Goal: Task Accomplishment & Management: Manage account settings

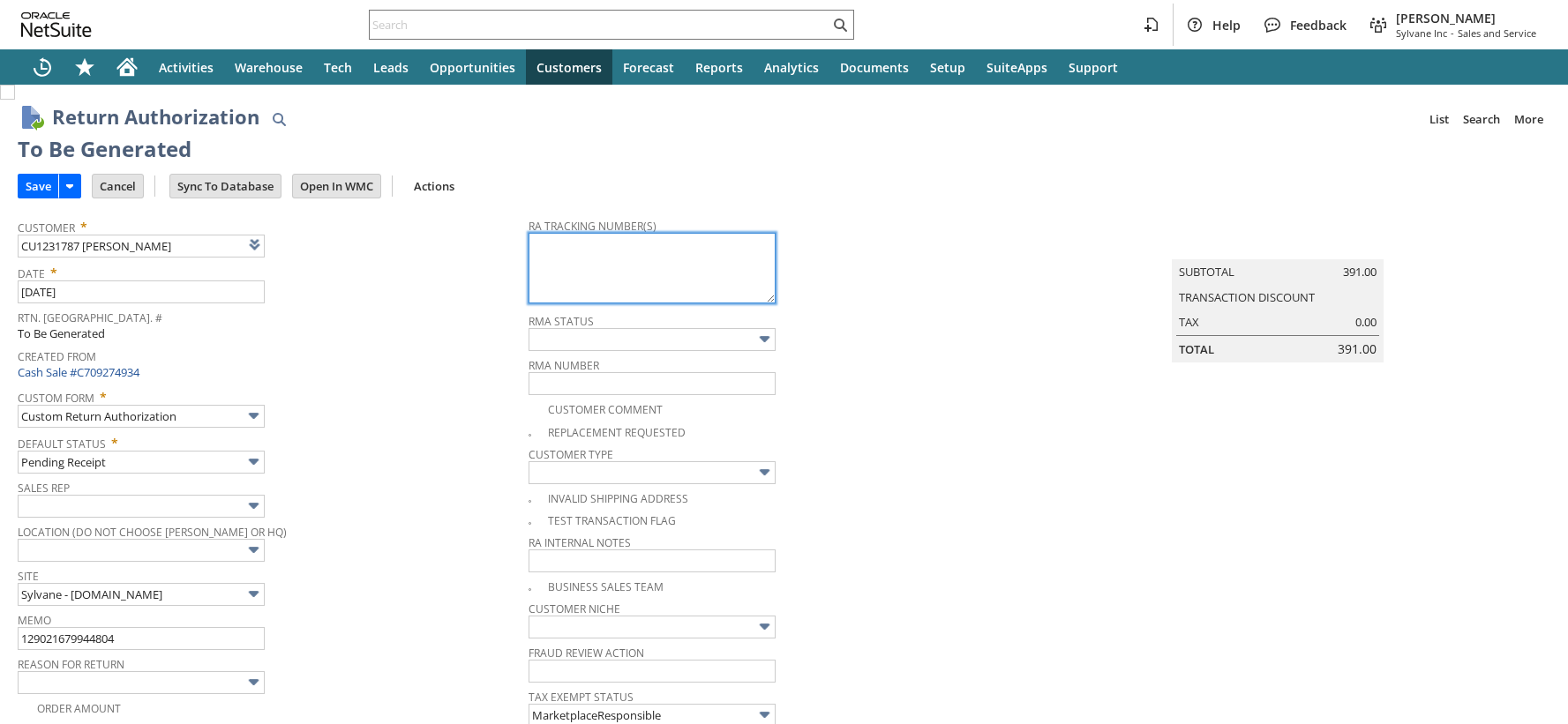
click at [558, 281] on textarea at bounding box center [652, 267] width 247 height 70
paste textarea "797568855798"
type textarea "797568855798"
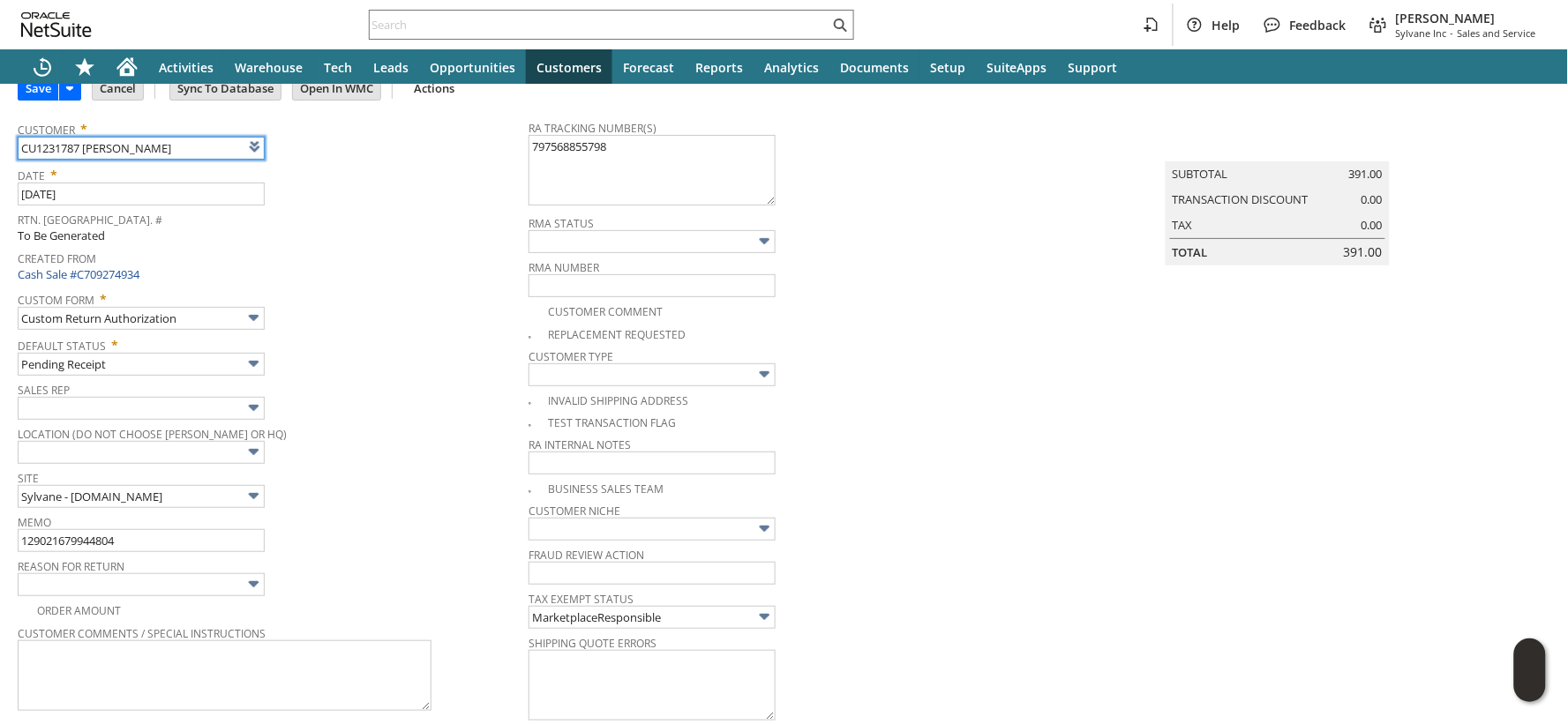
scroll to position [196, 0]
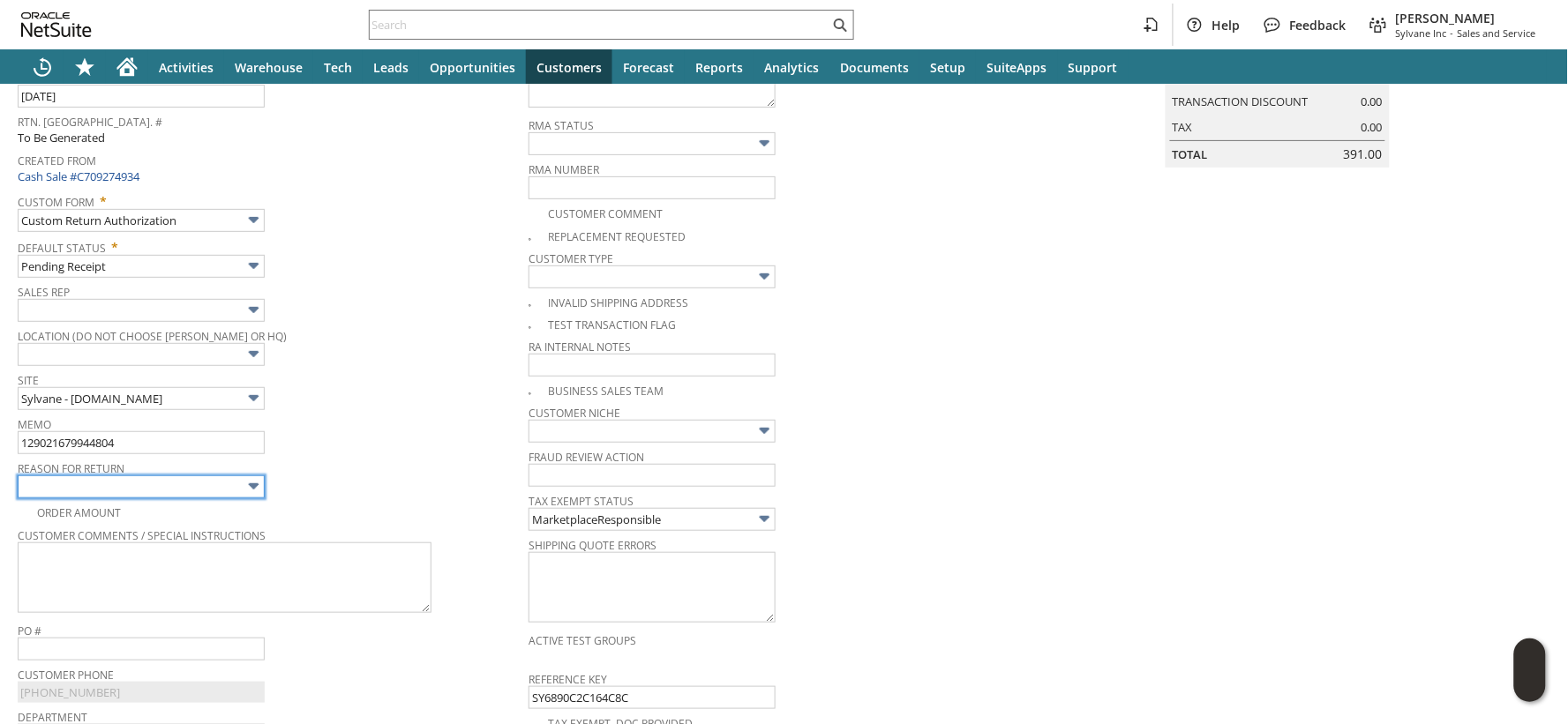
click at [243, 482] on img at bounding box center [253, 486] width 21 height 21
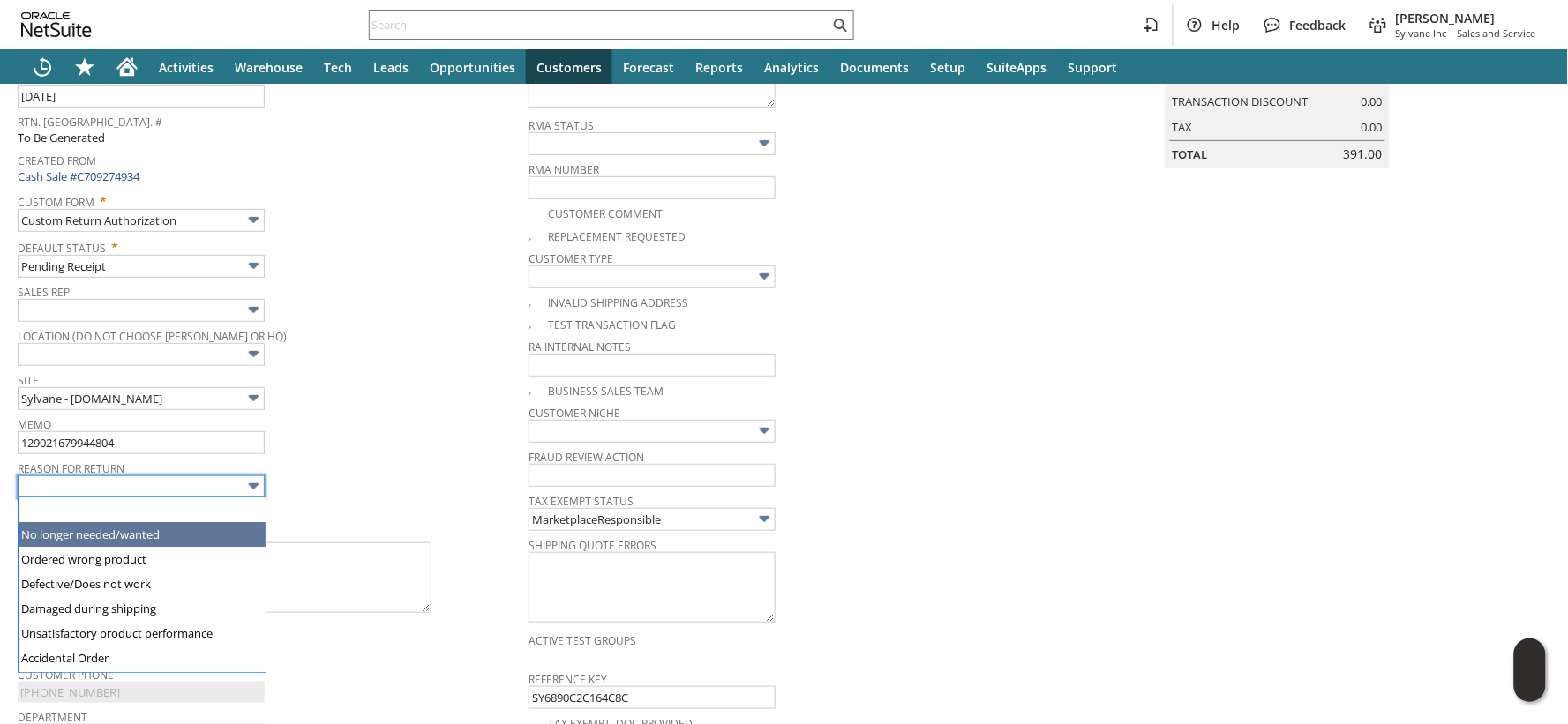
type input "No longer needed/wanted"
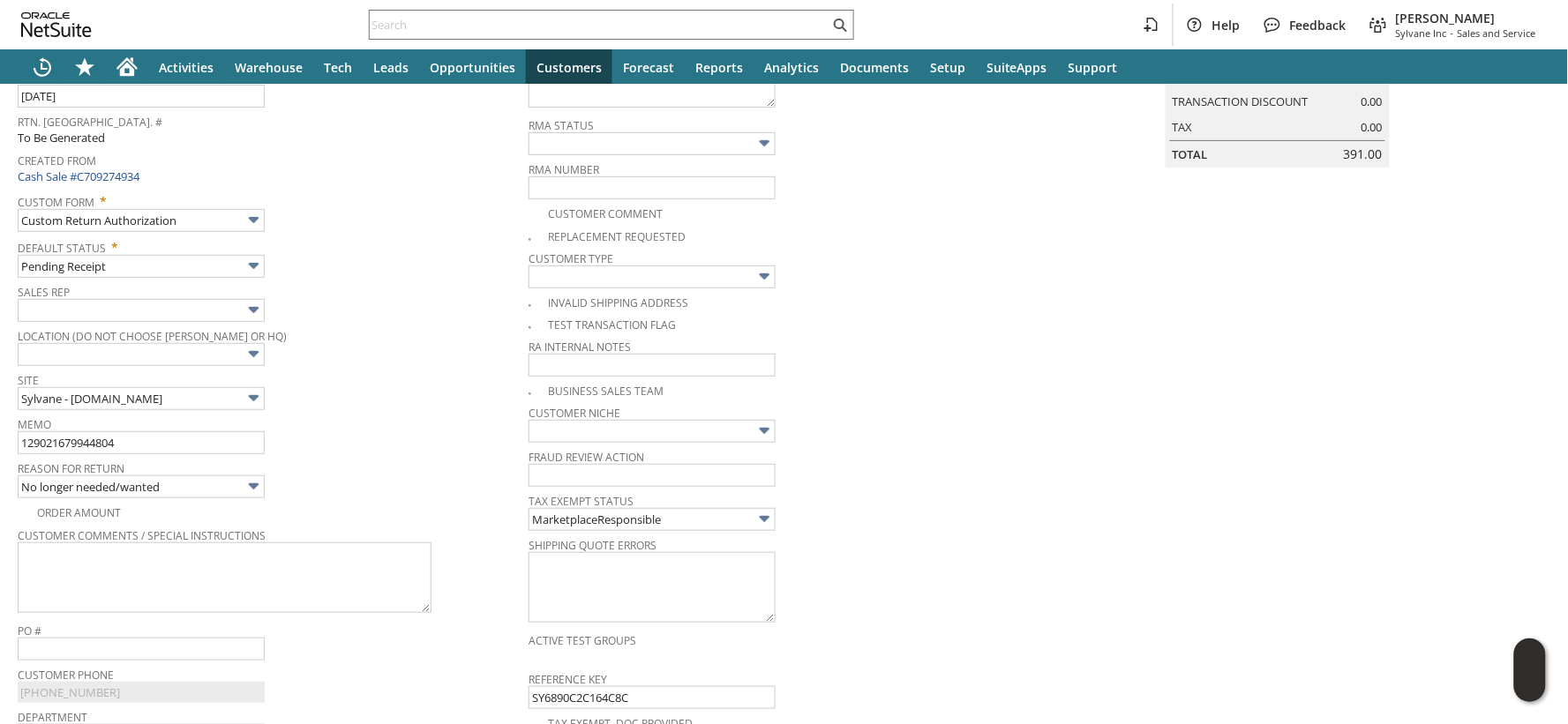
click at [397, 408] on div "Site Sylvane - www.sylvane.com" at bounding box center [268, 389] width 502 height 42
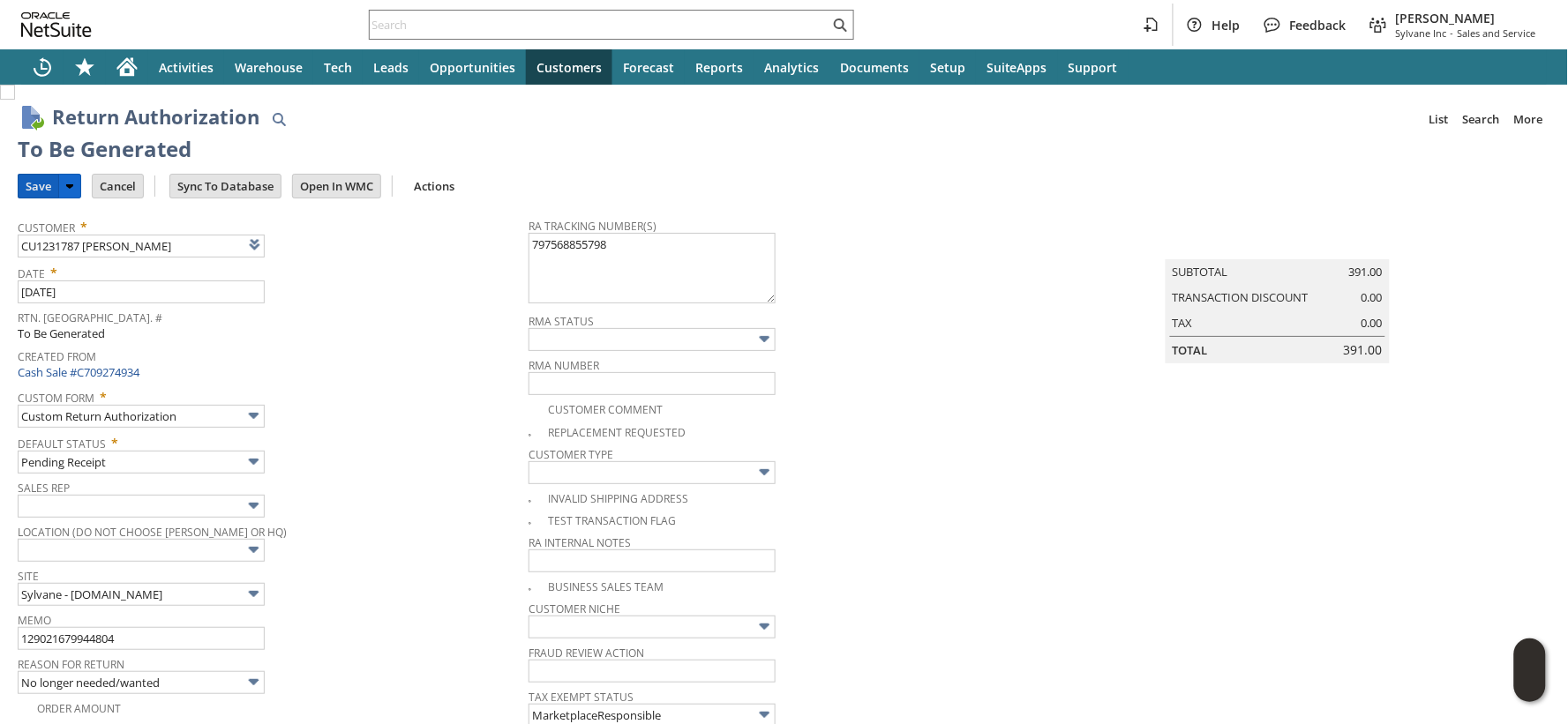
click at [46, 188] on input "Save" at bounding box center [38, 186] width 40 height 23
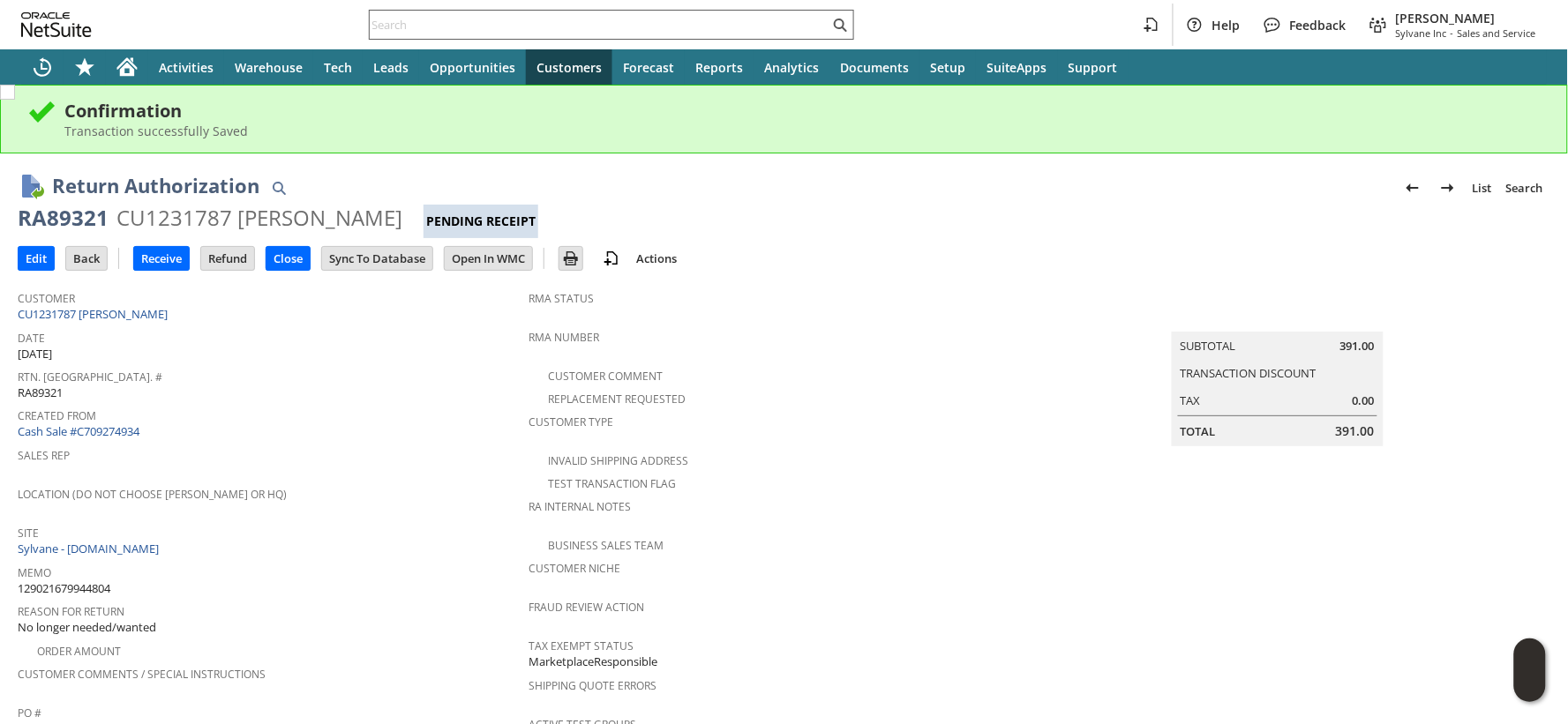
click at [542, 36] on div at bounding box center [612, 25] width 485 height 30
click at [540, 30] on input "text" at bounding box center [599, 25] width 459 height 21
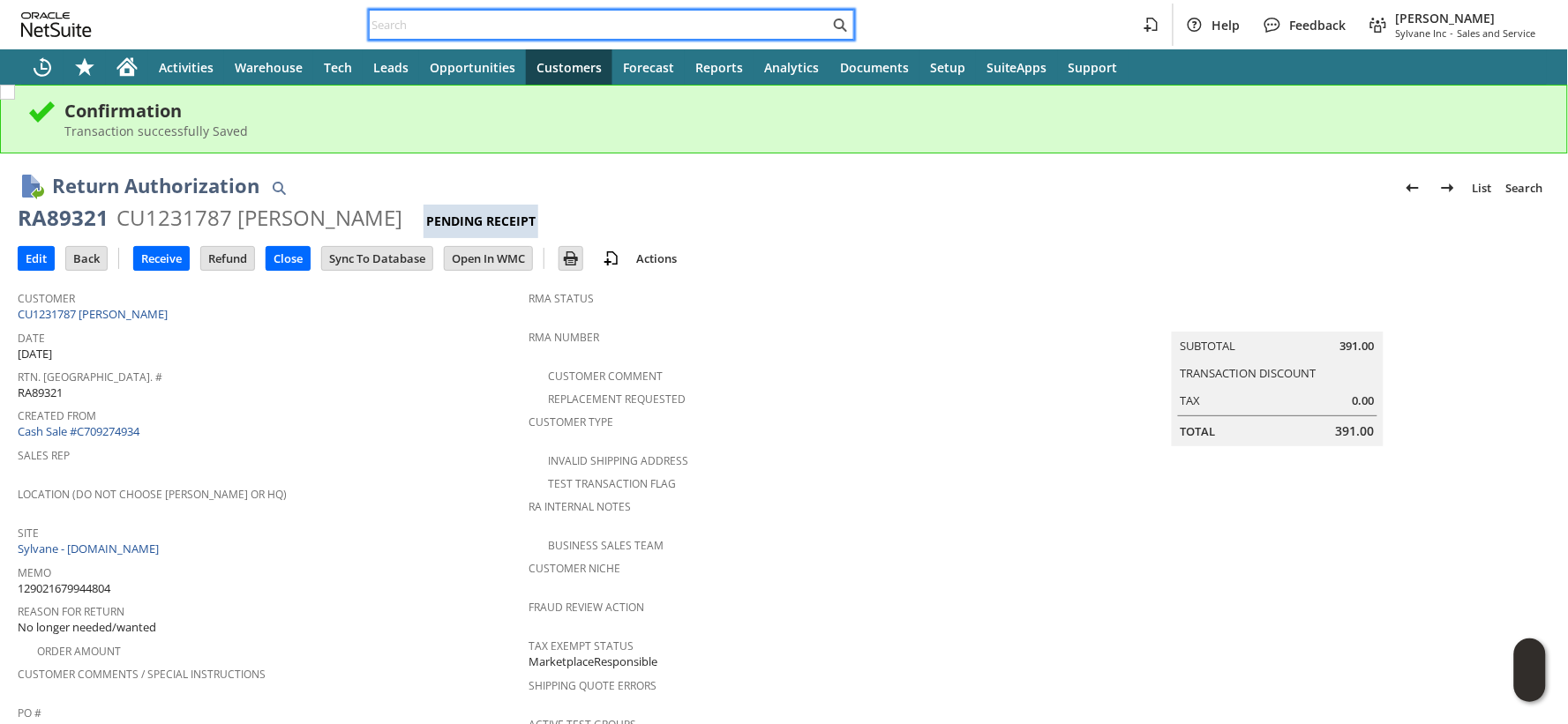
paste input "129020328991272"
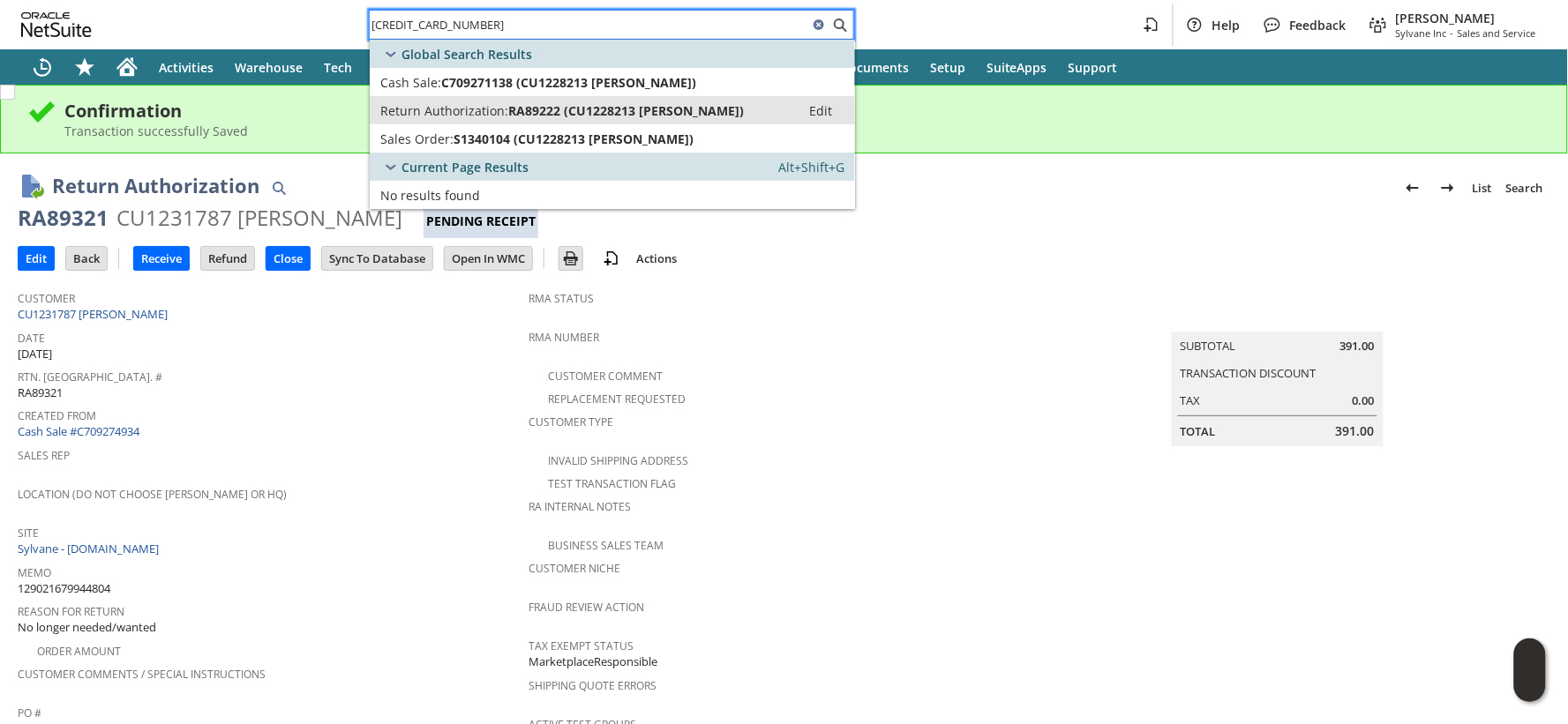
type input "129020328991272"
click at [508, 103] on span "RA89222 (CU1228213 Salvatore Ferrante)" at bounding box center [626, 111] width 235 height 17
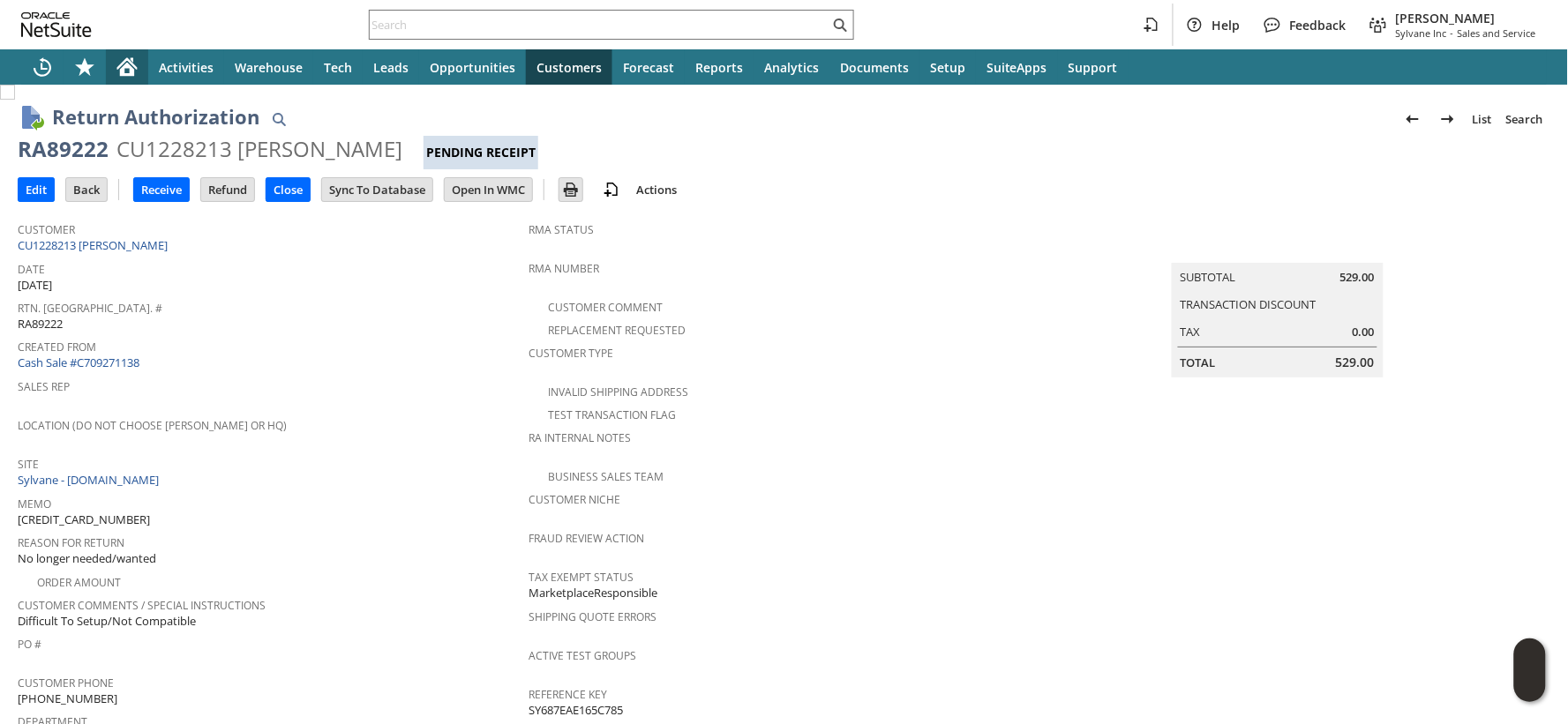
click at [127, 67] on icon "Home" at bounding box center [128, 69] width 14 height 13
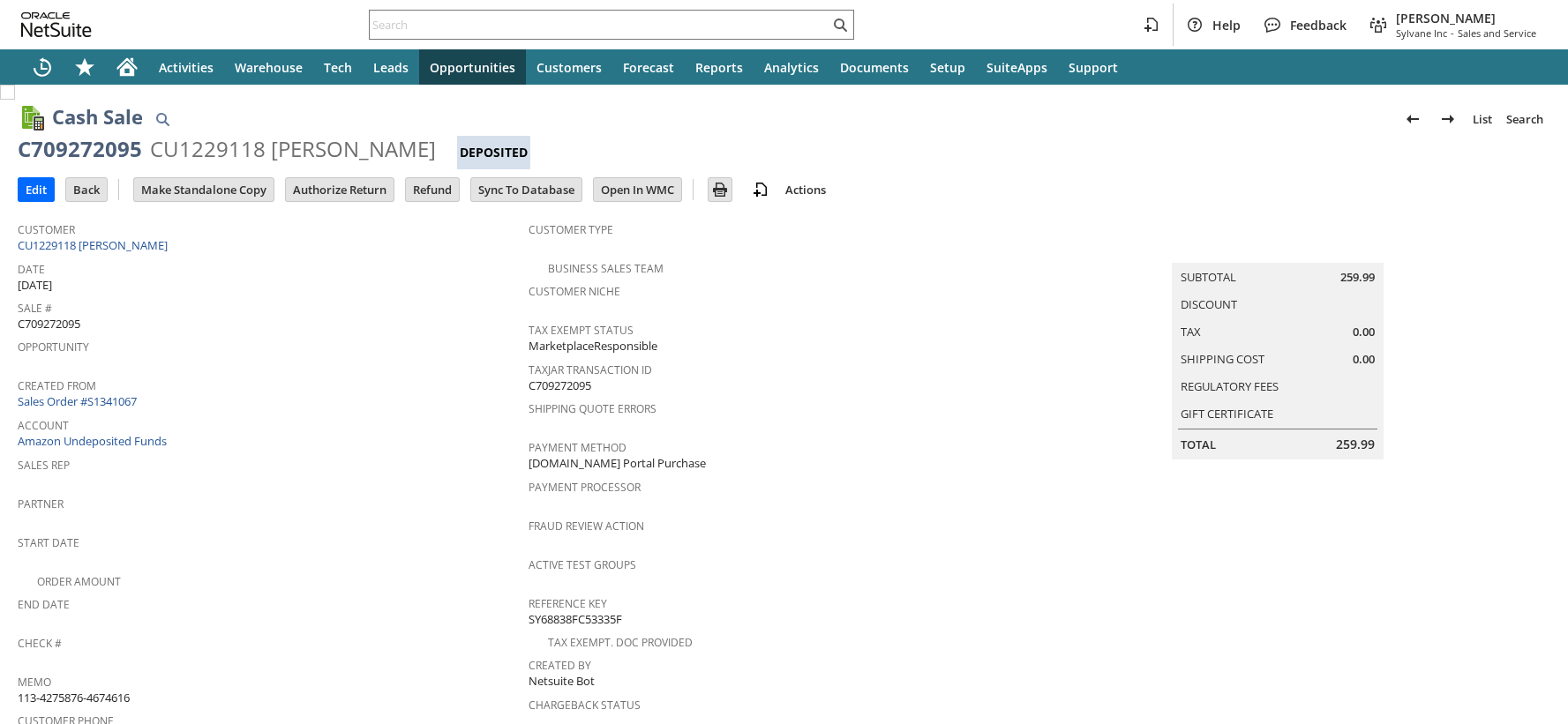
click at [355, 189] on input "Authorize Return" at bounding box center [340, 190] width 108 height 23
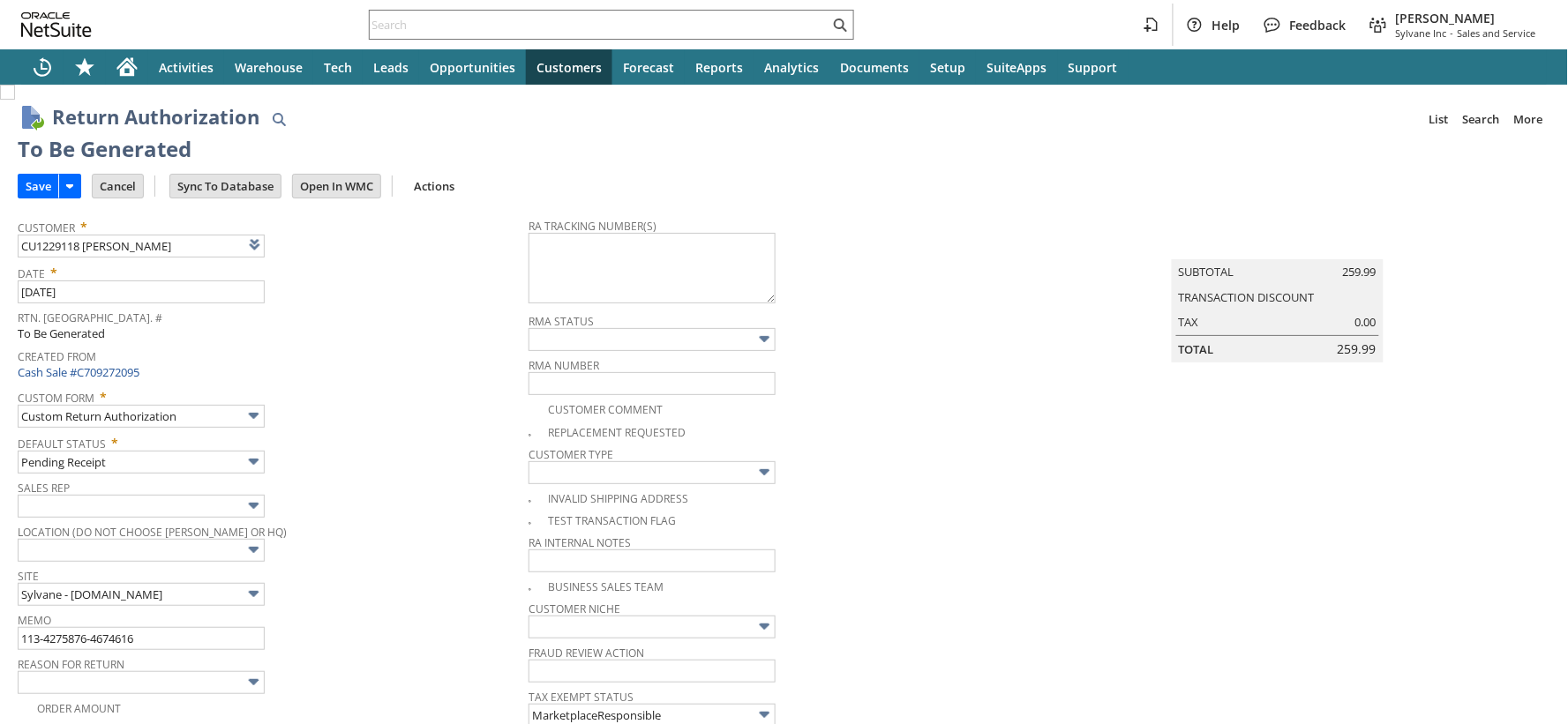
type input "Add"
type input "Copy Previous"
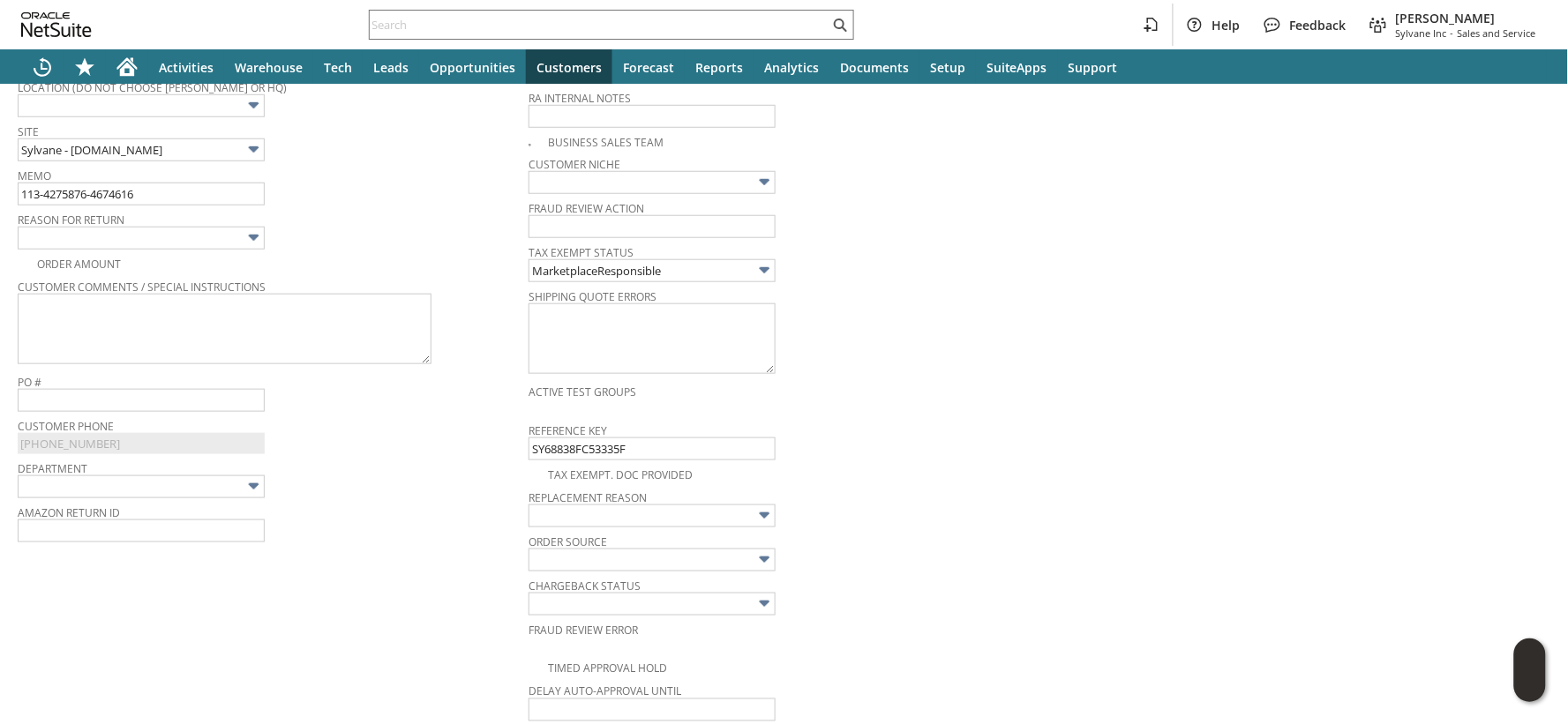
scroll to position [420, 0]
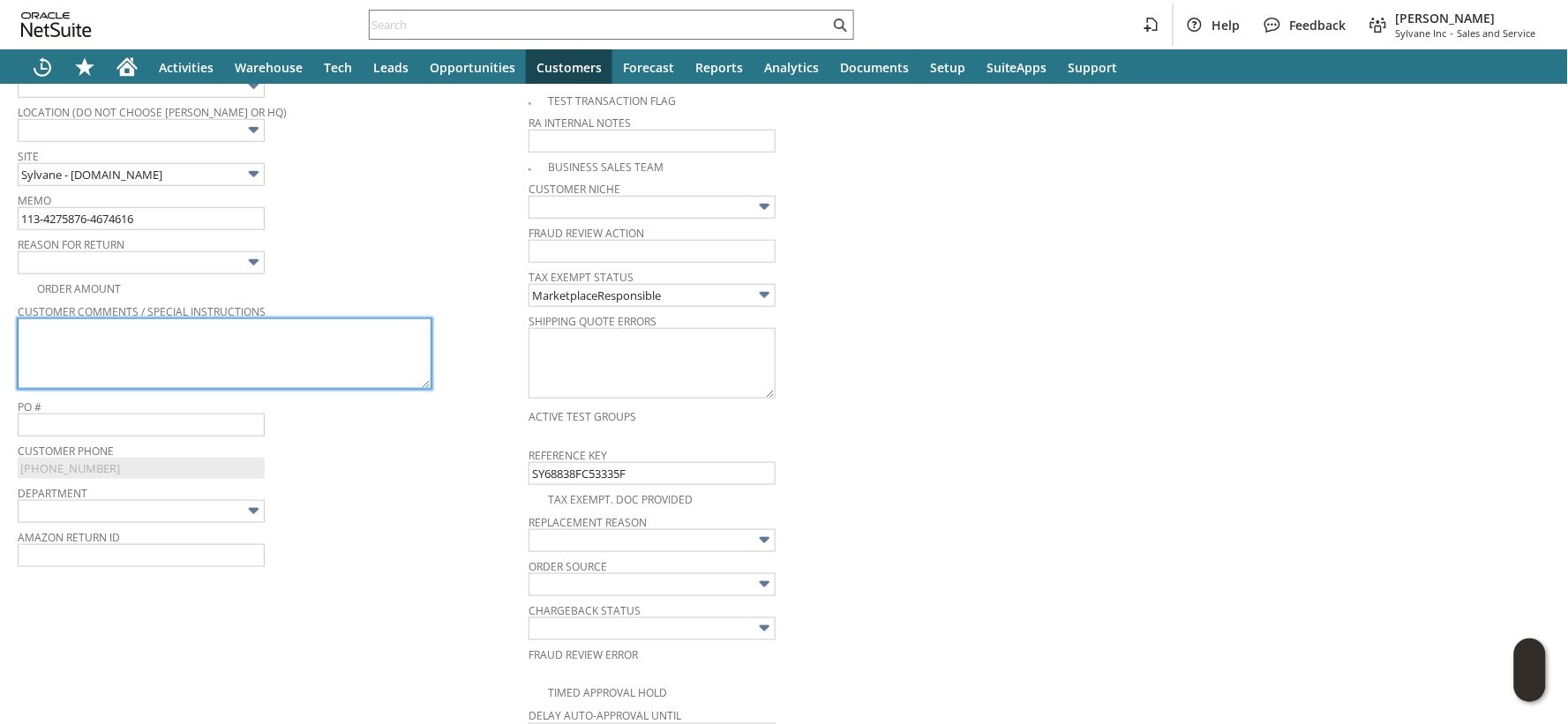
click at [261, 359] on textarea at bounding box center [225, 353] width 414 height 70
paste textarea "Product has vibration when running."
type textarea "Product has vibration when running."
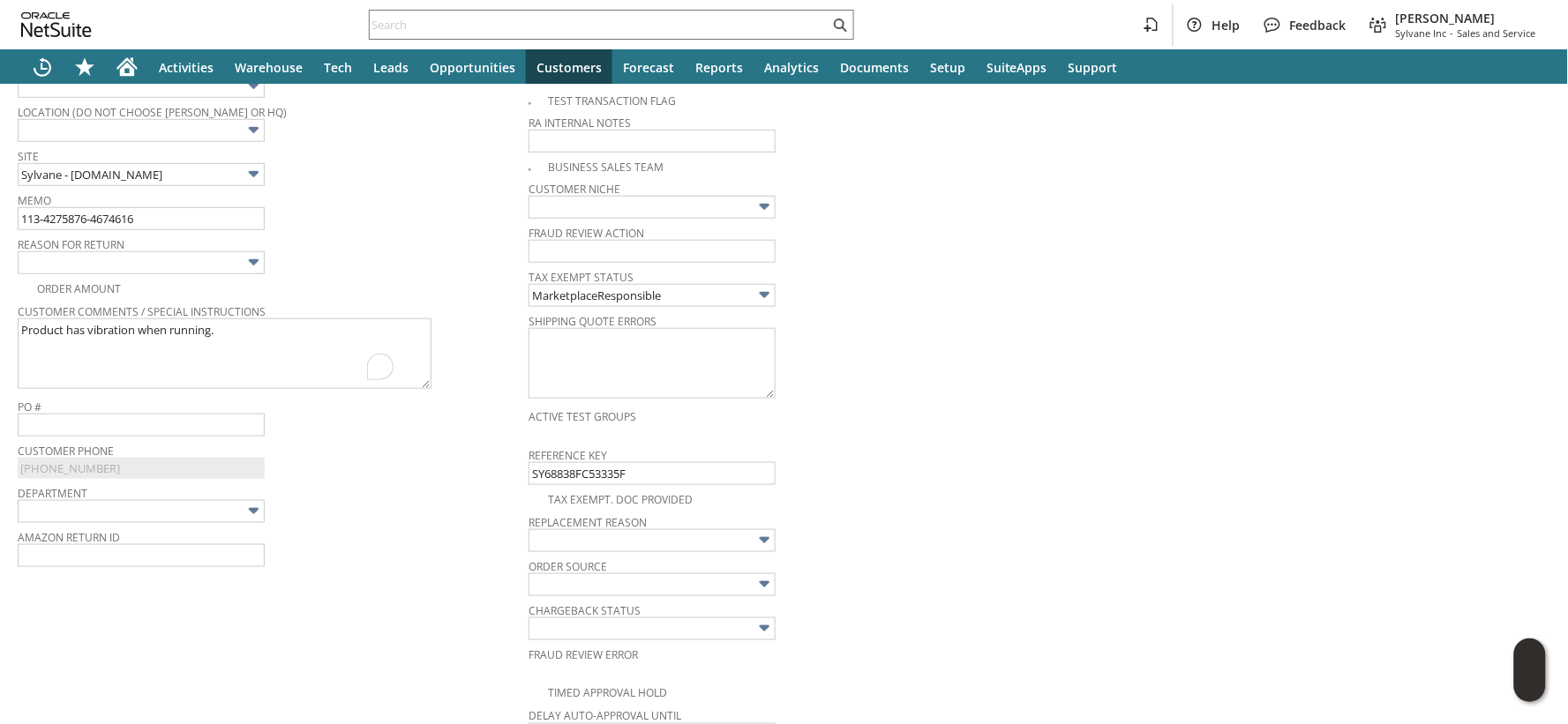
click at [247, 267] on img at bounding box center [253, 262] width 21 height 21
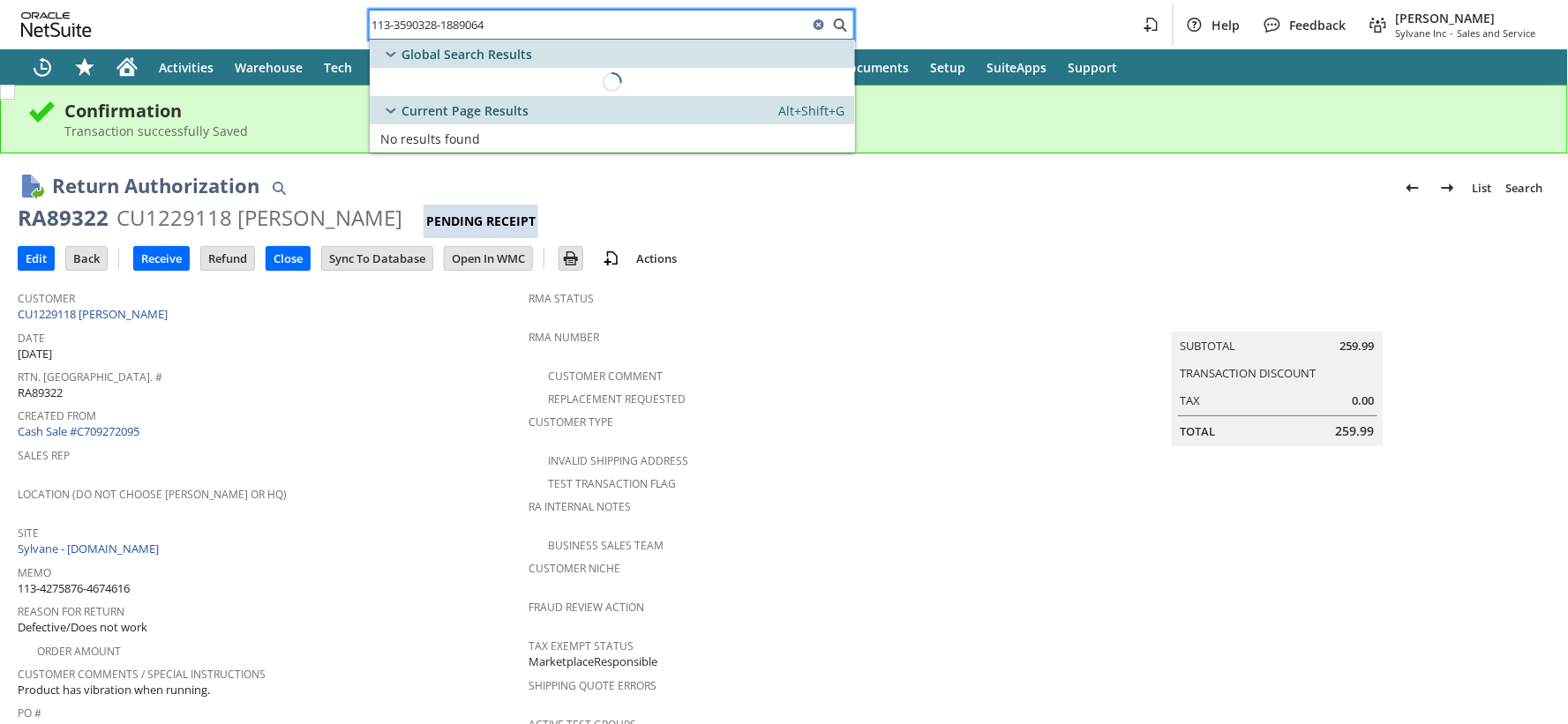
type input "113-3590328-1889064"
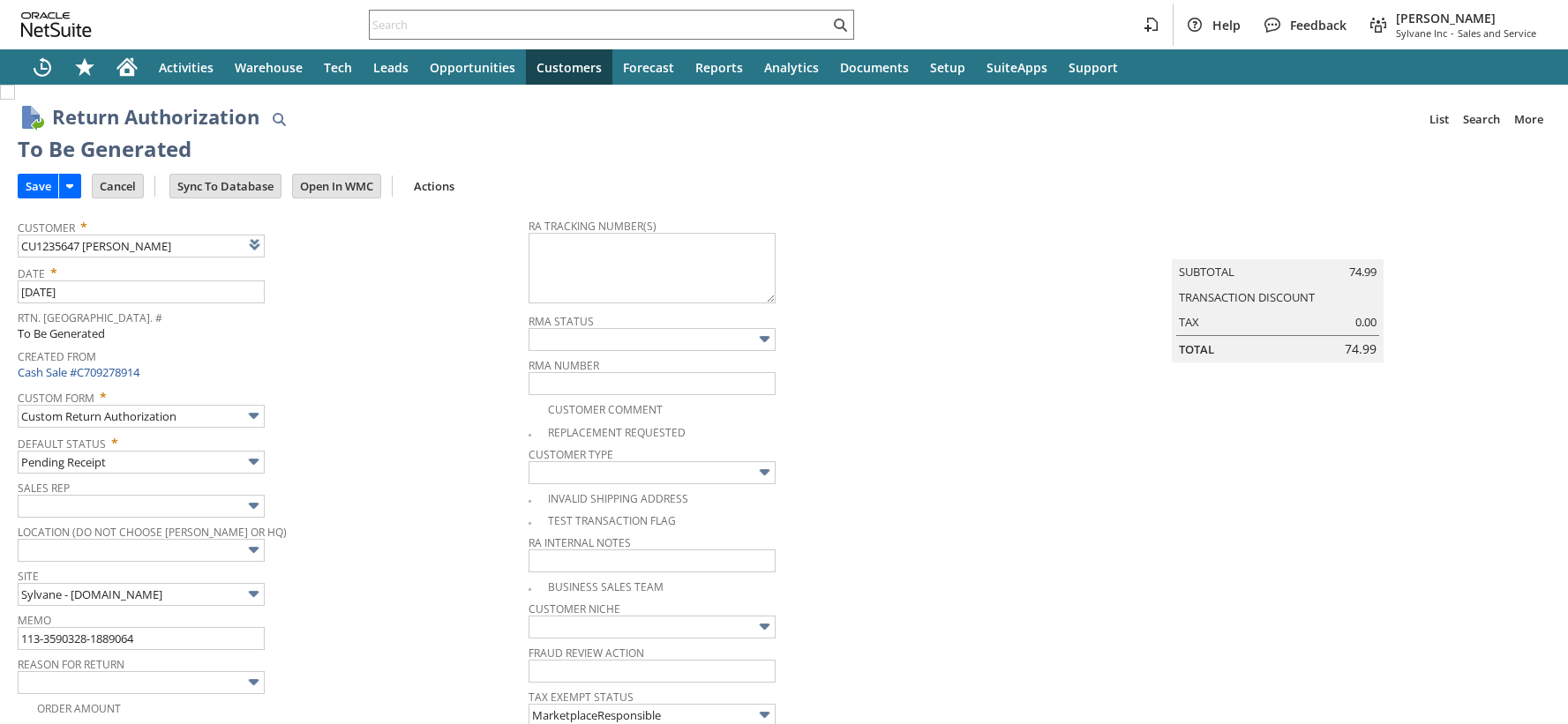
type input "Add"
type input "Copy Previous"
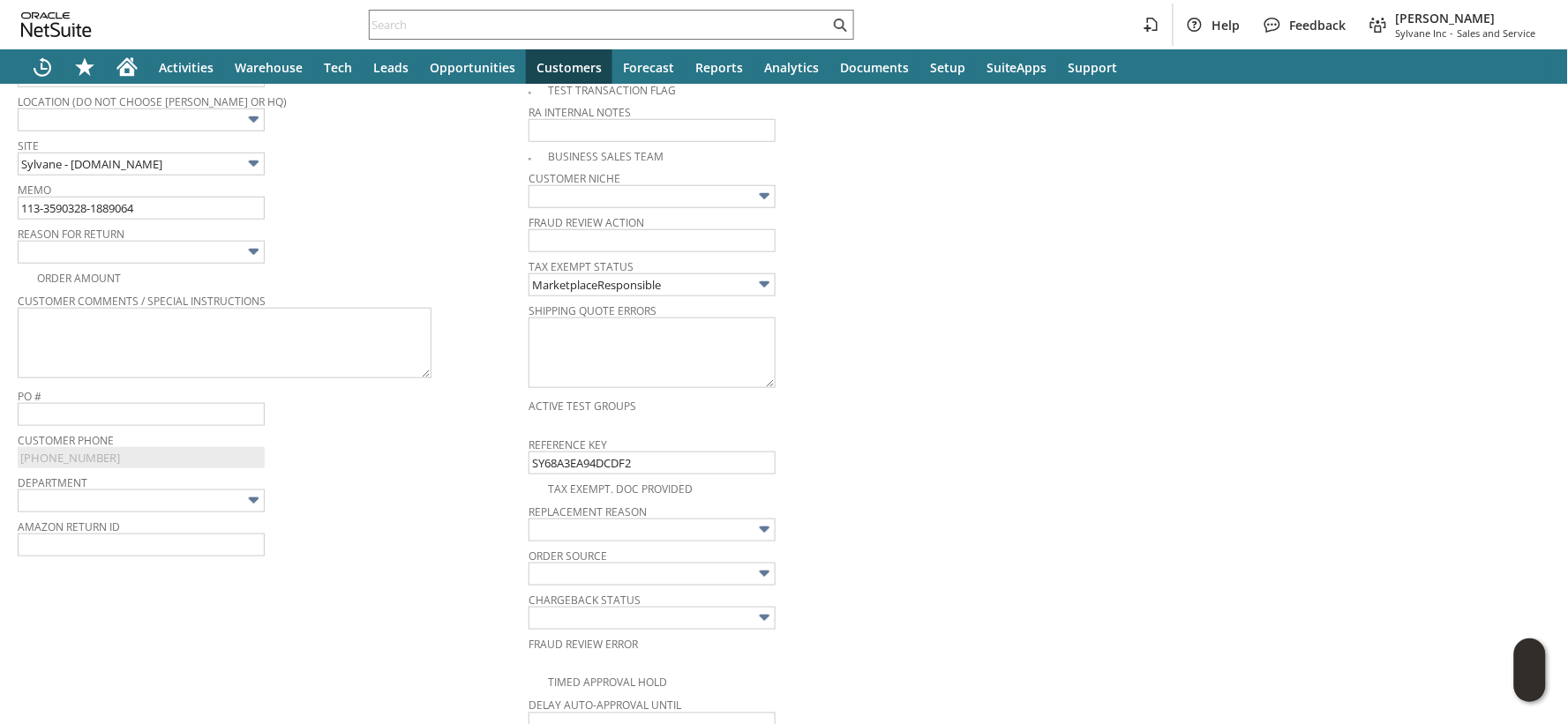
scroll to position [420, 0]
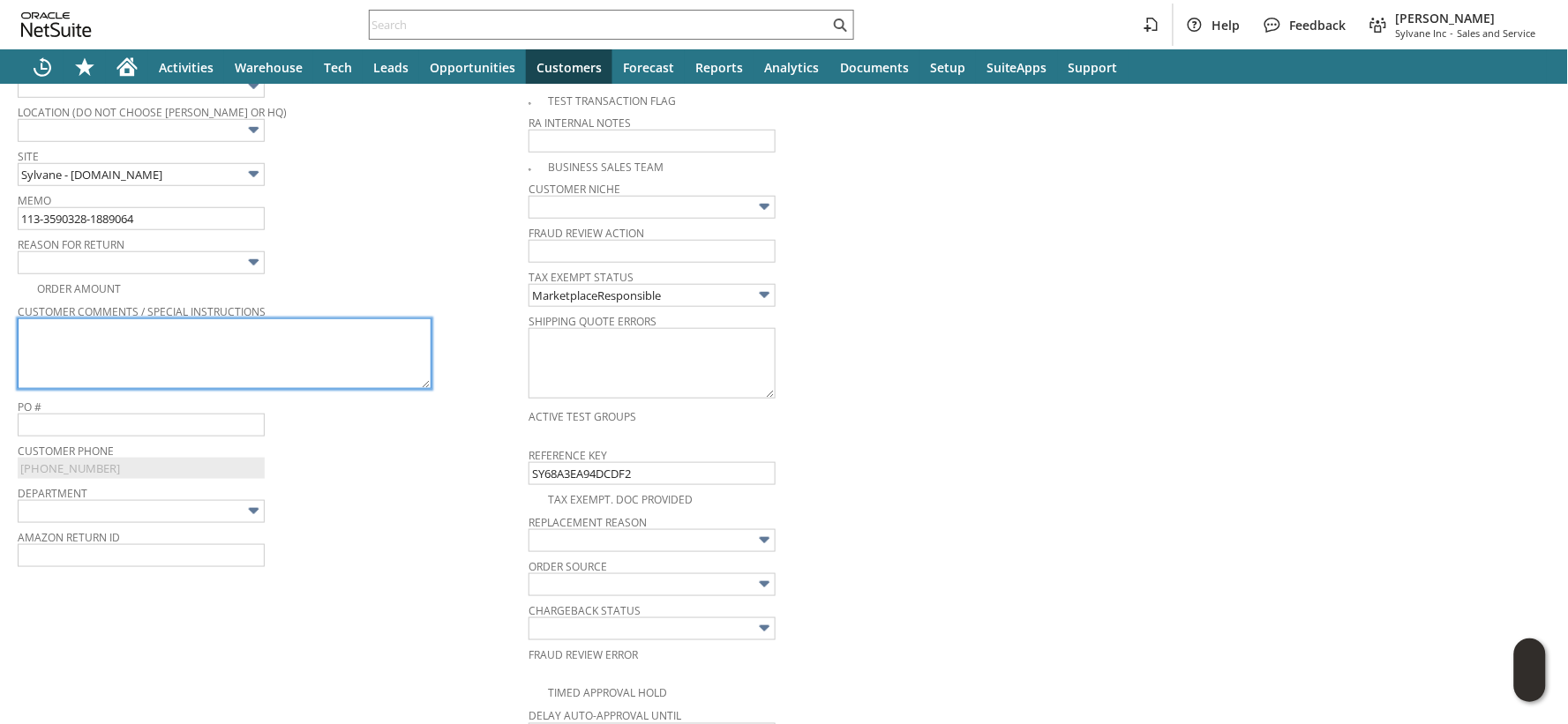
click at [364, 335] on textarea at bounding box center [225, 353] width 414 height 70
paste textarea "Big"
type textarea "Big"
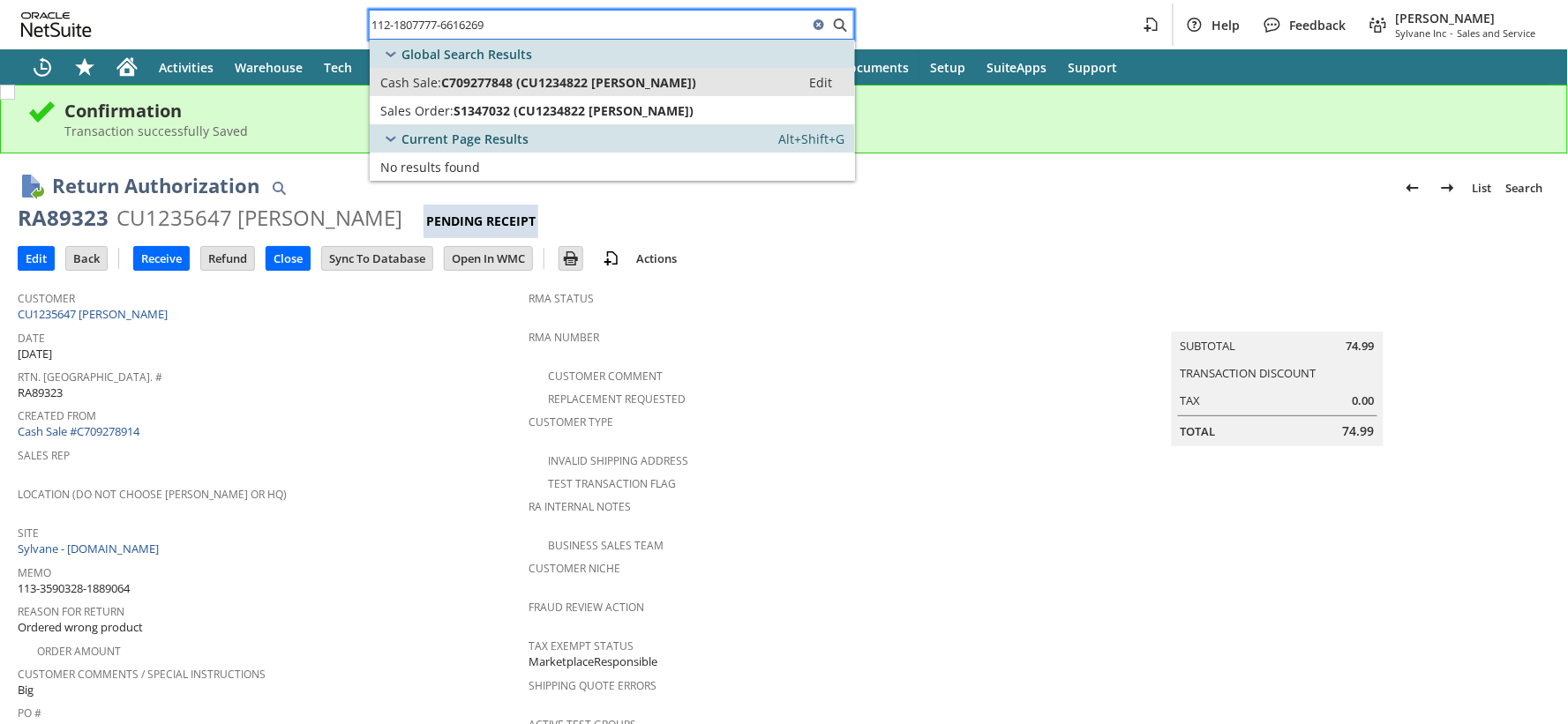
type input "112-1807777-6616269"
click at [407, 75] on span "Cash Sale:" at bounding box center [410, 82] width 61 height 17
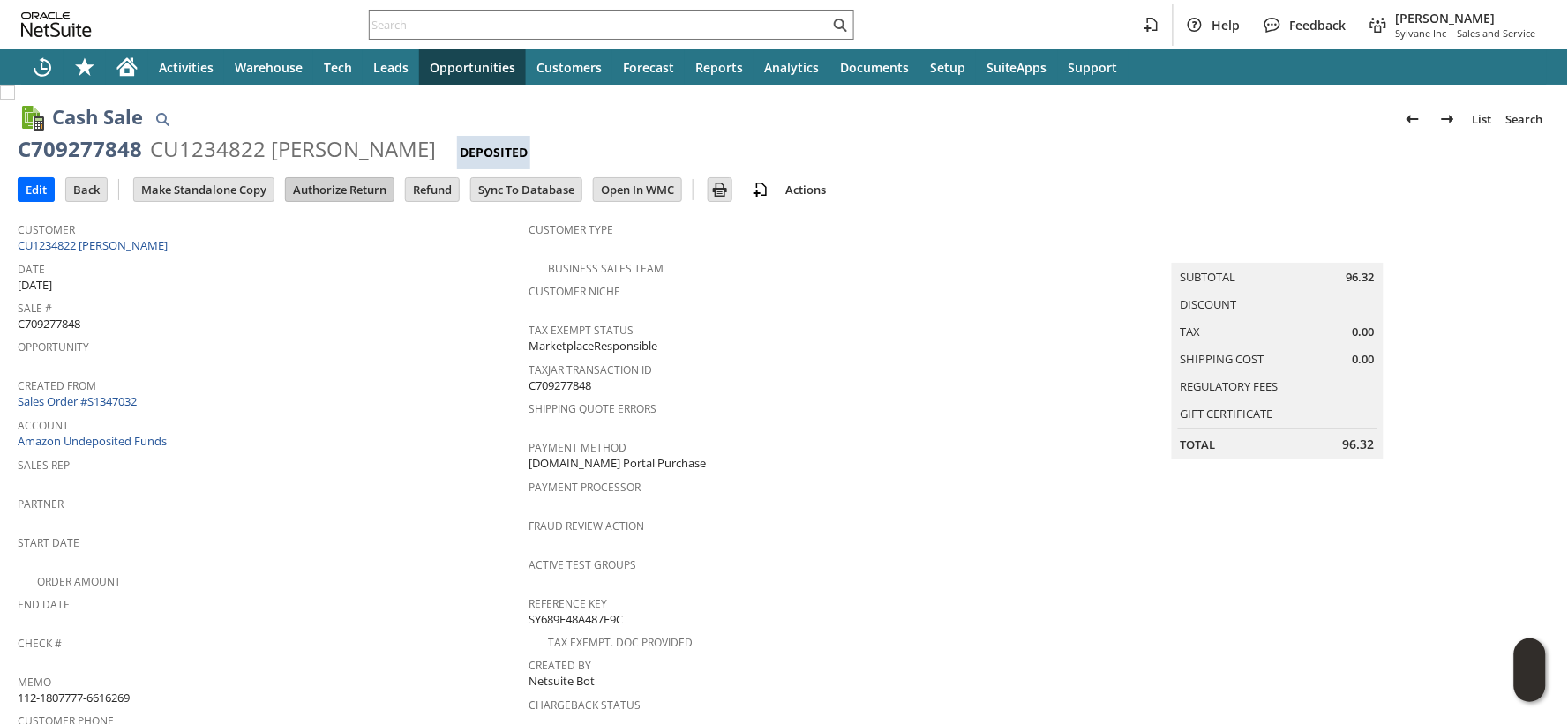
click at [358, 182] on input "Authorize Return" at bounding box center [340, 190] width 108 height 23
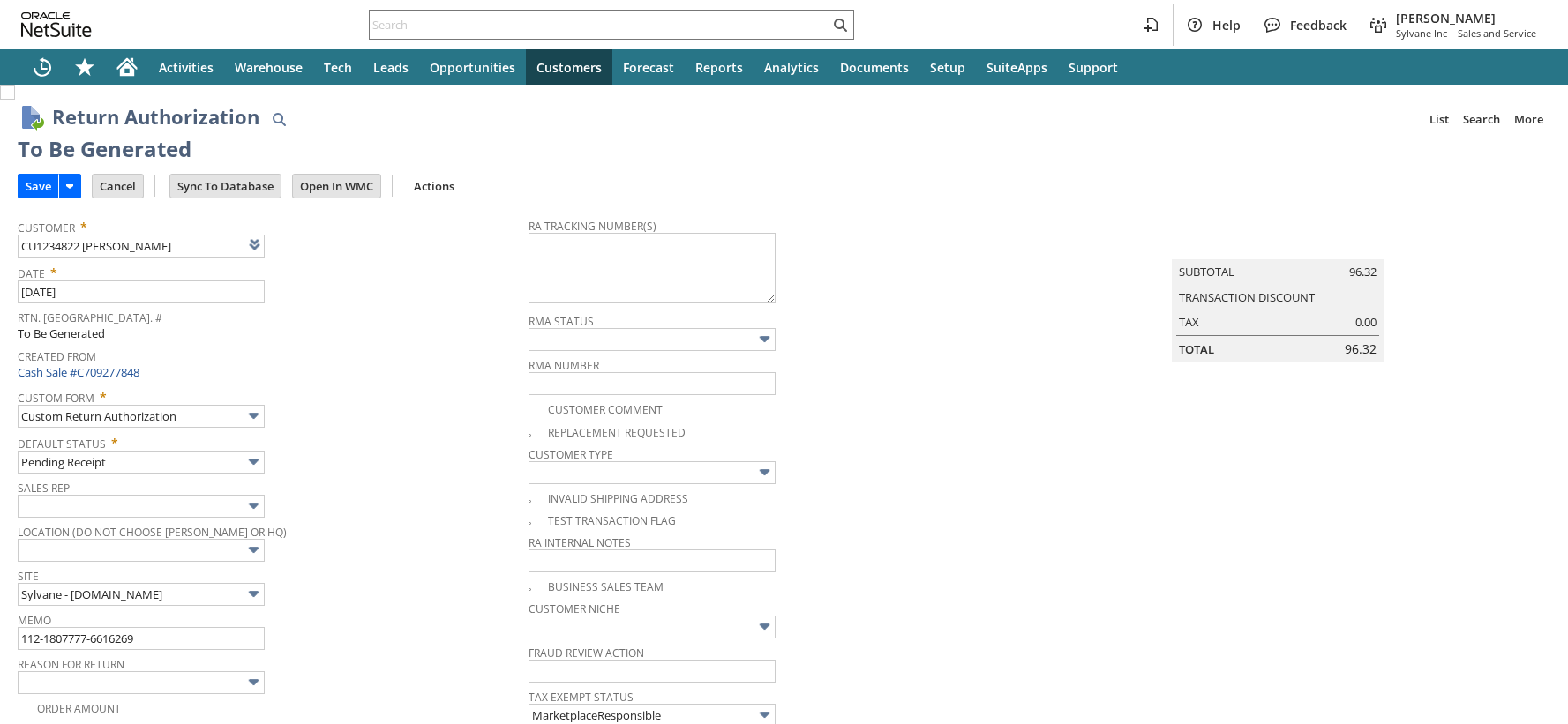
type input "Add"
type input "Copy Previous"
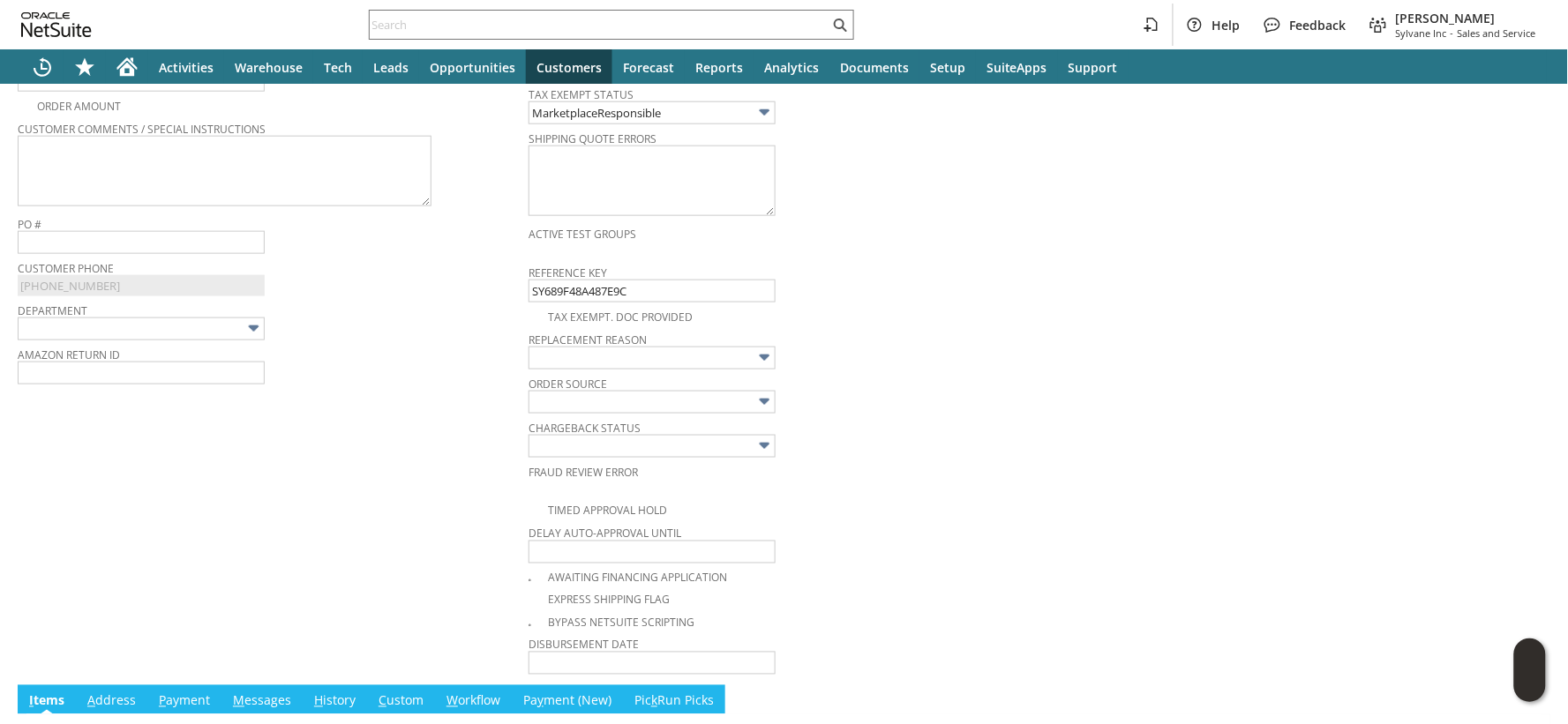
scroll to position [549, 0]
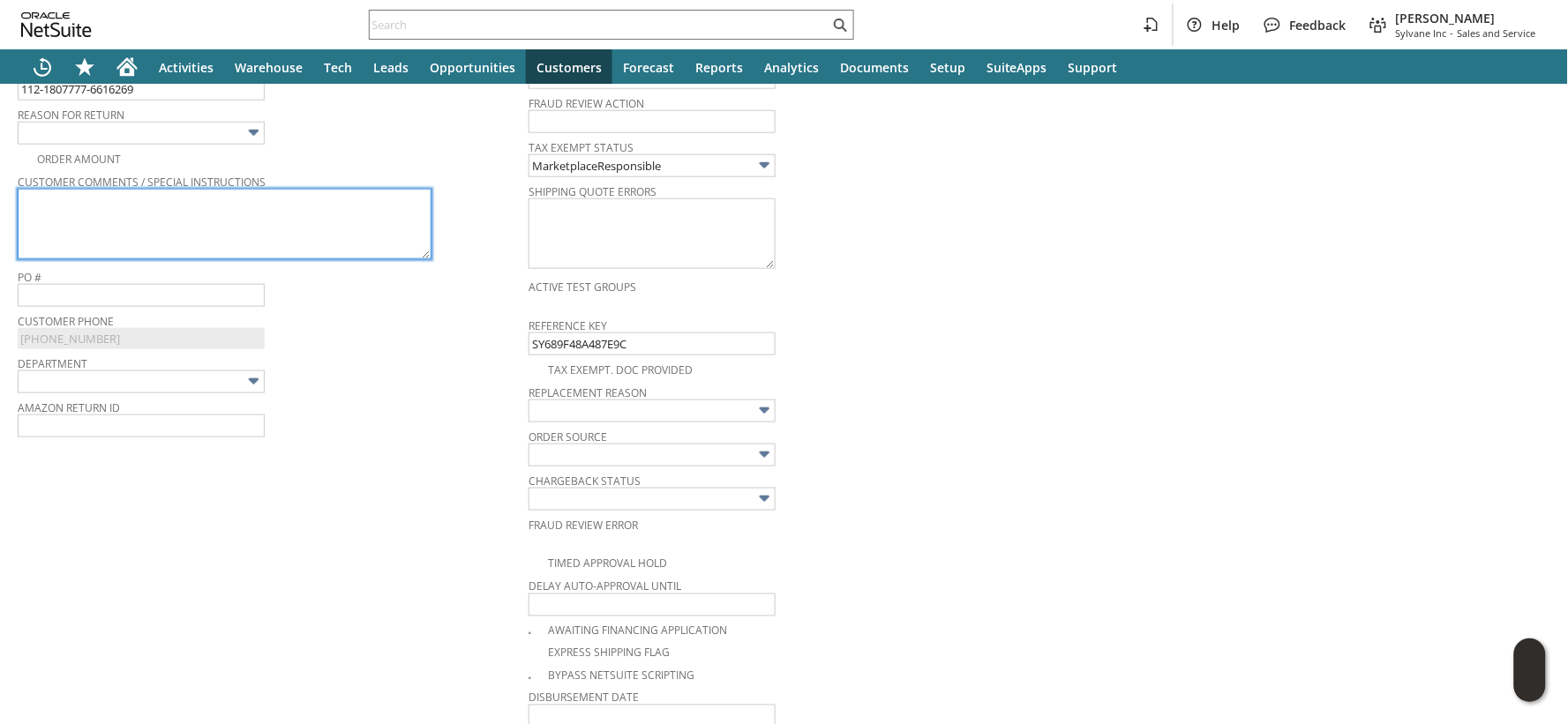
click at [318, 245] on textarea at bounding box center [225, 224] width 414 height 70
paste textarea "box was fine but the filter was damaged, bent and caved in"
type textarea "box was fine but the filter was damaged, bent and caved in"
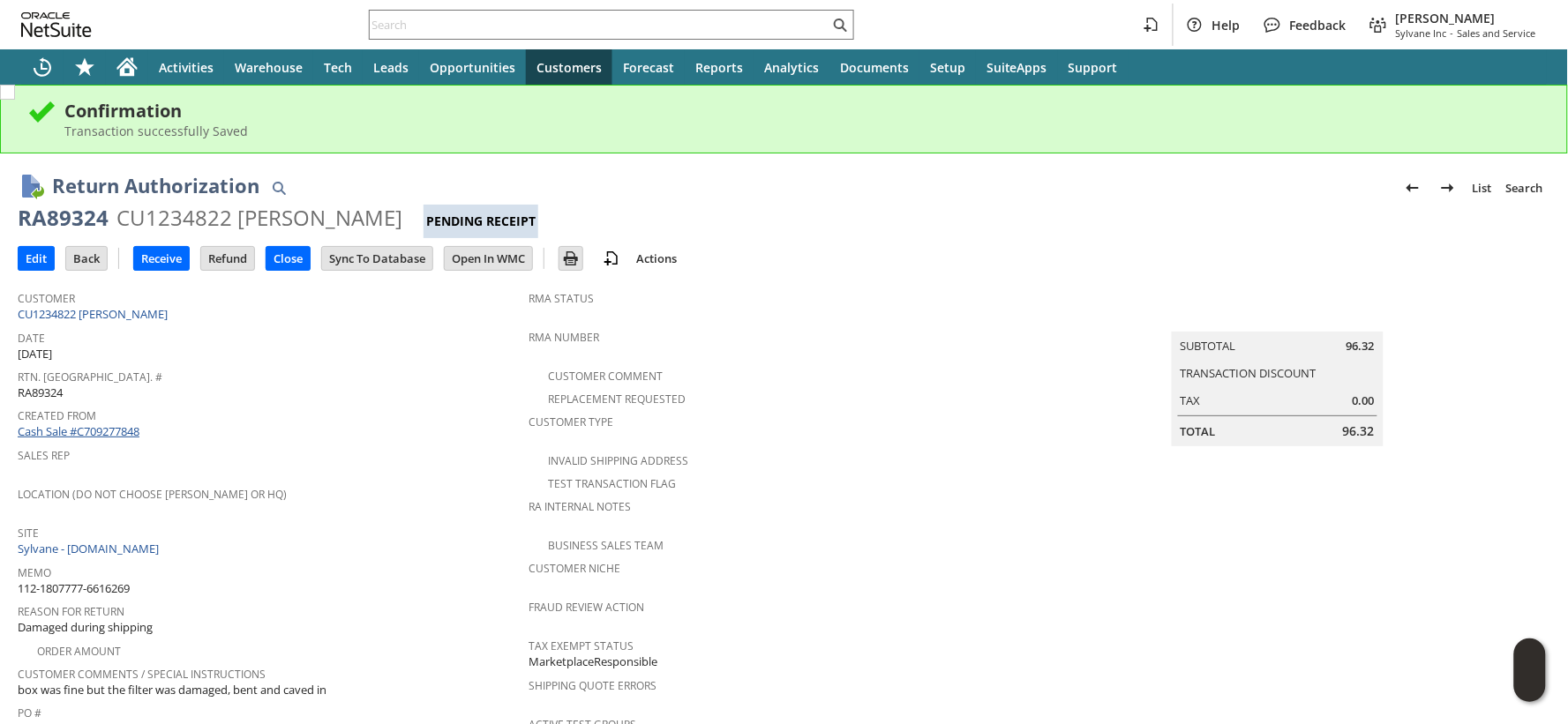
click at [113, 426] on link "Cash Sale #C709277848" at bounding box center [78, 432] width 122 height 16
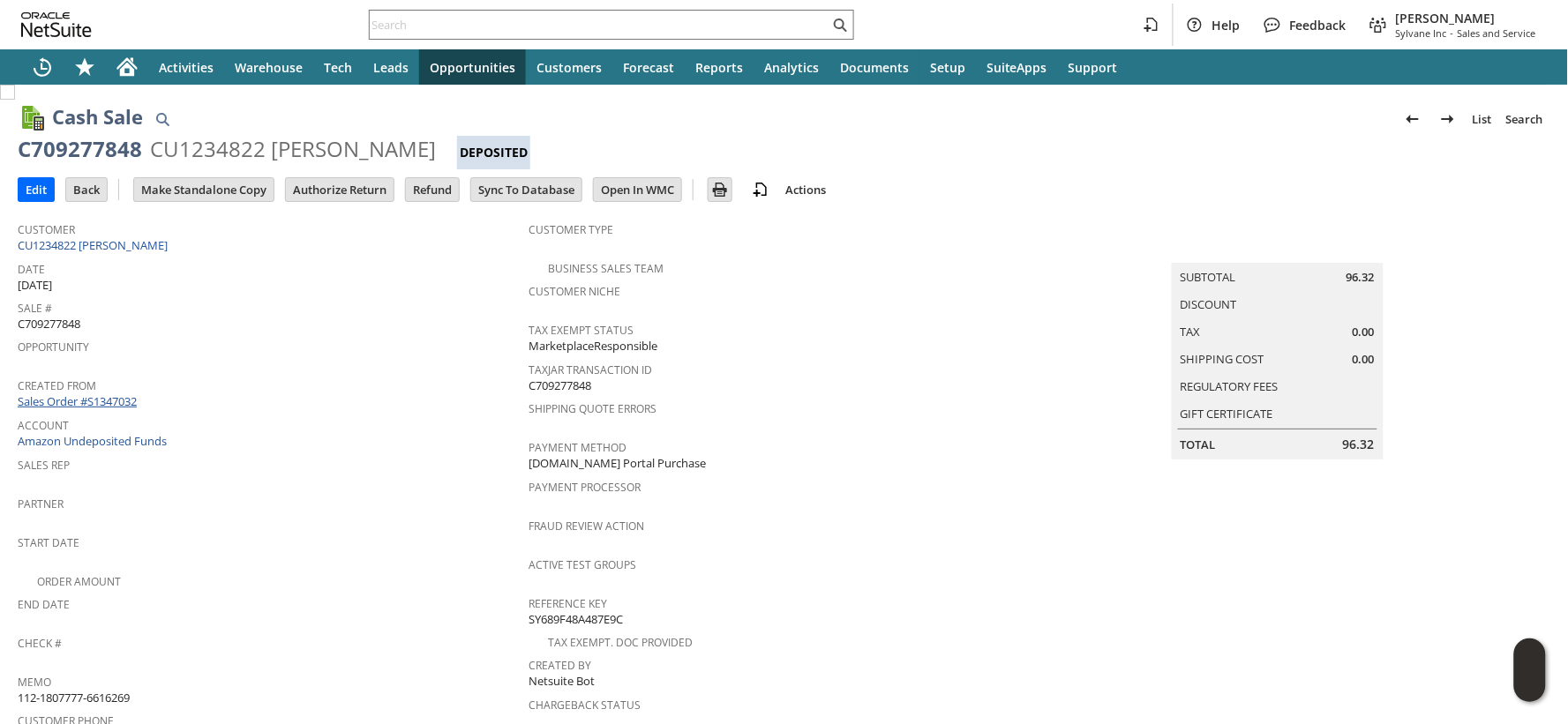
click at [116, 393] on link "Sales Order #S1347032" at bounding box center [79, 401] width 123 height 16
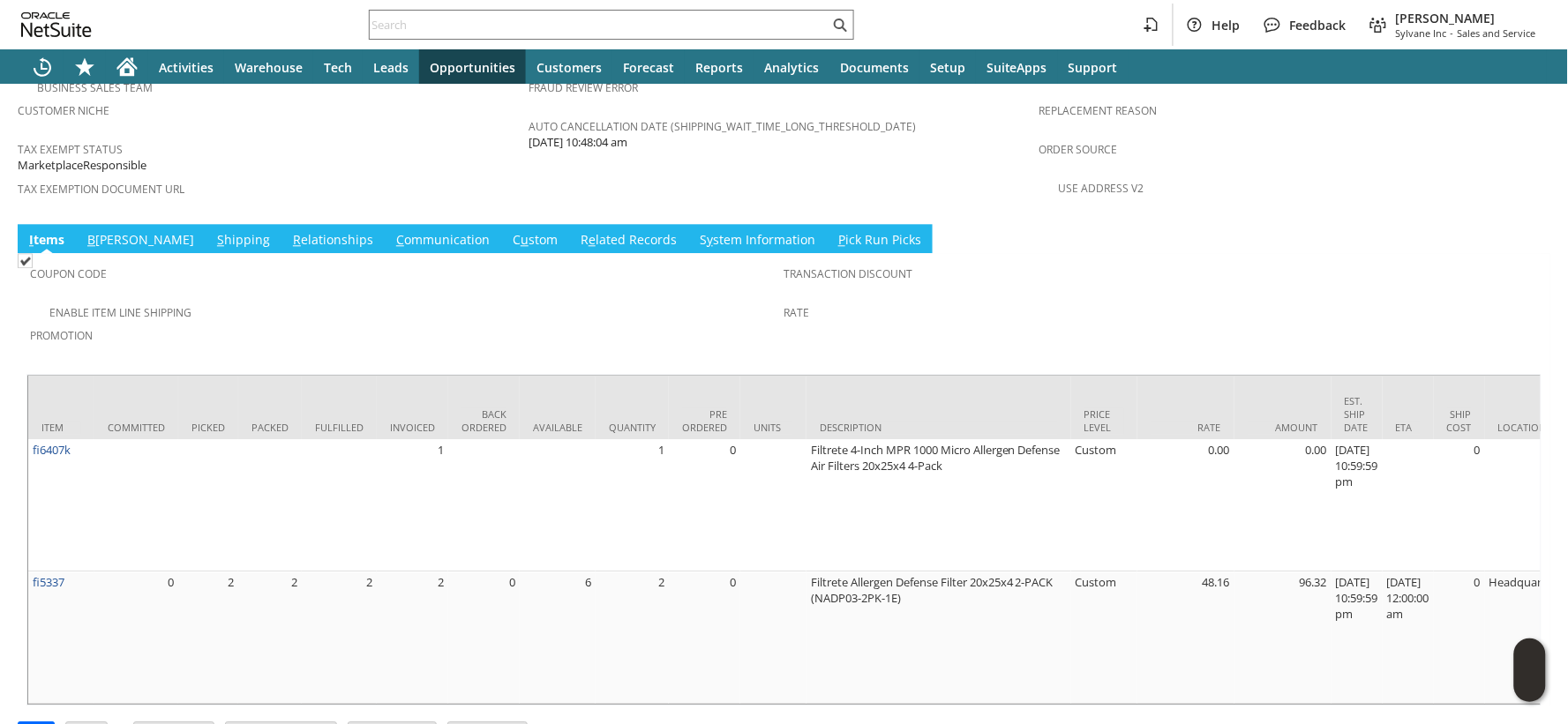
click at [212, 231] on link "S hipping" at bounding box center [243, 241] width 62 height 20
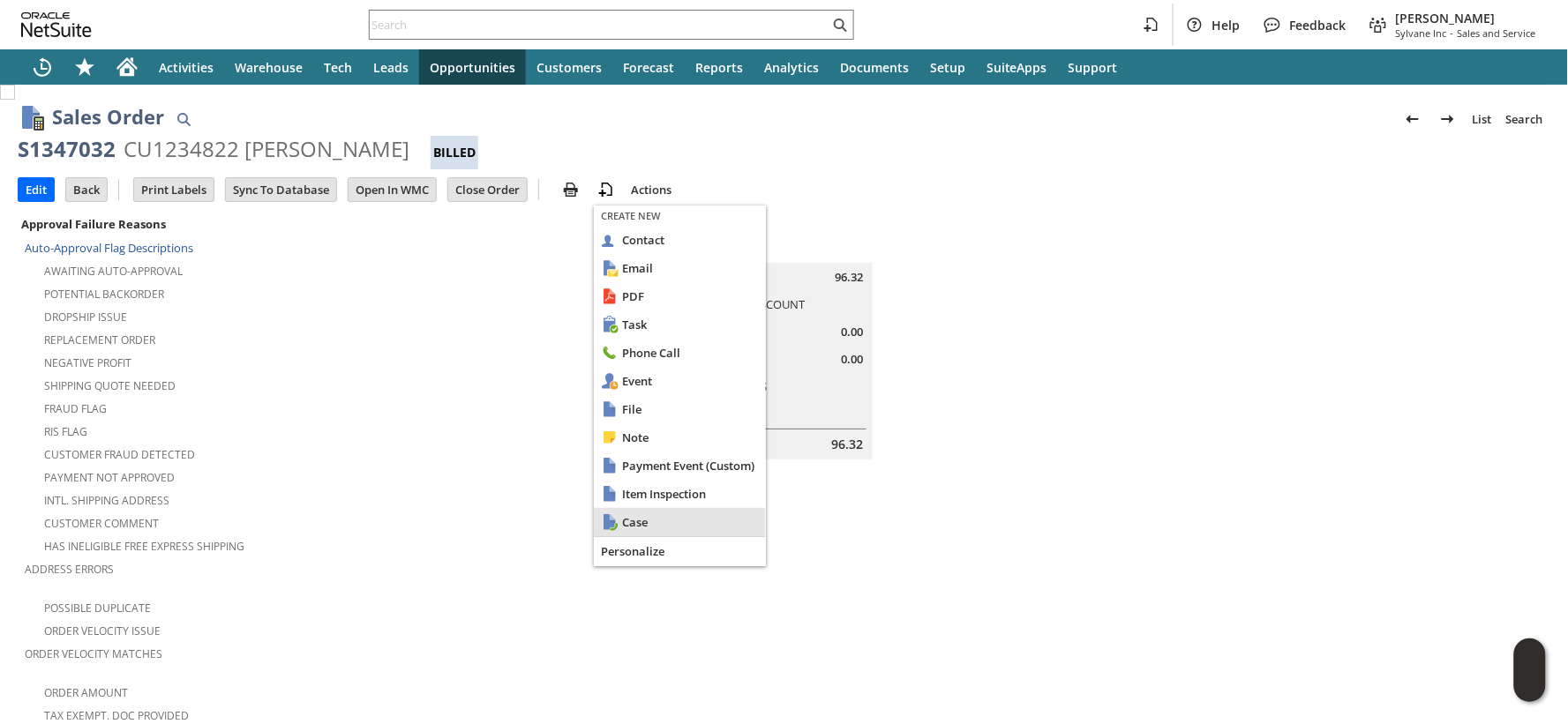
click at [656, 527] on span "Case" at bounding box center [689, 522] width 136 height 16
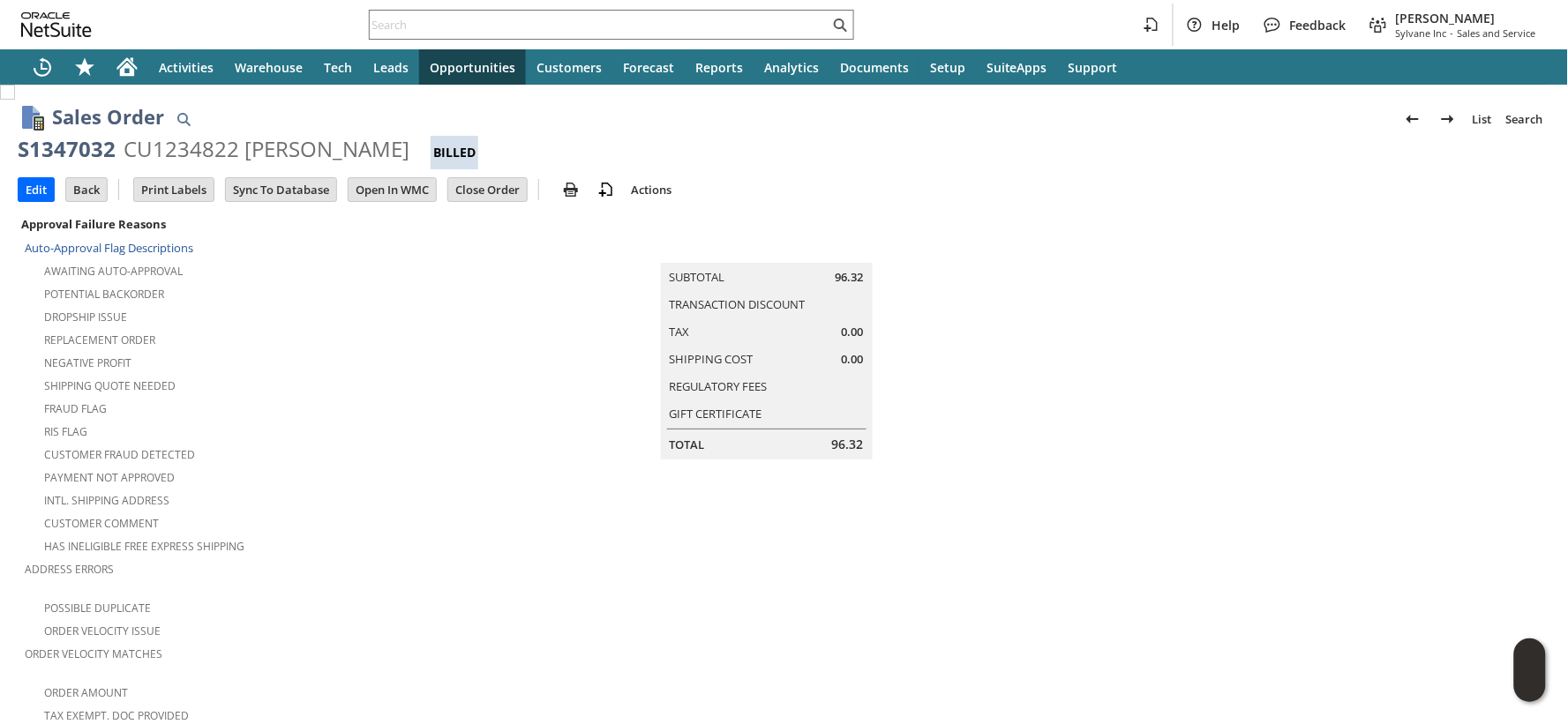
click at [102, 147] on div "S1347032" at bounding box center [67, 149] width 98 height 29
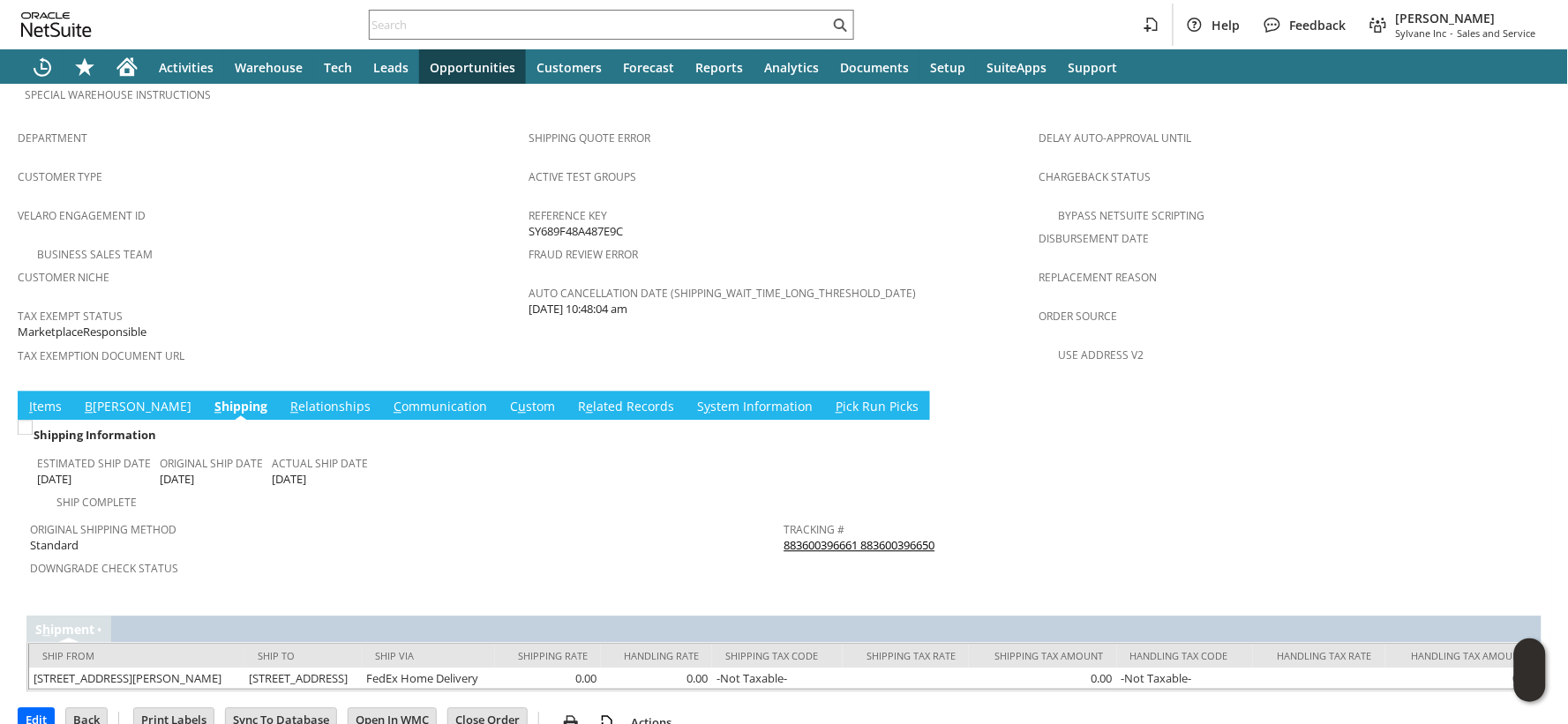
scroll to position [1083, 0]
click at [945, 517] on div "Tracking # 883600396661 883600396650" at bounding box center [1157, 536] width 746 height 37
copy tbody "883600396661 883600396650 Return Tracking #"
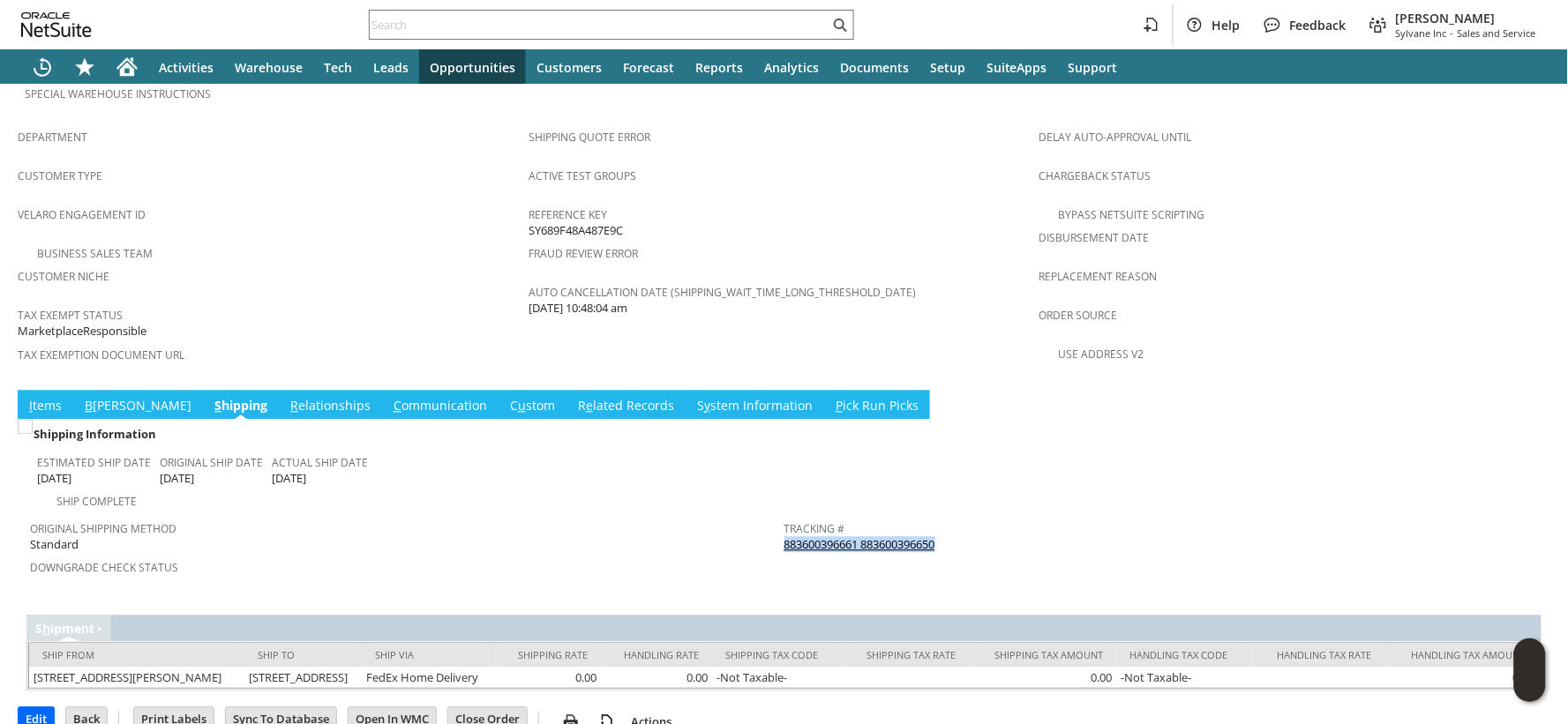
click at [41, 398] on link "I tems" at bounding box center [45, 407] width 41 height 20
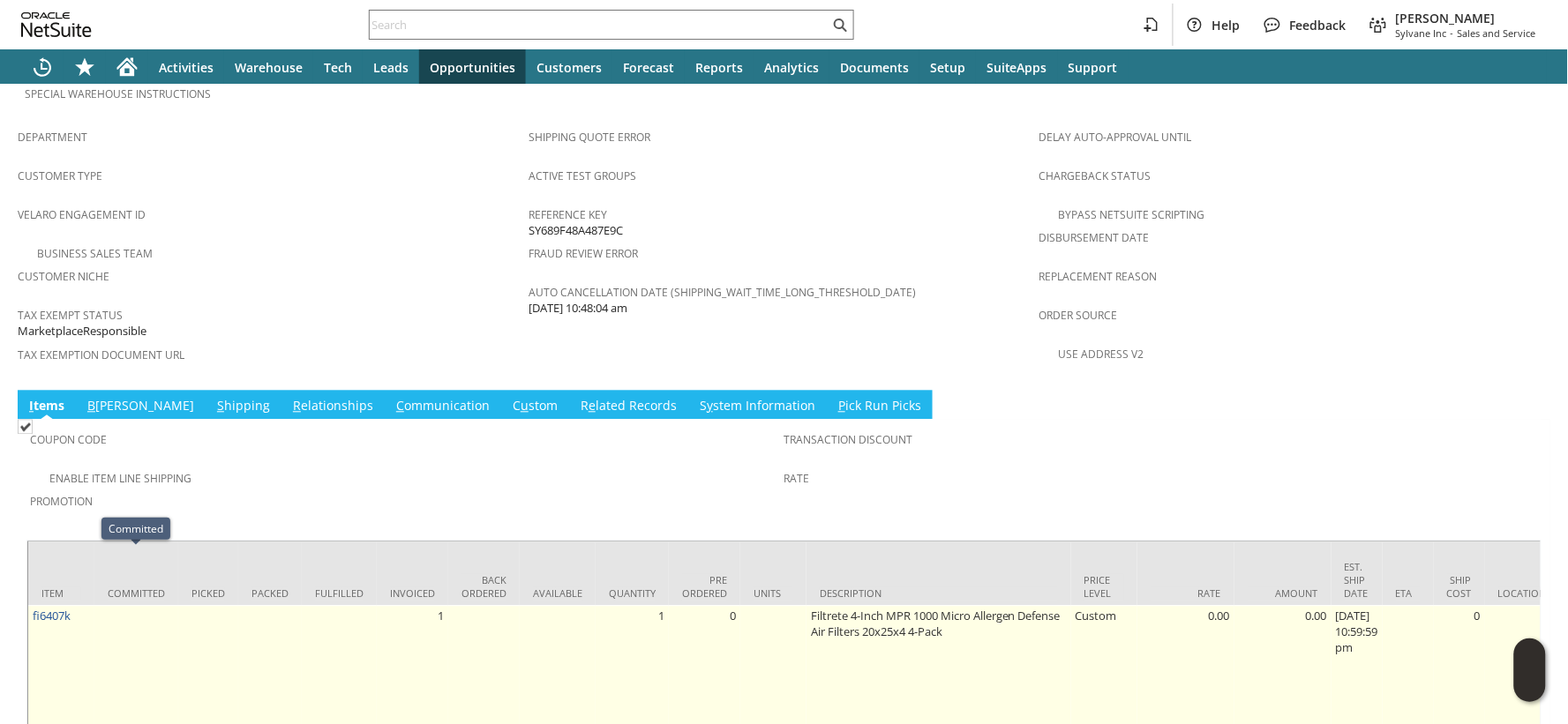
click at [81, 606] on td "fi6407k" at bounding box center [62, 672] width 66 height 132
copy tr "fi6407k"
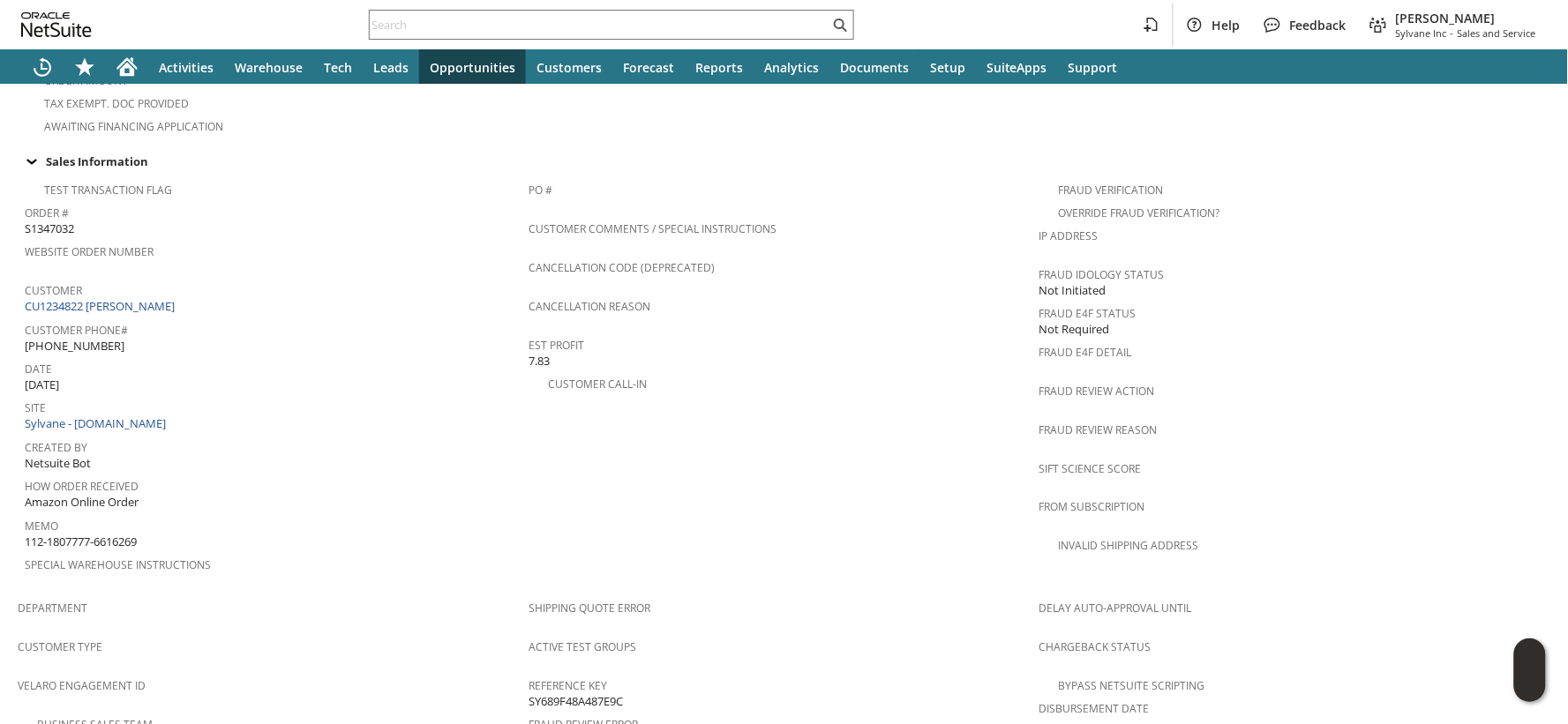
scroll to position [594, 0]
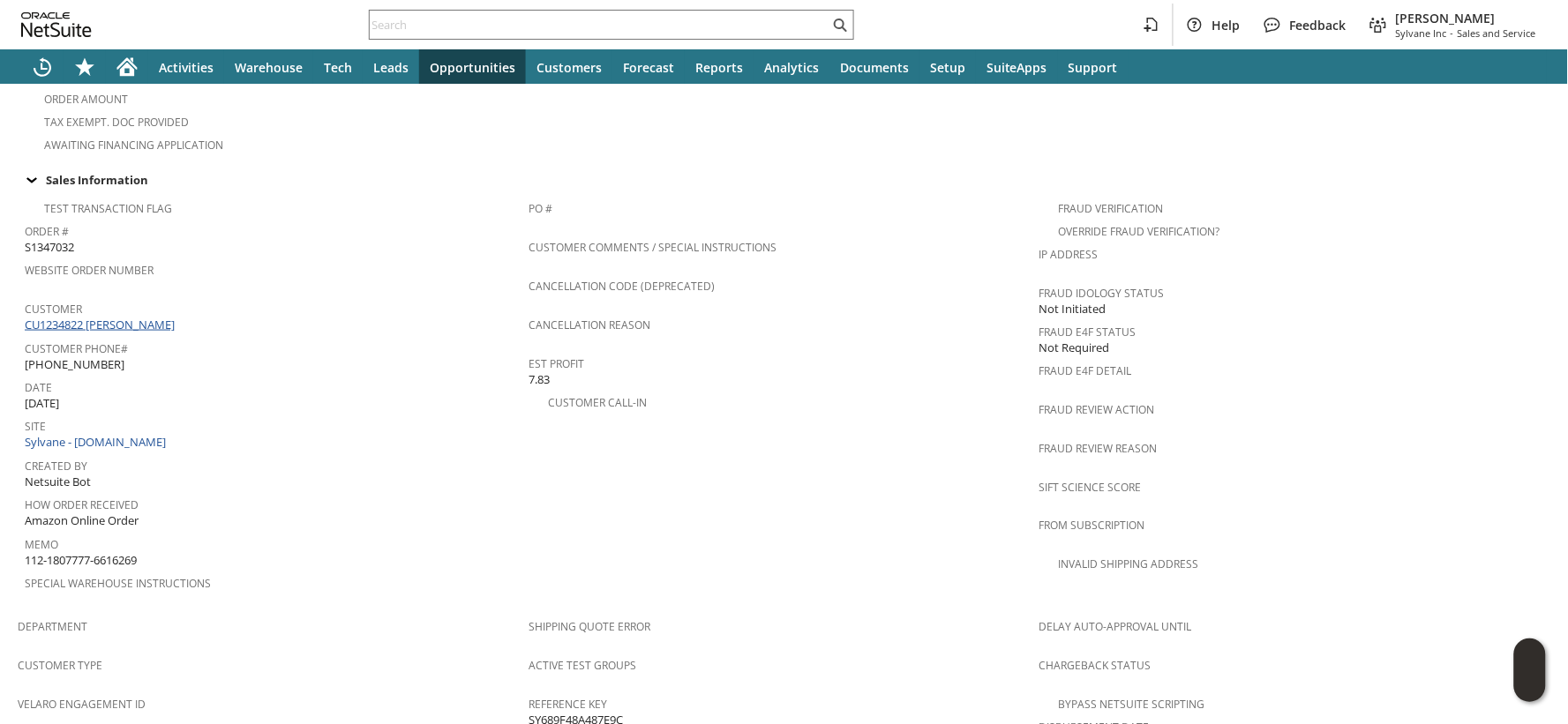
click at [125, 317] on link "CU1234822 Pshaunda Scott" at bounding box center [102, 325] width 154 height 16
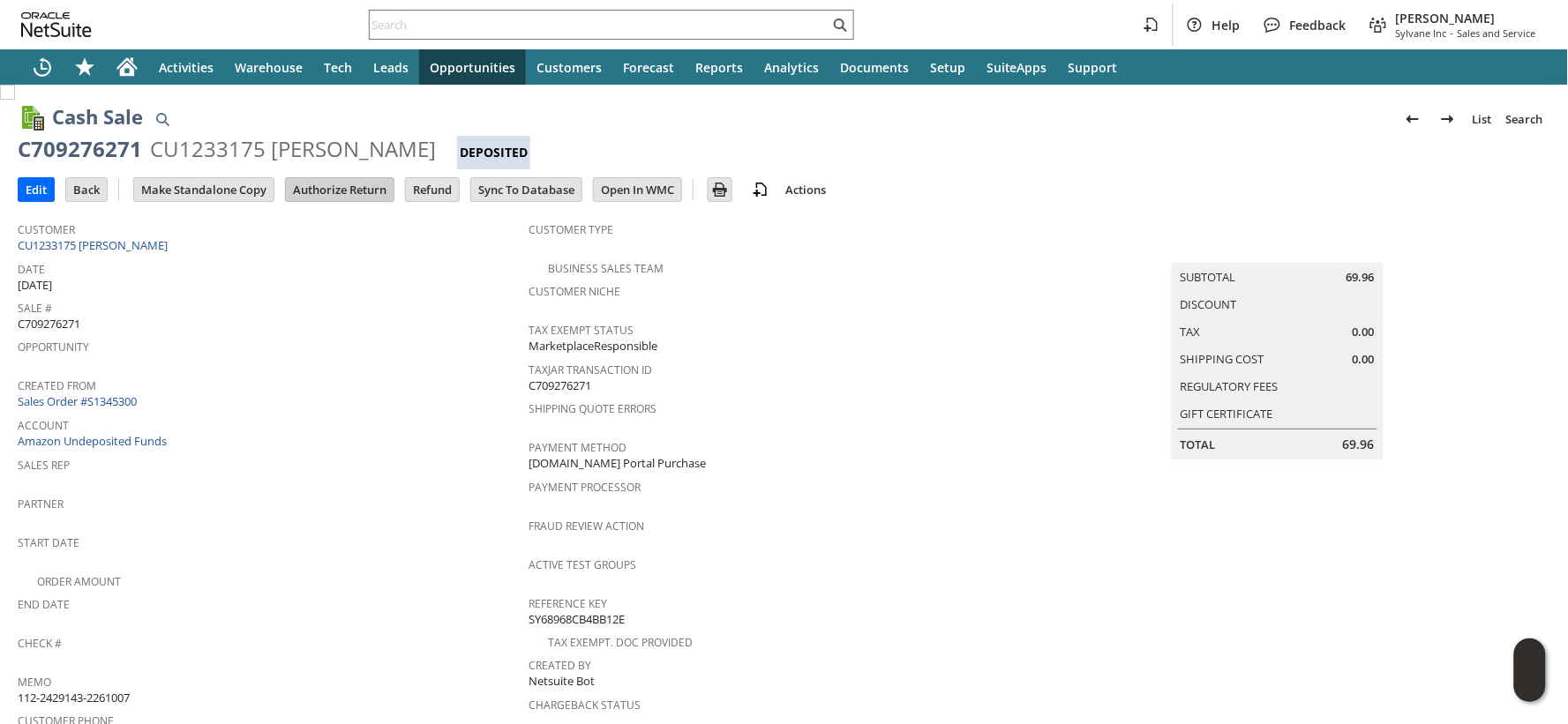
click at [309, 193] on input "Authorize Return" at bounding box center [340, 190] width 108 height 23
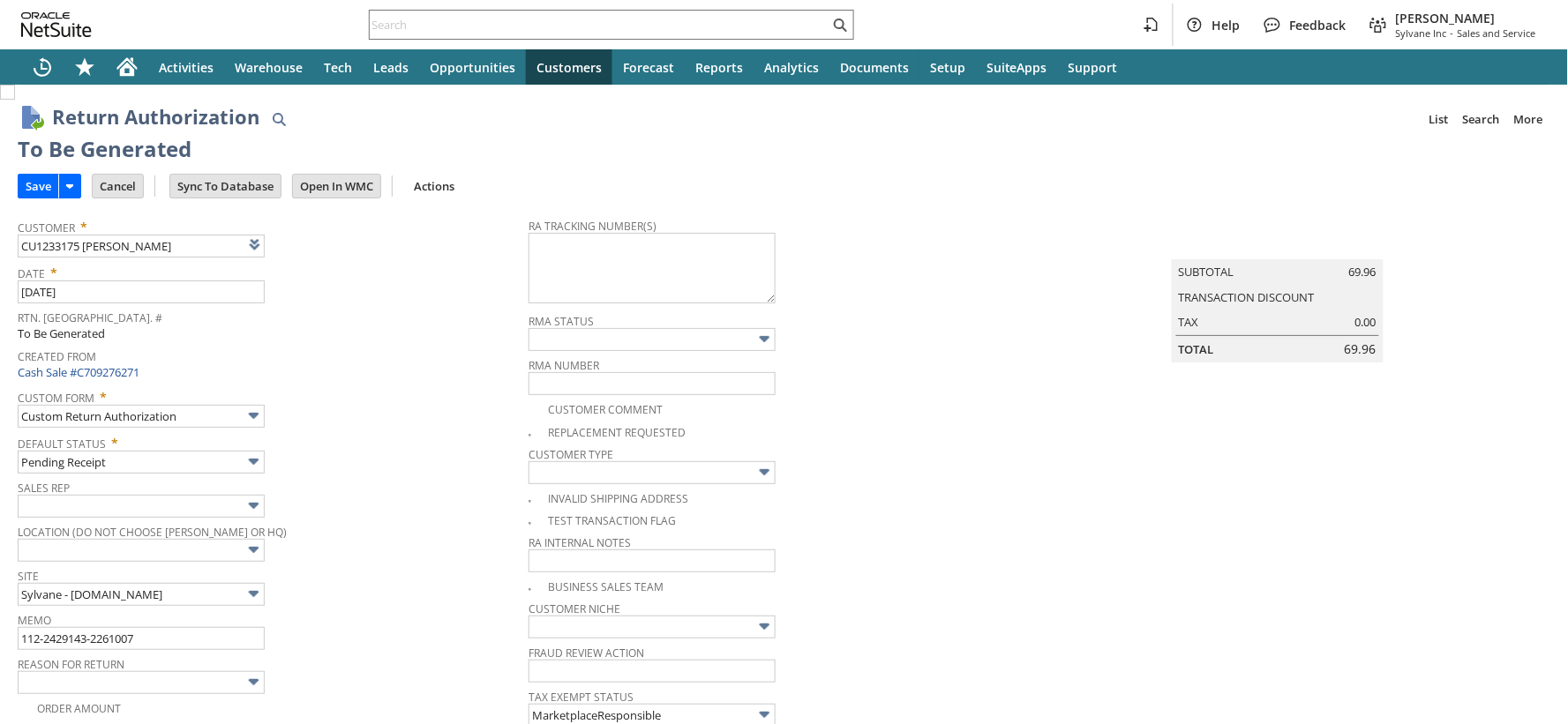
type input "Add"
type input "Copy Previous"
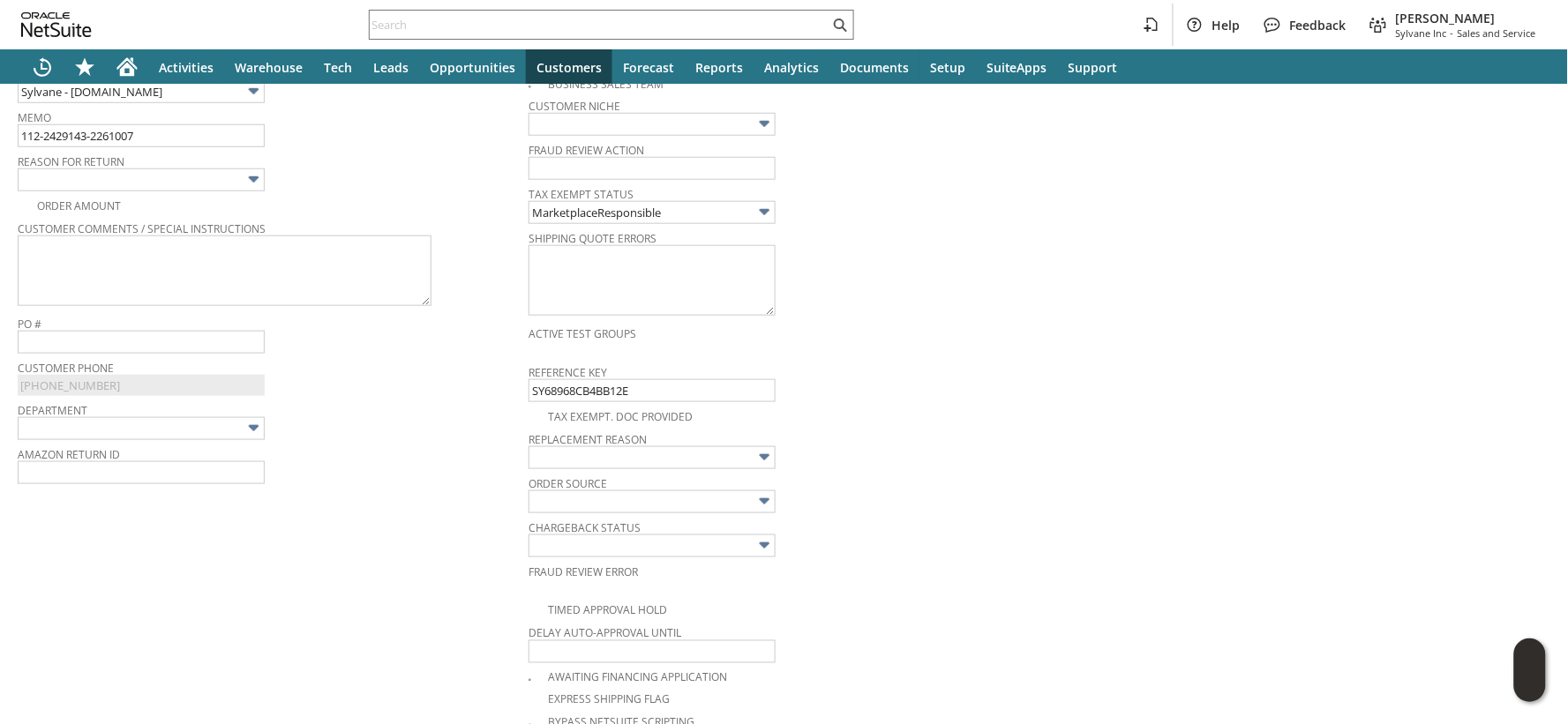
scroll to position [404, 0]
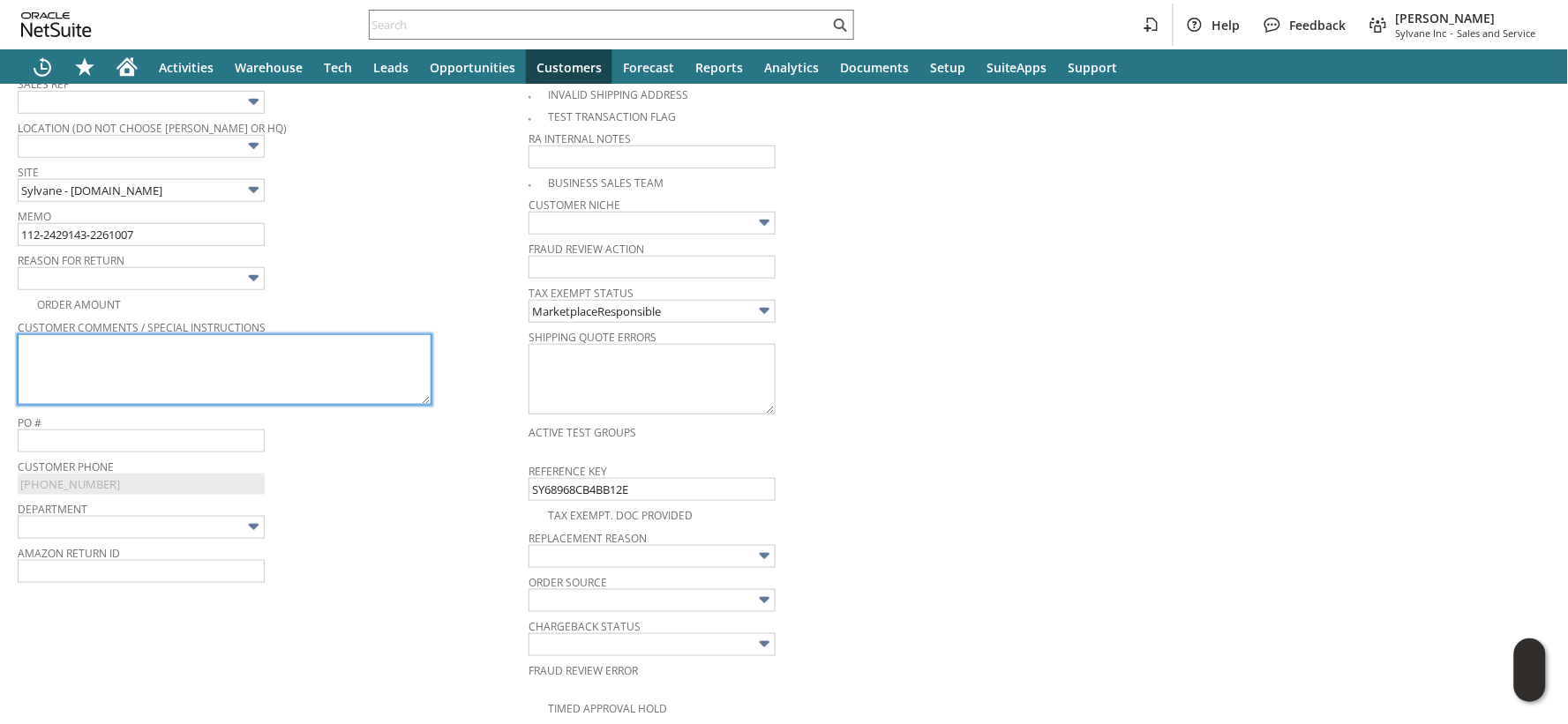
click at [330, 364] on textarea at bounding box center [225, 369] width 414 height 70
paste textarea "No, only the box that the product was shipped in has been opened. The items are…"
type textarea "No, only the box that the product was shipped in has been opened. The items are…"
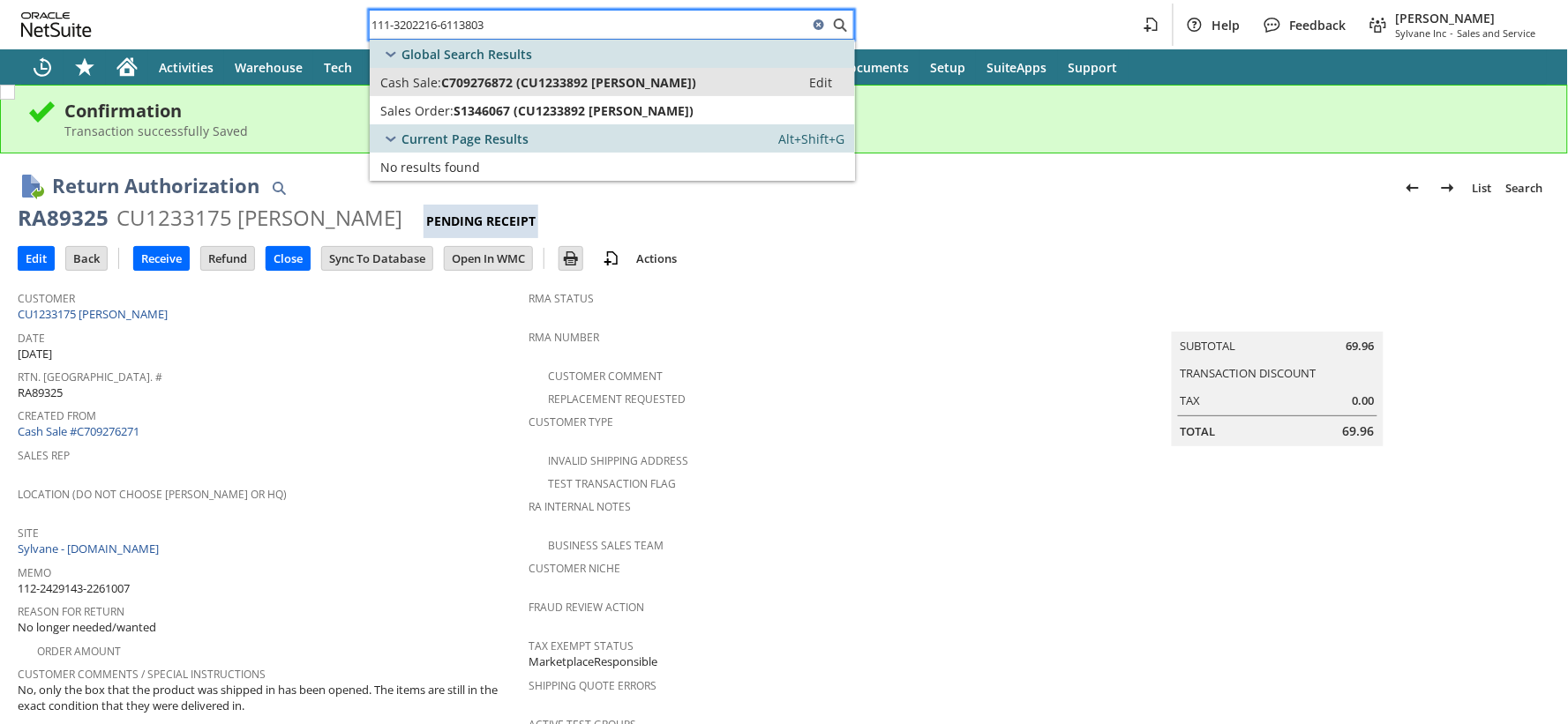
type input "111-3202216-6113803"
click at [486, 83] on span "C709276872 (CU1233892 Maya Katz)" at bounding box center [569, 82] width 255 height 17
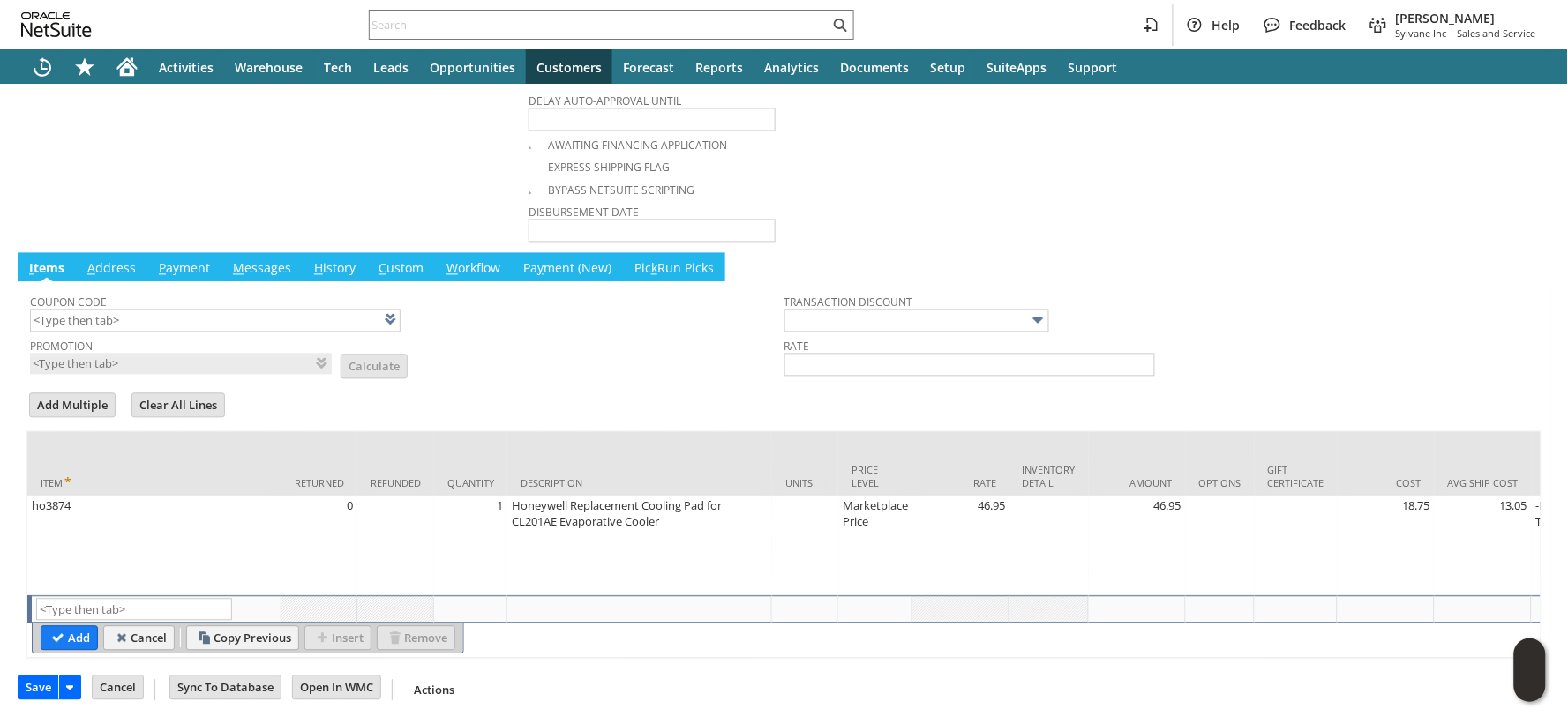
scroll to position [549, 0]
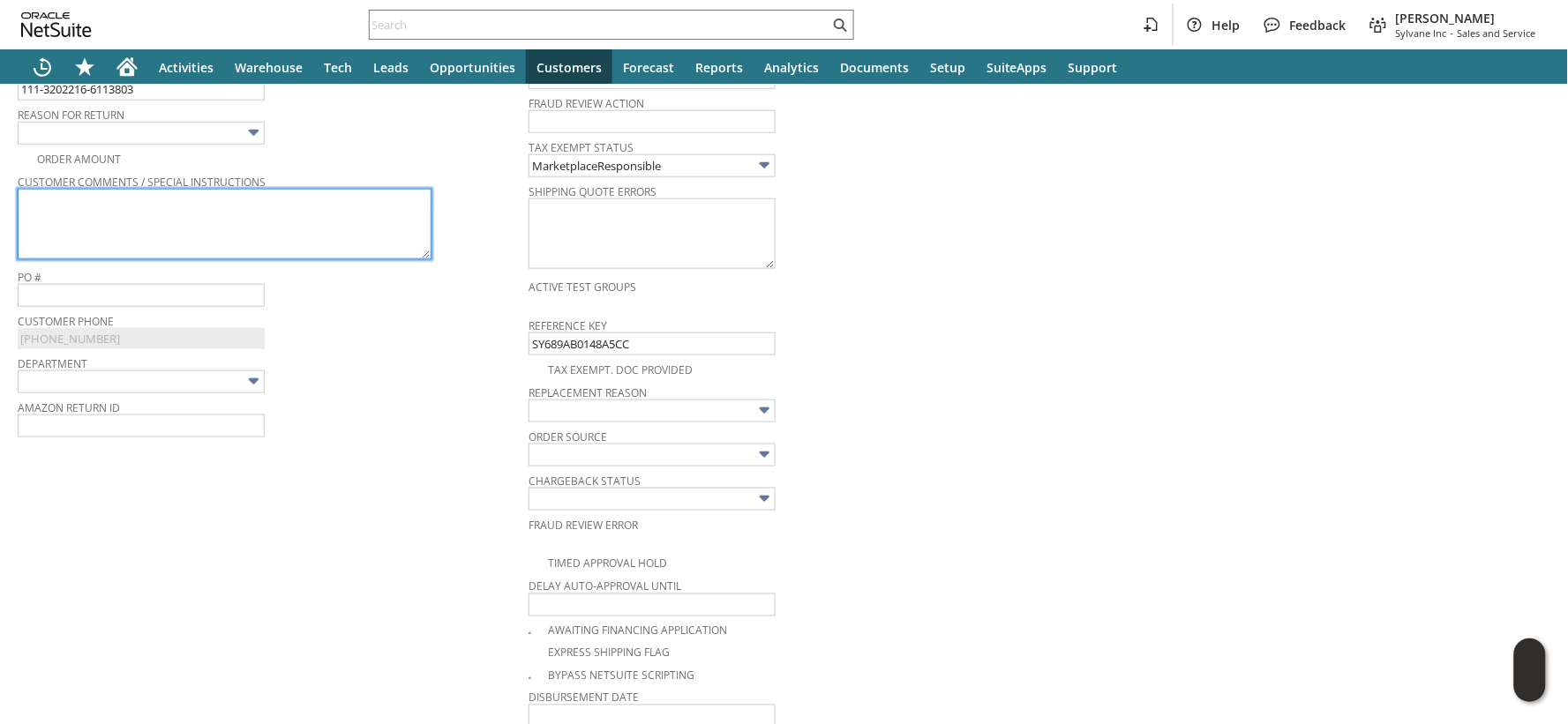
click at [270, 208] on textarea at bounding box center [225, 224] width 414 height 70
paste textarea "I thought this was the filter I was looking for, turned out to be too large"
type textarea "I thought this was the filter I was looking for, turned out to be too large"
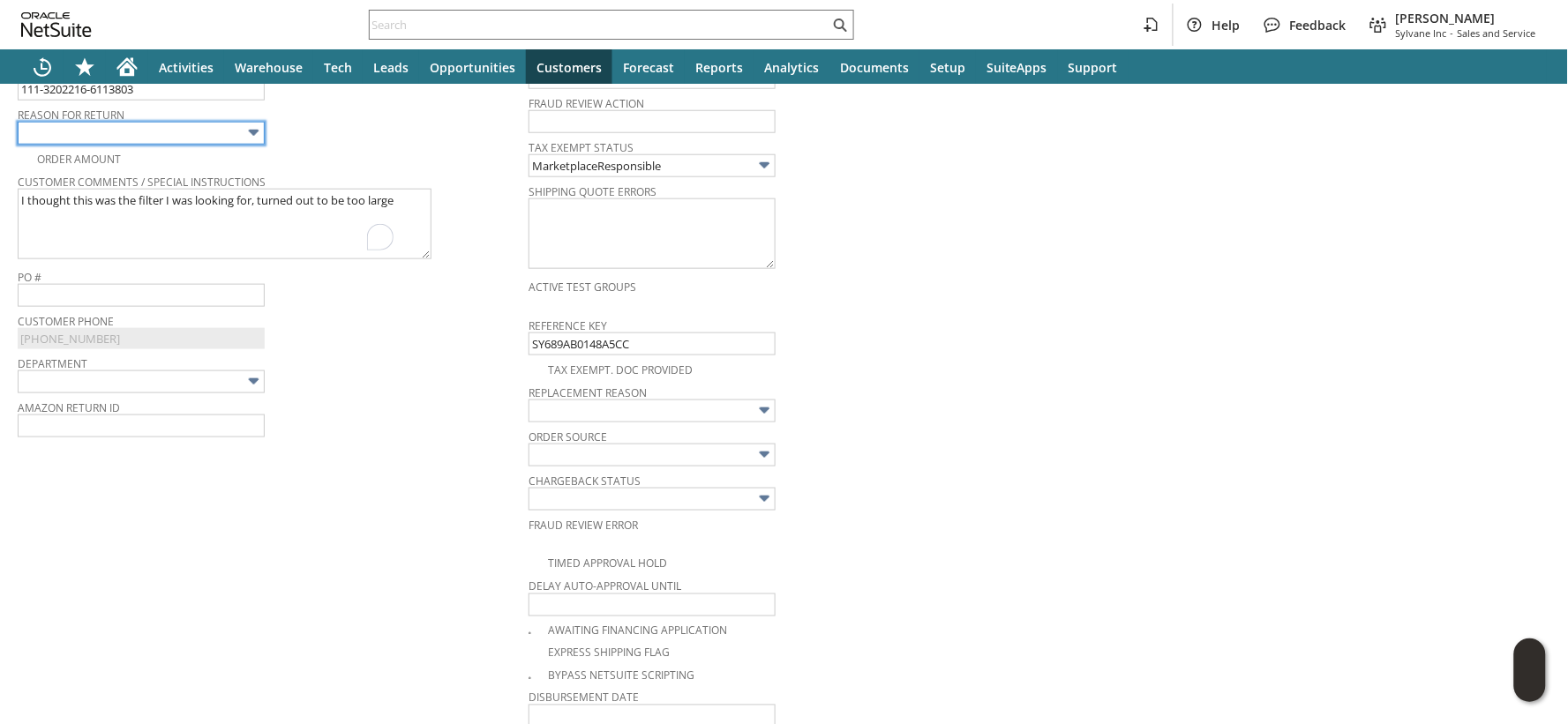
click at [219, 136] on input "text" at bounding box center [141, 134] width 247 height 23
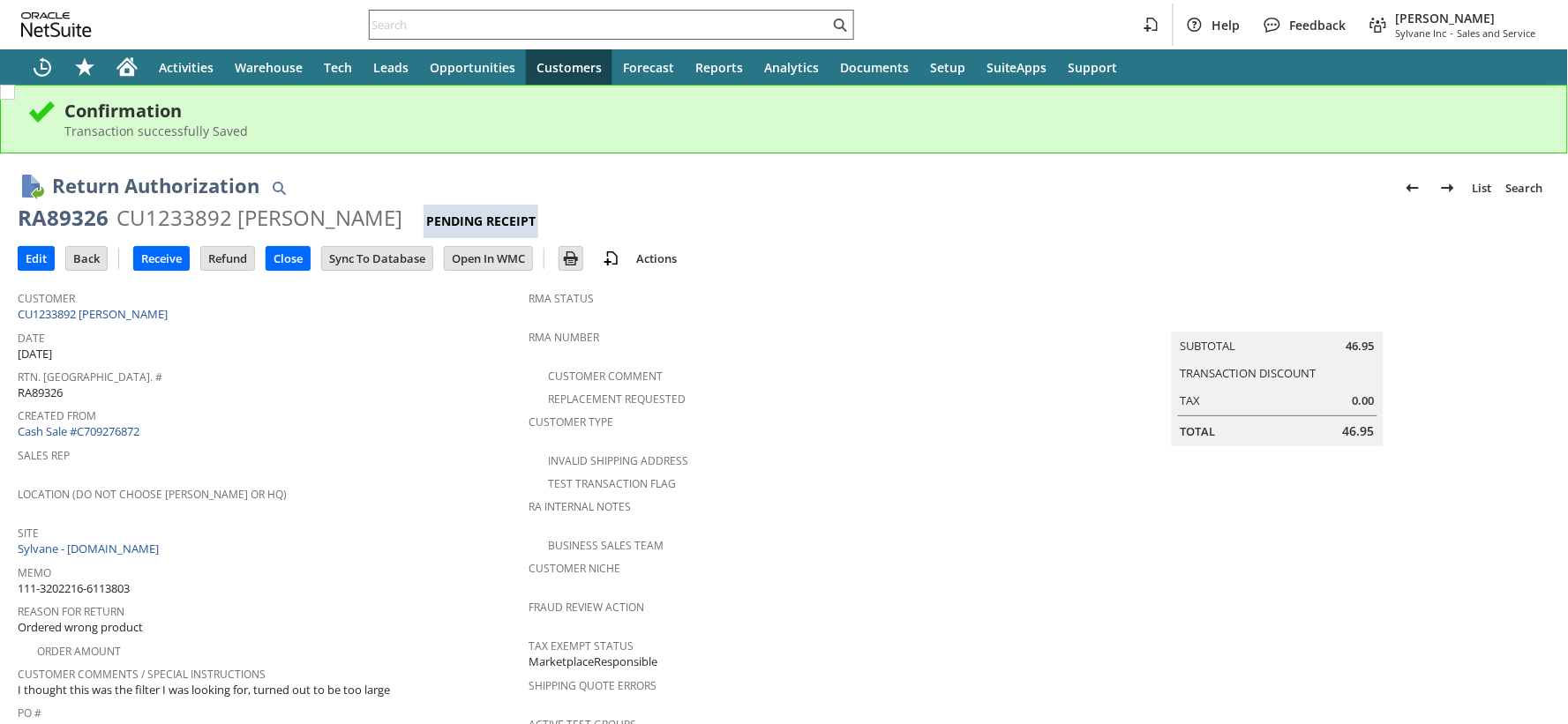
click at [452, 30] on input "text" at bounding box center [599, 25] width 459 height 21
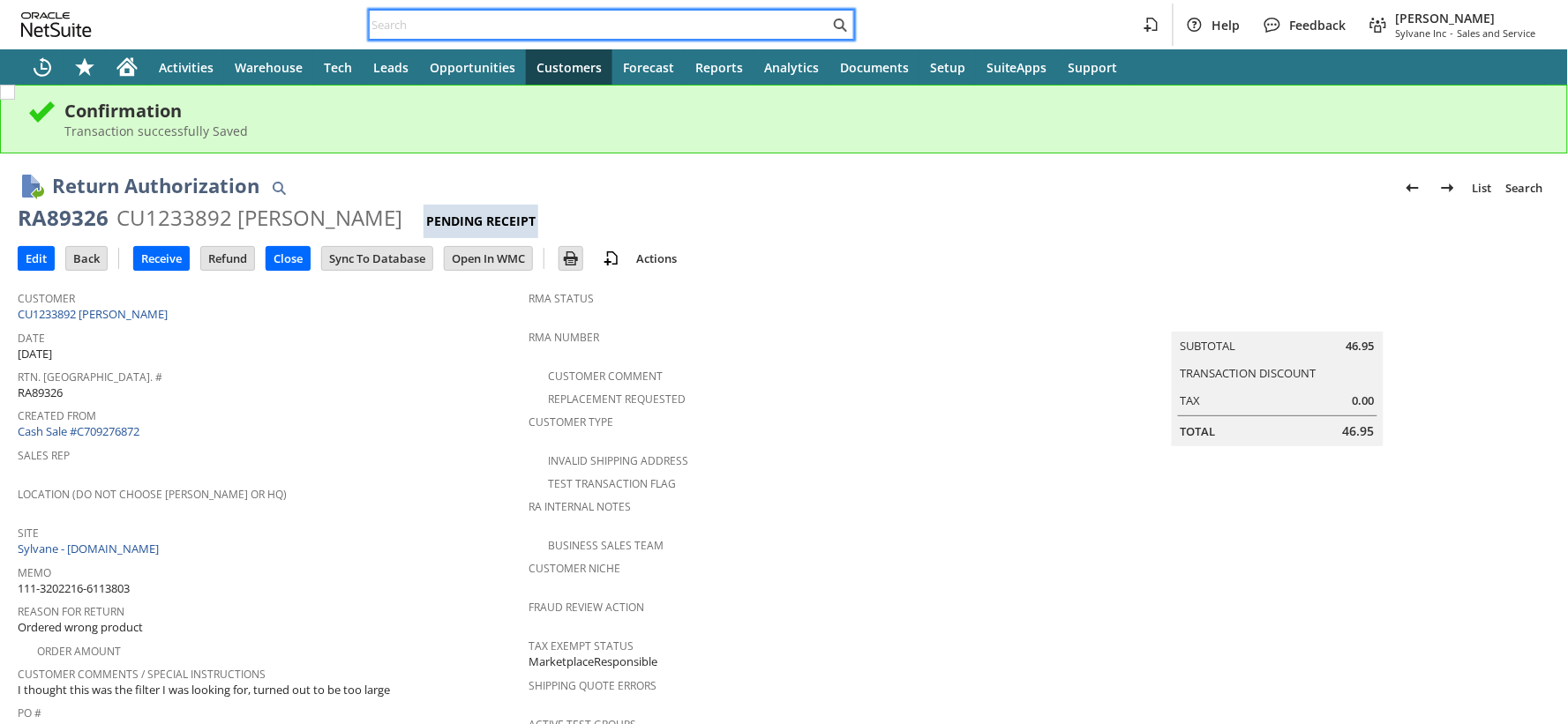
paste input "113-6236603-1409024"
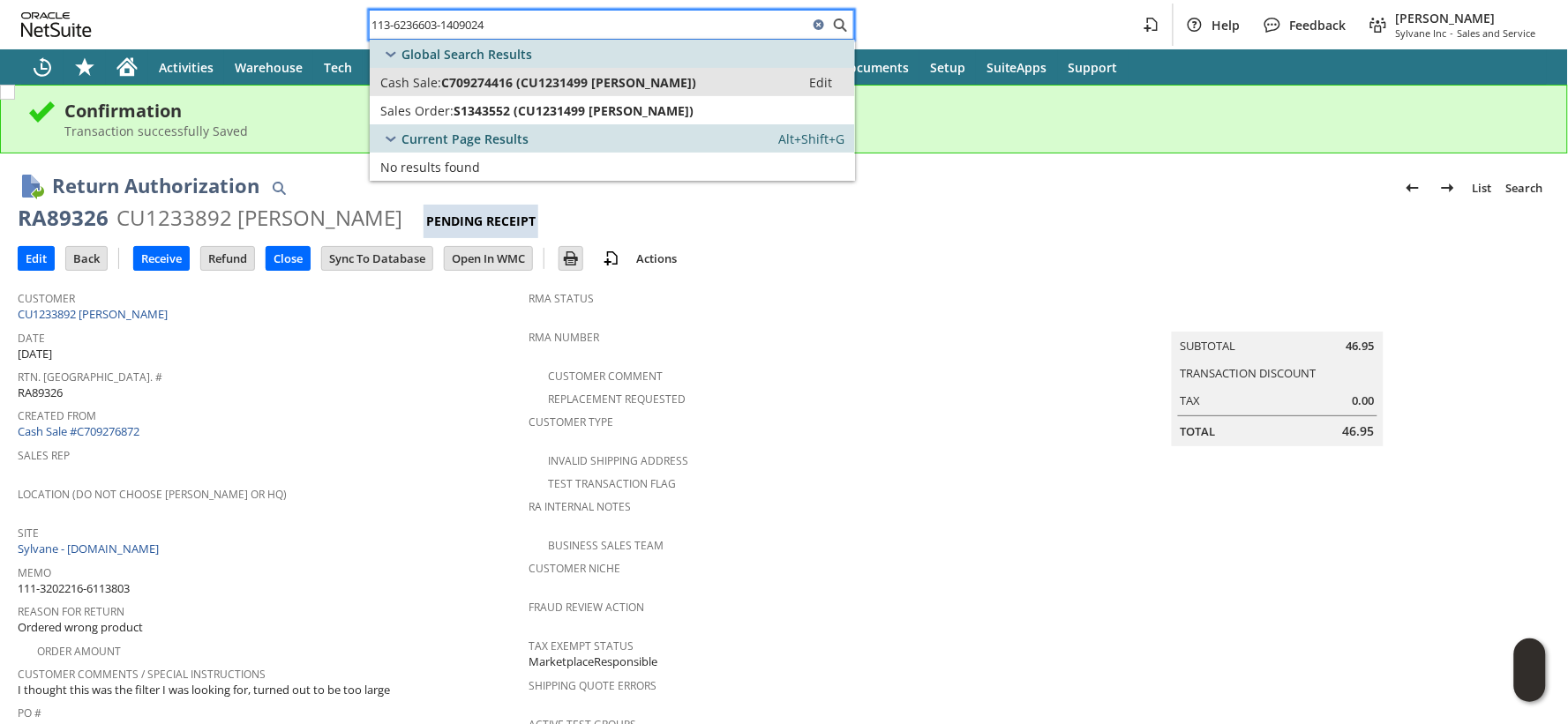
type input "113-6236603-1409024"
click at [452, 81] on span "C709274416 (CU1231499 Kathleen Philippart)" at bounding box center [569, 82] width 255 height 17
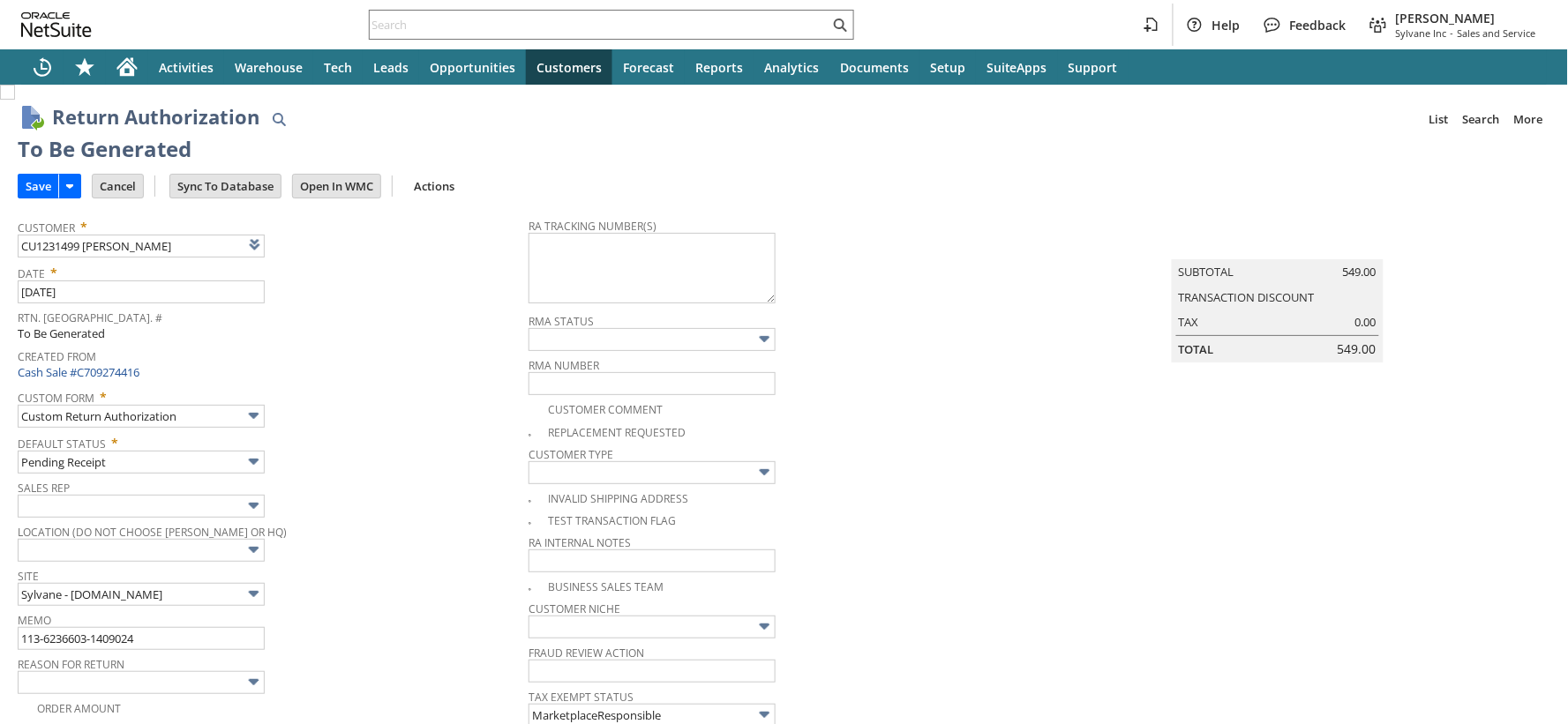
type input "Add"
type input "Copy Previous"
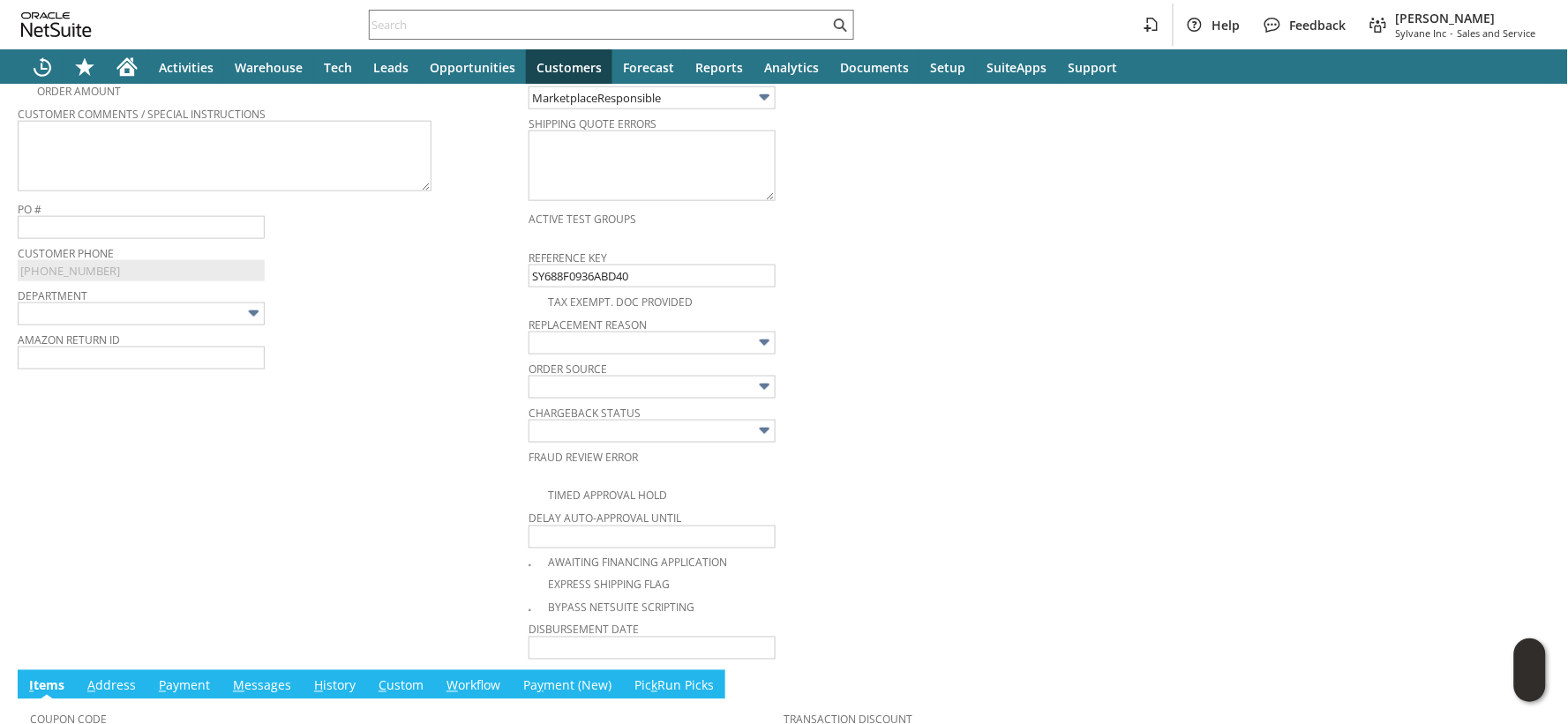
scroll to position [518, 0]
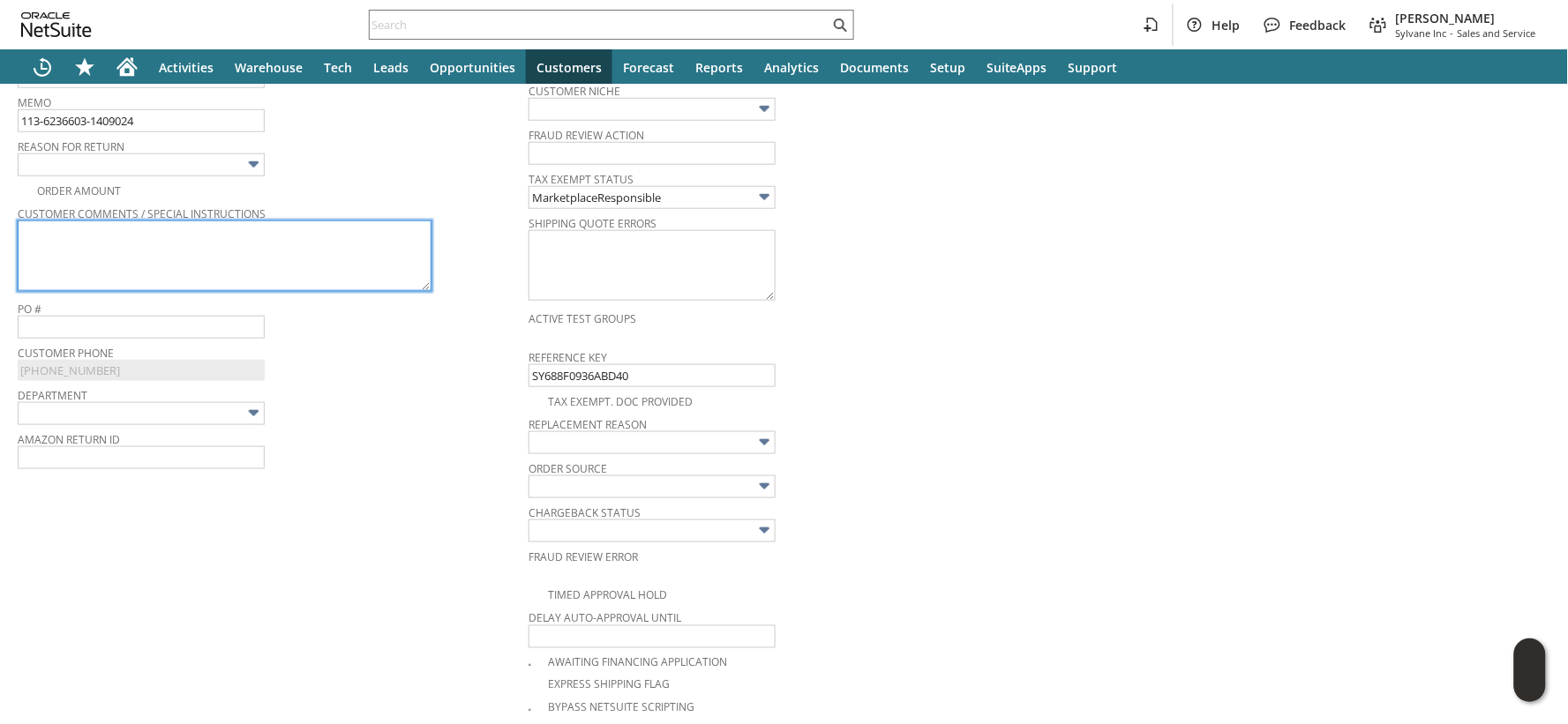
click at [180, 243] on textarea at bounding box center [225, 255] width 414 height 70
paste textarea "banged up"
type textarea "banged up"
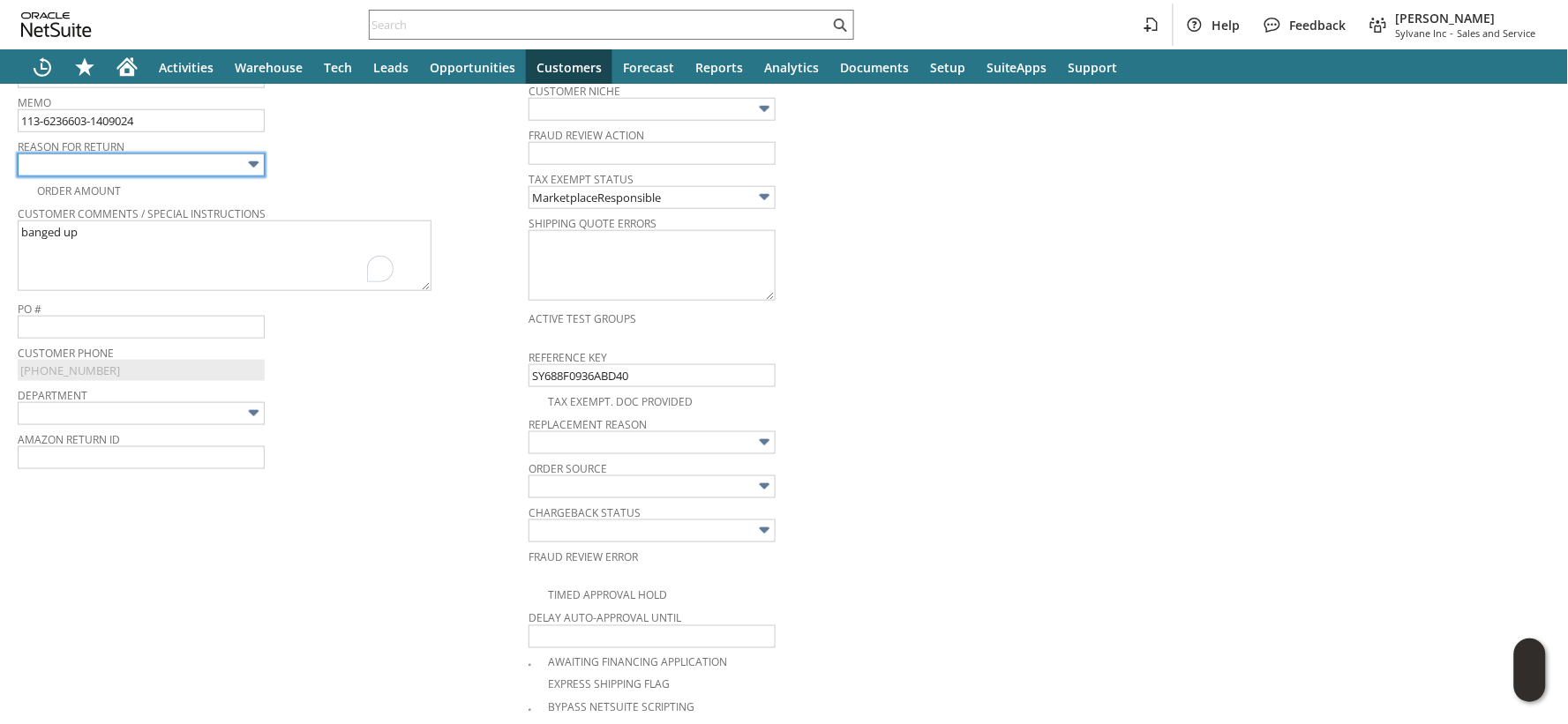
click at [239, 156] on input "text" at bounding box center [141, 165] width 247 height 23
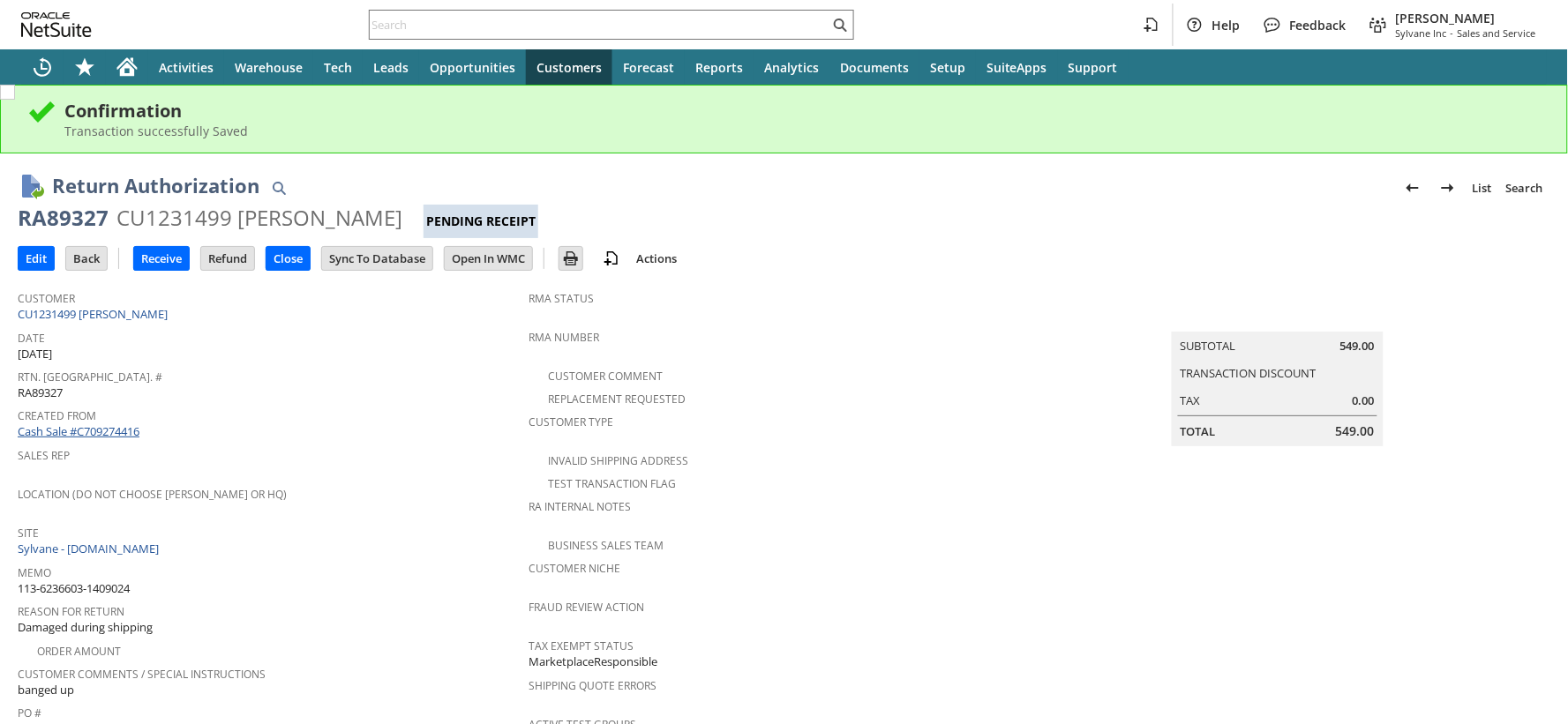
click at [109, 427] on link "Cash Sale #C709274416" at bounding box center [78, 432] width 122 height 16
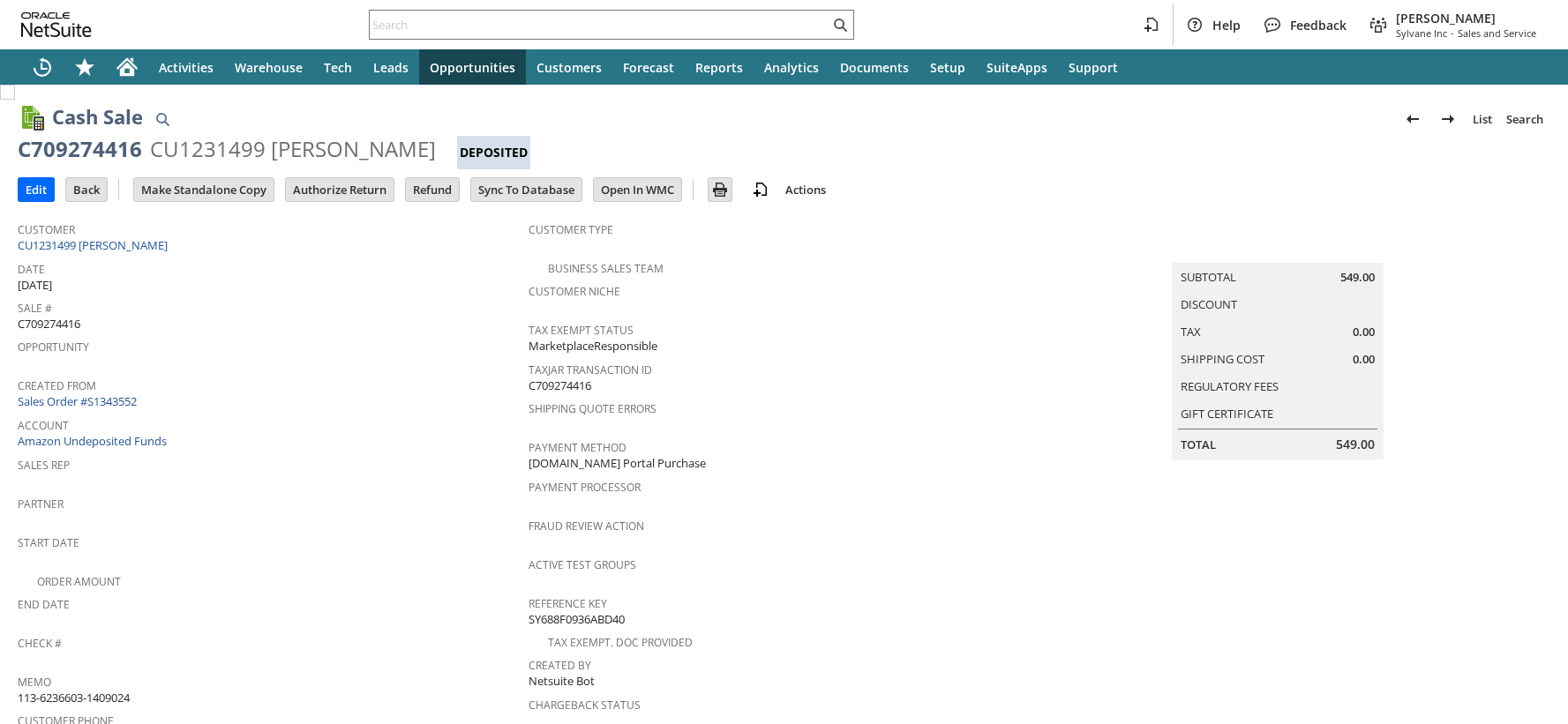
click at [103, 400] on link "Sales Order #S1343552" at bounding box center [79, 401] width 123 height 16
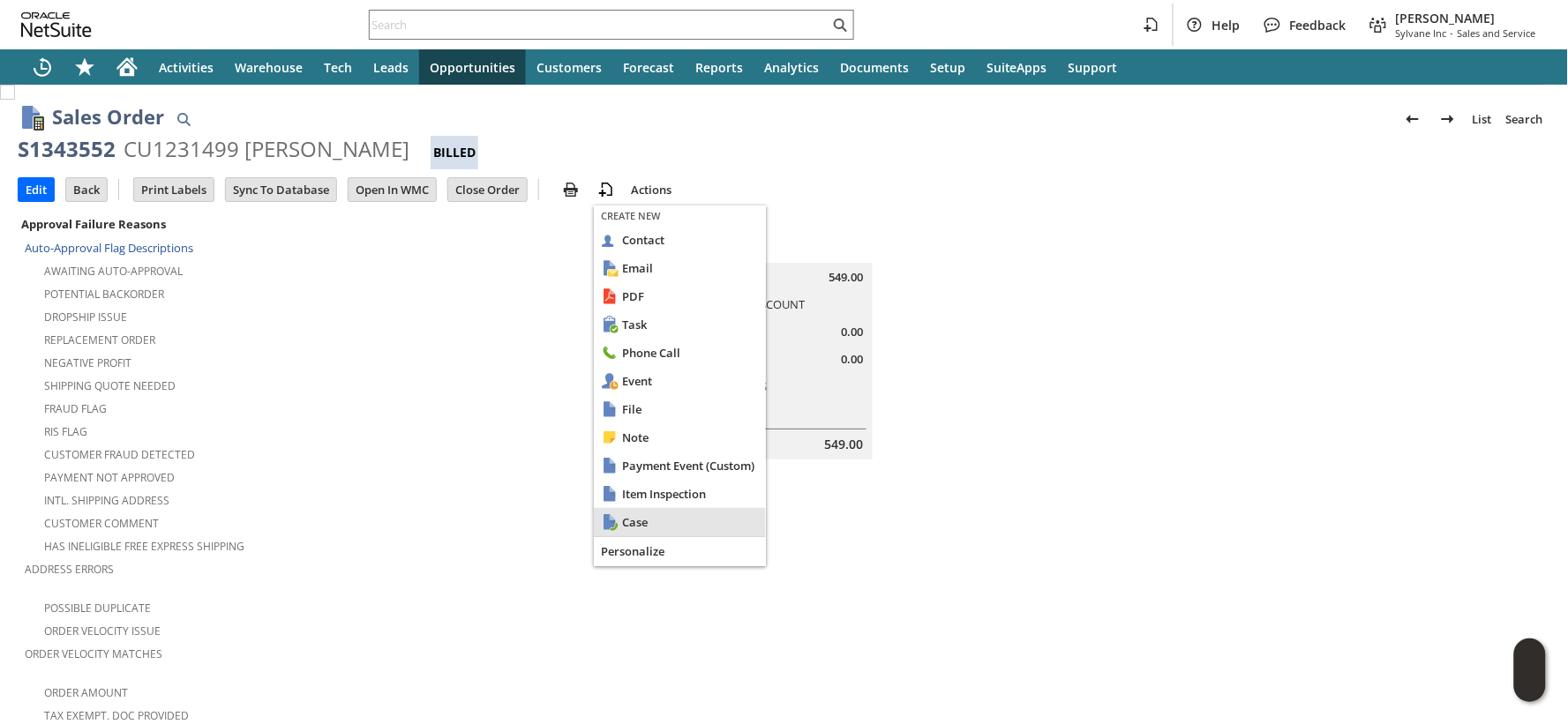
click at [648, 528] on span "Case" at bounding box center [689, 522] width 136 height 16
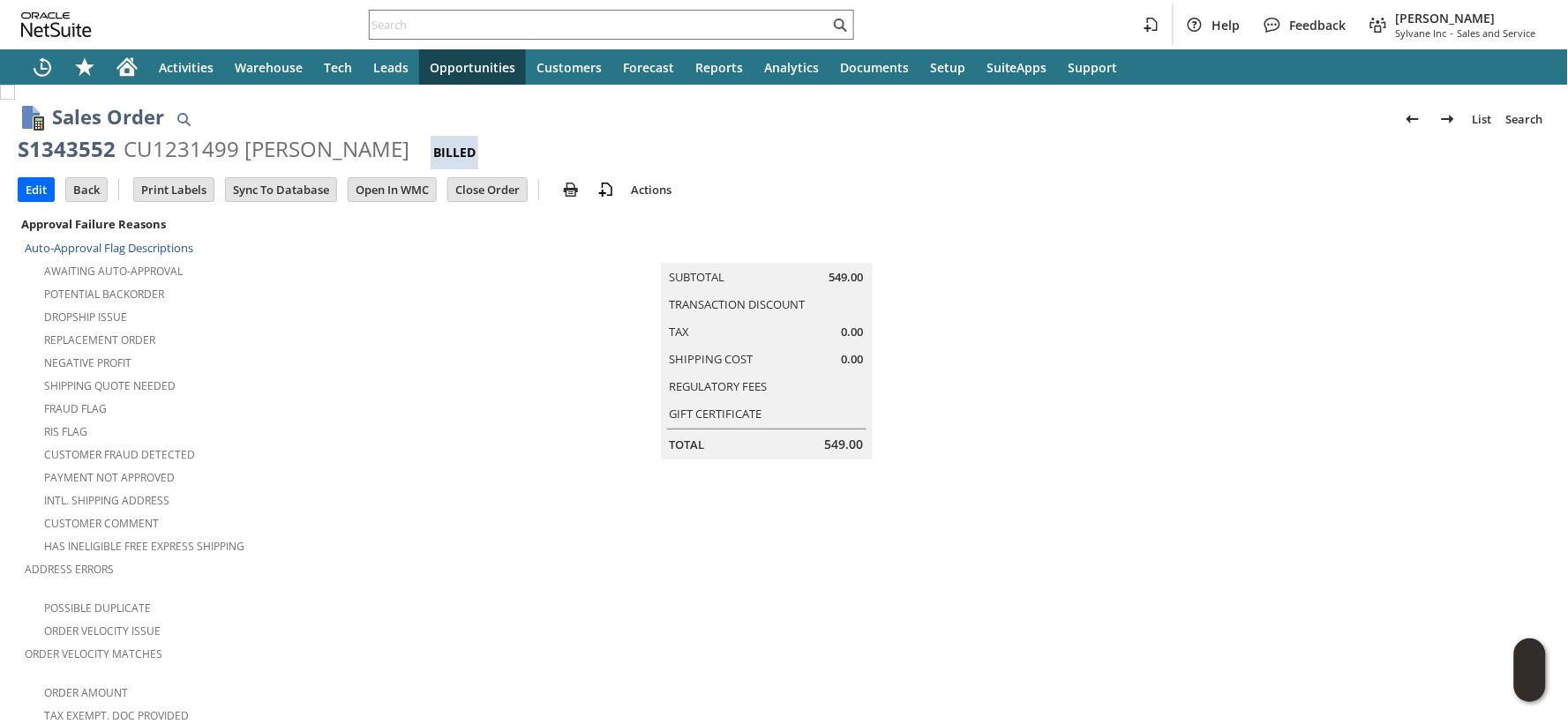
click at [95, 147] on div "S1343552" at bounding box center [67, 149] width 98 height 29
click at [95, 147] on div "S1343552" at bounding box center [67, 149] width 98 height 29
drag, startPoint x: 592, startPoint y: 375, endPoint x: 567, endPoint y: 372, distance: 25.2
click at [592, 375] on td "Summary Subtotal 549.00 Transaction Discount Tax 0.00 Shipping Cost 0.00 Regula…" at bounding box center [784, 335] width 511 height 247
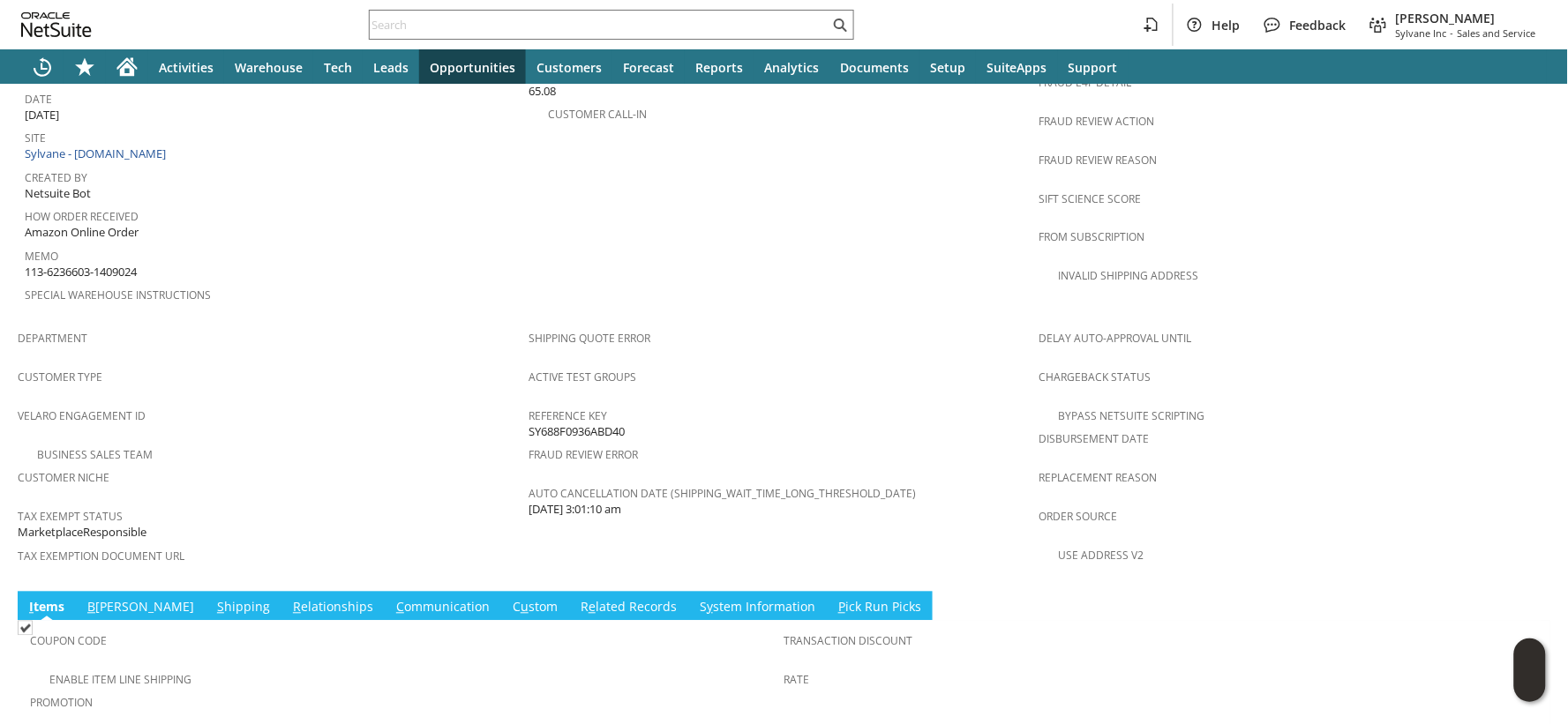
scroll to position [1089, 0]
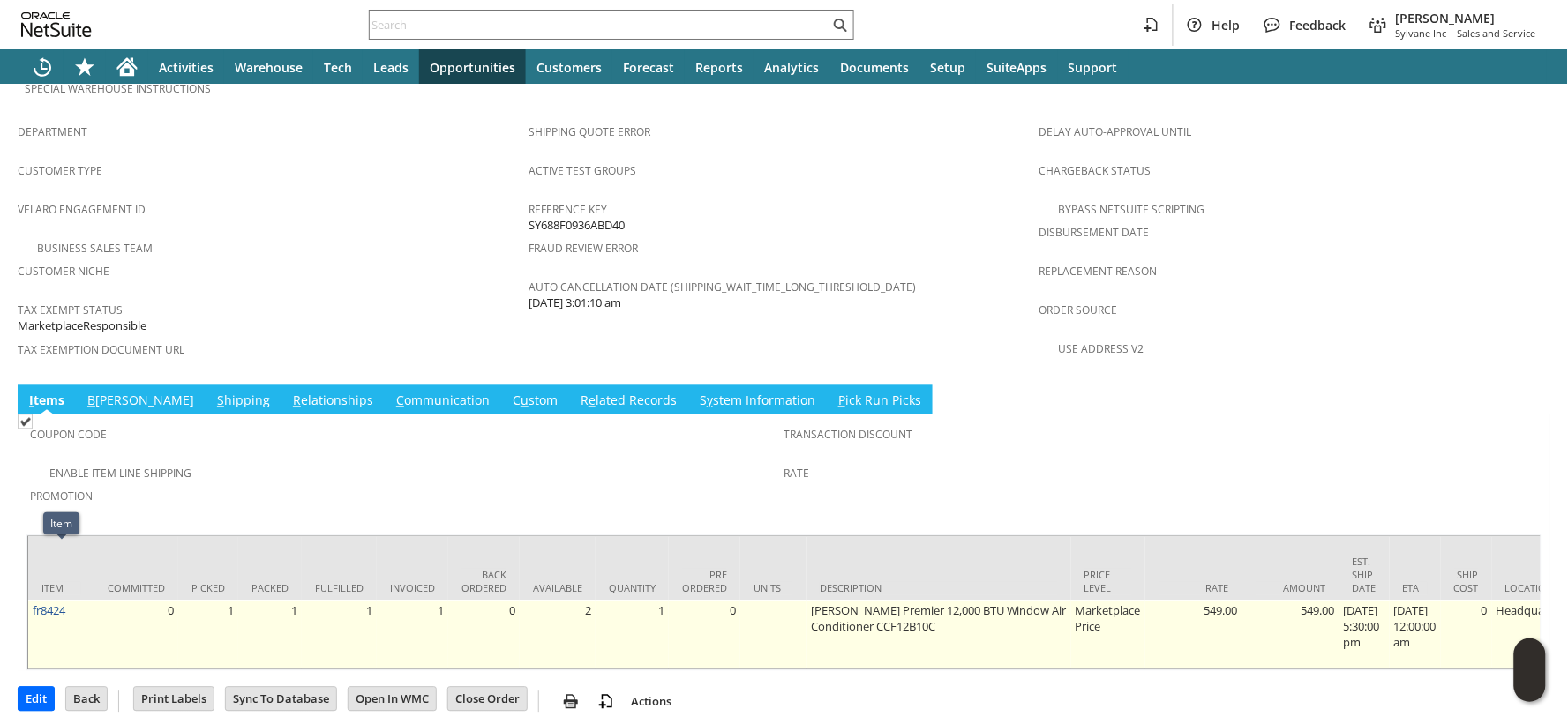
click at [75, 601] on td "fr8424" at bounding box center [62, 635] width 66 height 69
click at [74, 601] on td "fr8424" at bounding box center [62, 635] width 66 height 69
copy tr "fr8424"
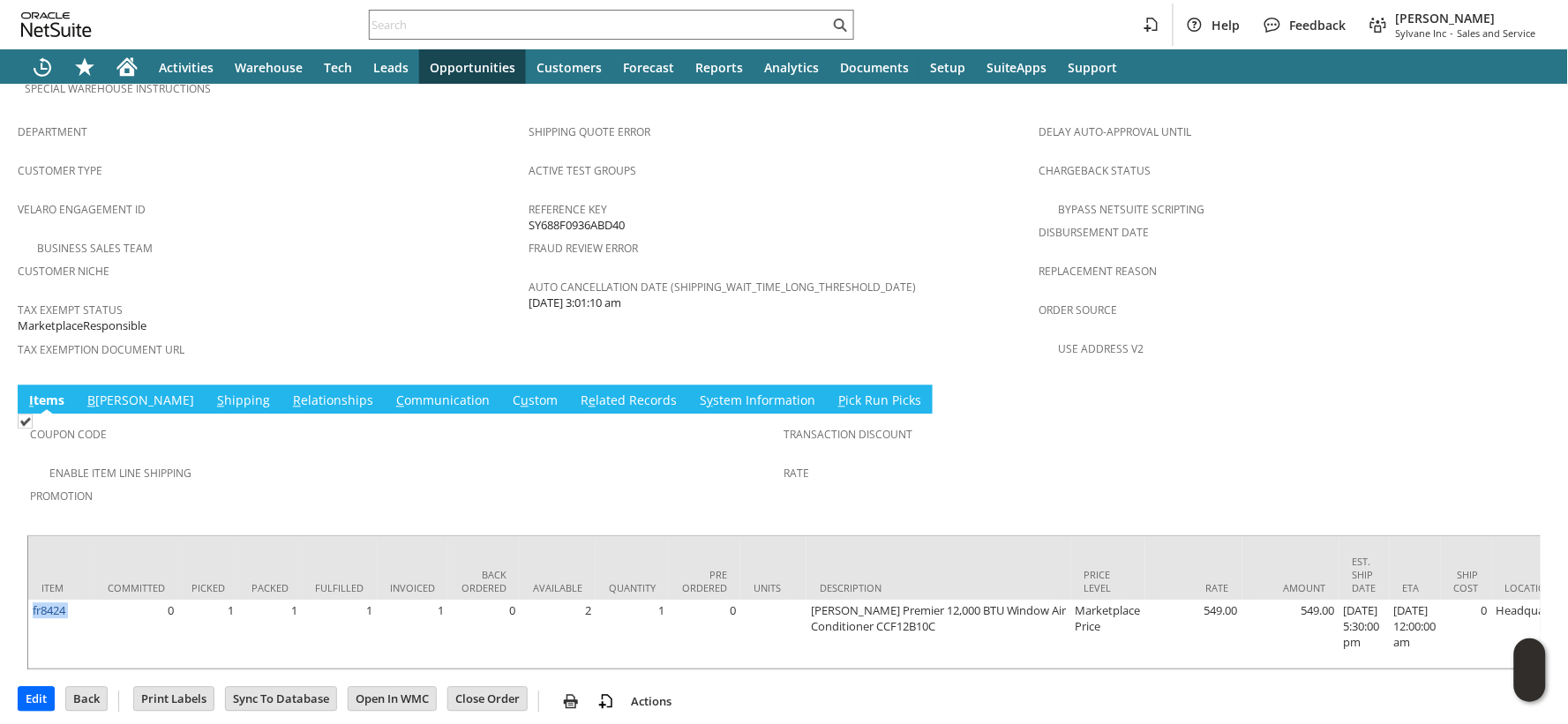
click at [217, 392] on span "S" at bounding box center [220, 400] width 7 height 17
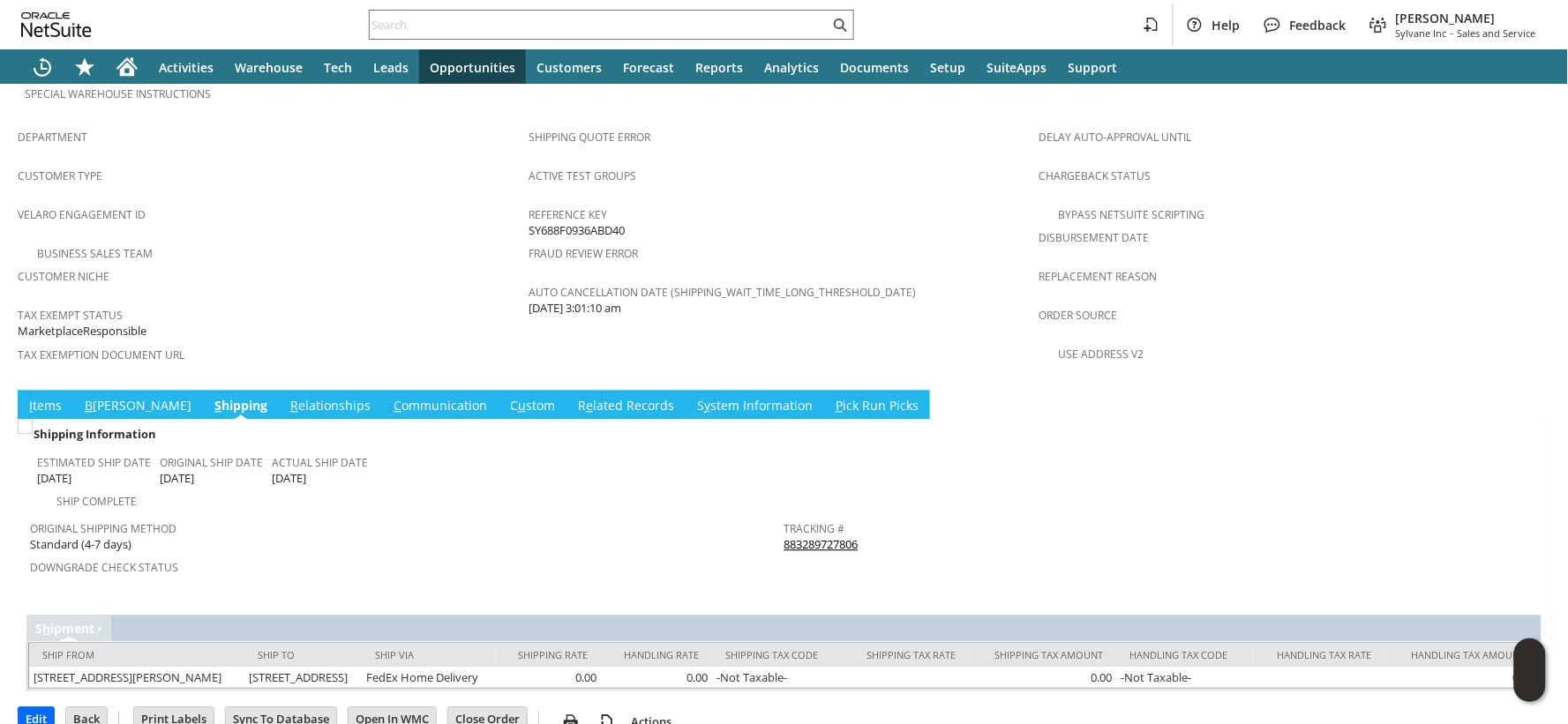
click at [869, 517] on div "Tracking # 883289727806" at bounding box center [1157, 536] width 746 height 37
copy tbody "883289727806 Return Tracking #"
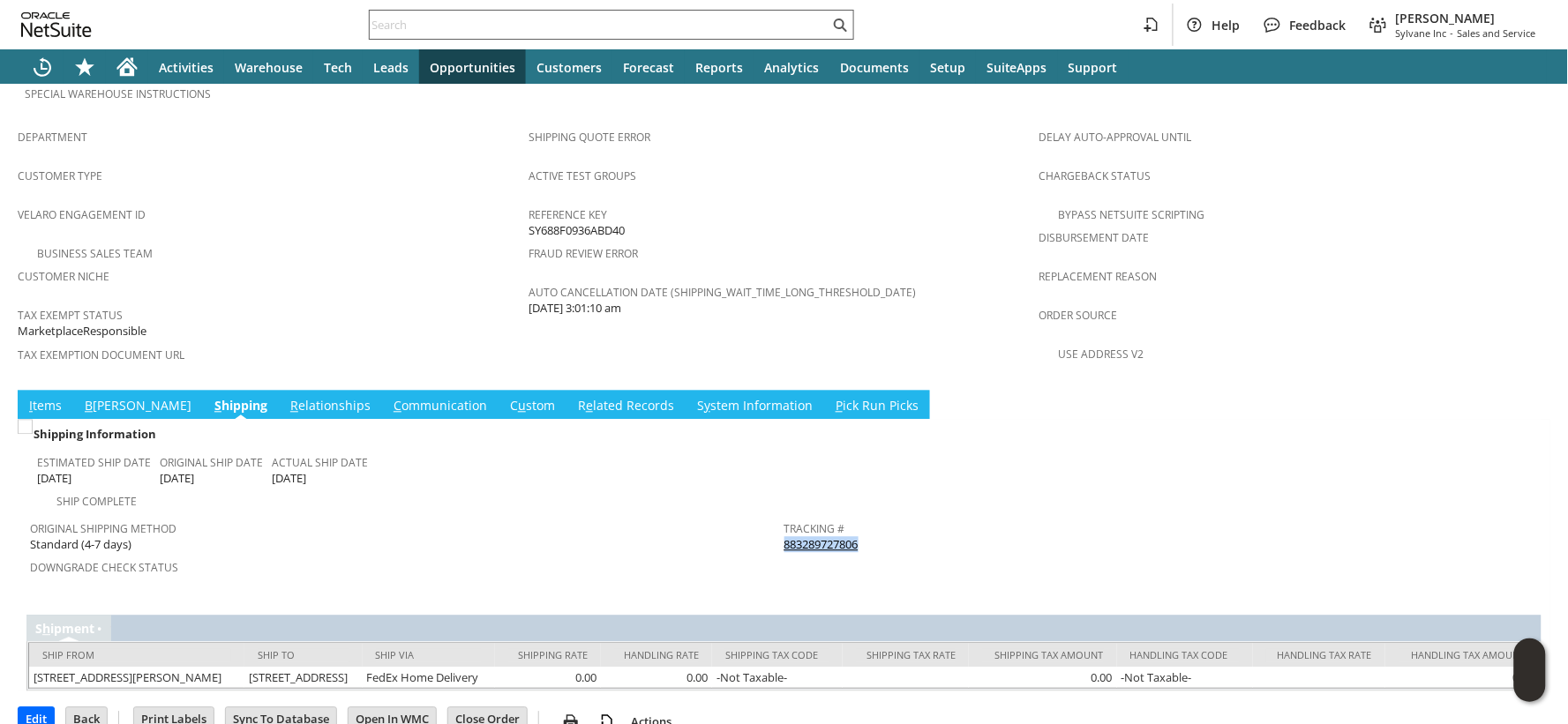
click at [393, 29] on input "text" at bounding box center [599, 25] width 459 height 21
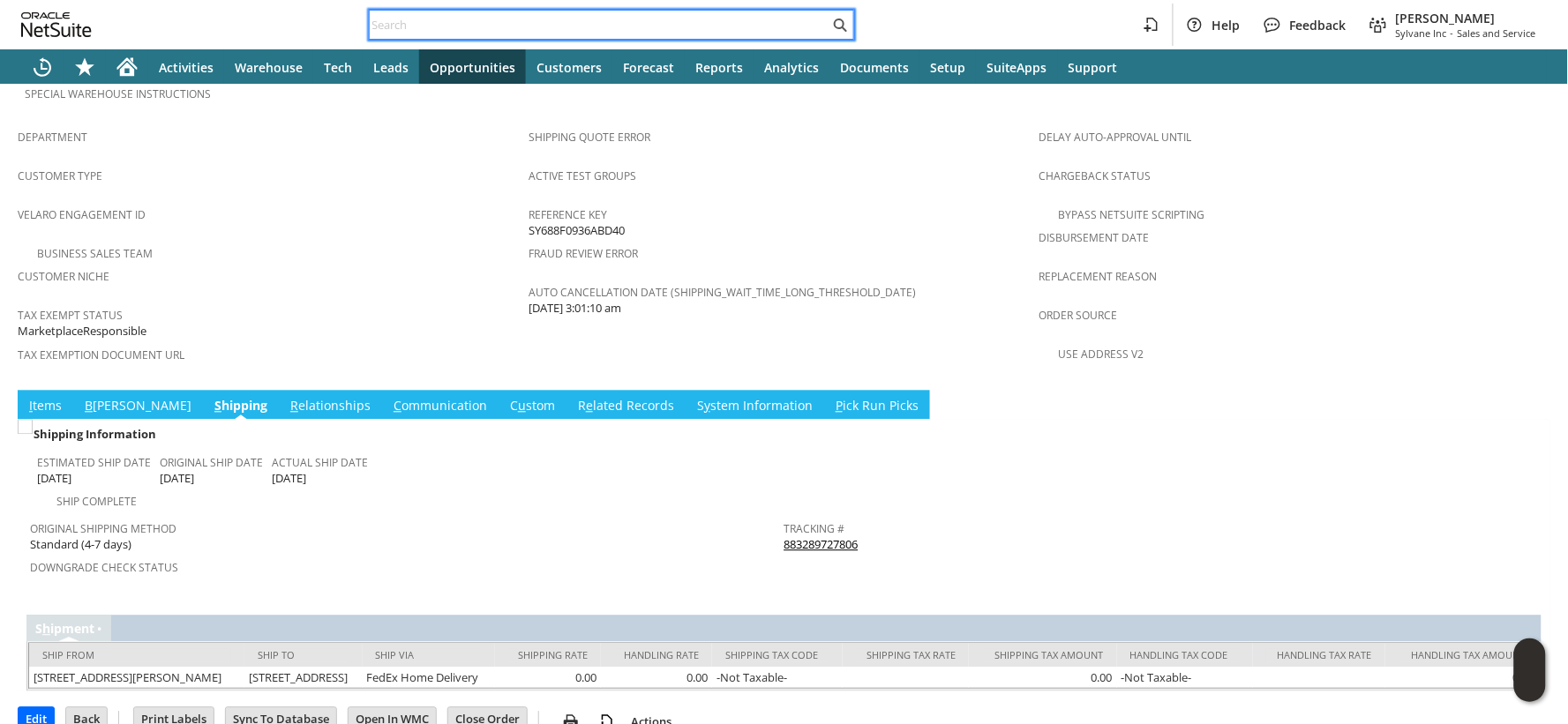
paste input "114-3144279-1405819"
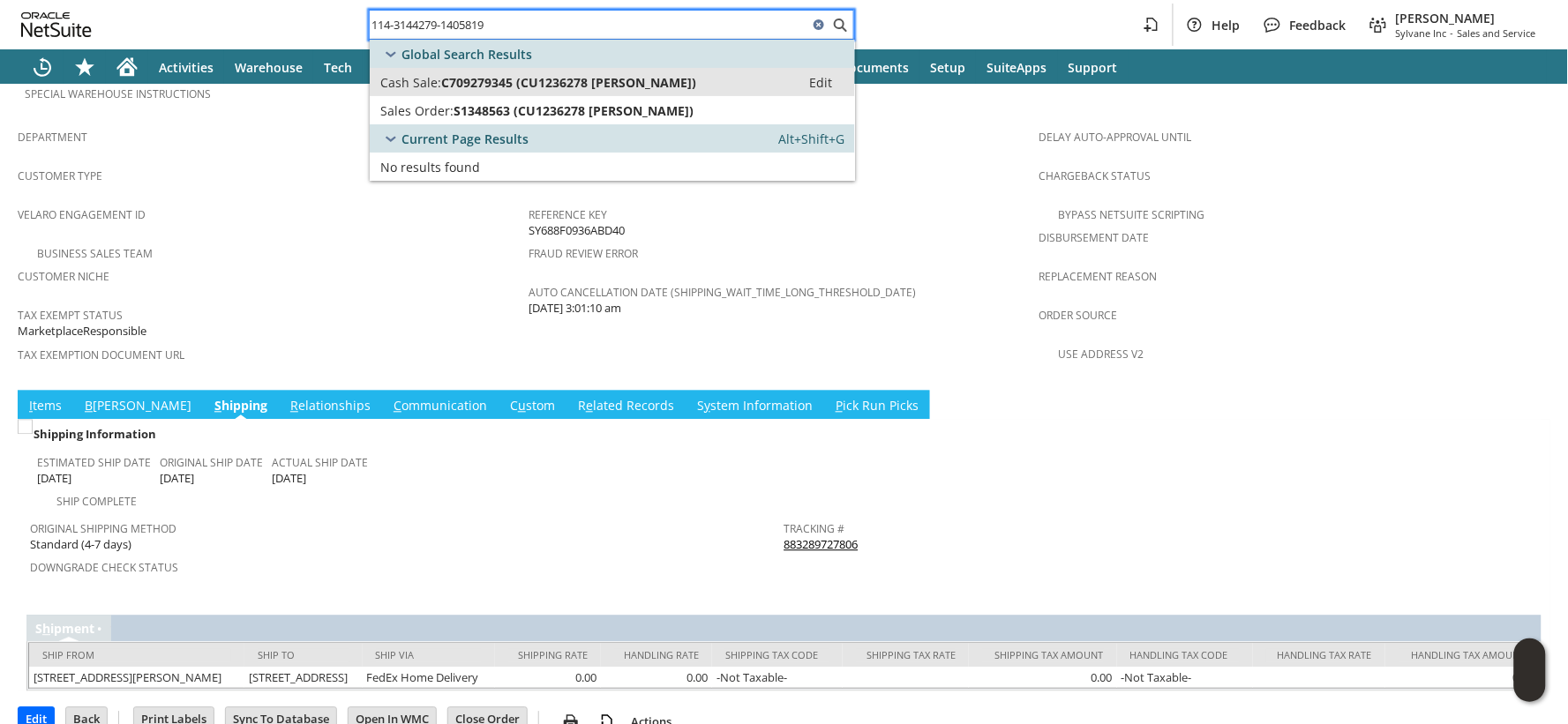
type input "114-3144279-1405819"
click at [413, 81] on span "Cash Sale:" at bounding box center [410, 82] width 61 height 17
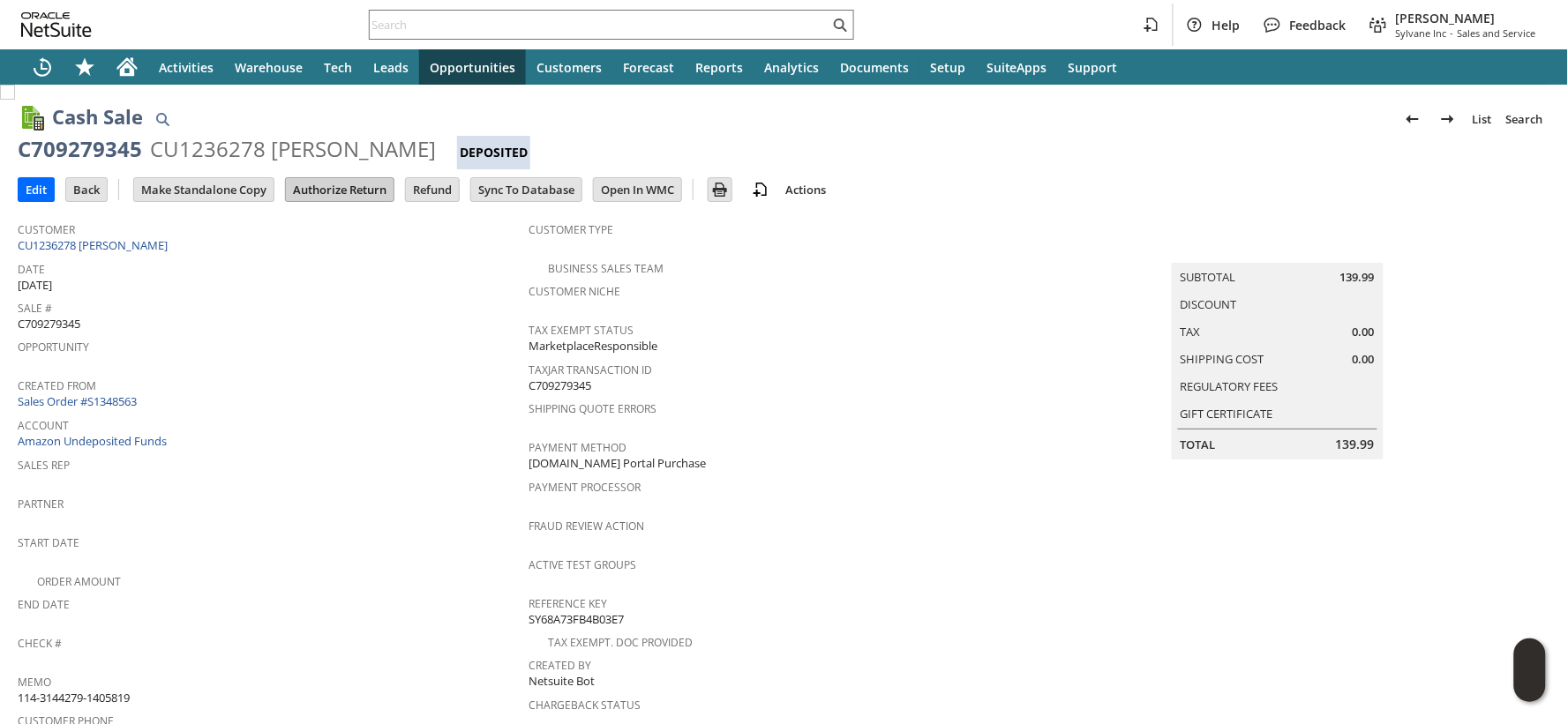
click at [327, 193] on input "Authorize Return" at bounding box center [340, 190] width 108 height 23
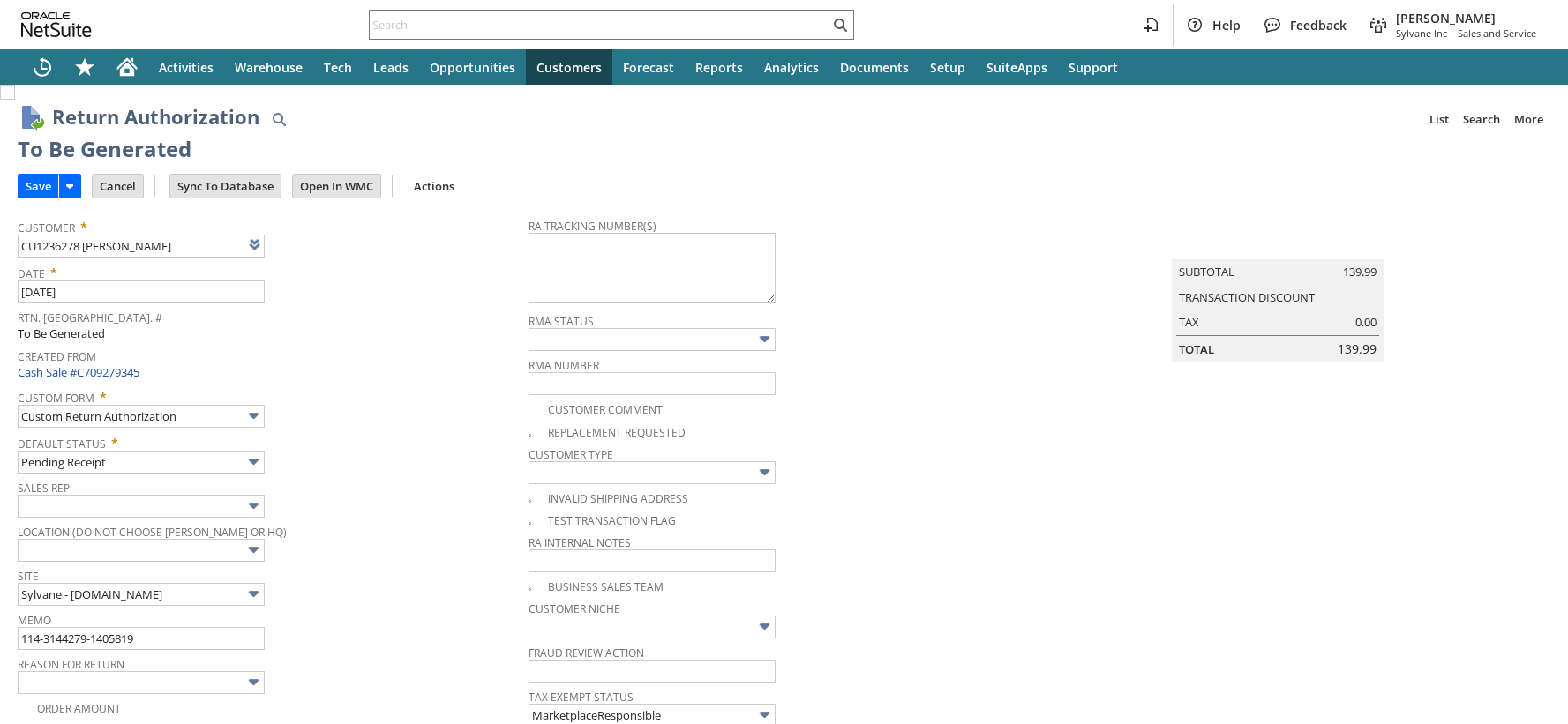
type input "Add"
type input "Copy Previous"
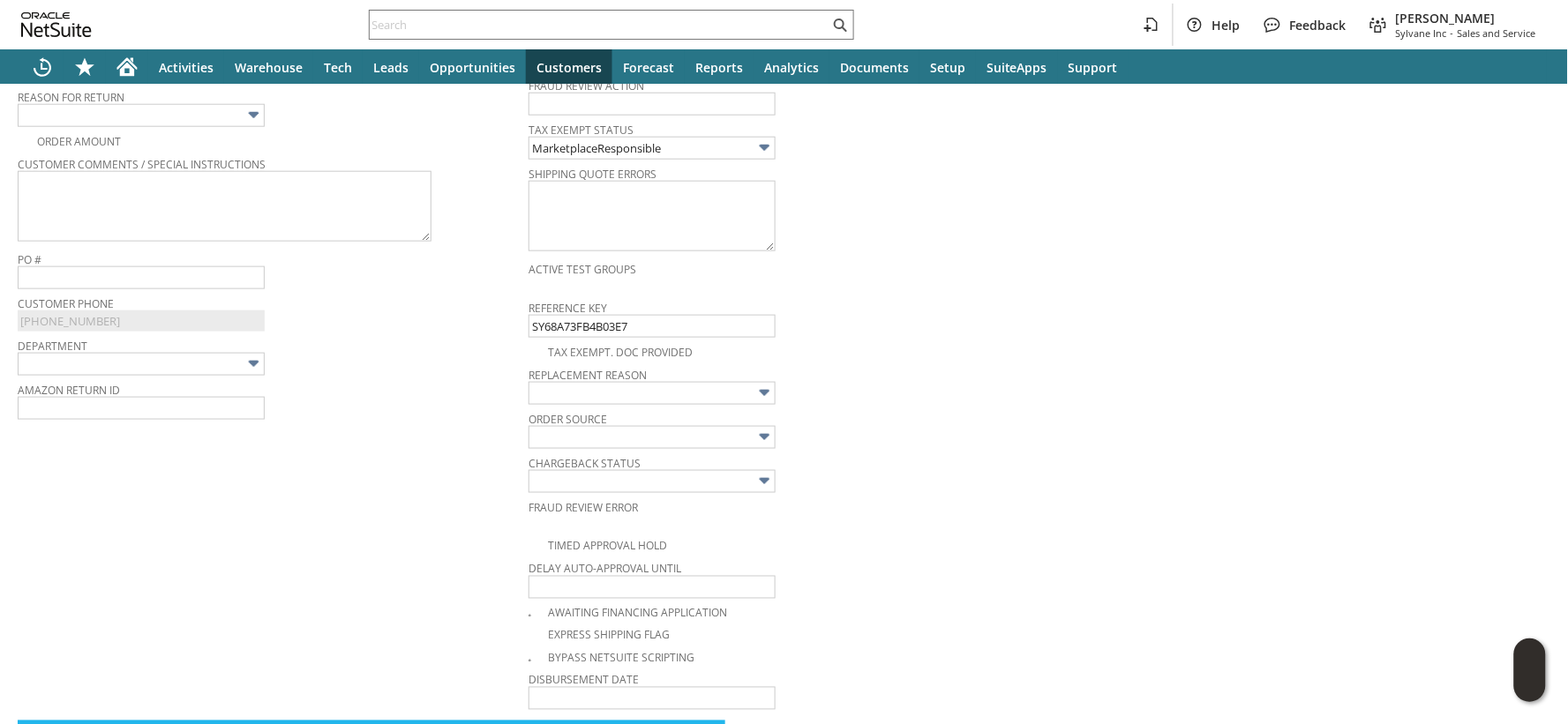
scroll to position [534, 0]
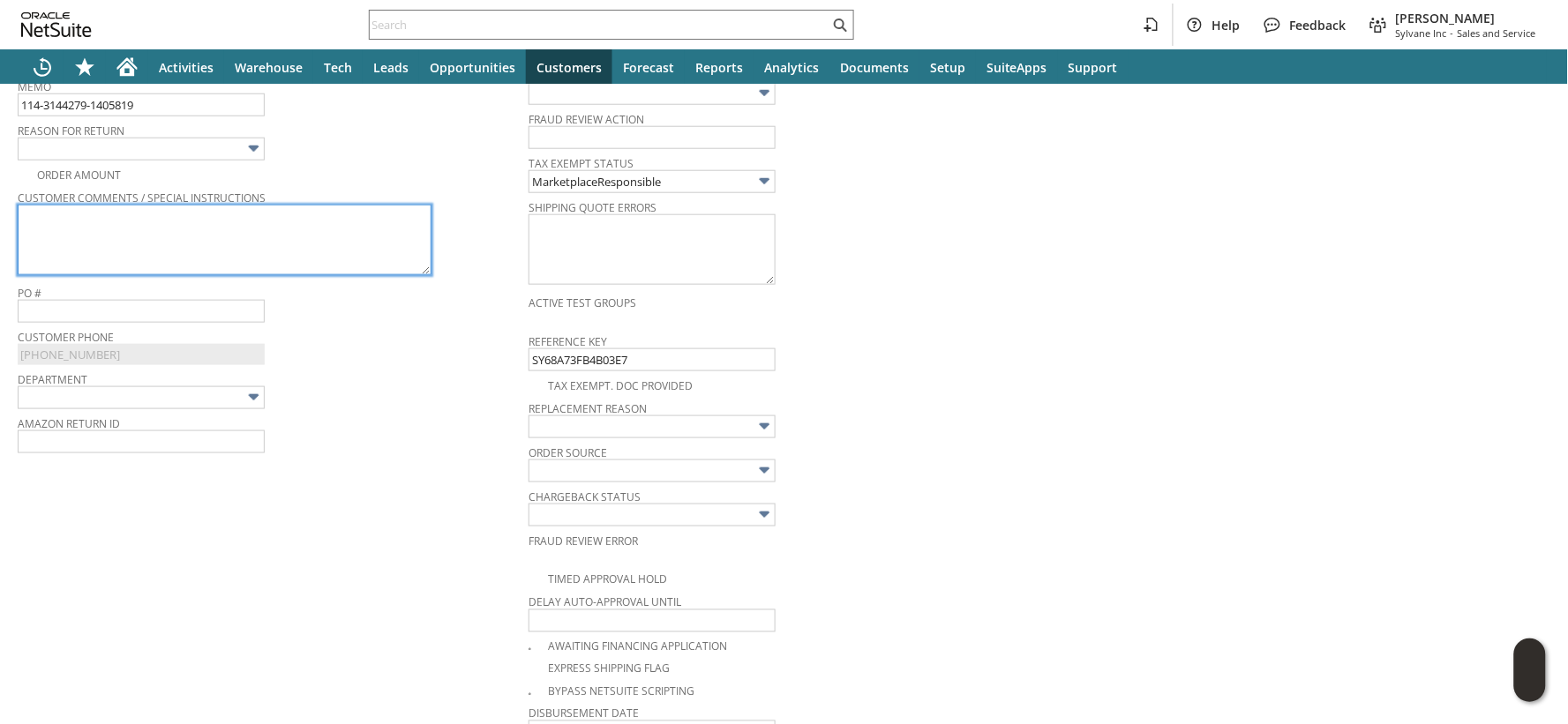
click at [82, 226] on textarea at bounding box center [225, 240] width 414 height 70
paste textarea "When I try to put the light on, I accidentally broke the glass light but everyt…"
type textarea "When I try to put the light on, I accidentally broke the glass light but everyt…"
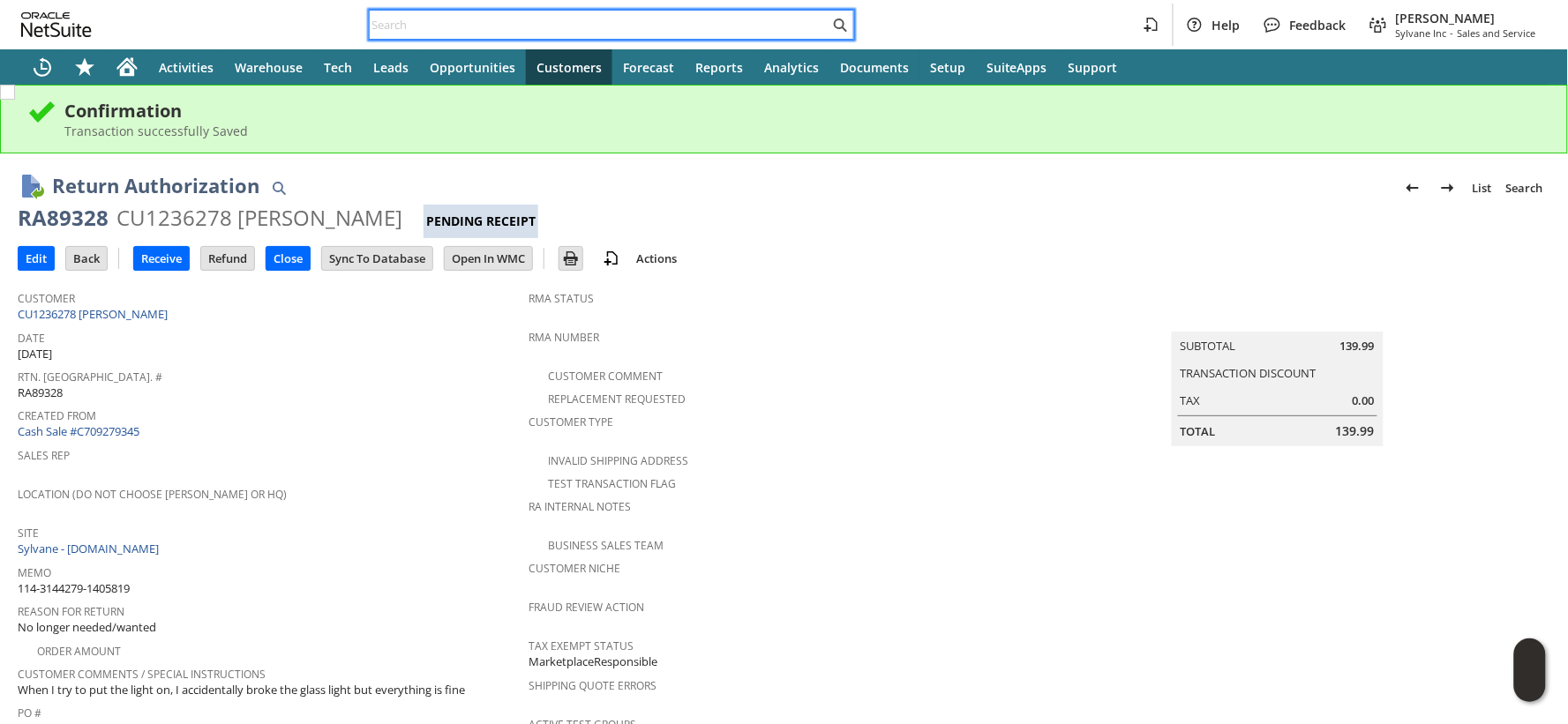
click at [389, 23] on input "text" at bounding box center [599, 25] width 459 height 21
paste input "111-5554463-7780221"
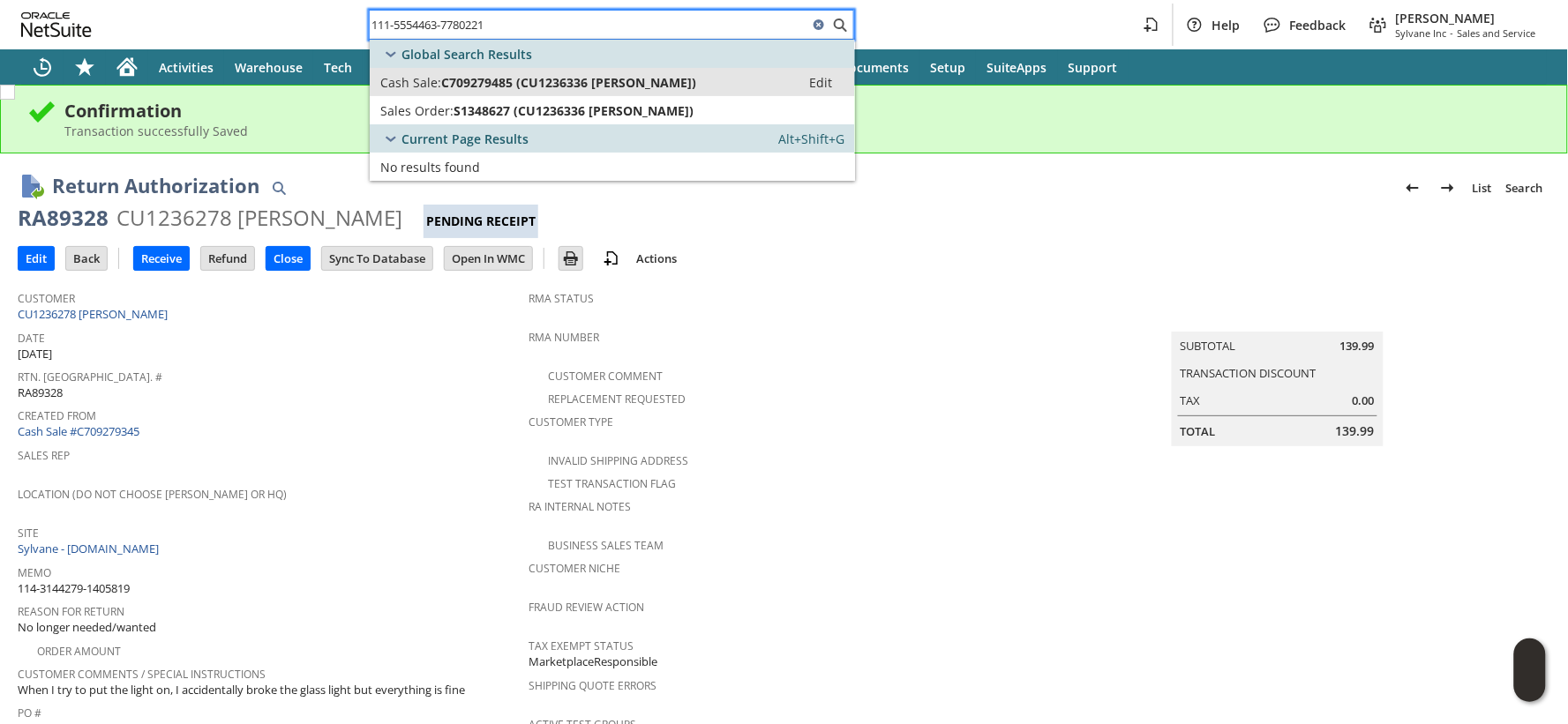
type input "111-5554463-7780221"
click at [398, 76] on span "Cash Sale:" at bounding box center [410, 82] width 61 height 17
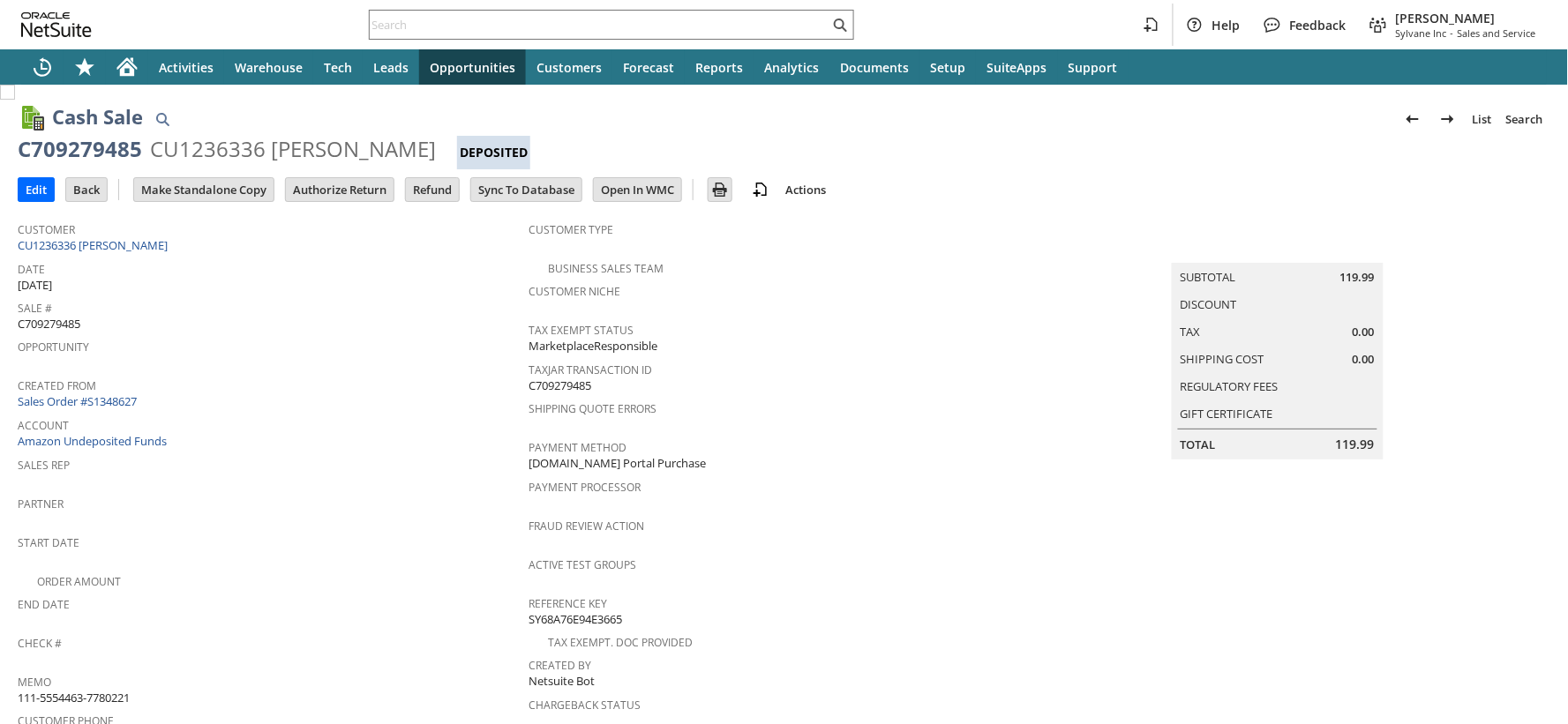
click at [367, 192] on input "Authorize Return" at bounding box center [340, 190] width 108 height 23
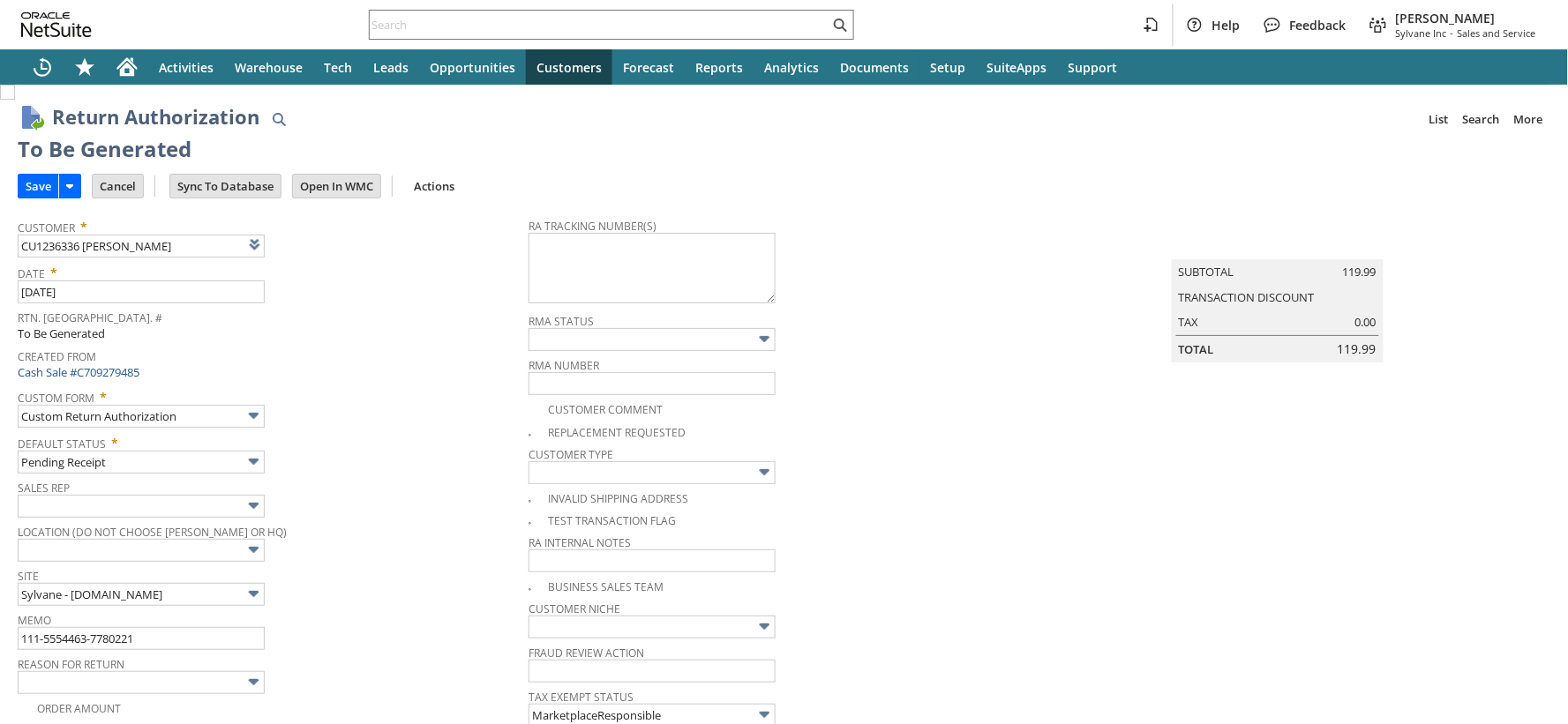
type input "Add"
type input "Copy Previous"
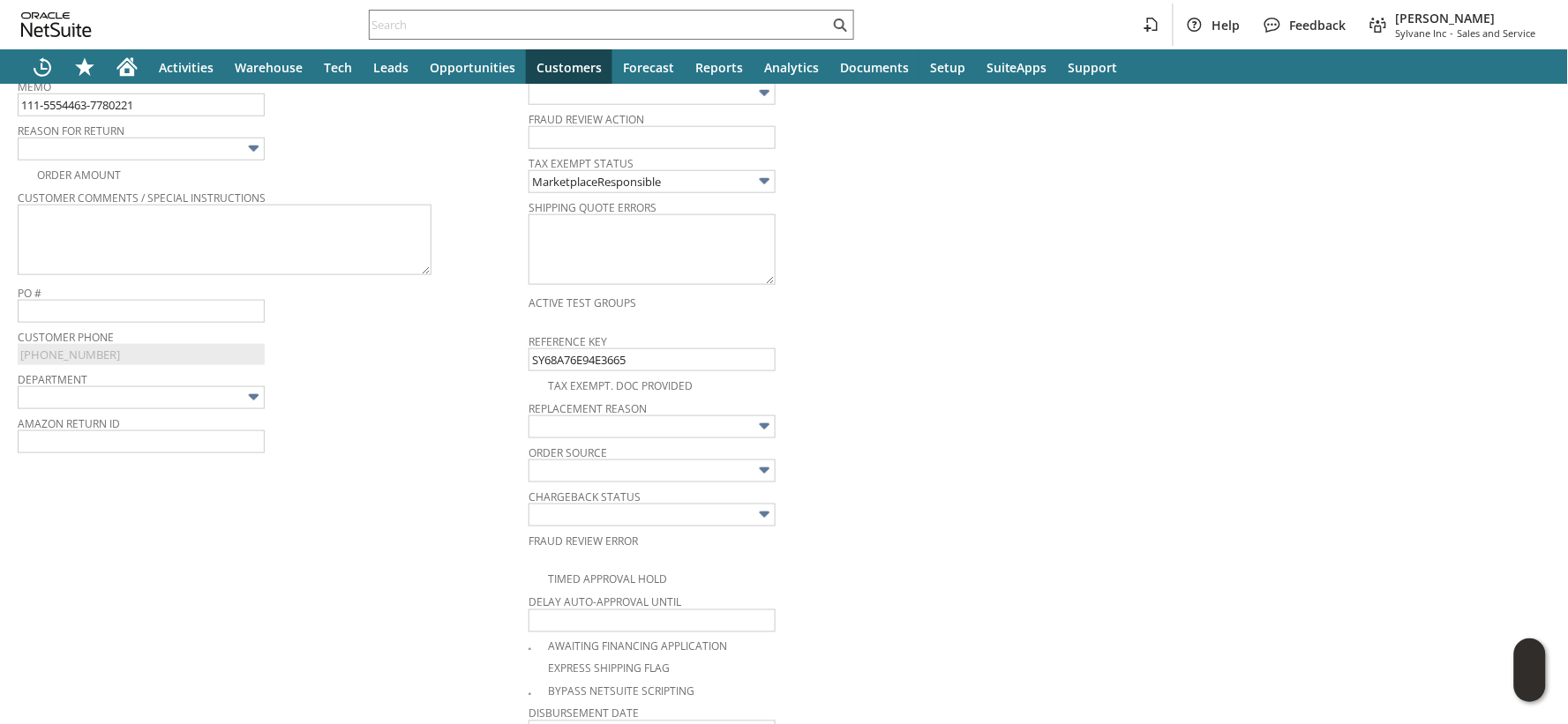
scroll to position [518, 0]
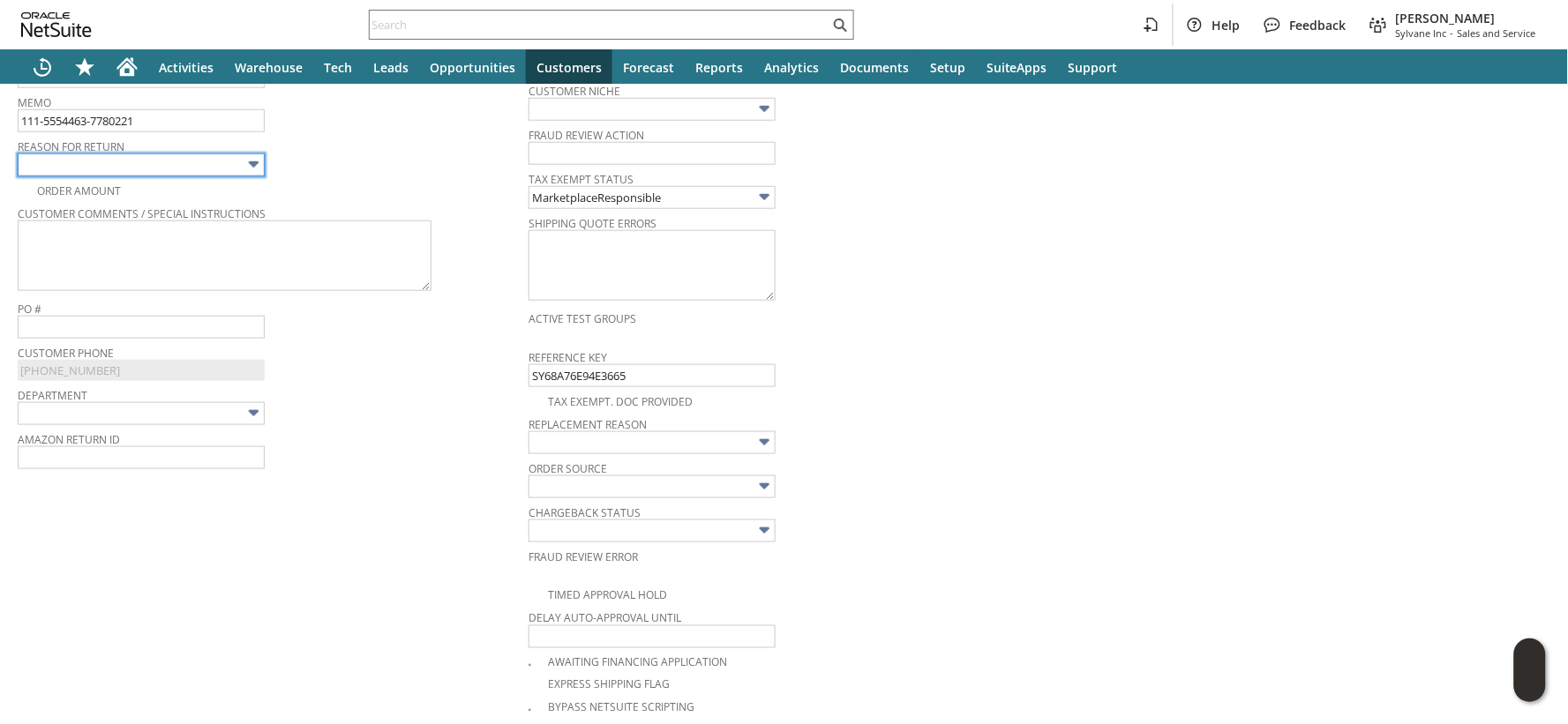
click at [184, 160] on input "text" at bounding box center [141, 165] width 247 height 23
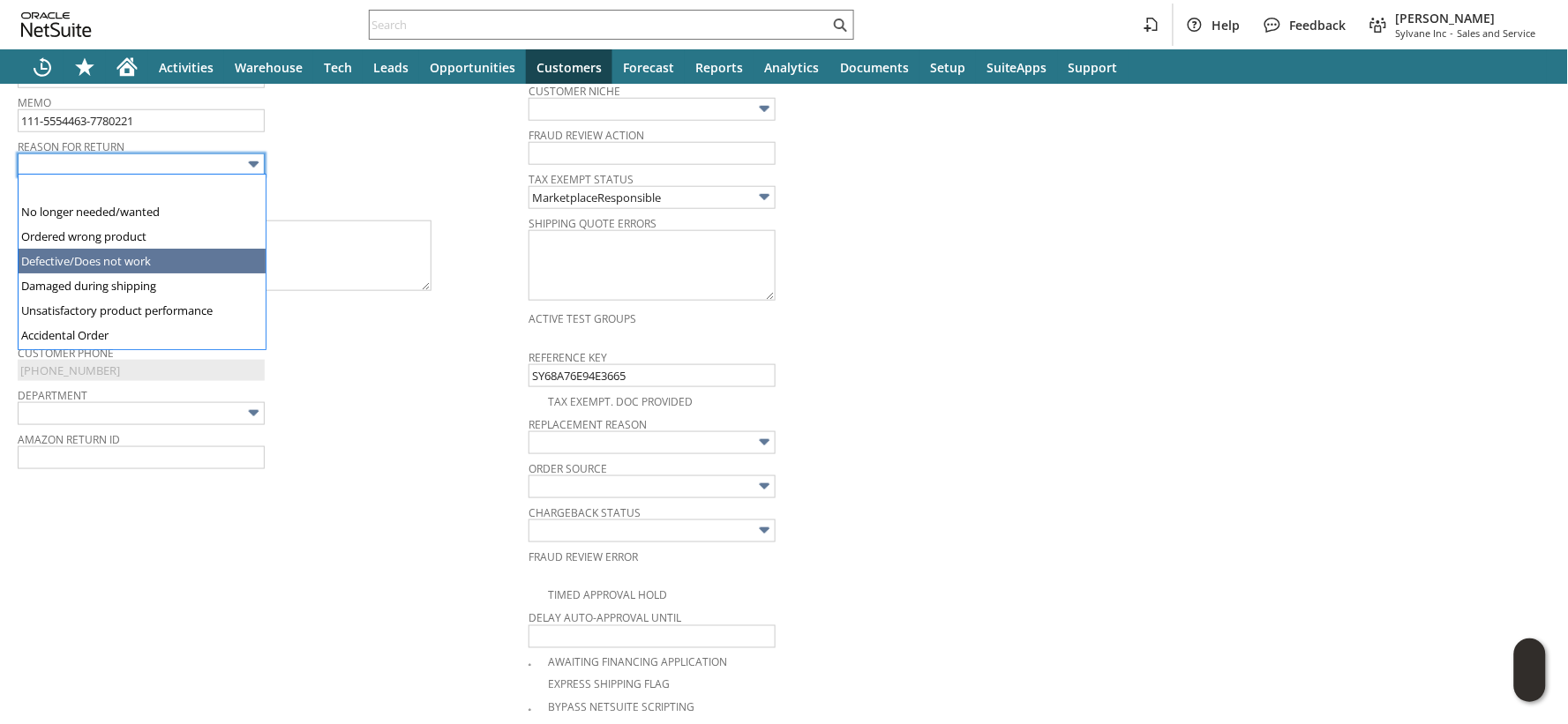
type input "Defective/Does not work"
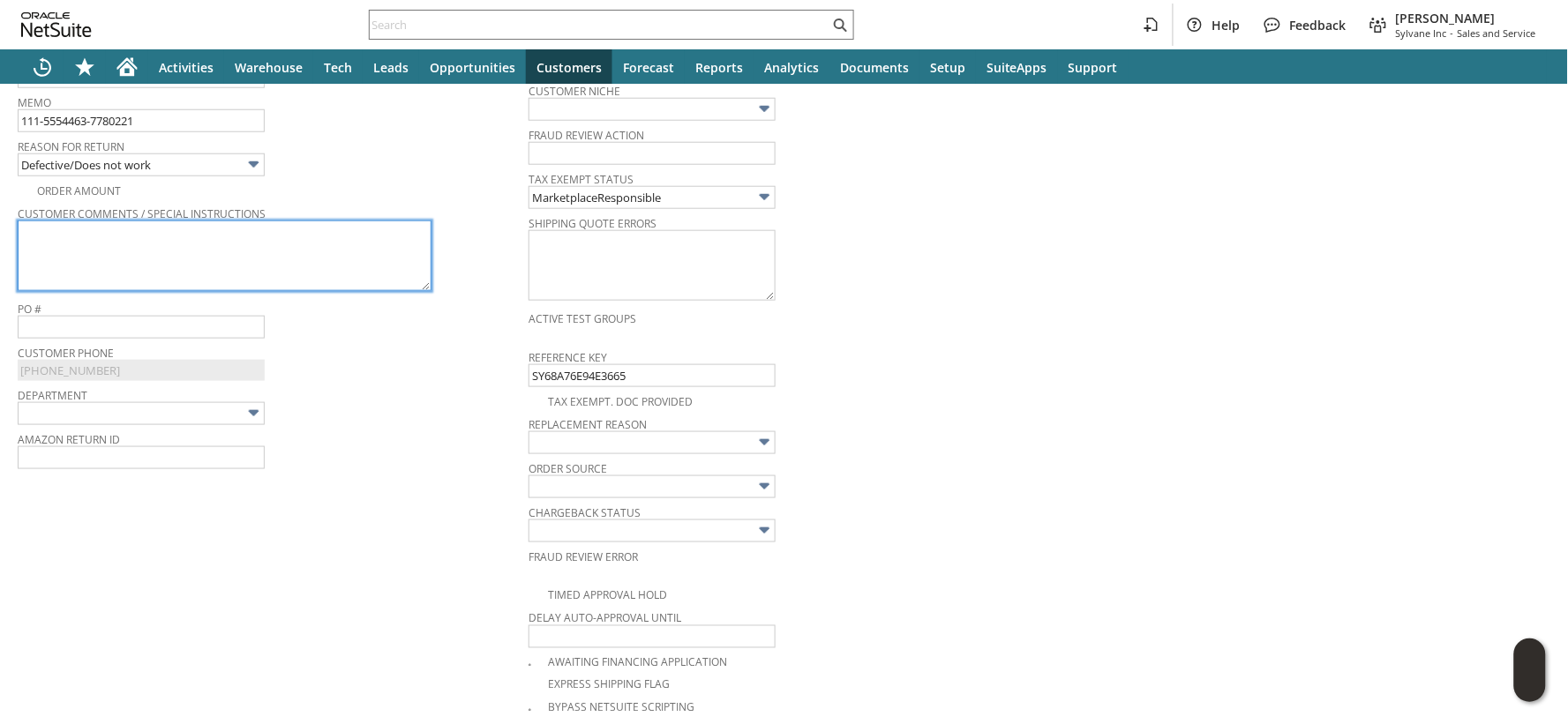
click at [147, 267] on textarea at bounding box center [225, 255] width 414 height 70
paste textarea "The black circular part that holds the fan together inside was not attached to …"
type textarea "The black circular part that holds the fan together inside was not attached to …"
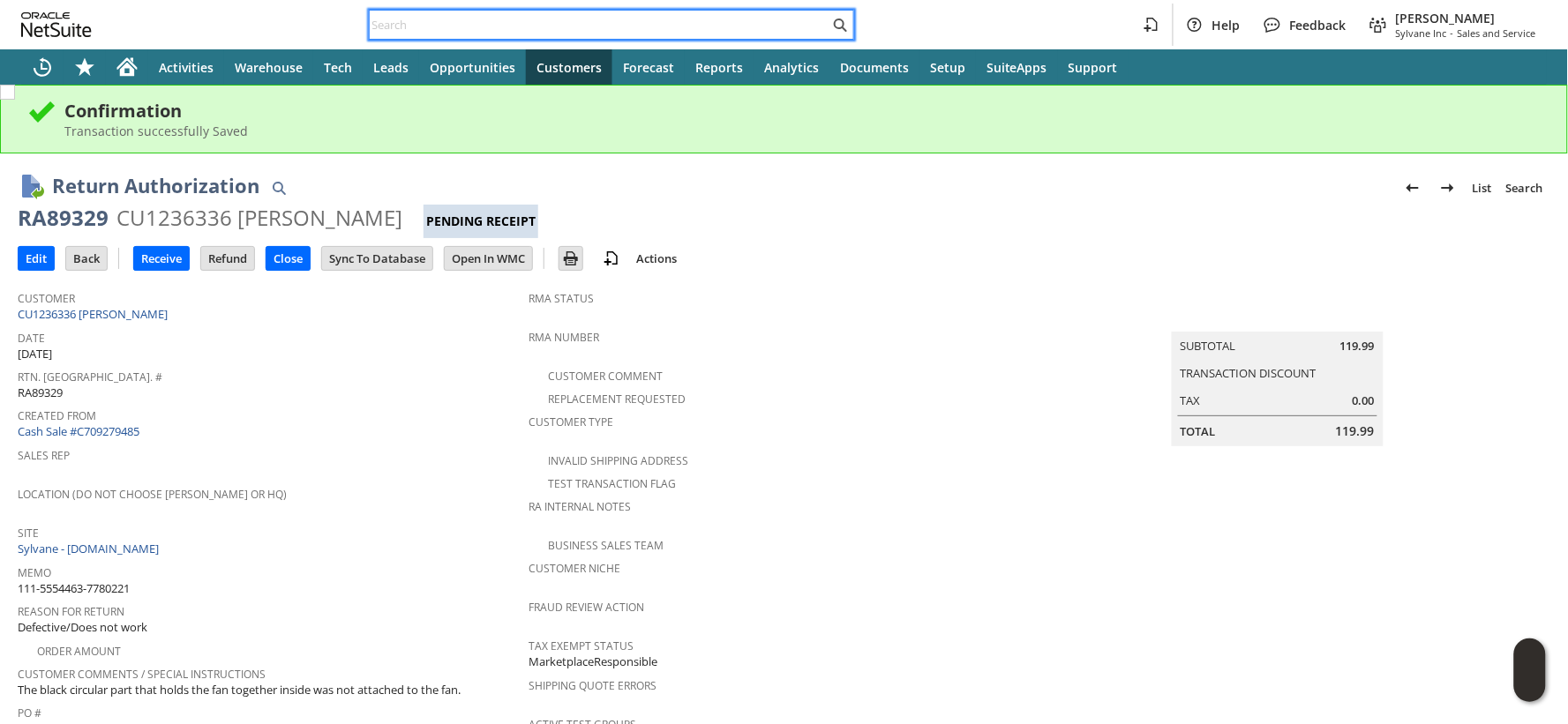
click at [403, 20] on input "text" at bounding box center [599, 25] width 459 height 21
paste input "112-2450475-6066625"
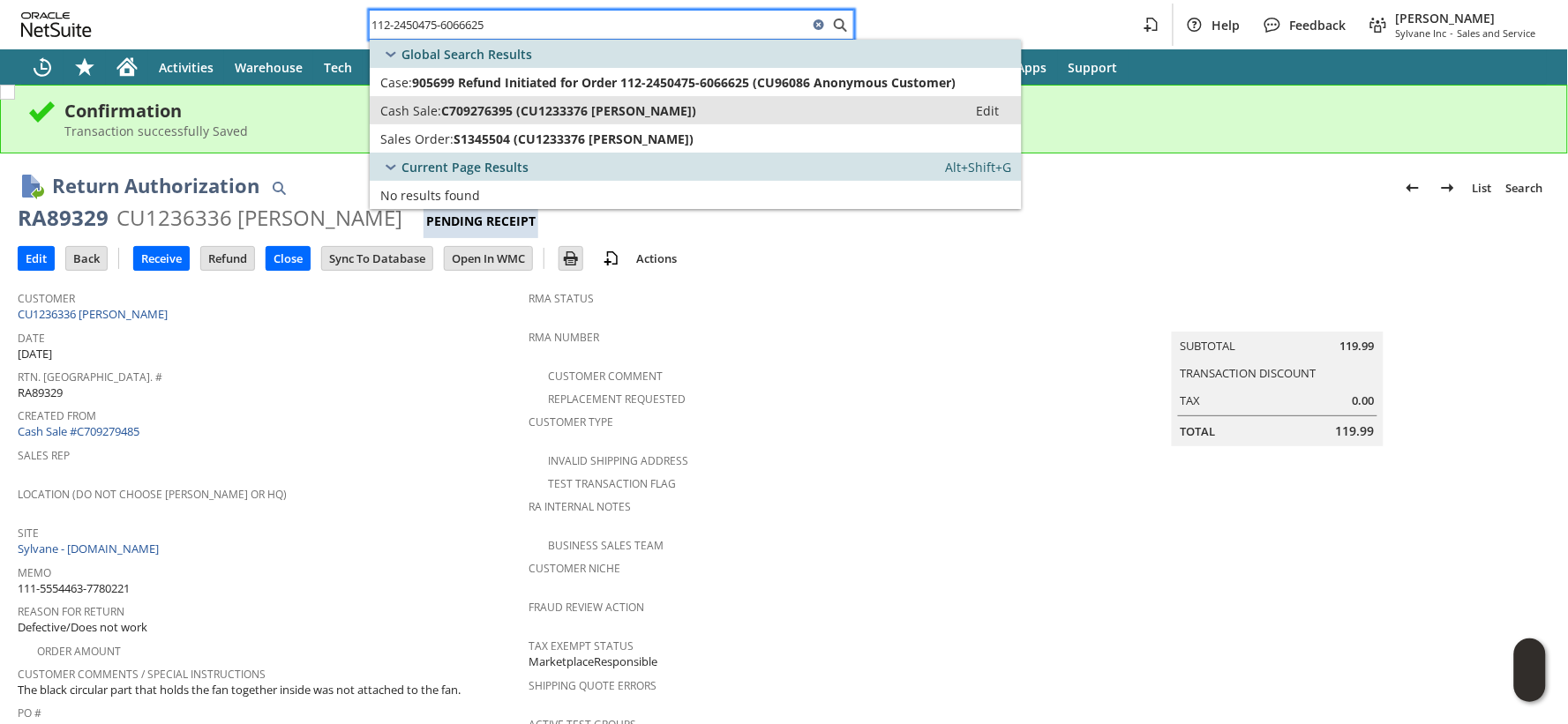
type input "112-2450475-6066625"
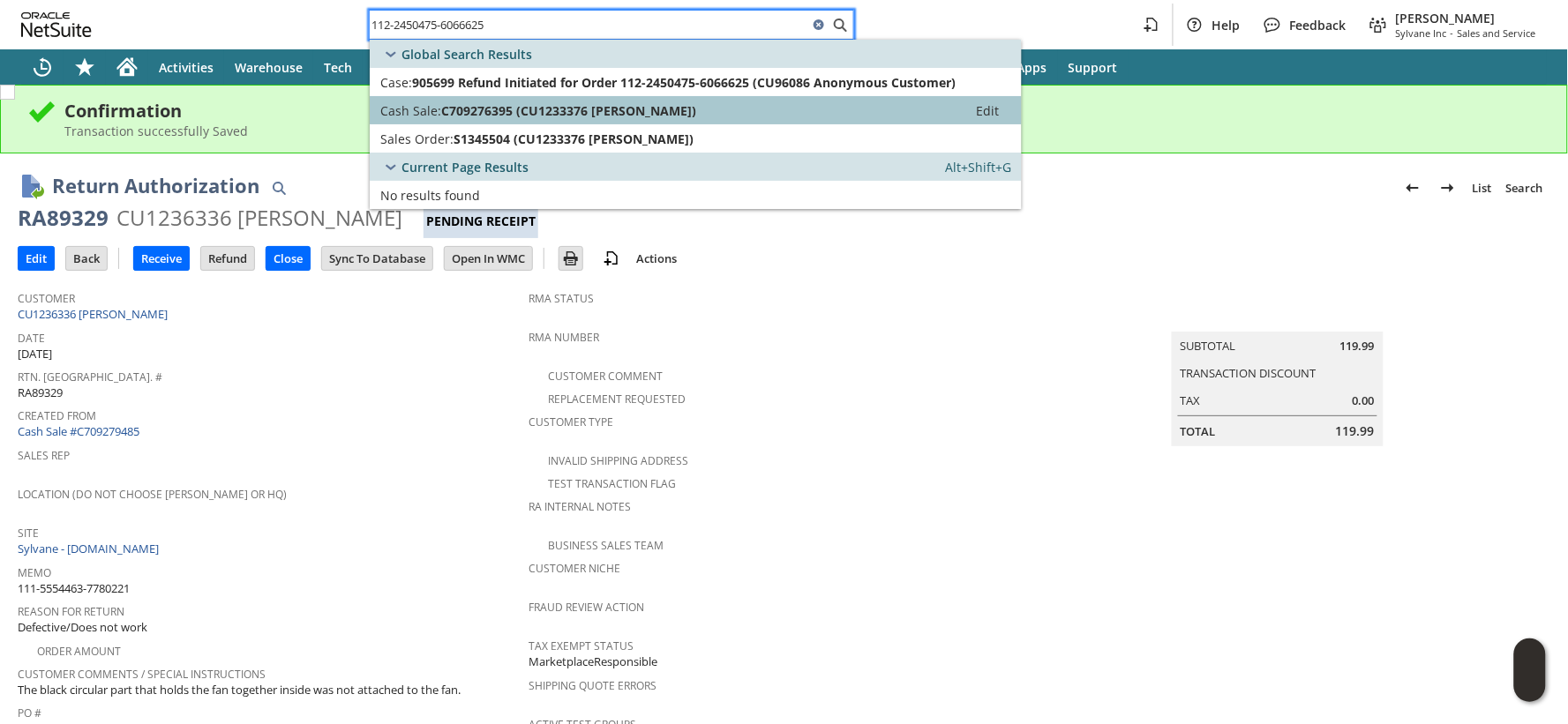
click at [418, 108] on span "Cash Sale:" at bounding box center [410, 111] width 61 height 17
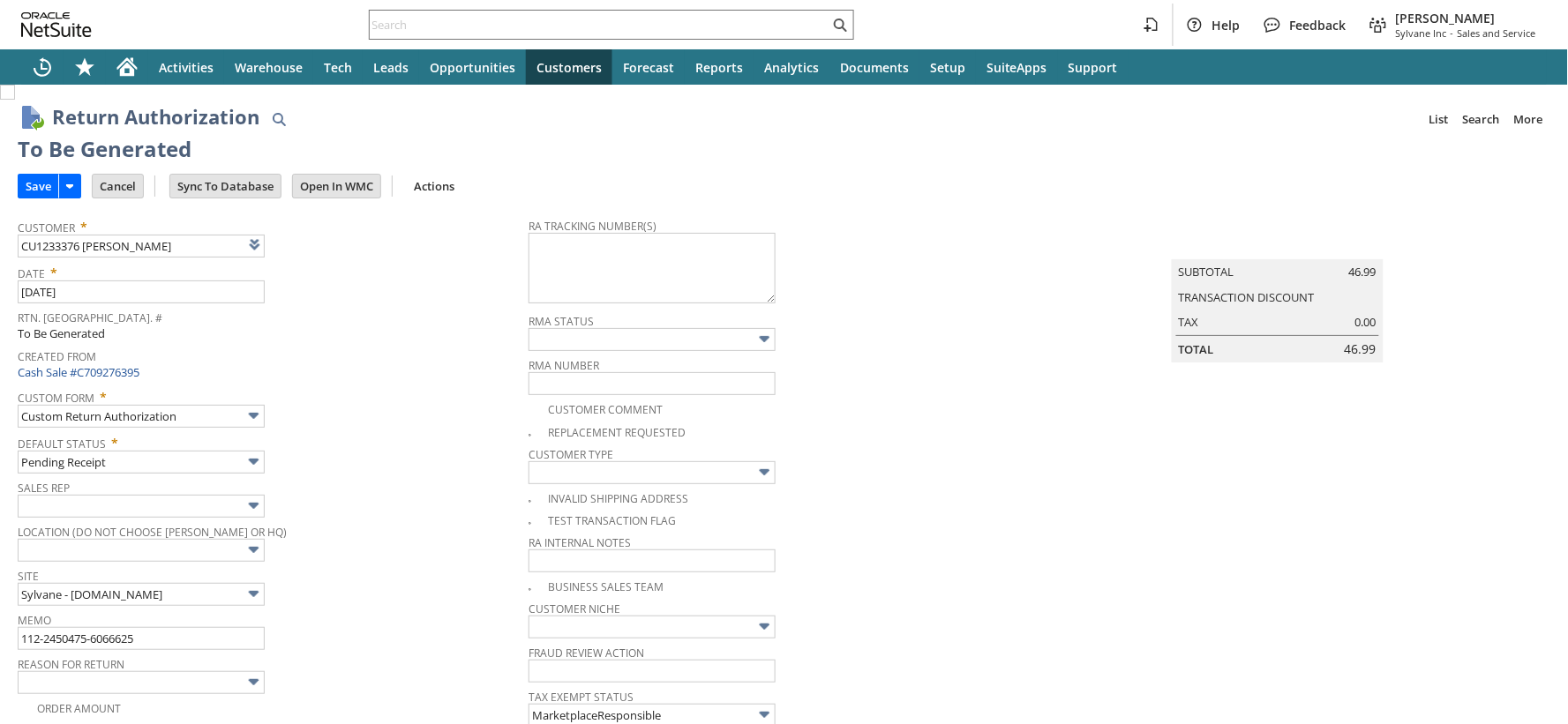
type input "Add"
type input "Copy Previous"
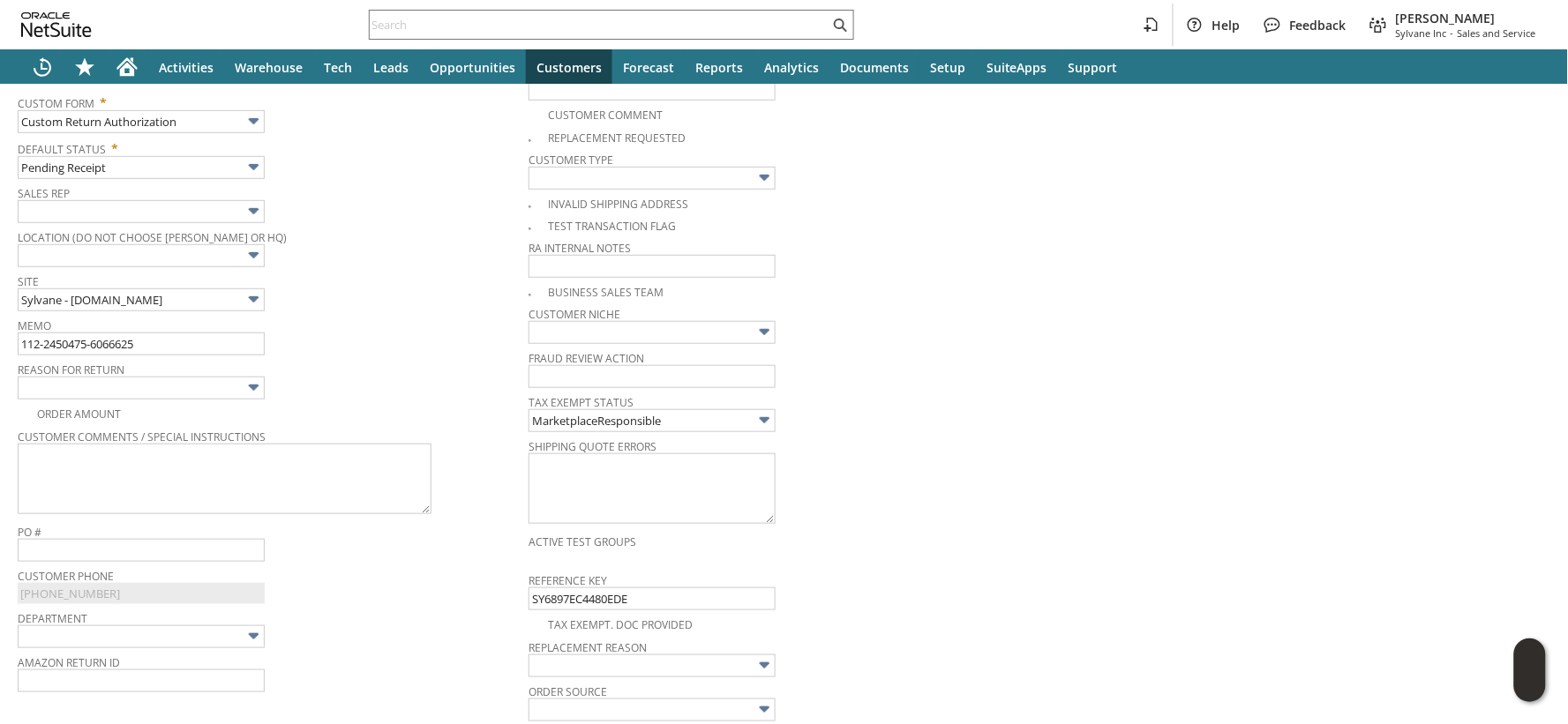
scroll to position [293, 0]
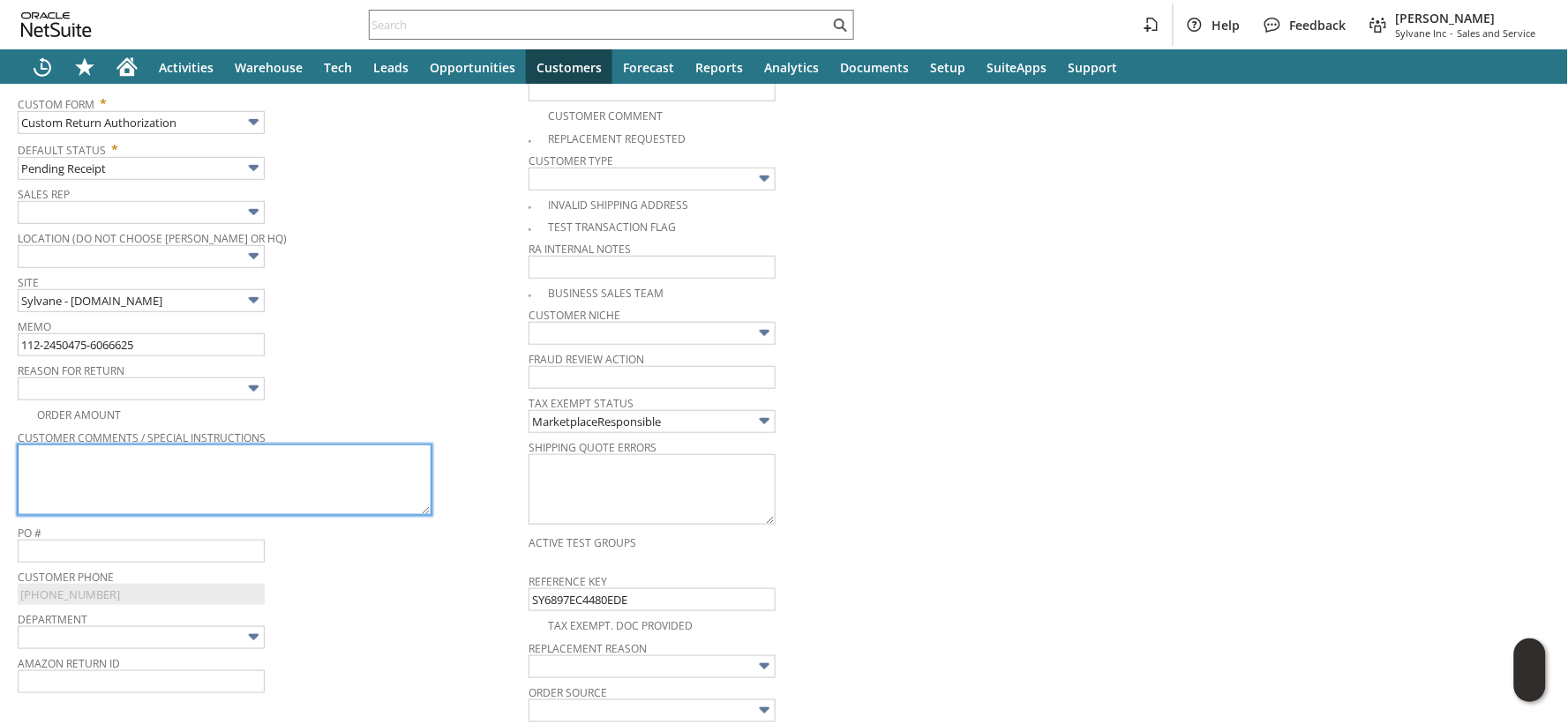
click at [284, 469] on textarea at bounding box center [225, 480] width 414 height 70
paste textarea "The Nano Platinum Filter listed our model. However it is not the correct size."
type textarea "The Nano Platinum Filter listed our model. However it is not the correct size."
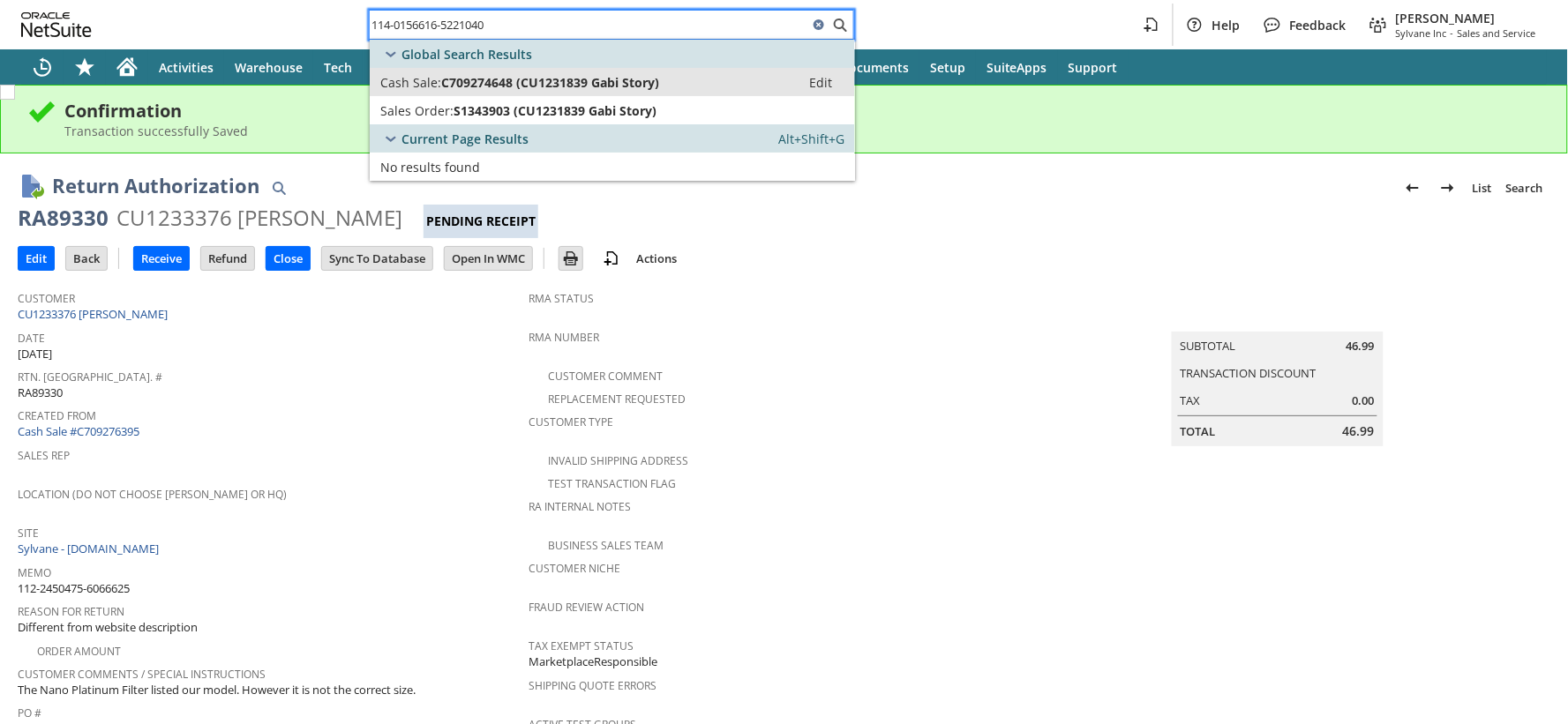
type input "114-0156616-5221040"
click at [440, 85] on span "Cash Sale:" at bounding box center [410, 82] width 61 height 17
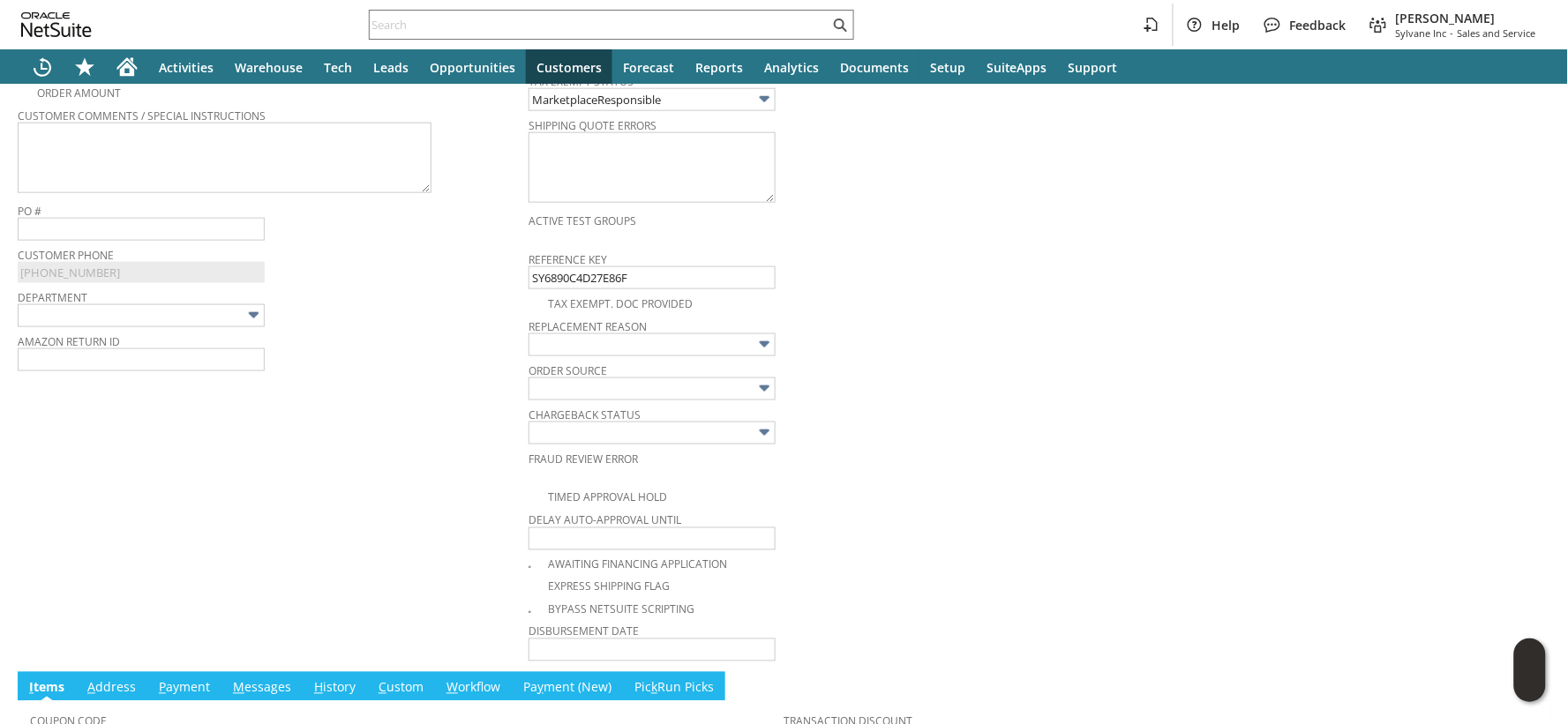
scroll to position [518, 0]
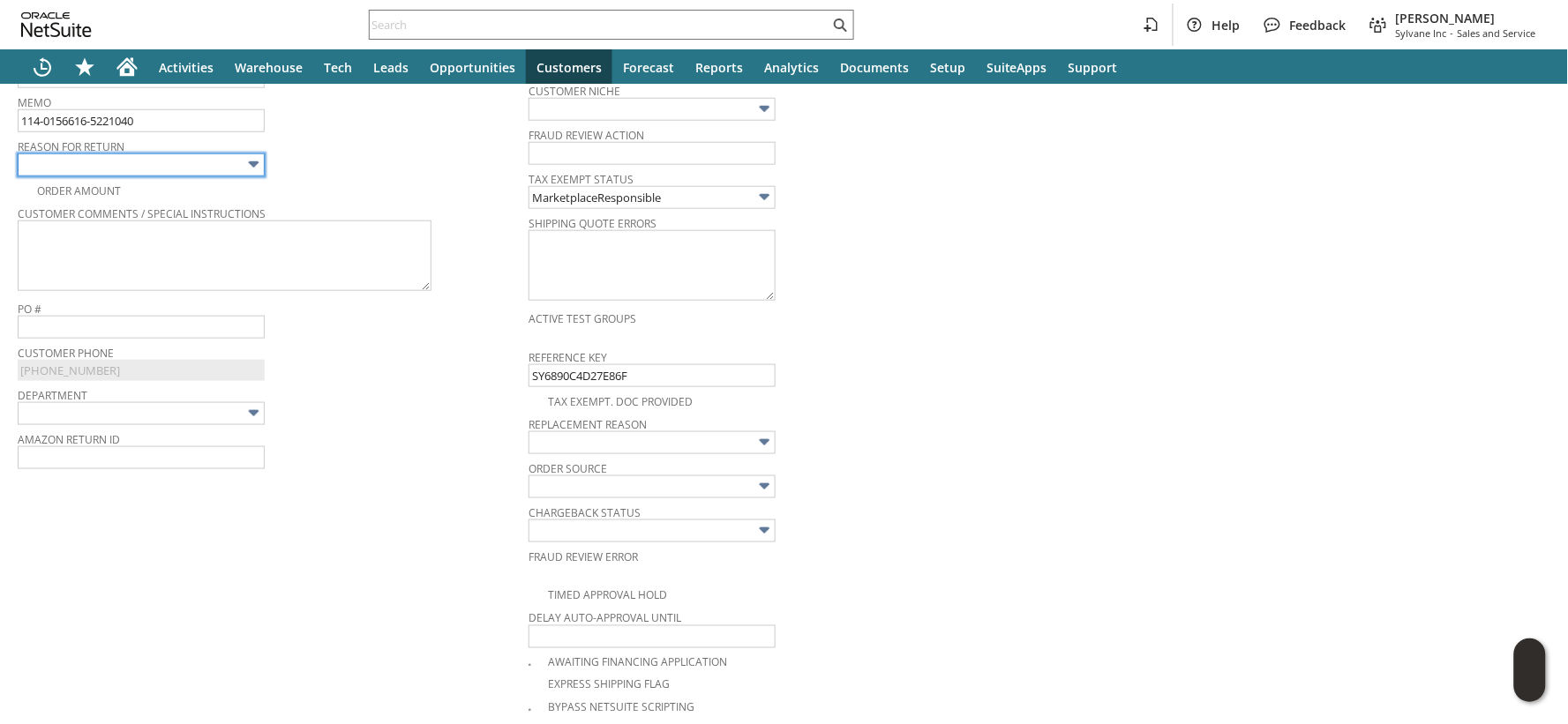
click at [133, 165] on input "text" at bounding box center [141, 165] width 247 height 23
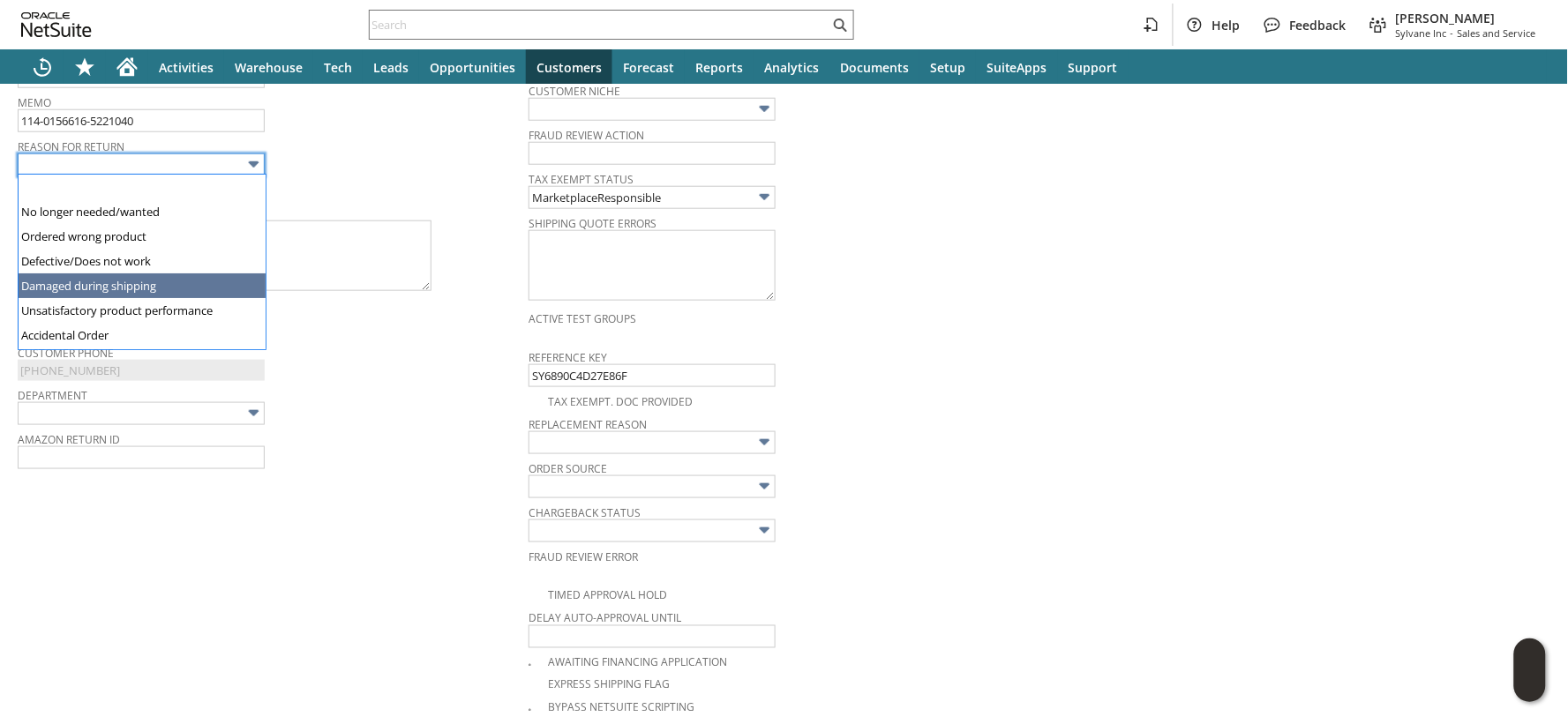
type input "Damaged during shipping"
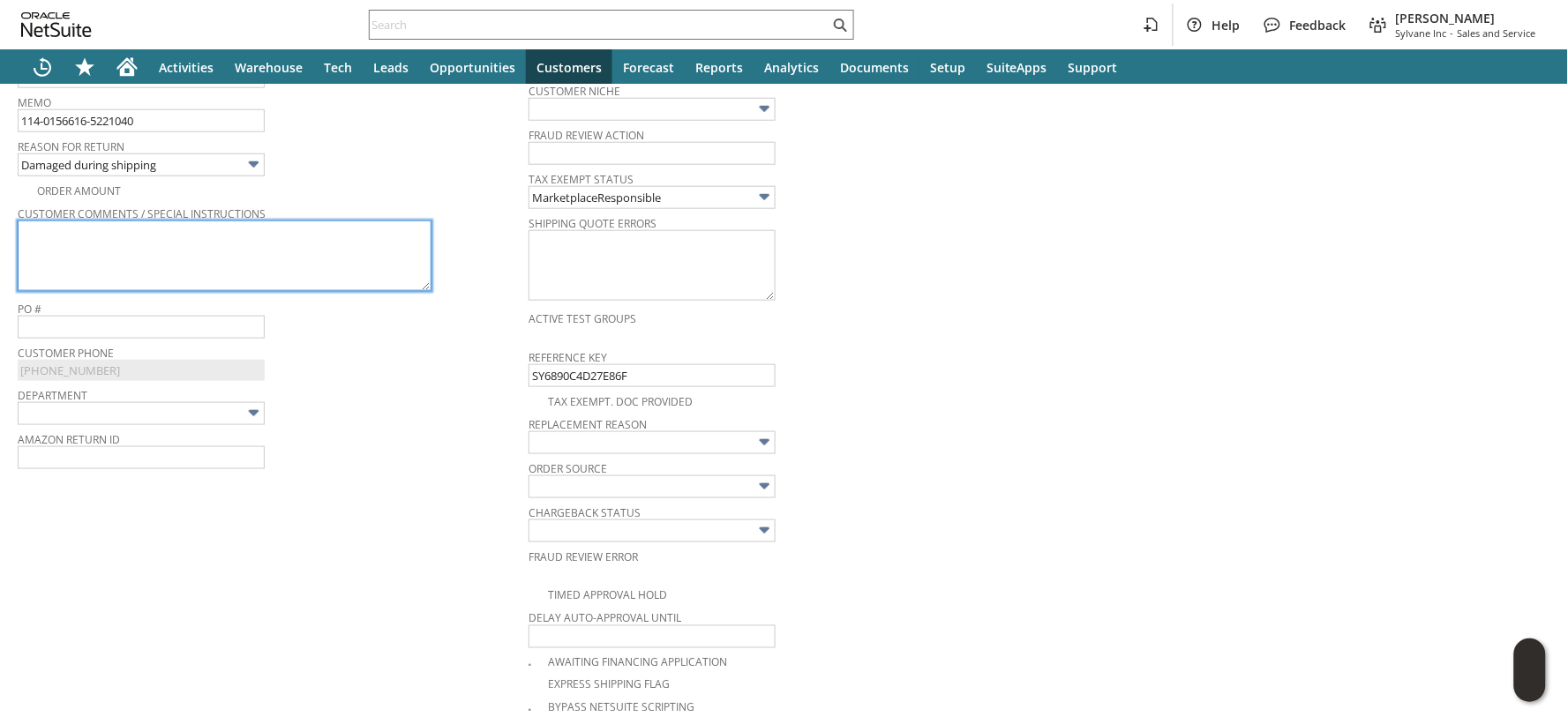
click at [130, 267] on textarea at bounding box center [225, 255] width 414 height 70
paste textarea "Doesn’t cool the room properly. The temp never changes even if I go to the lowe…"
type textarea "Doesn’t cool the room properly. The temp never changes even if I go to the lowe…"
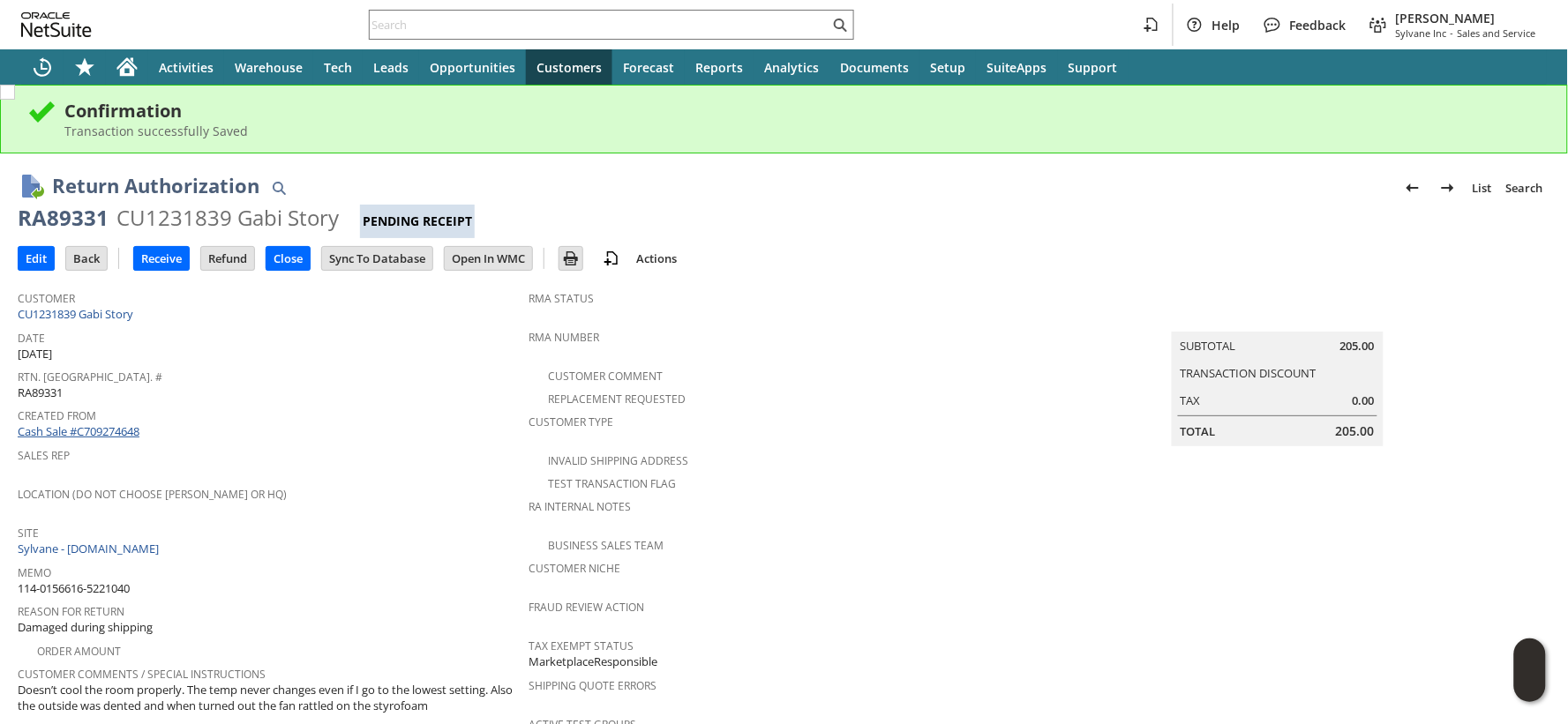
click at [128, 424] on link "Cash Sale #C709274648" at bounding box center [78, 432] width 122 height 16
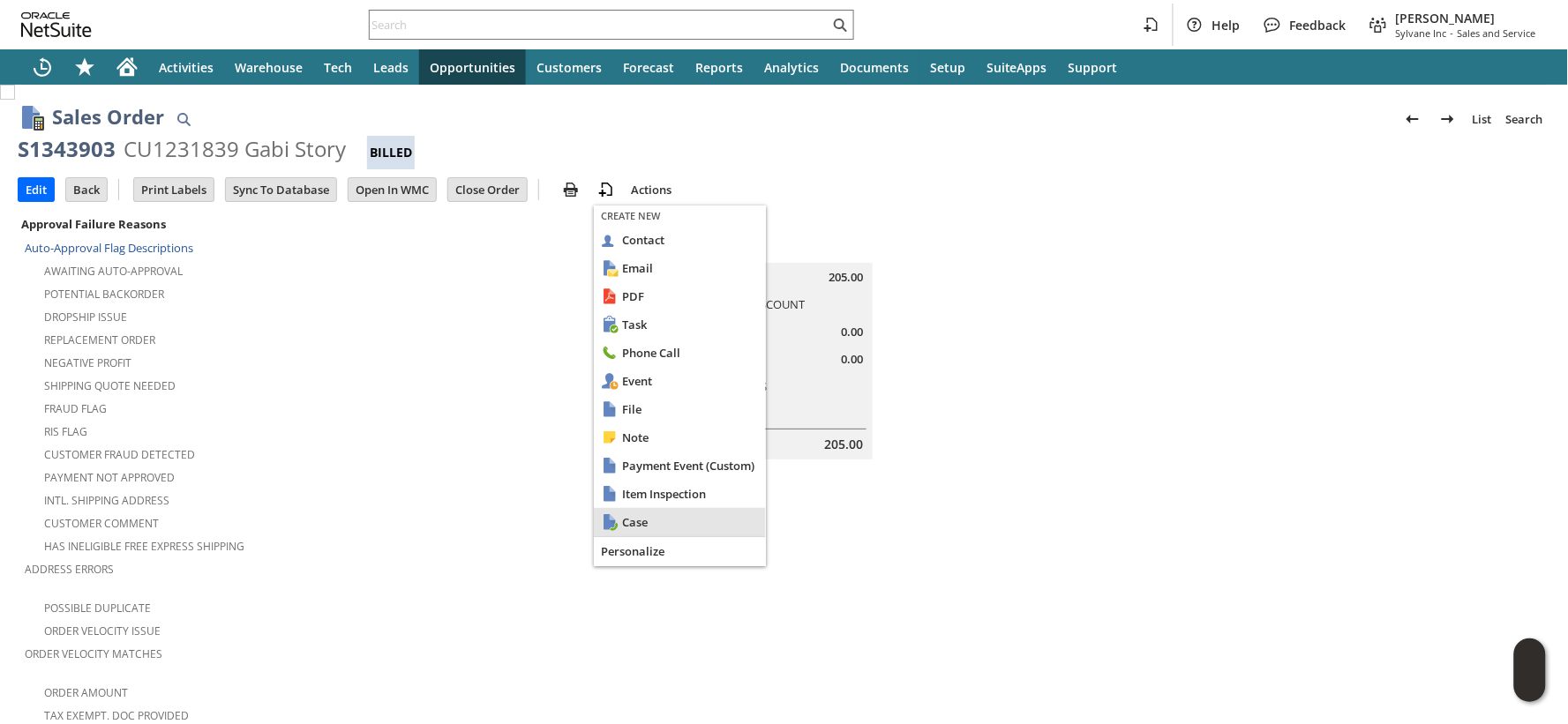
click at [645, 515] on span "Case" at bounding box center [689, 522] width 136 height 16
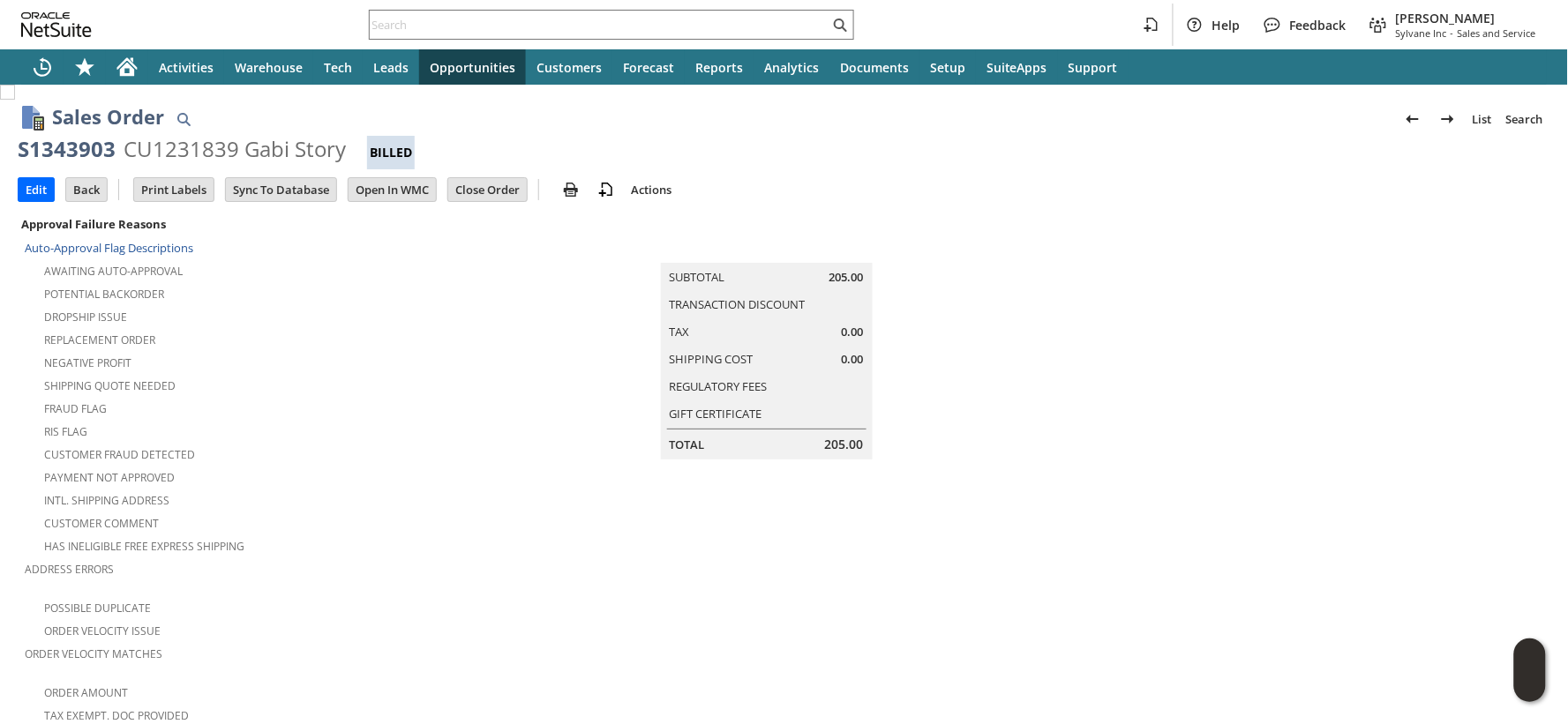
click at [90, 153] on div "S1343903" at bounding box center [67, 149] width 98 height 29
copy div "S1343903"
click at [281, 355] on div "Negative Profit" at bounding box center [276, 361] width 504 height 21
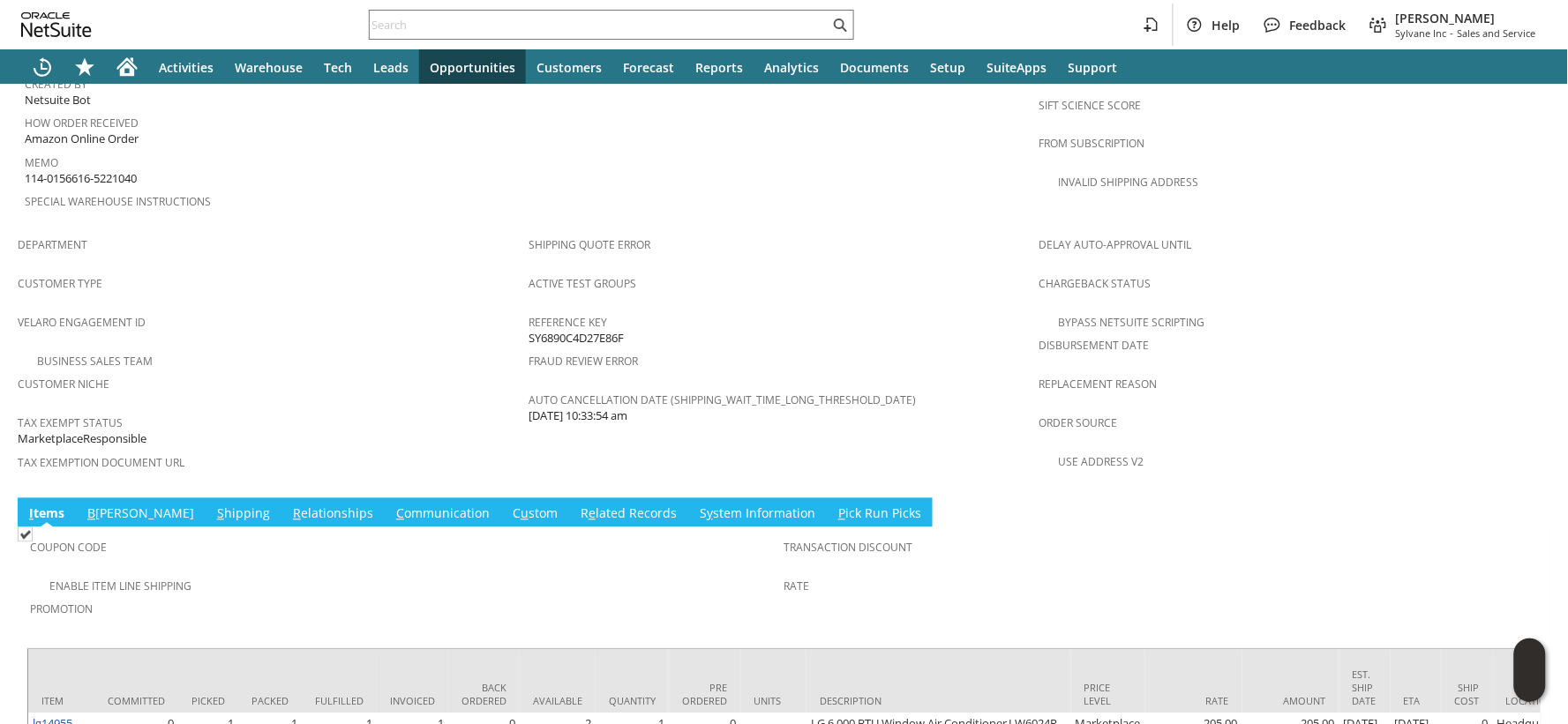
scroll to position [1073, 0]
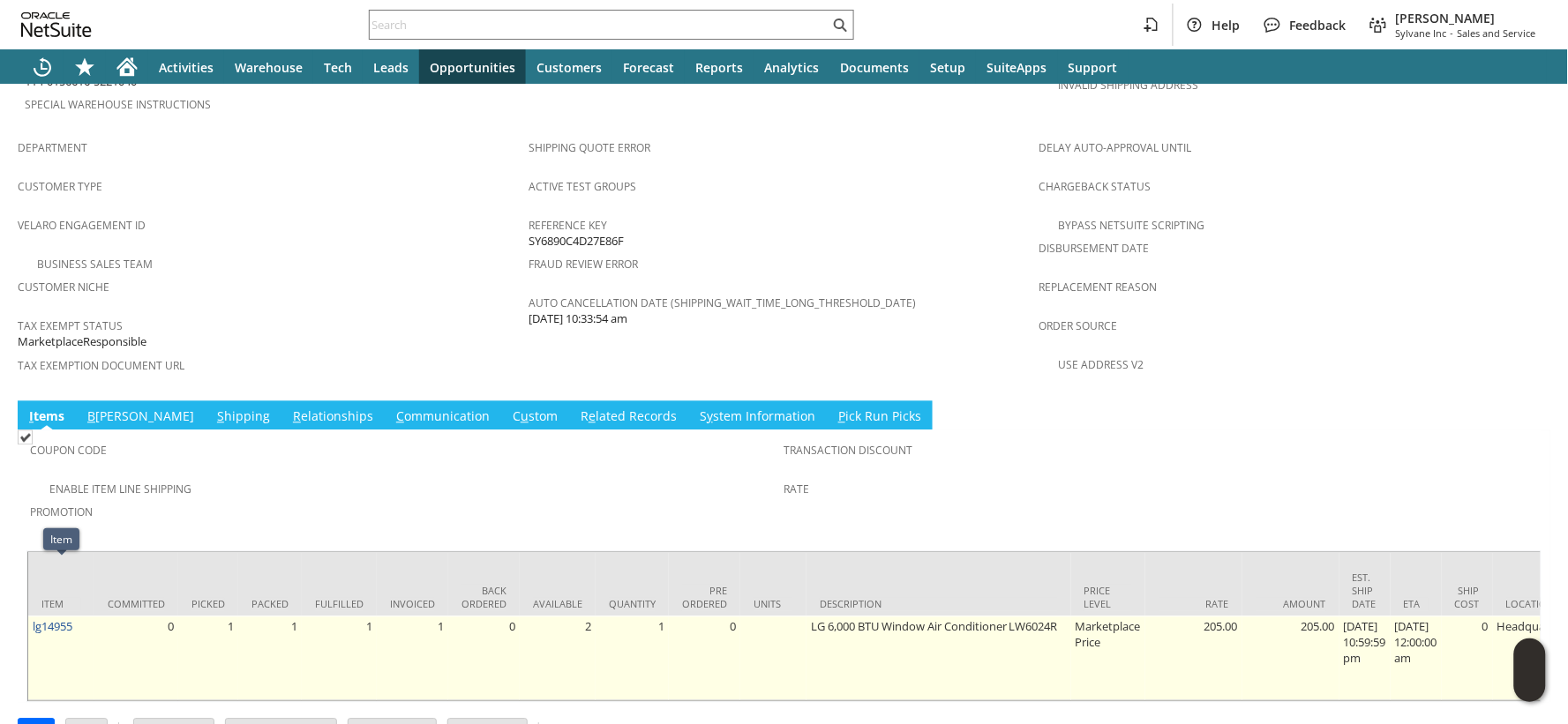
click at [79, 617] on td "lg14955" at bounding box center [62, 659] width 66 height 85
copy tr "lg14955"
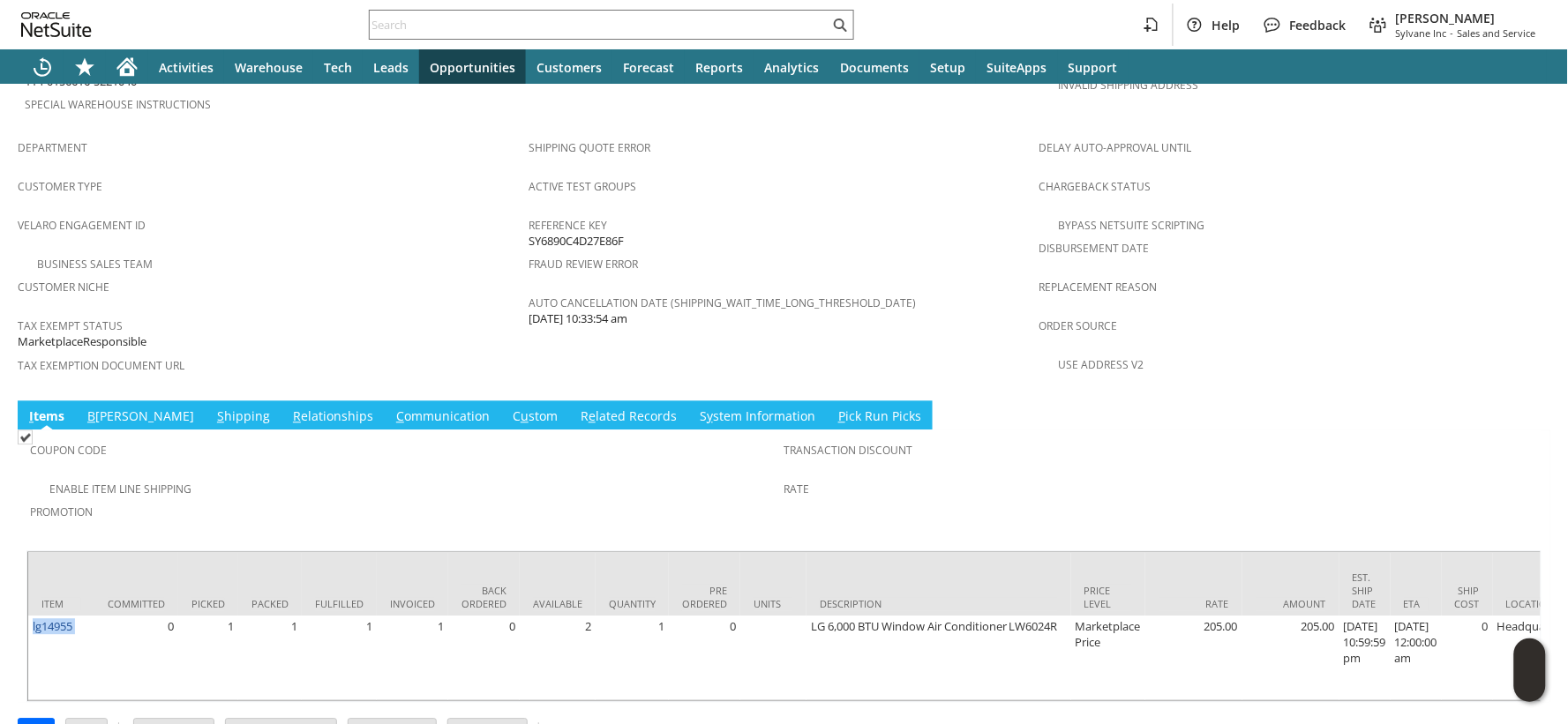
click at [212, 408] on link "S hipping" at bounding box center [243, 418] width 62 height 20
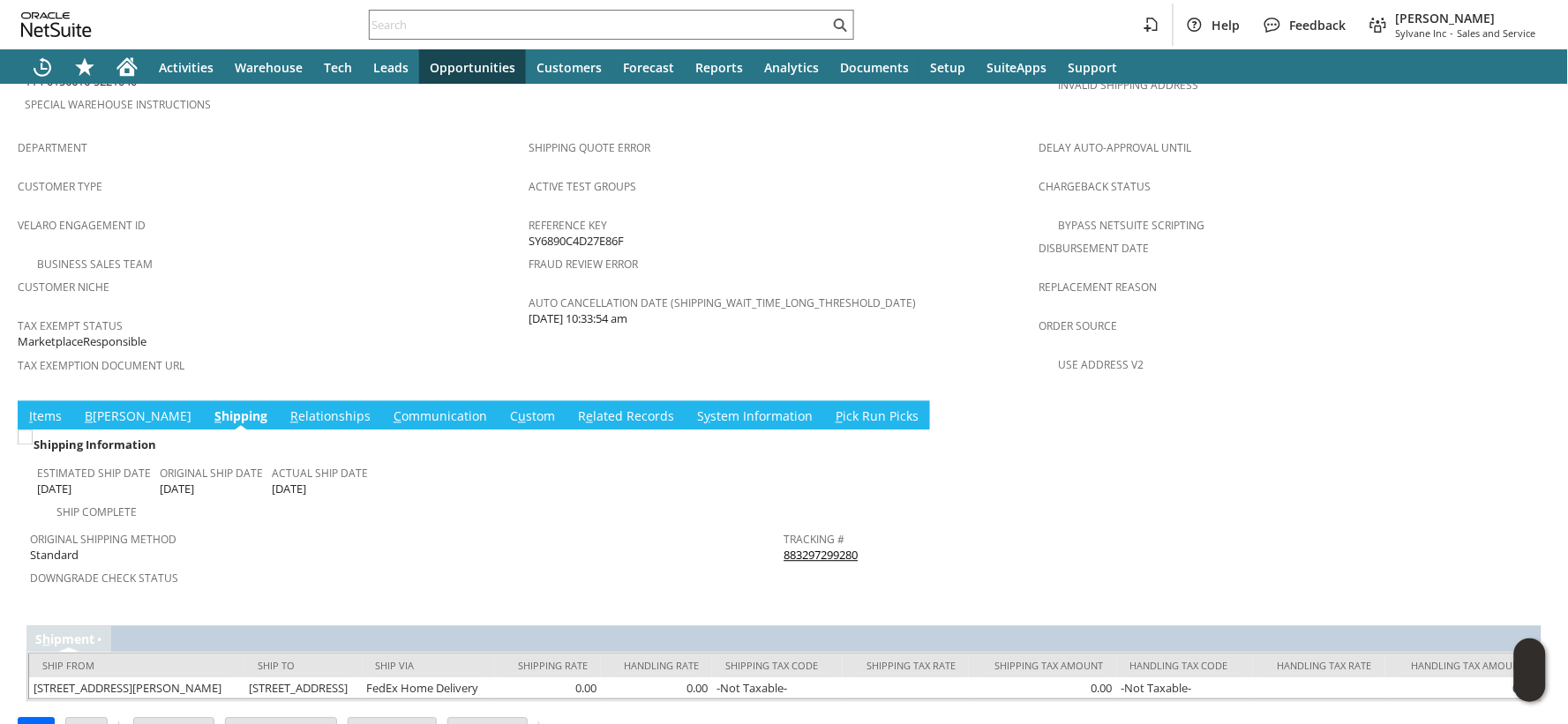
click at [868, 528] on div "Tracking # 883297299280" at bounding box center [1157, 547] width 746 height 37
copy tbody "883297299280 Return Tracking #"
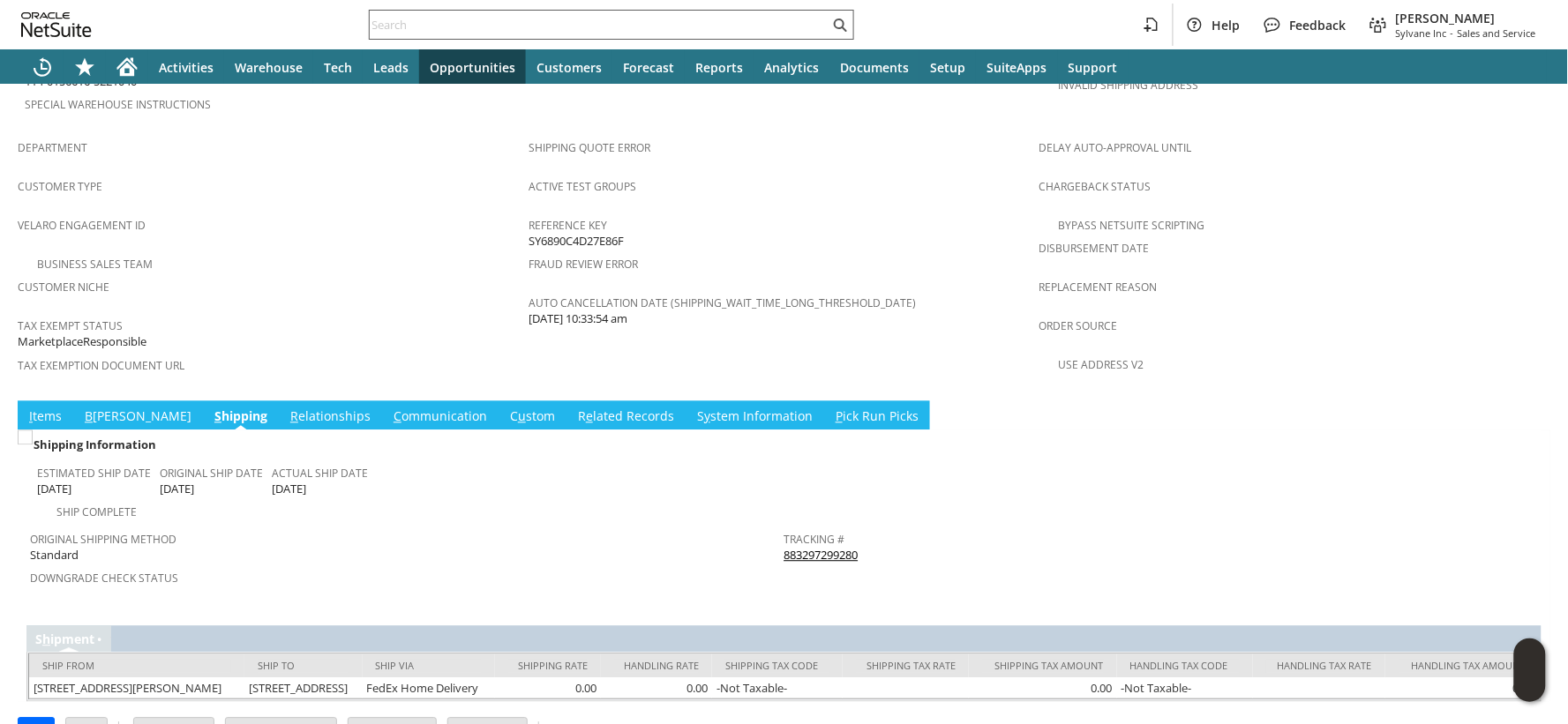
click at [526, 25] on input "text" at bounding box center [599, 25] width 459 height 21
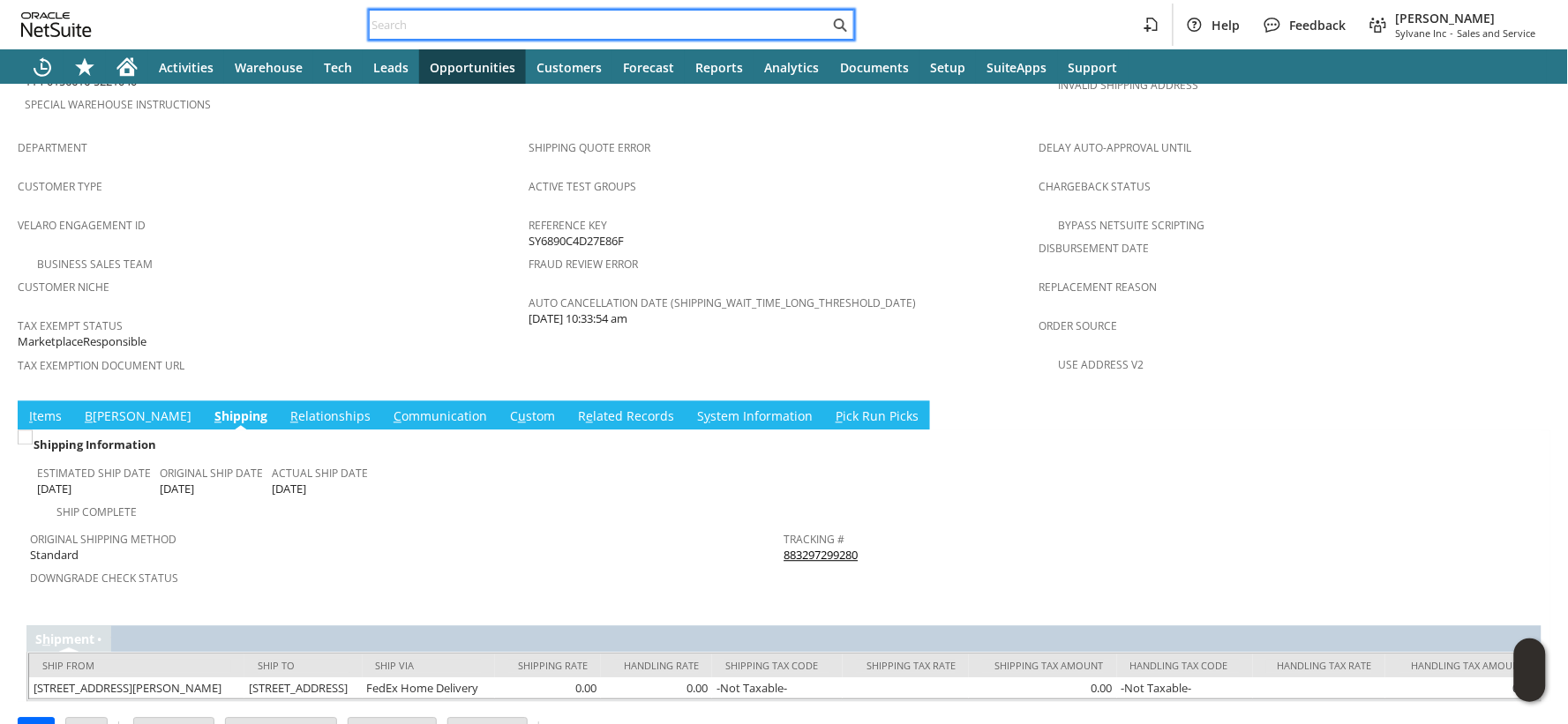
paste input "114-7810421-9329866"
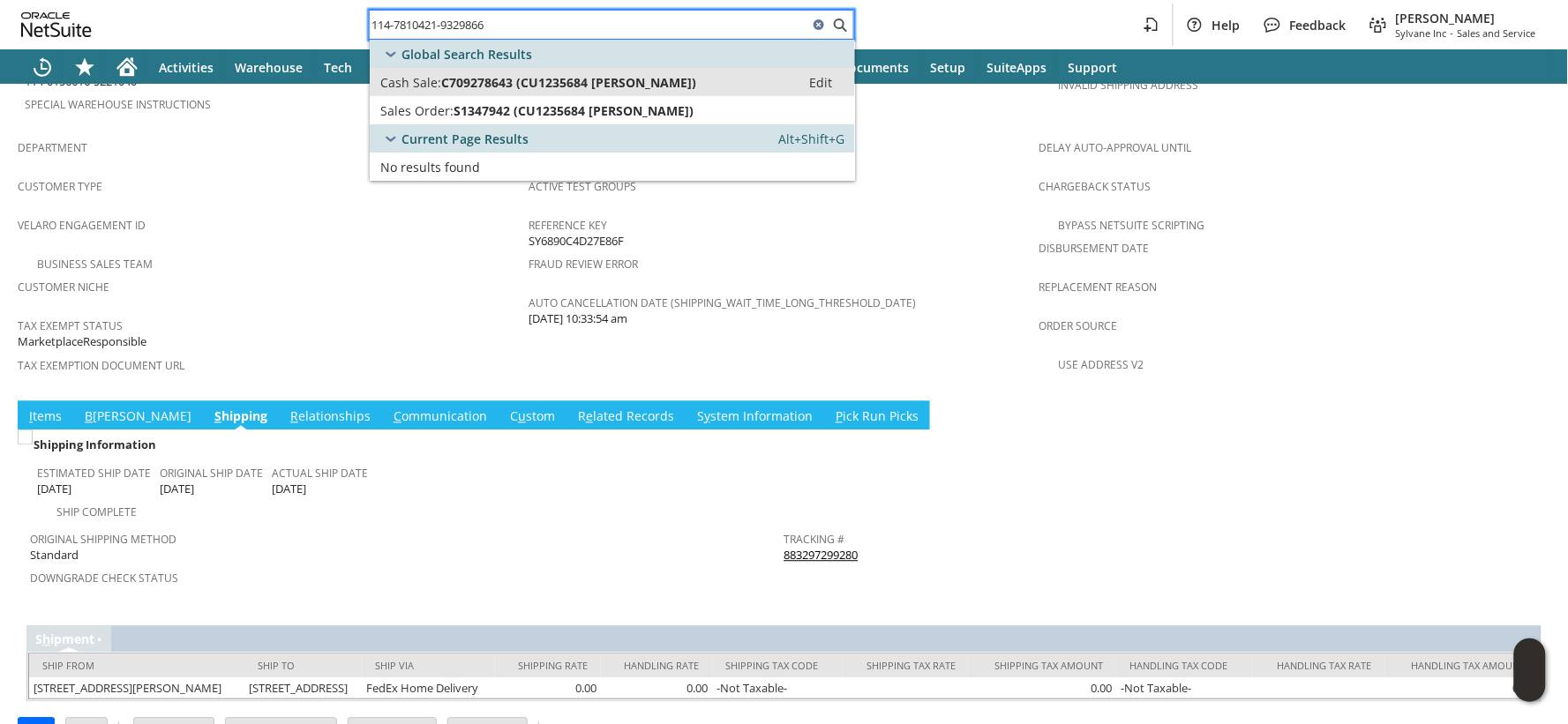
type input "114-7810421-9329866"
click at [509, 76] on span "C709278643 (CU1235684 Guido Licciardi)" at bounding box center [569, 82] width 255 height 17
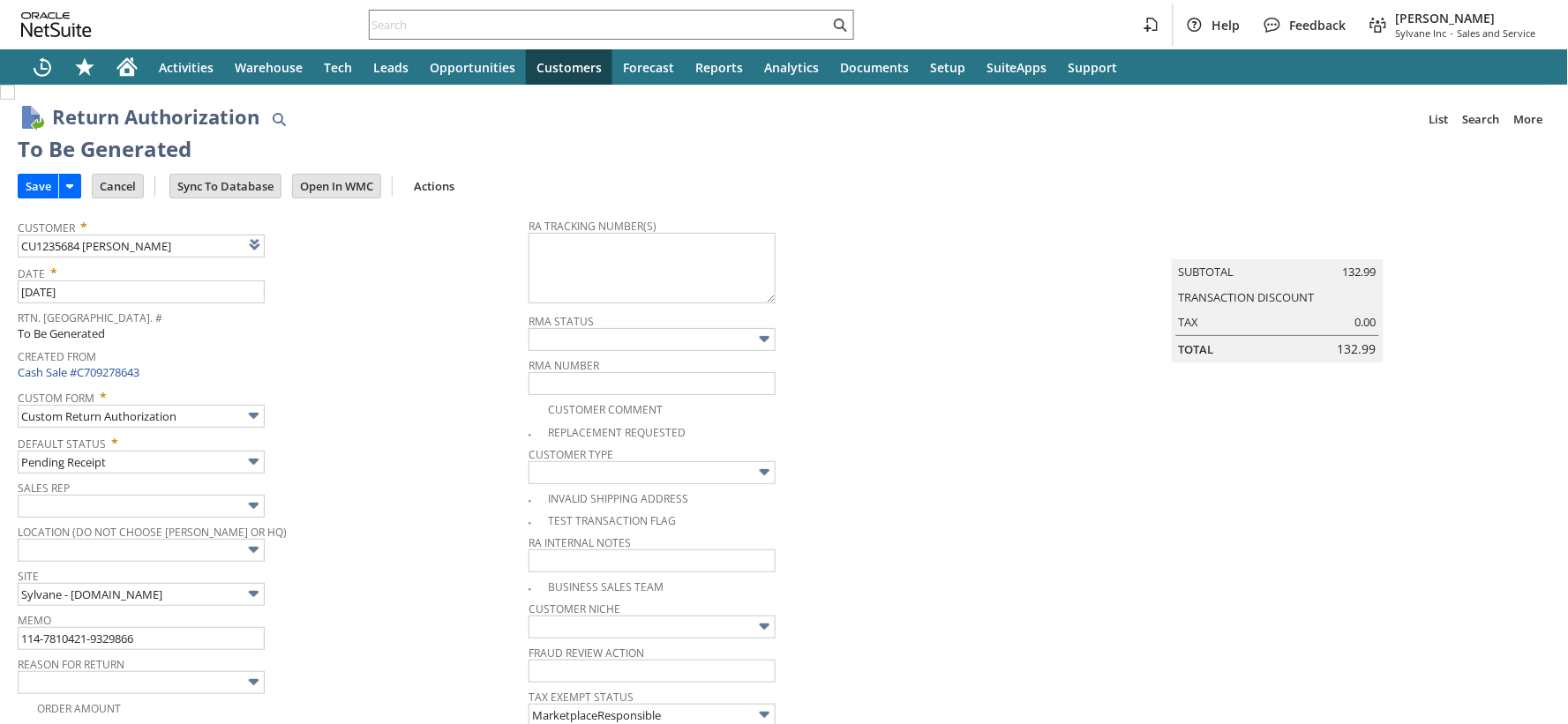
type input "Add"
type input "Copy Previous"
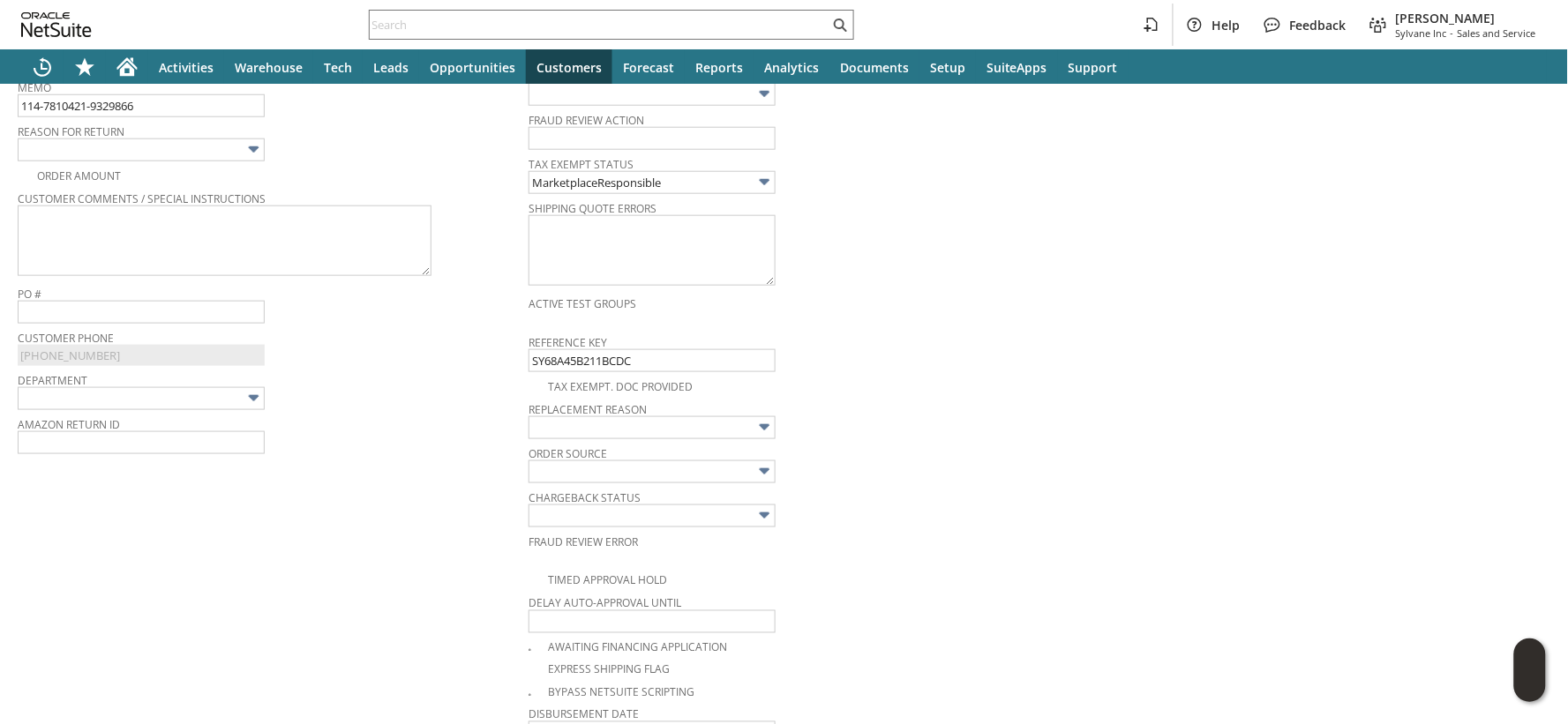
scroll to position [436, 0]
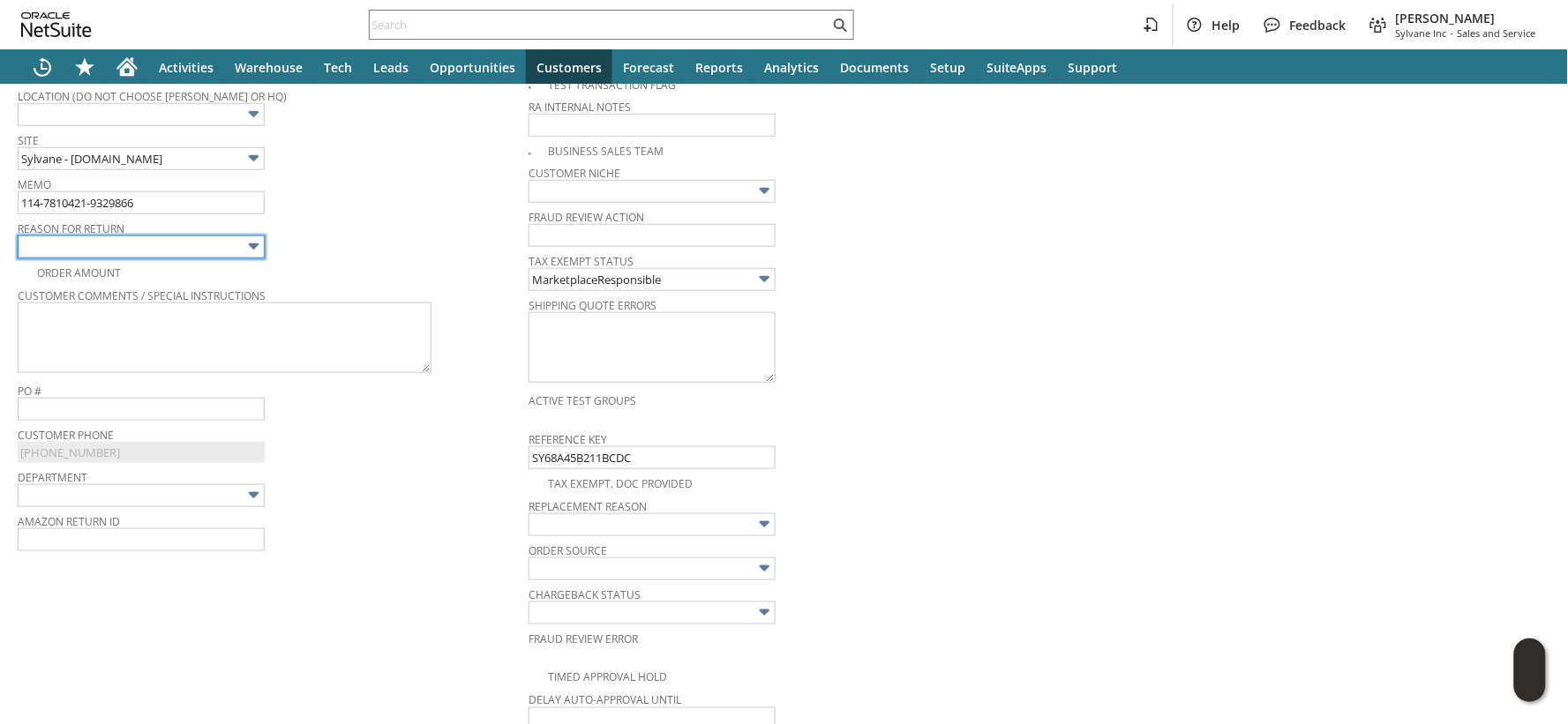
click at [252, 248] on img at bounding box center [253, 246] width 21 height 21
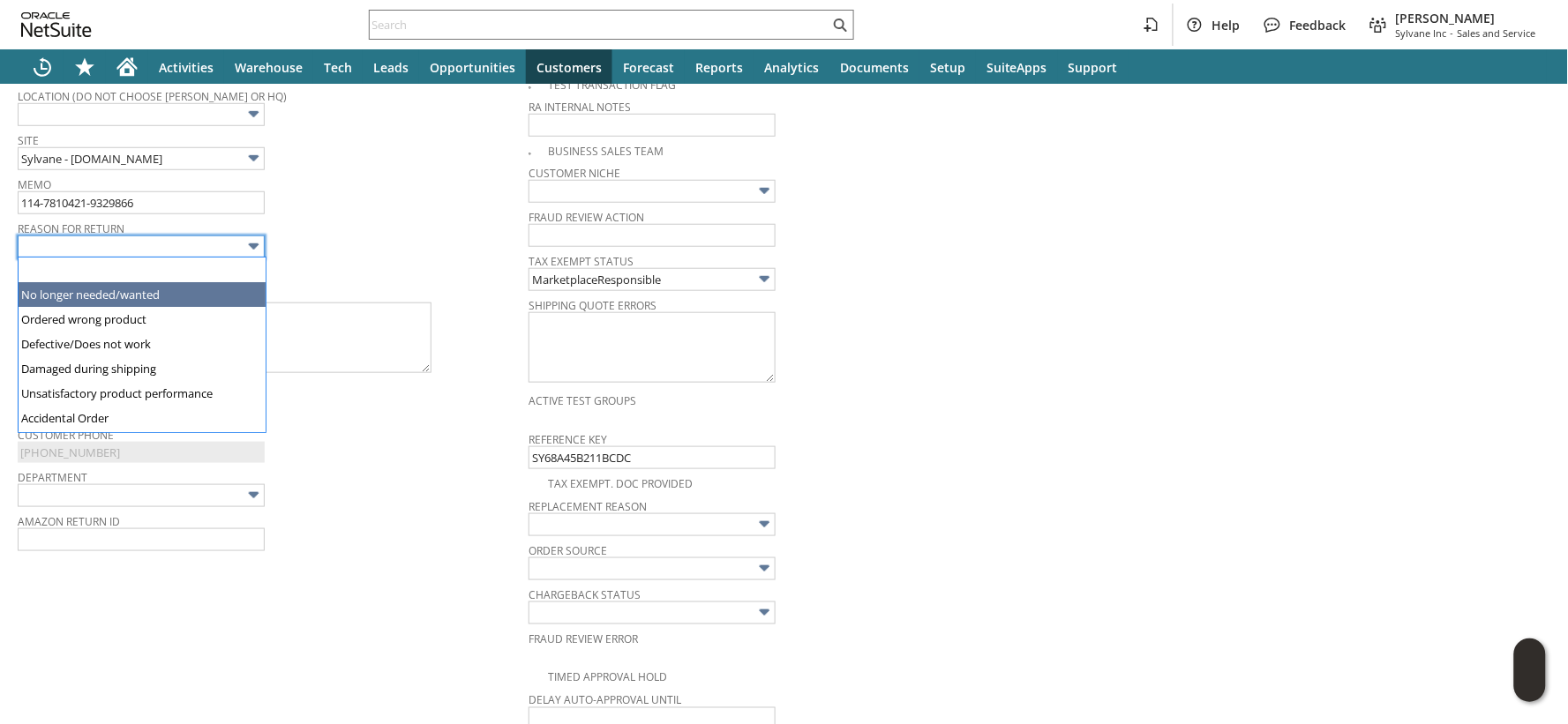
scroll to position [119, 0]
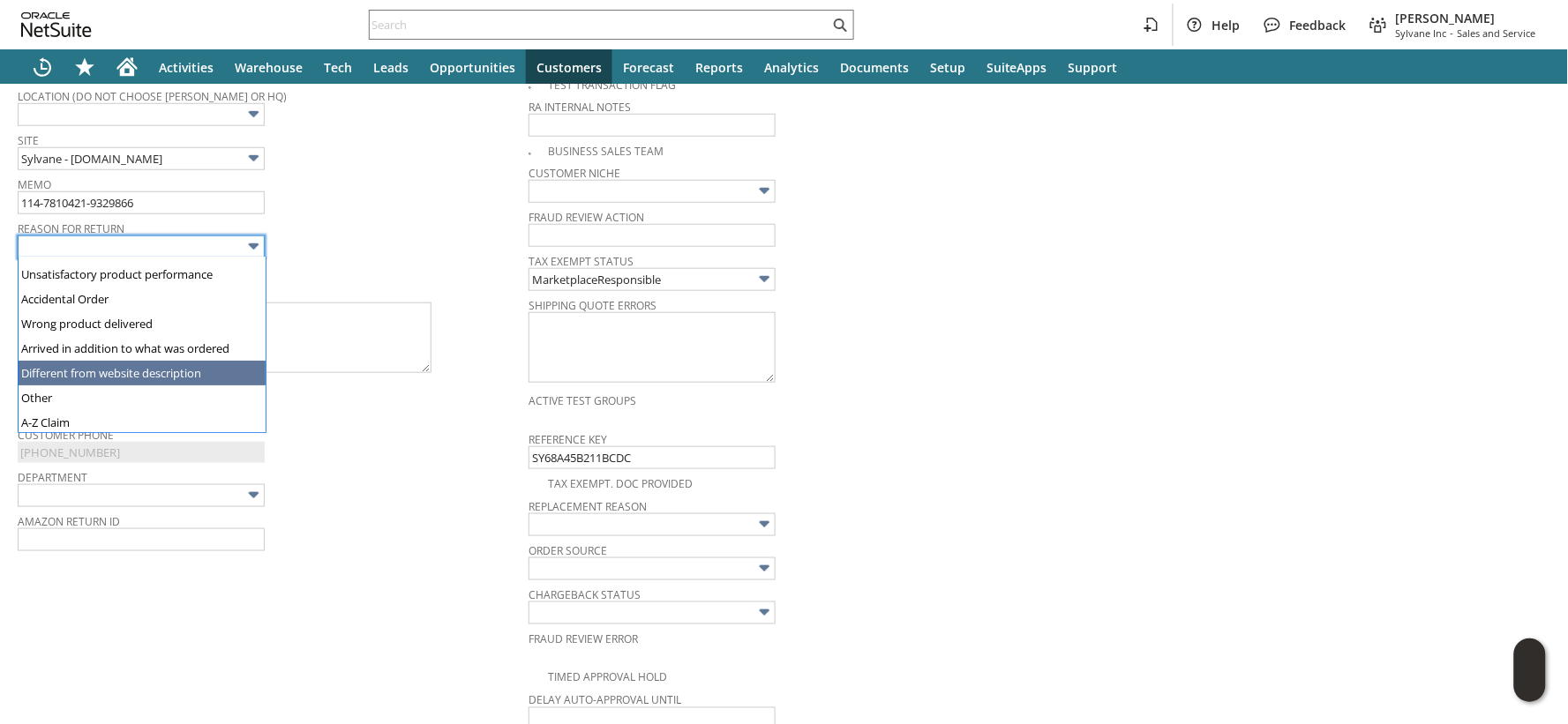
type input "Different from website description"
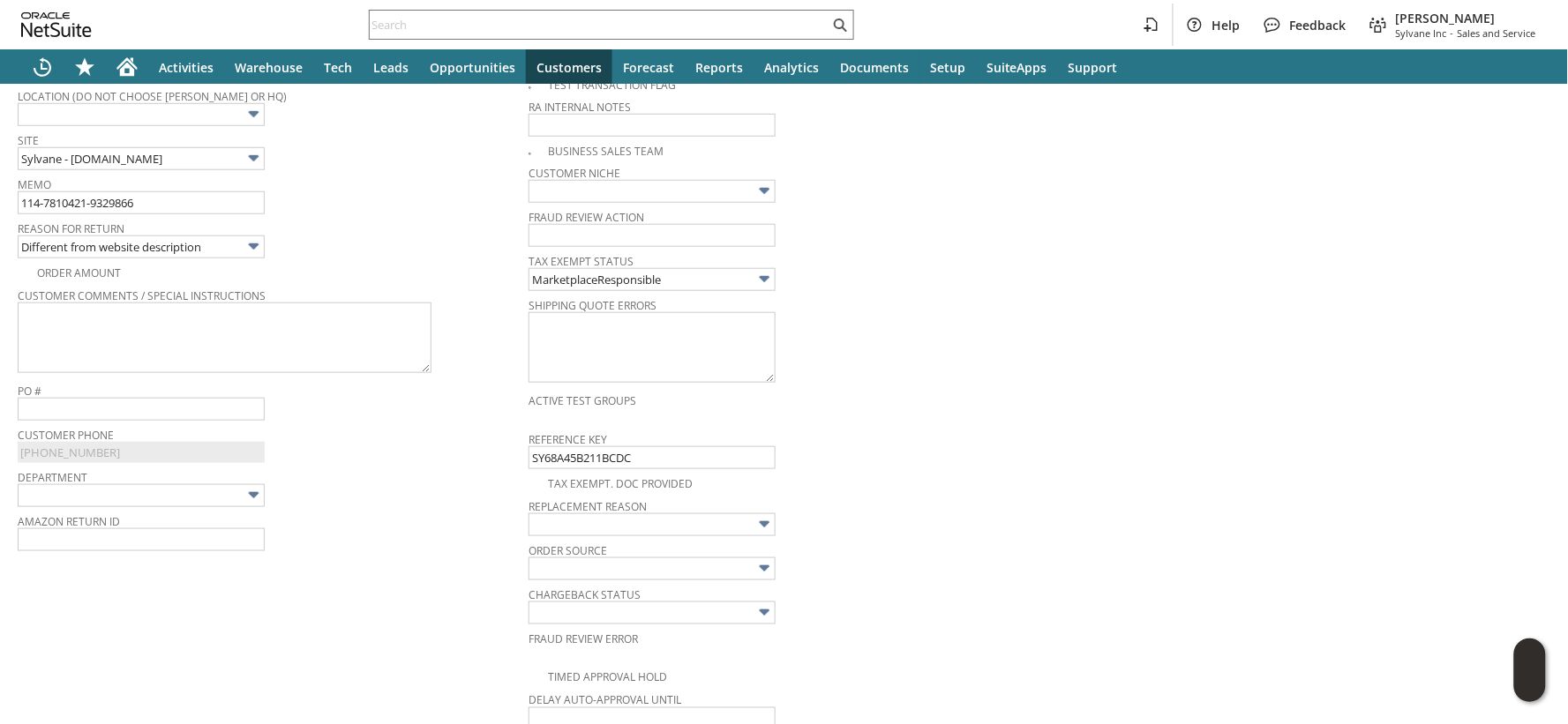
scroll to position [0, 0]
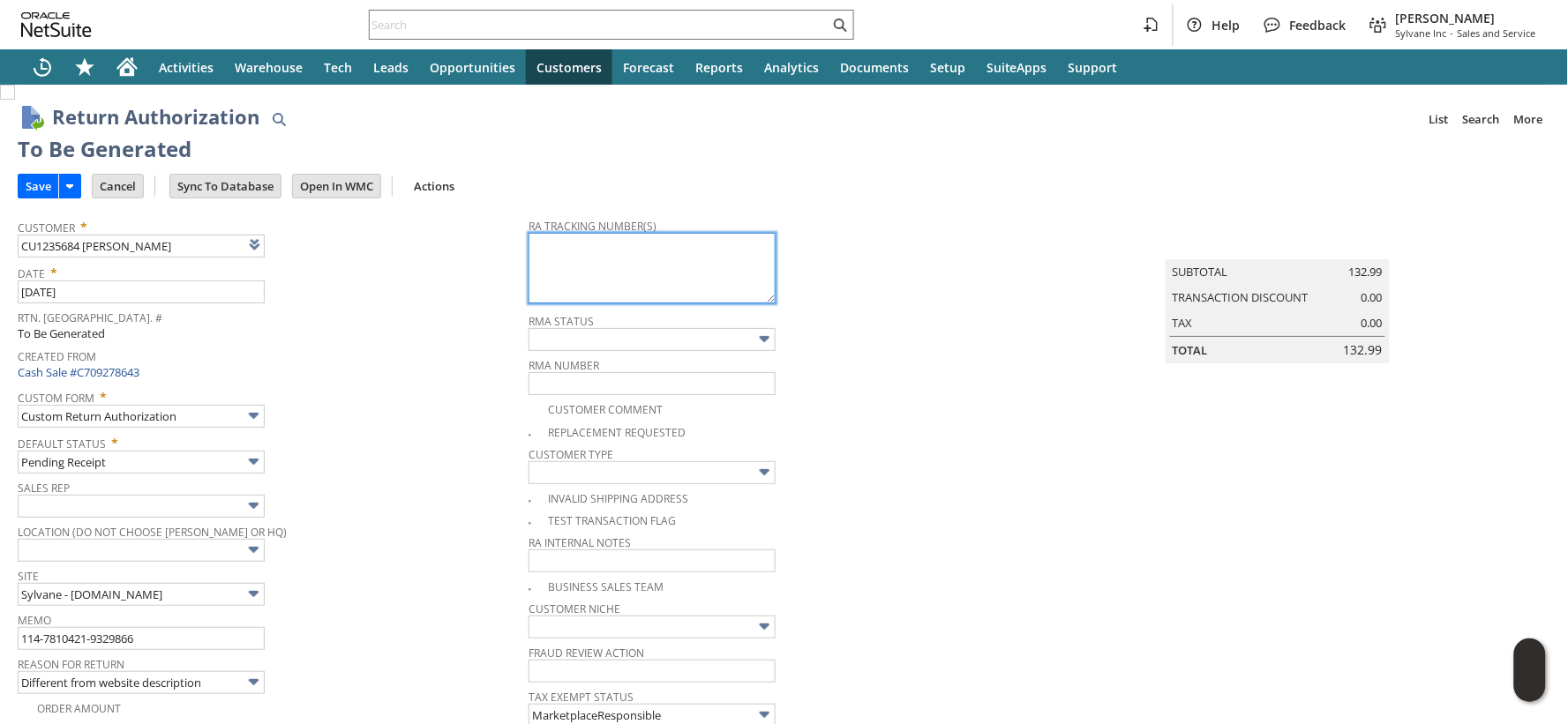
drag, startPoint x: 562, startPoint y: 256, endPoint x: 44, endPoint y: 214, distance: 519.7
click at [562, 256] on textarea at bounding box center [652, 267] width 247 height 70
paste textarea "1ZR0960D9076579273"
type textarea "1ZR0960D9076579273"
click at [40, 180] on input "Save" at bounding box center [38, 186] width 40 height 23
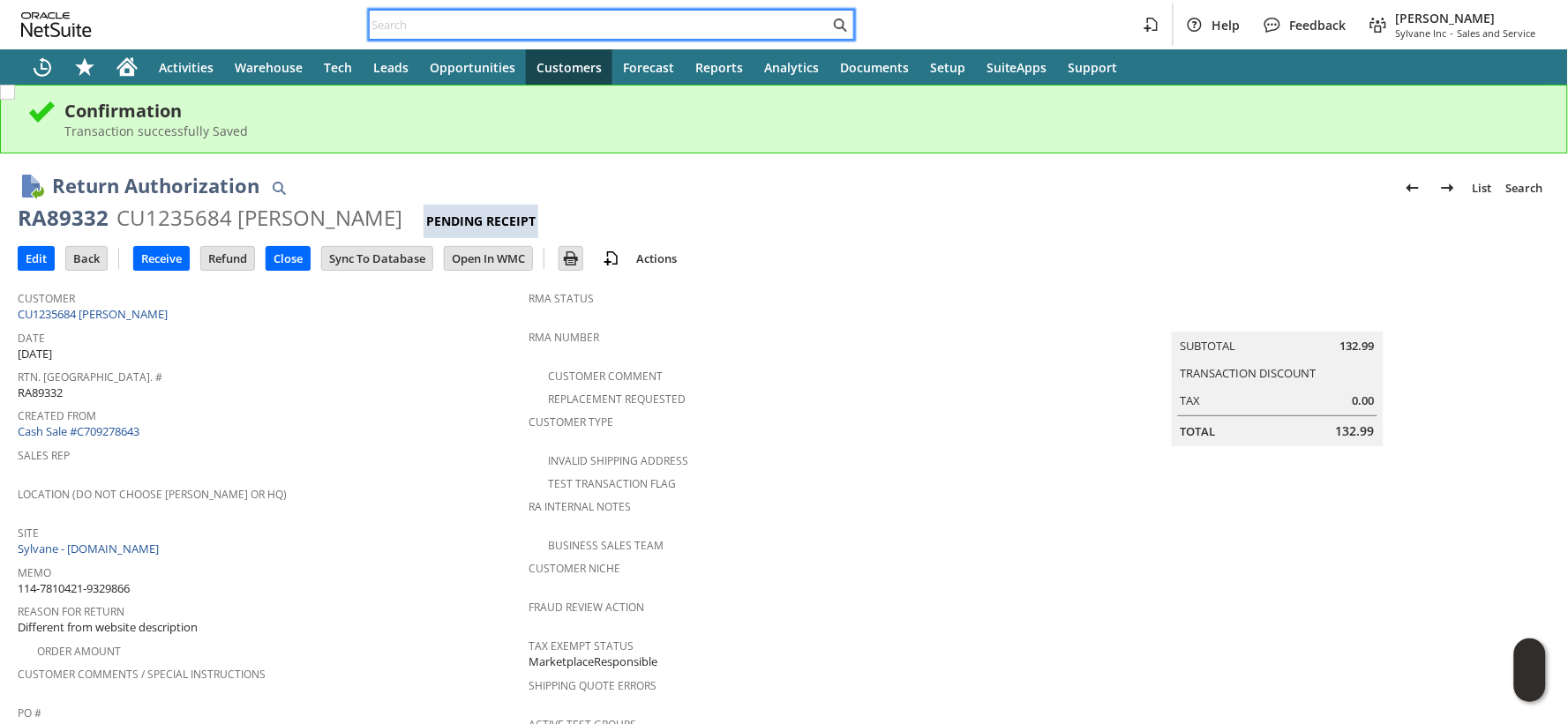
click at [388, 21] on input "text" at bounding box center [599, 25] width 459 height 21
paste input "113-4633689-3286659"
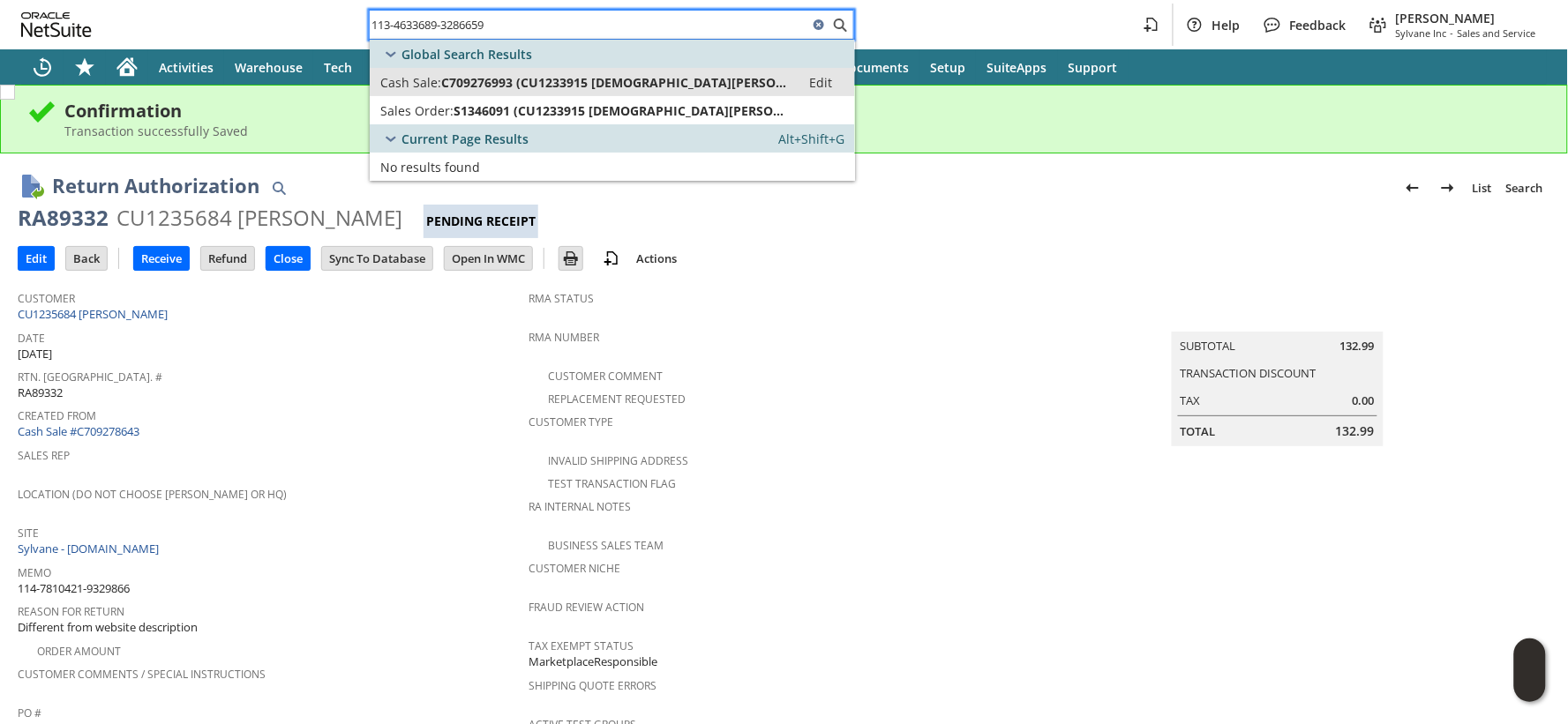
type input "113-4633689-3286659"
click at [413, 80] on span "Cash Sale:" at bounding box center [410, 82] width 61 height 17
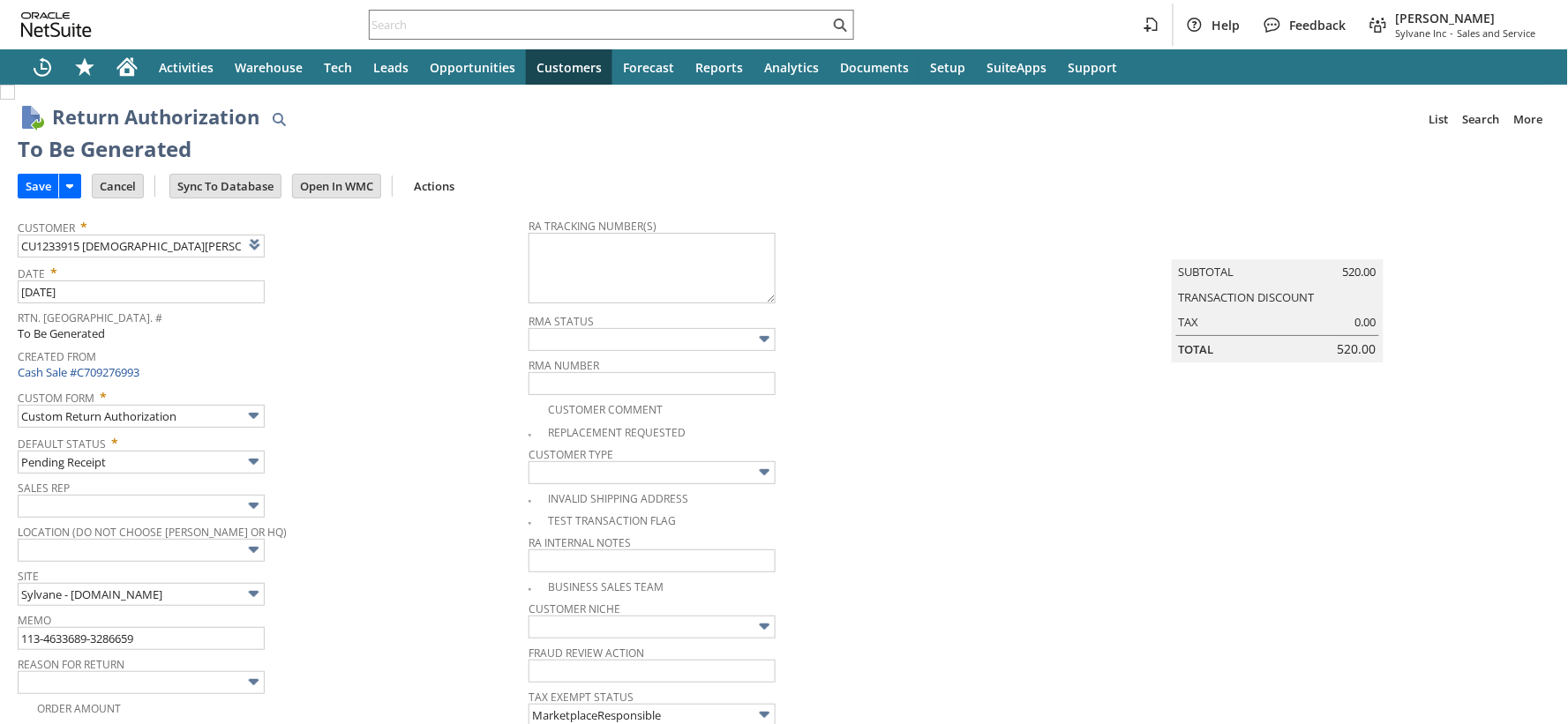
type input "Add"
type input "Copy Previous"
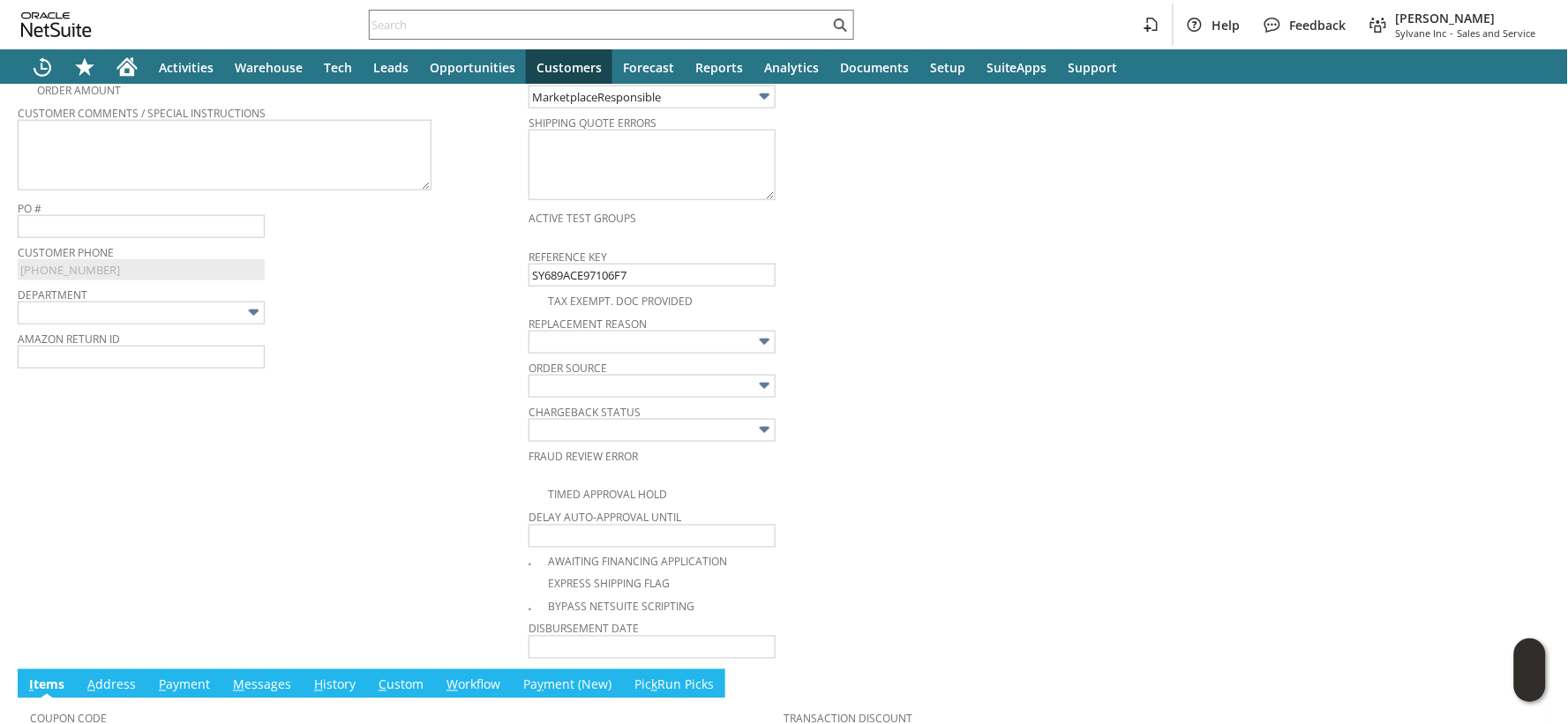
scroll to position [534, 0]
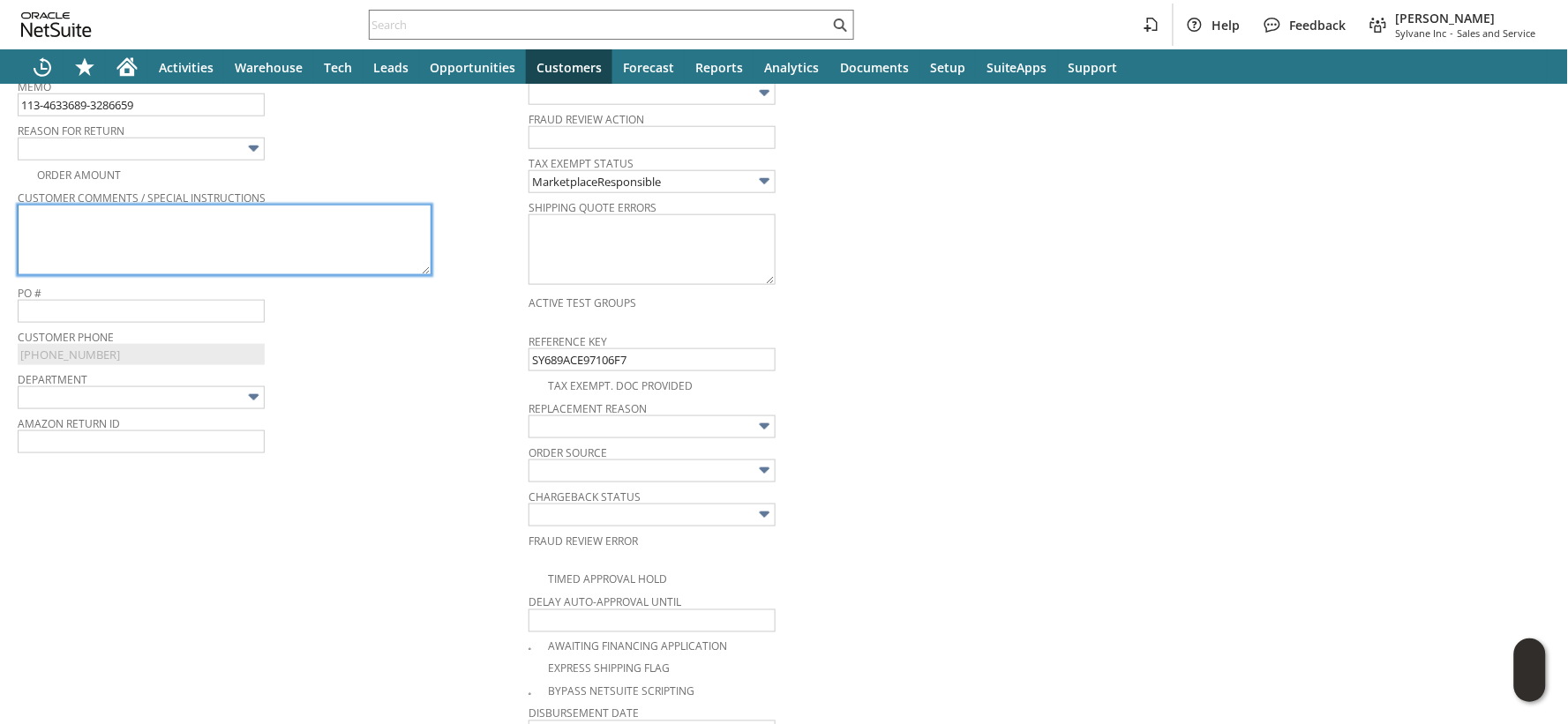
click at [108, 227] on textarea at bounding box center [225, 240] width 414 height 70
paste textarea "The tube is the wrong size. It keeps popping out and doesnt have true suction"
type textarea "The tube is the wrong size. It keeps popping out and doesnt have true suction"
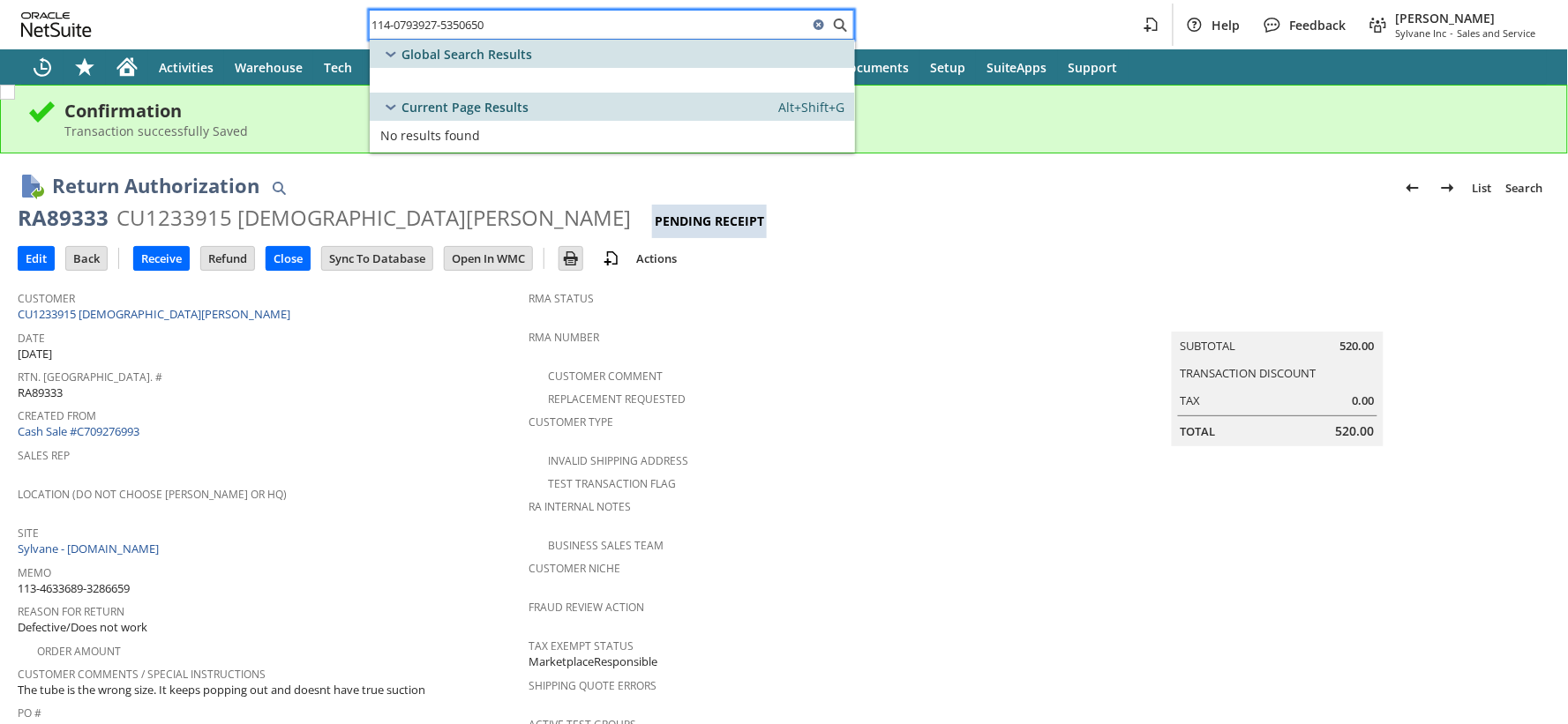
type input "114-0793927-5350650"
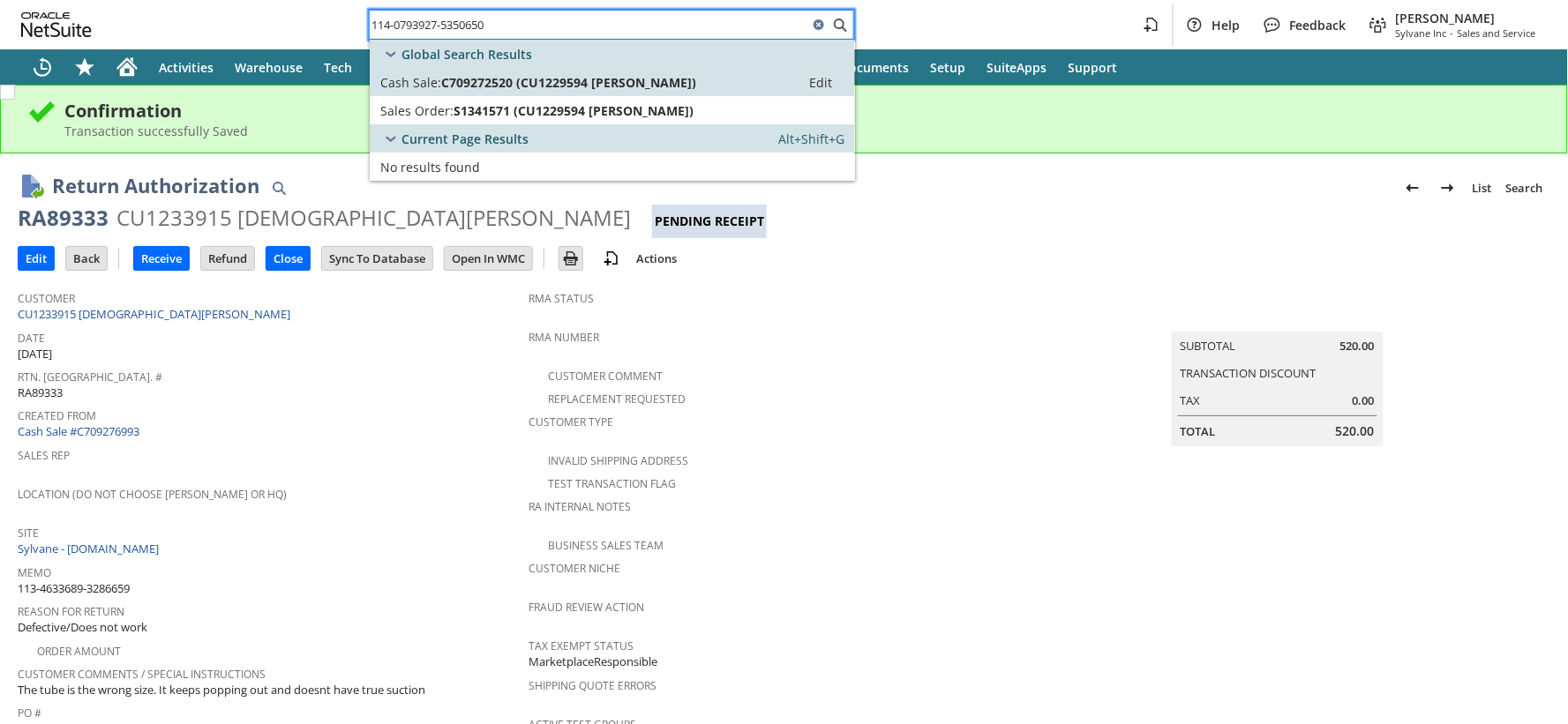
click at [446, 77] on span "C709272520 (CU1229594 [PERSON_NAME])" at bounding box center [569, 82] width 255 height 17
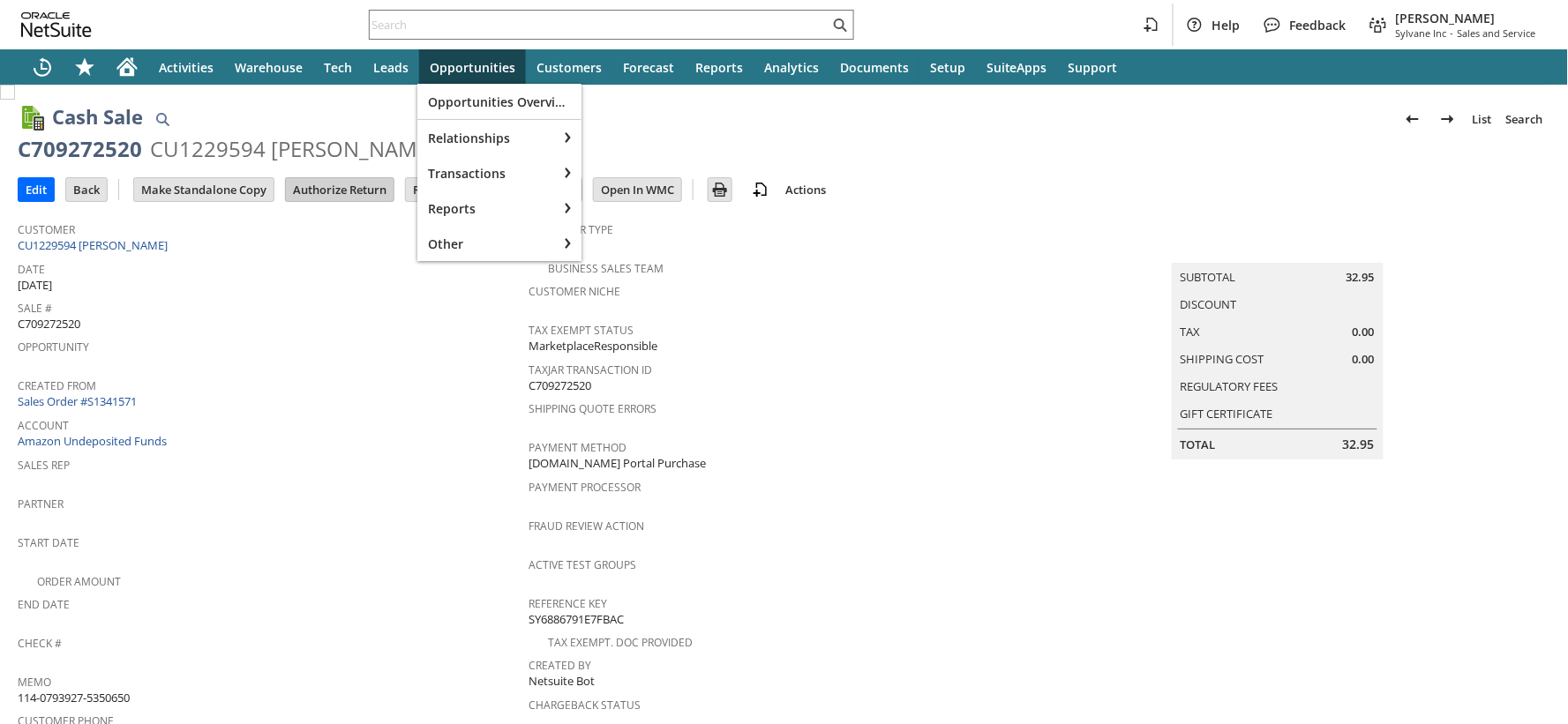
click at [360, 186] on input "Authorize Return" at bounding box center [340, 190] width 108 height 23
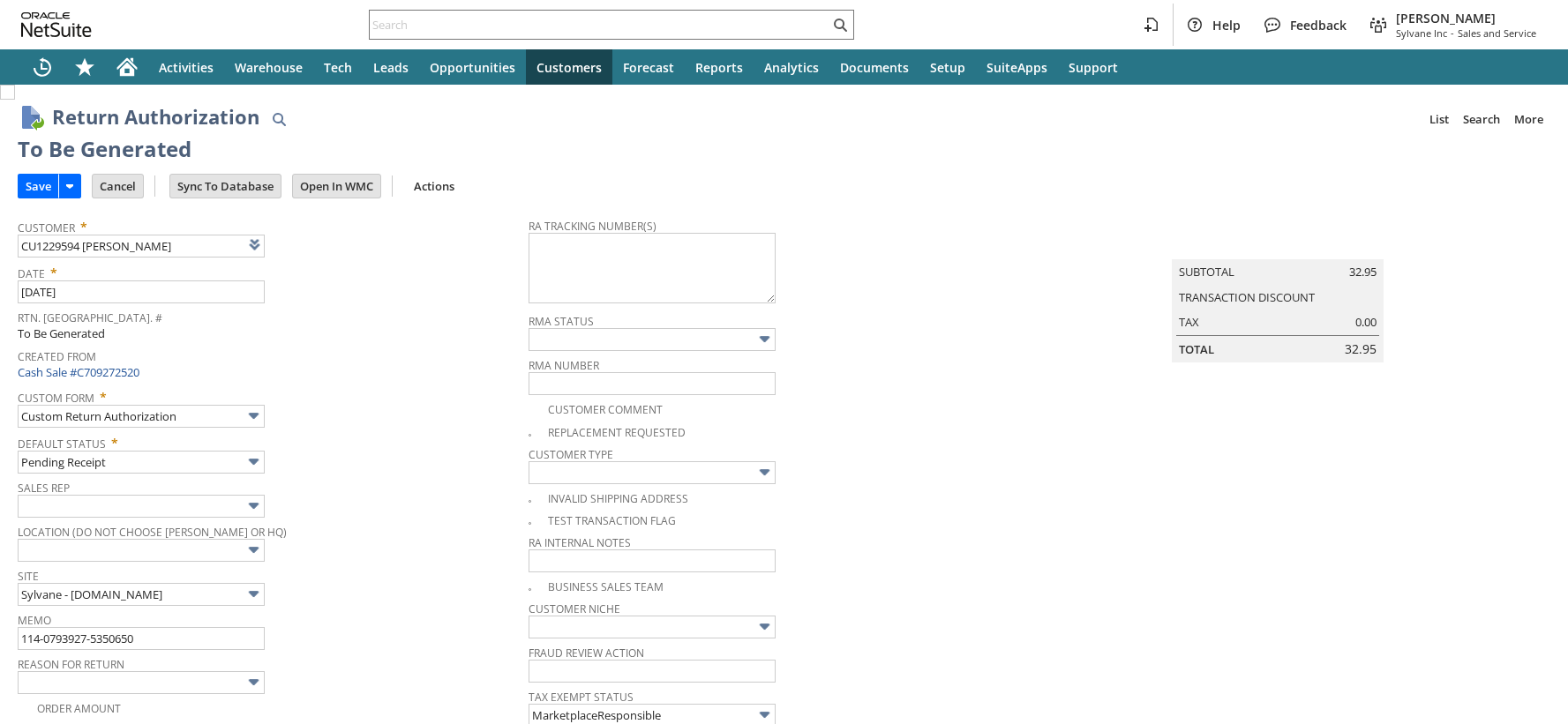
type input "Add"
type input "Copy Previous"
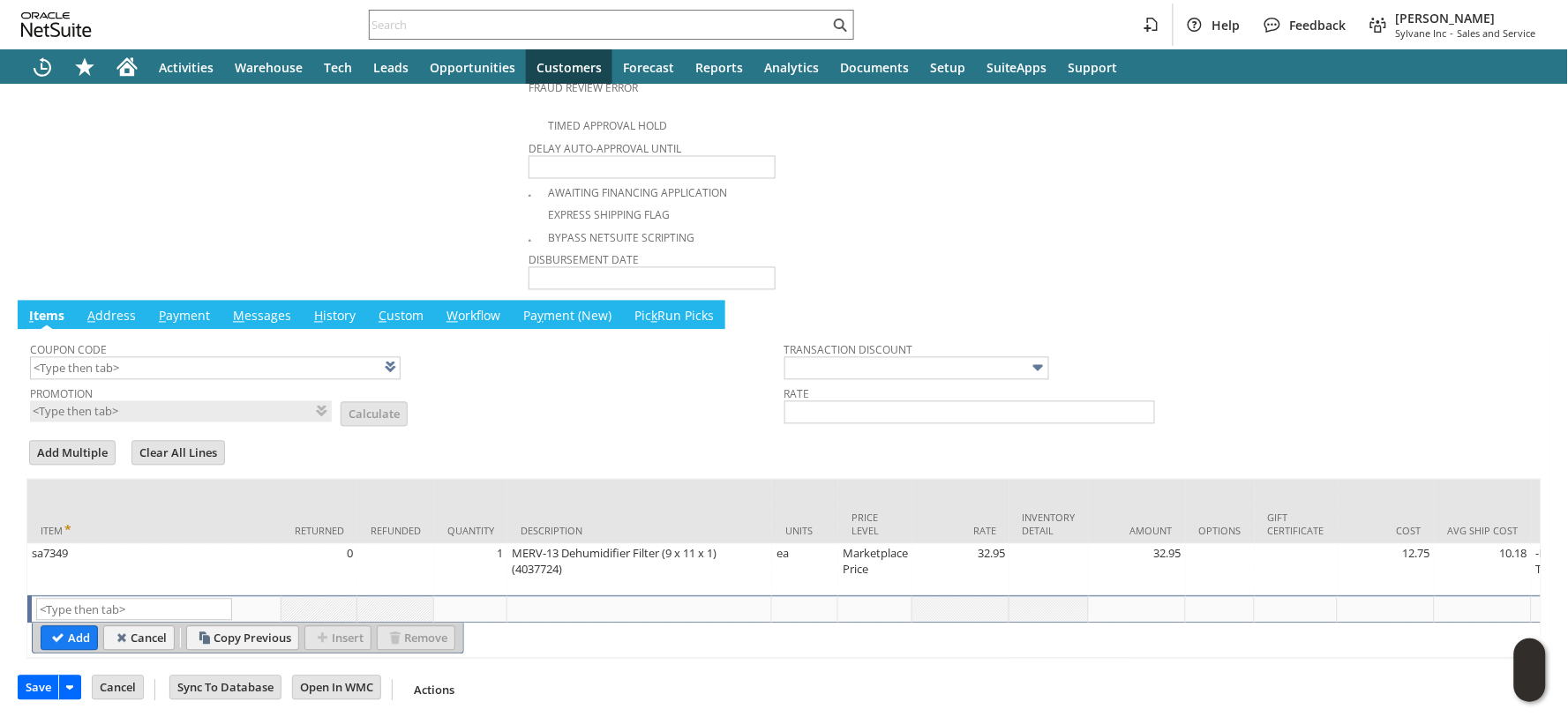
scroll to position [404, 0]
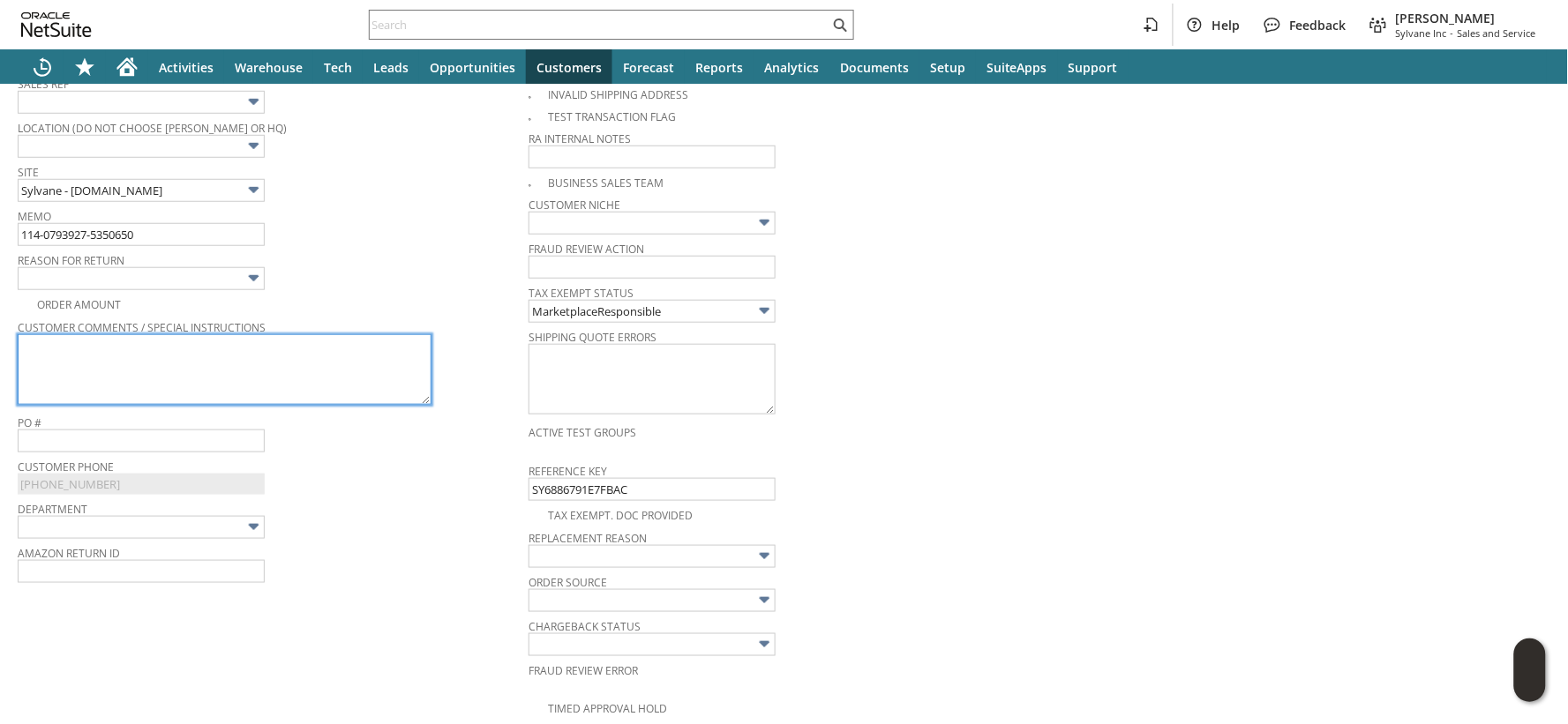
click at [269, 359] on textarea at bounding box center [225, 369] width 414 height 70
paste textarea "dehumidifier no longer used"
type textarea "dehumidifier no longer used"
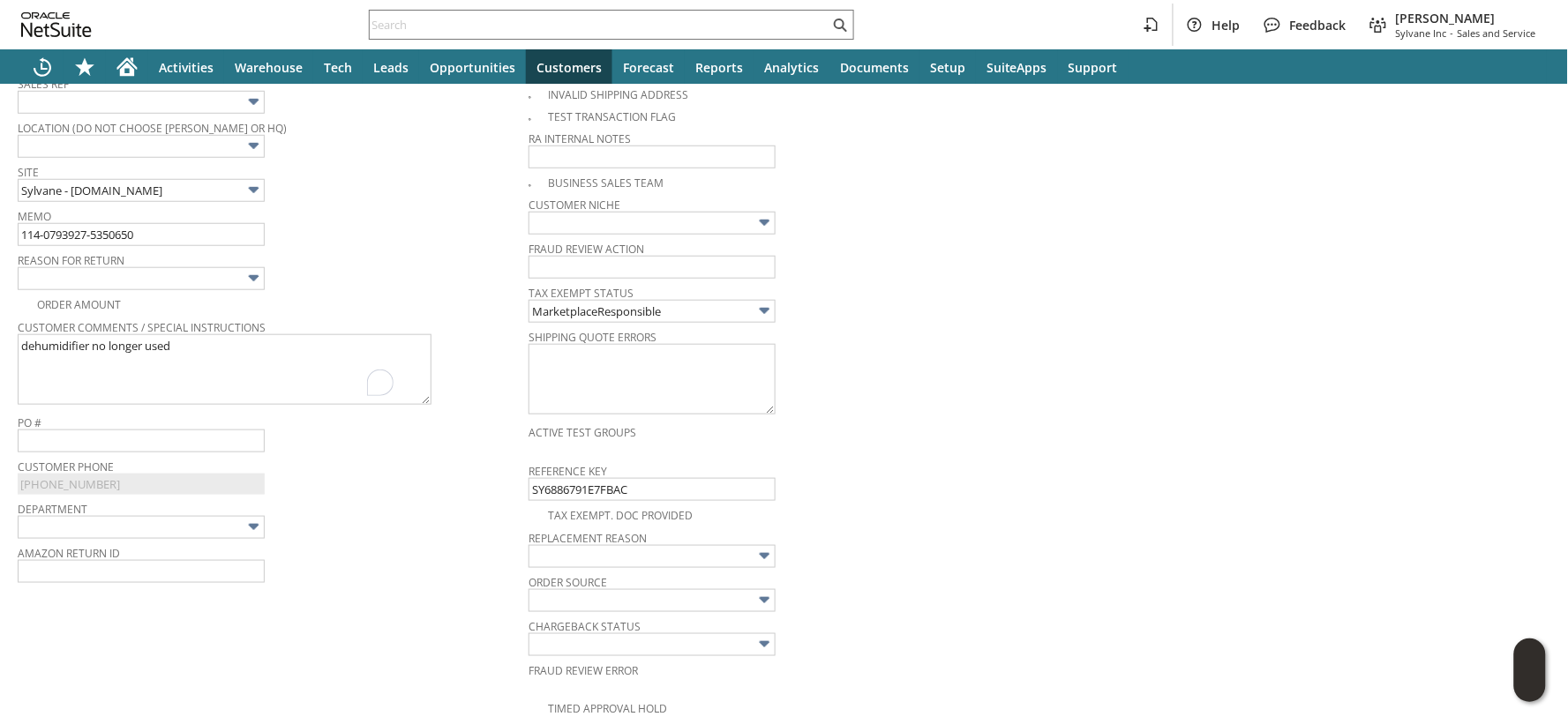
click at [252, 281] on img at bounding box center [253, 278] width 21 height 21
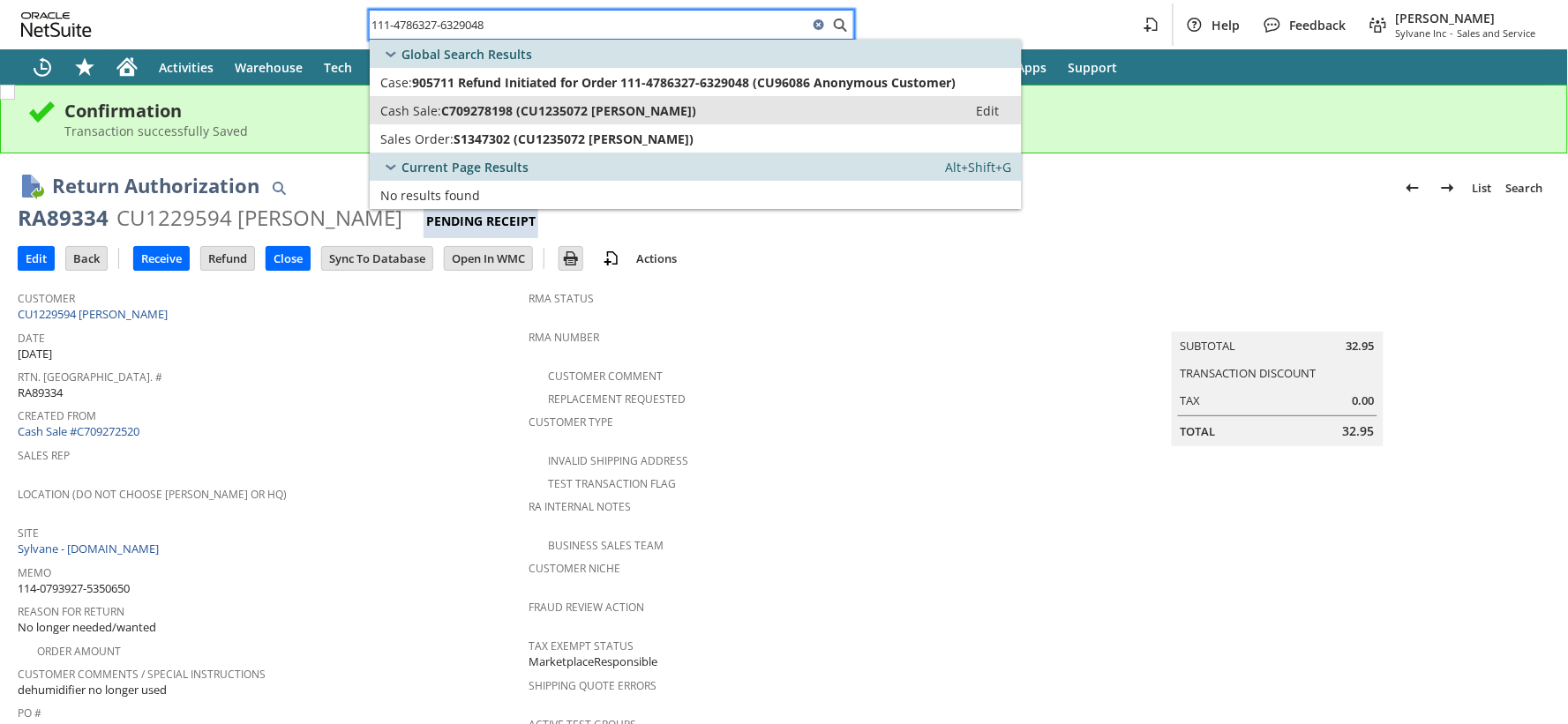
type input "111-4786327-6329048"
click at [452, 111] on span "C709278198 (CU1235072 Mark Mason)" at bounding box center [569, 111] width 255 height 17
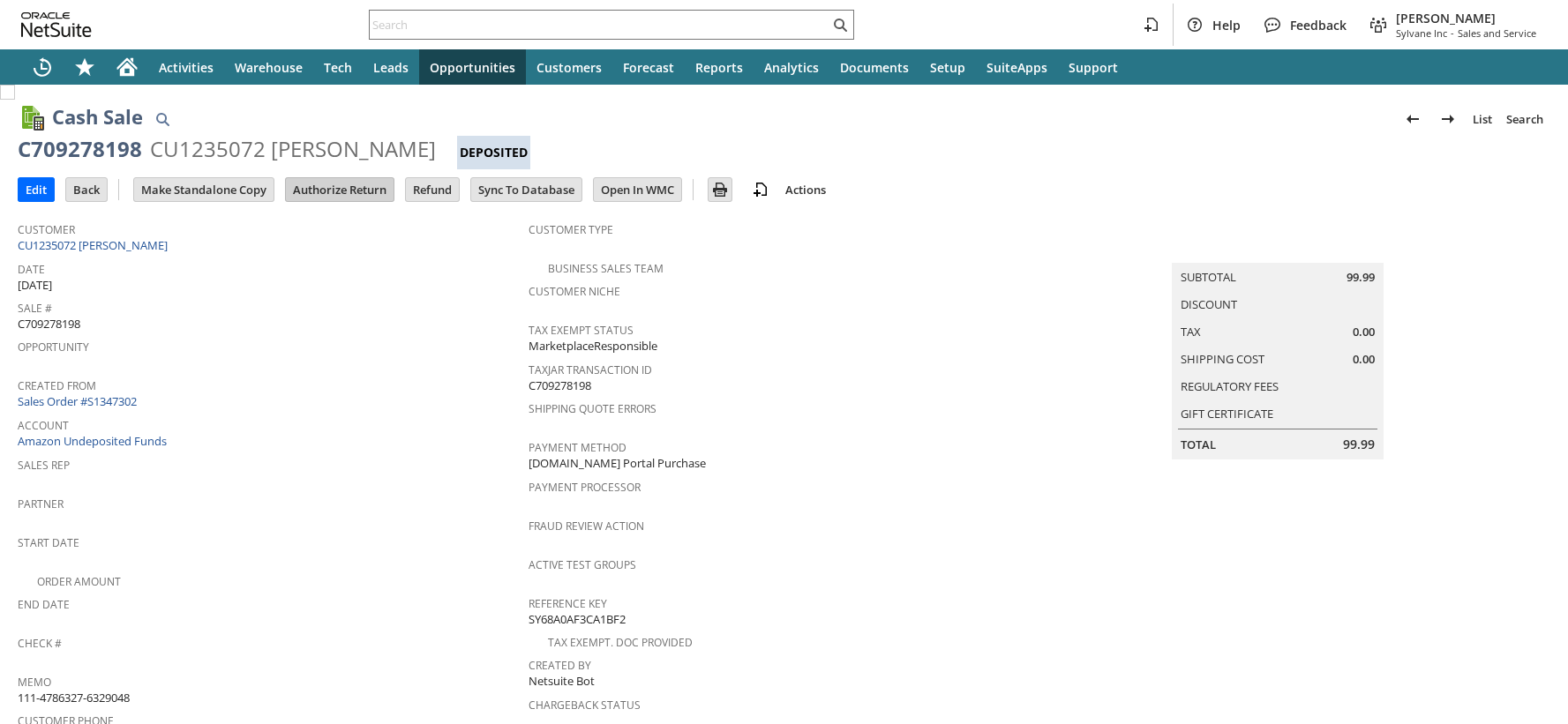
click at [355, 187] on input "Authorize Return" at bounding box center [340, 190] width 108 height 23
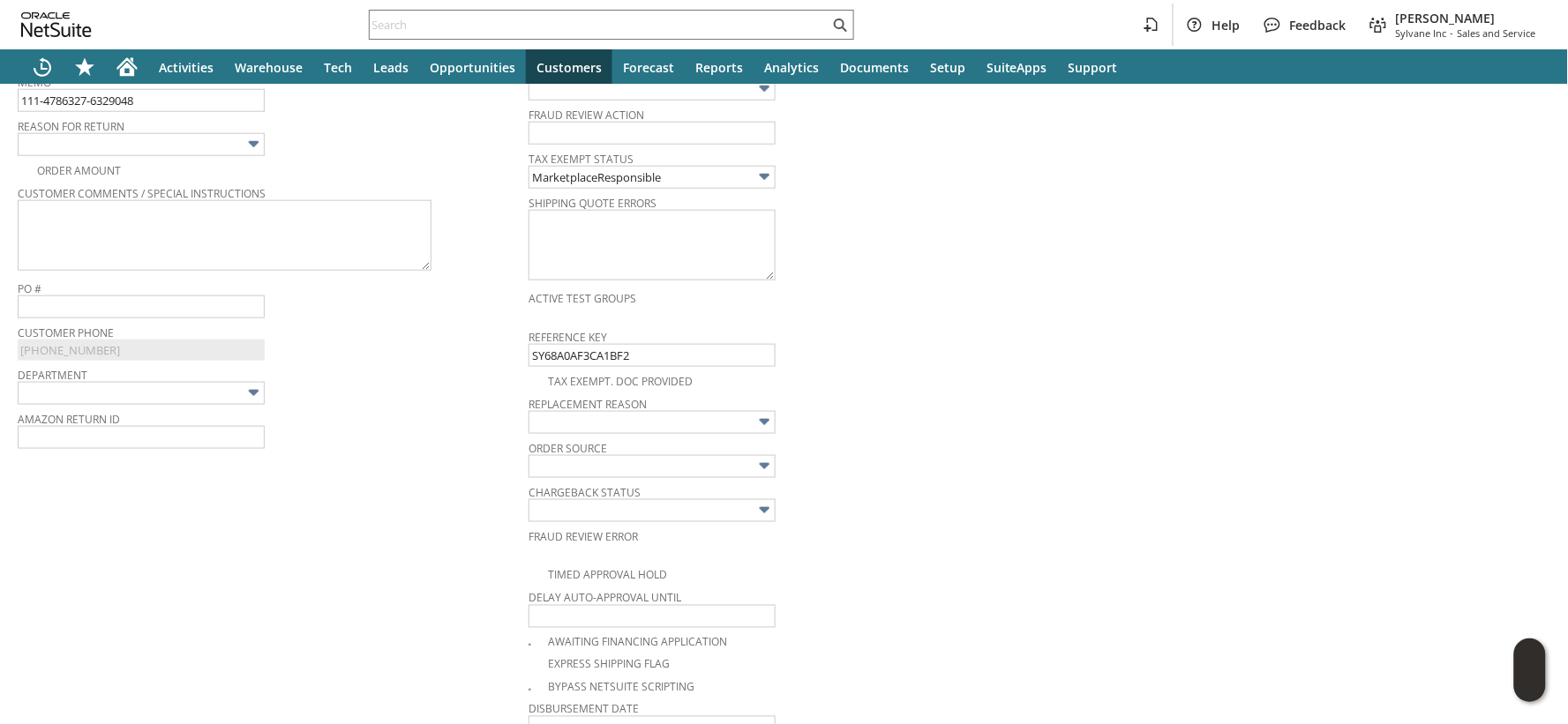
scroll to position [518, 0]
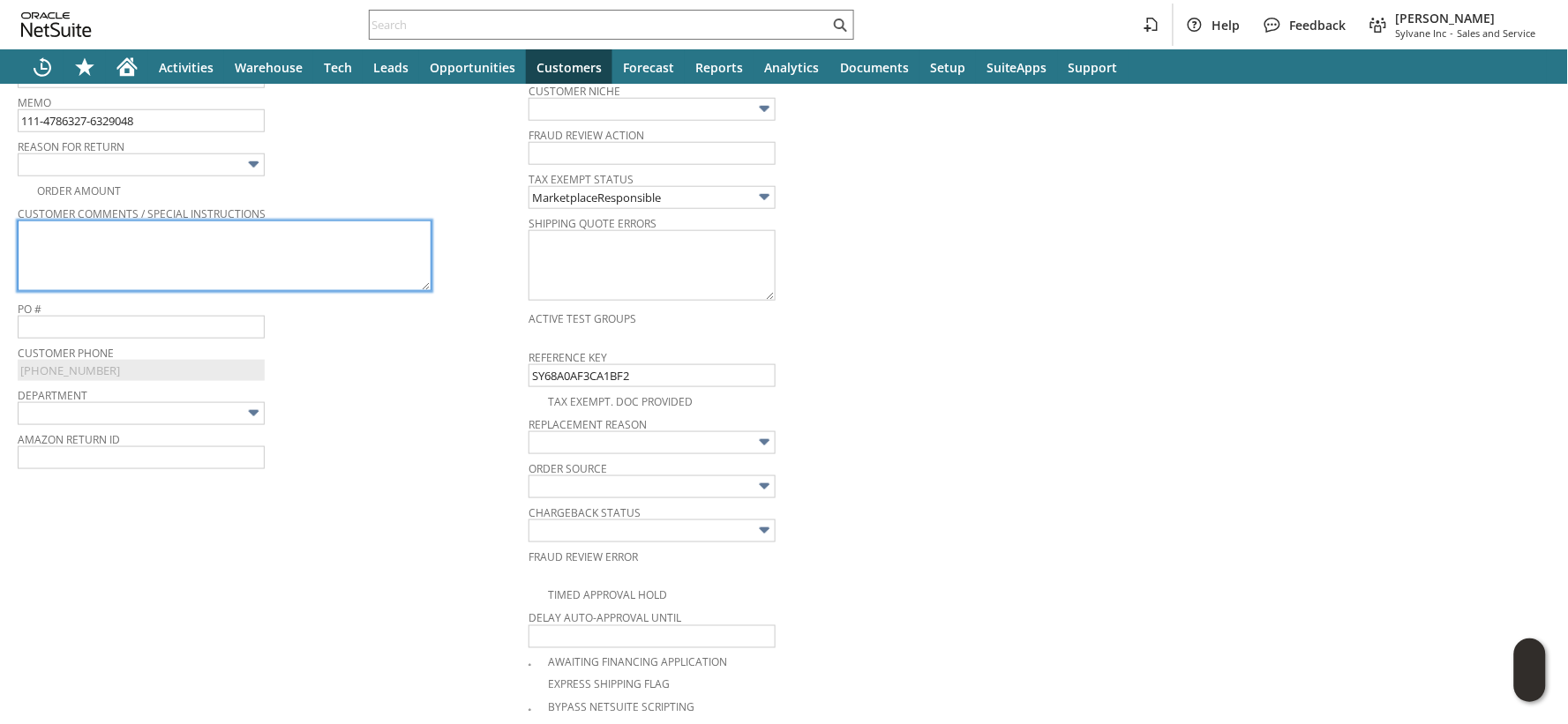
click at [320, 256] on textarea at bounding box center [225, 255] width 414 height 70
paste textarea "I have a Vornado 6303 with a 9" diameter blade. The 753 with larger blades is n…"
type textarea "I have a Vornado 6303 with a 9" diameter blade. The 753 with larger blades is n…"
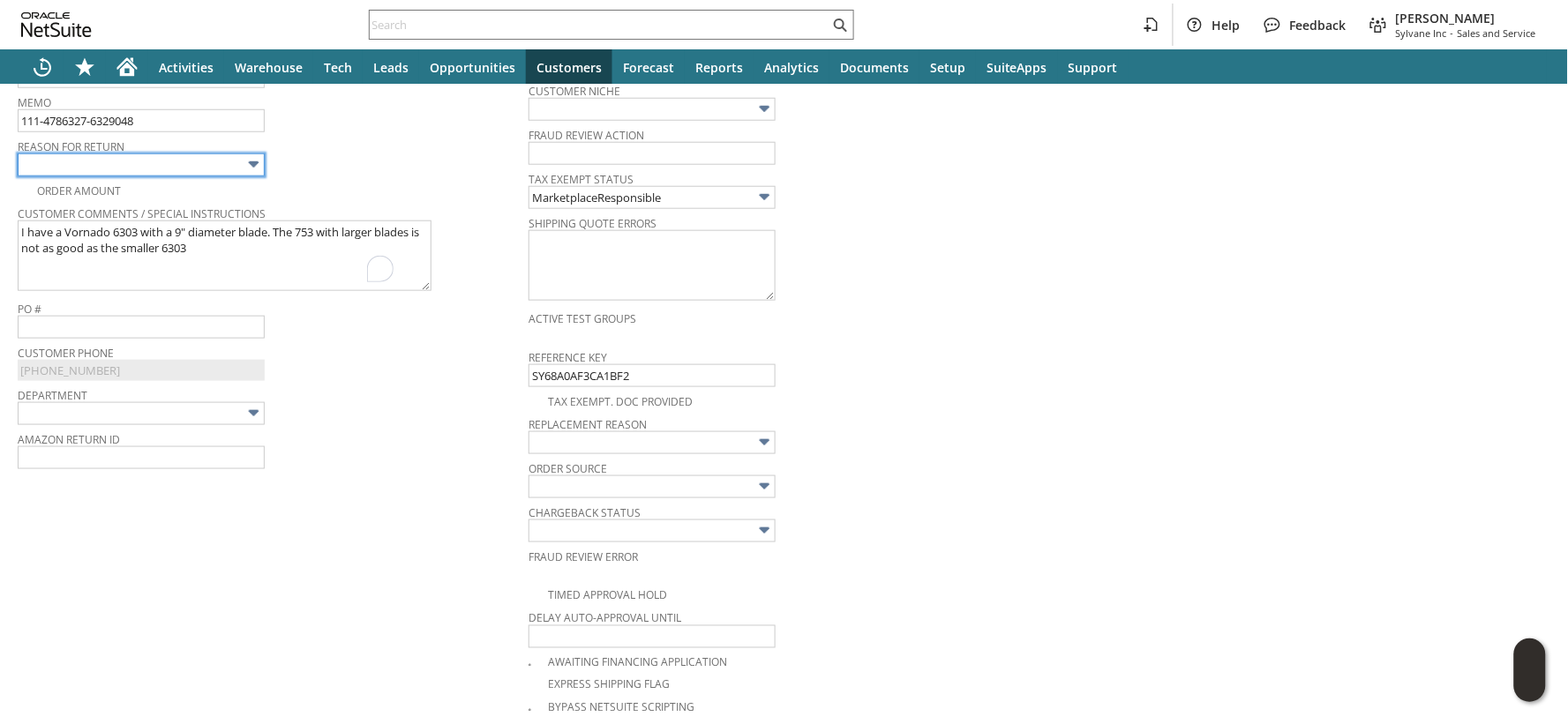
click at [229, 168] on input "text" at bounding box center [141, 165] width 247 height 23
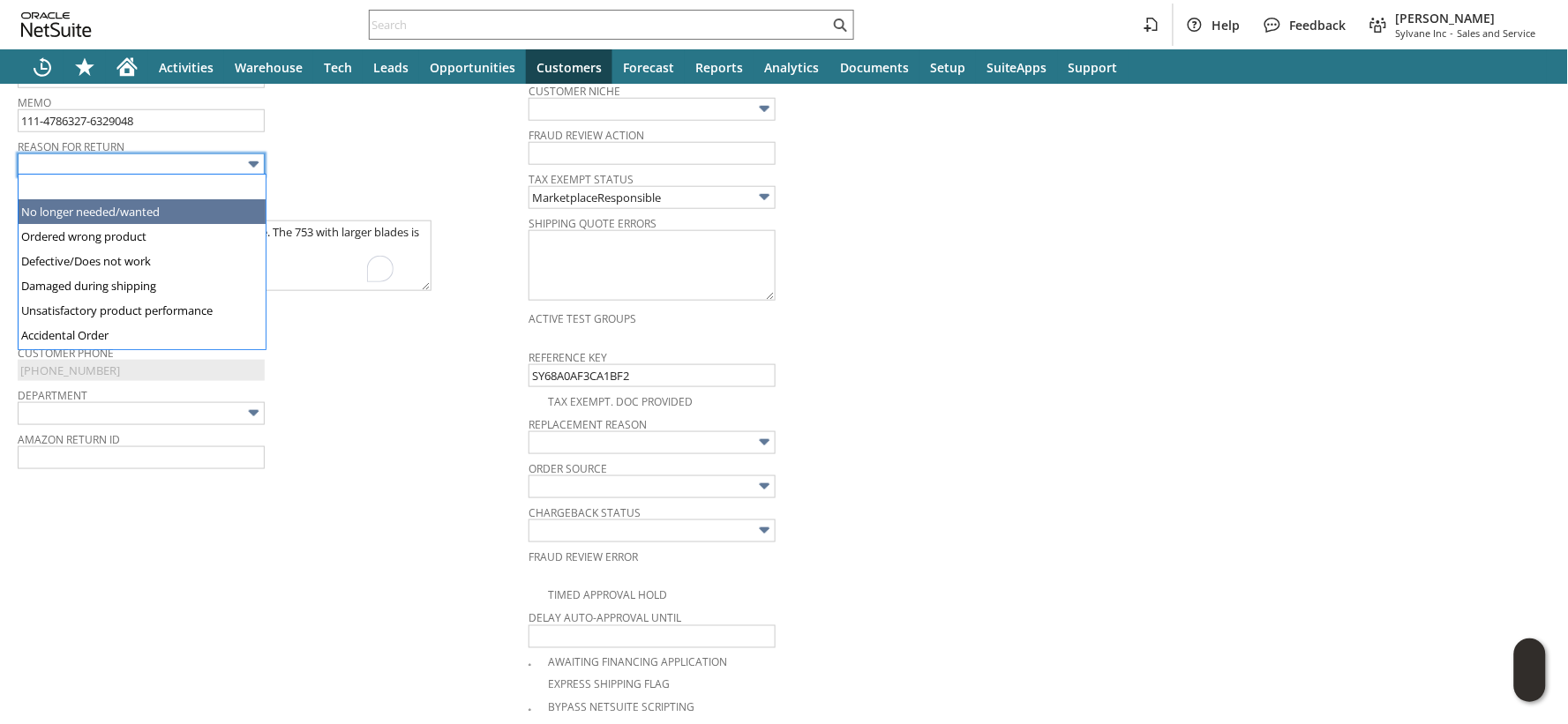
type input "No longer needed/wanted"
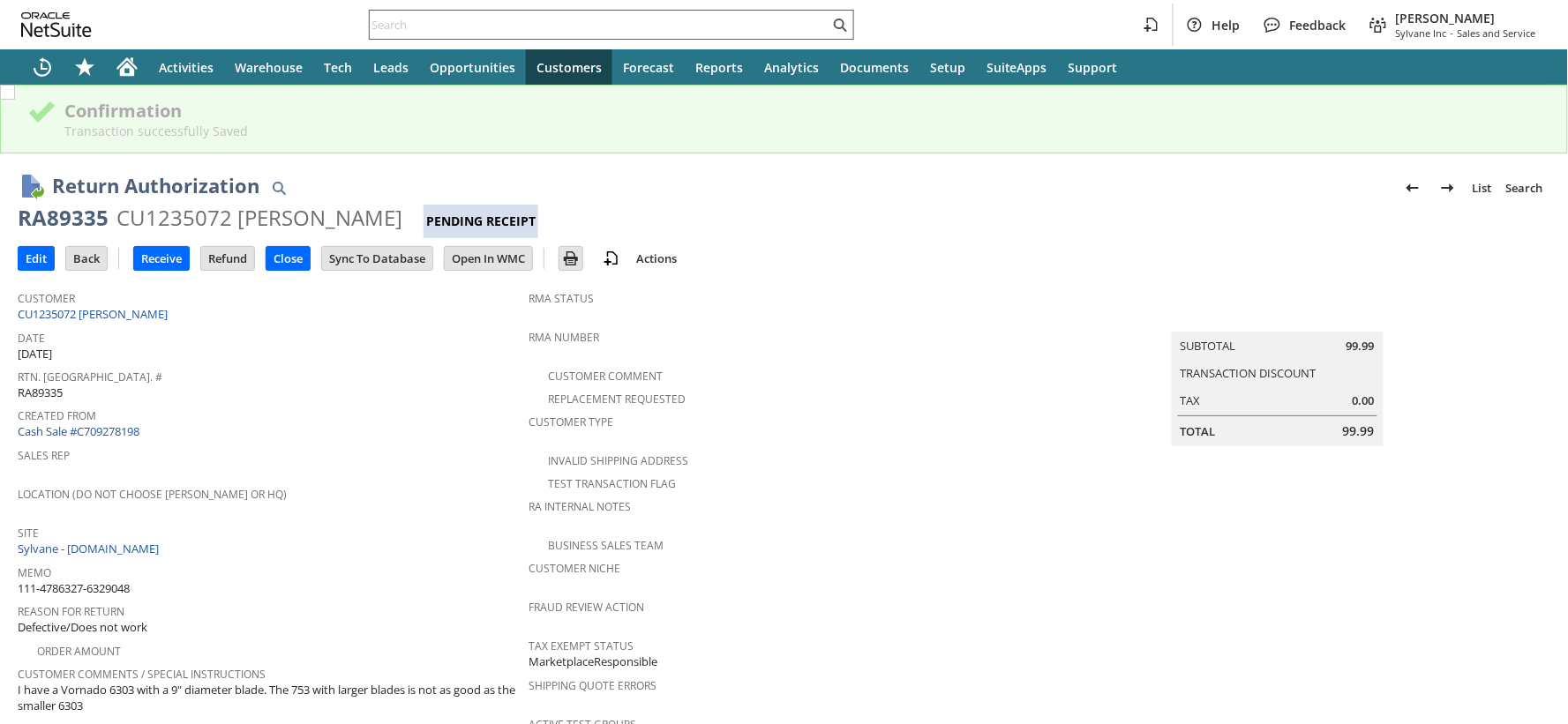
click at [506, 23] on input "text" at bounding box center [599, 25] width 459 height 21
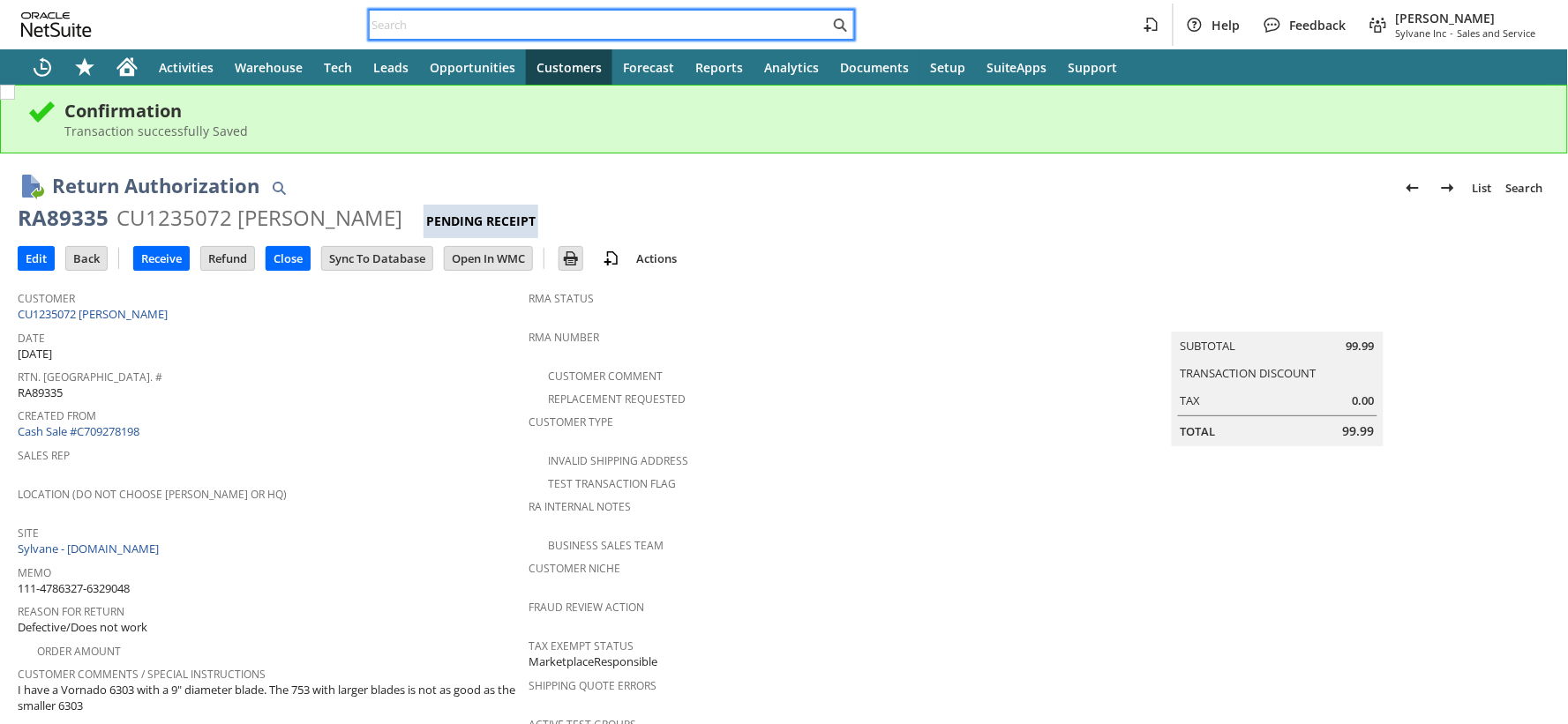
paste input "114-1257581-5233015"
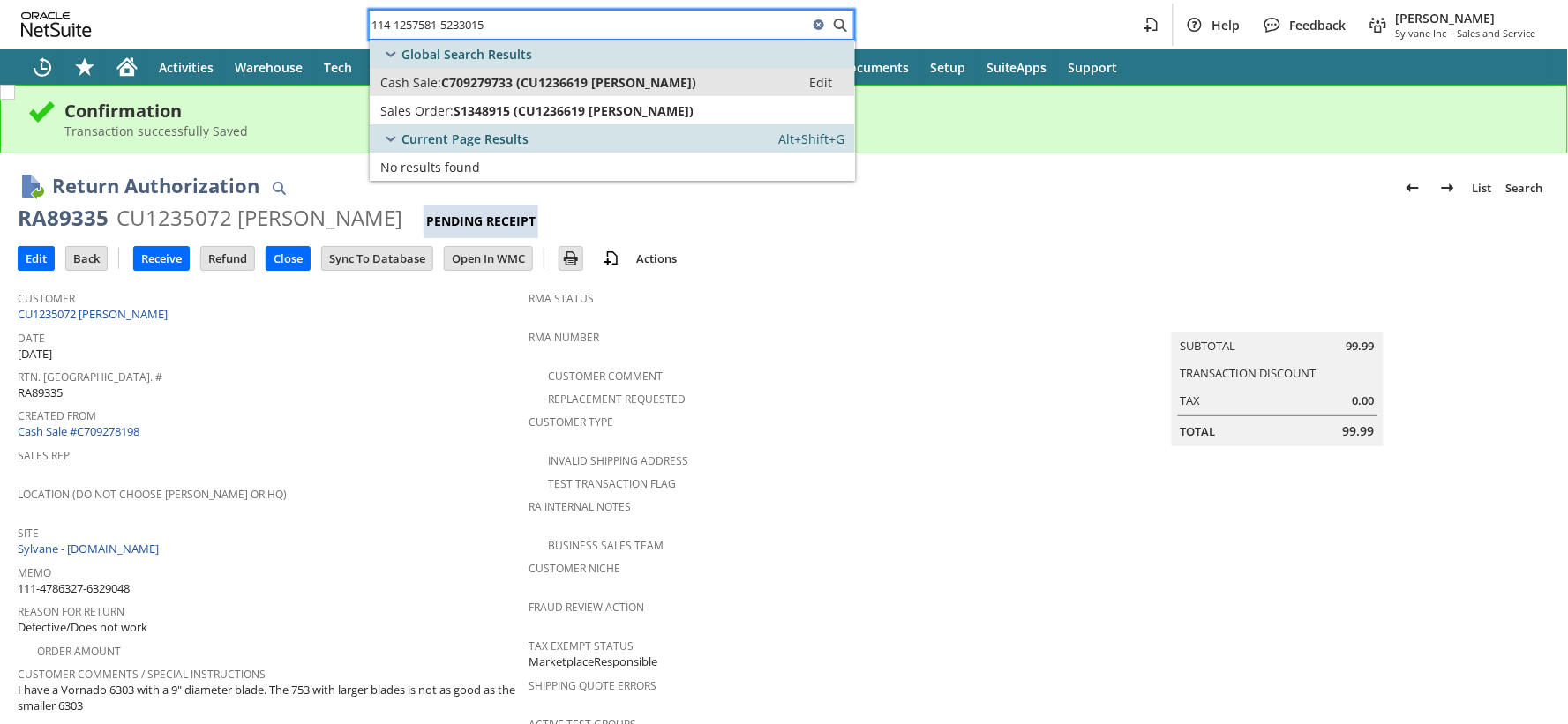
type input "114-1257581-5233015"
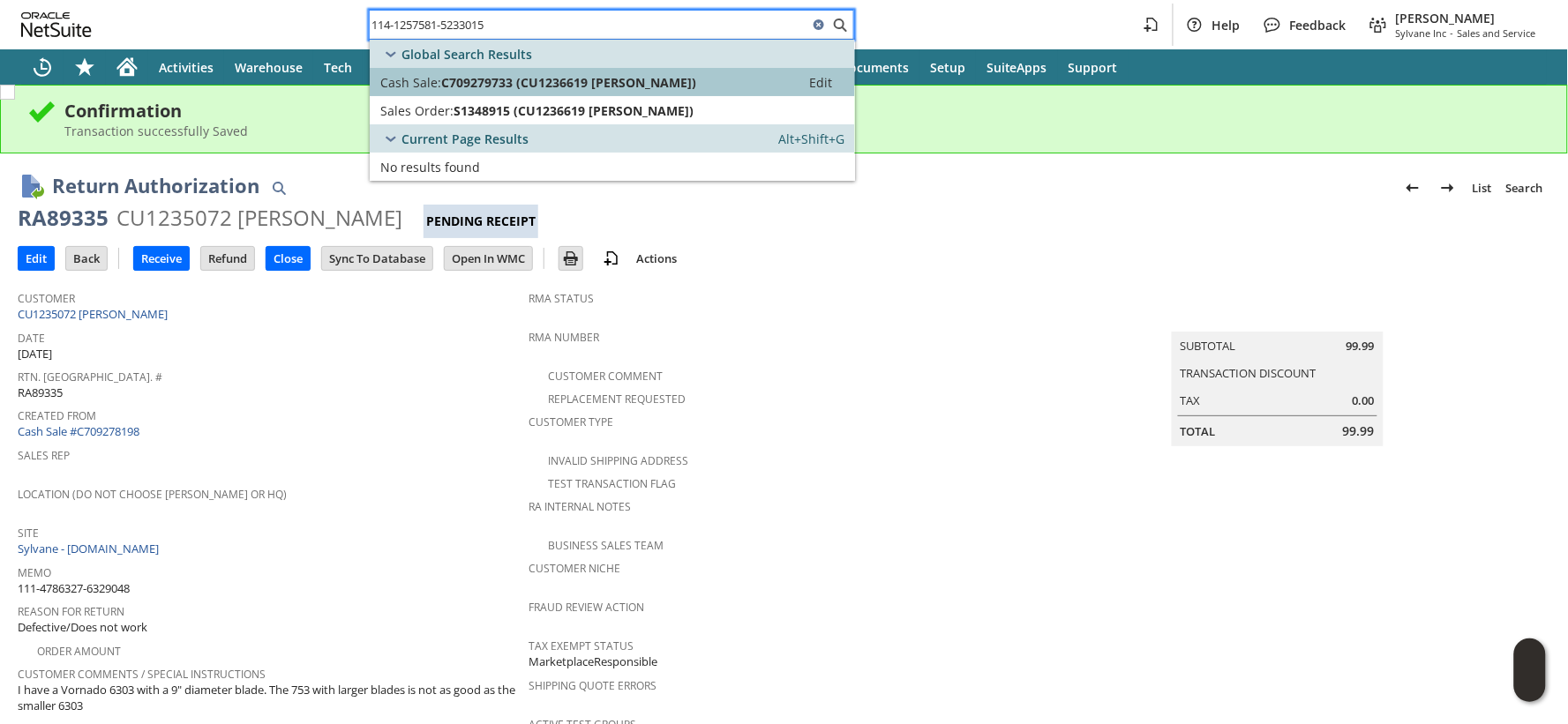
click at [470, 83] on span "C709279733 (CU1236619 Susan Customer)" at bounding box center [569, 82] width 255 height 17
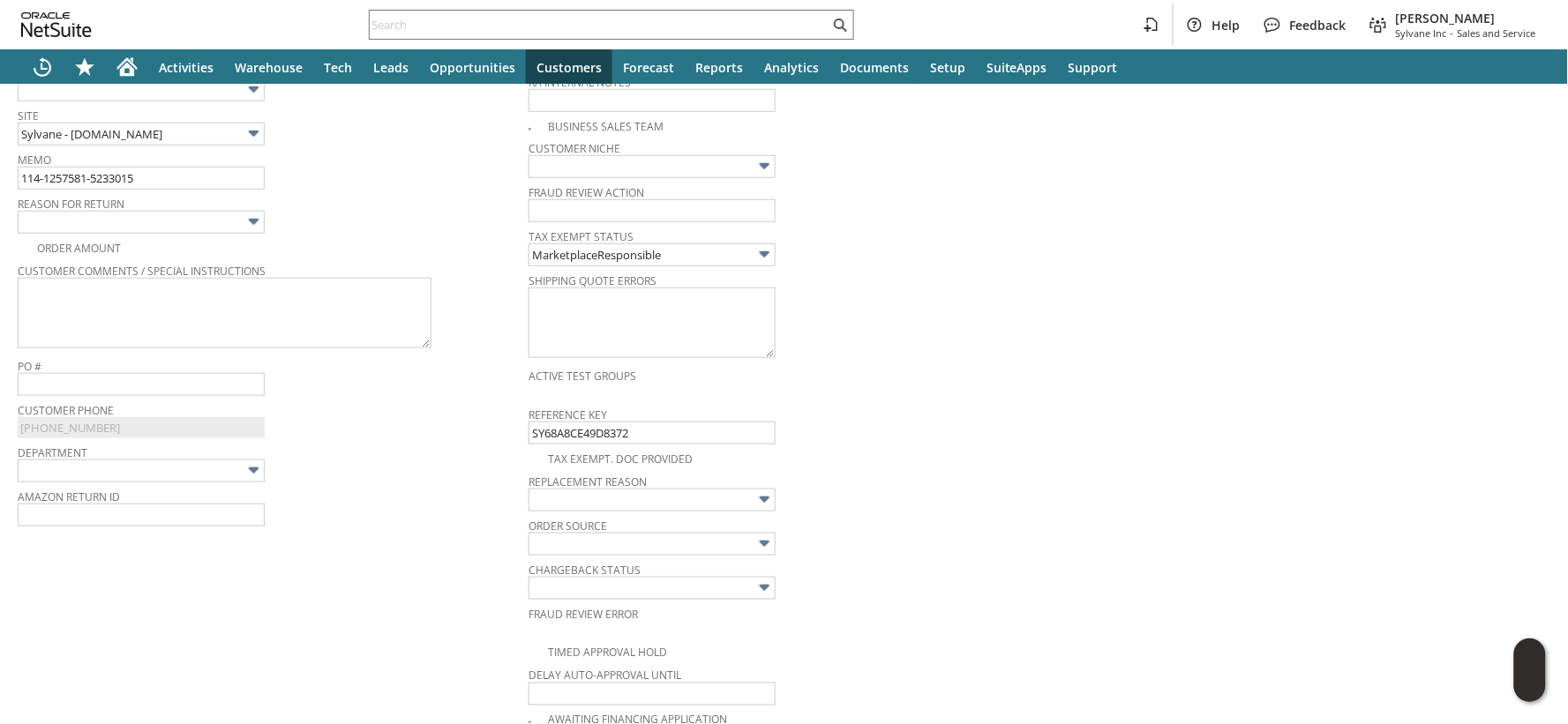
scroll to position [420, 0]
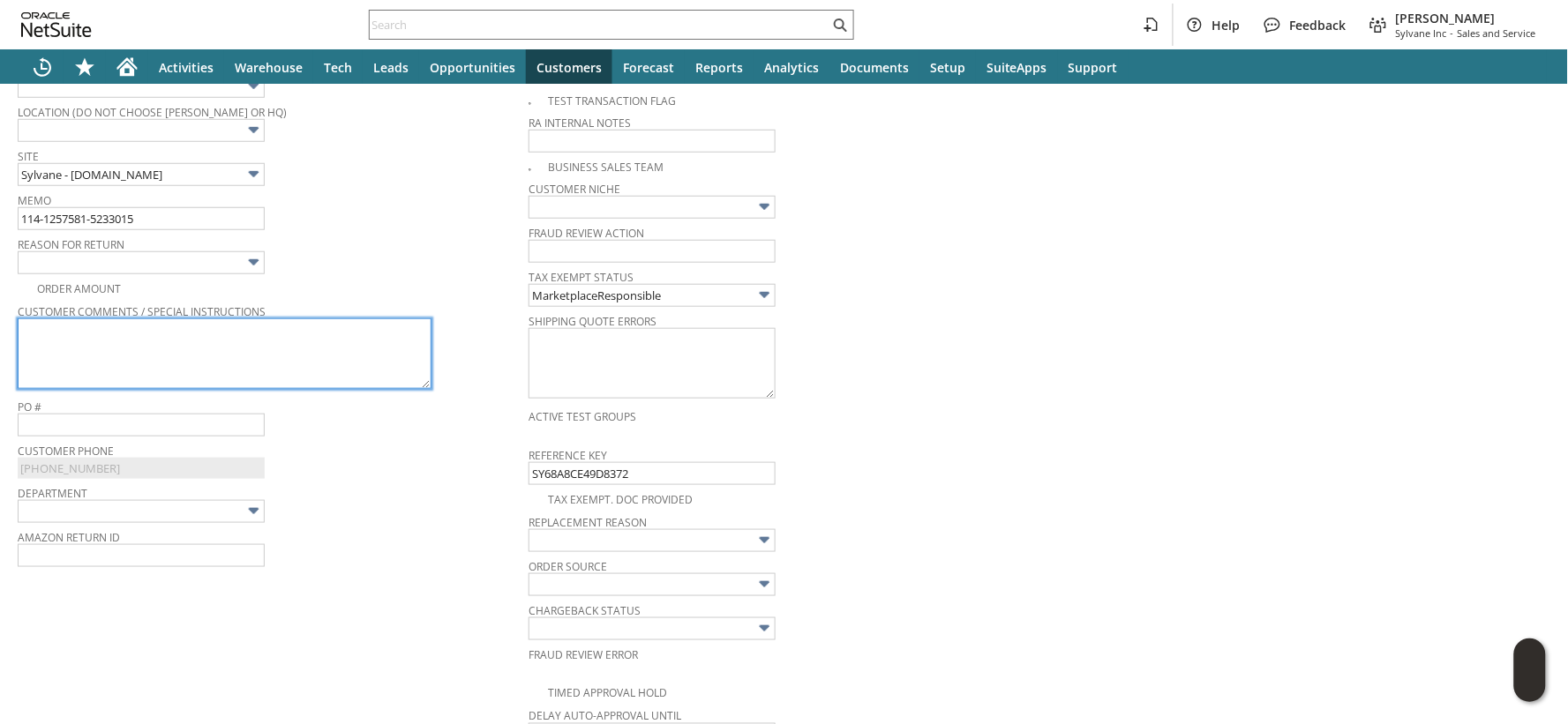
click at [332, 330] on textarea at bounding box center [225, 353] width 414 height 70
paste textarea "Got the old one working."
type textarea "Got the old one working."
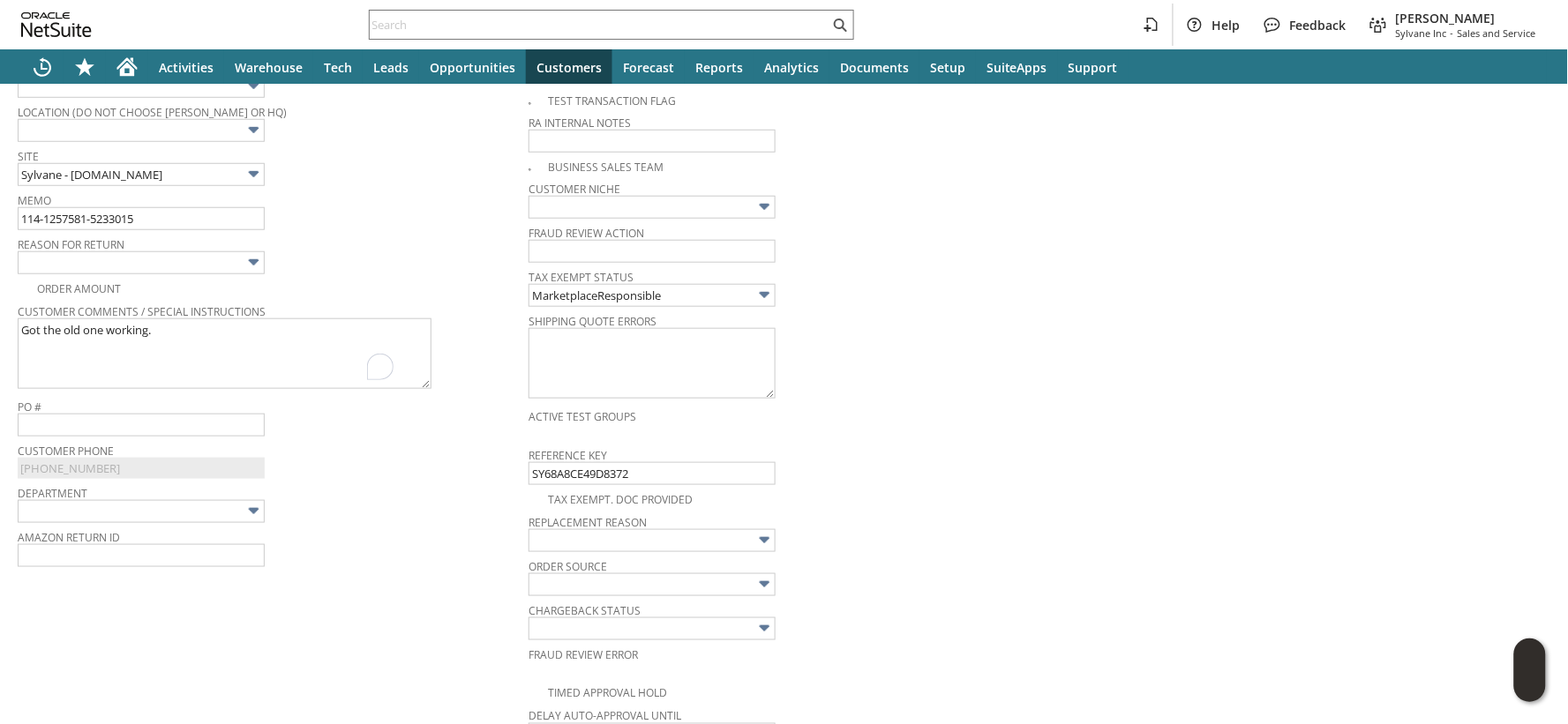
click at [252, 262] on img at bounding box center [253, 262] width 21 height 21
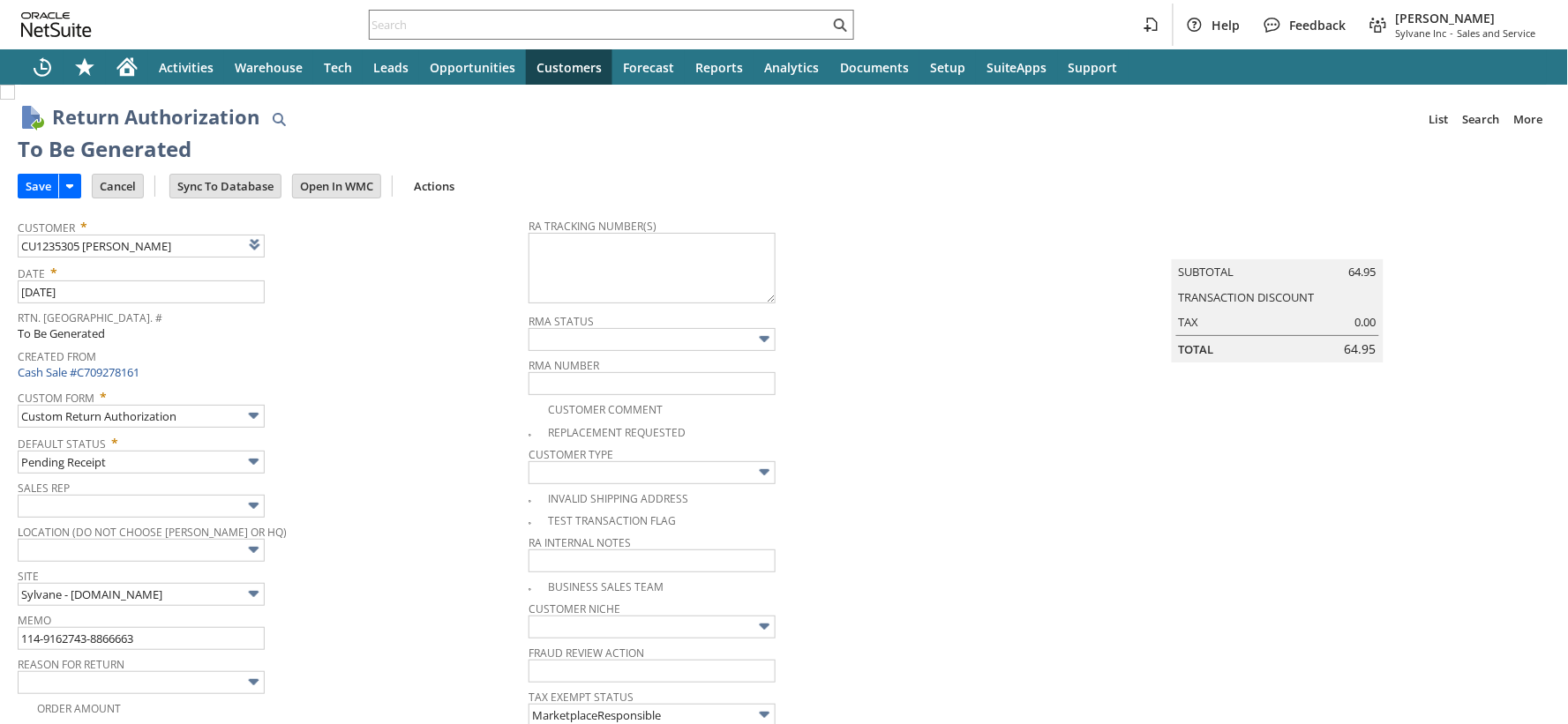
type input "Add"
type input "Copy Previous"
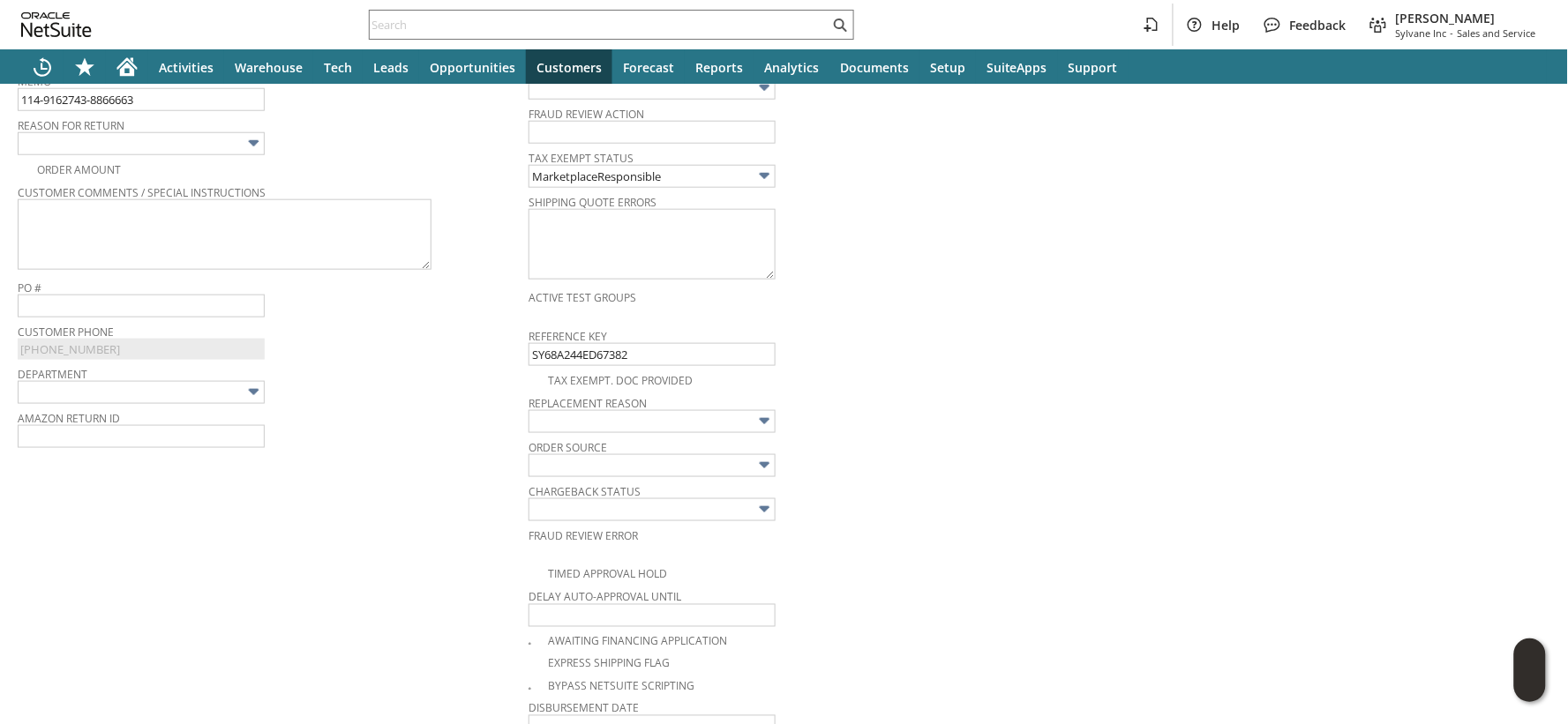
scroll to position [452, 0]
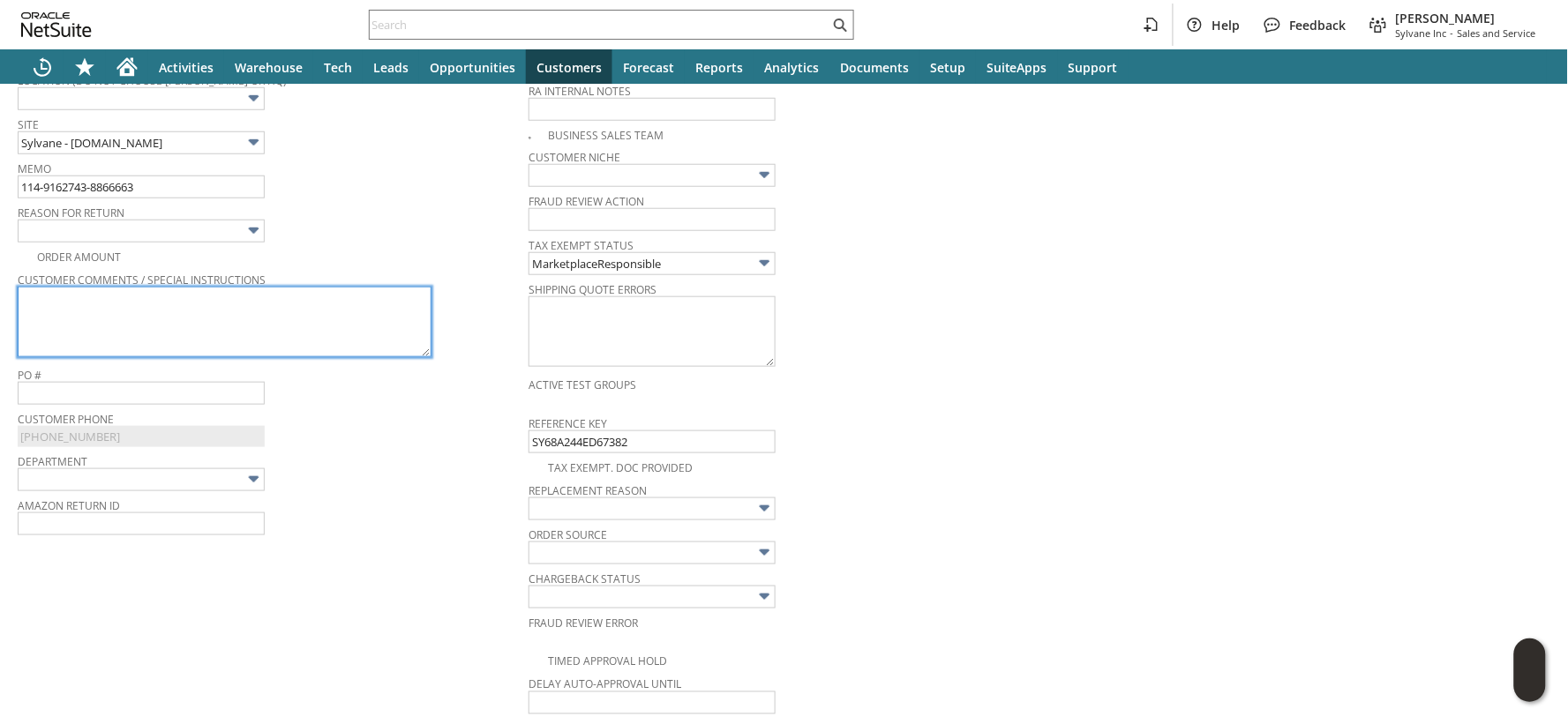
click at [285, 307] on textarea at bounding box center [225, 322] width 414 height 70
paste textarea "Too small for my unit. I need larger size"
type textarea "Too small for my unit. I need larger size"
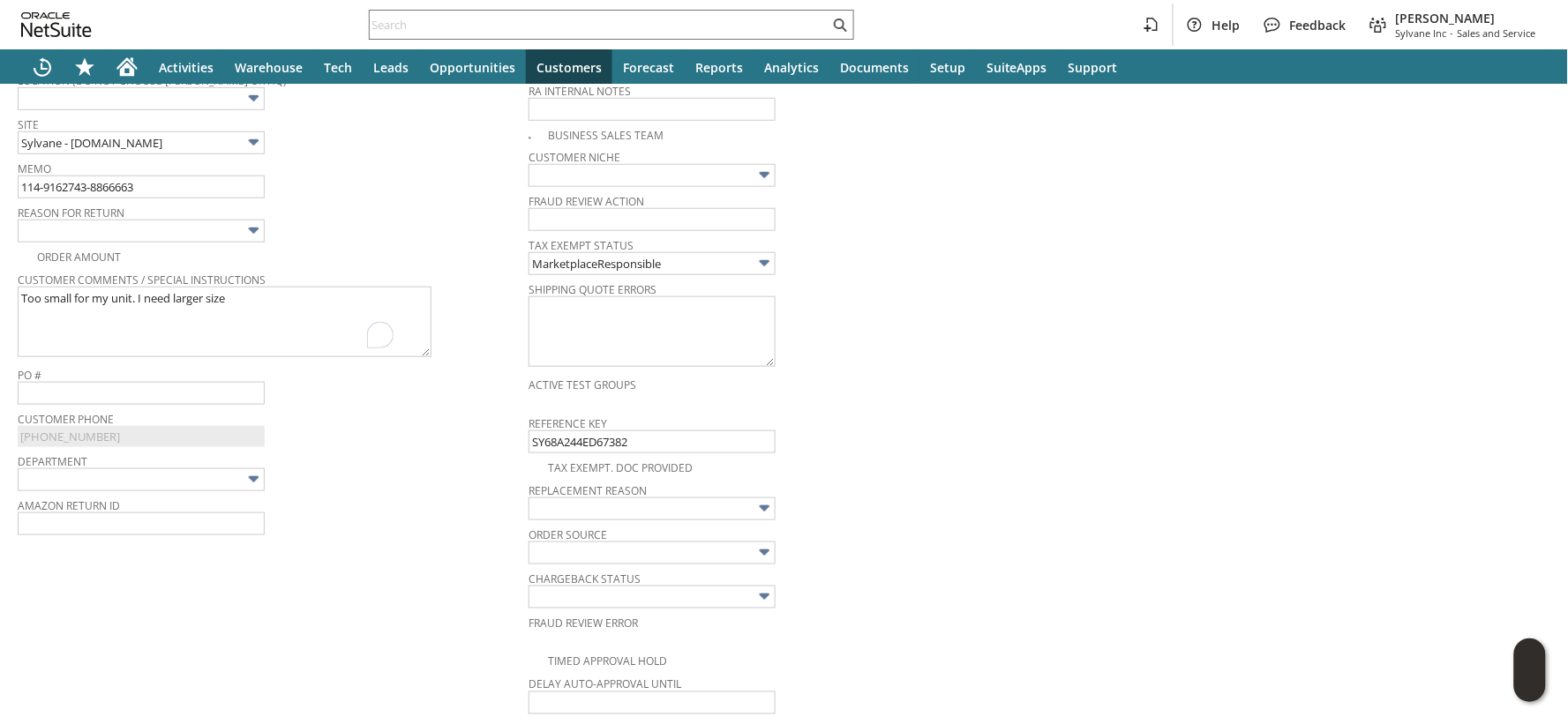
click at [243, 236] on img at bounding box center [253, 230] width 21 height 21
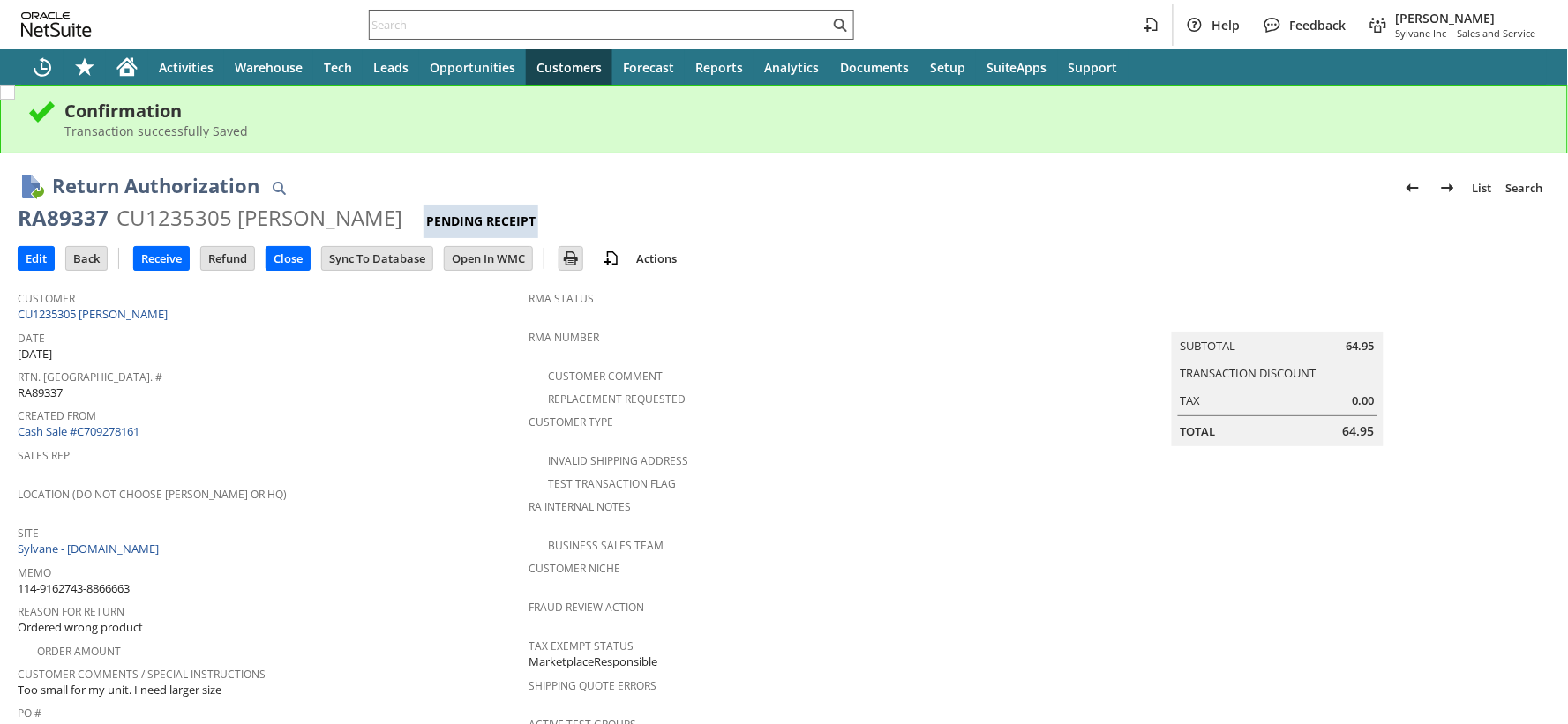
click at [406, 22] on input "text" at bounding box center [599, 25] width 459 height 21
paste input "113-3008945-1224267"
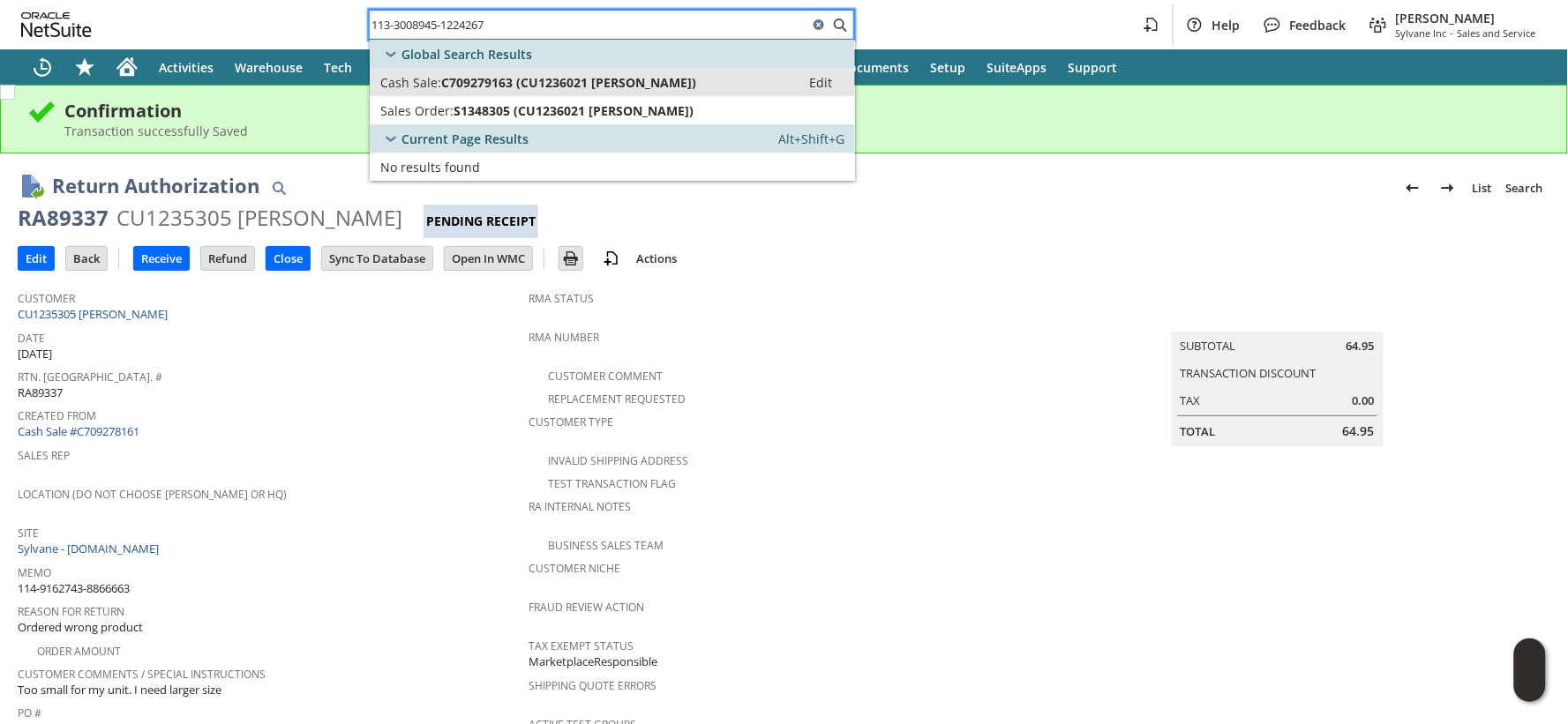
type input "113-3008945-1224267"
click at [427, 86] on span "Cash Sale:" at bounding box center [410, 82] width 61 height 17
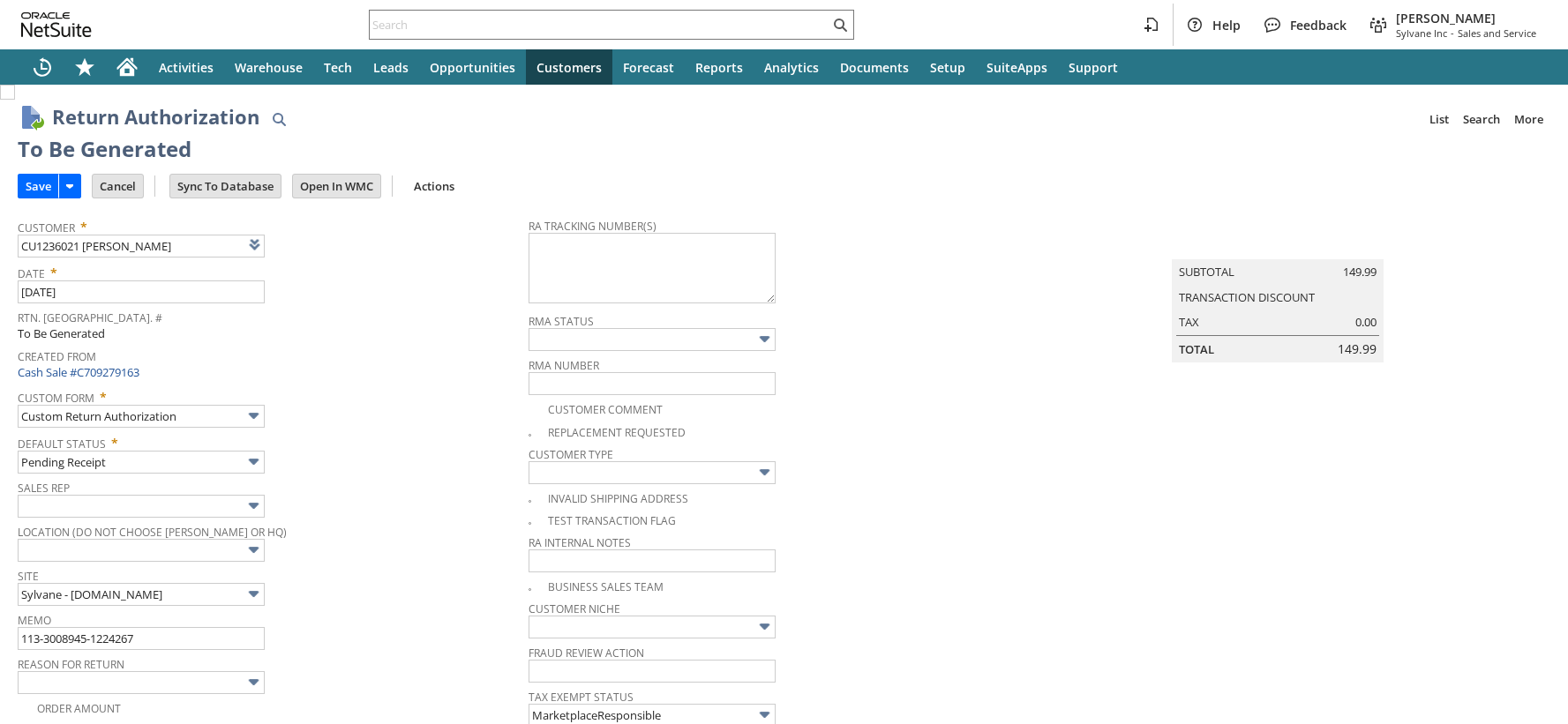
type input "Add"
type input "Copy Previous"
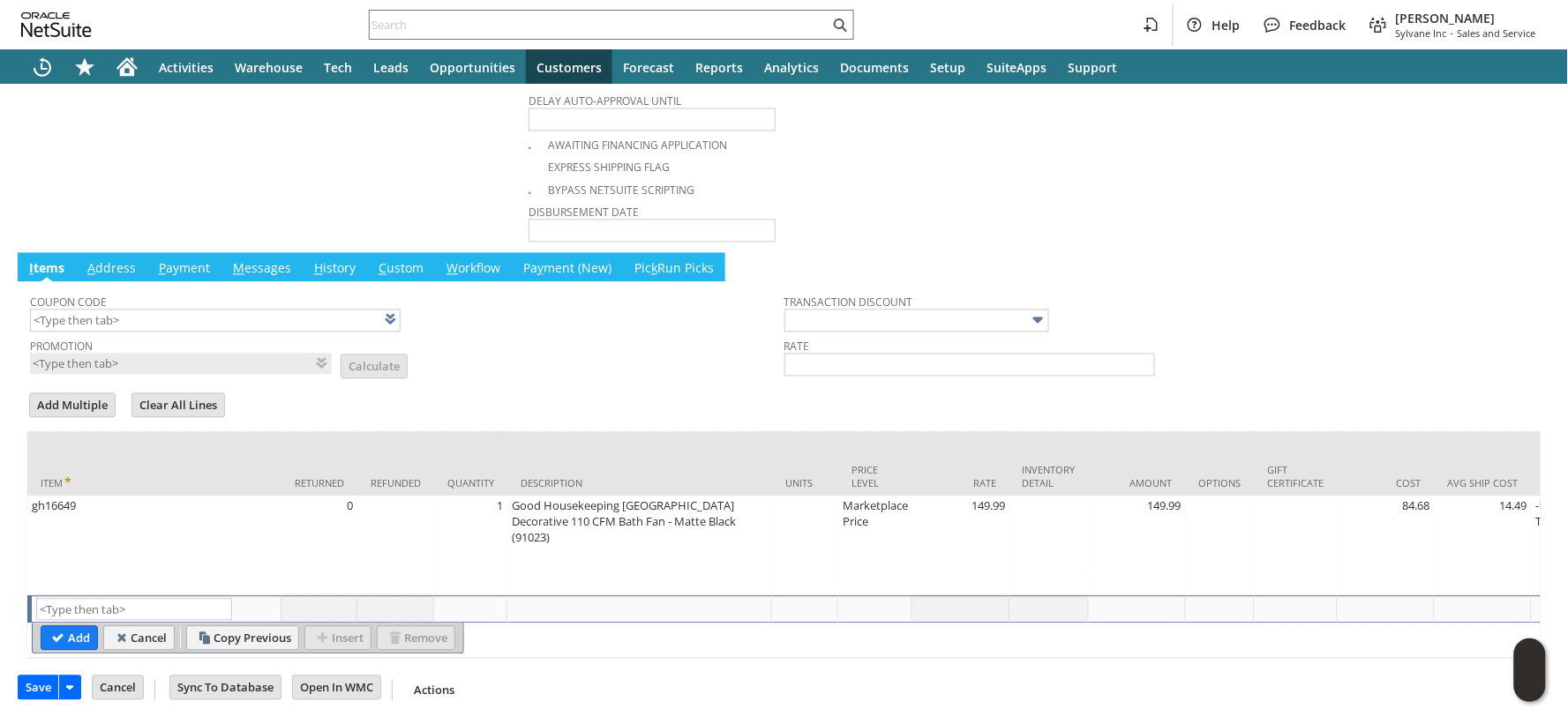
scroll to position [549, 0]
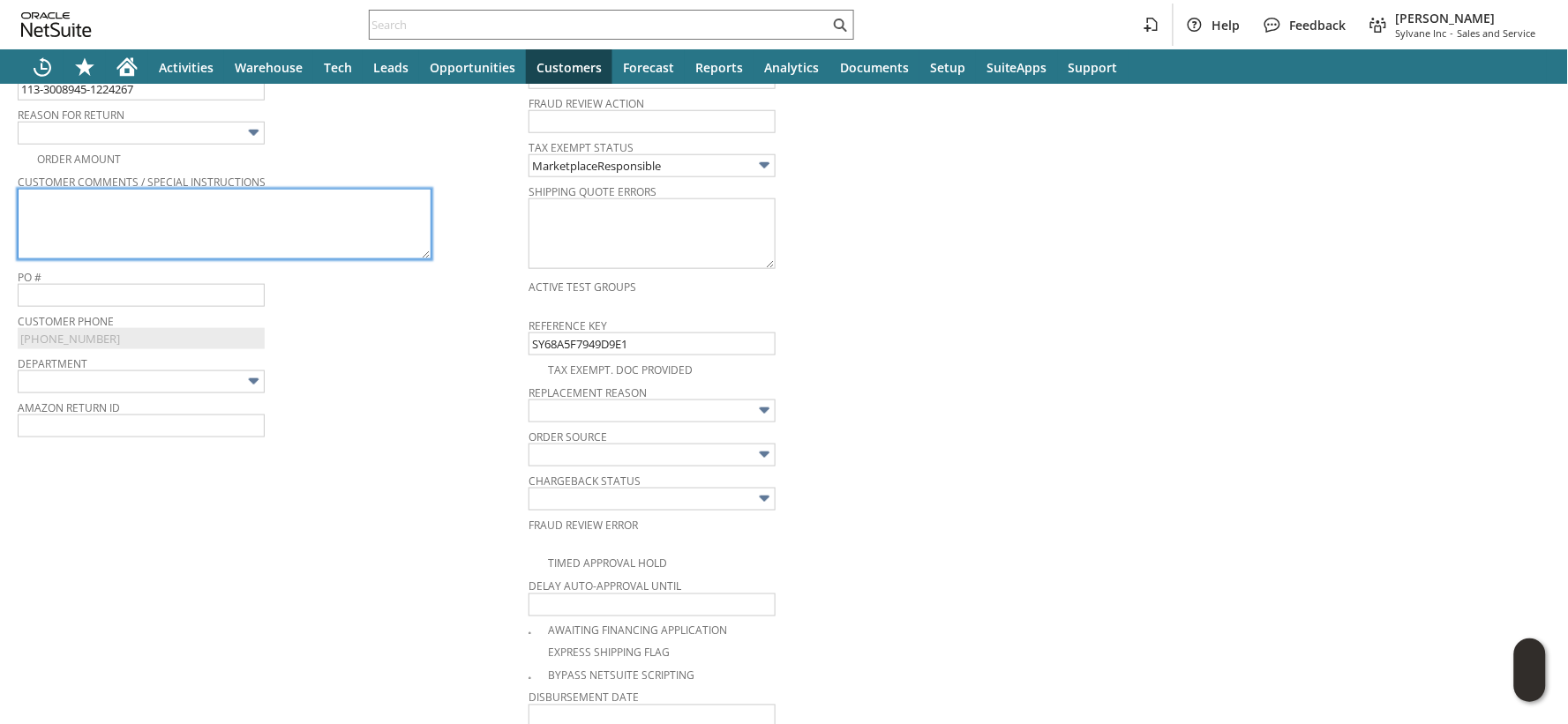
click at [286, 222] on textarea at bounding box center [225, 224] width 414 height 70
paste textarea "Glass dome is badly broken."
type textarea "Glass dome is badly broken."
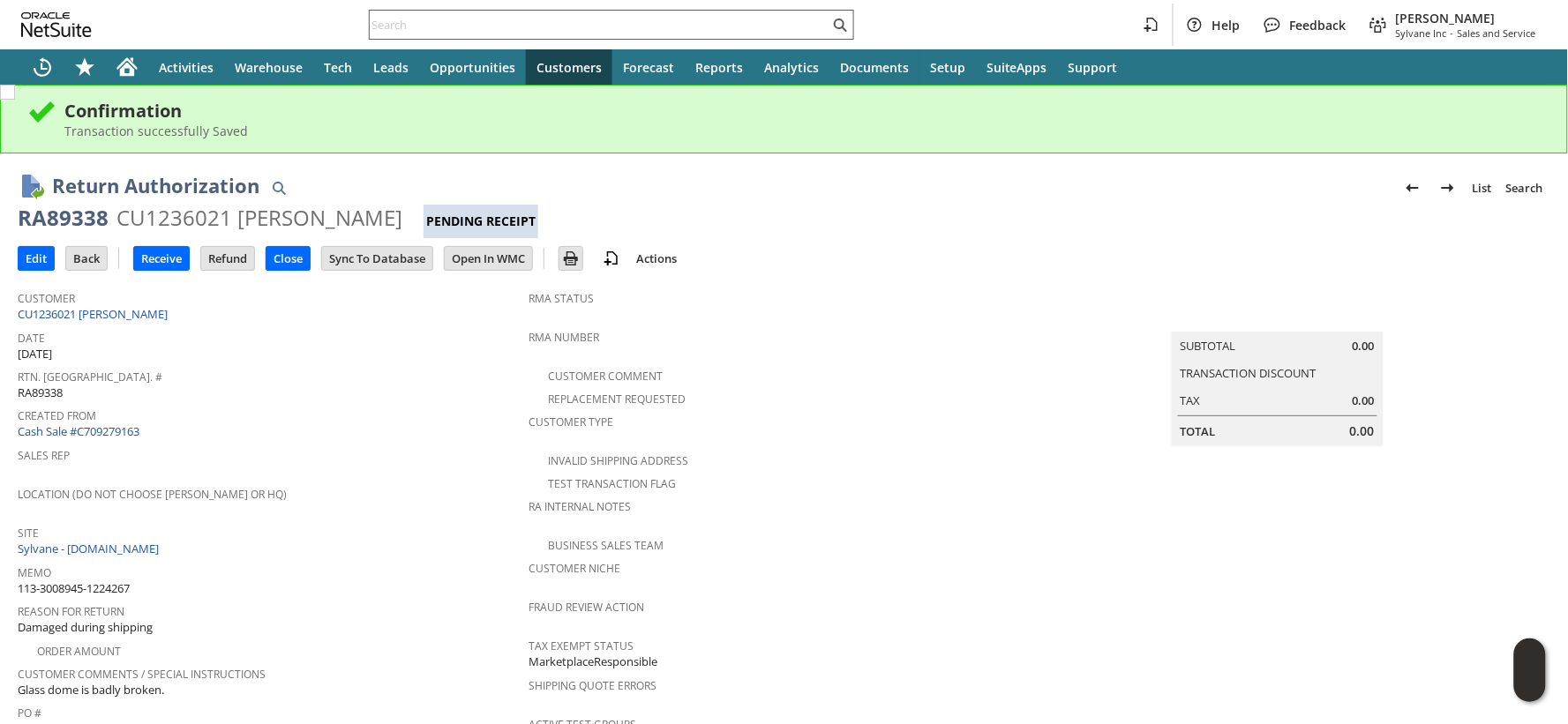
click at [408, 22] on input "text" at bounding box center [599, 25] width 459 height 21
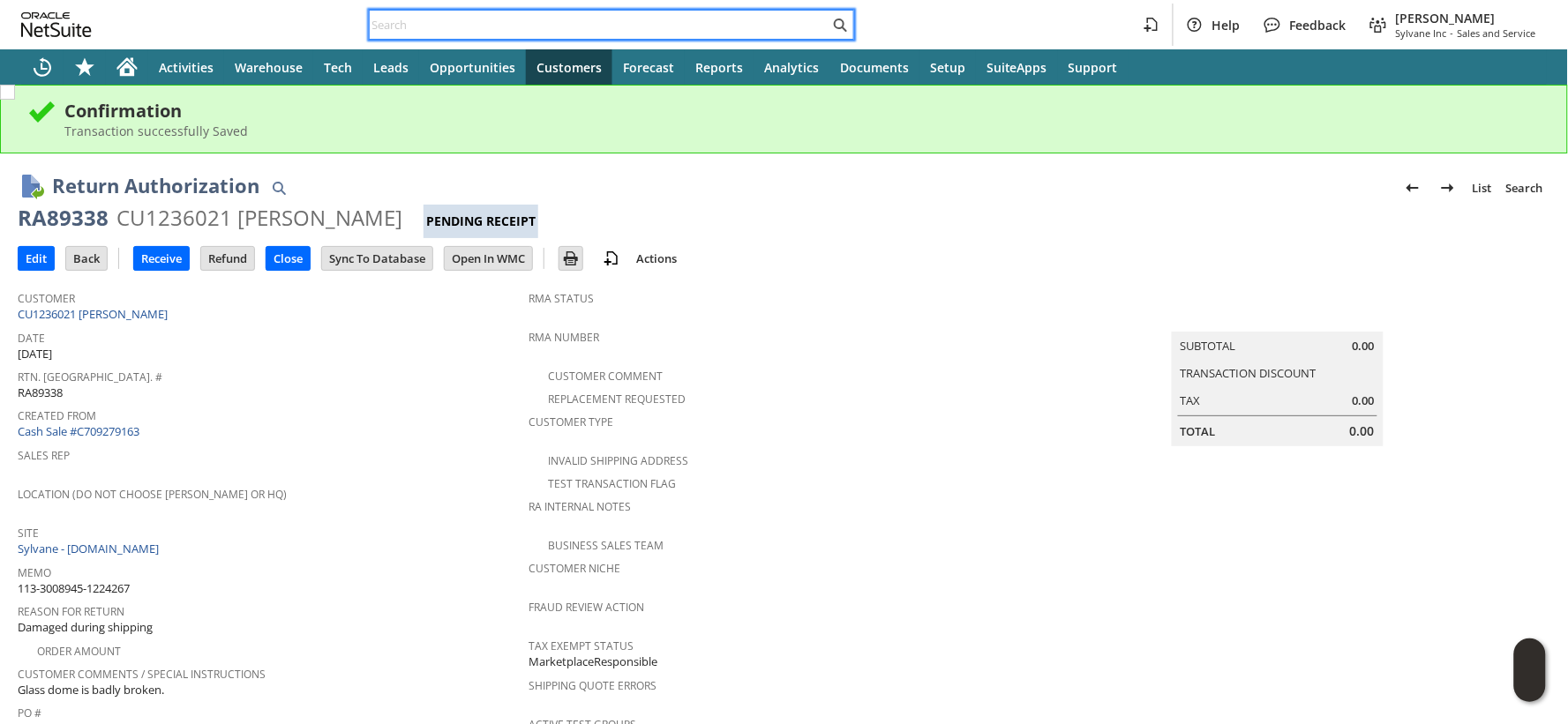
paste input "113-6362718-1013800"
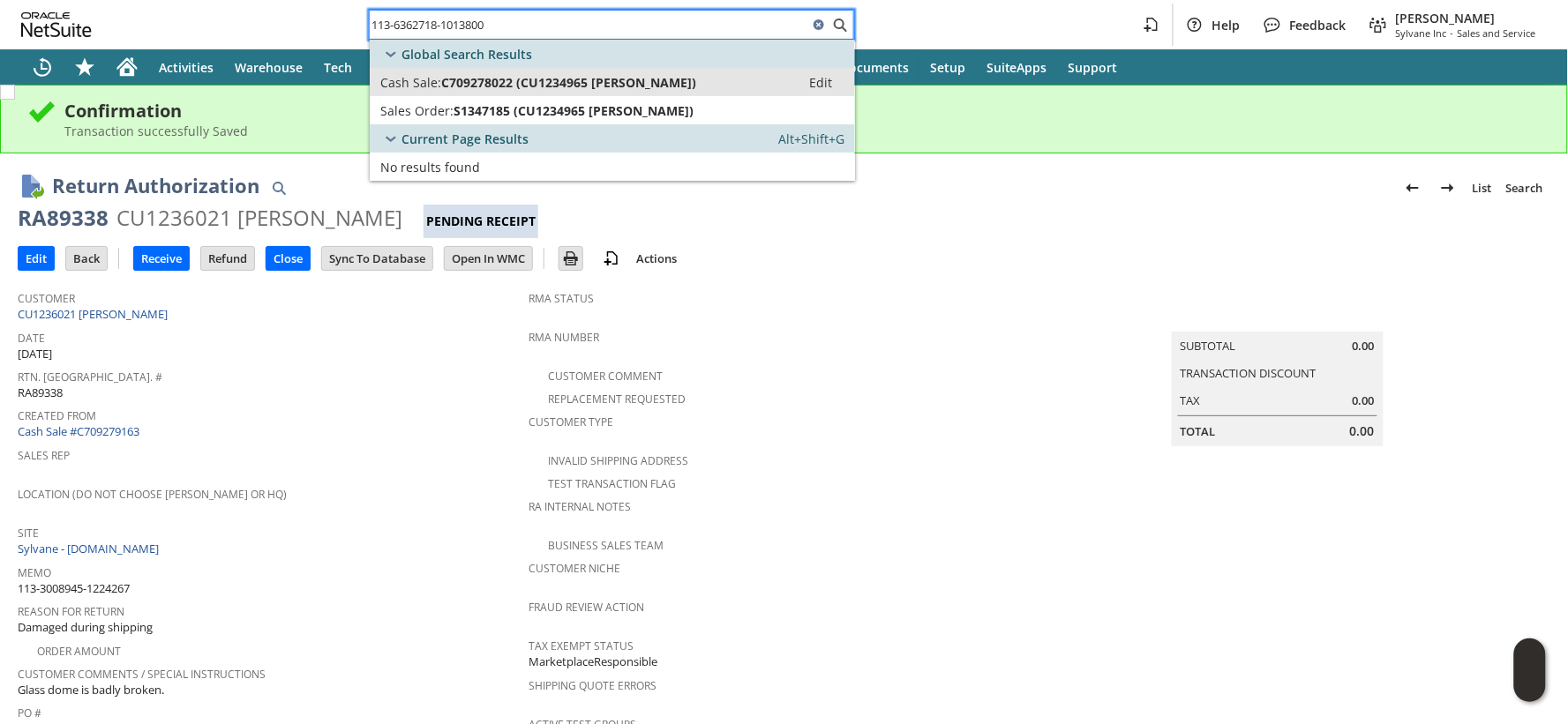
type input "113-6362718-1013800"
click at [428, 83] on span "Cash Sale:" at bounding box center [410, 82] width 61 height 17
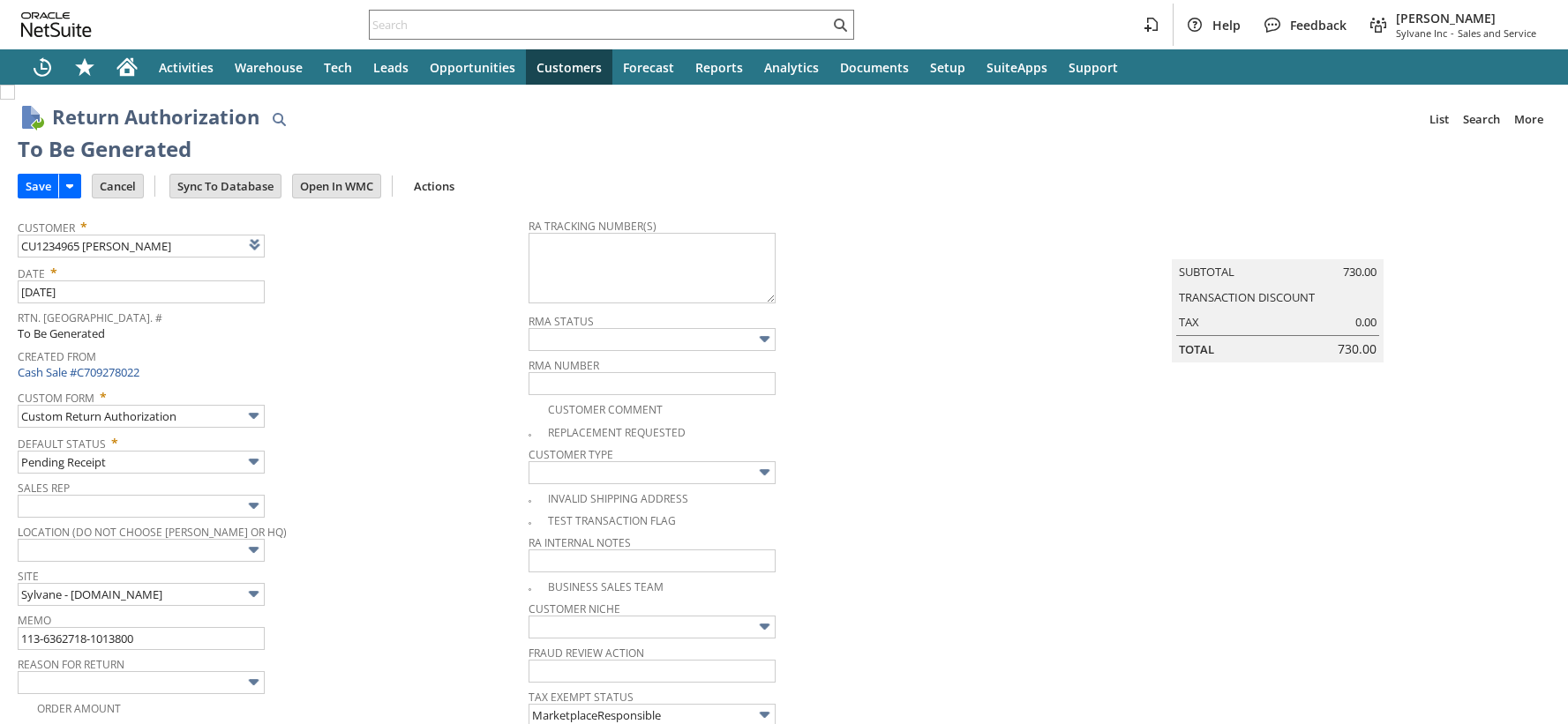
type input "Add"
type input "Copy Previous"
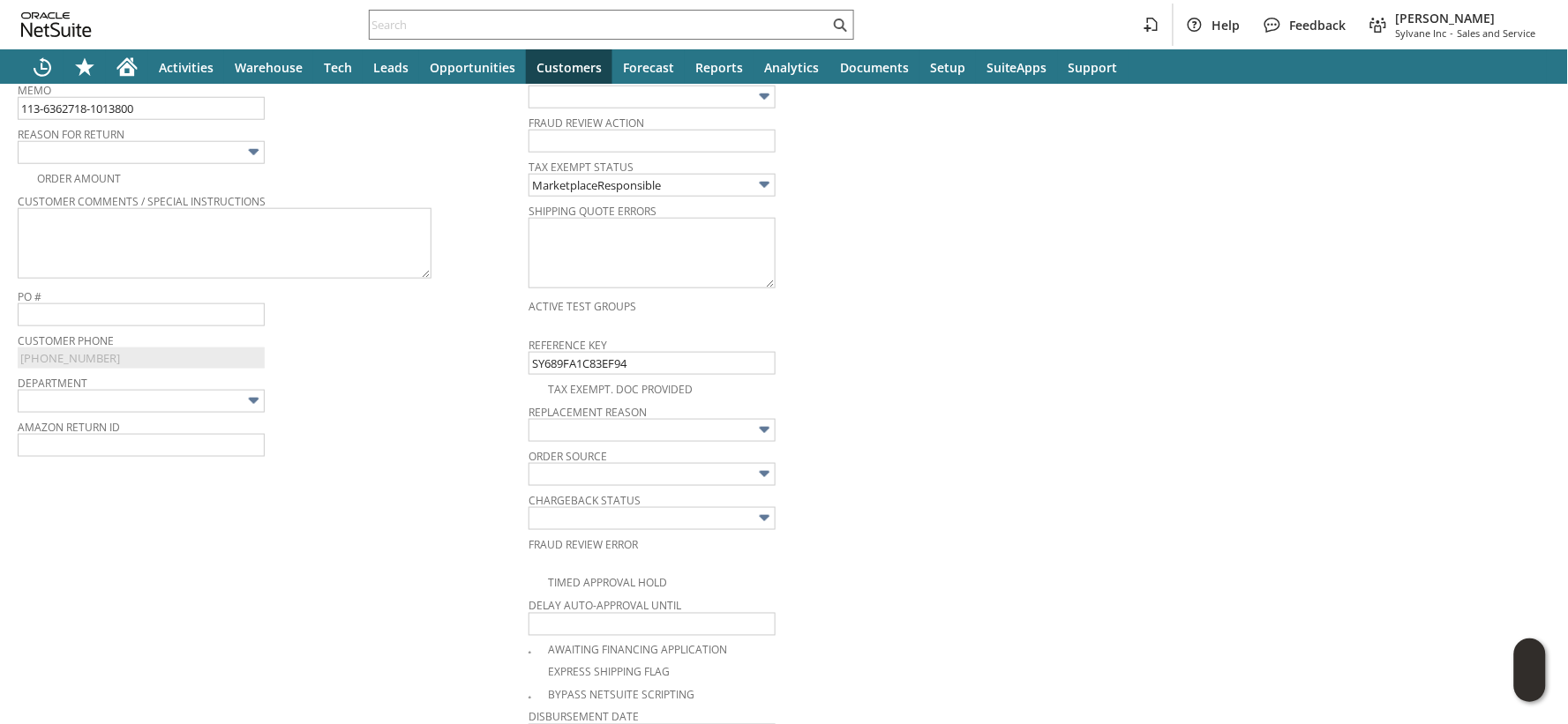
scroll to position [518, 0]
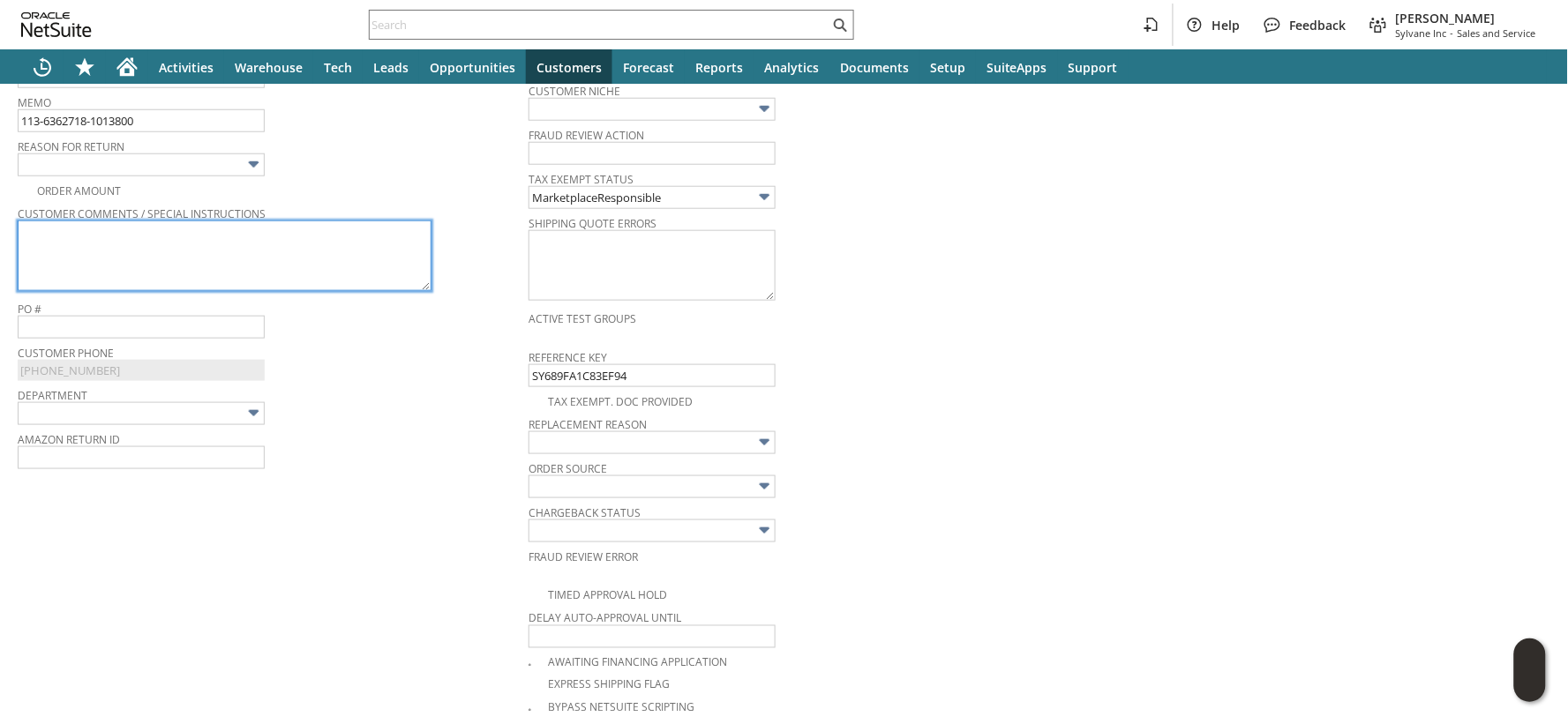
click at [235, 271] on textarea at bounding box center [225, 255] width 414 height 70
paste textarea "I wanted to buy the same product that I got 2 years ago so I clicked buy it aga…"
type textarea "I wanted to buy the same product that I got 2 years ago so I clicked buy it aga…"
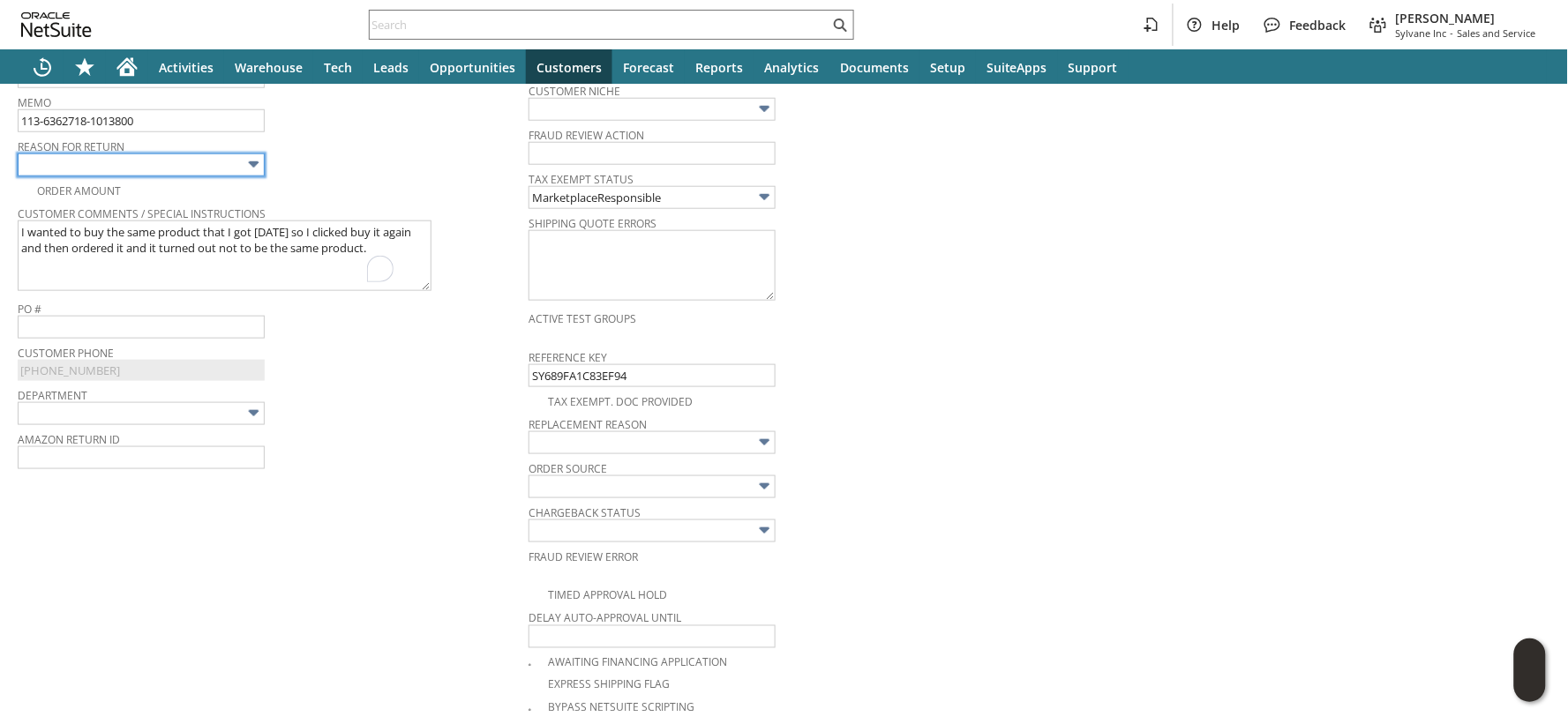
click at [194, 165] on input "text" at bounding box center [141, 165] width 247 height 23
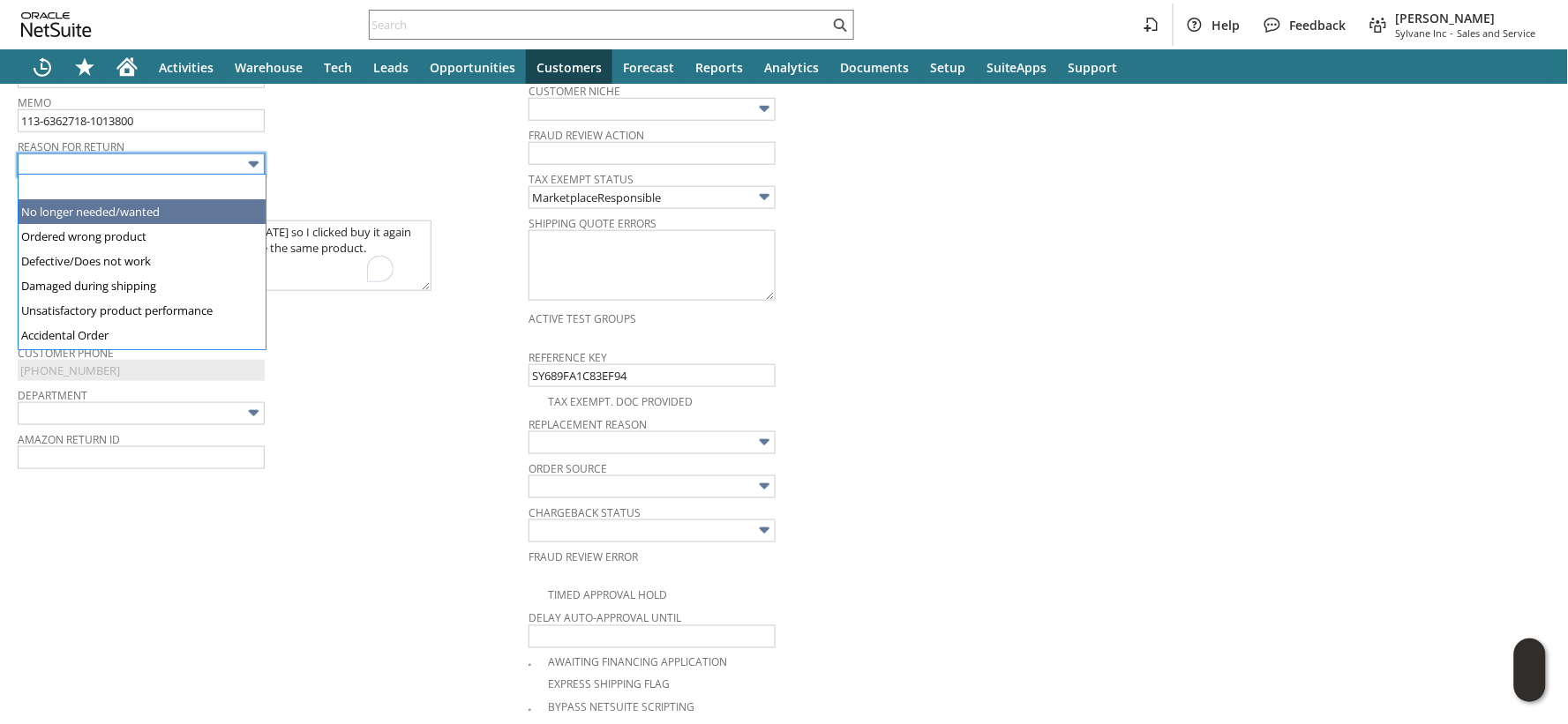
type input "No longer needed/wanted"
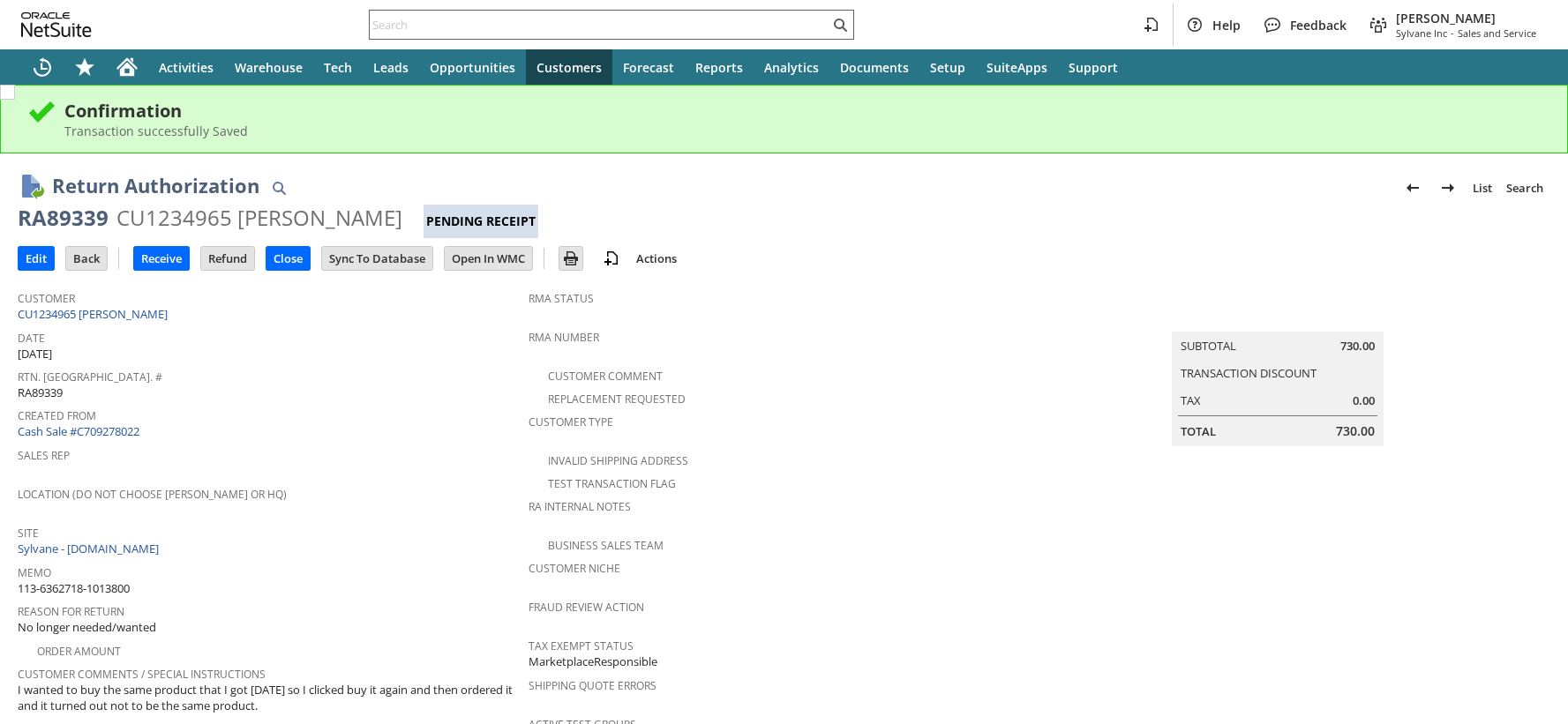
drag, startPoint x: 0, startPoint y: 0, endPoint x: 534, endPoint y: 27, distance: 534.7
click at [535, 27] on input "text" at bounding box center [599, 25] width 459 height 21
paste input "114-9698712-1145043"
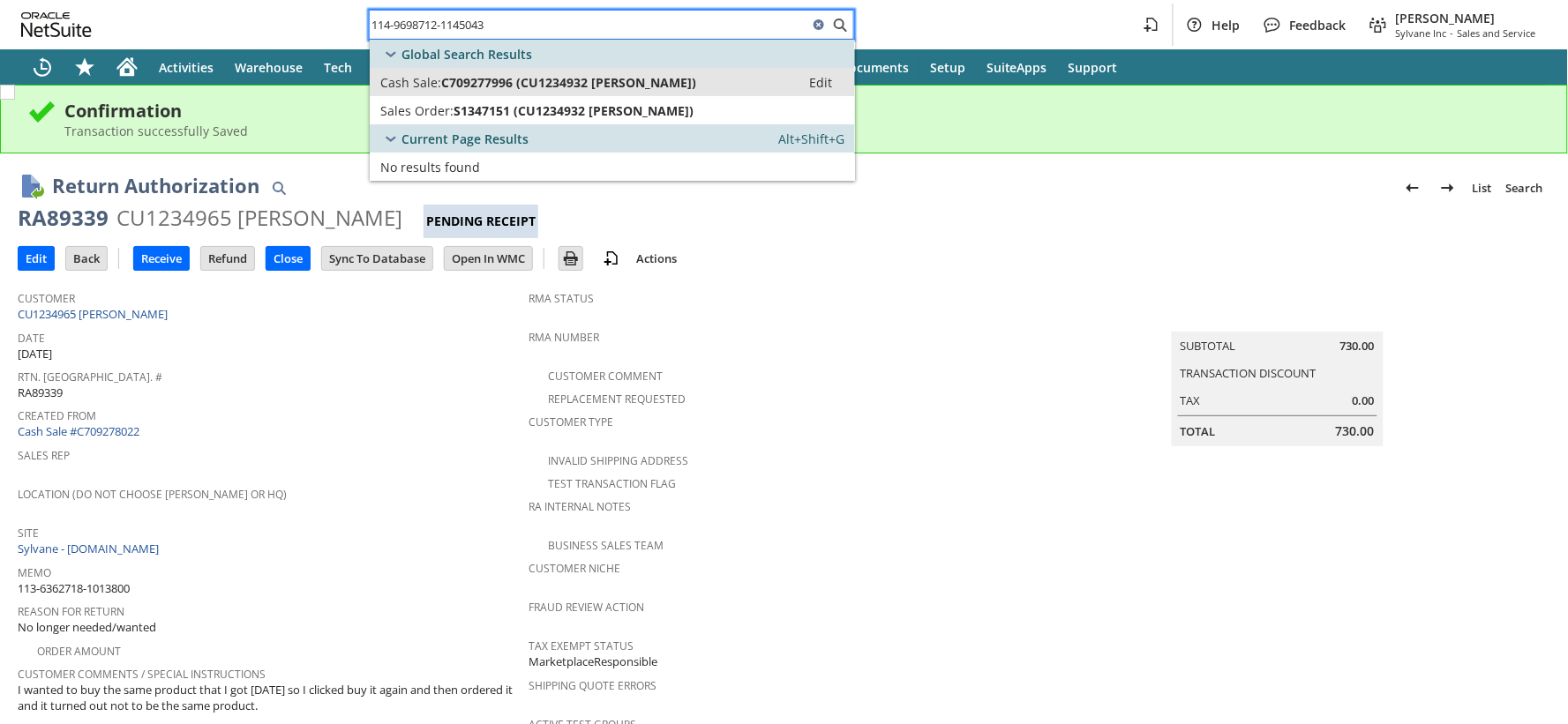
type input "114-9698712-1145043"
click at [487, 86] on span "C709277996 (CU1234932 Renee Llorence)" at bounding box center [569, 82] width 255 height 17
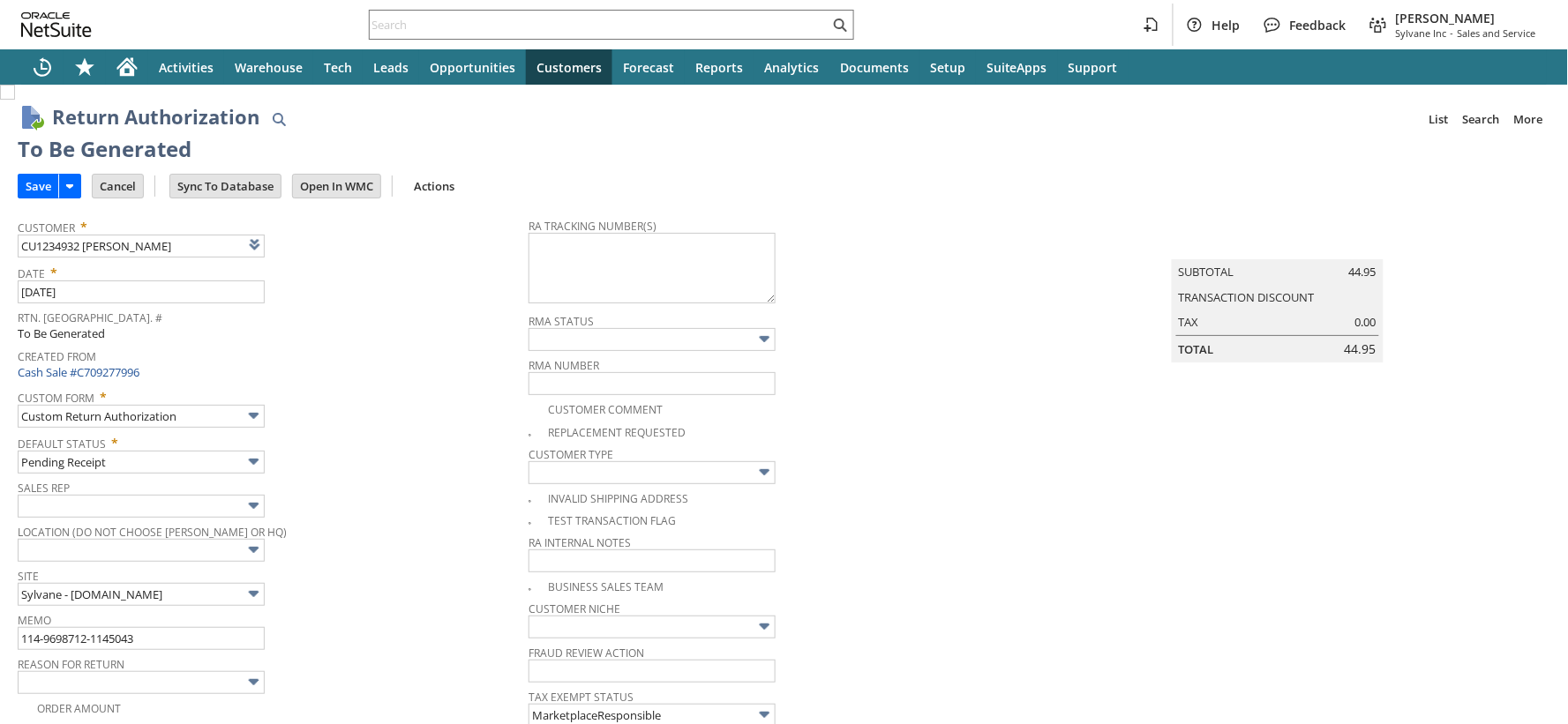
type input "Add"
type input "Copy Previous"
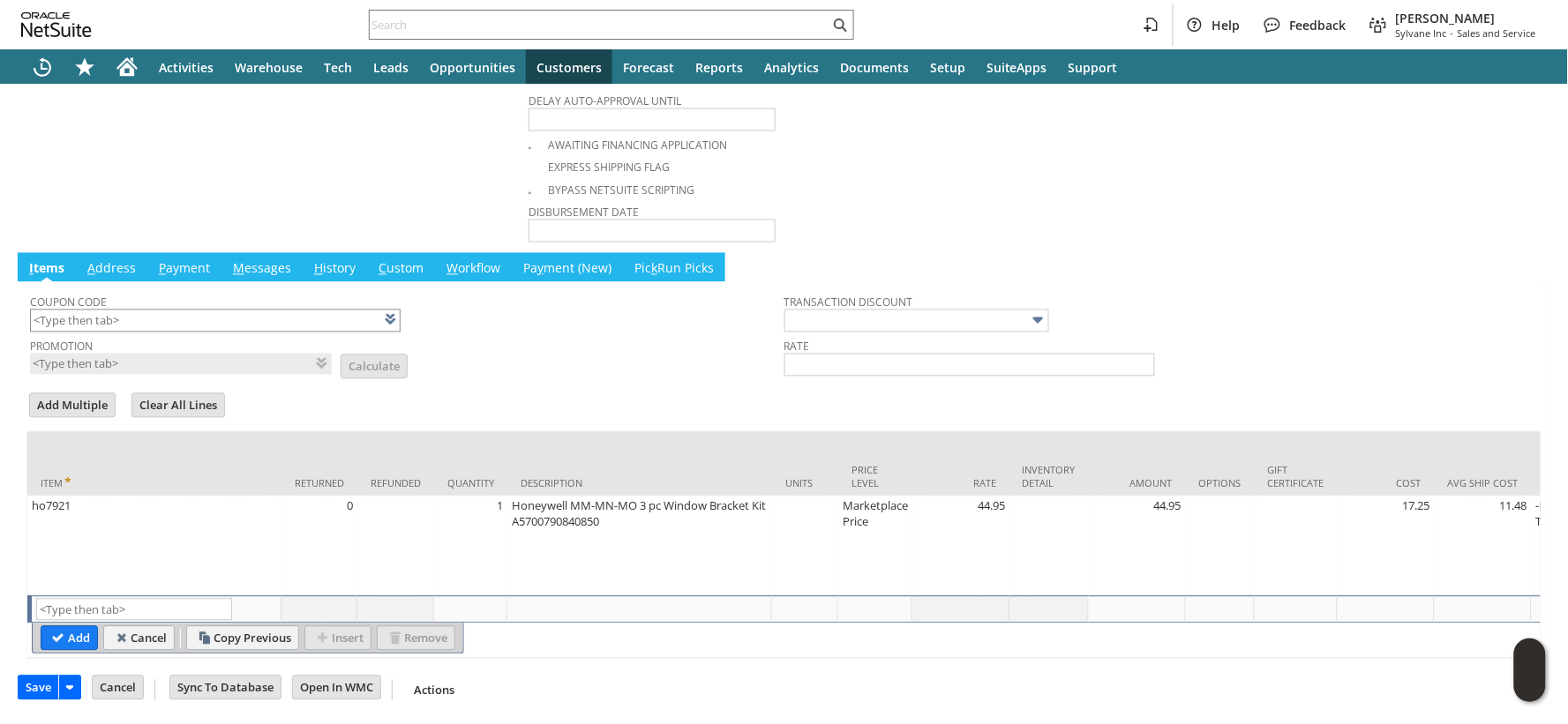
scroll to position [452, 0]
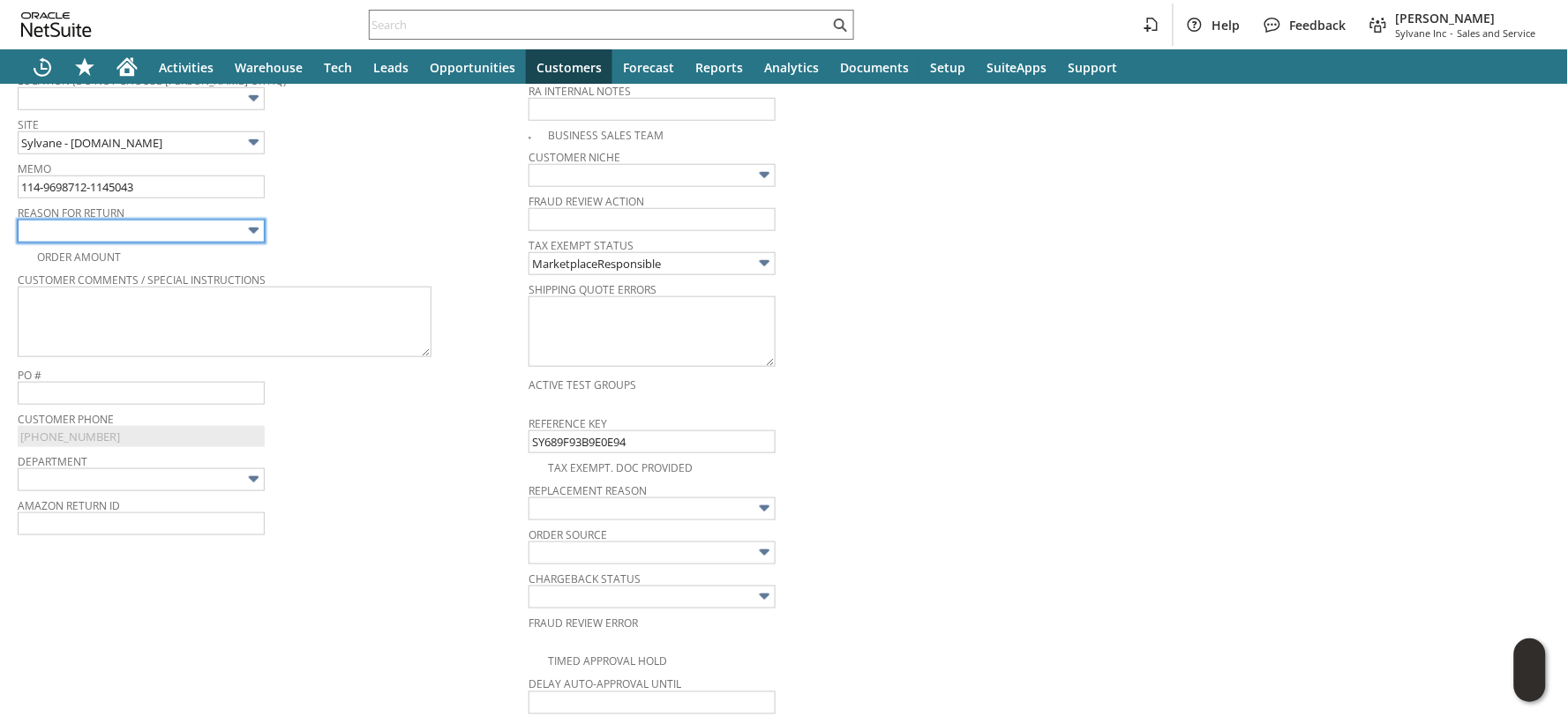
click at [227, 227] on input "text" at bounding box center [141, 231] width 247 height 23
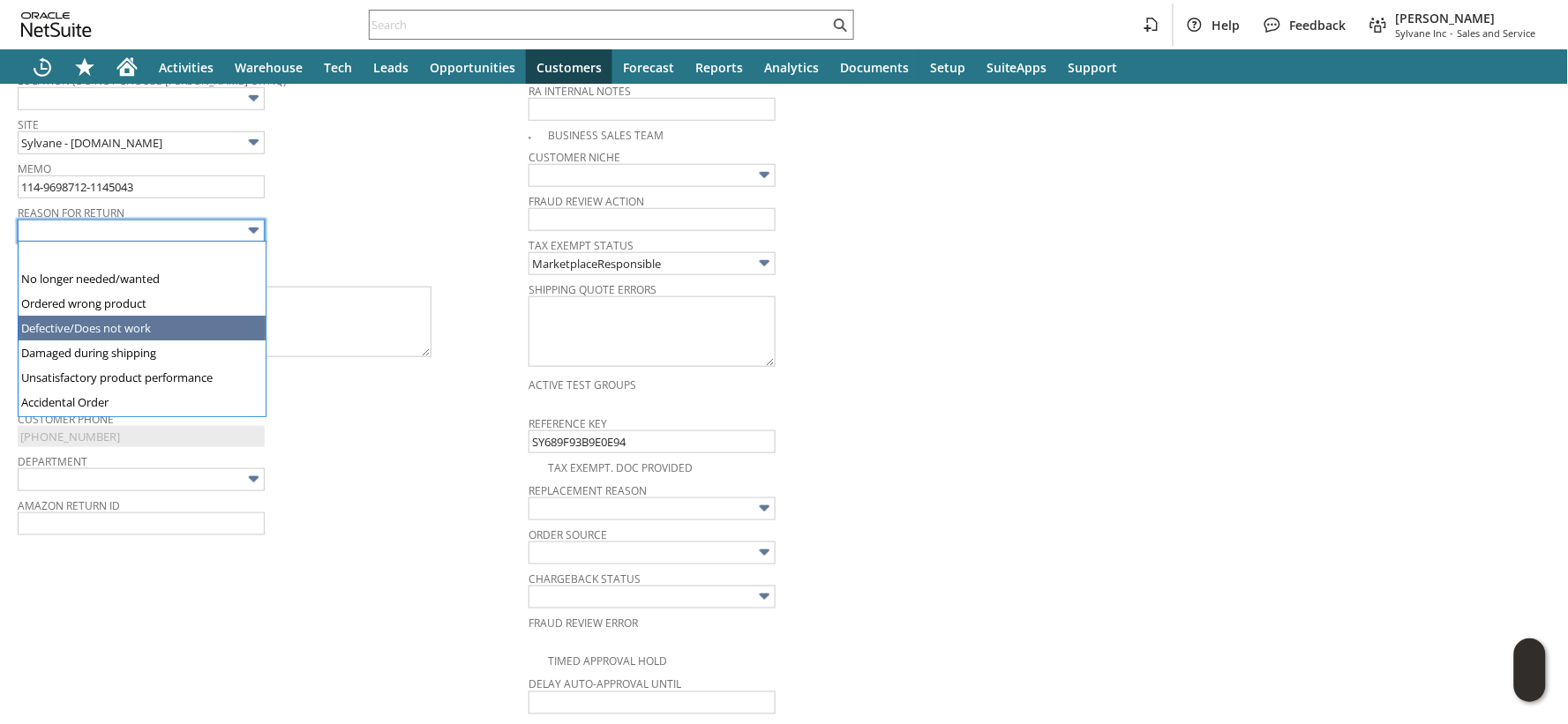
type input "Defective/Does not work"
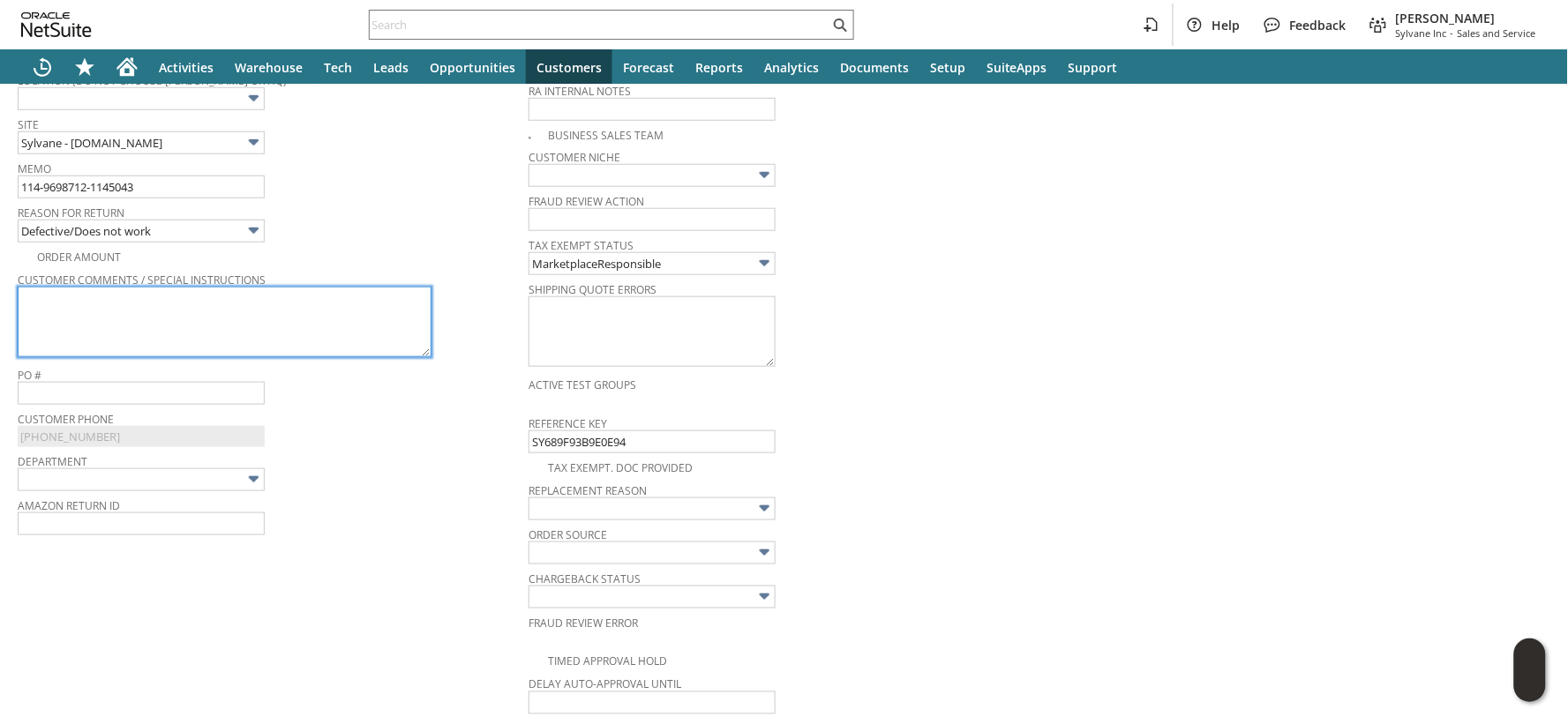
click at [181, 327] on textarea at bounding box center [225, 322] width 414 height 70
paste textarea "It is missing screws"
type textarea "It is missing screws"
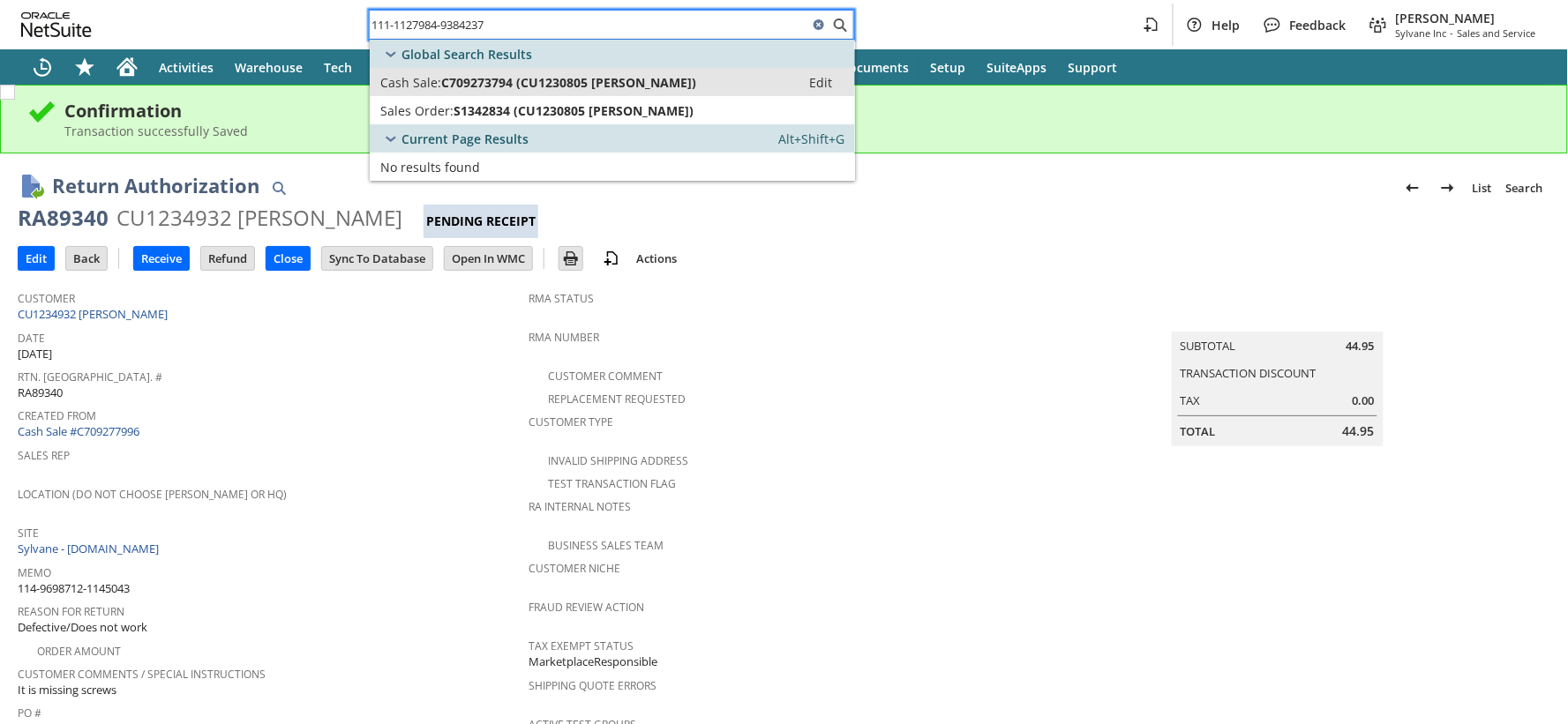
type input "111-1127984-9384237"
click at [424, 88] on span "Cash Sale:" at bounding box center [410, 82] width 61 height 17
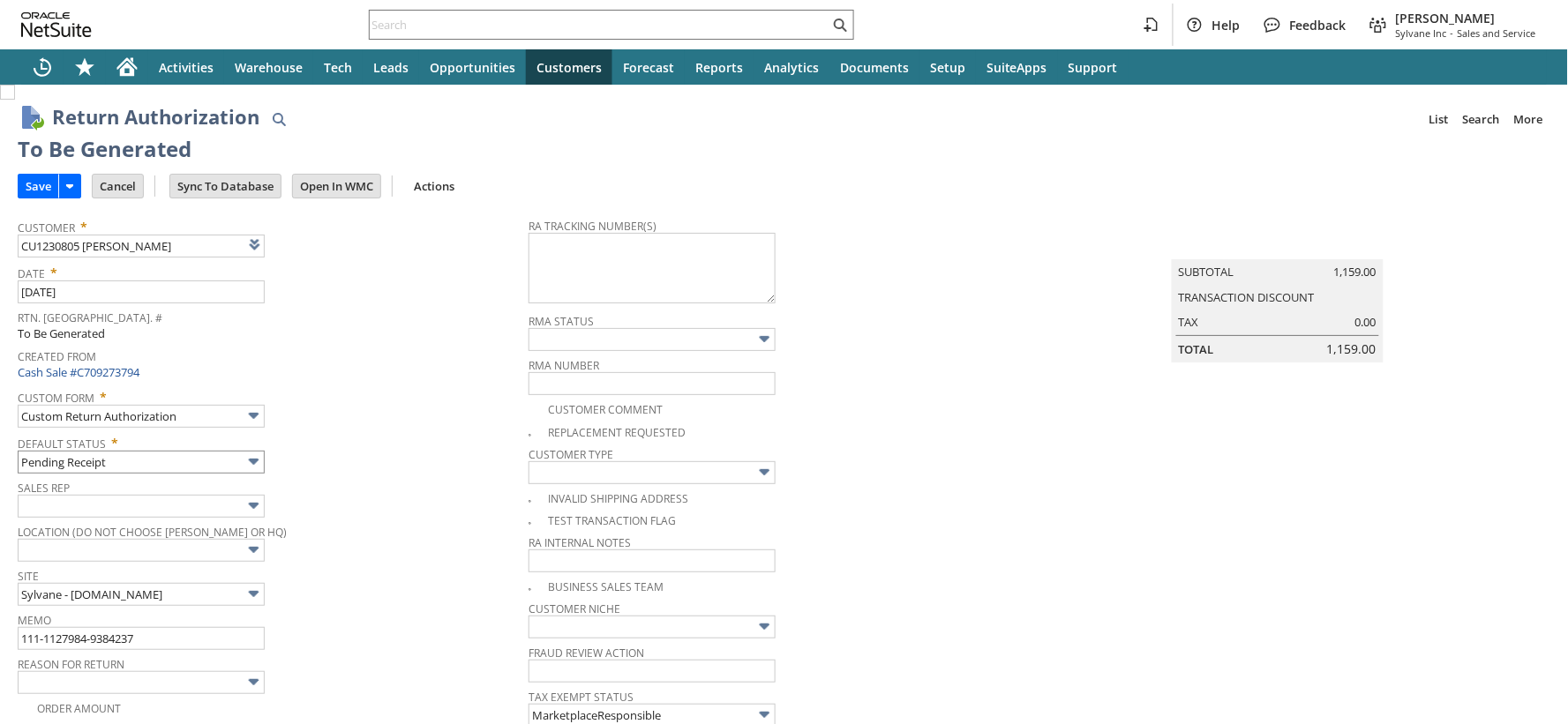
type input "Add"
type input "Copy Previous"
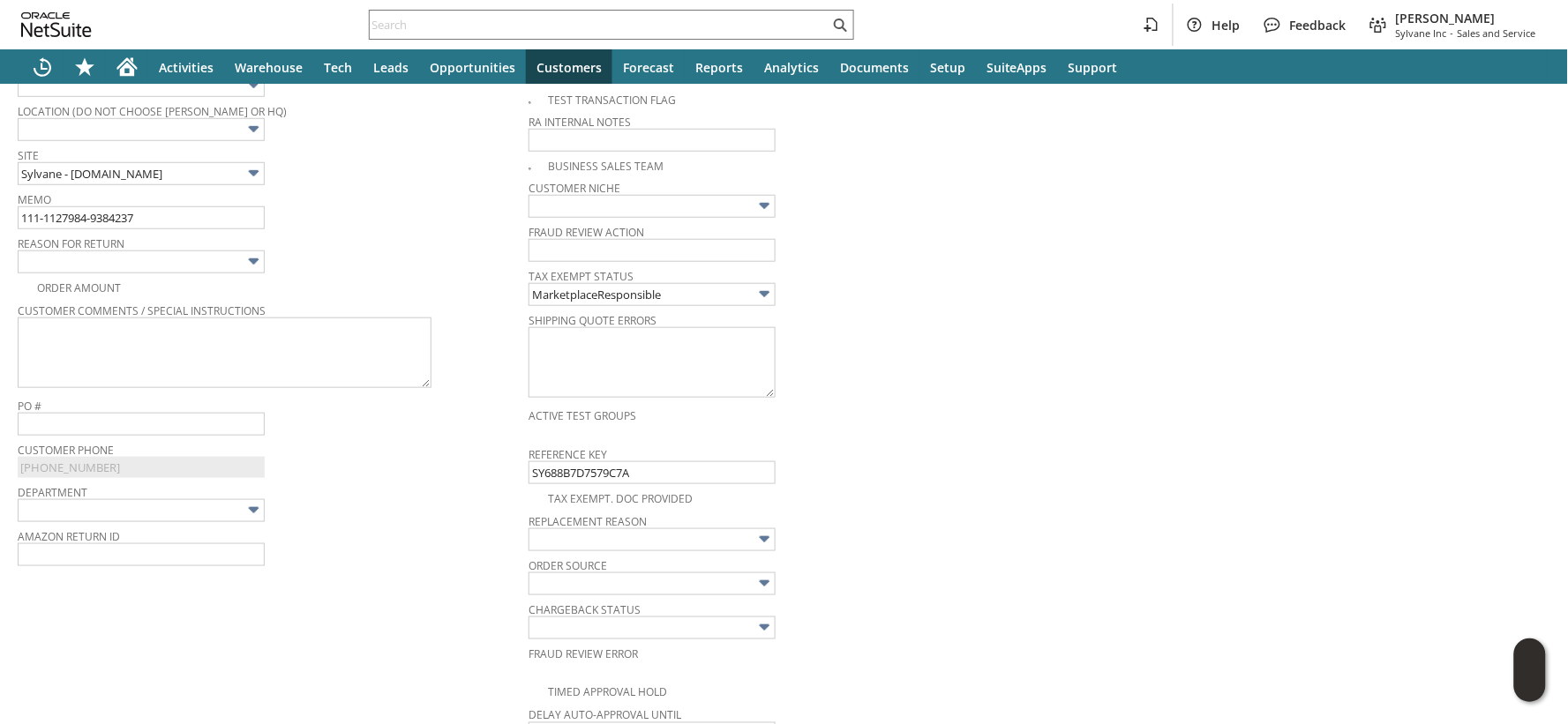
scroll to position [420, 0]
click at [260, 266] on img at bounding box center [253, 262] width 21 height 21
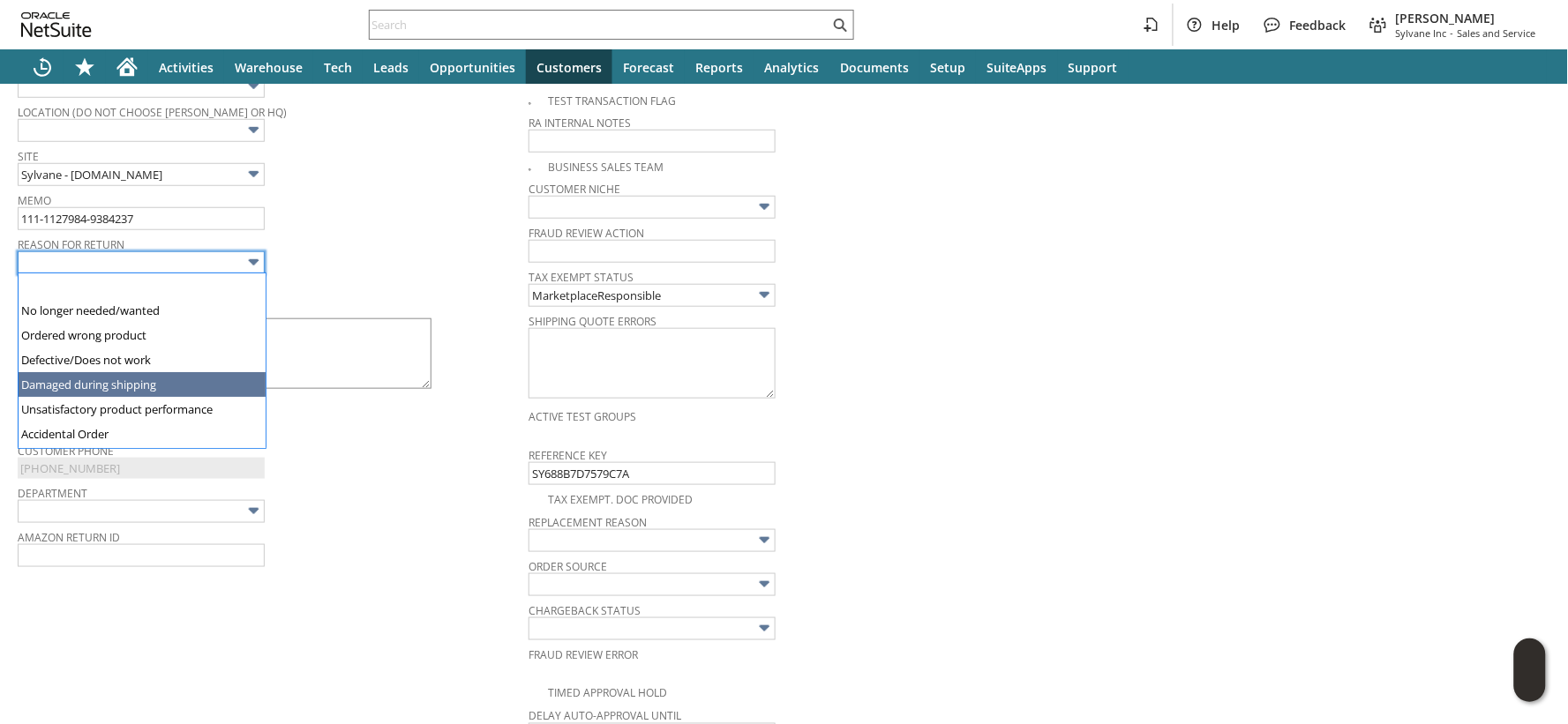
type input "Damaged during shipping"
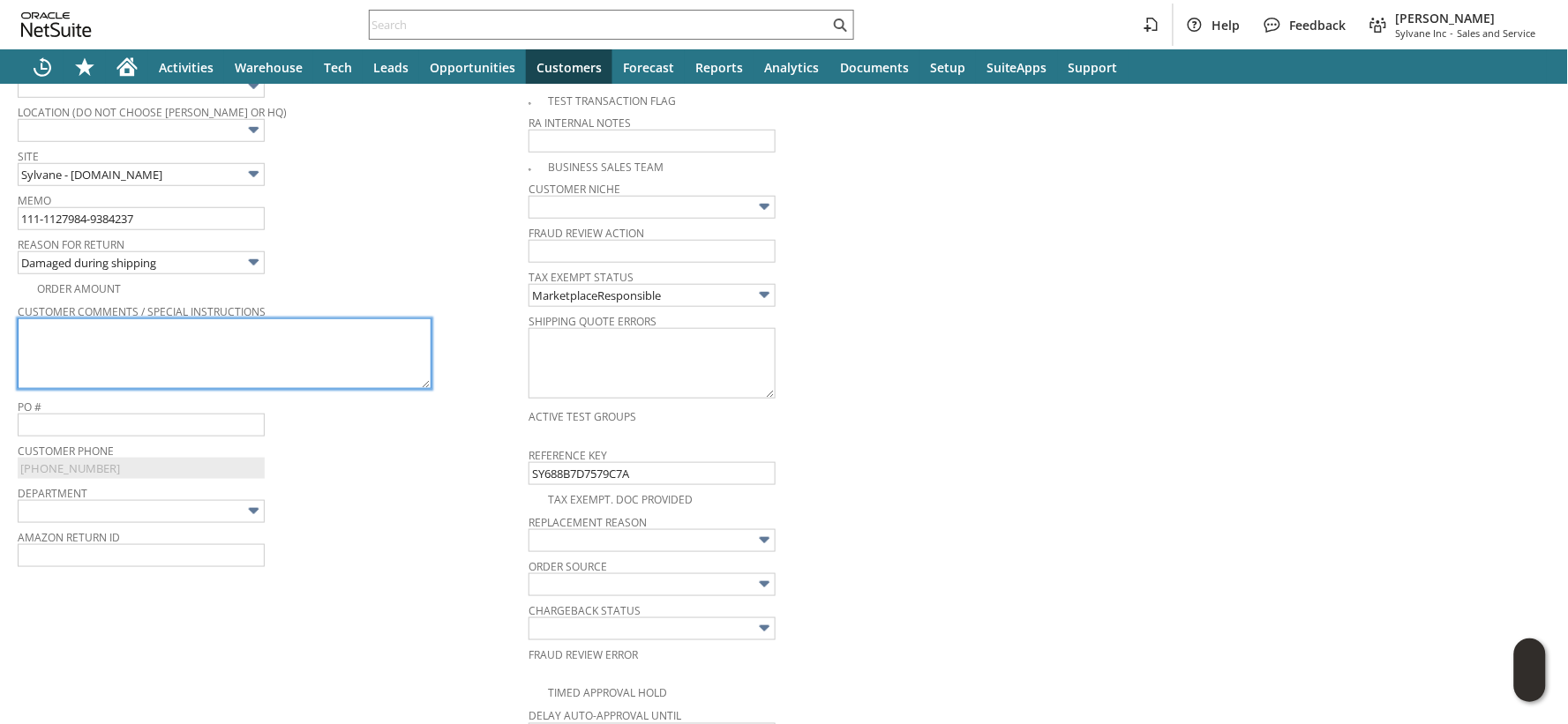
click at [144, 360] on textarea at bounding box center [225, 353] width 414 height 70
paste textarea "Damaged in shipping"
type textarea "Damaged in shipping"
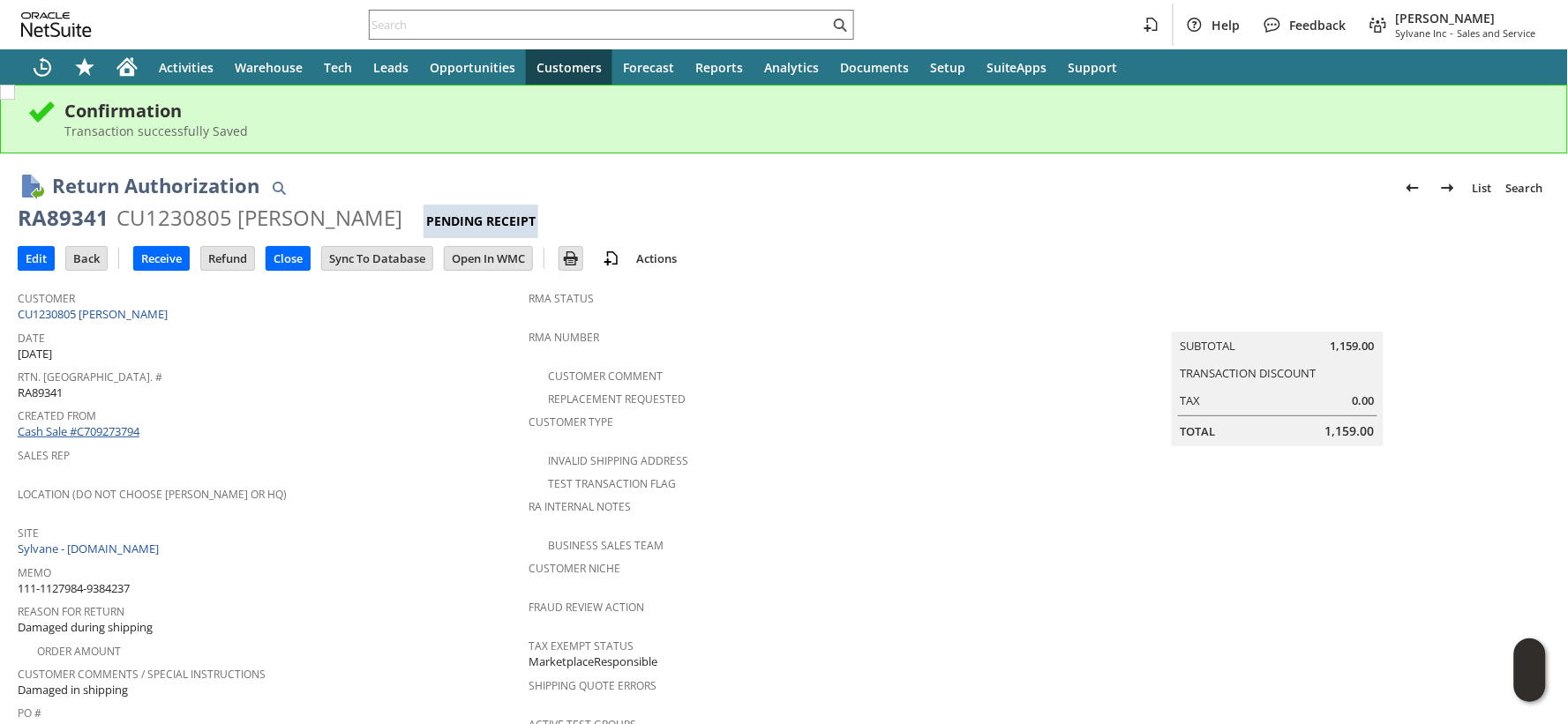
click at [97, 430] on link "Cash Sale #C709273794" at bounding box center [78, 432] width 122 height 16
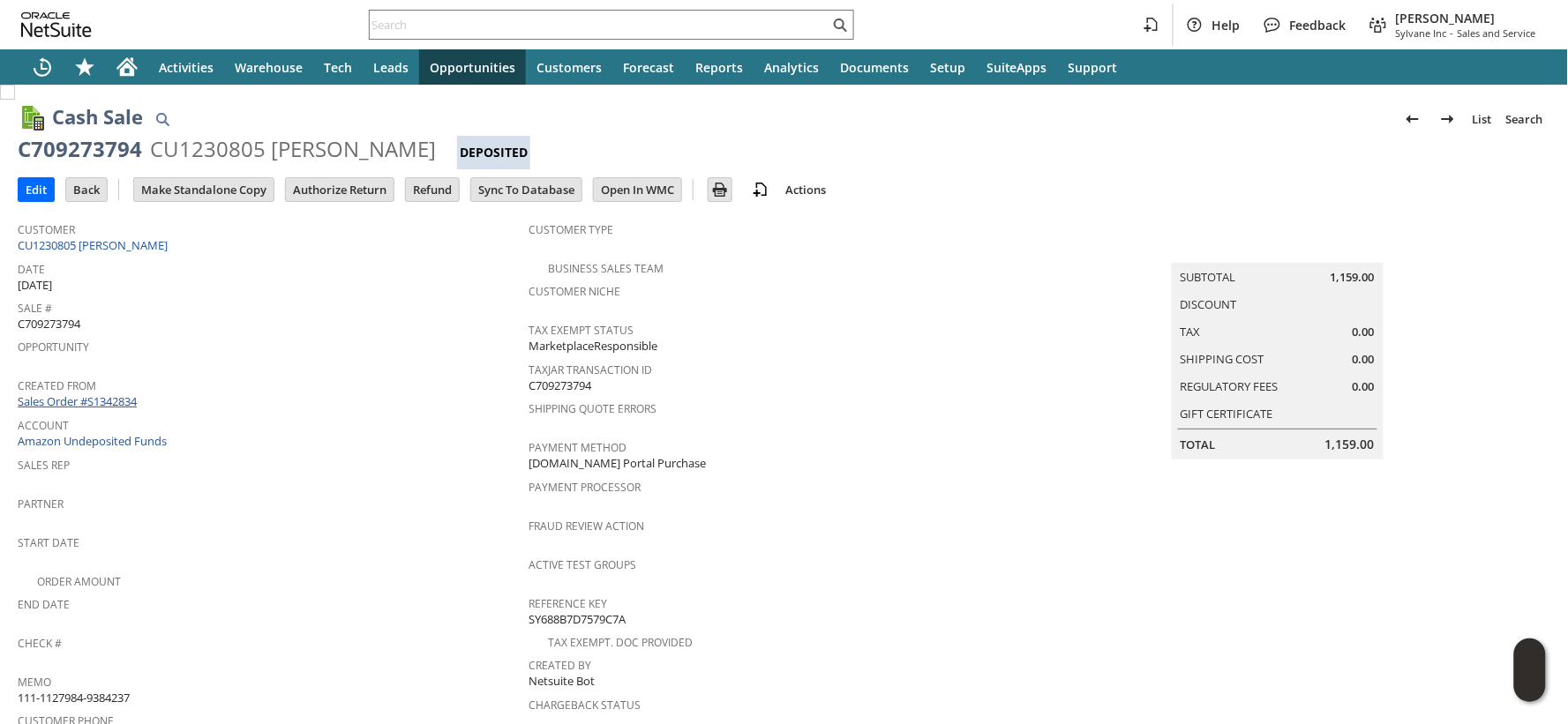
click at [87, 399] on link "Sales Order #S1342834" at bounding box center [79, 401] width 123 height 16
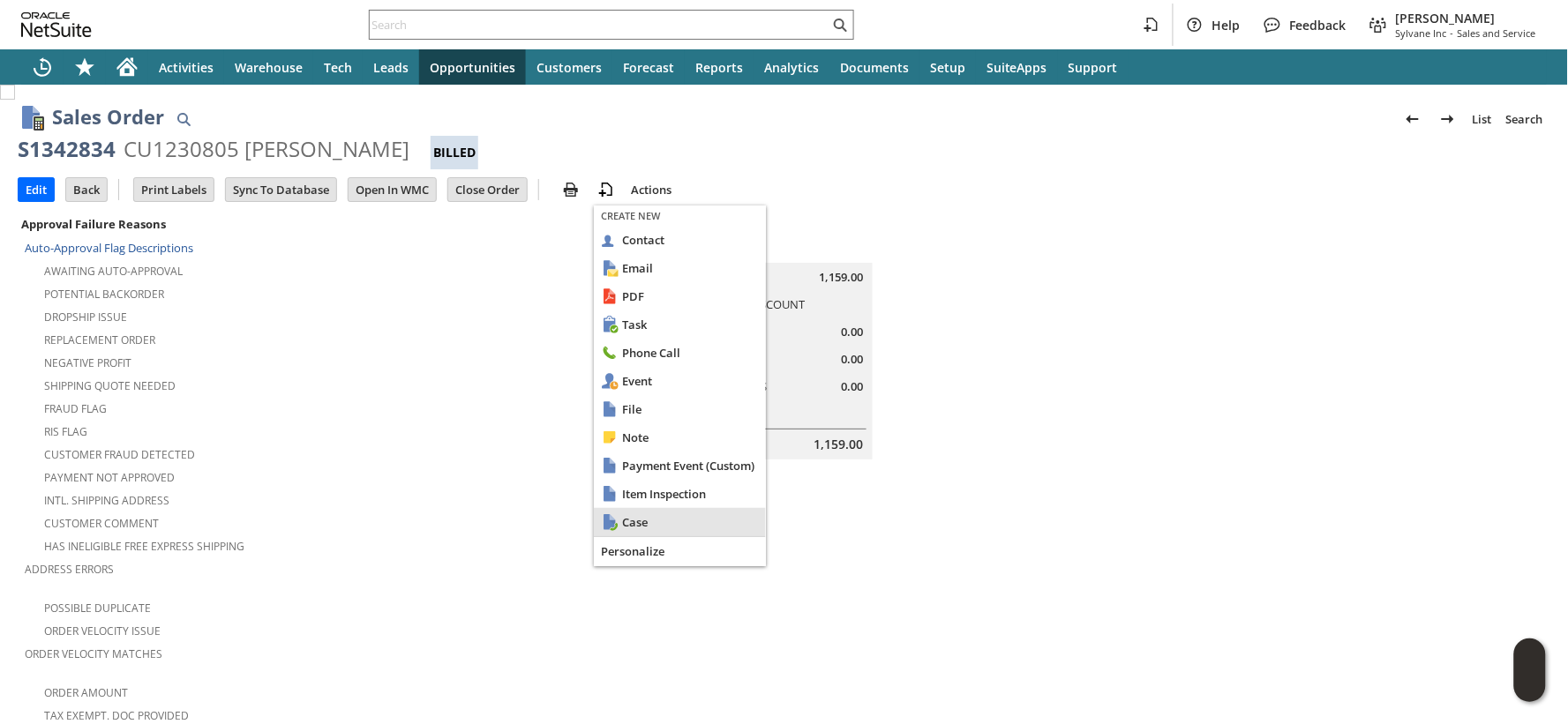
click at [646, 519] on span "Case" at bounding box center [689, 522] width 136 height 16
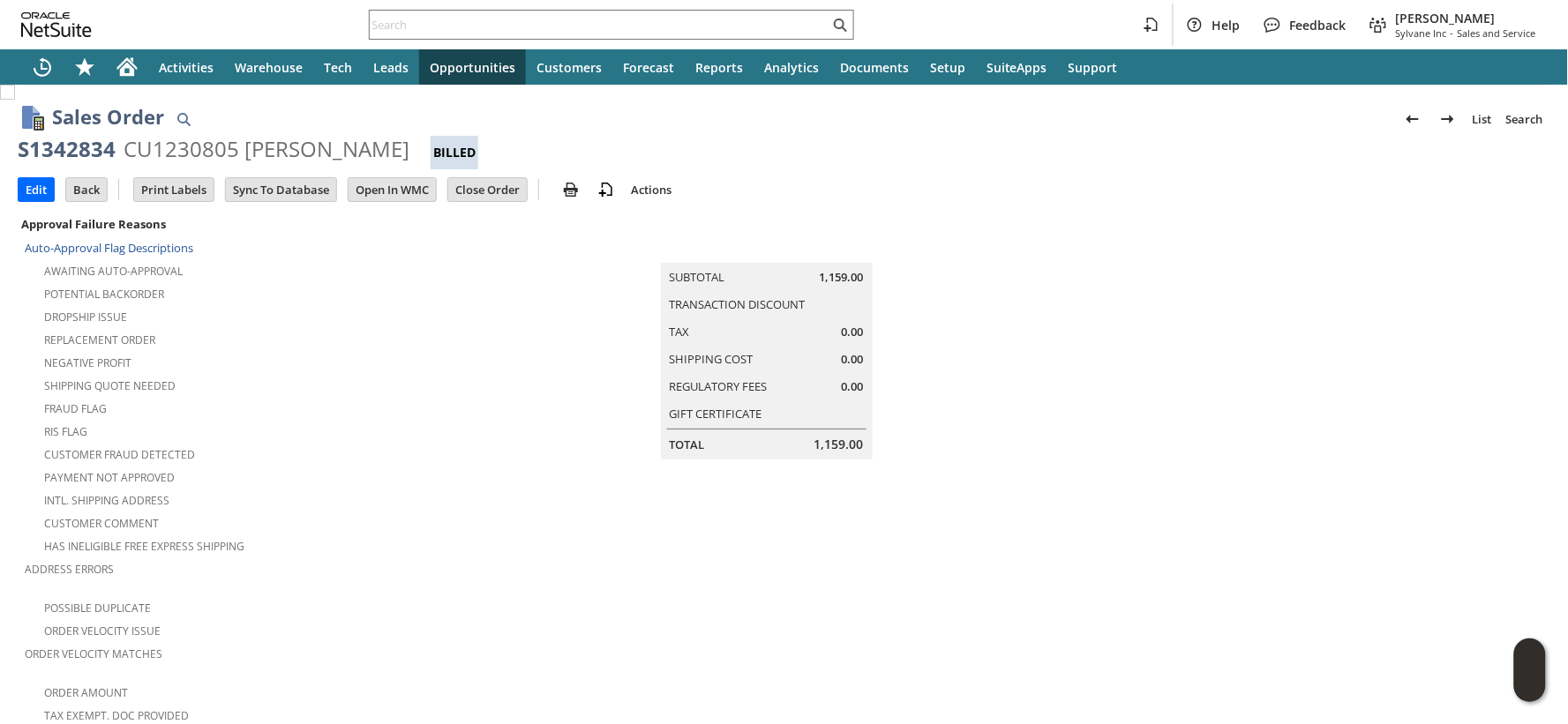
click at [94, 148] on div "S1342834" at bounding box center [67, 149] width 98 height 29
copy div "S1342834"
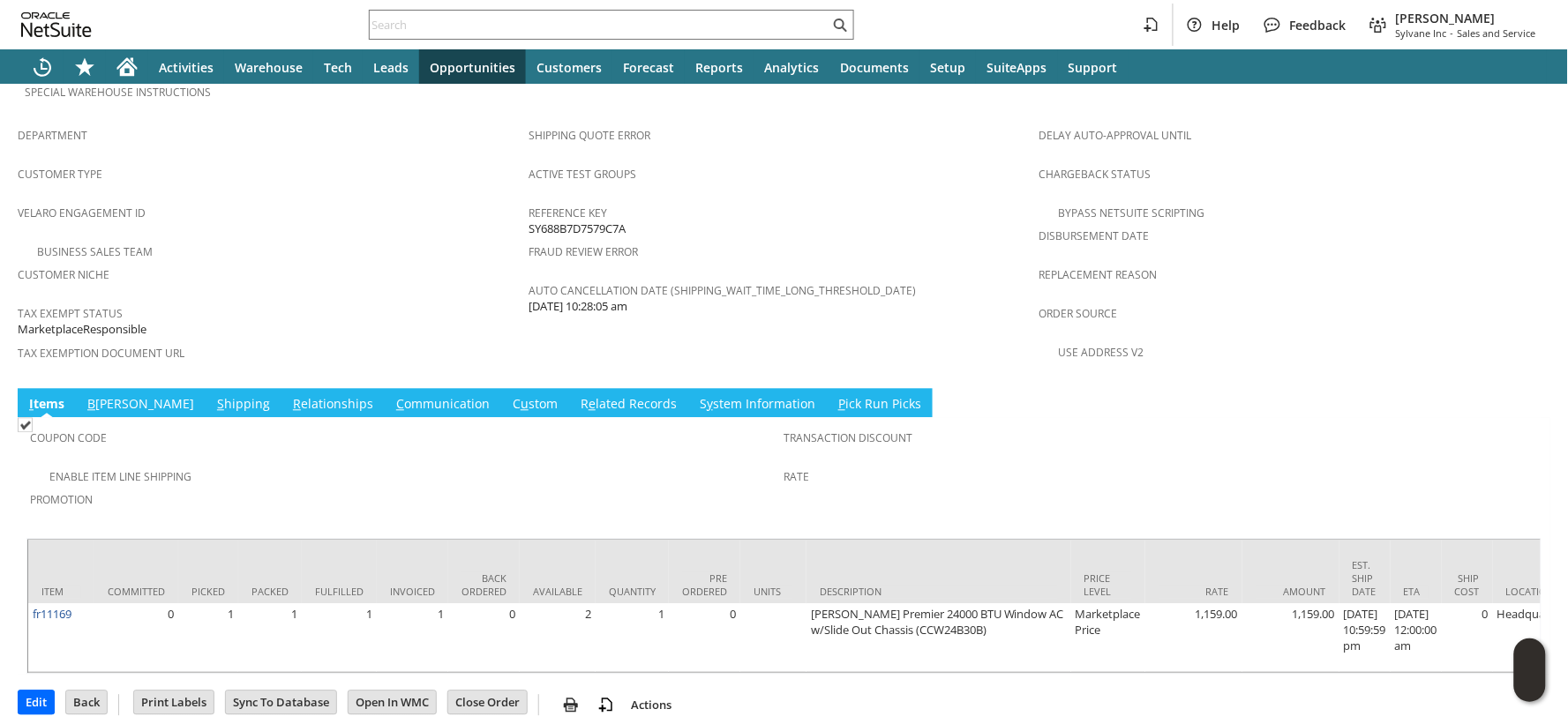
scroll to position [1089, 0]
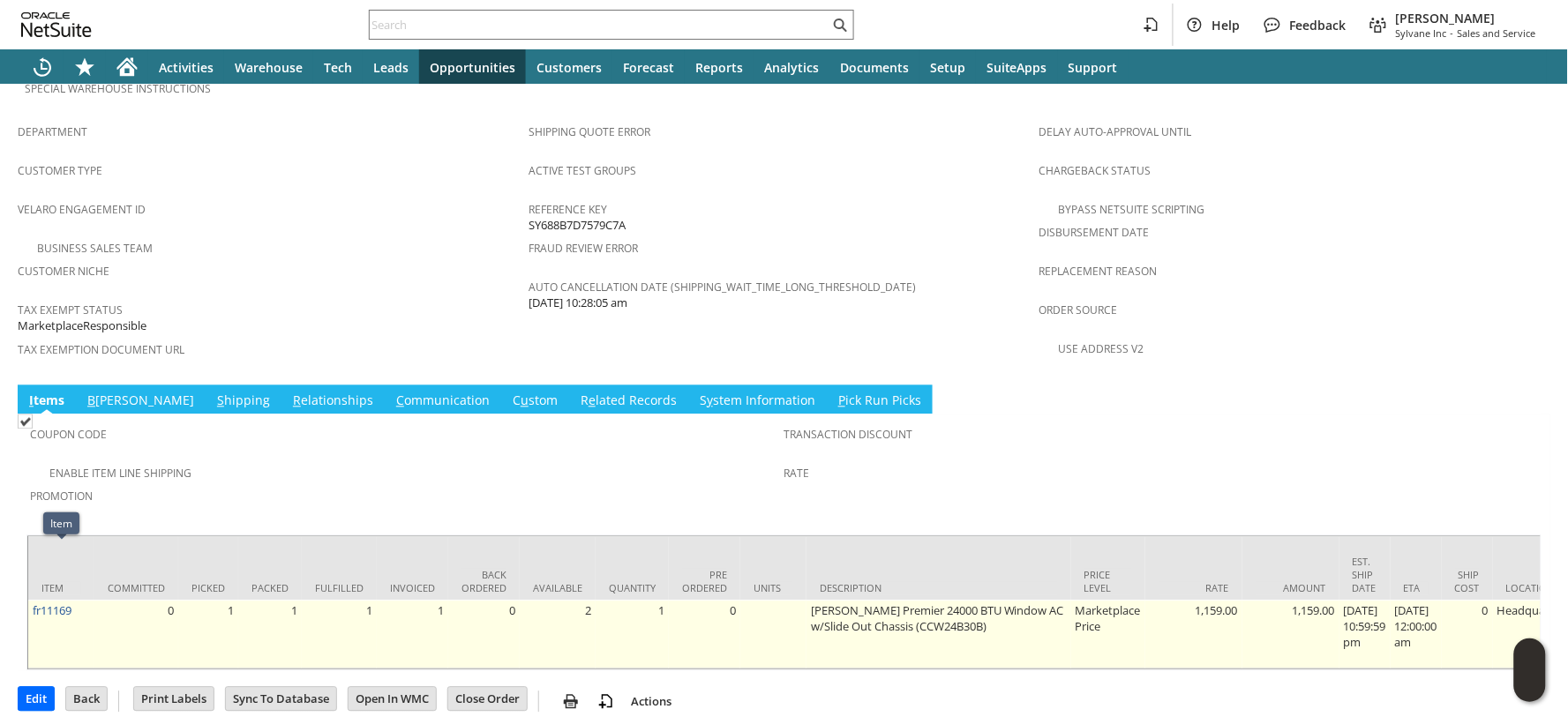
click at [84, 601] on td "fr11169" at bounding box center [62, 635] width 66 height 69
copy tr "fr11169"
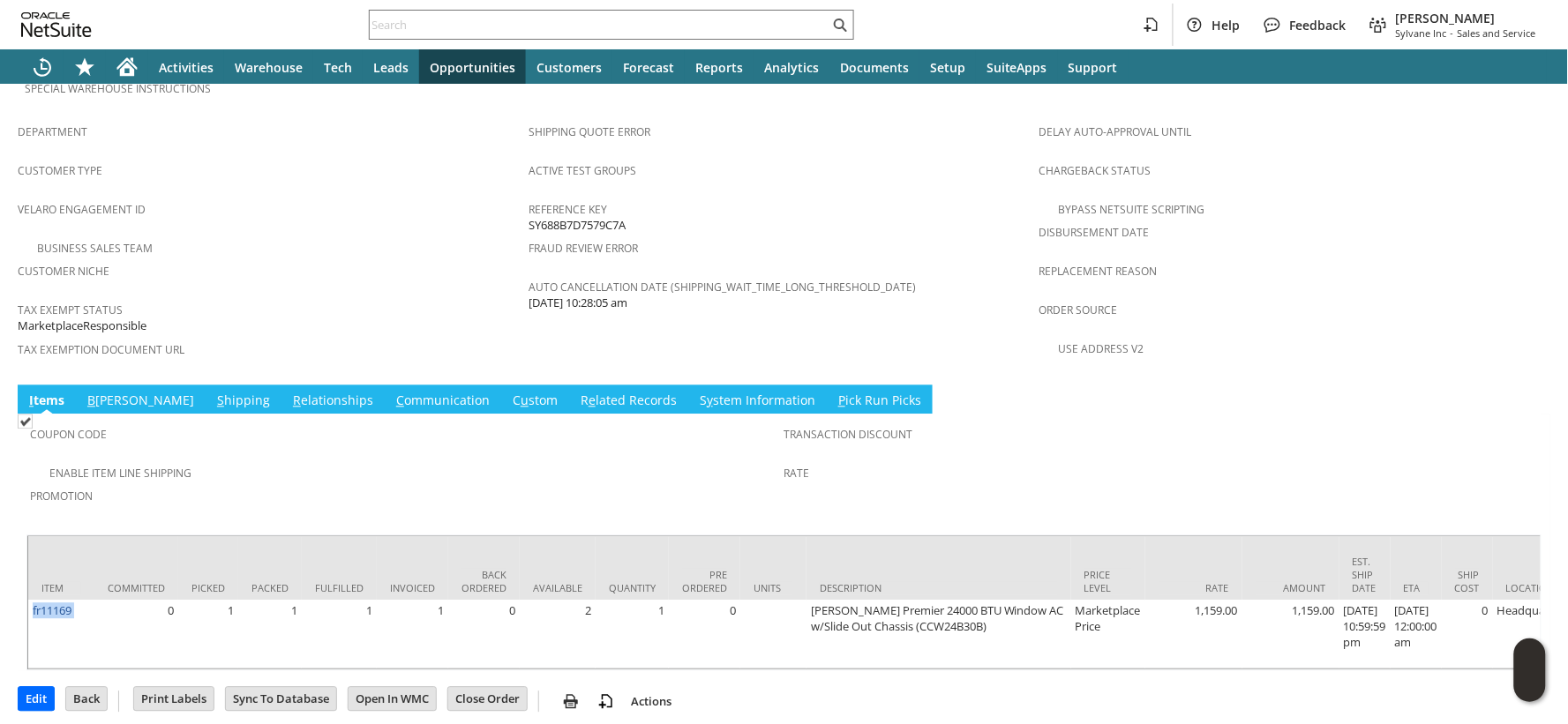
click at [212, 392] on link "S hipping" at bounding box center [243, 402] width 62 height 20
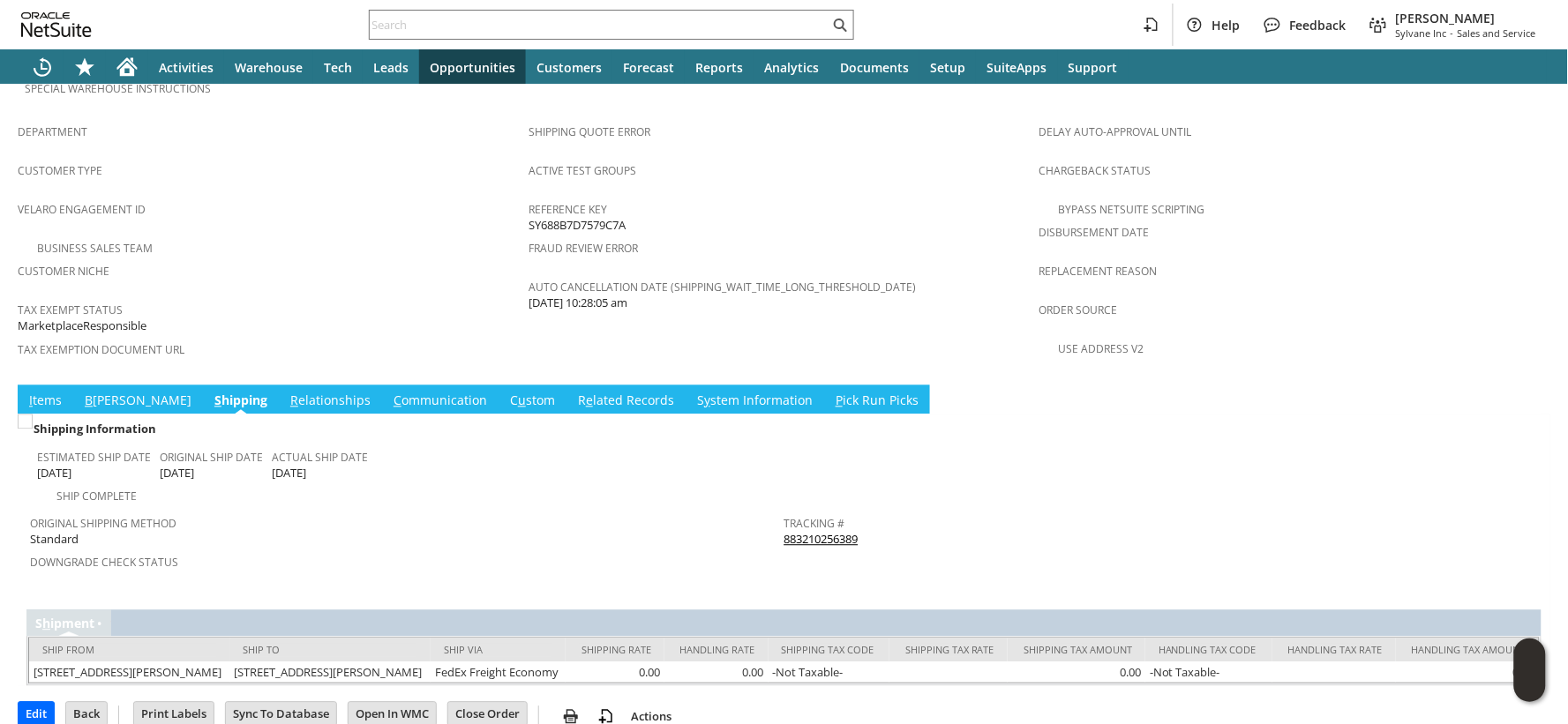
scroll to position [1083, 0]
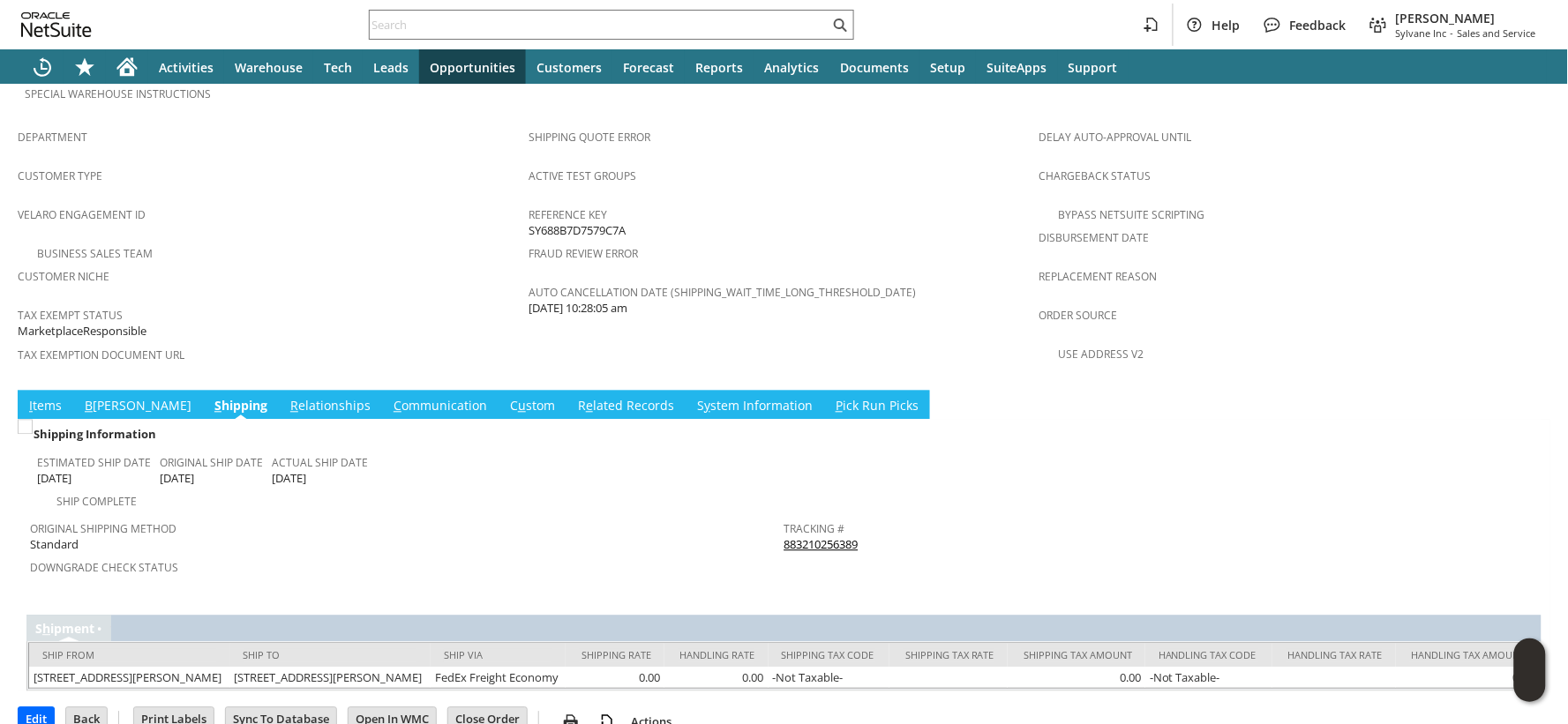
click at [860, 517] on div "Tracking # 883210256389" at bounding box center [1157, 536] width 746 height 37
copy tbody "883210256389 Return Tracking #"
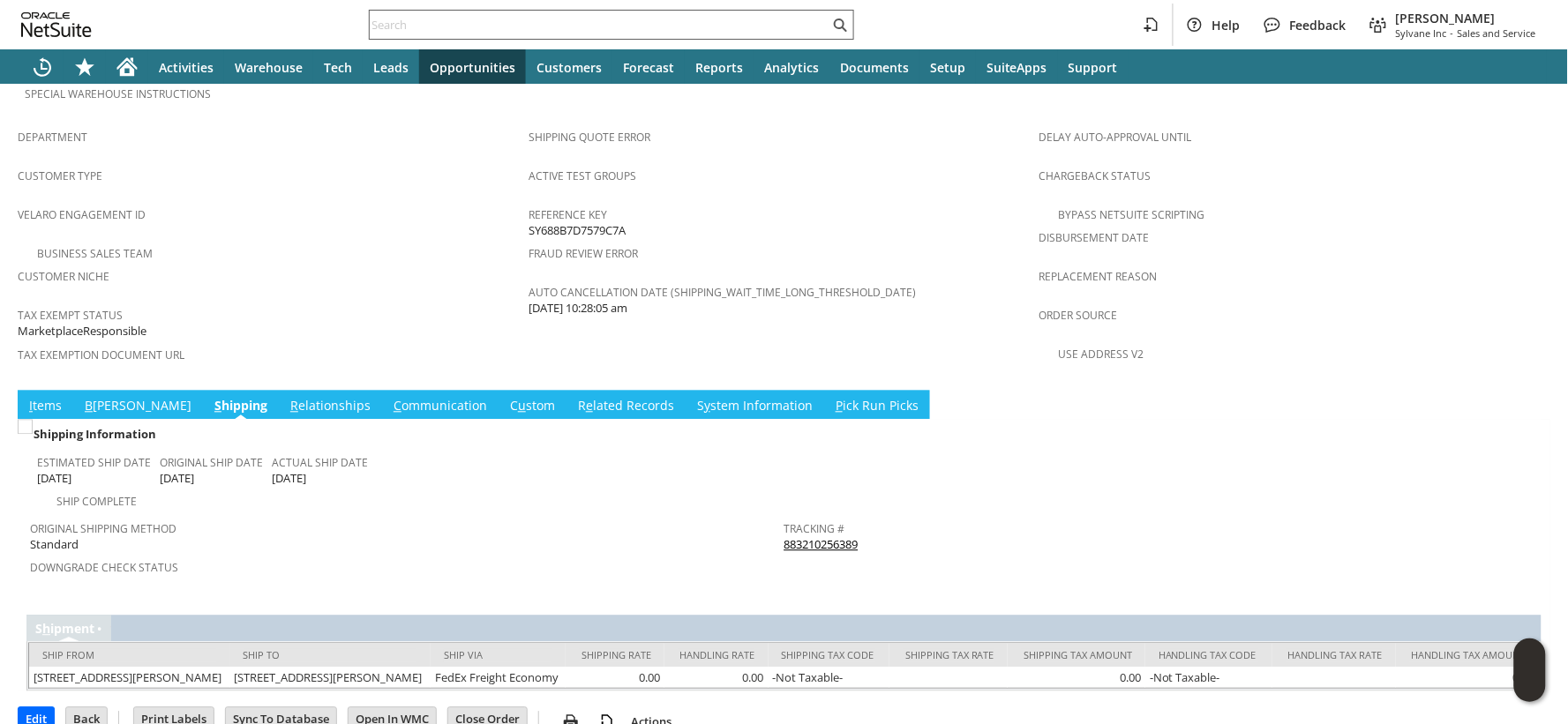
click at [384, 24] on input "text" at bounding box center [599, 25] width 459 height 21
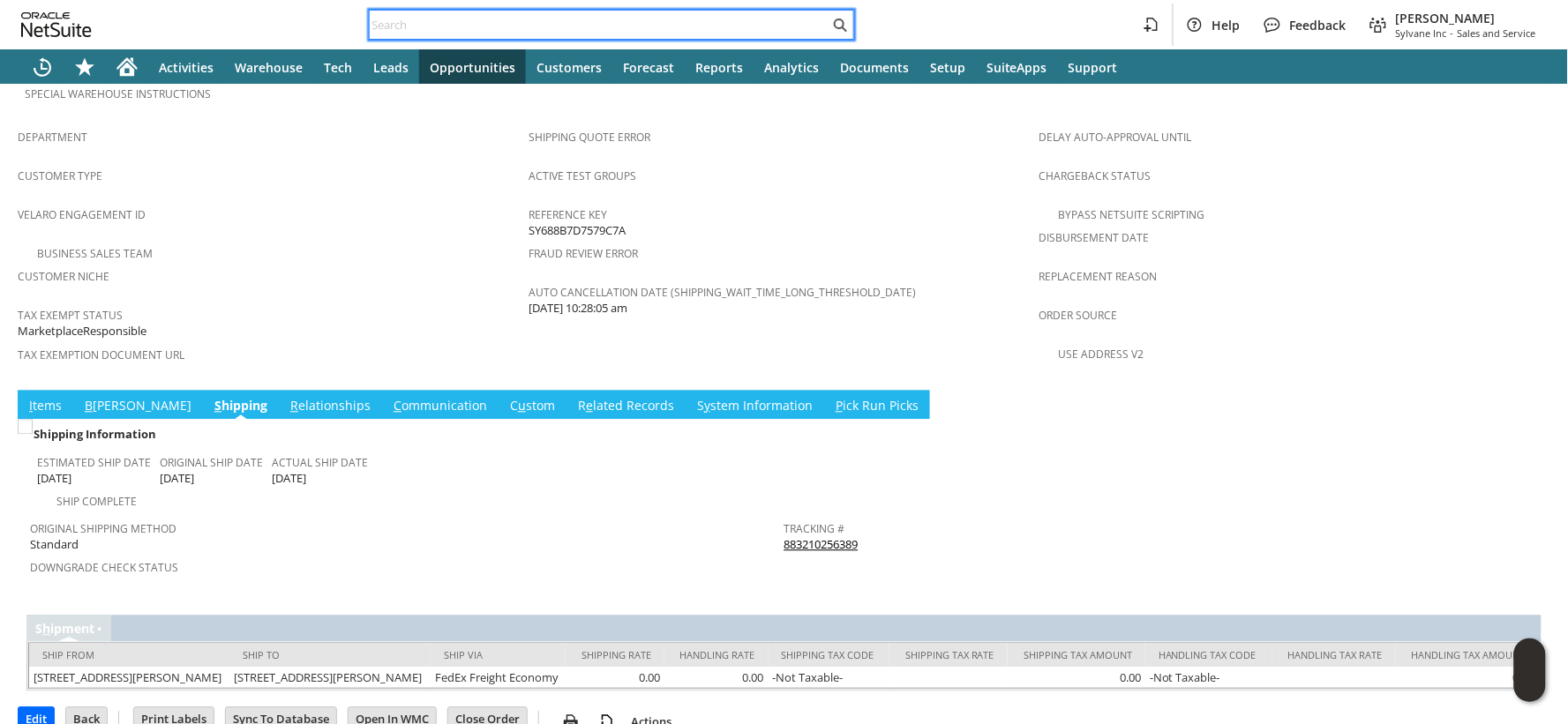
paste input "113-3008945-1224267"
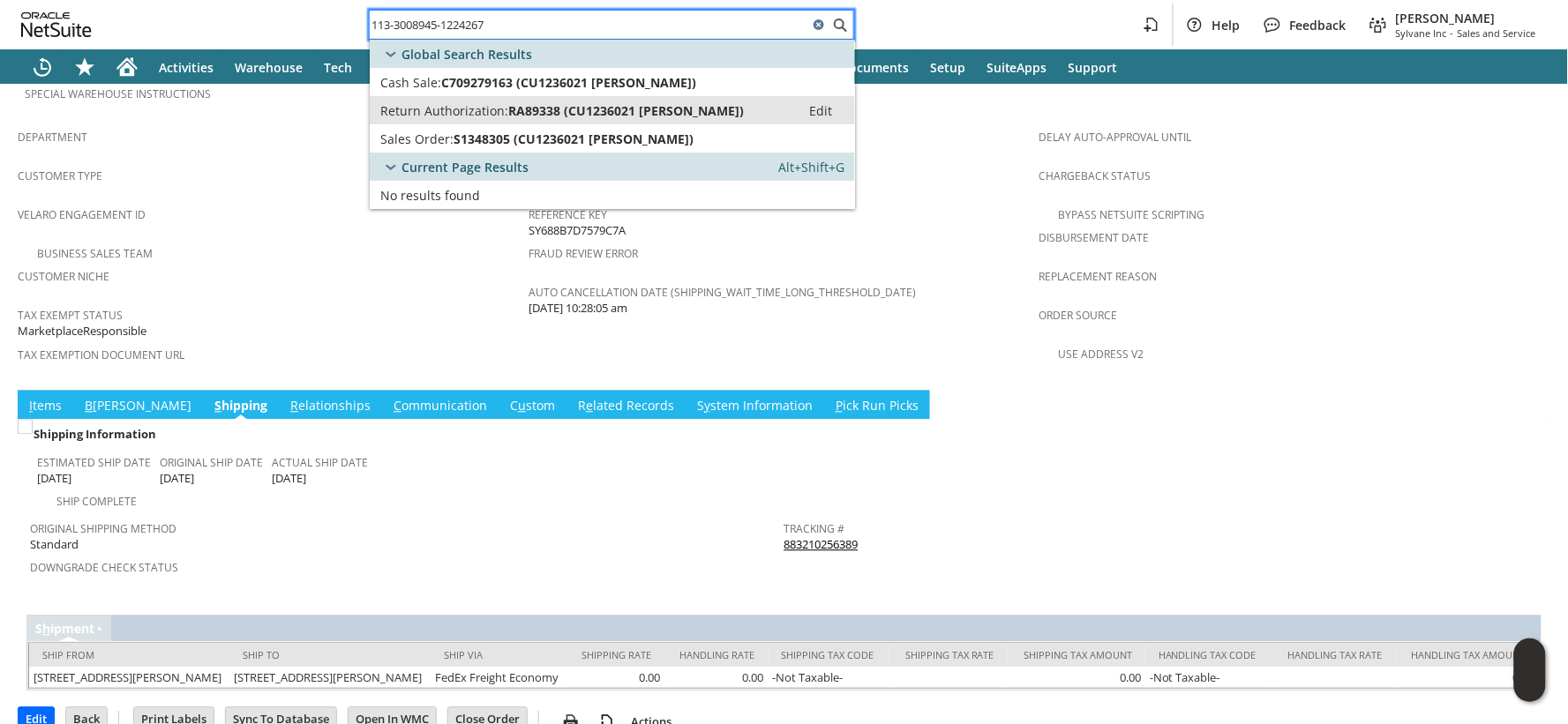
type input "113-3008945-1224267"
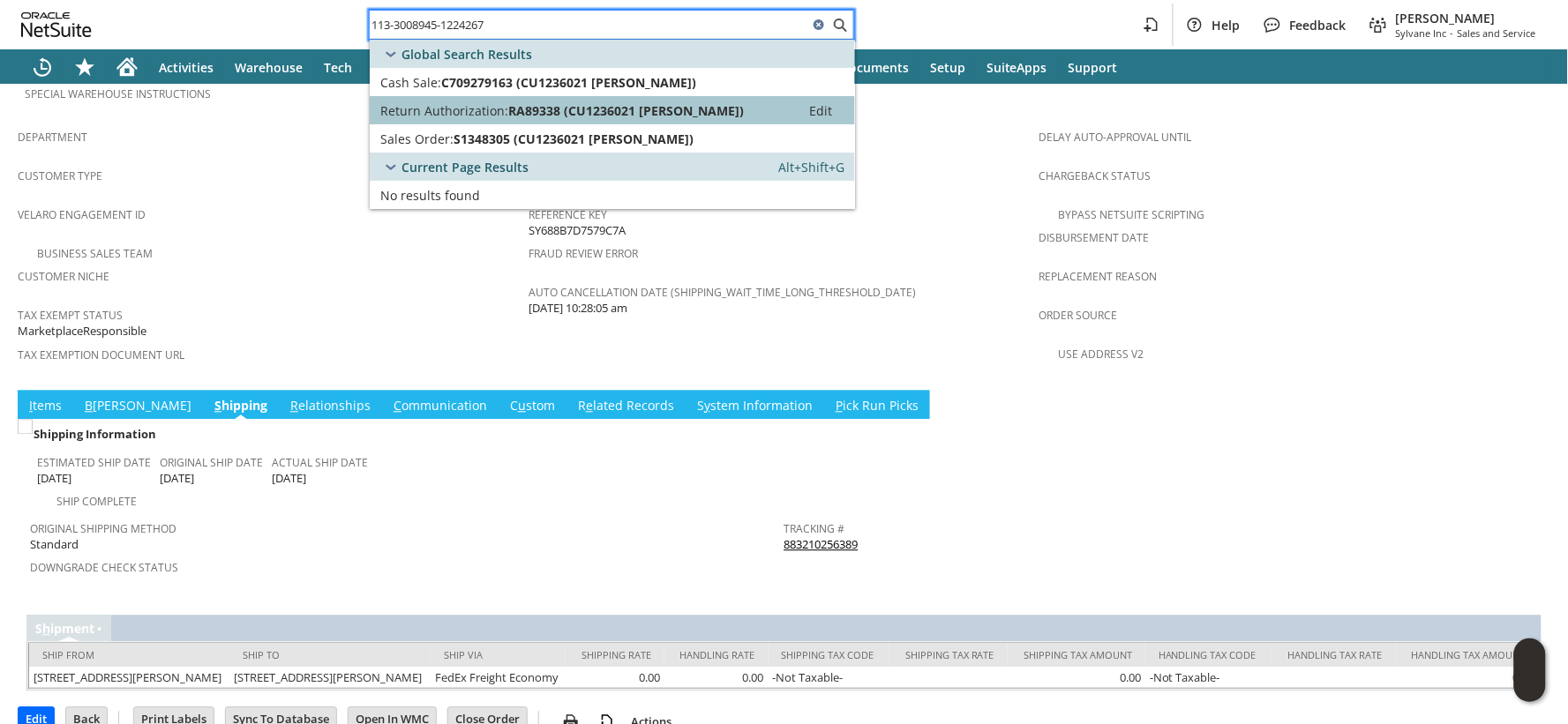
click at [444, 113] on span "Return Authorization:" at bounding box center [443, 111] width 128 height 17
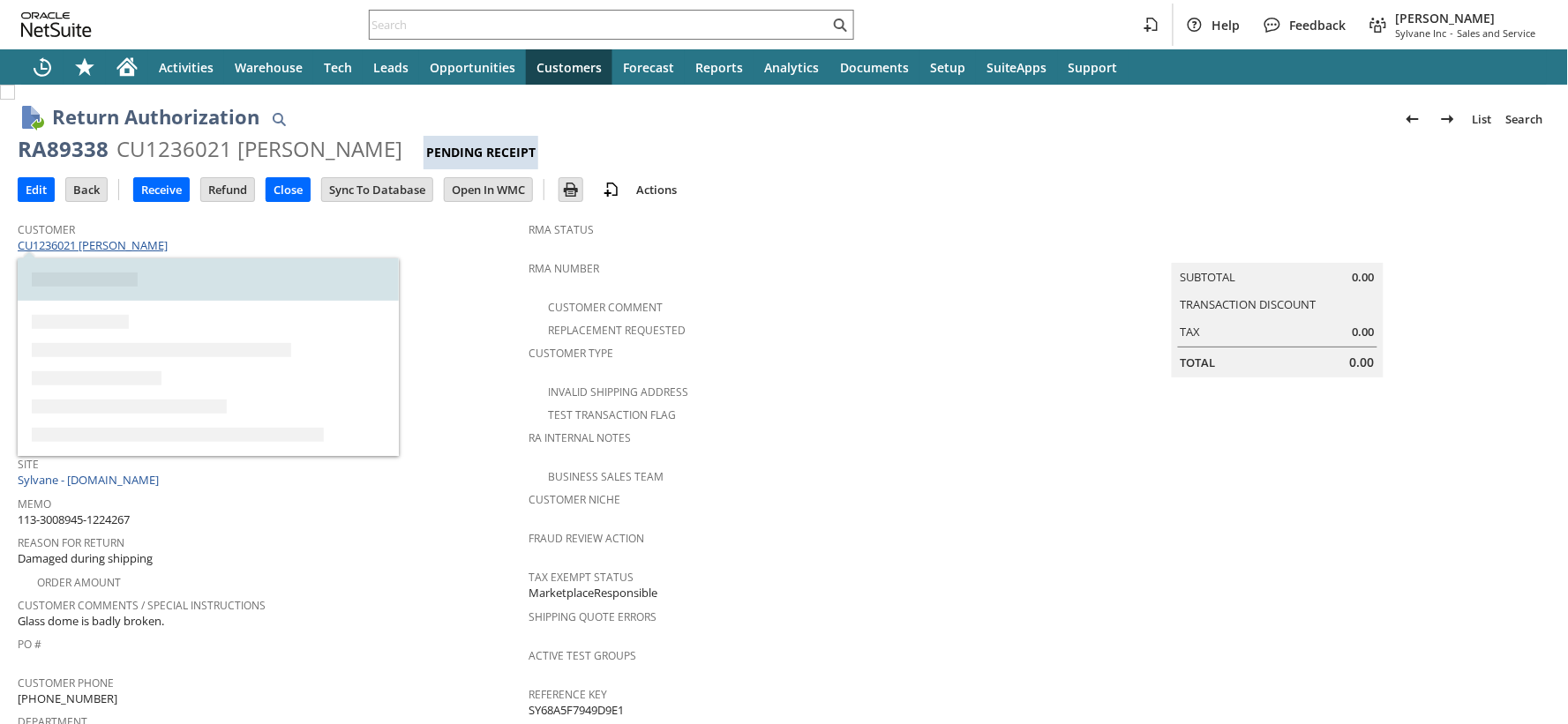
click at [161, 244] on link "CU1236021 [PERSON_NAME]" at bounding box center [95, 245] width 154 height 16
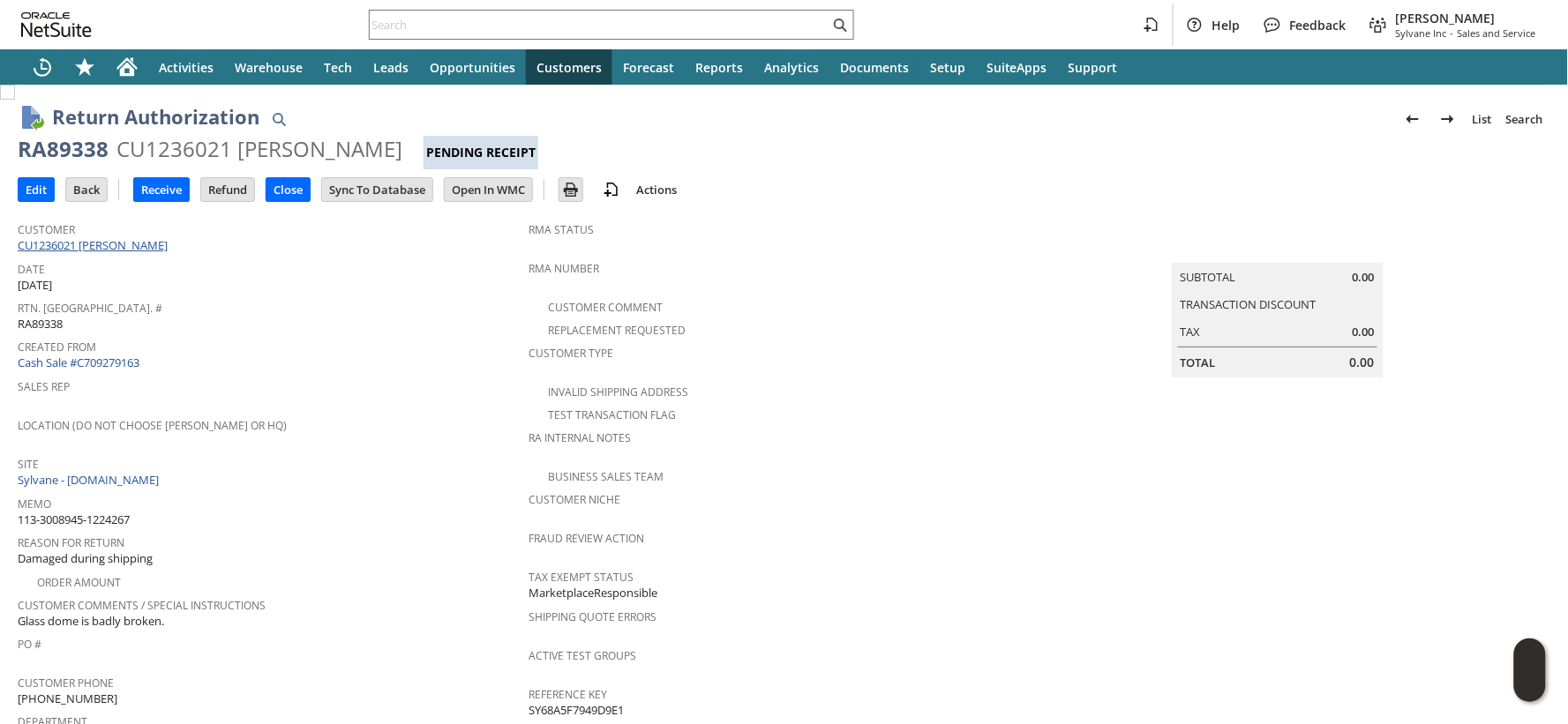
click at [145, 249] on link "CU1236021 [PERSON_NAME]" at bounding box center [95, 245] width 154 height 16
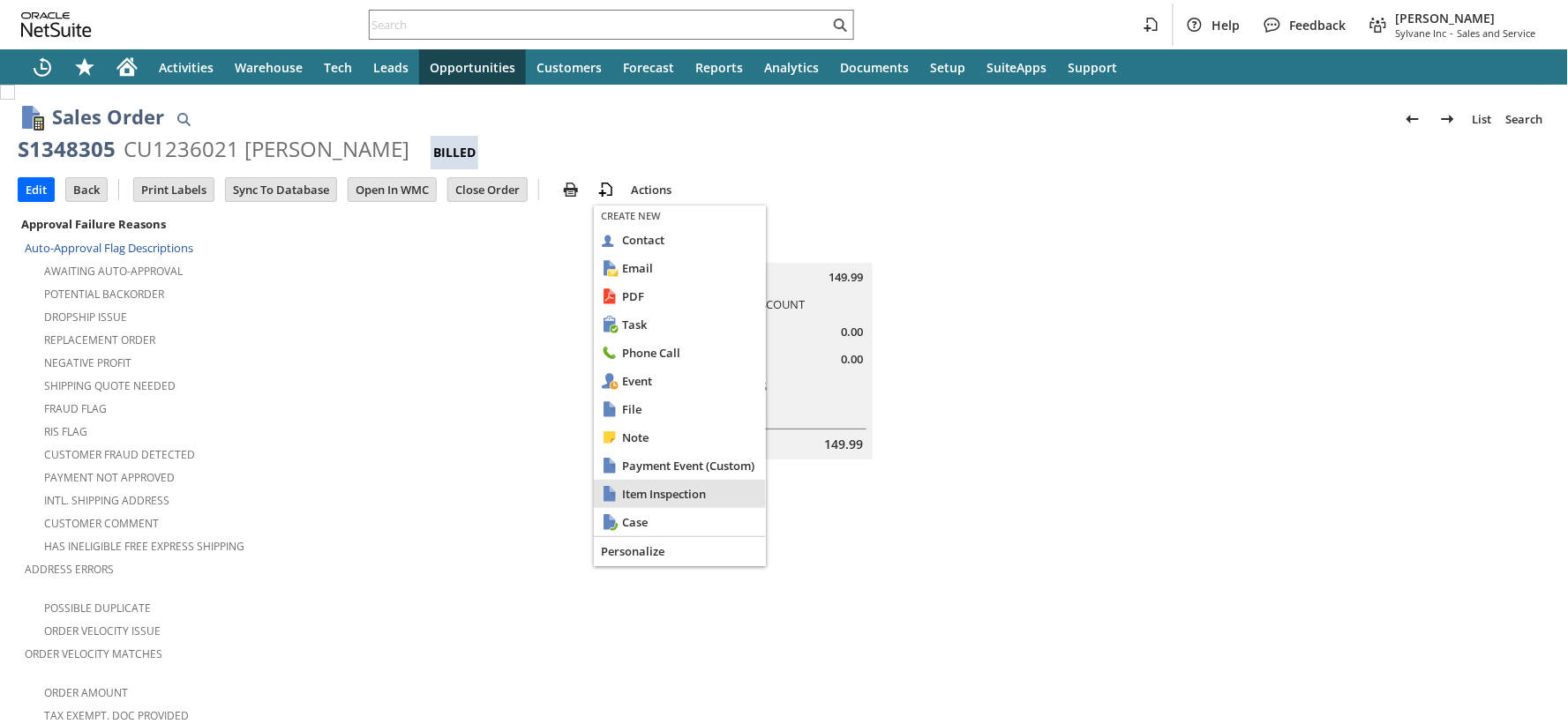
click at [655, 521] on span "Case" at bounding box center [689, 522] width 136 height 16
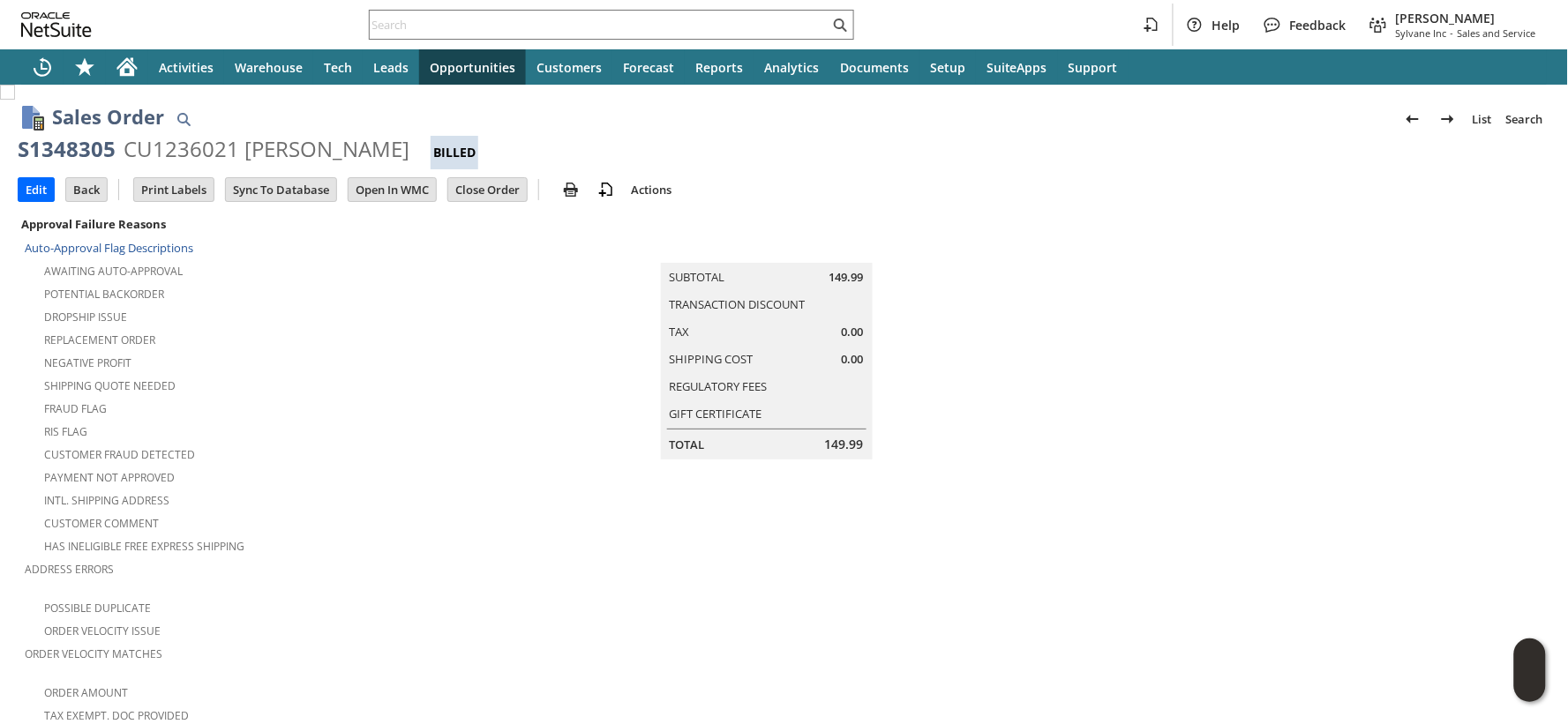
click at [79, 151] on div "S1348305" at bounding box center [67, 149] width 98 height 29
copy div "S1348305"
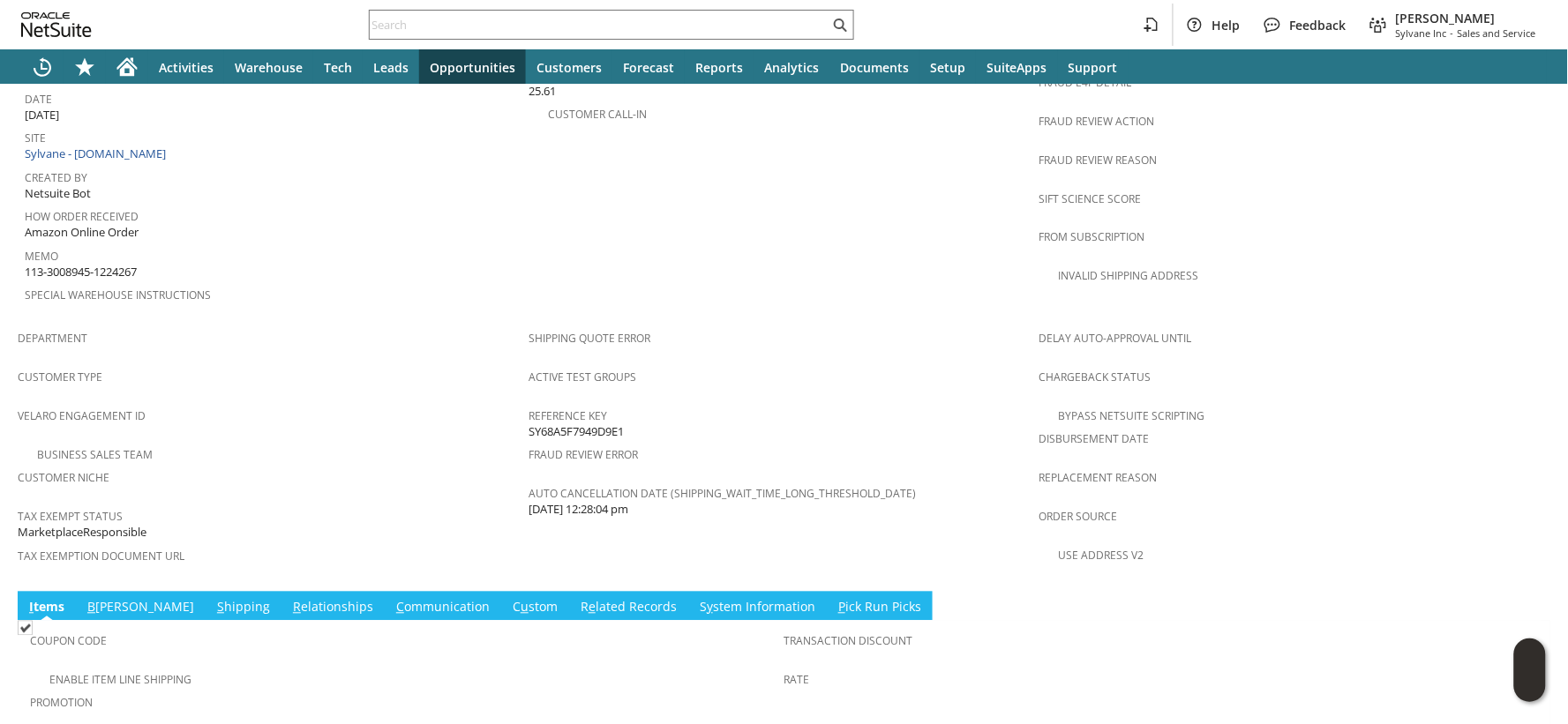
scroll to position [1105, 0]
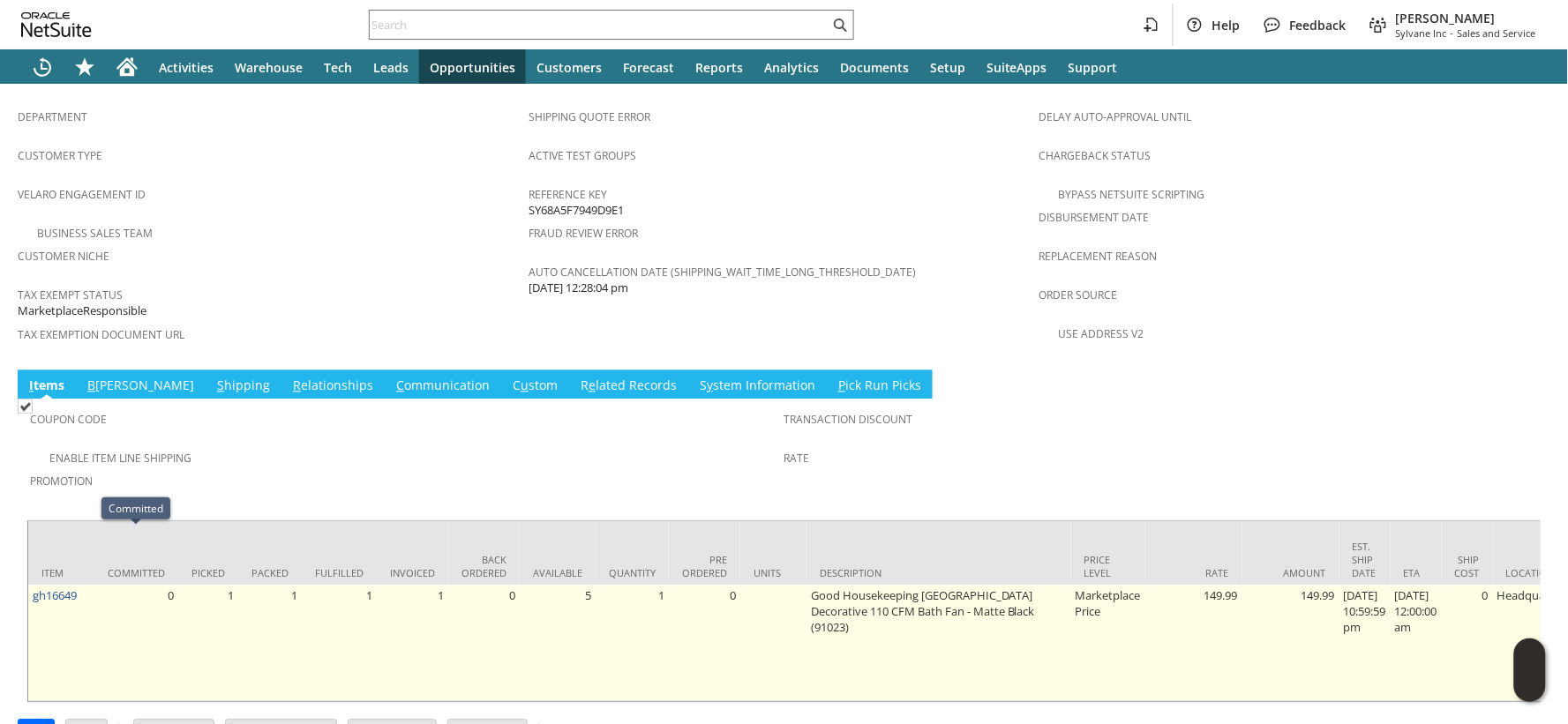
click at [91, 585] on td "gh16649" at bounding box center [62, 643] width 66 height 117
copy tr "gh16649"
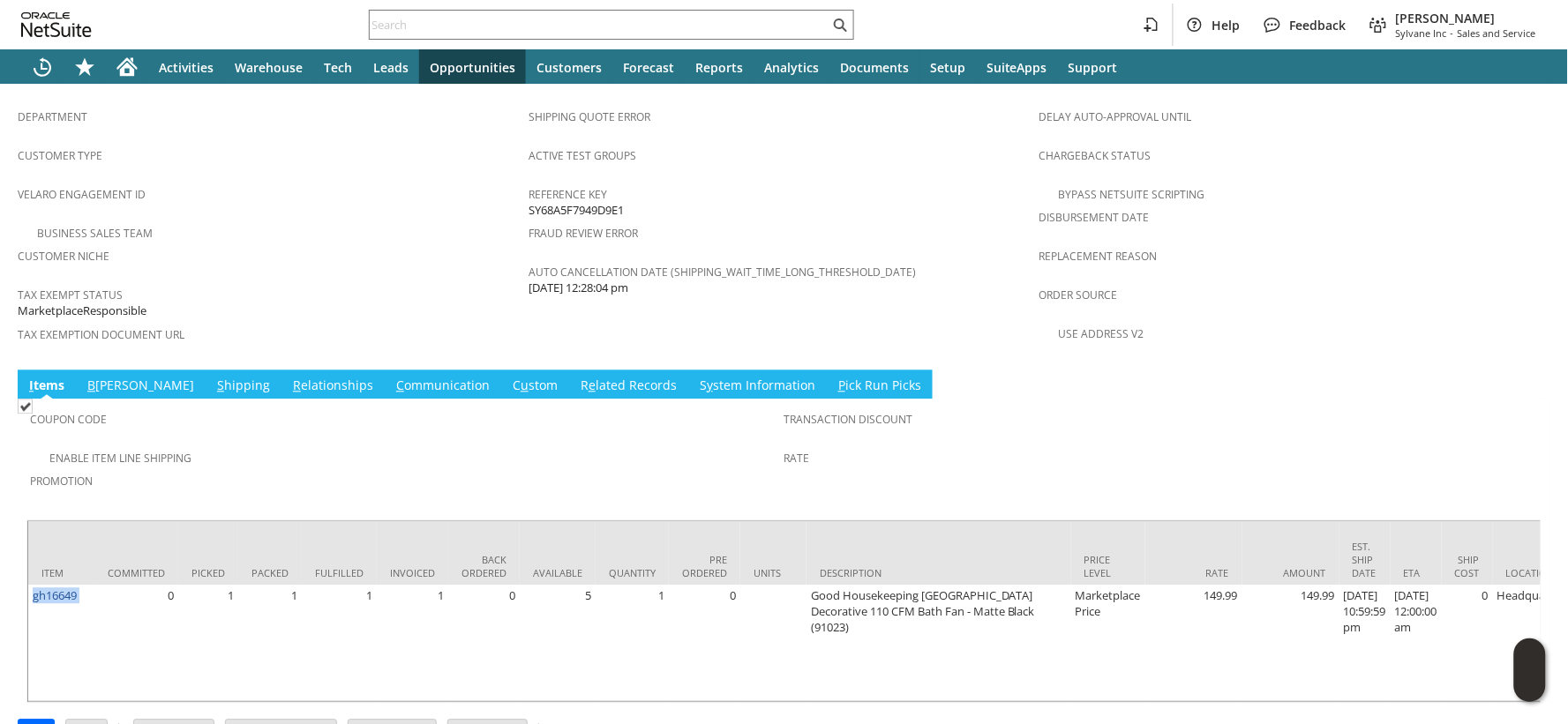
click at [212, 376] on link "S hipping" at bounding box center [243, 386] width 62 height 20
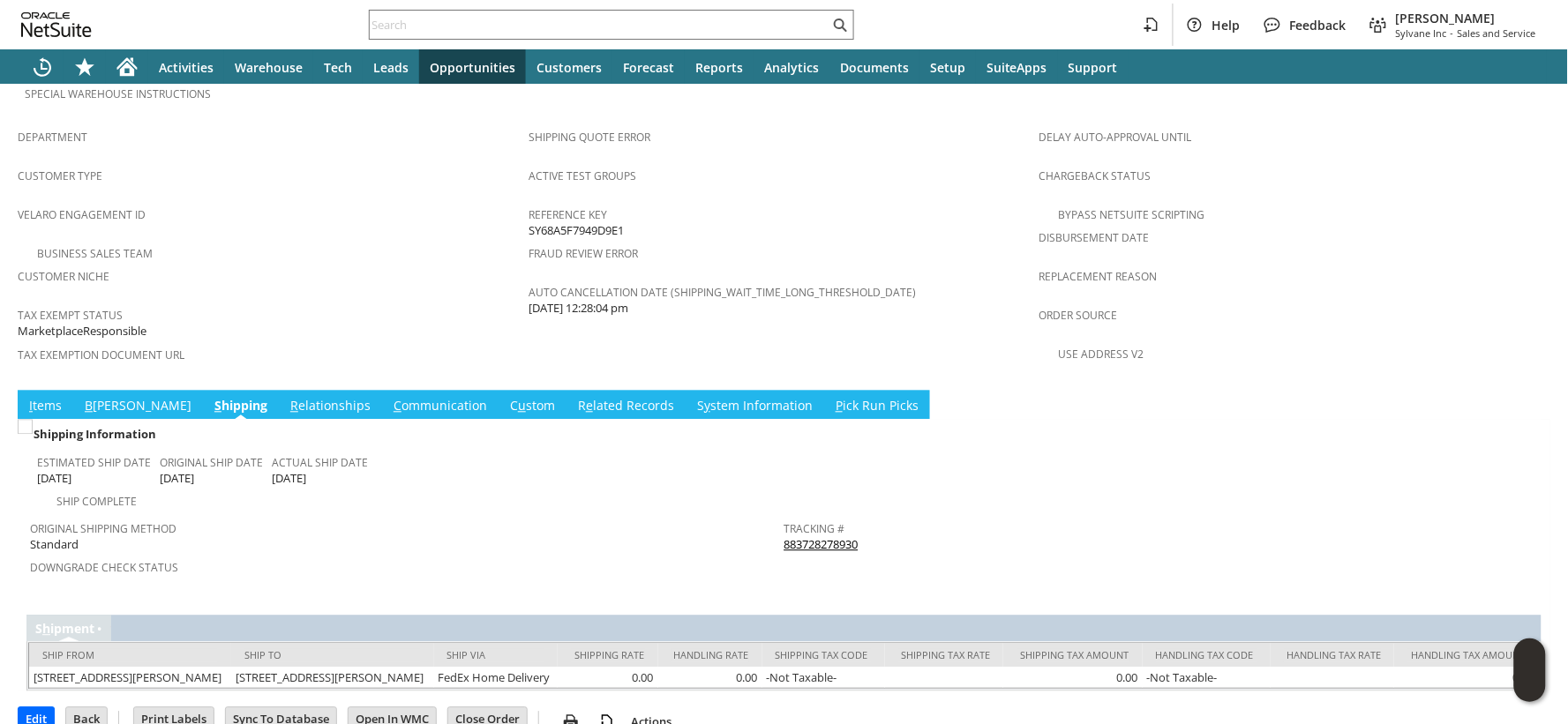
click at [860, 517] on div "Tracking # 883728278930" at bounding box center [1157, 536] width 746 height 37
copy tbody "883728278930 Return Tracking #"
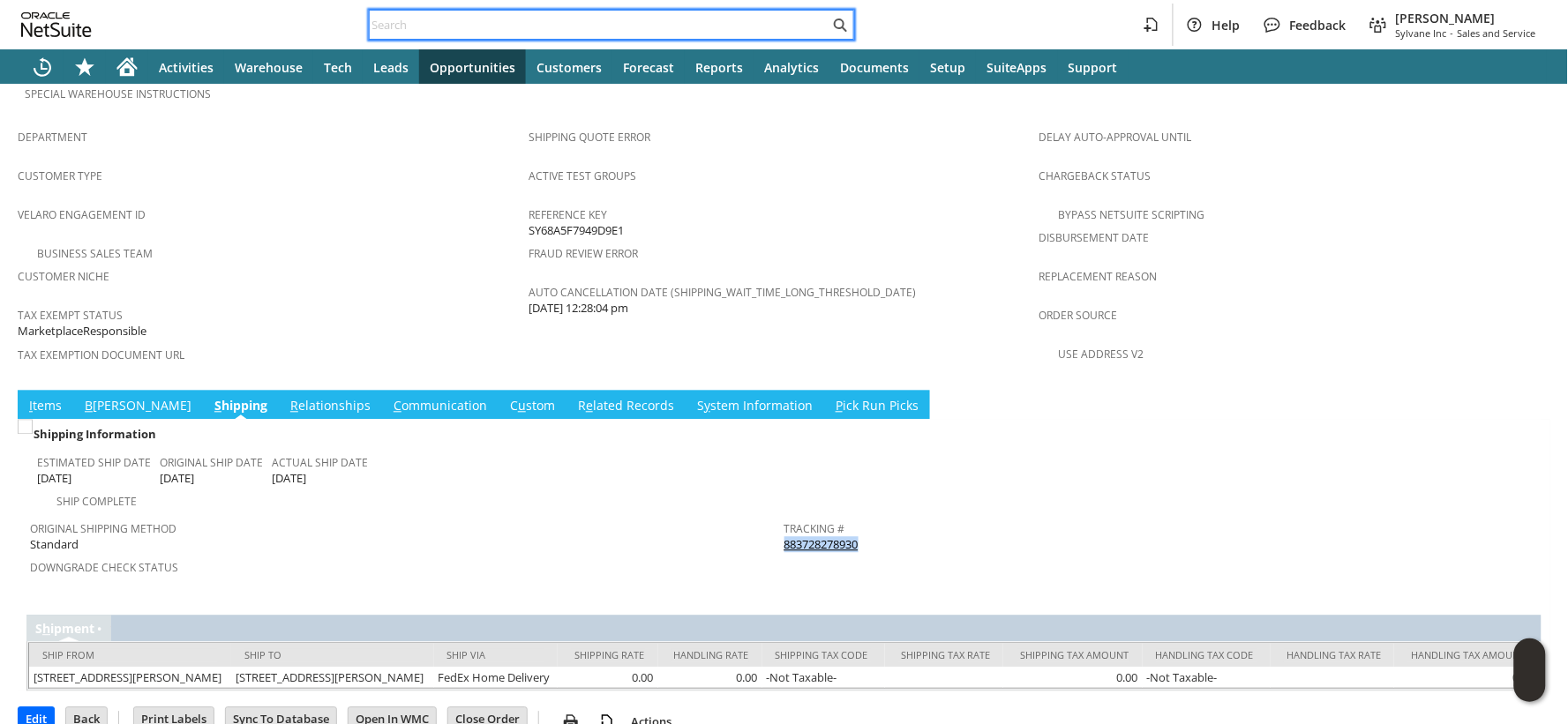
click at [444, 21] on input "text" at bounding box center [599, 25] width 459 height 21
paste input "129020744398324"
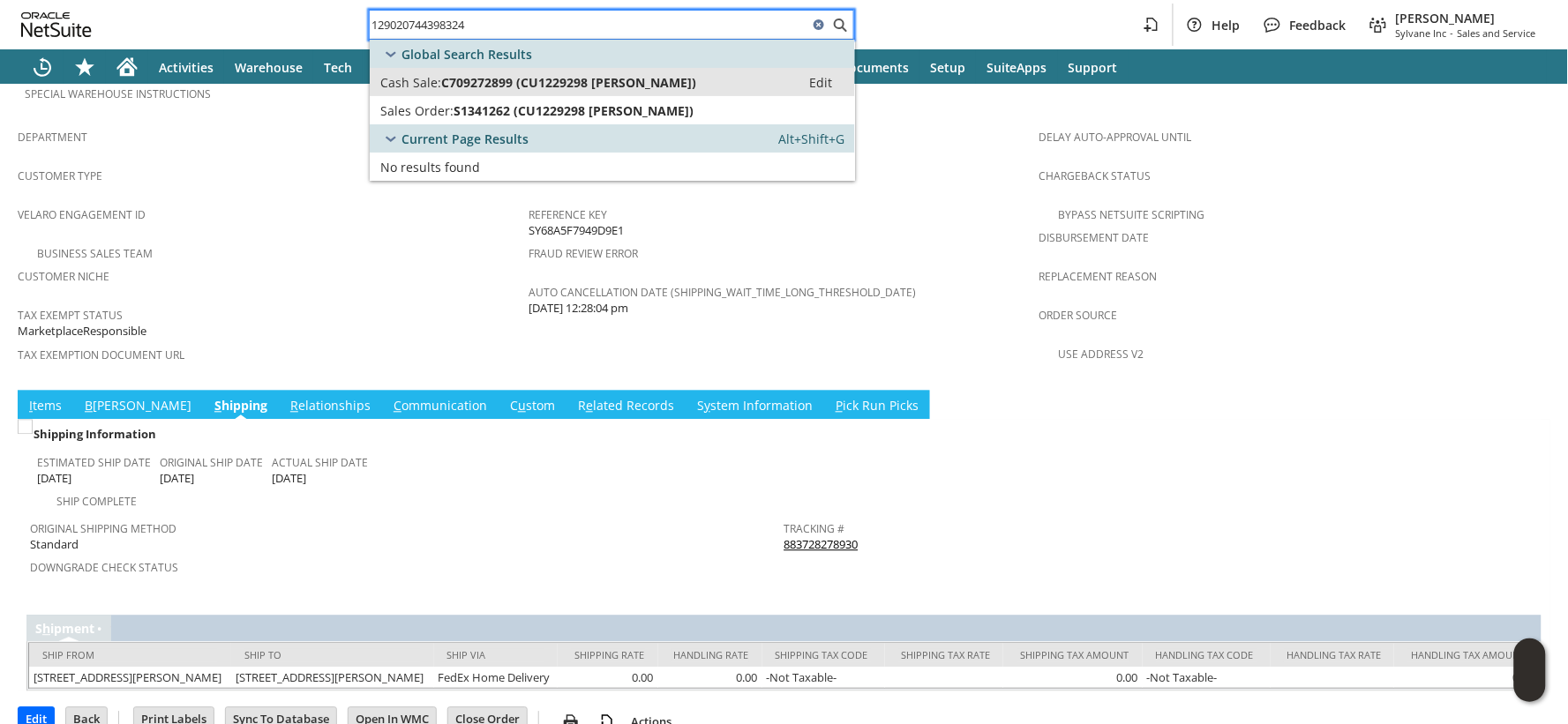
type input "129020744398324"
click at [442, 81] on span "C709272899 (CU1229298 Eder Montano)" at bounding box center [569, 82] width 255 height 17
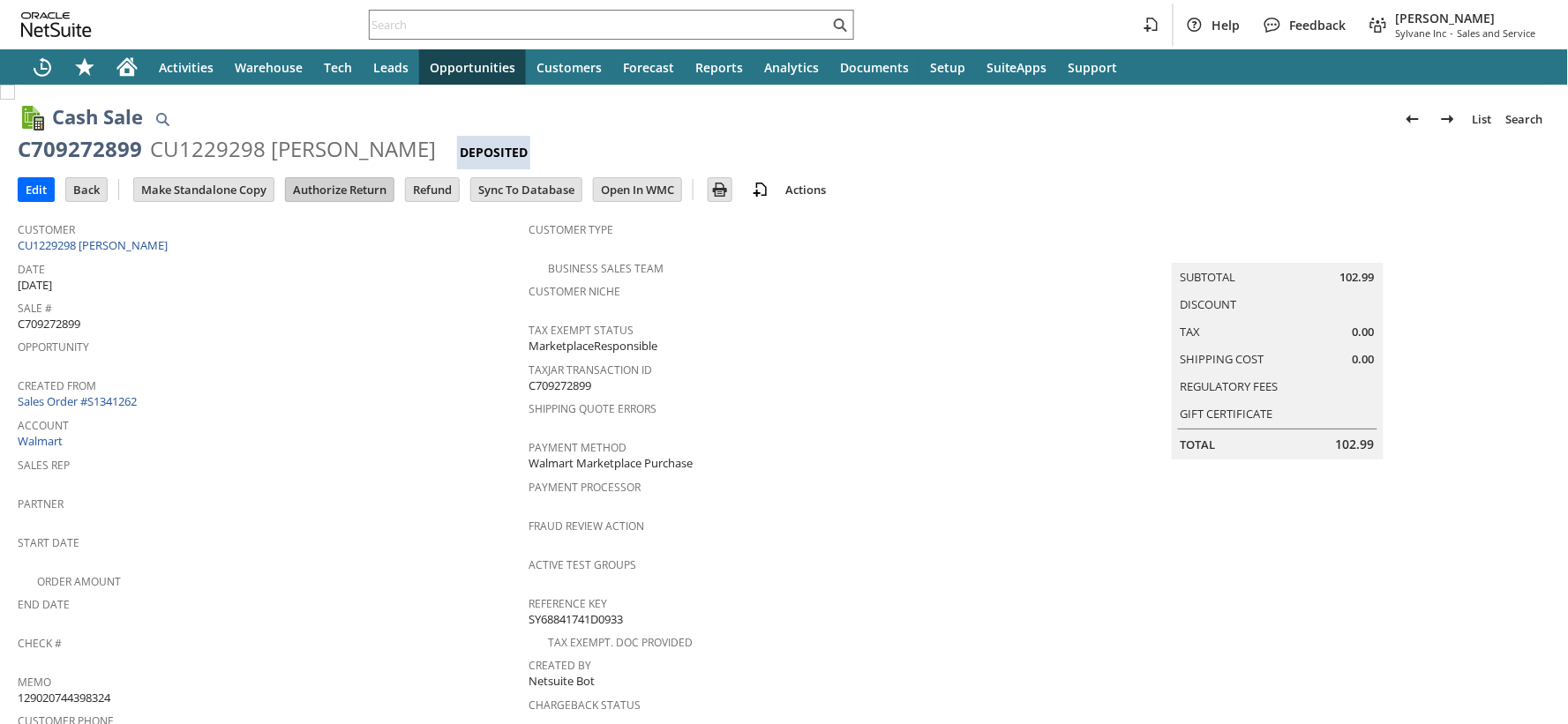
click at [354, 196] on input "Authorize Return" at bounding box center [340, 190] width 108 height 23
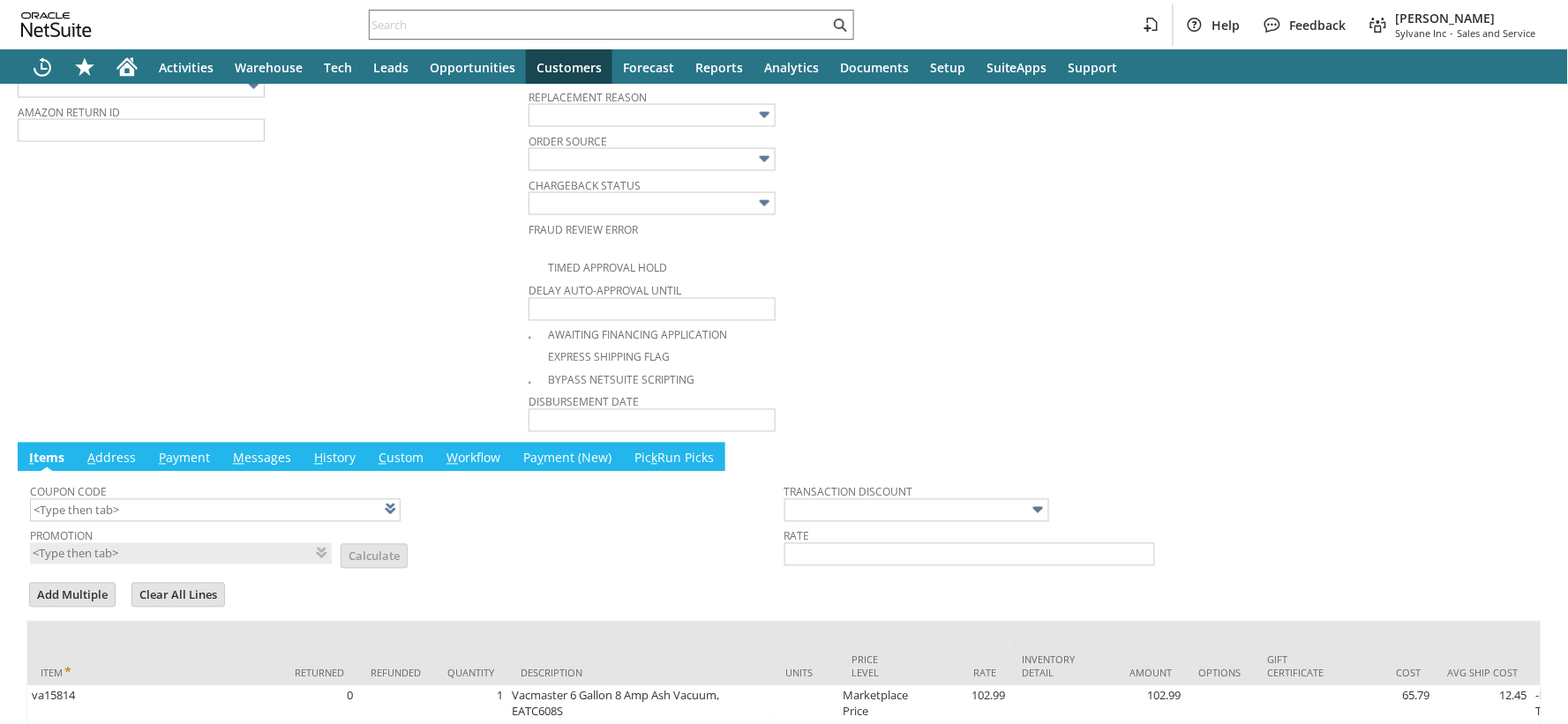
scroll to position [404, 0]
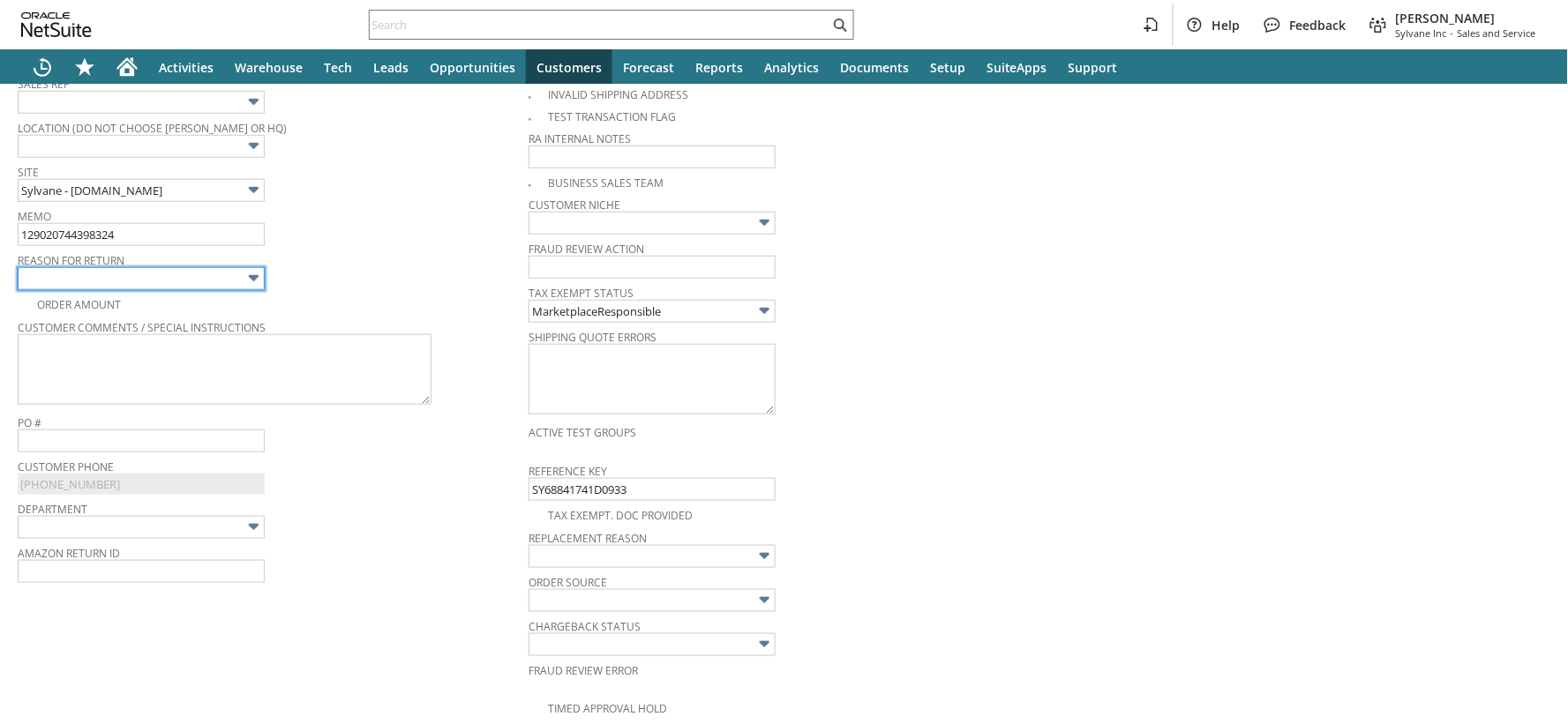
click at [147, 275] on input "text" at bounding box center [141, 279] width 247 height 23
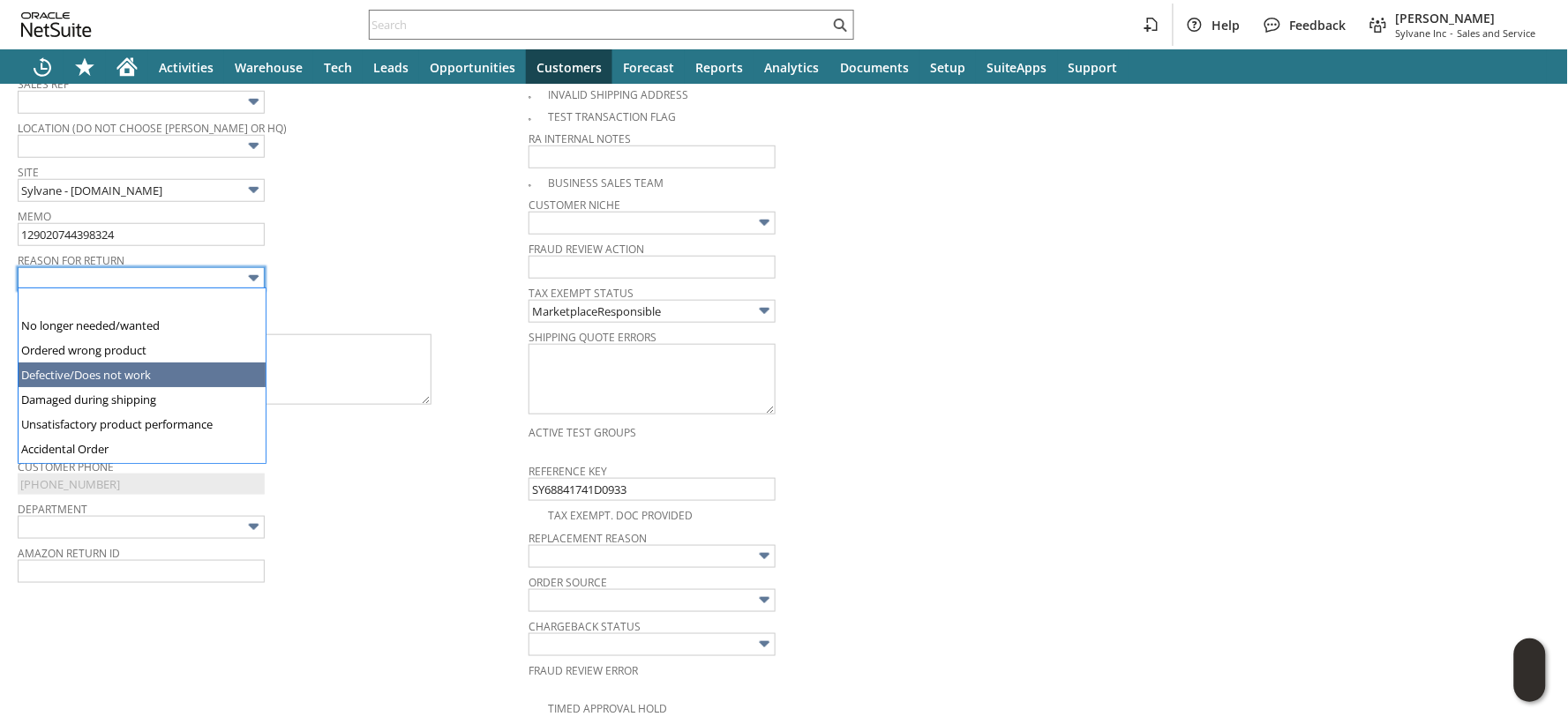
type input "Defective/Does not work"
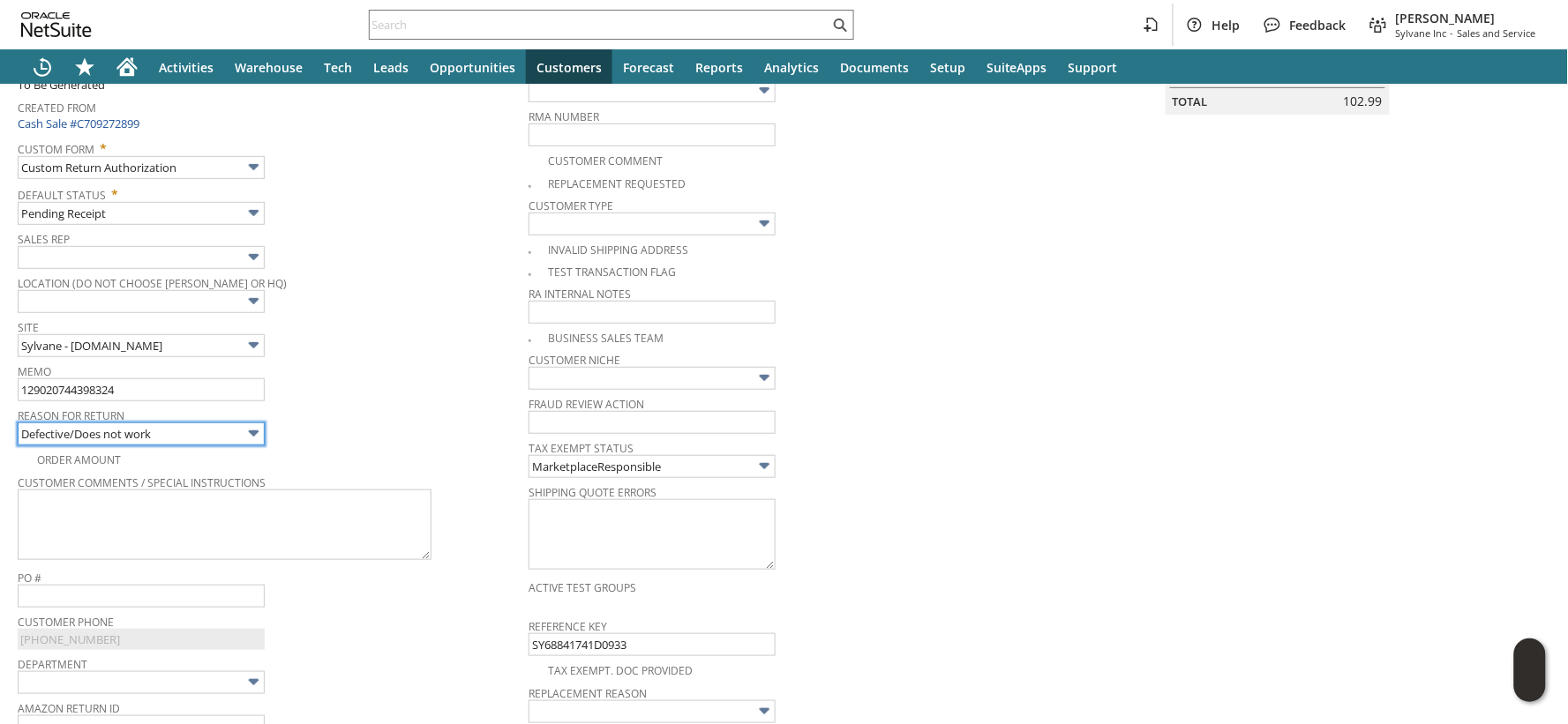
scroll to position [0, 0]
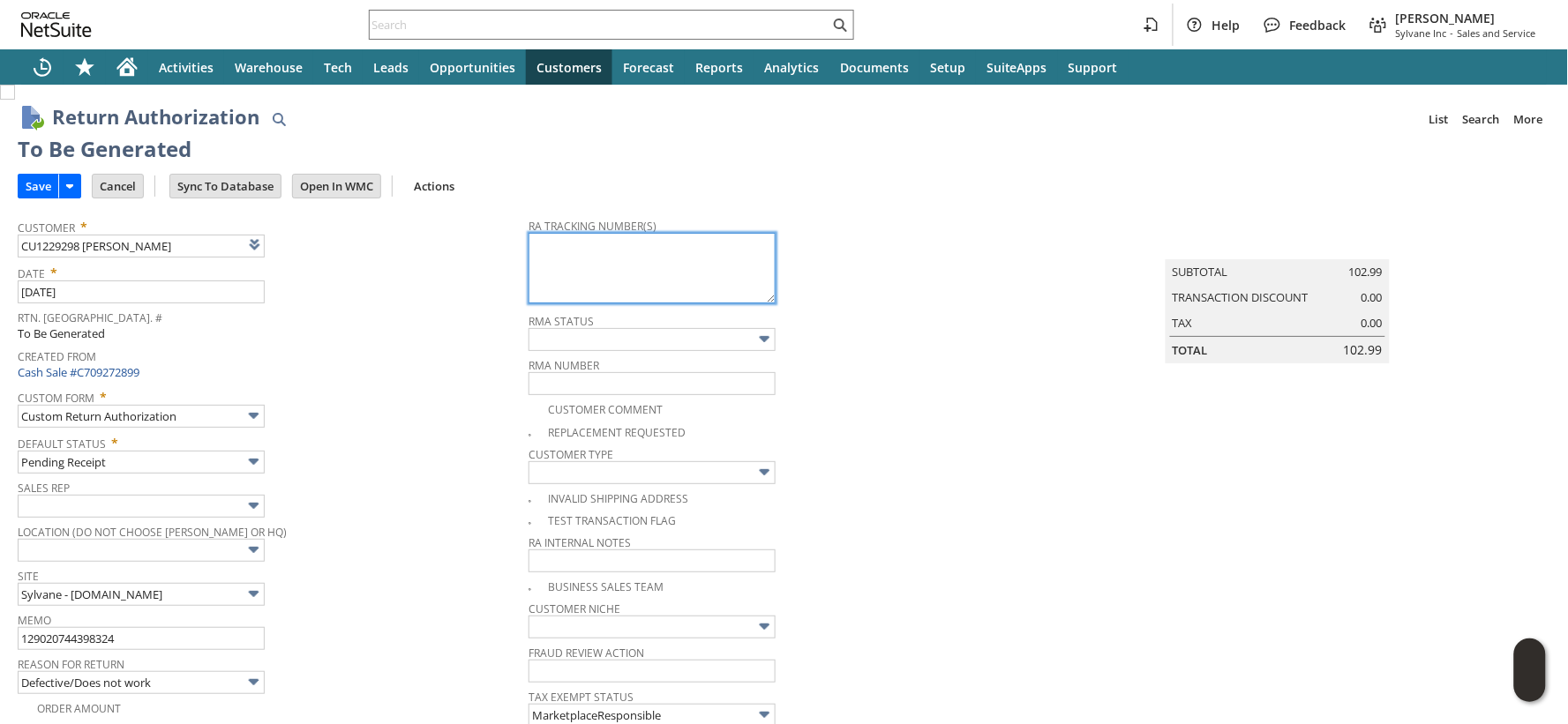
click at [565, 258] on textarea at bounding box center [652, 267] width 247 height 70
paste textarea "797571928613"
type textarea "797571928613"
click at [41, 188] on input "Save" at bounding box center [38, 186] width 40 height 23
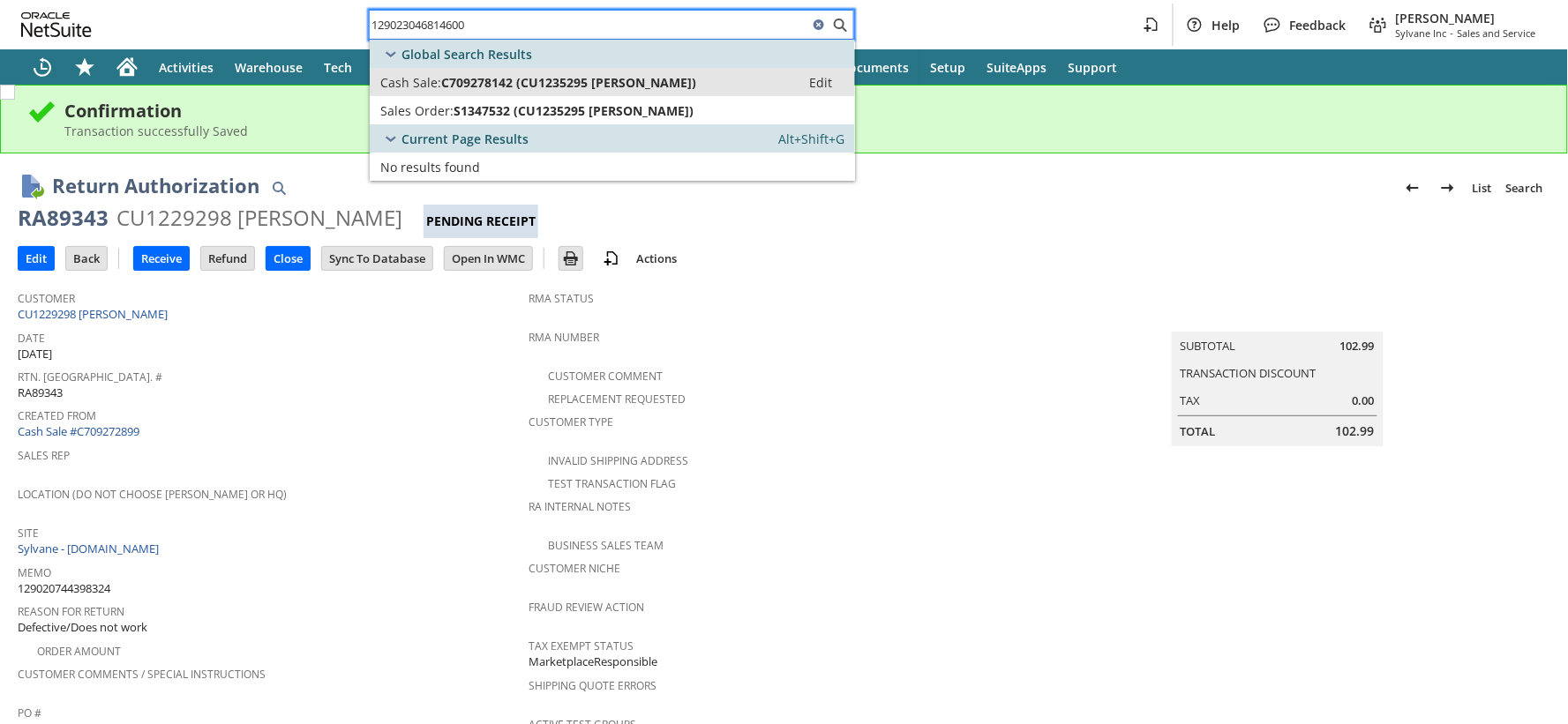
type input "129023046814600"
click at [420, 86] on span "Cash Sale:" at bounding box center [410, 82] width 61 height 17
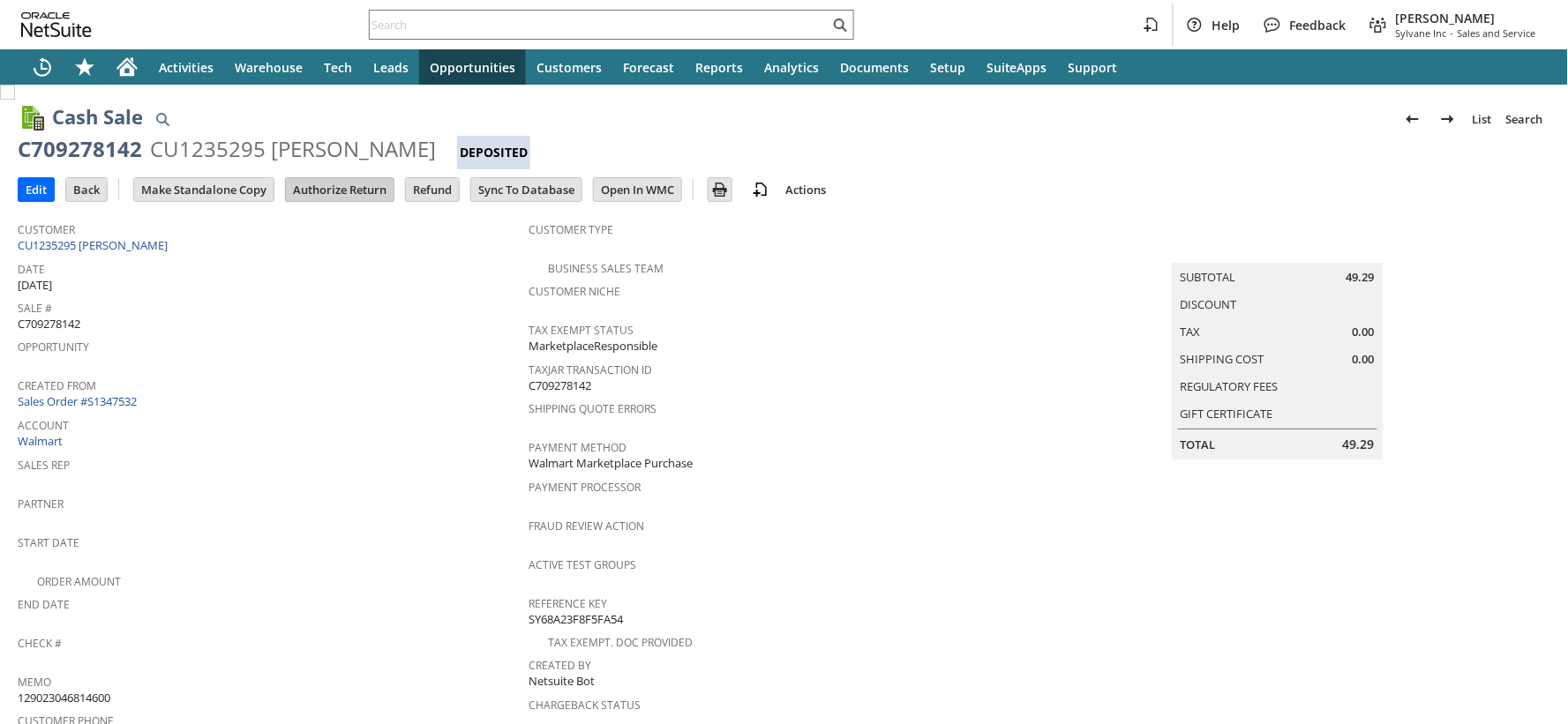
click at [346, 184] on input "Authorize Return" at bounding box center [340, 190] width 108 height 23
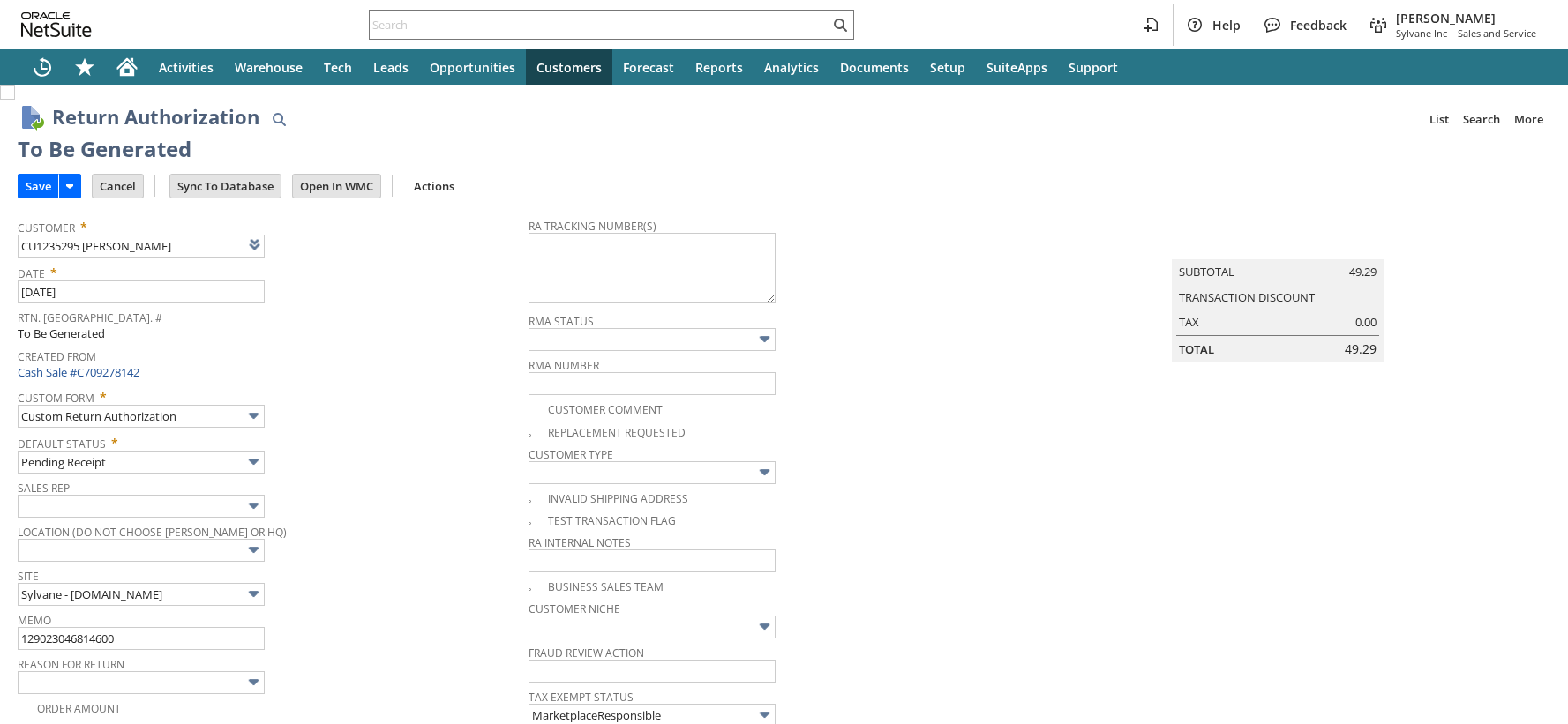
type input "Add"
type input "Copy Previous"
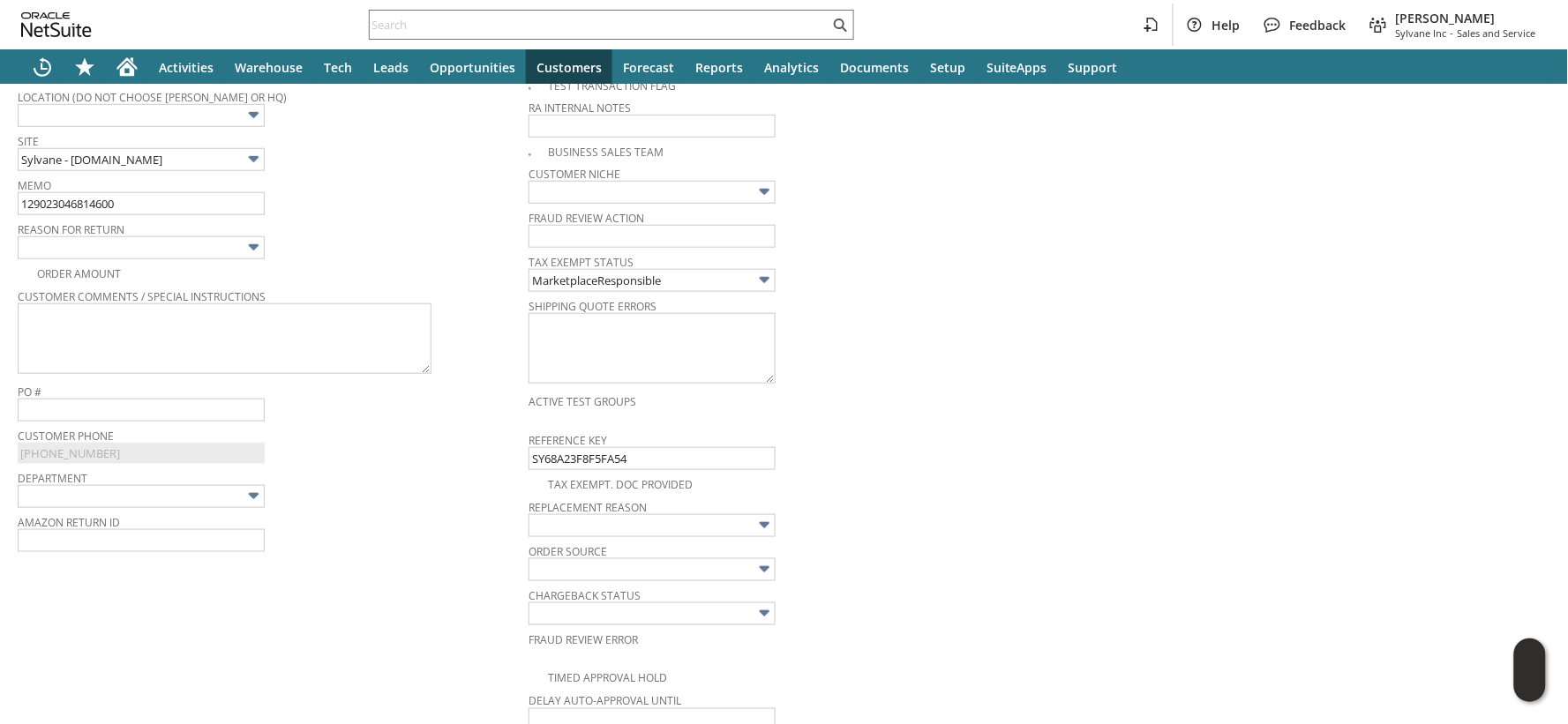
scroll to position [338, 0]
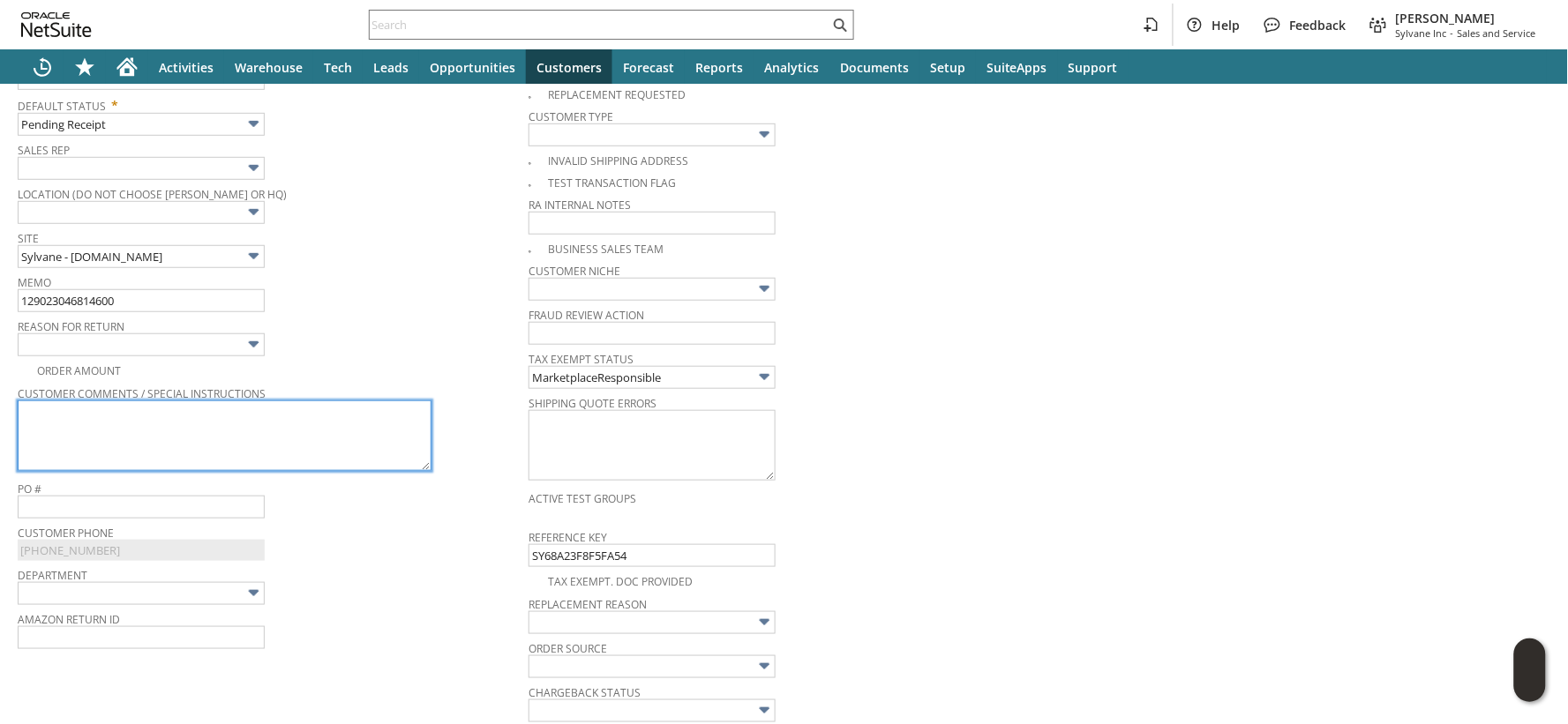
click at [334, 416] on textarea at bounding box center [225, 435] width 414 height 70
paste textarea "Difficult To Setup/Not Compatible"
type textarea "Difficult To Setup/Not Compatible"
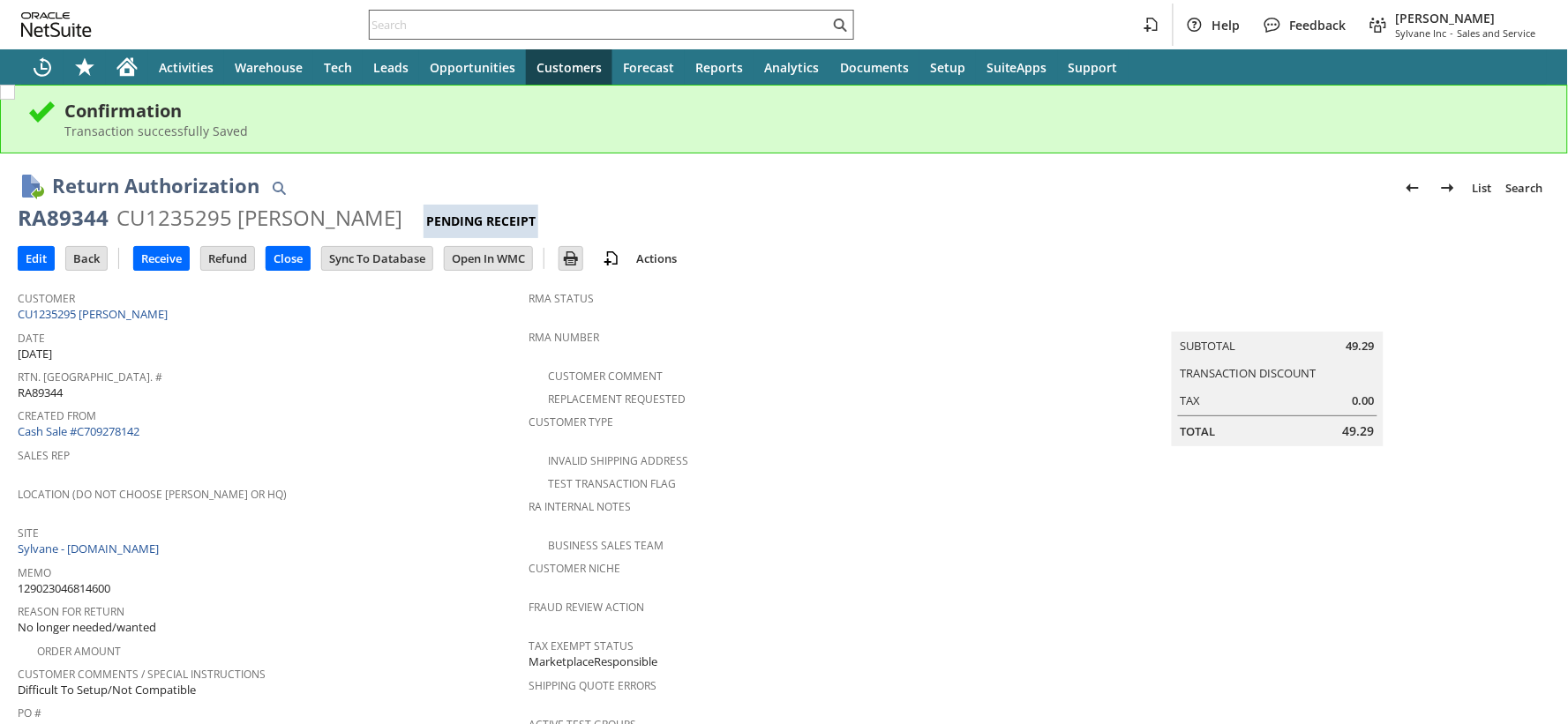
click at [392, 27] on input "text" at bounding box center [599, 25] width 459 height 21
paste input "129021679944804"
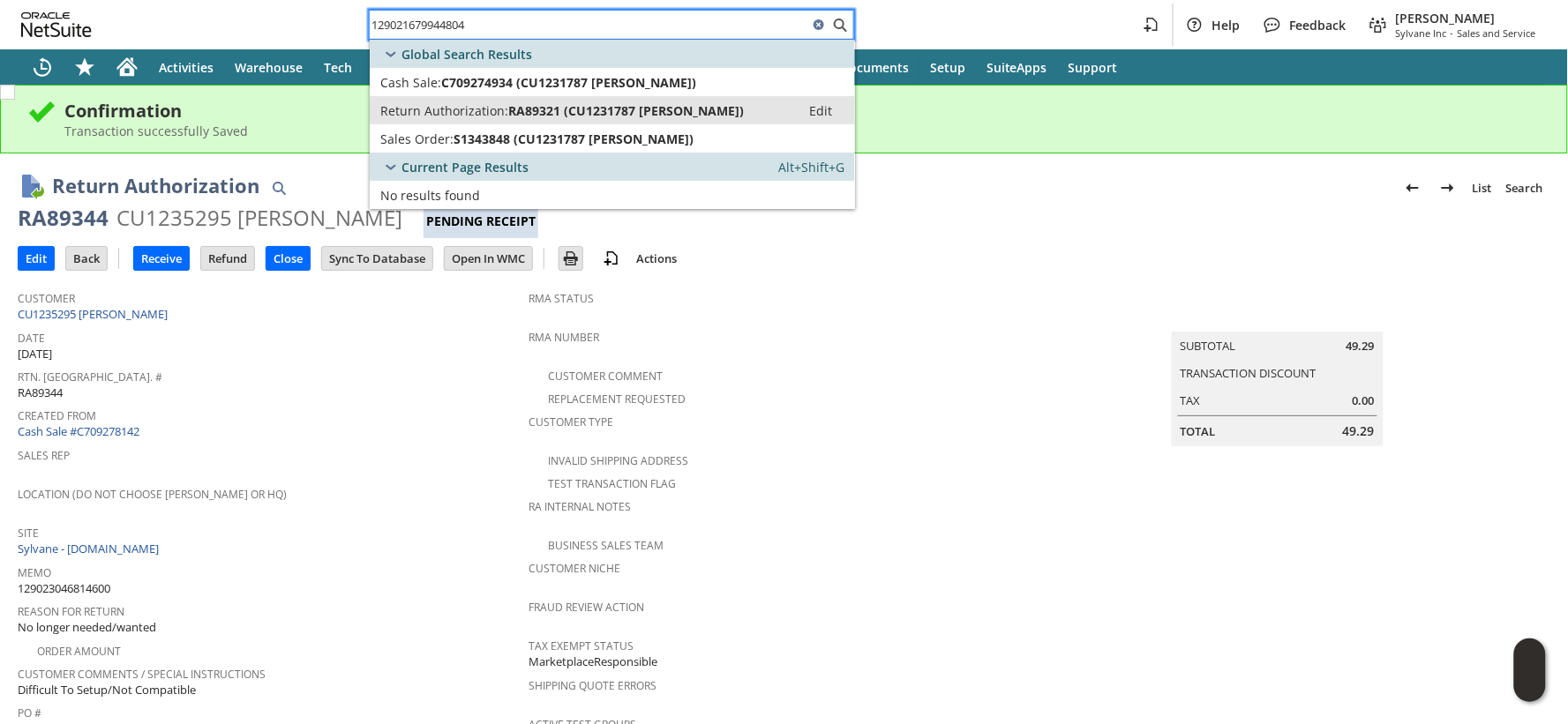
type input "129021679944804"
click at [427, 110] on span "Return Authorization:" at bounding box center [443, 111] width 128 height 17
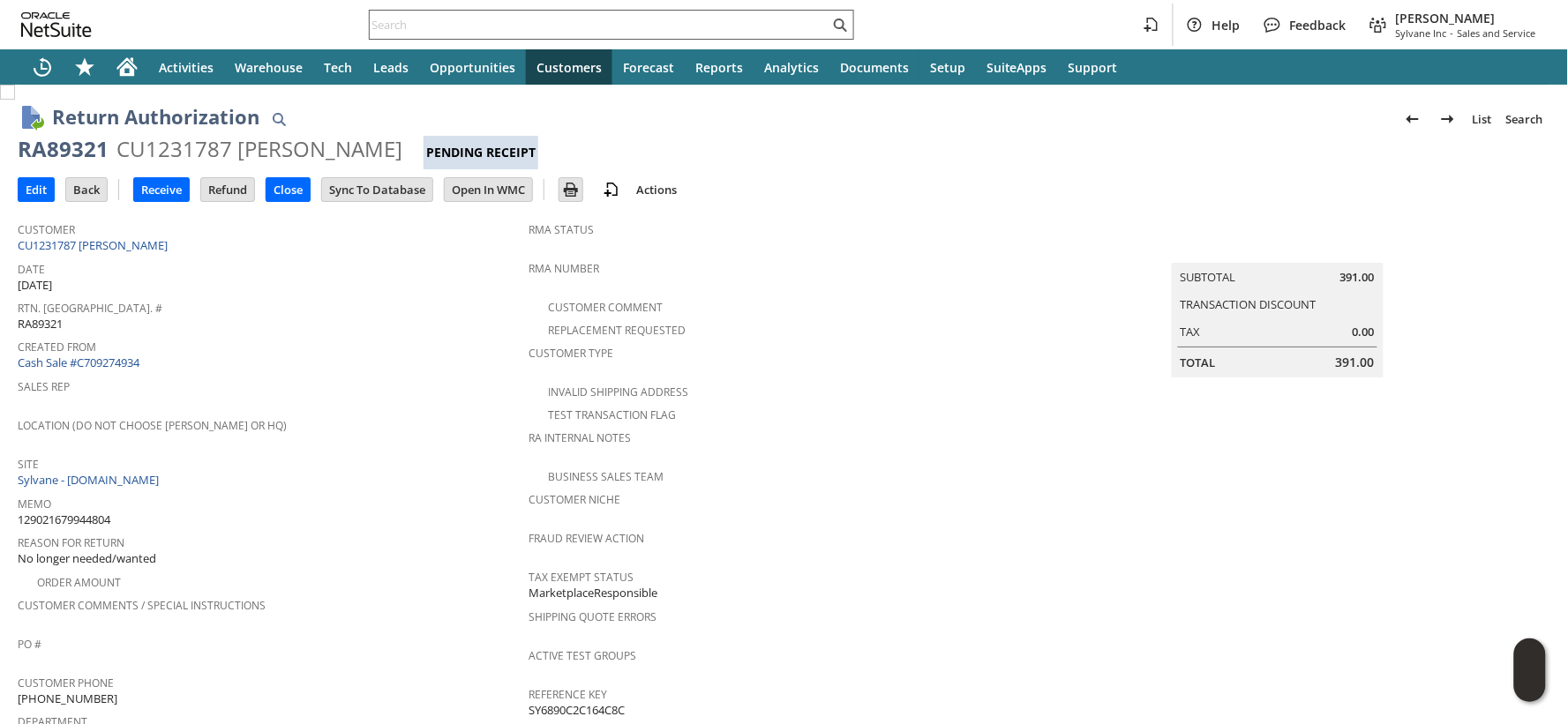
click at [439, 23] on input "text" at bounding box center [599, 25] width 459 height 21
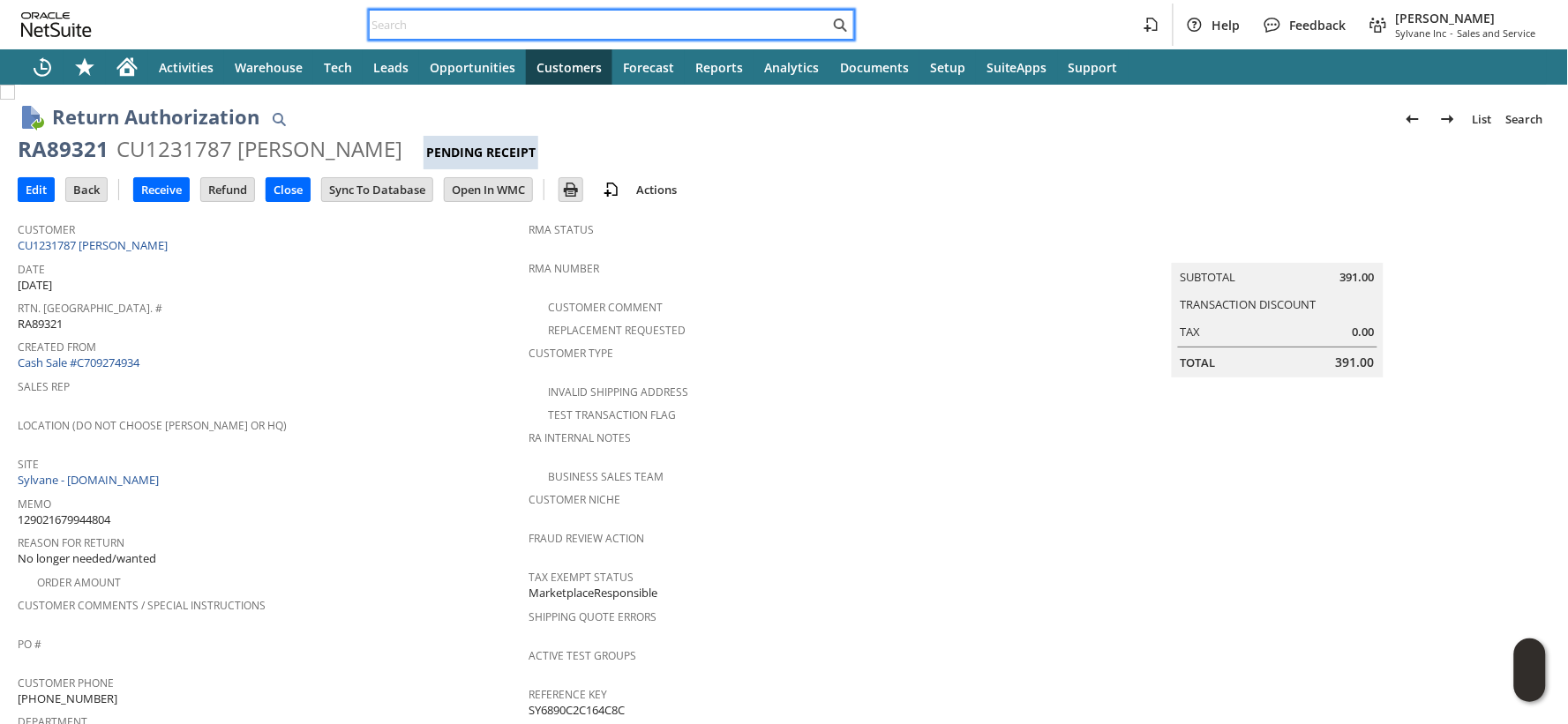
paste input "[CREDIT_CARD_NUMBER]"
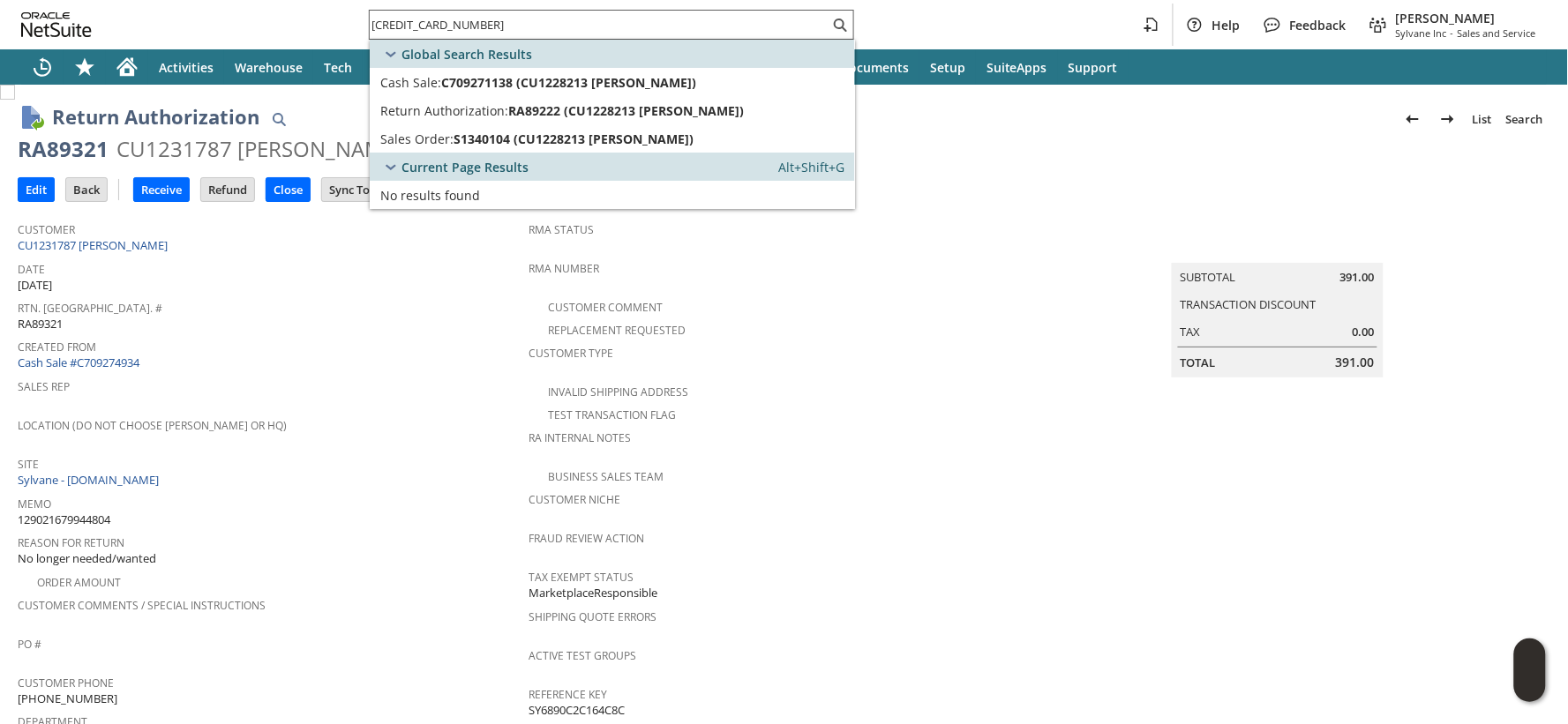
click at [404, 21] on input "129020328991272" at bounding box center [599, 25] width 459 height 21
click at [404, 21] on input "129020328991272" at bounding box center [590, 25] width 439 height 21
click at [406, 21] on input "129020328991272" at bounding box center [590, 25] width 439 height 21
paste input "2733347828"
click at [448, 21] on input "129022733347828" at bounding box center [599, 25] width 459 height 21
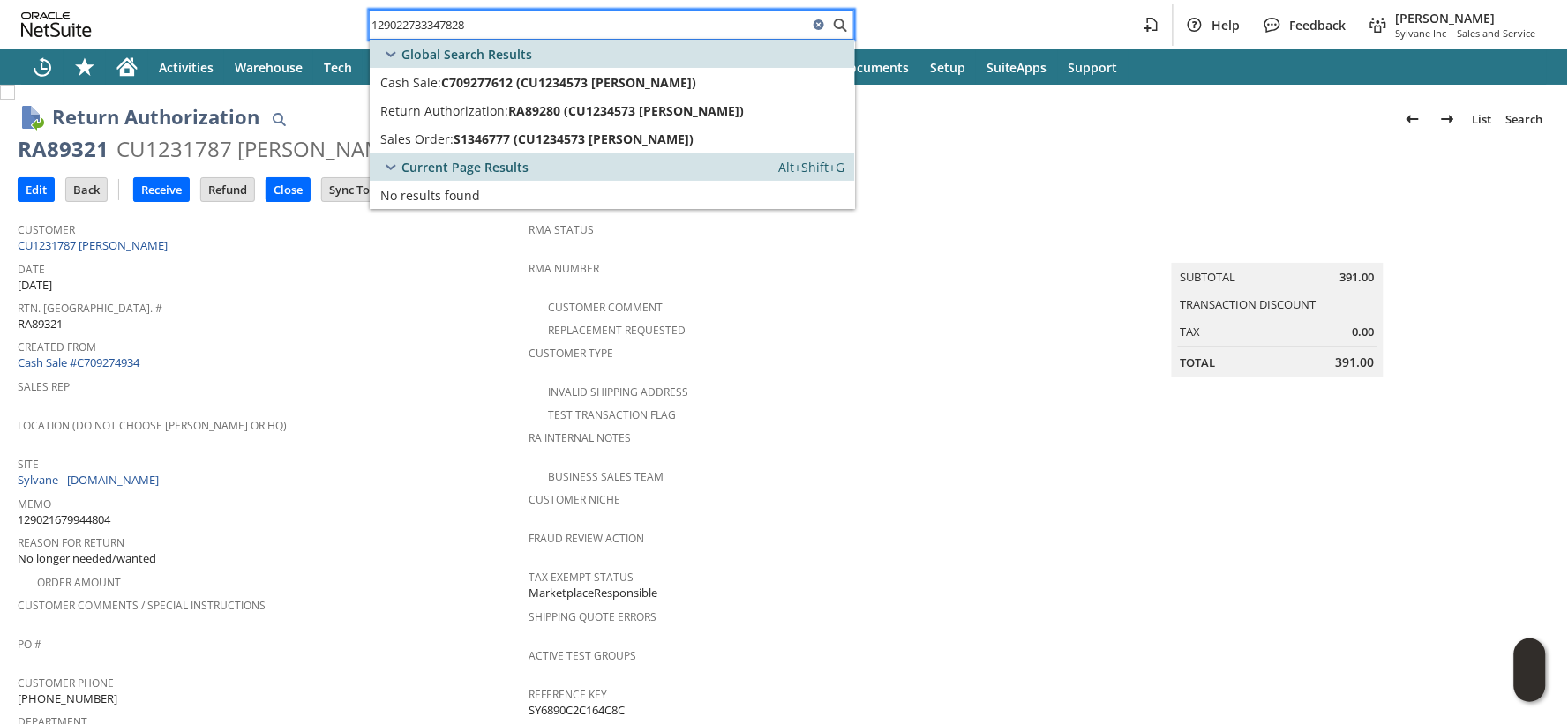
click at [448, 21] on input "129022733347828" at bounding box center [590, 25] width 439 height 21
paste input "09017327825070"
click at [391, 28] on input "109017327825070" at bounding box center [590, 25] width 439 height 21
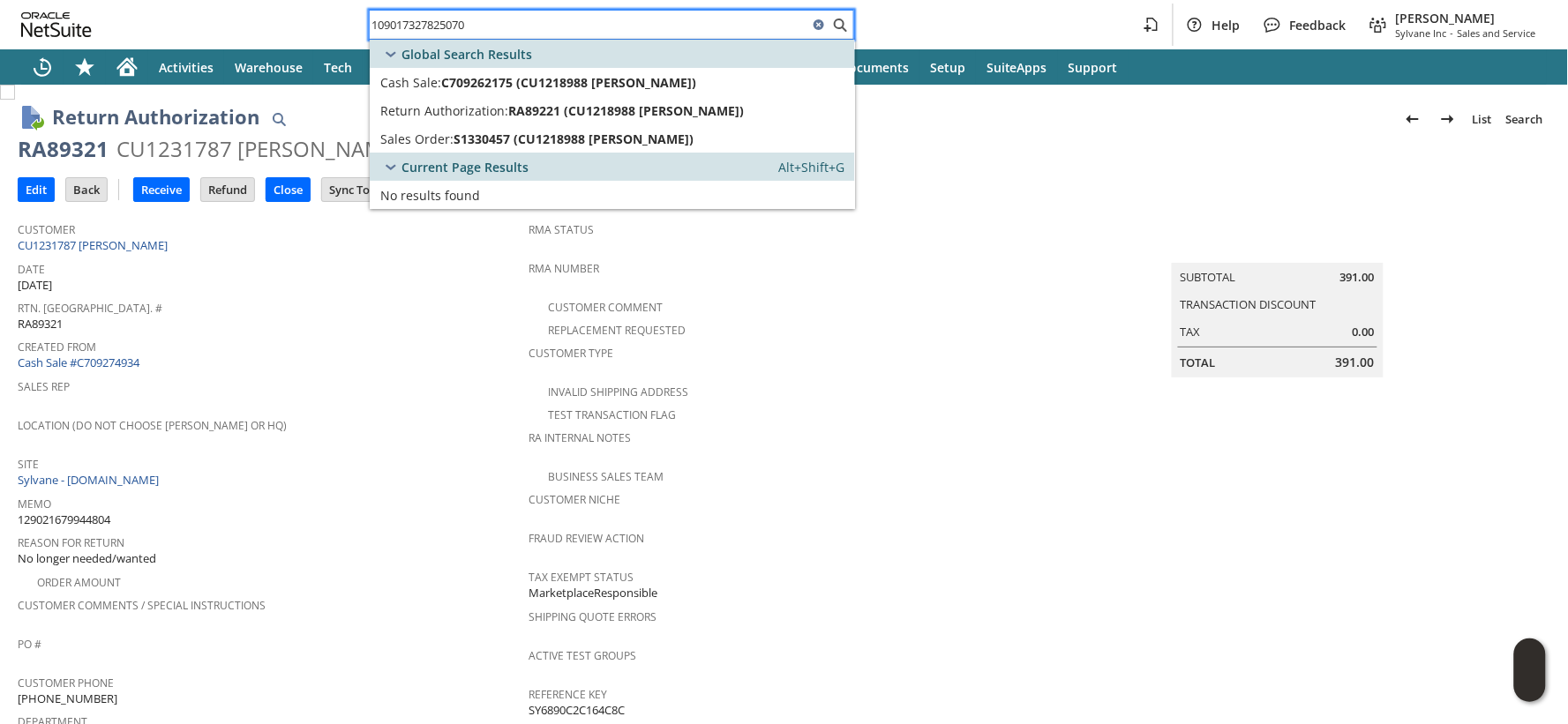
click at [391, 28] on input "109017327825070" at bounding box center [590, 25] width 439 height 21
paste input "29022319038319"
click at [375, 24] on input "129022319038319" at bounding box center [599, 25] width 459 height 21
click at [375, 24] on input "129022319038319" at bounding box center [590, 25] width 439 height 21
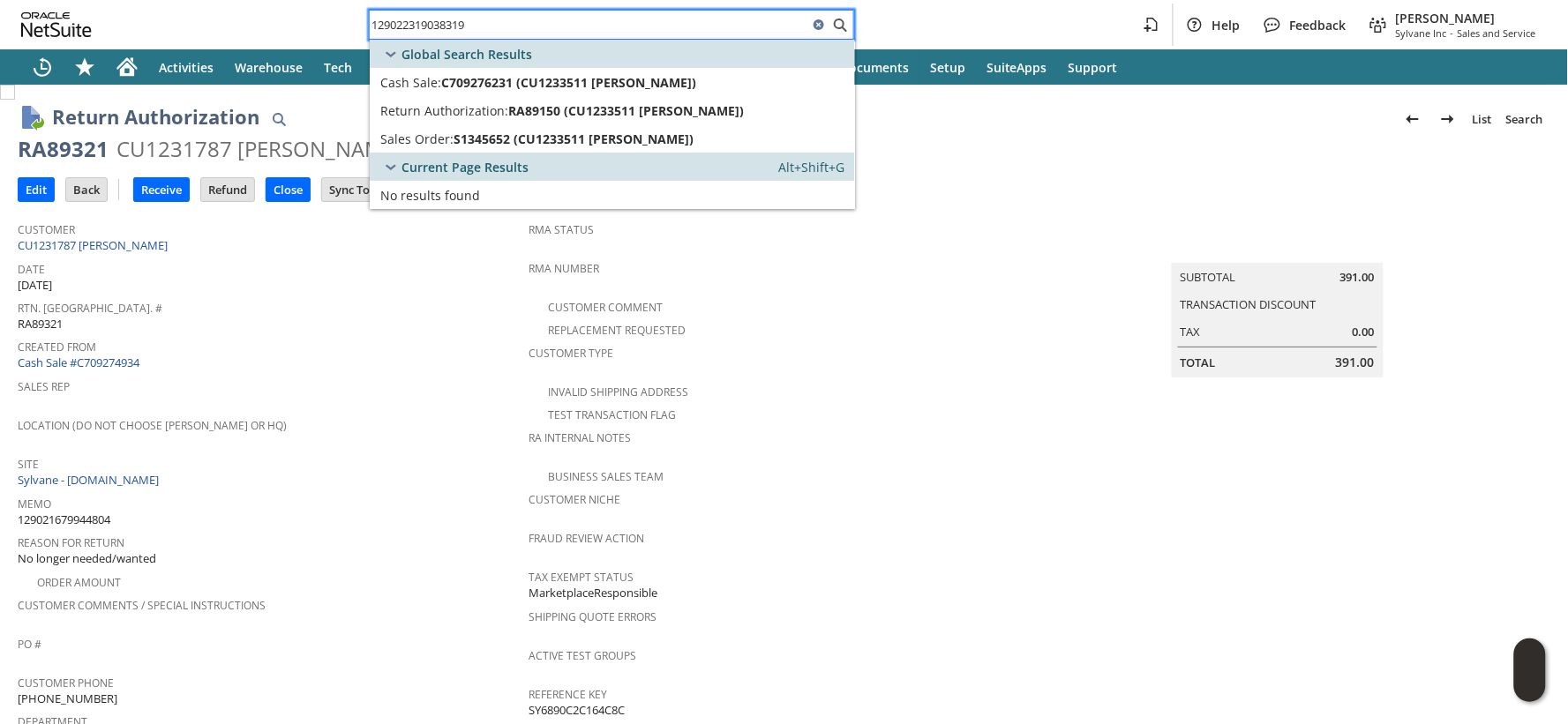
paste input "0328147677"
click at [411, 29] on input "129020328147677" at bounding box center [590, 25] width 439 height 21
paste input "991272"
type input "129020328991272"
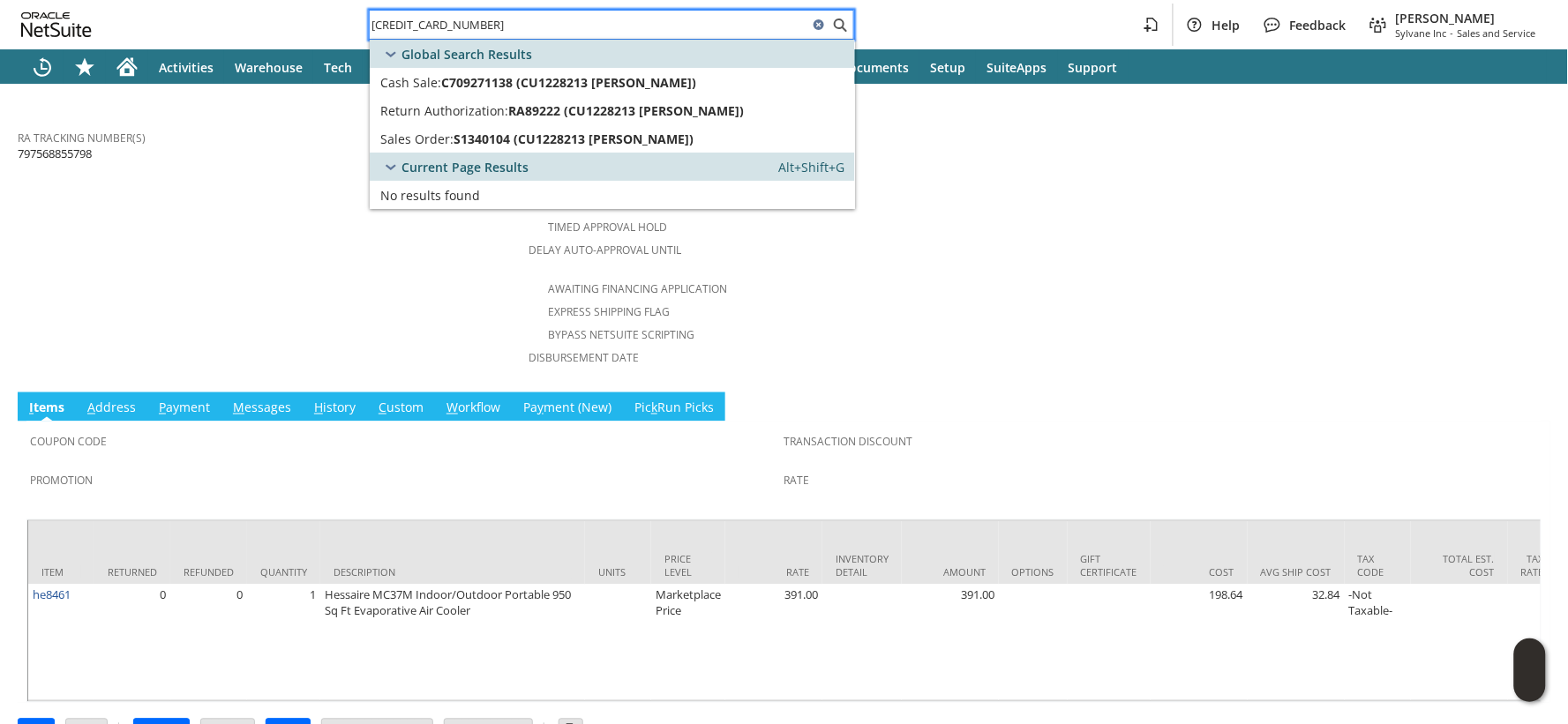
scroll to position [686, 0]
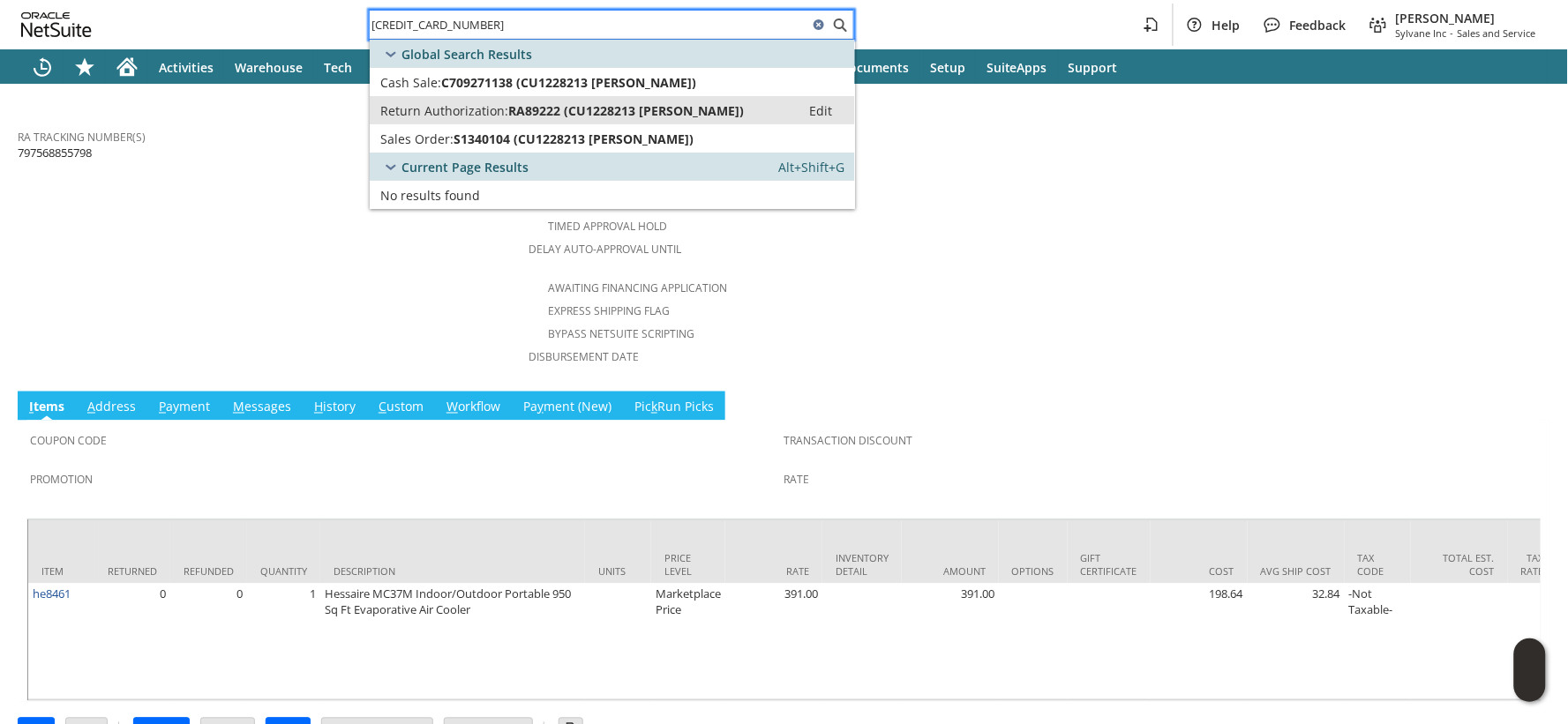
click at [475, 109] on span "Return Authorization:" at bounding box center [443, 111] width 128 height 17
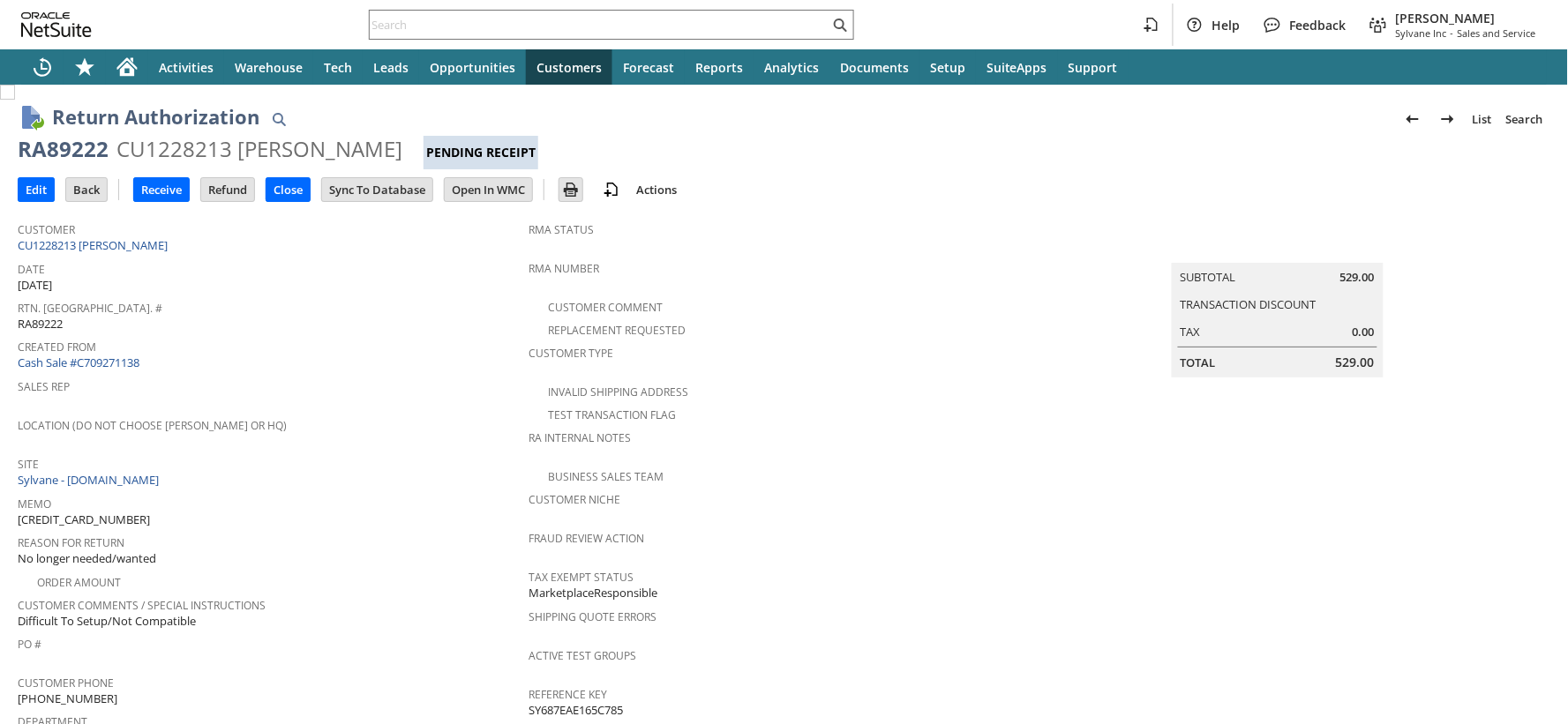
scroll to position [701, 0]
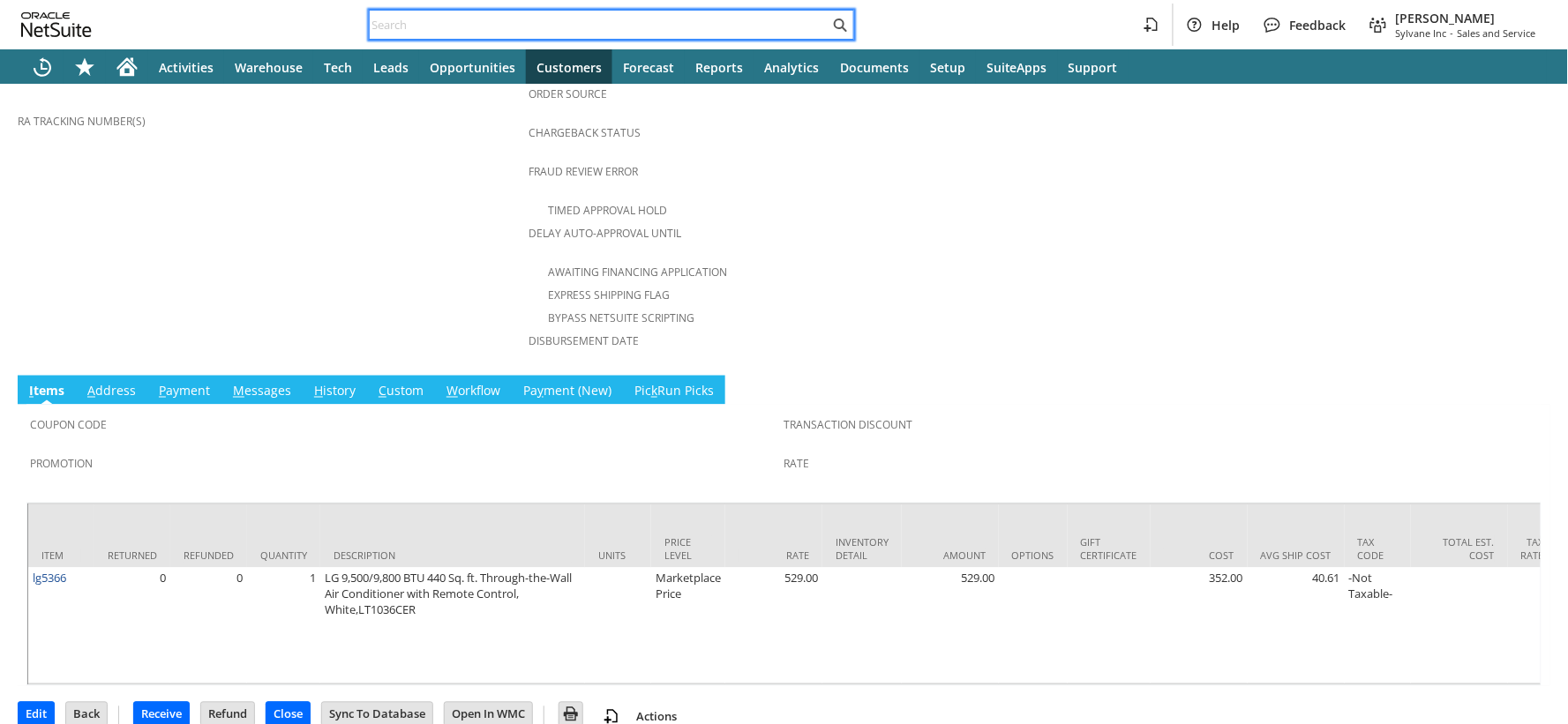
click at [406, 28] on input "text" at bounding box center [599, 25] width 459 height 21
paste input "129022423582355"
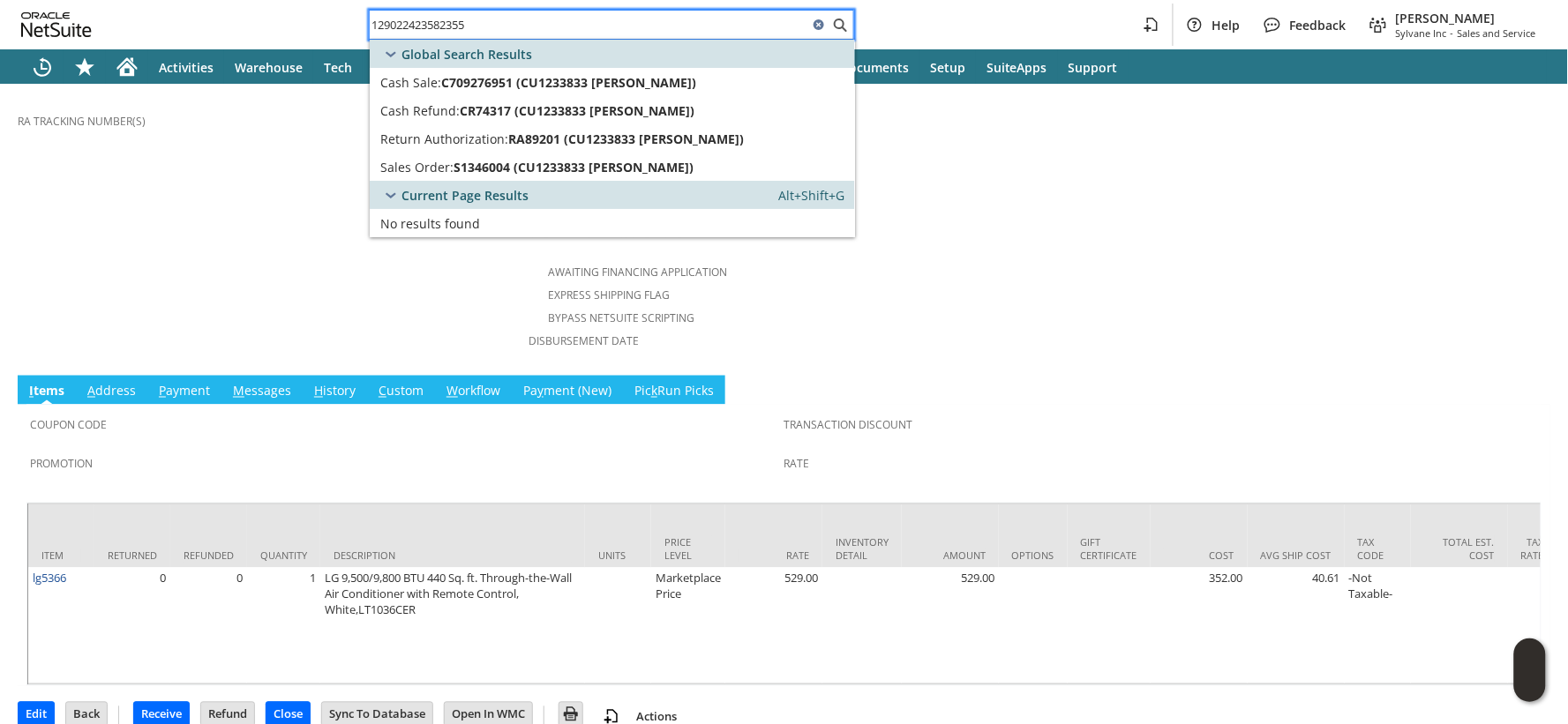
click at [454, 30] on input "129022423582355" at bounding box center [590, 25] width 439 height 21
paste input "0533197626"
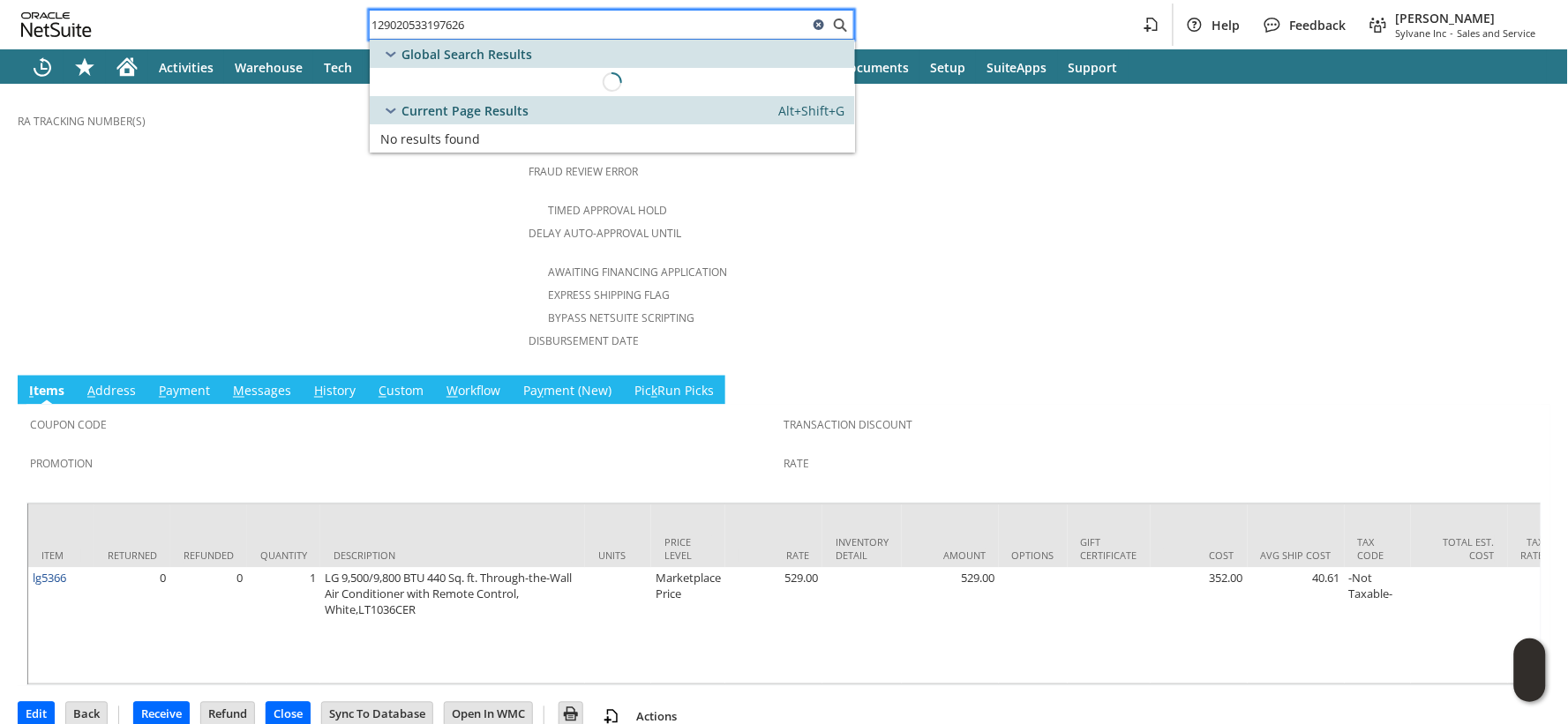
type input "129020533197626"
click at [819, 23] on icon at bounding box center [819, 25] width 11 height 11
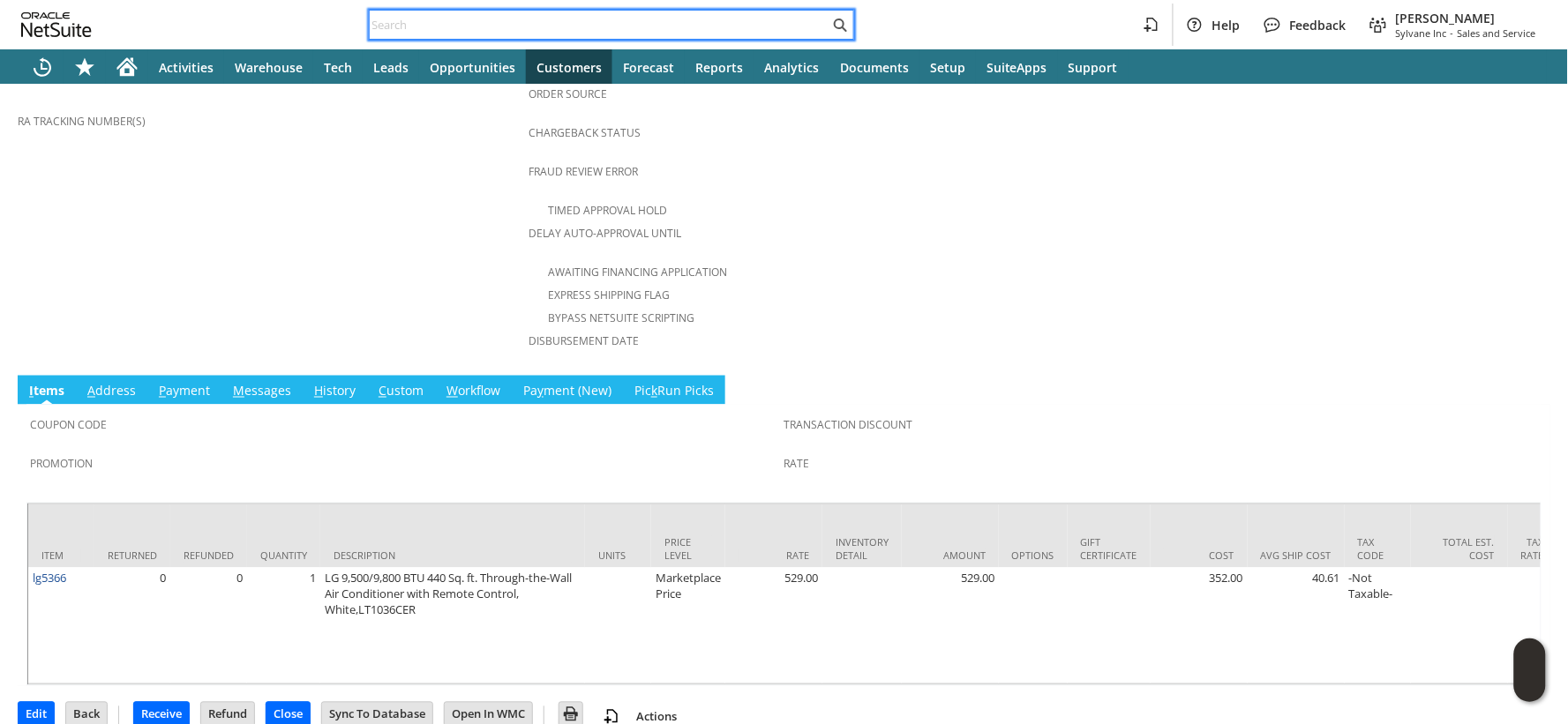
paste input "129020533197626"
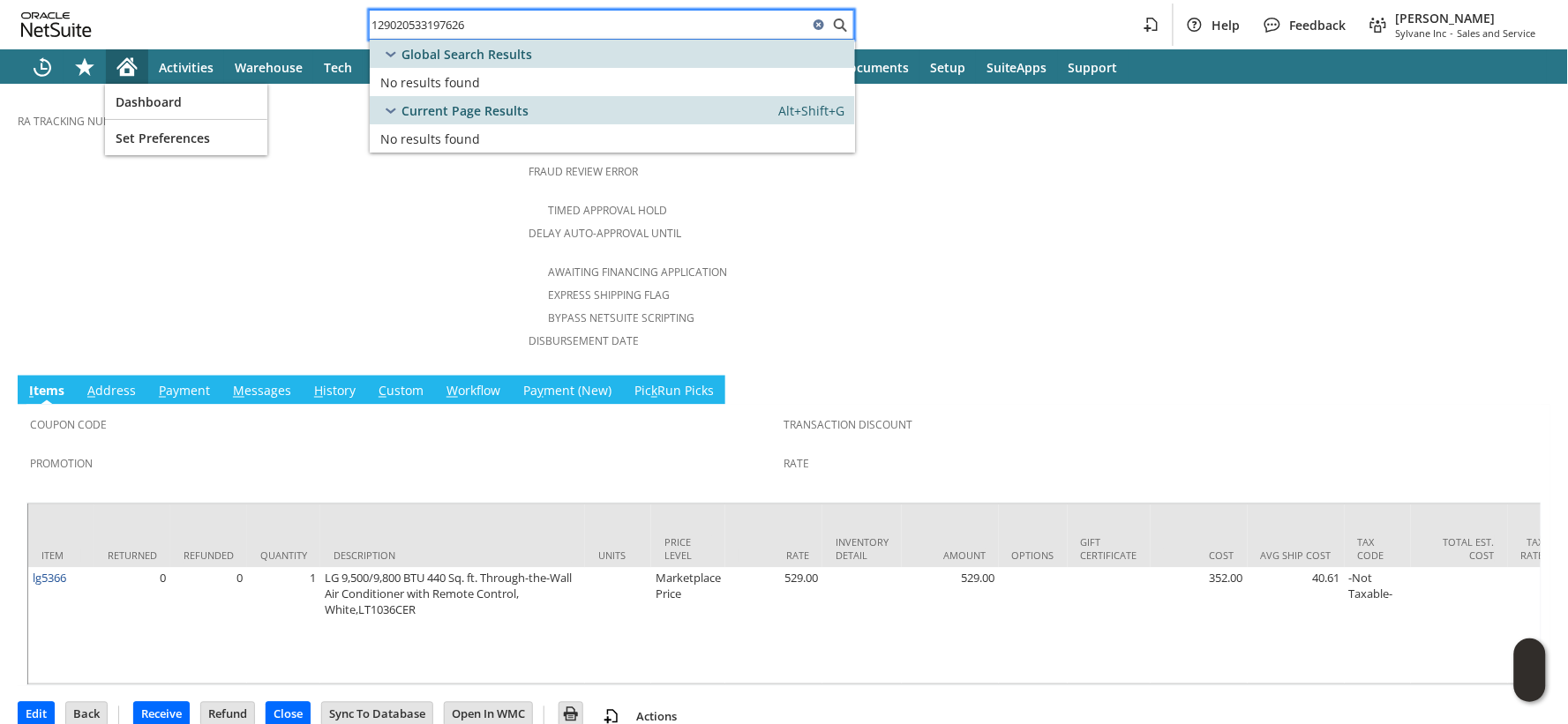
type input "129020533197626"
click at [120, 57] on icon "Home" at bounding box center [128, 67] width 21 height 21
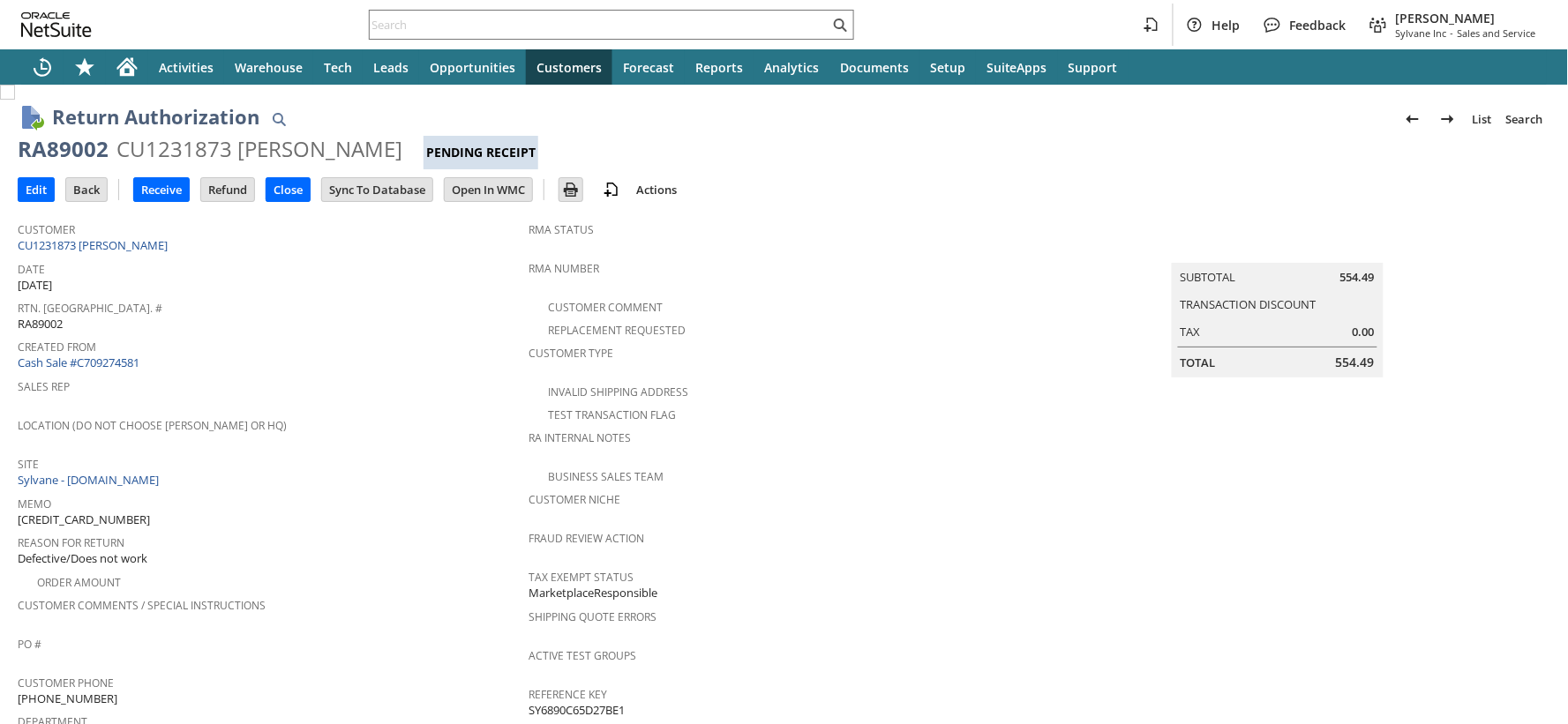
scroll to position [690, 0]
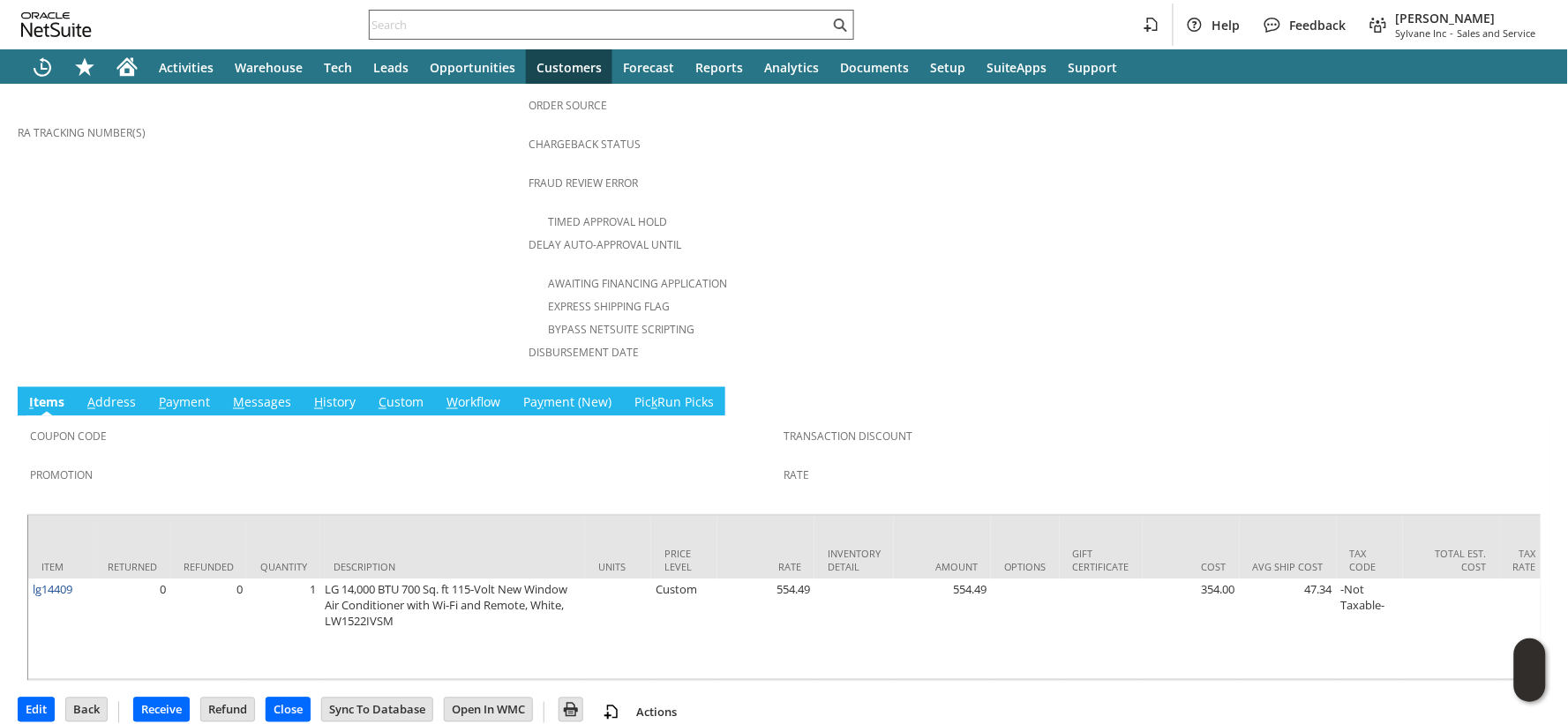
click at [385, 22] on input "text" at bounding box center [599, 25] width 459 height 21
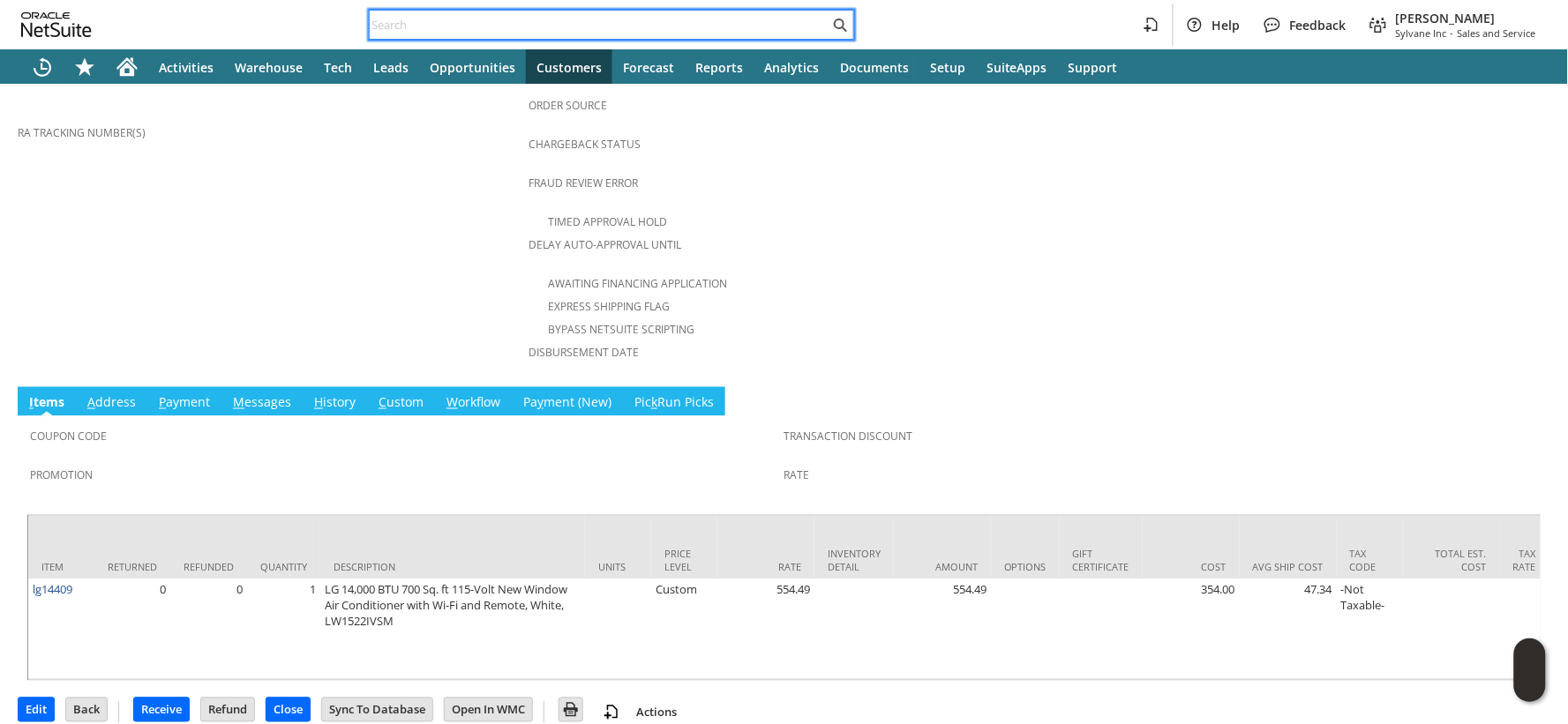
paste input "114-0004816-0585079"
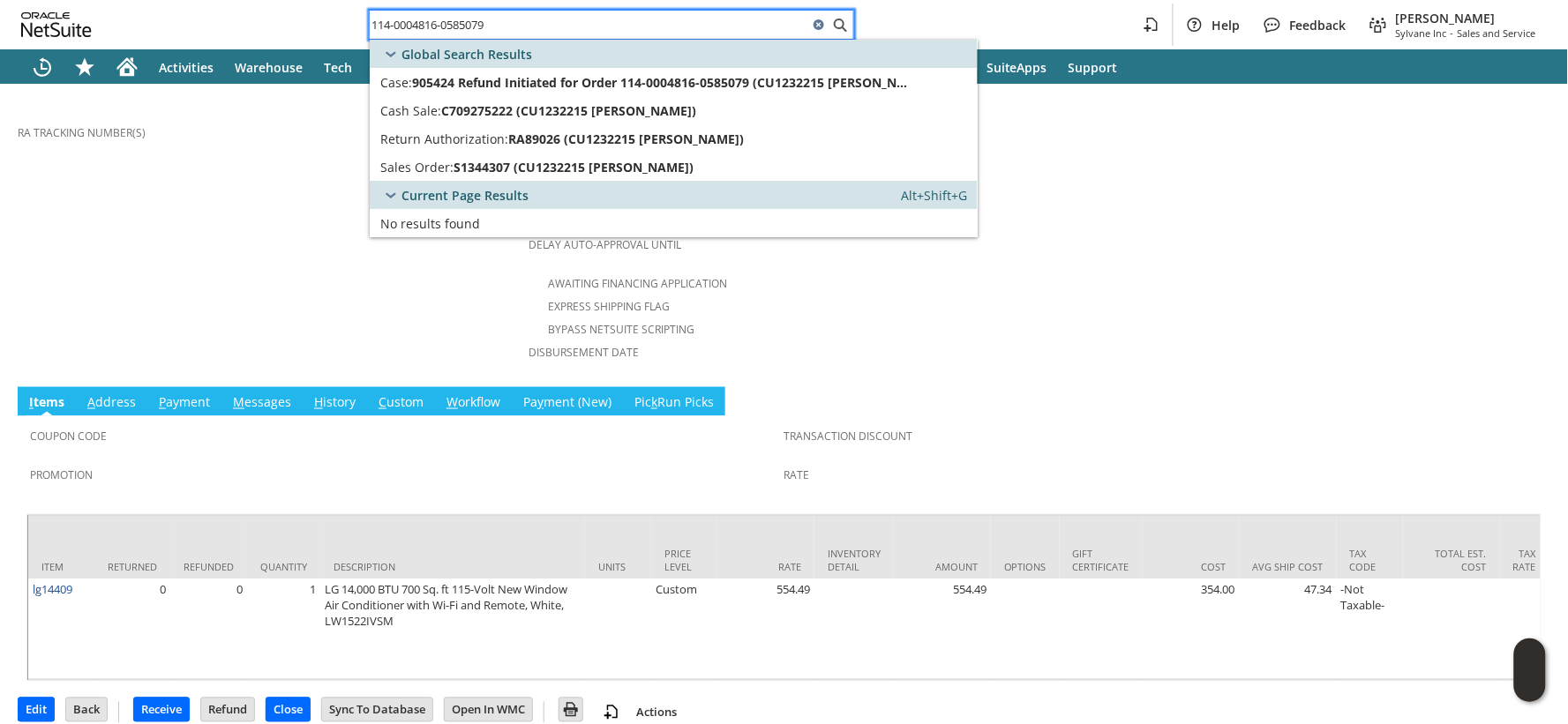
click at [403, 24] on input "114-0004816-0585079" at bounding box center [590, 25] width 439 height 21
paste input "1-9601415-0657065"
click at [460, 21] on input "111-9601415-0657065" at bounding box center [590, 25] width 439 height 21
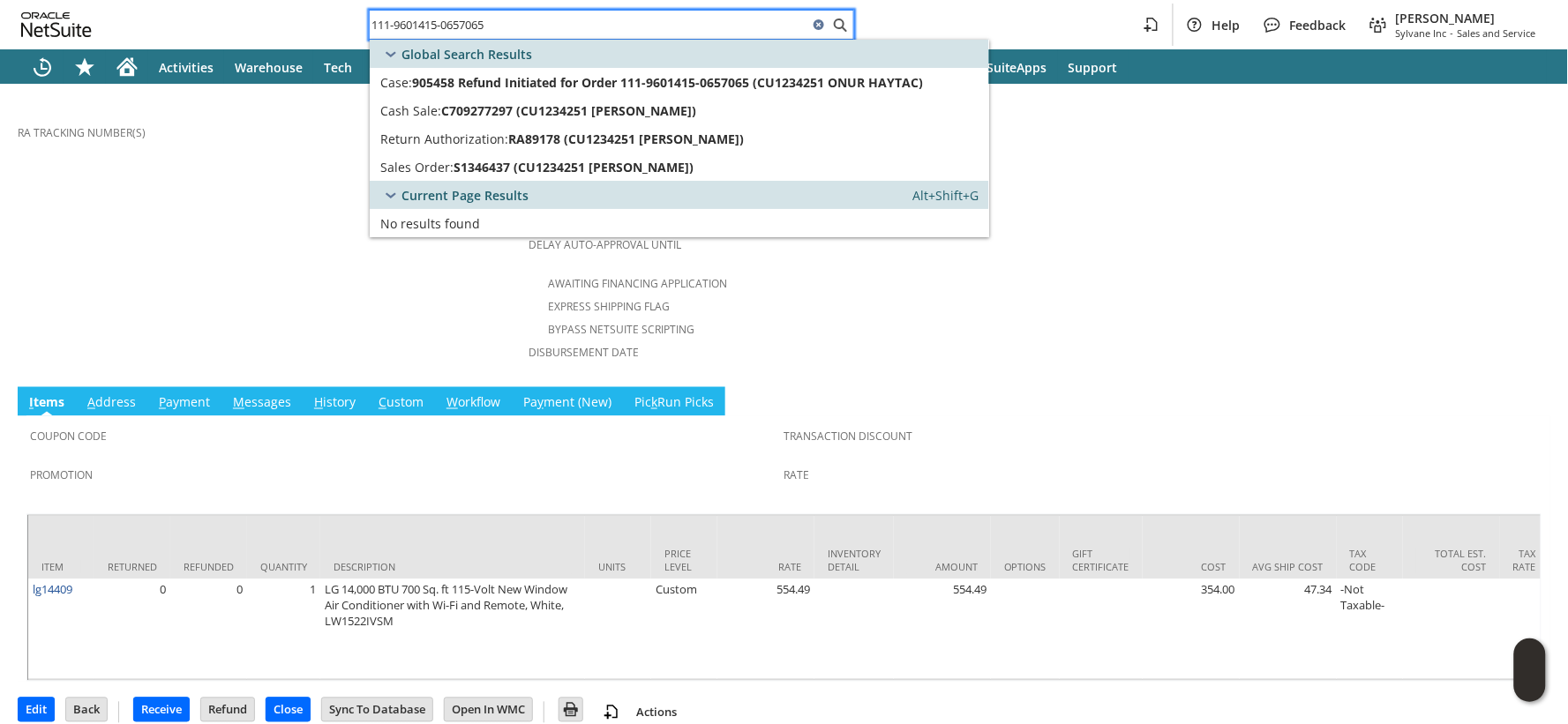
click at [460, 21] on input "111-9601415-0657065" at bounding box center [590, 25] width 439 height 21
paste input "6690528-4560251"
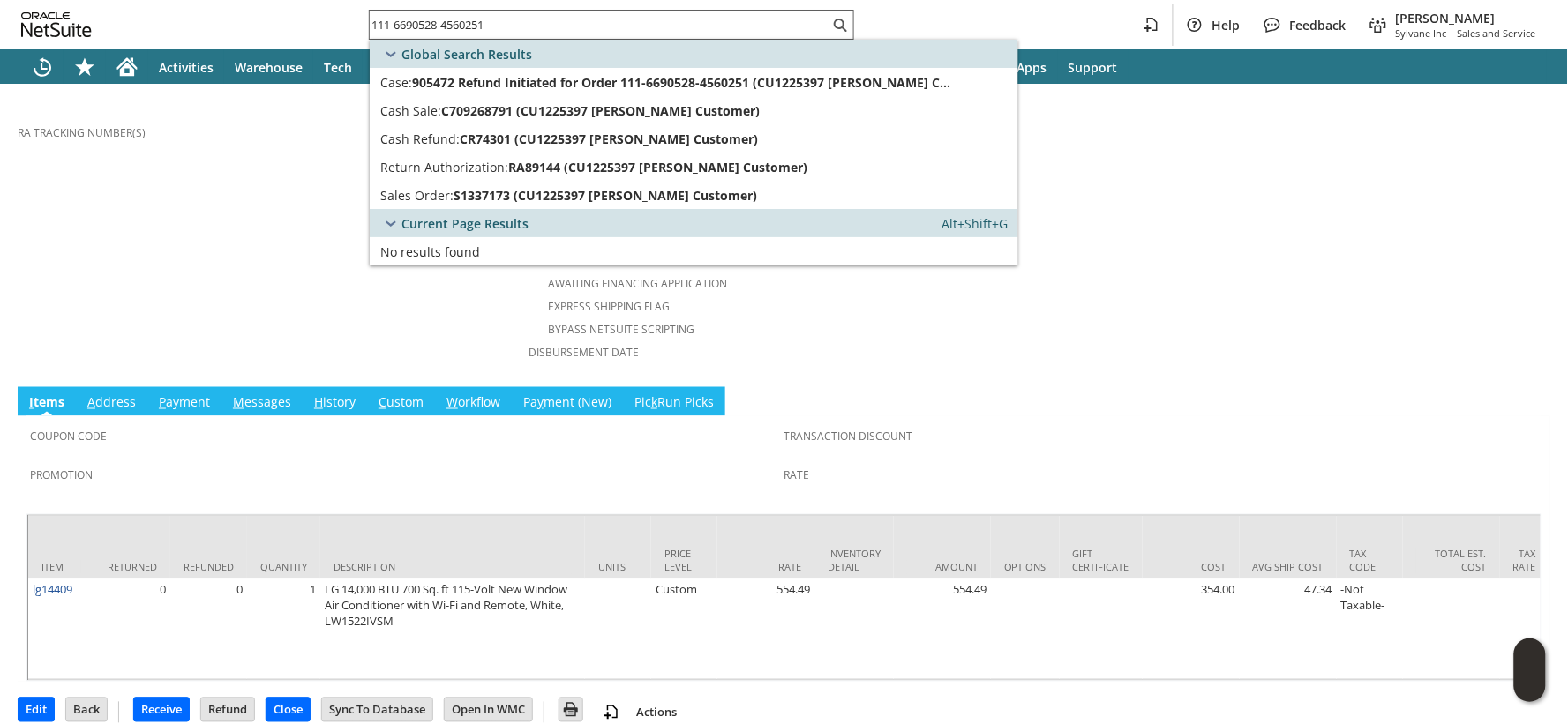
click at [442, 33] on input "111-6690528-4560251" at bounding box center [599, 25] width 459 height 21
click at [442, 33] on input "111-6690528-4560251" at bounding box center [590, 25] width 439 height 21
paste input "3-1741118-5972207"
click at [470, 24] on input "113-1741118-5972207" at bounding box center [599, 25] width 459 height 21
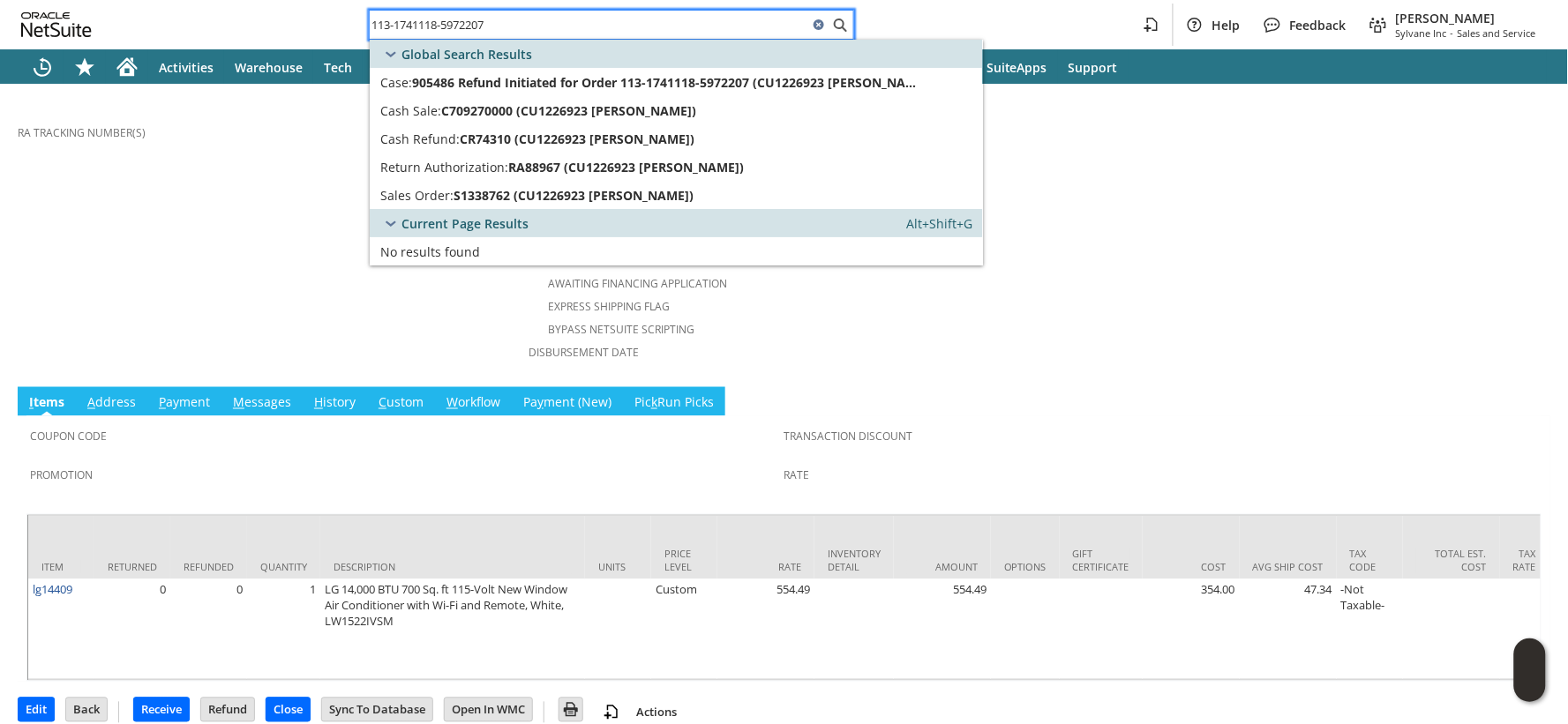
click at [470, 24] on input "113-1741118-5972207" at bounding box center [590, 25] width 439 height 21
paste input "4-5787501-6118664"
click at [462, 28] on input "114-5787501-6118664" at bounding box center [590, 25] width 439 height 21
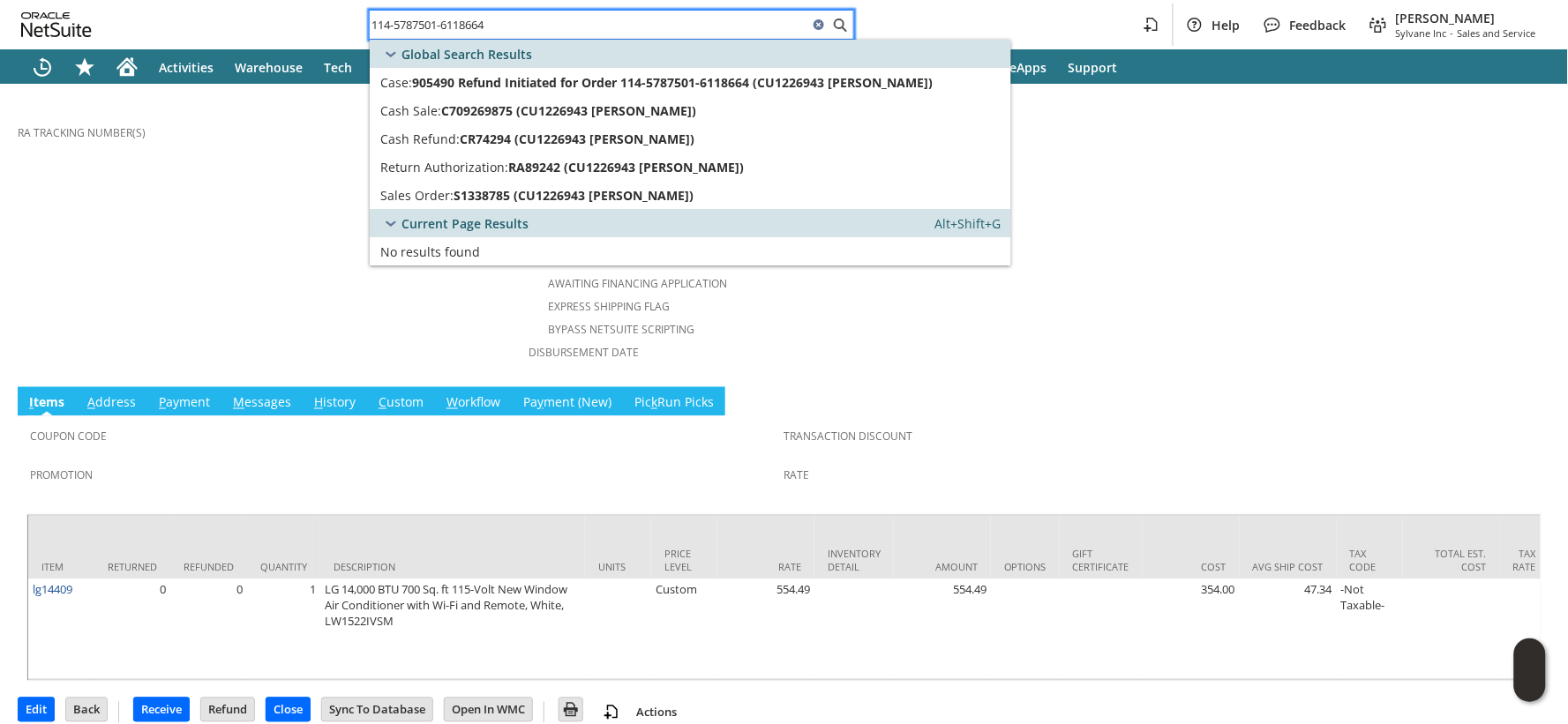
click at [462, 28] on input "114-5787501-6118664" at bounding box center [590, 25] width 439 height 21
paste input "2-6727163-9008229"
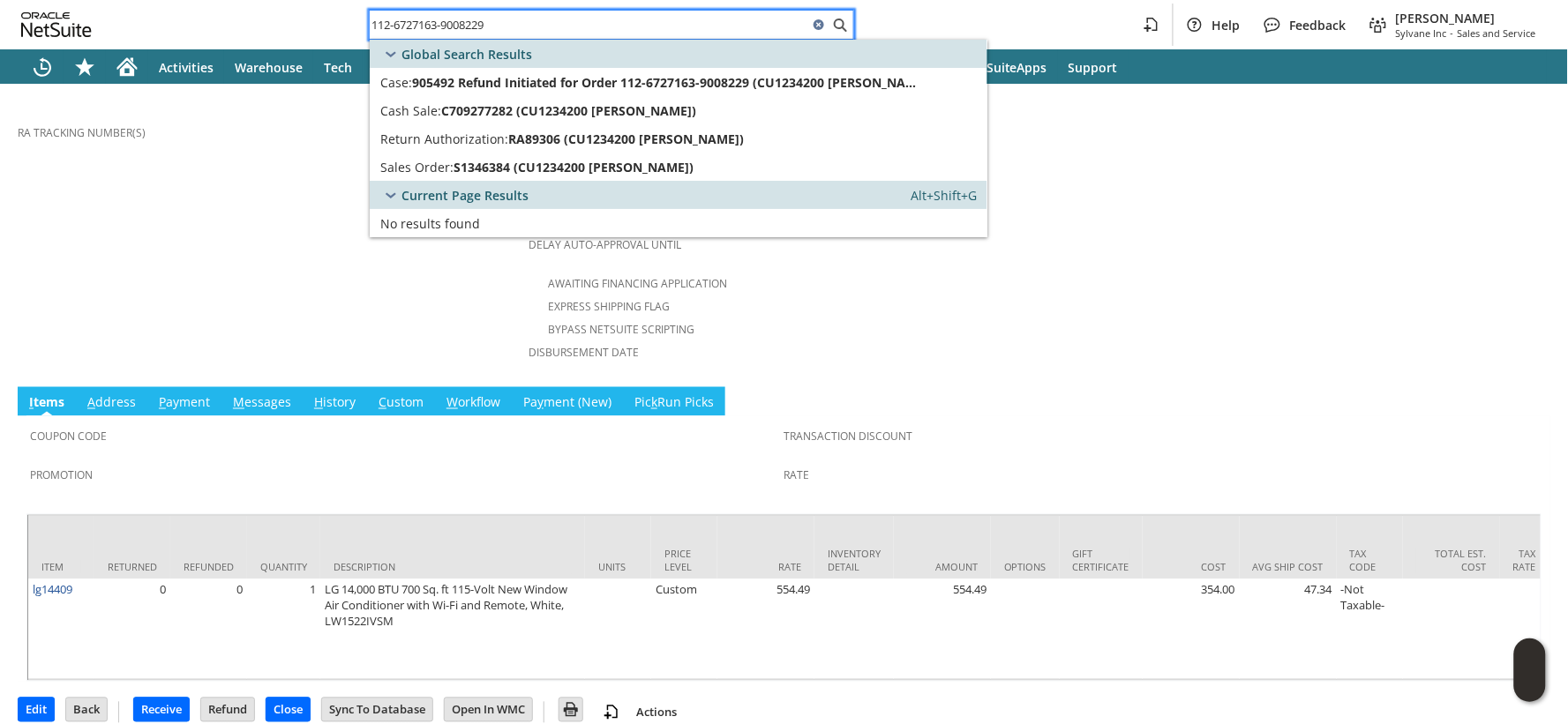
click at [415, 27] on input "112-6727163-9008229" at bounding box center [590, 25] width 439 height 21
paste input "3247804-8941012"
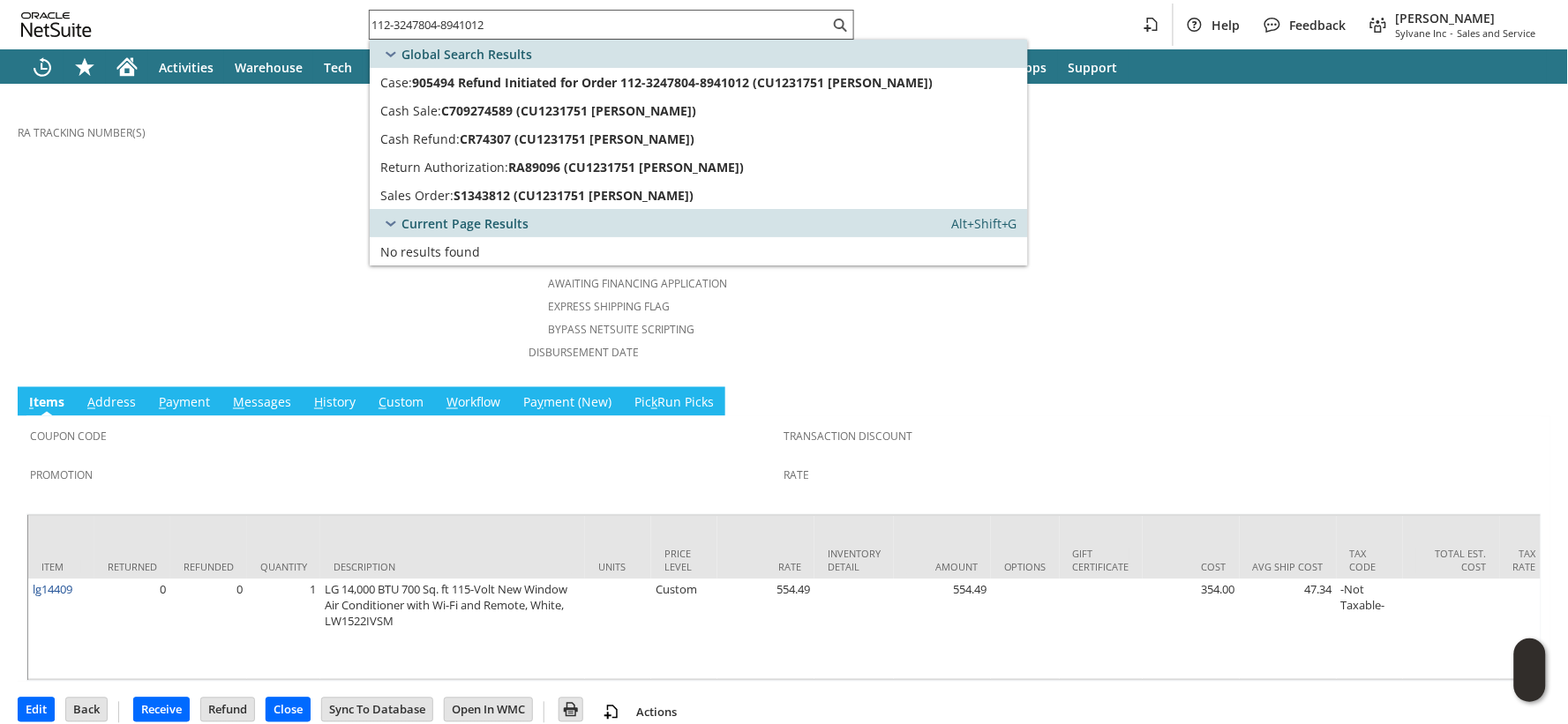
click at [425, 21] on input "112-3247804-8941012" at bounding box center [599, 25] width 459 height 21
click at [425, 21] on input "112-3247804-8941012" at bounding box center [590, 25] width 439 height 21
click at [425, 21] on input "112-3247804-8941012" at bounding box center [590, 25] width 439 height 21
paste input "4-9184835-5501026"
click at [477, 21] on input "114-9184835-5501026" at bounding box center [599, 25] width 459 height 21
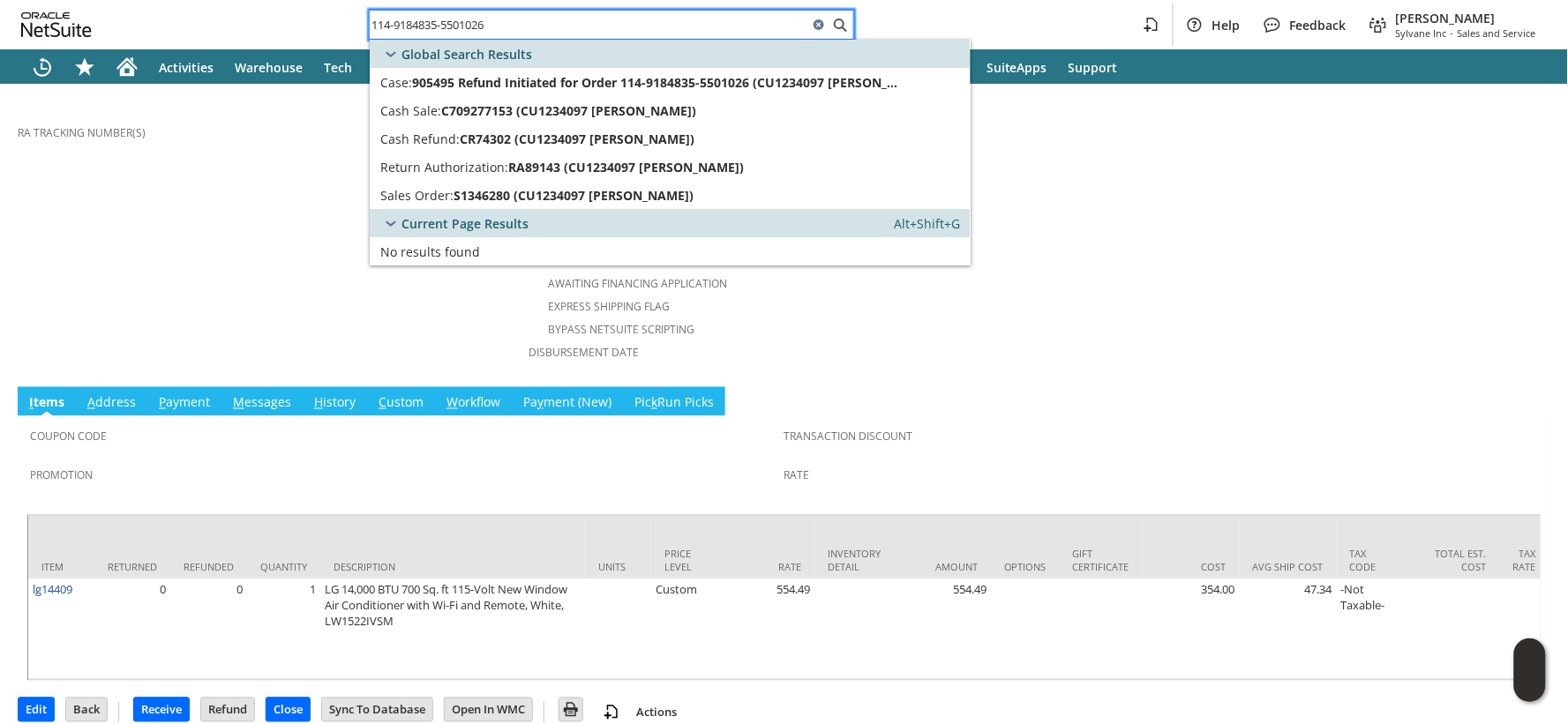
click at [477, 21] on input "114-9184835-5501026" at bounding box center [590, 25] width 439 height 21
paste input "3-7227404-128500"
click at [452, 27] on input "113-7227404-1285006" at bounding box center [599, 25] width 459 height 21
click at [452, 27] on input "113-7227404-1285006" at bounding box center [590, 25] width 439 height 21
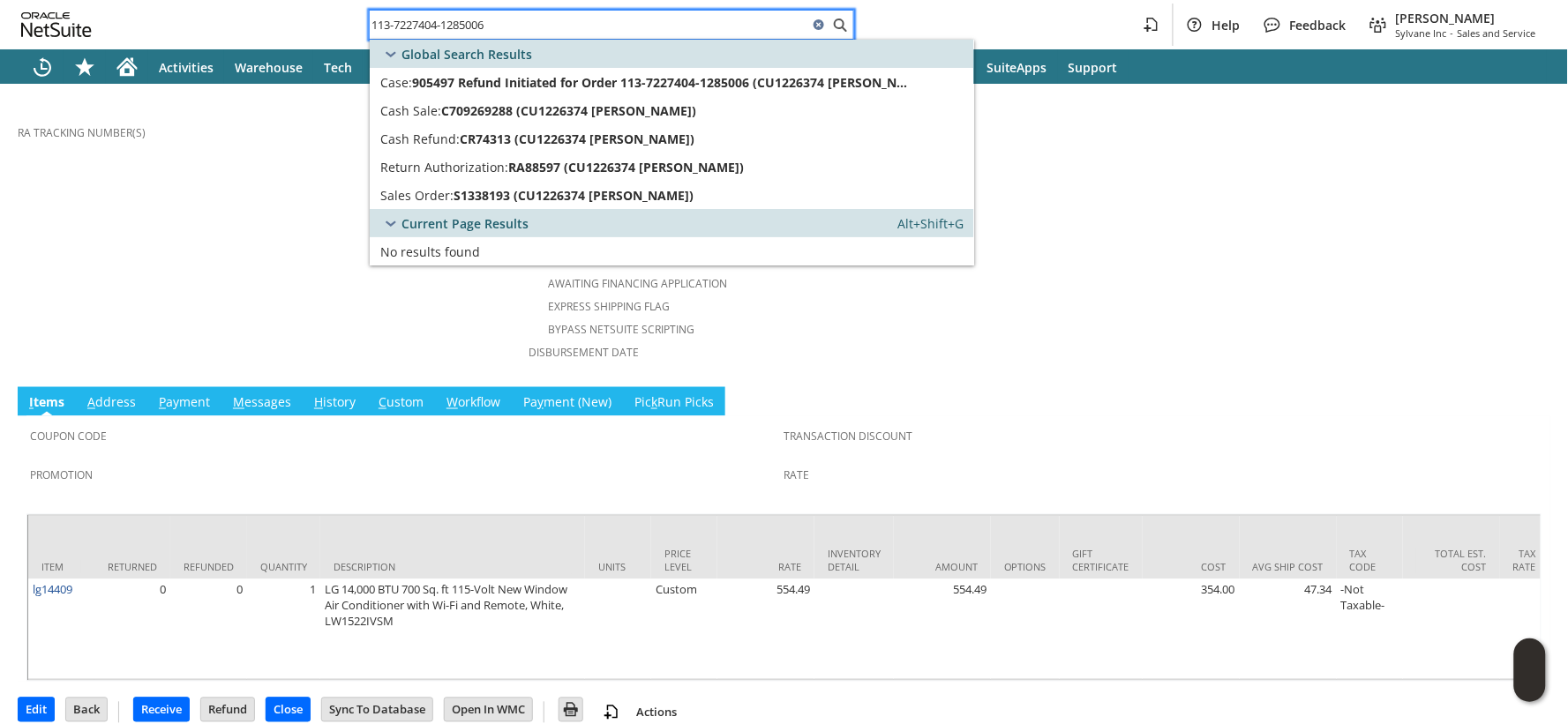
click at [452, 27] on input "113-7227404-1285006" at bounding box center [590, 25] width 439 height 21
paste input "4-8366406-7684215"
click at [490, 21] on input "114-8366406-7684215" at bounding box center [590, 25] width 439 height 21
click at [489, 22] on input "114-8366406-7684215" at bounding box center [590, 25] width 439 height 21
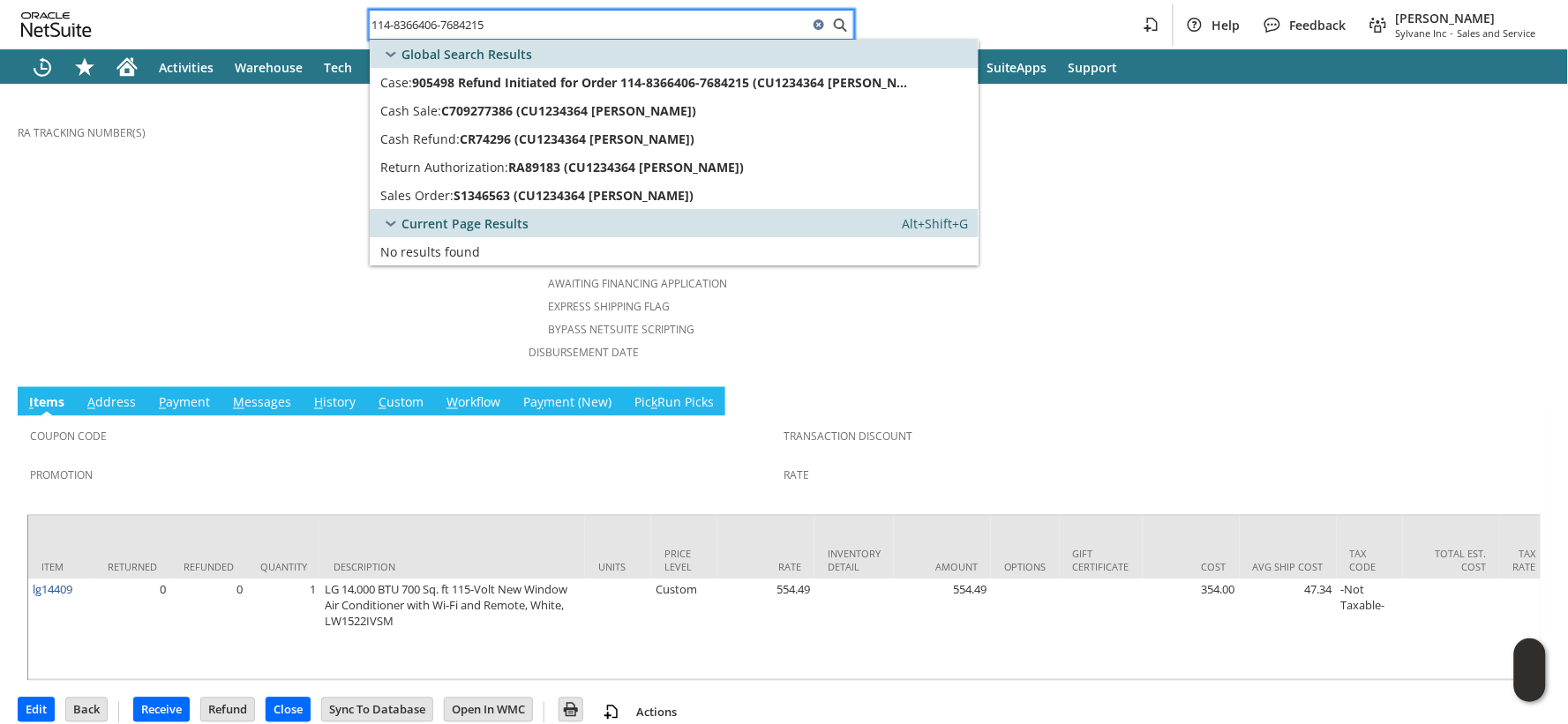
paste input "1456549-4519411"
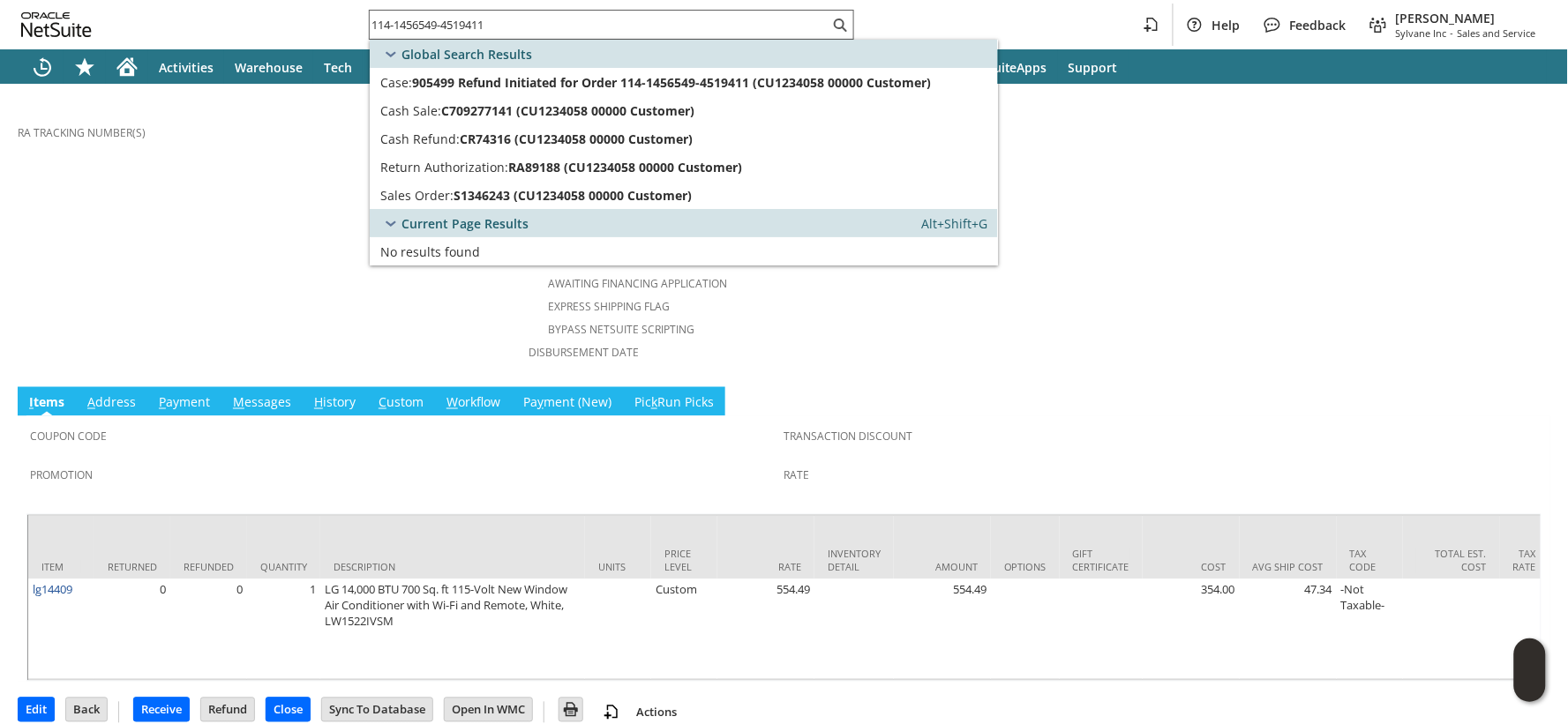
click at [465, 21] on input "114-1456549-4519411" at bounding box center [599, 25] width 459 height 21
click at [465, 21] on input "114-1456549-4519411" at bounding box center [590, 25] width 439 height 21
paste input "3-3441701-7252269"
click at [453, 33] on input "113-3441701-7252269" at bounding box center [599, 25] width 459 height 21
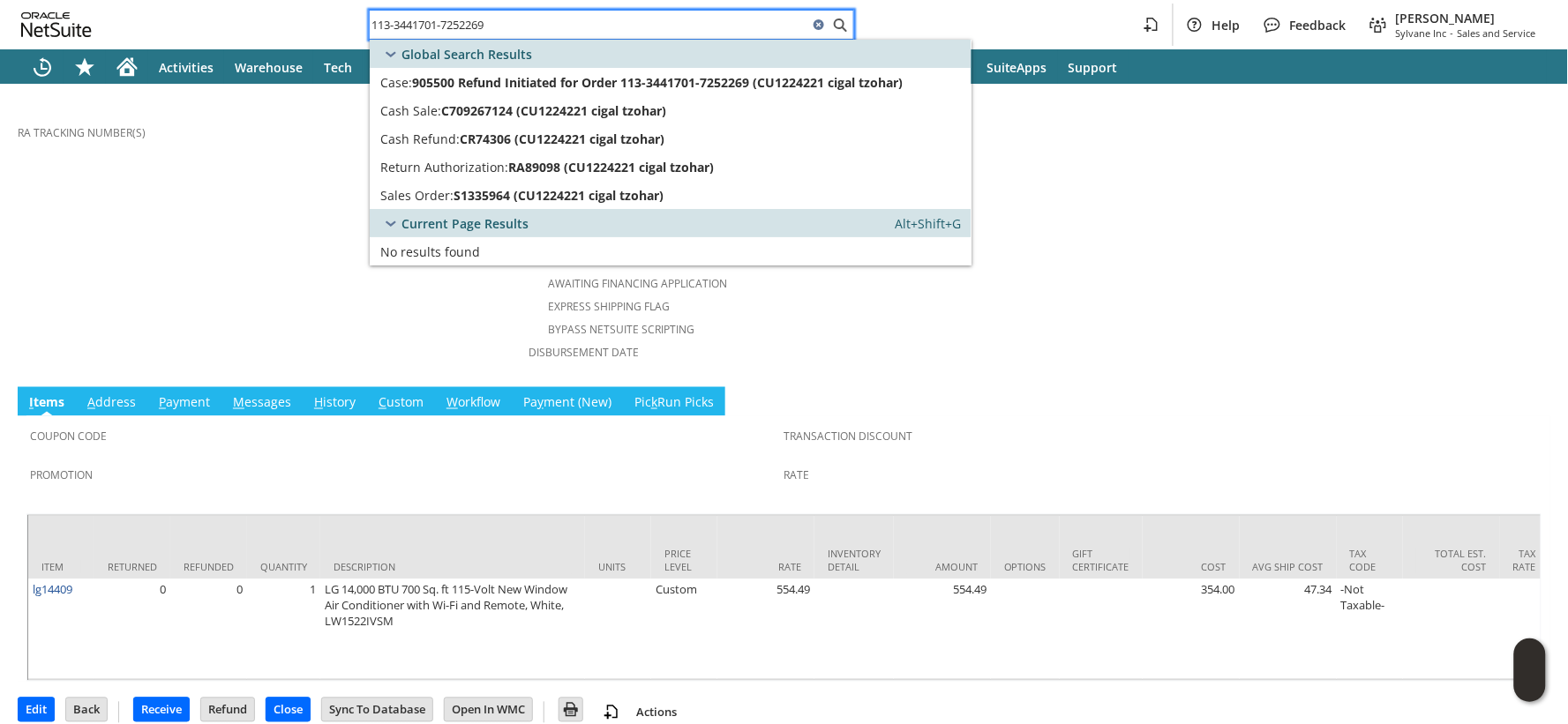
click at [453, 33] on input "113-3441701-7252269" at bounding box center [590, 25] width 439 height 21
paste input "4-3698551-7469805"
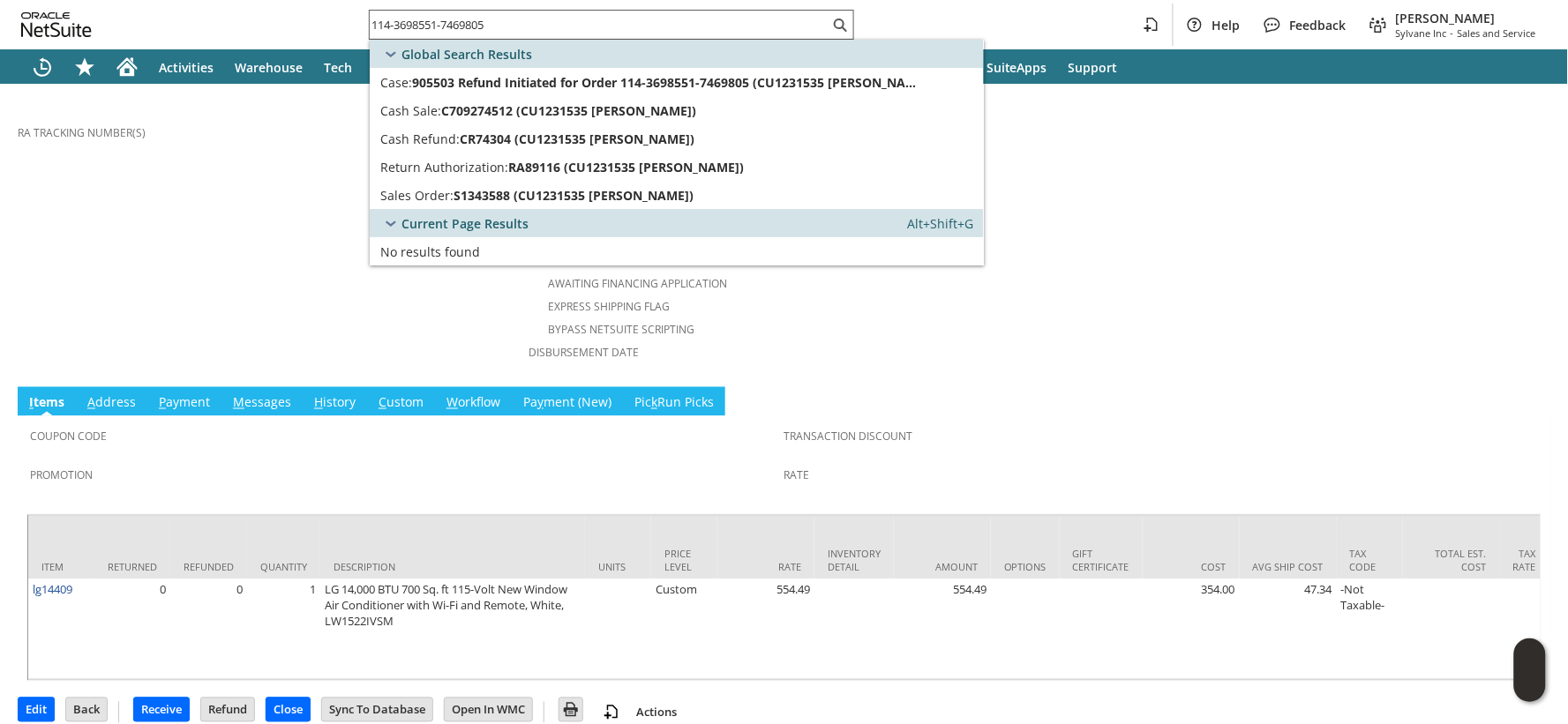
click at [471, 30] on input "114-3698551-7469805" at bounding box center [599, 25] width 459 height 21
click at [471, 30] on input "114-3698551-7469805" at bounding box center [590, 25] width 439 height 21
paste input "2-9384784-1536257"
click at [462, 30] on input "112-9384784-1536257" at bounding box center [599, 25] width 459 height 21
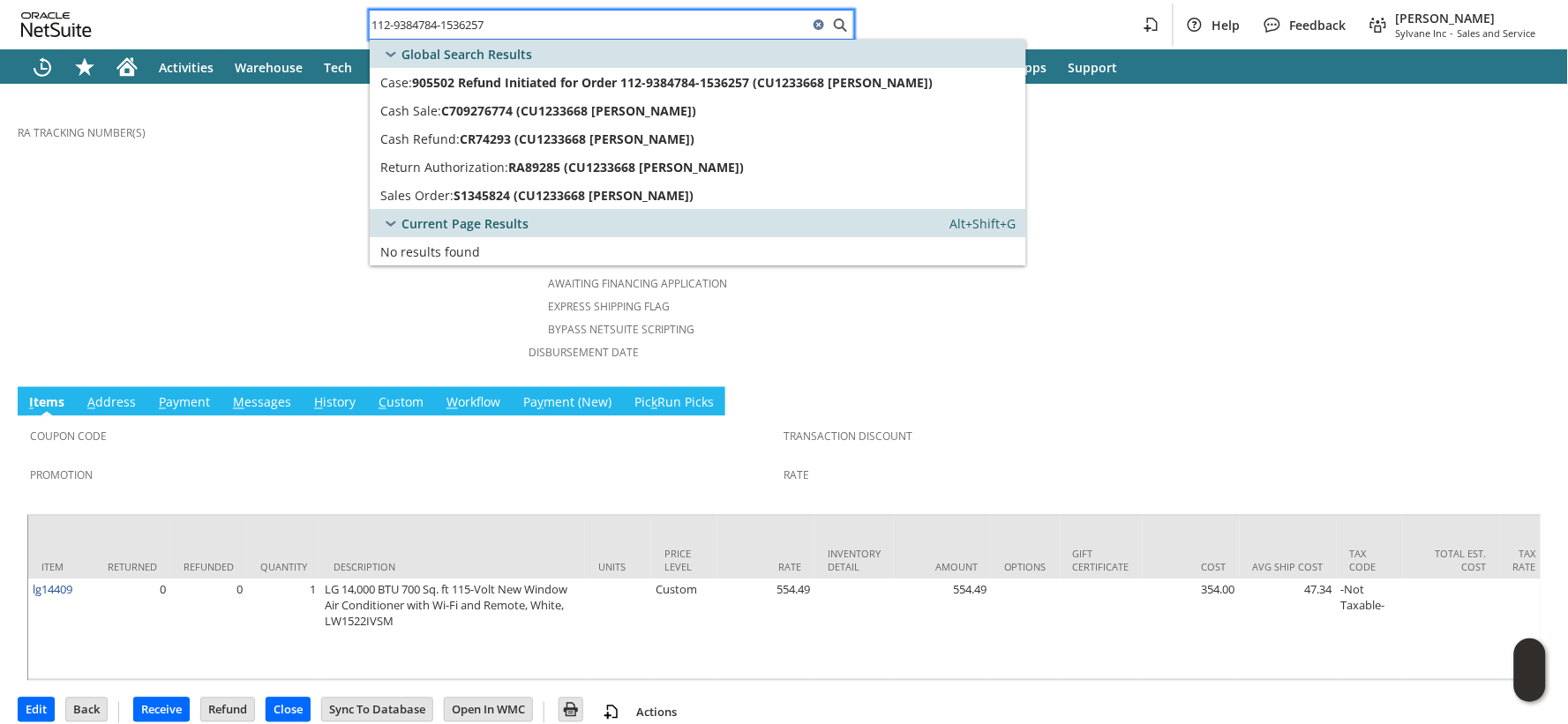
click at [462, 30] on input "112-9384784-1536257" at bounding box center [590, 25] width 439 height 21
paste input "4-9789698-1022624"
click at [427, 21] on input "114-9789698-1022624" at bounding box center [599, 25] width 459 height 21
click at [427, 21] on input "114-9789698-1022624" at bounding box center [590, 25] width 439 height 21
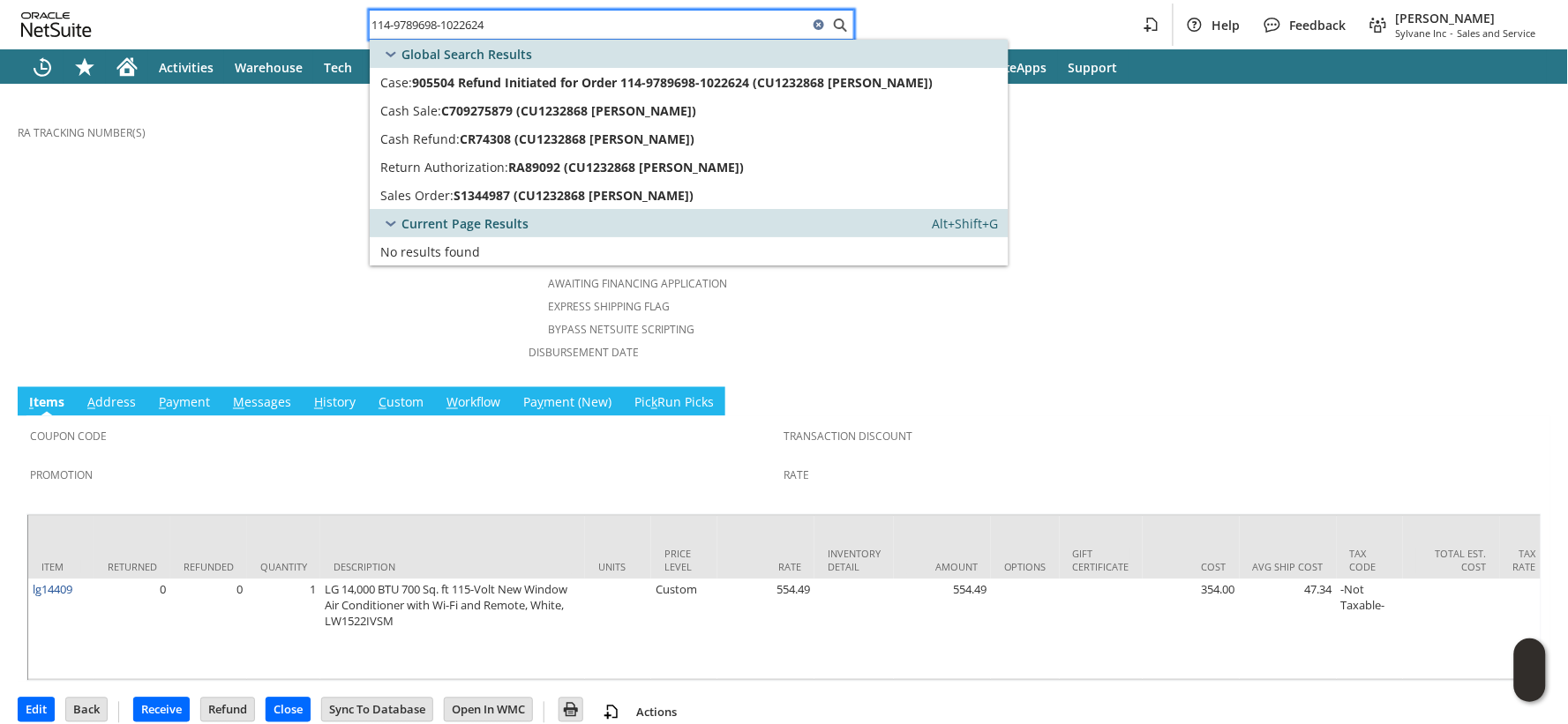
click at [427, 21] on input "114-9789698-1022624" at bounding box center [590, 25] width 439 height 21
paste input "6908203-2381803"
click at [409, 23] on input "114-6908203-2381803" at bounding box center [590, 25] width 439 height 21
click at [409, 24] on input "114-6908203-2381803" at bounding box center [590, 25] width 439 height 21
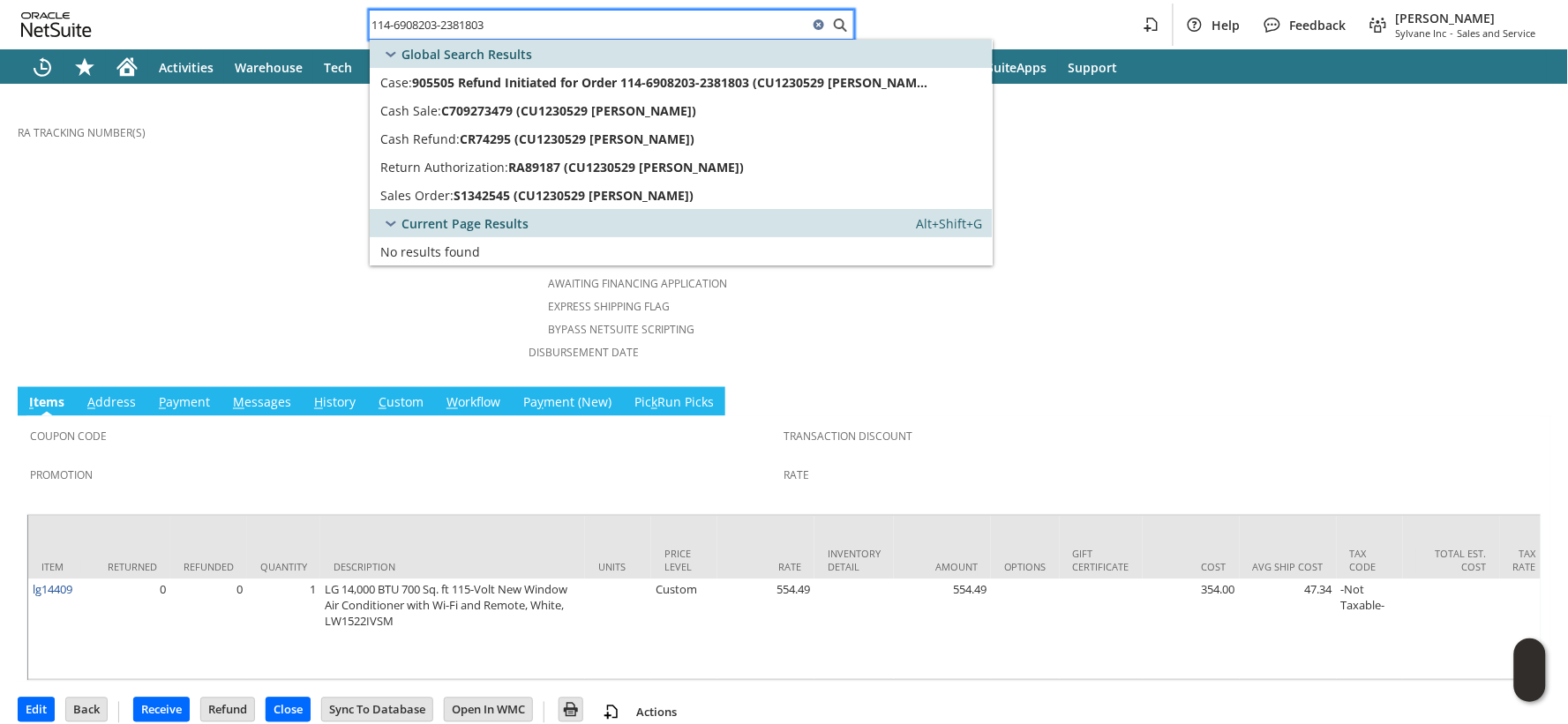
paste input "1-9283545-7892226"
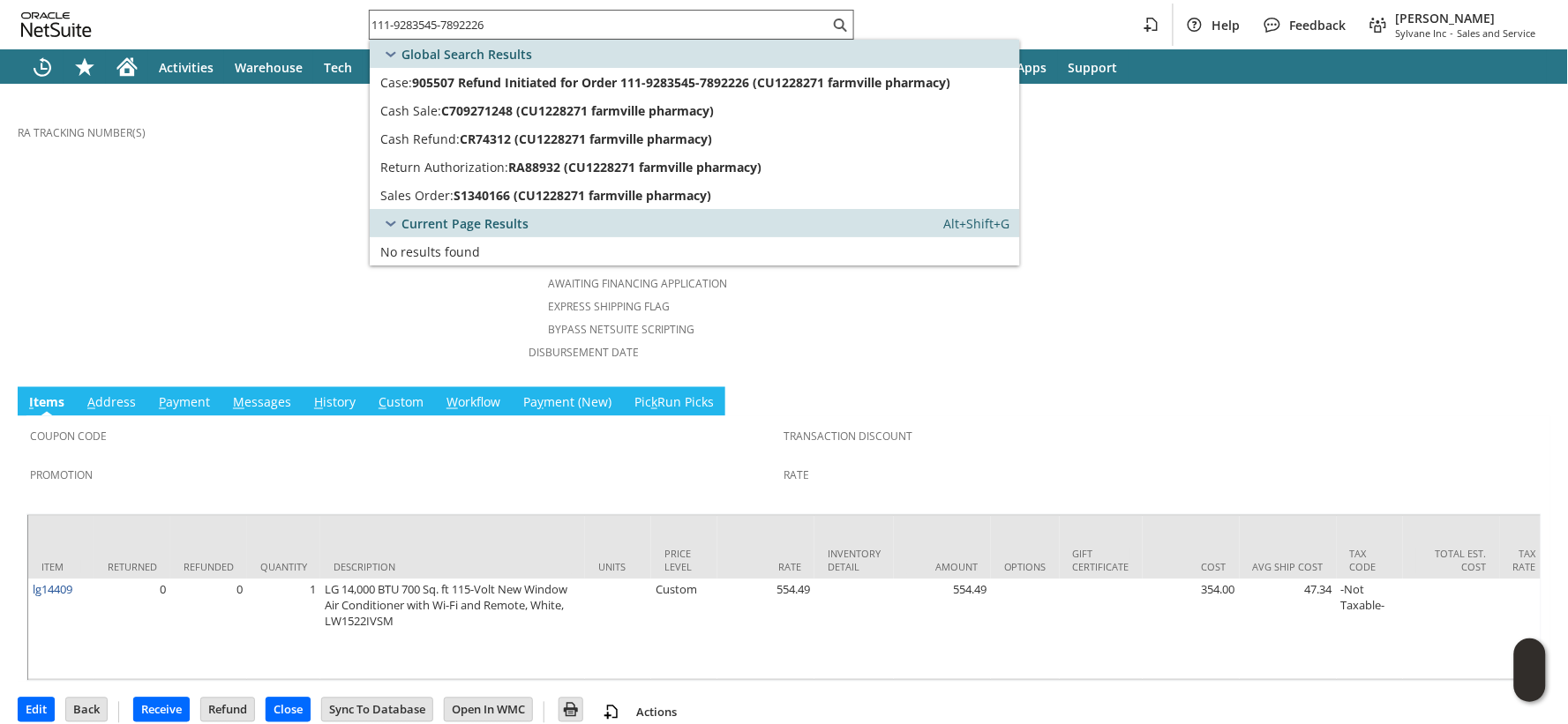
click at [421, 29] on input "111-9283545-7892226" at bounding box center [599, 25] width 459 height 21
click at [421, 29] on input "111-9283545-7892226" at bounding box center [590, 25] width 439 height 21
paste input "2-6218716-3130601"
click at [460, 22] on input "112-6218716-3130601" at bounding box center [599, 25] width 459 height 21
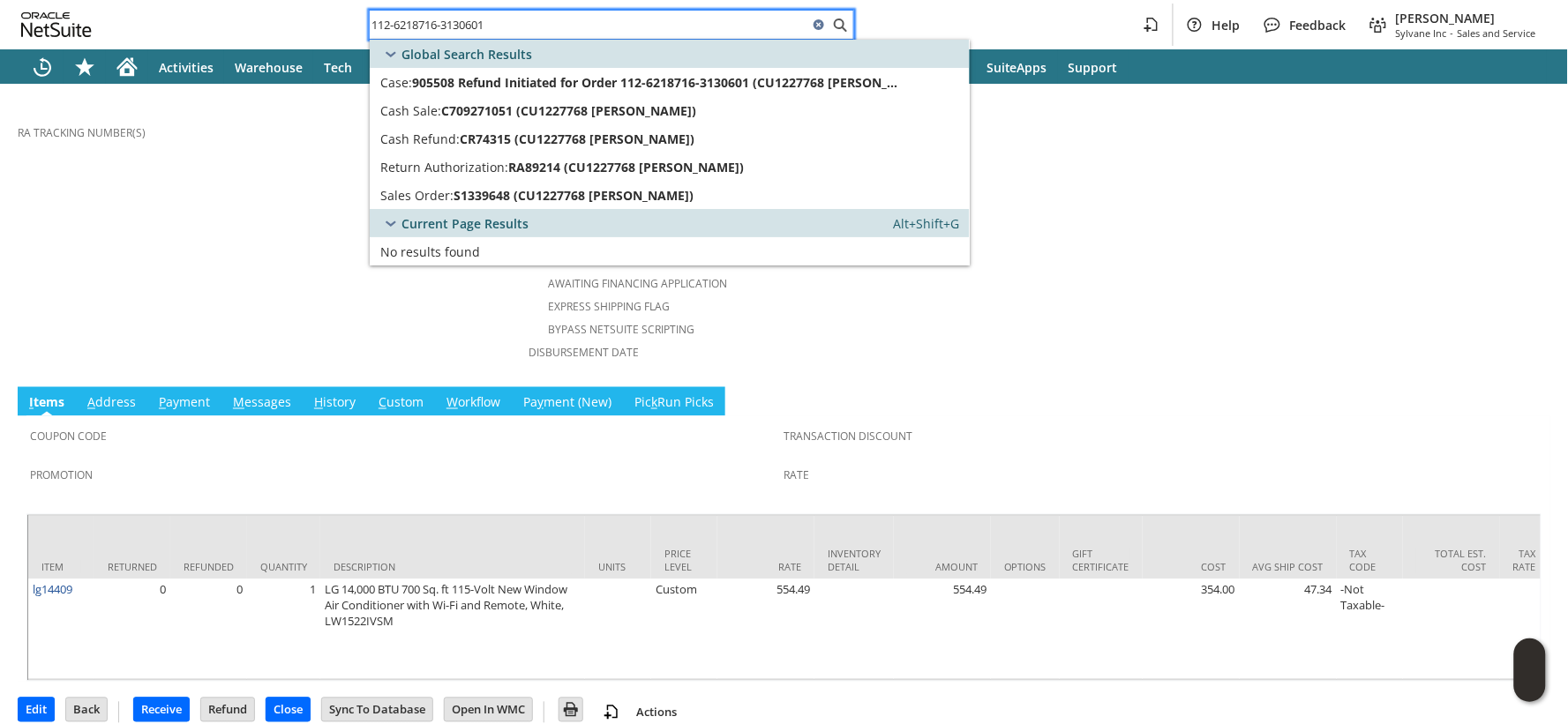
click at [460, 22] on input "112-6218716-3130601" at bounding box center [590, 25] width 439 height 21
paste input "8316722-7938635"
click at [475, 23] on input "112-8316722-7938635" at bounding box center [599, 25] width 459 height 21
click at [475, 23] on input "112-8316722-7938635" at bounding box center [590, 25] width 439 height 21
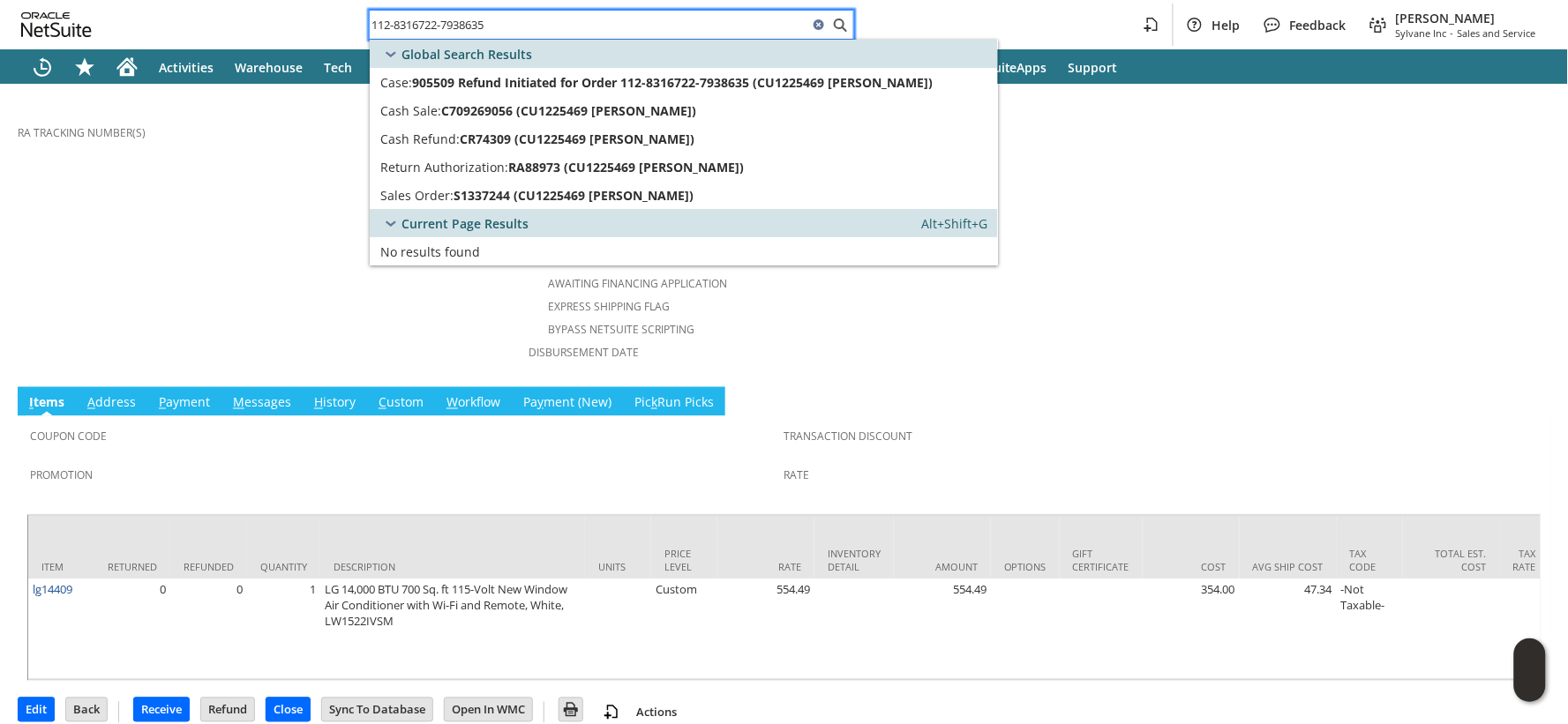
click at [475, 23] on input "112-8316722-7938635" at bounding box center [590, 25] width 439 height 21
paste input "4-6888491-3557828"
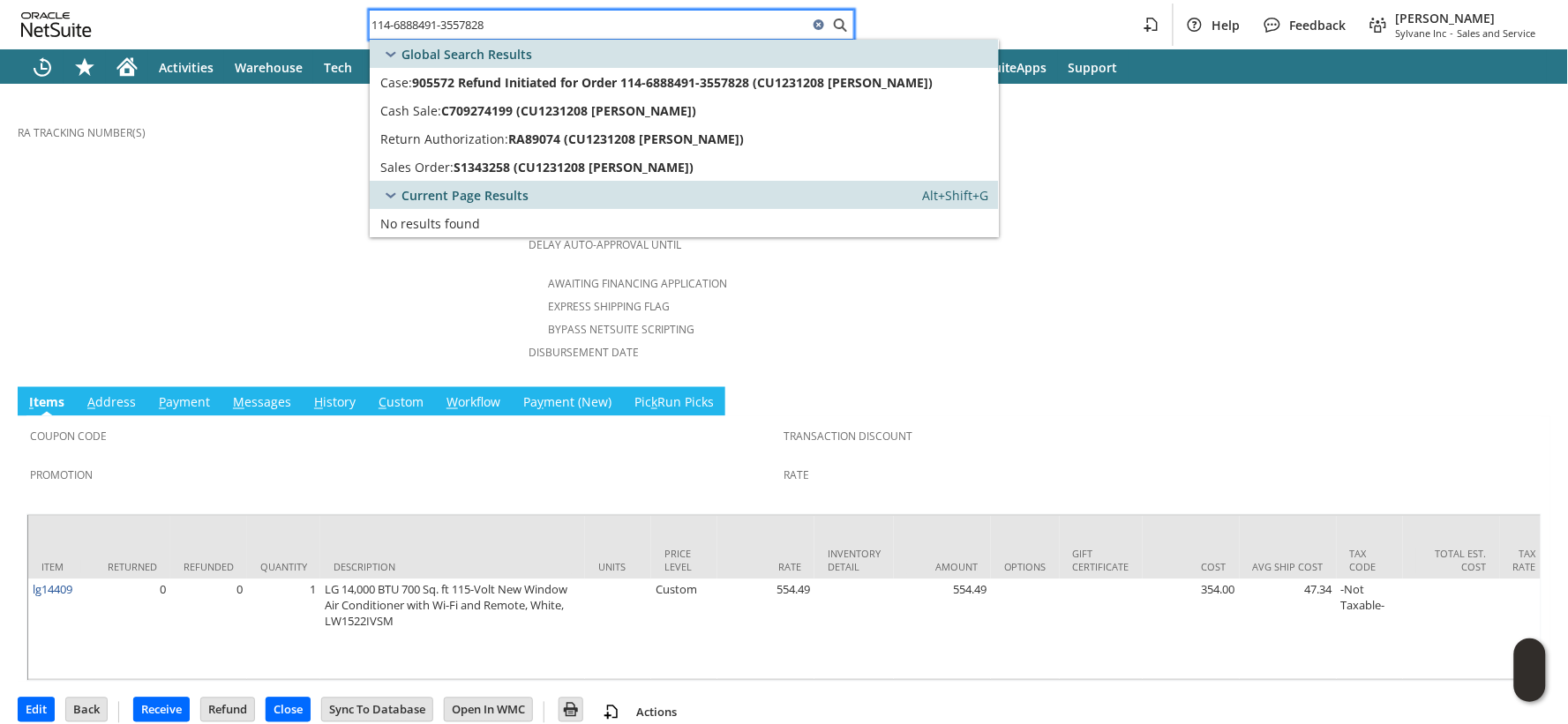
click at [433, 25] on input "114-6888491-3557828" at bounding box center [590, 25] width 439 height 21
paste input "9550417-5373834"
click at [486, 33] on input "114-9550417-5373834" at bounding box center [590, 25] width 439 height 21
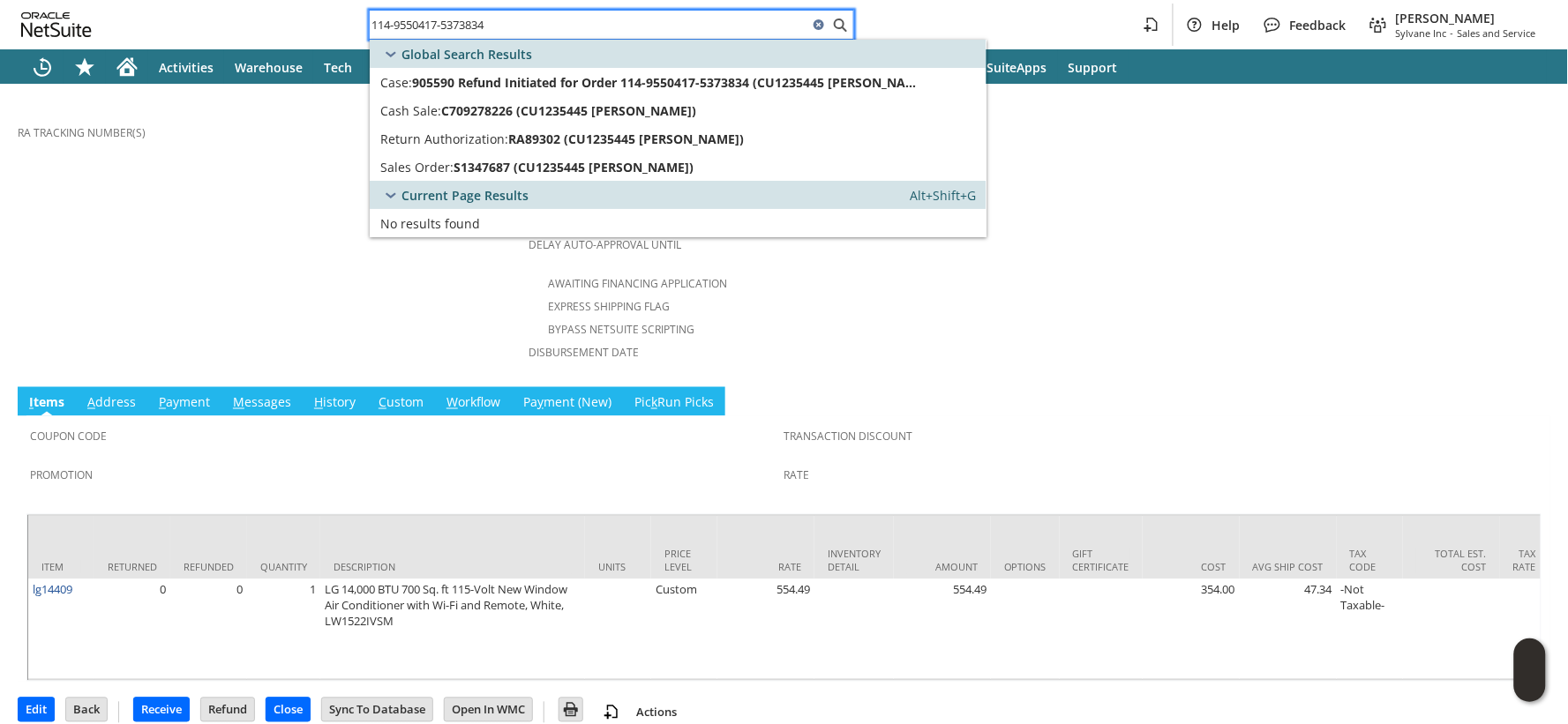
click at [486, 33] on input "114-9550417-5373834" at bounding box center [590, 25] width 439 height 21
paste input "2-7846031-1375422"
click at [409, 16] on input "112-7846031-1375422" at bounding box center [590, 25] width 439 height 21
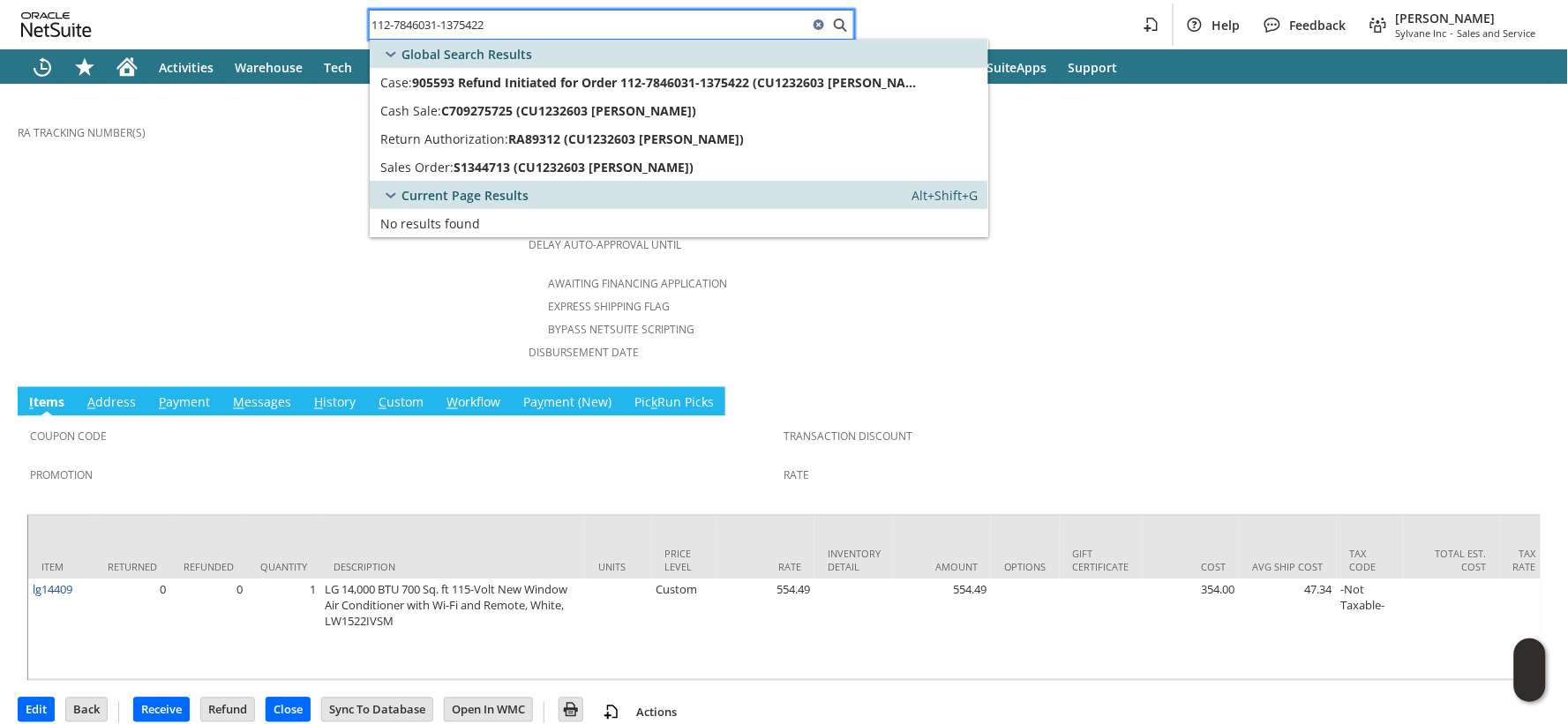
click at [409, 16] on input "112-7846031-1375422" at bounding box center [590, 25] width 439 height 21
paste input "3-0355488-0168249"
click at [409, 30] on input "113-0355488-0168249" at bounding box center [590, 25] width 439 height 21
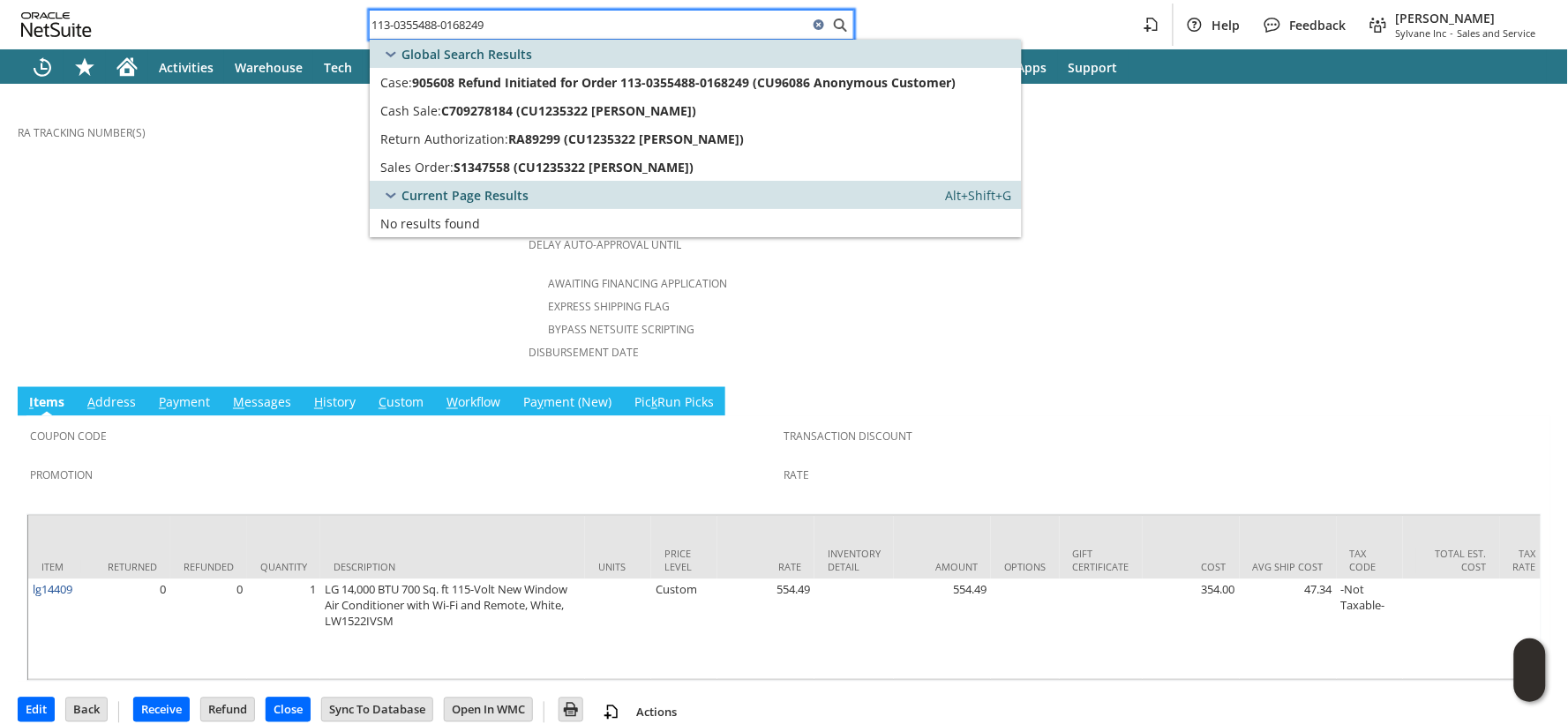
paste input "4-1359077-2620257"
click at [453, 30] on input "114-1359077-2620257" at bounding box center [590, 25] width 439 height 21
paste input "3-5395634-1145039"
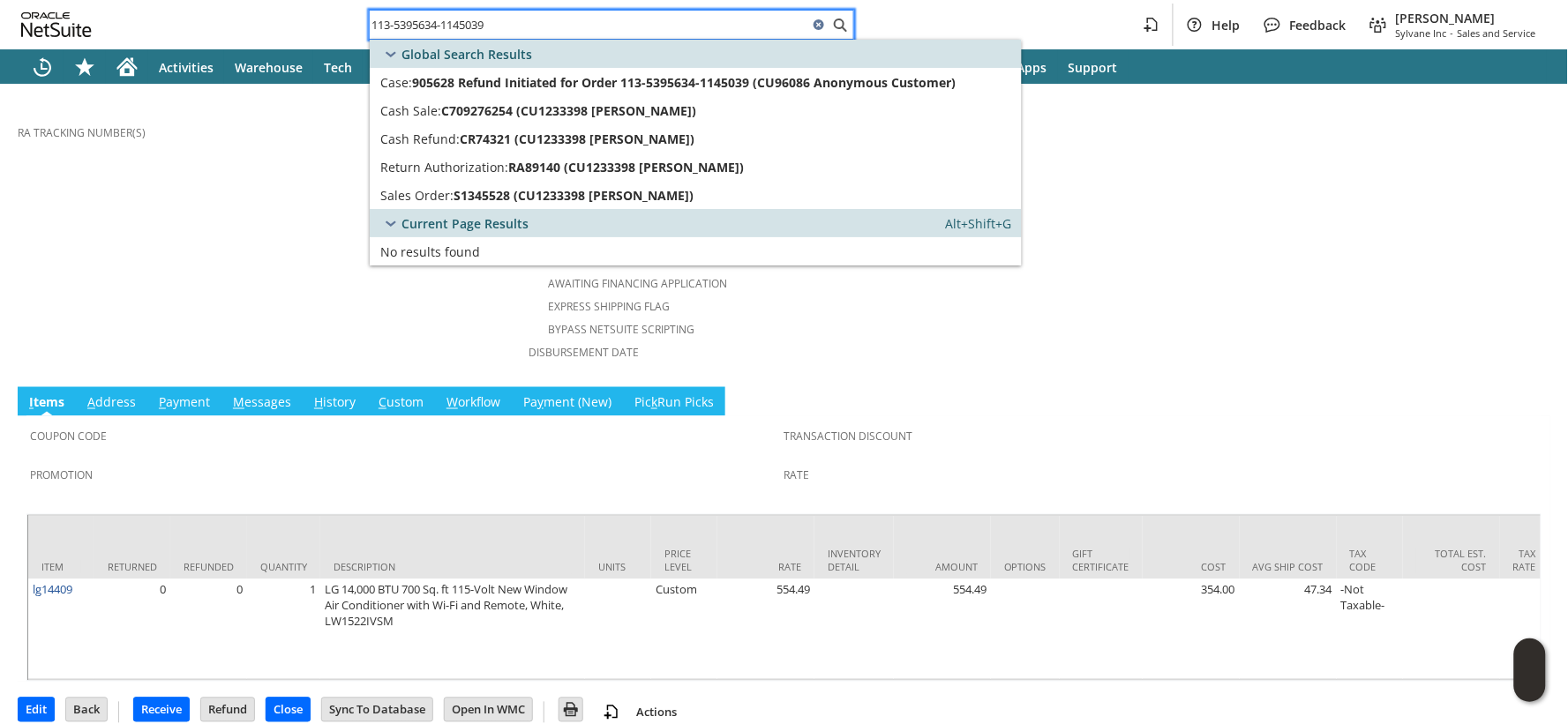
click at [435, 24] on input "113-5395634-1145039" at bounding box center [590, 25] width 439 height 21
paste input "9007488-6122668"
click at [468, 25] on input "113-9007488-6122668" at bounding box center [590, 25] width 439 height 21
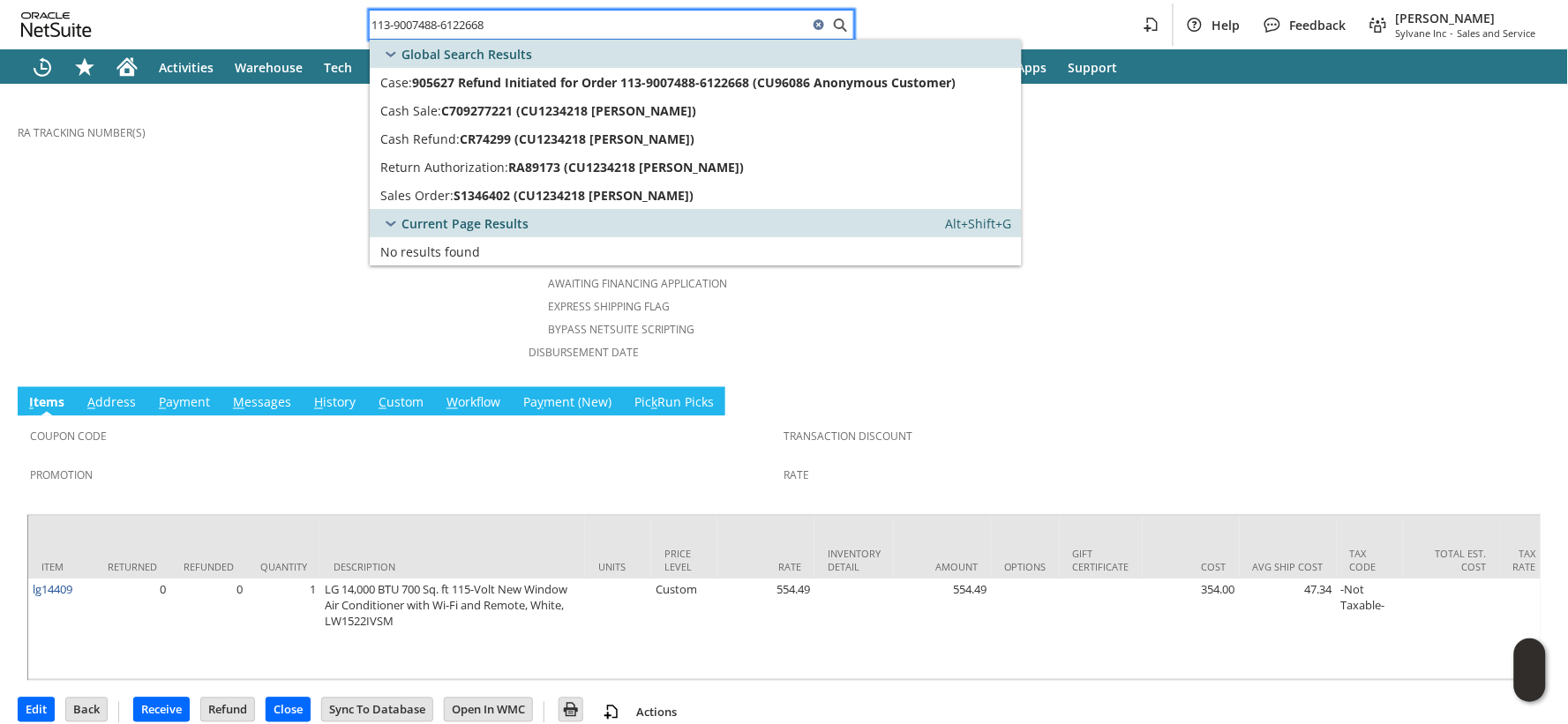
click at [467, 25] on input "113-9007488-6122668" at bounding box center [590, 25] width 439 height 21
paste input "4-9162743-8866663"
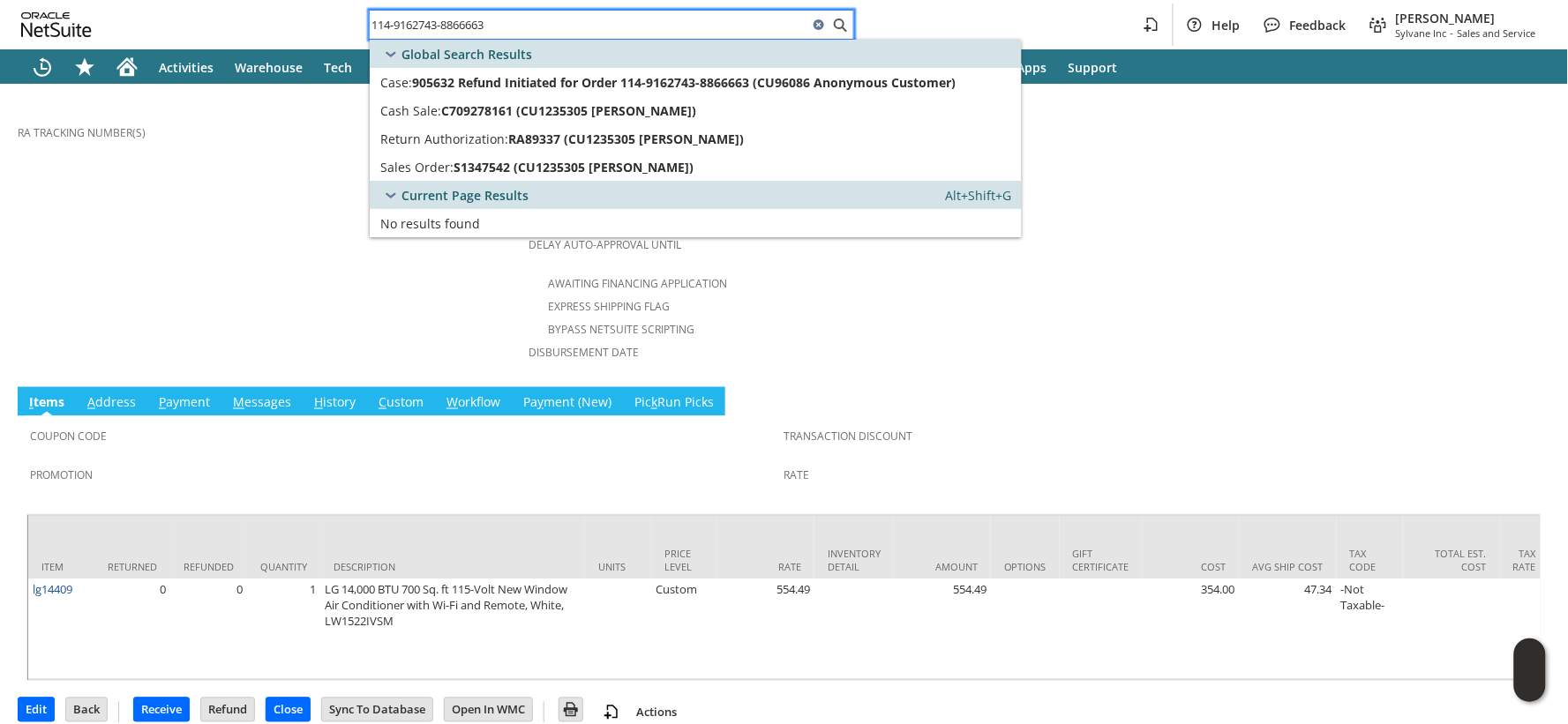
click at [448, 27] on input "114-9162743-8866663" at bounding box center [590, 25] width 439 height 21
paste input "2-8441622-6874669"
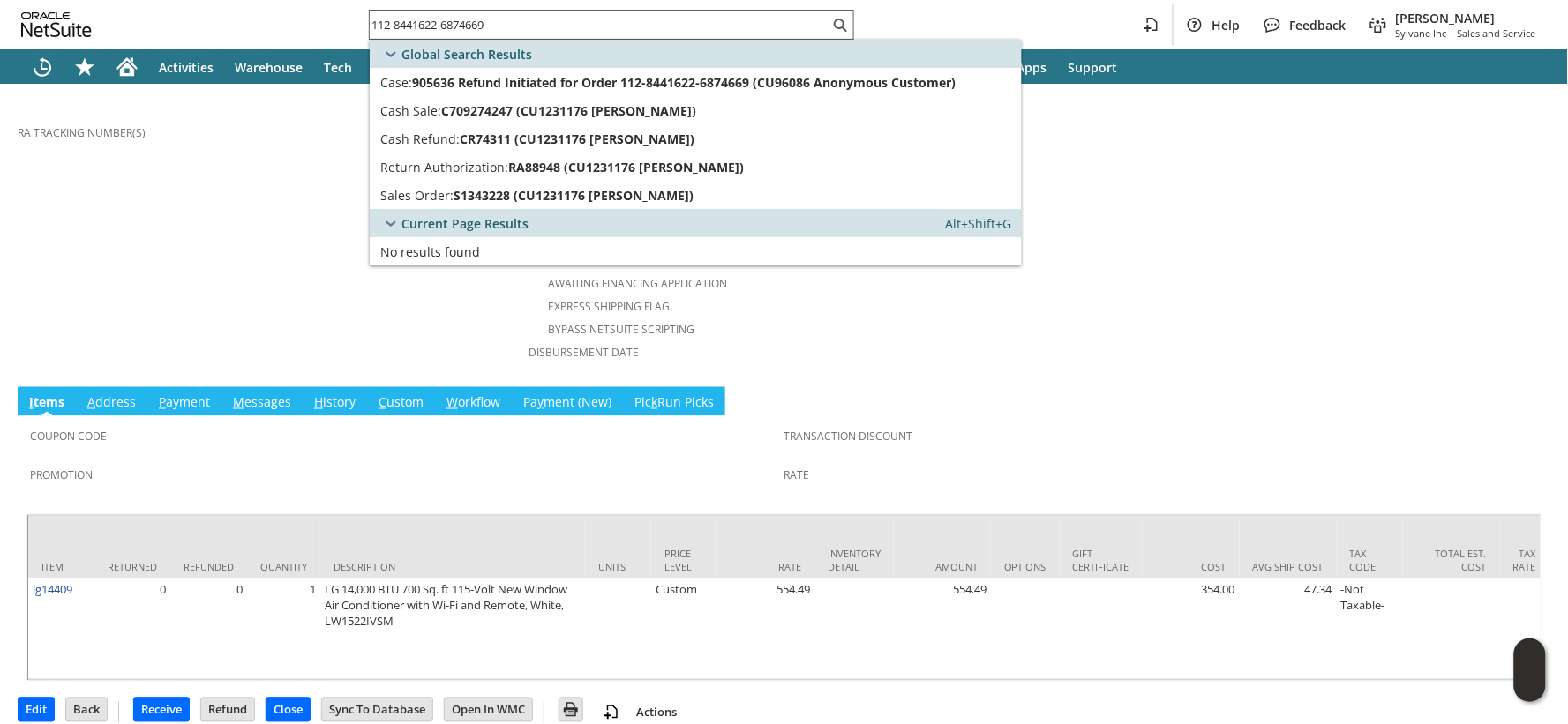
click at [402, 20] on input "112-8441622-6874669" at bounding box center [599, 25] width 459 height 21
click at [403, 20] on input "112-8441622-6874669" at bounding box center [590, 25] width 439 height 21
paste input "6742293-7005053"
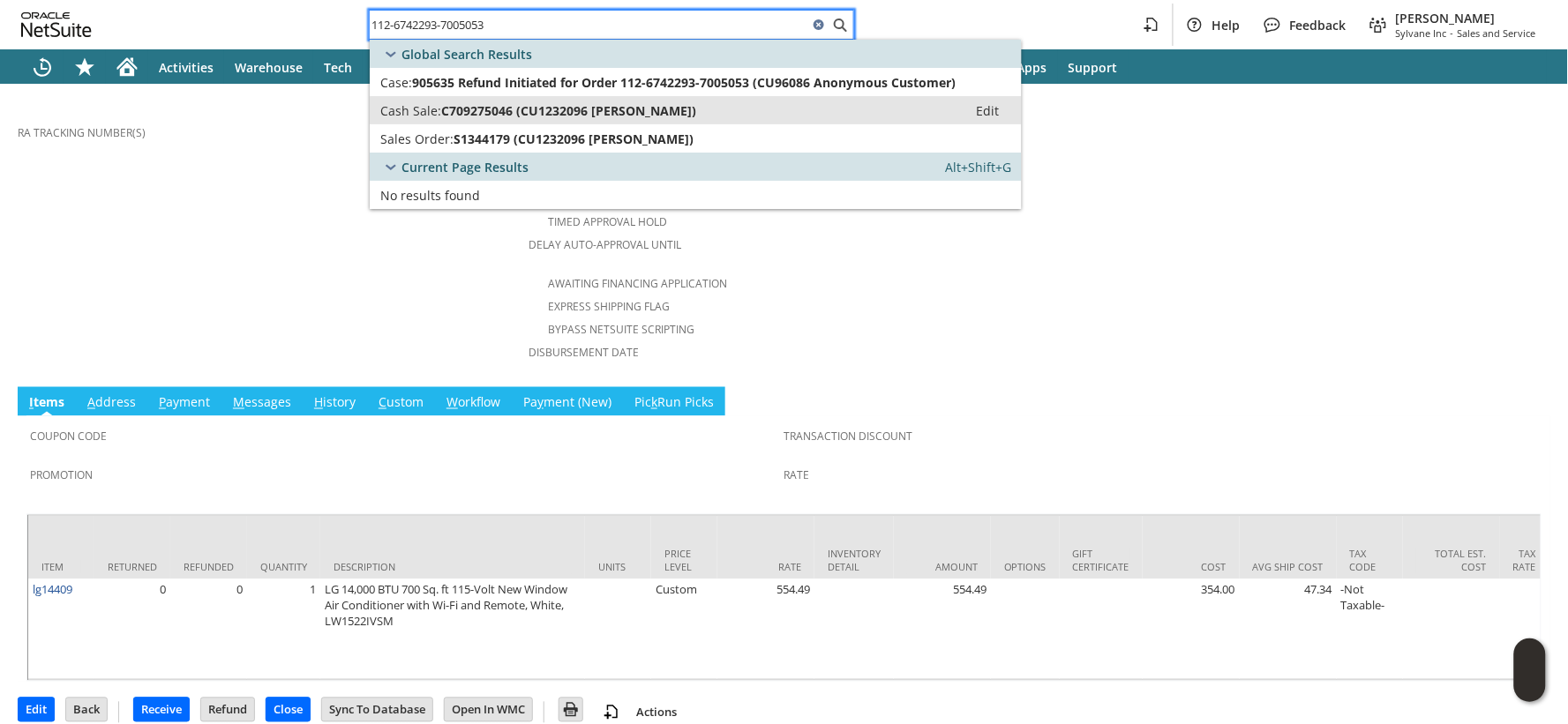
type input "112-6742293-7005053"
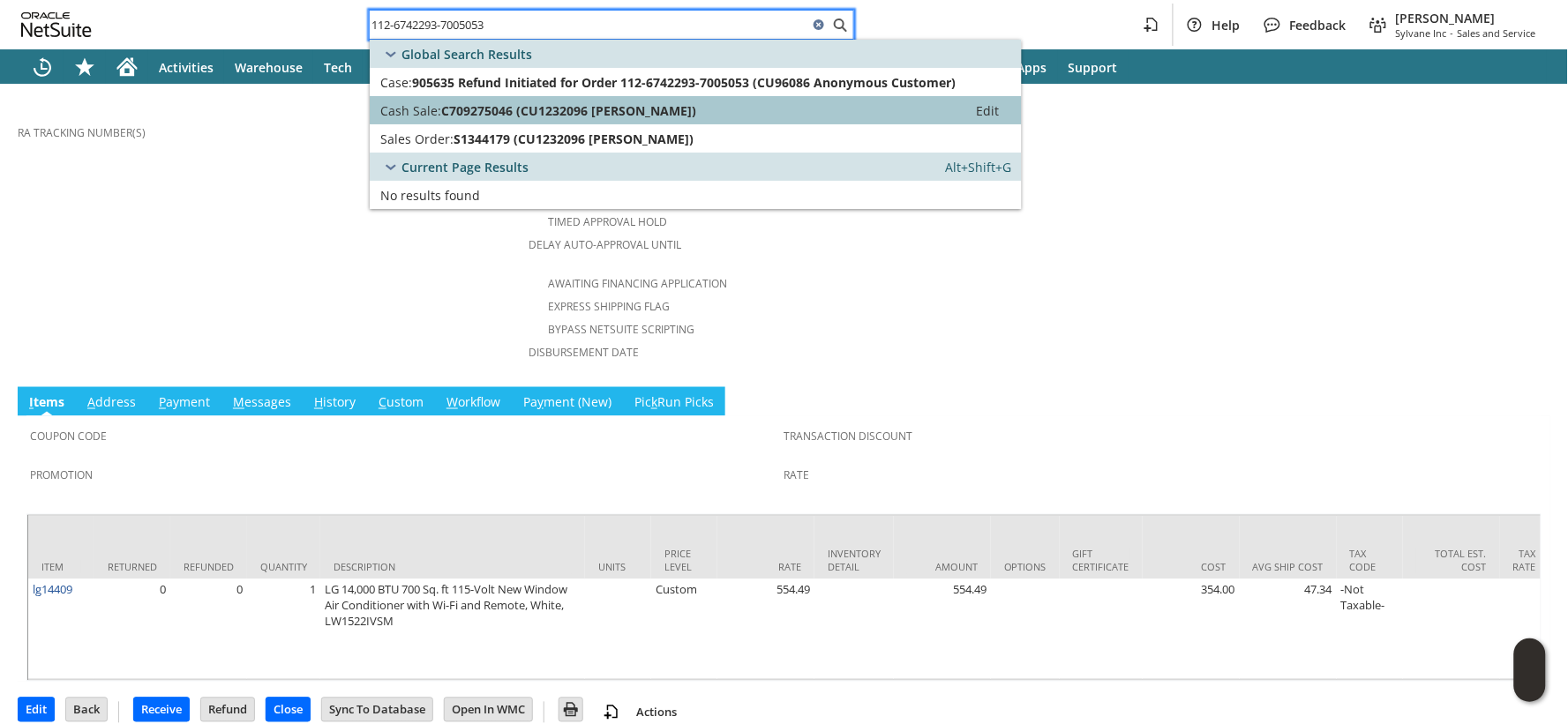
click at [451, 108] on span "C709275046 (CU1232096 Jane Covart)" at bounding box center [569, 111] width 255 height 17
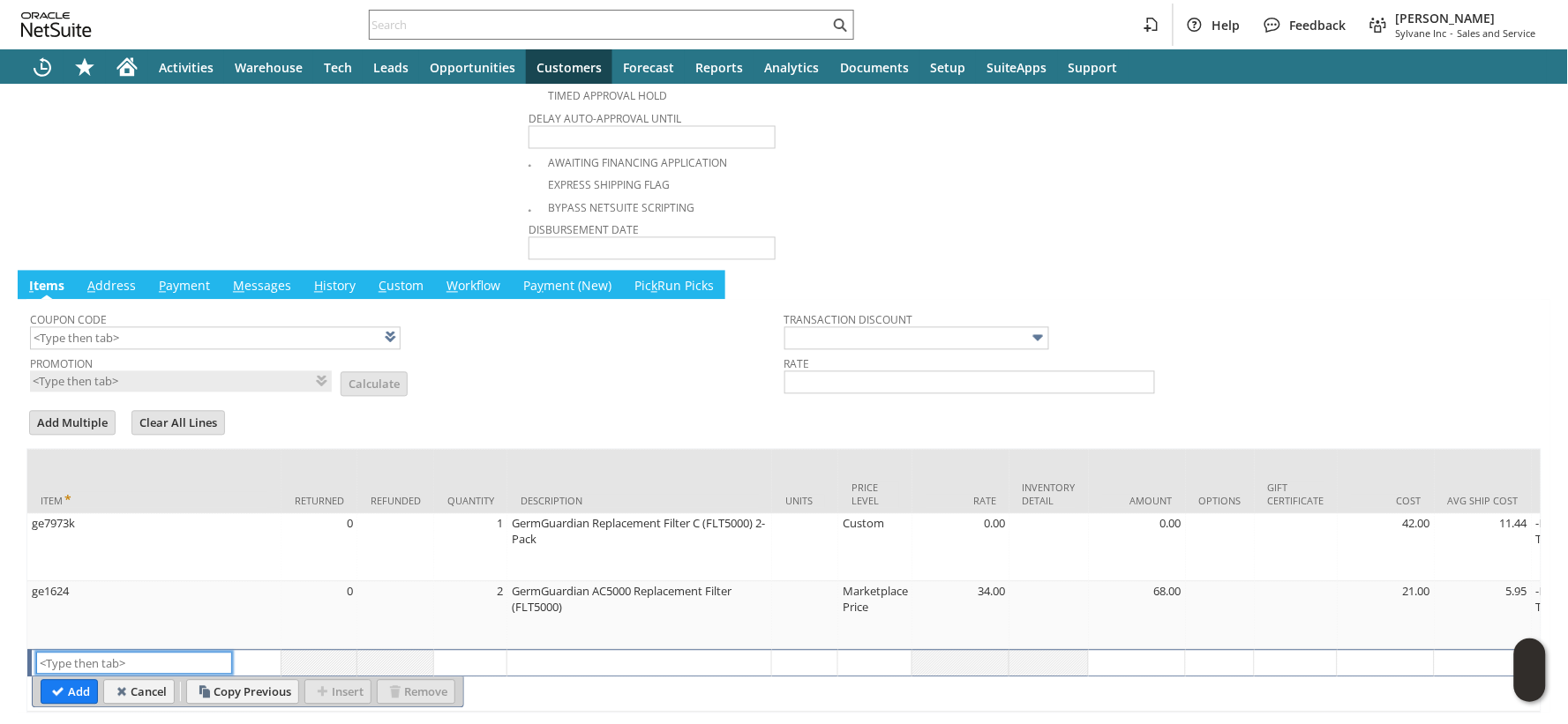
scroll to position [420, 0]
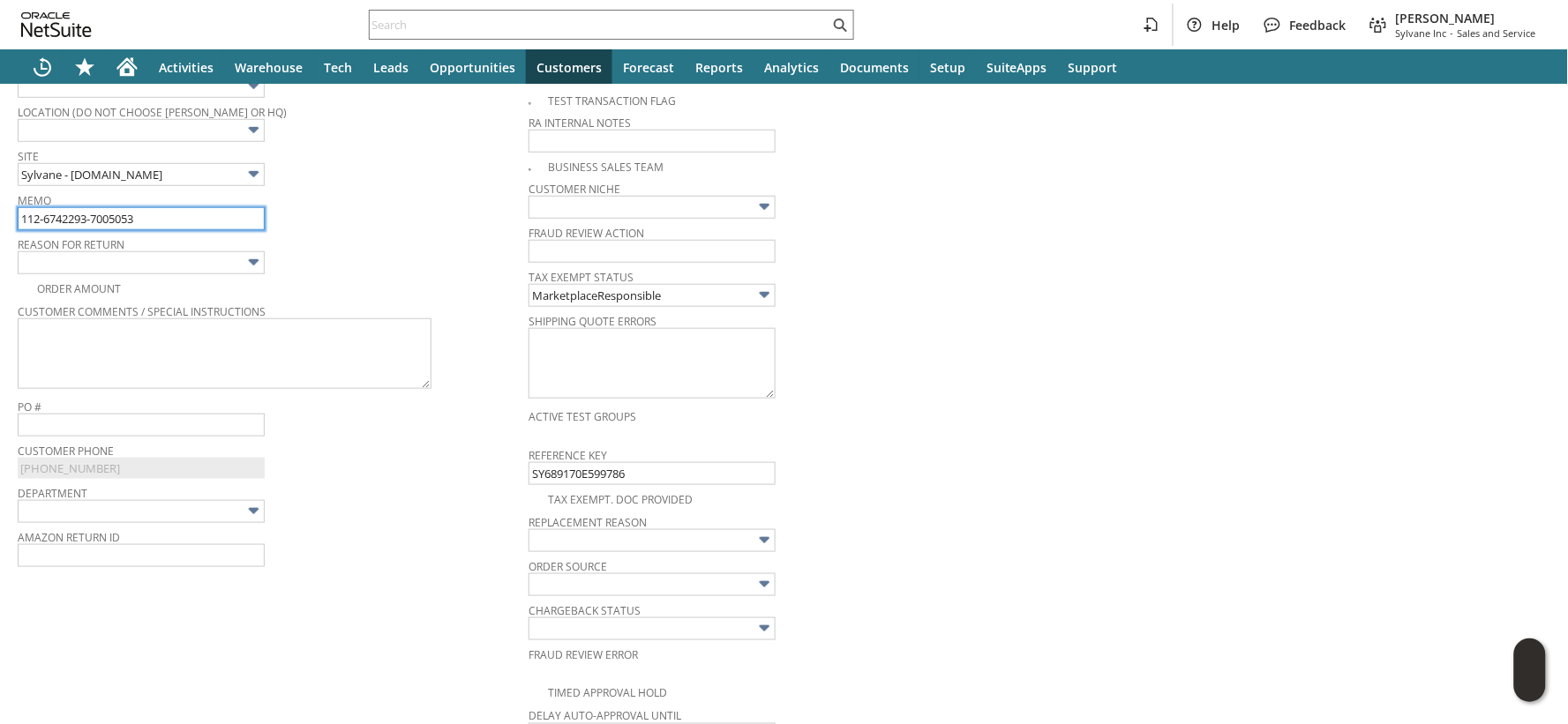
click at [198, 222] on input "112-6742293-7005053" at bounding box center [141, 218] width 247 height 23
drag, startPoint x: 215, startPoint y: 218, endPoint x: 311, endPoint y: 226, distance: 96.3
click at [311, 226] on div "Memo 112-6742293-7005053 - Amazon Refimded" at bounding box center [268, 209] width 502 height 42
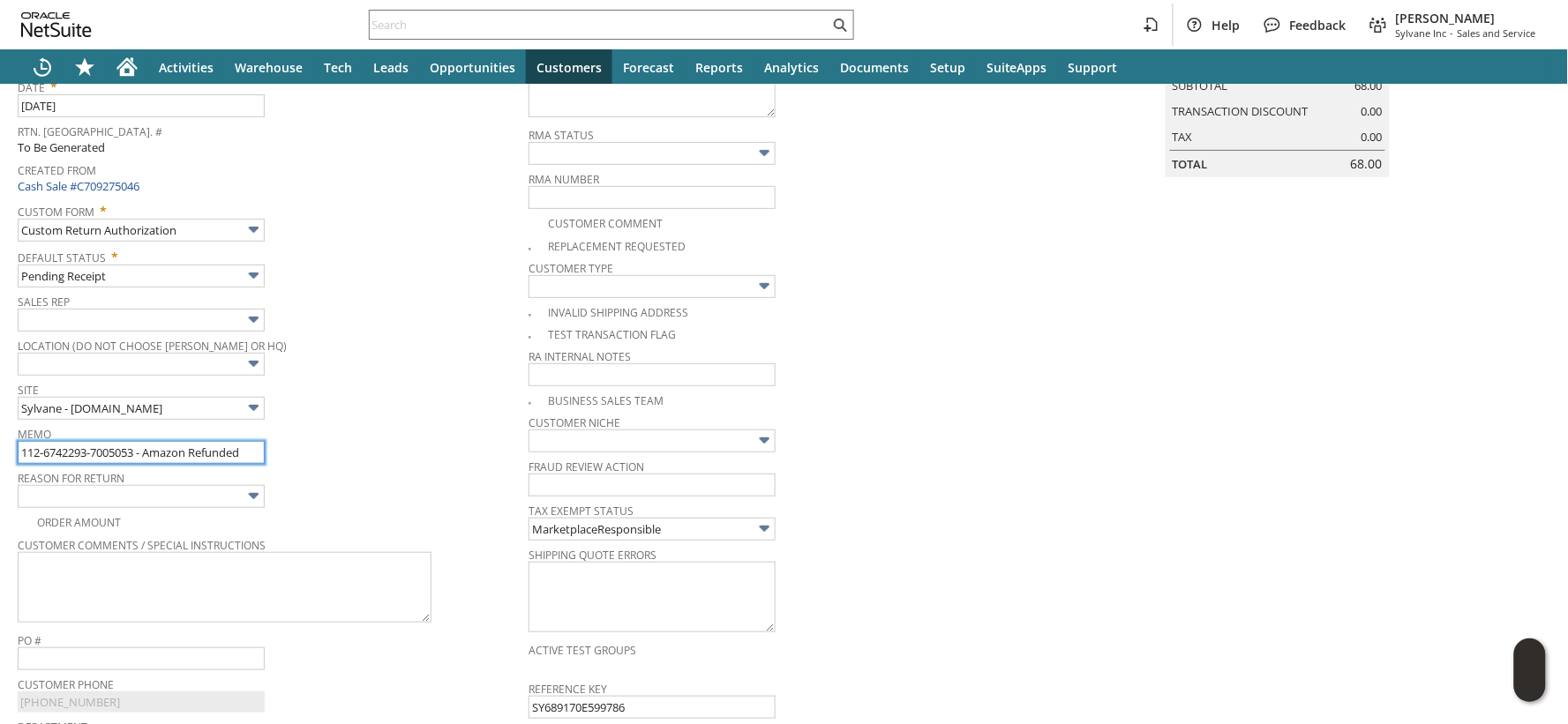
scroll to position [0, 0]
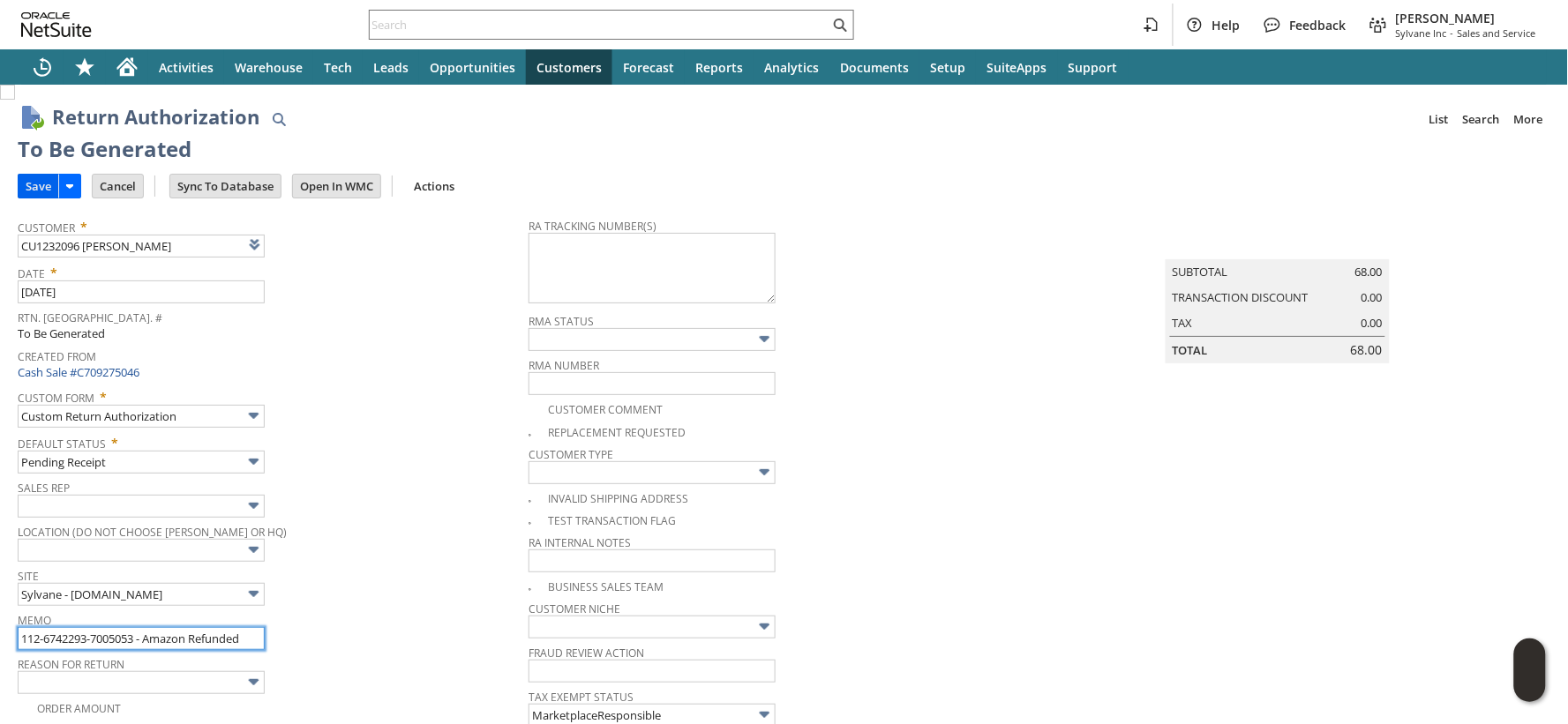
type input "112-6742293-7005053 - Amazon Refunded"
drag, startPoint x: 31, startPoint y: 193, endPoint x: 2, endPoint y: 208, distance: 32.6
click at [31, 192] on input "Save" at bounding box center [38, 186] width 40 height 23
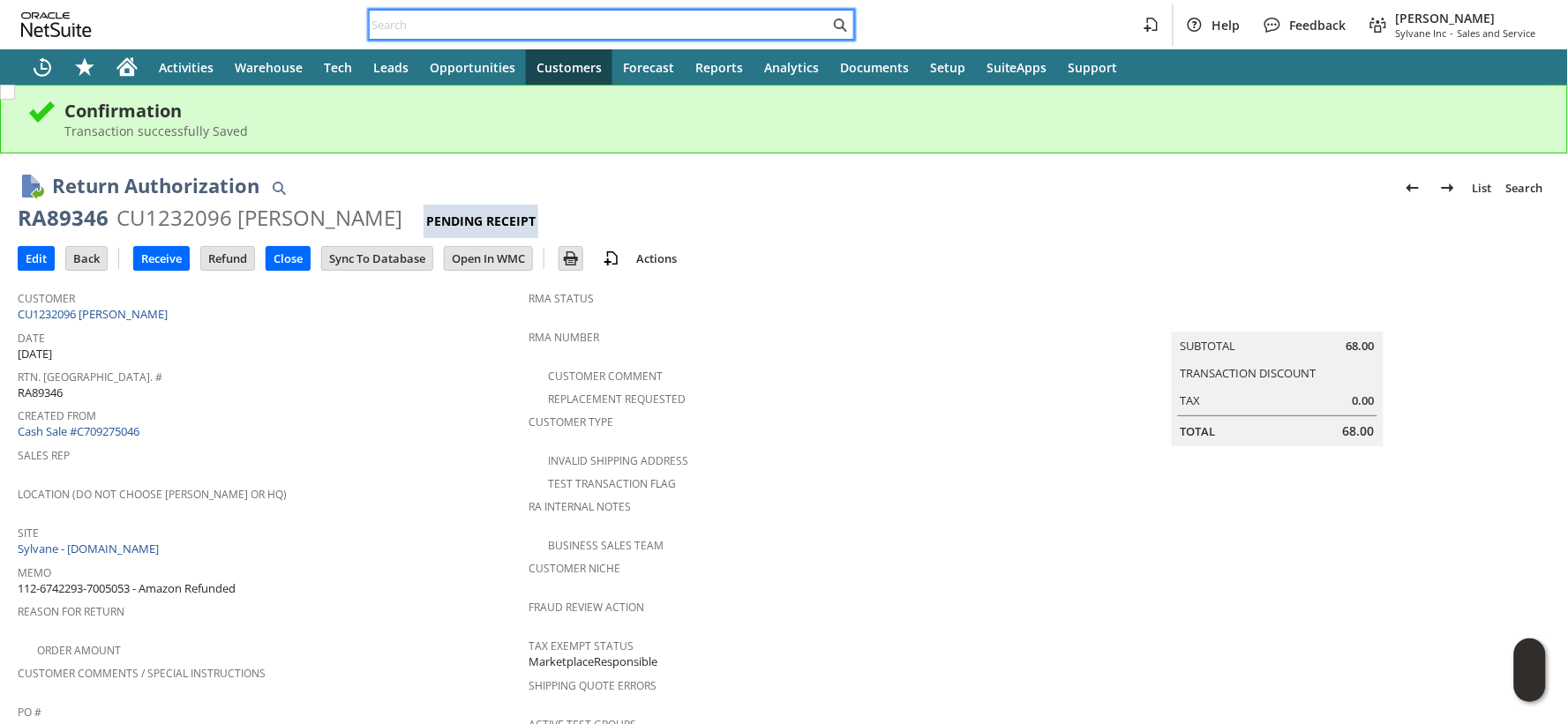
click at [485, 28] on input "text" at bounding box center [599, 25] width 459 height 21
paste input "111-2975401-7437015"
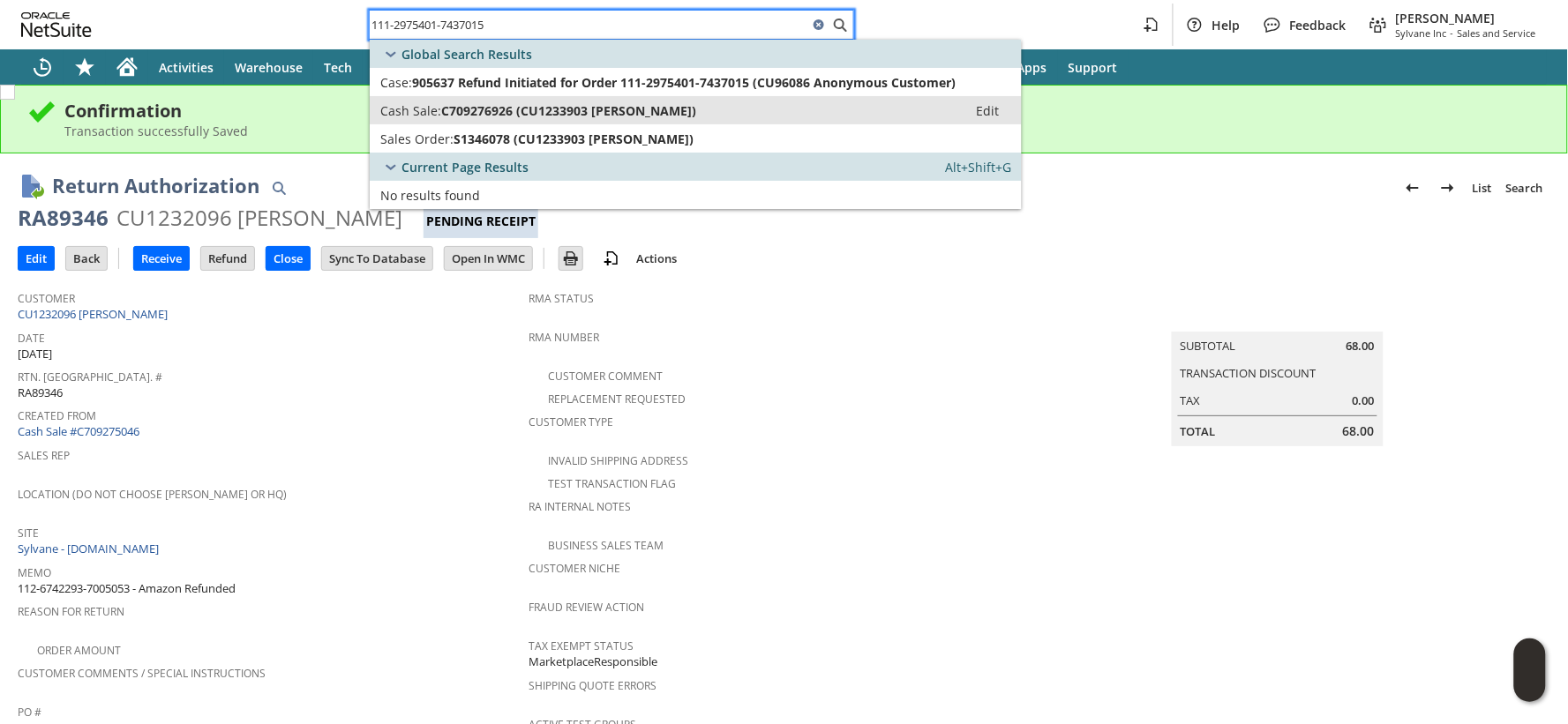
type input "111-2975401-7437015"
click at [445, 110] on span "C709276926 (CU1233903 [PERSON_NAME])" at bounding box center [569, 111] width 255 height 17
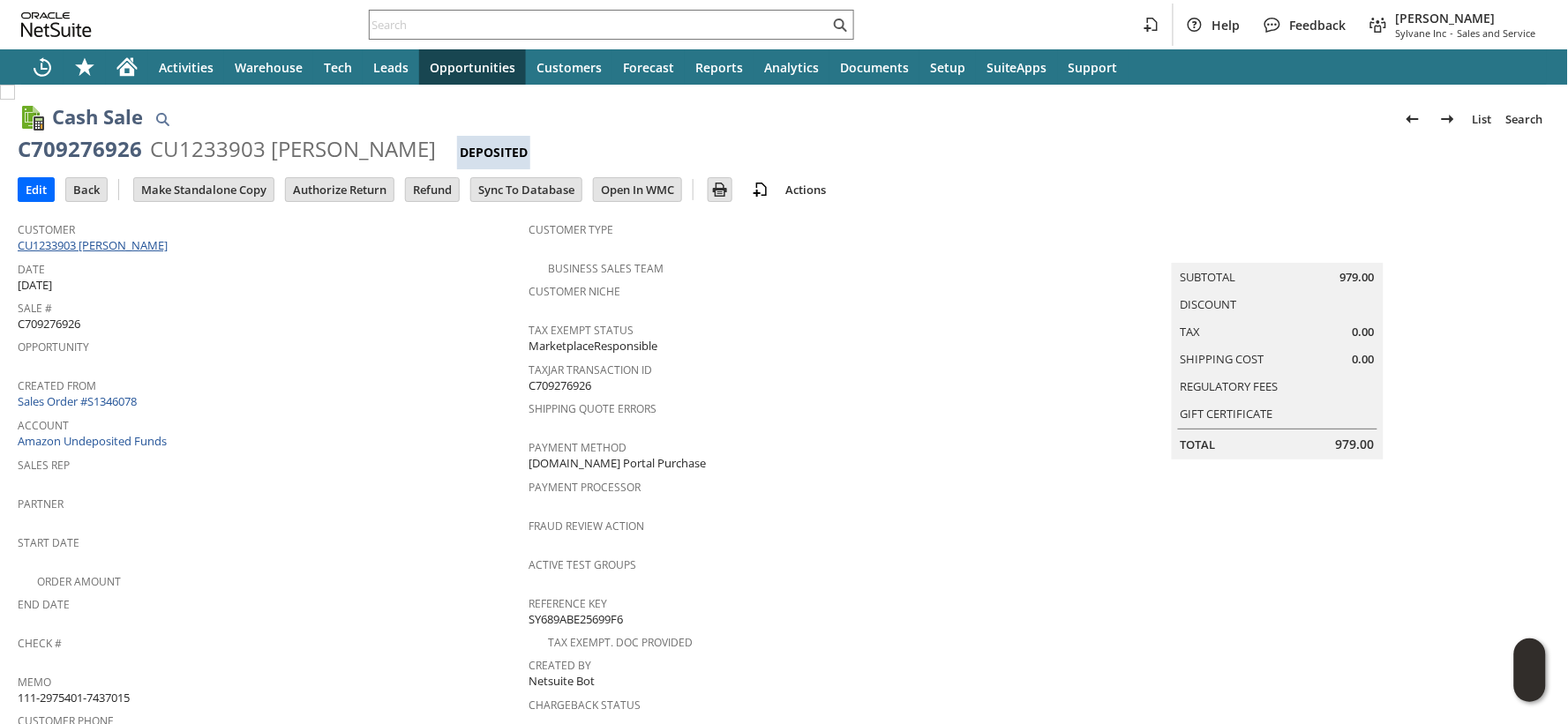
click at [120, 245] on link "CU1233903 Ella Pais" at bounding box center [95, 245] width 154 height 16
click at [360, 190] on input "Authorize Return" at bounding box center [340, 190] width 108 height 23
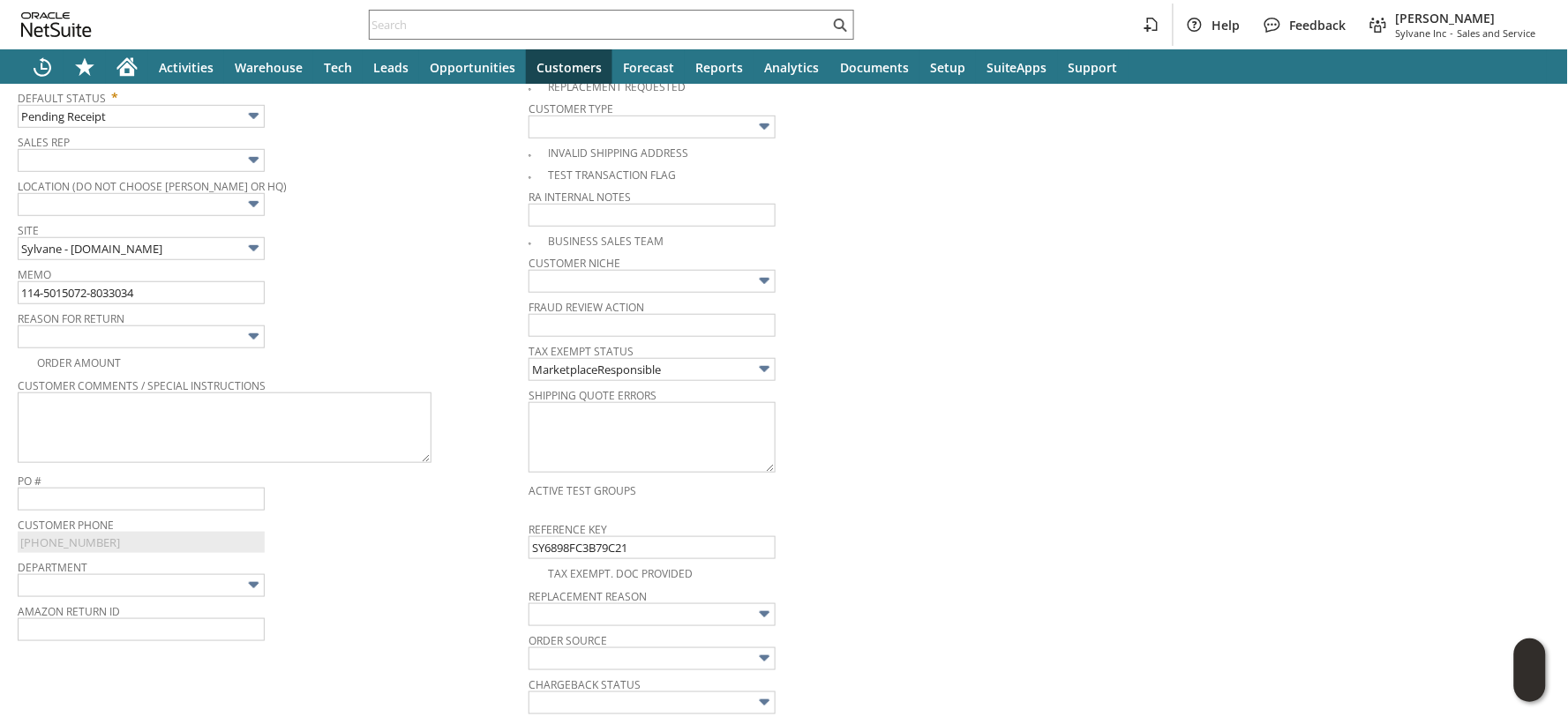
scroll to position [240, 0]
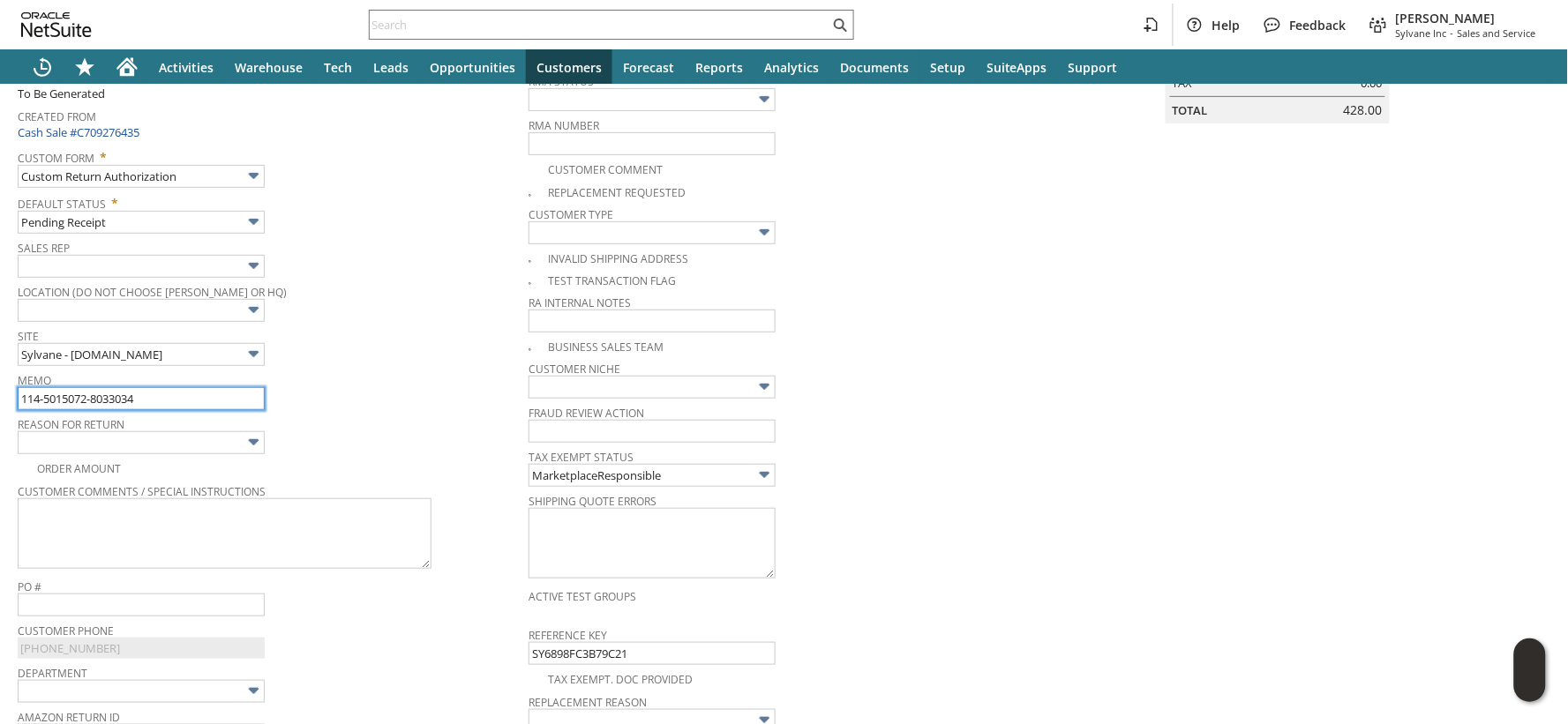
click at [208, 393] on input "114-5015072-8033034" at bounding box center [141, 399] width 247 height 23
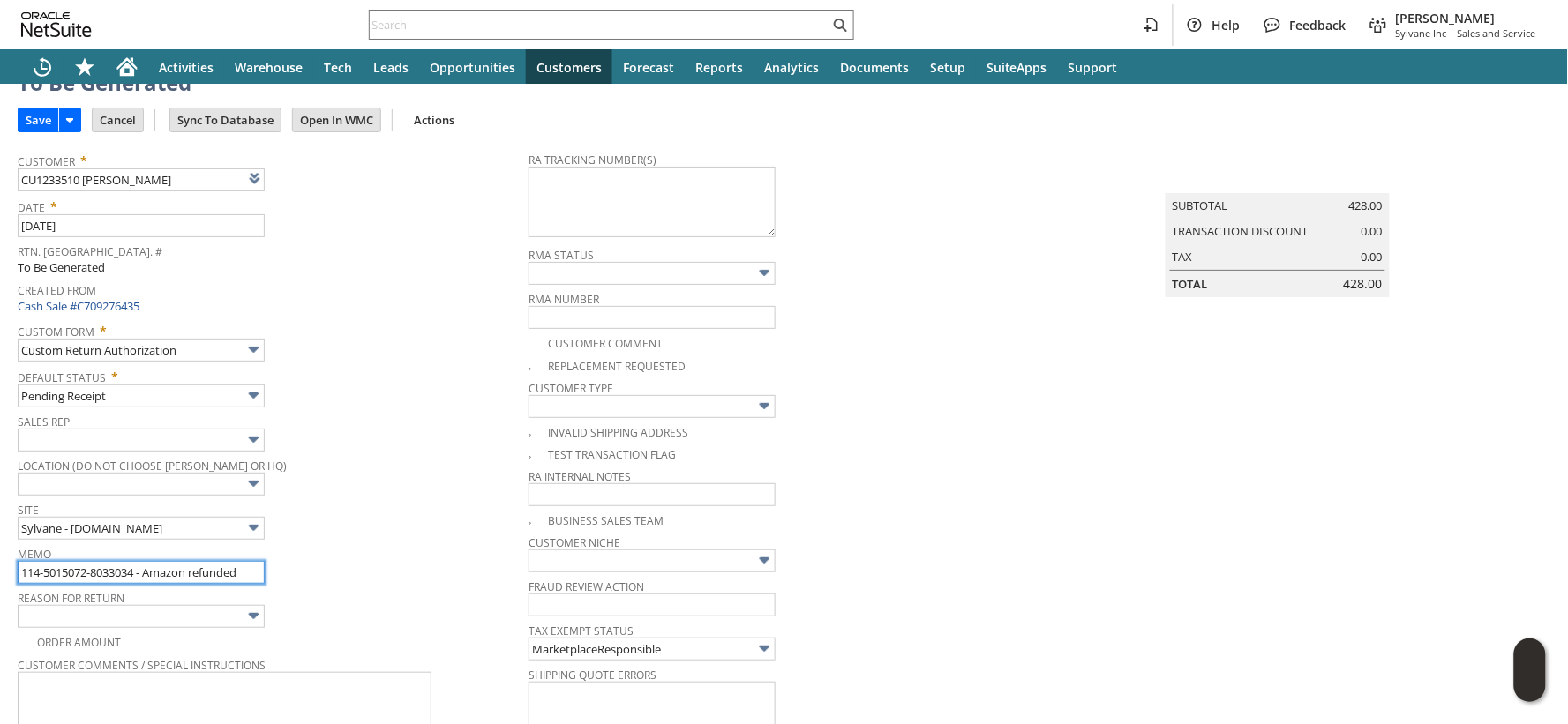
scroll to position [0, 0]
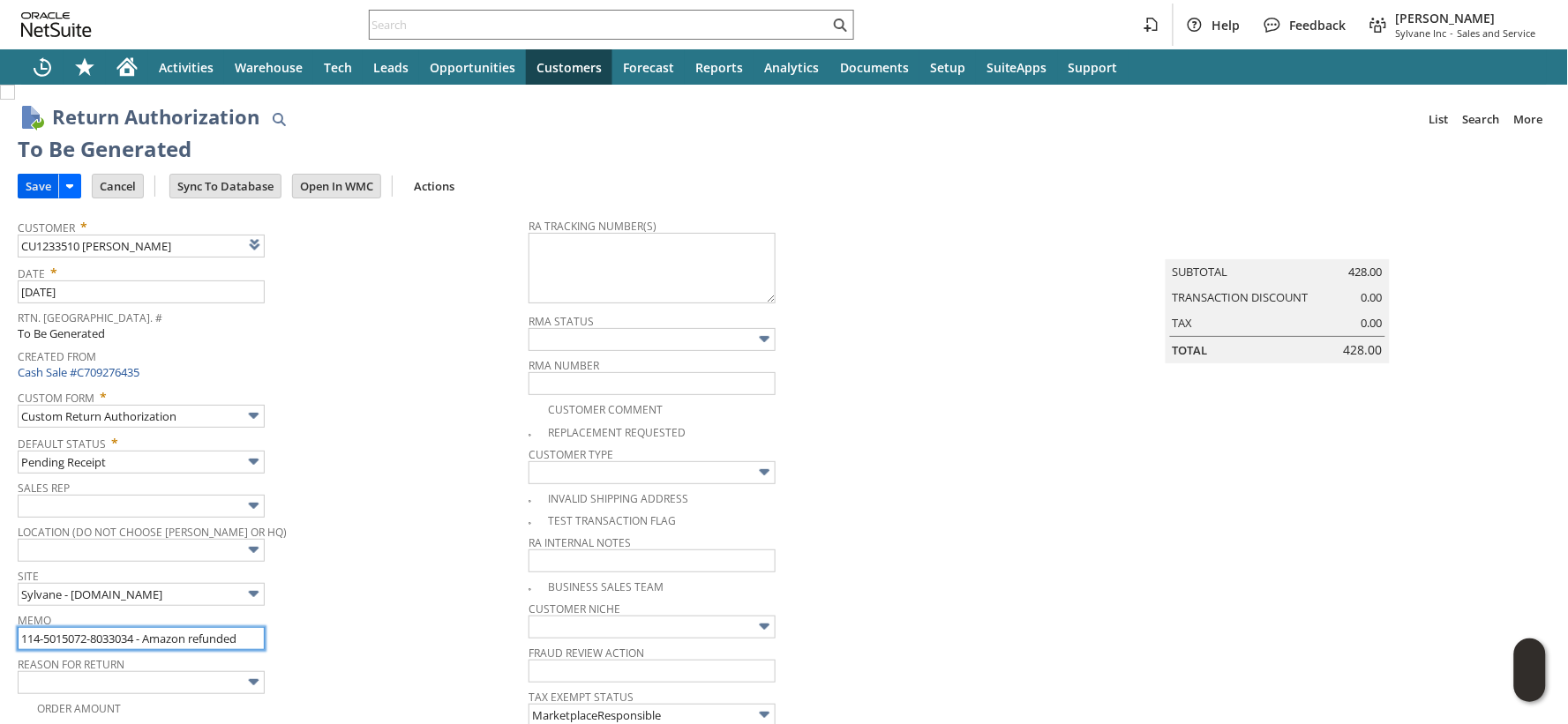
type input "114-5015072-8033034 - Amazon refunded"
click at [50, 185] on input "Save" at bounding box center [38, 186] width 40 height 23
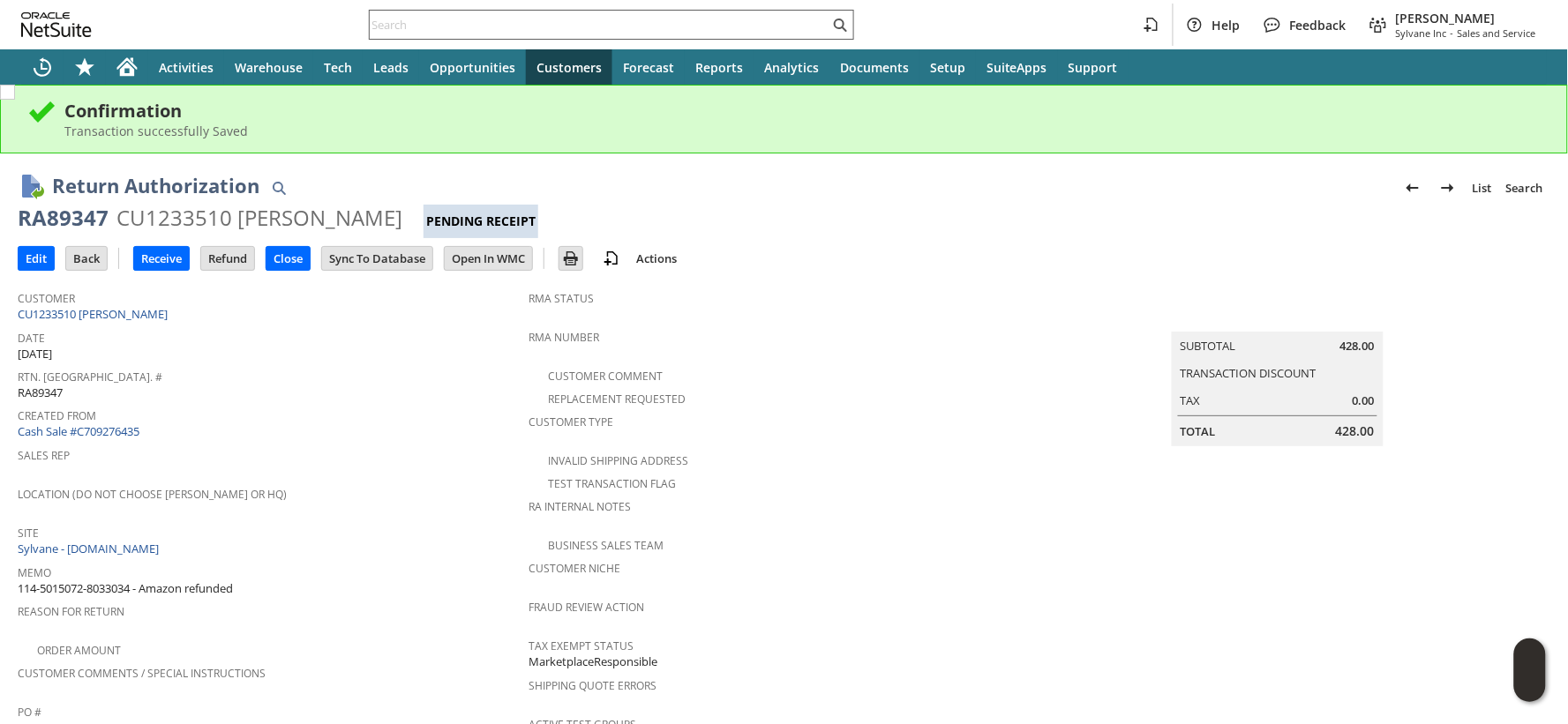
click at [425, 22] on input "text" at bounding box center [599, 25] width 459 height 21
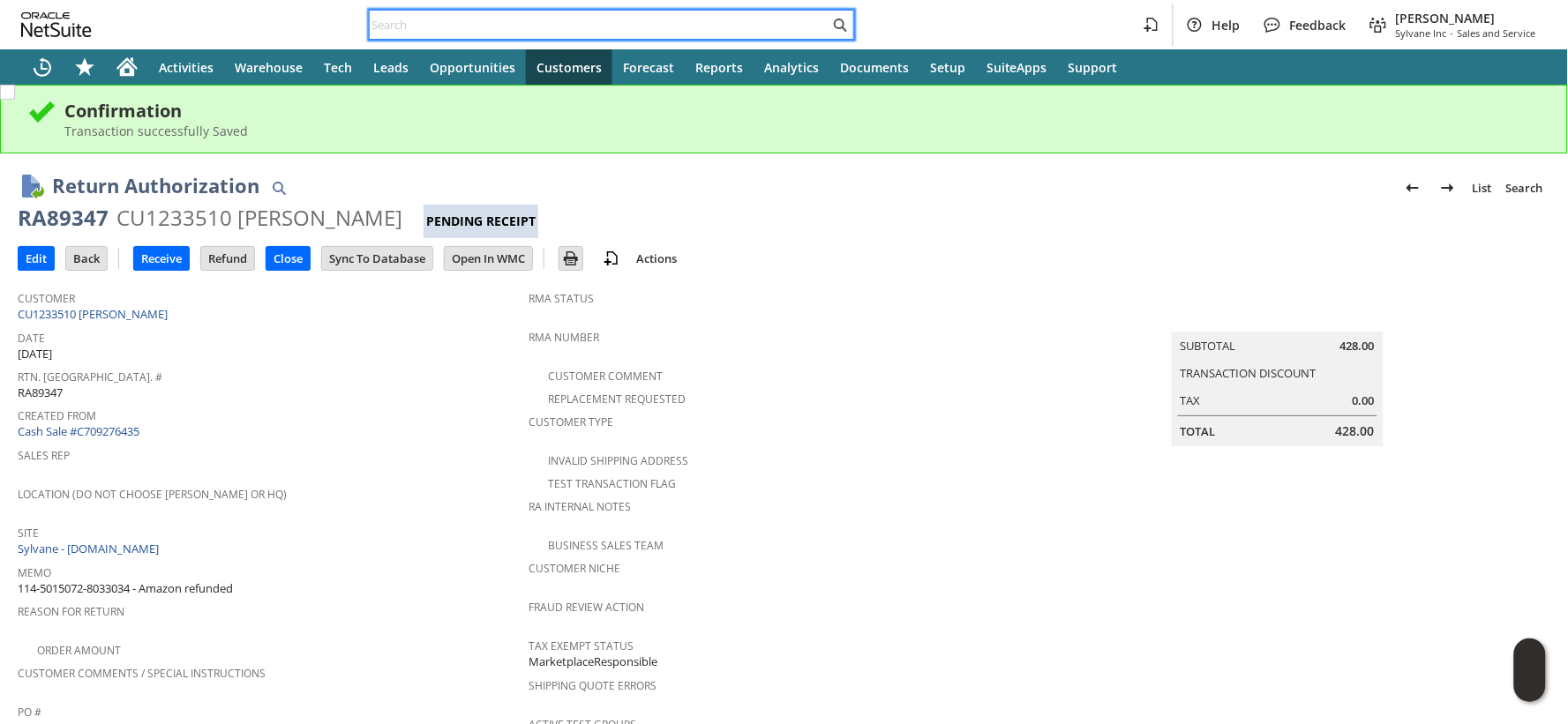
paste input "111-8893448-6155457"
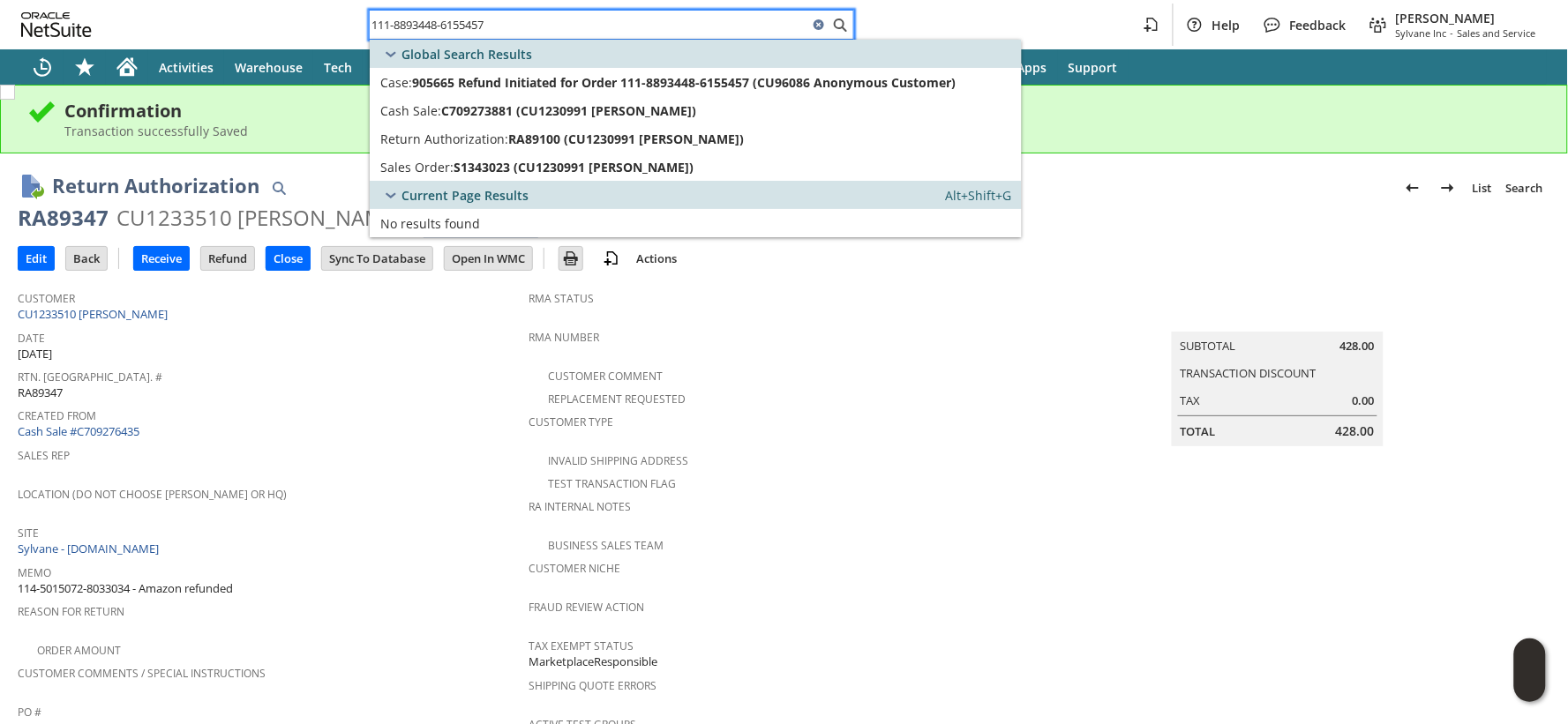
click at [424, 29] on input "111-8893448-6155457" at bounding box center [590, 25] width 439 height 21
click at [424, 29] on input "111-8893448-6155457" at bounding box center [590, 25] width 439 height 21
paste input "2-2450475-6066625"
click at [472, 28] on input "112-2450475-6066625" at bounding box center [590, 25] width 439 height 21
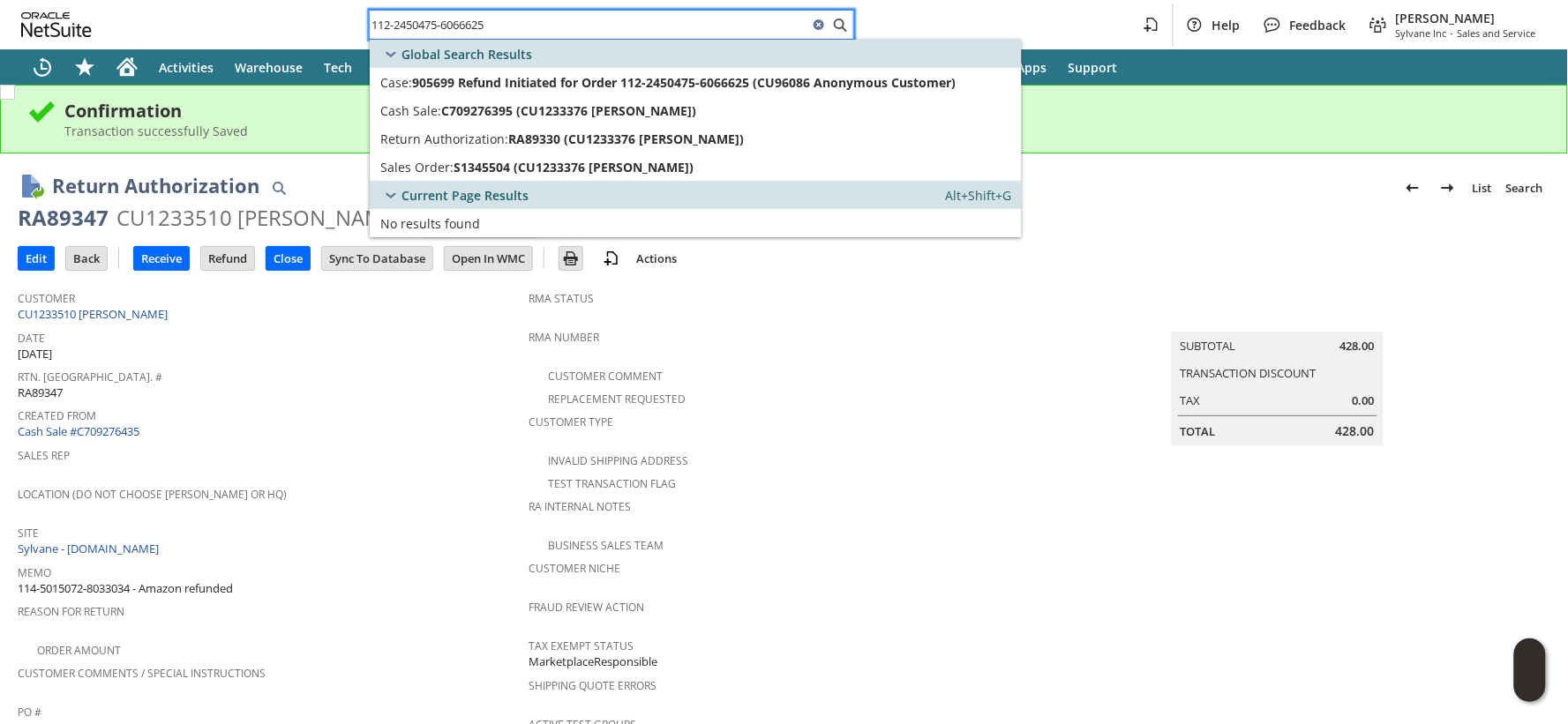
click at [472, 28] on input "112-2450475-6066625" at bounding box center [590, 25] width 439 height 21
paste input "1-4786327-6329048"
click at [456, 21] on input "111-4786327-6329048" at bounding box center [590, 25] width 439 height 21
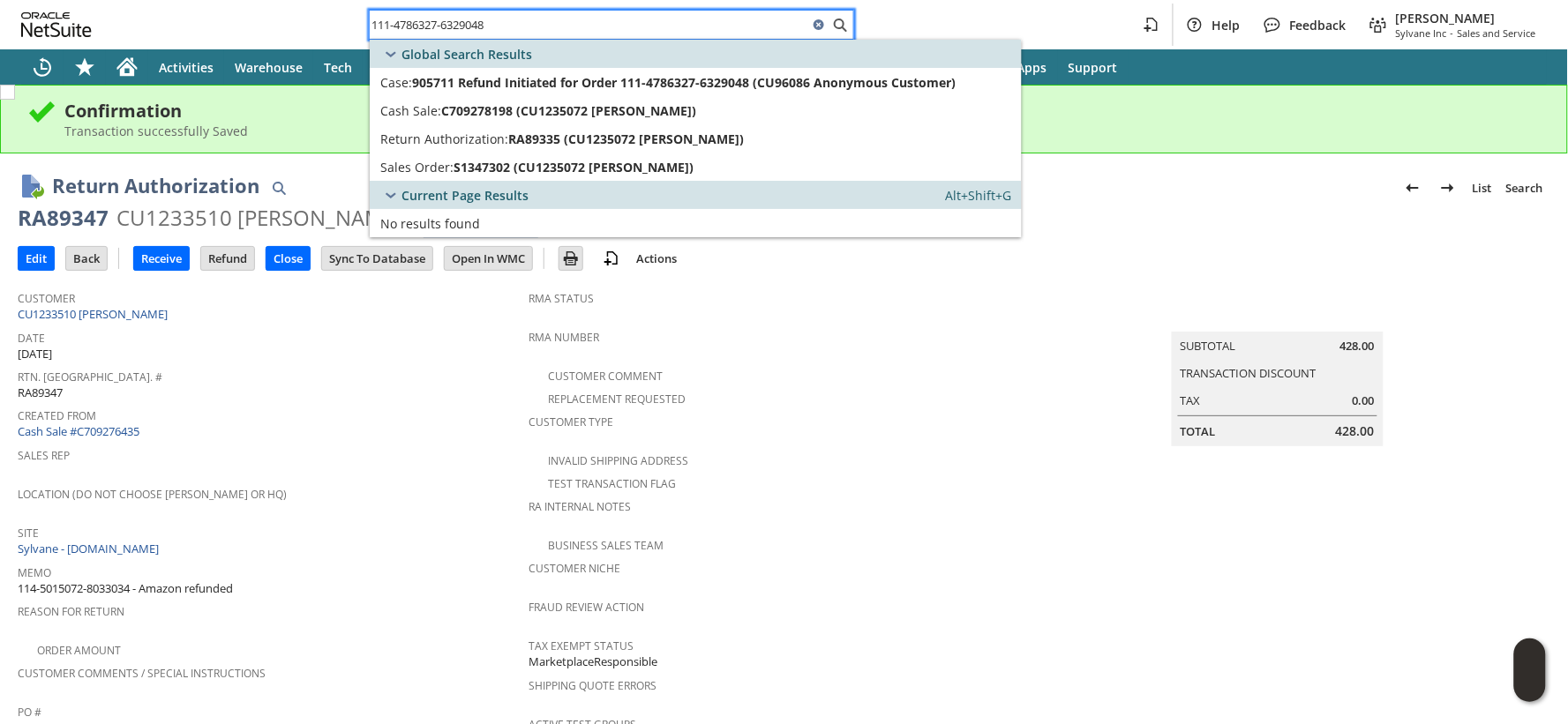
click at [456, 21] on input "111-4786327-6329048" at bounding box center [590, 25] width 439 height 21
paste input "3685956-5353063"
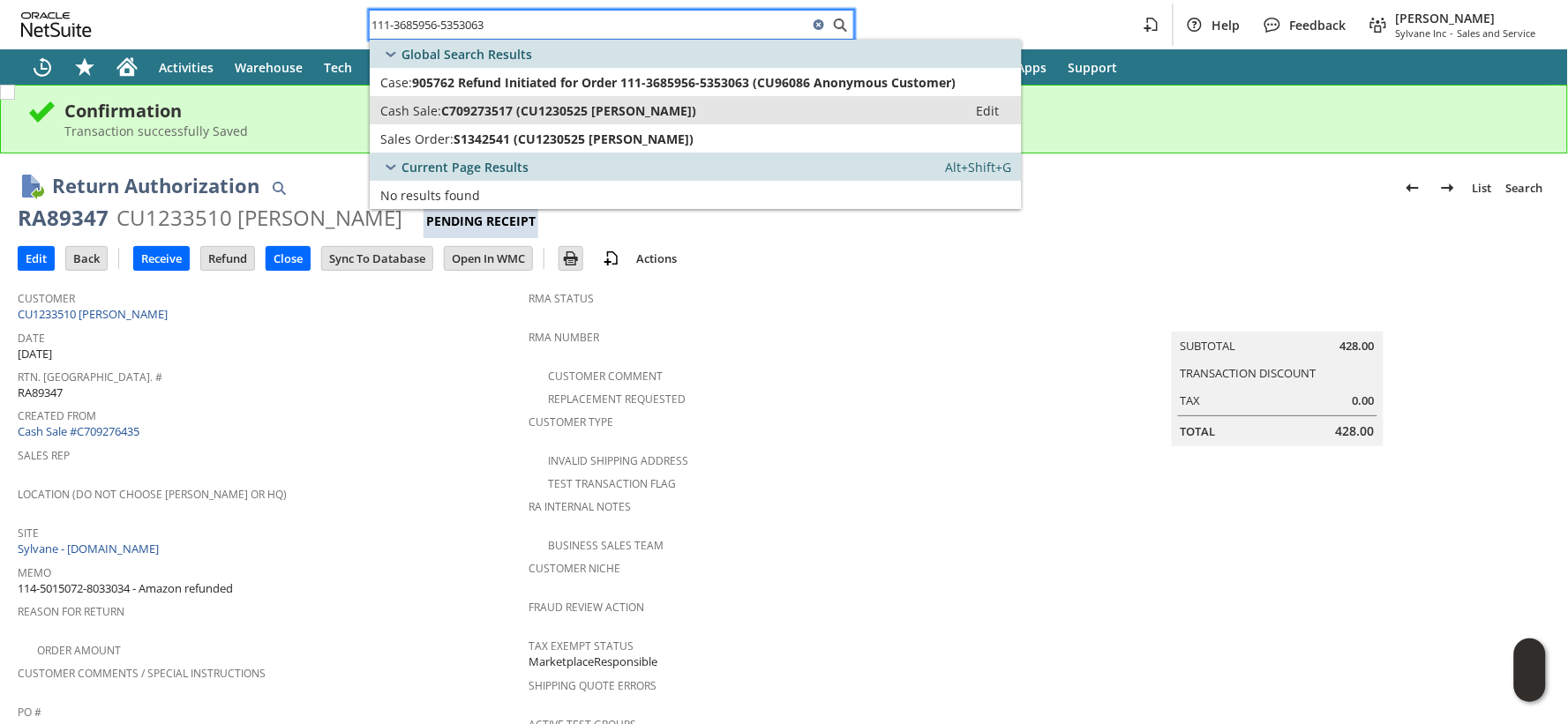
type input "111-3685956-5353063"
click at [450, 104] on span "C709273517 (CU1230525 RayAnn Customer)" at bounding box center [569, 111] width 255 height 17
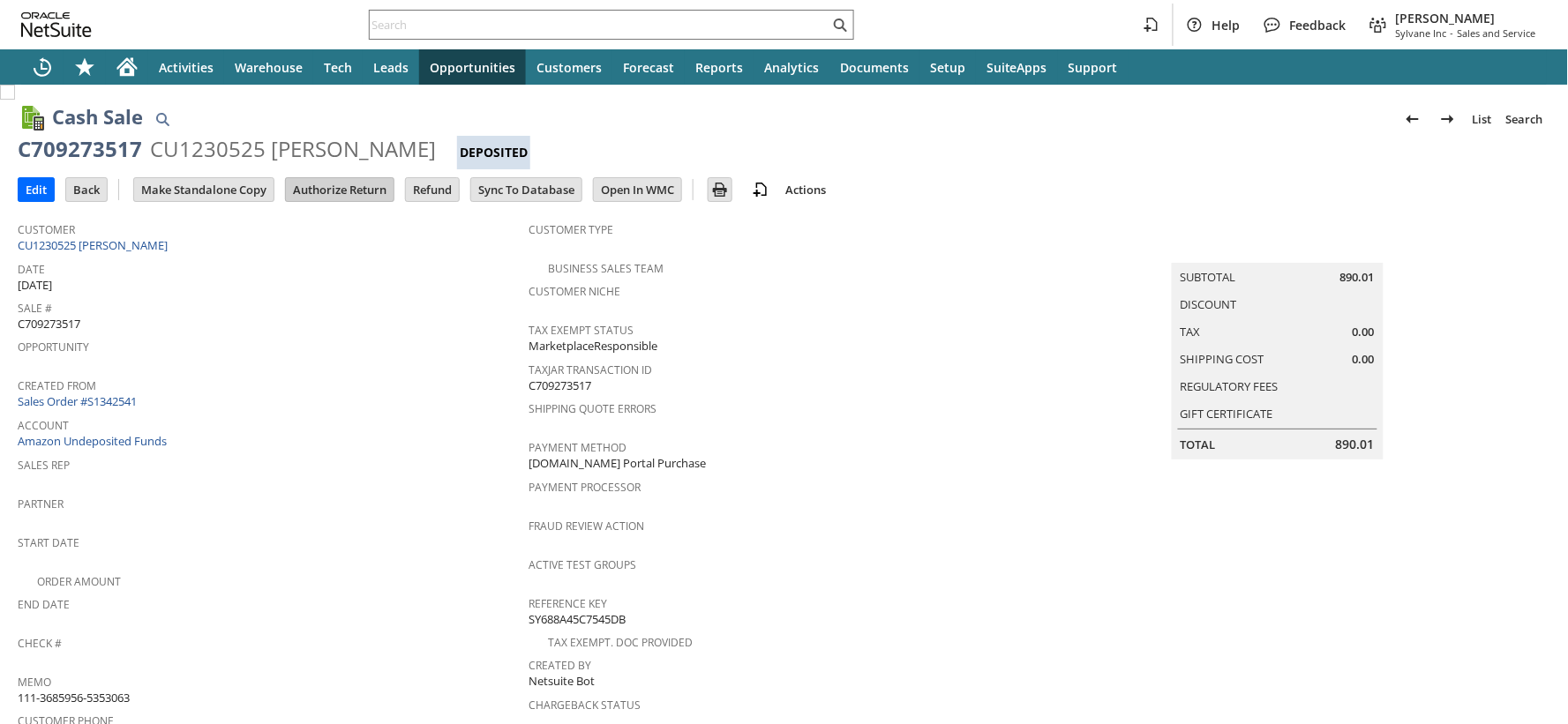
click at [358, 195] on input "Authorize Return" at bounding box center [340, 190] width 108 height 23
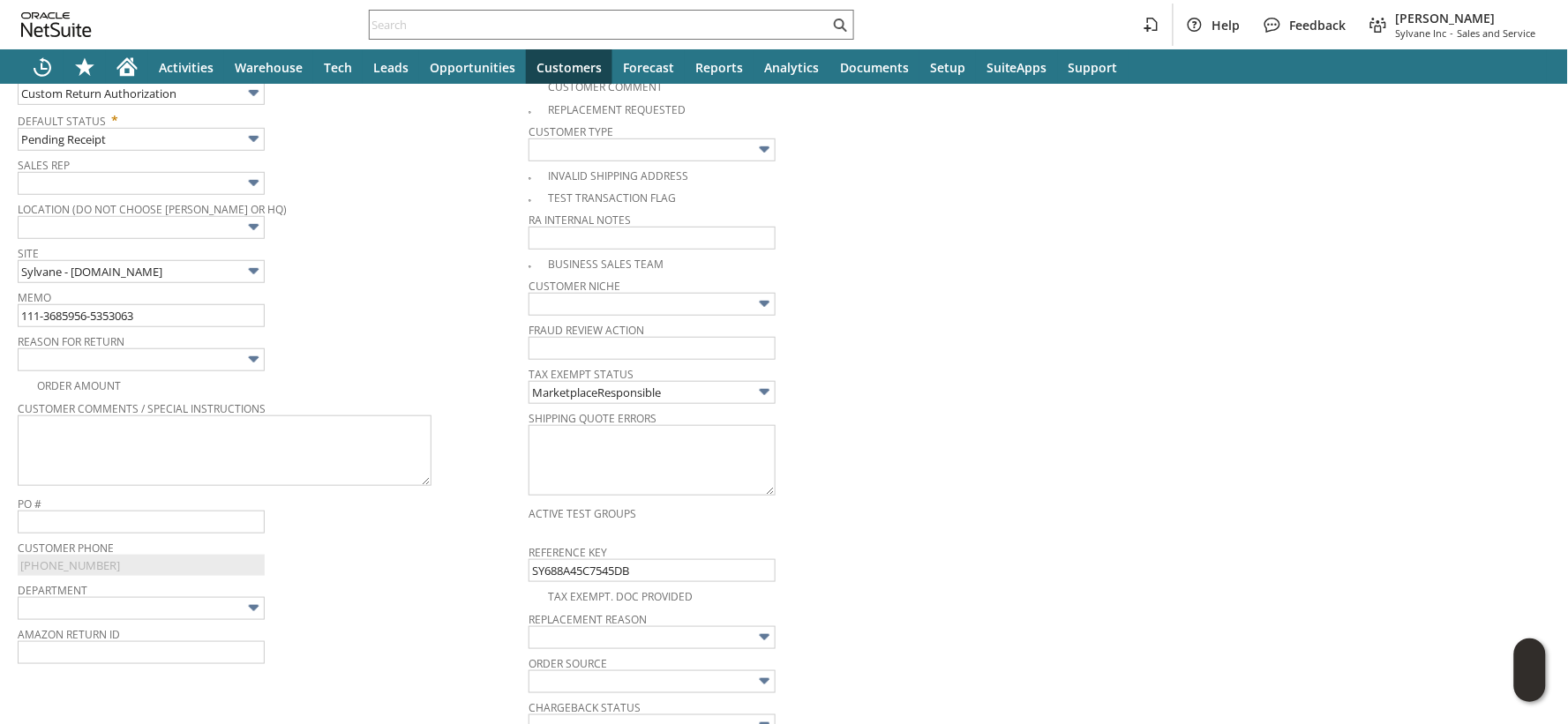
scroll to position [322, 0]
click at [180, 319] on input "111-3685956-5353063" at bounding box center [141, 317] width 247 height 23
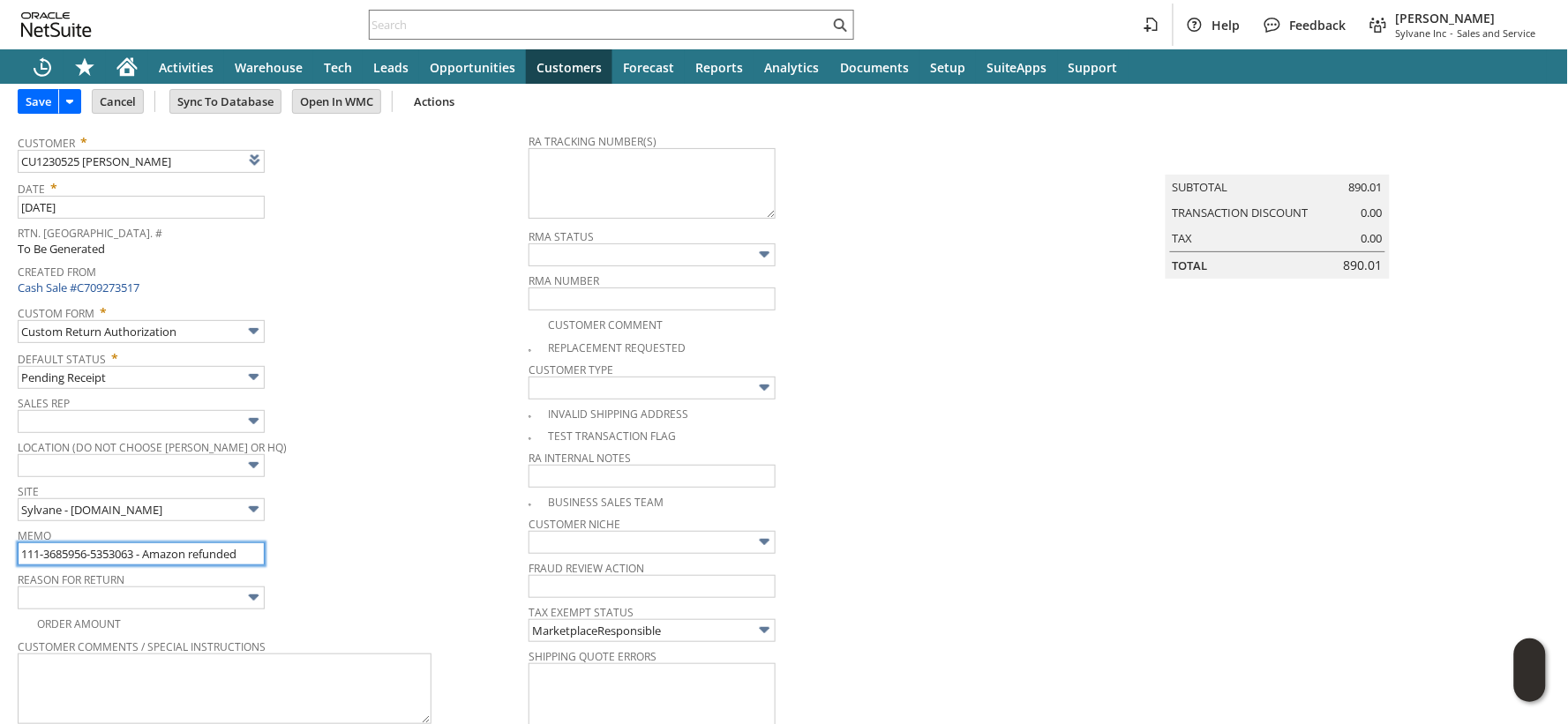
scroll to position [0, 0]
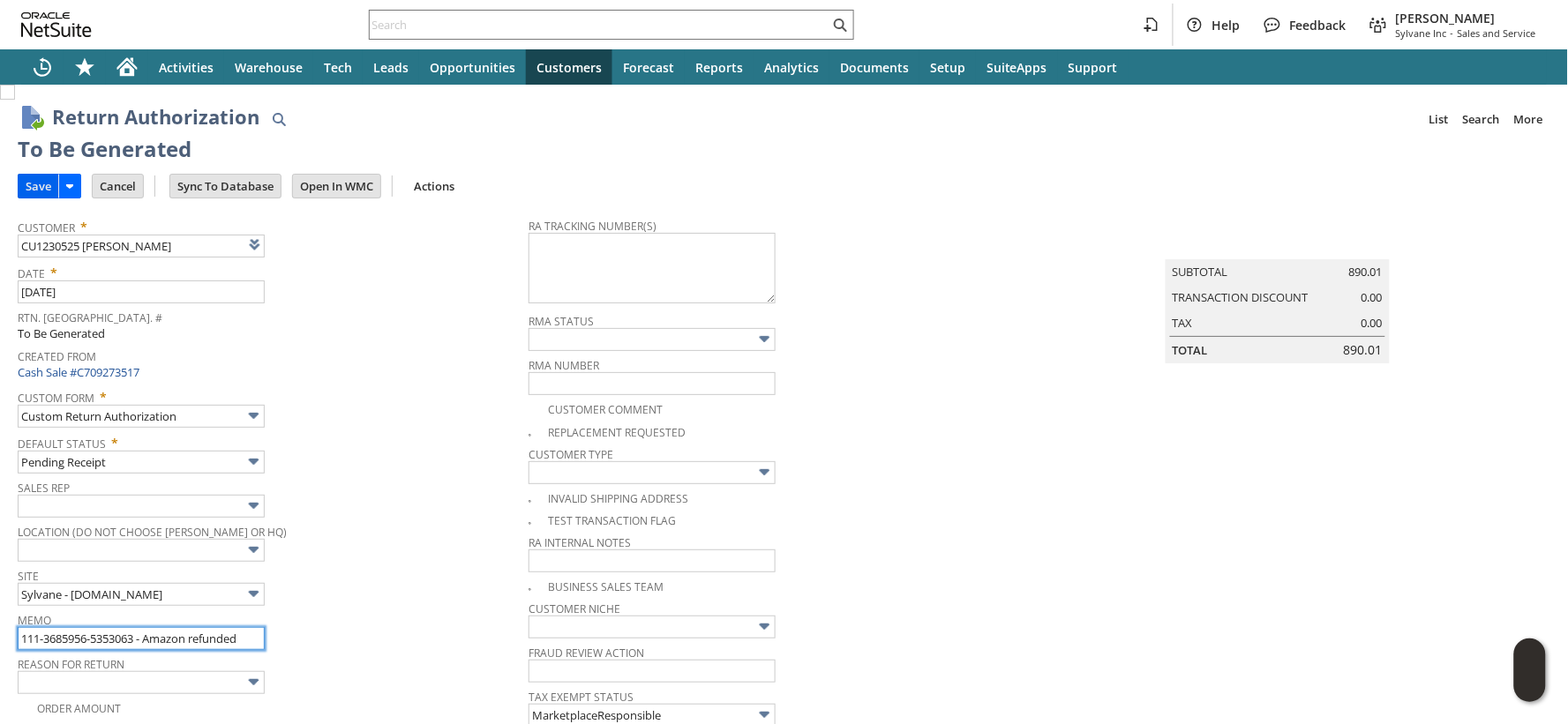
type input "111-3685956-5353063 - Amazon refunded"
click at [47, 188] on input "Save" at bounding box center [38, 186] width 40 height 23
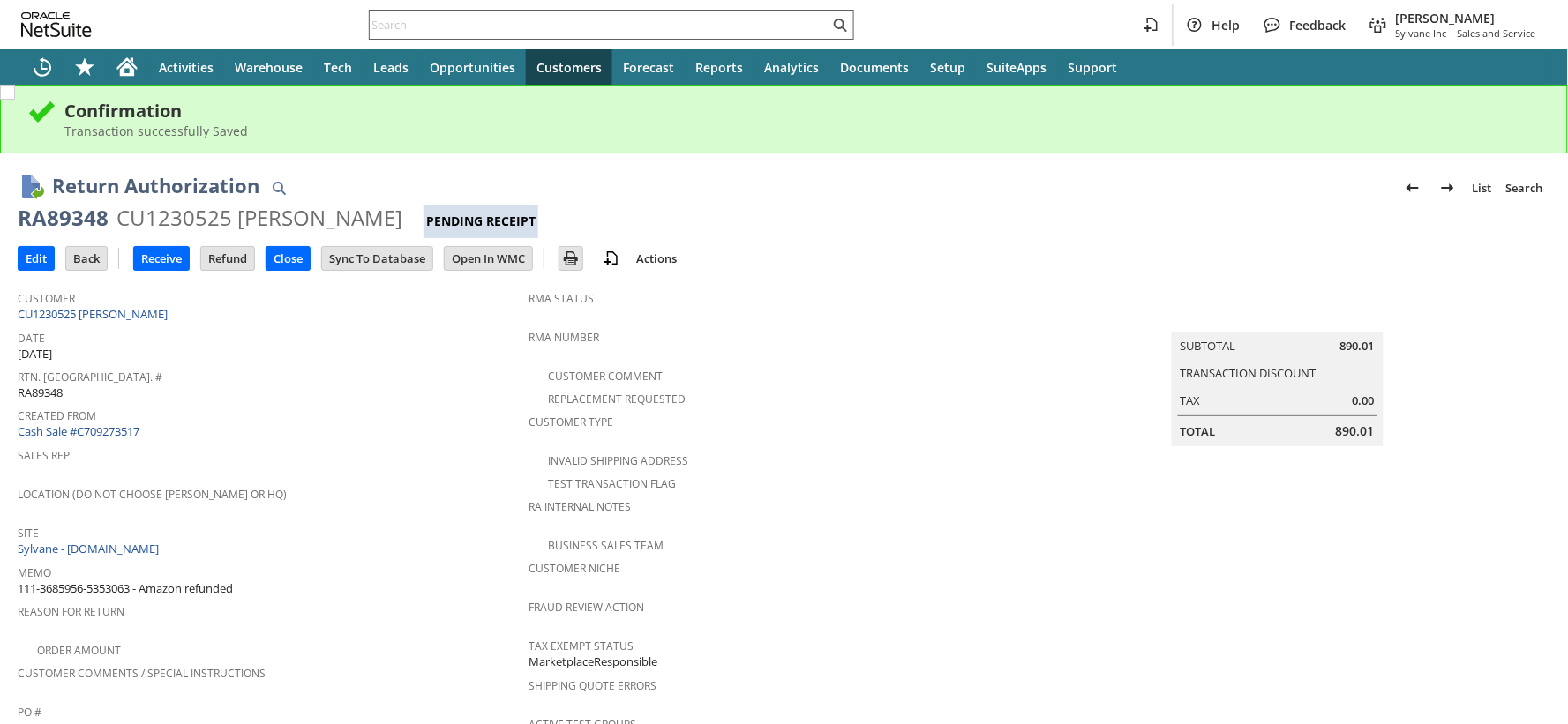
click at [434, 23] on input "text" at bounding box center [599, 25] width 459 height 21
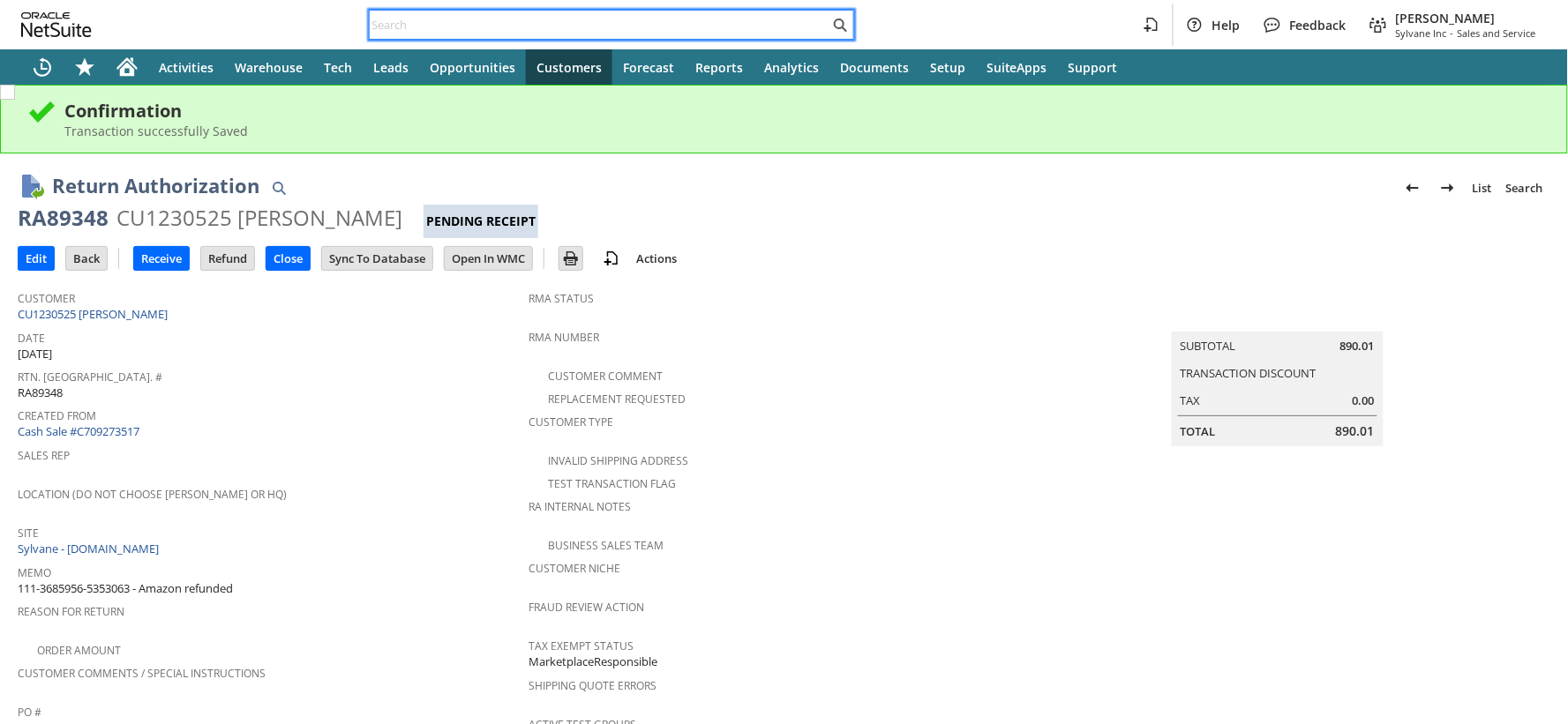
paste input "114-8975436-0549837"
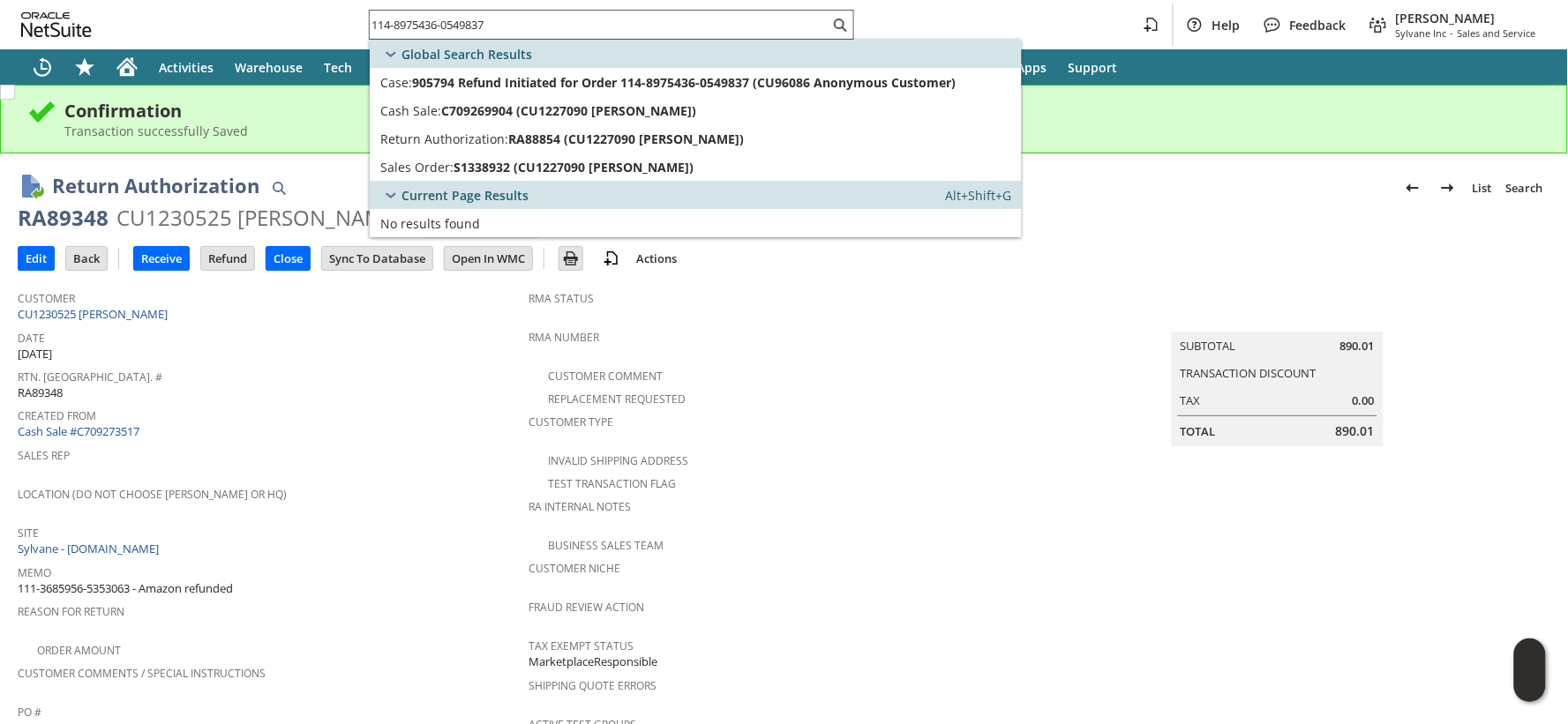
click at [417, 25] on input "114-8975436-0549837" at bounding box center [599, 25] width 459 height 21
click at [417, 27] on input "114-8975436-0549837" at bounding box center [599, 25] width 459 height 21
click at [417, 27] on input "114-8975436-0549837" at bounding box center [590, 25] width 439 height 21
paste input "S1348592"
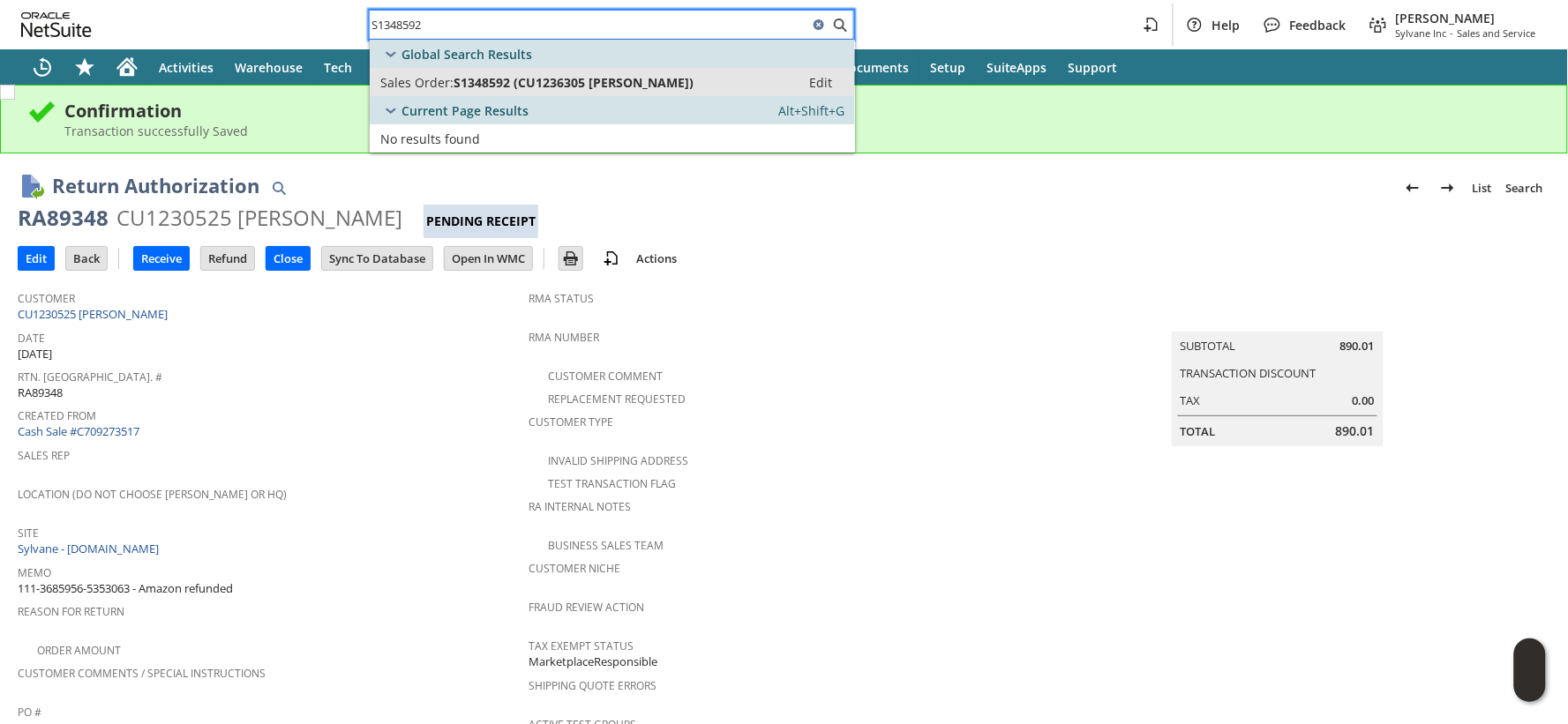
type input "S1348592"
click at [429, 81] on span "Sales Order:" at bounding box center [417, 82] width 73 height 17
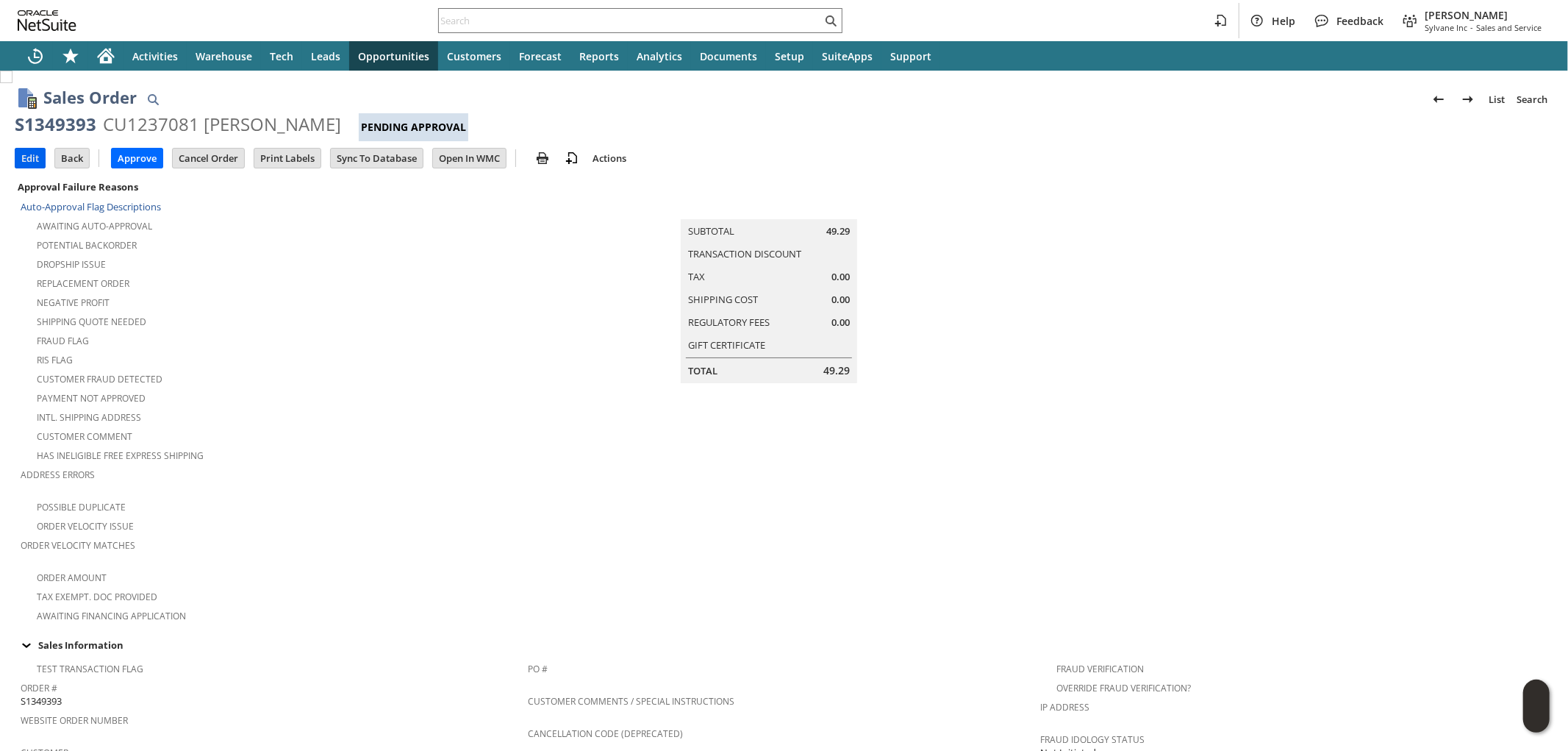
click at [24, 155] on input "Edit" at bounding box center [30, 158] width 30 height 19
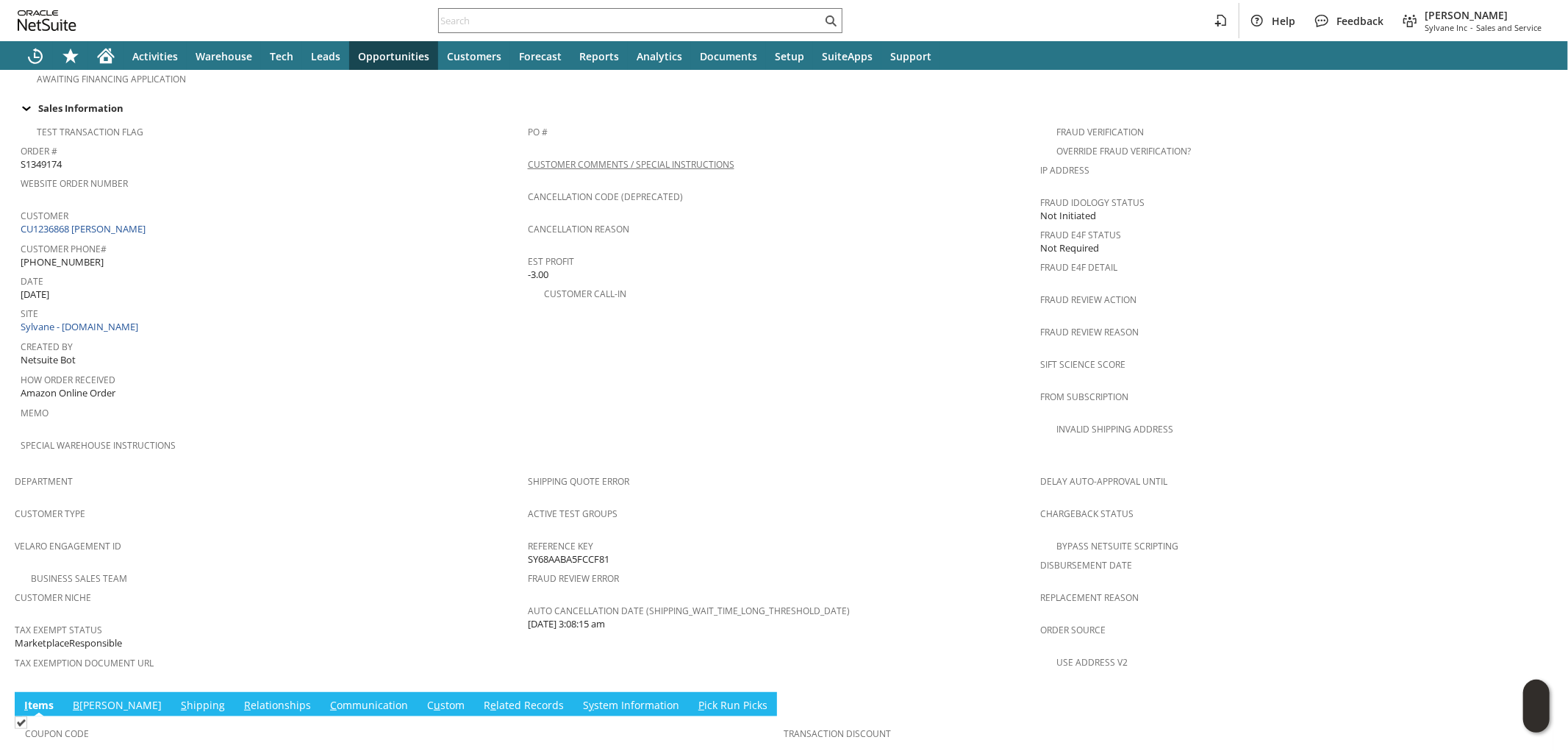
scroll to position [799, 0]
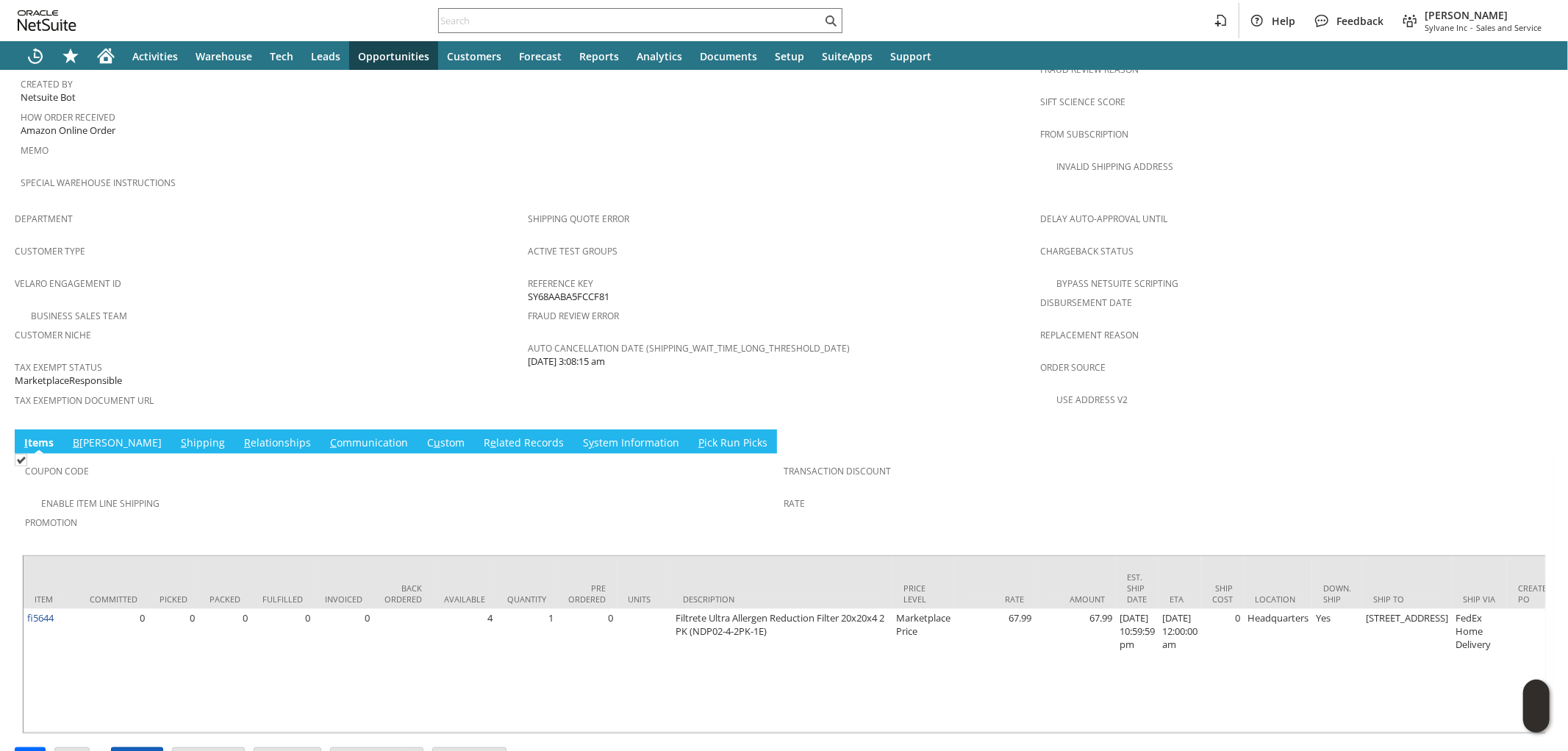
click at [148, 748] on input "Approve" at bounding box center [137, 758] width 51 height 19
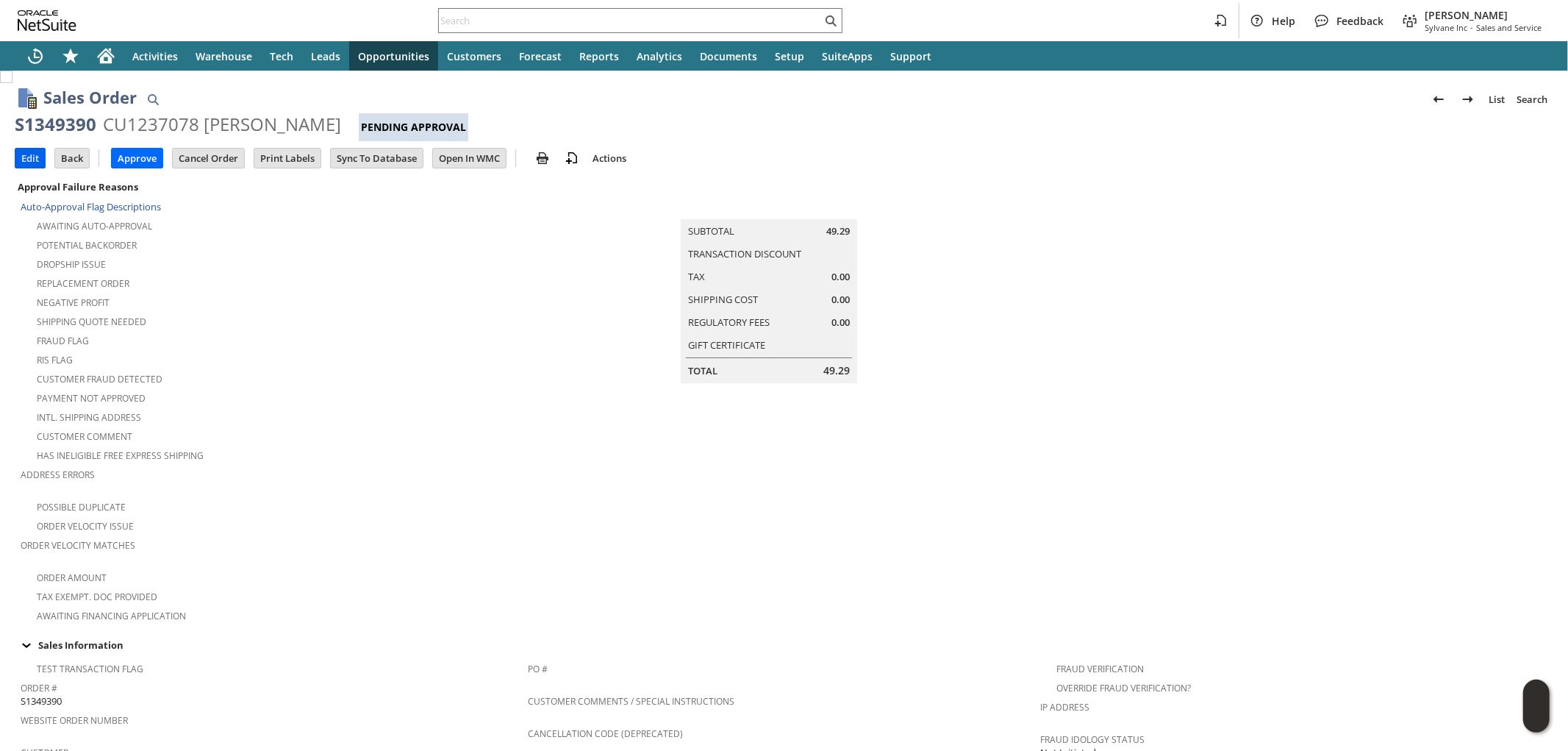
click at [26, 157] on input "Edit" at bounding box center [30, 158] width 30 height 19
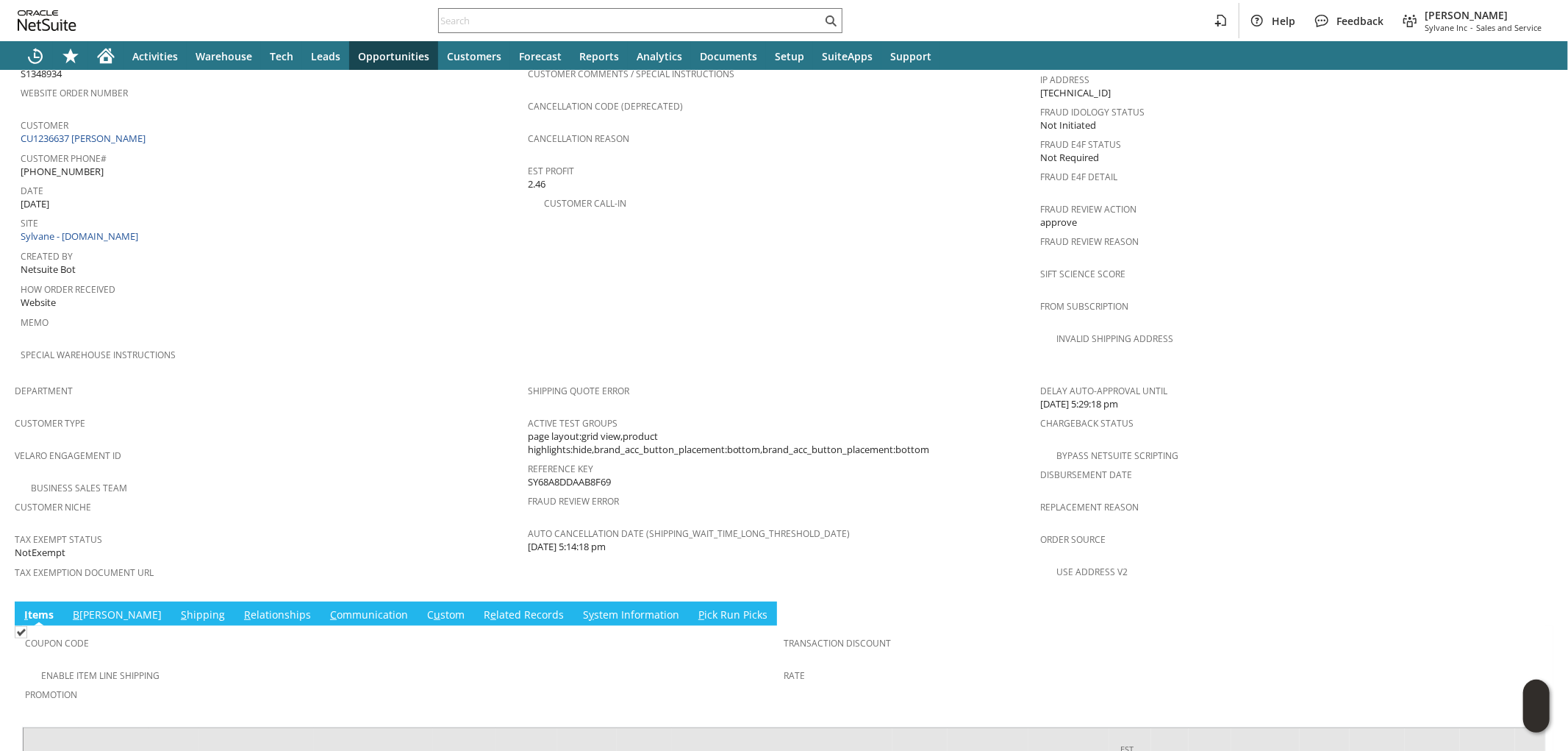
scroll to position [761, 0]
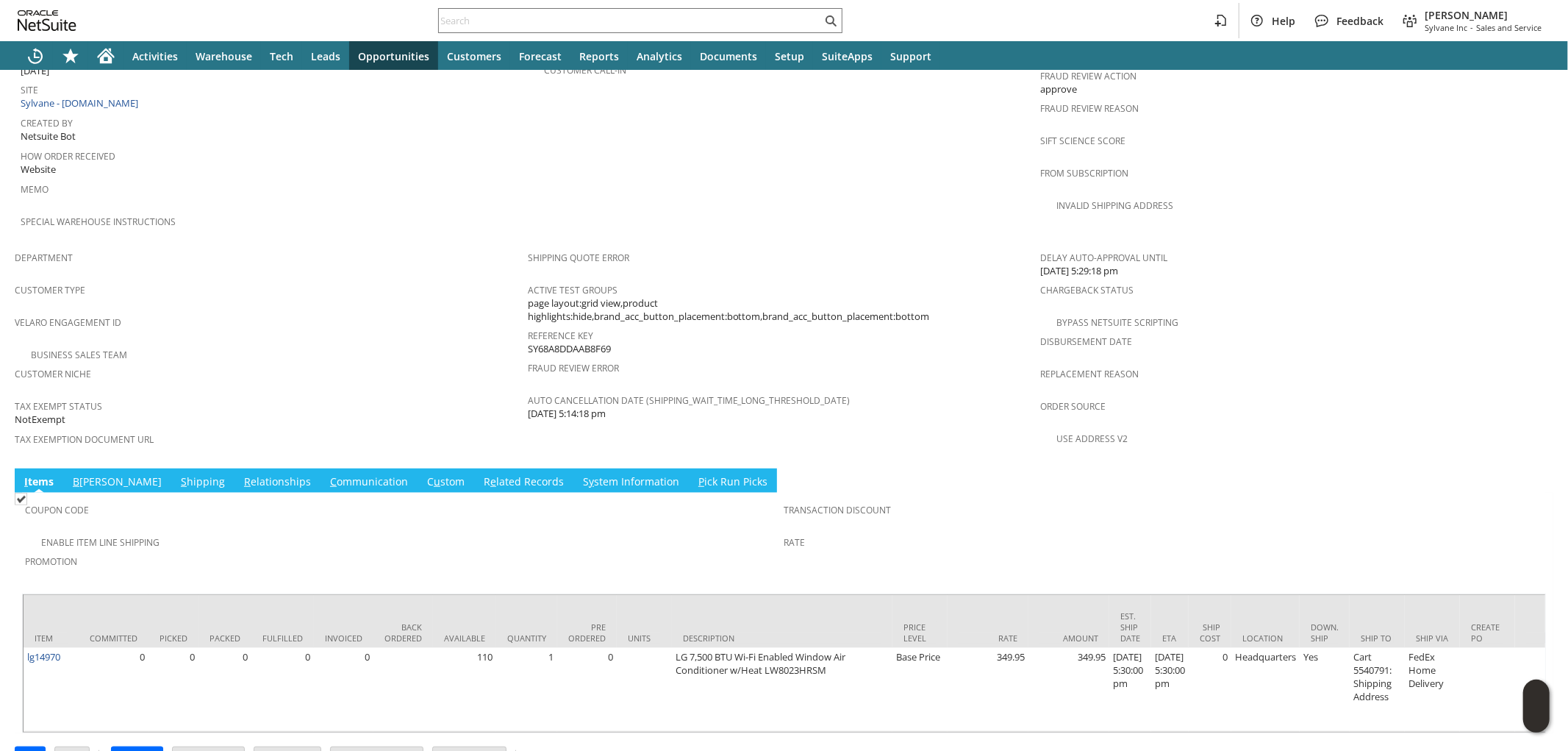
click at [177, 474] on link "S hipping" at bounding box center [202, 483] width 51 height 16
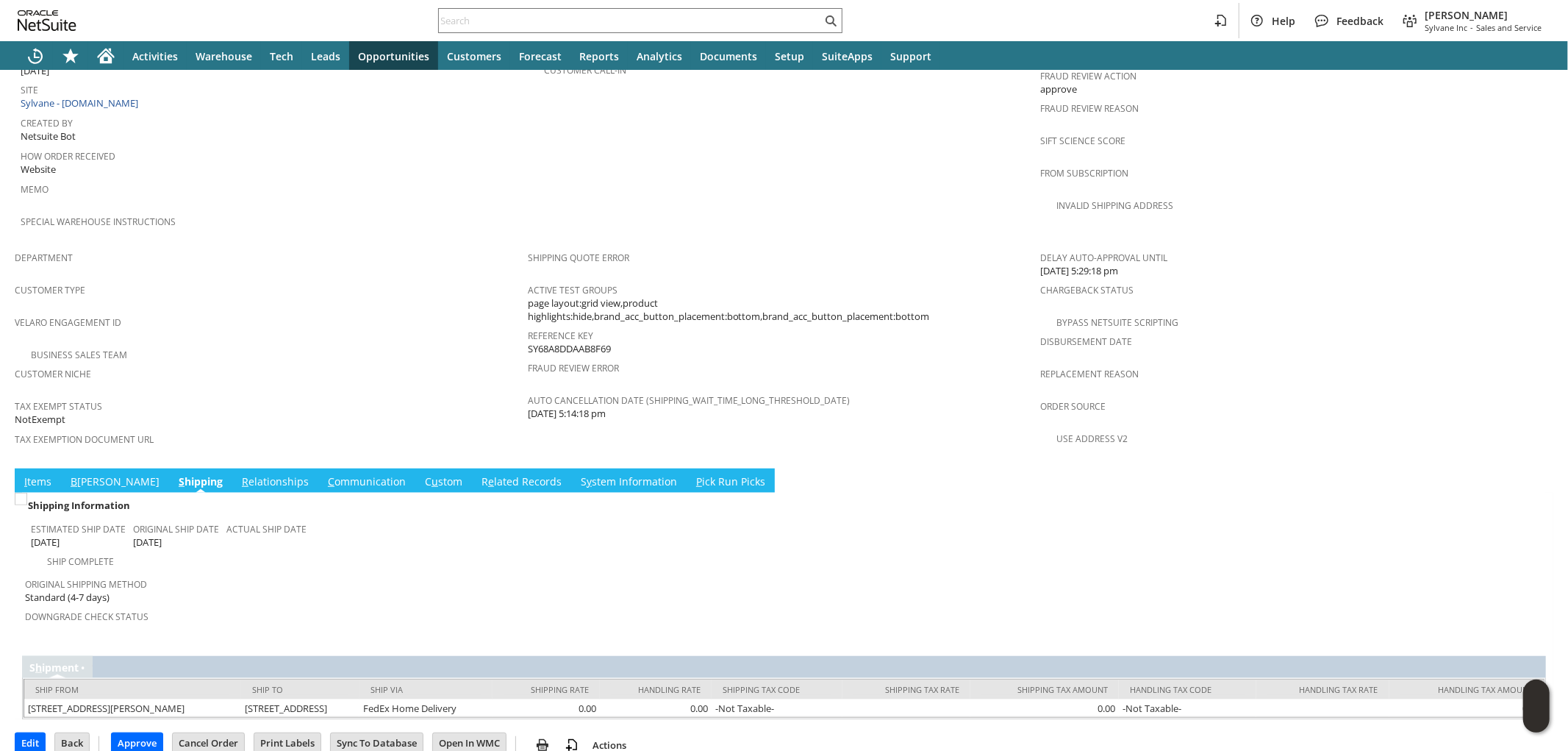
scroll to position [732, 0]
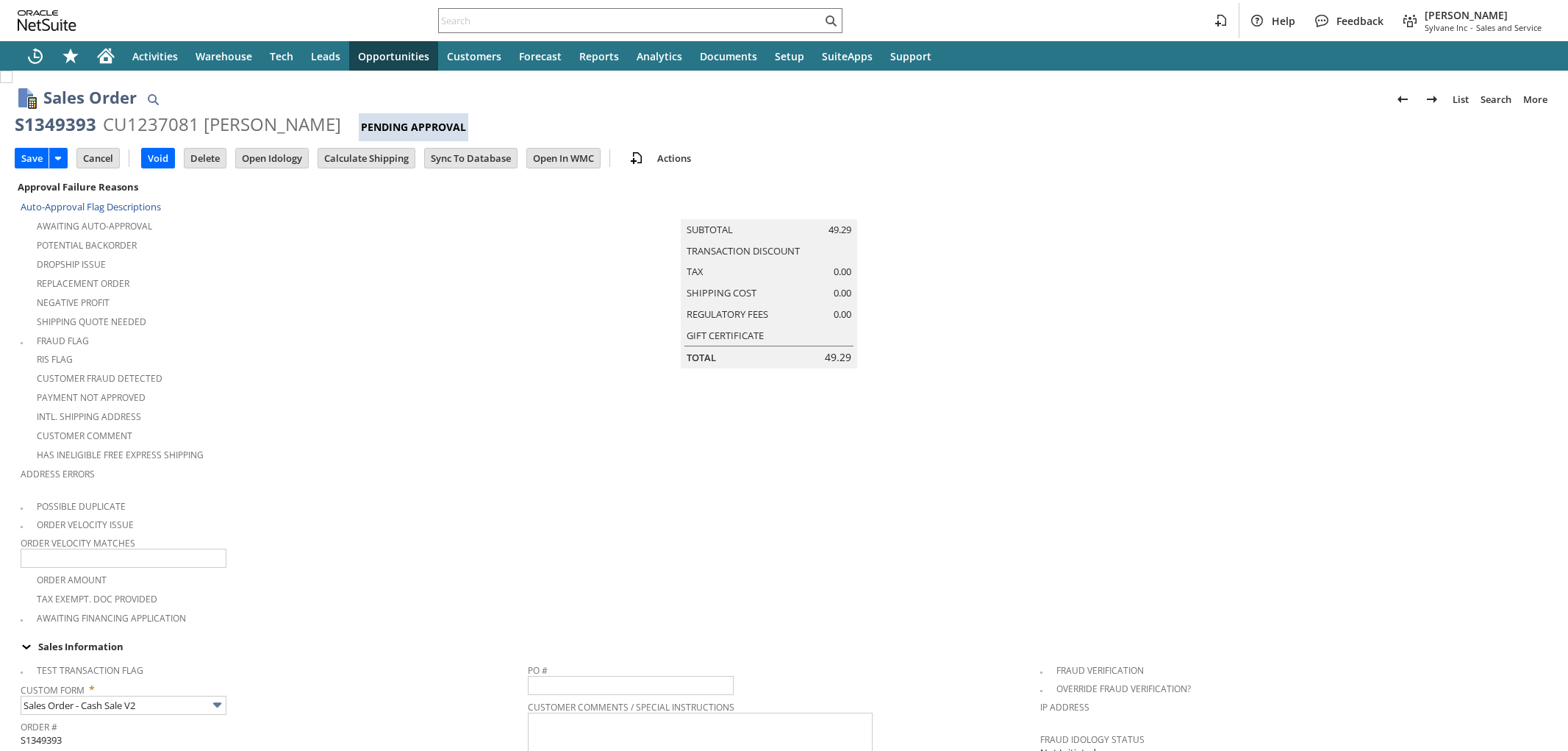
type input "Add"
type input "Copy Previous"
type input "Intelligent Recommendations ⁰"
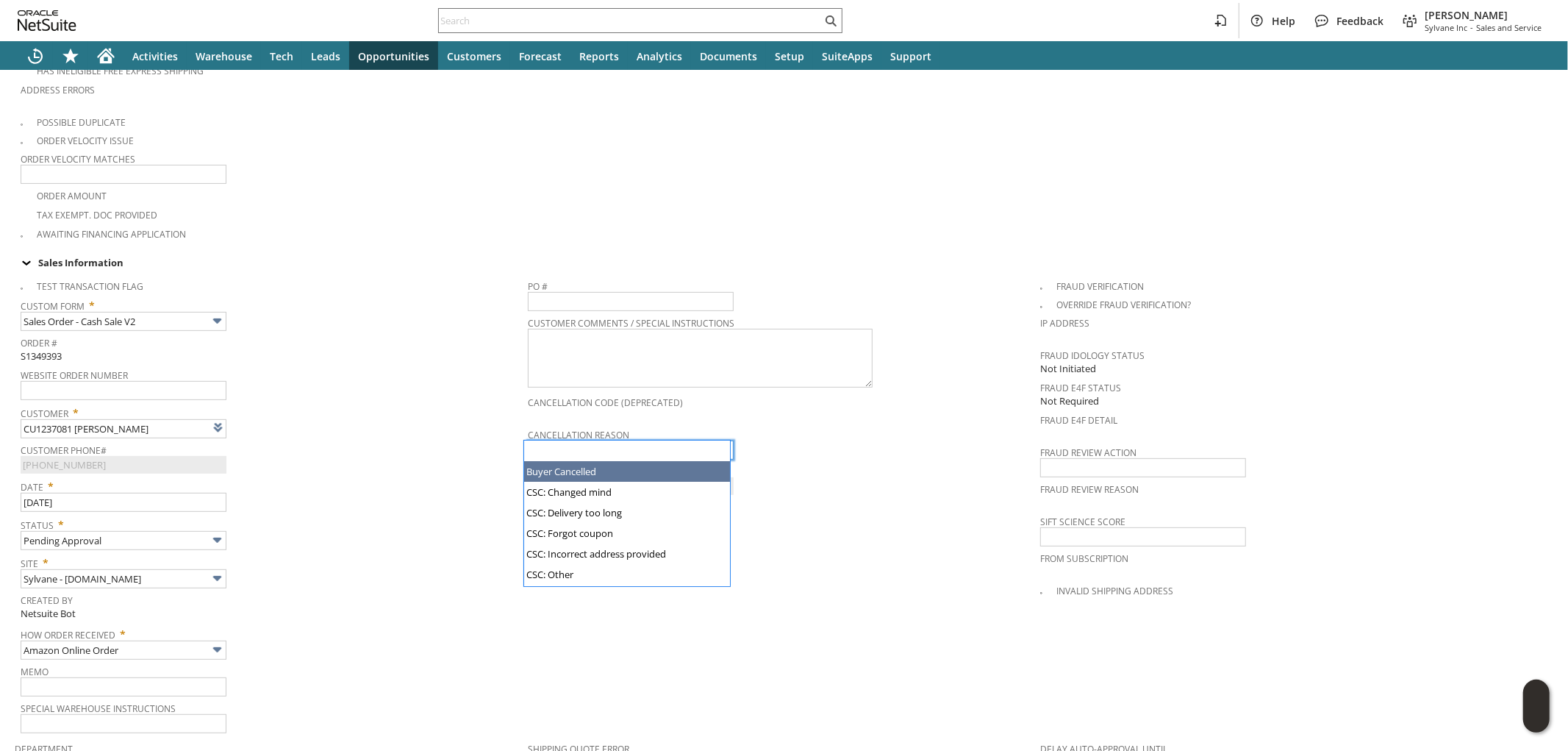
scroll to position [141, 0]
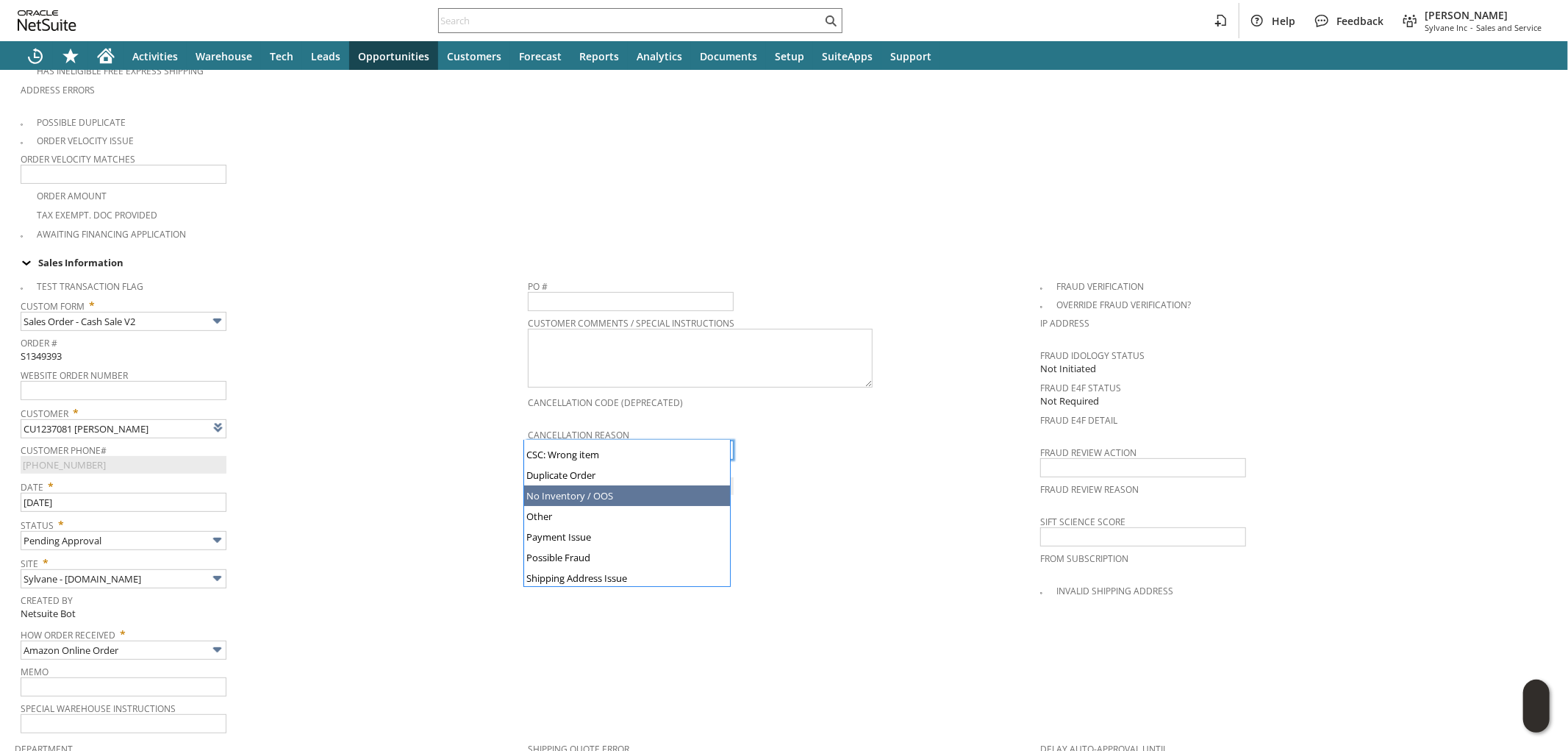
type input "No Inventory / OOS"
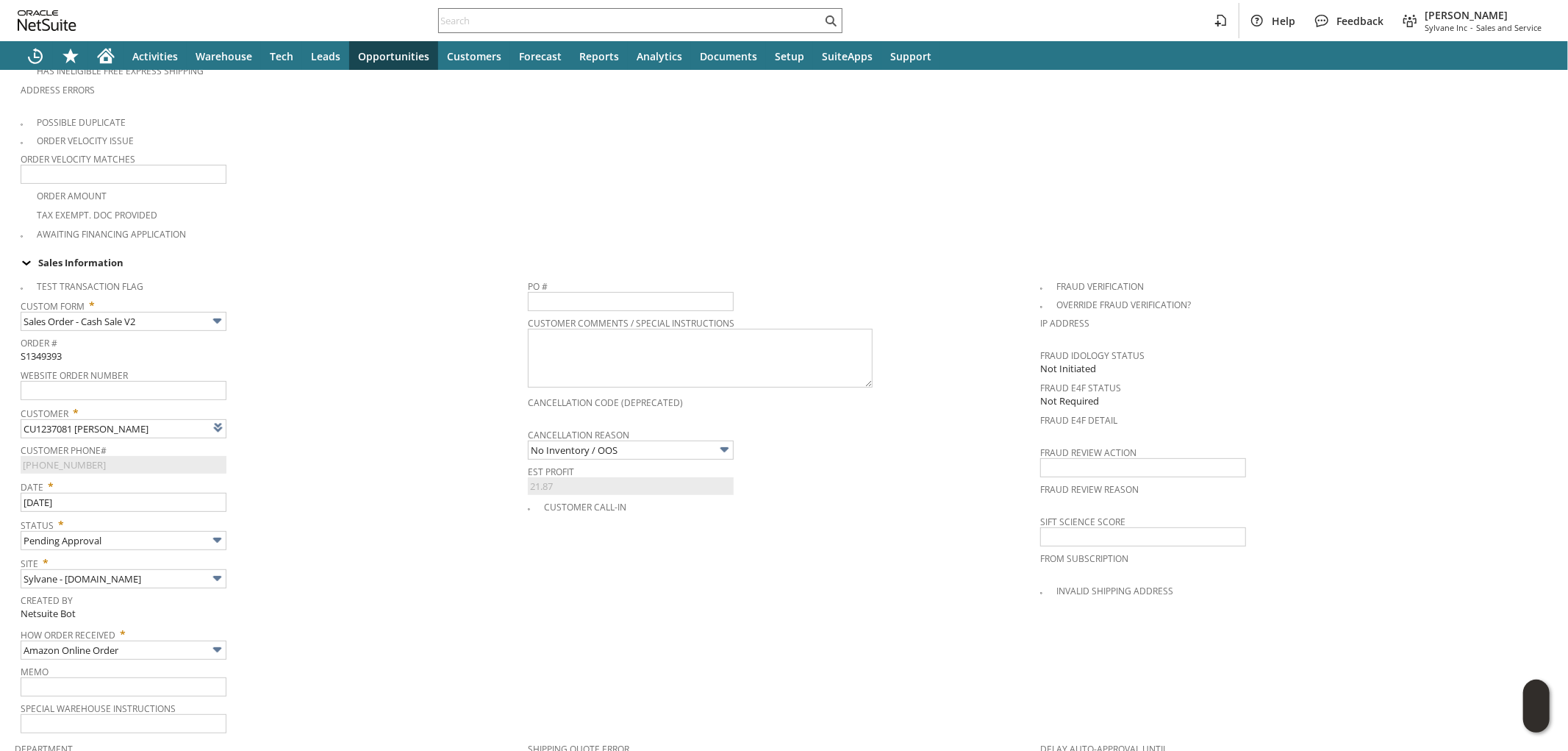
click at [359, 440] on span "Customer Phone#" at bounding box center [270, 448] width 500 height 16
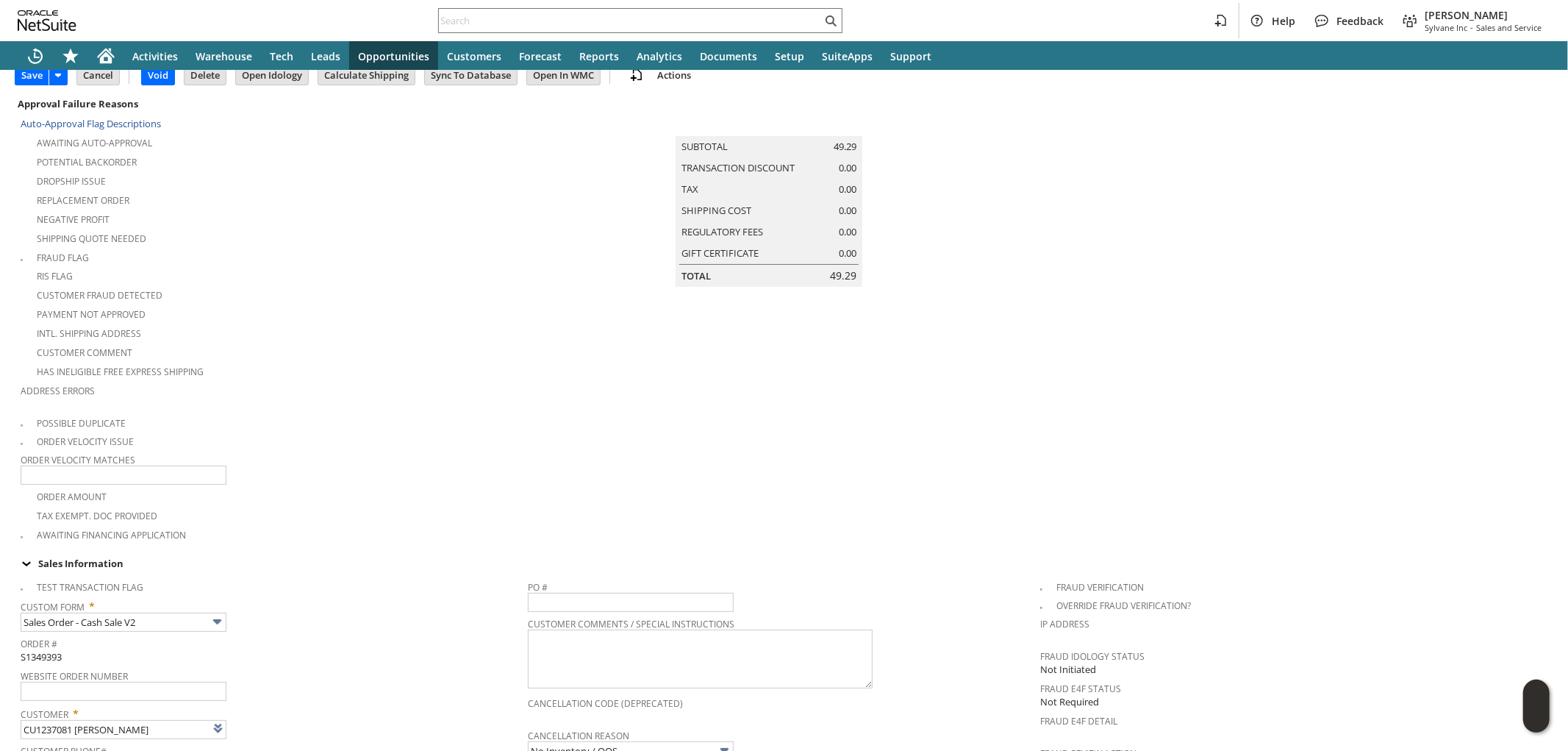
scroll to position [0, 0]
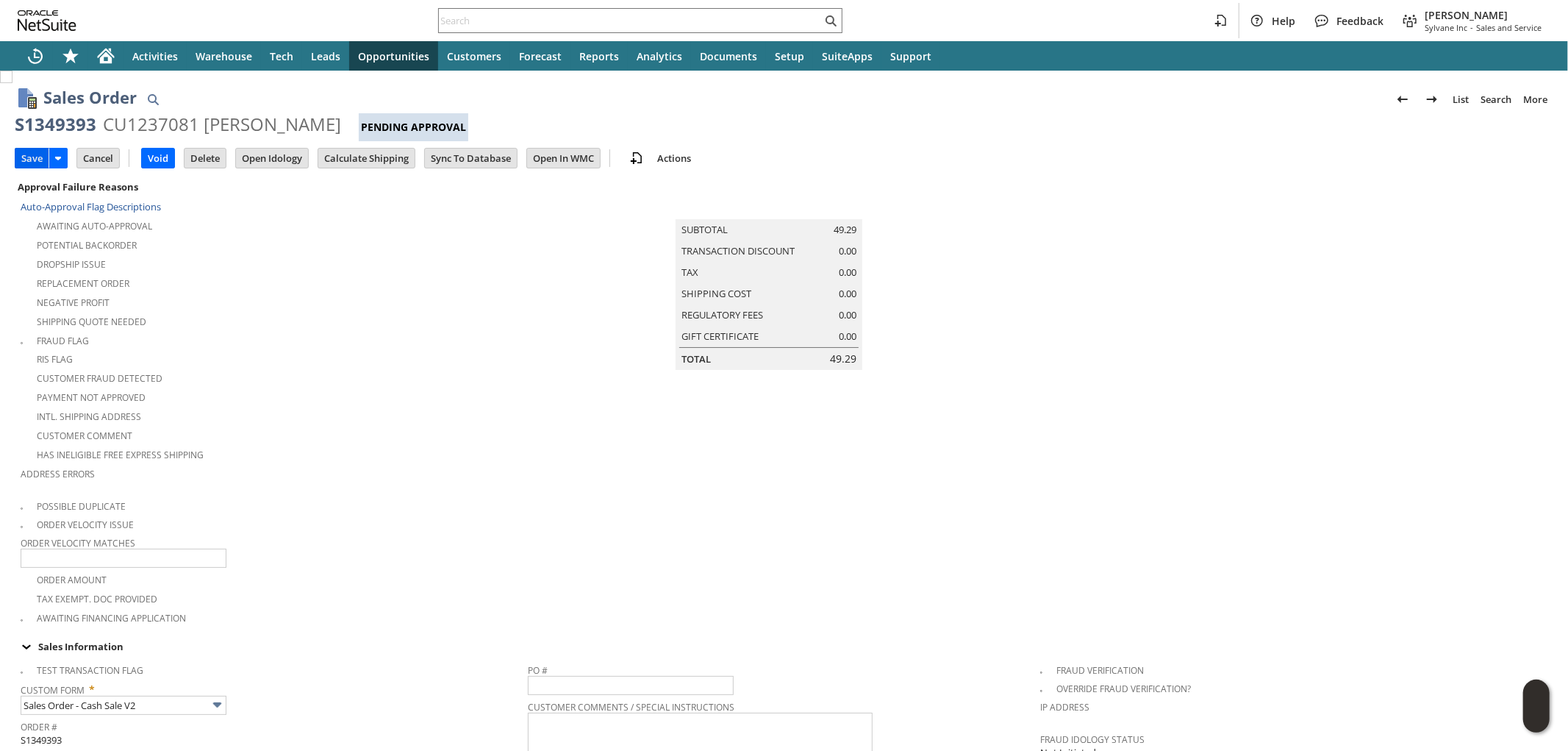
click at [26, 157] on input "Save" at bounding box center [32, 158] width 33 height 19
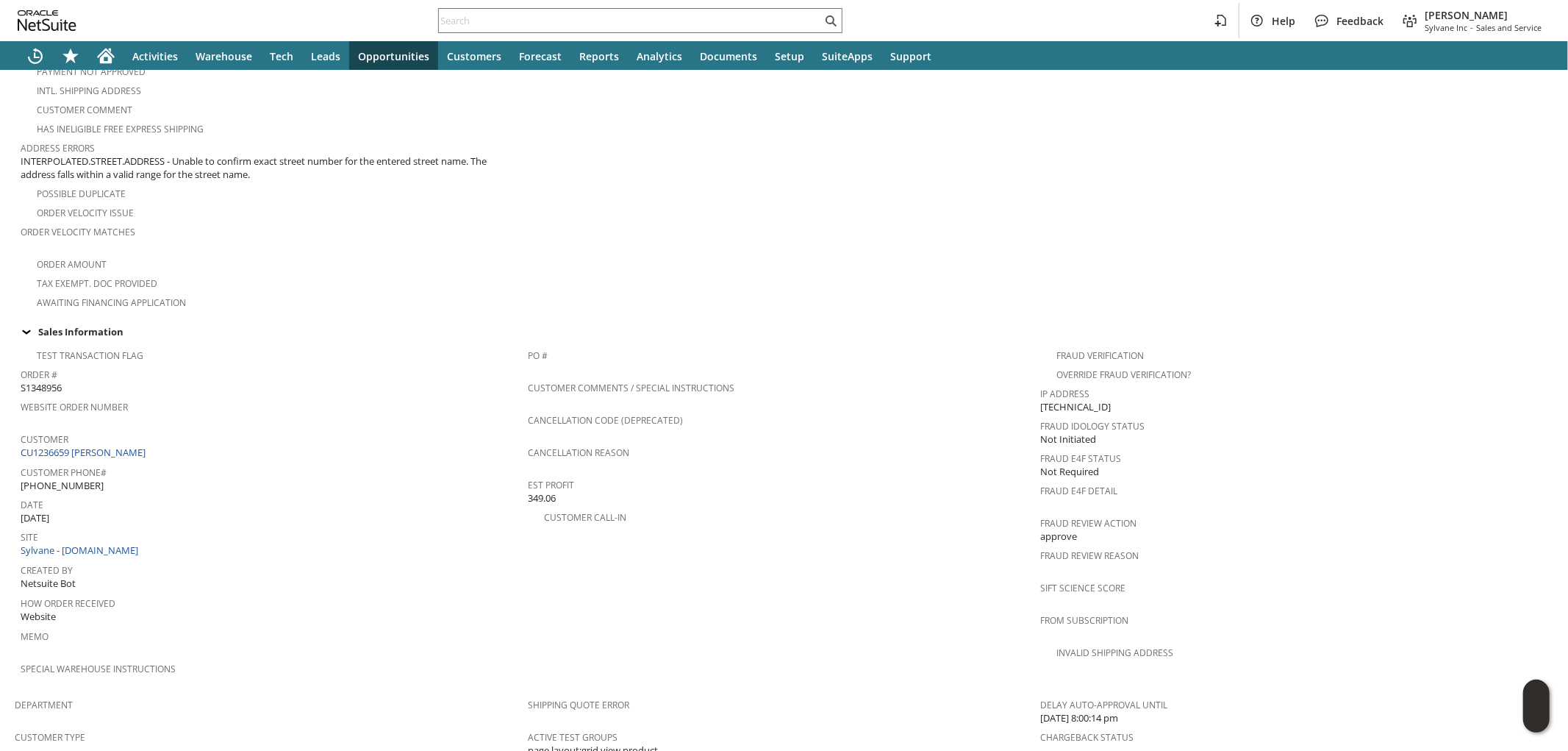
scroll to position [857, 0]
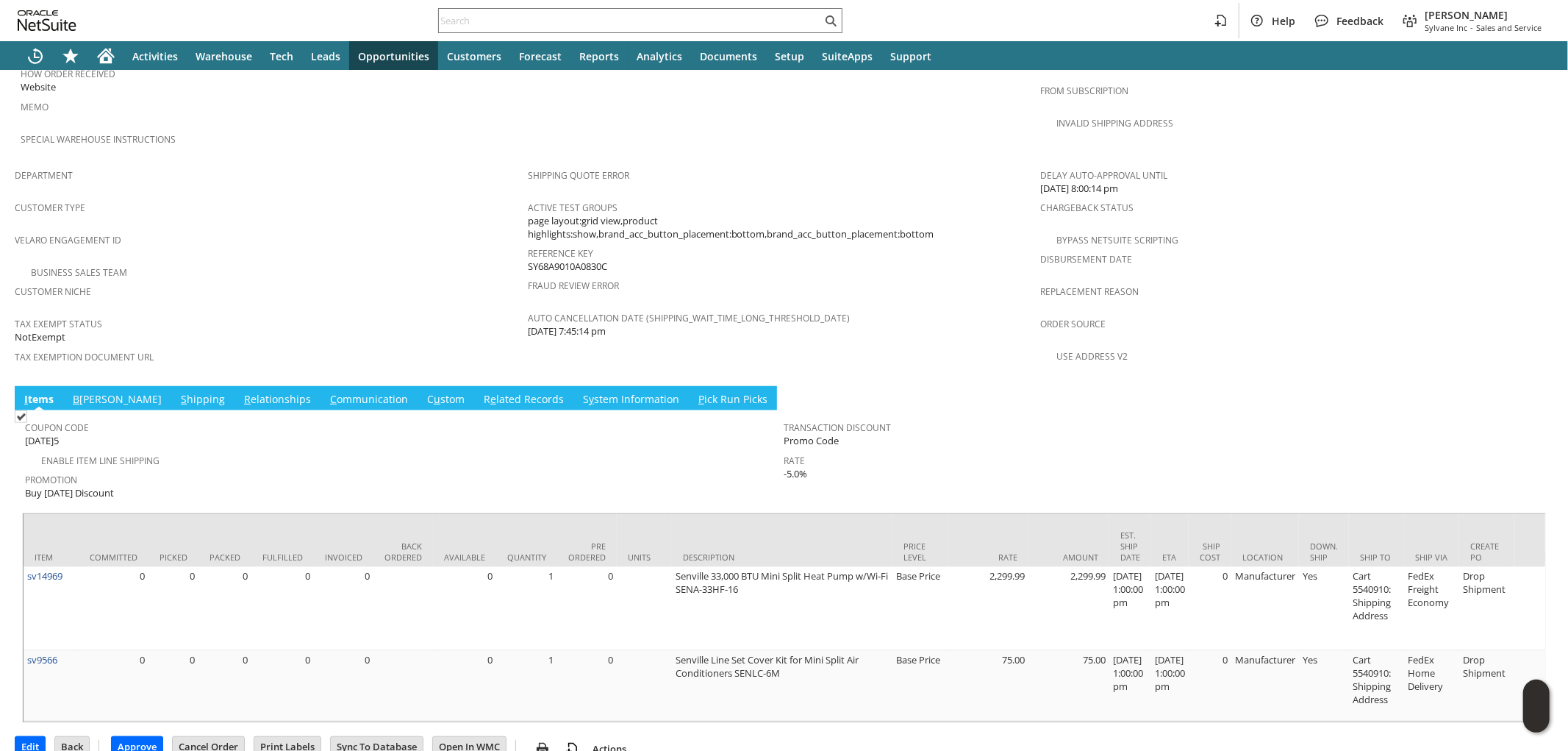
drag, startPoint x: 134, startPoint y: 355, endPoint x: 193, endPoint y: 445, distance: 107.6
click at [177, 392] on link "S hipping" at bounding box center [202, 400] width 51 height 16
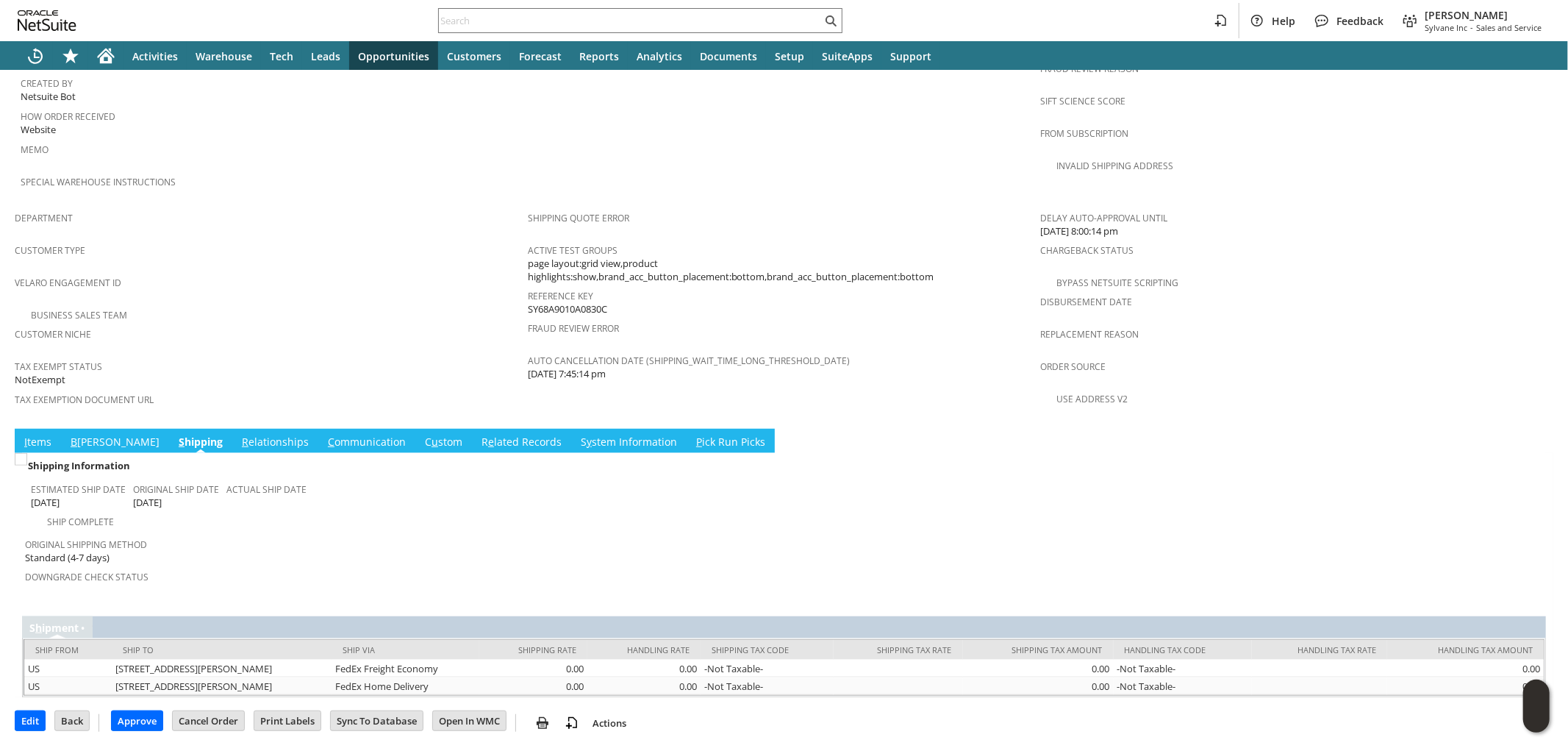
scroll to position [763, 0]
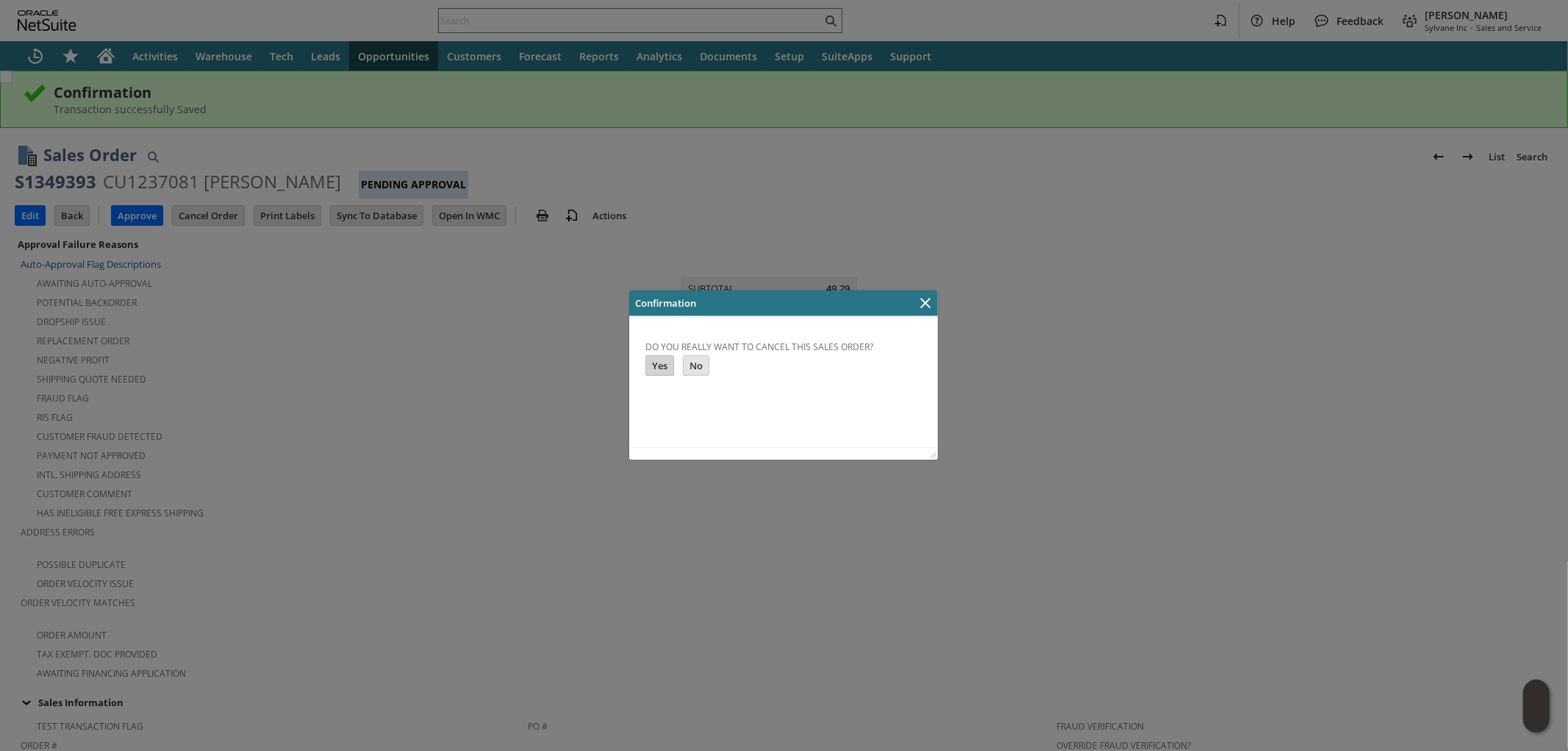
click at [655, 368] on input "Yes" at bounding box center [659, 365] width 27 height 19
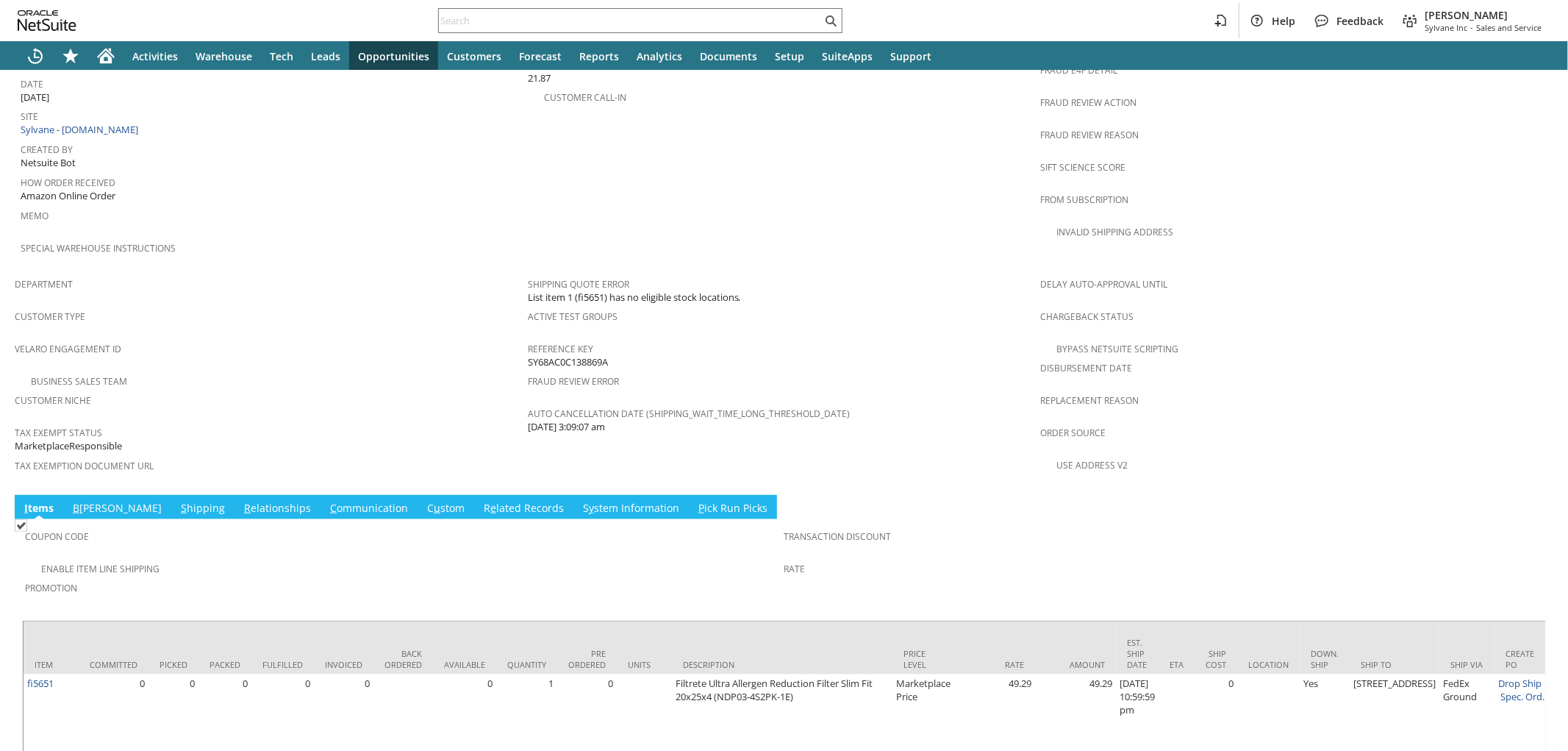
click at [580, 501] on link "S y stem Information" at bounding box center [631, 509] width 103 height 16
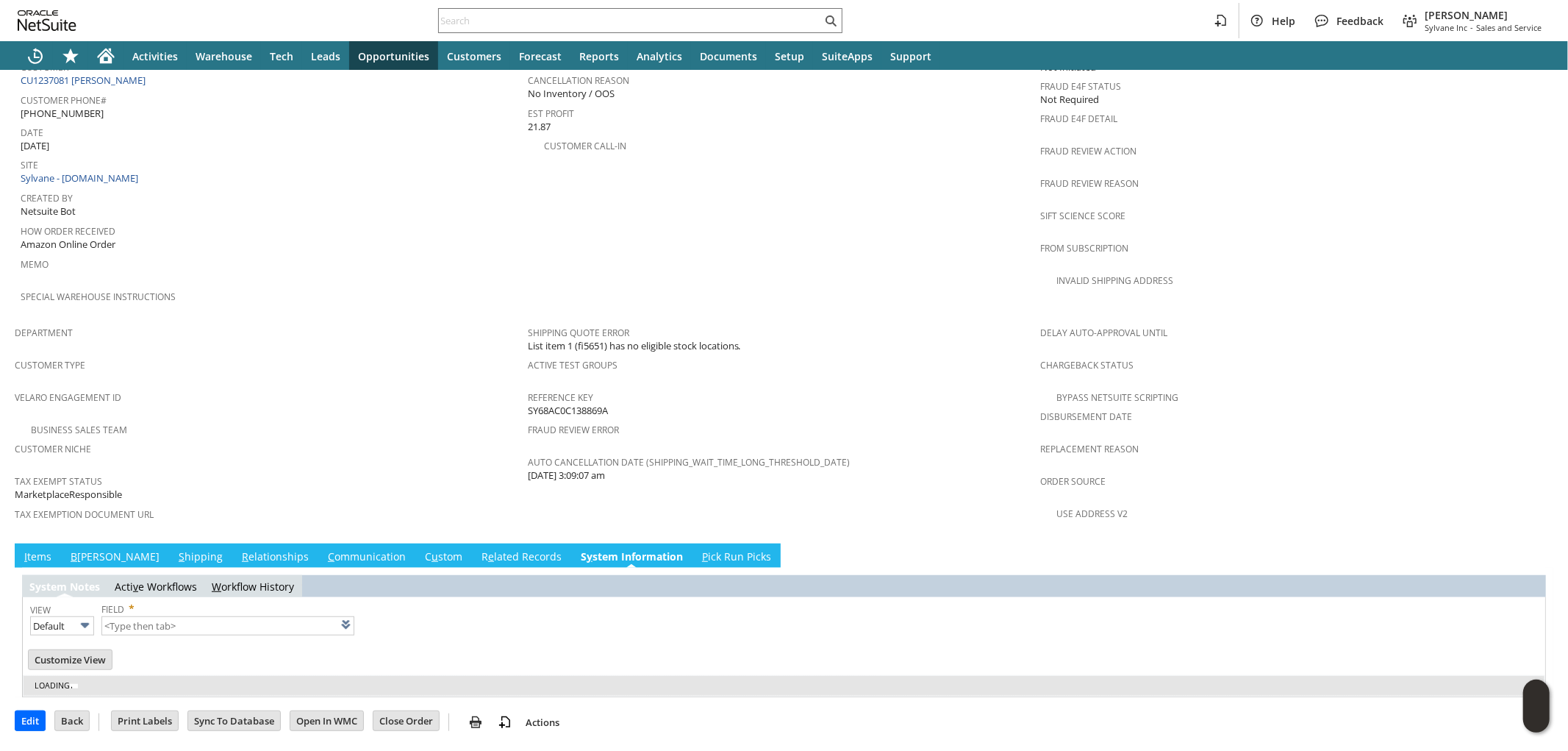
scroll to position [637, 0]
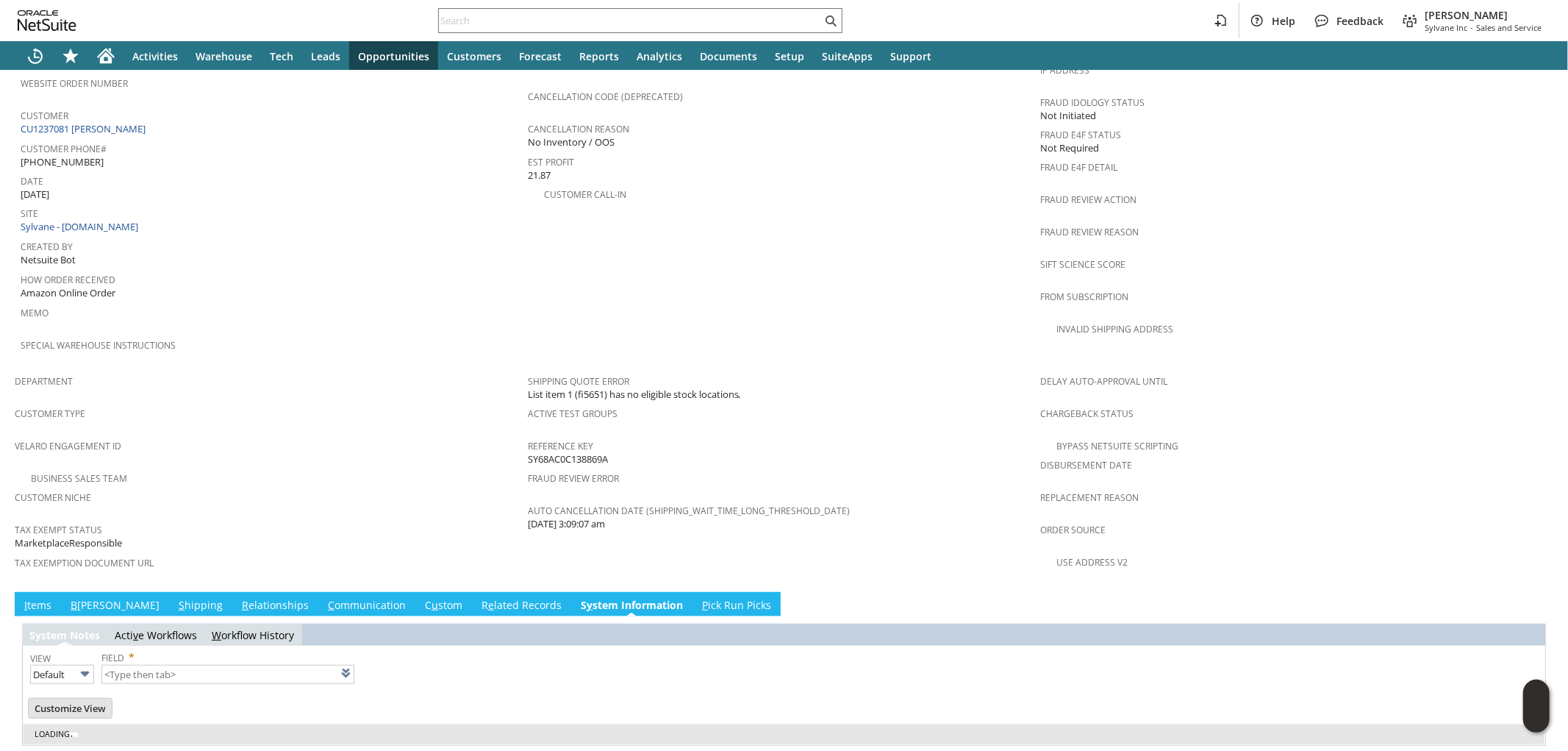
type input "1 to 25 of 79"
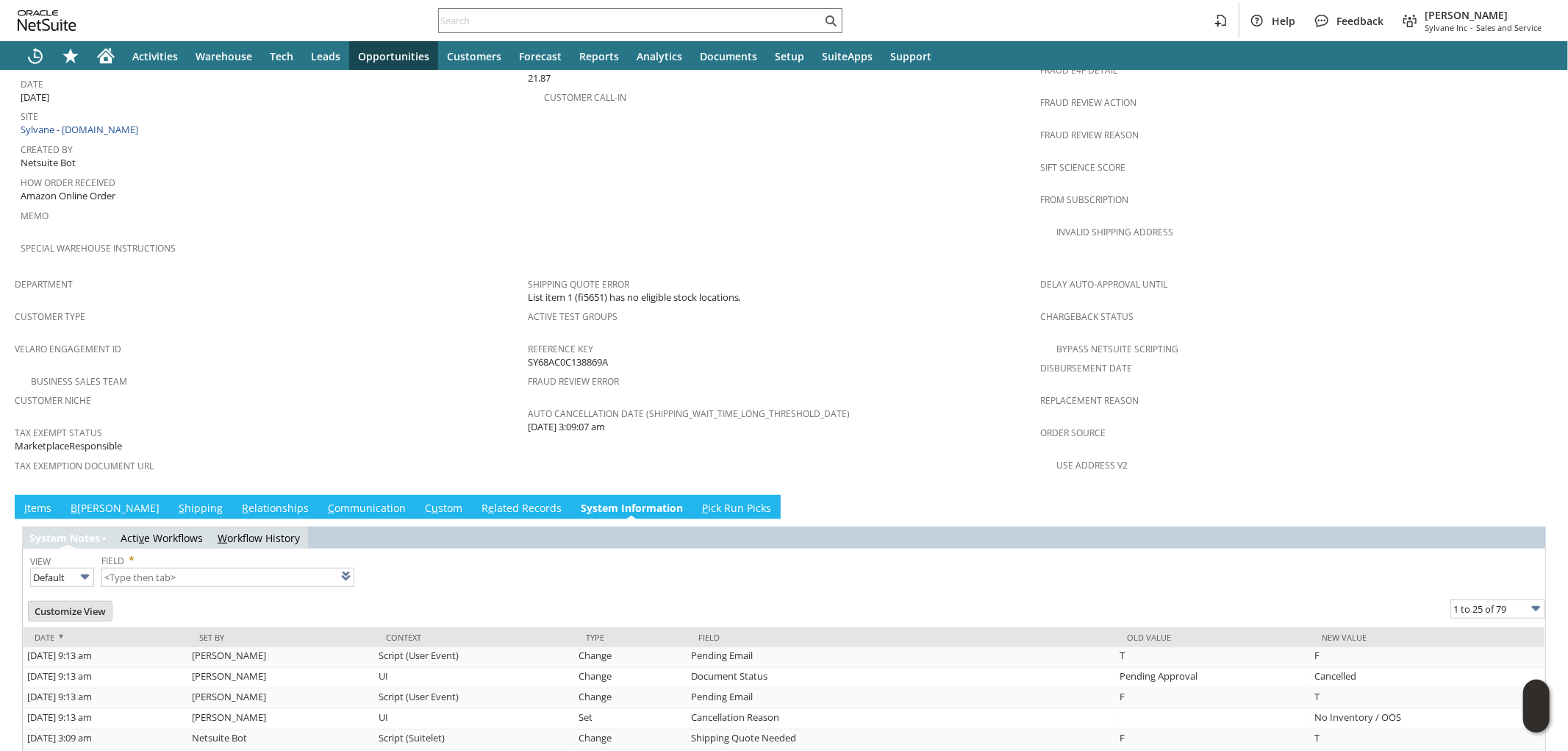
scroll to position [0, 0]
click at [34, 501] on link "I tems" at bounding box center [38, 509] width 34 height 16
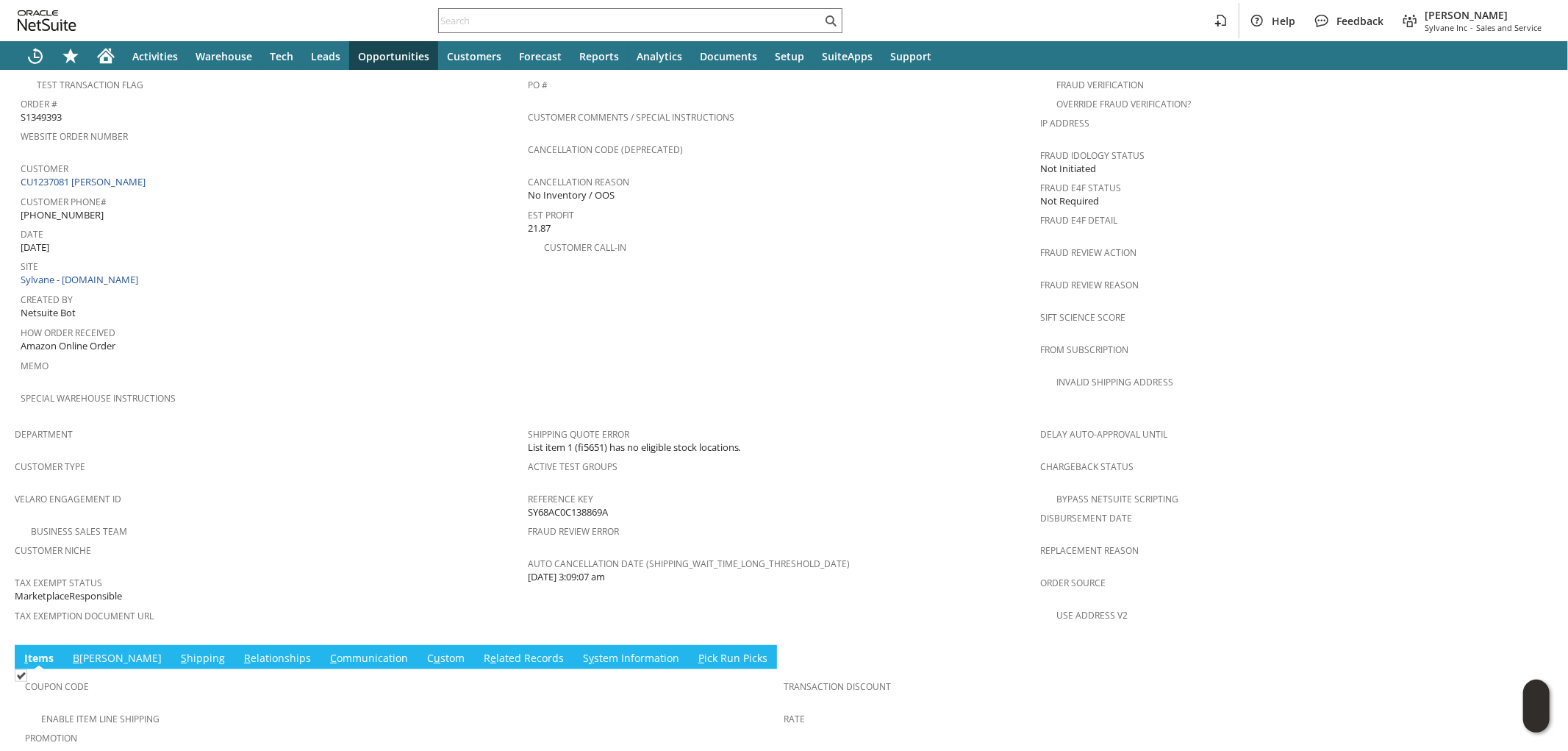
scroll to position [774, 0]
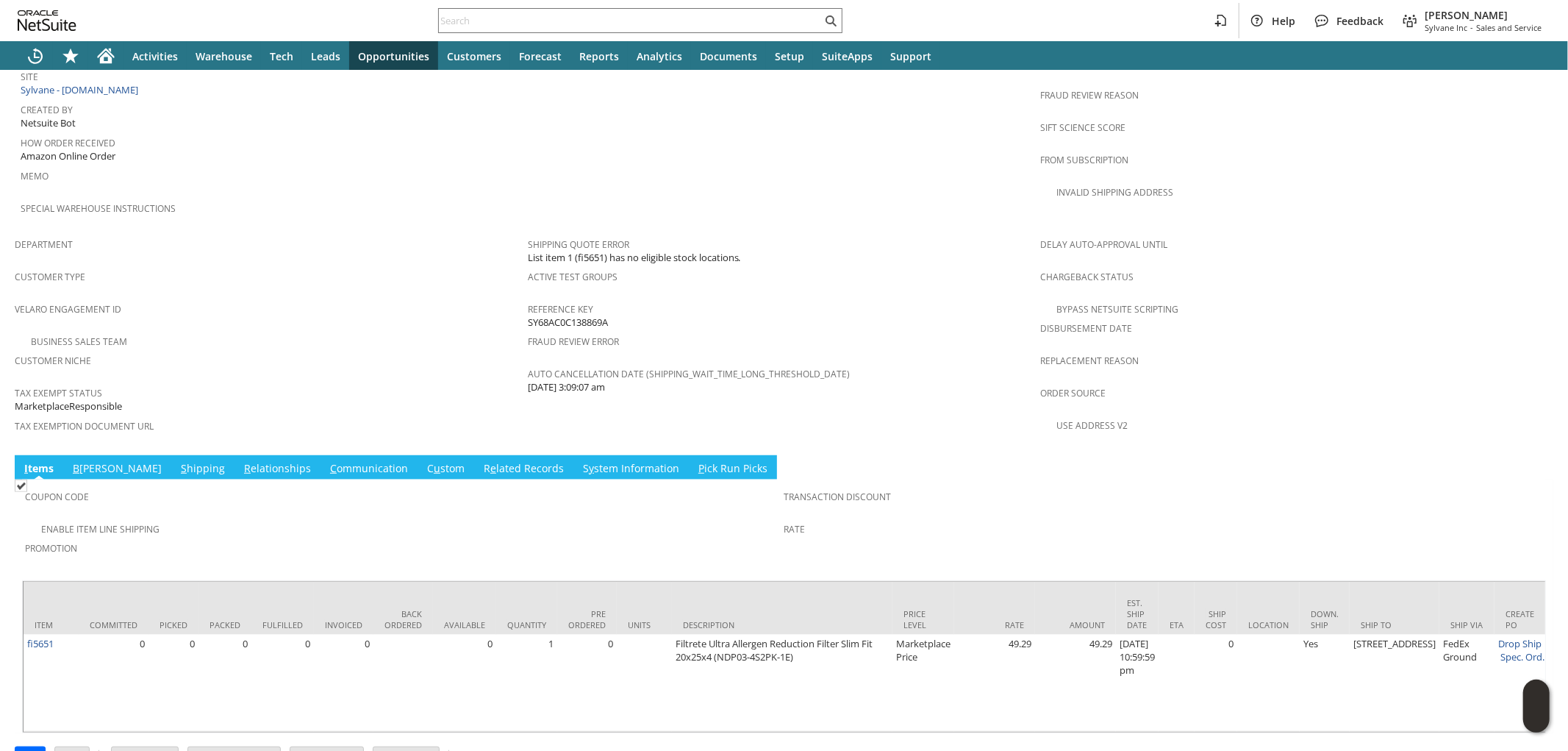
click at [424, 461] on link "C u stom" at bounding box center [446, 469] width 45 height 16
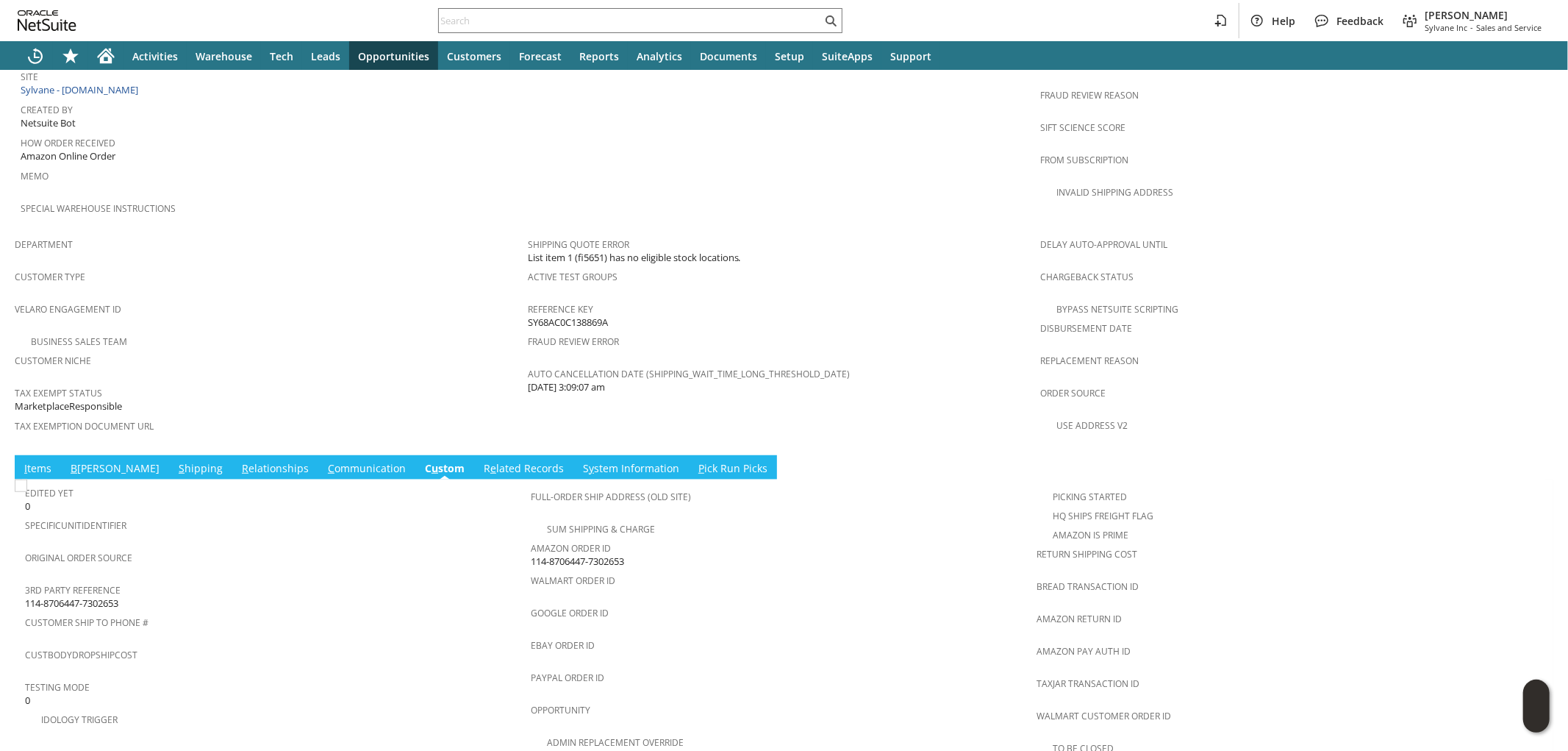
click at [556, 555] on span "114-8706447-7302653" at bounding box center [577, 561] width 94 height 14
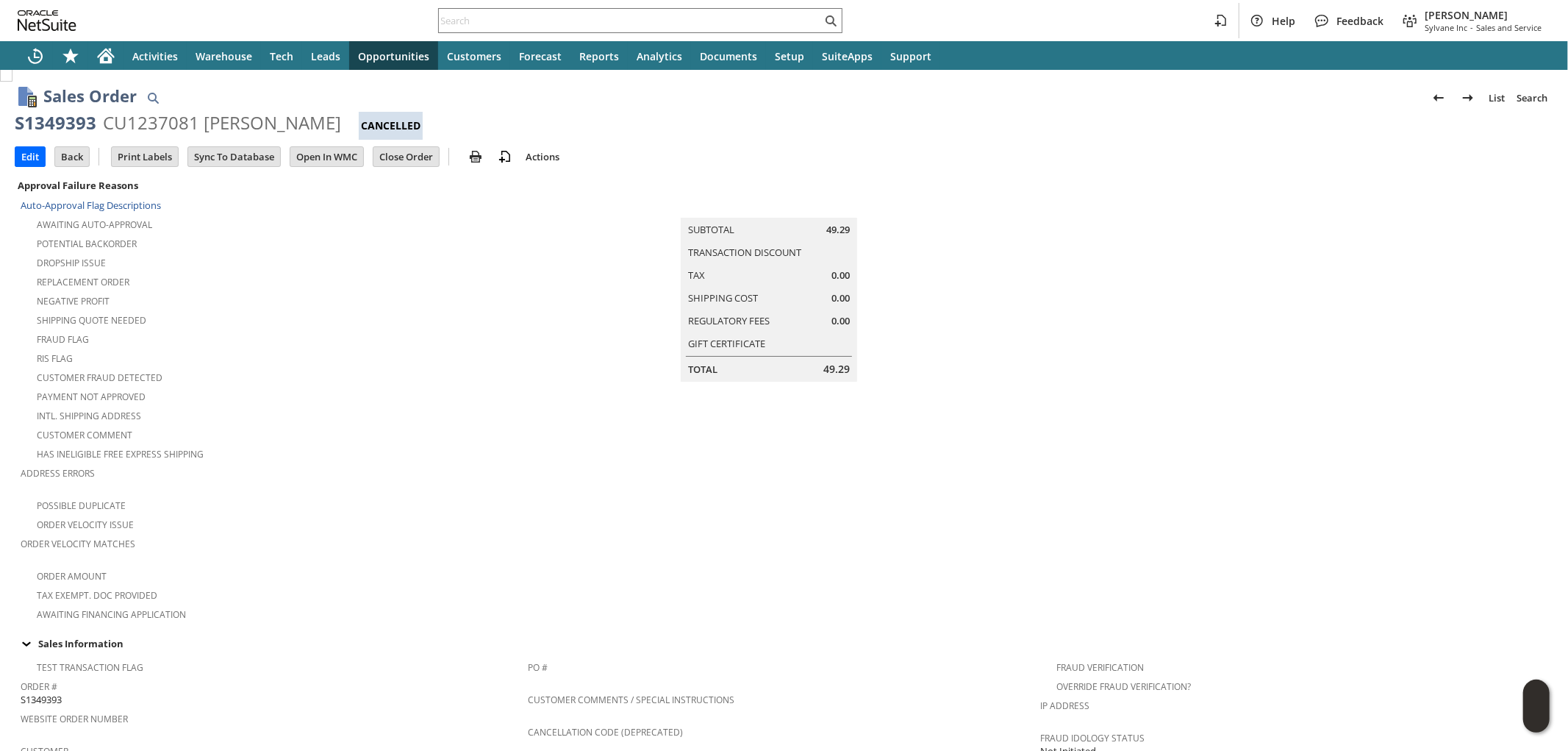
scroll to position [0, 0]
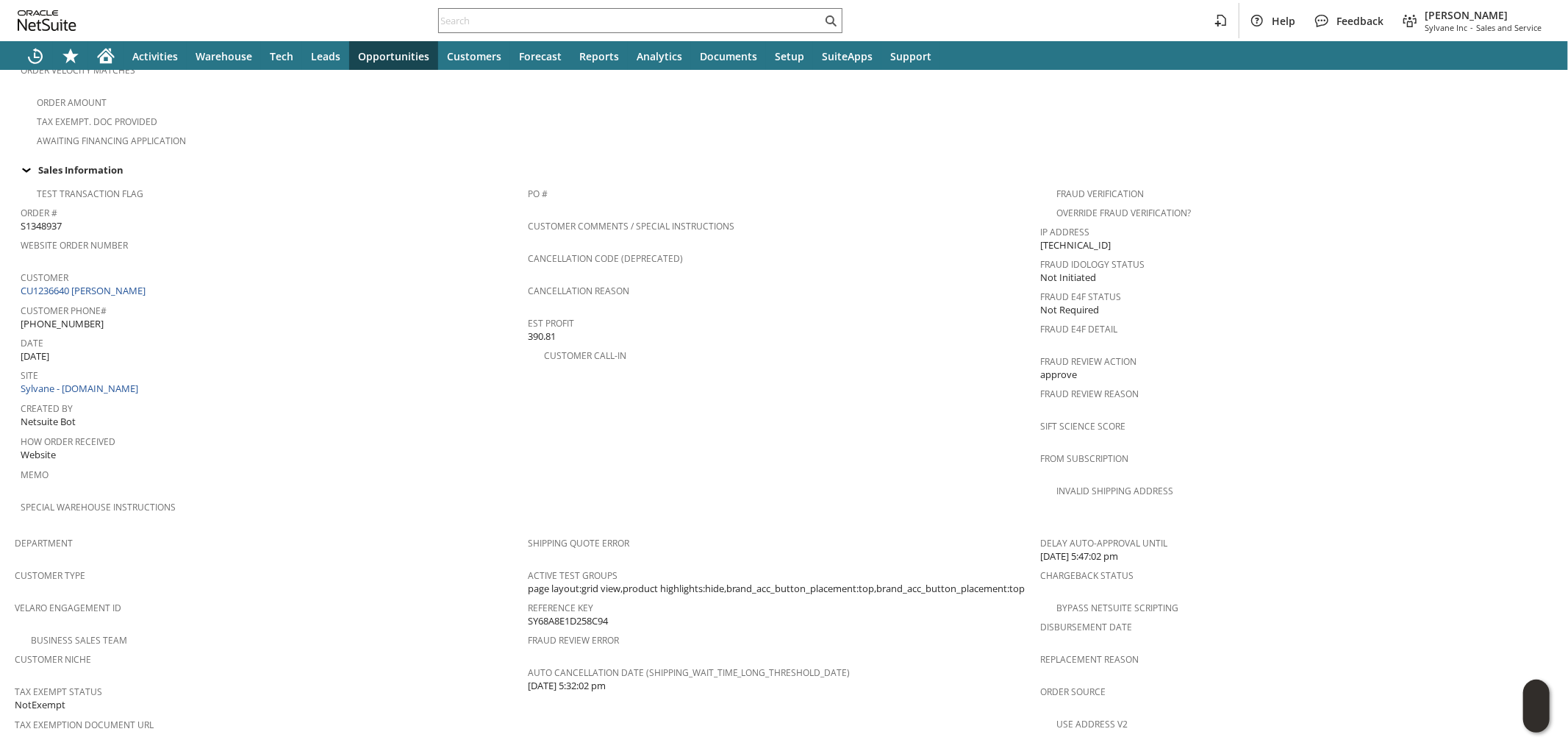
scroll to position [747, 0]
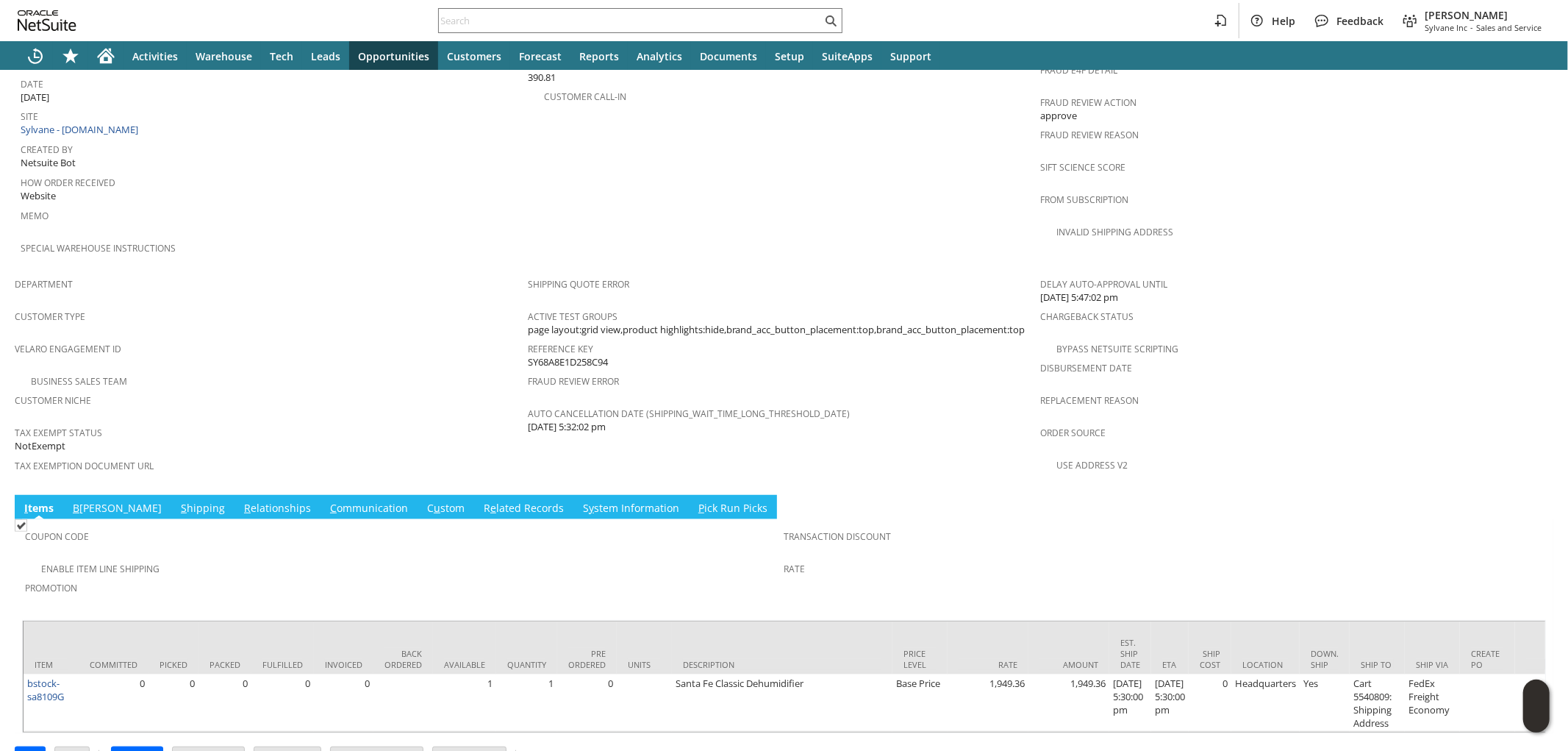
click at [177, 501] on link "S hipping" at bounding box center [202, 509] width 51 height 16
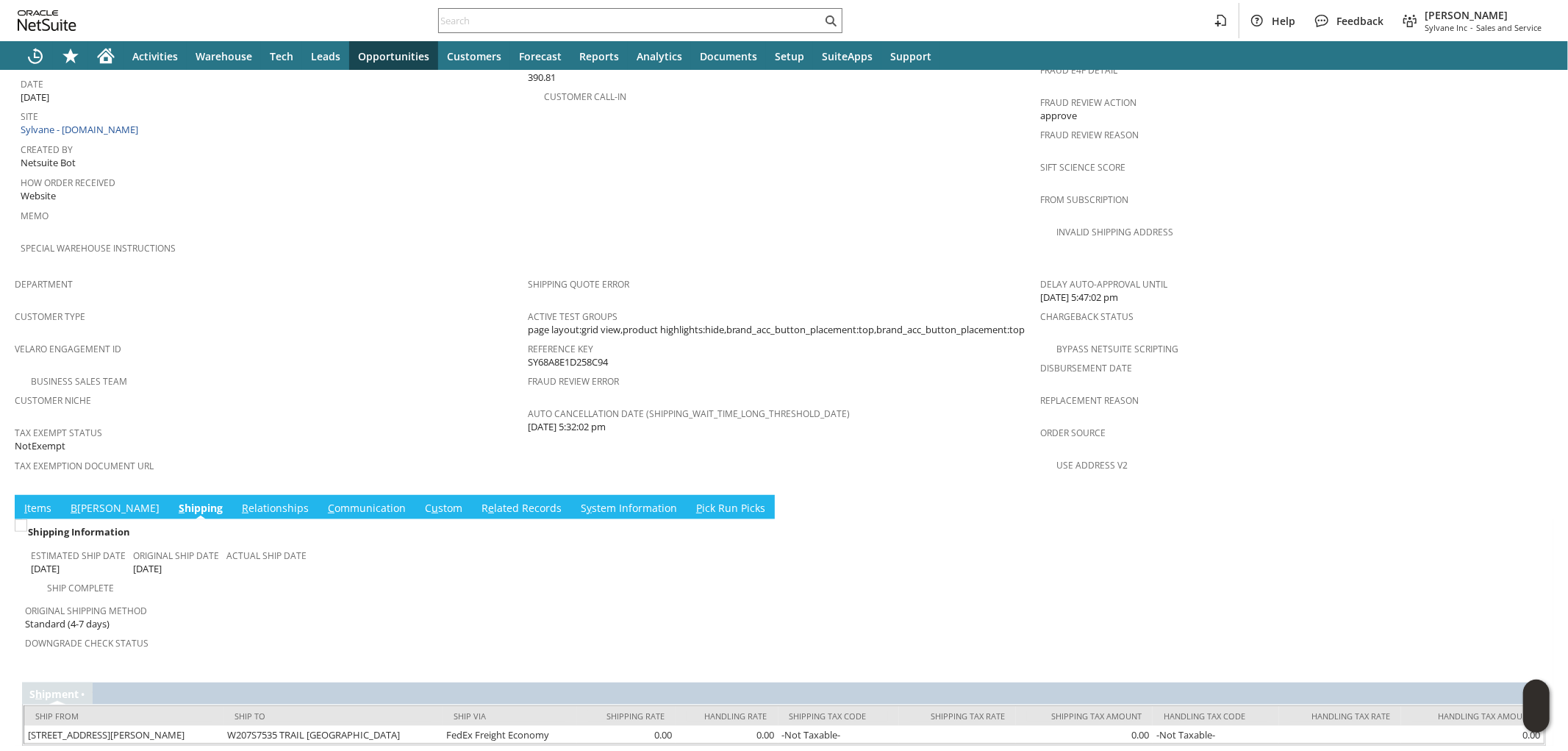
scroll to position [745, 0]
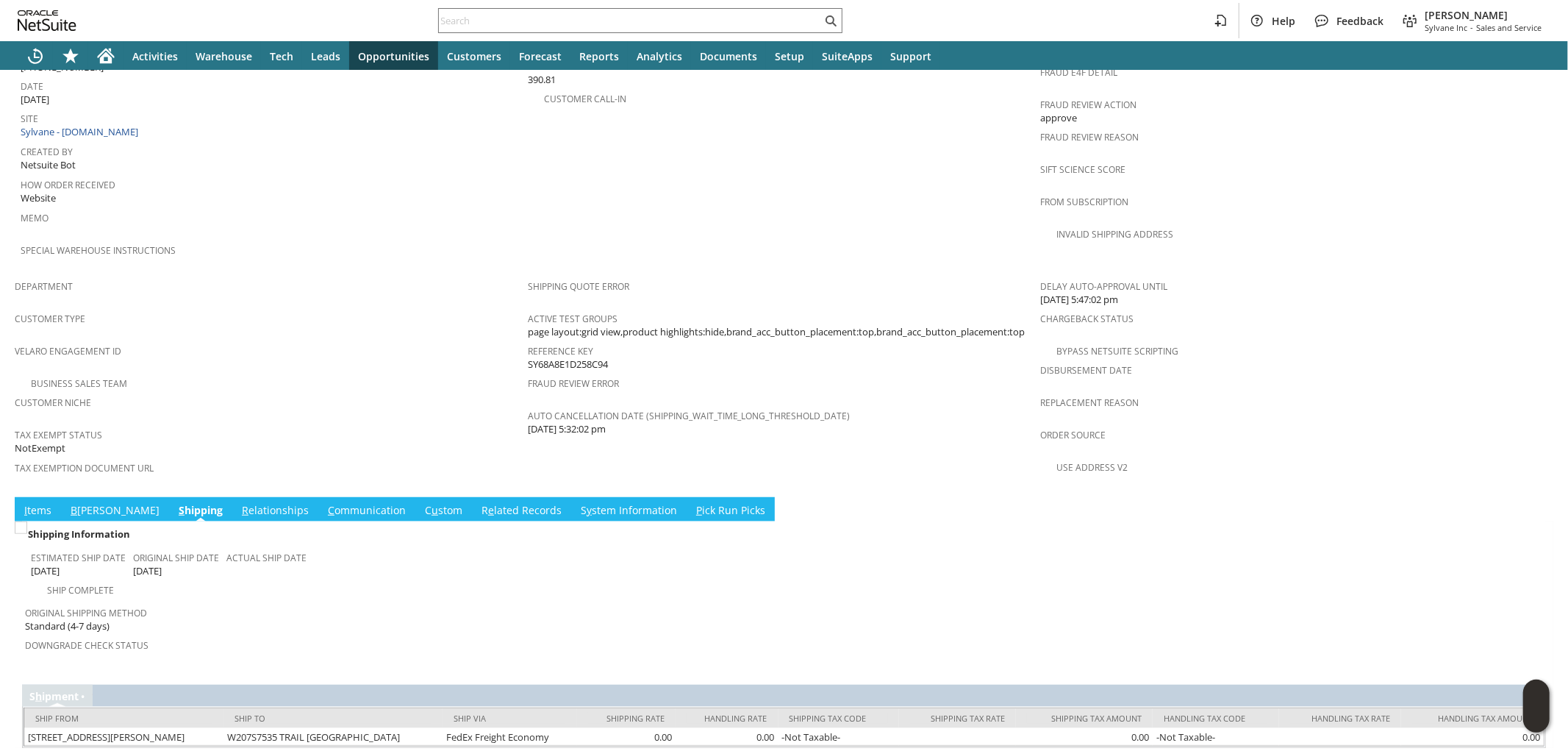
click at [45, 503] on link "I tems" at bounding box center [38, 512] width 34 height 16
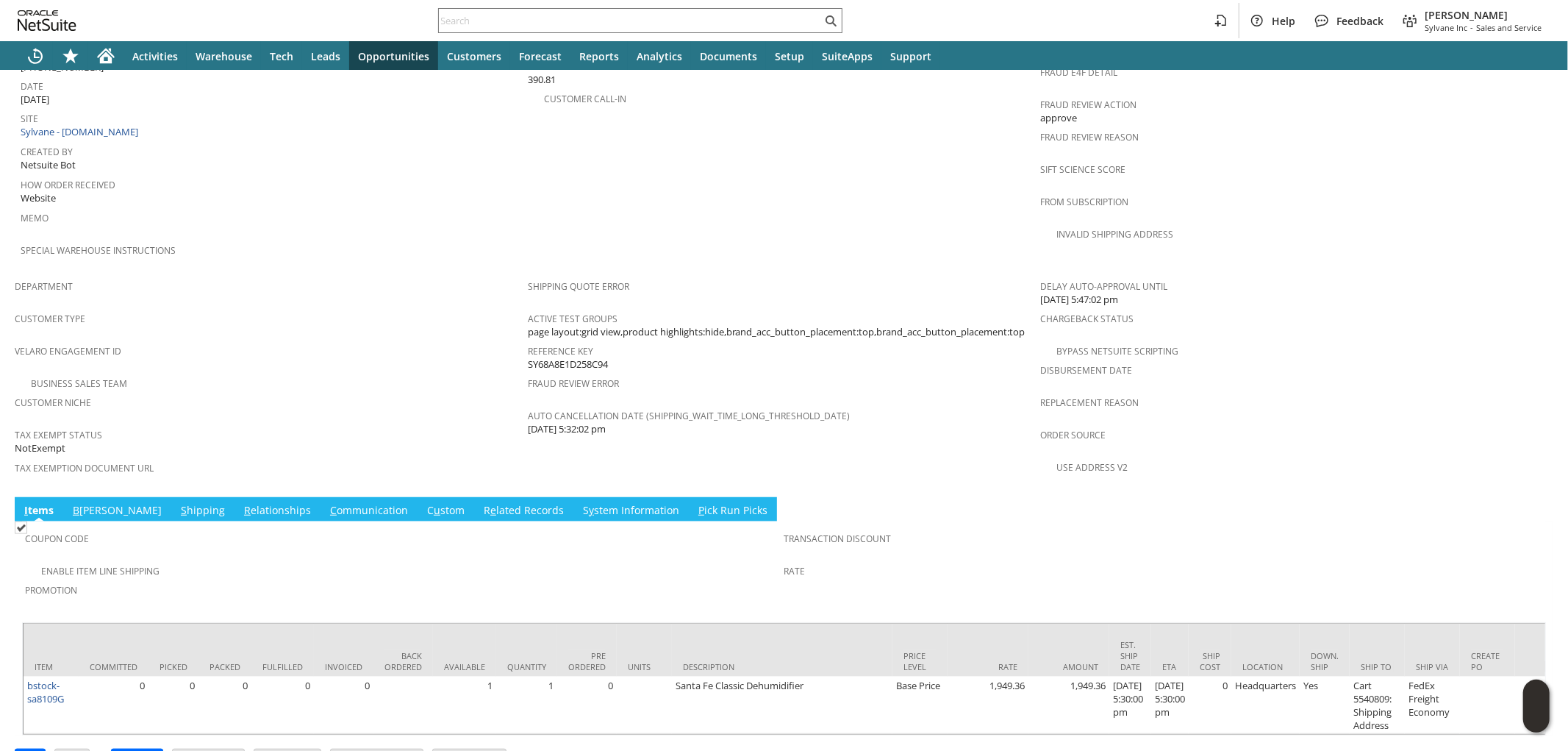
click at [177, 503] on link "S hipping" at bounding box center [202, 512] width 51 height 16
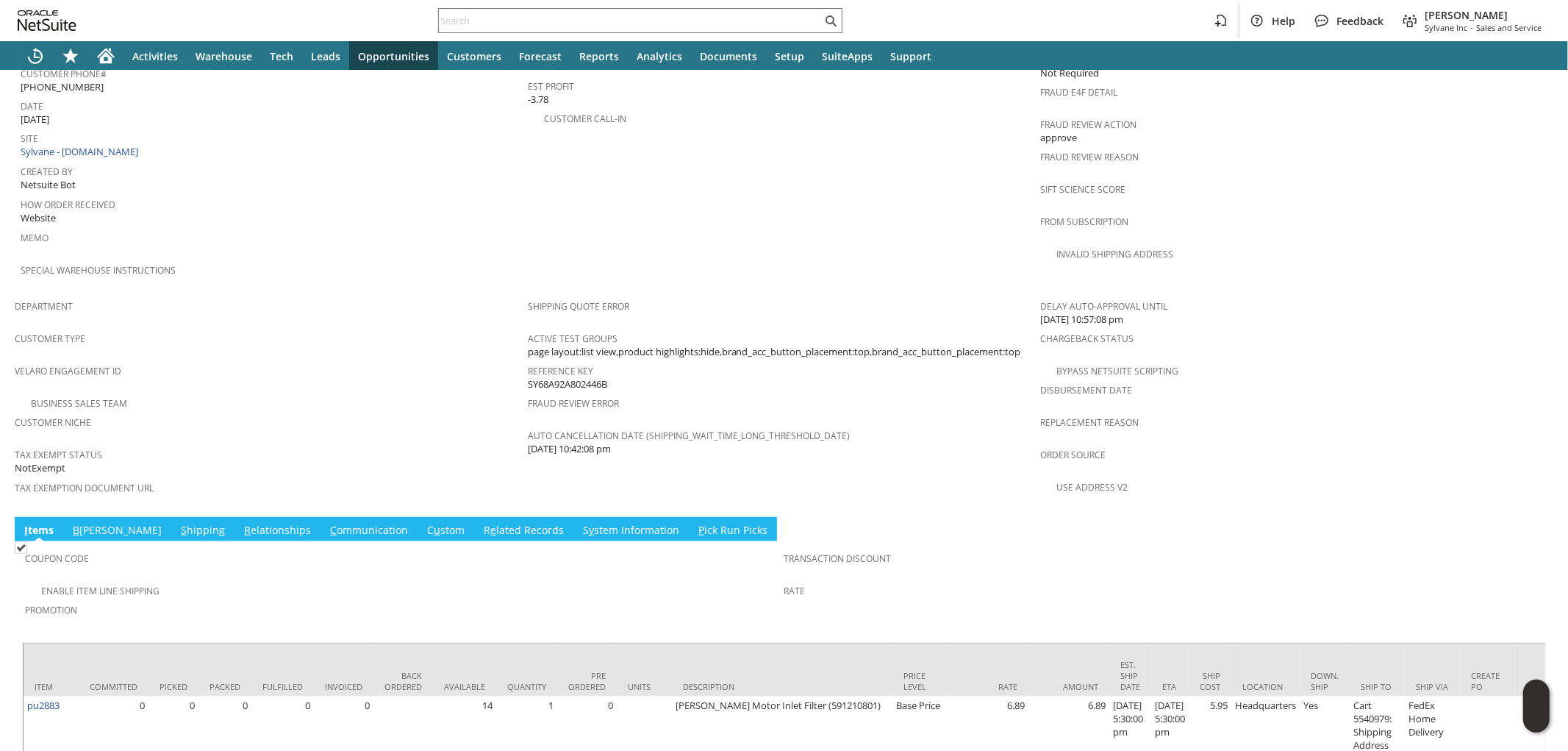
scroll to position [734, 0]
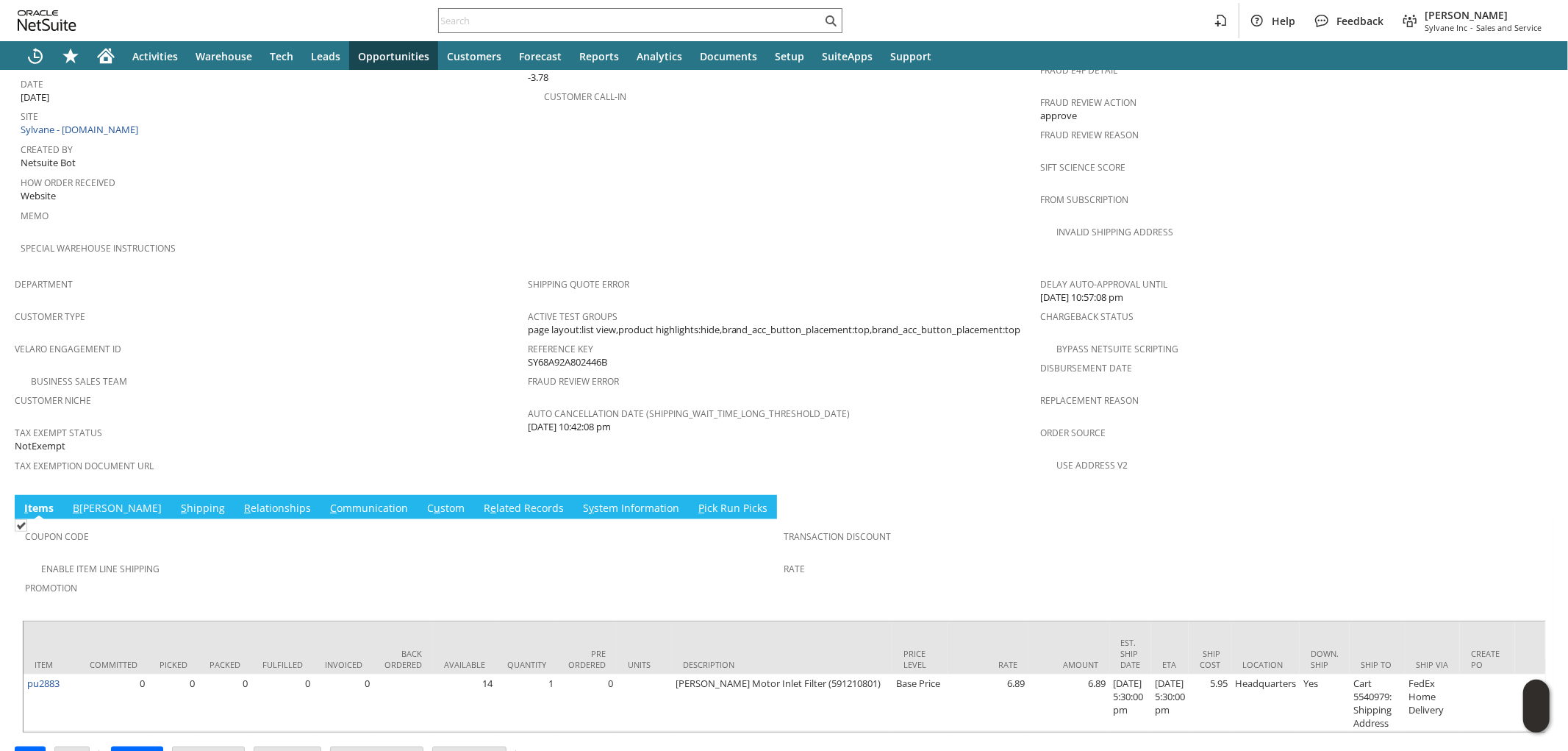
click at [177, 501] on link "S hipping" at bounding box center [202, 509] width 51 height 16
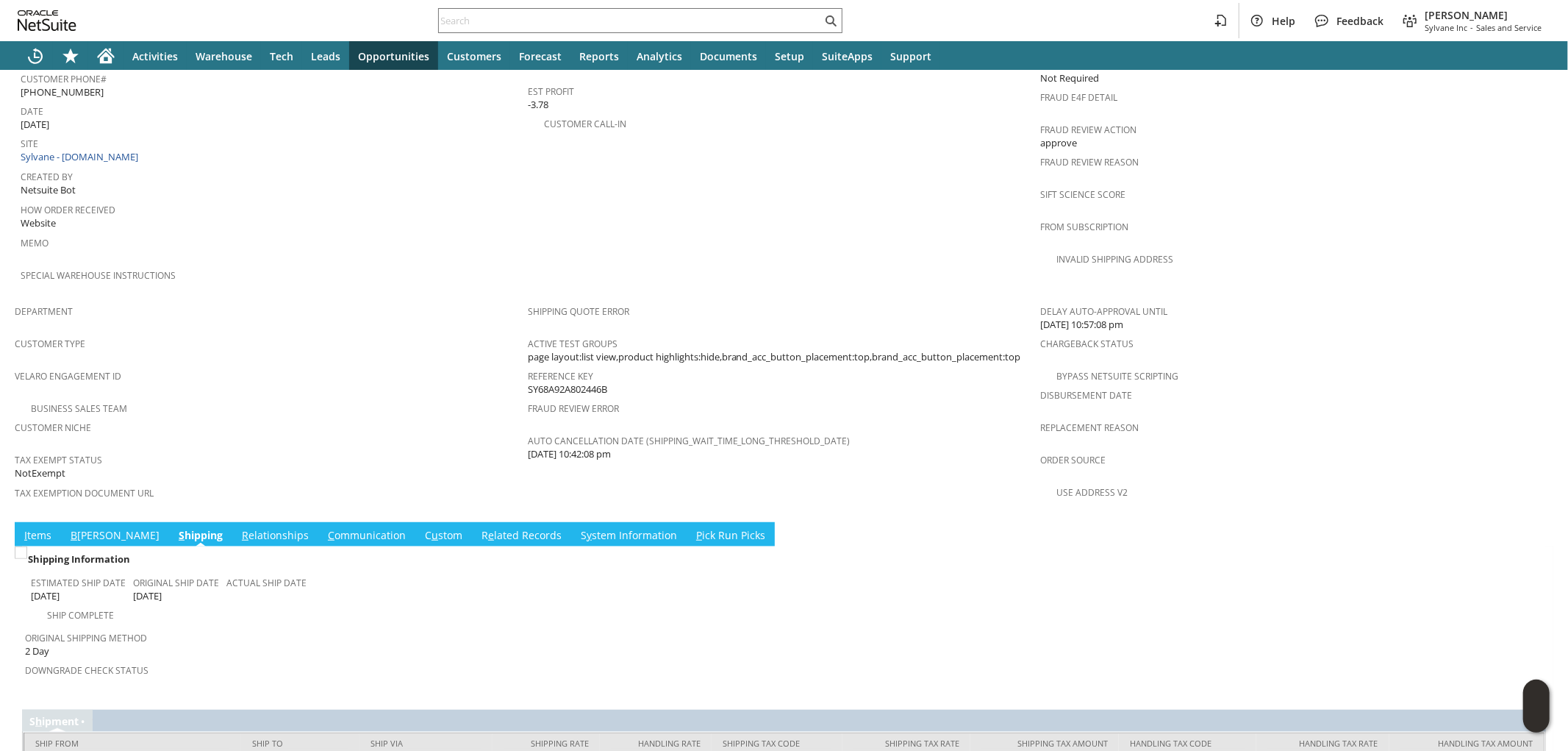
scroll to position [732, 0]
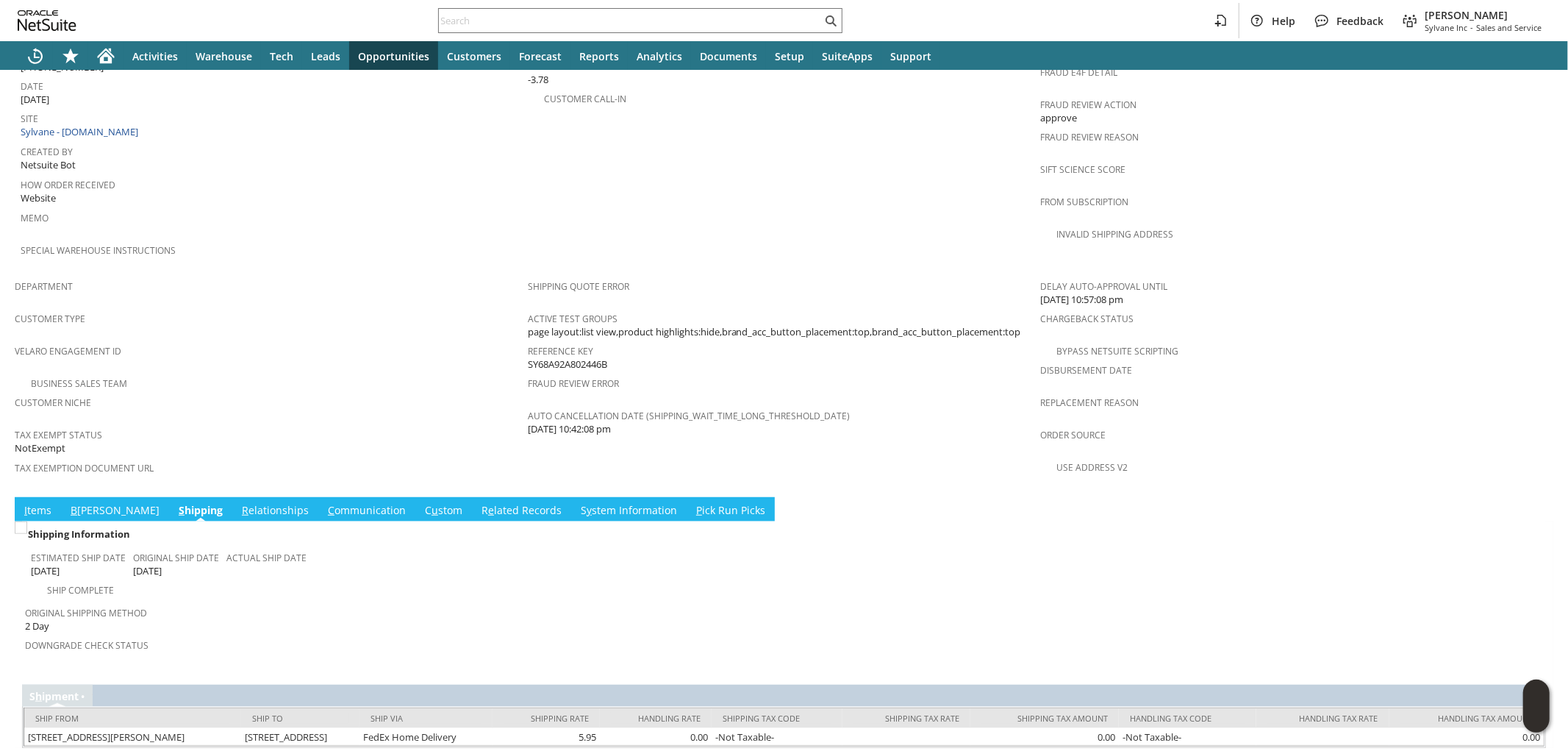
click at [44, 503] on link "I tems" at bounding box center [38, 512] width 34 height 16
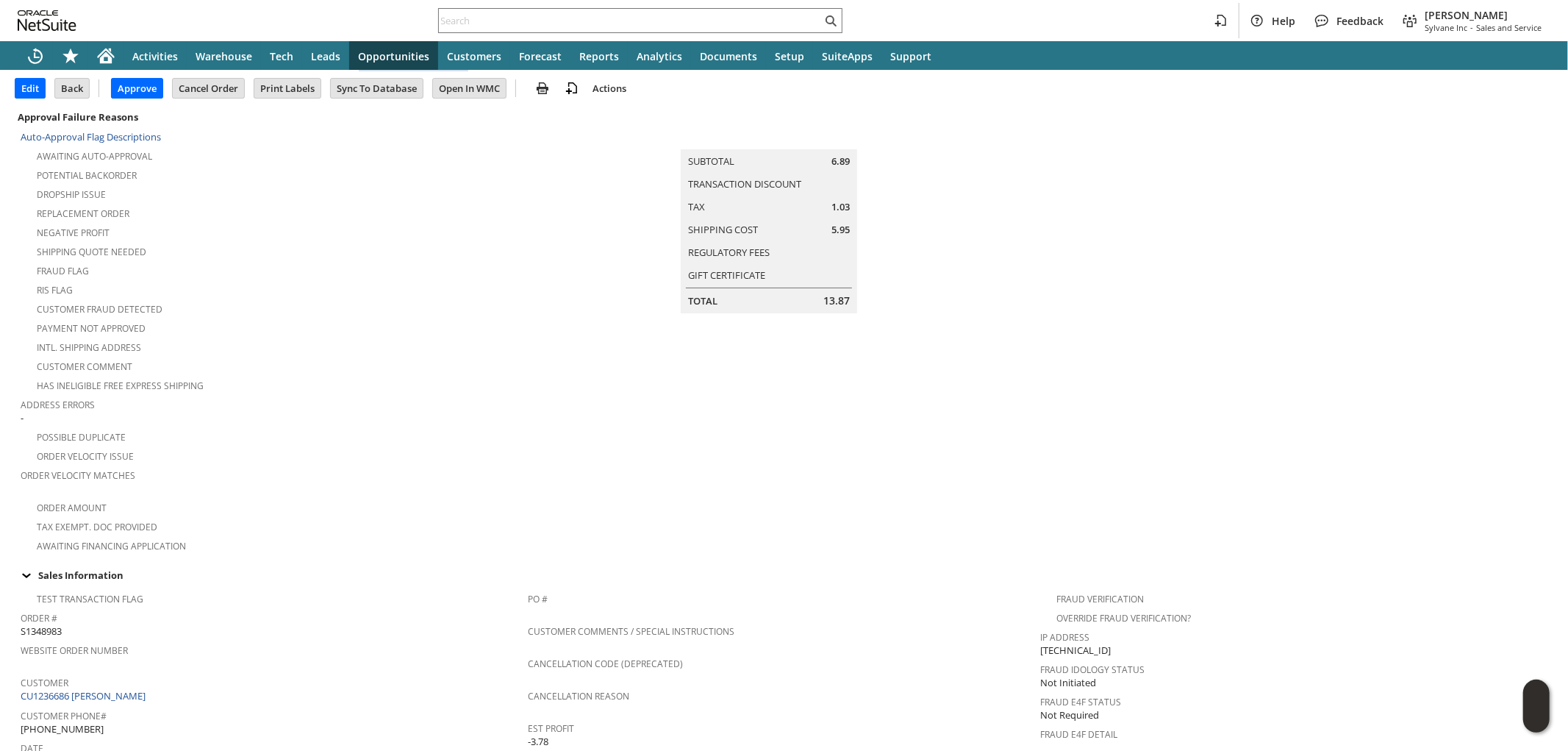
scroll to position [0, 0]
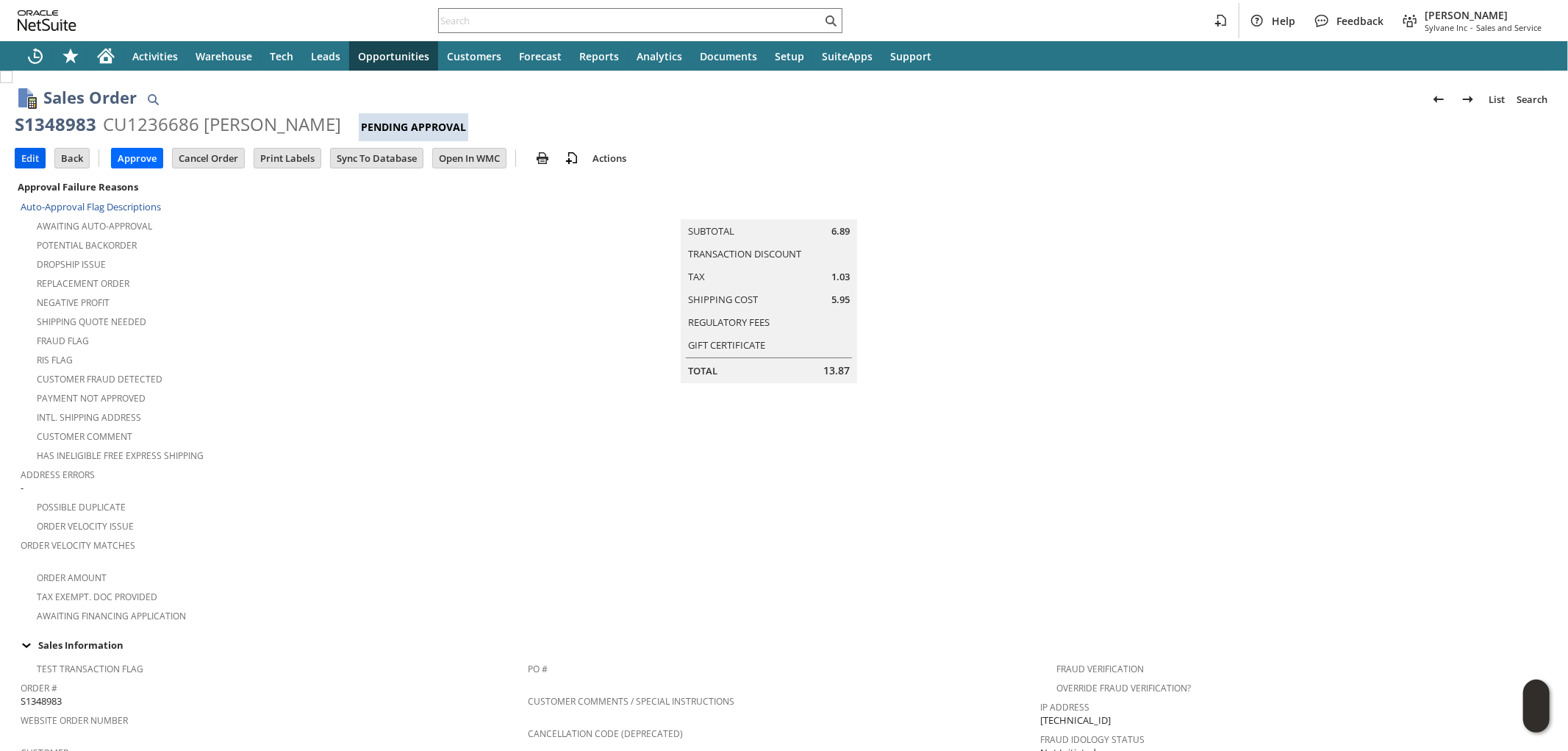
click at [33, 160] on input "Edit" at bounding box center [30, 158] width 30 height 19
click at [41, 552] on span "S1348592" at bounding box center [41, 558] width 41 height 14
copy span "S1348592"
click at [137, 157] on input "Approve" at bounding box center [137, 158] width 51 height 19
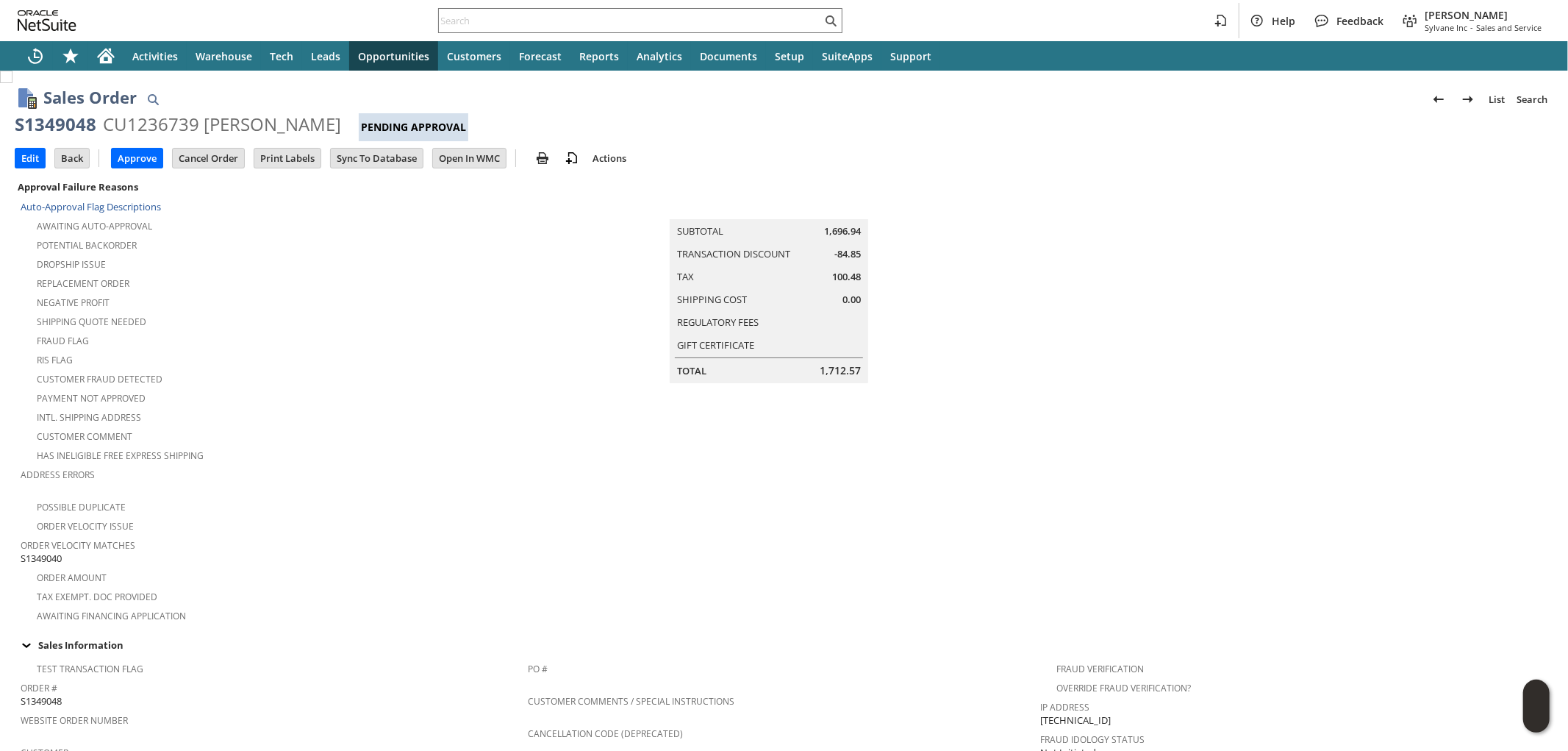
click at [48, 552] on span "S1349040" at bounding box center [41, 558] width 41 height 14
copy span "S1349040"
drag, startPoint x: 142, startPoint y: 155, endPoint x: 349, endPoint y: 1, distance: 258.0
click at [142, 155] on input "Approve" at bounding box center [137, 158] width 51 height 19
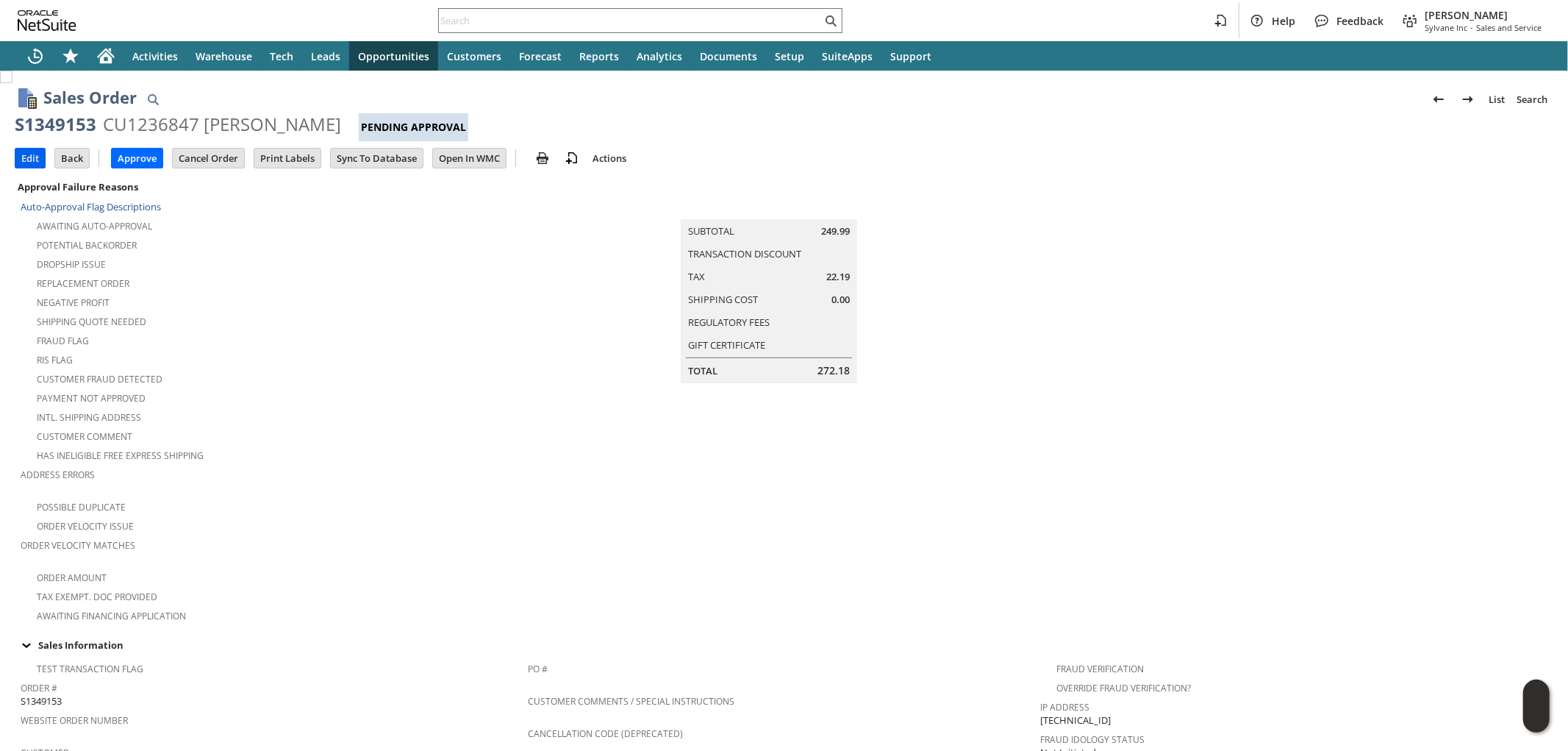
click at [25, 158] on input "Edit" at bounding box center [30, 158] width 30 height 19
click at [25, 160] on input "Edit" at bounding box center [30, 158] width 30 height 19
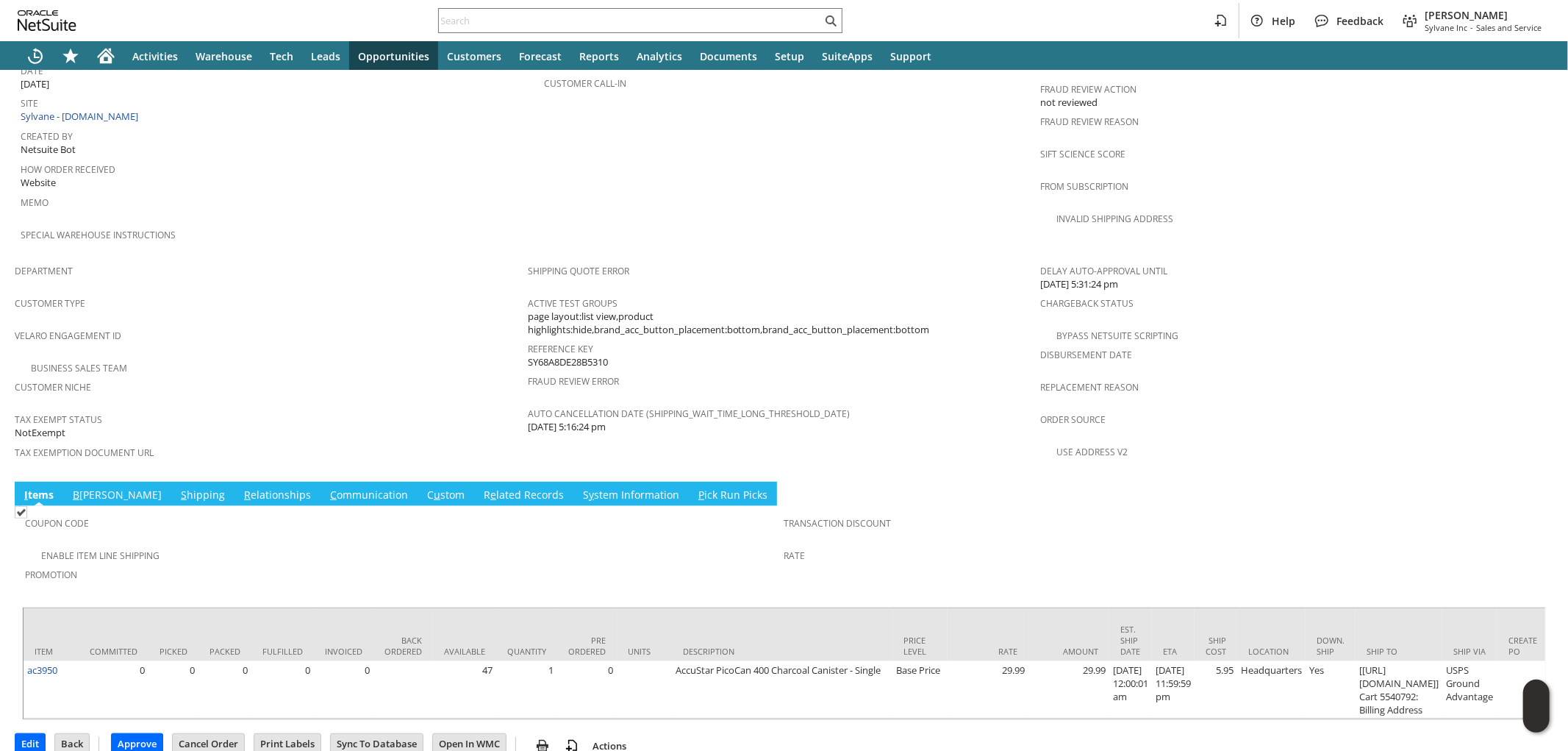
scroll to position [774, 0]
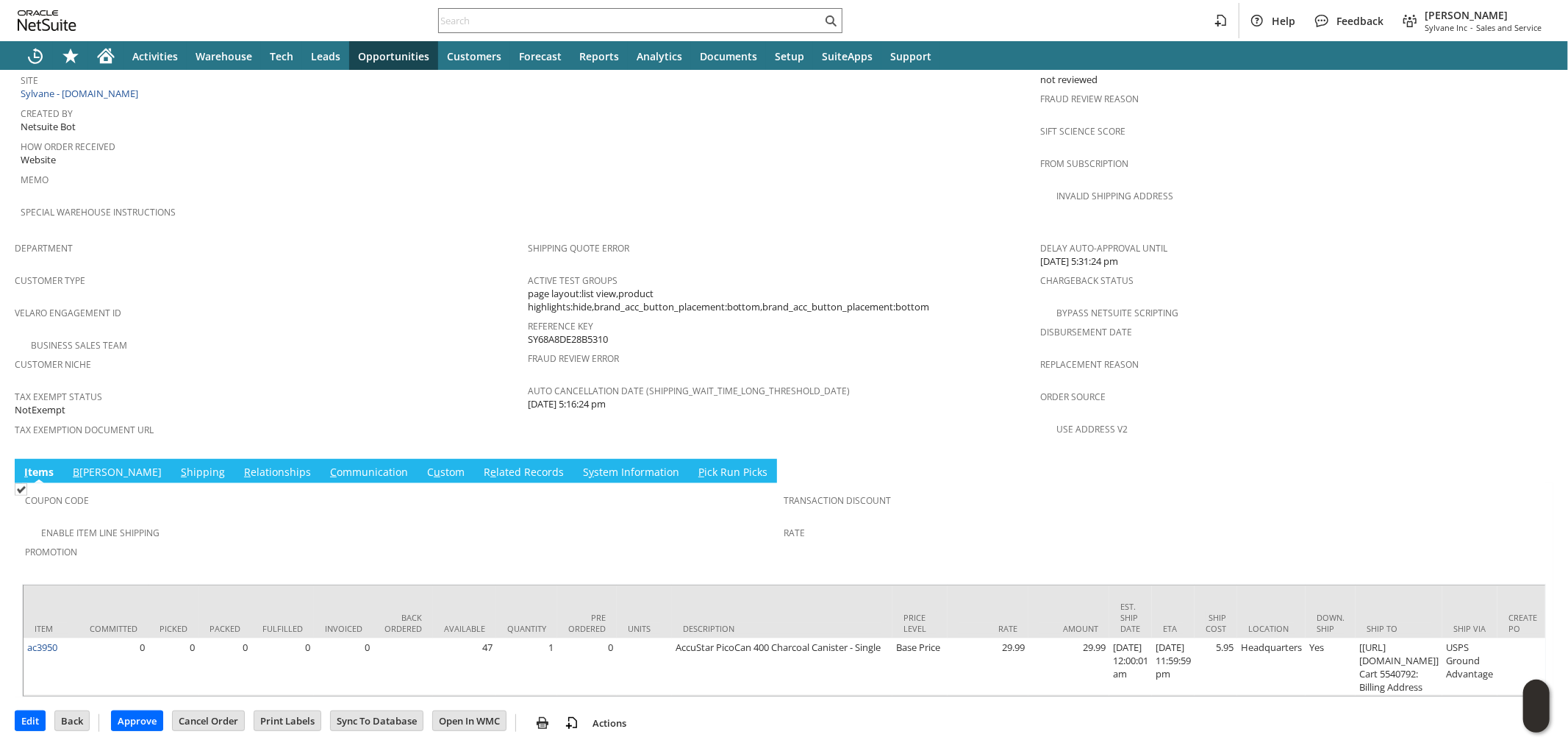
click at [177, 465] on link "S hipping" at bounding box center [202, 473] width 51 height 16
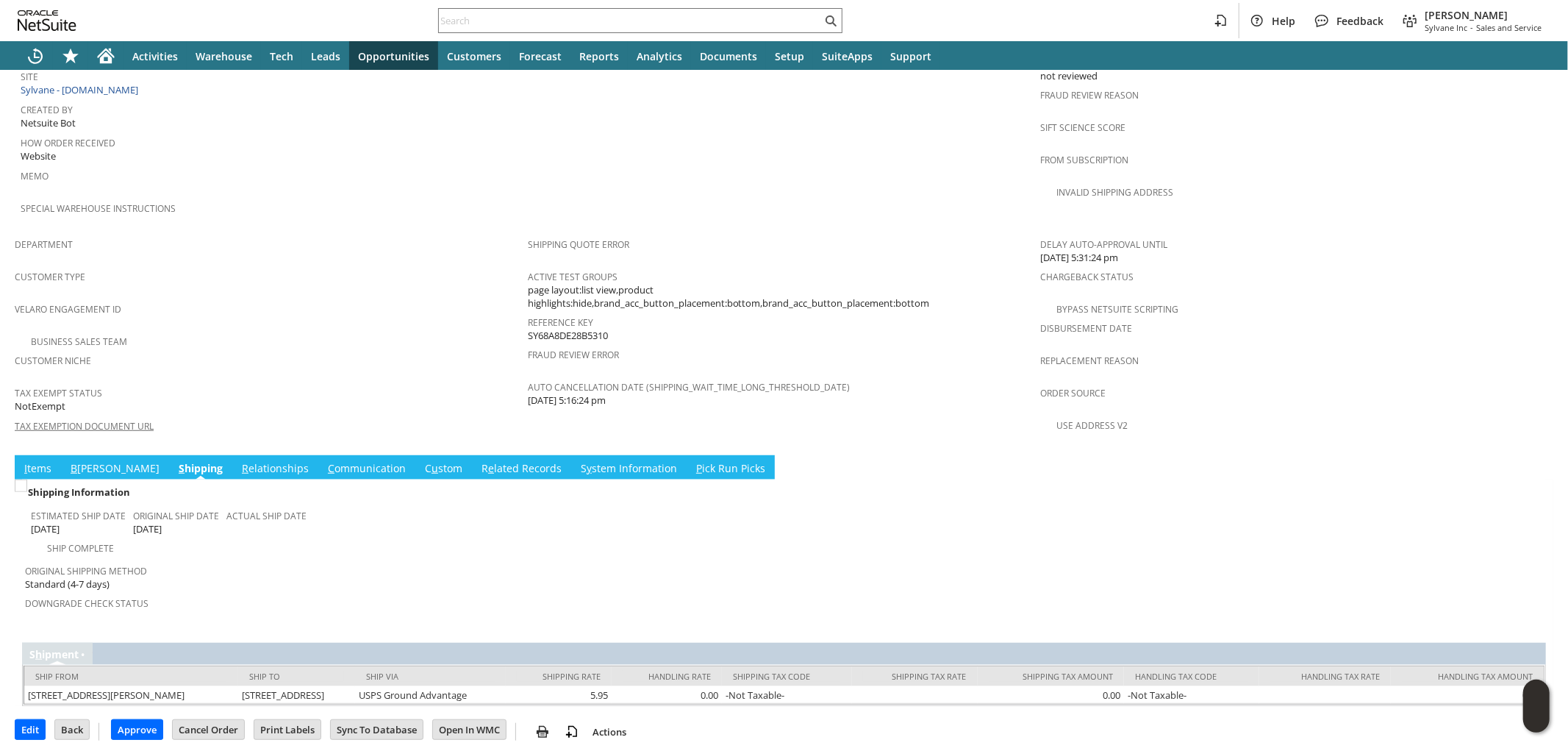
scroll to position [732, 0]
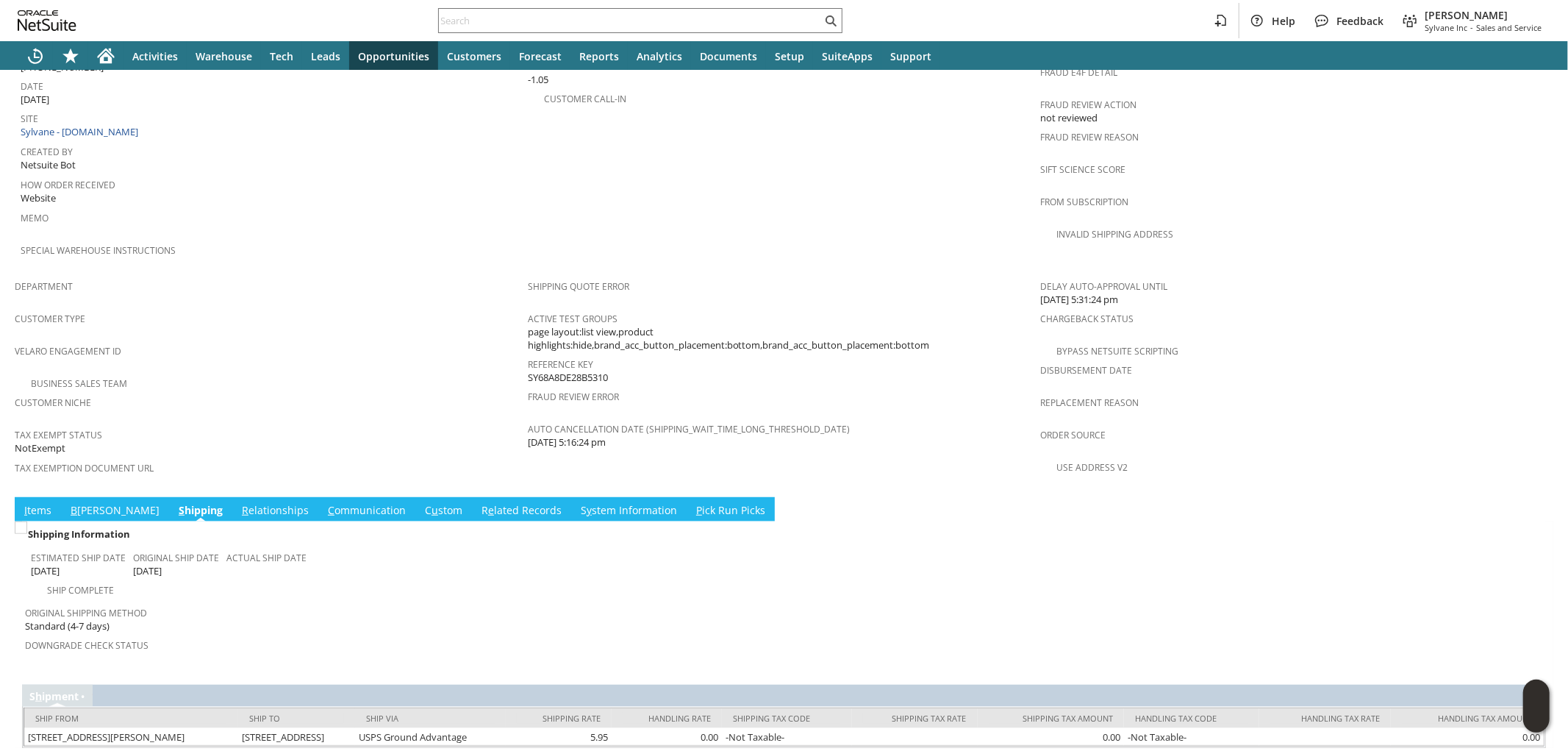
click at [39, 503] on link "I tems" at bounding box center [38, 512] width 34 height 16
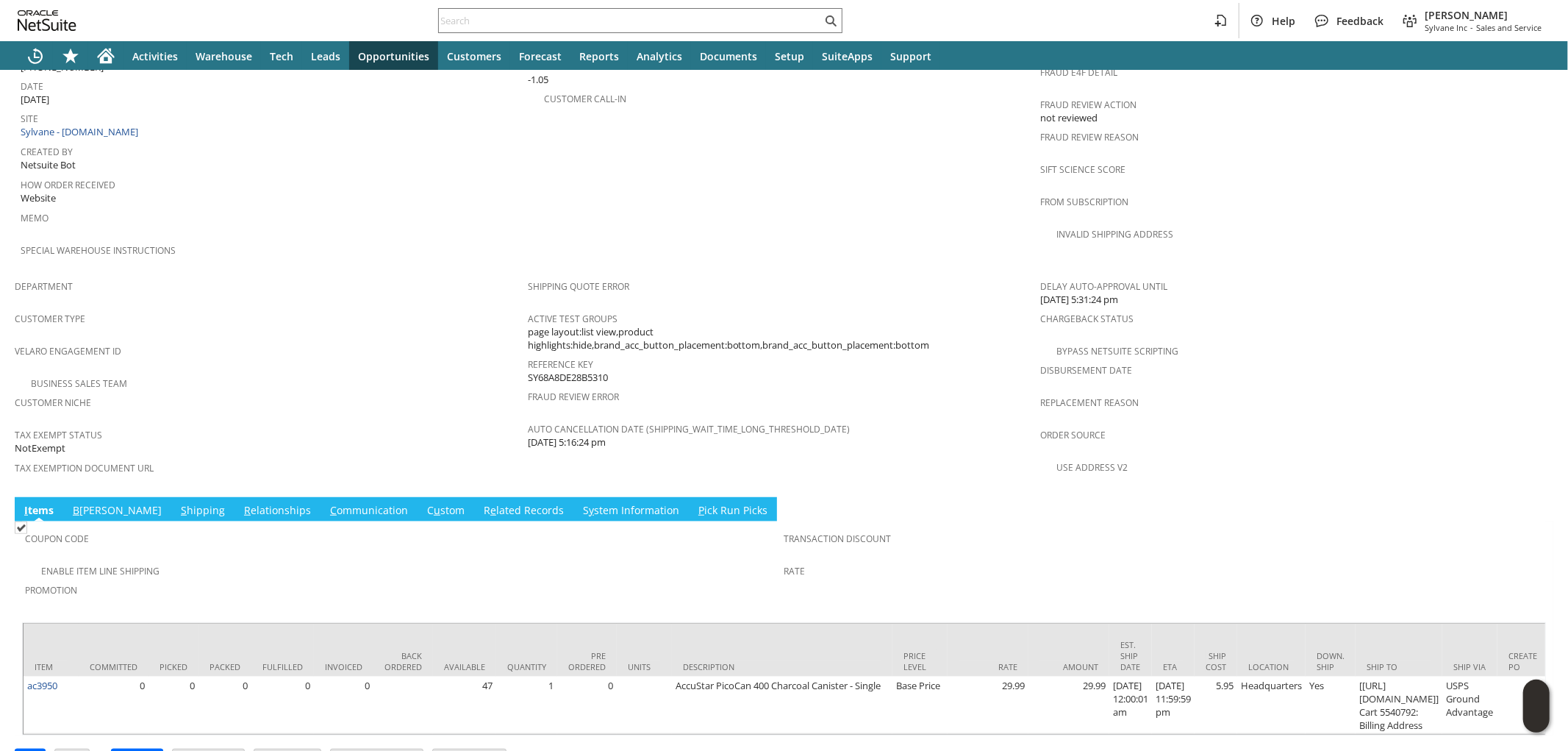
click at [99, 503] on link "B [PERSON_NAME]" at bounding box center [117, 512] width 97 height 16
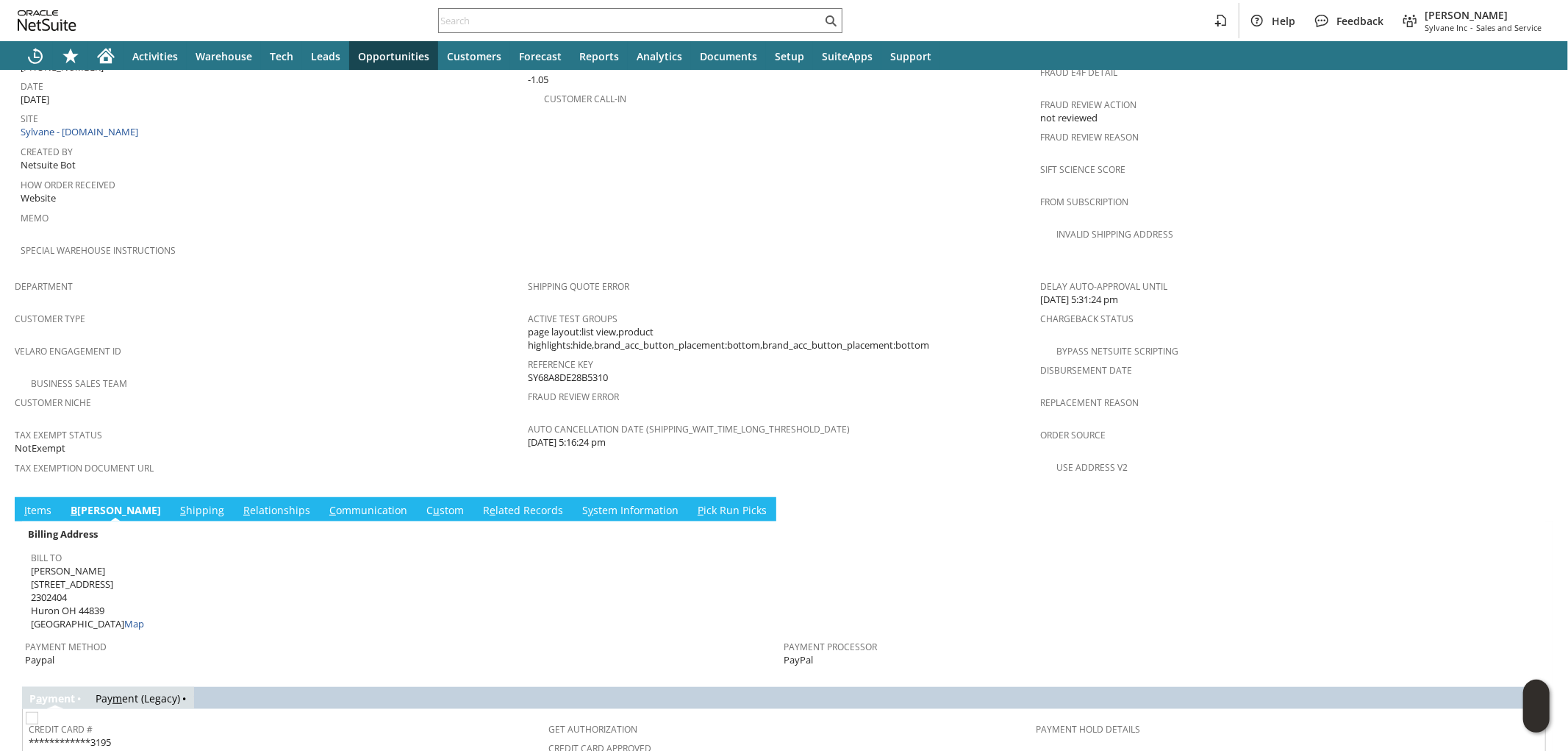
click at [176, 503] on link "S hipping" at bounding box center [201, 512] width 51 height 16
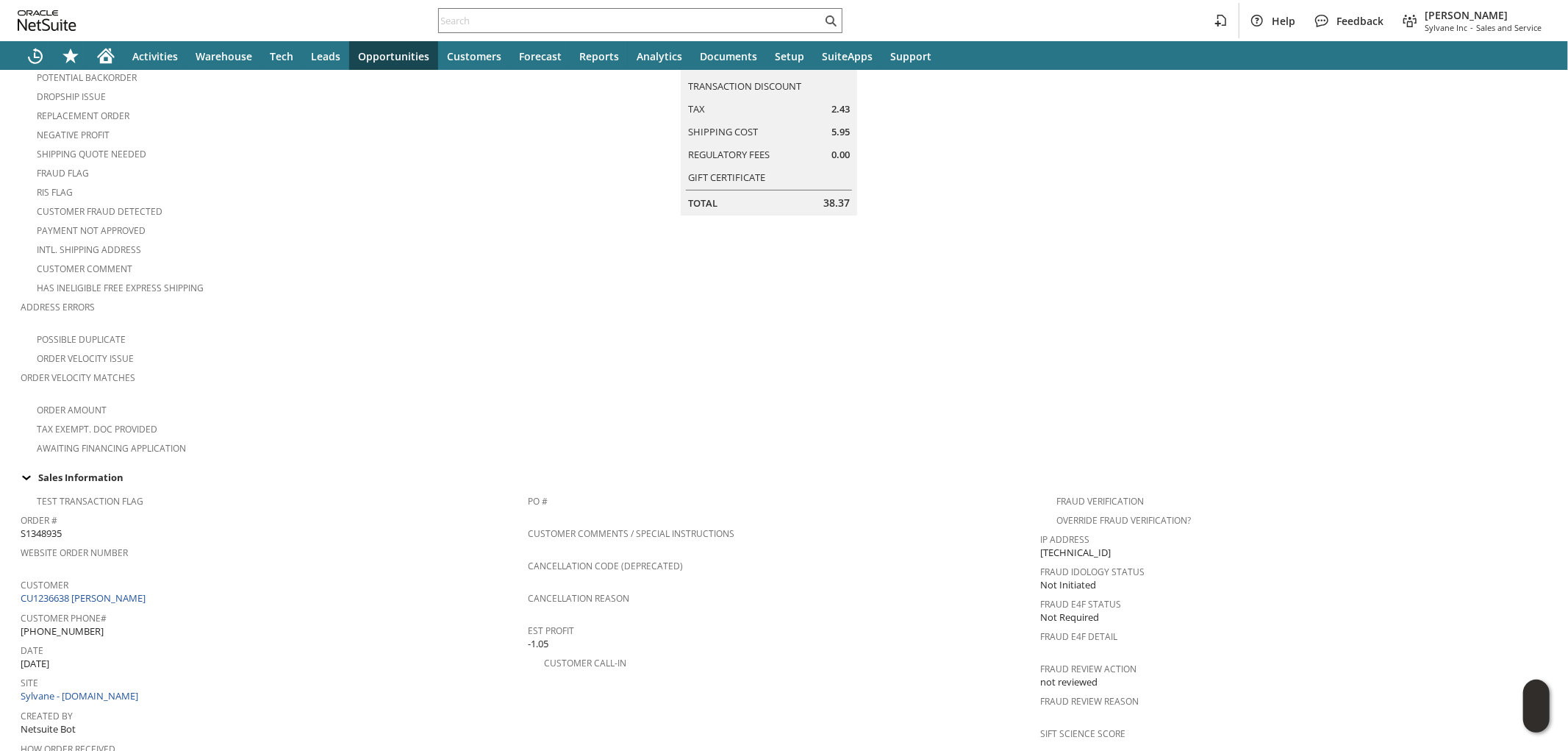
scroll to position [0, 0]
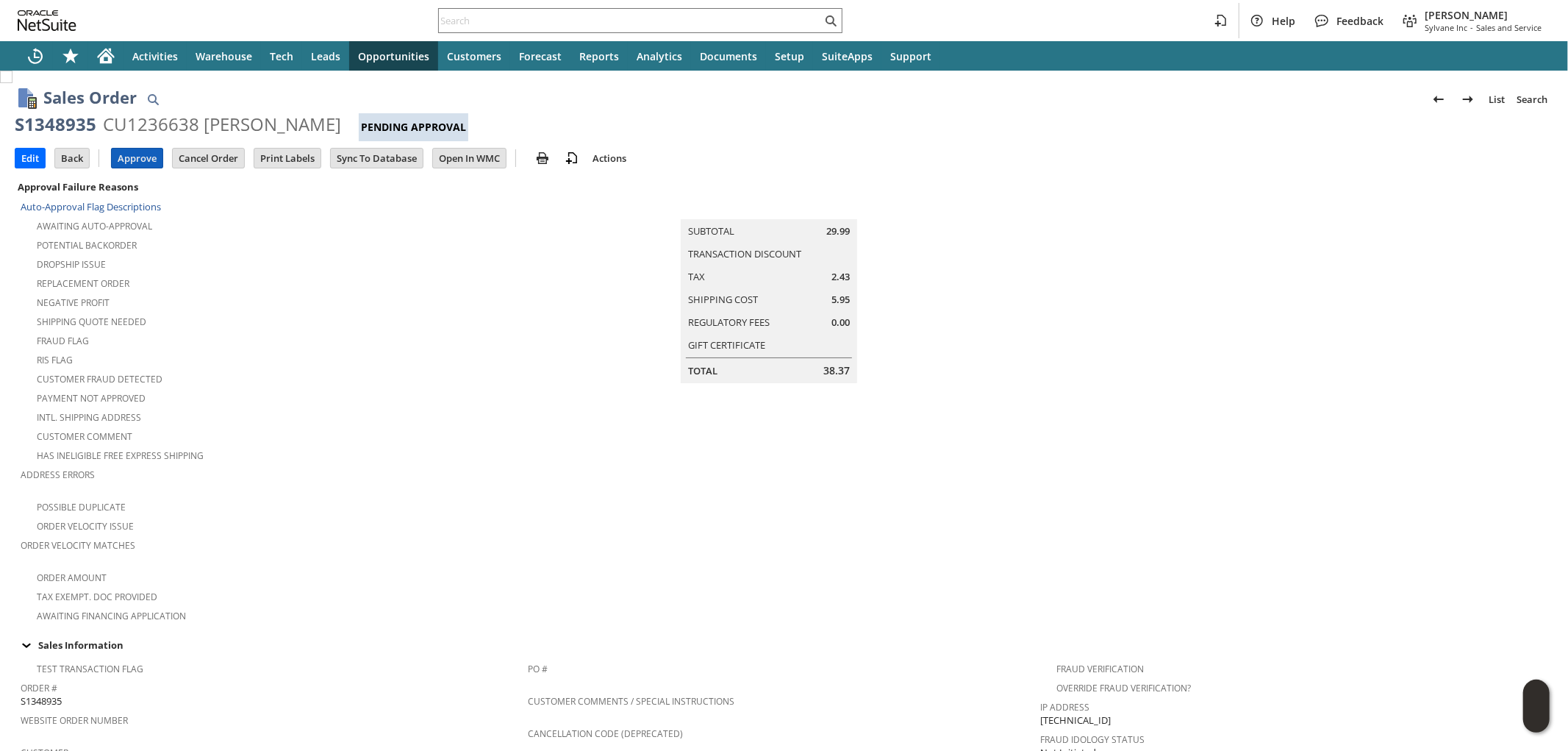
click at [141, 165] on input "Approve" at bounding box center [137, 158] width 51 height 19
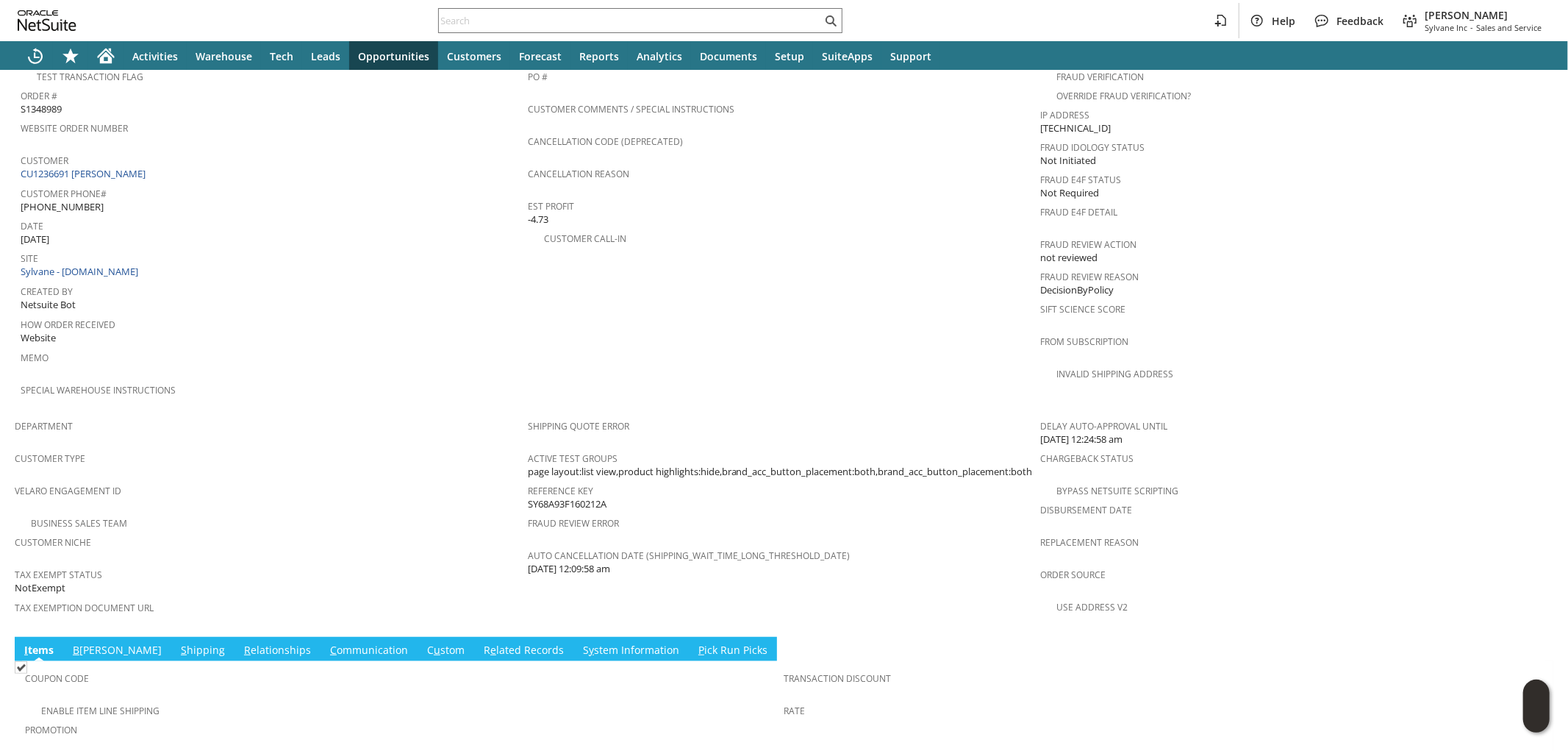
scroll to position [721, 0]
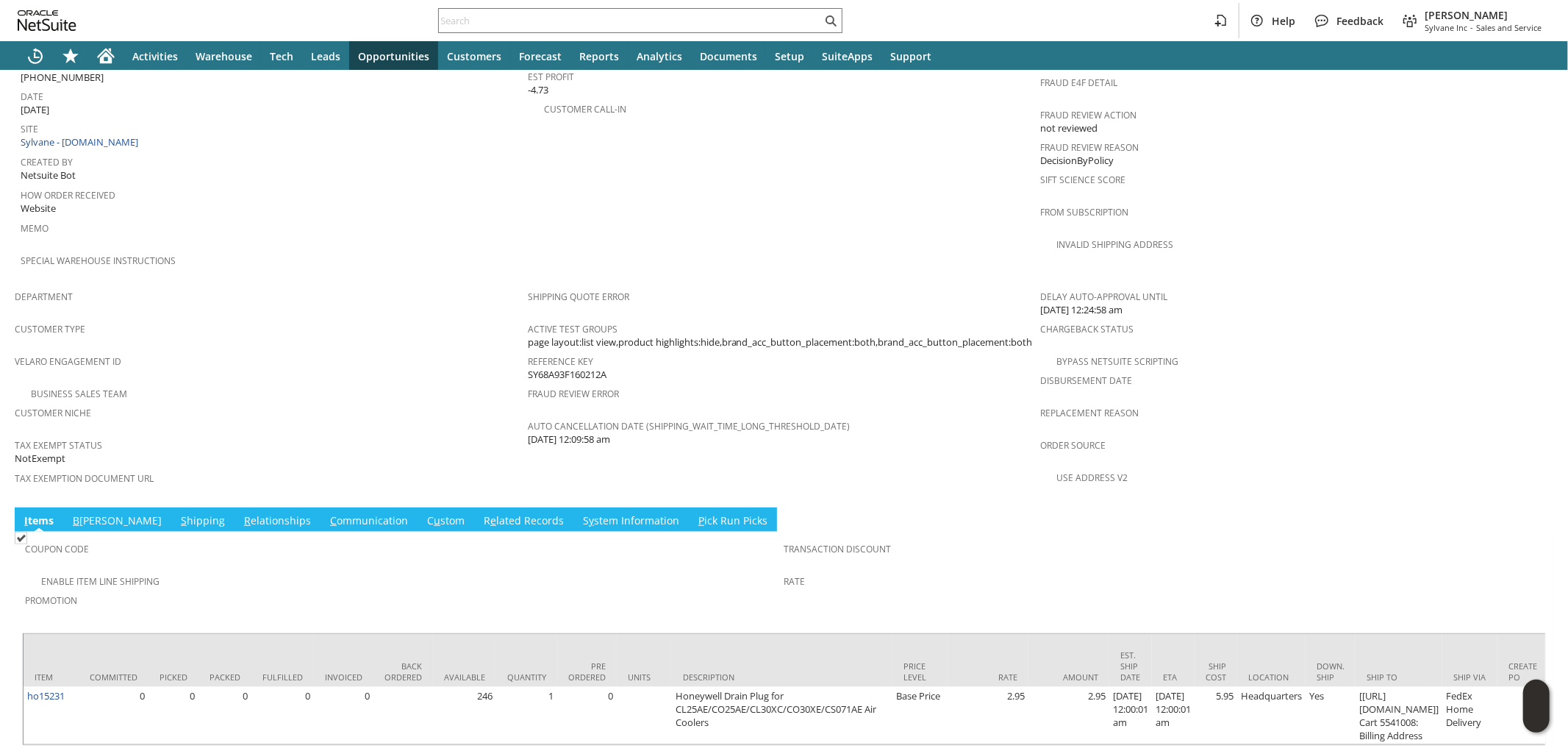
click at [92, 514] on link "B illing" at bounding box center [117, 522] width 97 height 16
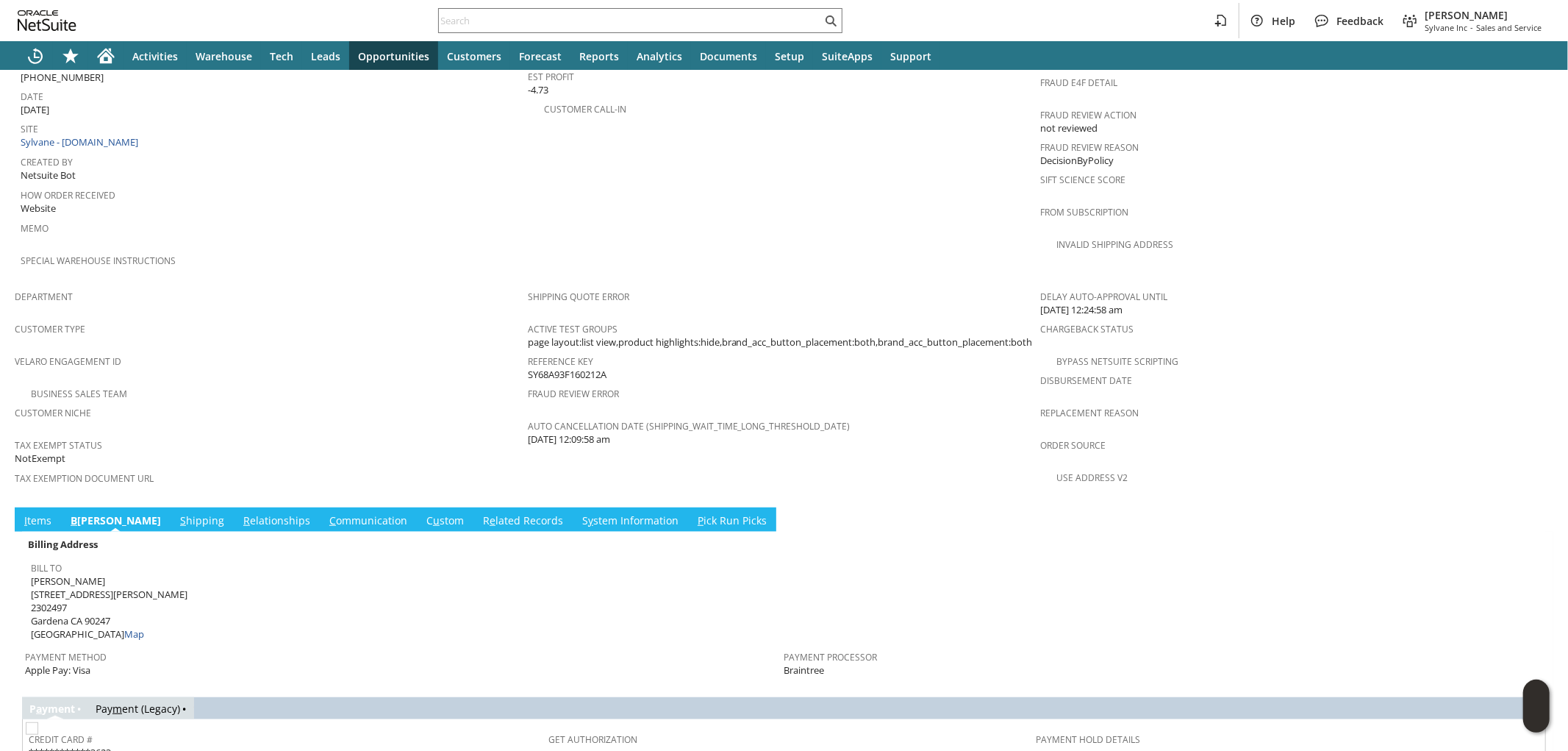
click at [176, 514] on link "S hipping" at bounding box center [201, 522] width 51 height 16
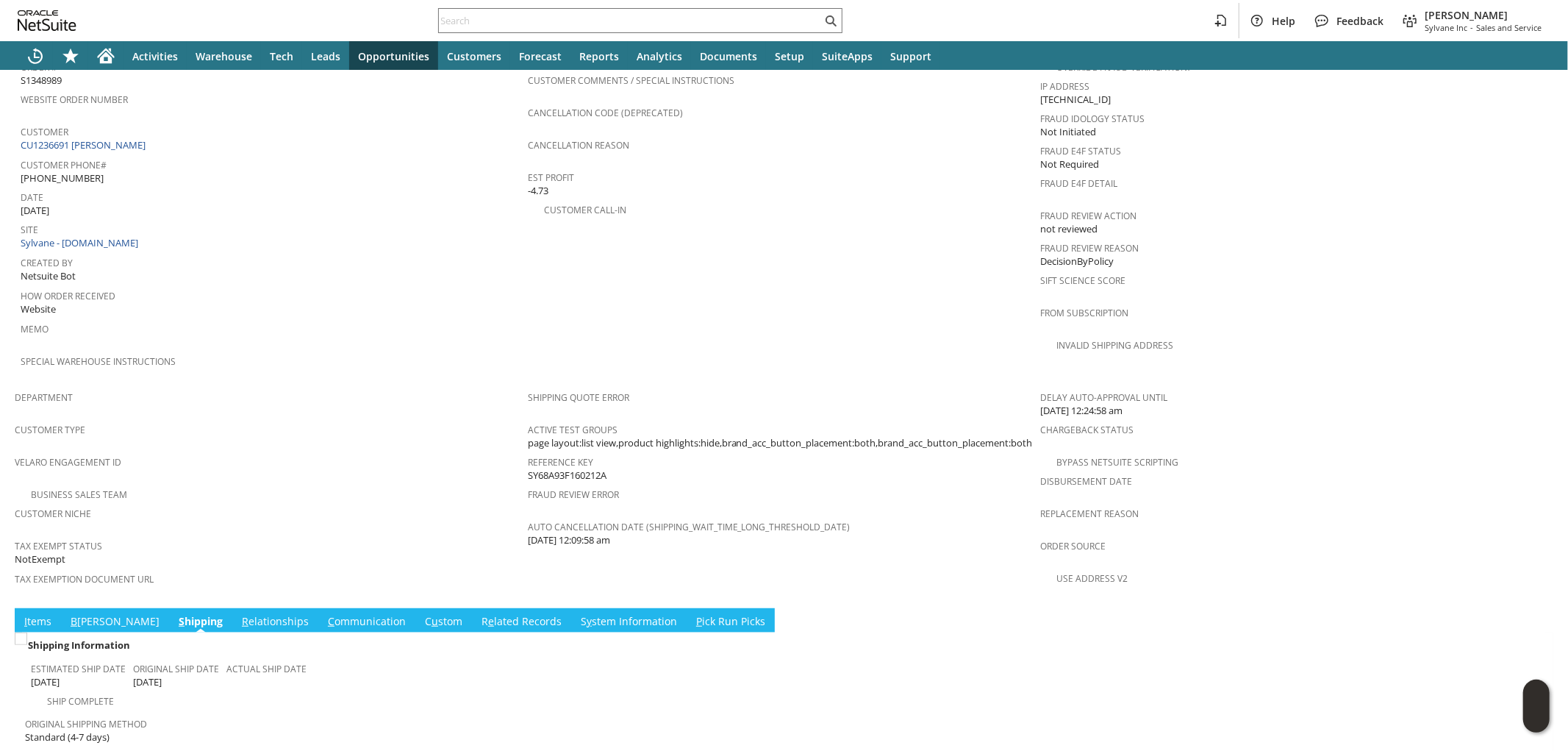
scroll to position [653, 0]
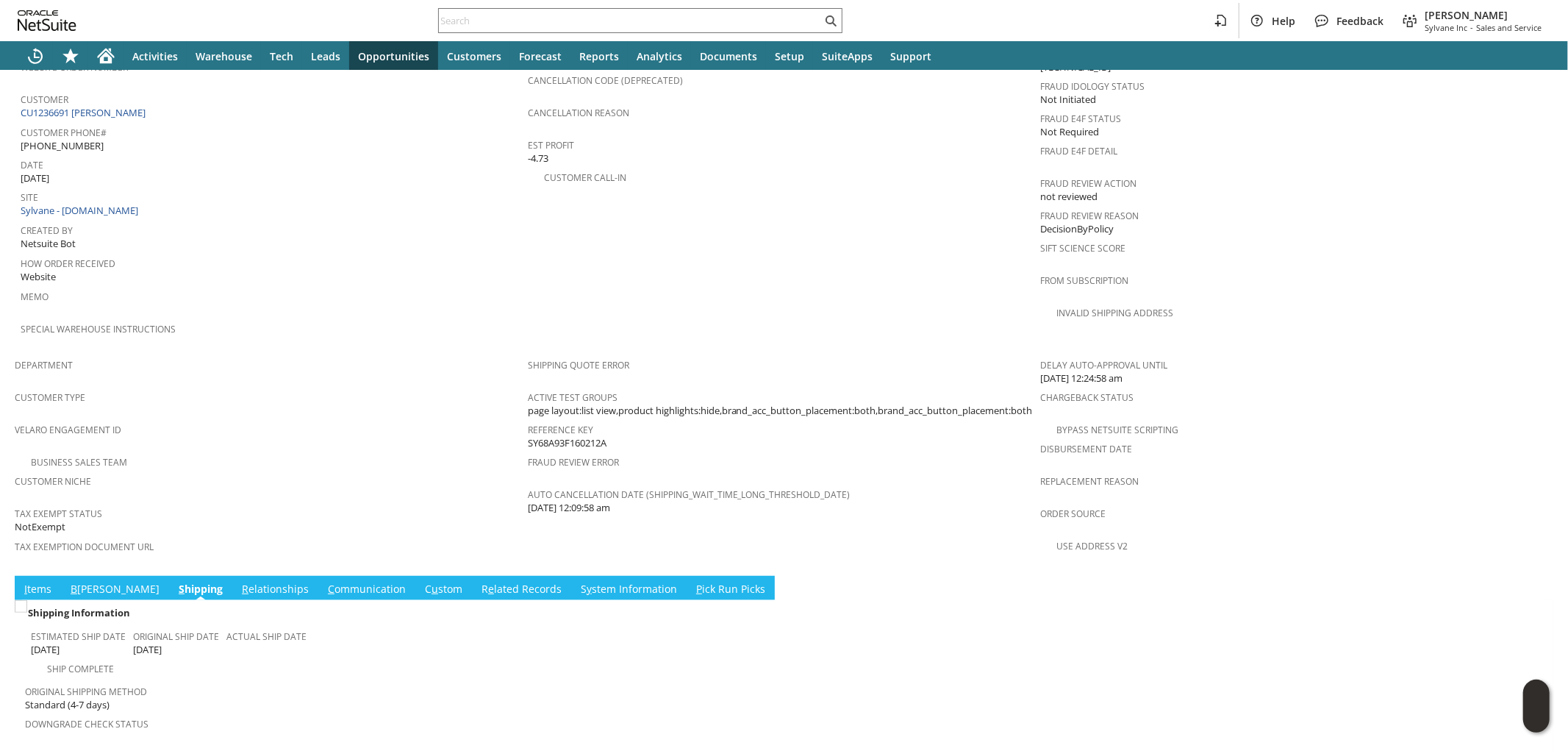
click at [42, 582] on link "I tems" at bounding box center [38, 590] width 34 height 16
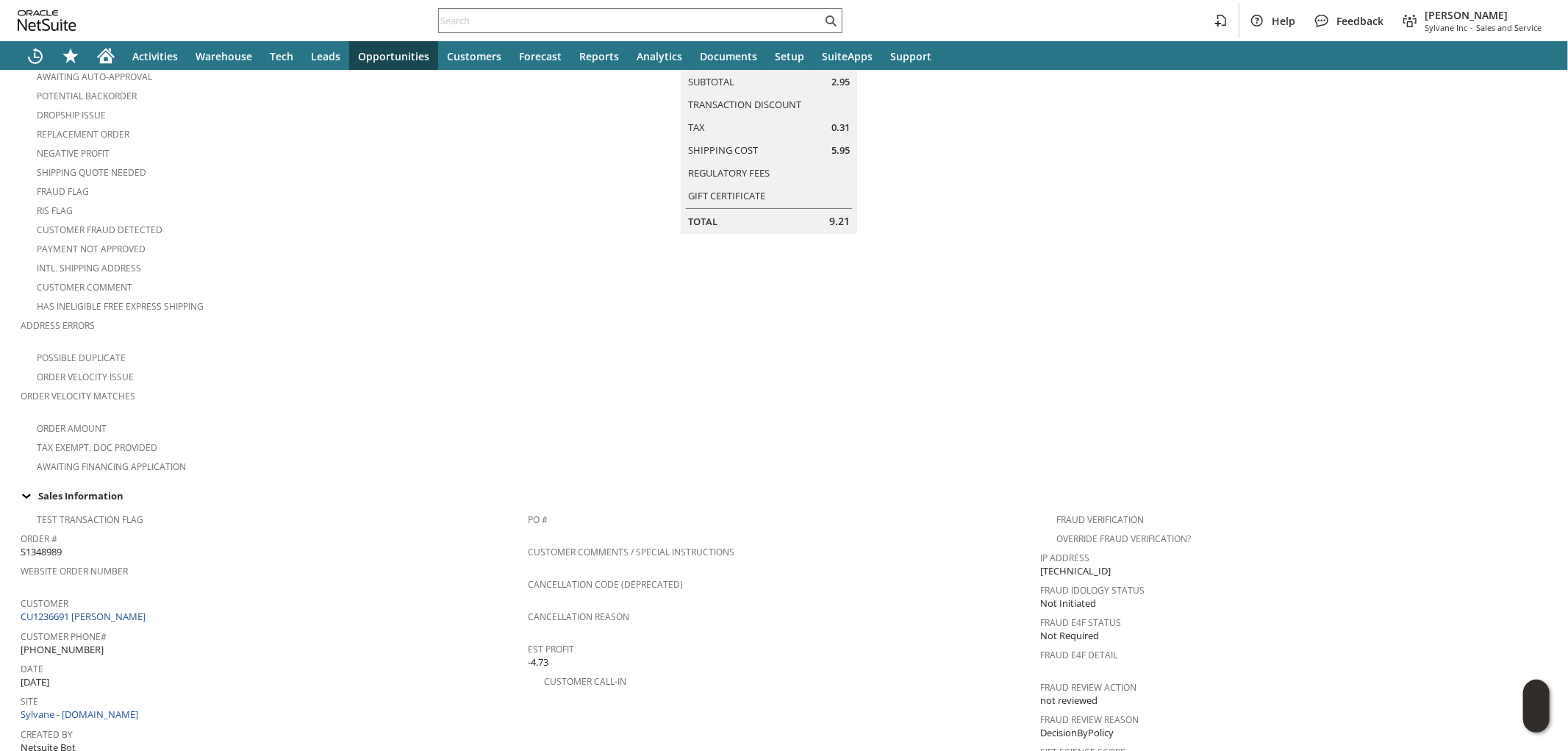
scroll to position [0, 0]
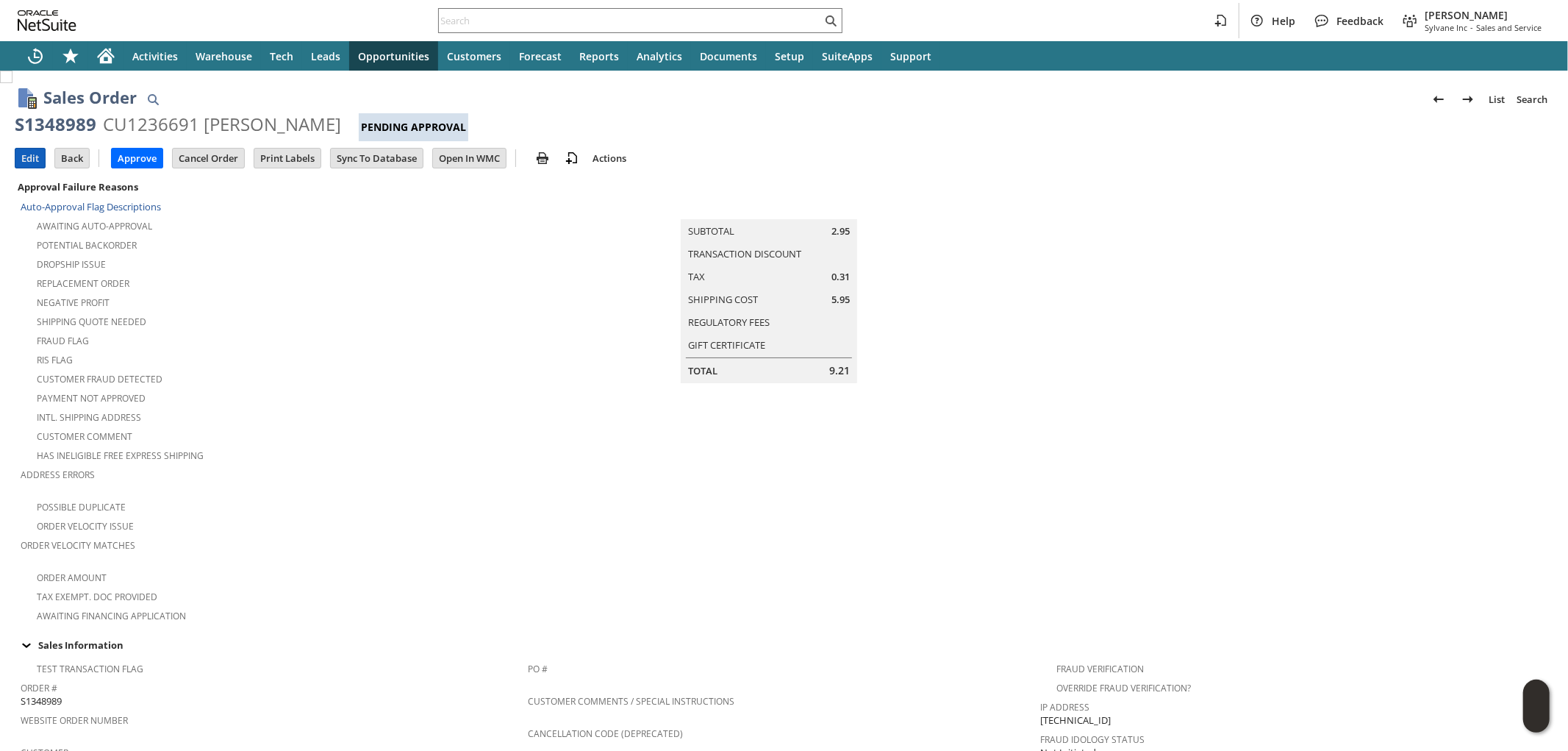
click at [36, 163] on input "Edit" at bounding box center [30, 158] width 30 height 19
click at [48, 552] on span "S1348796" at bounding box center [41, 558] width 41 height 14
copy span "S1348796"
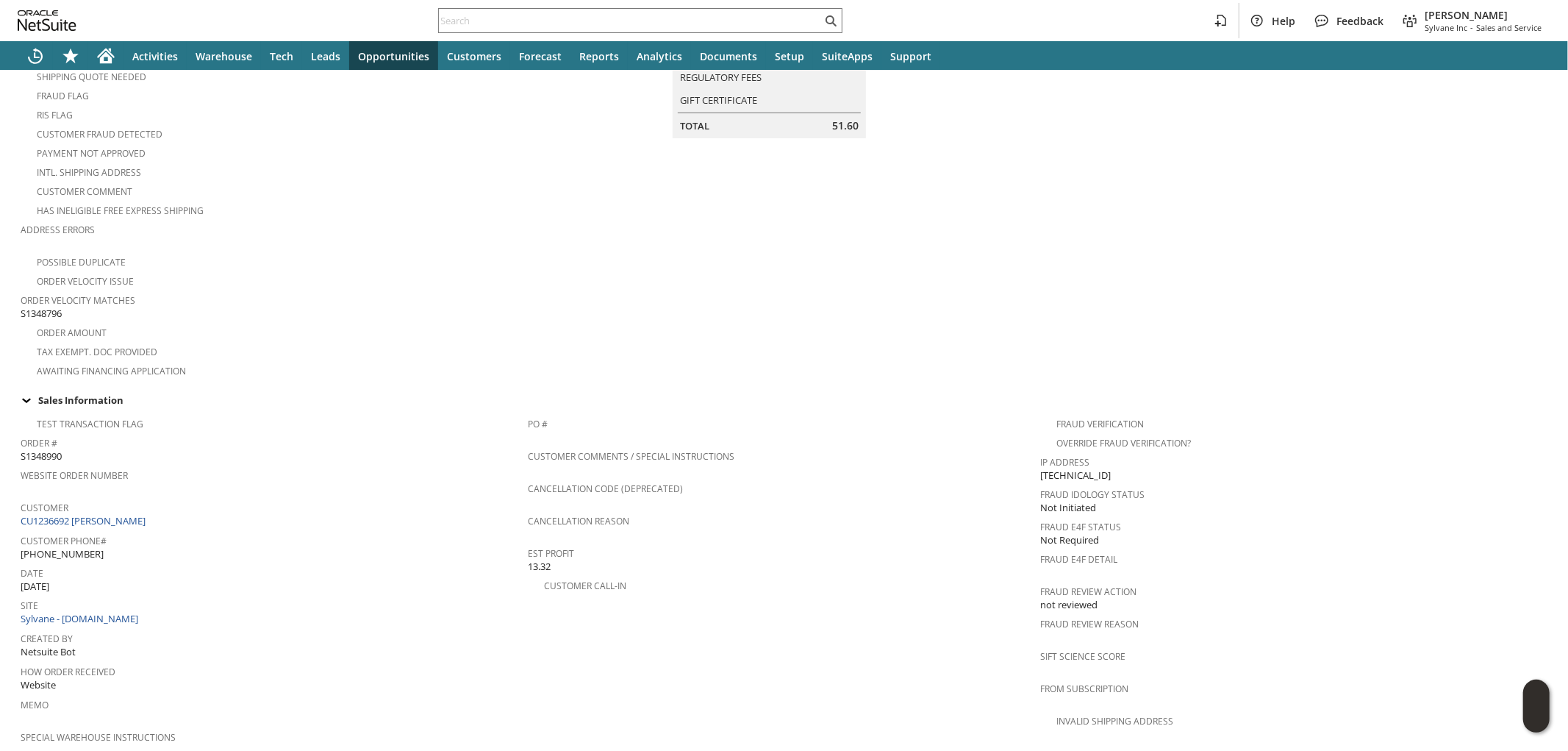
scroll to position [747, 0]
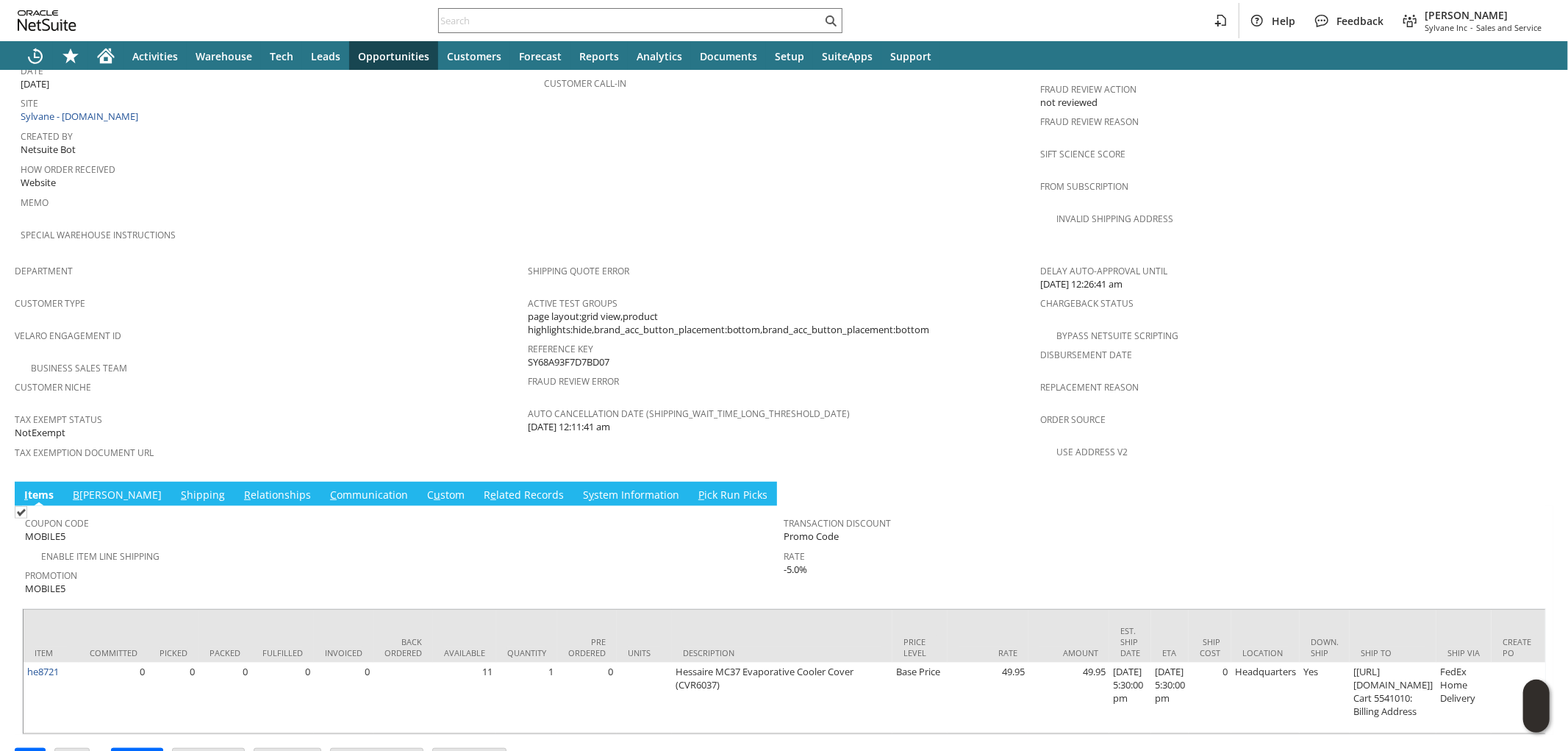
click at [97, 488] on link "B illing" at bounding box center [117, 496] width 97 height 16
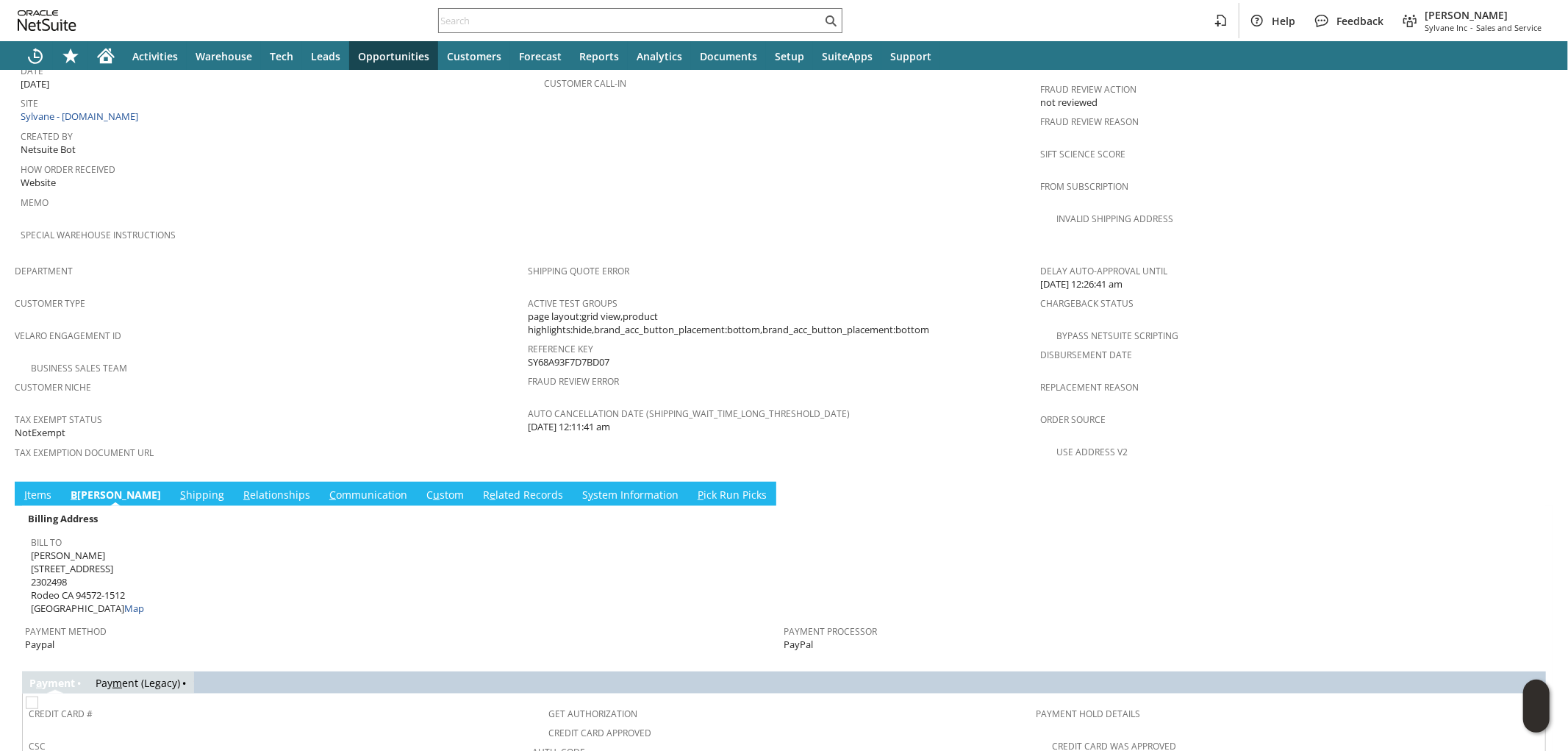
click at [176, 488] on link "S hipping" at bounding box center [201, 496] width 51 height 16
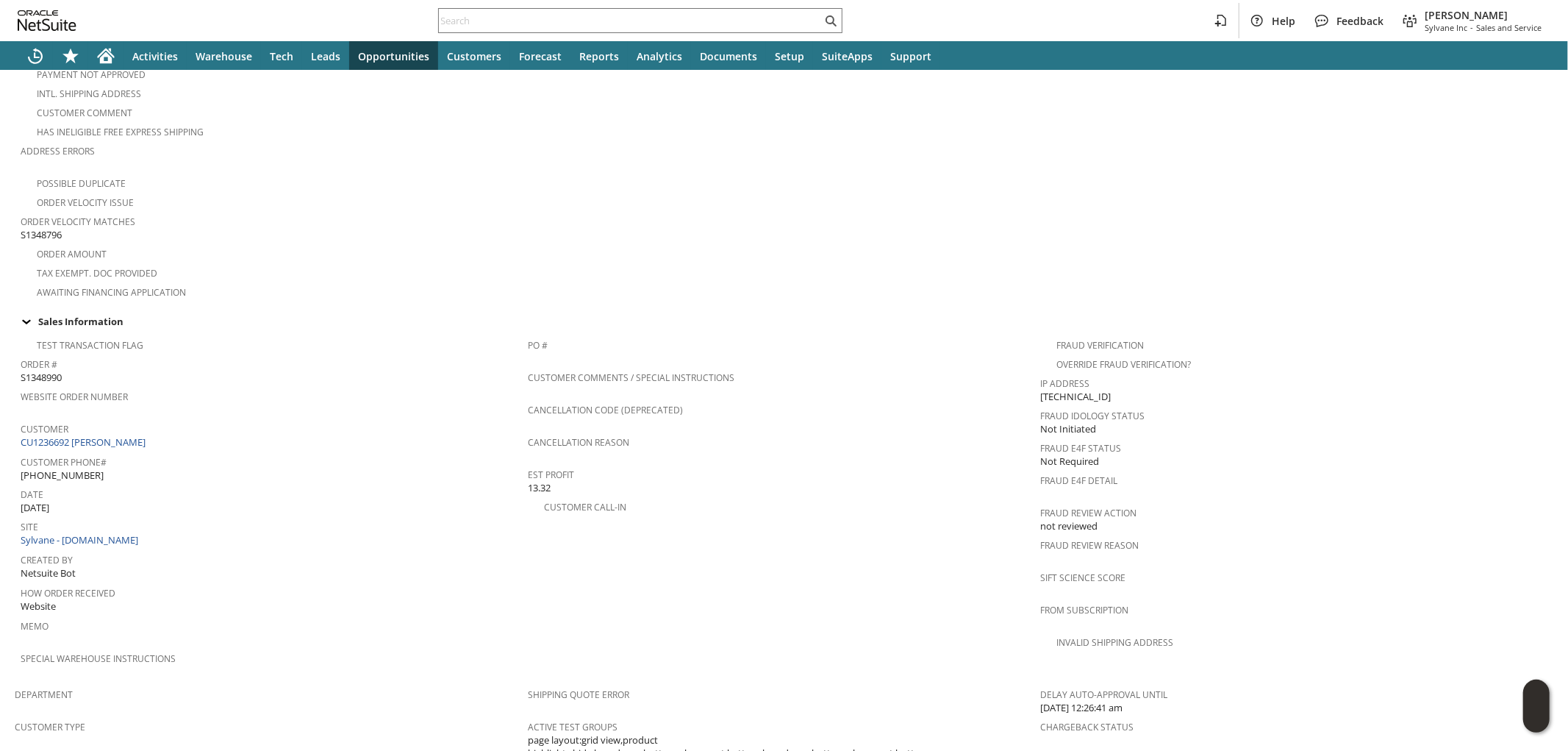
scroll to position [0, 0]
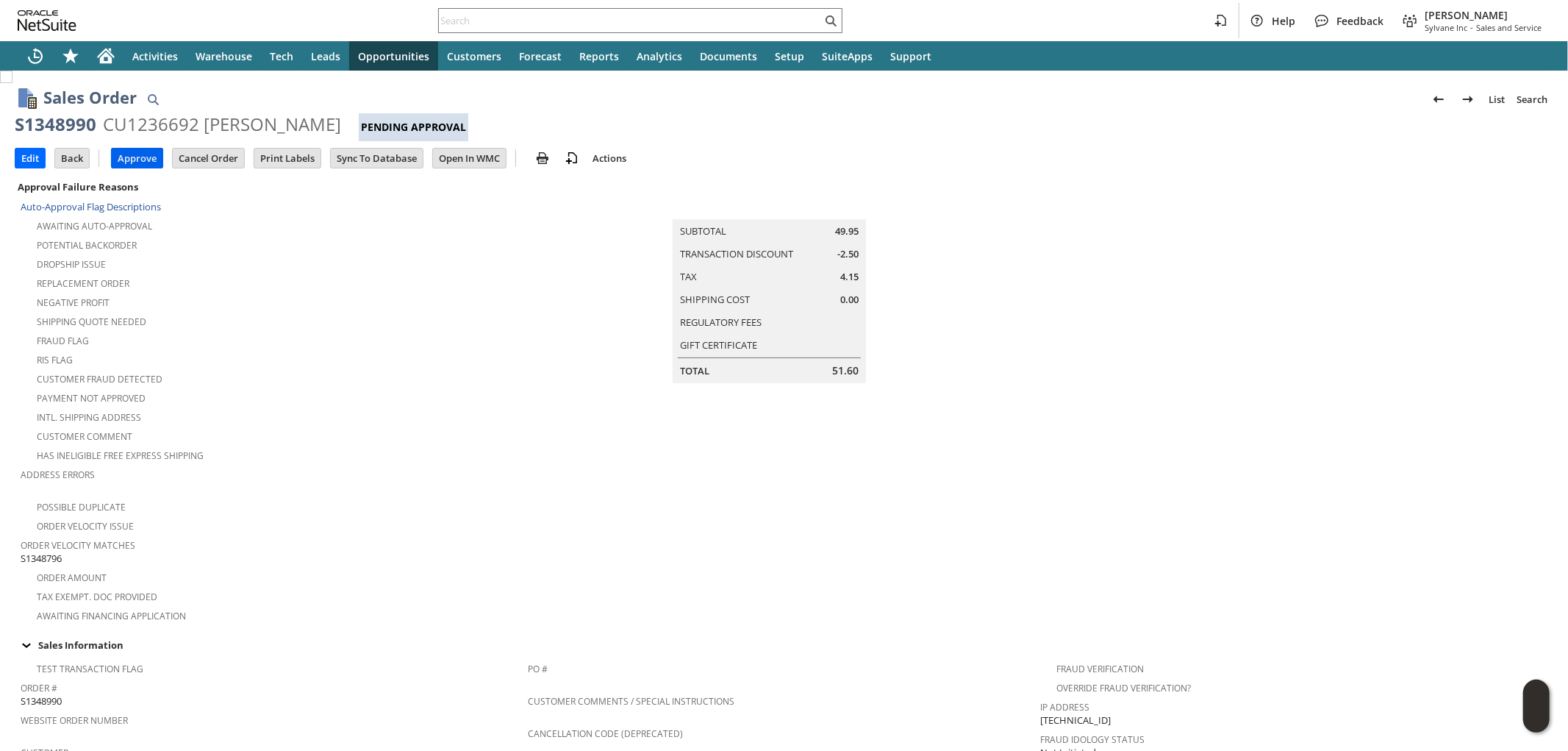
click at [125, 167] on input "Approve" at bounding box center [137, 158] width 51 height 19
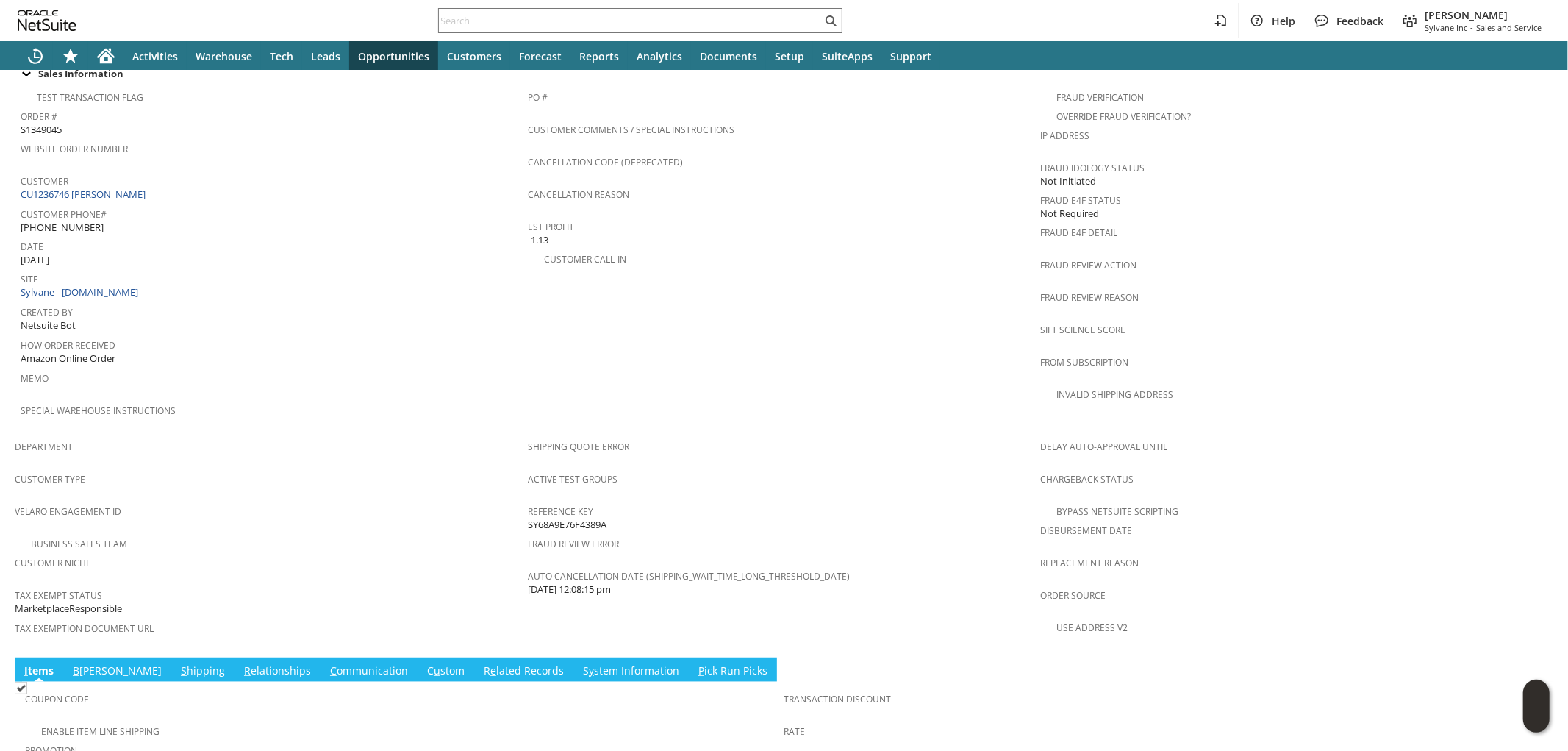
scroll to position [817, 0]
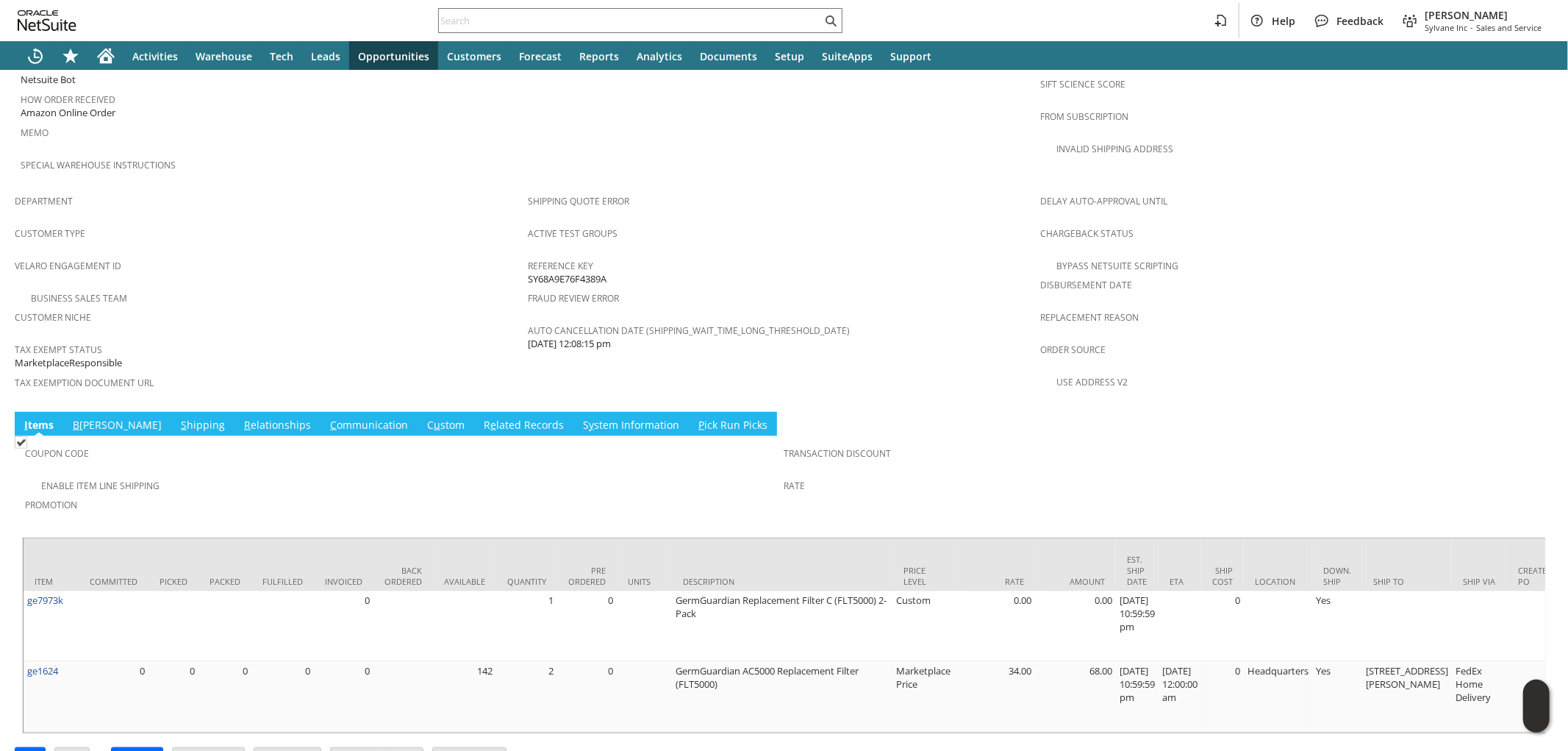
click at [147, 748] on input "Approve" at bounding box center [137, 758] width 51 height 19
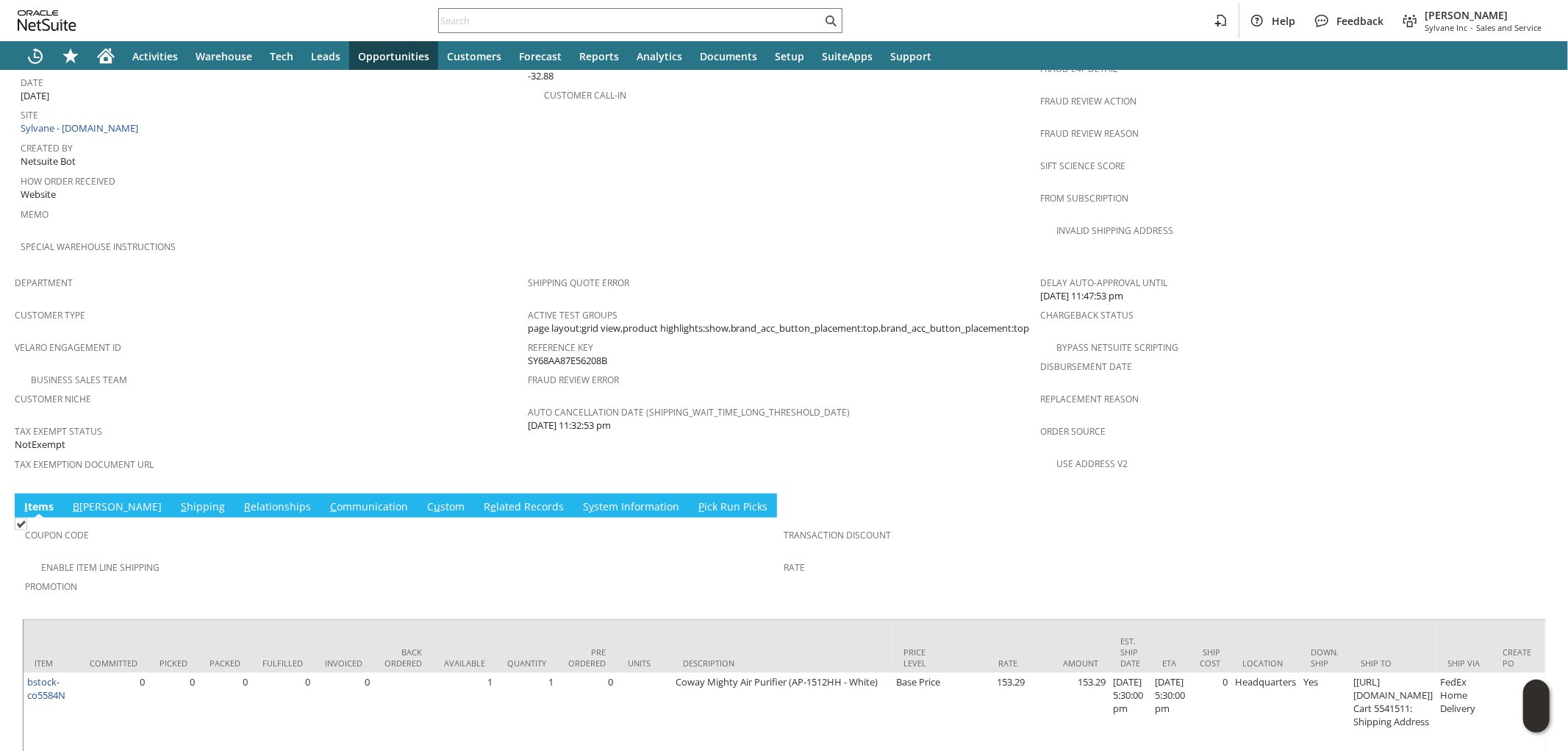
scroll to position [787, 0]
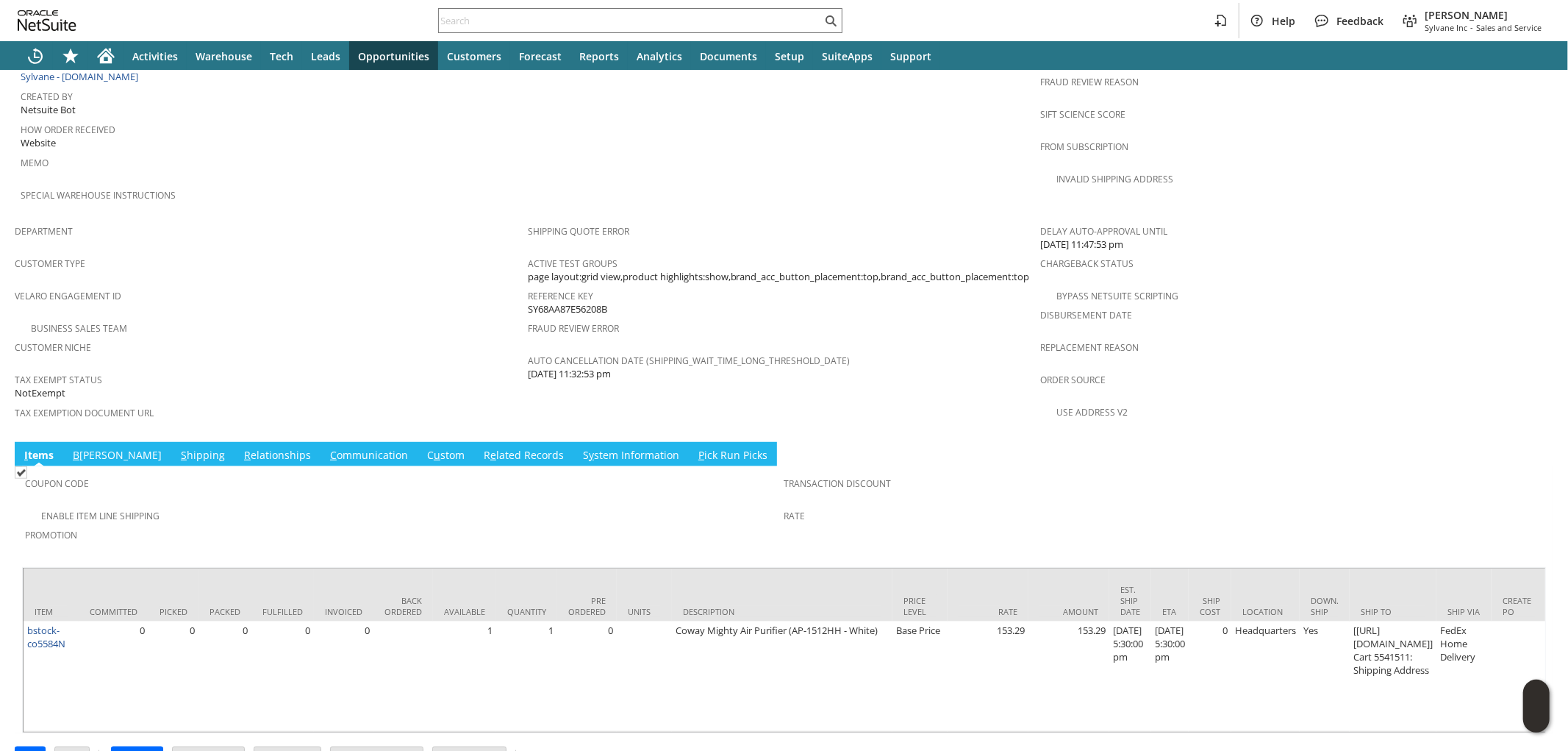
click at [93, 448] on link "B illing" at bounding box center [117, 456] width 97 height 16
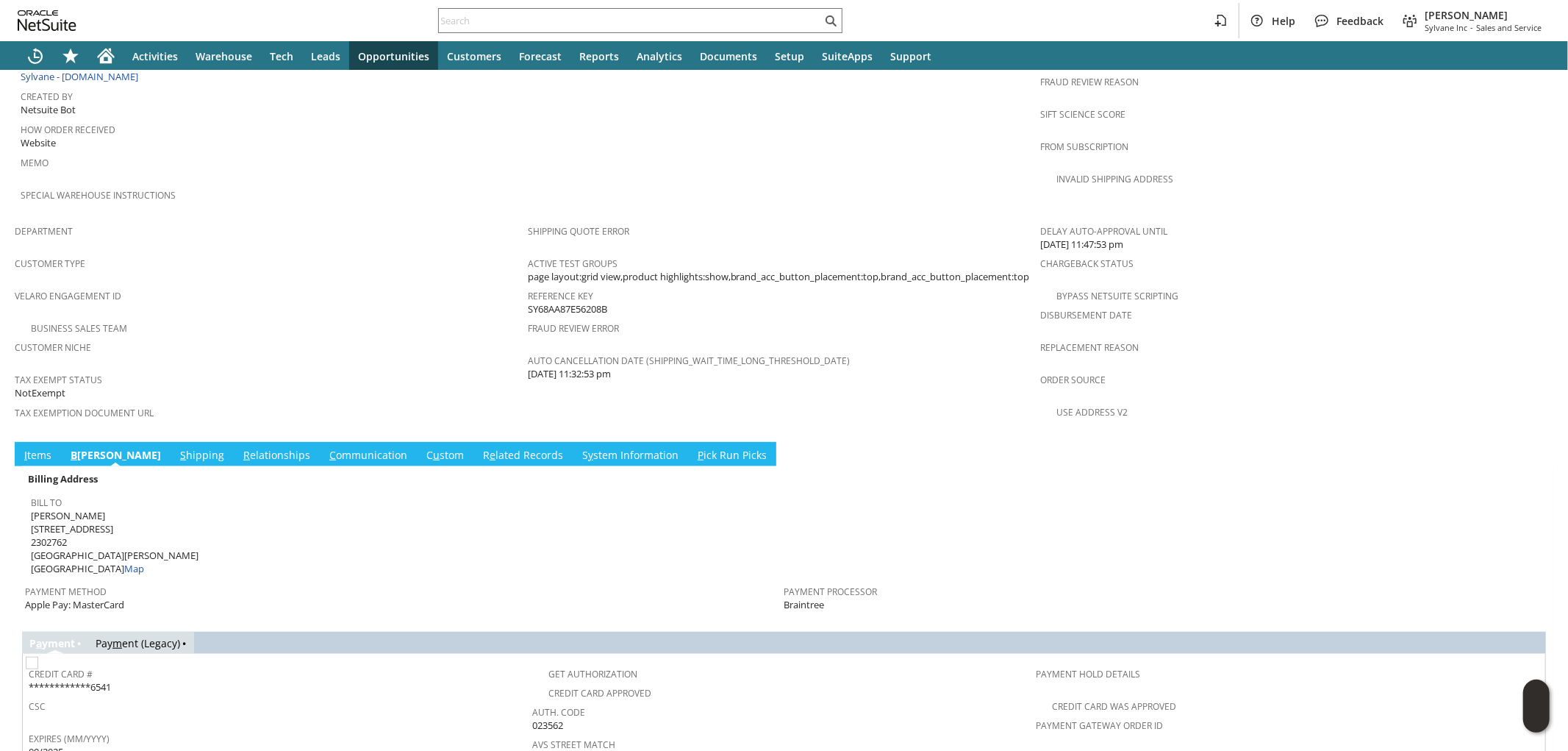
click at [176, 448] on link "S hipping" at bounding box center [201, 456] width 51 height 16
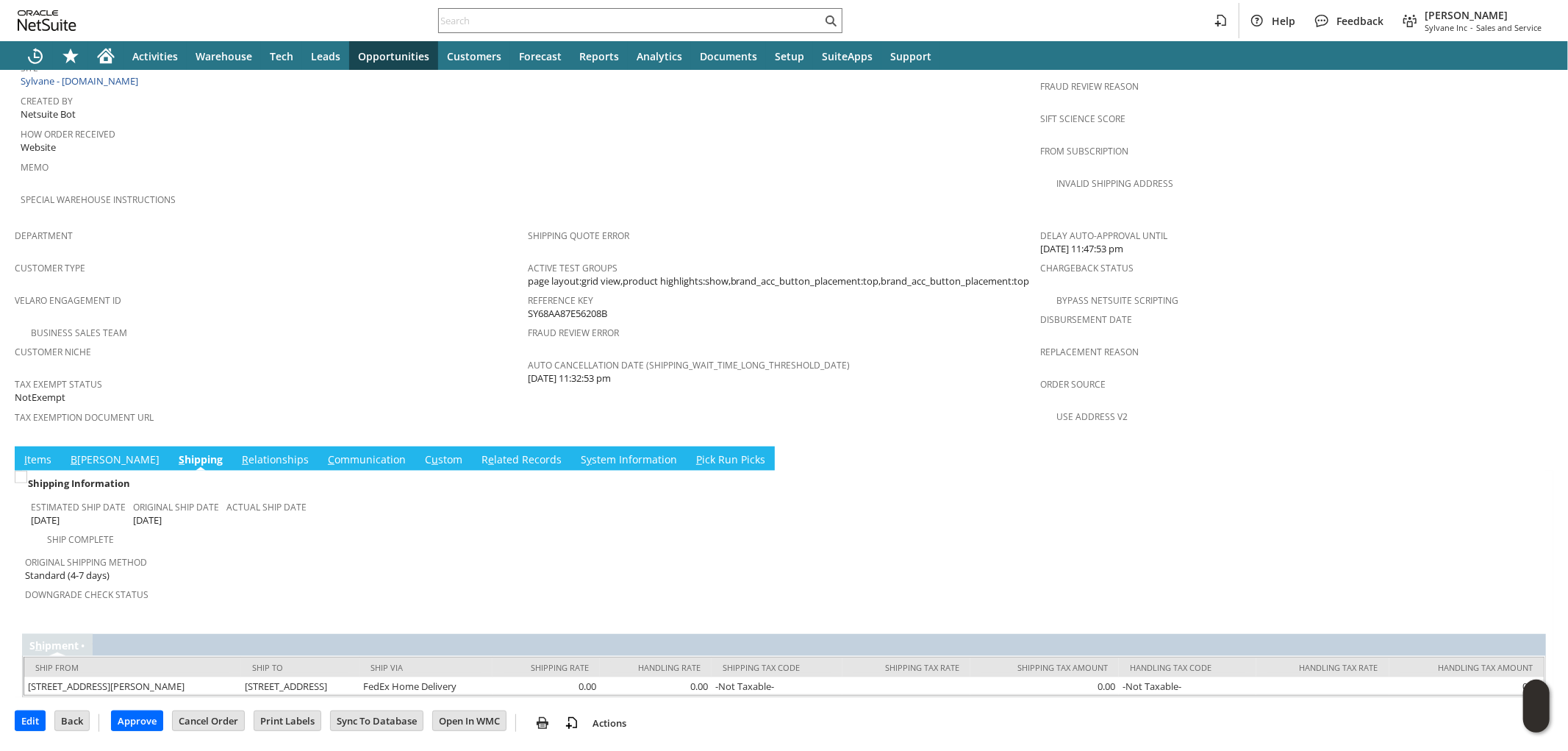
scroll to position [732, 0]
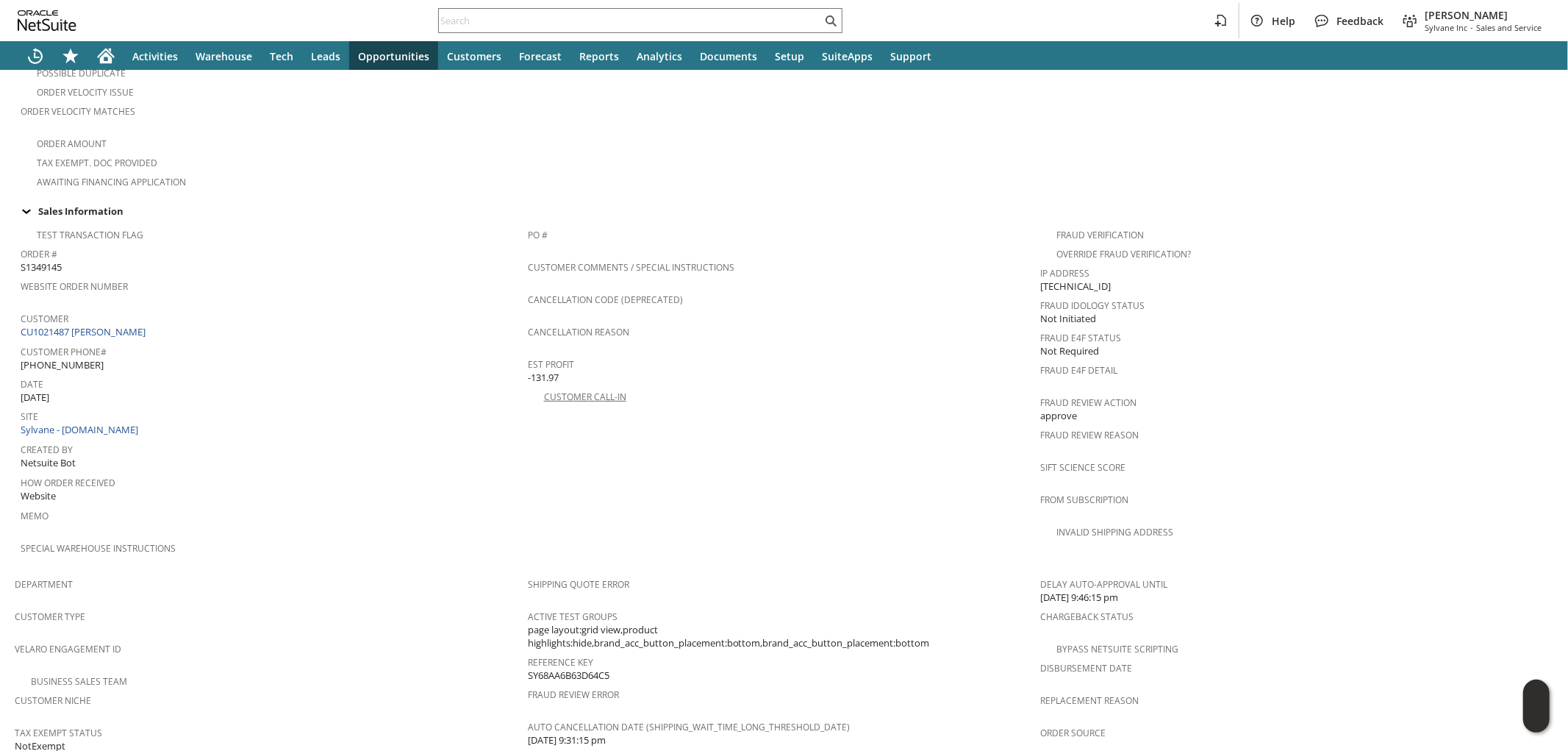
scroll to position [747, 0]
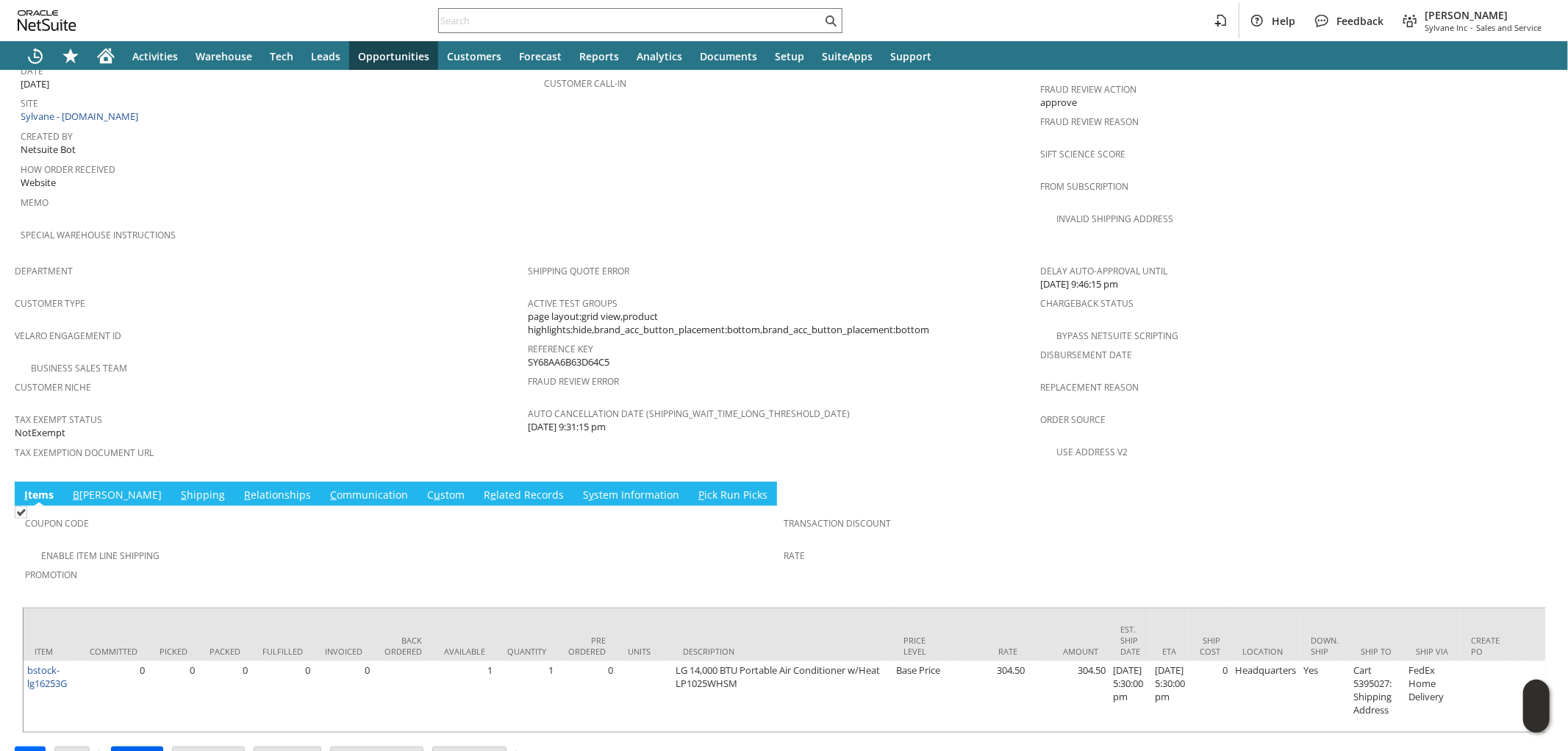
click at [122, 747] on input "Approve" at bounding box center [137, 757] width 51 height 19
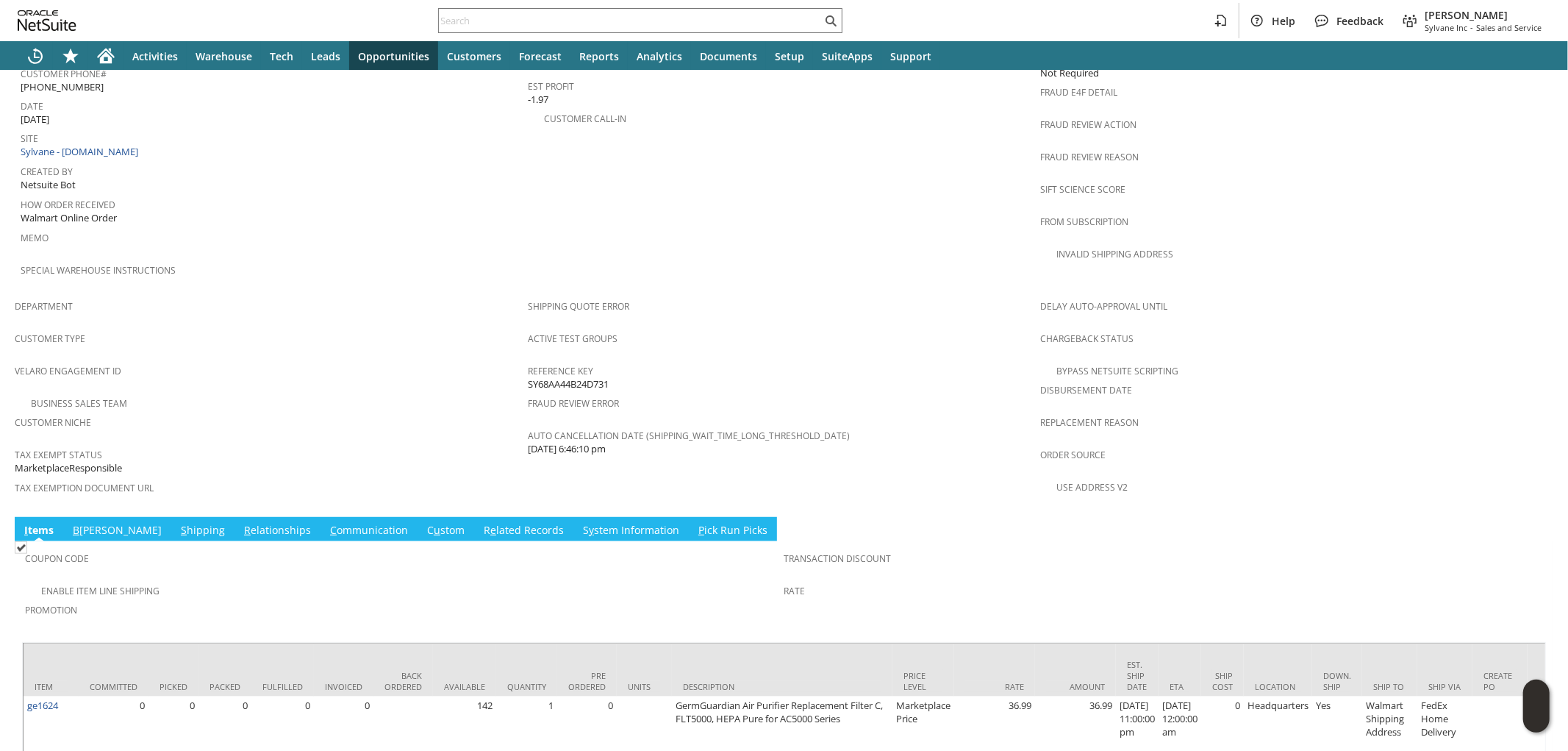
scroll to position [734, 0]
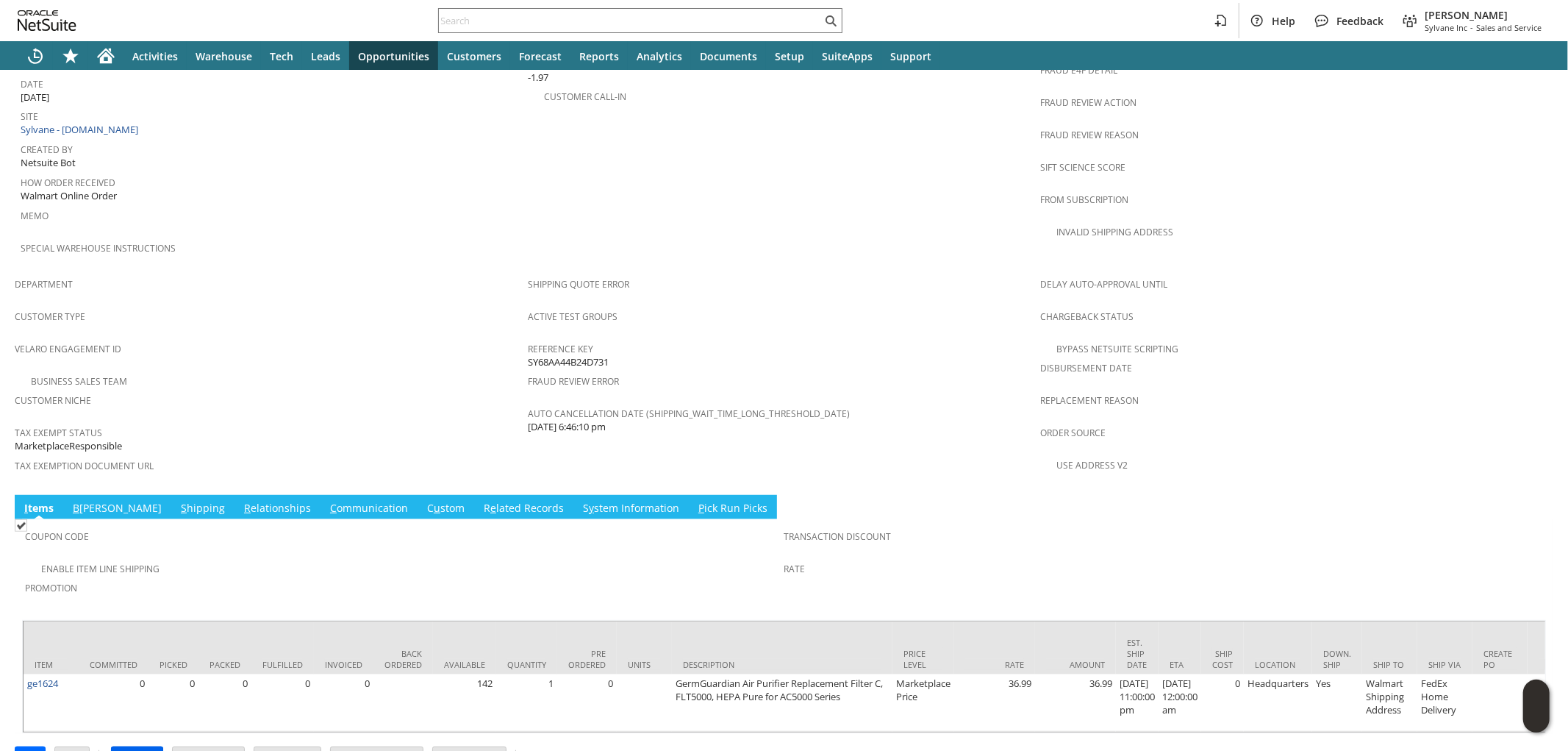
click at [128, 747] on input "Approve" at bounding box center [137, 757] width 51 height 19
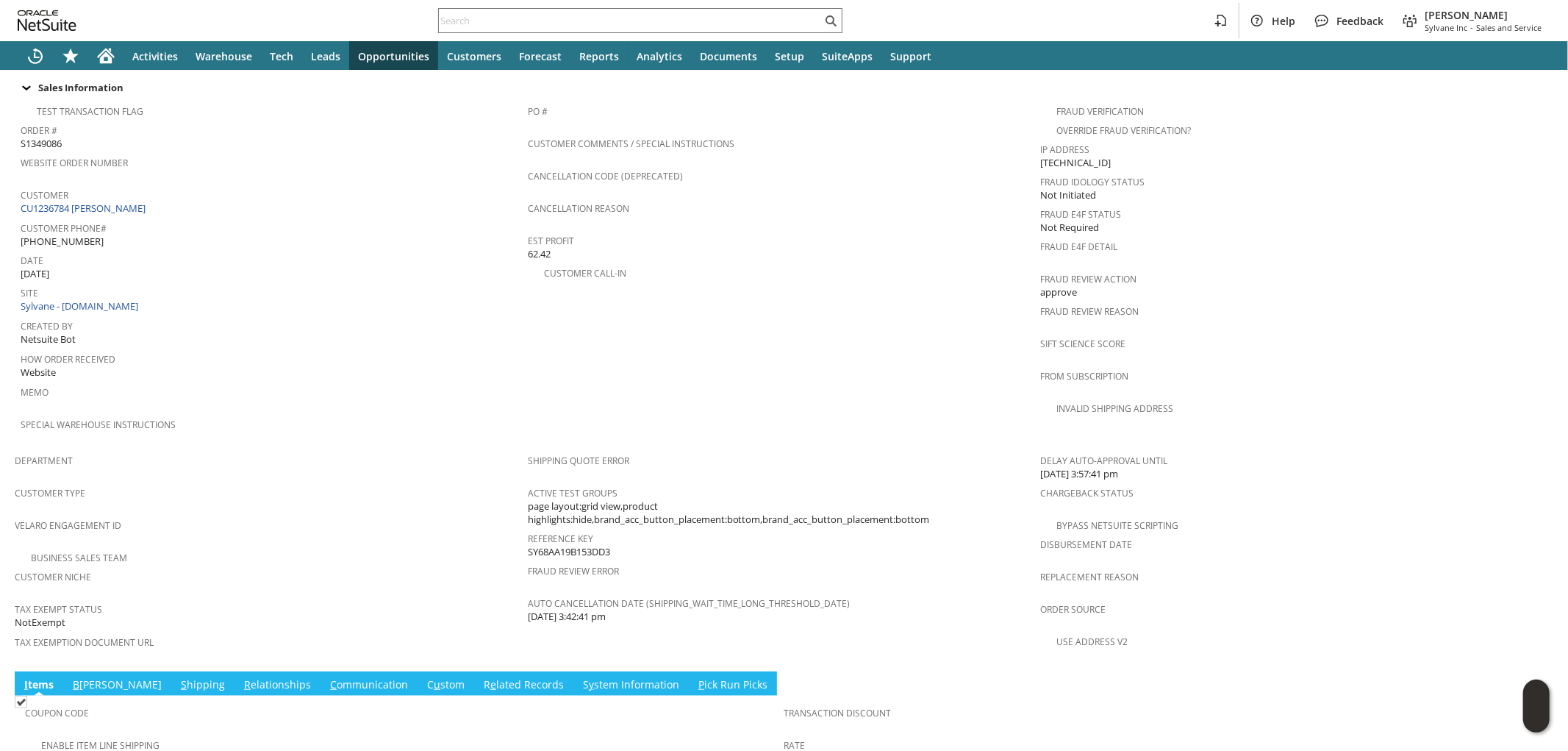
scroll to position [734, 0]
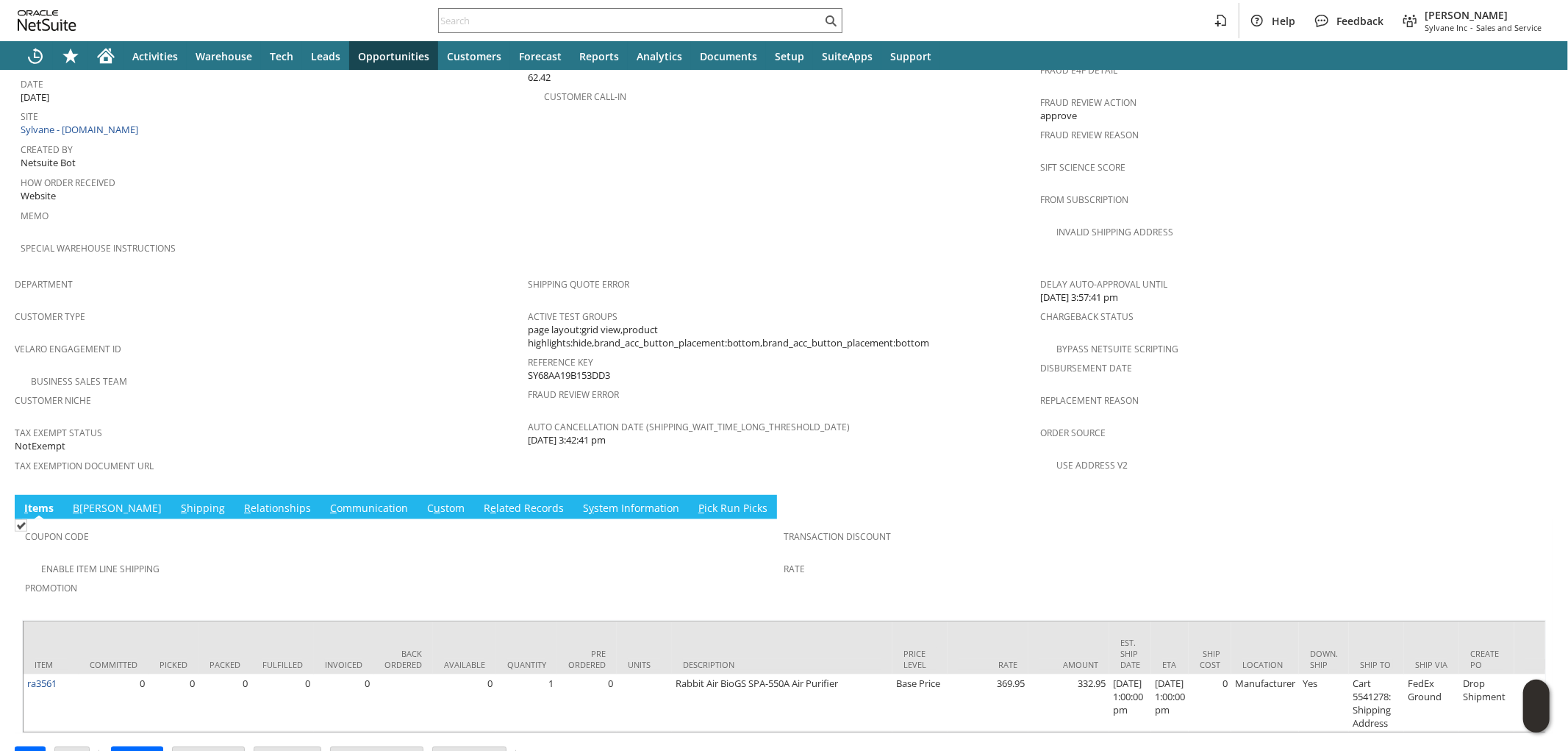
click at [131, 519] on td "Coupon Code Enable Item Line Shipping Promotion Transaction Discount Rate" at bounding box center [784, 566] width 1524 height 94
drag, startPoint x: 135, startPoint y: 464, endPoint x: 162, endPoint y: 461, distance: 27.2
click at [177, 501] on link "S hipping" at bounding box center [202, 509] width 51 height 16
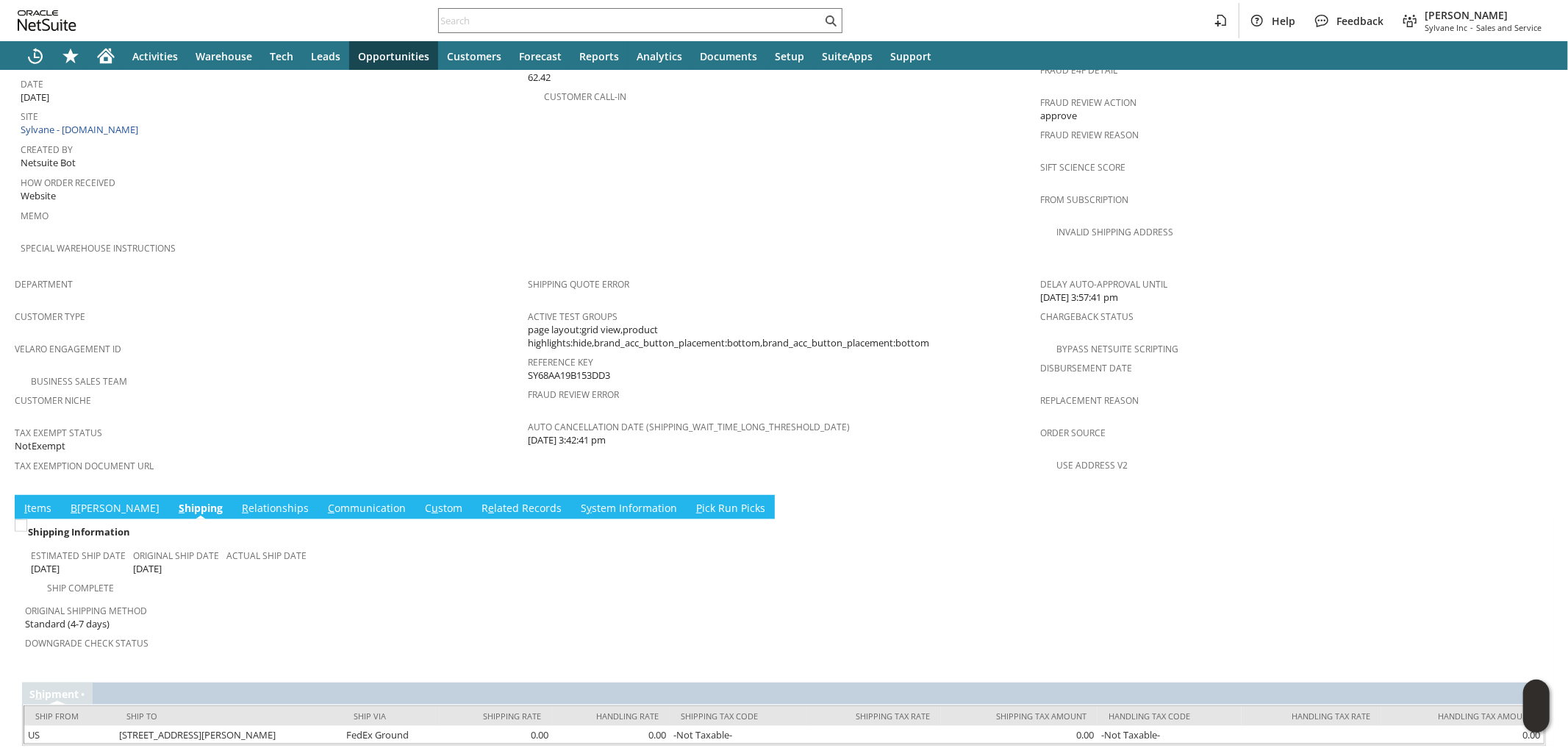
scroll to position [732, 0]
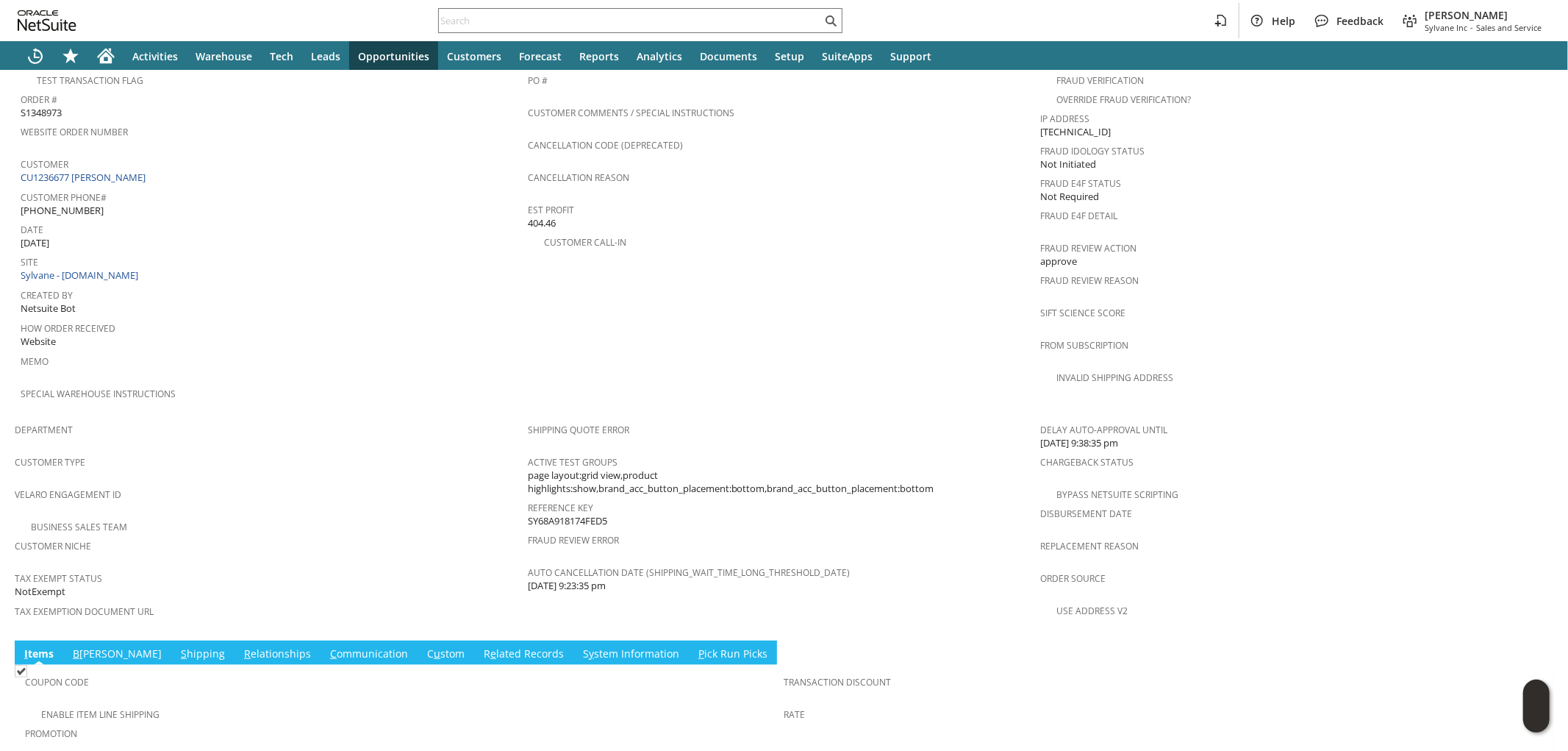
scroll to position [804, 0]
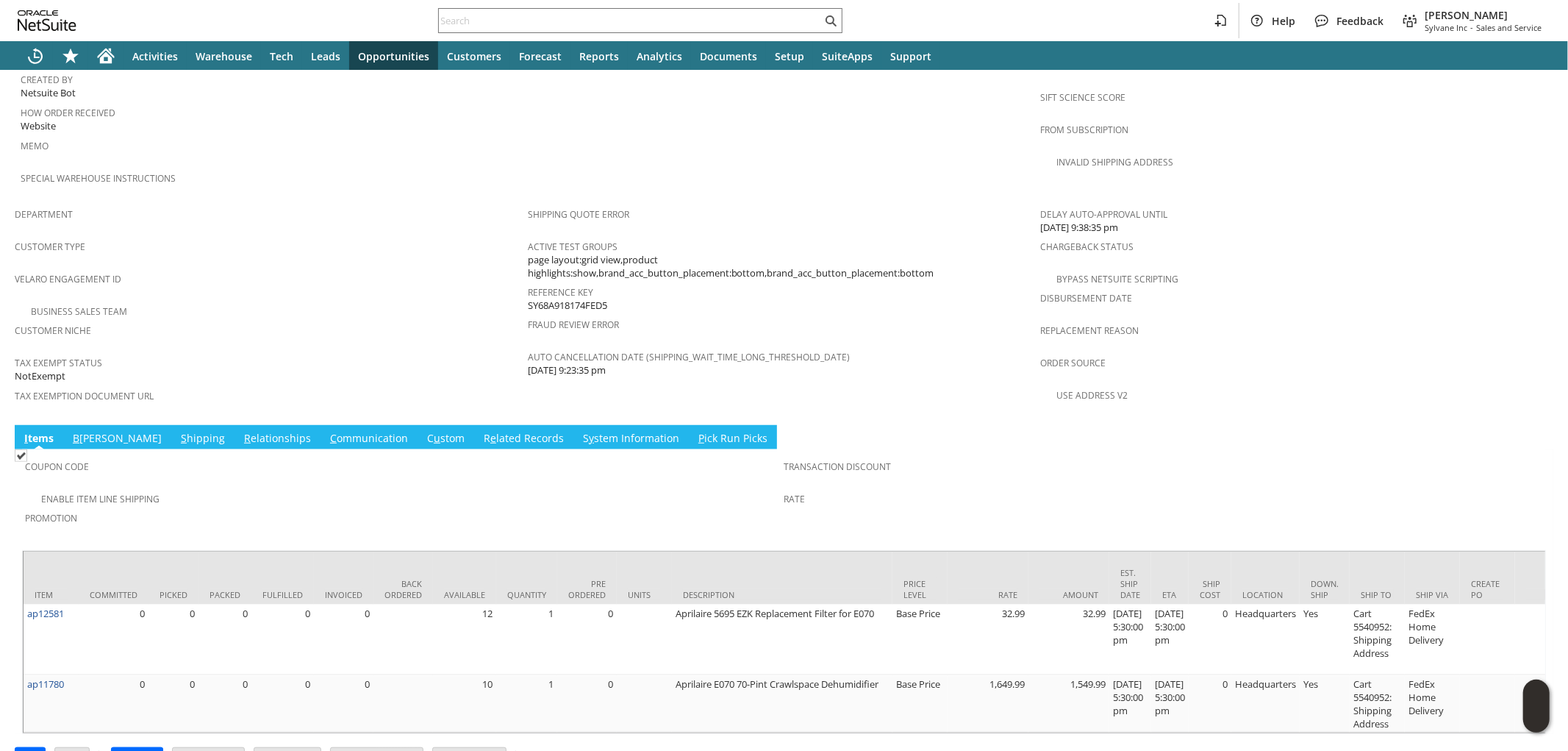
click at [177, 431] on link "S hipping" at bounding box center [202, 439] width 51 height 16
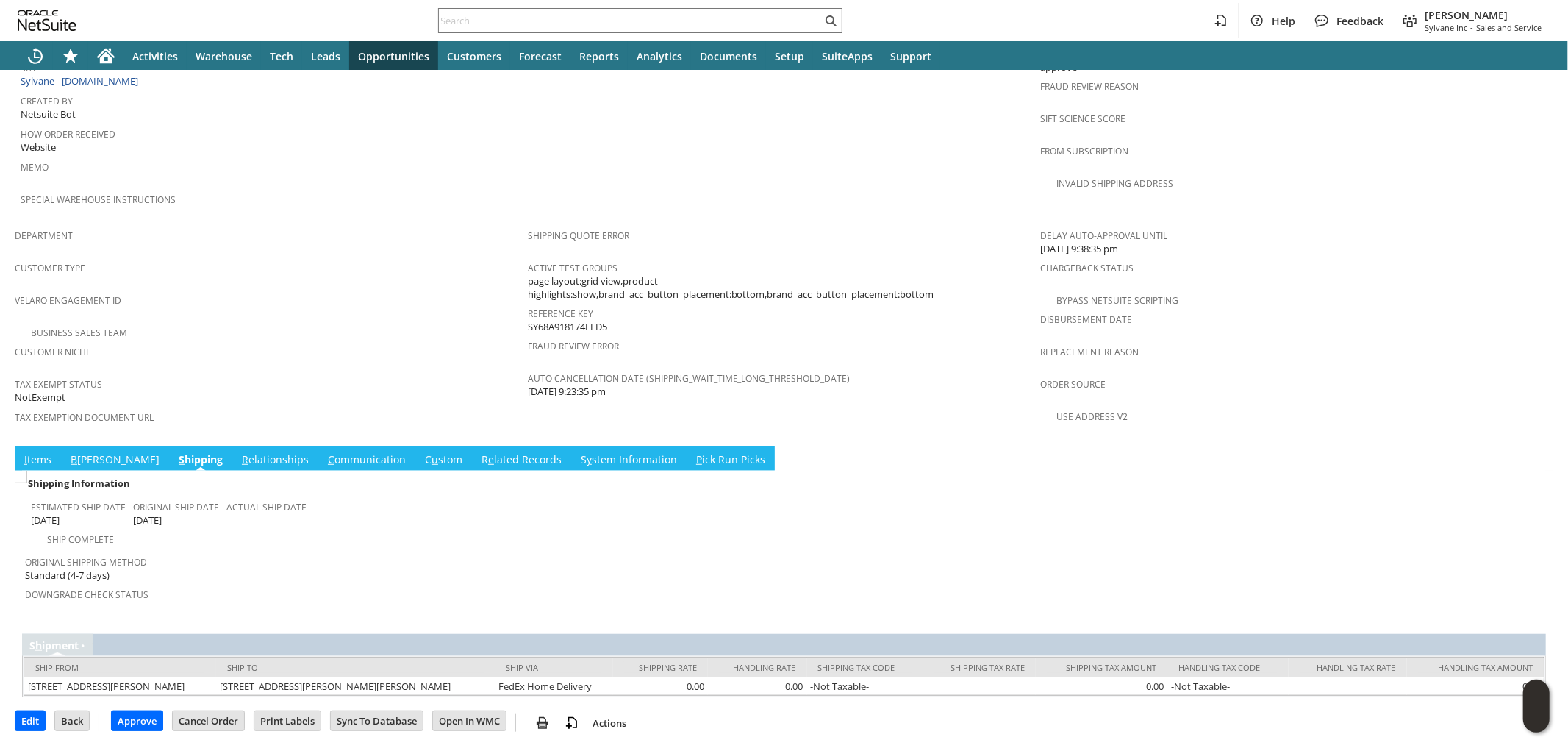
scroll to position [732, 0]
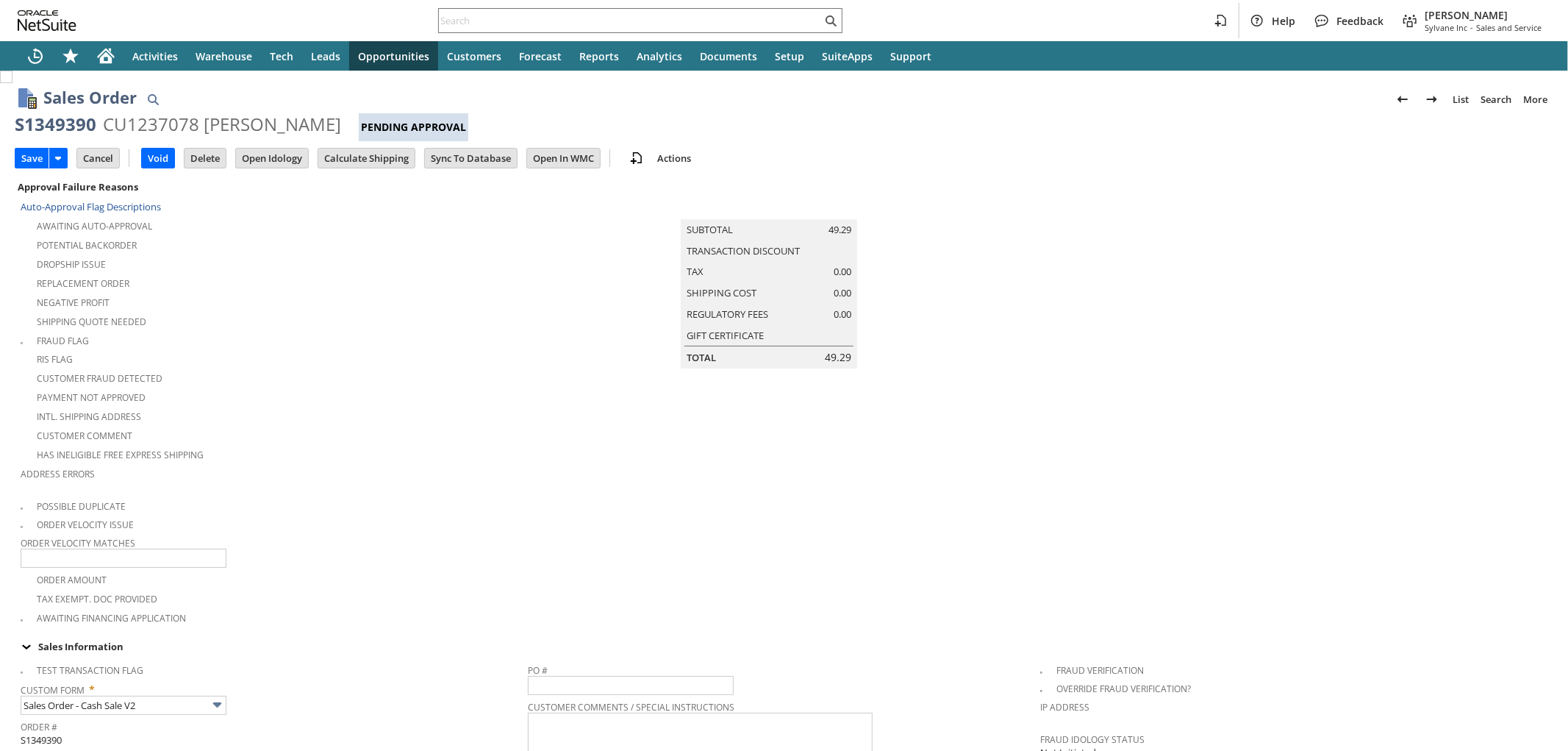
type input "Add"
type input "Copy Previous"
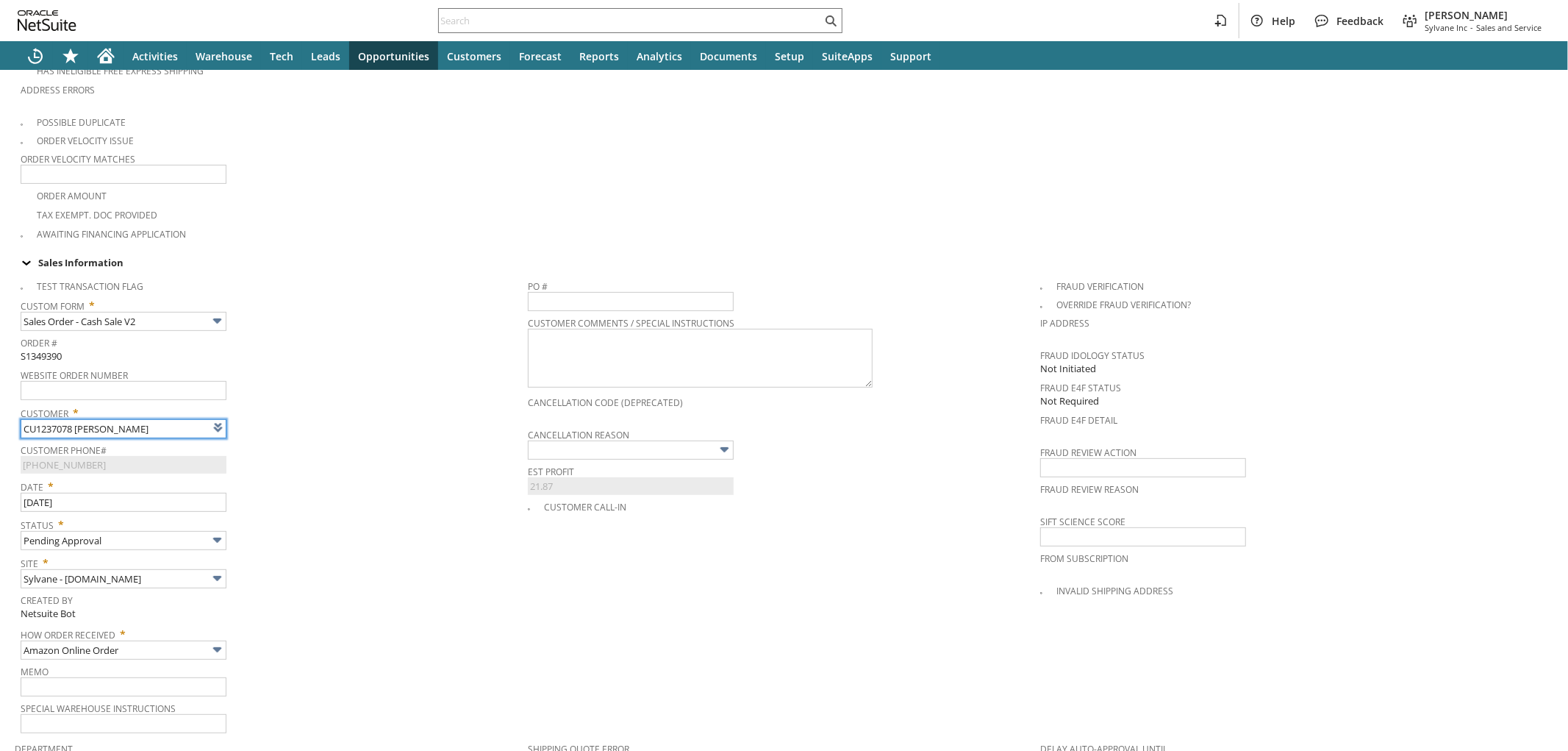
type input "Intelligent Recommendations ⁰"
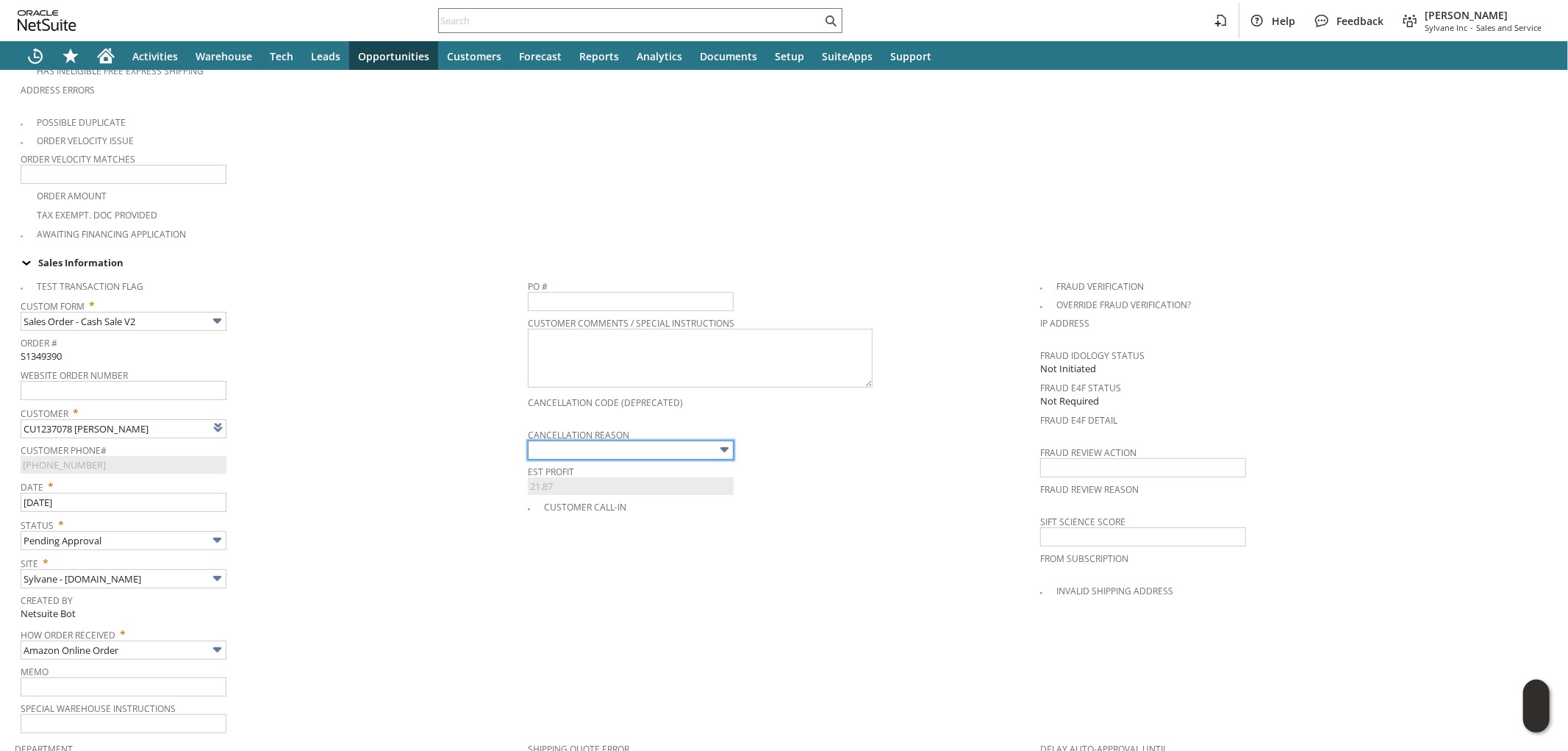
click at [589, 441] on input "text" at bounding box center [630, 451] width 206 height 19
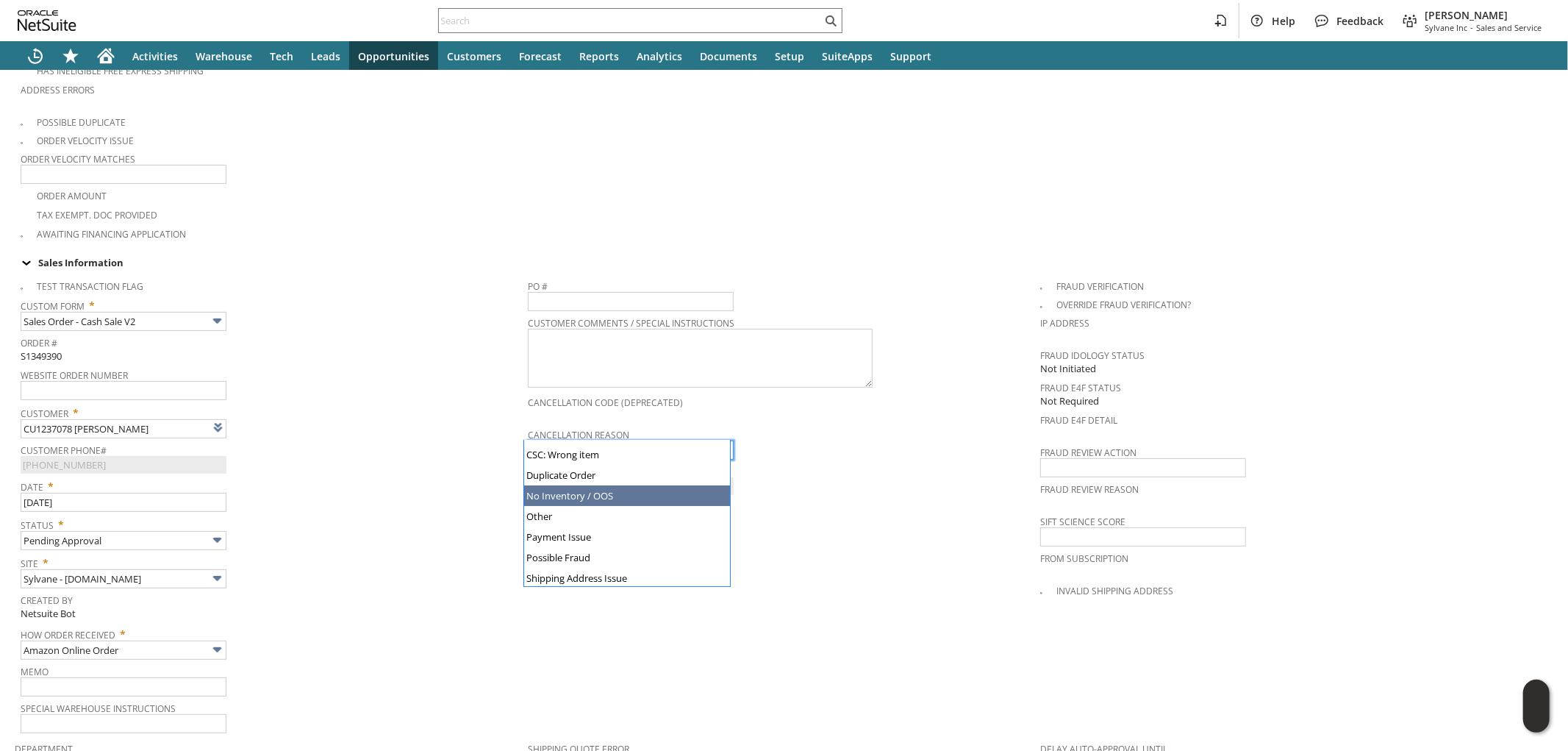
type input "No Inventory / OOS"
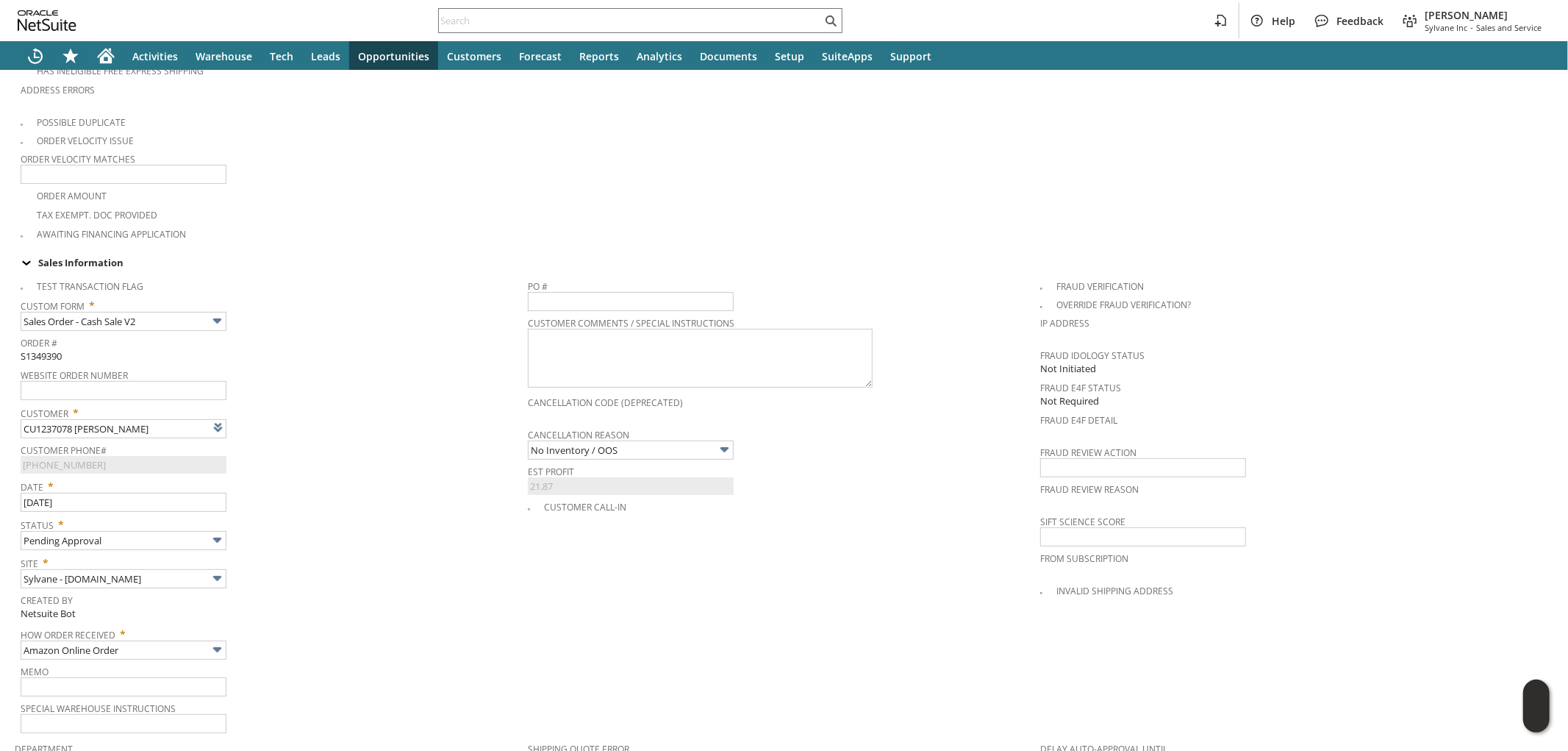
click at [364, 402] on span "Customer *" at bounding box center [270, 410] width 500 height 18
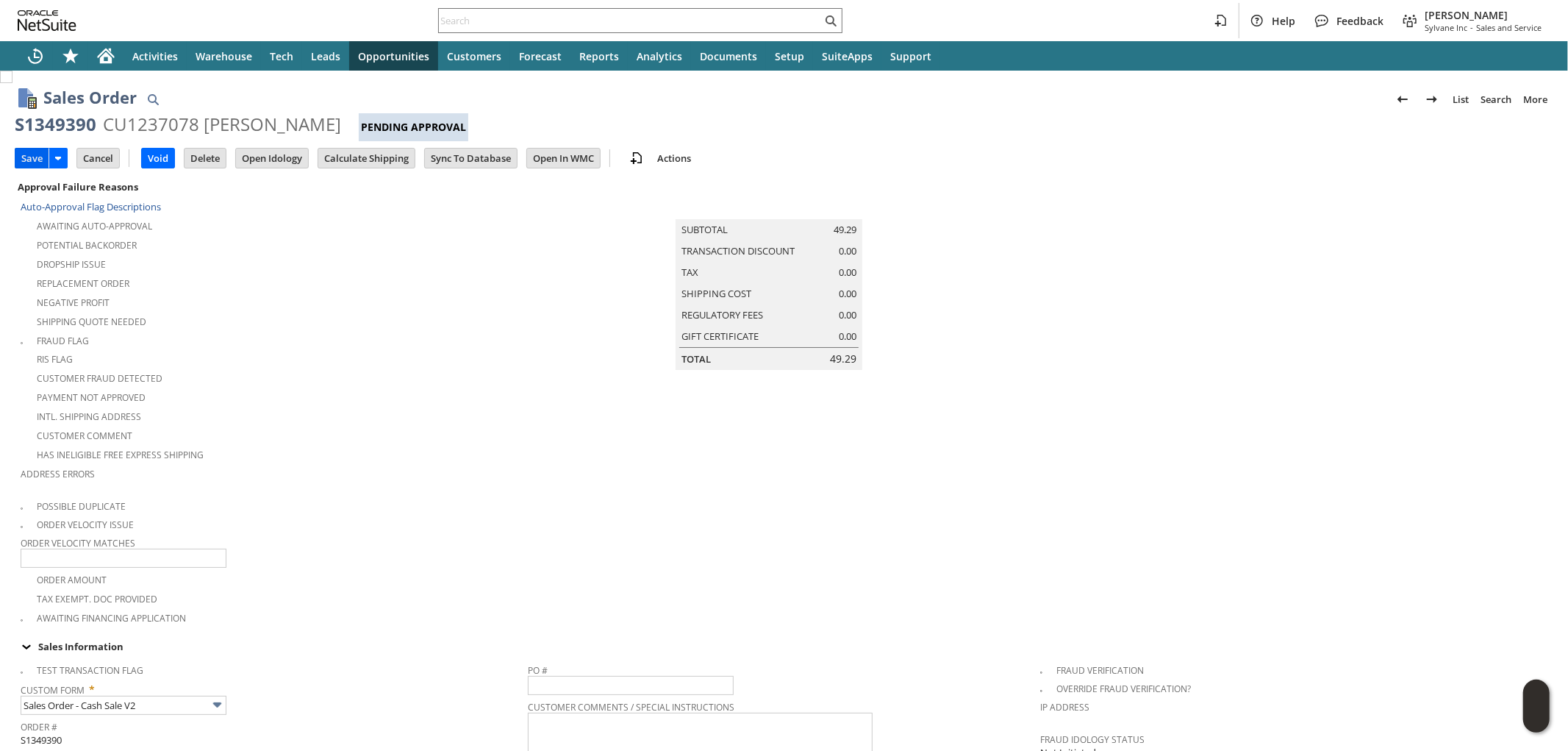
click at [30, 161] on input "Save" at bounding box center [32, 158] width 33 height 19
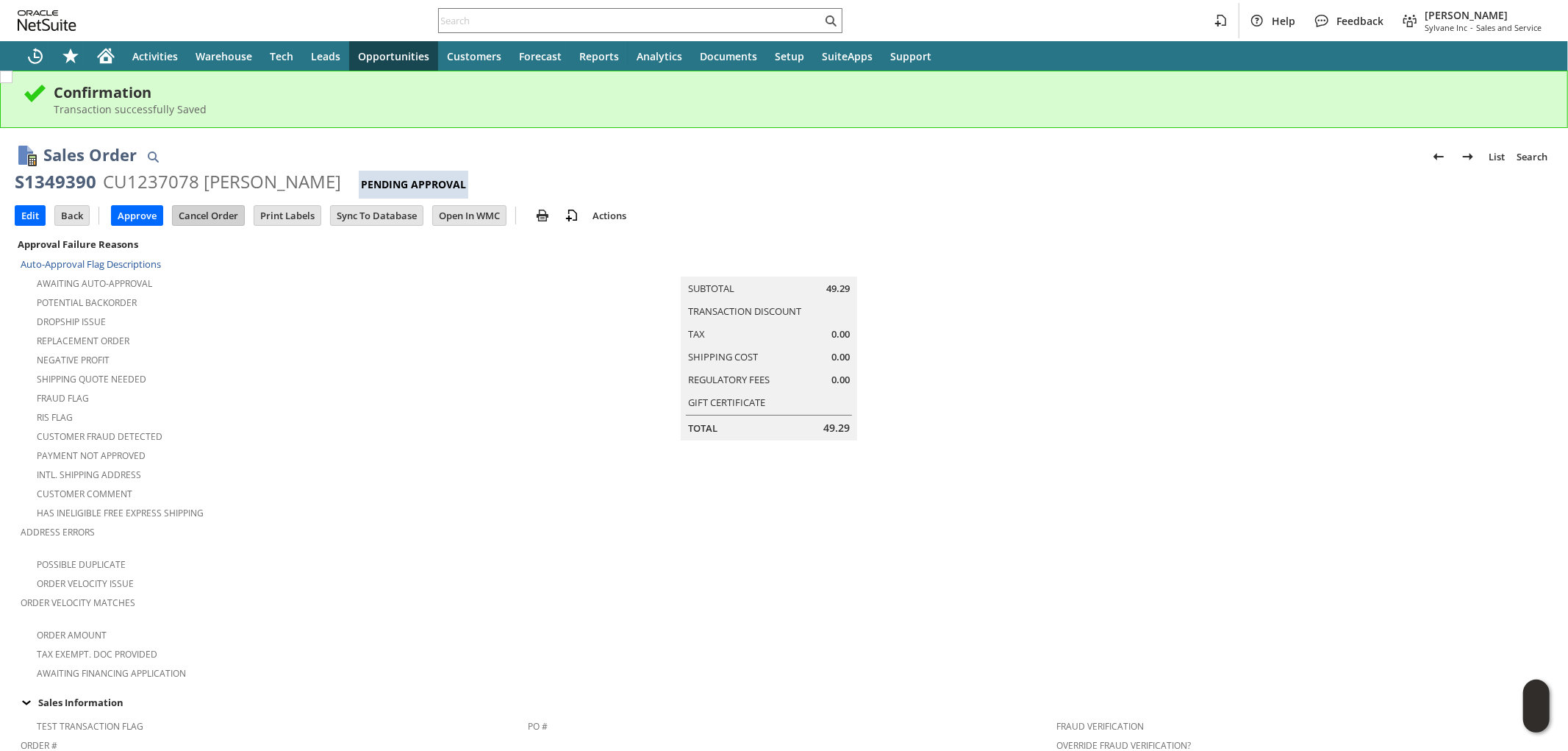
click at [214, 218] on input "Cancel Order" at bounding box center [208, 216] width 71 height 19
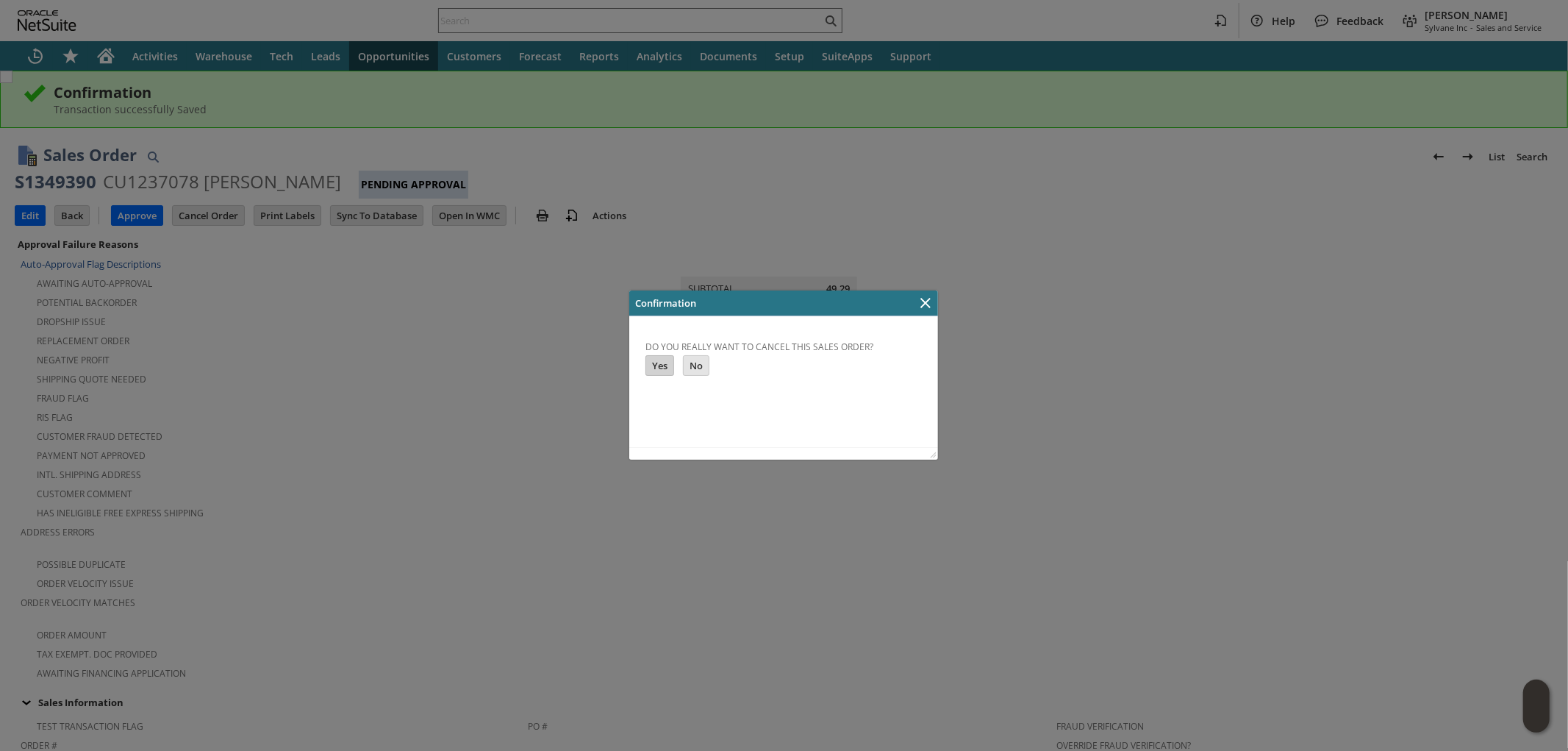
click at [655, 359] on input "Yes" at bounding box center [659, 365] width 27 height 19
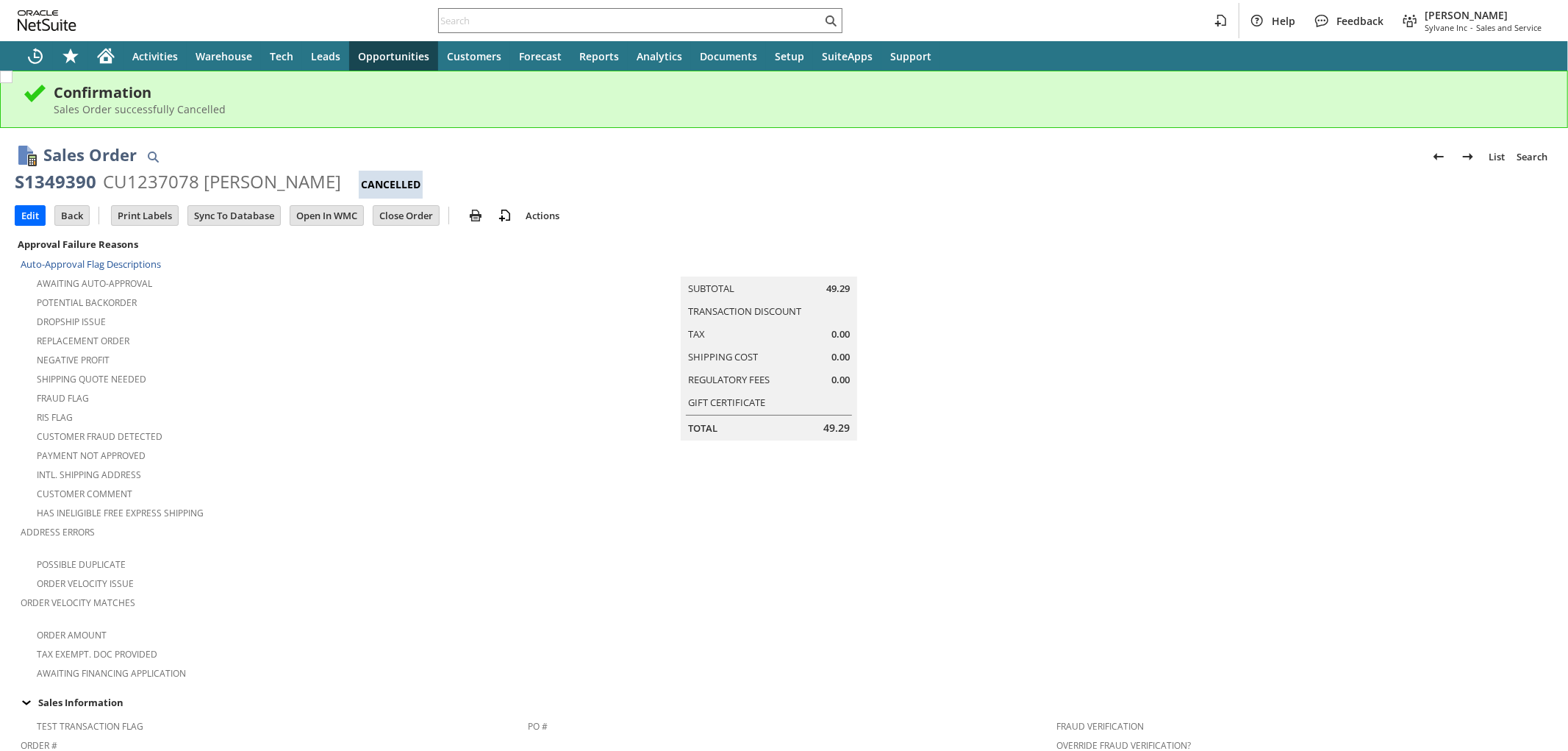
scroll to position [831, 0]
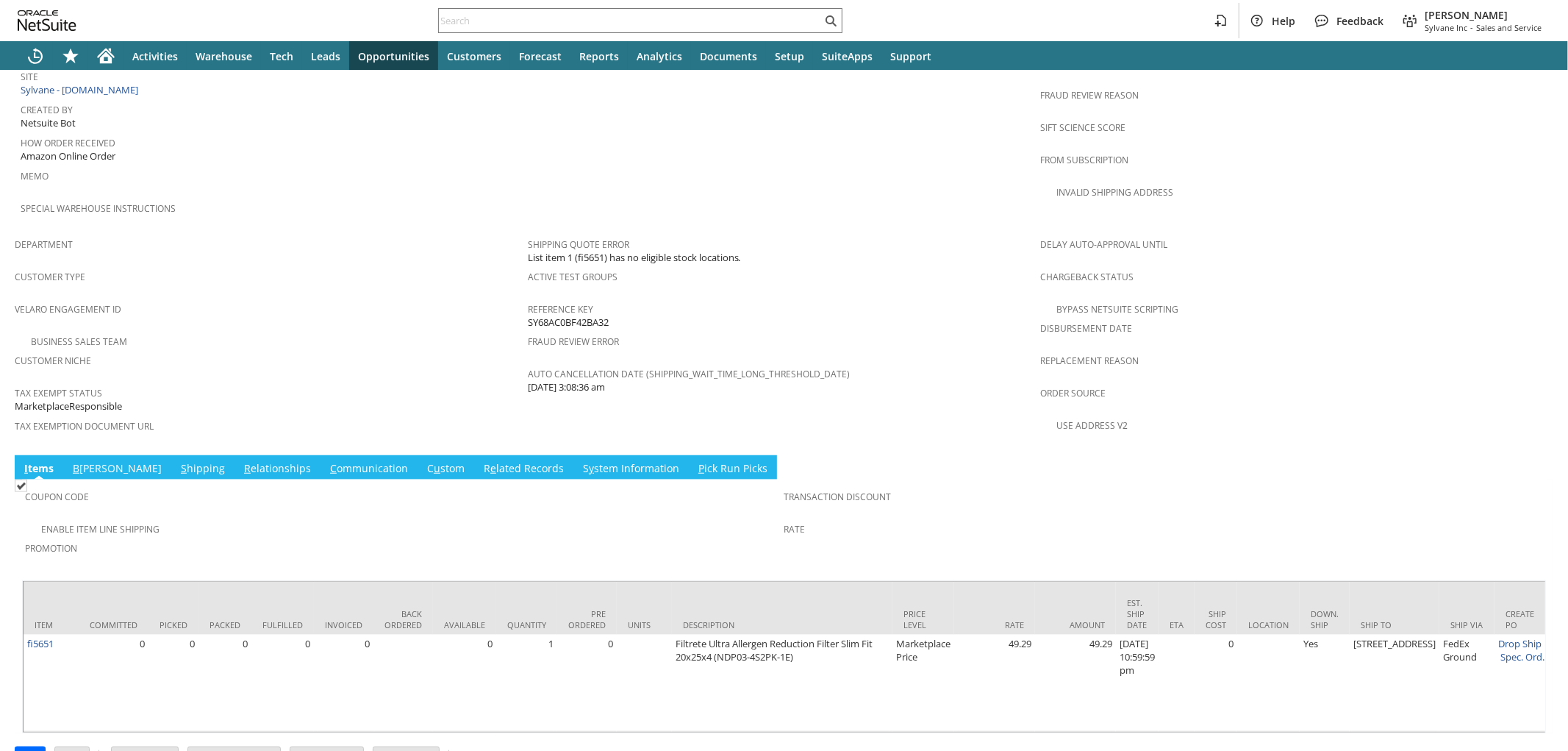
click at [424, 461] on link "C u stom" at bounding box center [446, 469] width 45 height 16
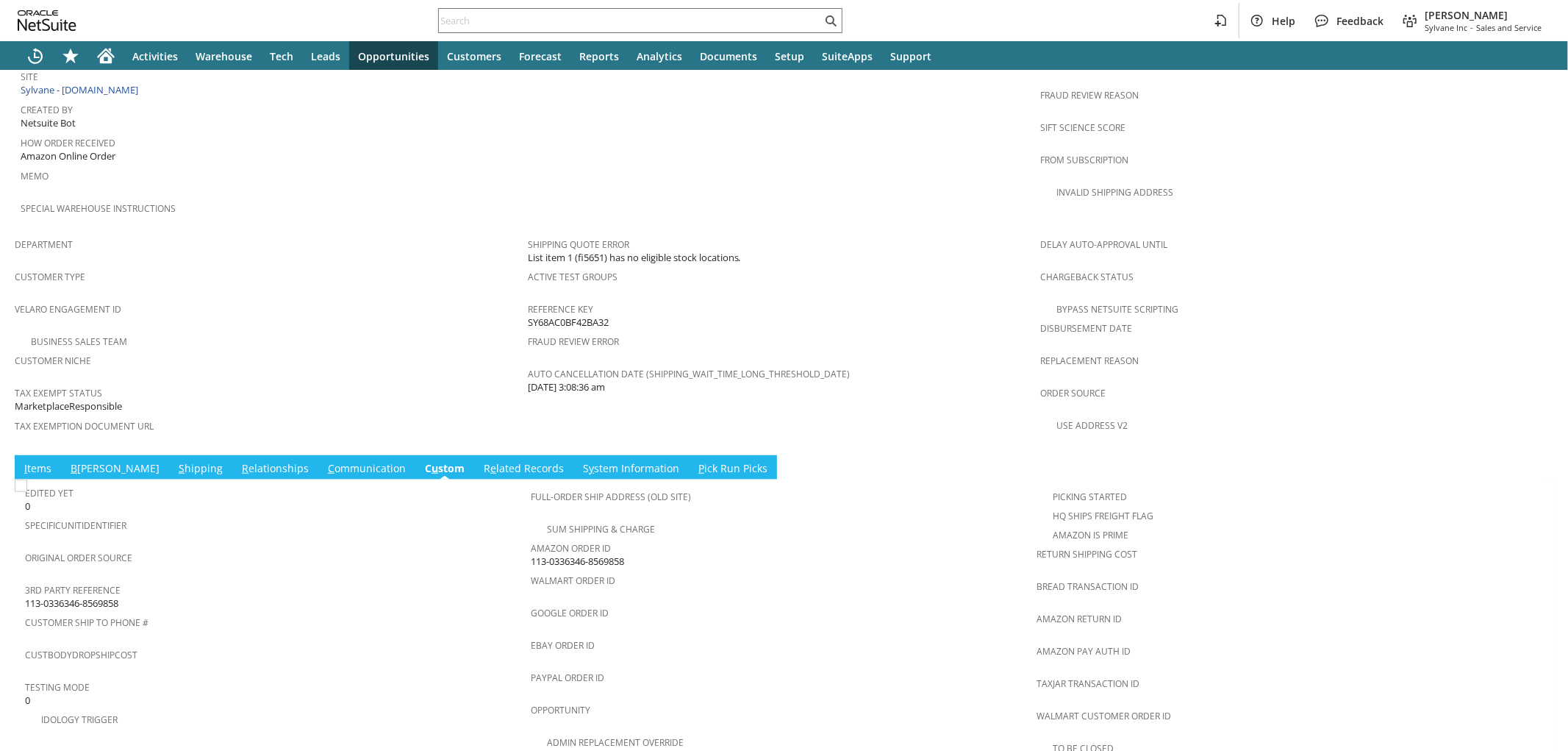
click at [568, 555] on span "113-0336346-8569858" at bounding box center [577, 561] width 94 height 14
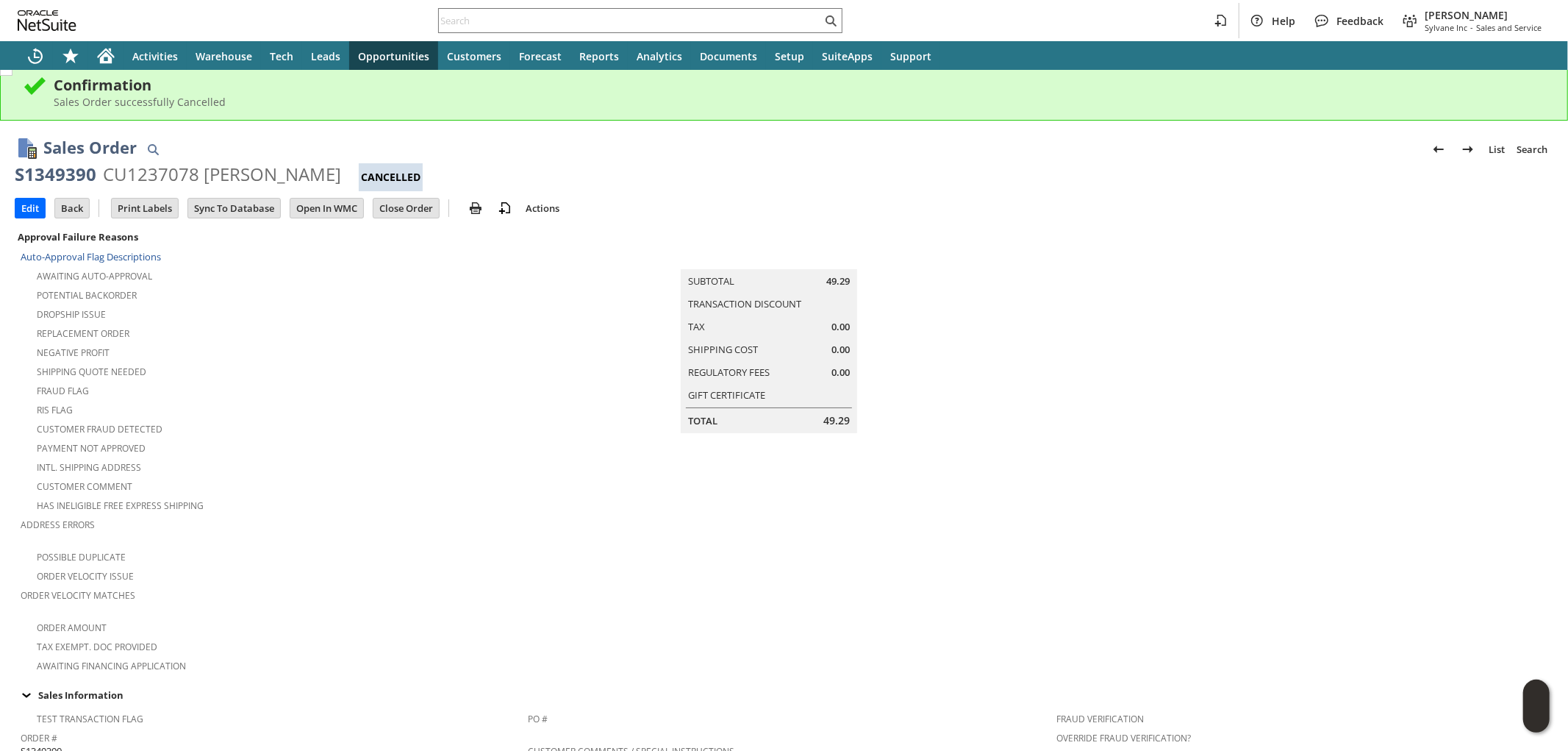
scroll to position [0, 0]
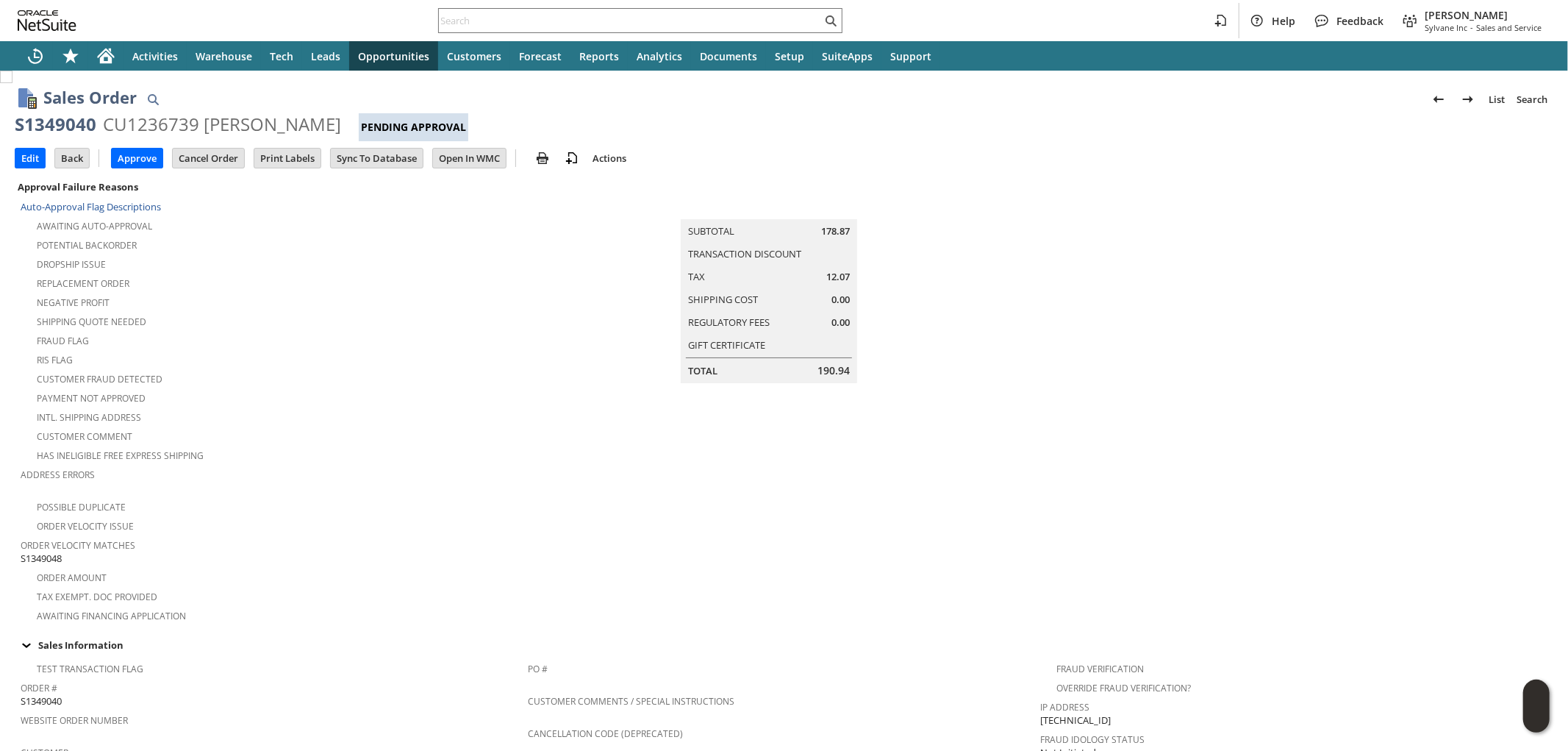
click at [50, 552] on span "S1349048" at bounding box center [41, 558] width 41 height 14
copy span "S1349048"
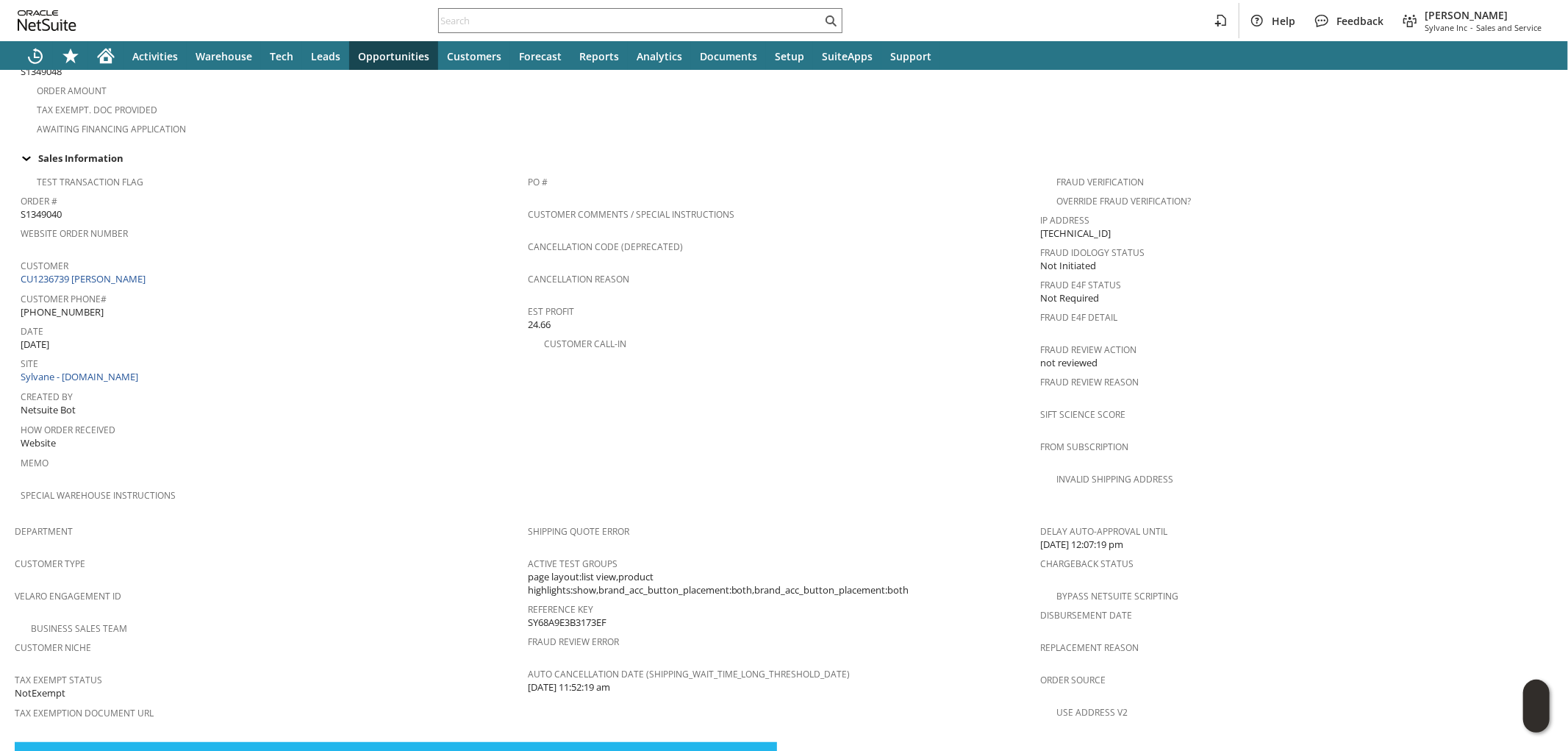
scroll to position [830, 0]
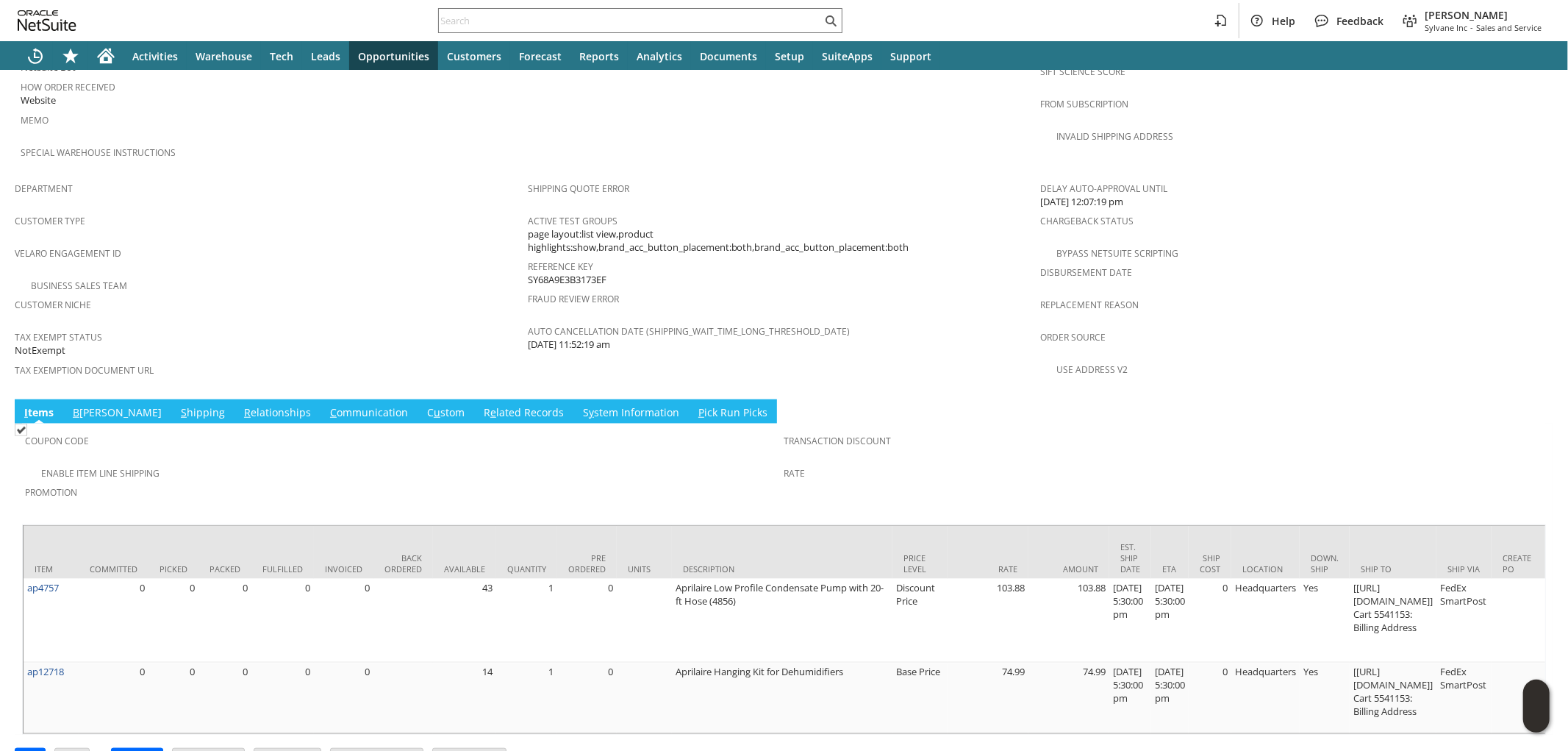
click at [81, 405] on link "B illing" at bounding box center [117, 413] width 97 height 16
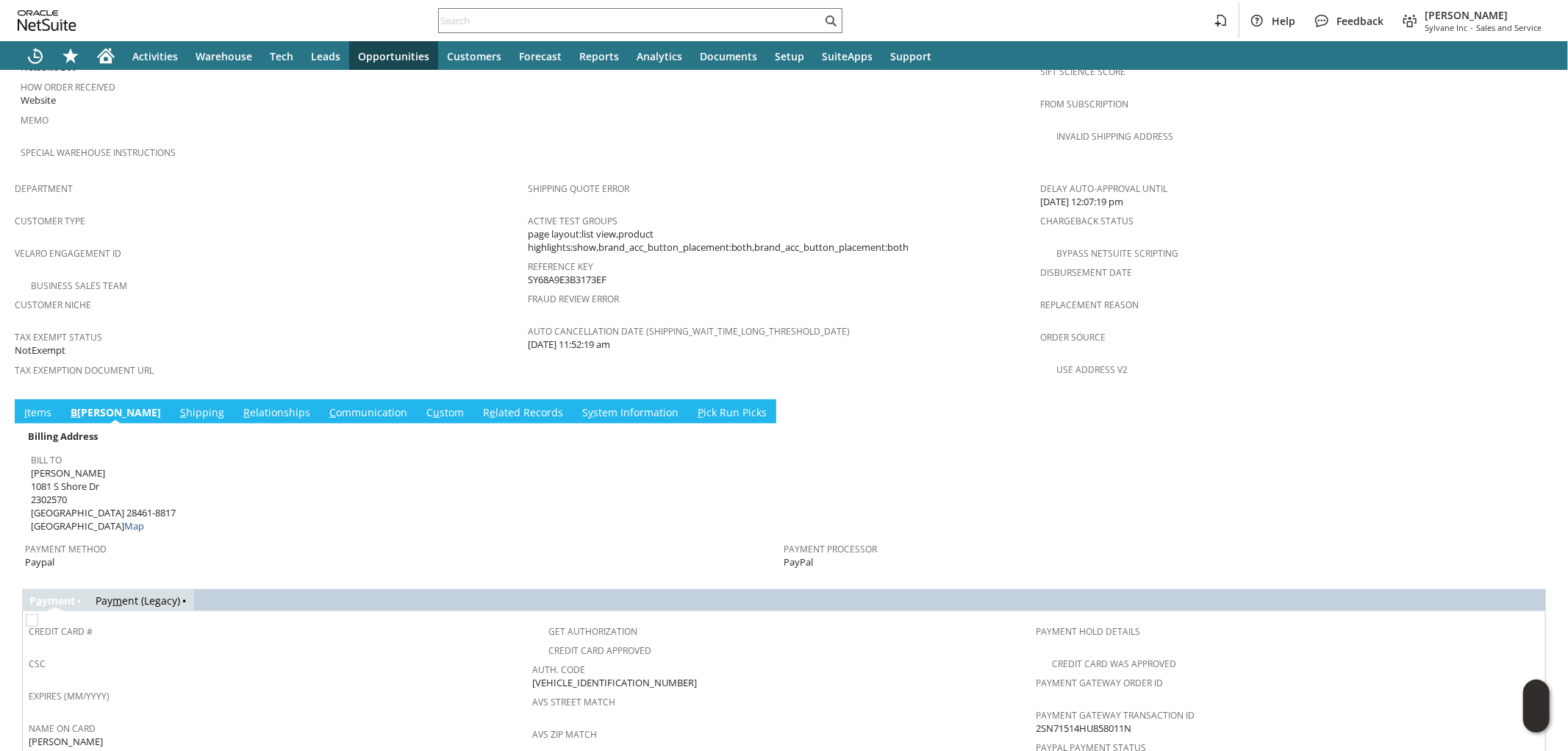
scroll to position [1020, 0]
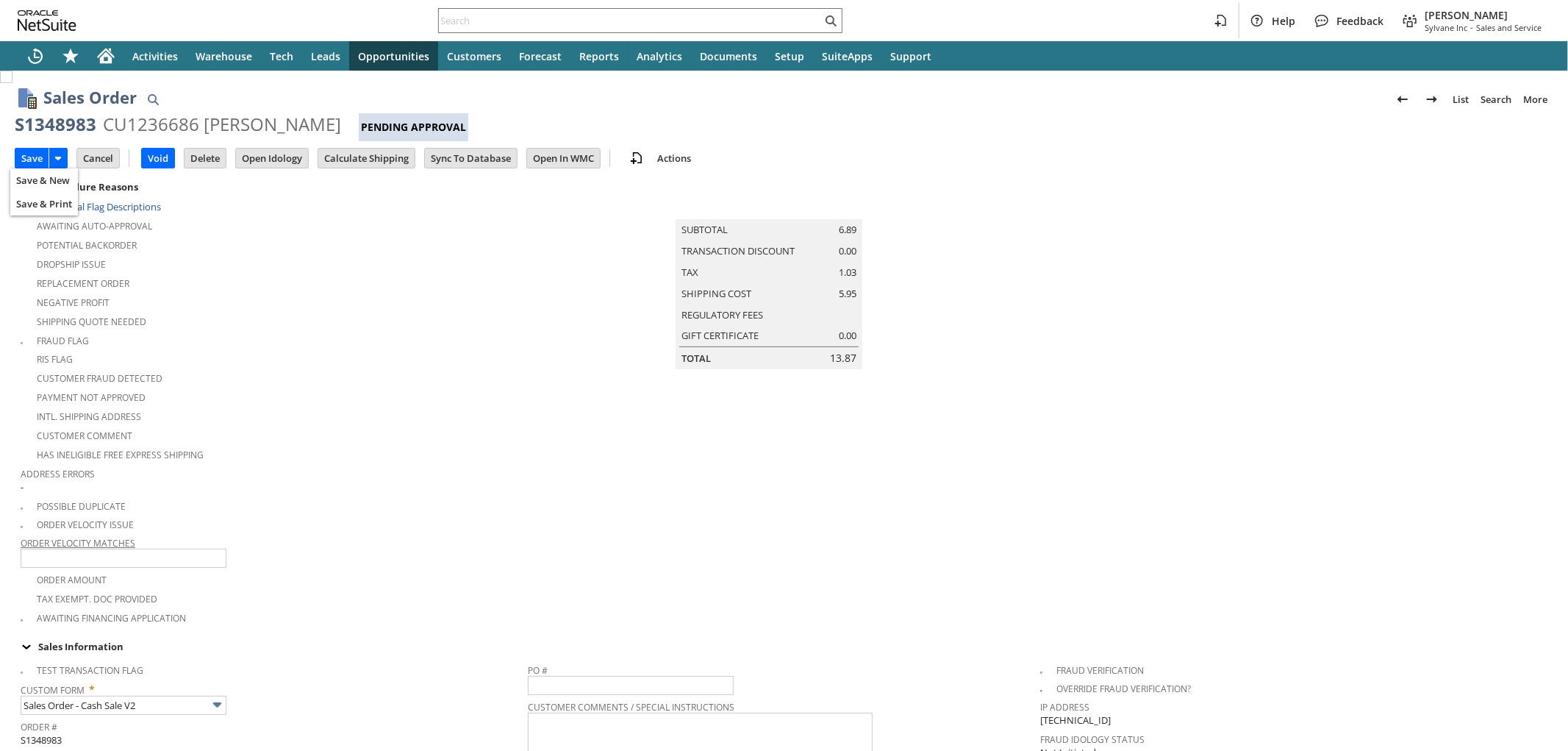
scroll to position [384, 0]
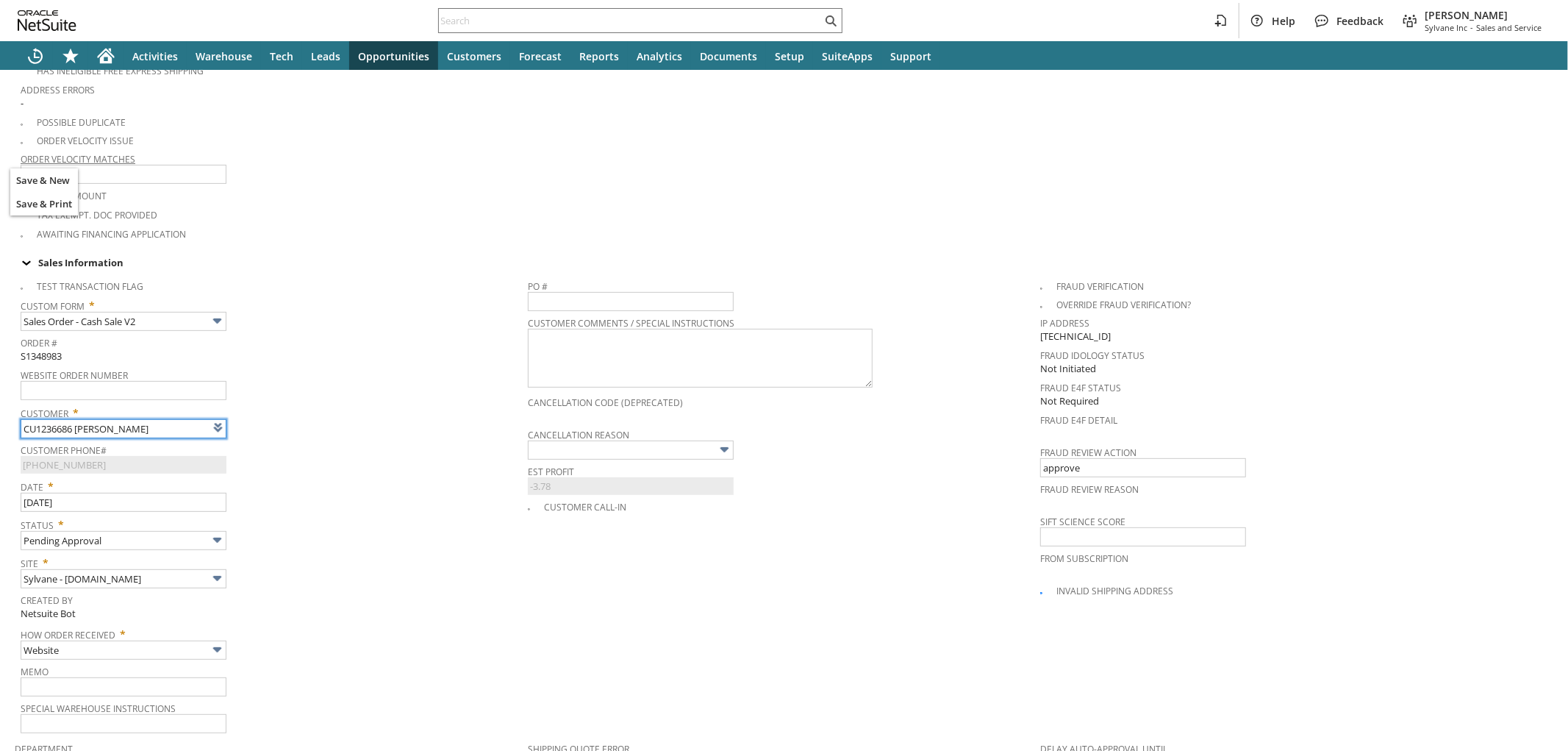
type input "Intelligent Recommendations ⁰"
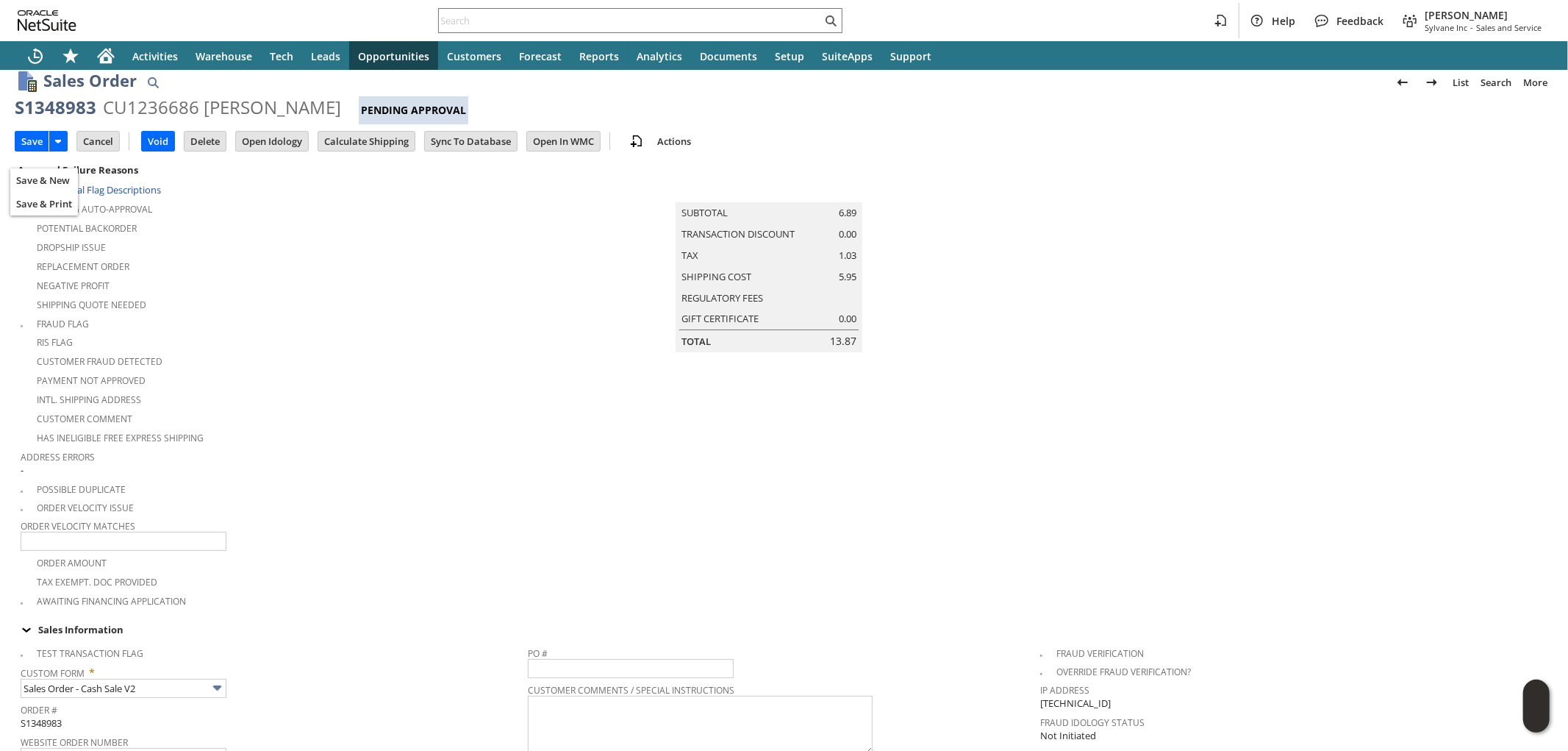
scroll to position [0, 0]
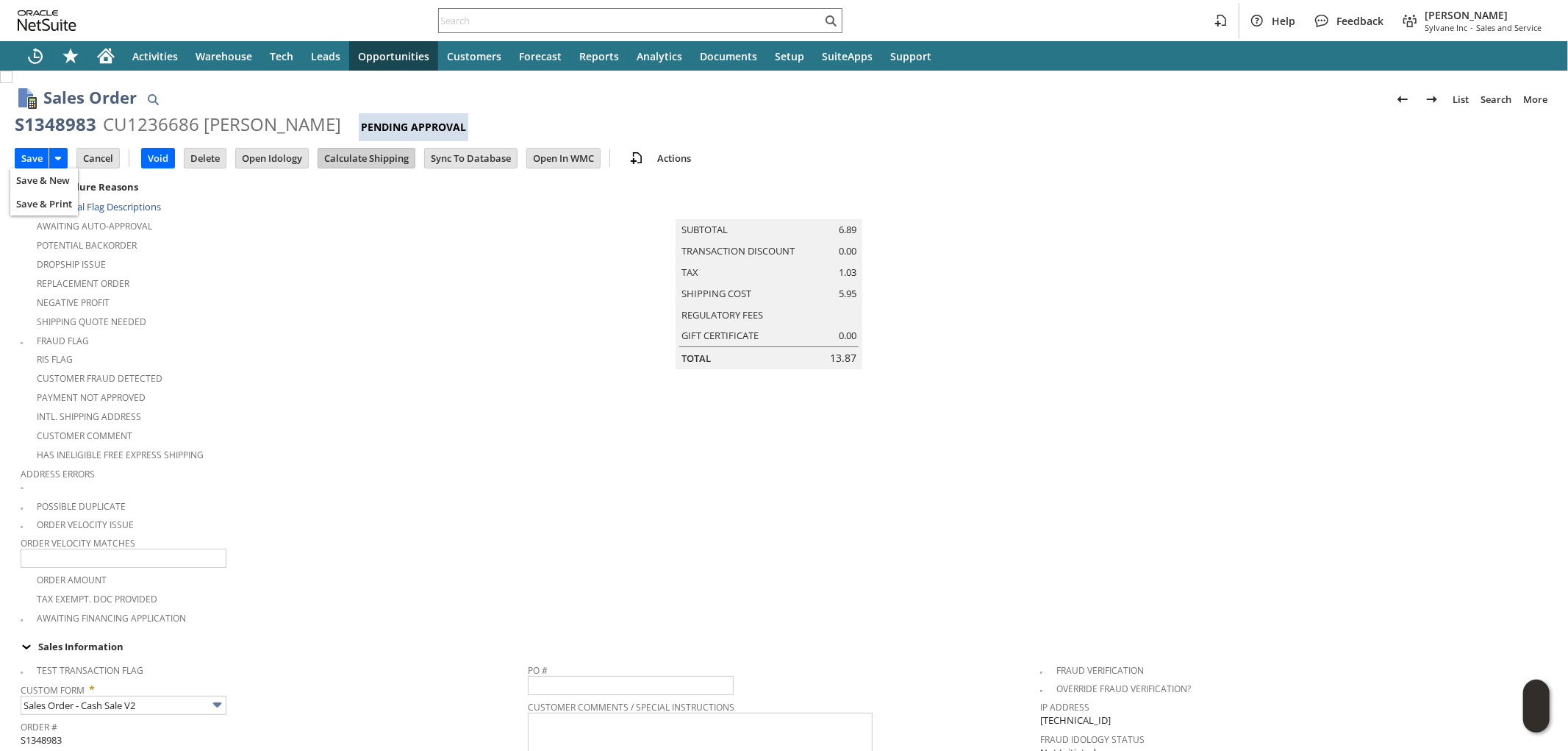
click at [374, 162] on input "Calculate Shipping" at bounding box center [366, 158] width 97 height 19
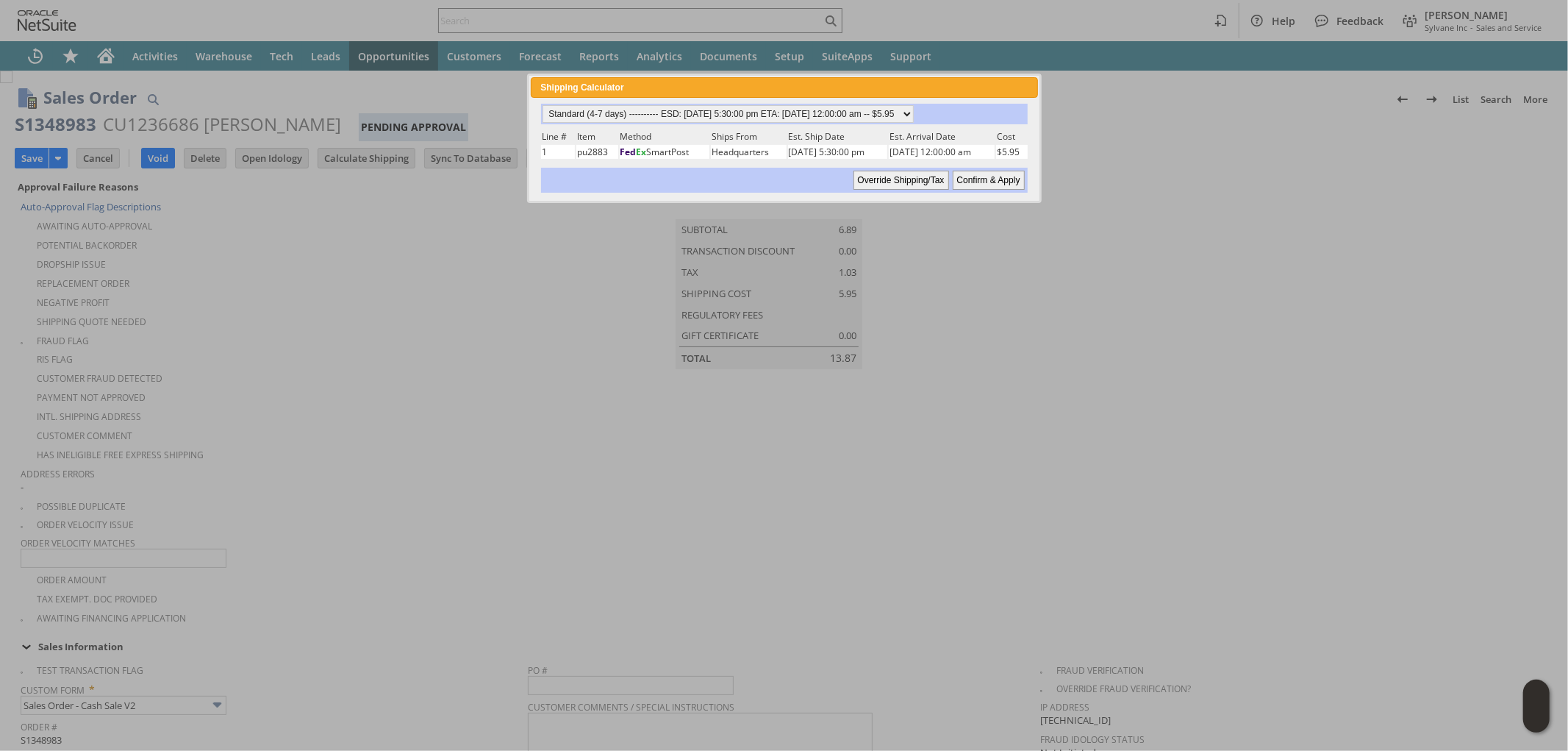
click at [1007, 175] on input "Confirm & Apply" at bounding box center [988, 181] width 72 height 19
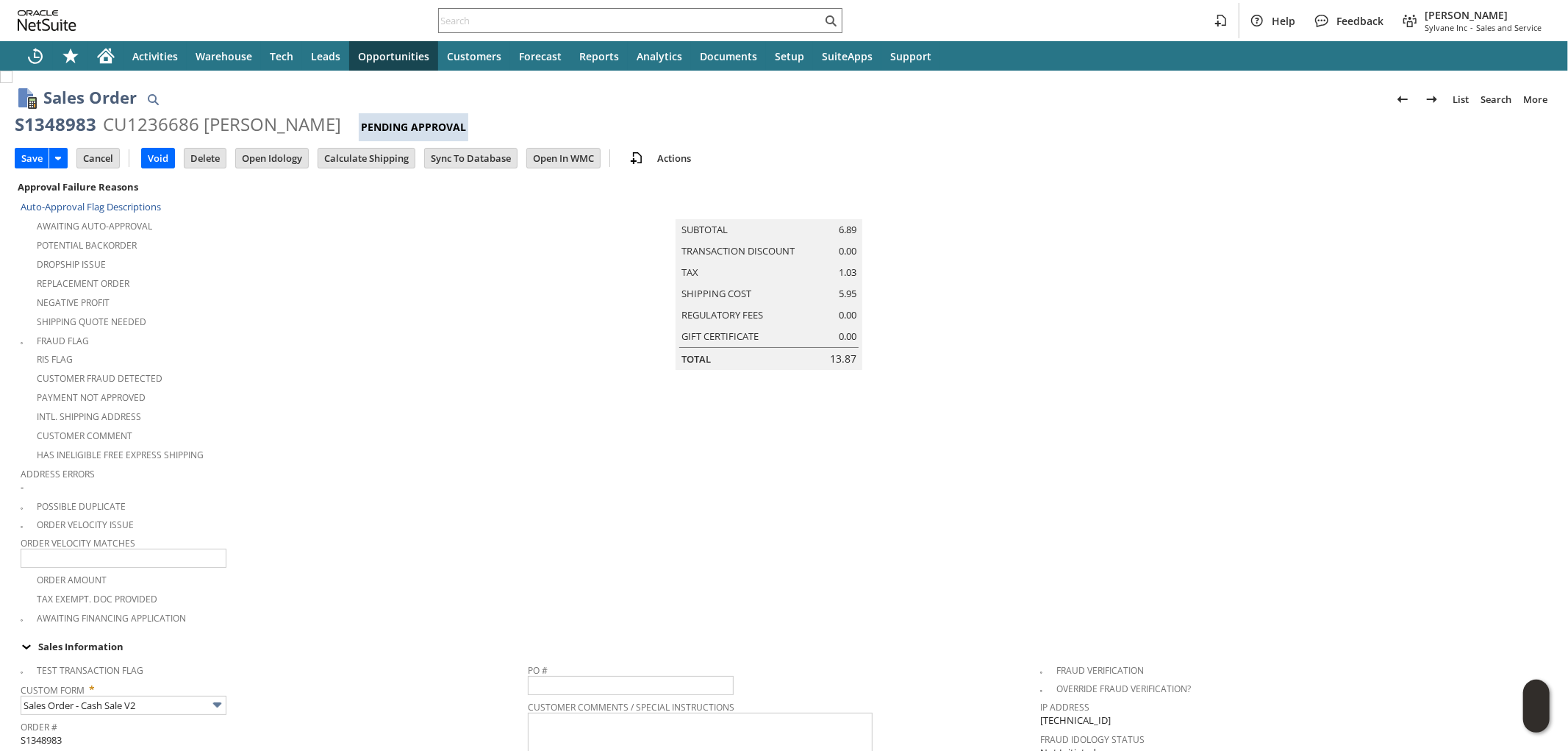
type input "Add"
type input "Copy Previous"
click at [30, 153] on input "Save" at bounding box center [32, 158] width 33 height 19
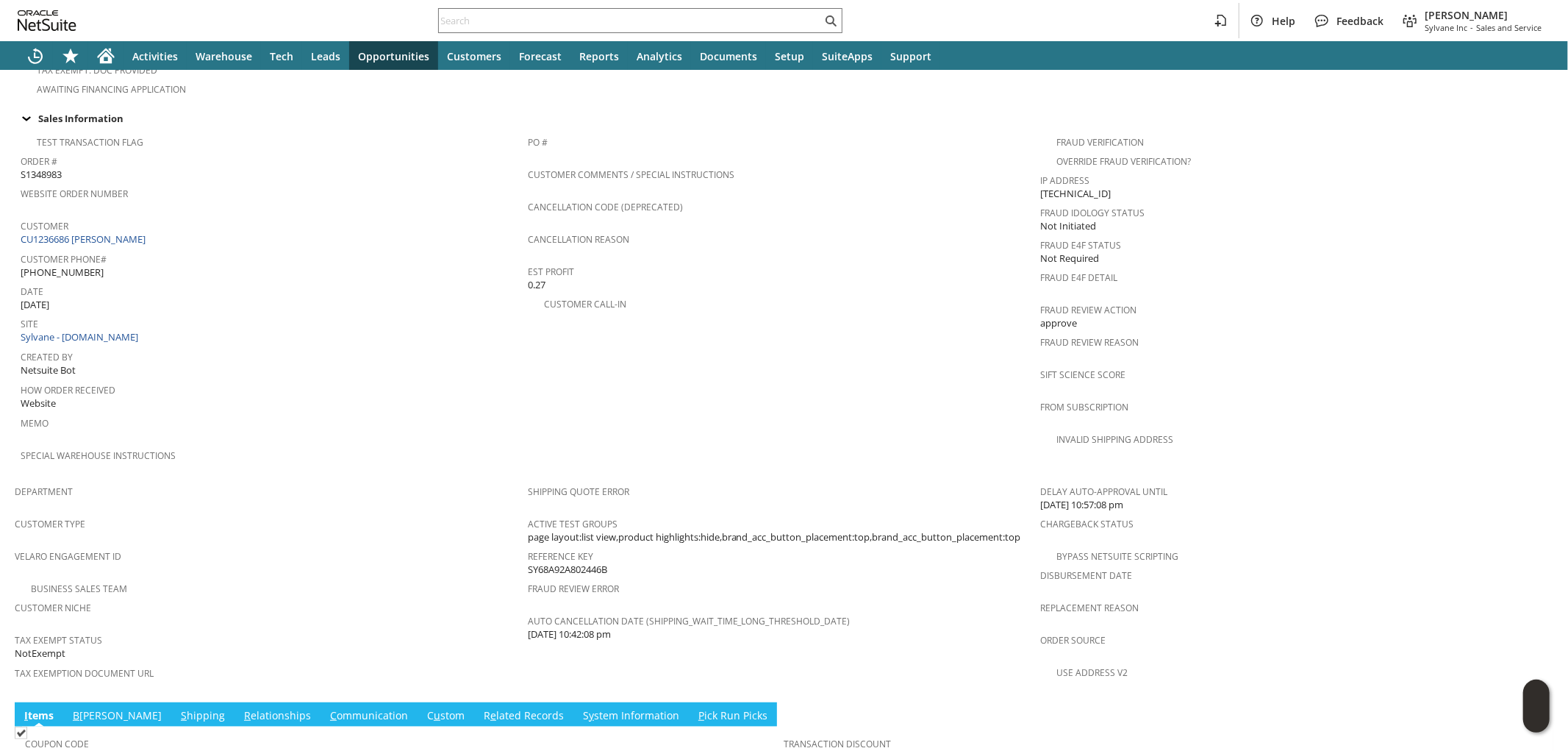
scroll to position [791, 0]
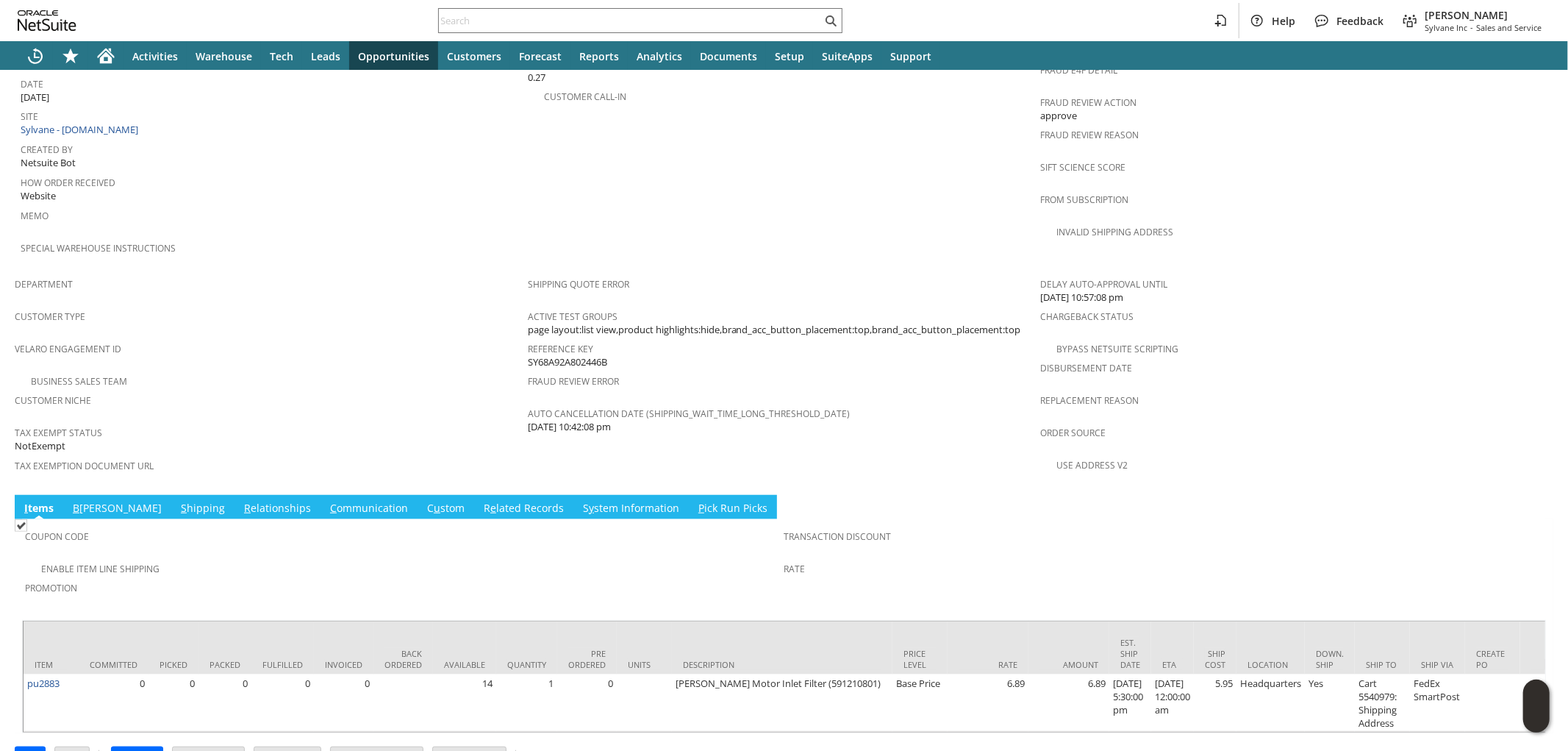
click at [177, 501] on link "S hipping" at bounding box center [202, 509] width 51 height 16
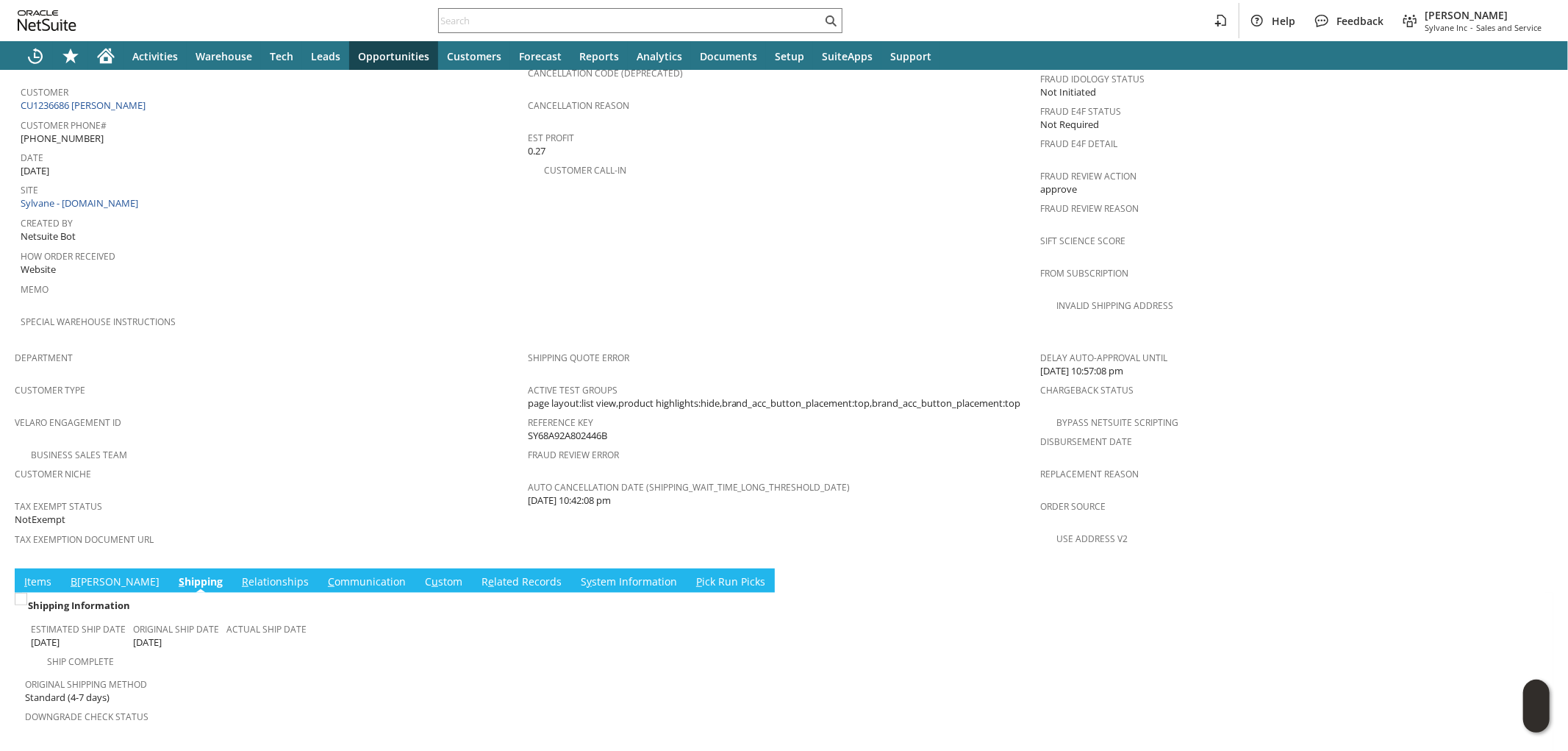
scroll to position [789, 0]
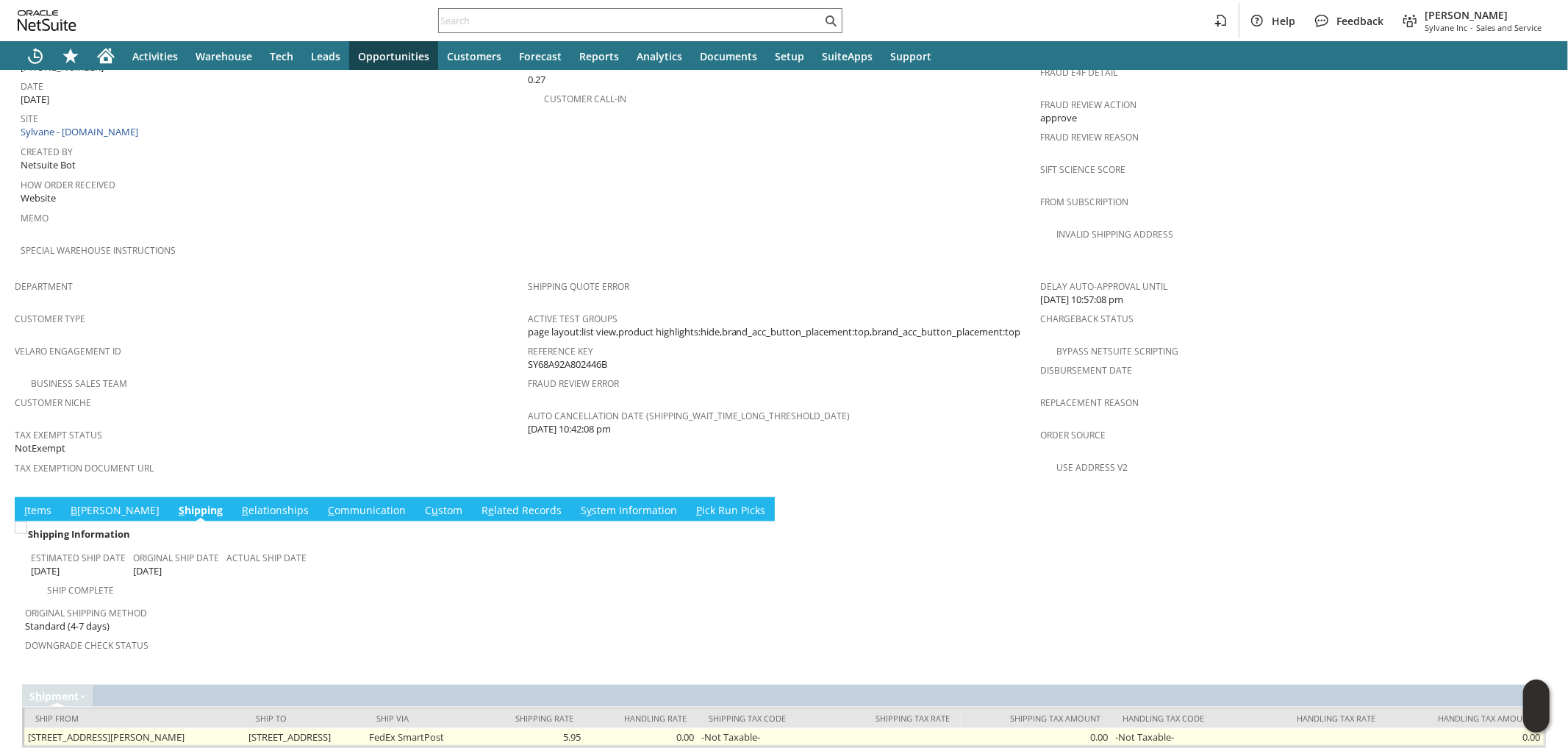
click at [358, 728] on td "3721 Main St Stone Ridge NY 12484 United States" at bounding box center [305, 737] width 120 height 18
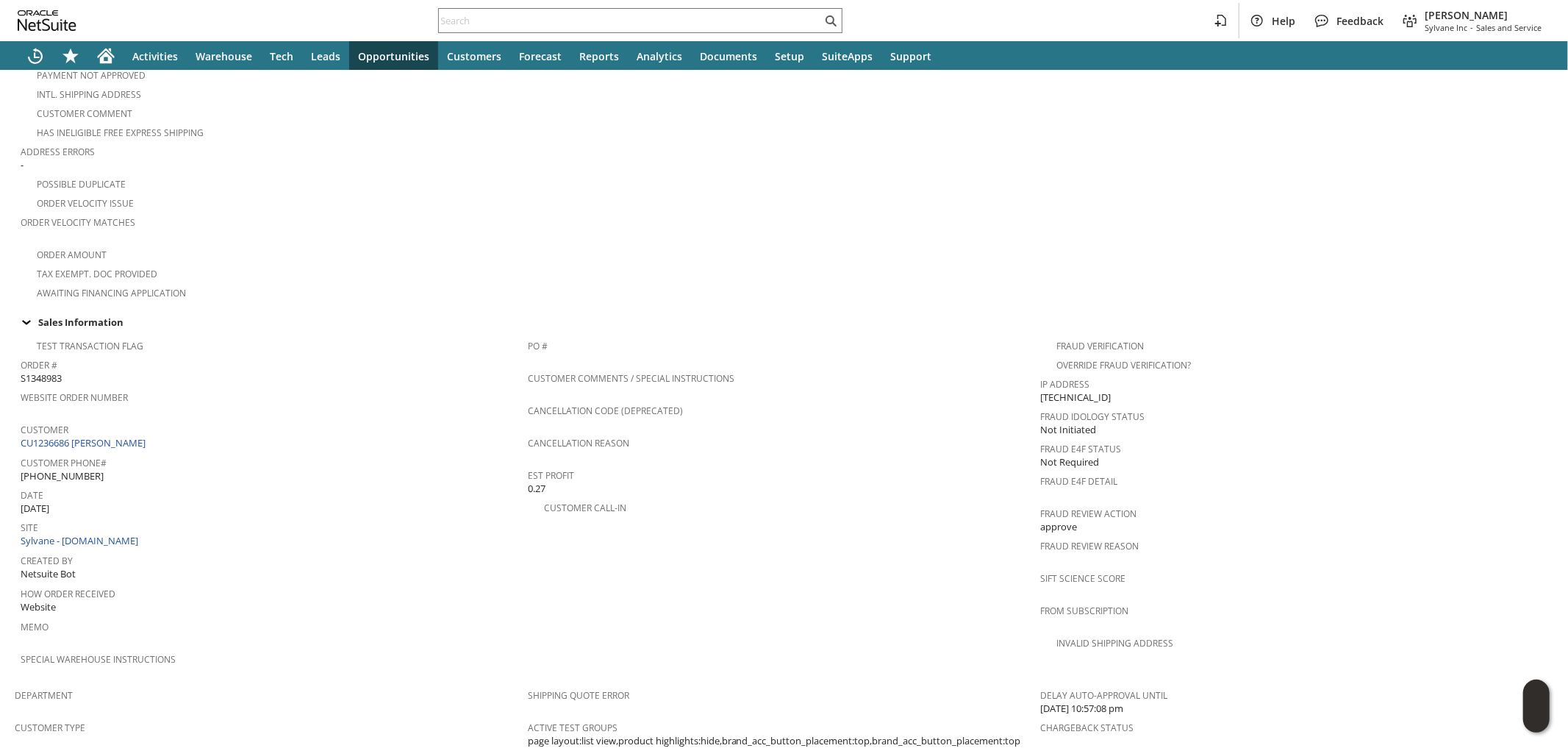
scroll to position [0, 0]
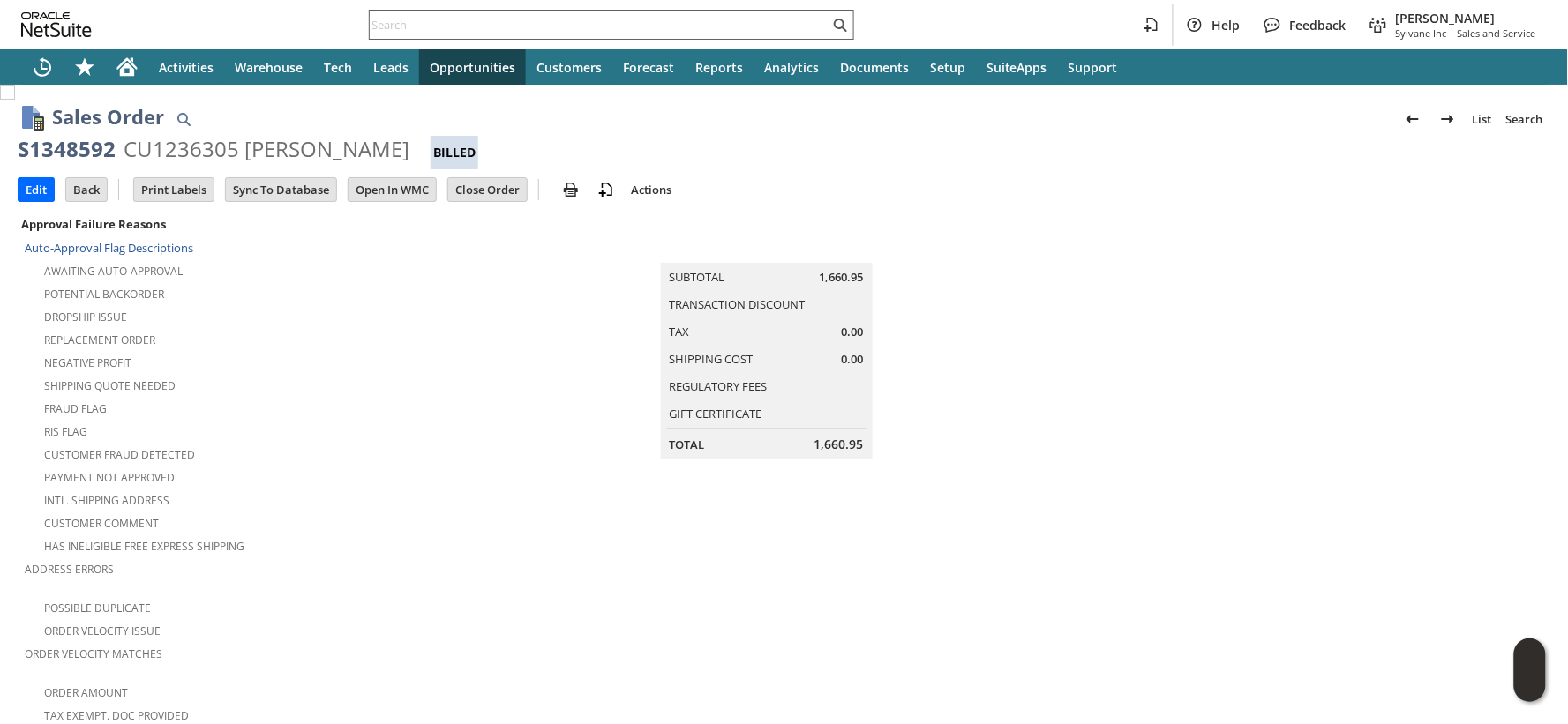
click at [470, 21] on input "text" at bounding box center [599, 25] width 459 height 21
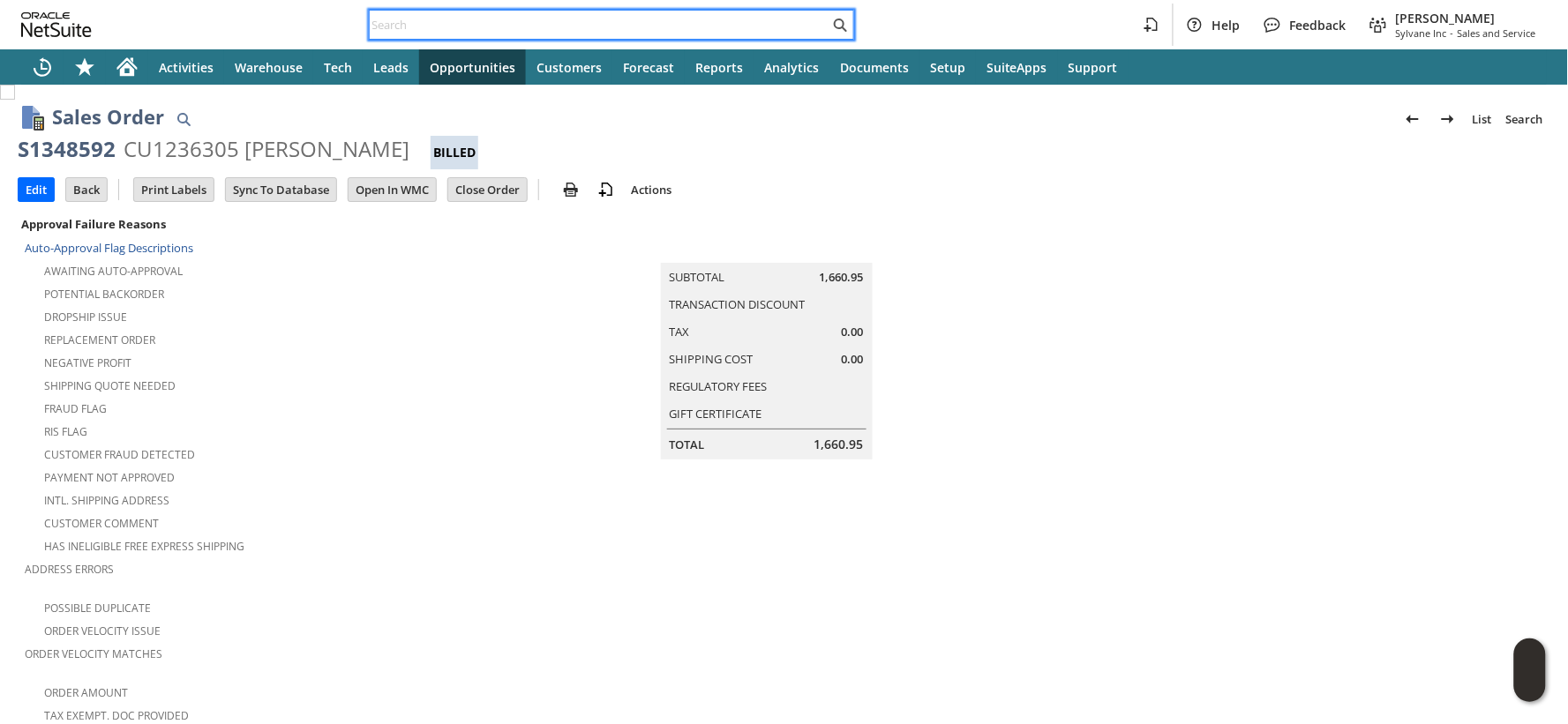
paste input "S1349040"
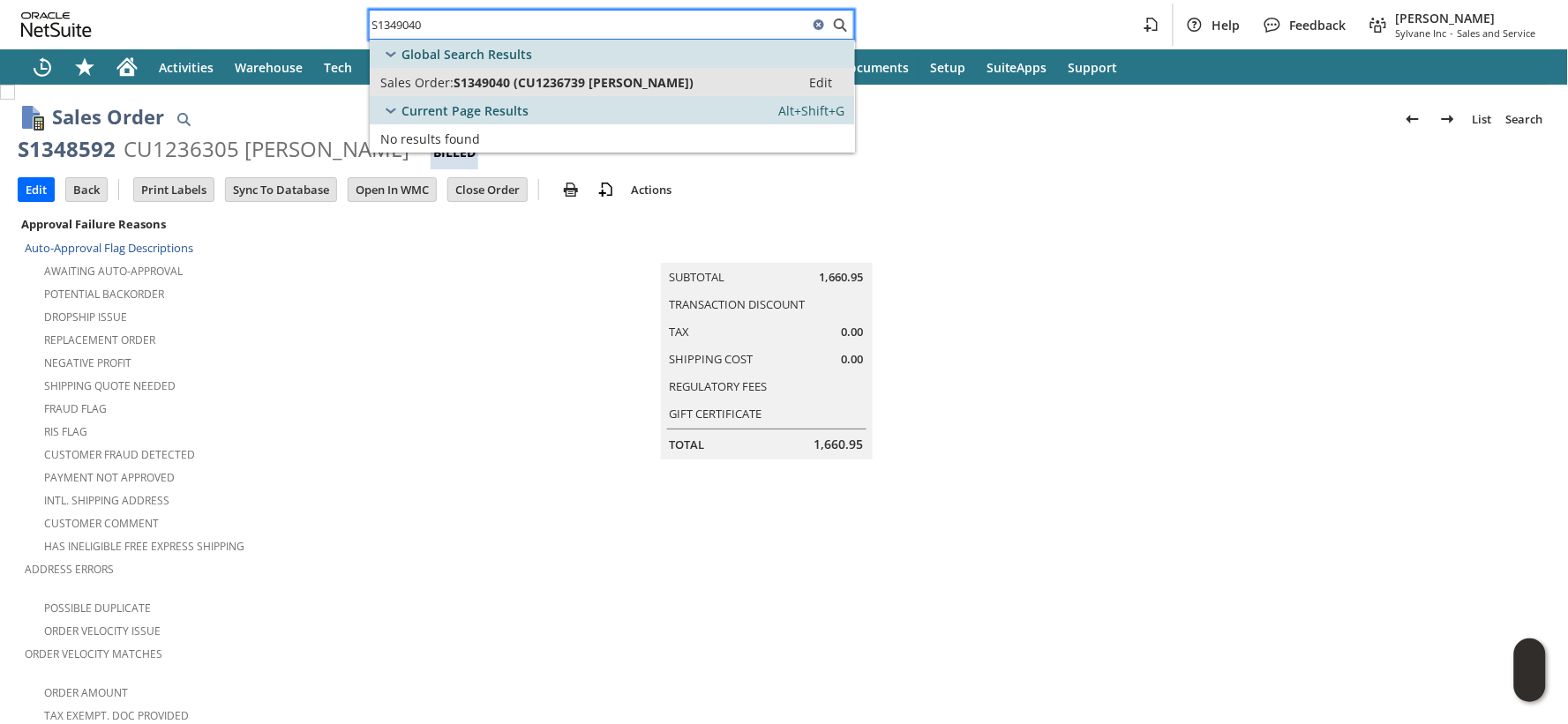
type input "S1349040"
click at [452, 93] on link "Sales Order: S1349040 (CU1236739 Joshua T Pratt) Edit" at bounding box center [613, 82] width 485 height 29
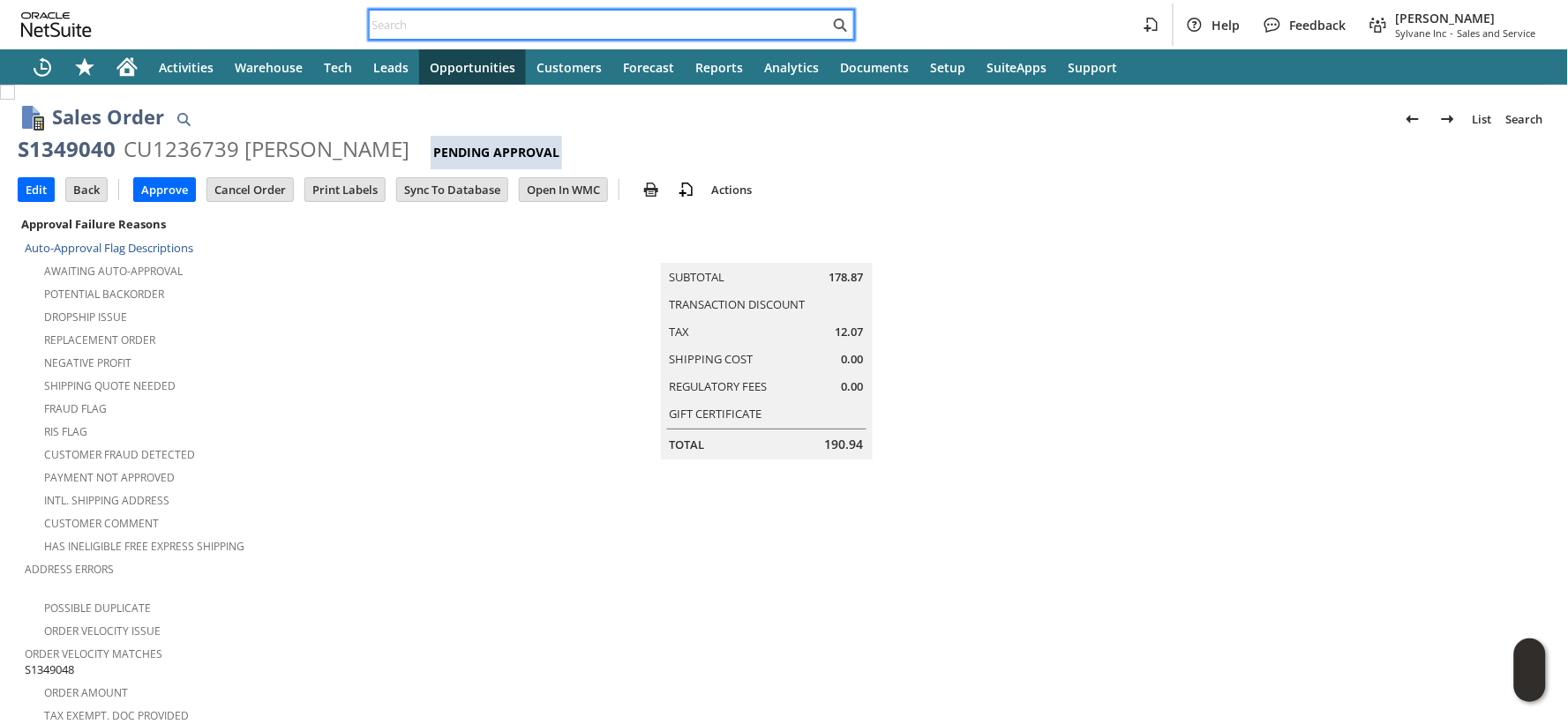
click at [468, 15] on input "text" at bounding box center [599, 25] width 459 height 21
paste input "S1348796"
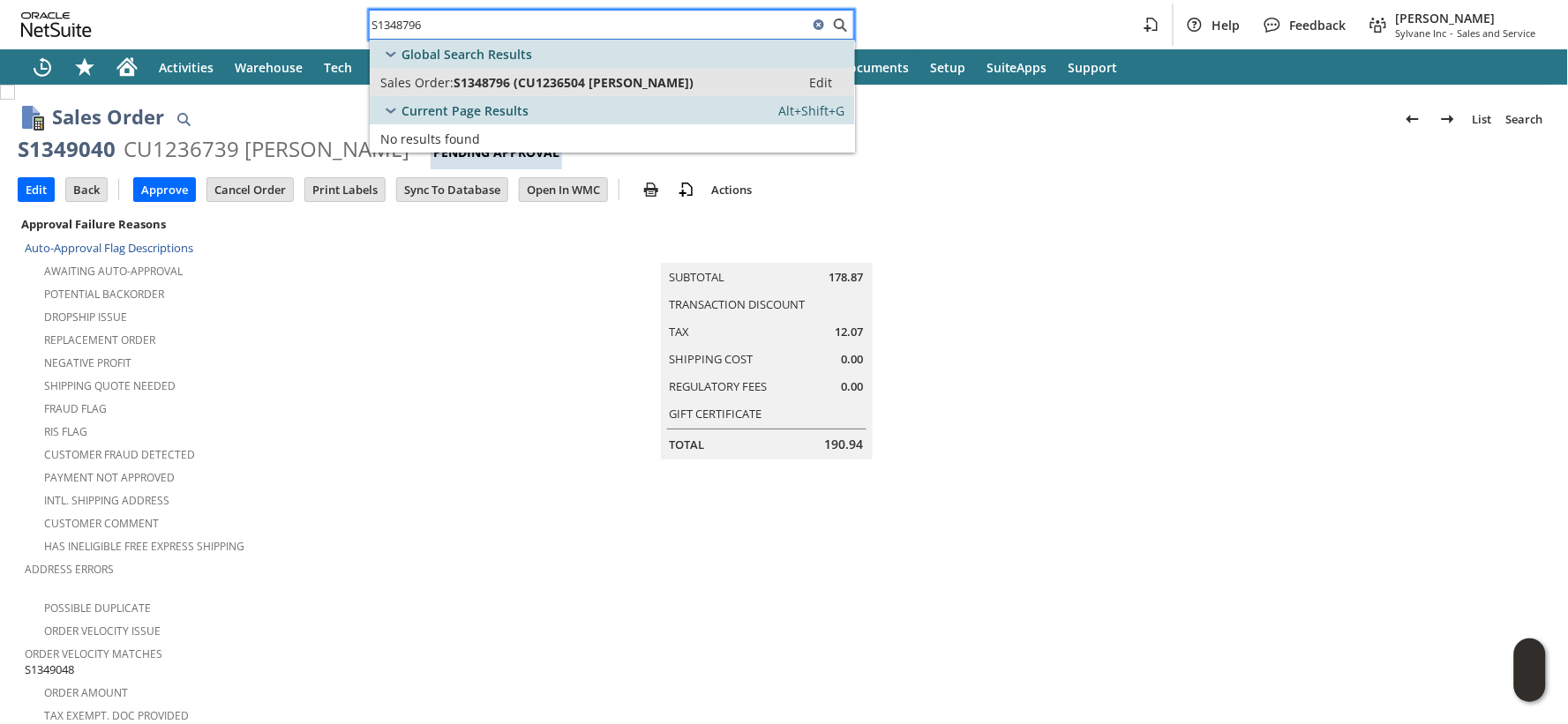
type input "S1348796"
click at [475, 76] on span "S1348796 (CU1236504 Pamela S Heuser)" at bounding box center [573, 82] width 240 height 17
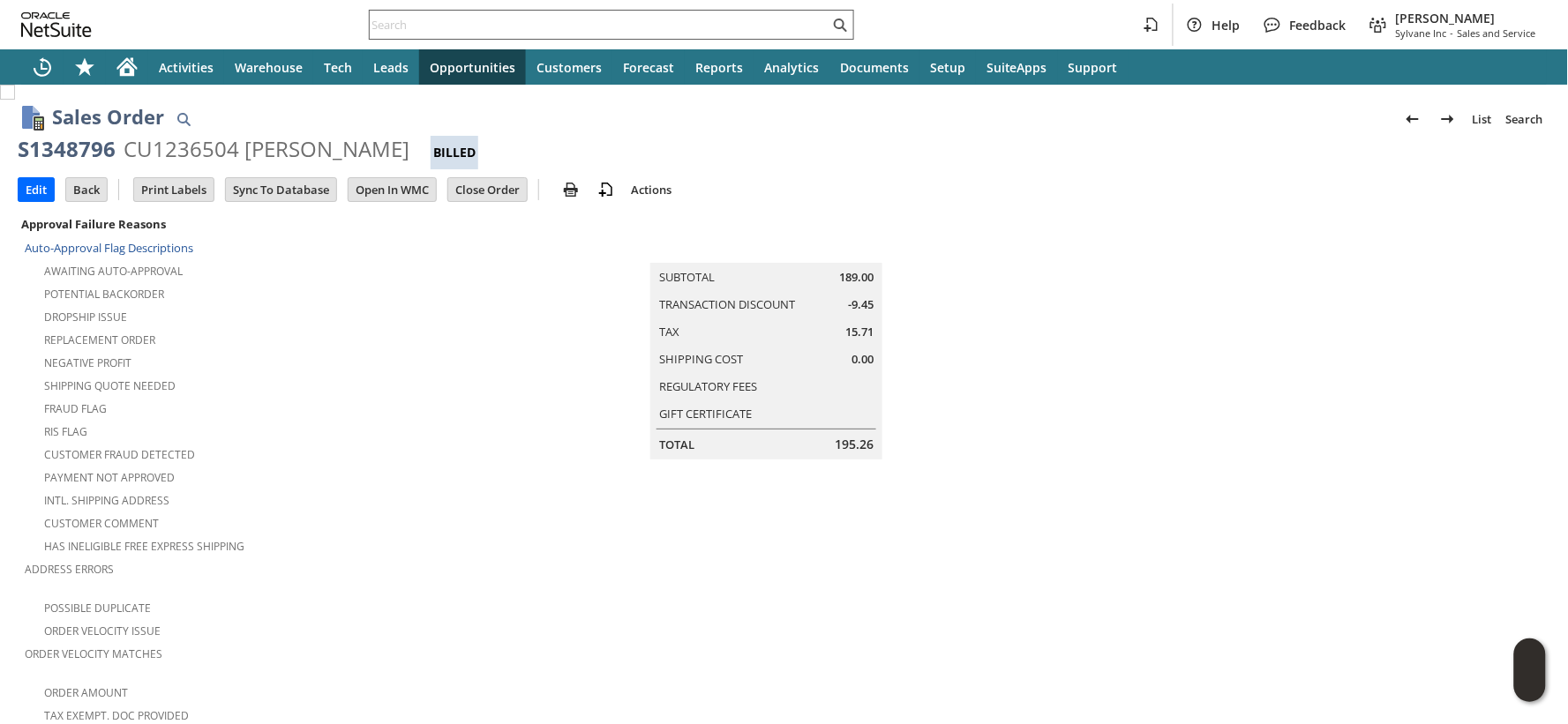
click at [429, 21] on input "text" at bounding box center [599, 25] width 459 height 21
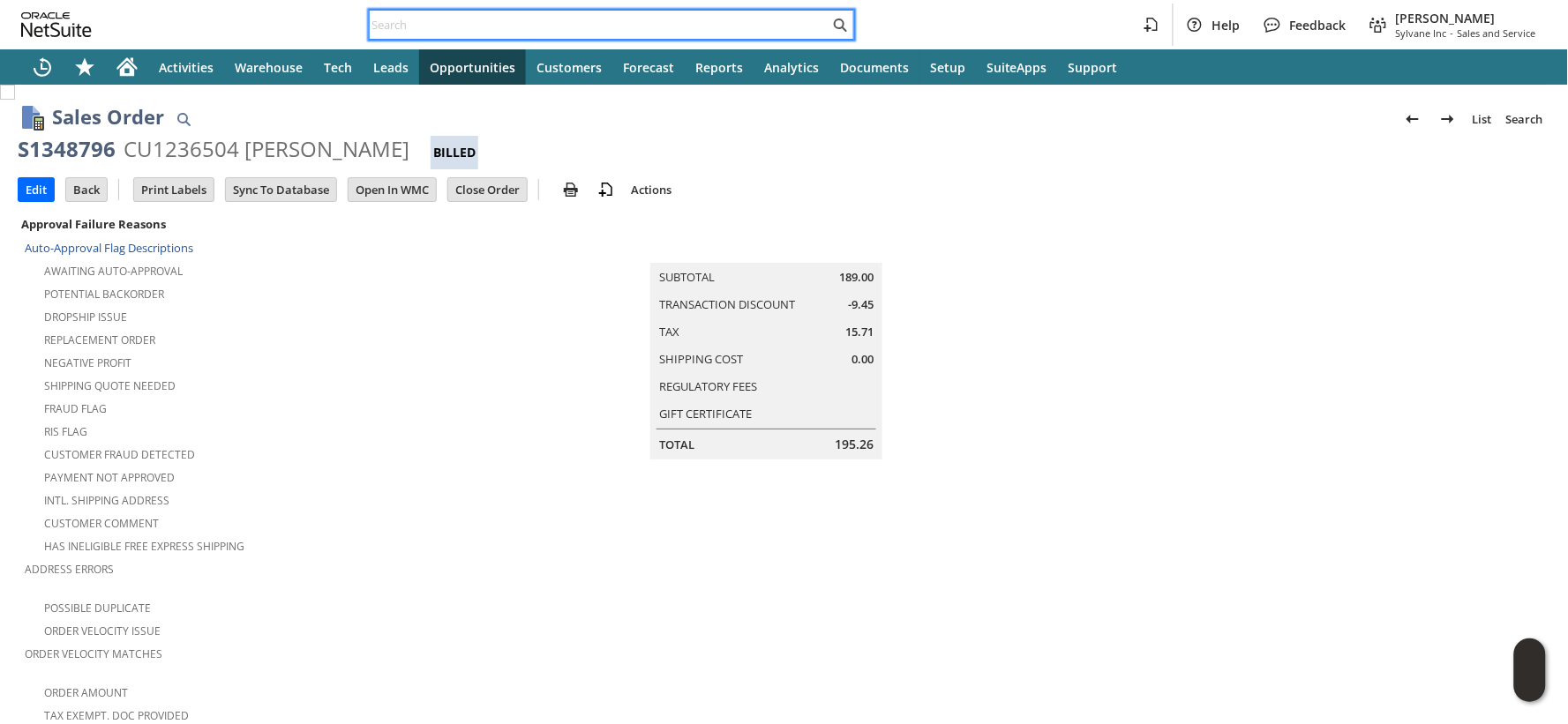
paste input "S1349048"
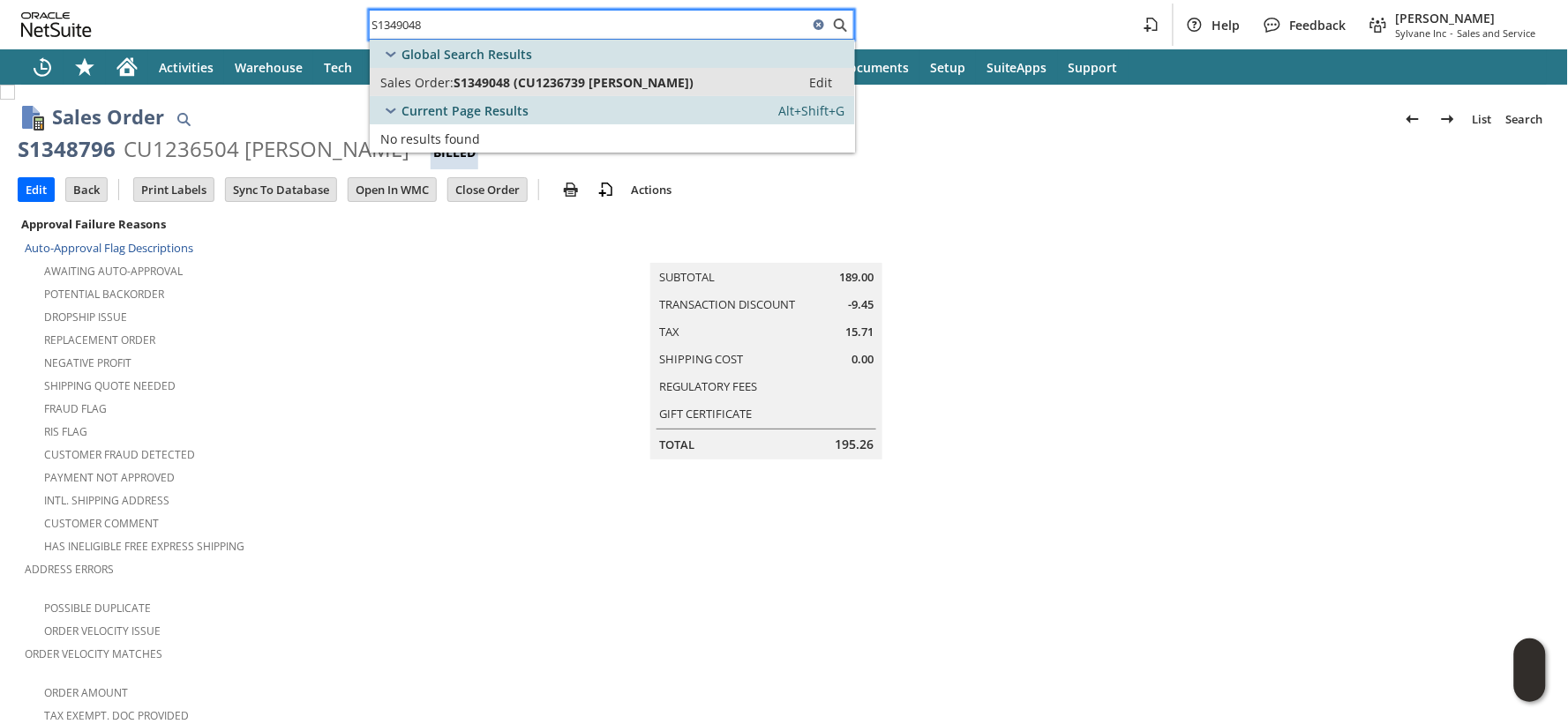
type input "S1349048"
click at [421, 76] on span "Sales Order:" at bounding box center [417, 82] width 73 height 17
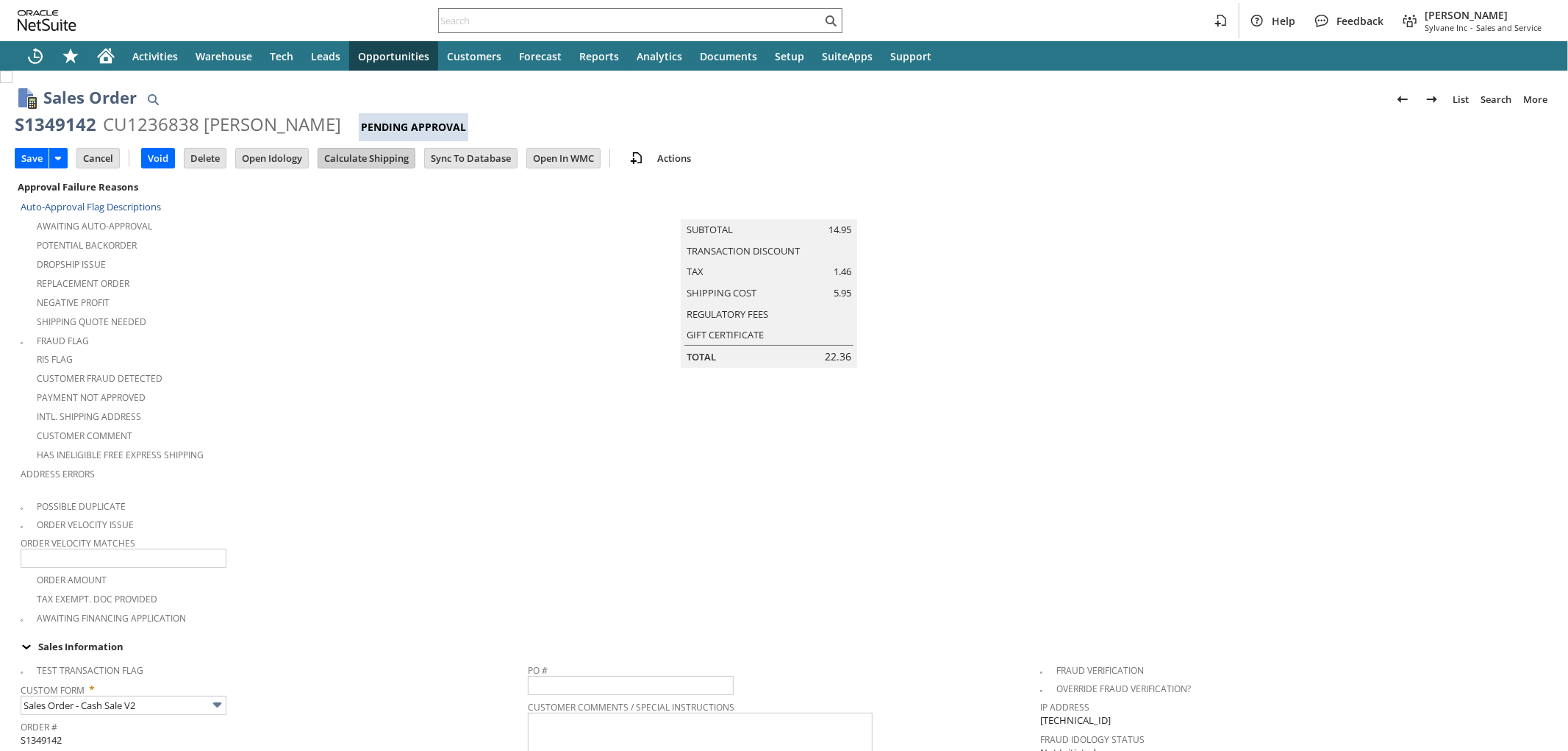
type input "Add"
type input "Copy Previous"
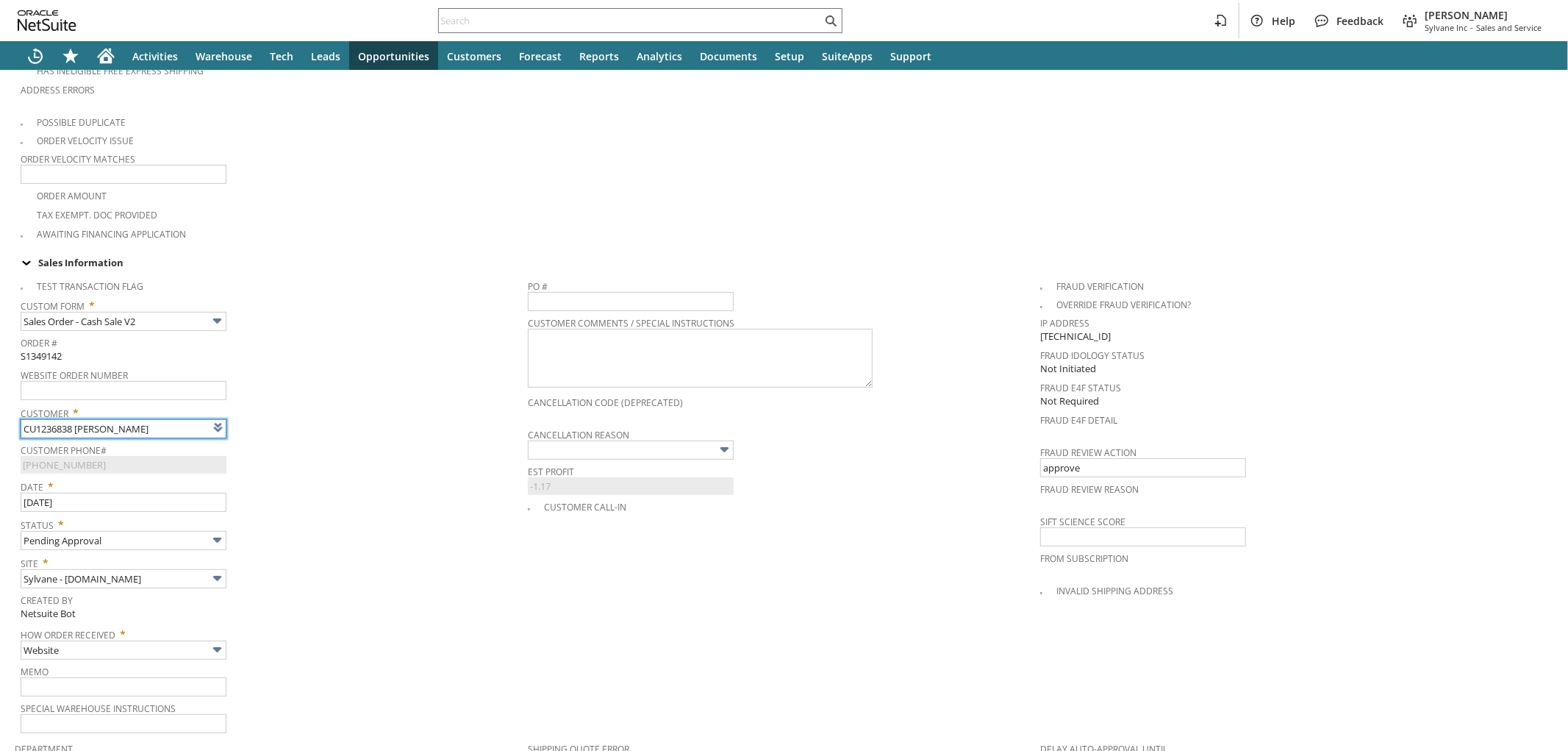
type input "Intelligent Recommendations ⁰"
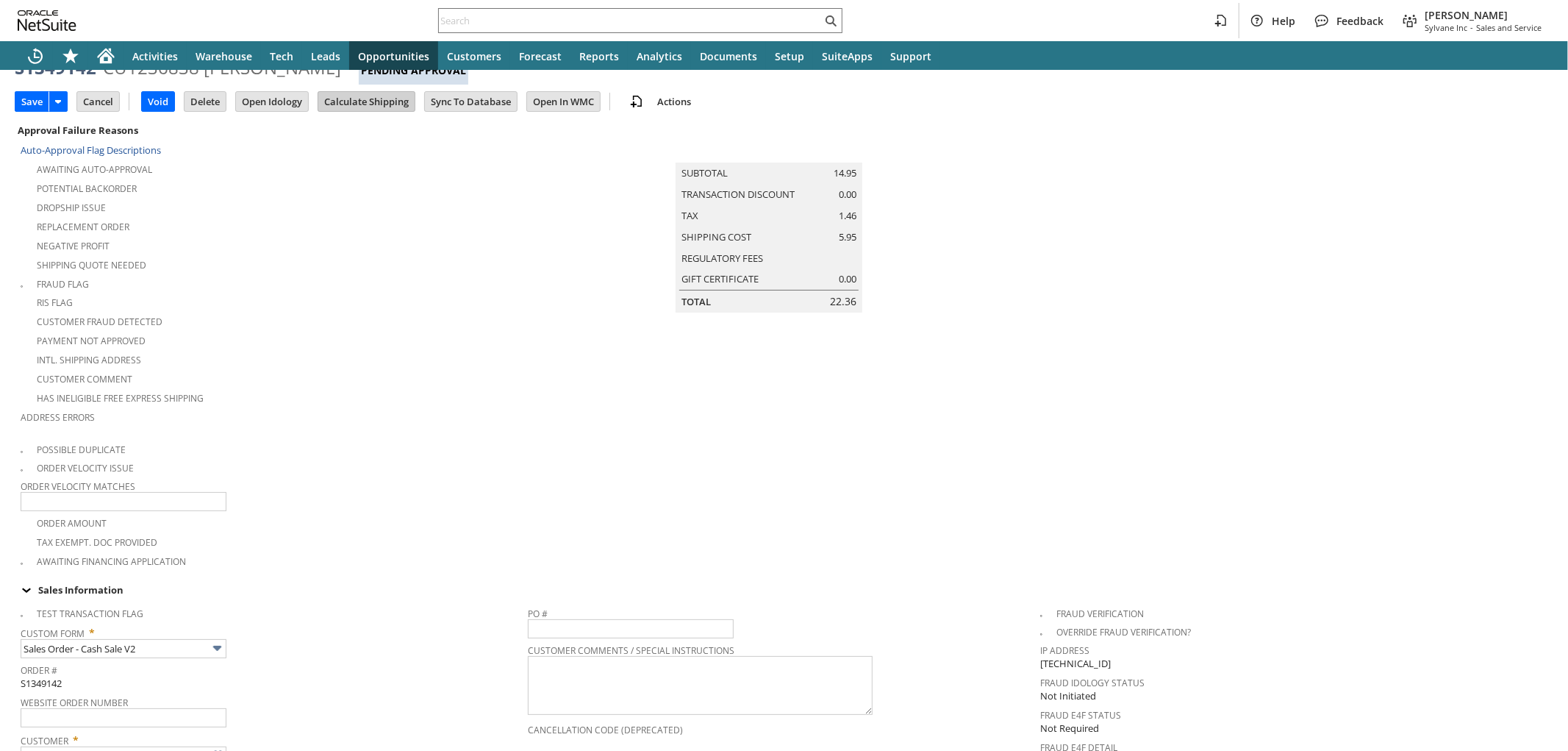
click at [370, 97] on input "Calculate Shipping" at bounding box center [366, 102] width 97 height 19
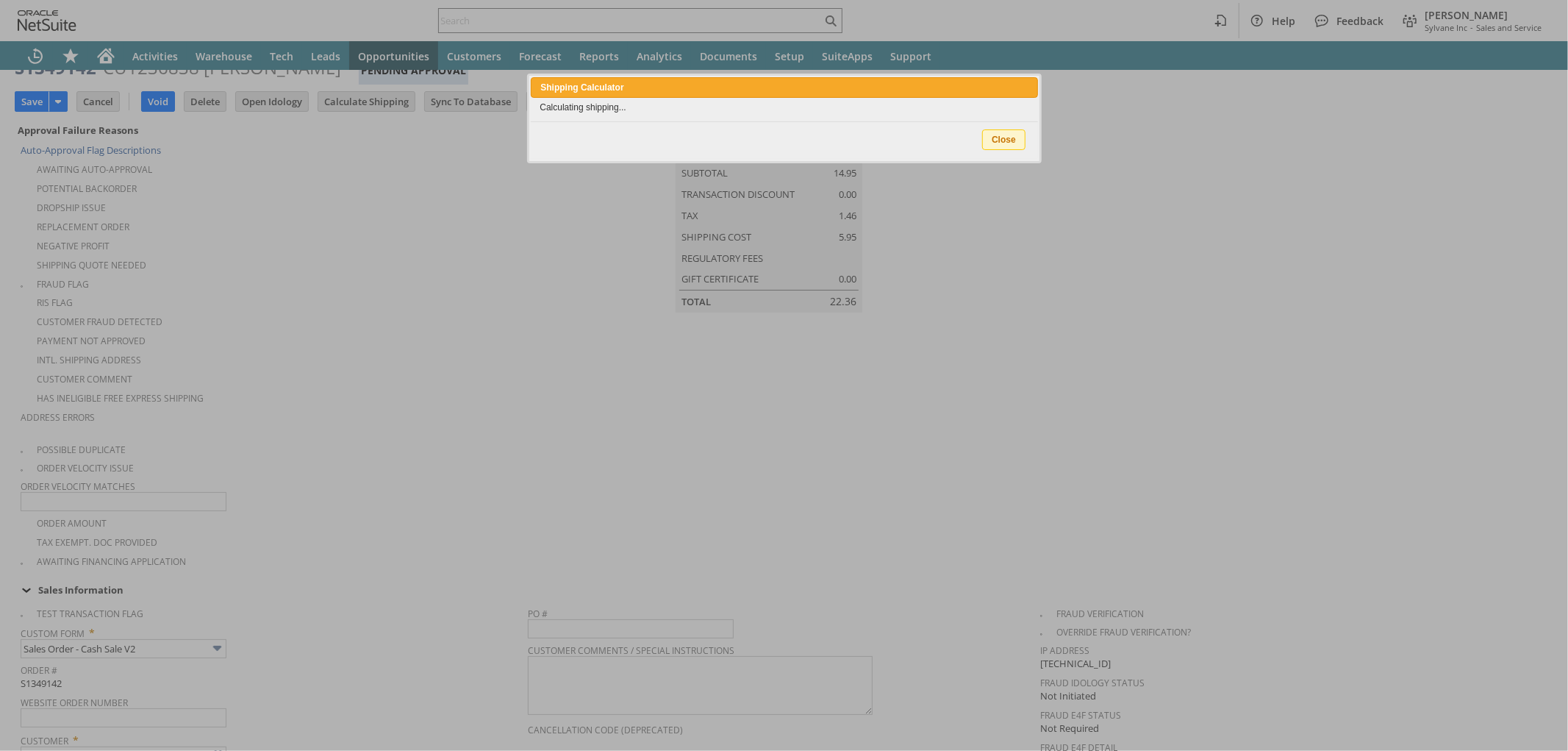
click at [368, 100] on div at bounding box center [784, 376] width 1568 height 751
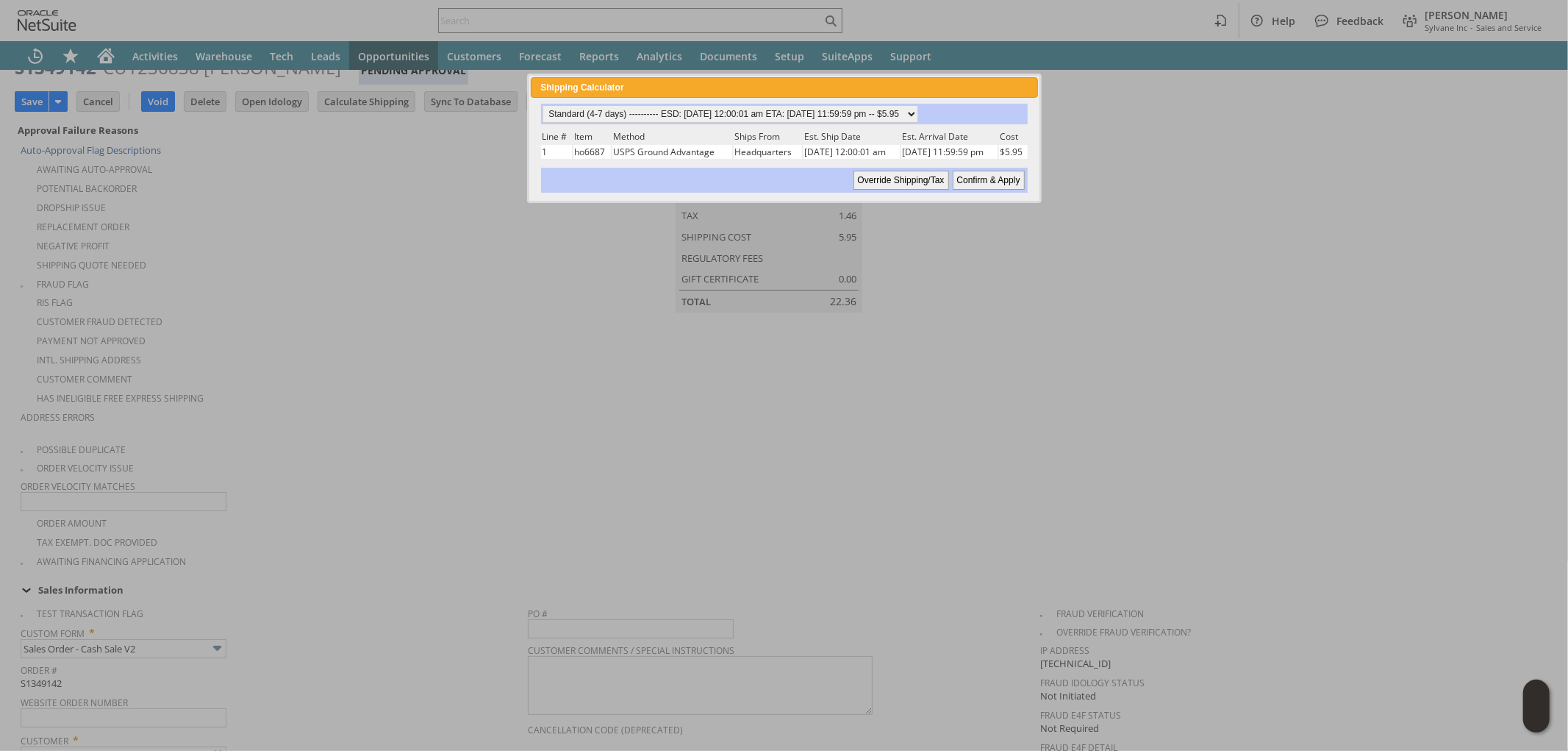
click at [968, 174] on input "Confirm & Apply" at bounding box center [988, 181] width 72 height 19
type input "Add"
type input "Copy Previous"
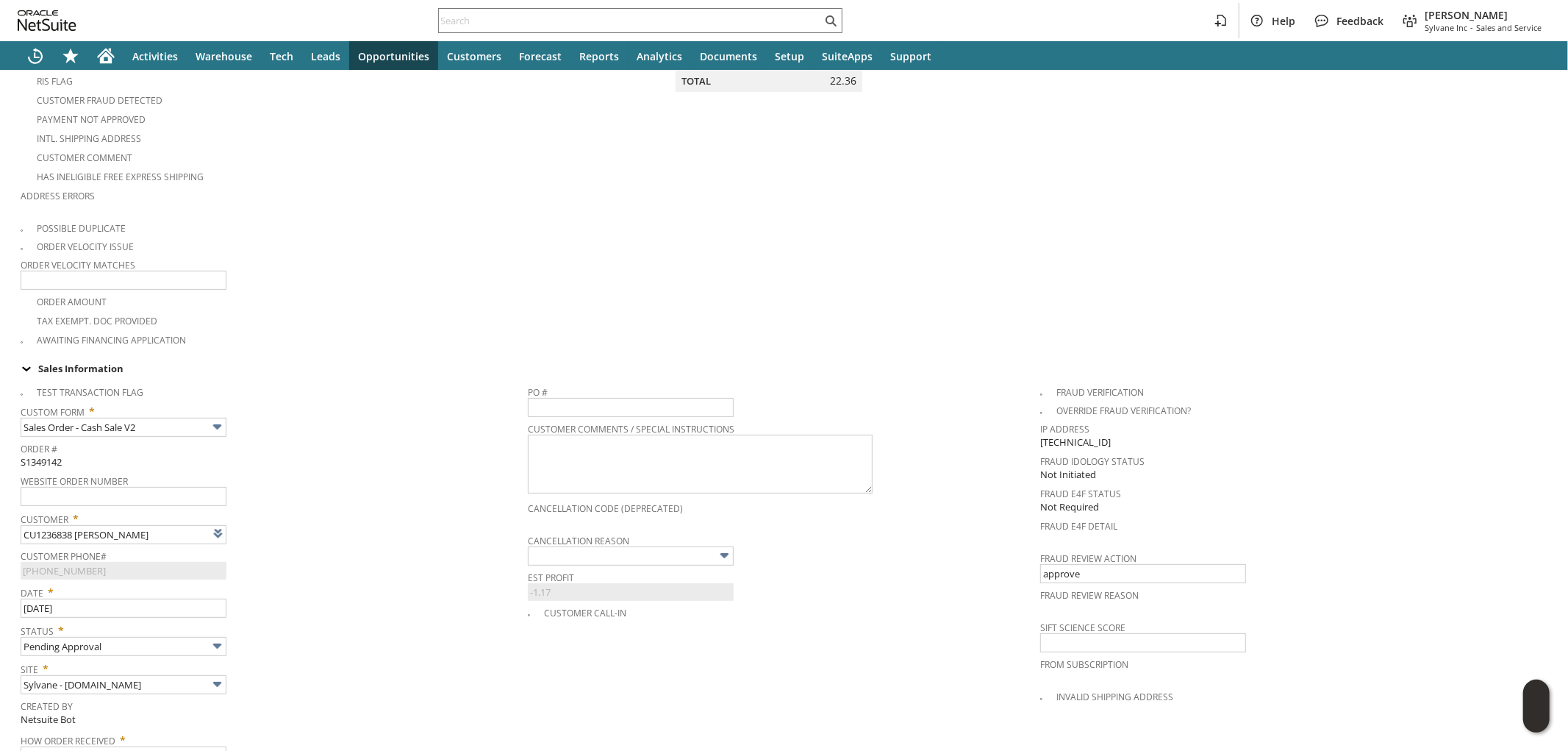
scroll to position [63, 0]
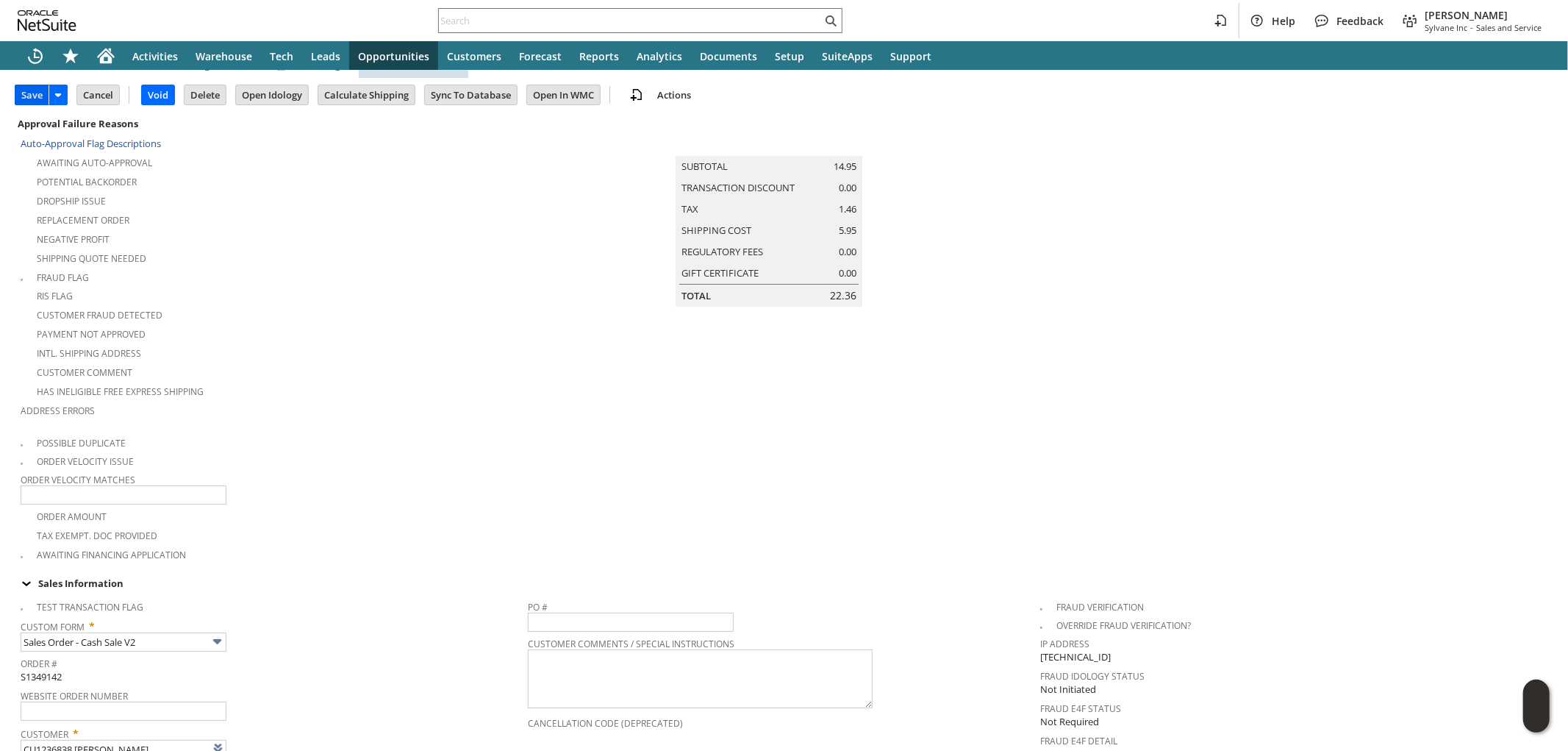
click at [26, 94] on input "Save" at bounding box center [32, 95] width 33 height 19
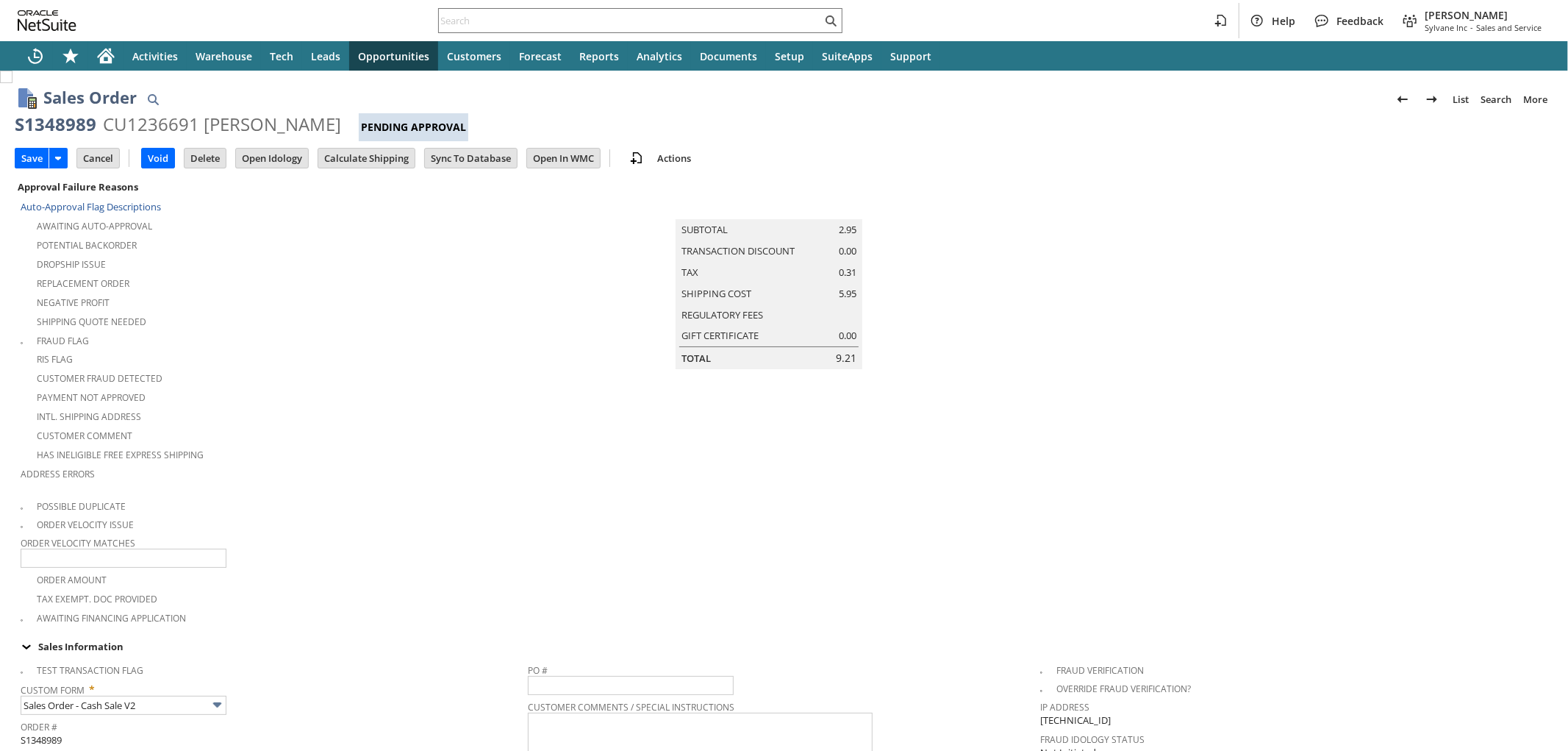
type input "Intelligent Recommendations ⁰"
click at [379, 160] on input "Calculate Shipping" at bounding box center [366, 158] width 97 height 19
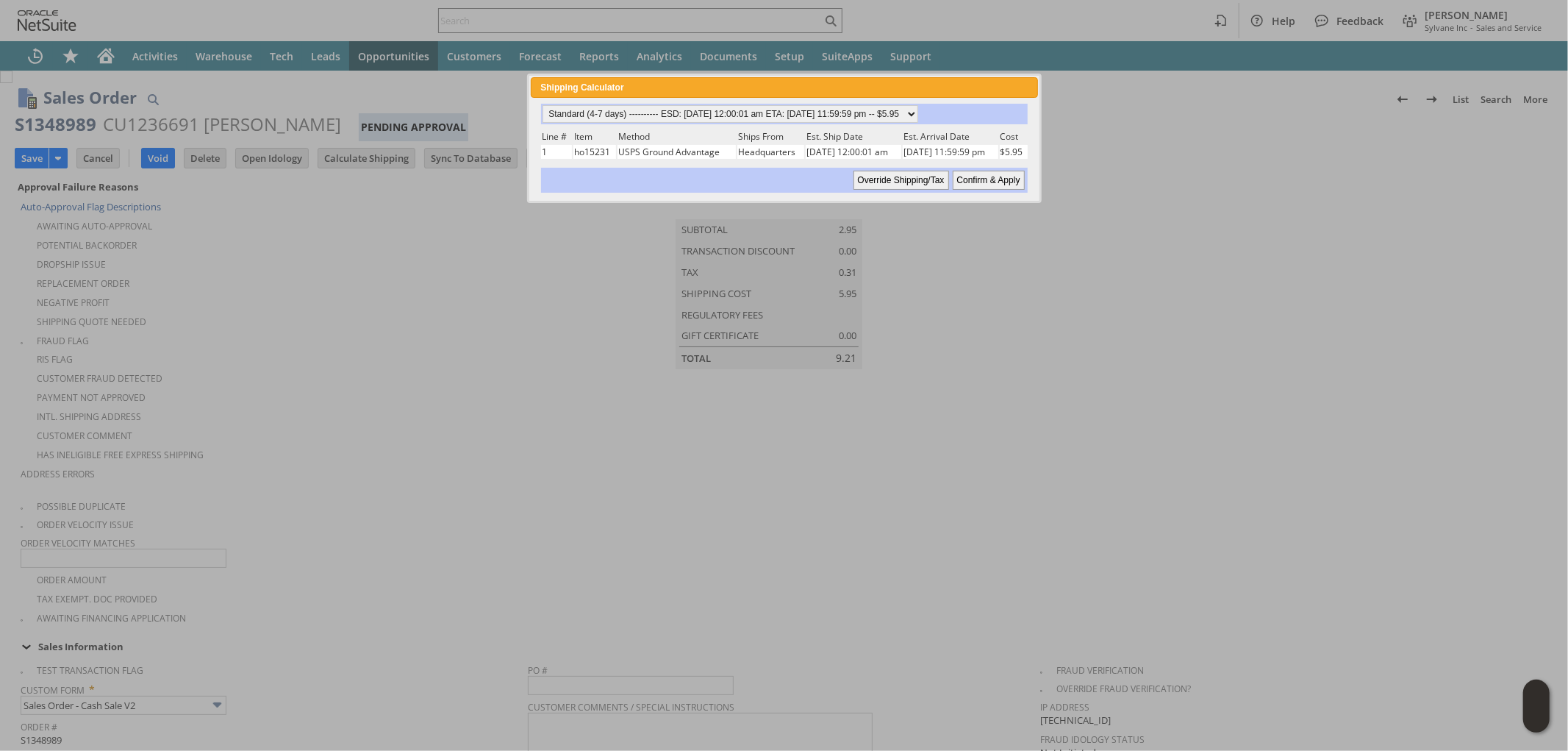
click at [973, 178] on input "Confirm & Apply" at bounding box center [988, 181] width 72 height 19
type input "Add"
type input "Copy Previous"
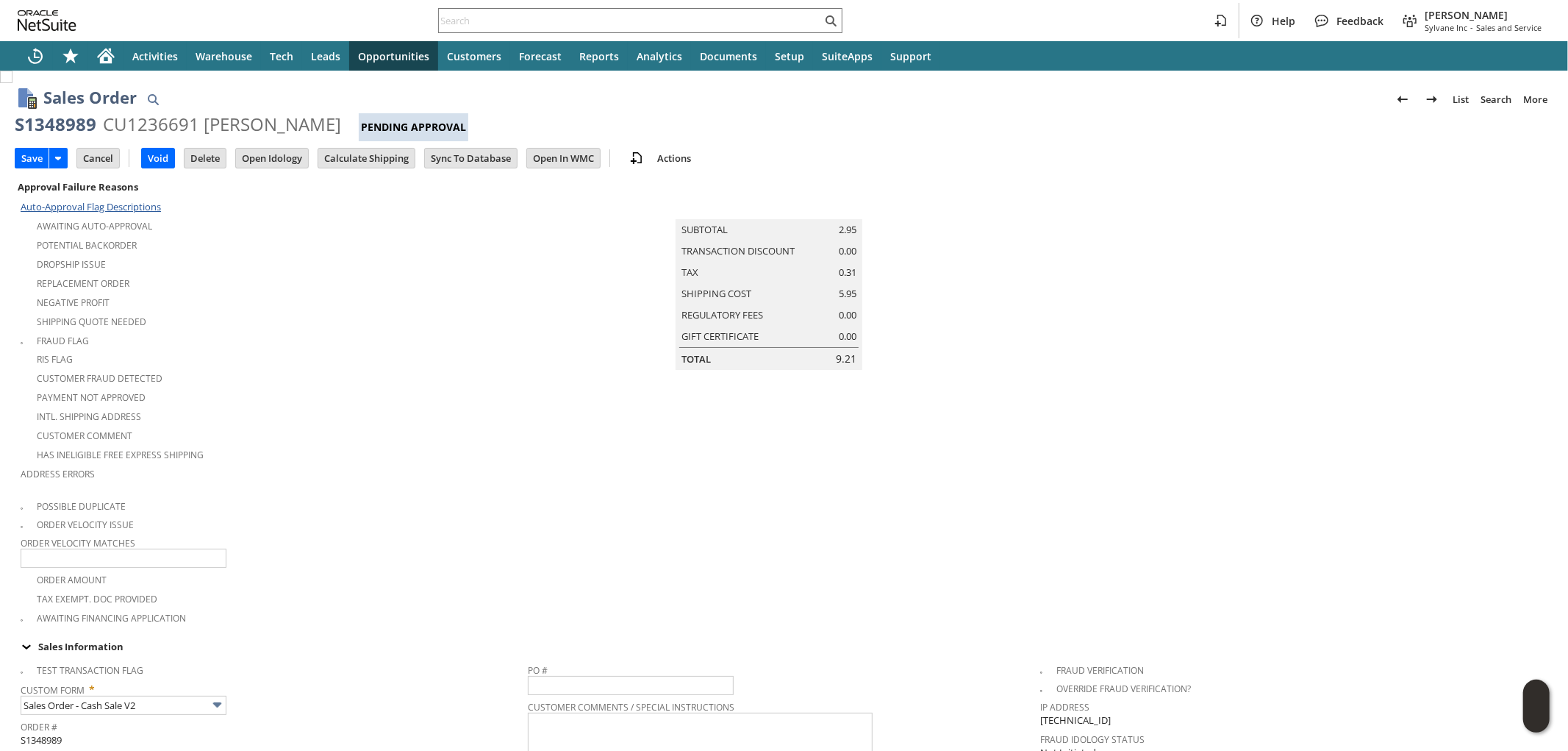
click at [33, 160] on input "Save" at bounding box center [32, 158] width 33 height 19
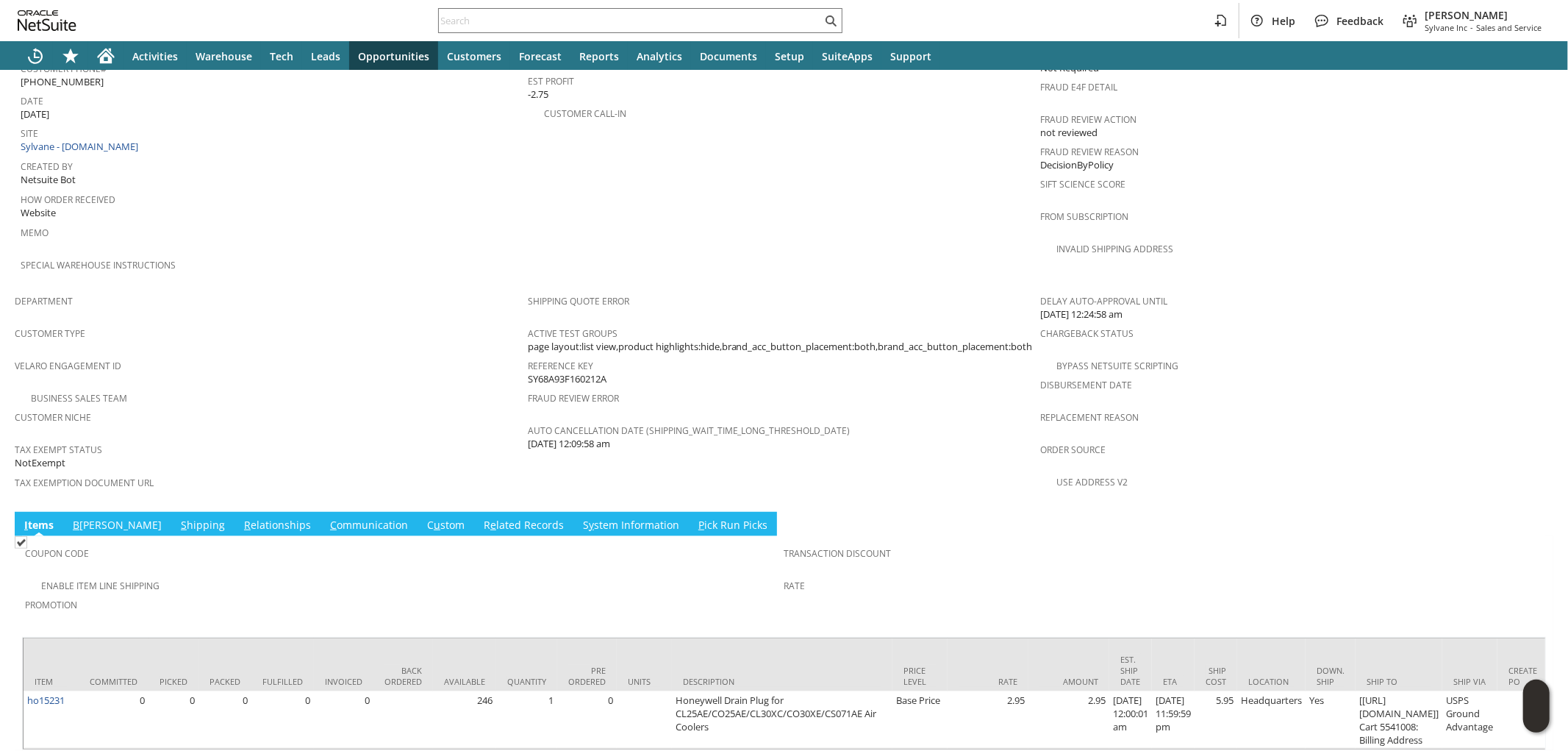
scroll to position [779, 0]
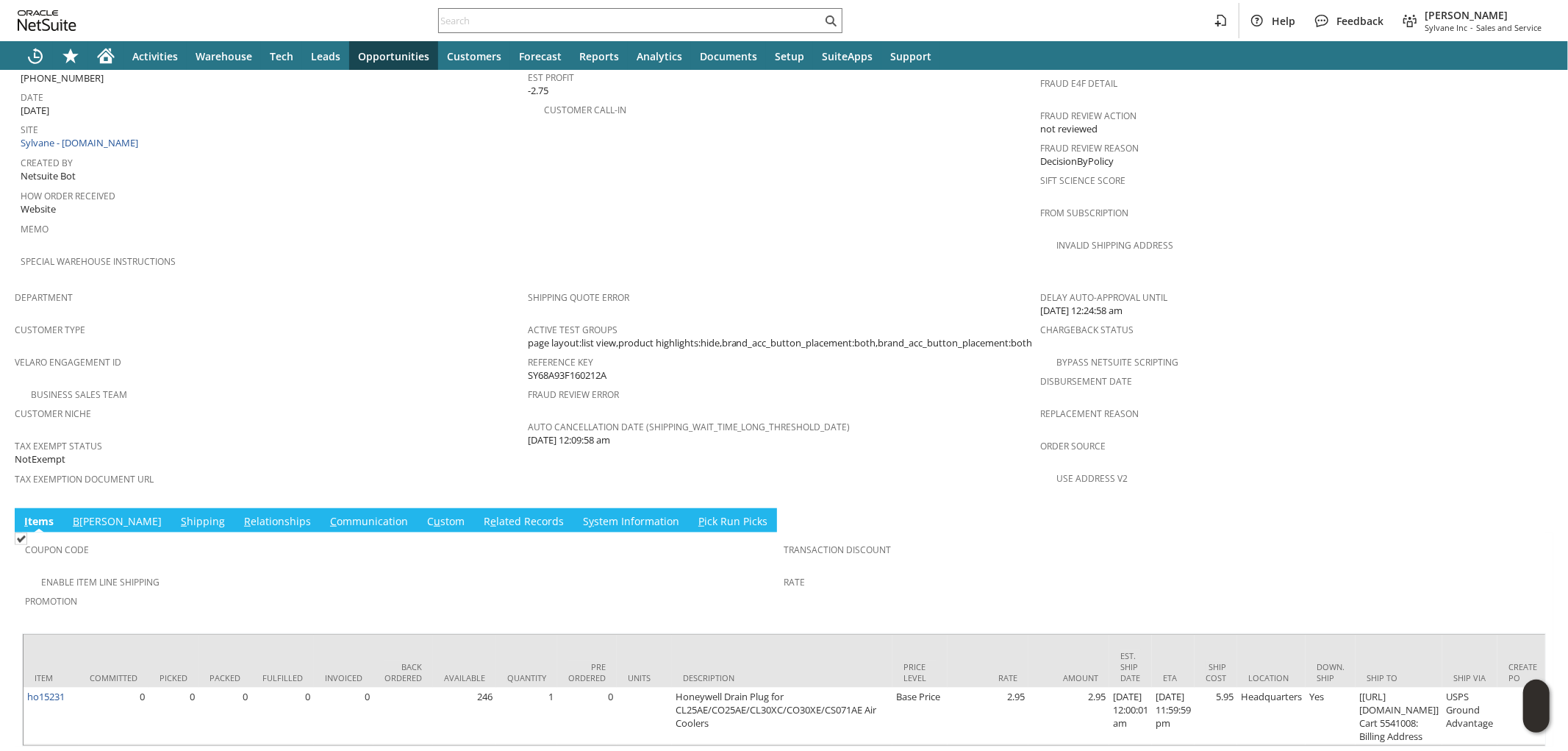
click at [83, 515] on link "B illing" at bounding box center [117, 523] width 97 height 16
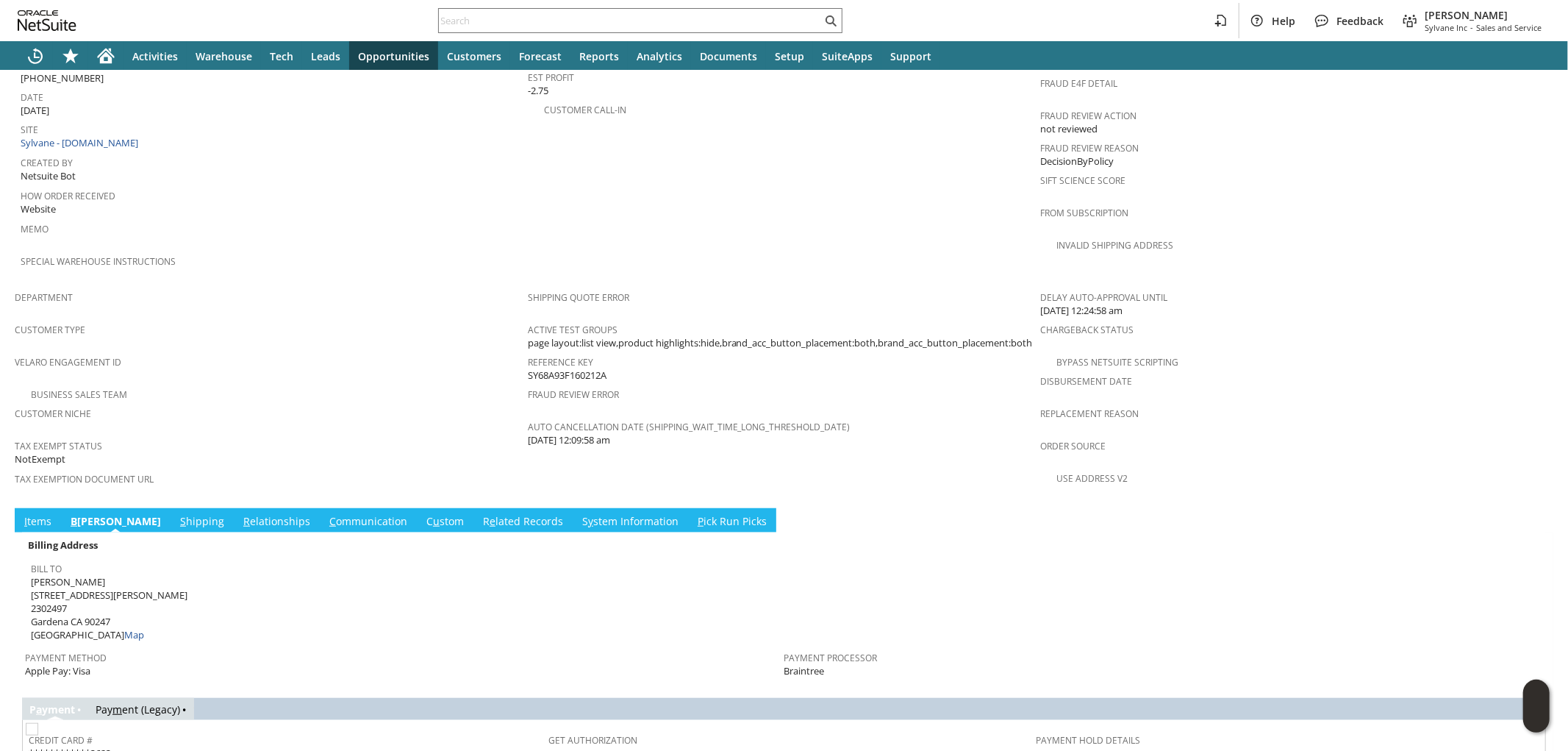
click at [180, 515] on span "S" at bounding box center [183, 521] width 6 height 14
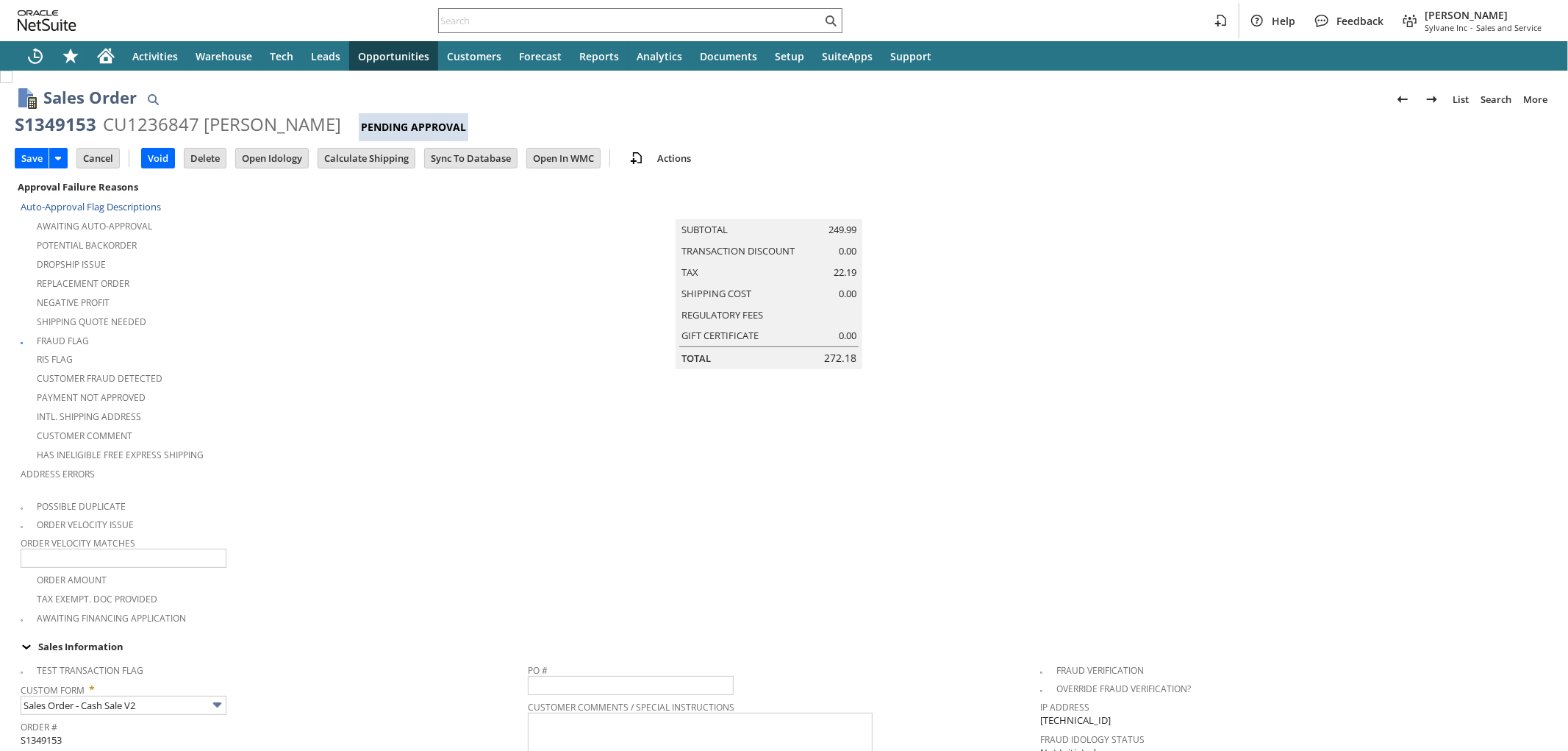
scroll to position [326, 0]
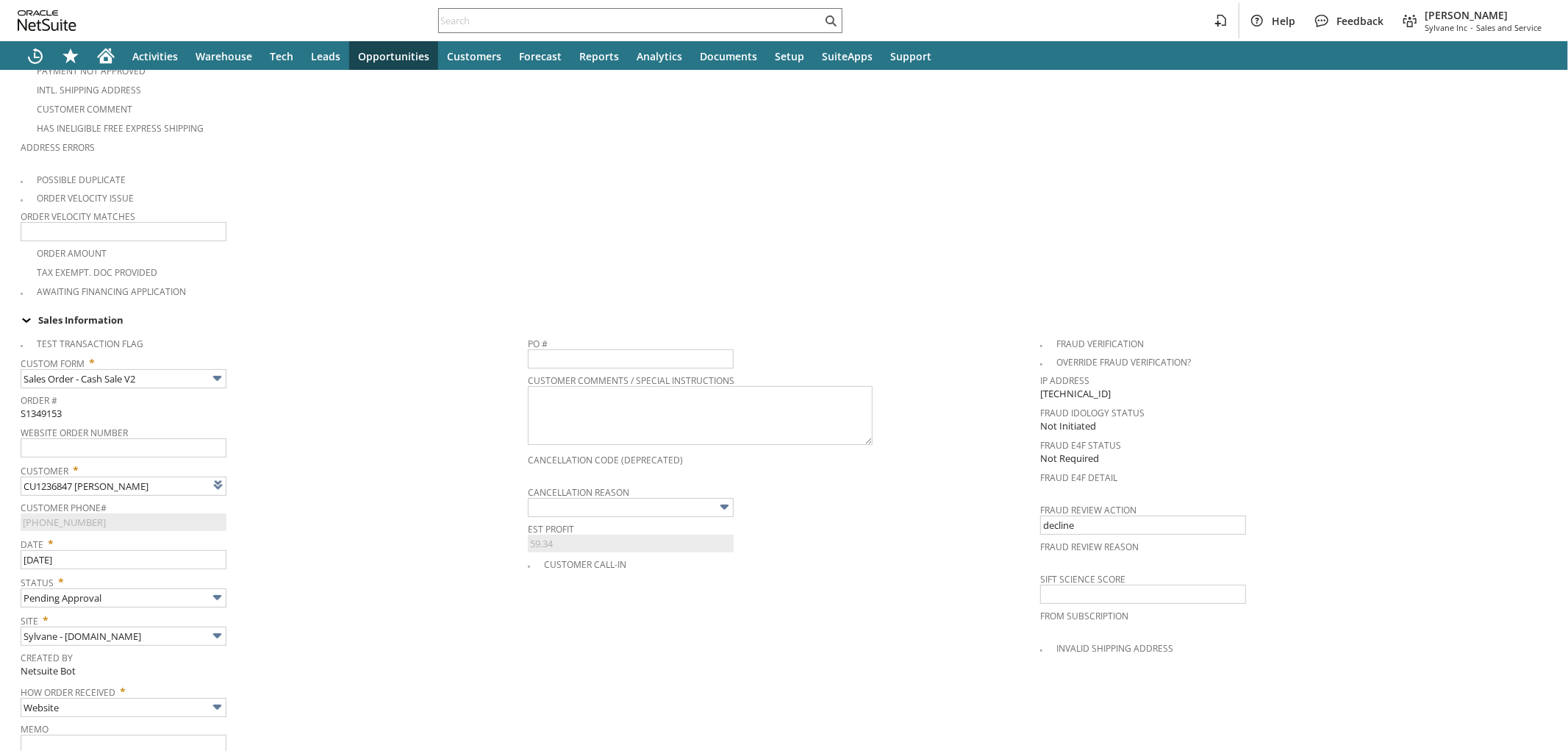
type input "Intelligent Recommendations¹⁰"
click at [567, 498] on input "text" at bounding box center [630, 508] width 206 height 19
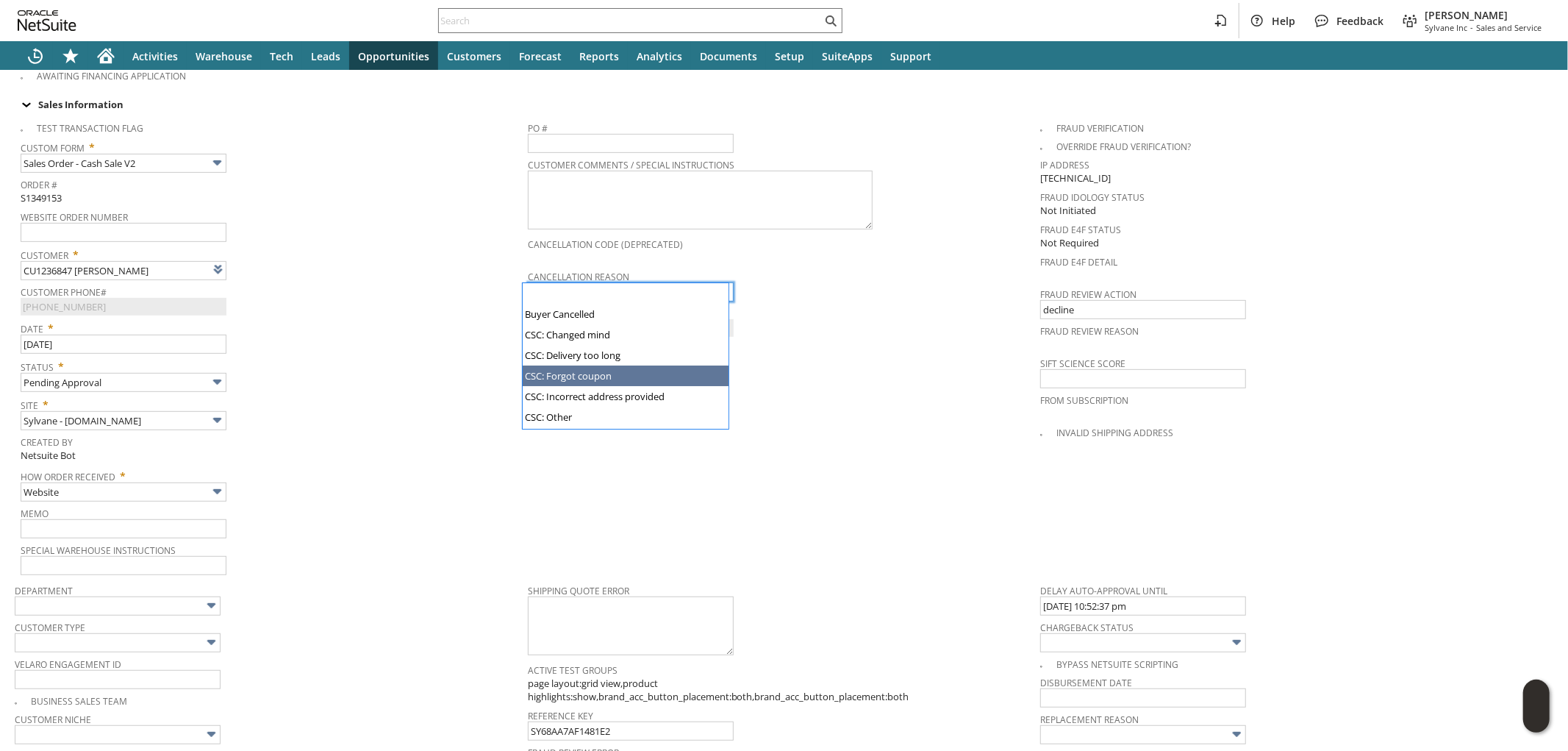
scroll to position [141, 0]
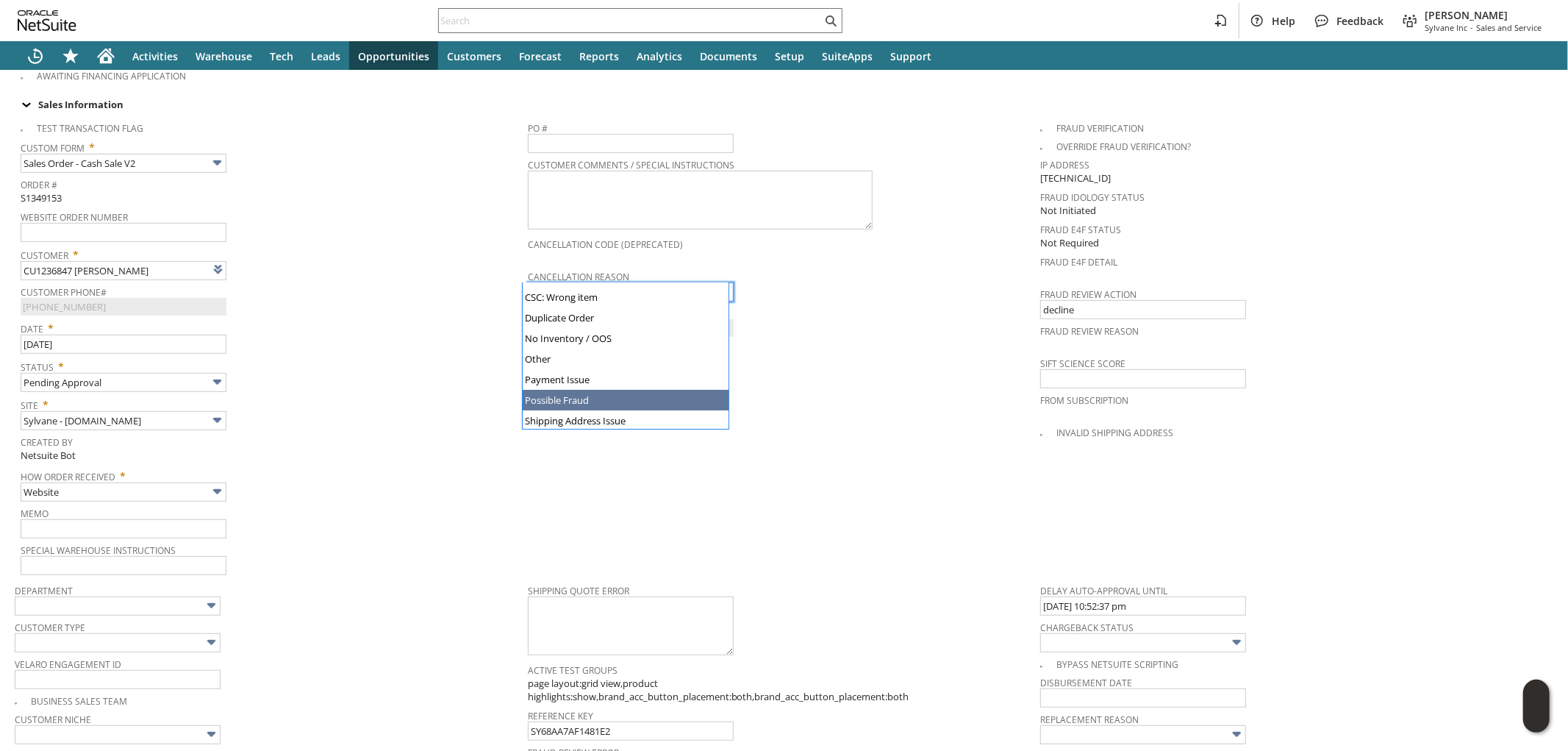
type input "Possible Fraud"
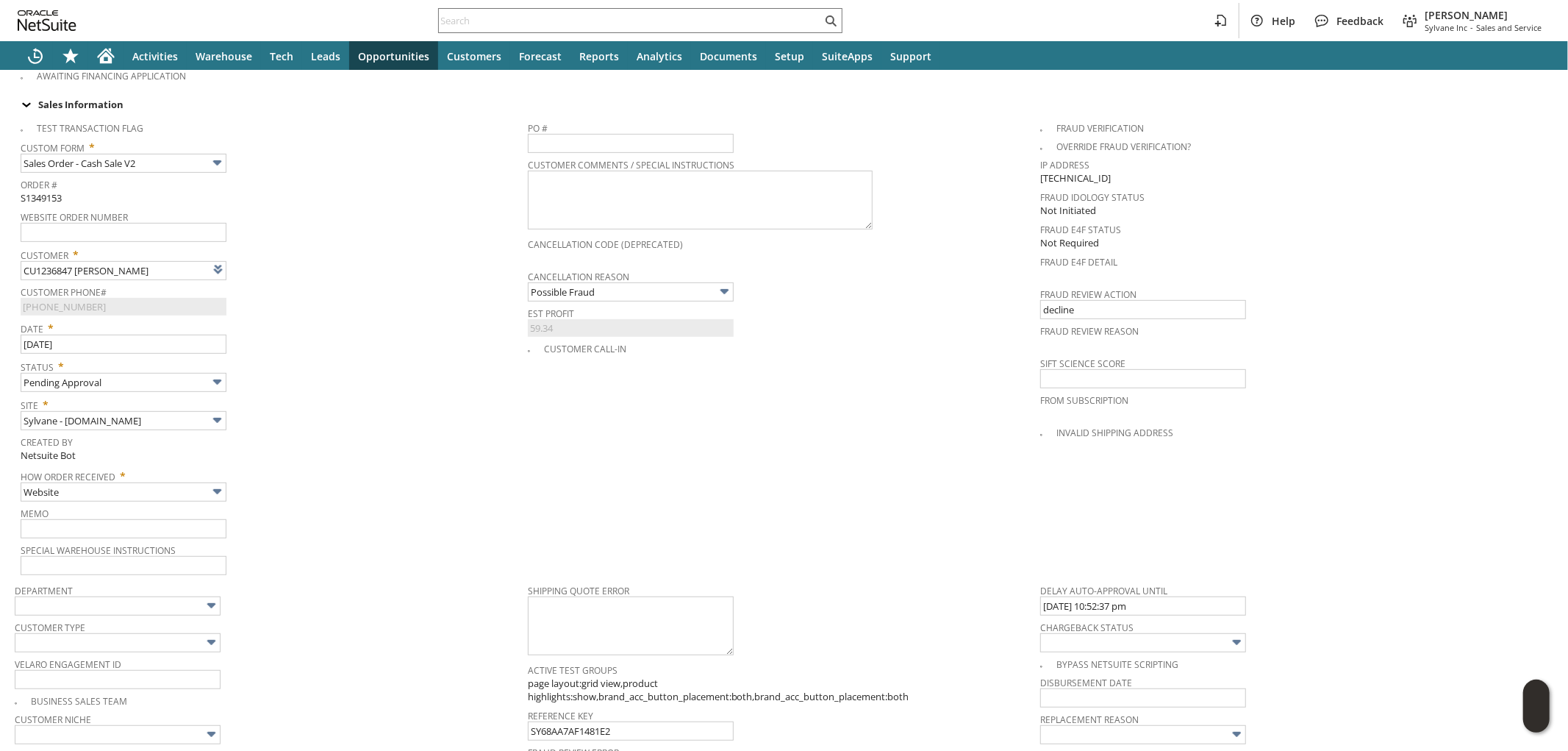
click at [440, 373] on div "Status * Pending Approval" at bounding box center [270, 373] width 500 height 36
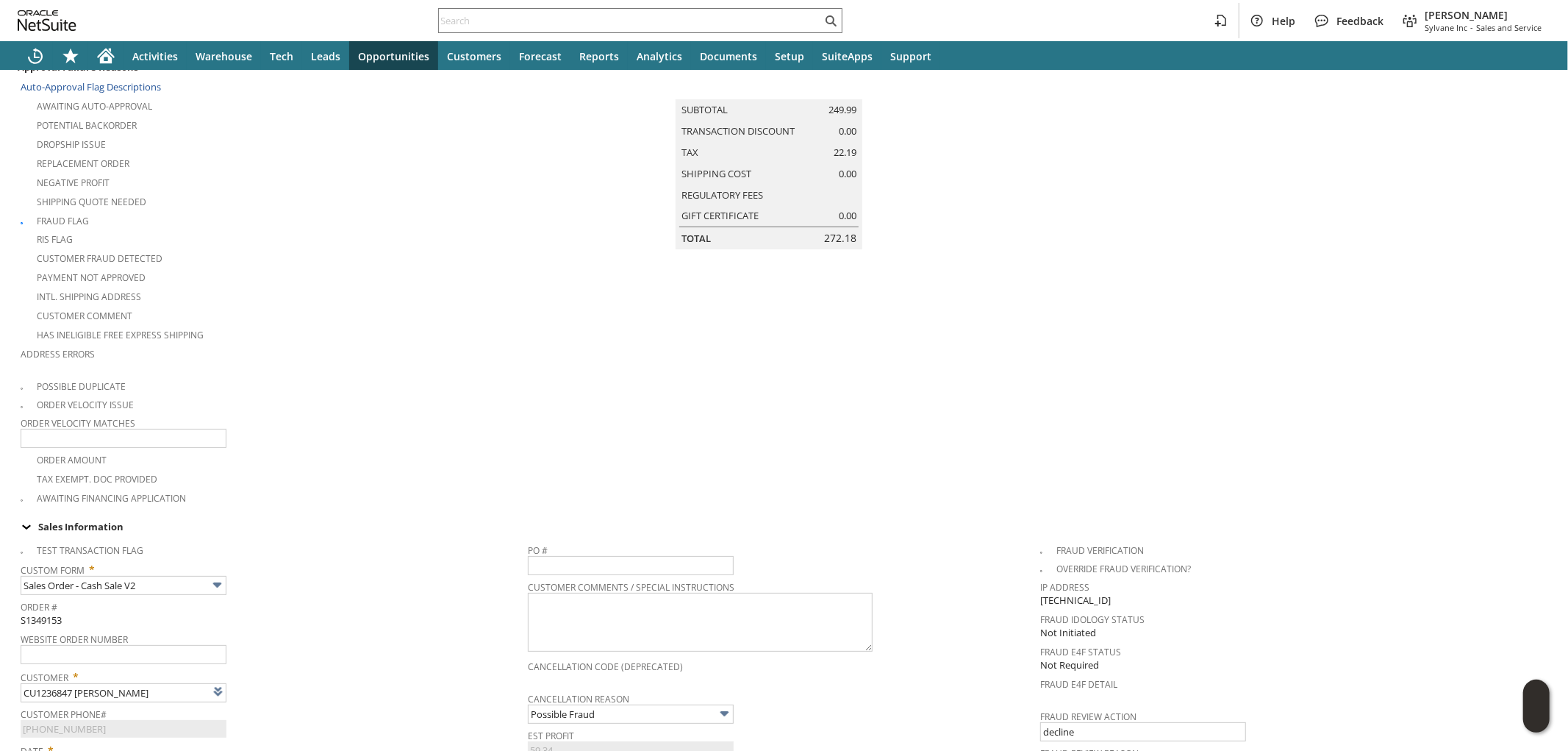
scroll to position [52, 0]
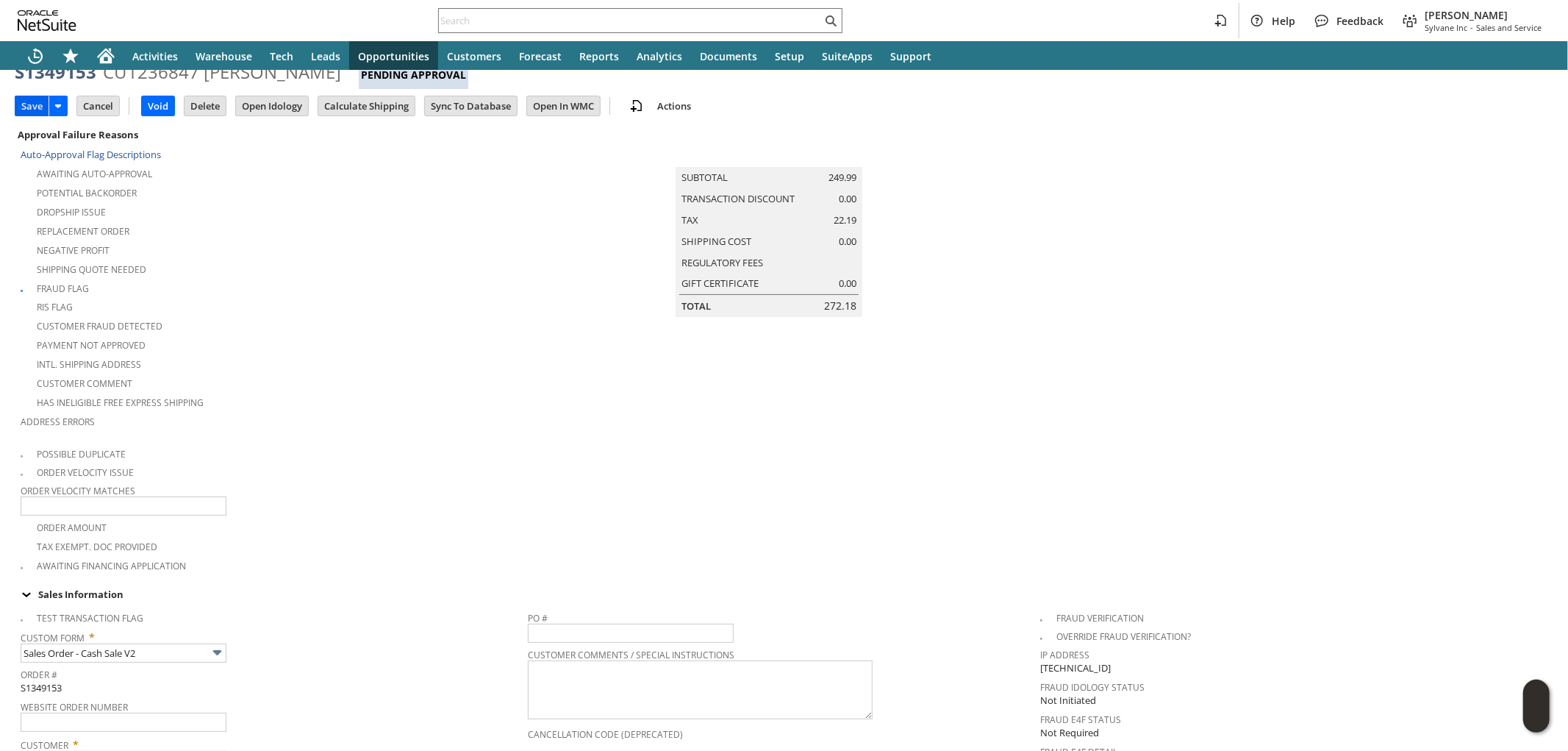
click at [37, 110] on input "Save" at bounding box center [32, 106] width 33 height 19
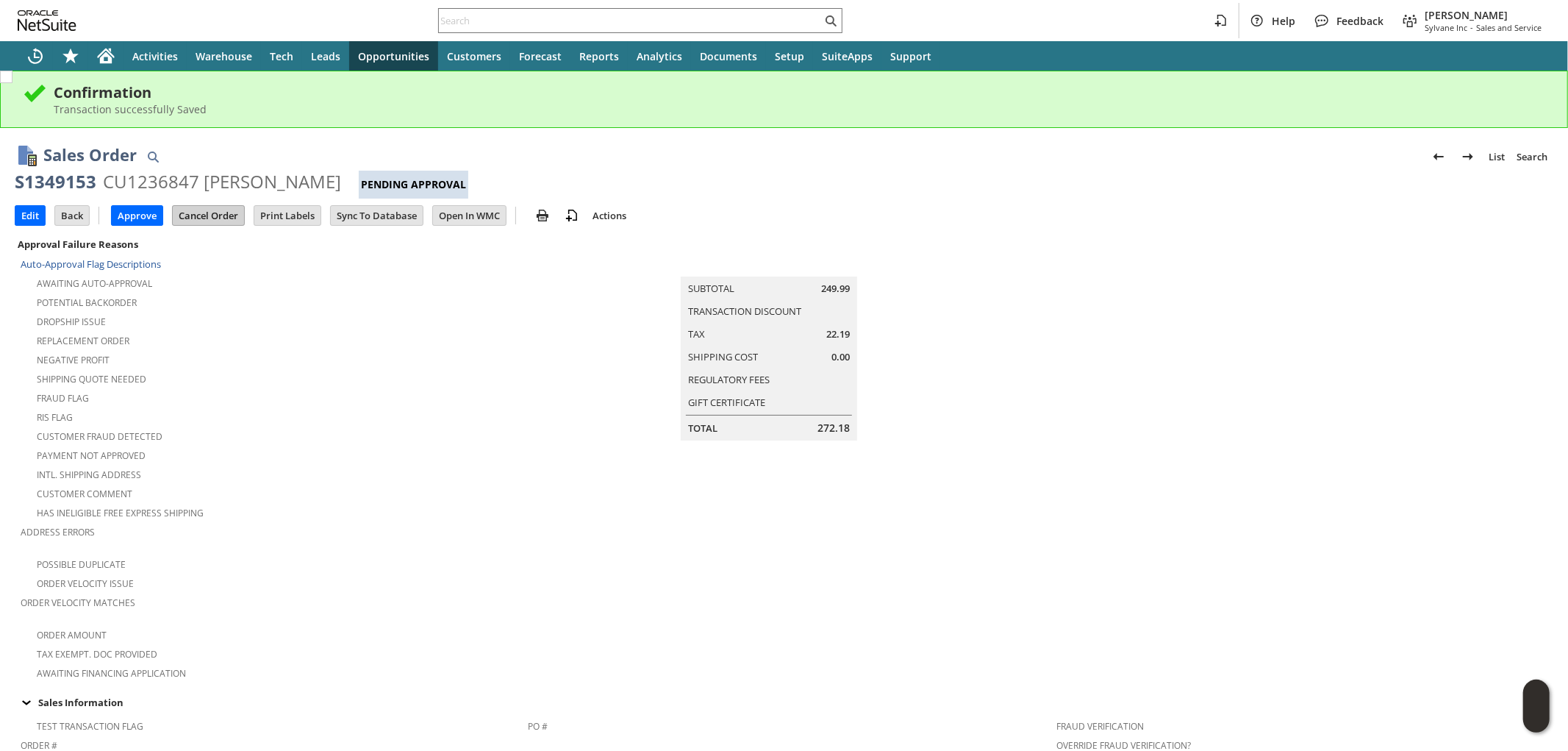
click at [216, 222] on input "Cancel Order" at bounding box center [208, 216] width 71 height 19
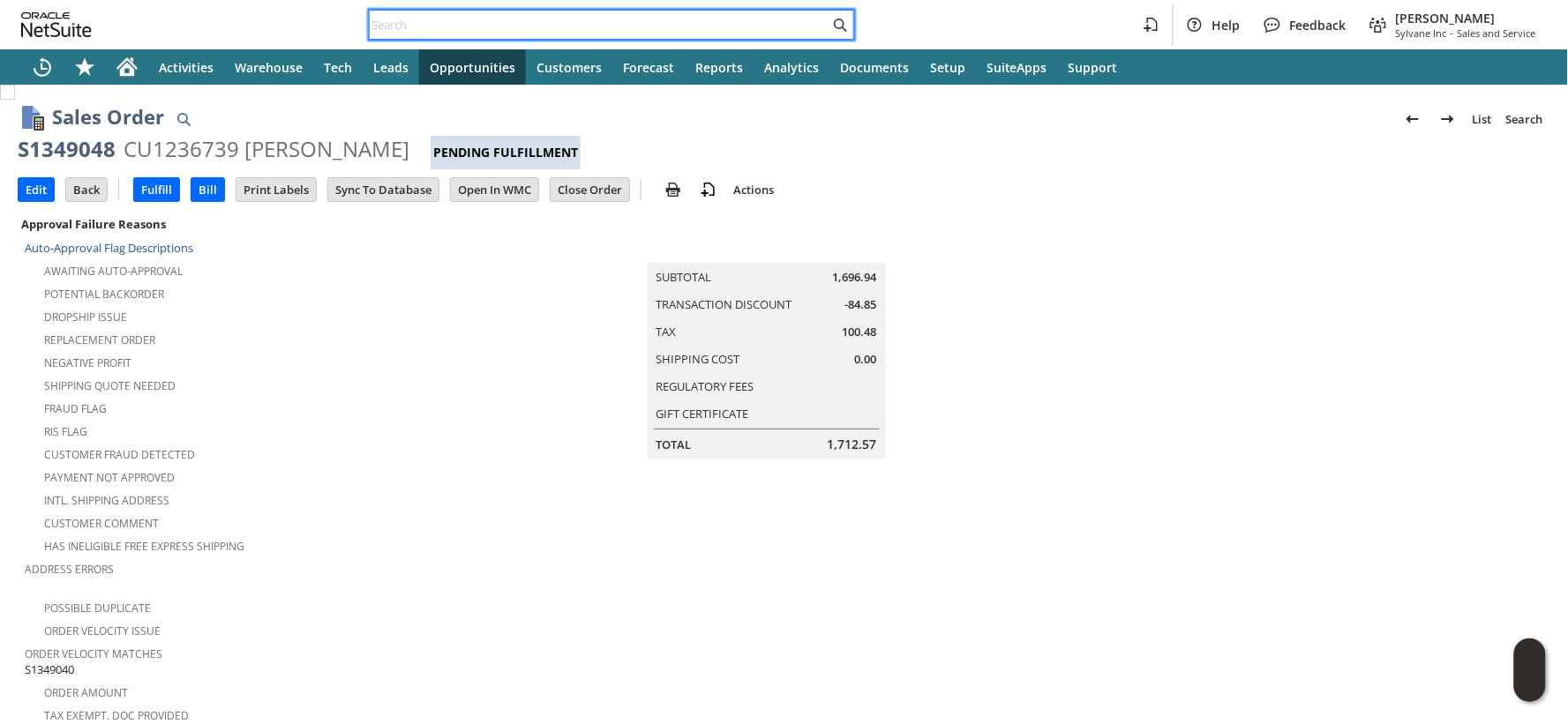
click at [539, 25] on input "text" at bounding box center [599, 25] width 459 height 21
paste input "S1349054"
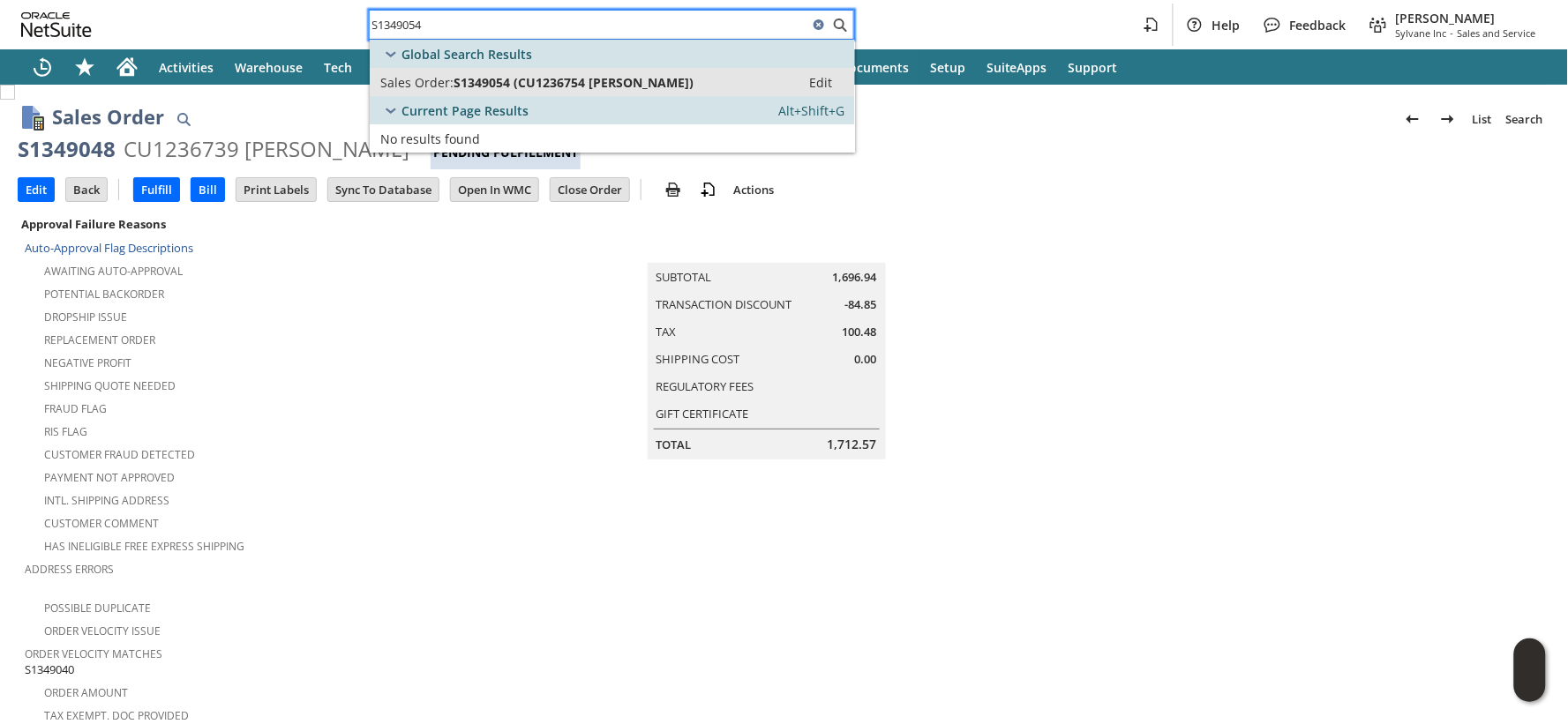
type input "S1349054"
click at [534, 75] on span "S1349054 (CU1236754 Michelle Collins)" at bounding box center [573, 82] width 240 height 17
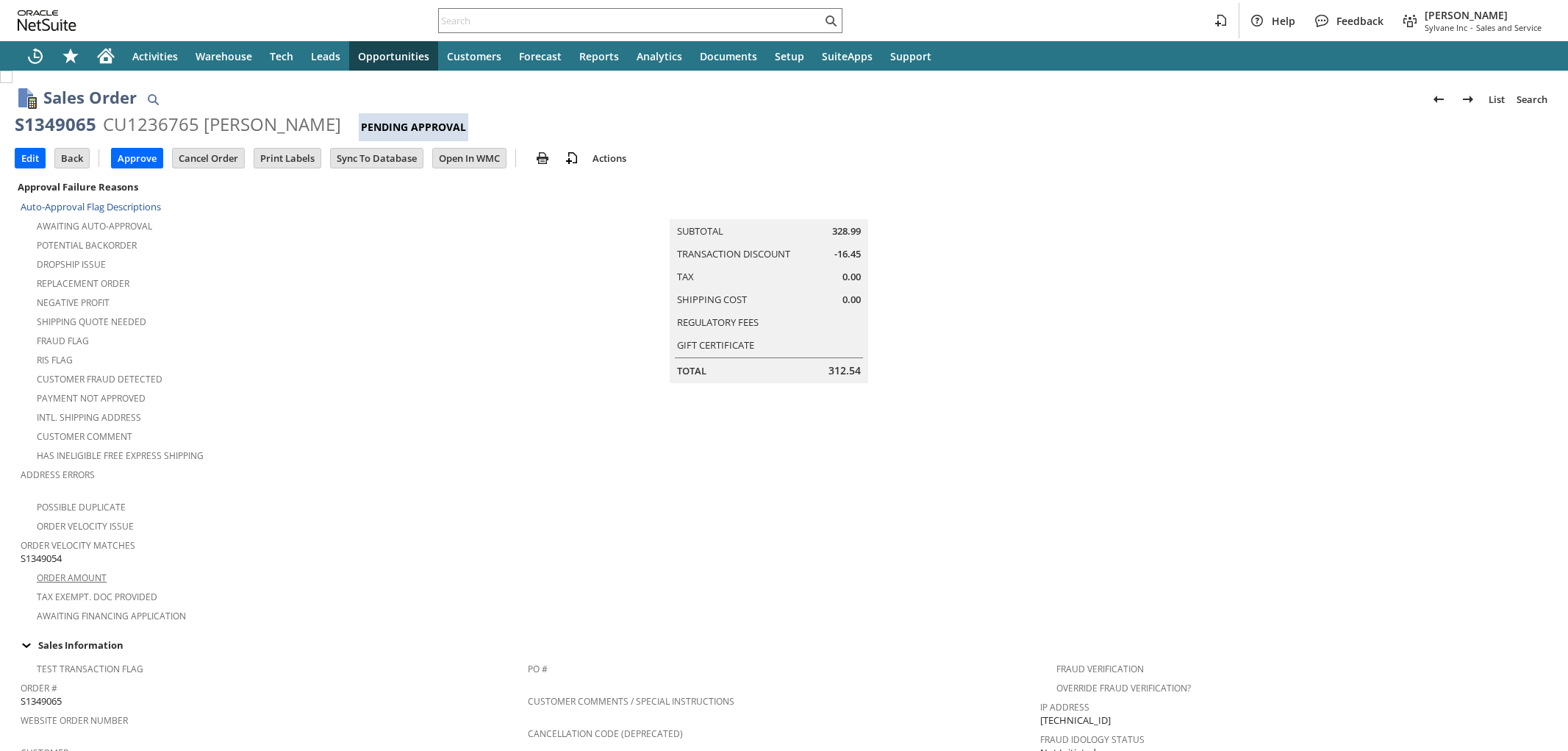
click at [40, 552] on span "S1349054" at bounding box center [41, 558] width 41 height 14
click at [145, 153] on input "Approve" at bounding box center [137, 158] width 51 height 19
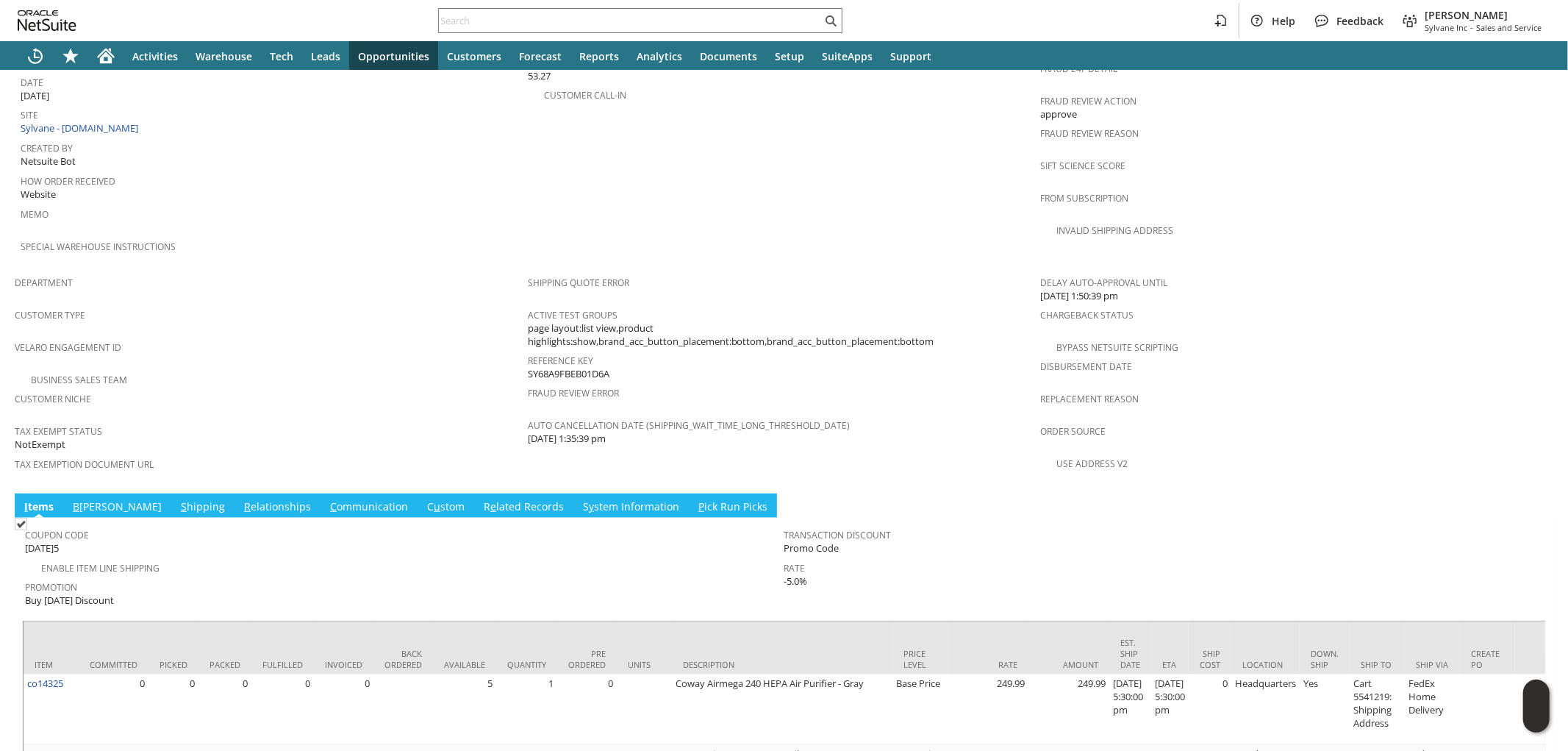
click at [177, 500] on link "S hipping" at bounding box center [202, 508] width 51 height 16
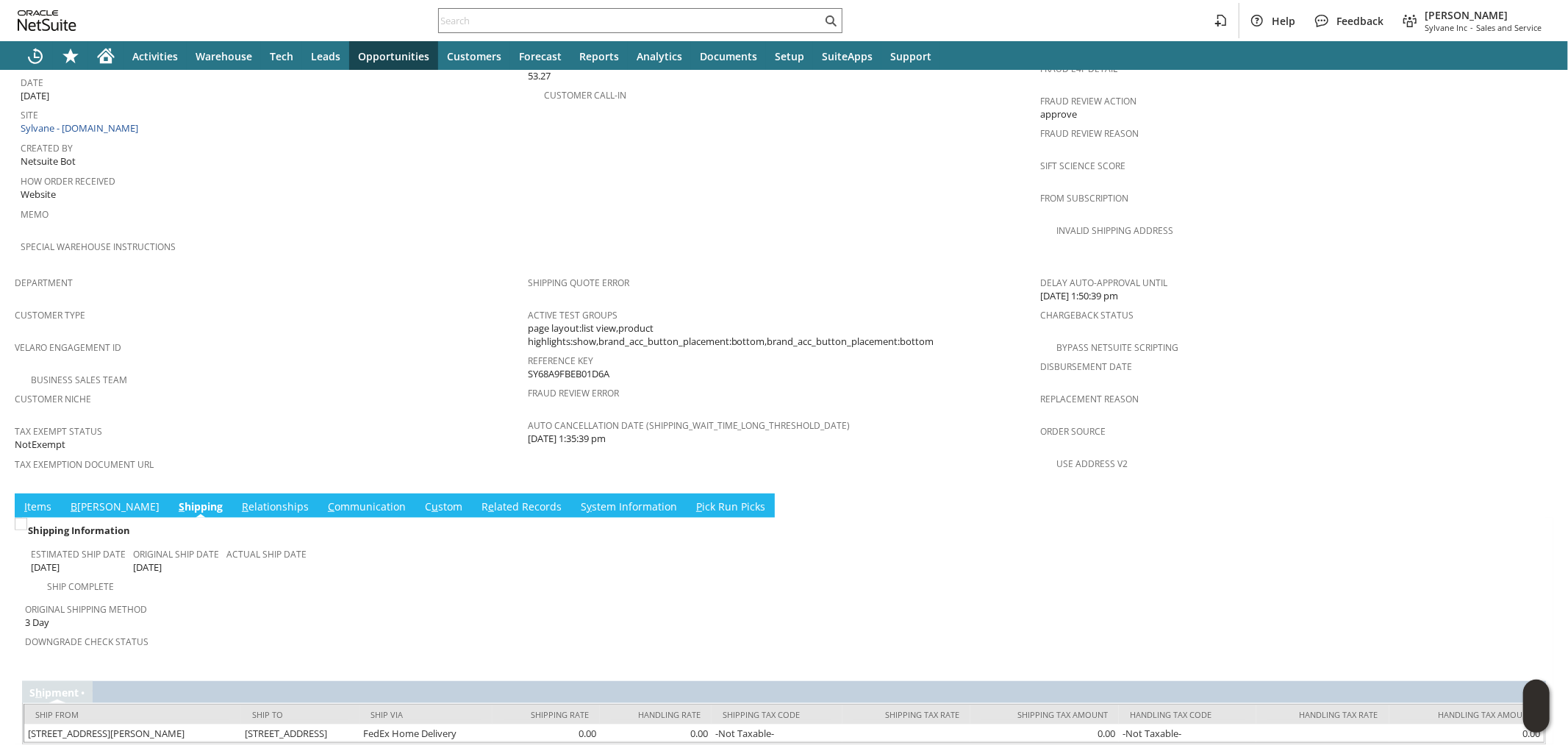
scroll to position [732, 0]
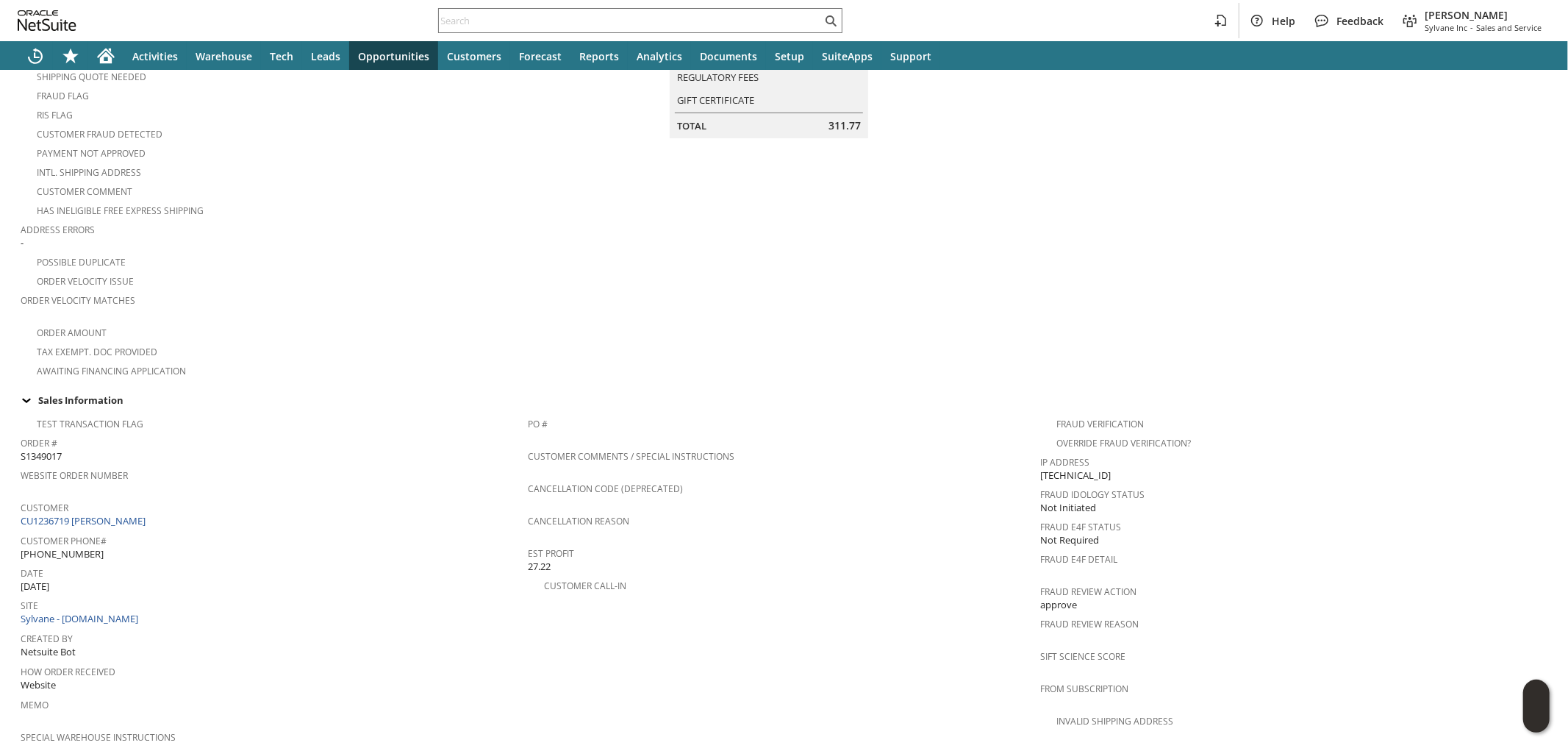
scroll to position [830, 0]
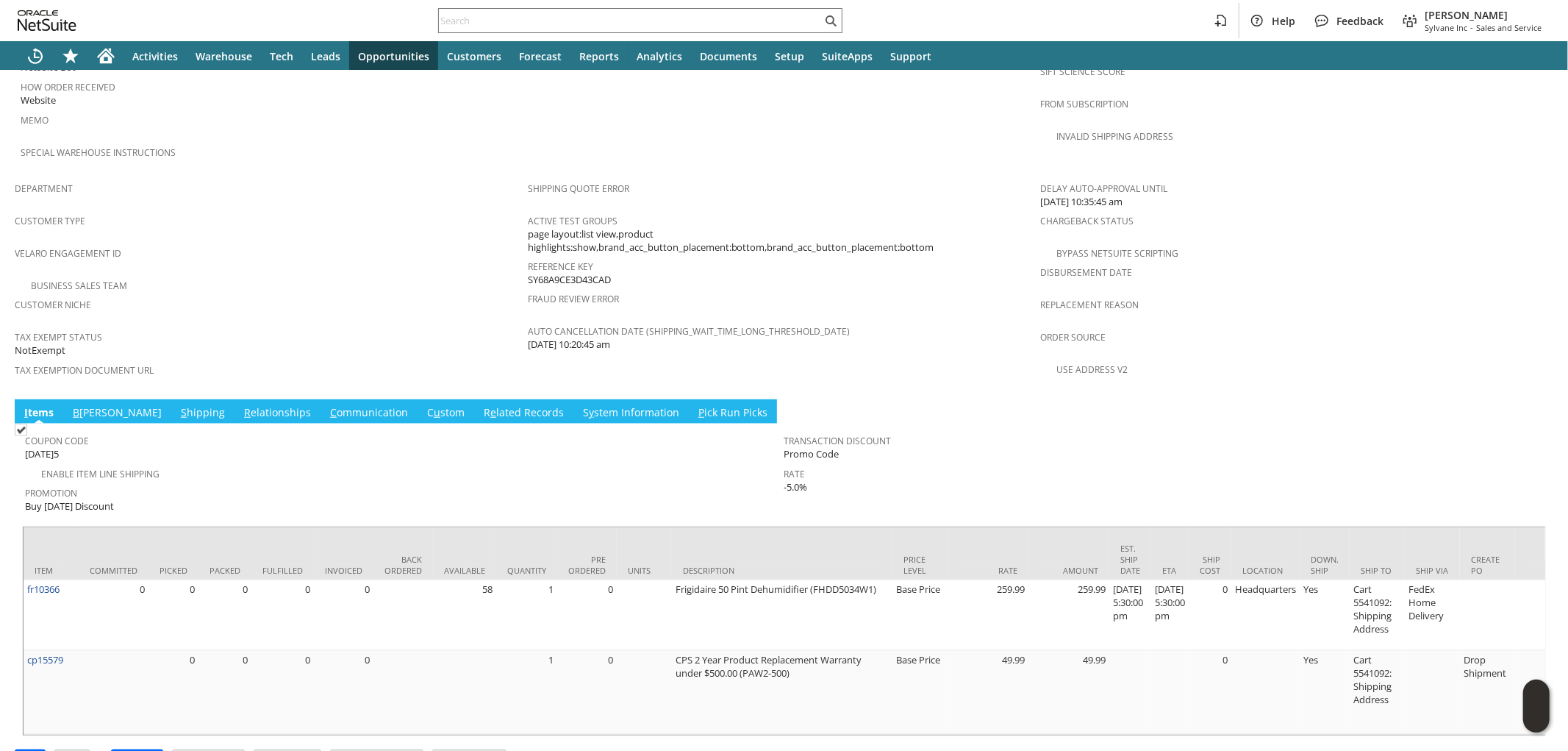
click at [177, 405] on link "S hipping" at bounding box center [202, 413] width 51 height 16
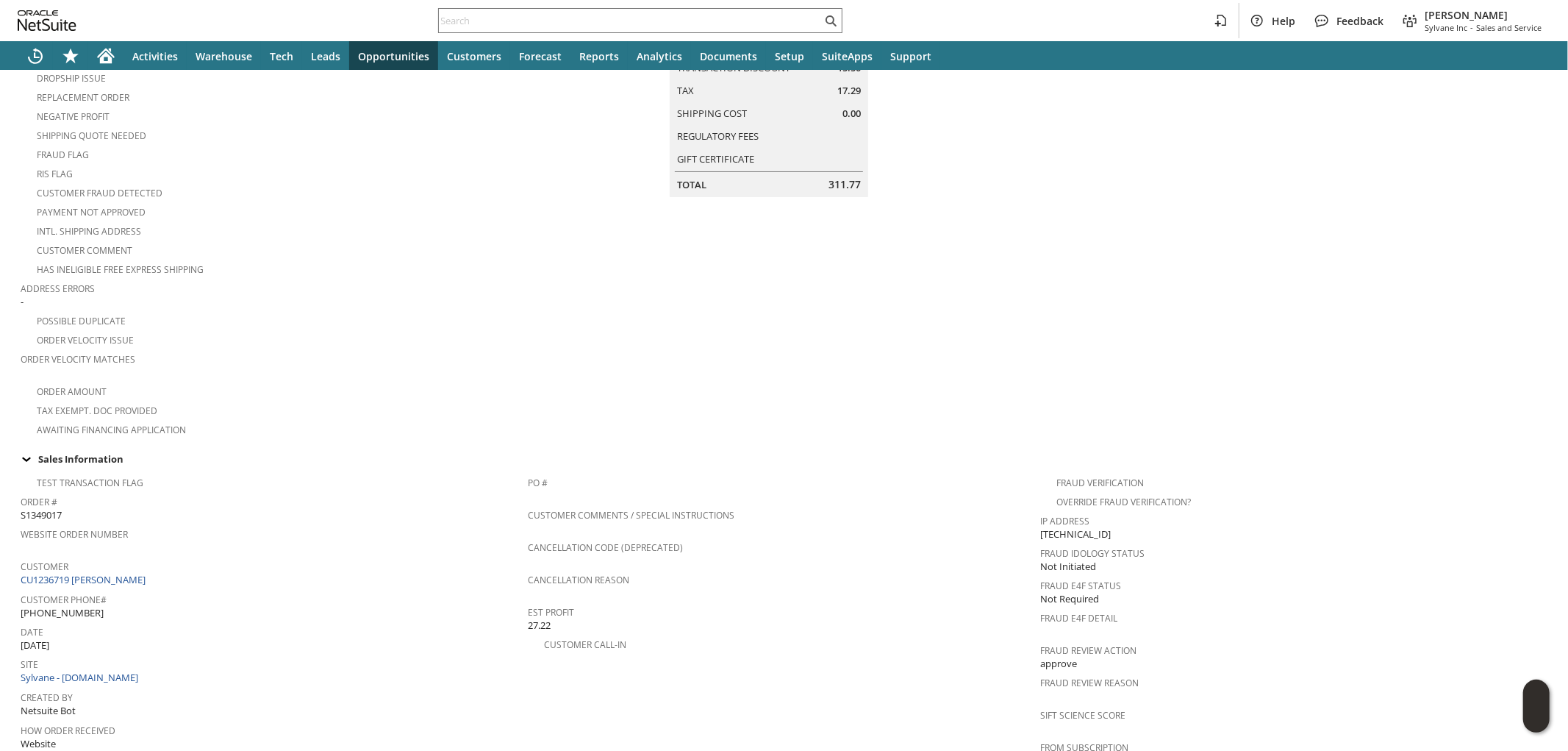
scroll to position [0, 0]
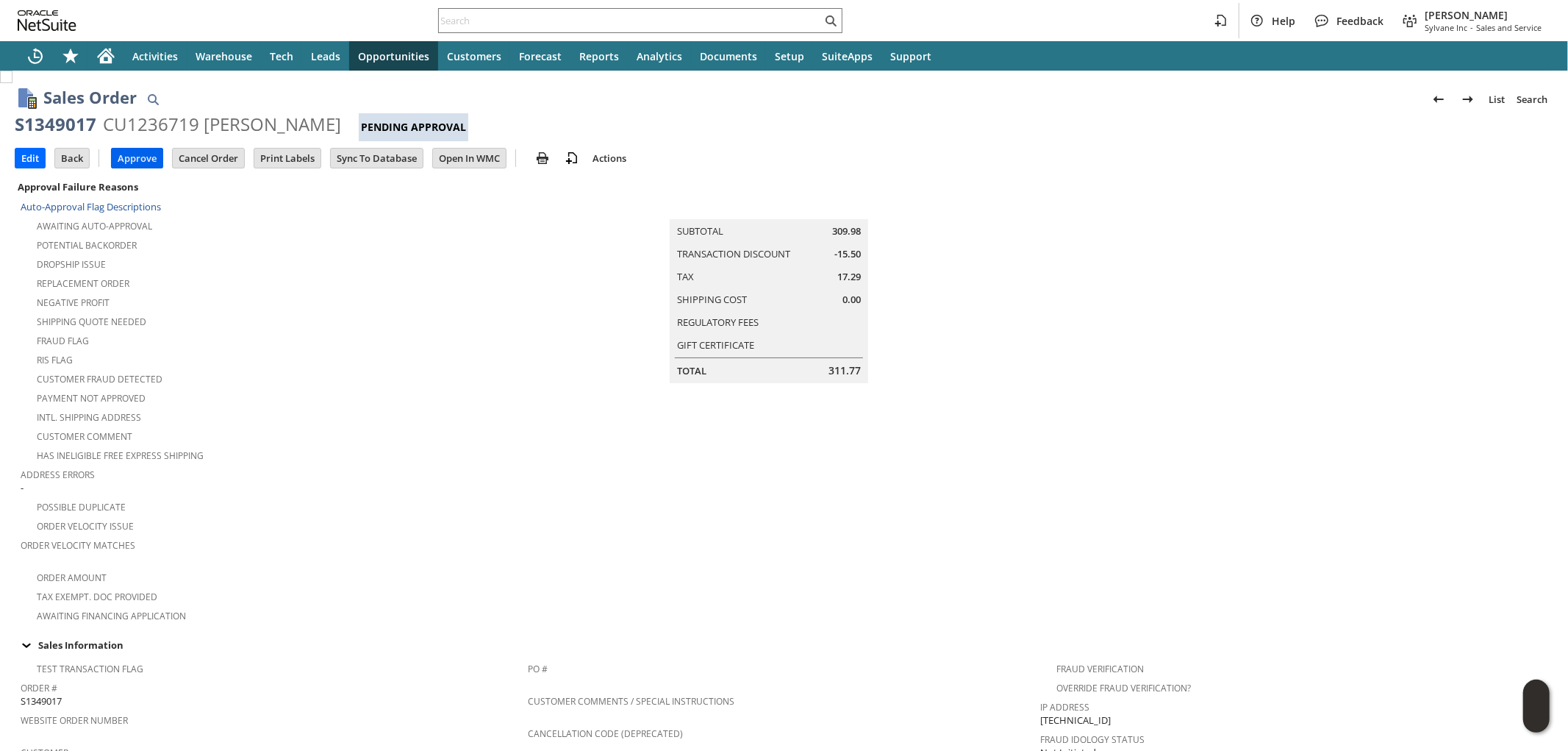
click at [143, 159] on input "Approve" at bounding box center [137, 158] width 51 height 19
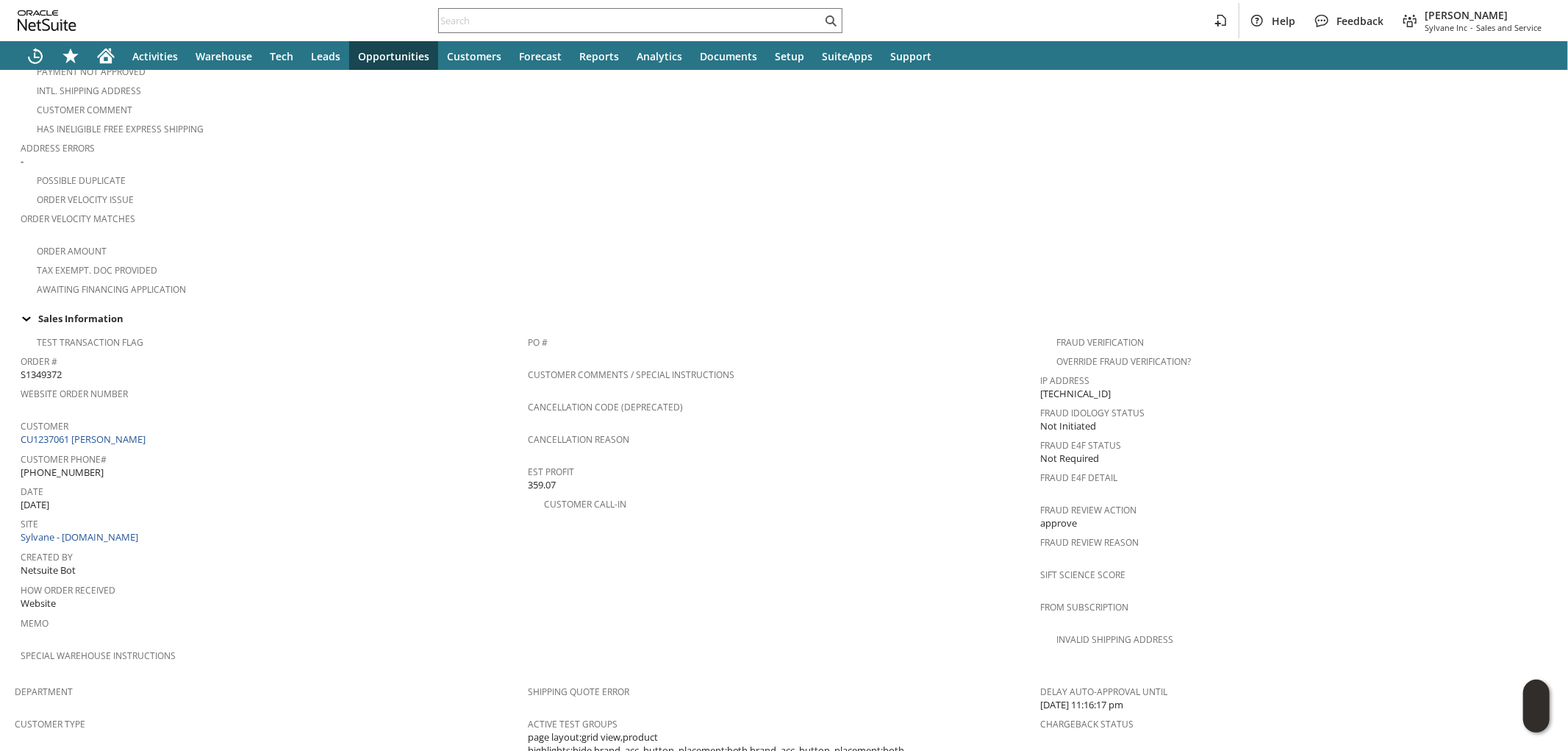
scroll to position [817, 0]
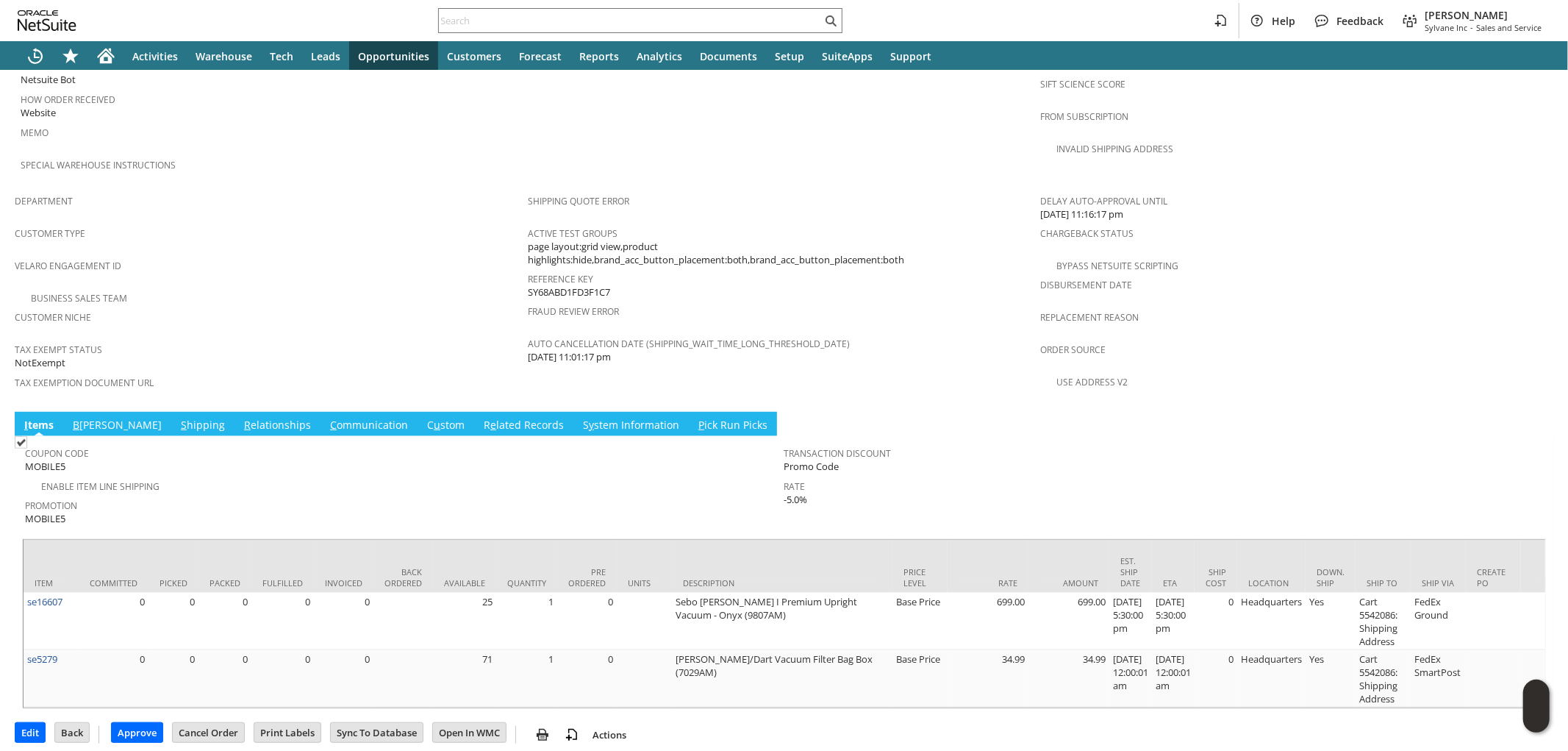
click at [177, 418] on link "S hipping" at bounding box center [202, 426] width 51 height 16
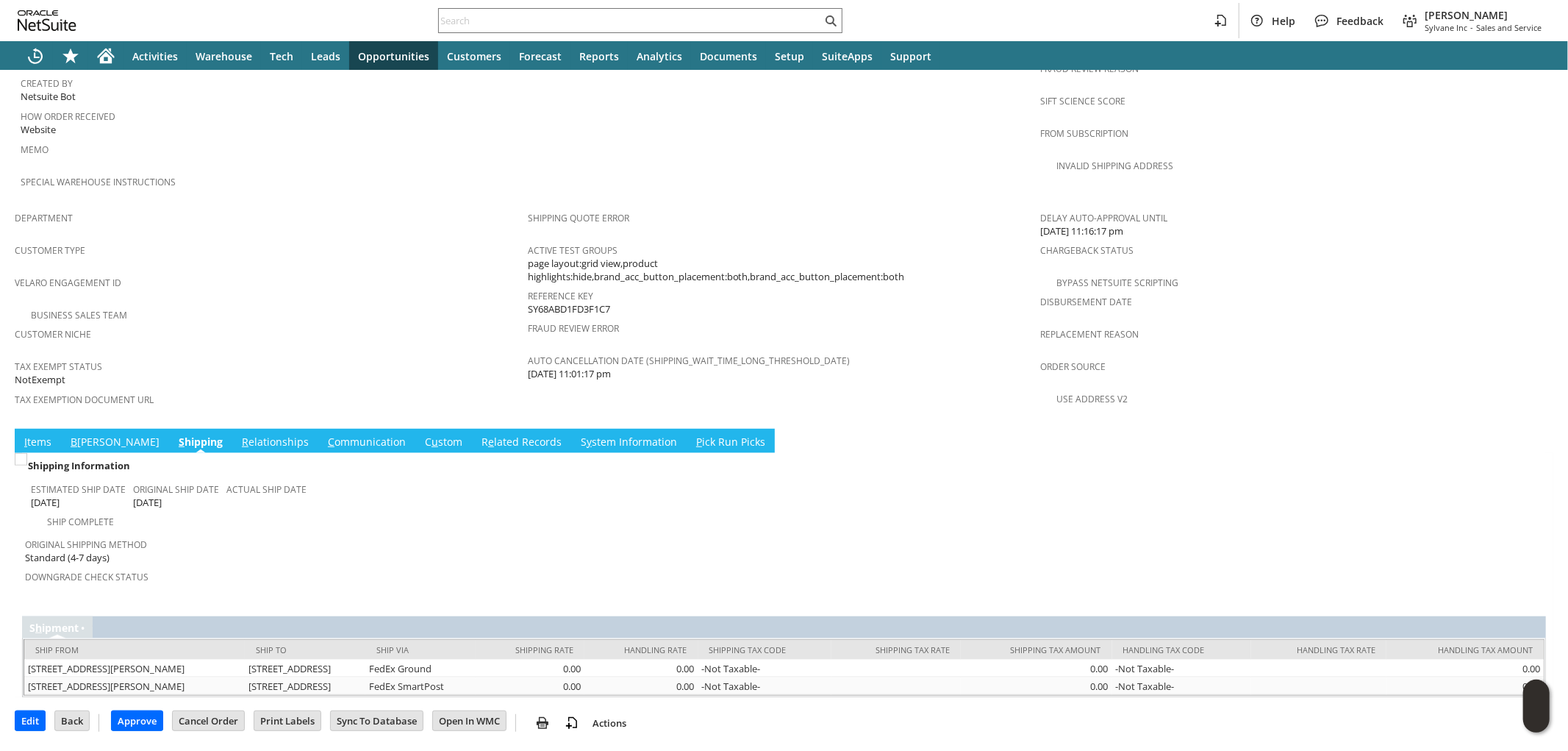
scroll to position [750, 0]
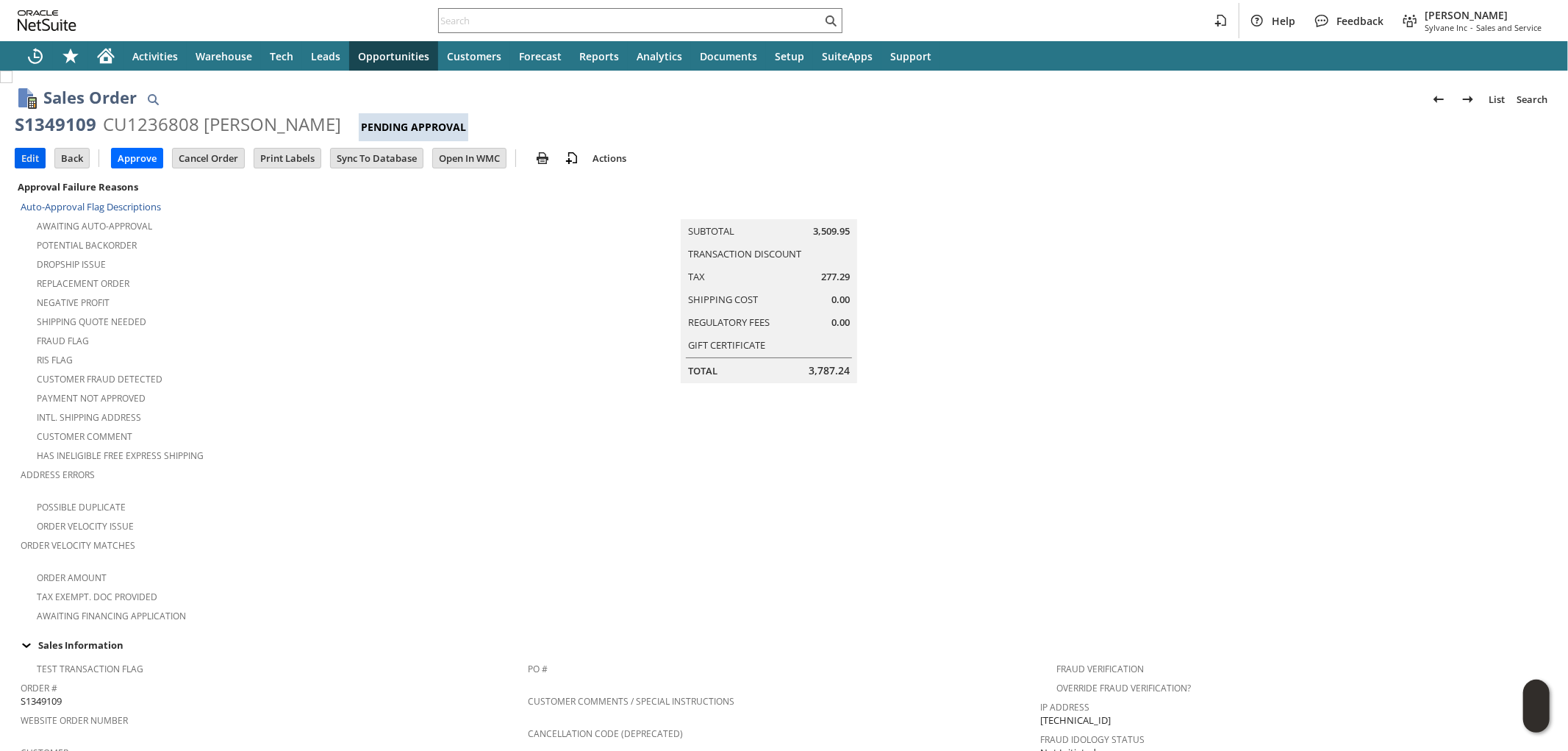
click at [34, 164] on input "Edit" at bounding box center [30, 158] width 30 height 19
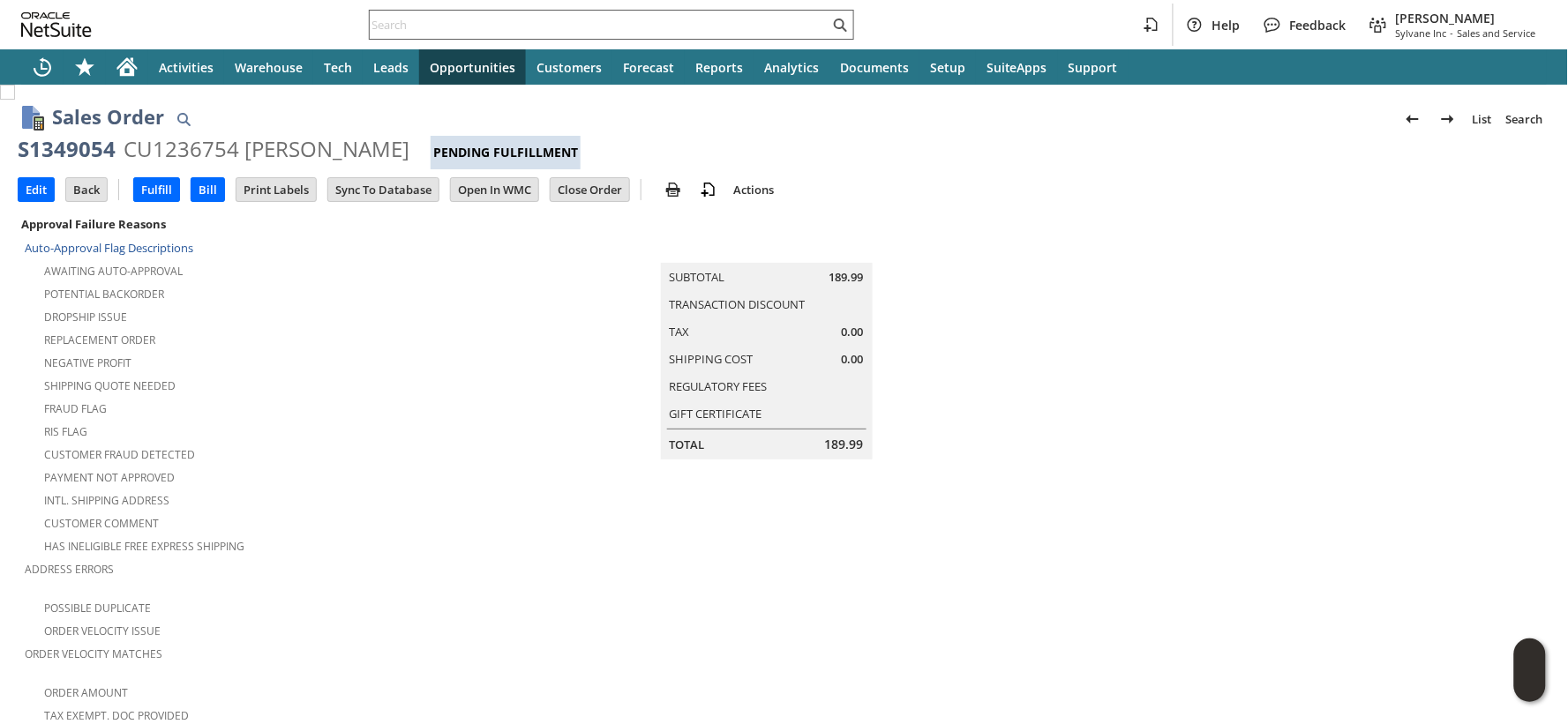
click at [481, 27] on input "text" at bounding box center [599, 25] width 459 height 21
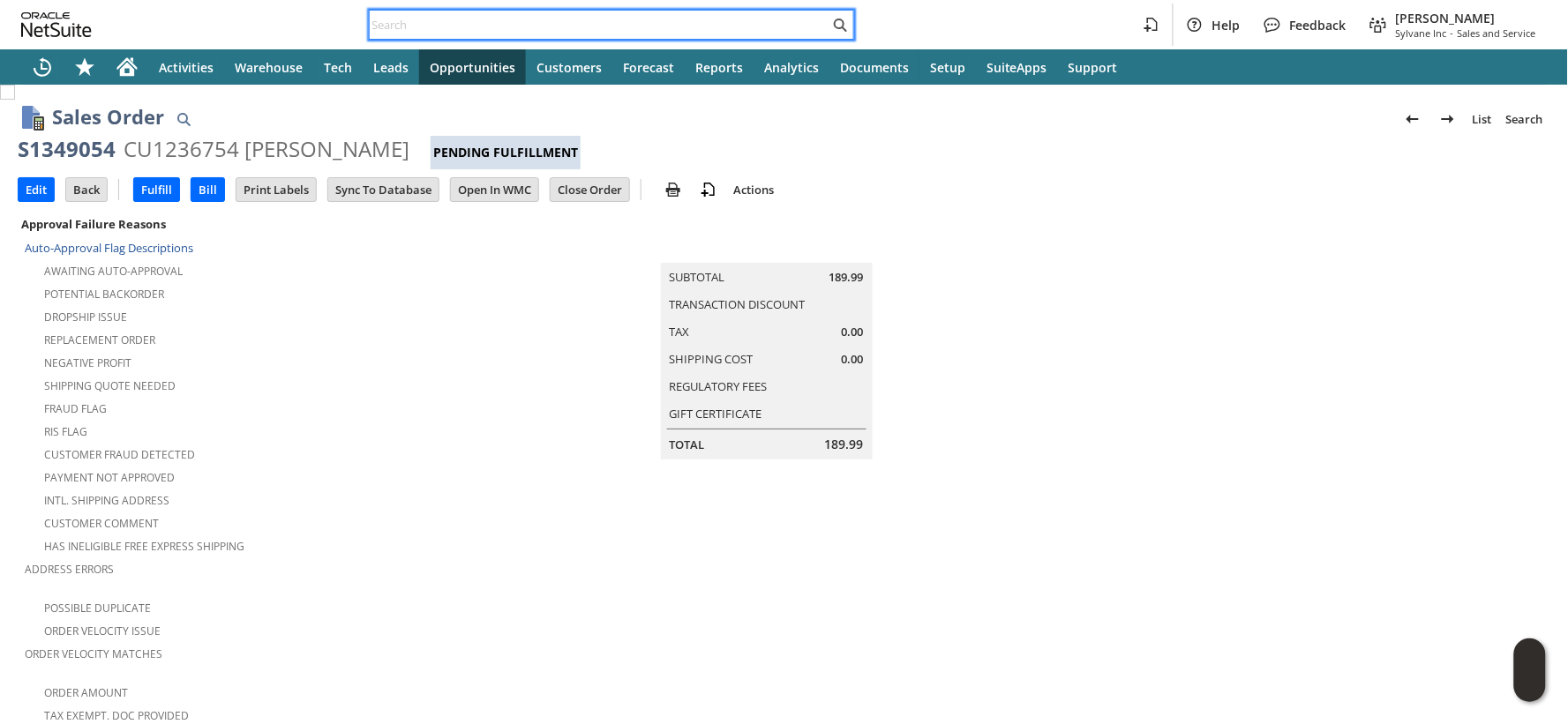
paste input "S1349216"
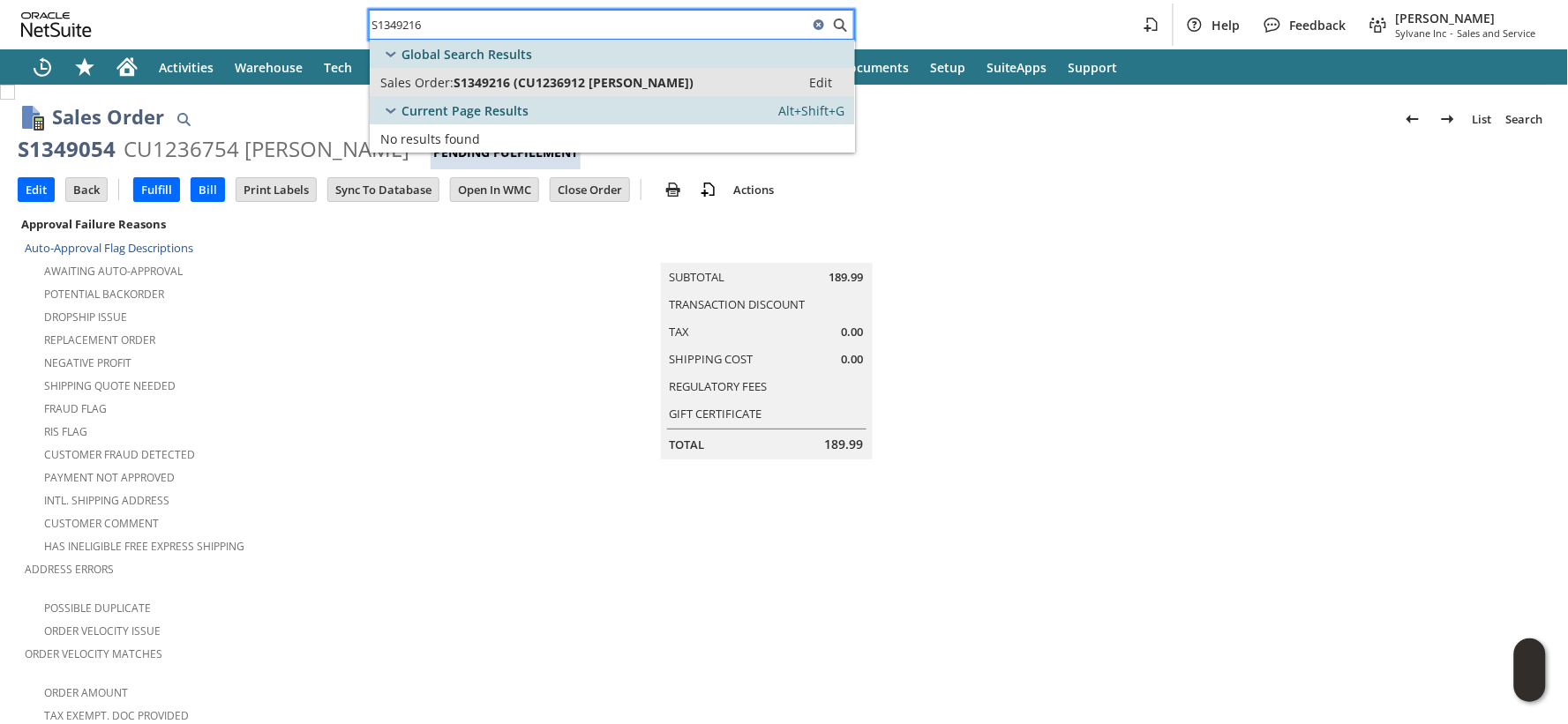
type input "S1349216"
click at [491, 77] on span "S1349216 (CU1236912 Matthew Remillard)" at bounding box center [573, 82] width 240 height 17
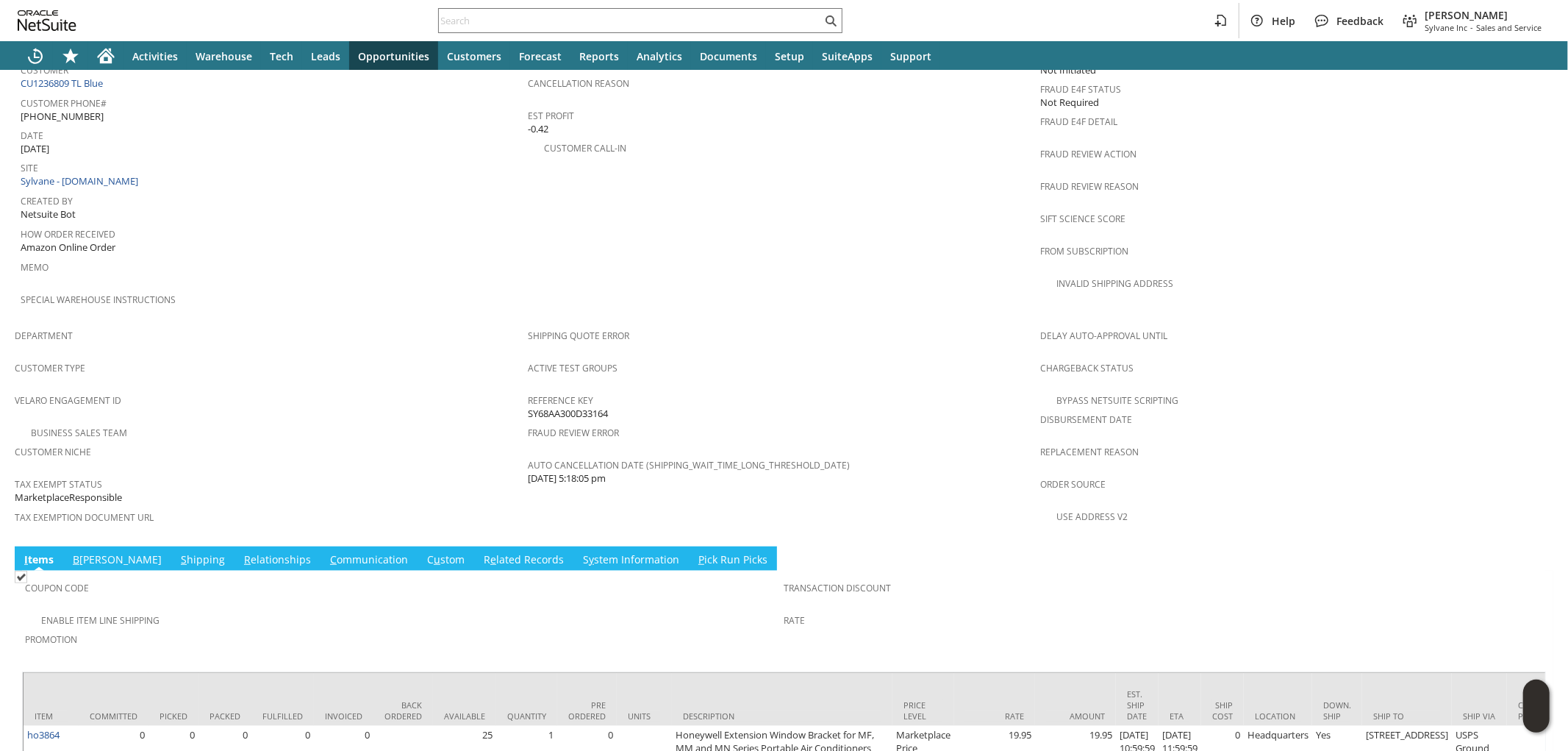
scroll to position [761, 0]
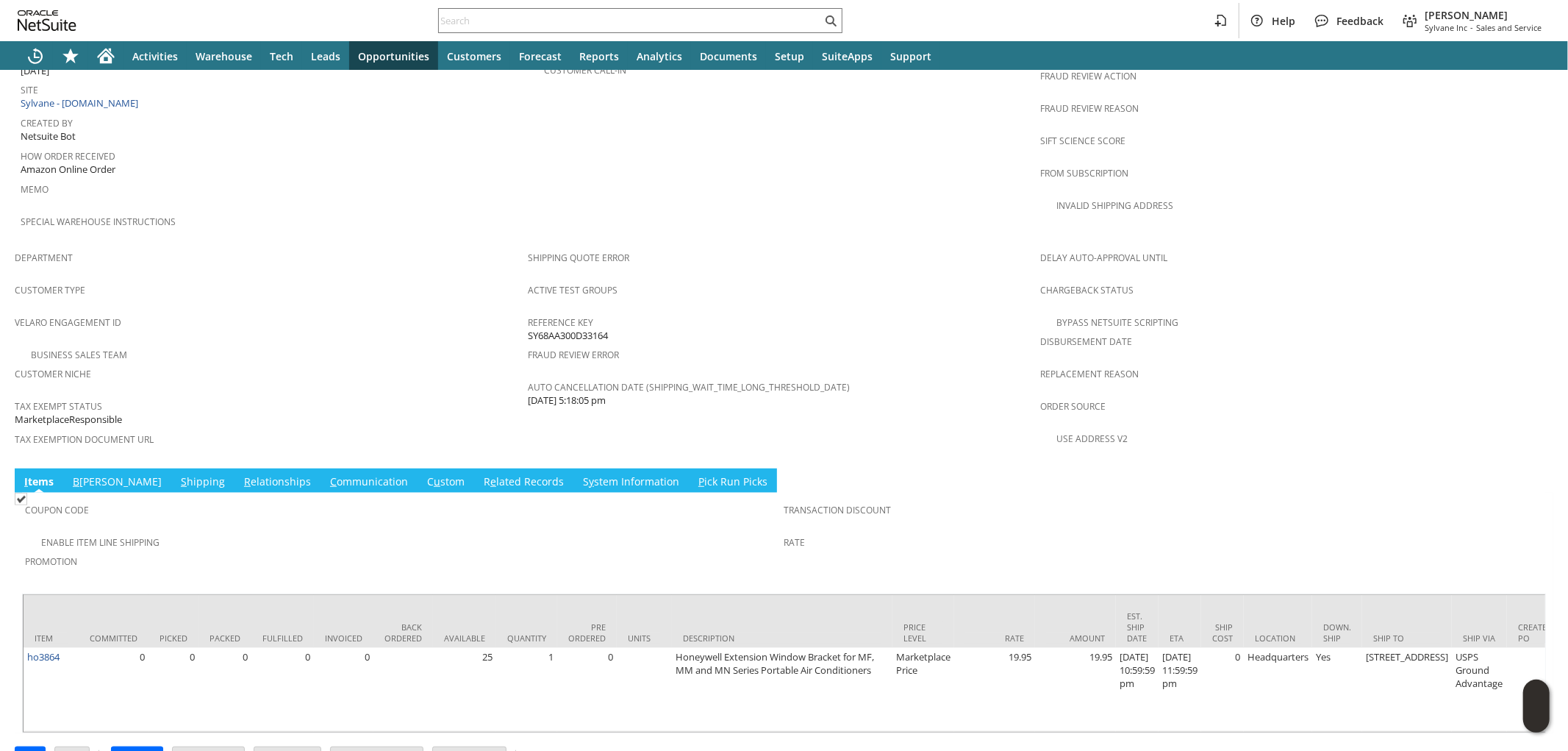
click at [177, 474] on link "S hipping" at bounding box center [202, 483] width 51 height 16
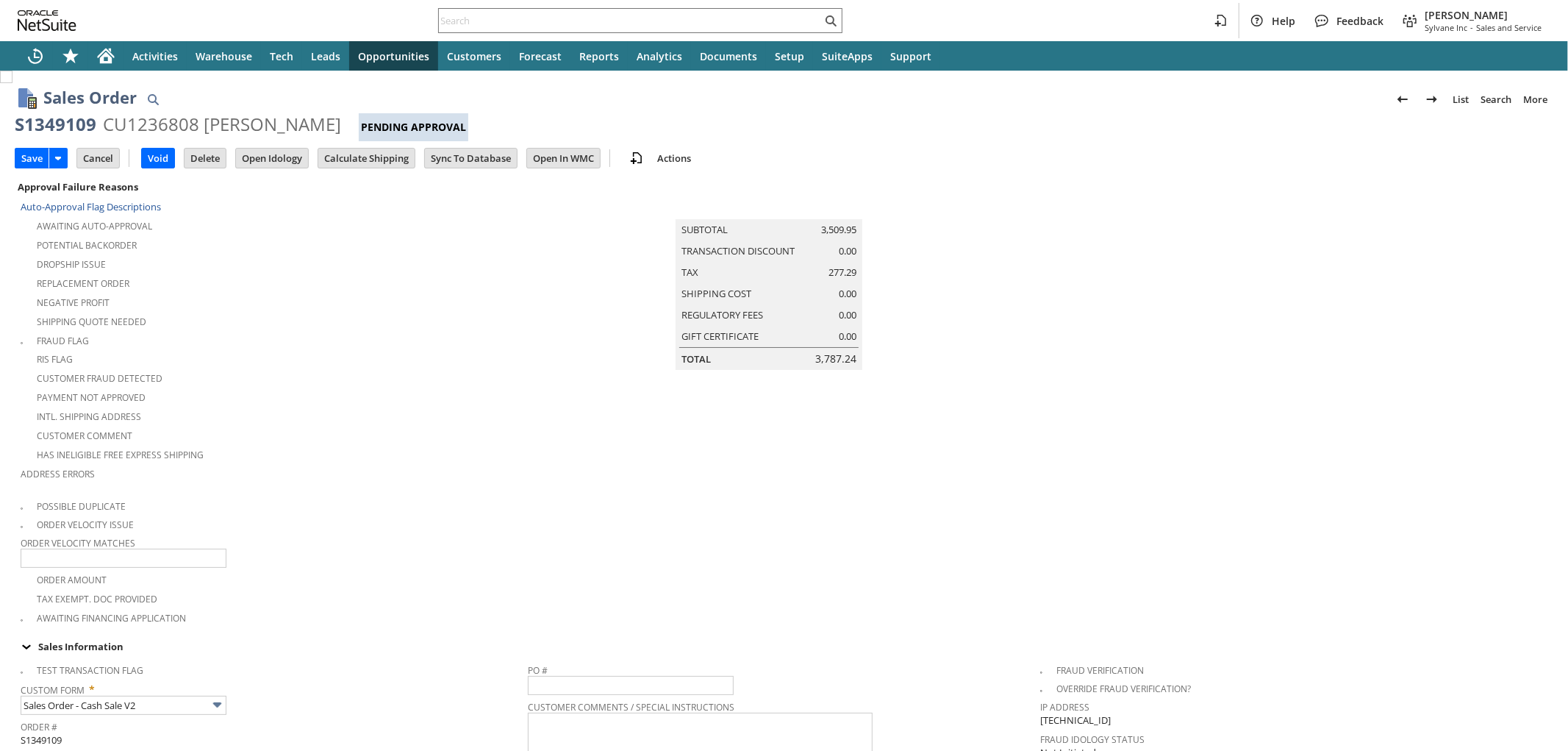
type input "Intelligent Recommendations¹⁰"
click at [377, 160] on input "Calculate Shipping" at bounding box center [366, 158] width 97 height 19
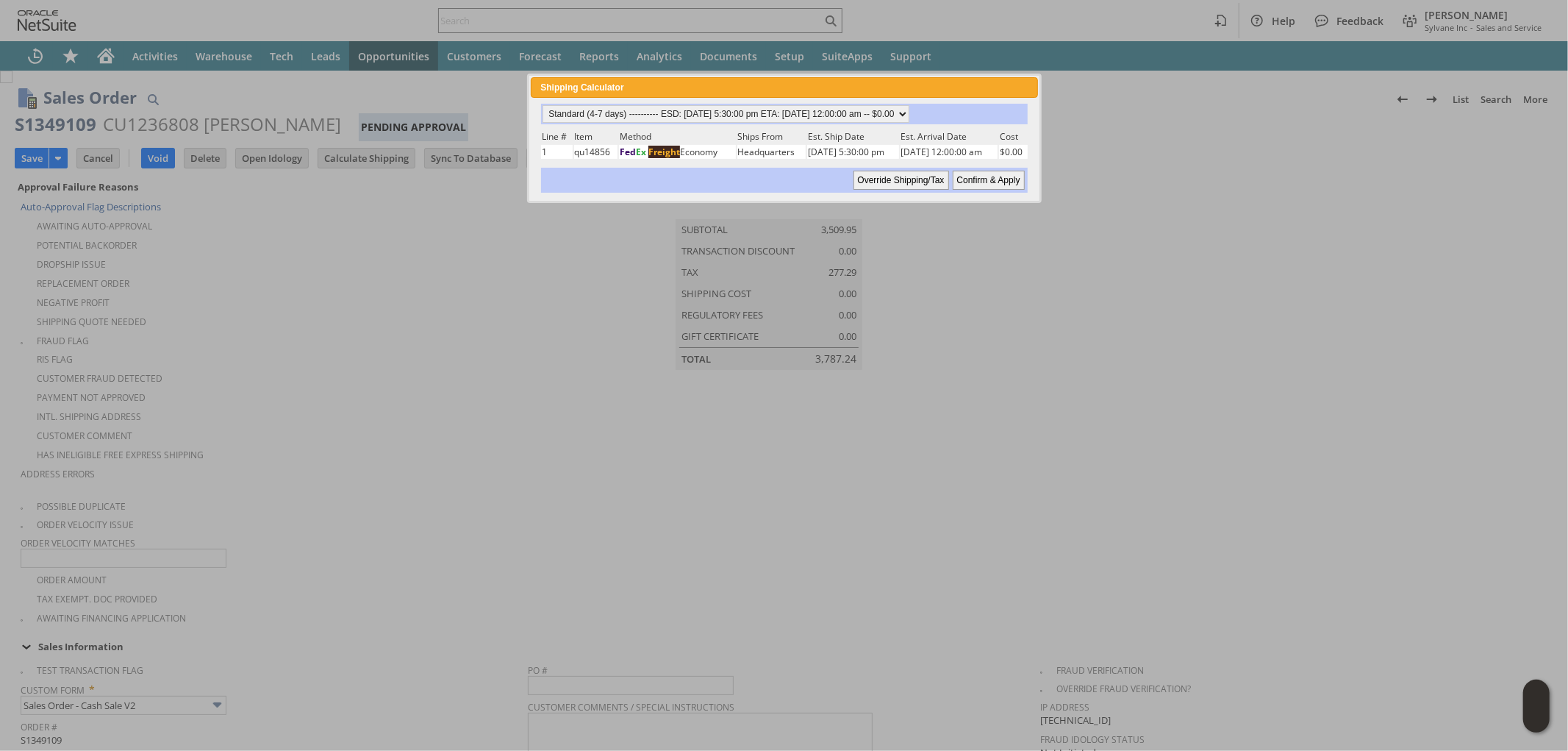
click at [972, 178] on input "Confirm & Apply" at bounding box center [988, 181] width 72 height 19
type input "Add"
type input "Copy Previous"
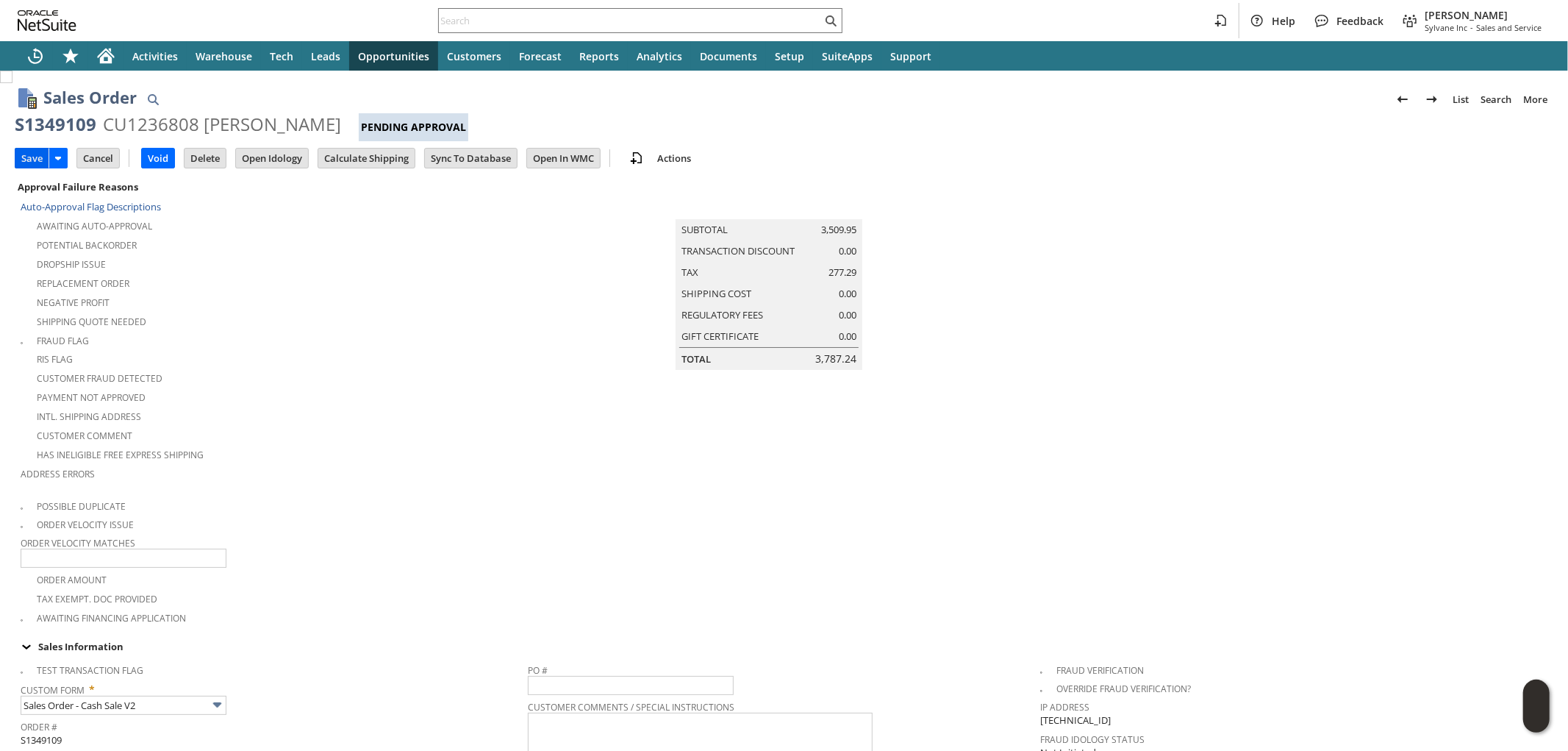
click at [30, 153] on input "Save" at bounding box center [32, 158] width 33 height 19
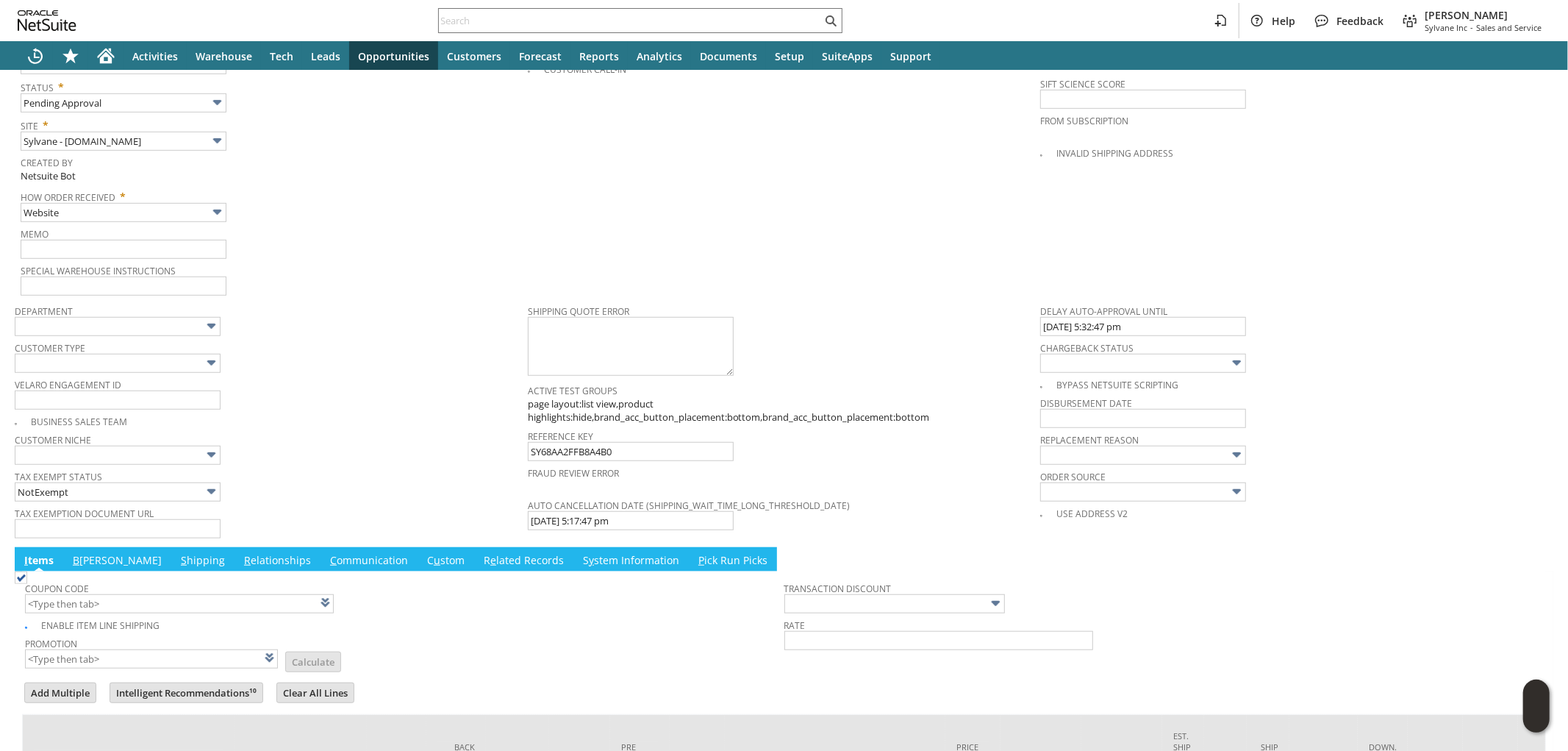
scroll to position [1033, 0]
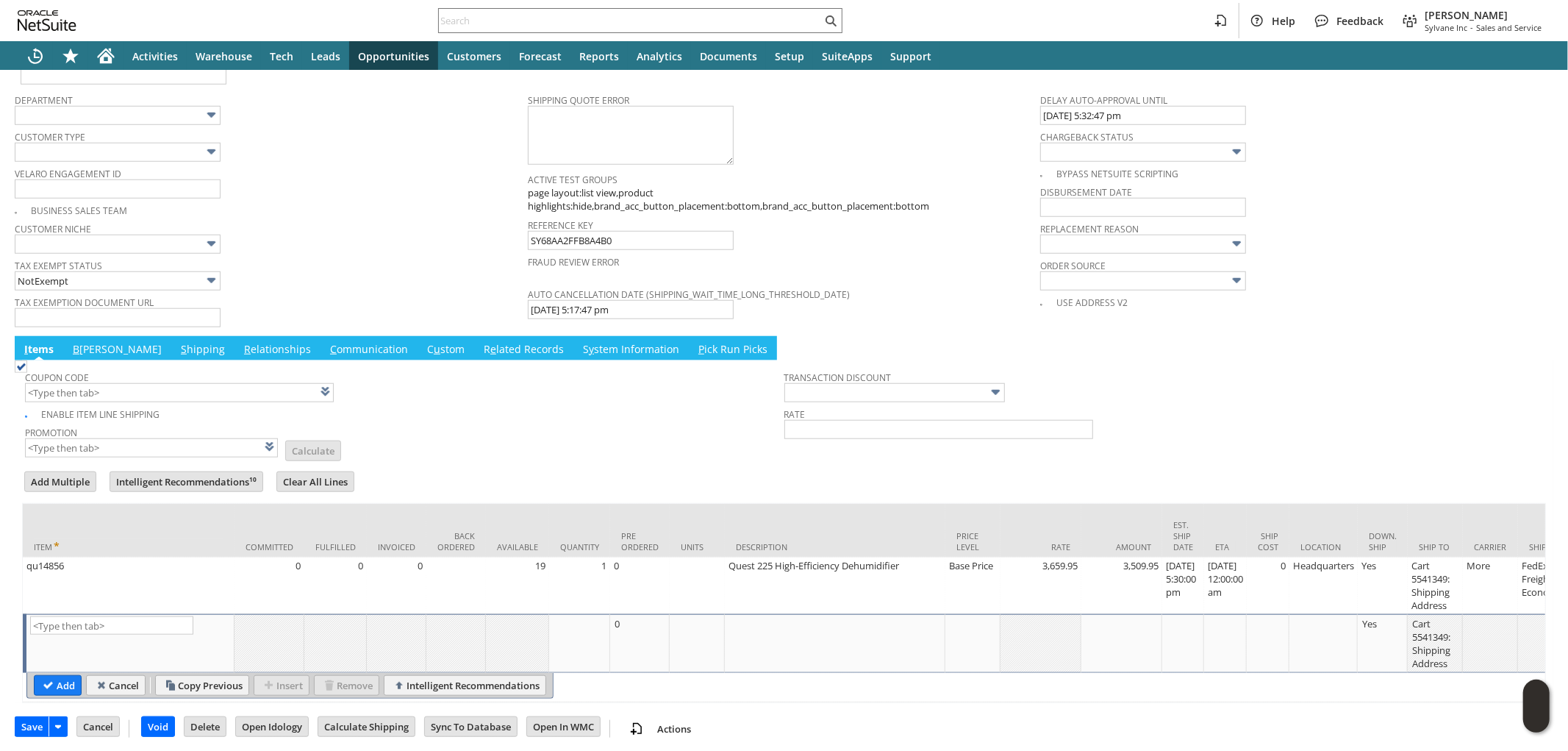
click at [81, 342] on link "B [PERSON_NAME]" at bounding box center [117, 350] width 97 height 16
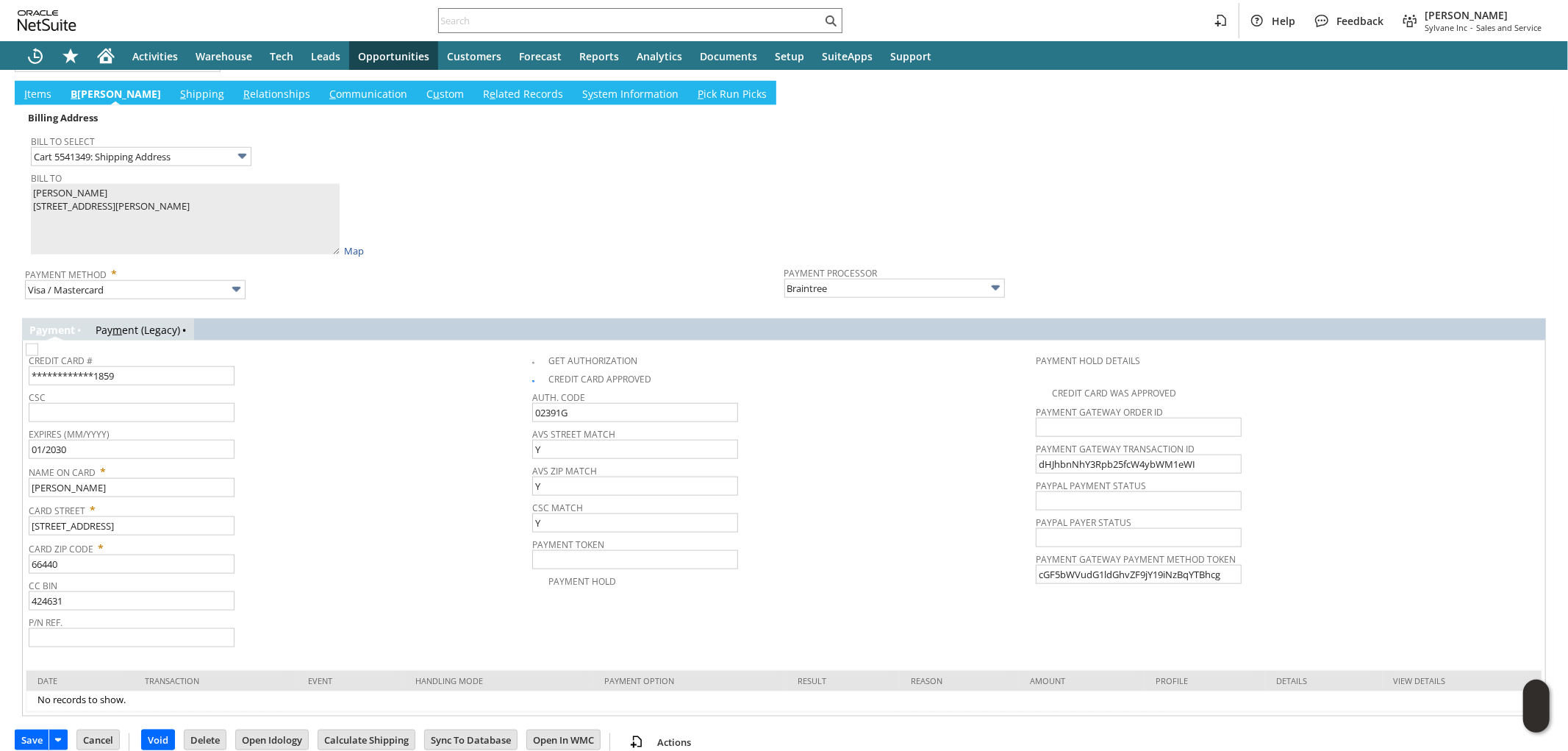
click at [166, 323] on link "Pay m ent (Legacy)" at bounding box center [138, 329] width 85 height 14
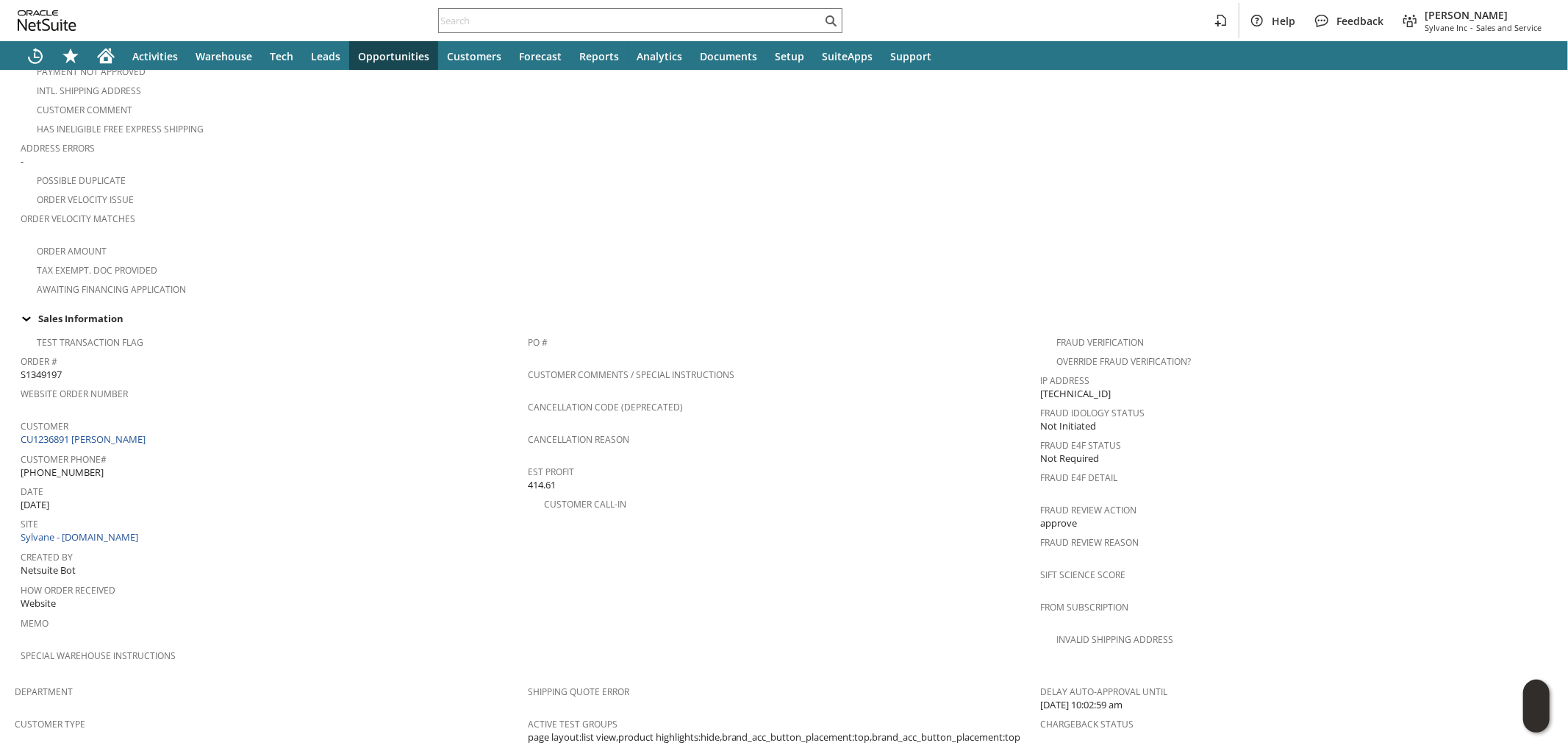
scroll to position [971, 0]
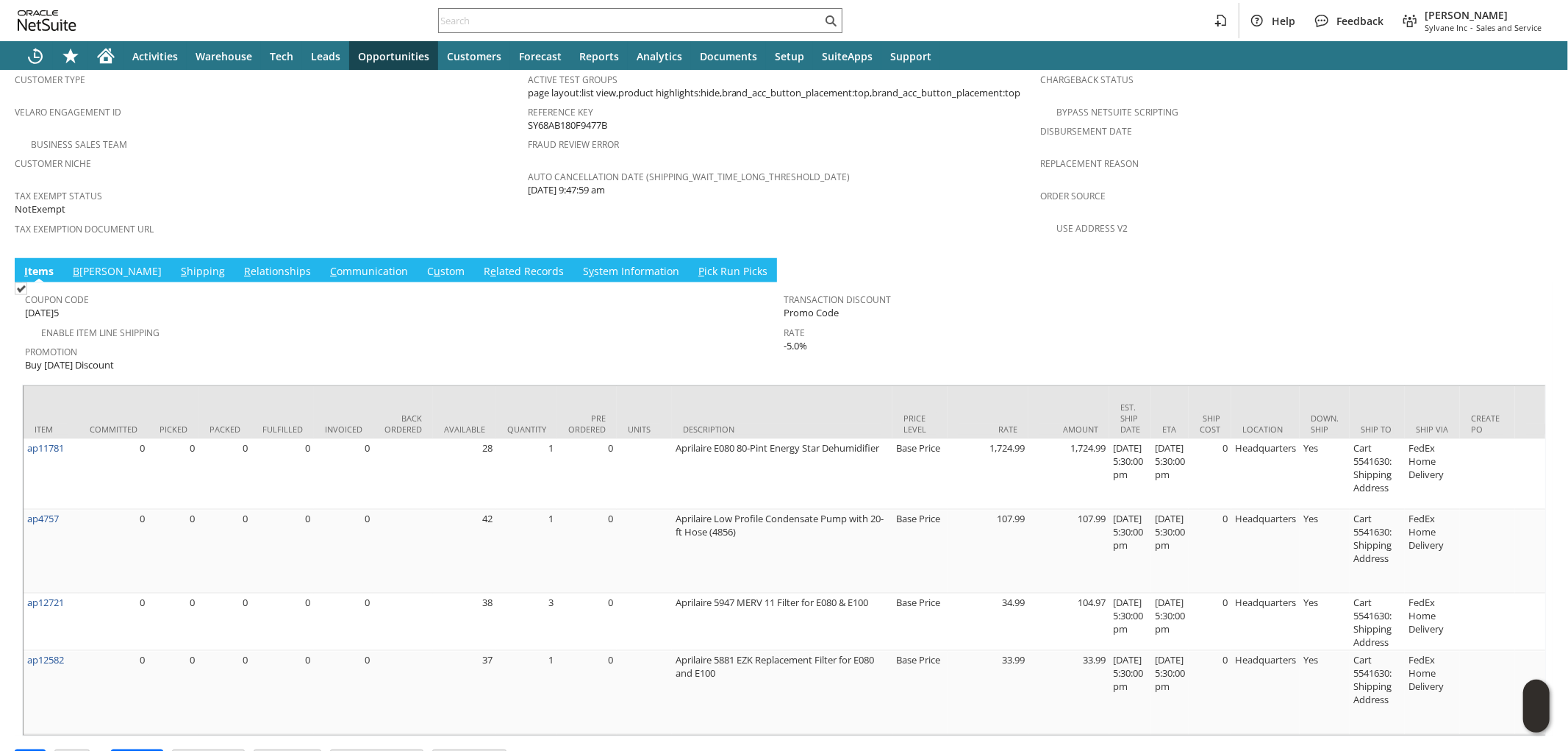
click at [177, 264] on link "S hipping" at bounding box center [202, 272] width 51 height 16
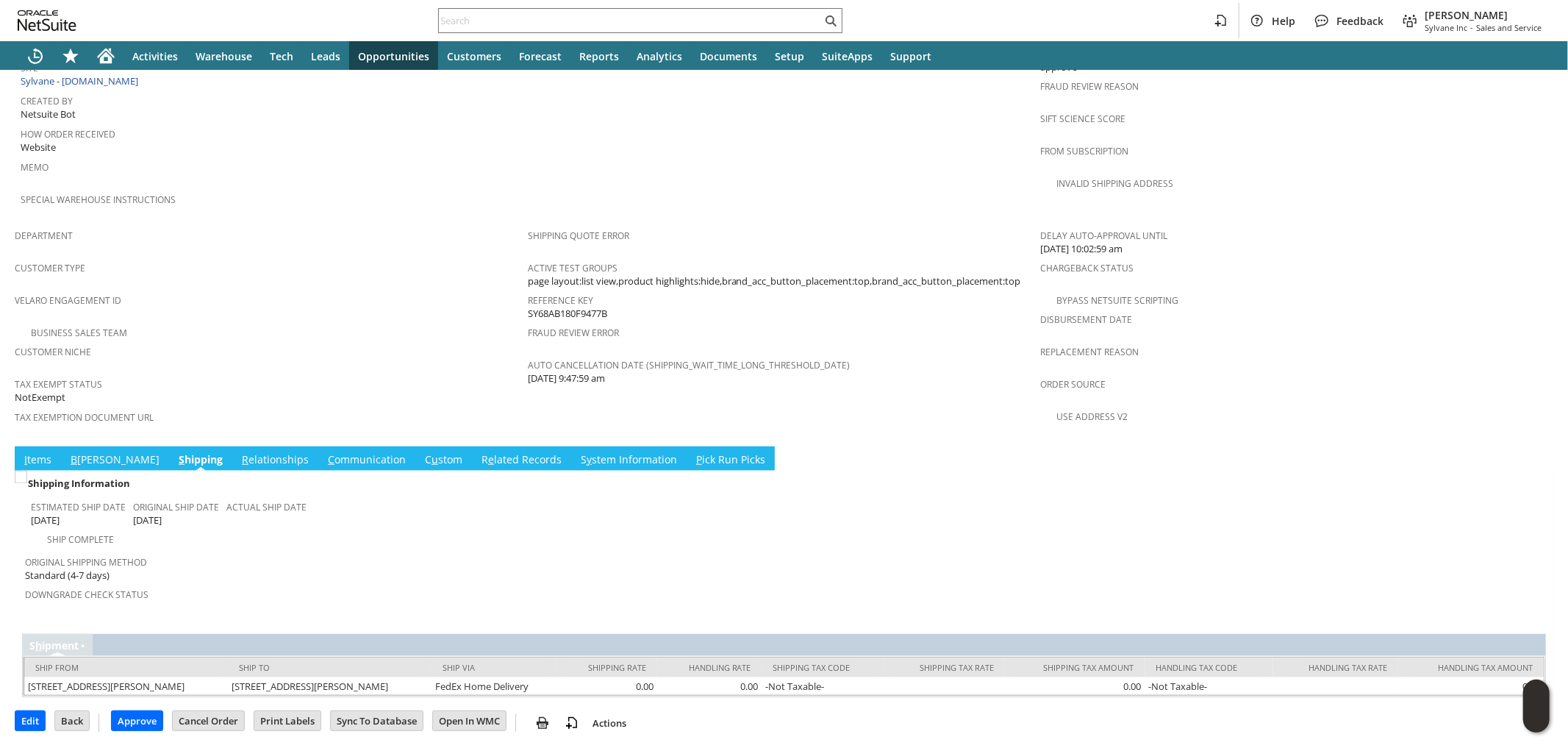
scroll to position [732, 0]
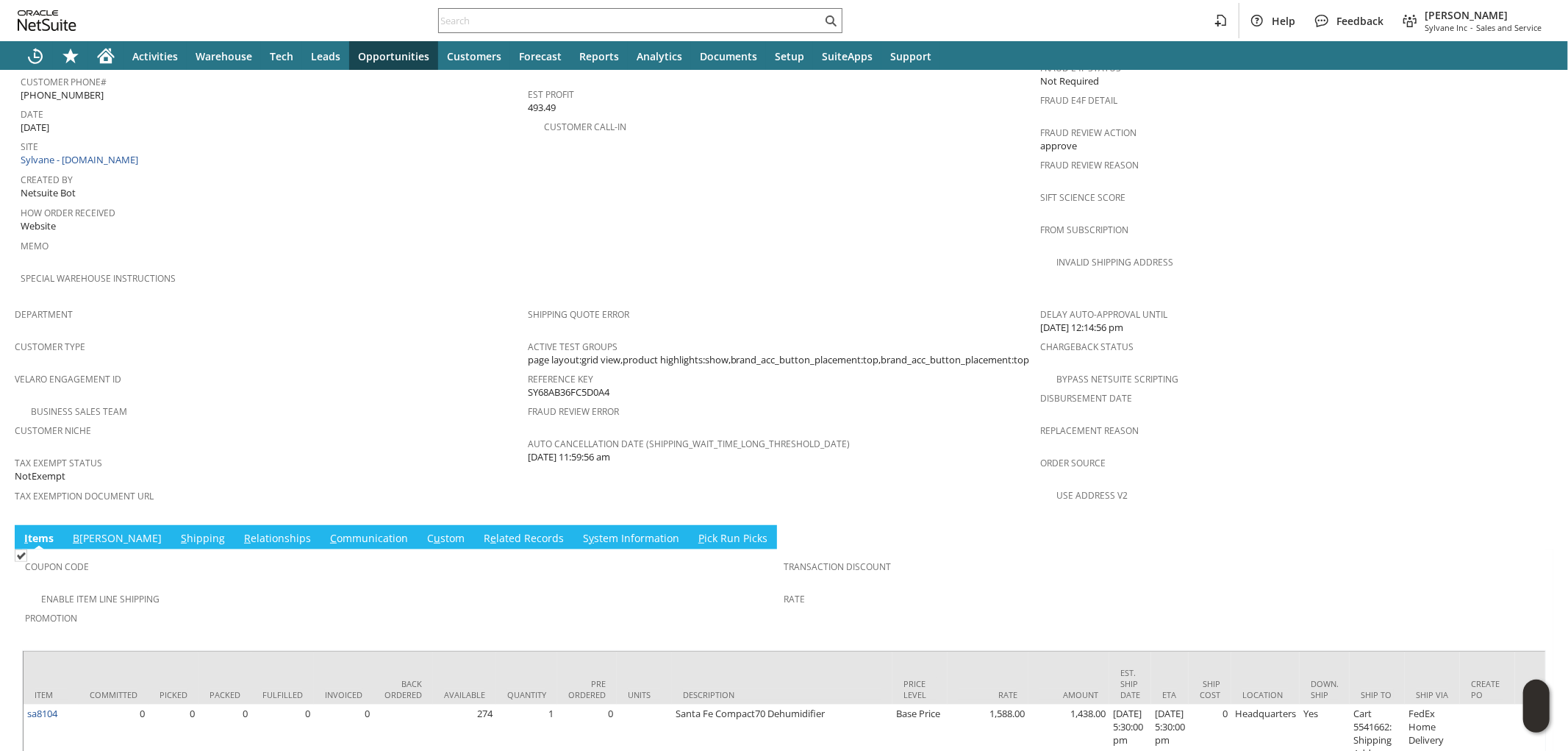
scroll to position [734, 0]
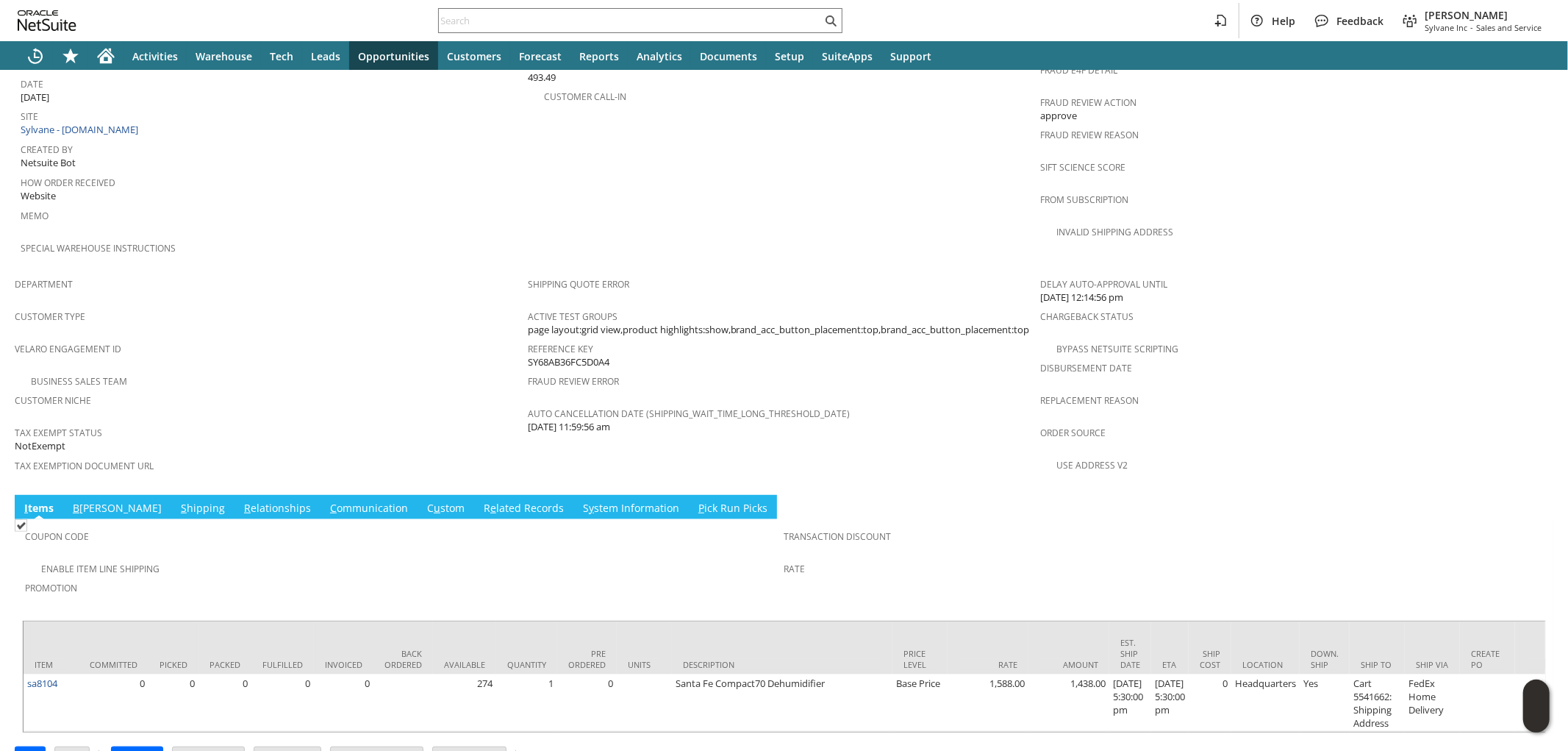
drag, startPoint x: 138, startPoint y: 466, endPoint x: 172, endPoint y: 442, distance: 41.6
click at [177, 501] on link "S hipping" at bounding box center [202, 509] width 51 height 16
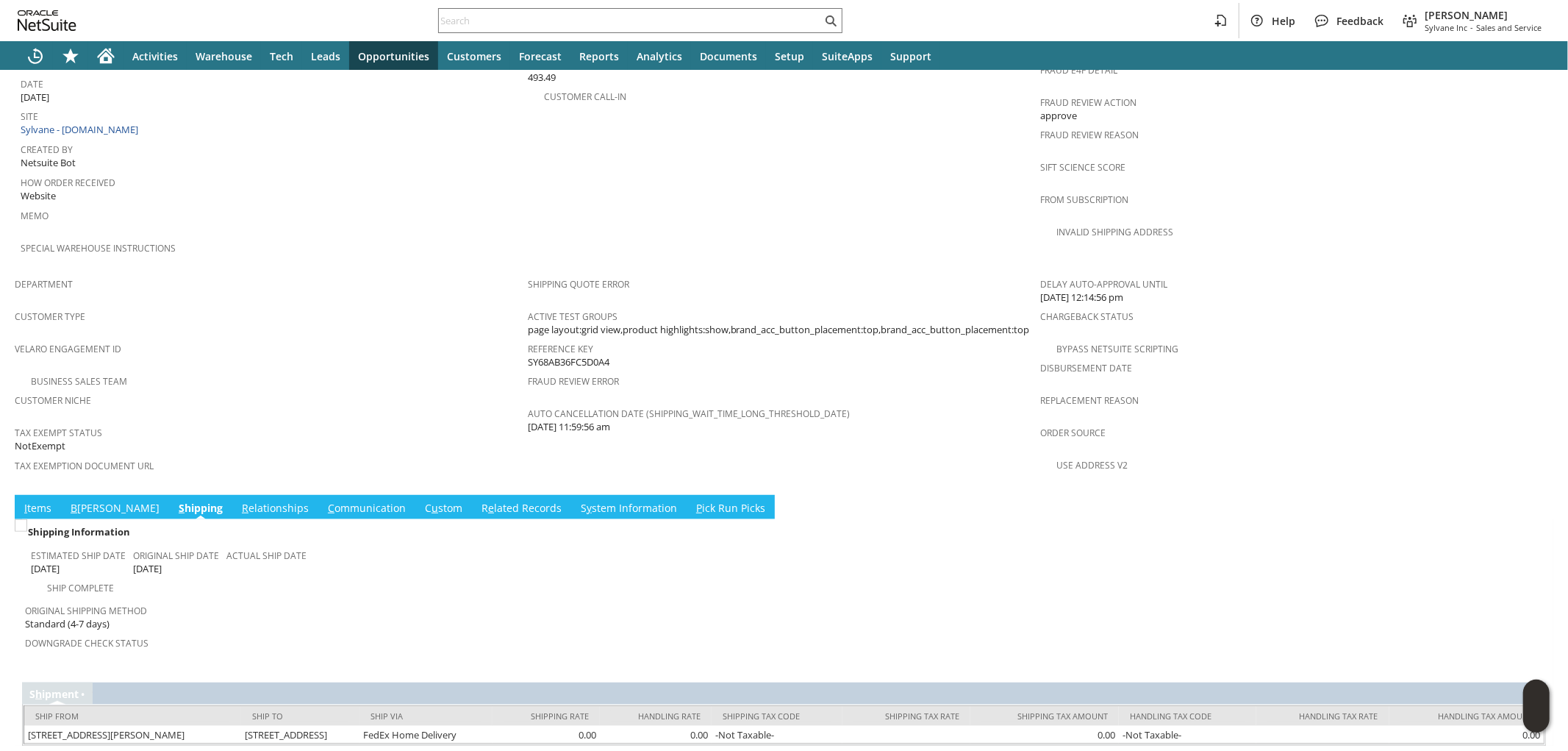
scroll to position [732, 0]
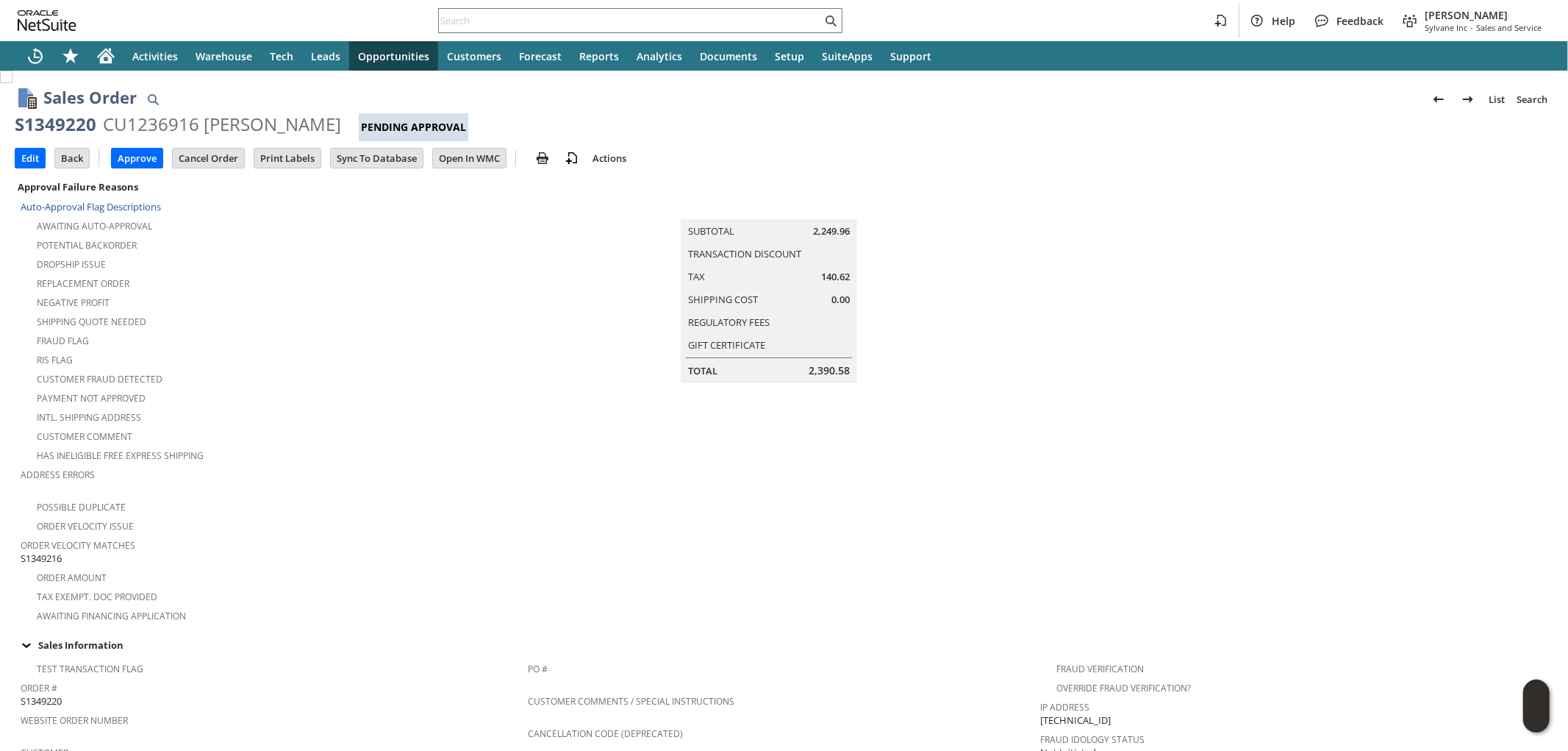
click at [49, 552] on span "S1349216" at bounding box center [41, 558] width 41 height 14
copy span "S1349216"
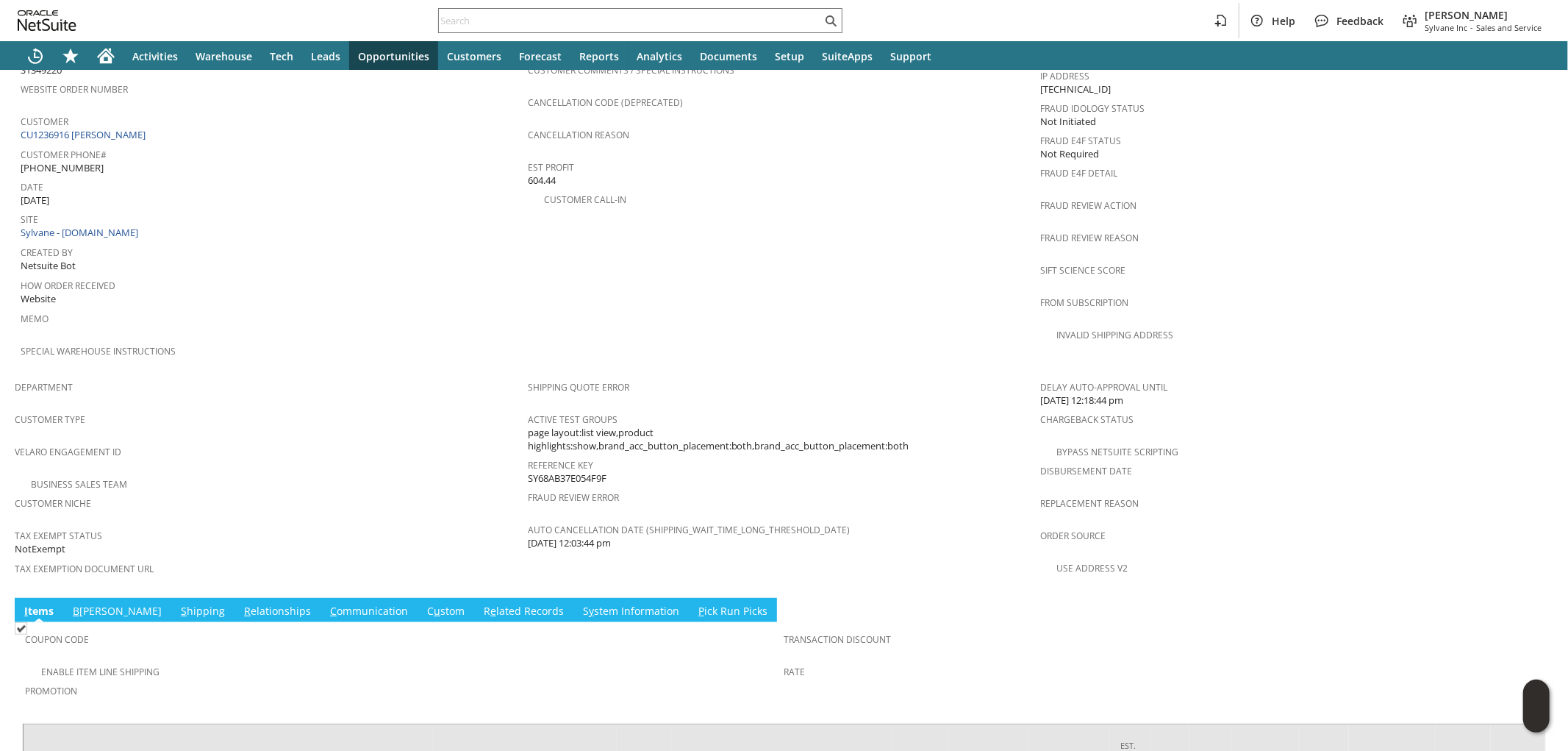
scroll to position [734, 0]
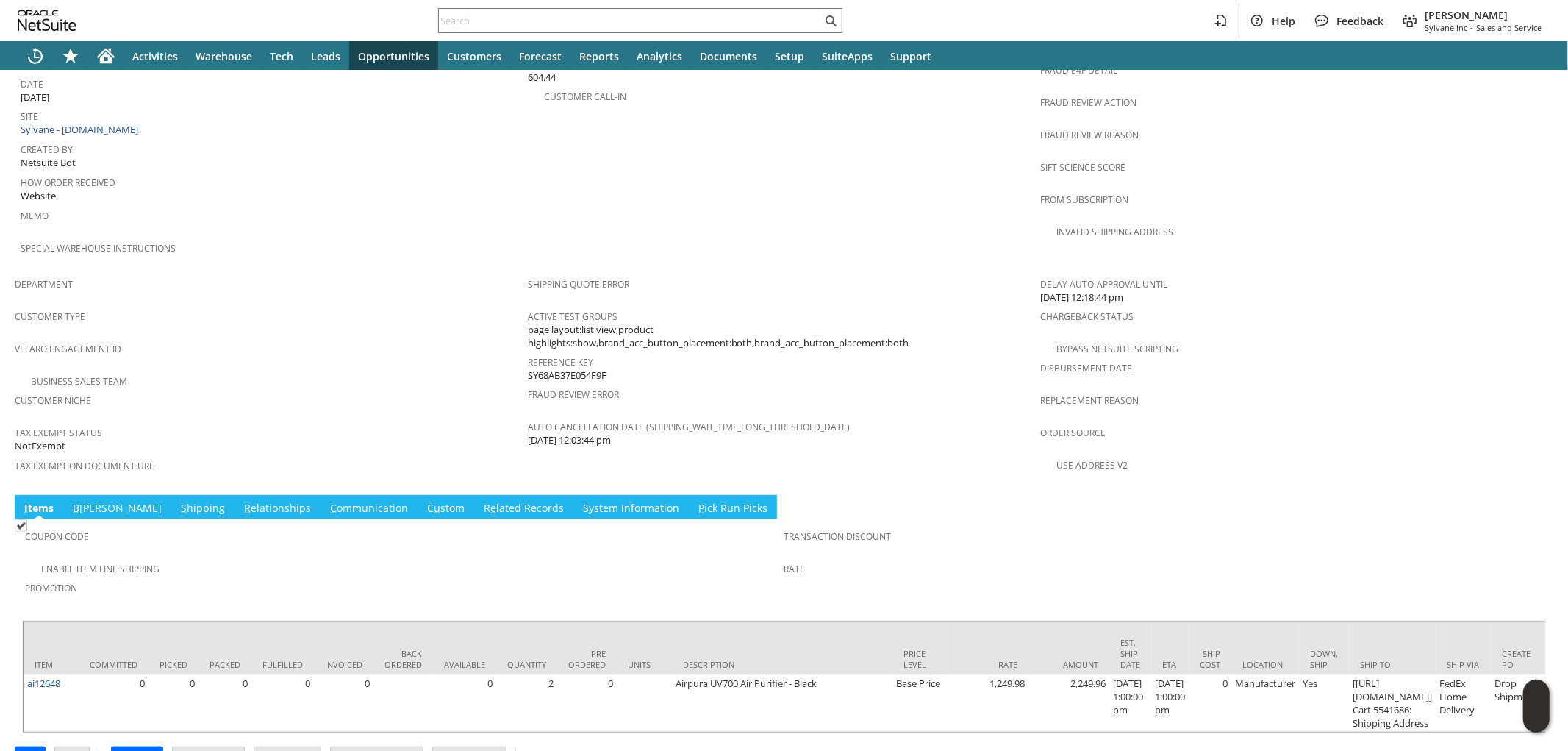
click at [177, 501] on link "S hipping" at bounding box center [202, 509] width 51 height 16
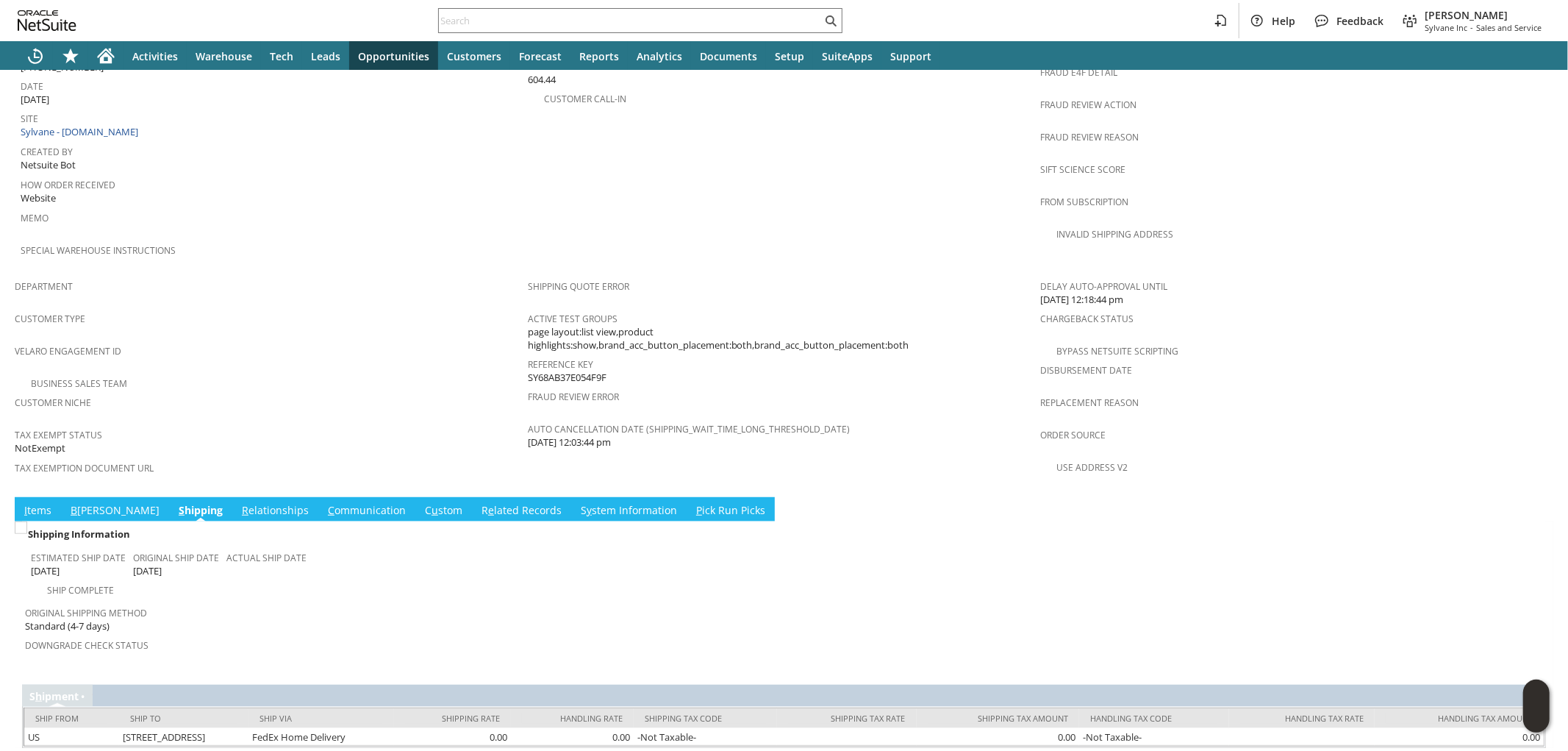
click at [87, 503] on link "B [PERSON_NAME]" at bounding box center [115, 512] width 97 height 16
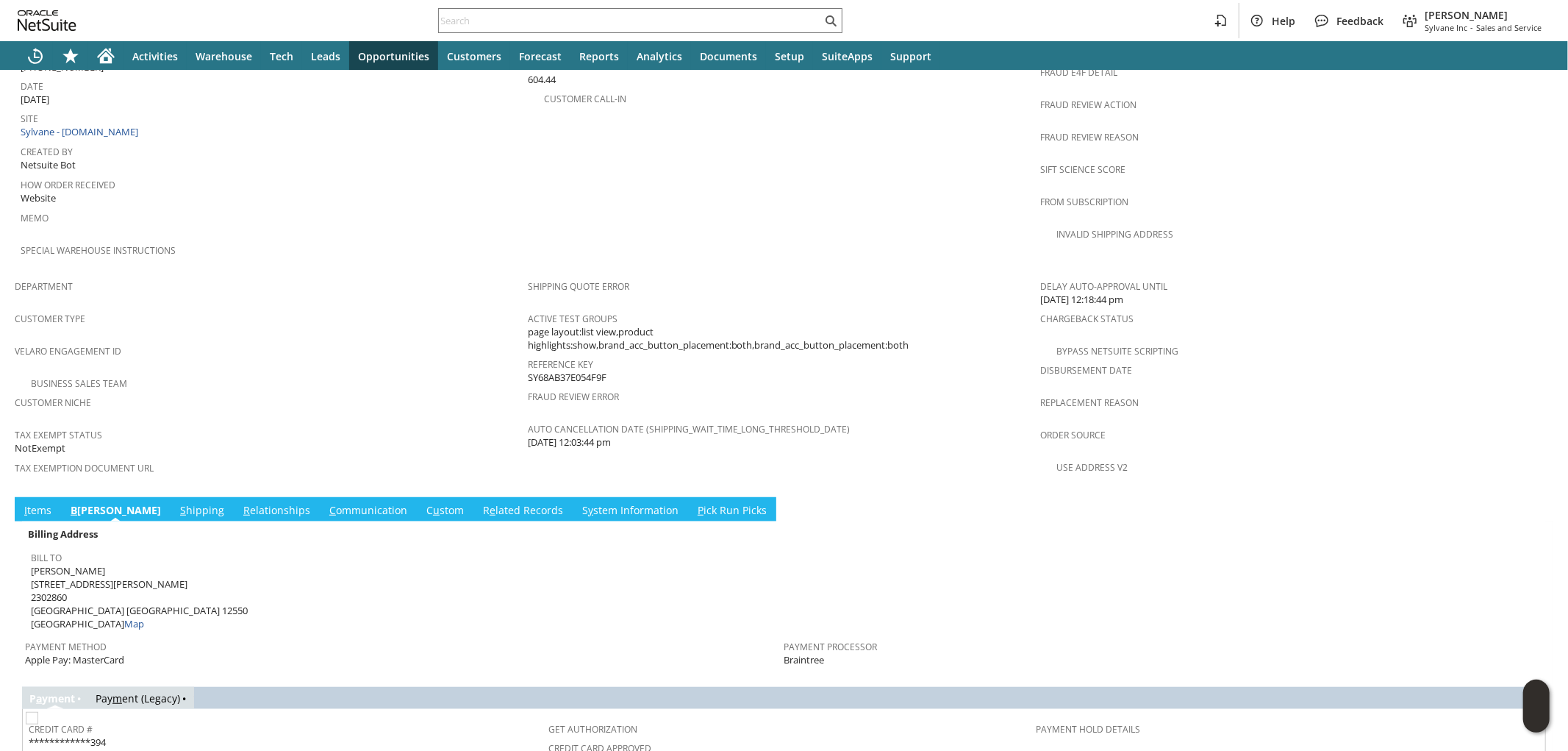
scroll to position [1020, 0]
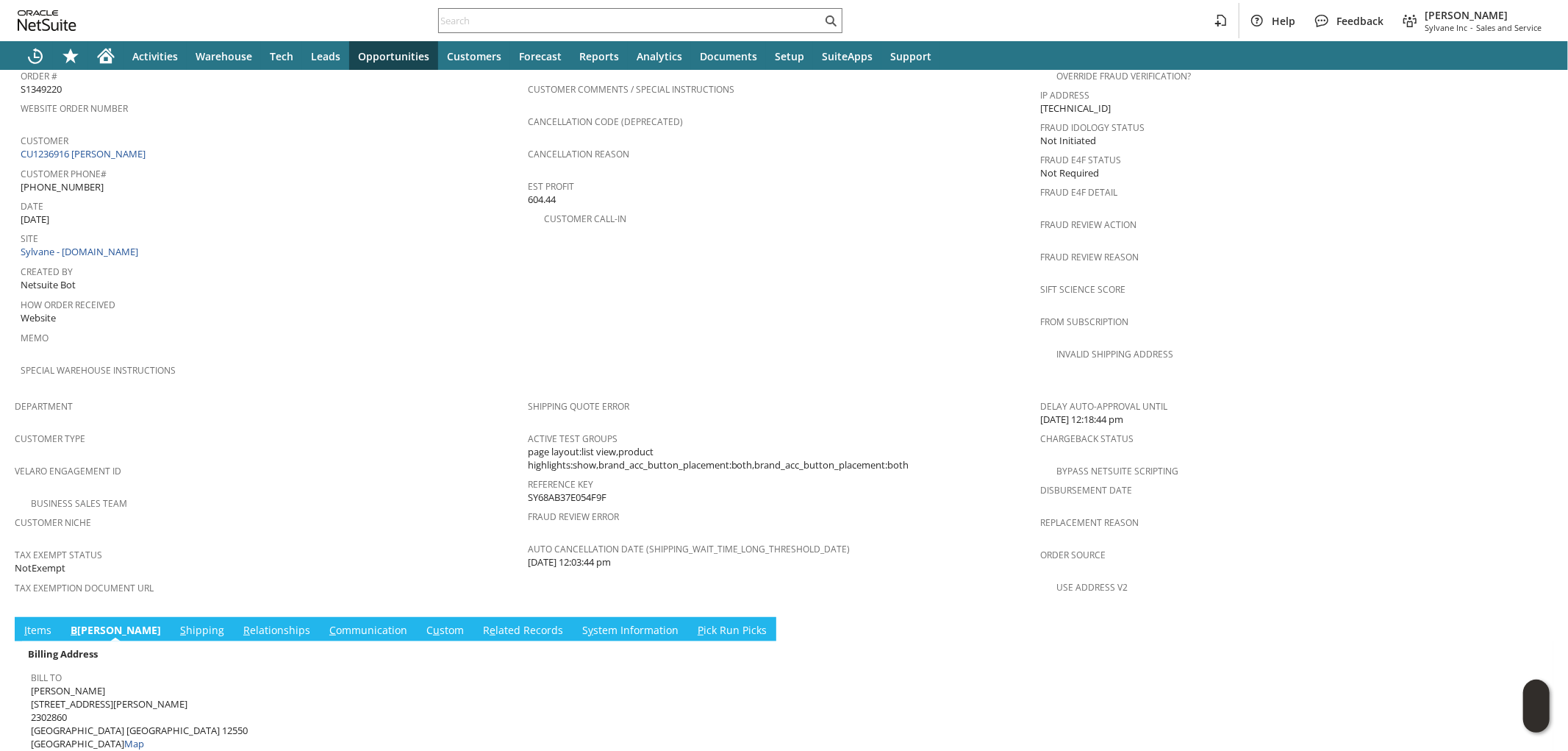
scroll to position [121, 0]
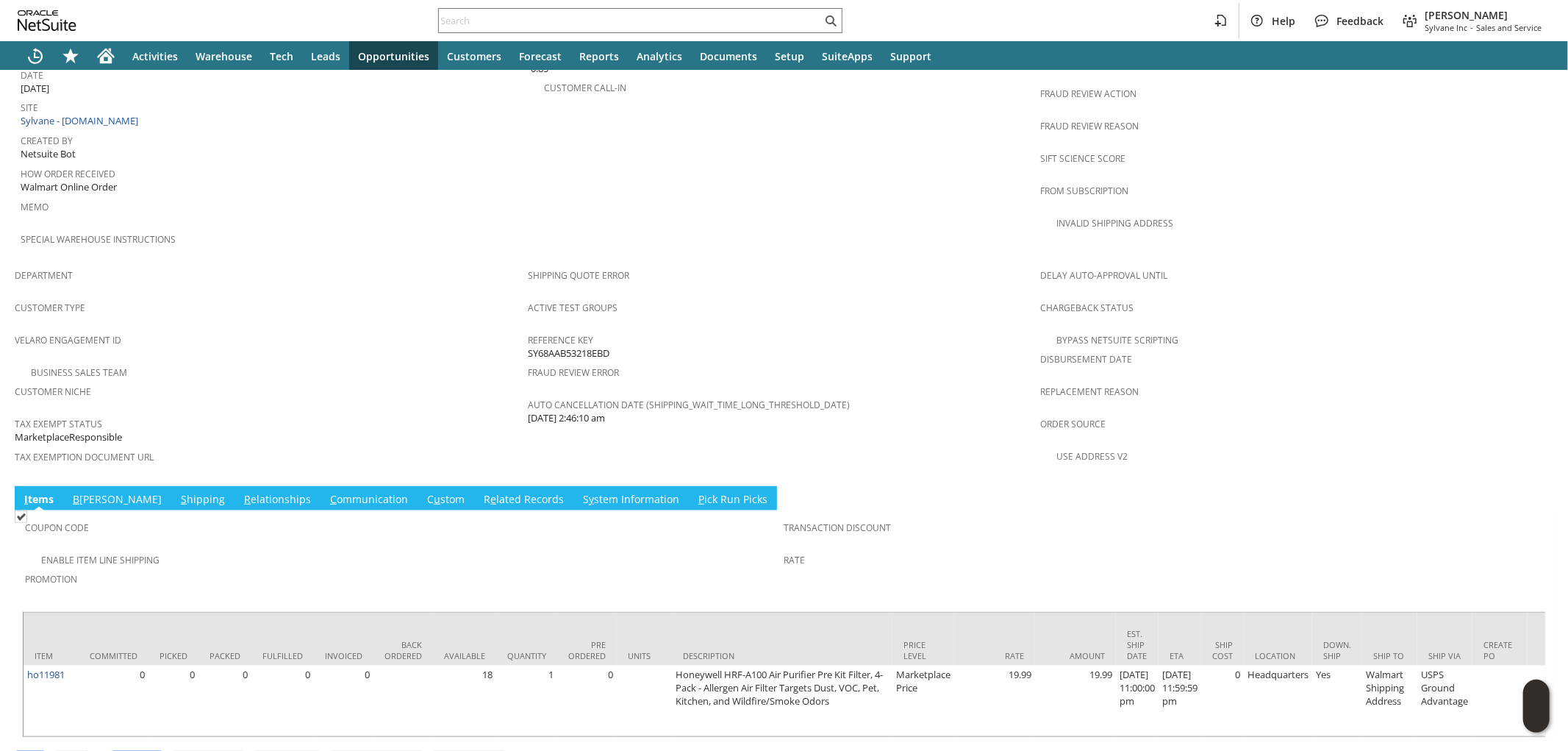
scroll to position [747, 0]
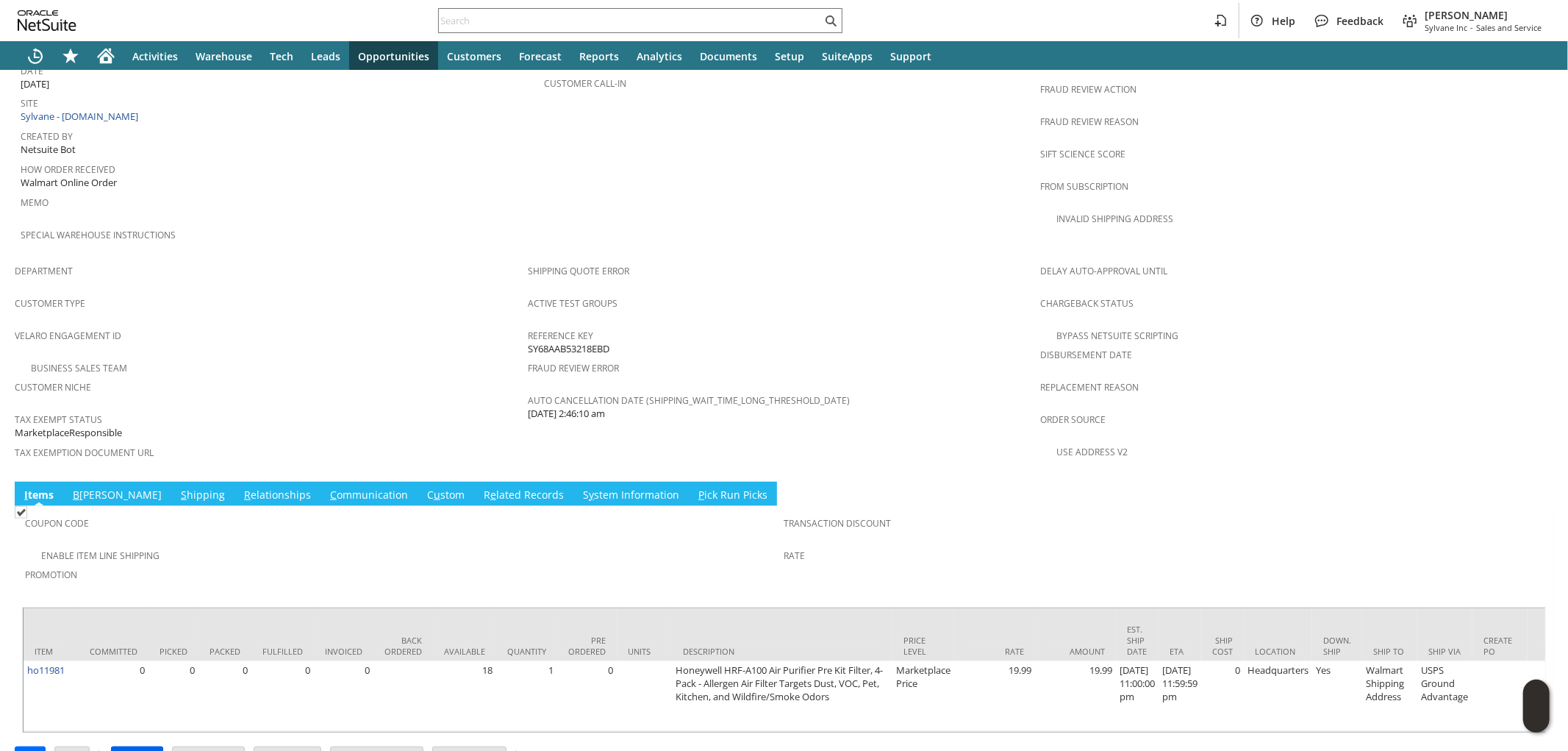
click at [140, 747] on input "Approve" at bounding box center [137, 757] width 51 height 19
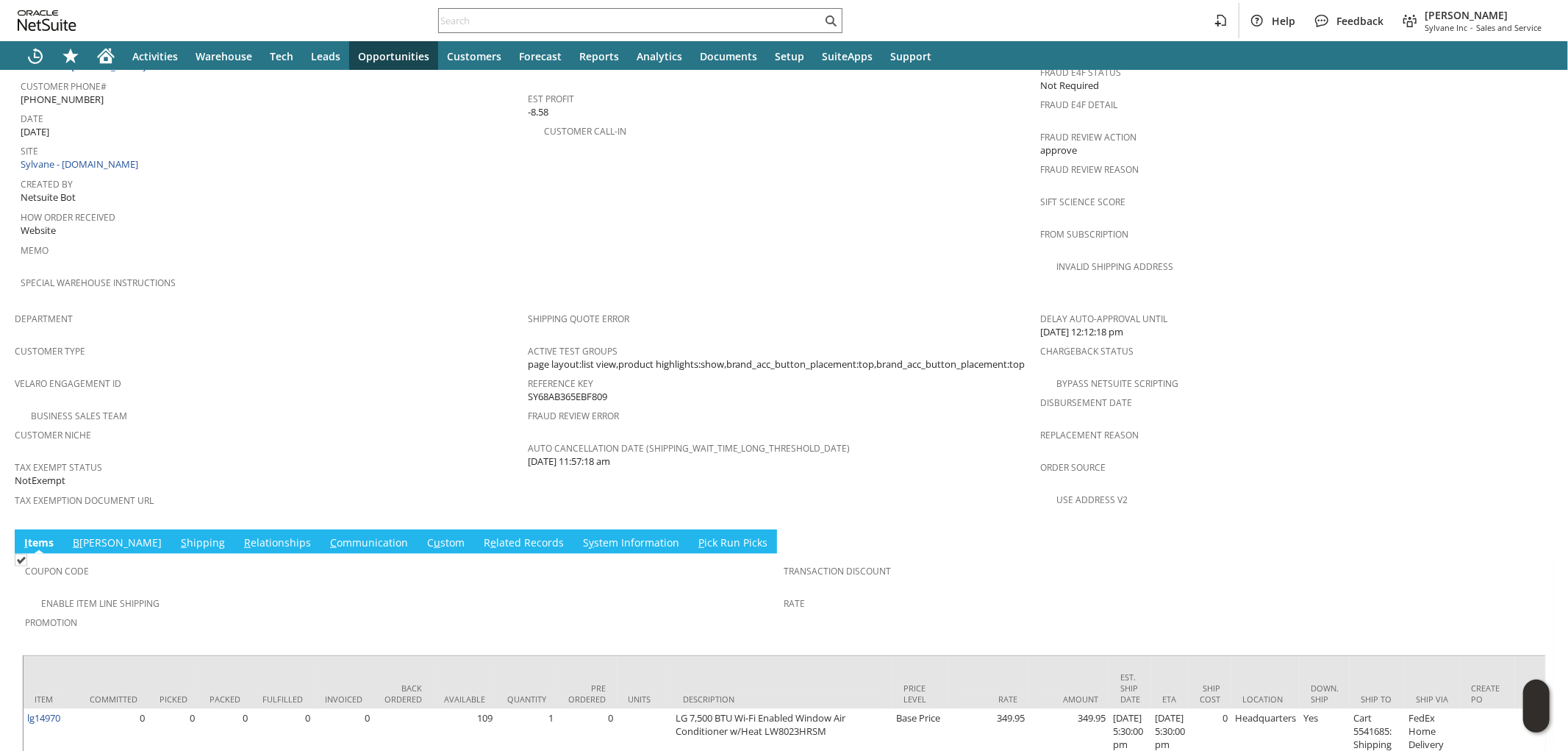
scroll to position [761, 0]
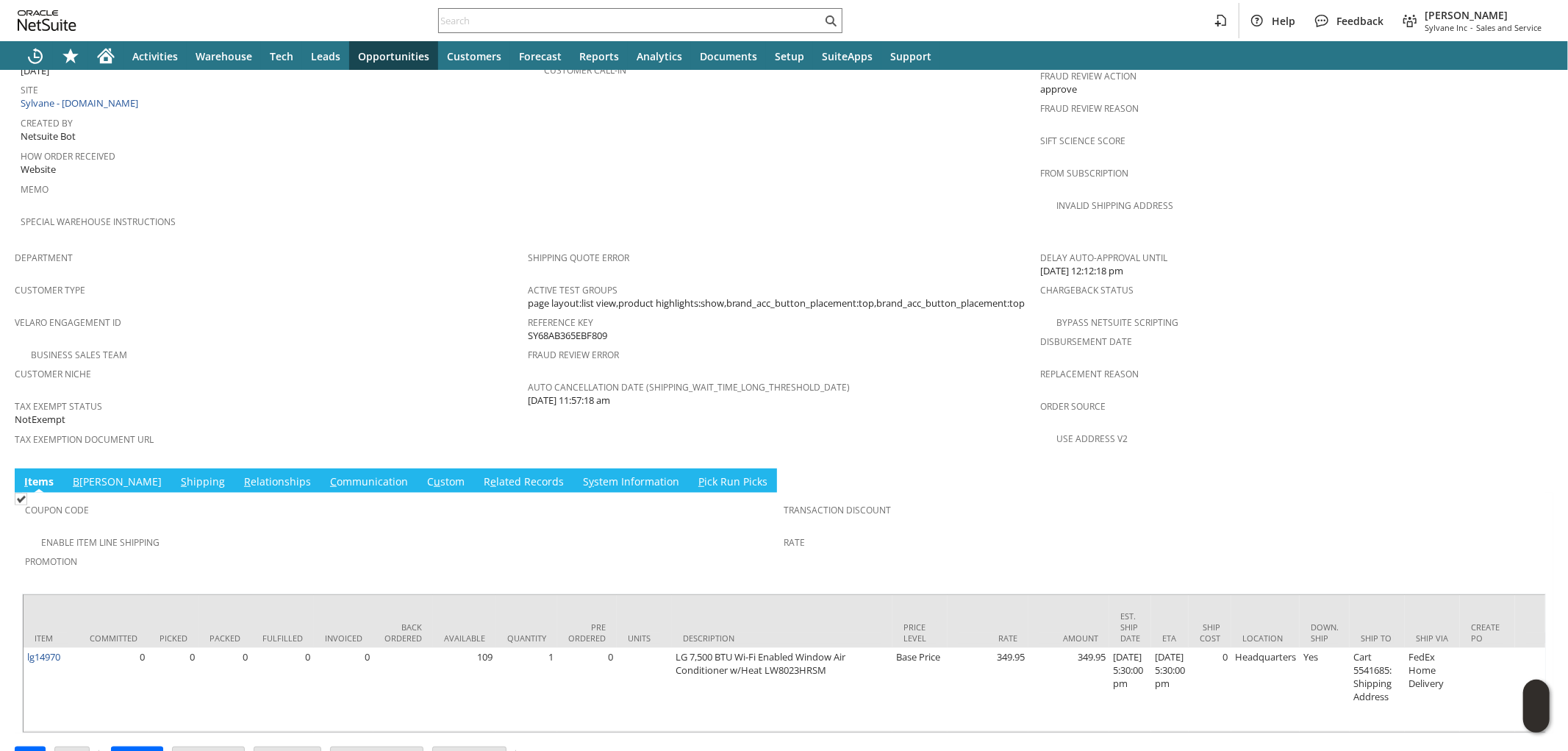
click at [177, 474] on link "S hipping" at bounding box center [202, 483] width 51 height 16
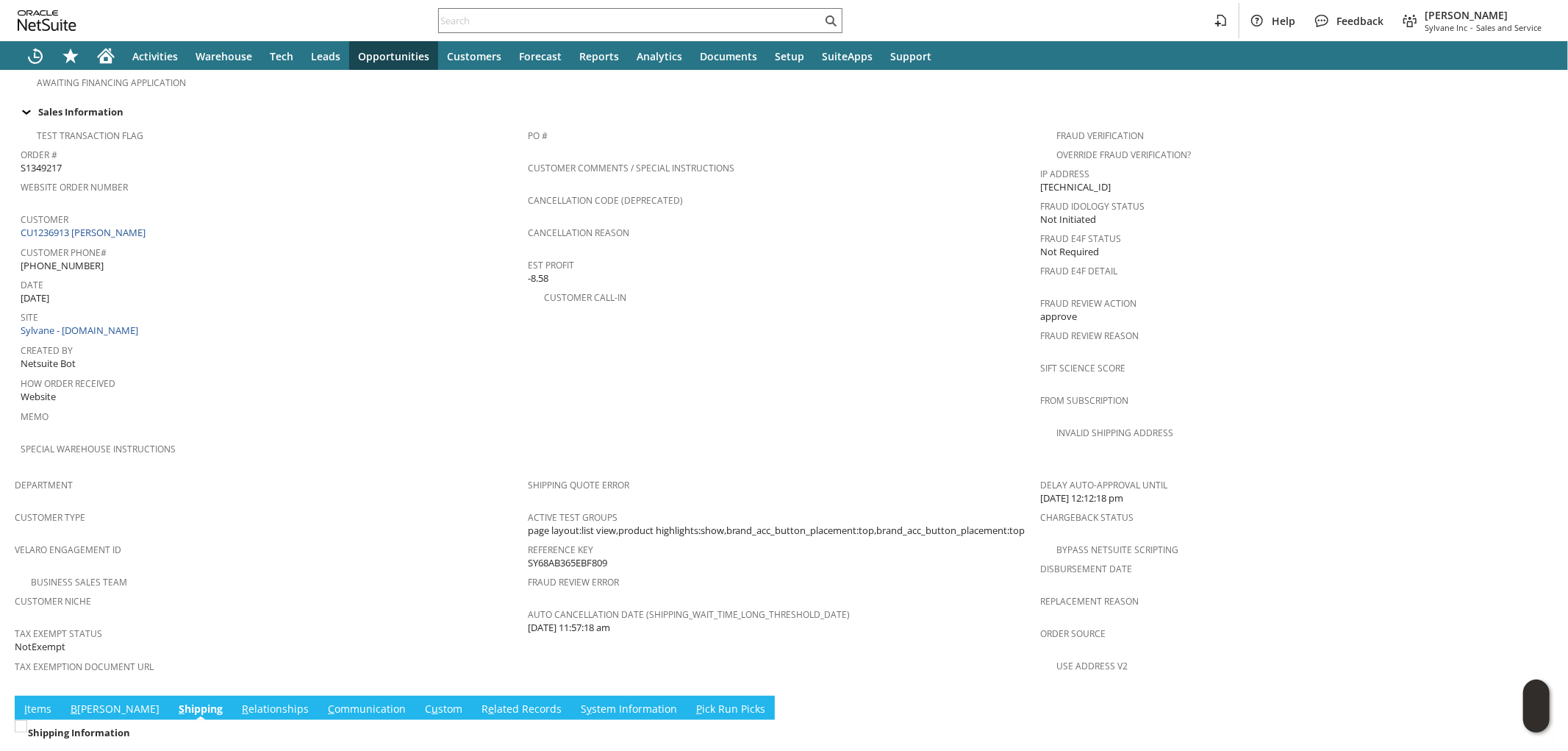
scroll to position [487, 0]
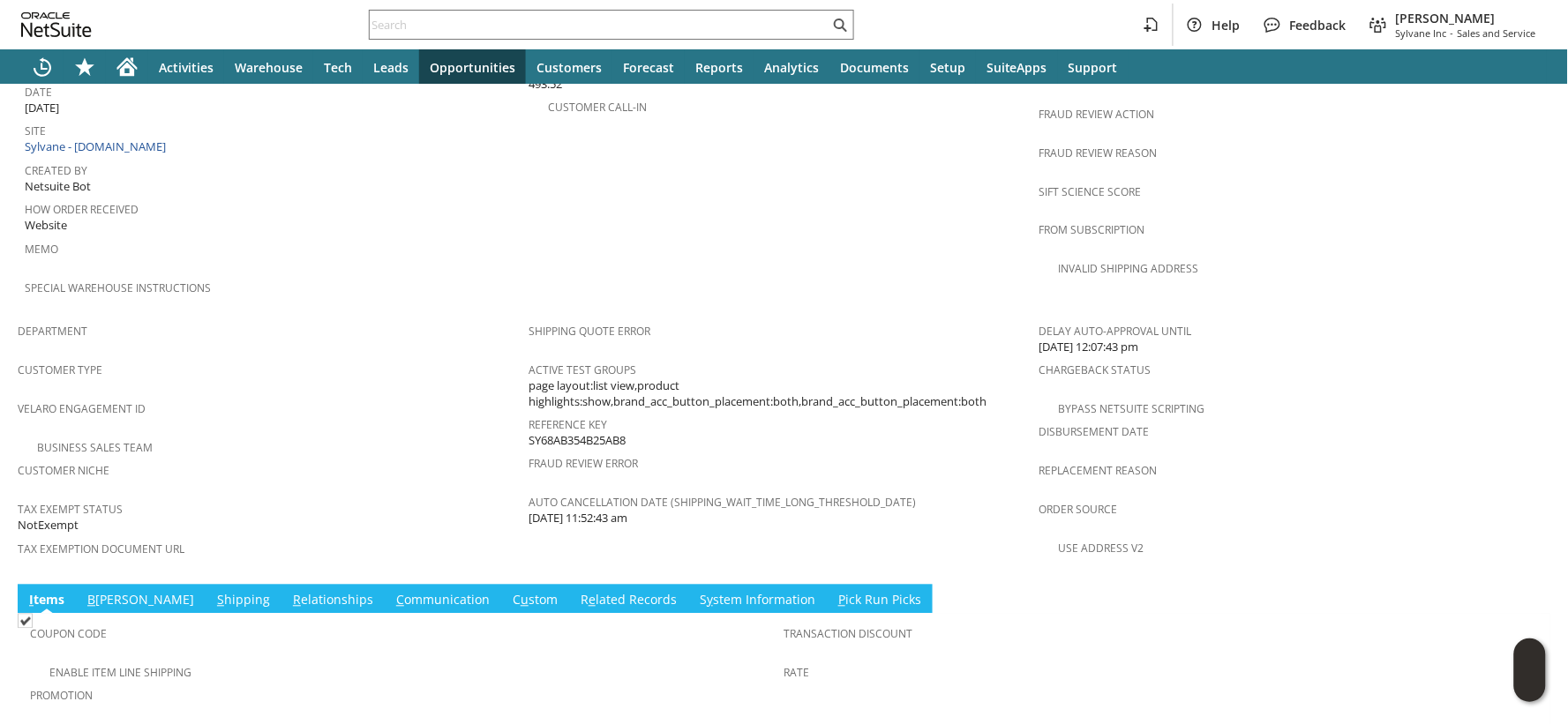
scroll to position [1041, 0]
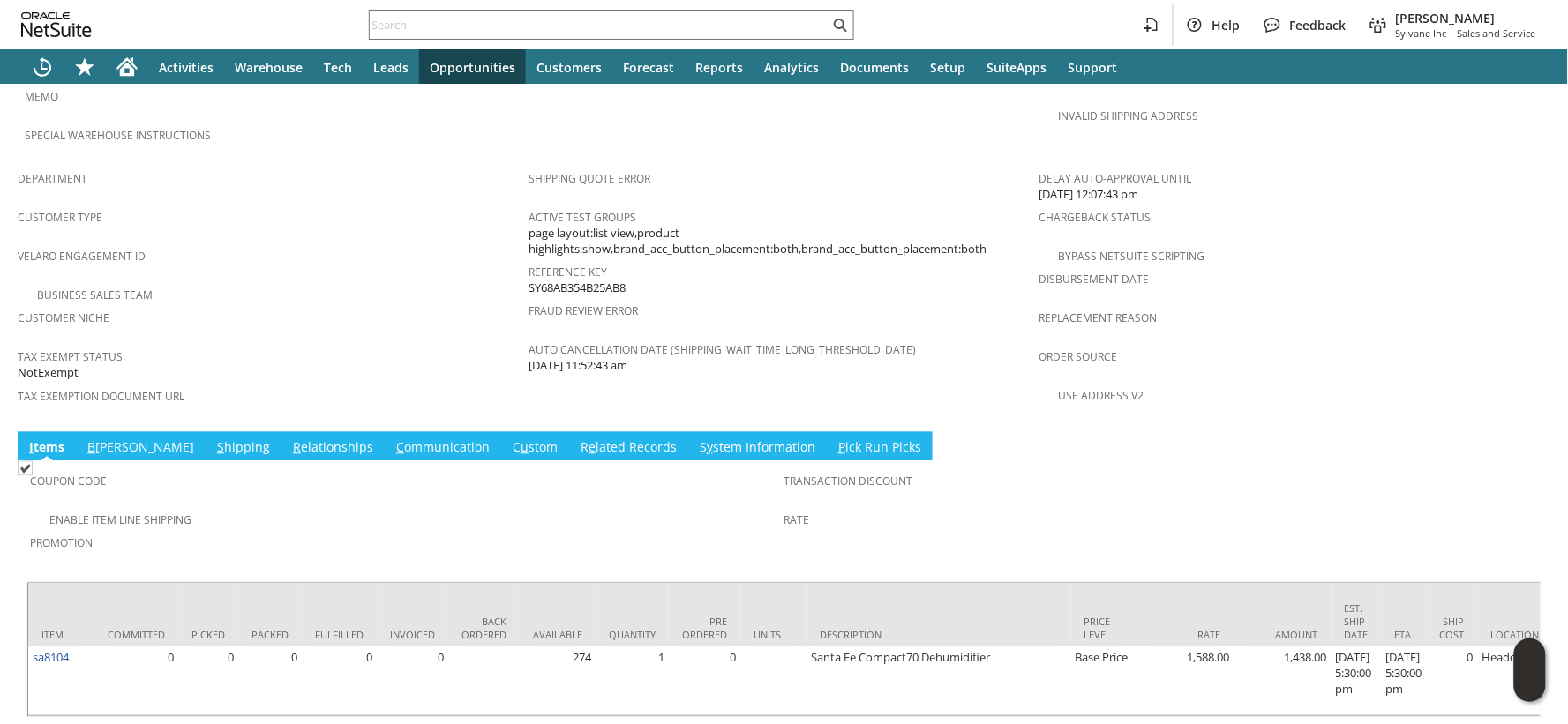
click at [103, 440] on link "B [PERSON_NAME]" at bounding box center [141, 449] width 116 height 20
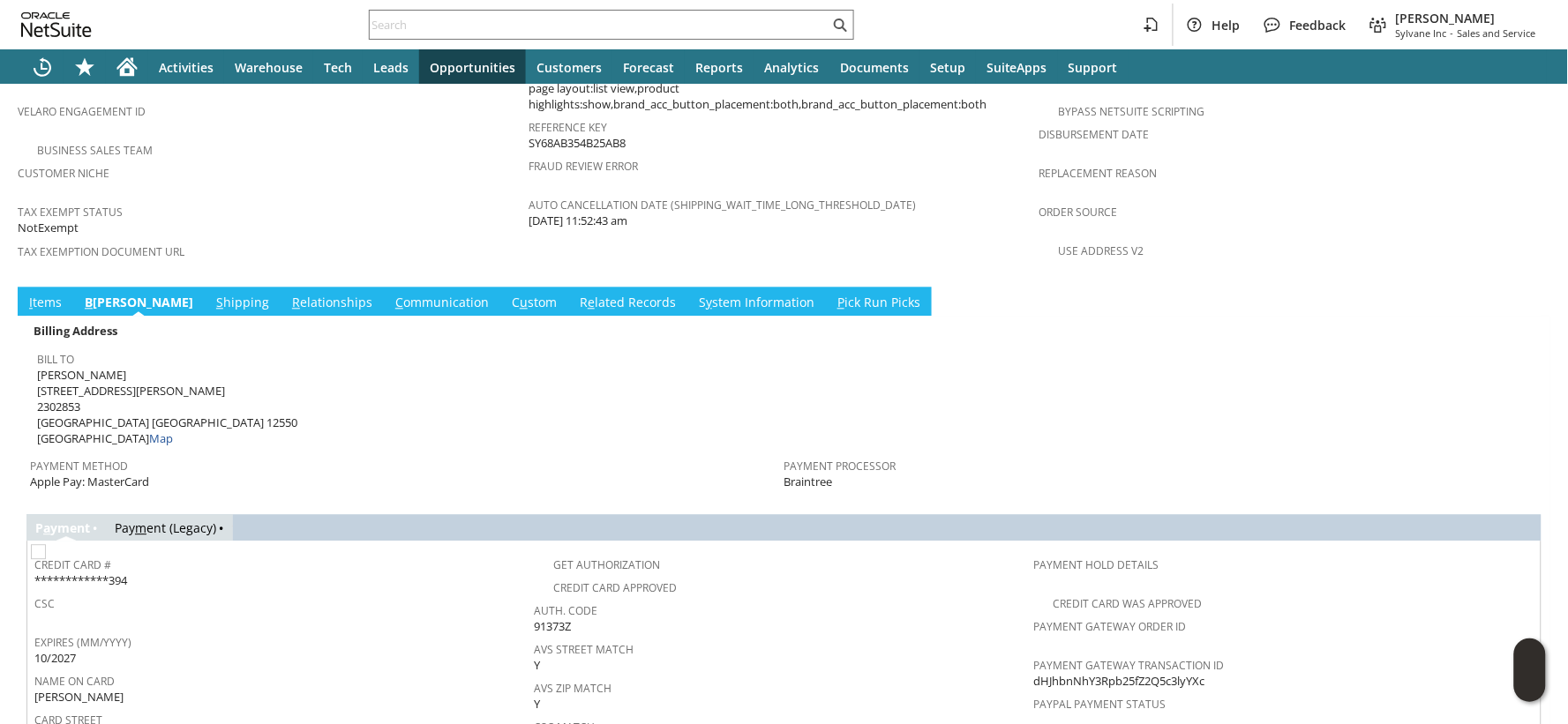
scroll to position [1400, 0]
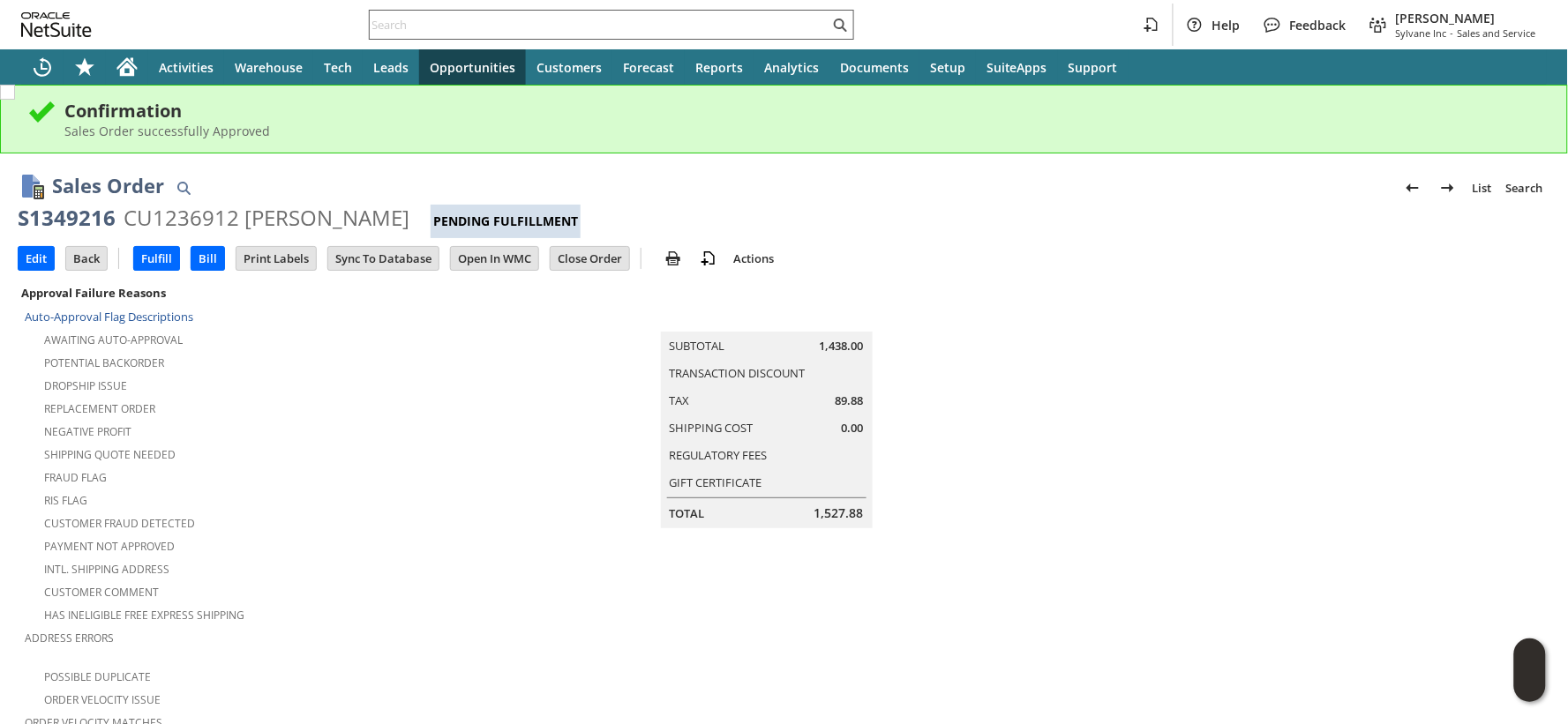
click at [402, 12] on div at bounding box center [612, 25] width 485 height 30
click at [402, 16] on input "text" at bounding box center [599, 25] width 459 height 21
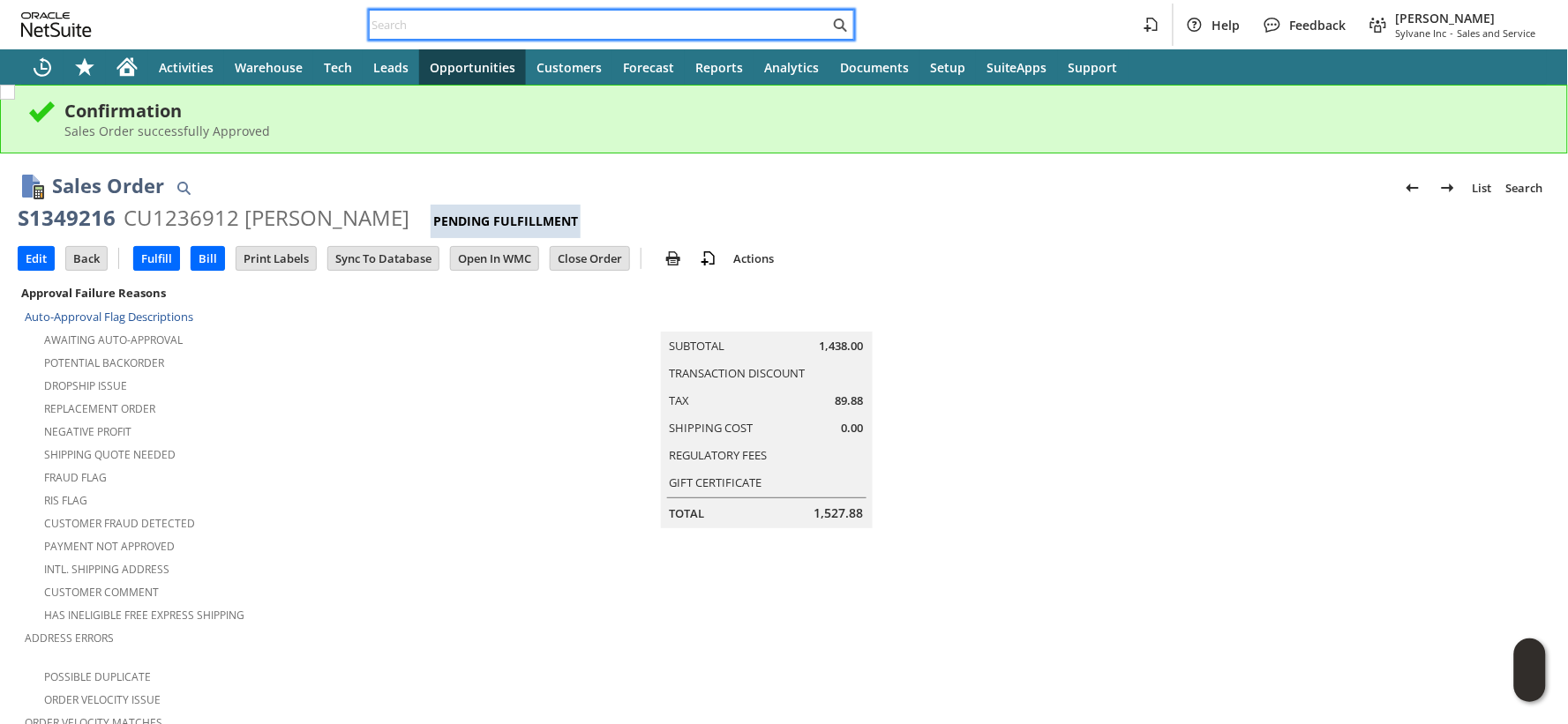
paste input "S1348350"
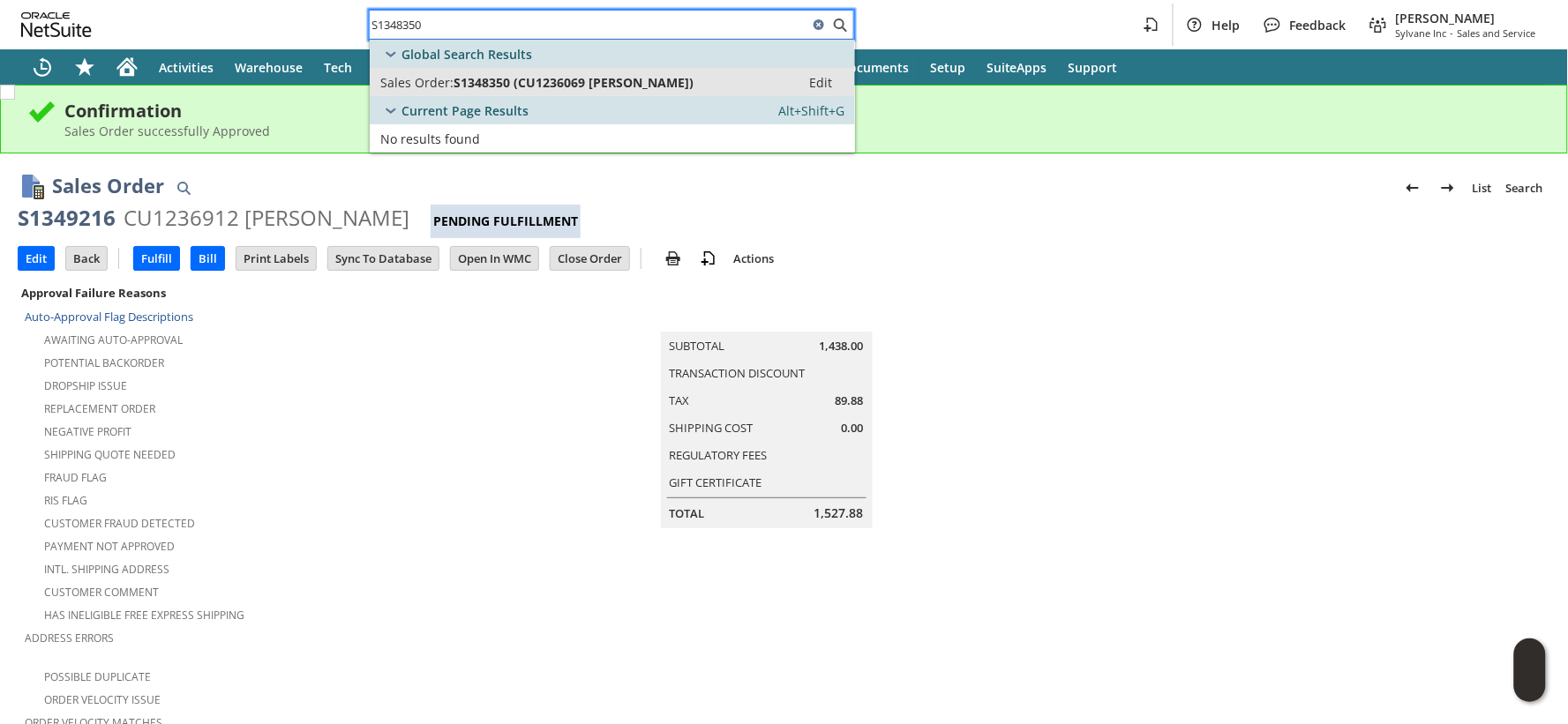
type input "S1348350"
click at [473, 85] on span "S1348350 (CU1236069 Kristin Cabell)" at bounding box center [573, 82] width 240 height 17
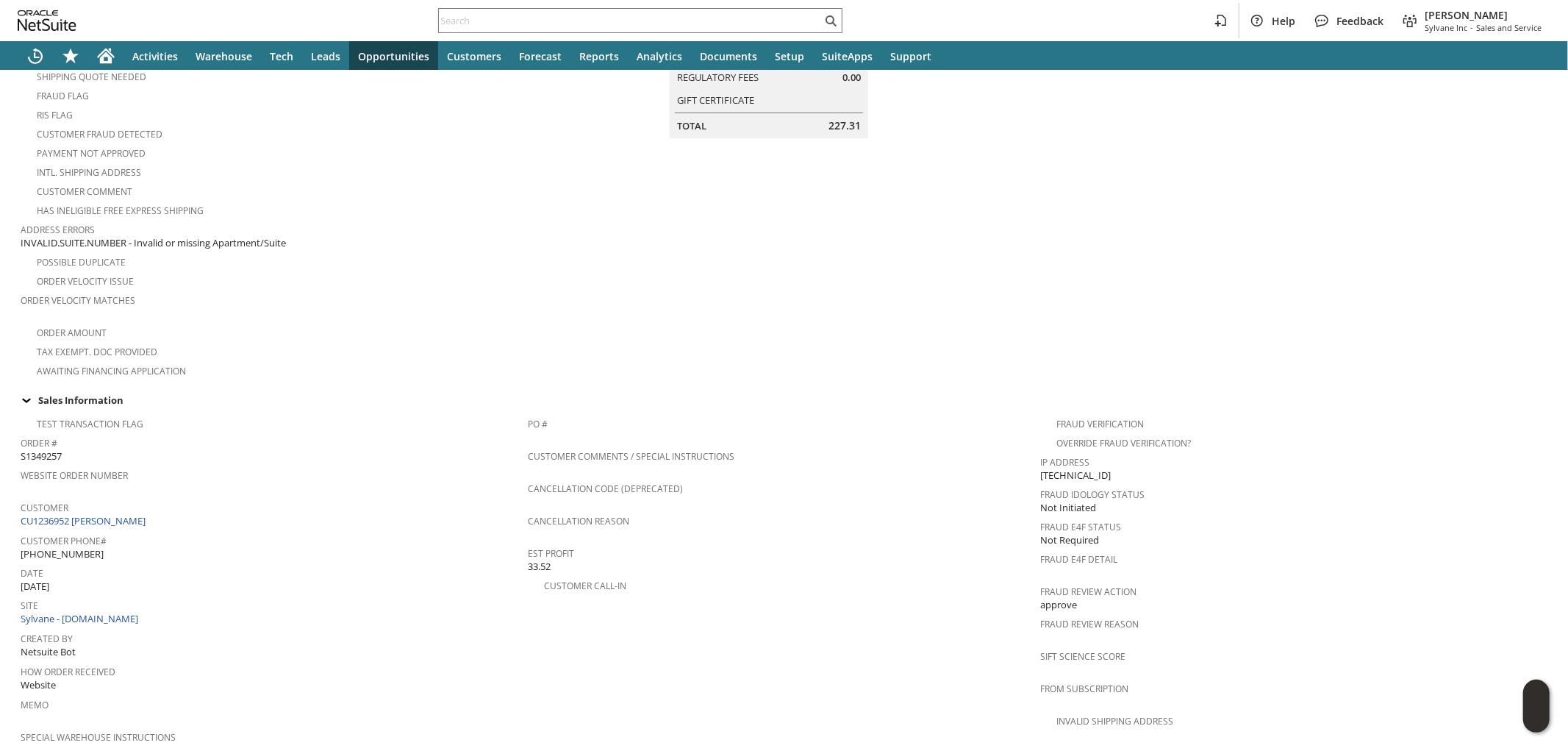
scroll to position [747, 0]
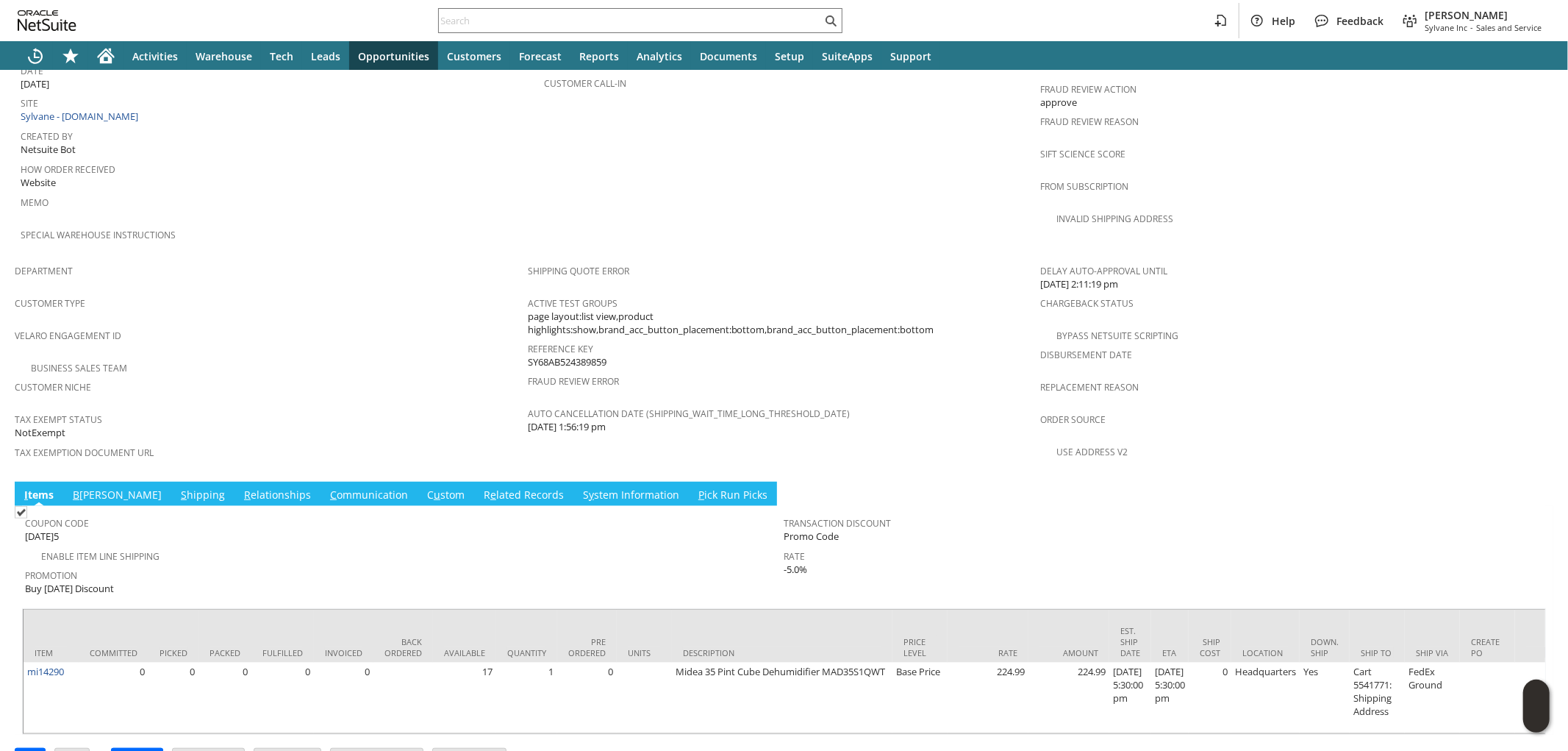
click at [177, 488] on link "S hipping" at bounding box center [202, 496] width 51 height 16
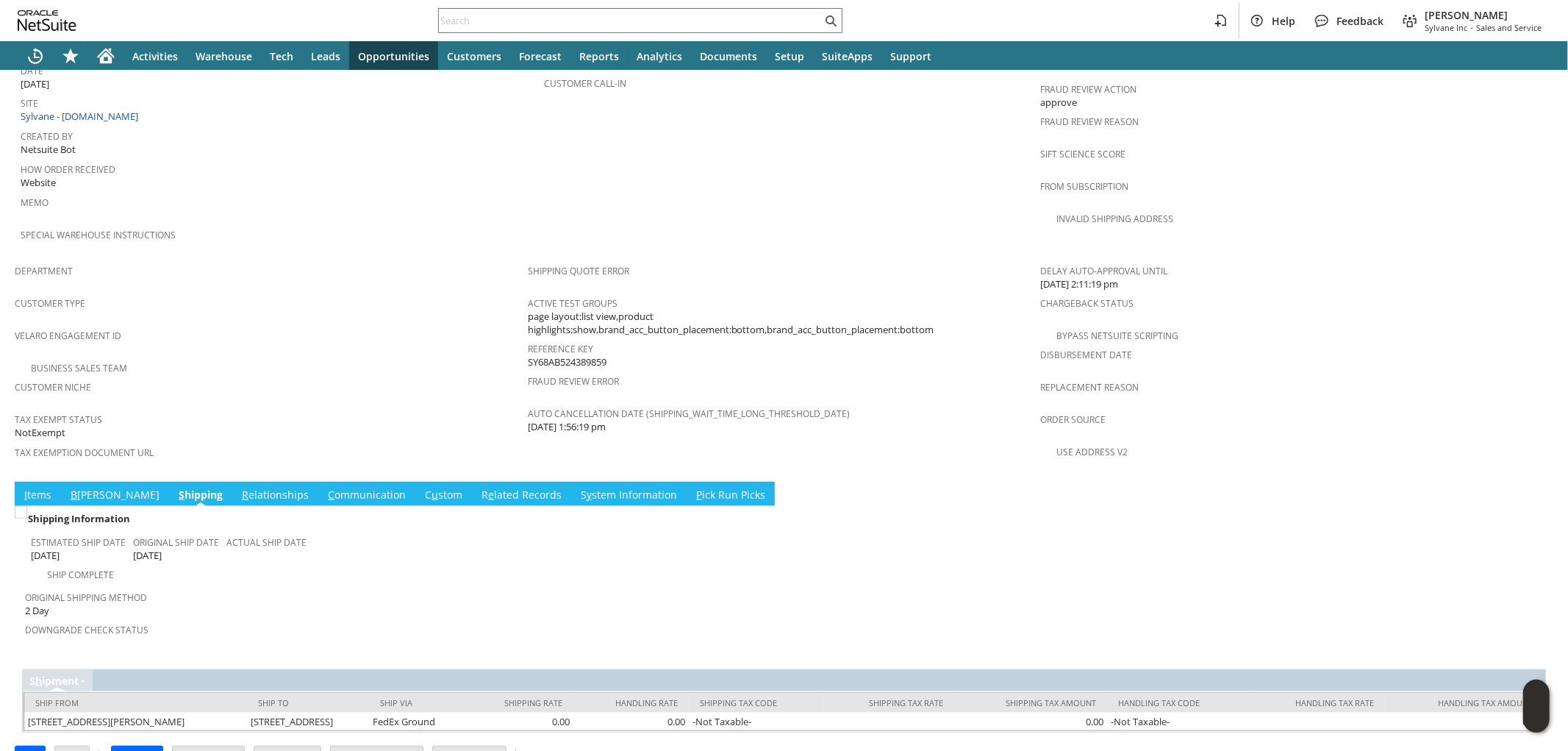
scroll to position [732, 0]
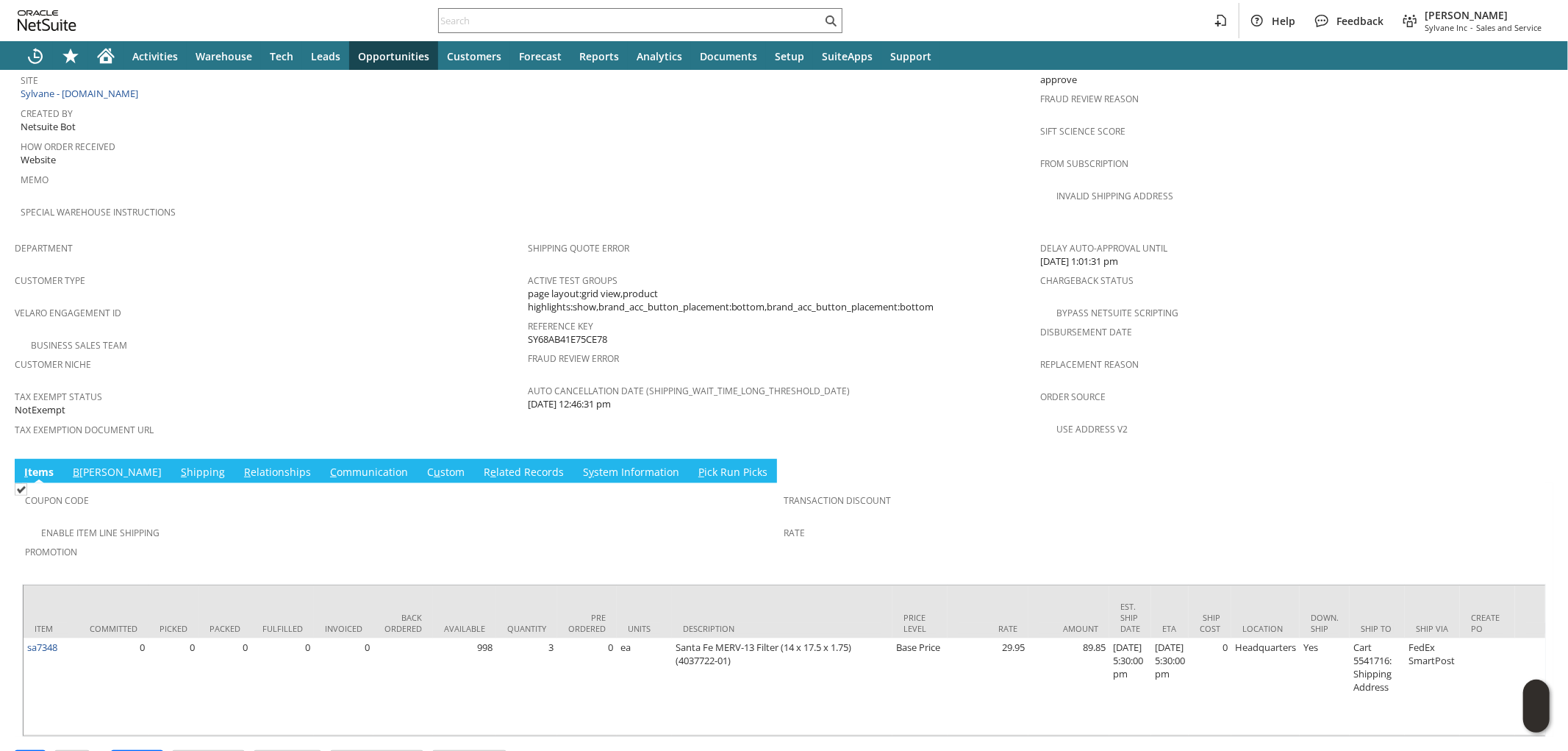
scroll to position [774, 0]
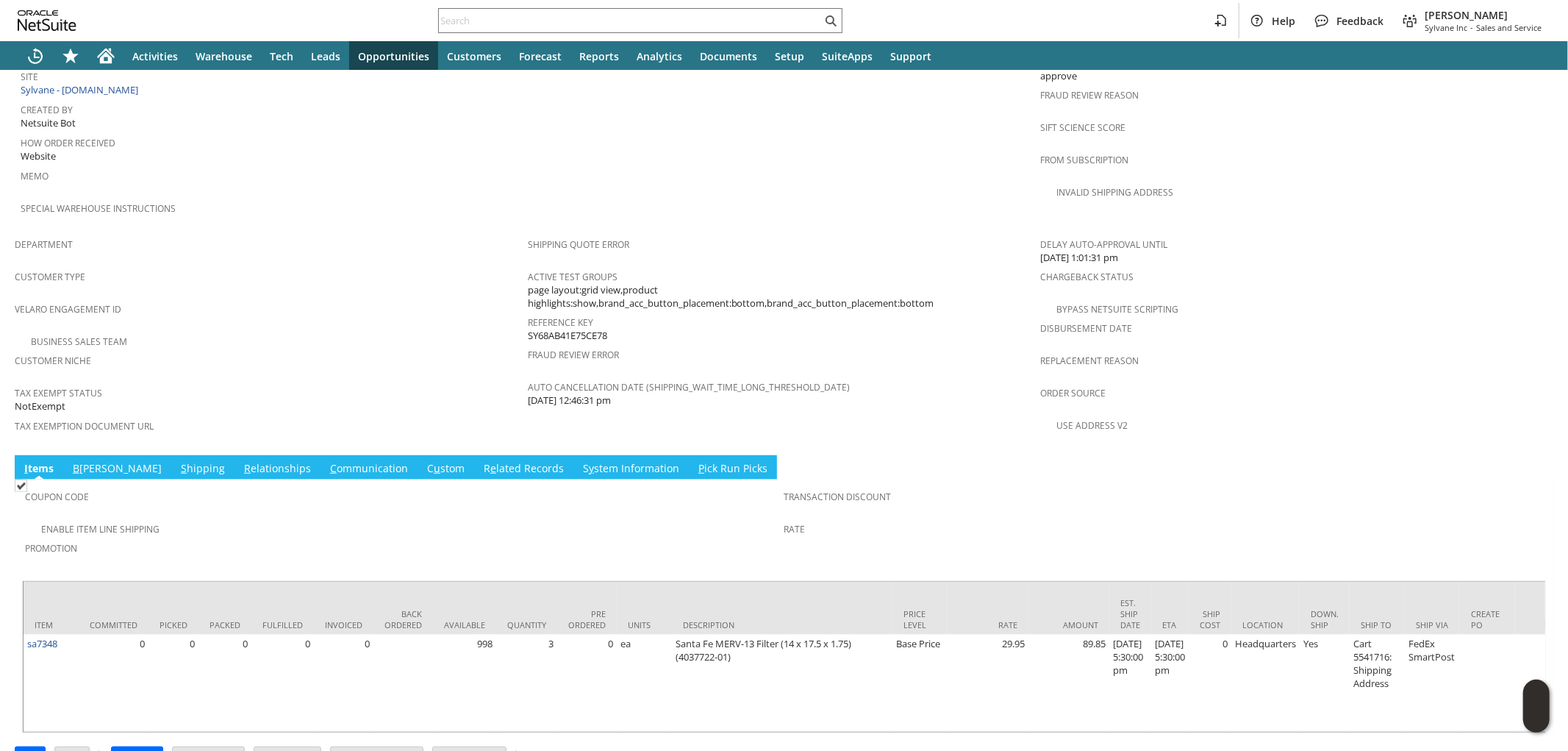
click at [177, 461] on link "S hipping" at bounding box center [202, 469] width 51 height 16
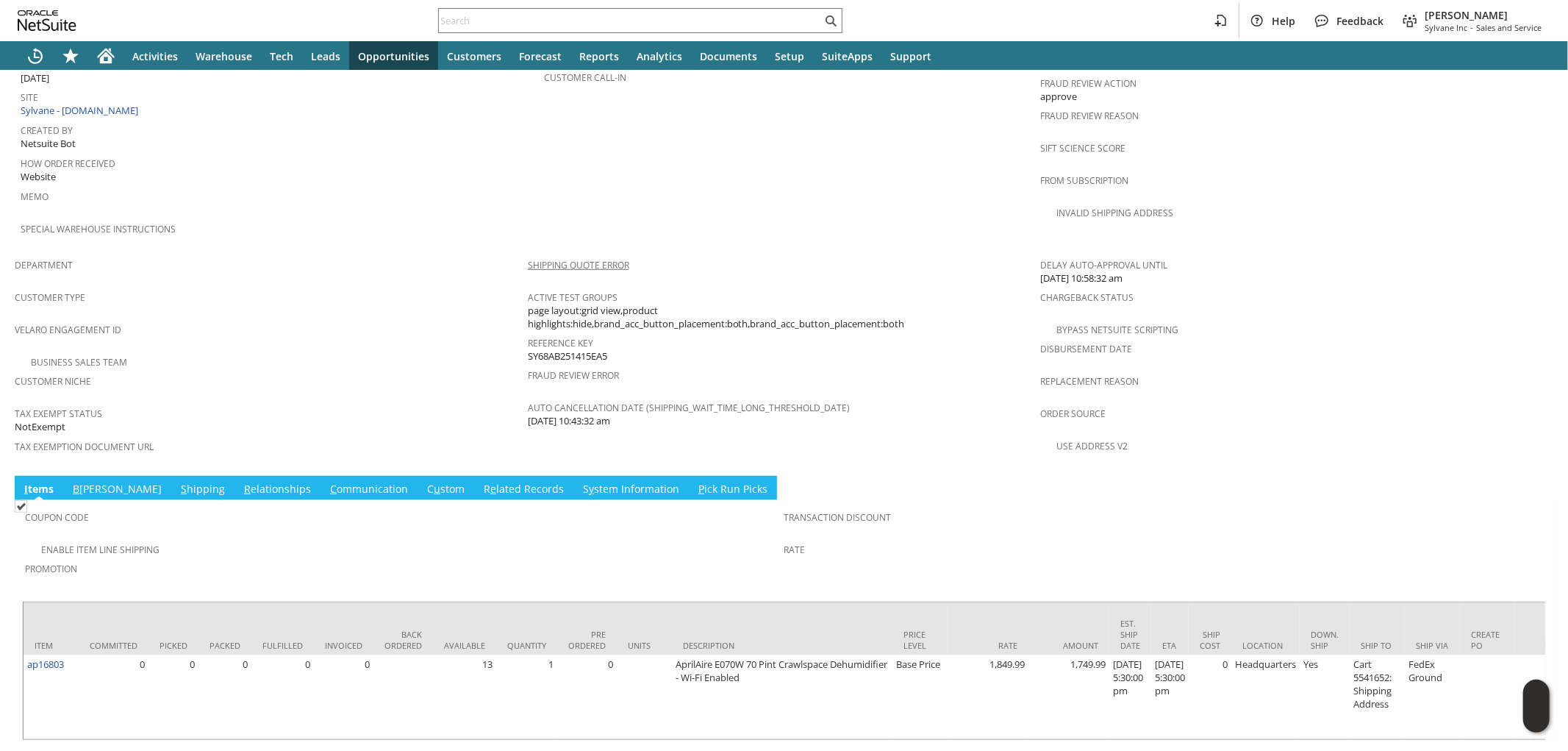
scroll to position [761, 0]
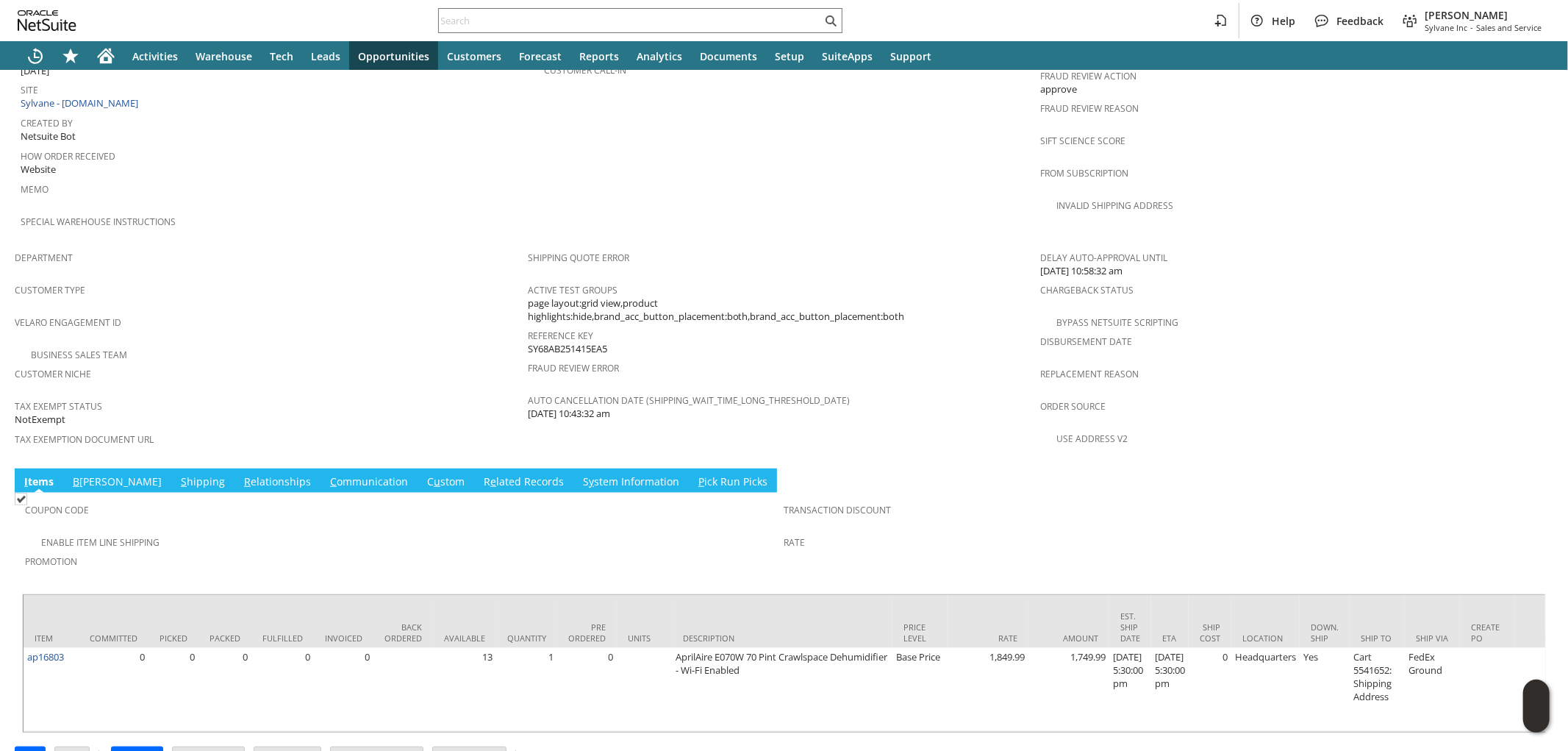
click at [177, 474] on link "S hipping" at bounding box center [202, 483] width 51 height 16
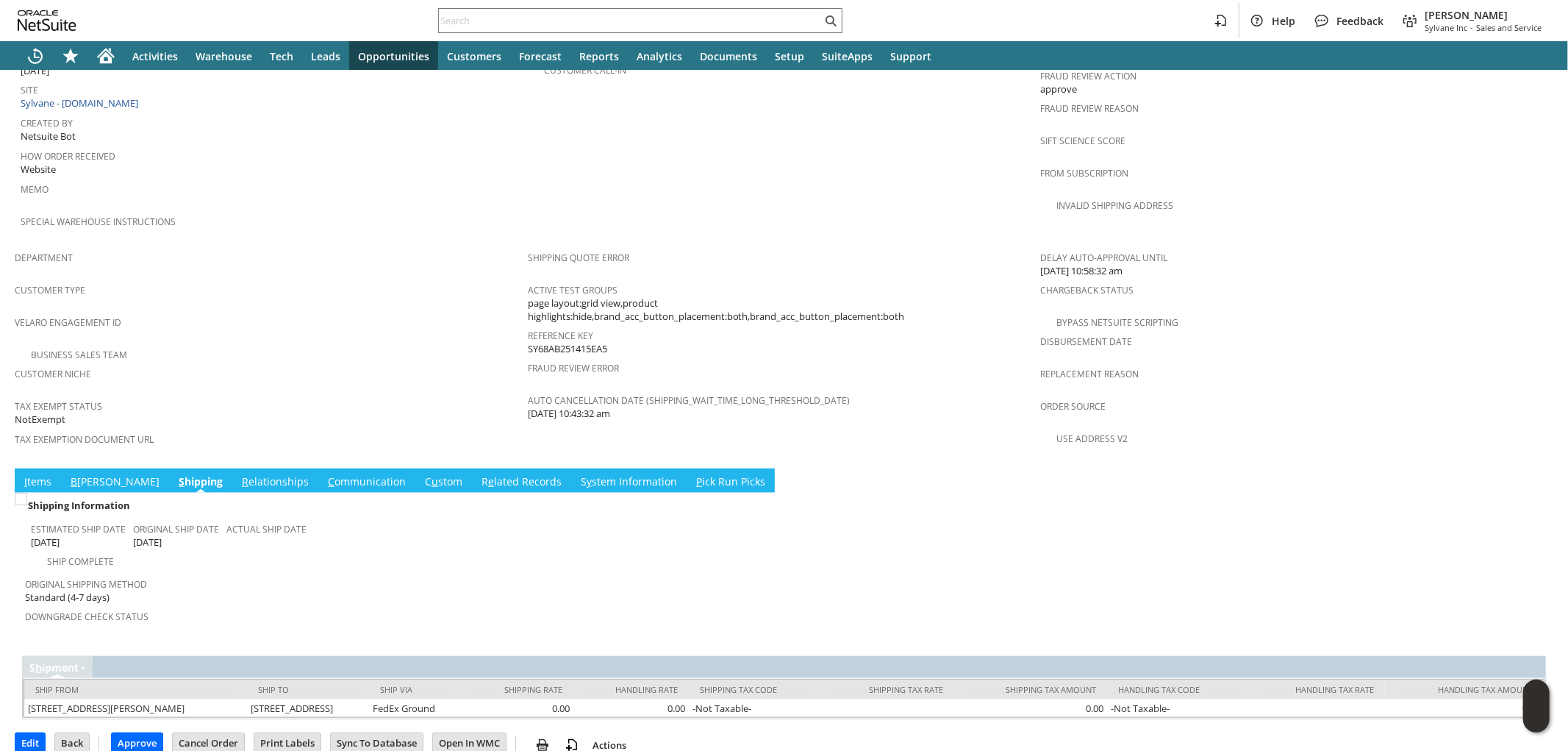
scroll to position [732, 0]
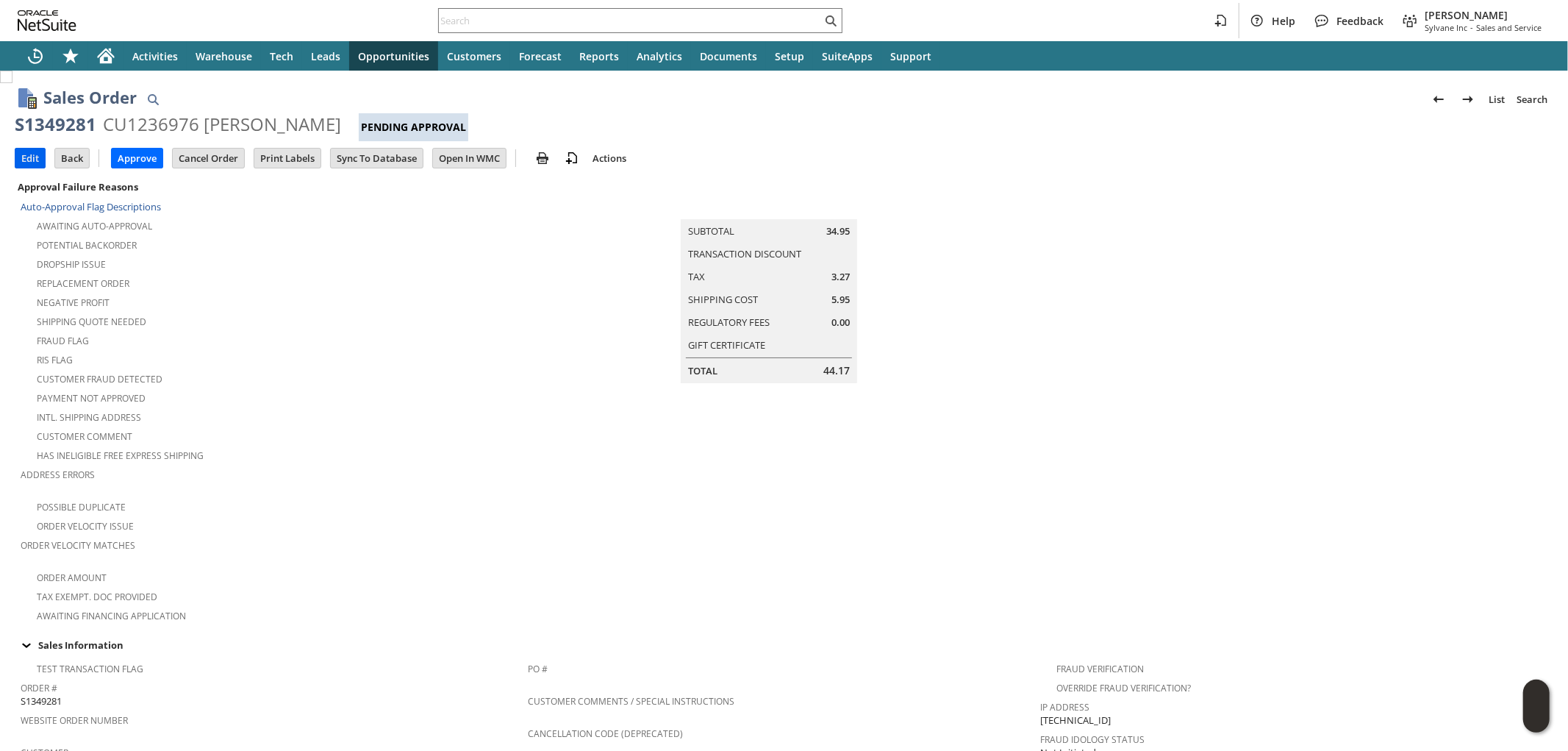
click at [31, 161] on input "Edit" at bounding box center [30, 158] width 30 height 19
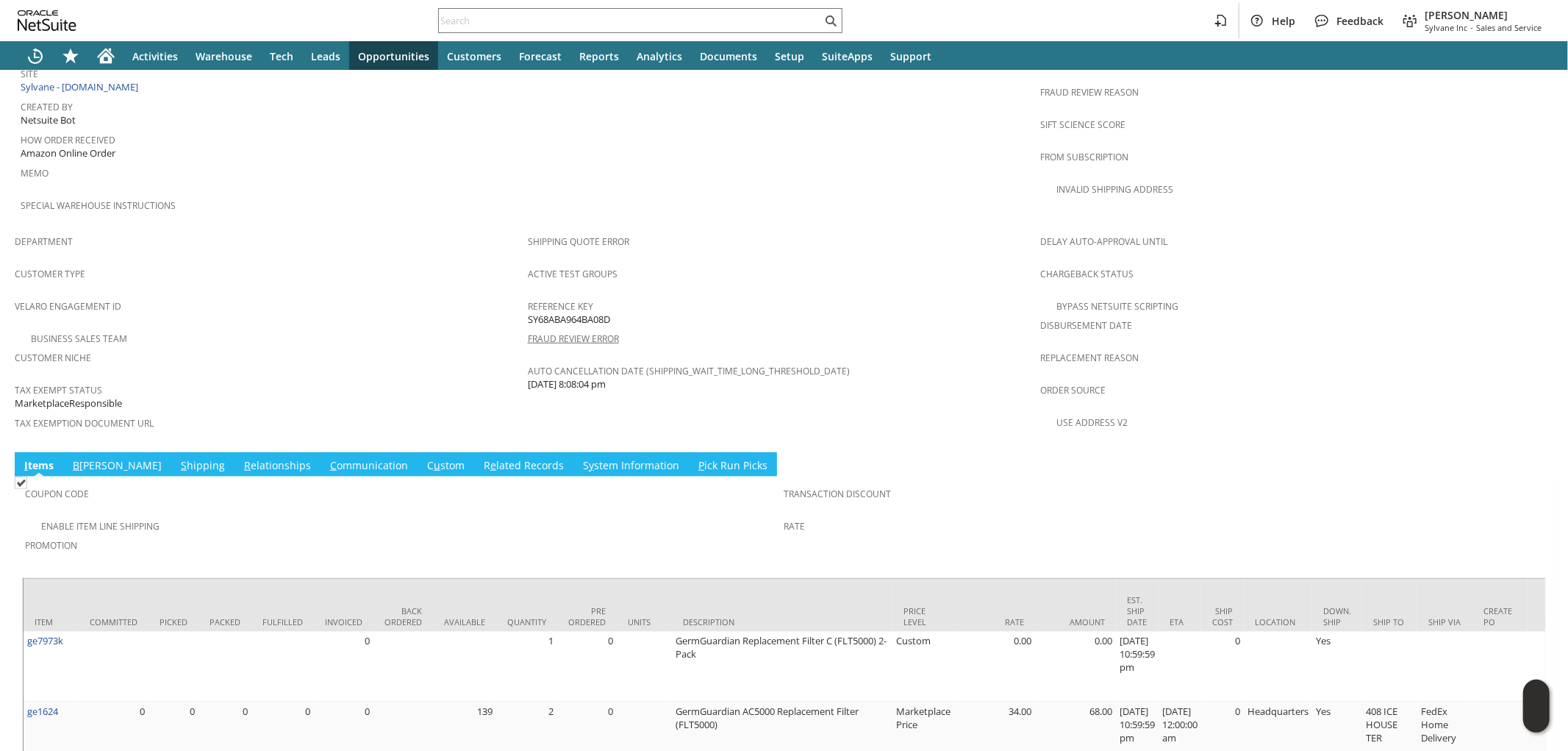
scroll to position [817, 0]
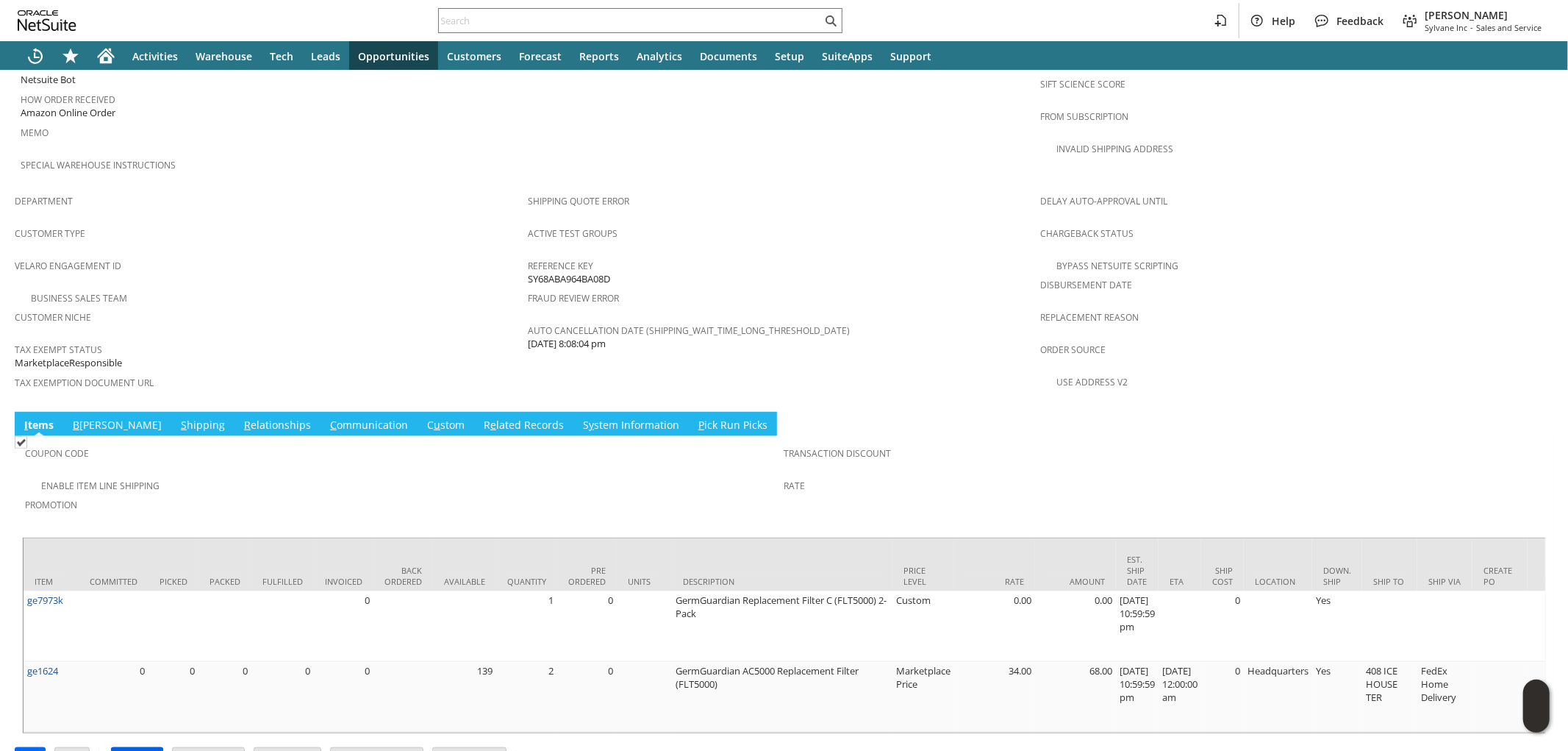
click at [137, 748] on input "Approve" at bounding box center [137, 758] width 51 height 19
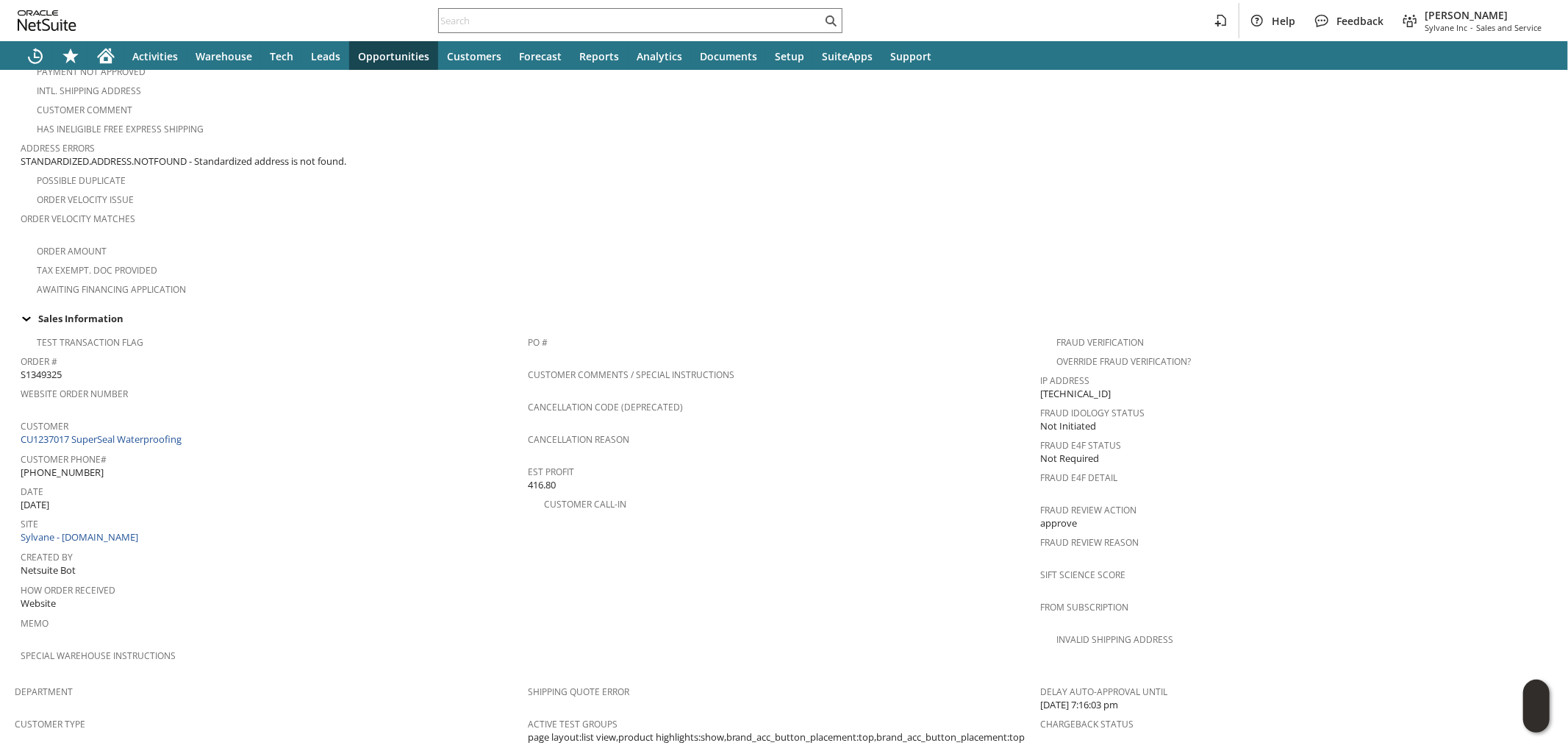
scroll to position [830, 0]
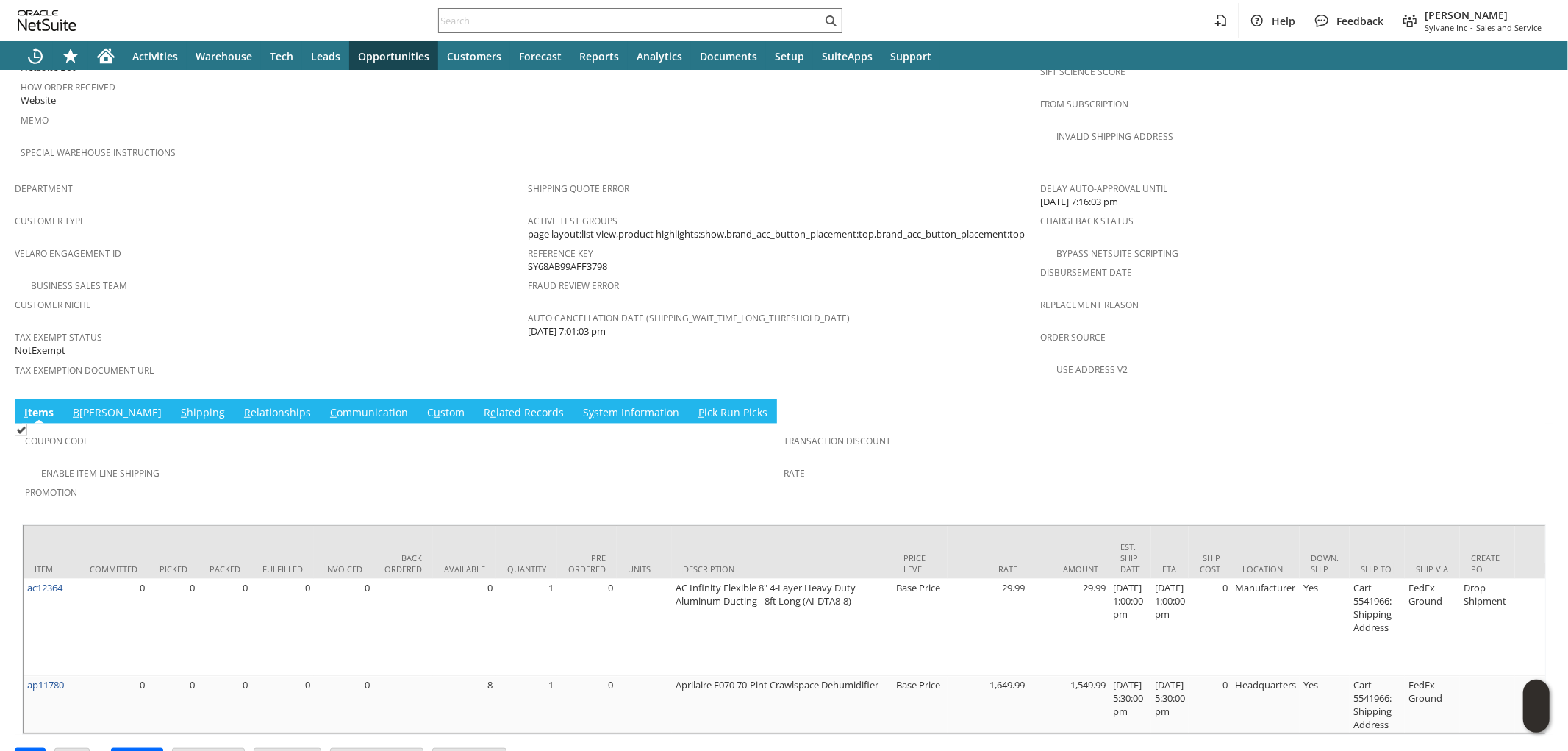
click at [177, 405] on link "S hipping" at bounding box center [202, 413] width 51 height 16
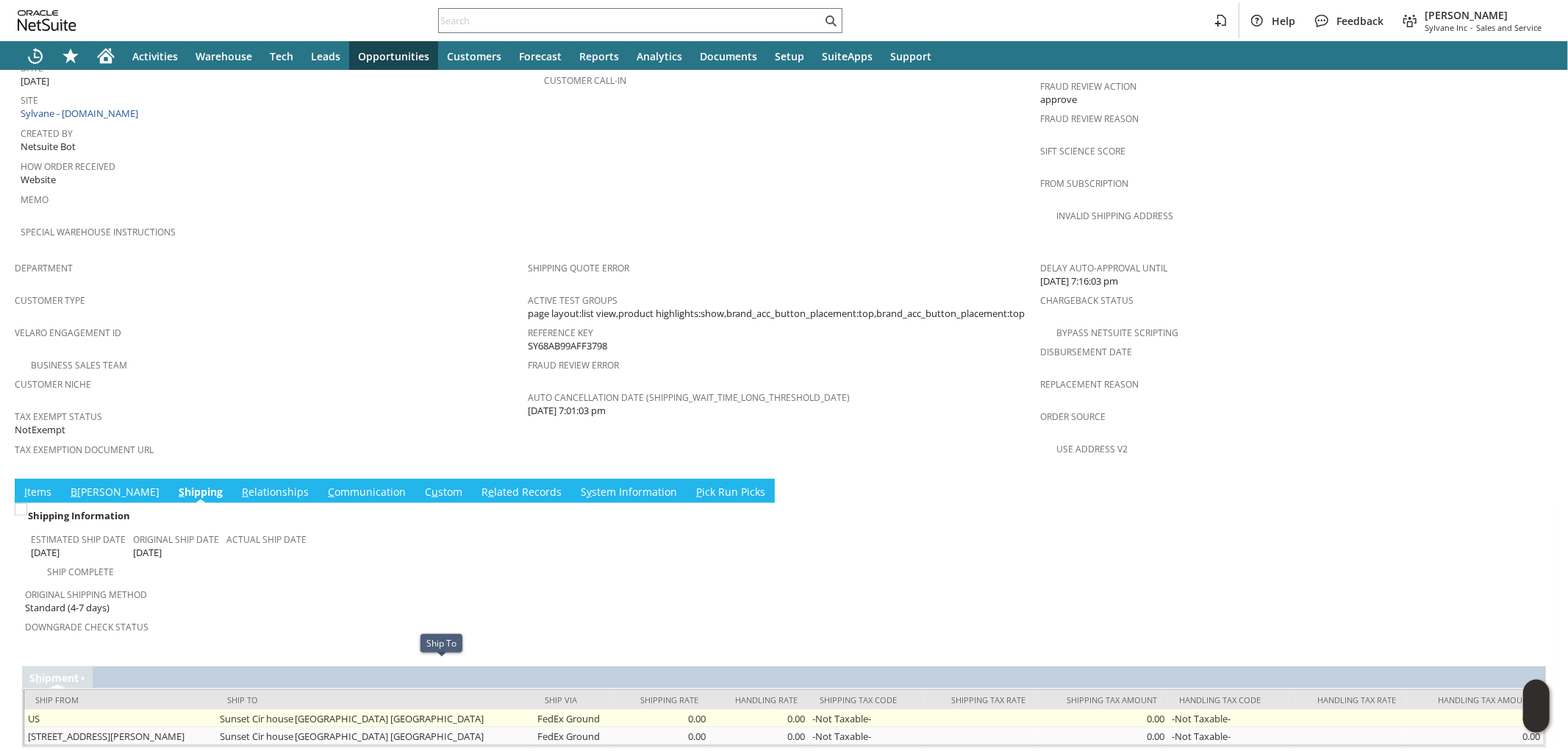
click at [413, 710] on td "Sunset Cir house Charlotte NC 28216 United States" at bounding box center [375, 719] width 317 height 18
copy tr "Sunset Cir house Charlotte NC 28216 United States"
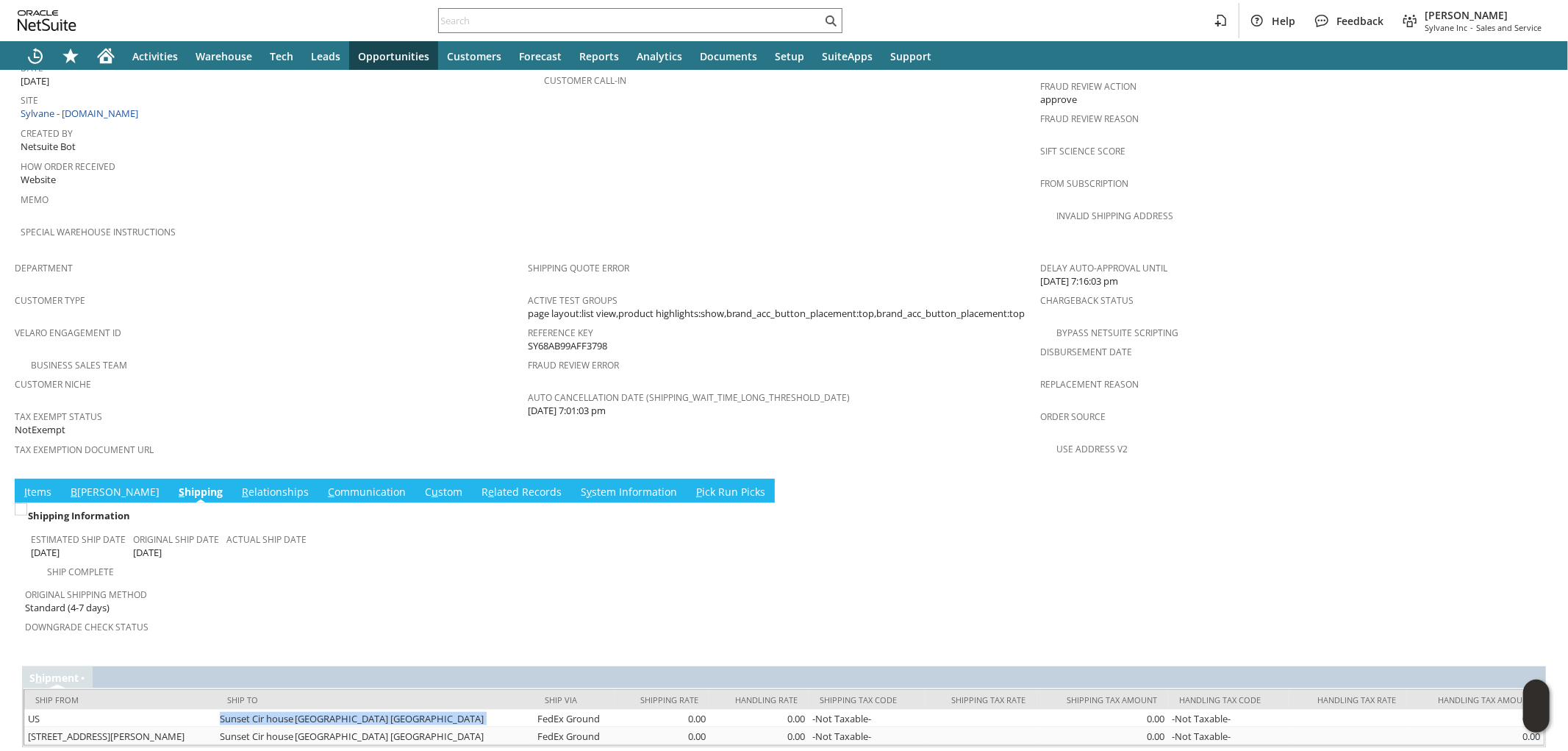
click at [79, 485] on link "B illing" at bounding box center [115, 493] width 97 height 16
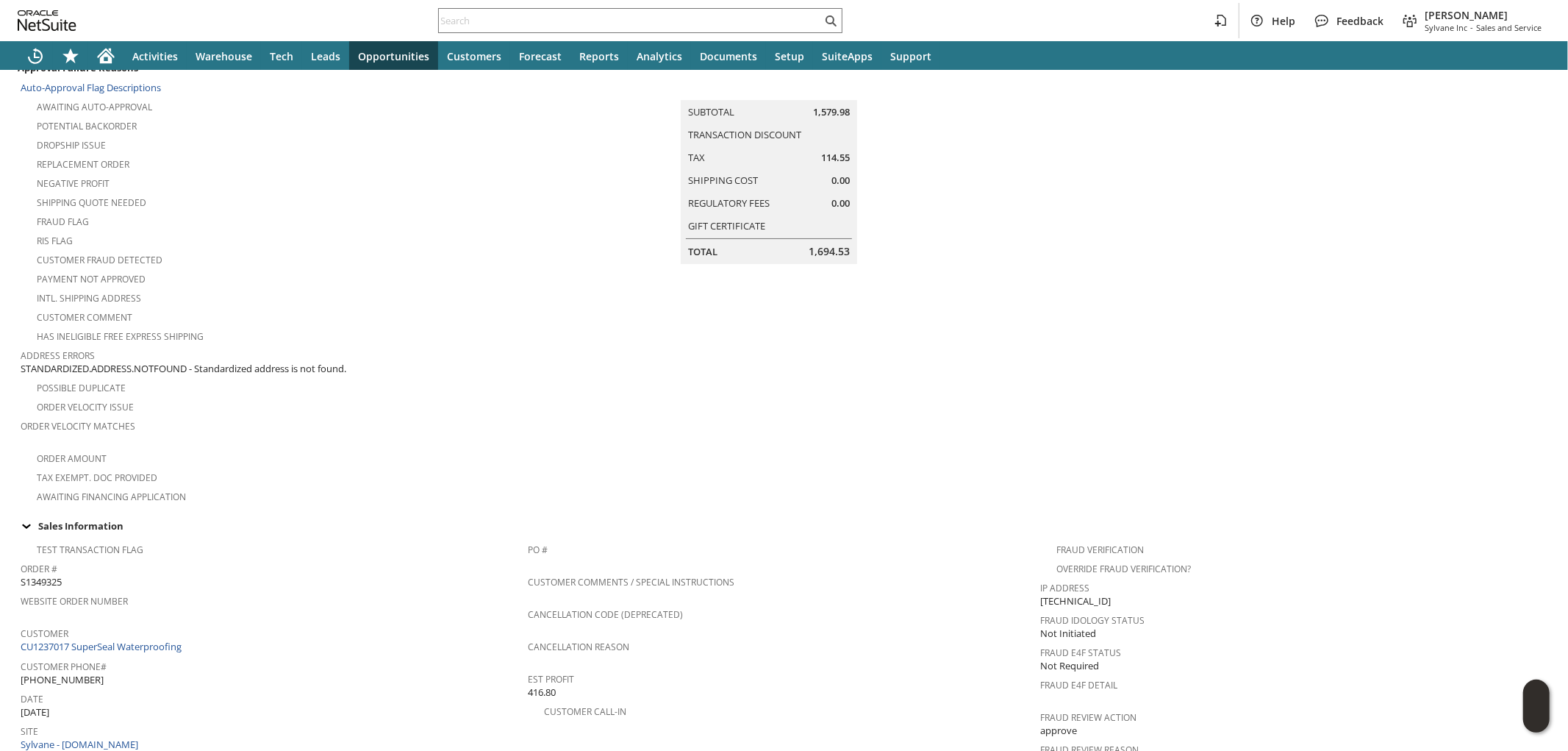
scroll to position [0, 0]
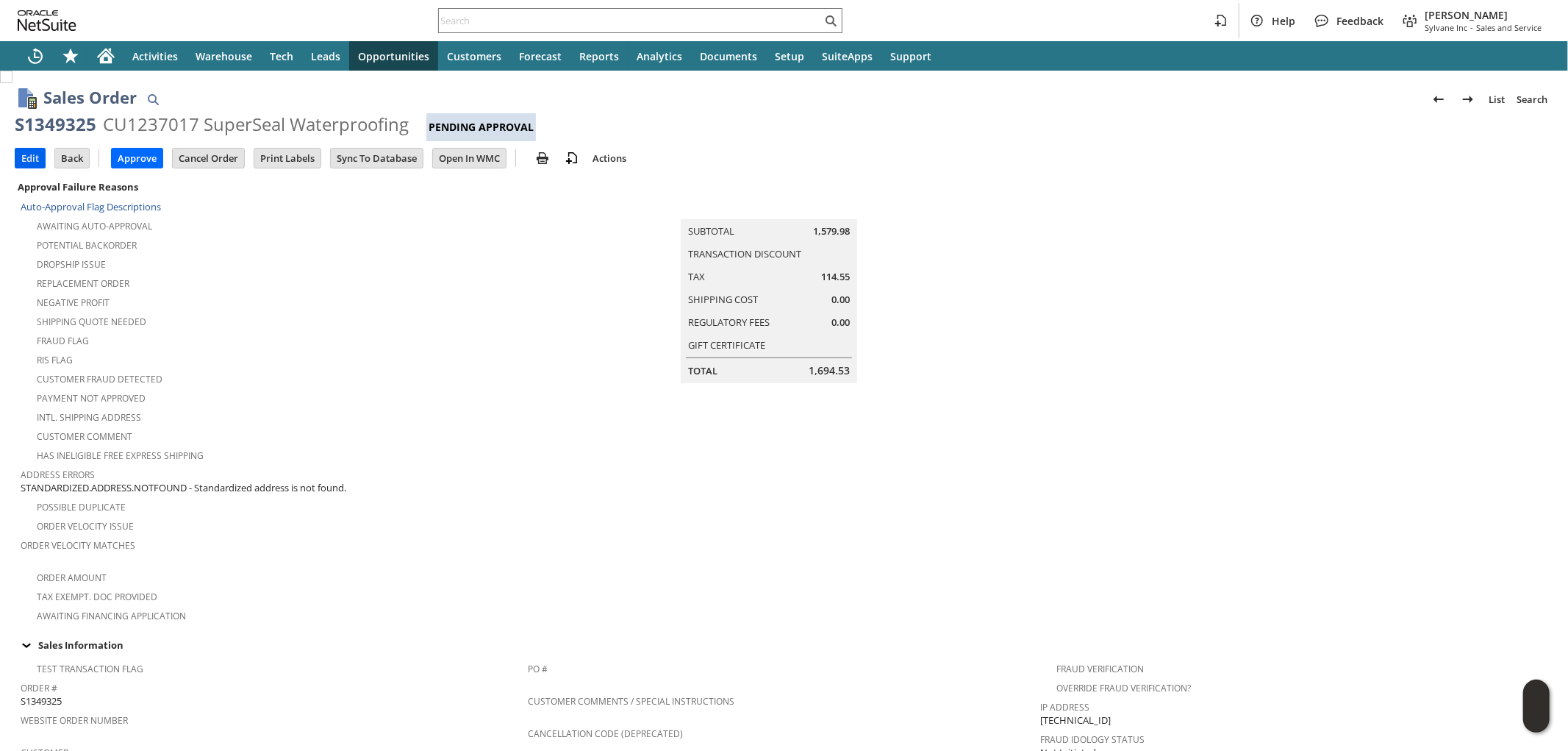
click at [22, 152] on input "Edit" at bounding box center [30, 158] width 30 height 19
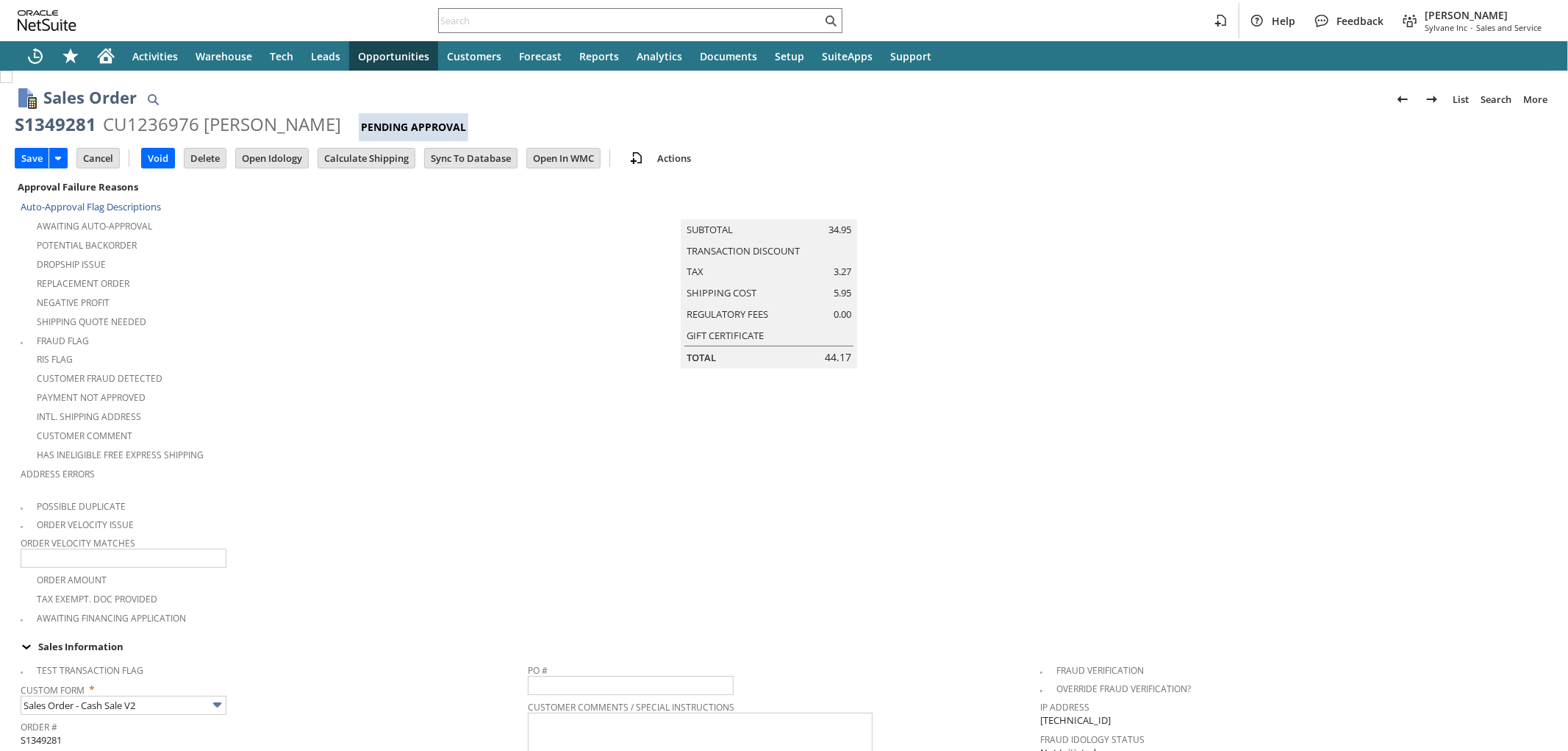
type input "Add"
type input "Copy Previous"
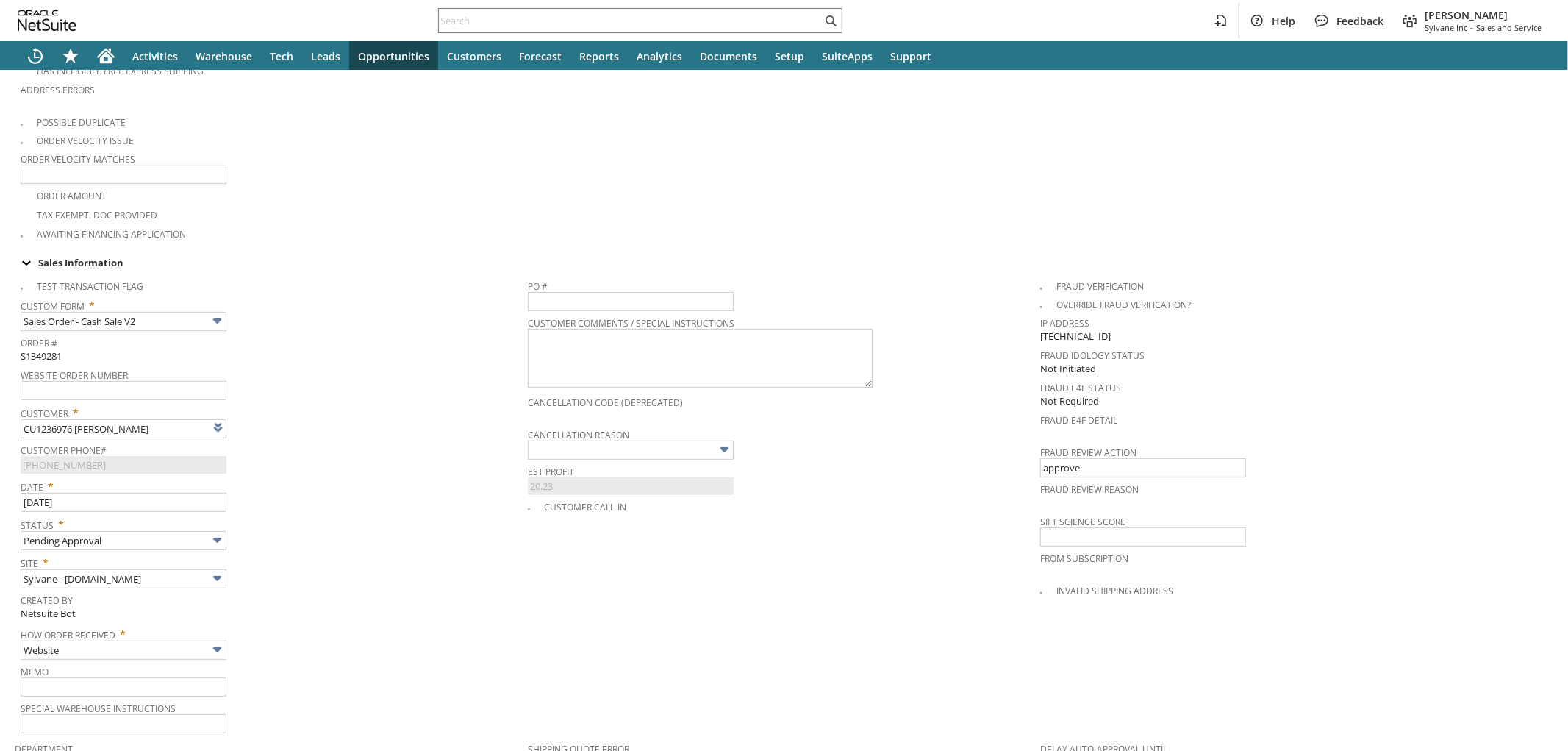
type input "Intelligent Recommendations¹⁰"
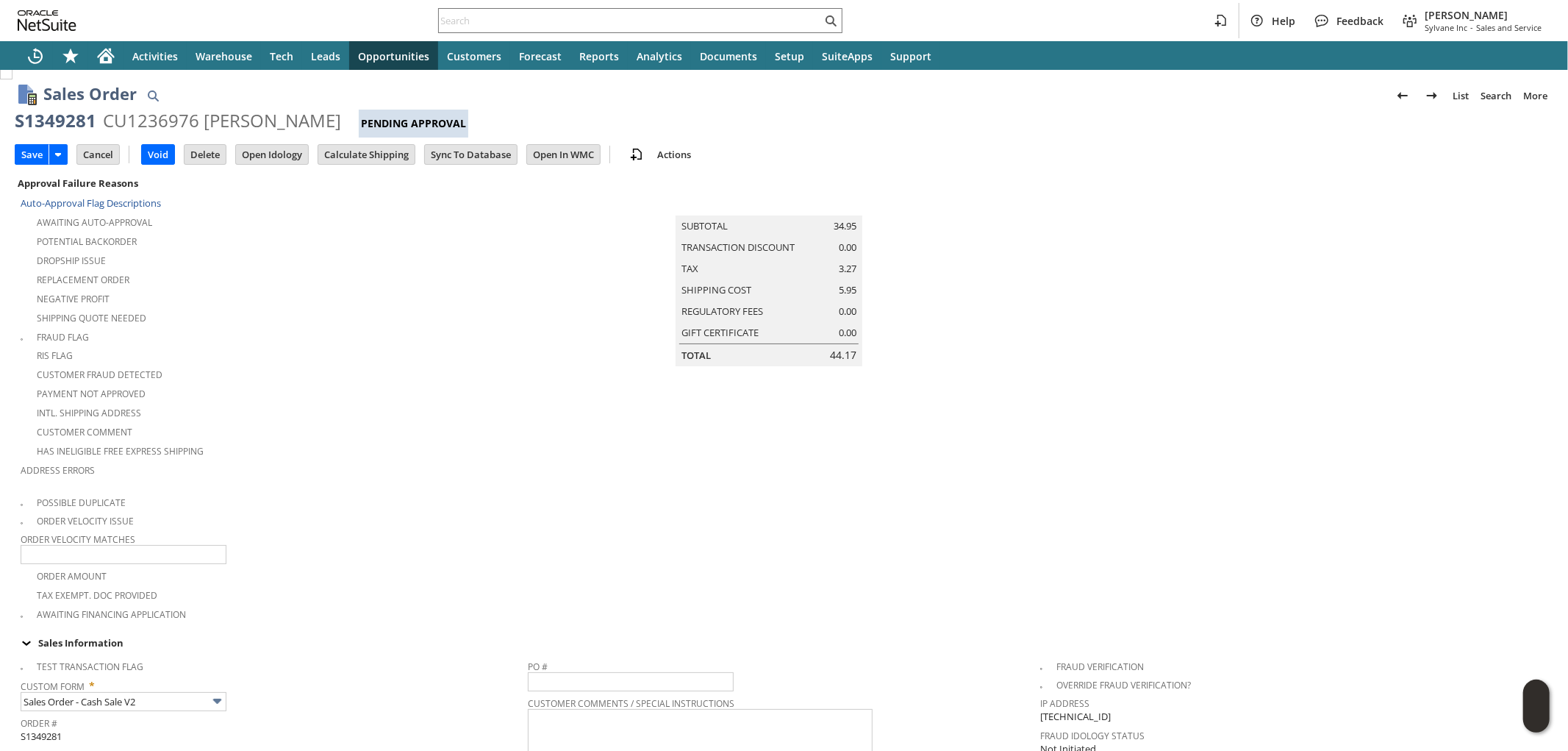
scroll to position [0, 0]
click at [372, 158] on input "Calculate Shipping" at bounding box center [366, 158] width 97 height 19
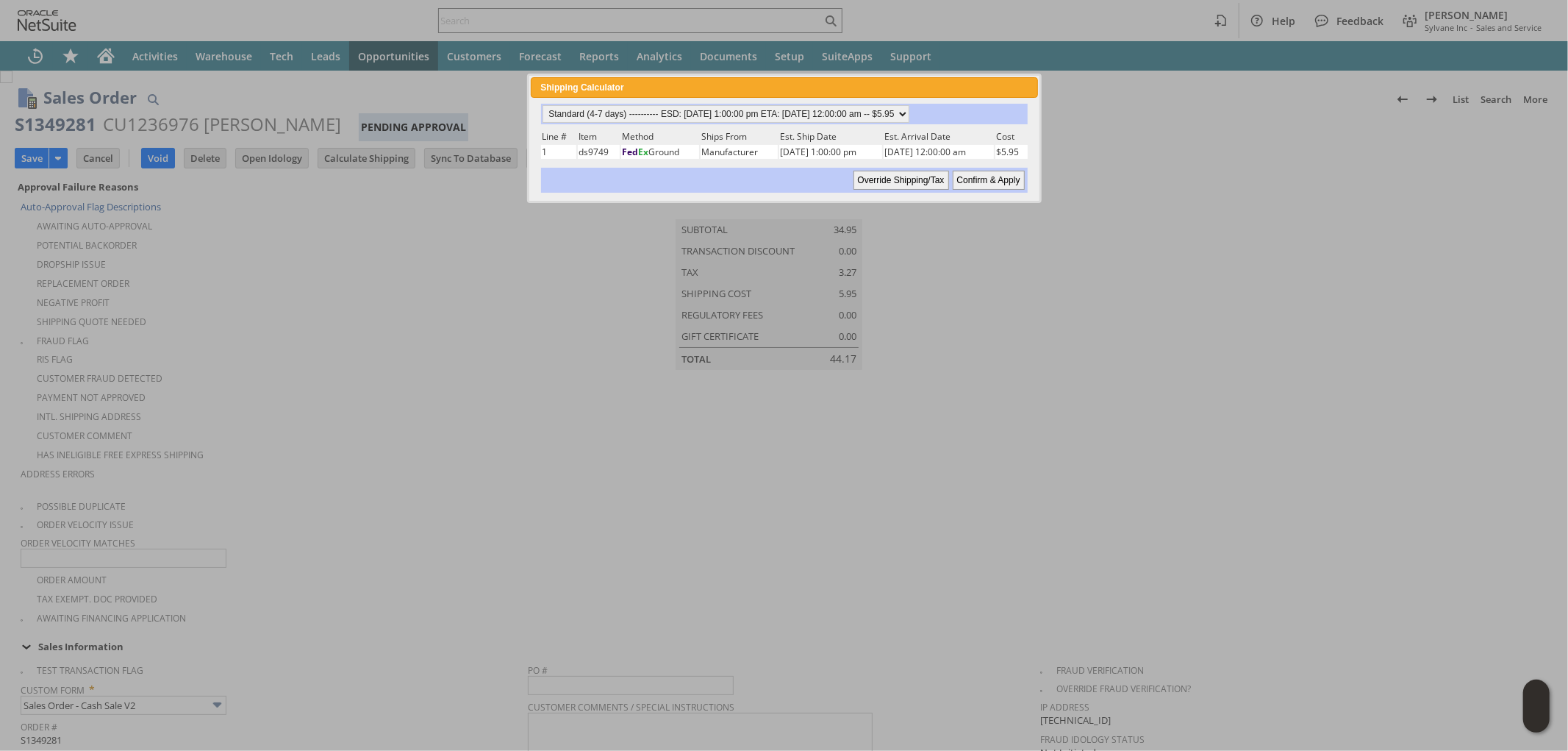
click at [976, 178] on input "Confirm & Apply" at bounding box center [988, 181] width 72 height 19
type input "Add"
type input "Copy Previous"
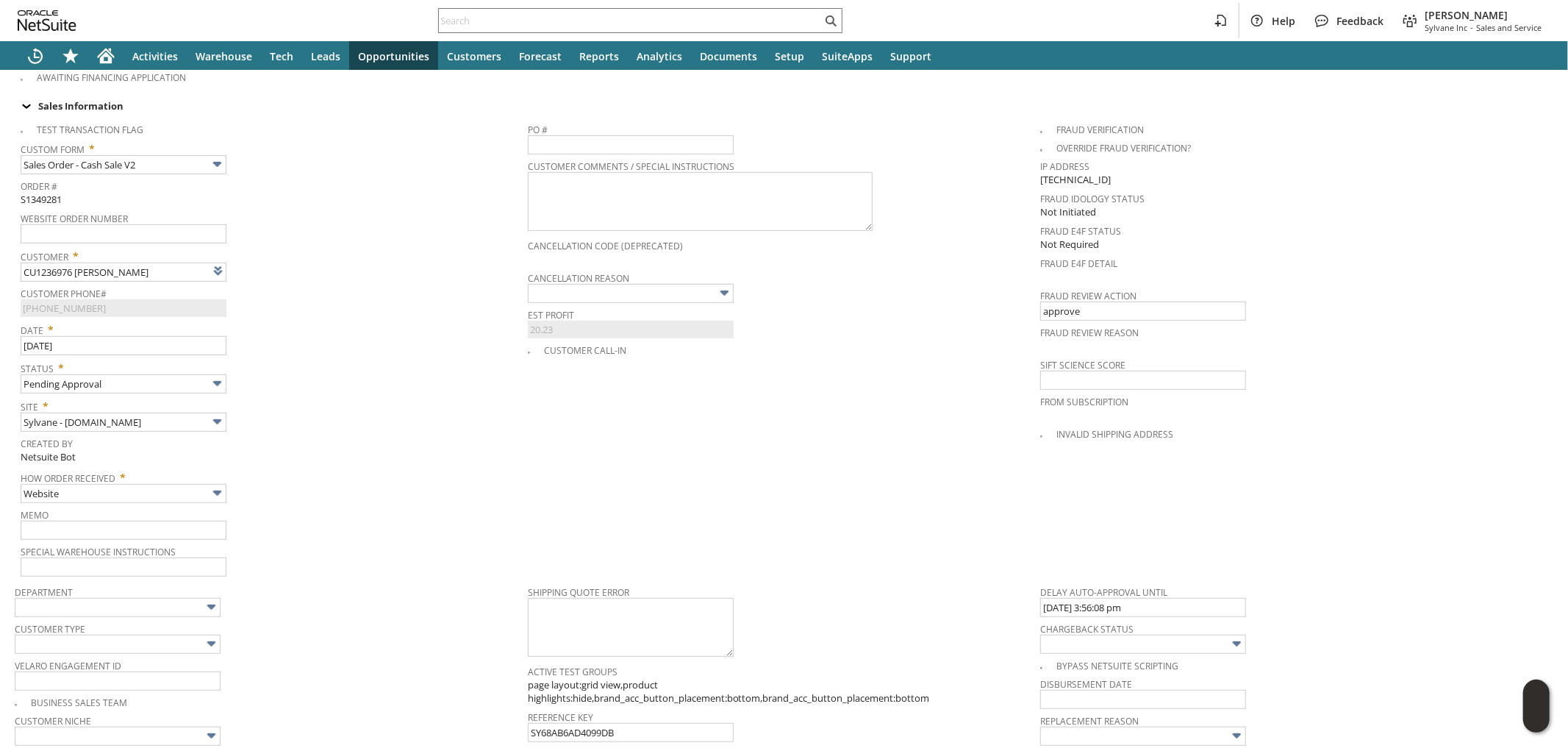
scroll to position [50, 0]
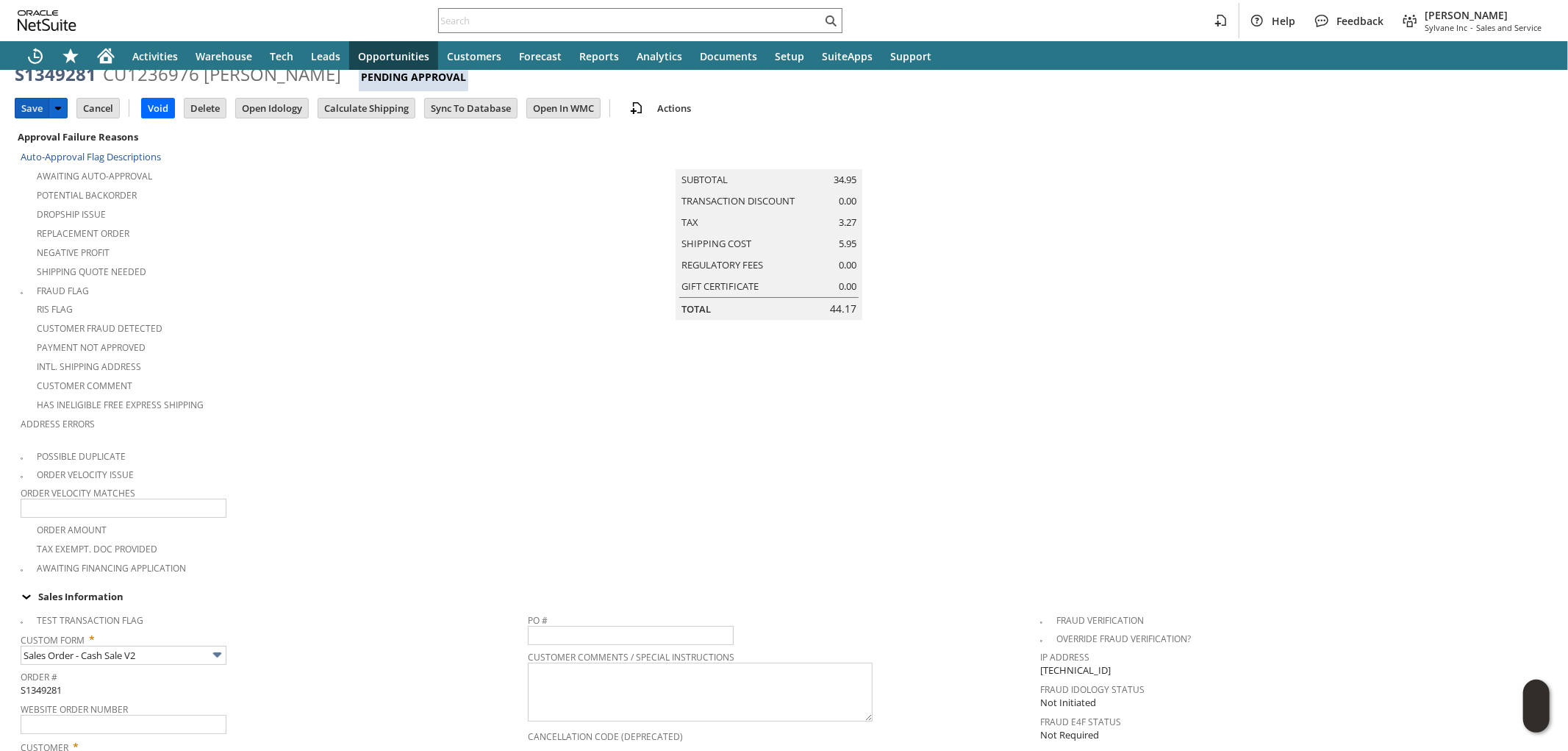
click at [32, 106] on input "Save" at bounding box center [32, 109] width 33 height 19
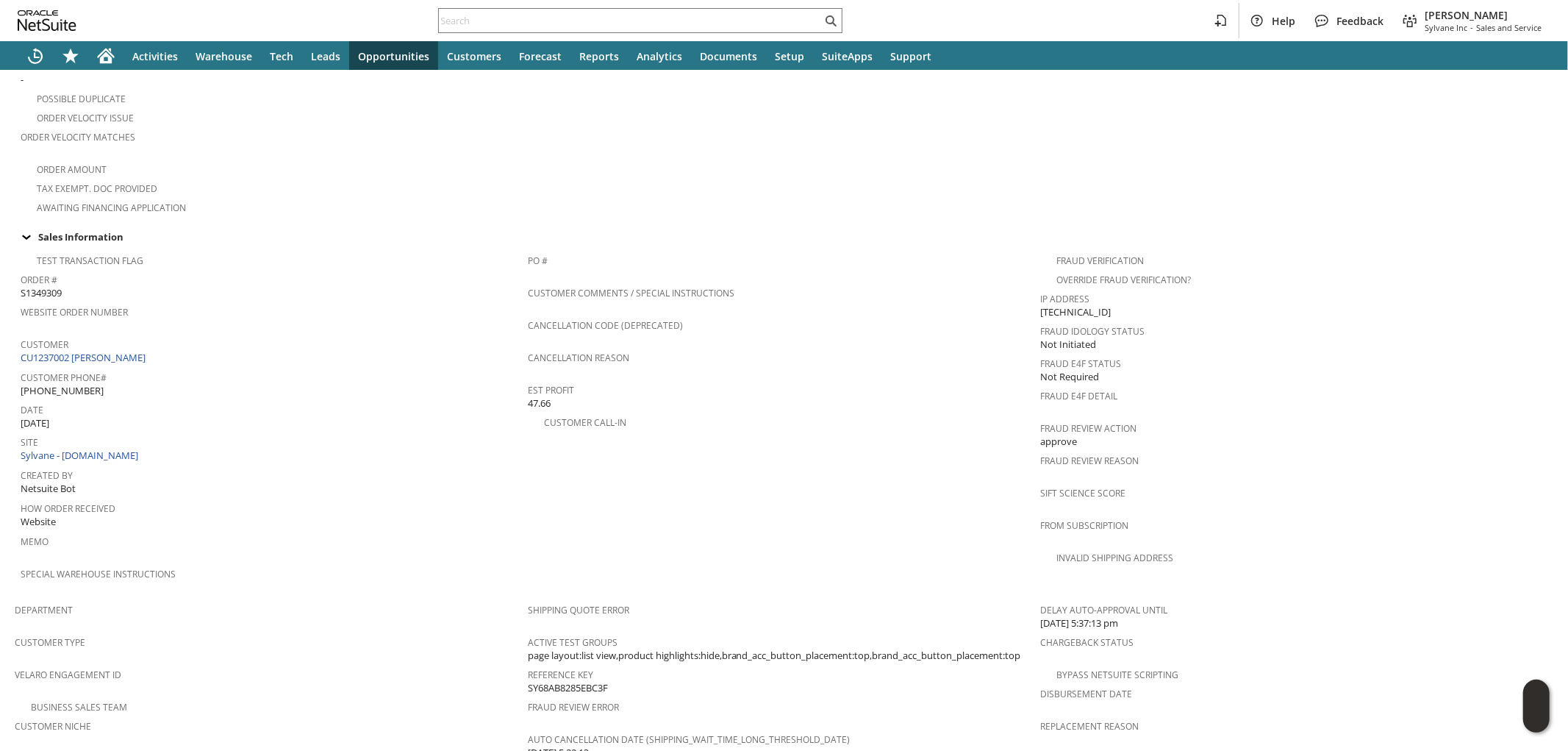
scroll to position [787, 0]
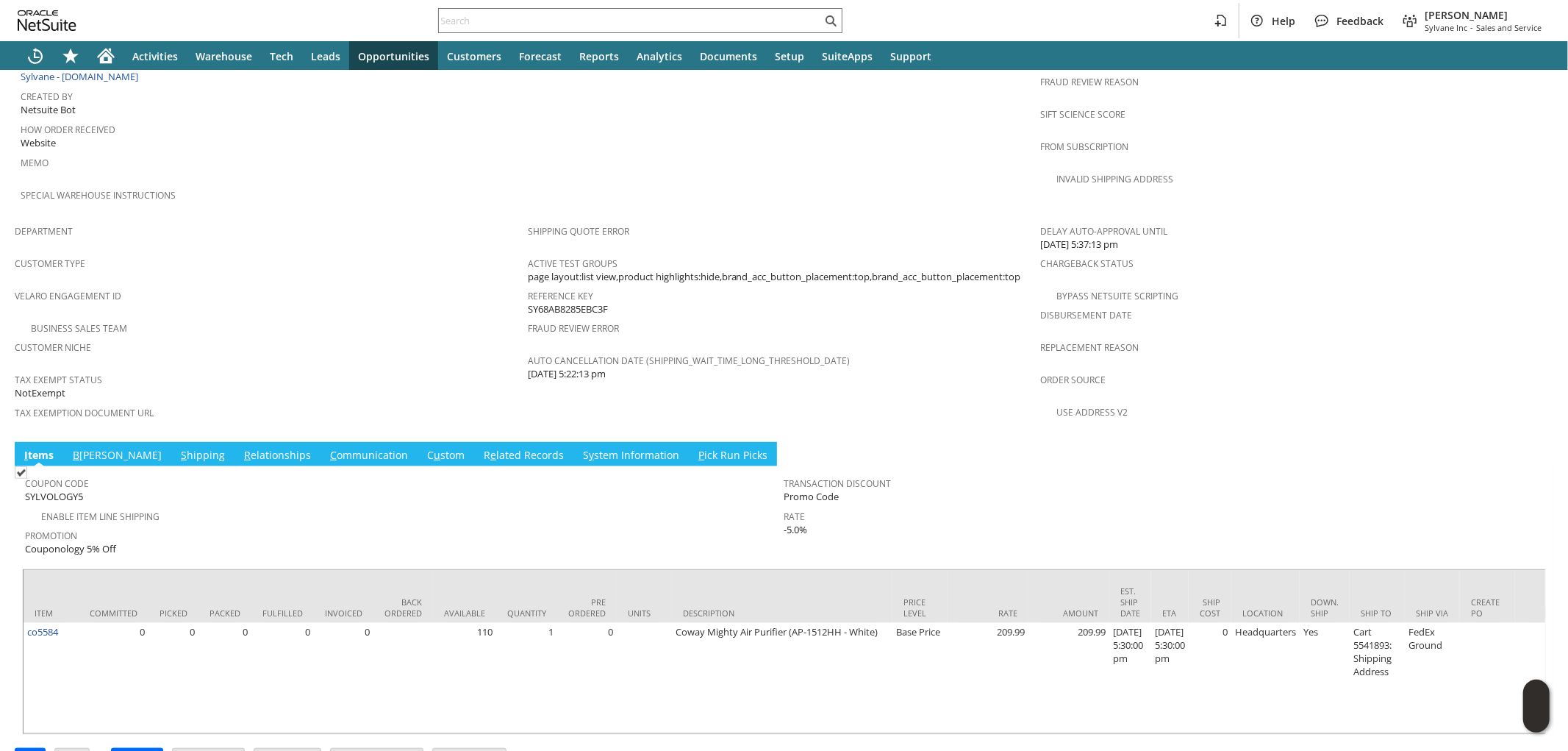
click at [177, 448] on link "S hipping" at bounding box center [202, 456] width 51 height 16
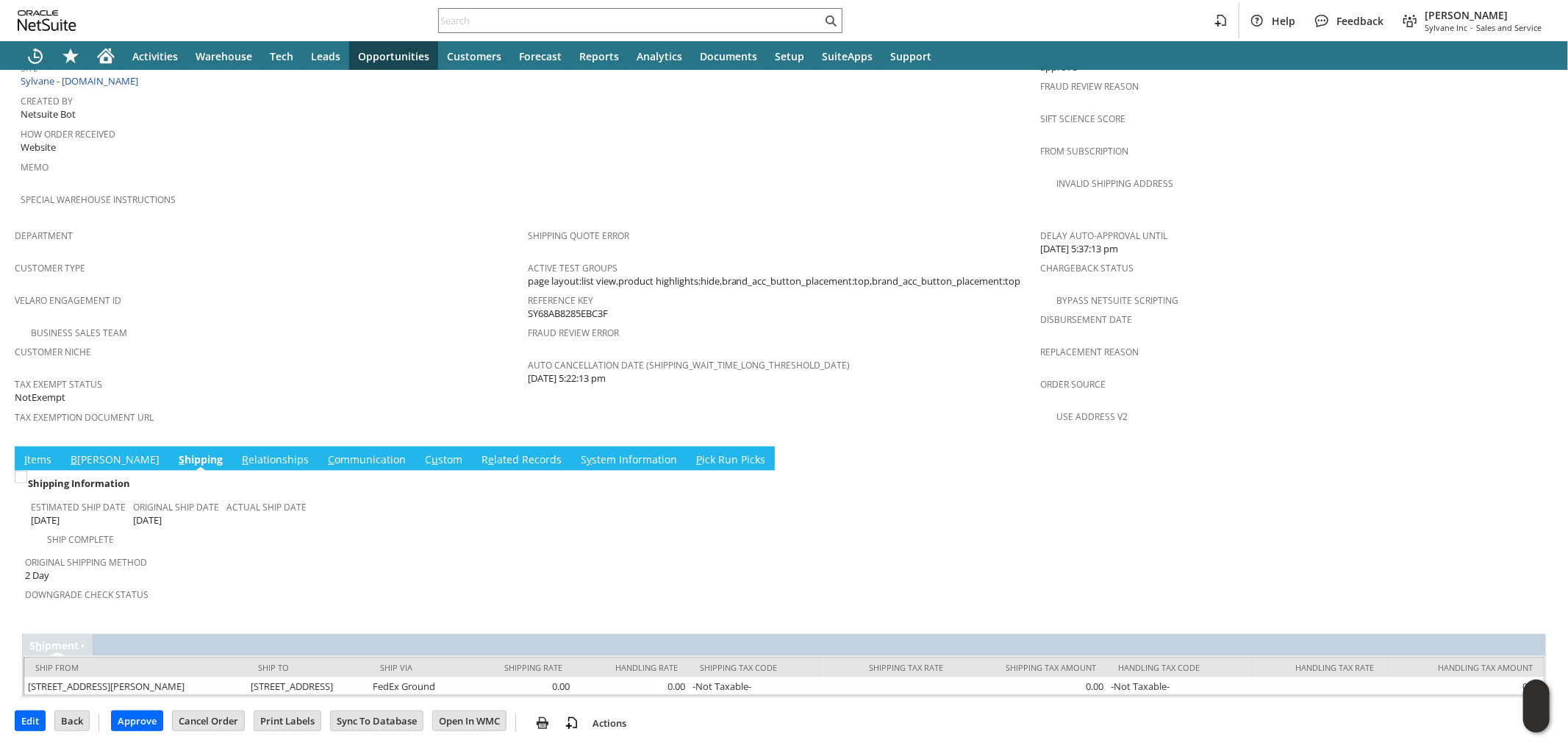
scroll to position [732, 0]
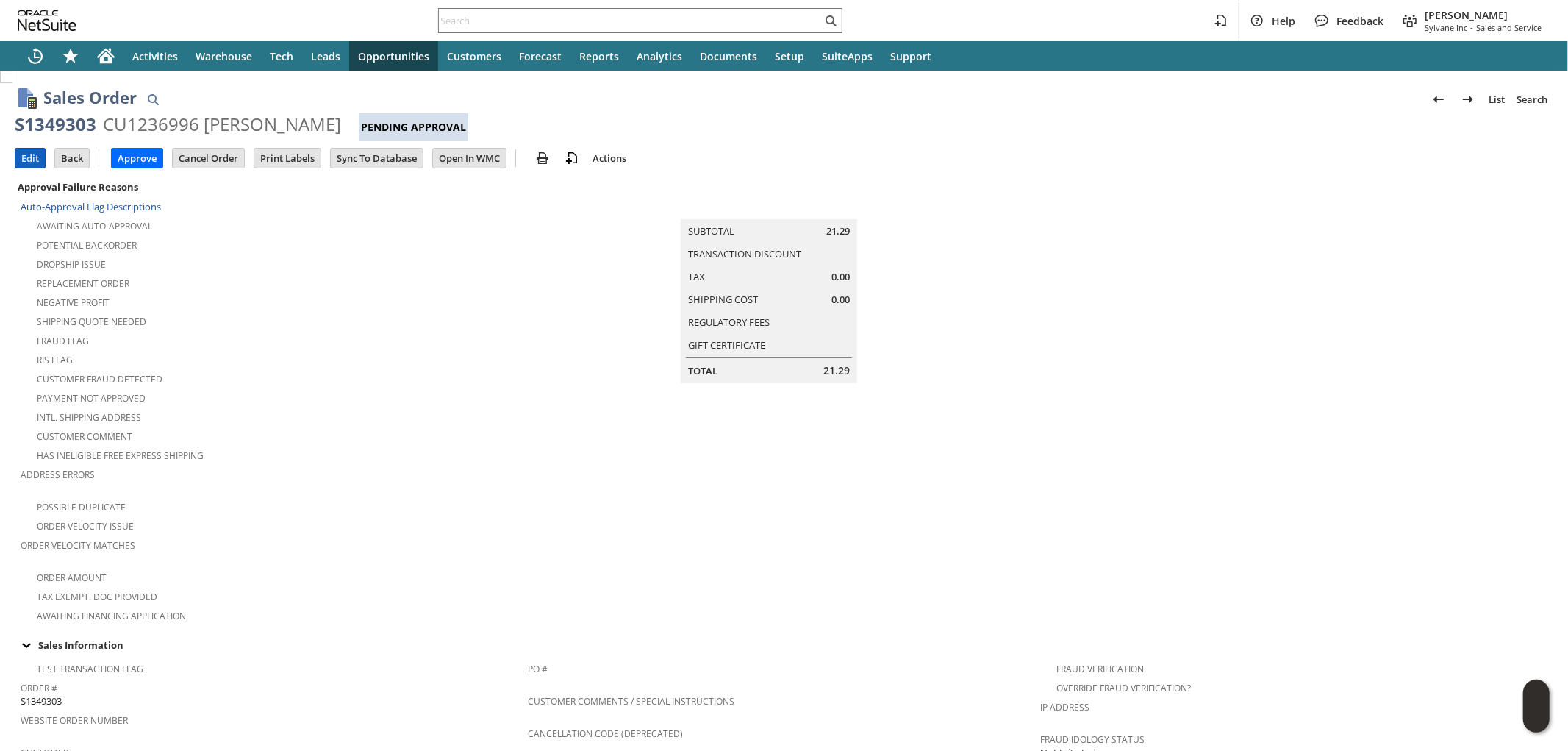
click at [31, 158] on input "Edit" at bounding box center [30, 158] width 30 height 19
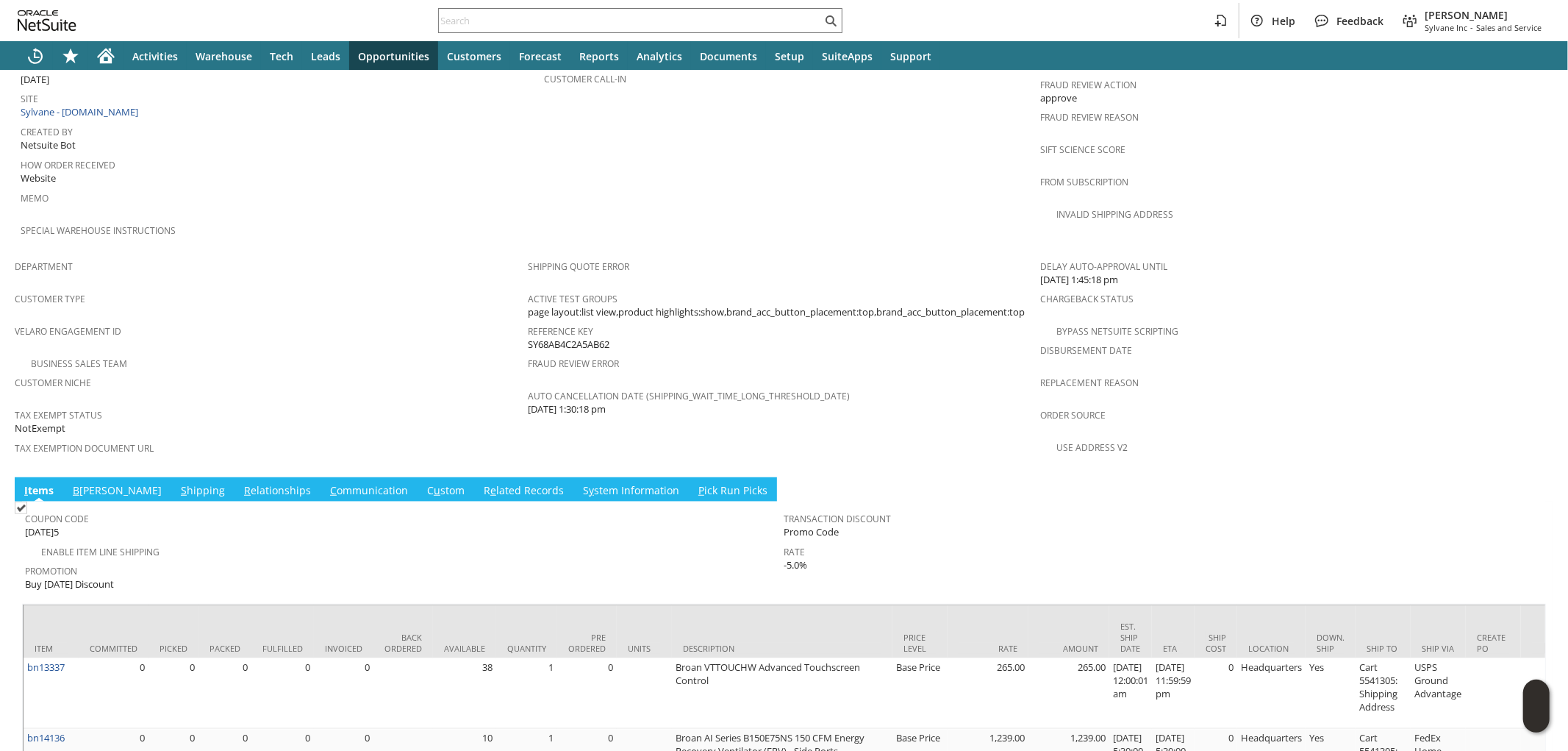
scroll to position [843, 0]
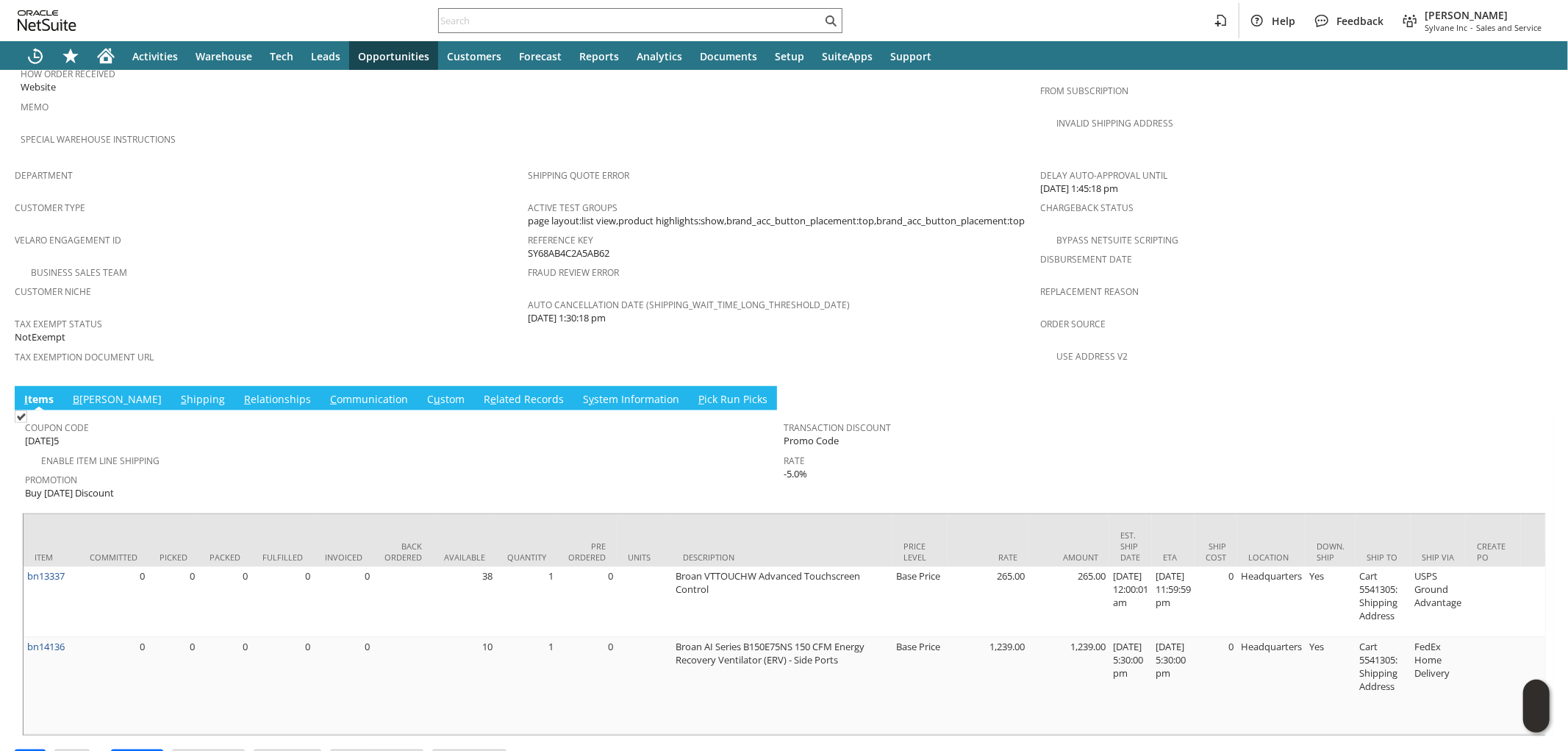
click at [177, 392] on link "S hipping" at bounding box center [202, 400] width 51 height 16
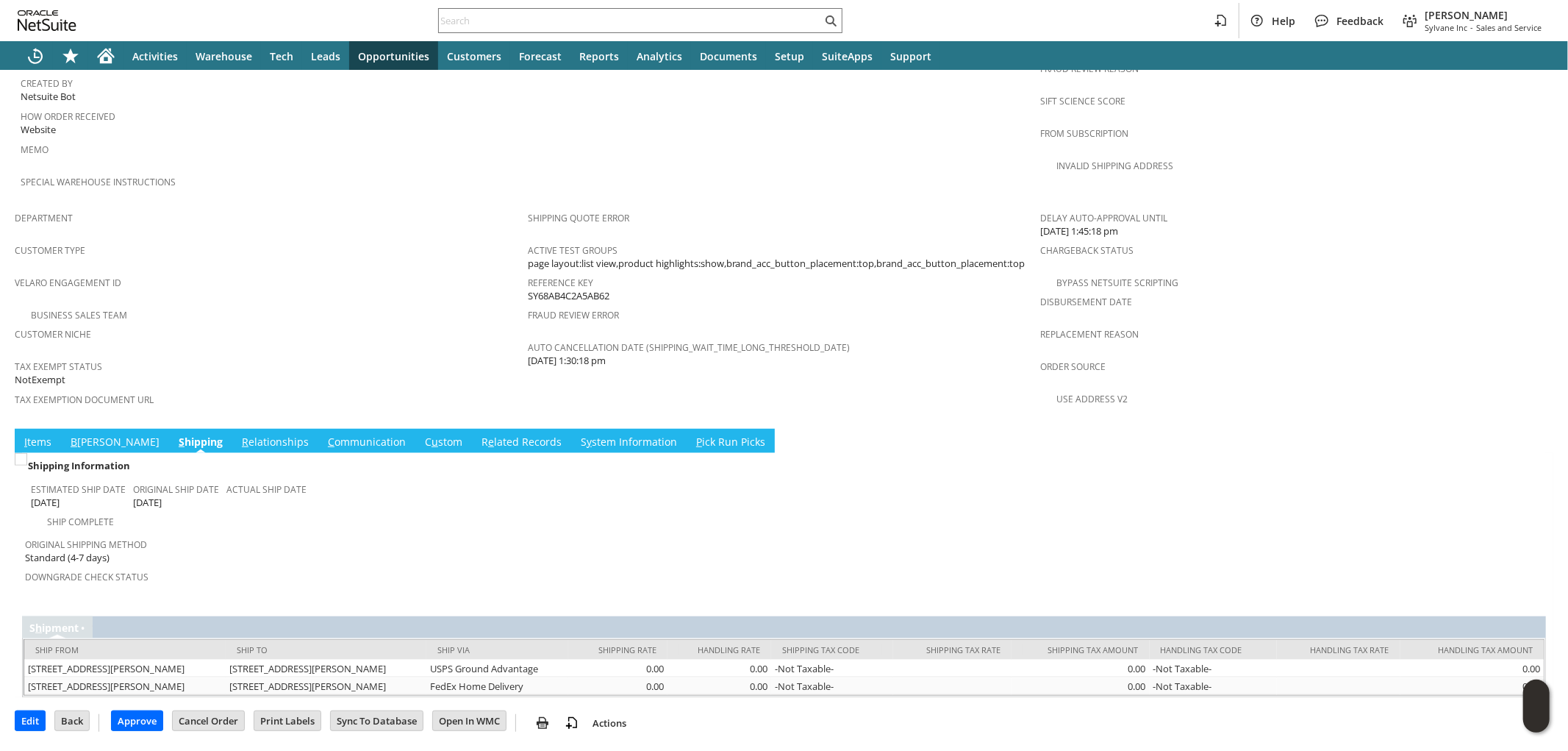
scroll to position [750, 0]
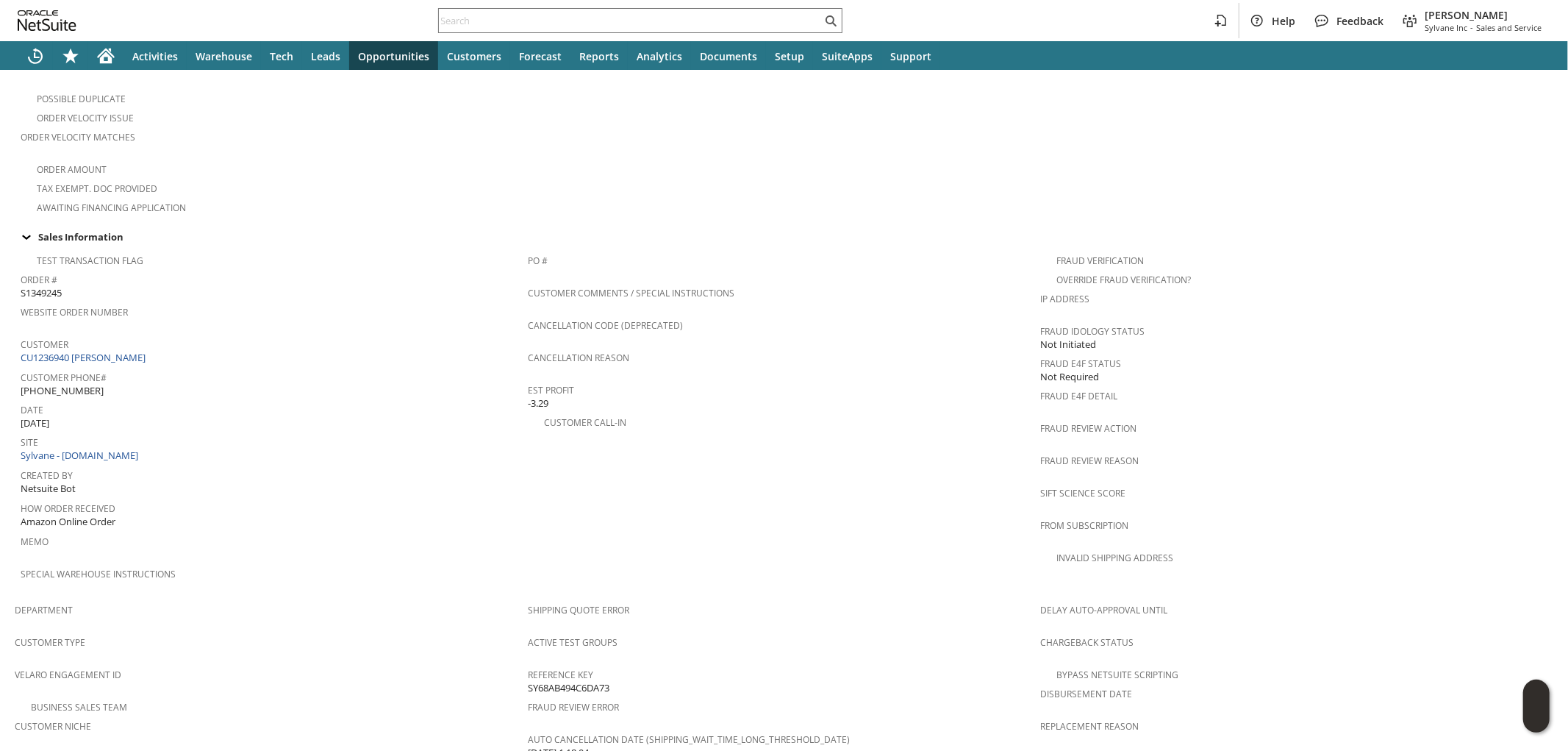
scroll to position [817, 0]
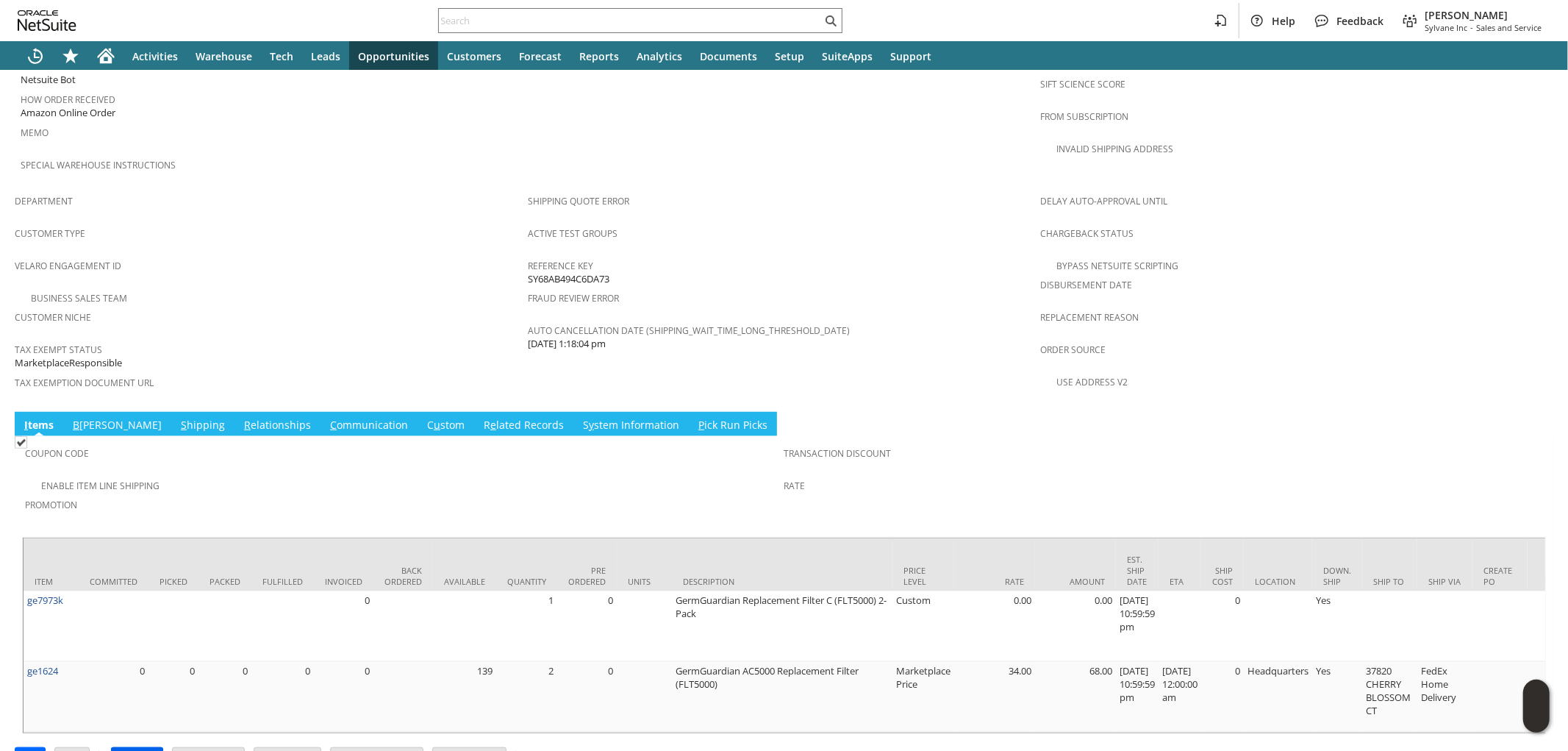
click at [137, 748] on input "Approve" at bounding box center [137, 758] width 51 height 19
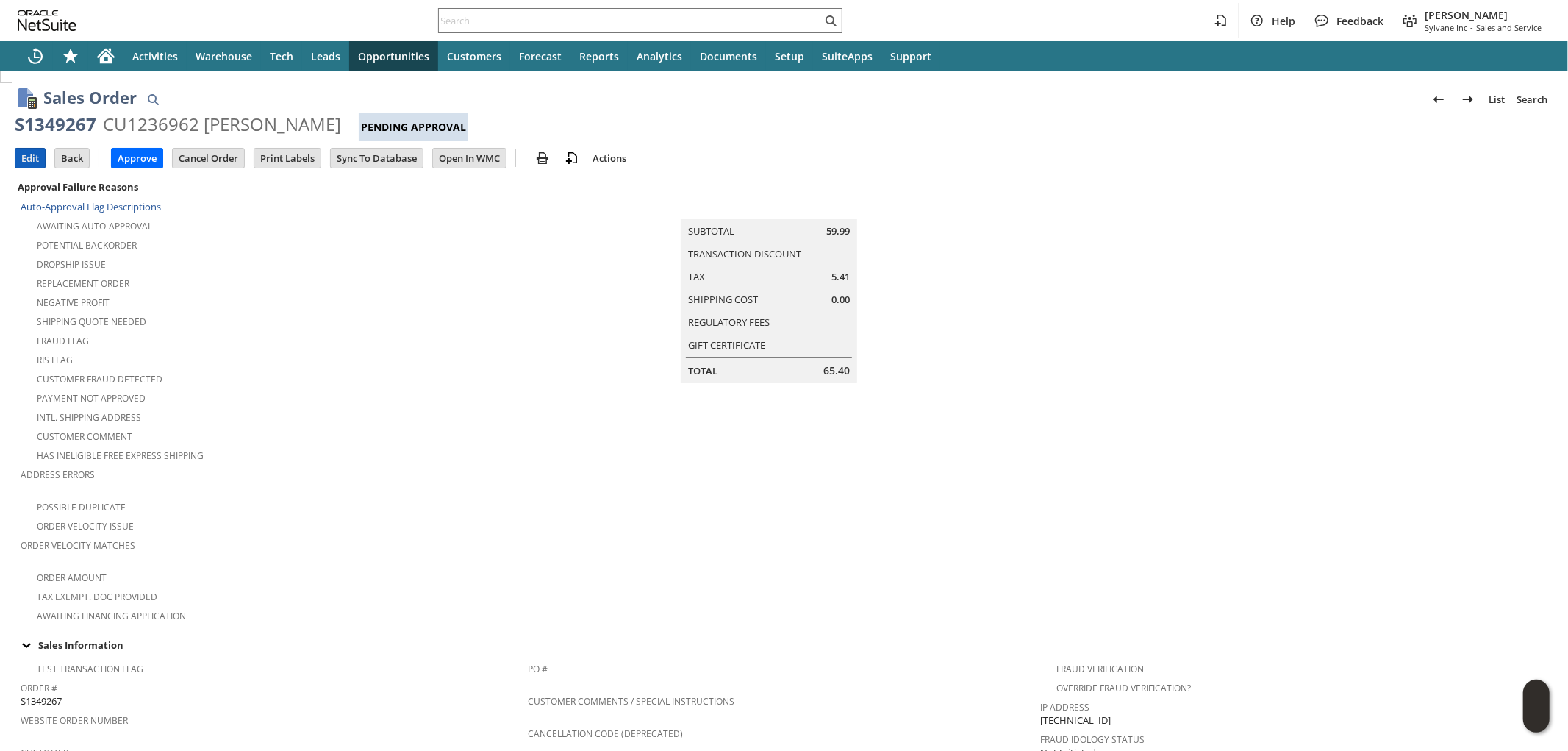
click at [35, 162] on input "Edit" at bounding box center [30, 158] width 30 height 19
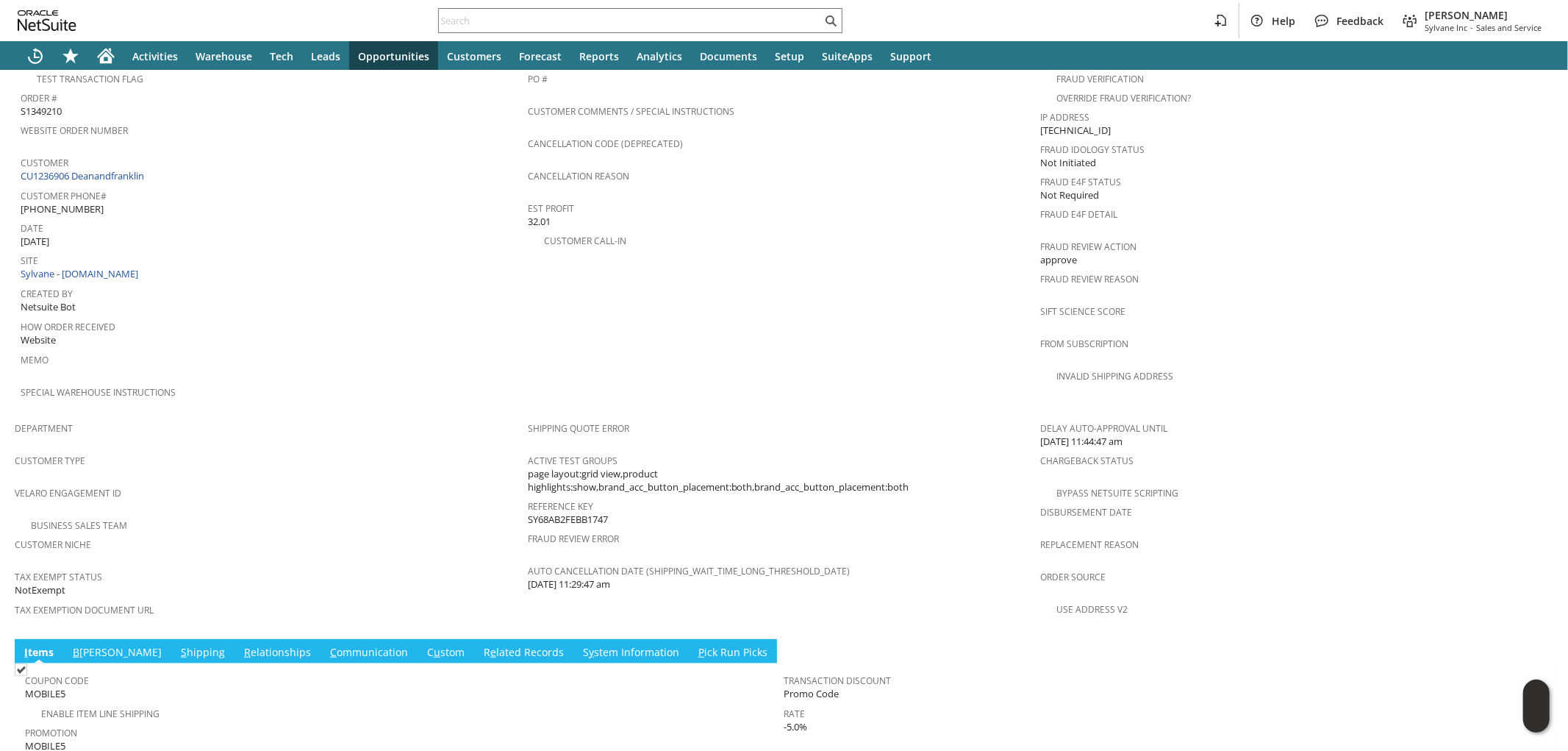
scroll to position [747, 0]
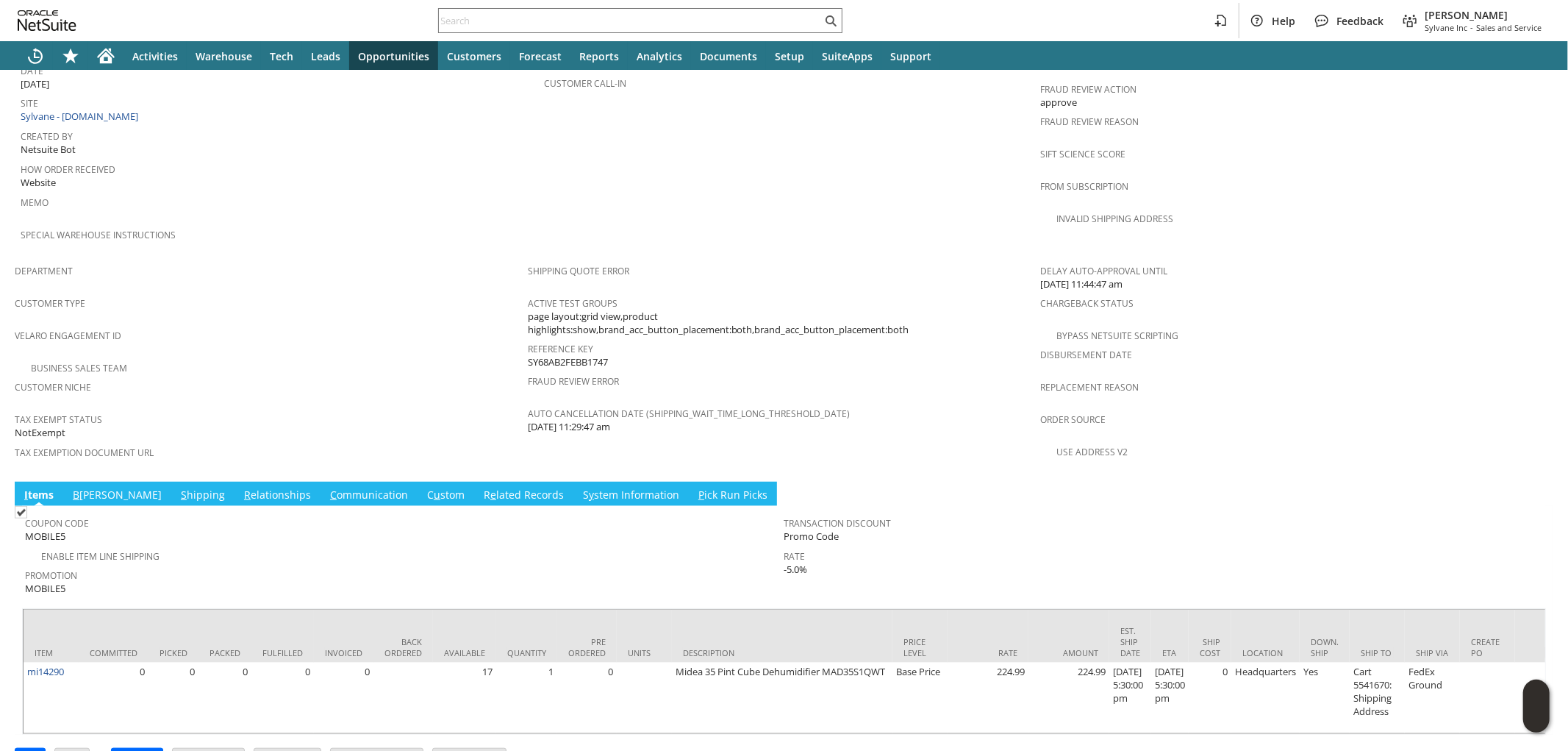
click at [177, 488] on link "S hipping" at bounding box center [202, 496] width 51 height 16
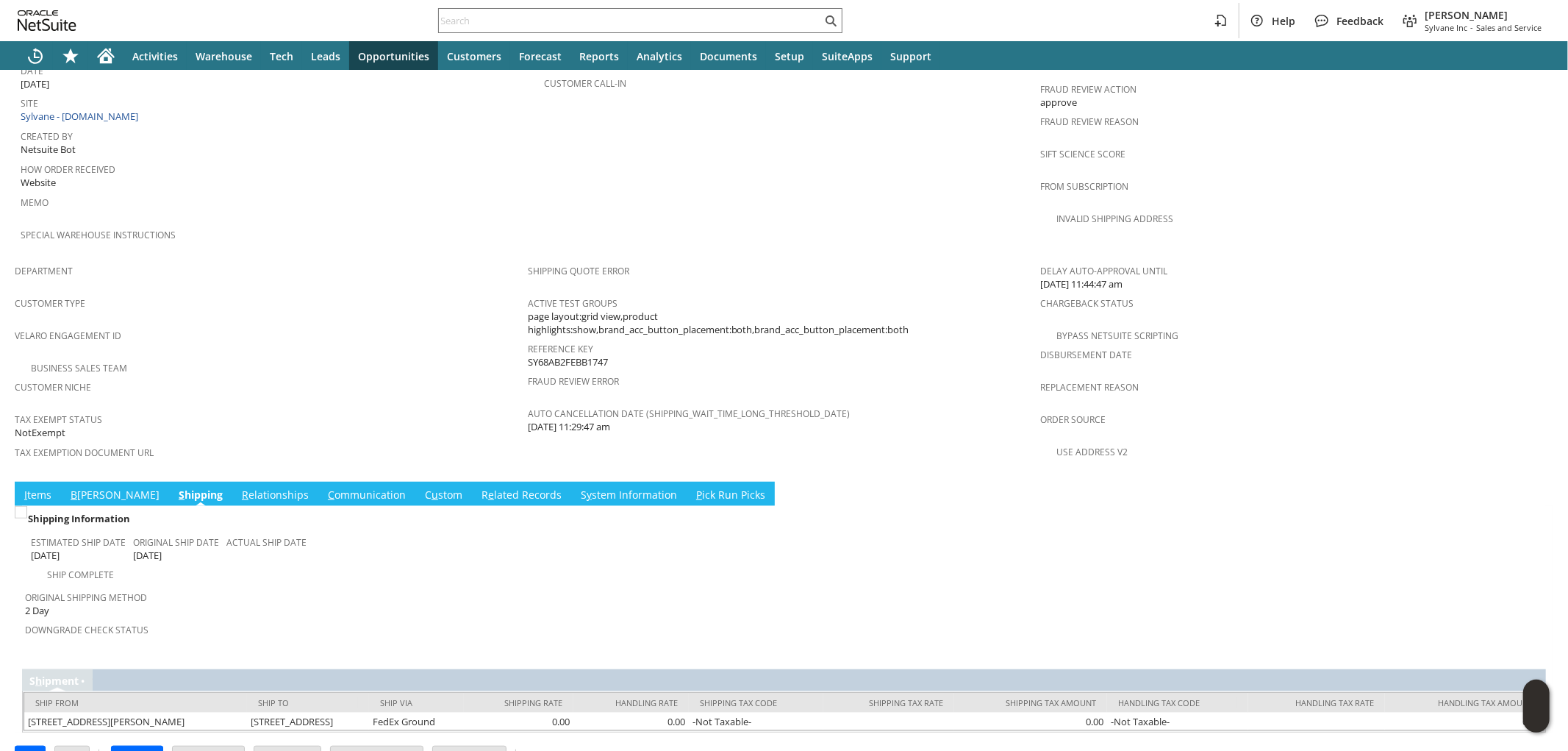
scroll to position [732, 0]
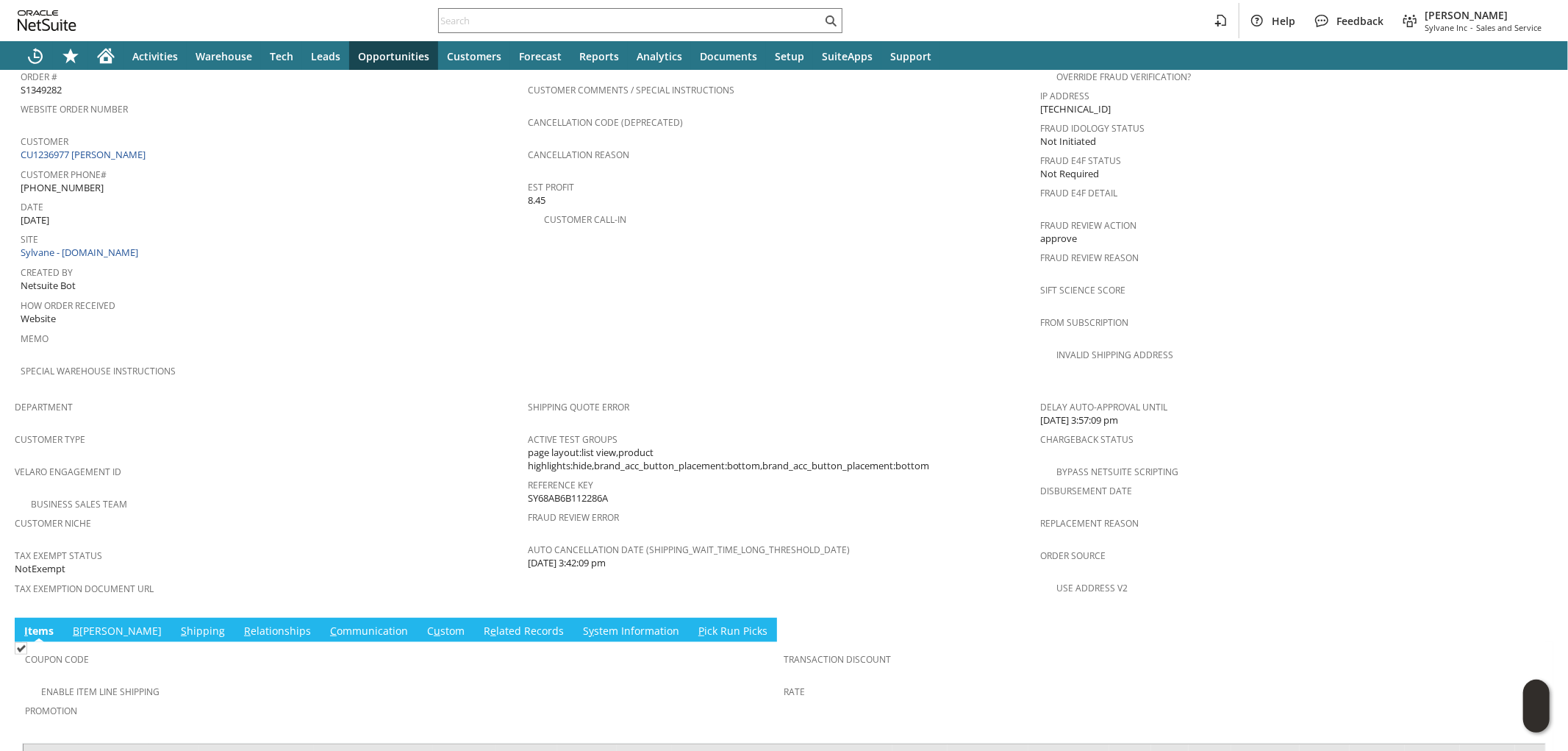
scroll to position [787, 0]
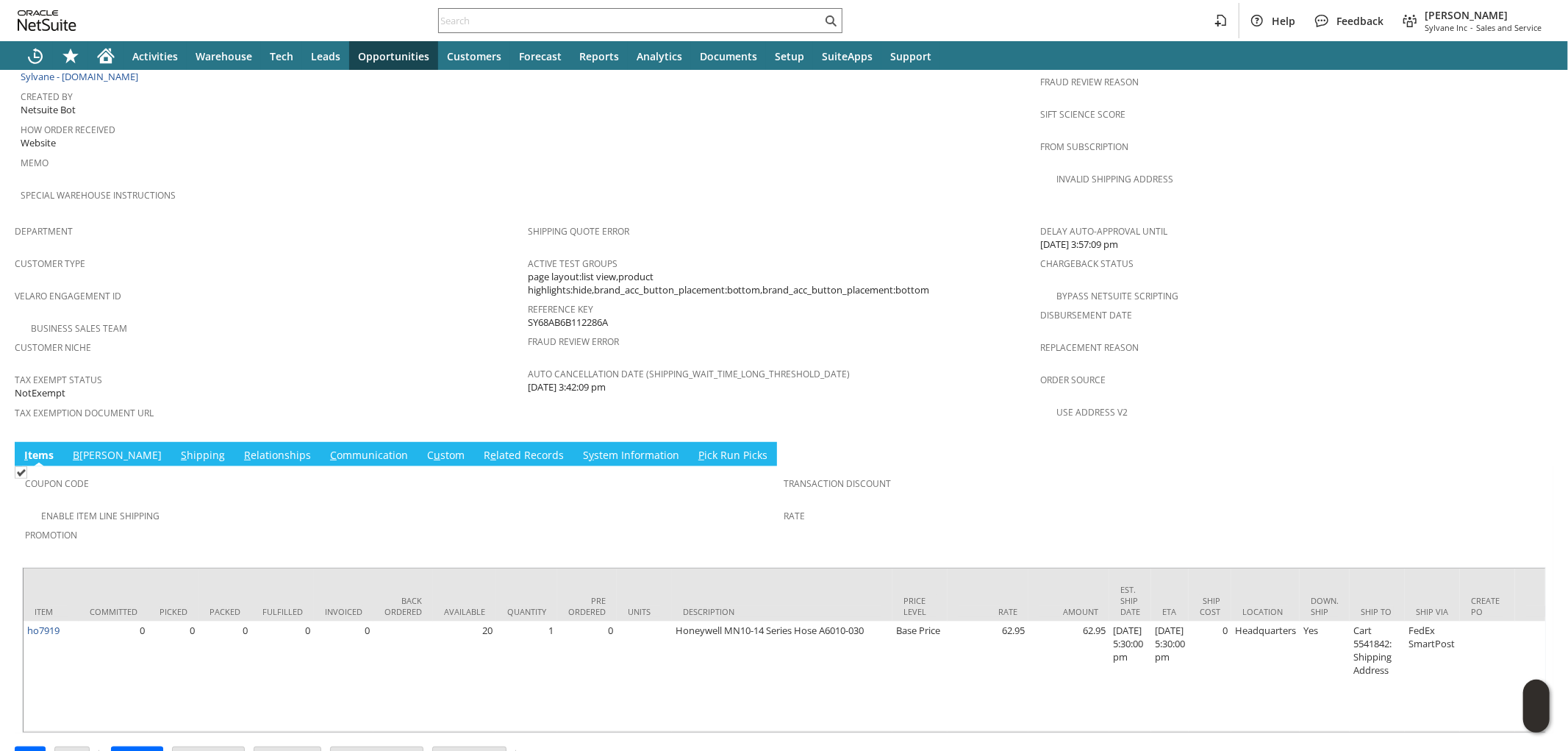
click at [181, 448] on span "S" at bounding box center [184, 454] width 6 height 14
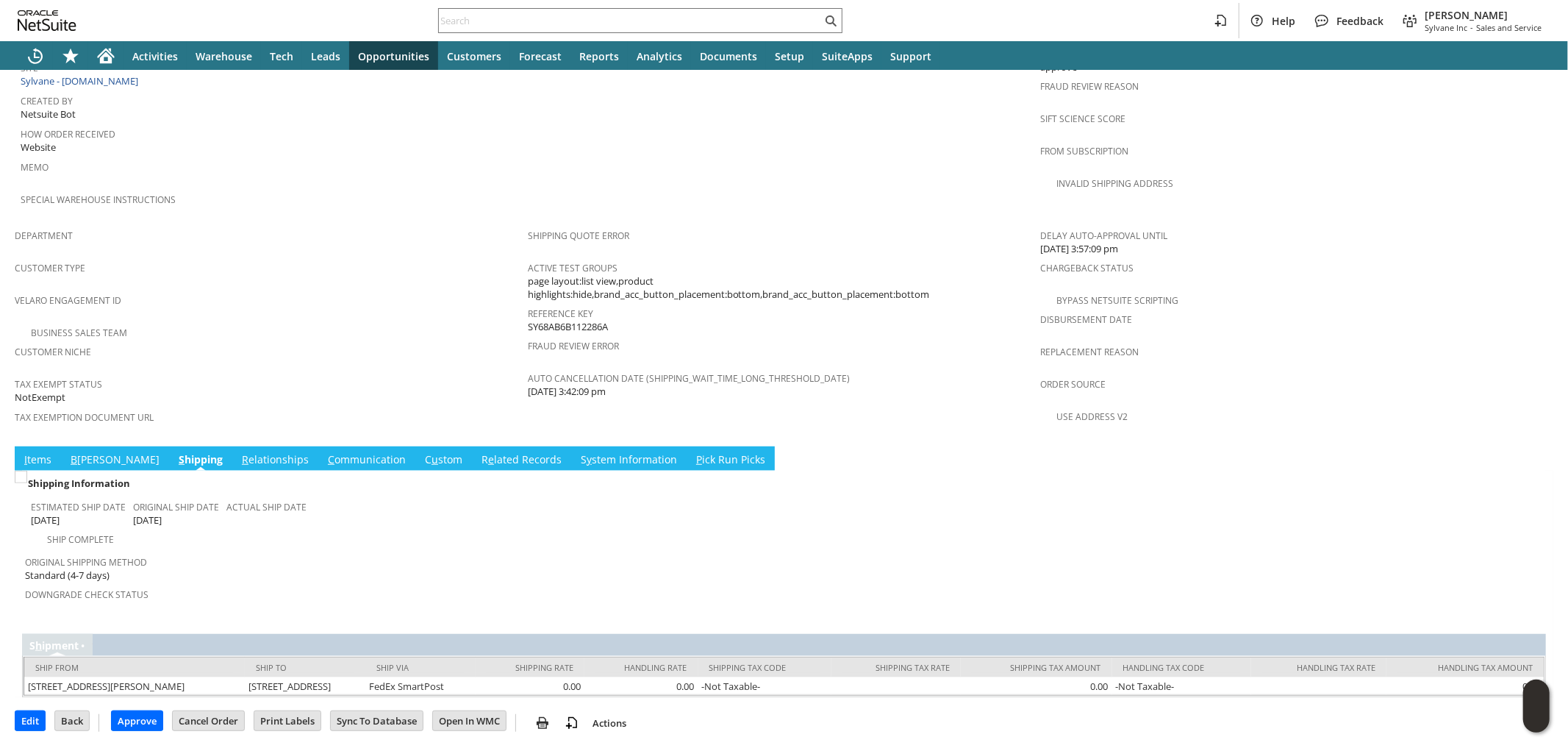
scroll to position [732, 0]
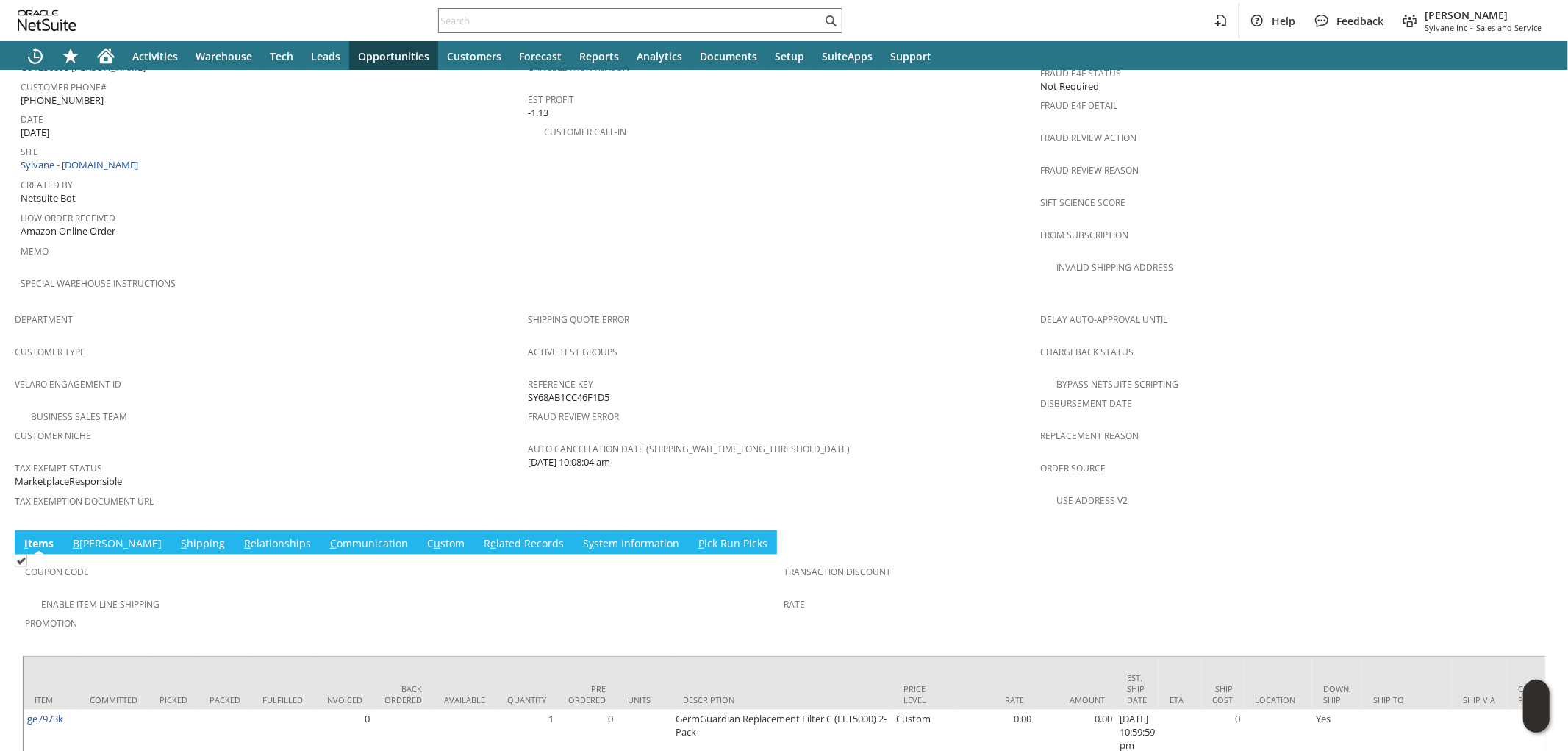
scroll to position [817, 0]
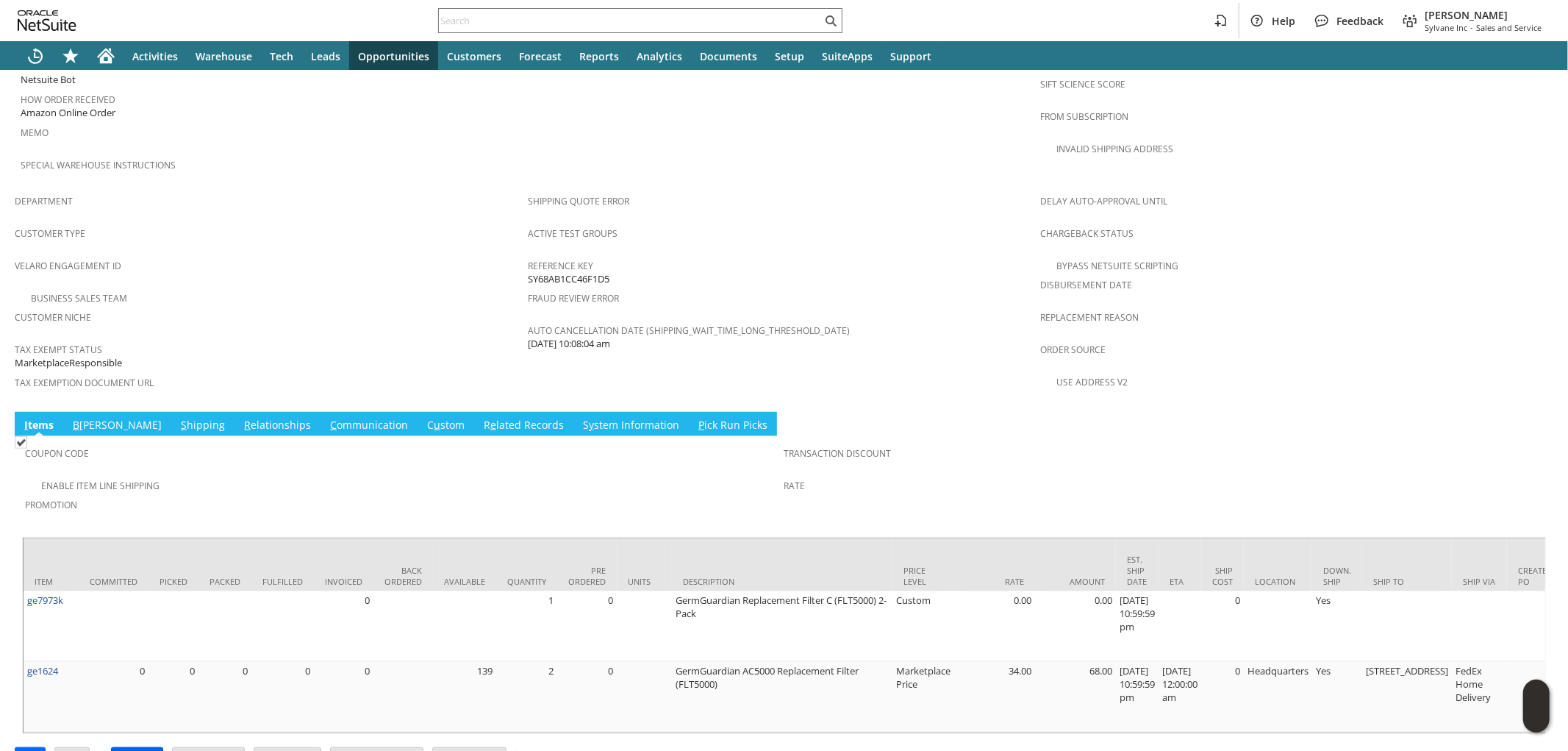
click at [141, 748] on input "Approve" at bounding box center [137, 758] width 51 height 19
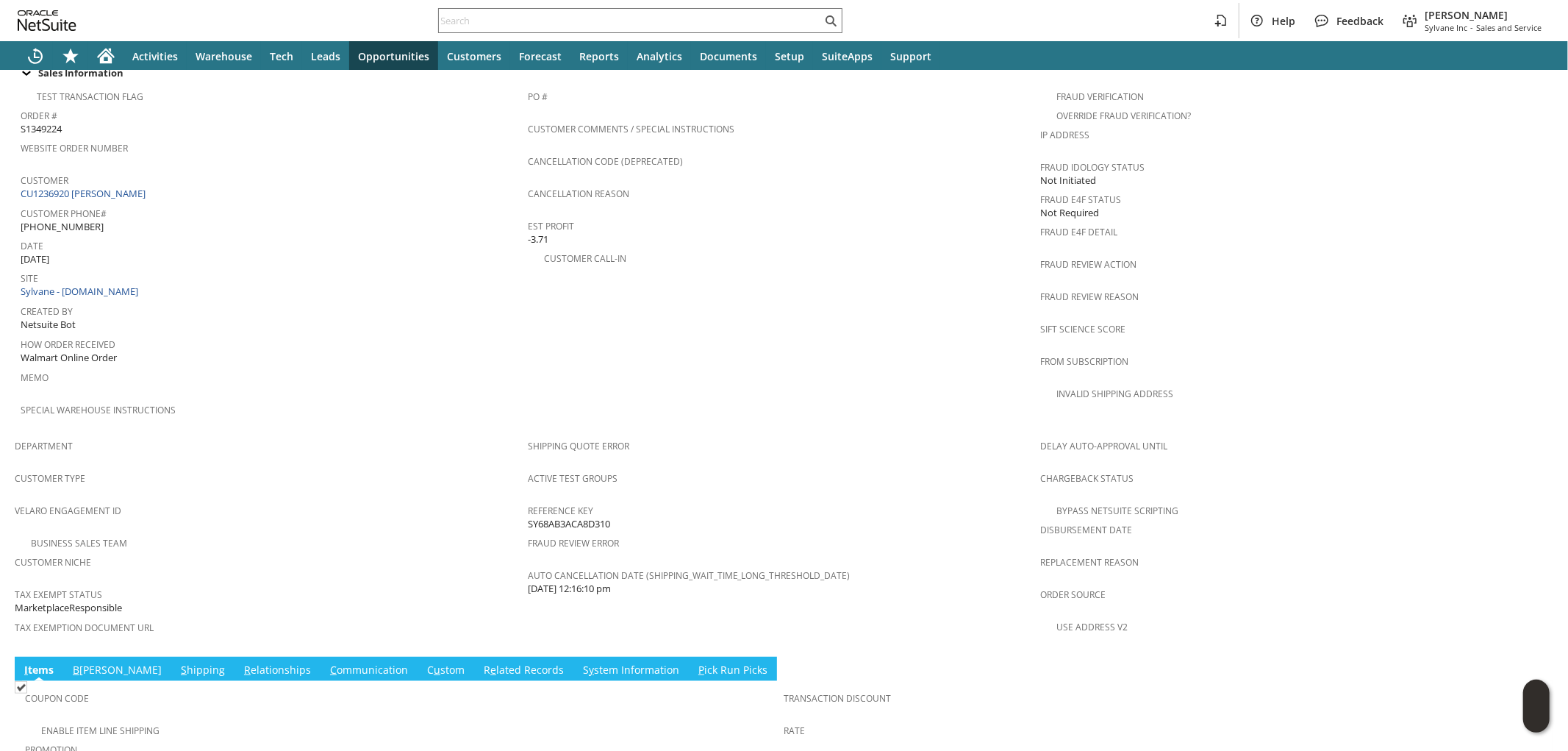
scroll to position [747, 0]
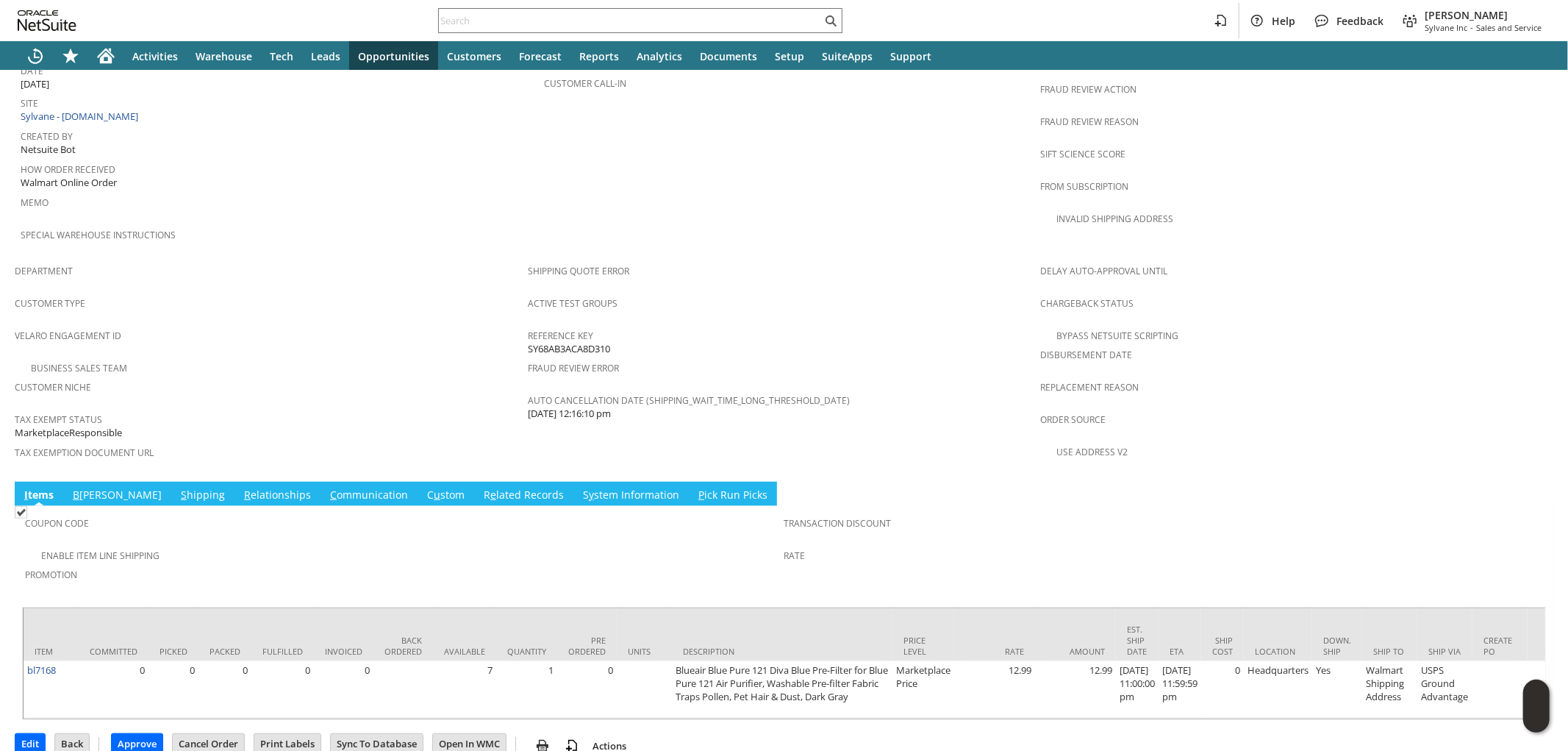
drag, startPoint x: 136, startPoint y: 718, endPoint x: 1094, endPoint y: 3, distance: 1195.4
click at [136, 734] on input "Approve" at bounding box center [137, 744] width 51 height 19
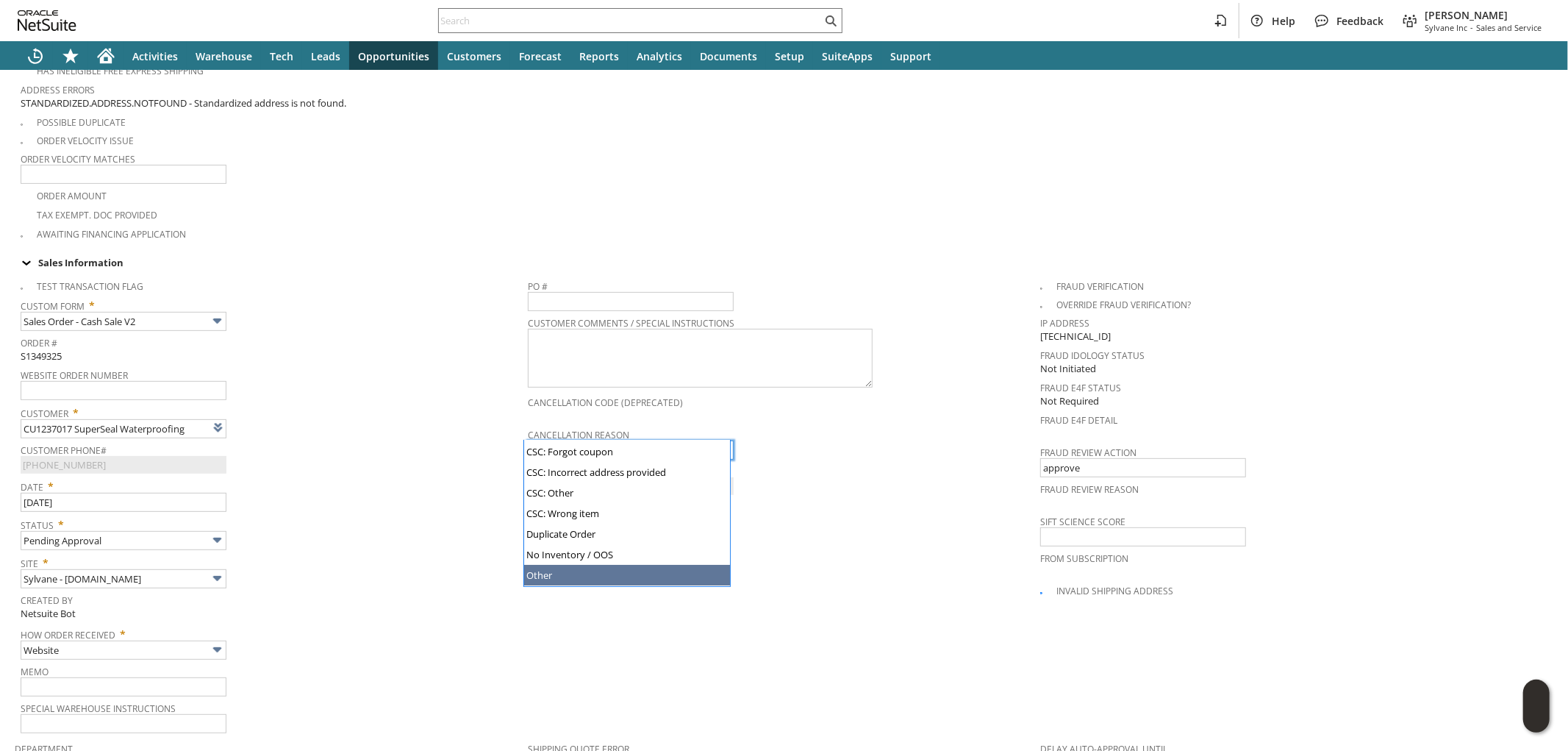
scroll to position [141, 0]
type input "Shipping Address Issue"
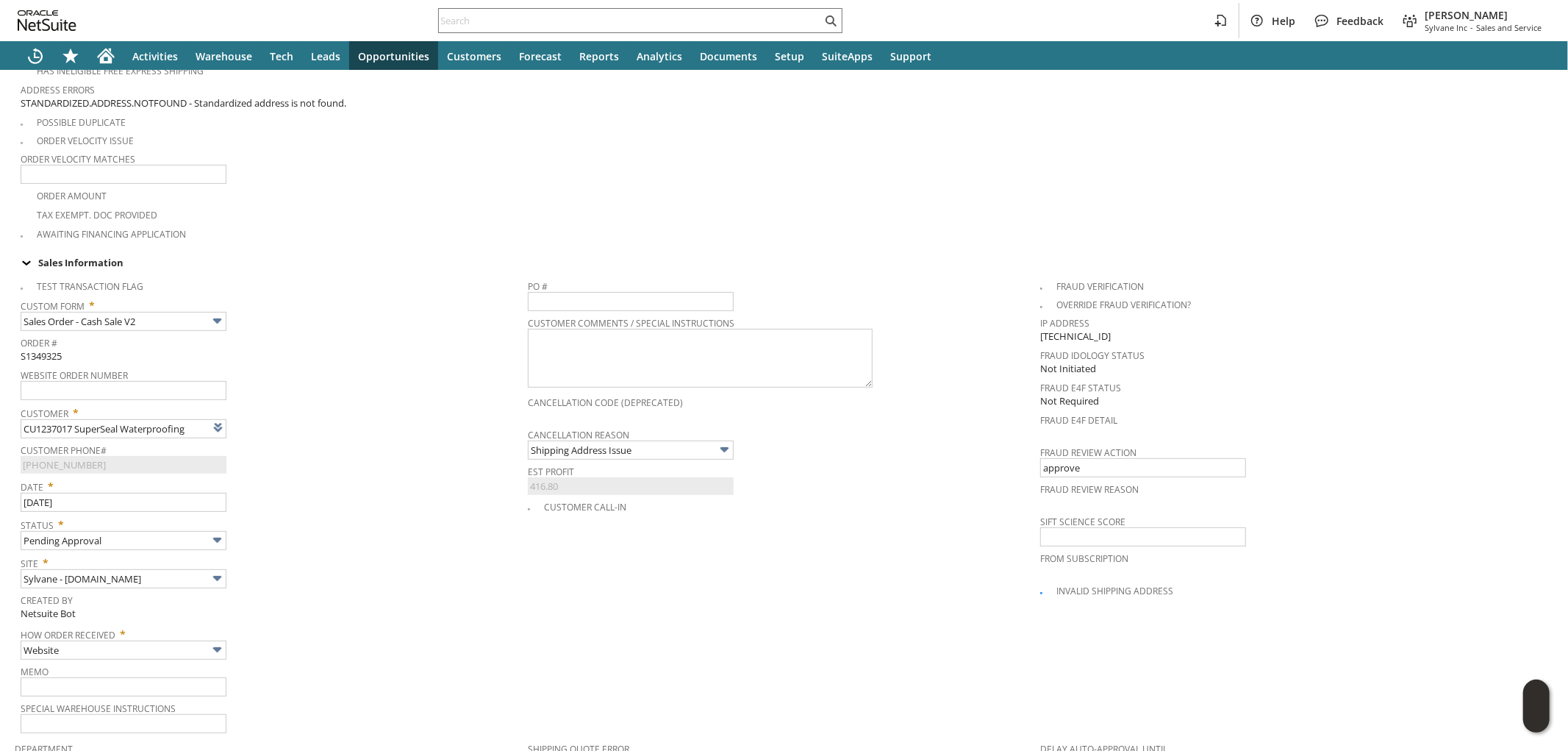
click at [412, 552] on span "Site *" at bounding box center [270, 561] width 500 height 18
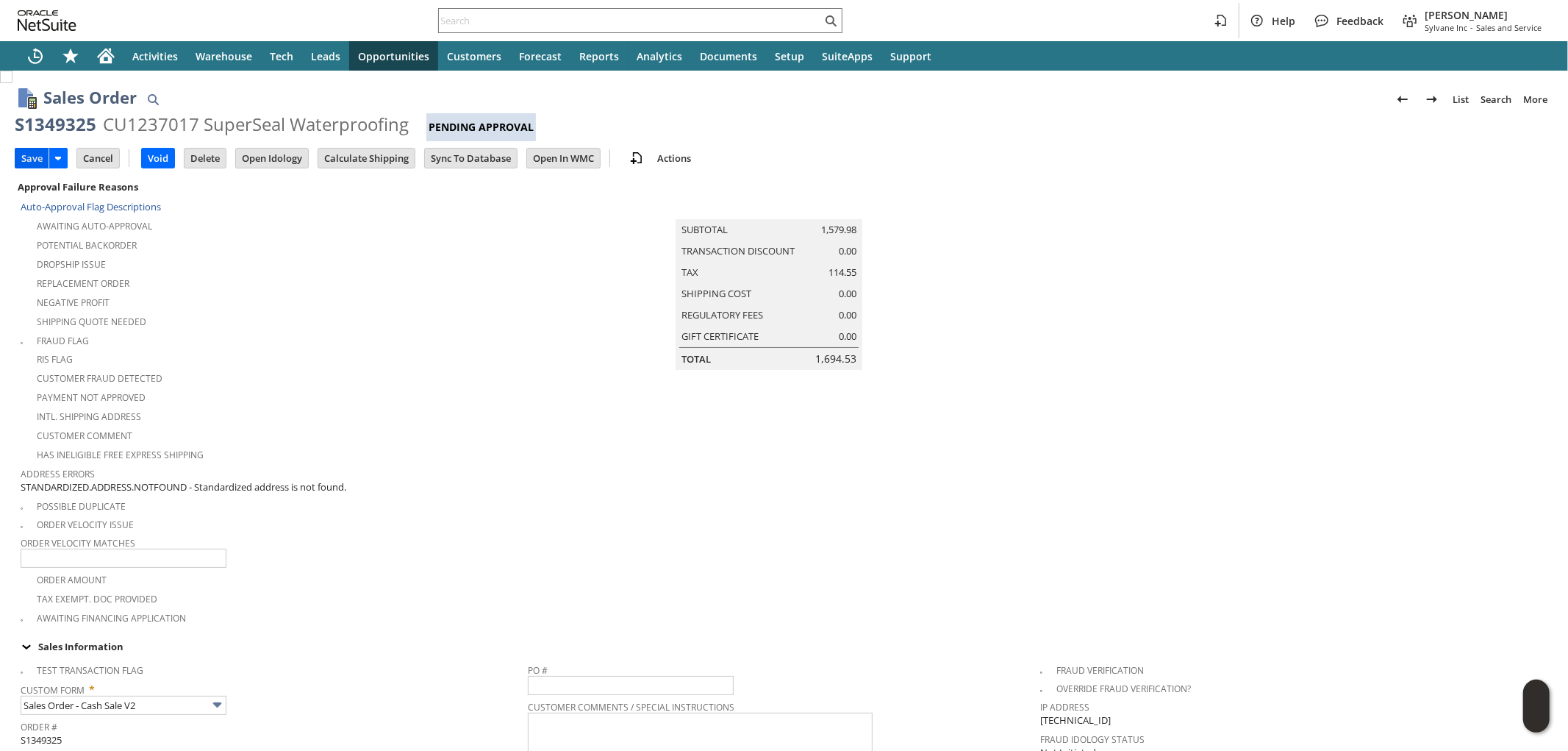
click at [27, 156] on input "Save" at bounding box center [32, 158] width 33 height 19
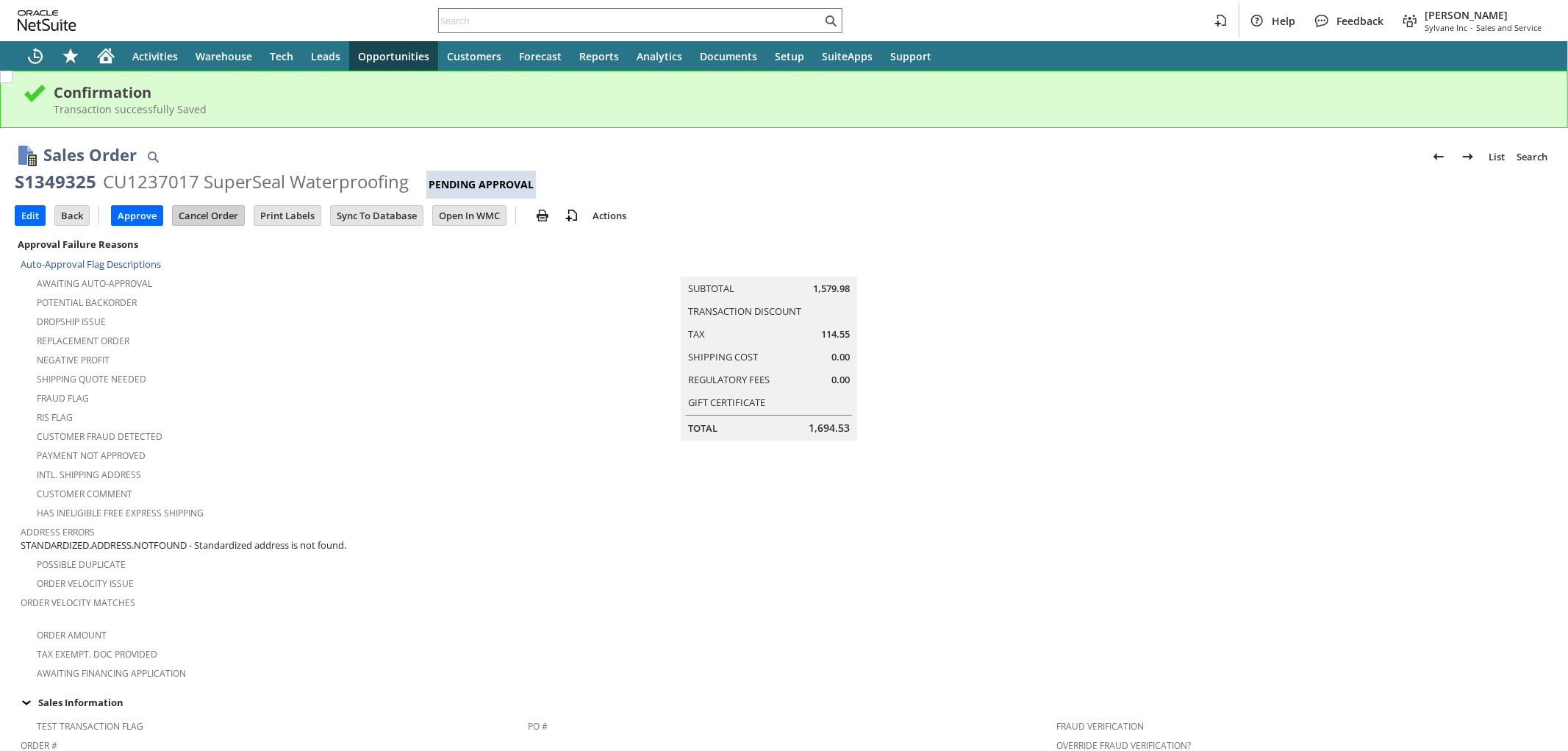
click at [209, 216] on input "Cancel Order" at bounding box center [208, 216] width 71 height 19
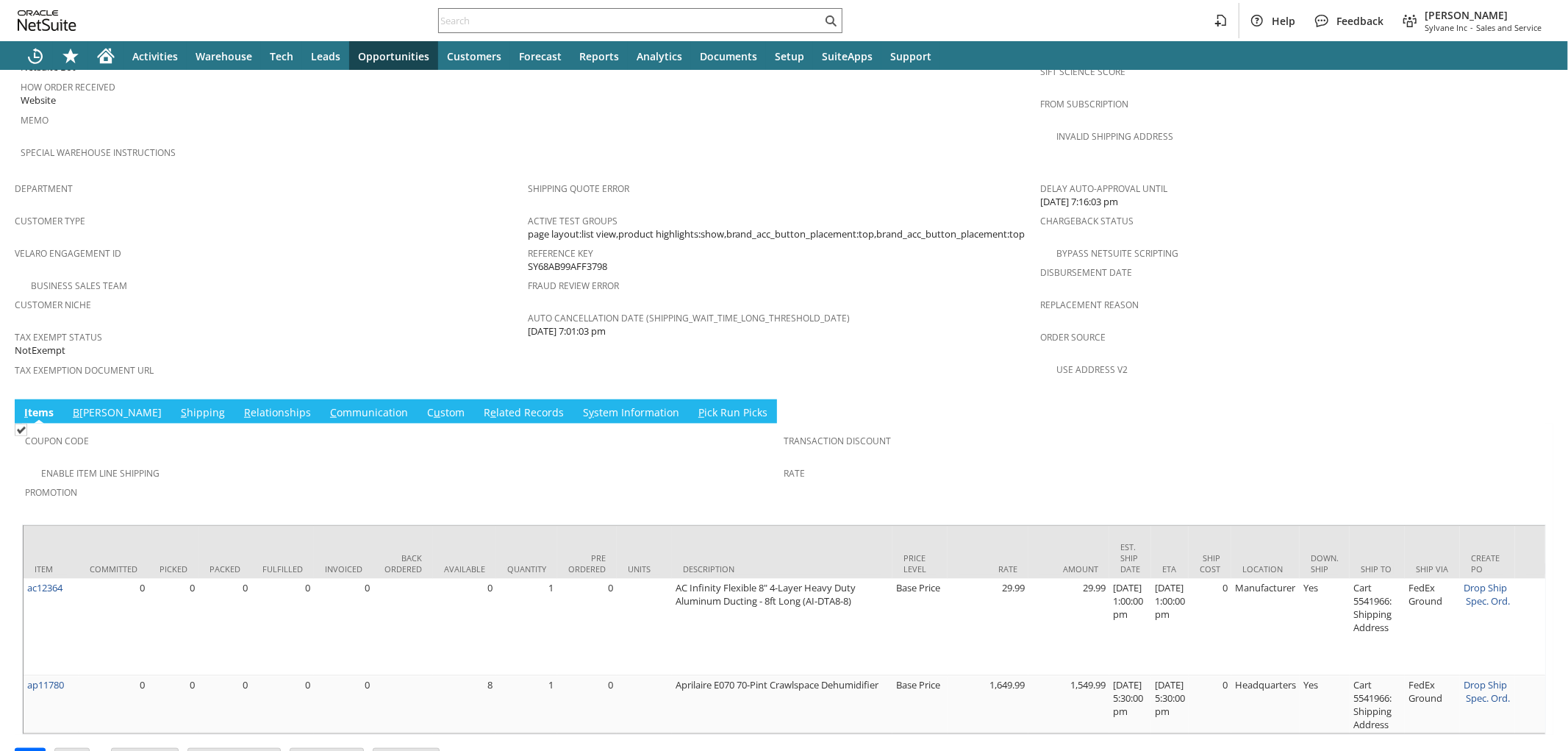
click at [79, 405] on link "B illing" at bounding box center [117, 413] width 97 height 16
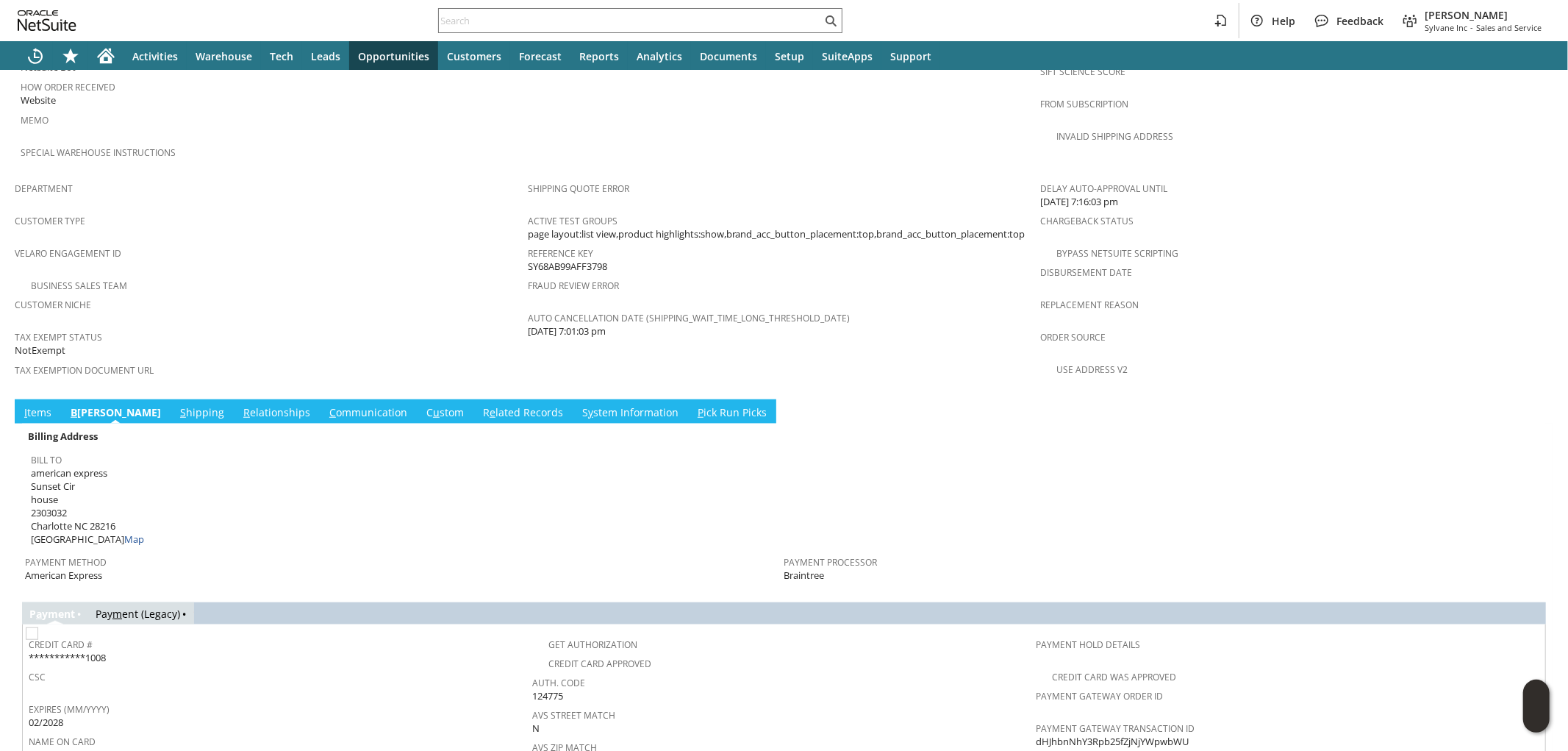
click at [176, 405] on link "S hipping" at bounding box center [201, 413] width 51 height 16
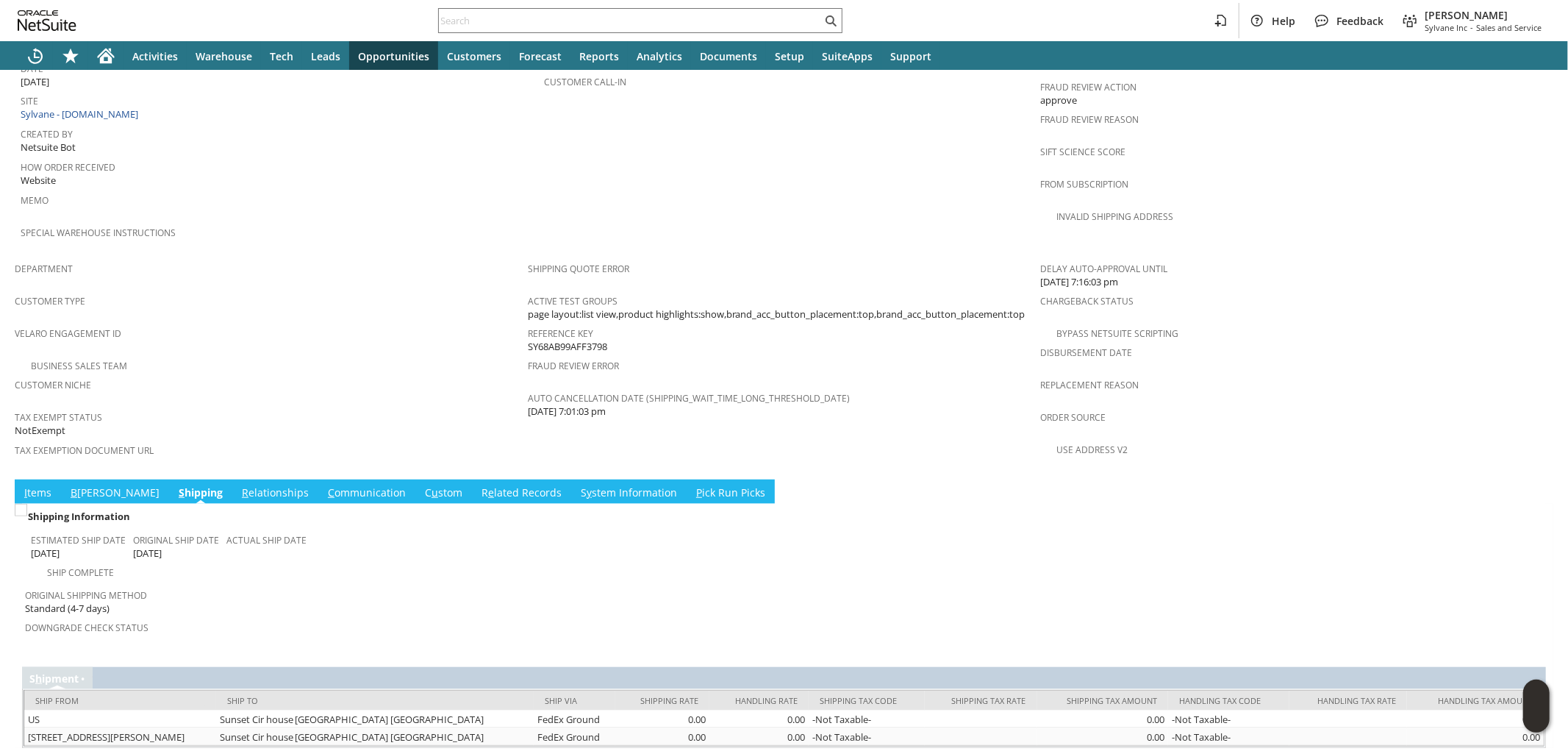
click at [324, 486] on link "C ommunication" at bounding box center [366, 494] width 85 height 16
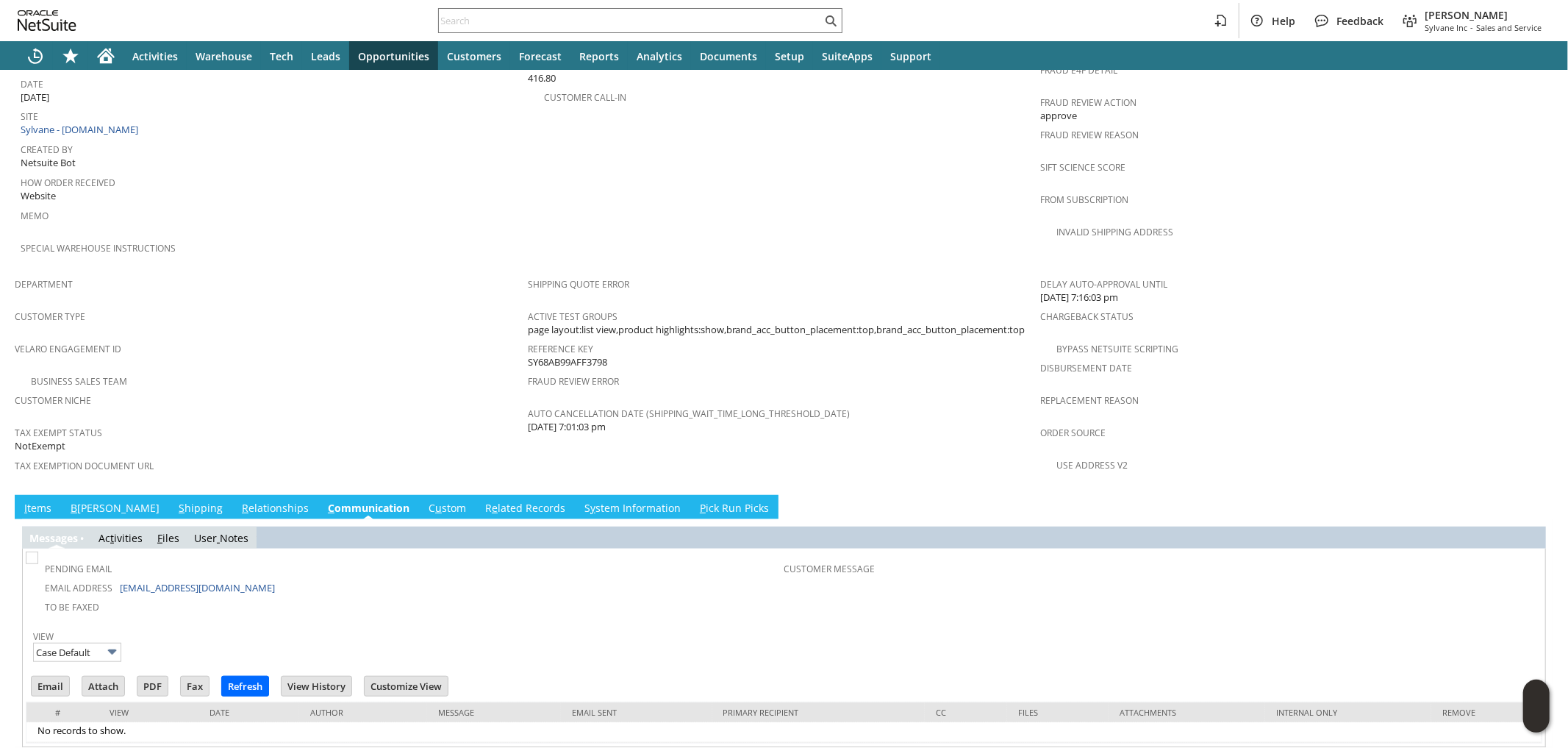
scroll to position [0, 0]
click at [38, 501] on link "I tems" at bounding box center [38, 509] width 34 height 16
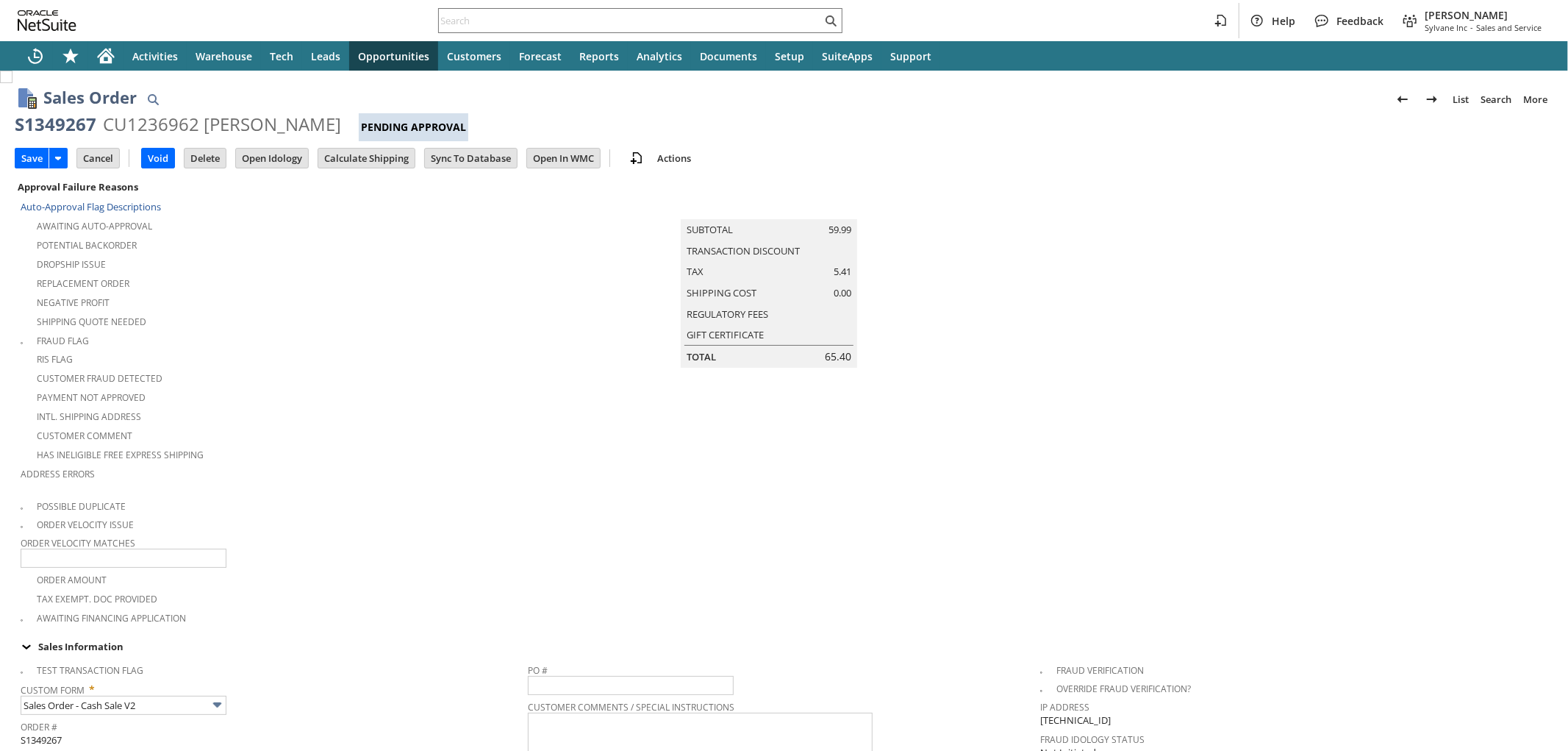
type input "Add"
type input "Copy Previous"
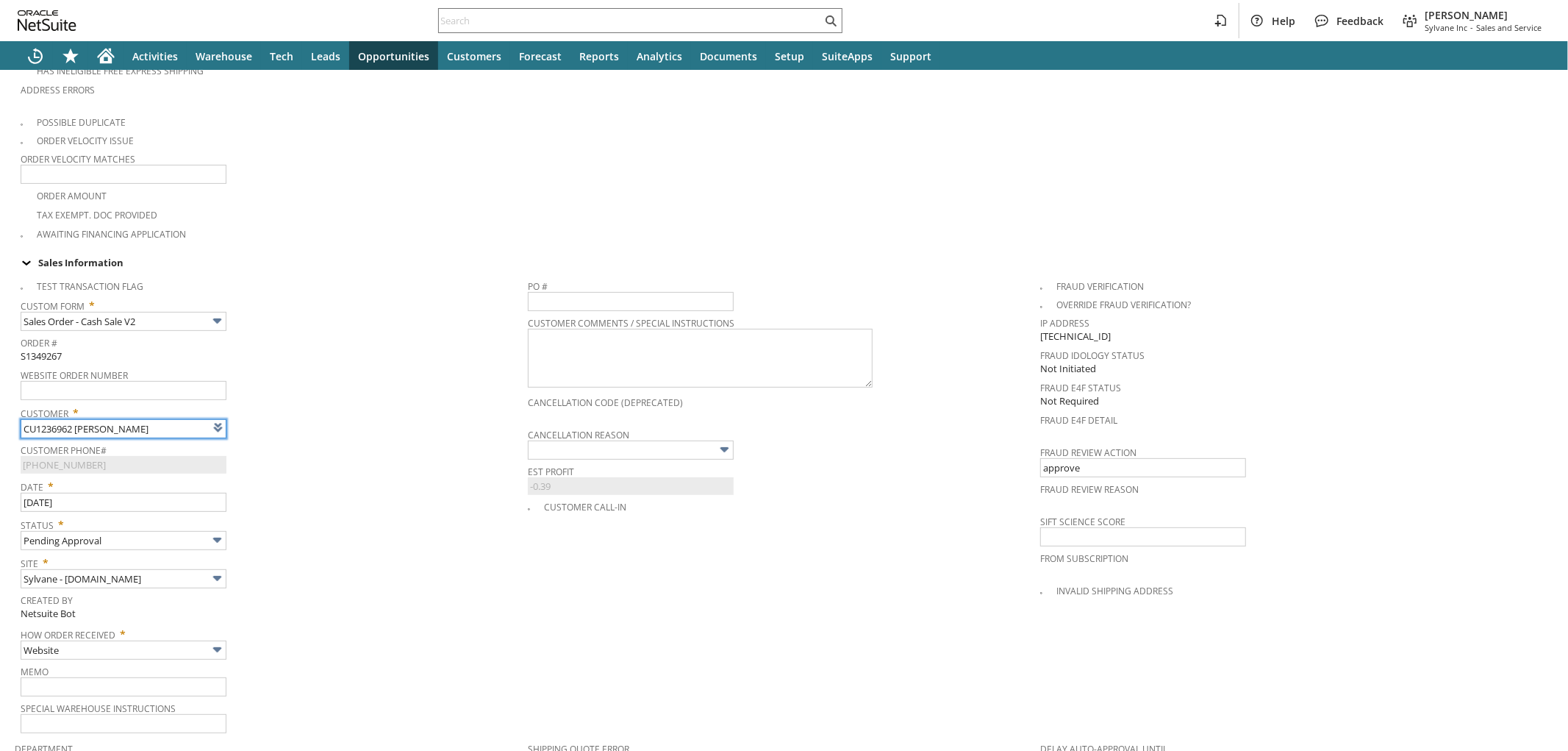
type input "Intelligent Recommendations ⁰"
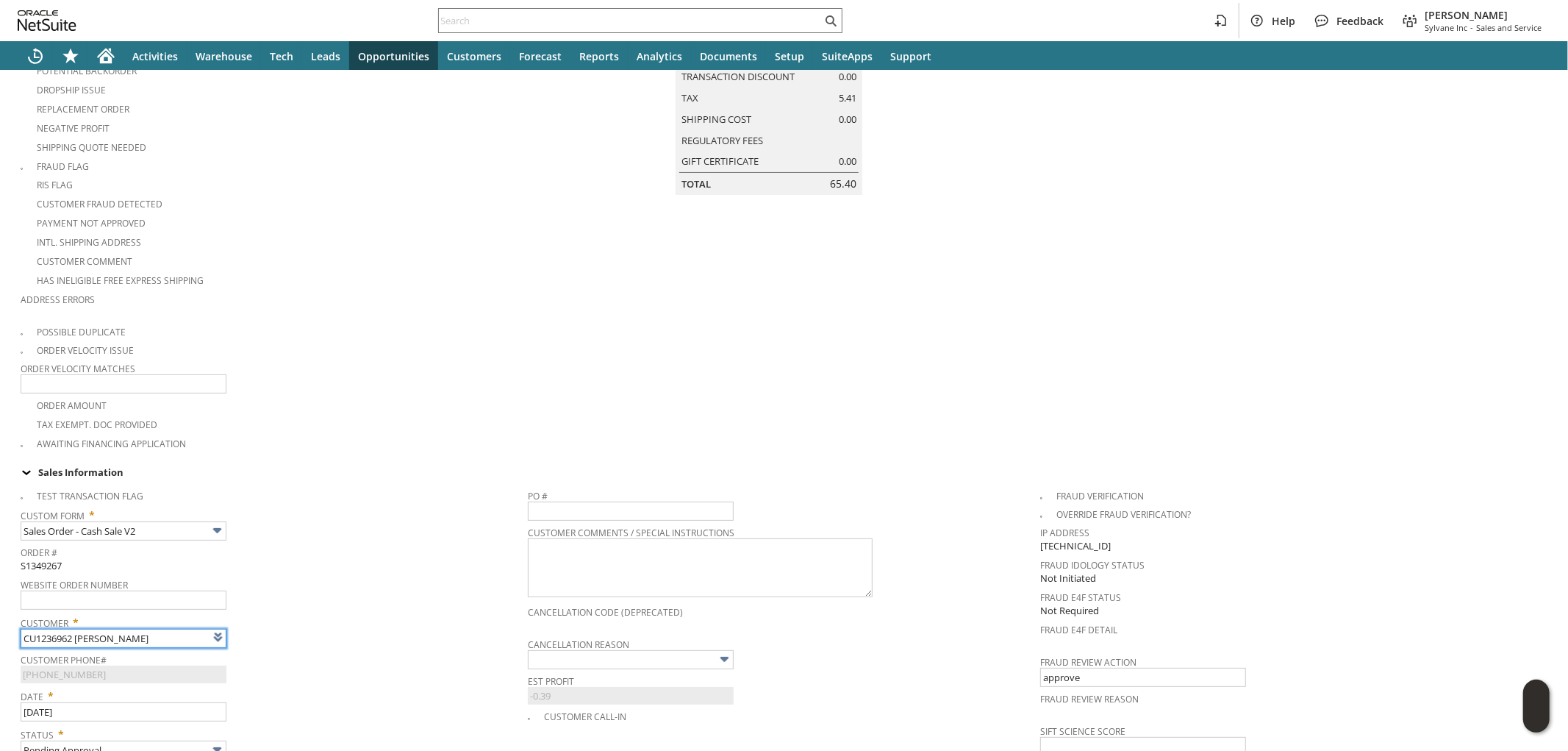
scroll to position [0, 0]
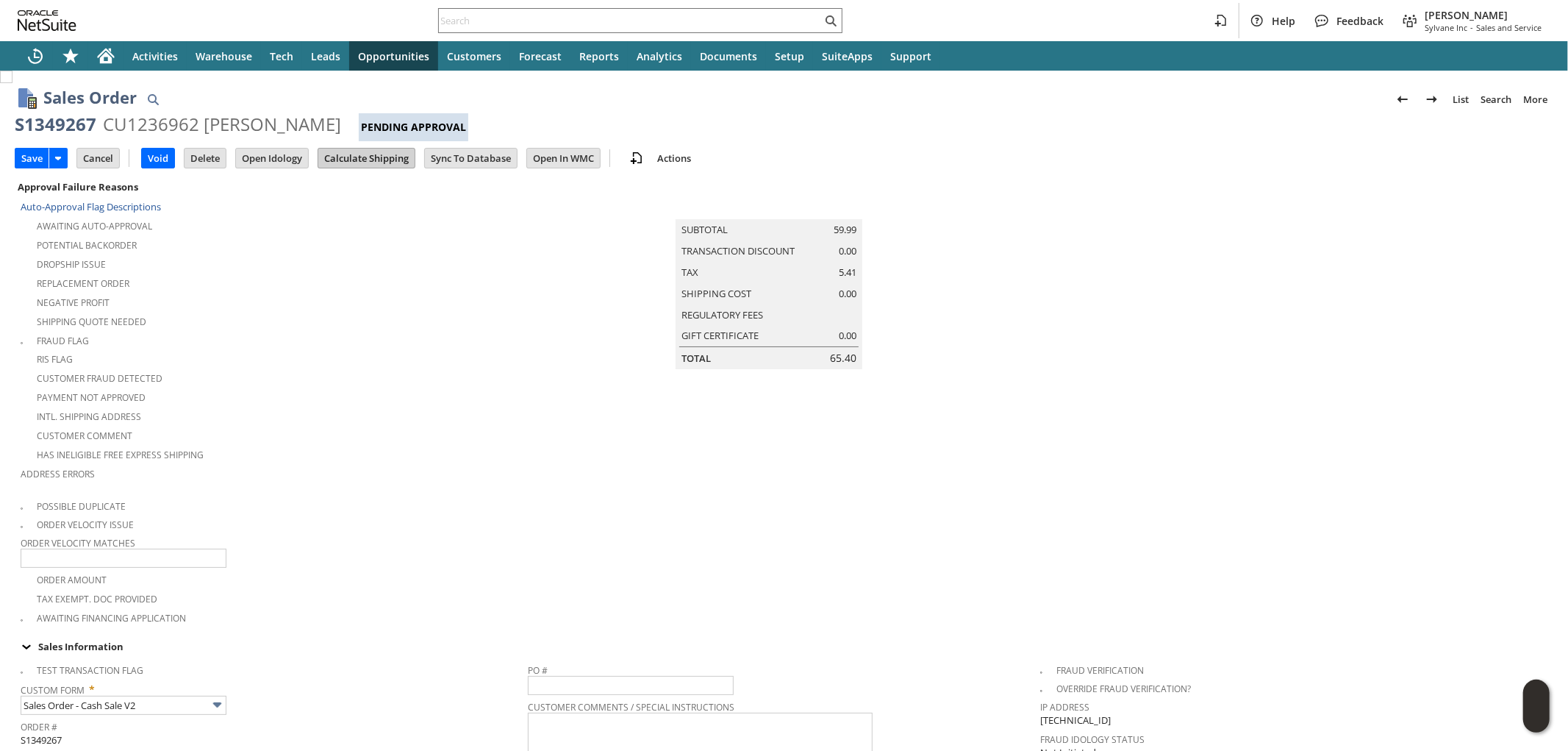
click at [346, 158] on input "Calculate Shipping" at bounding box center [366, 158] width 97 height 19
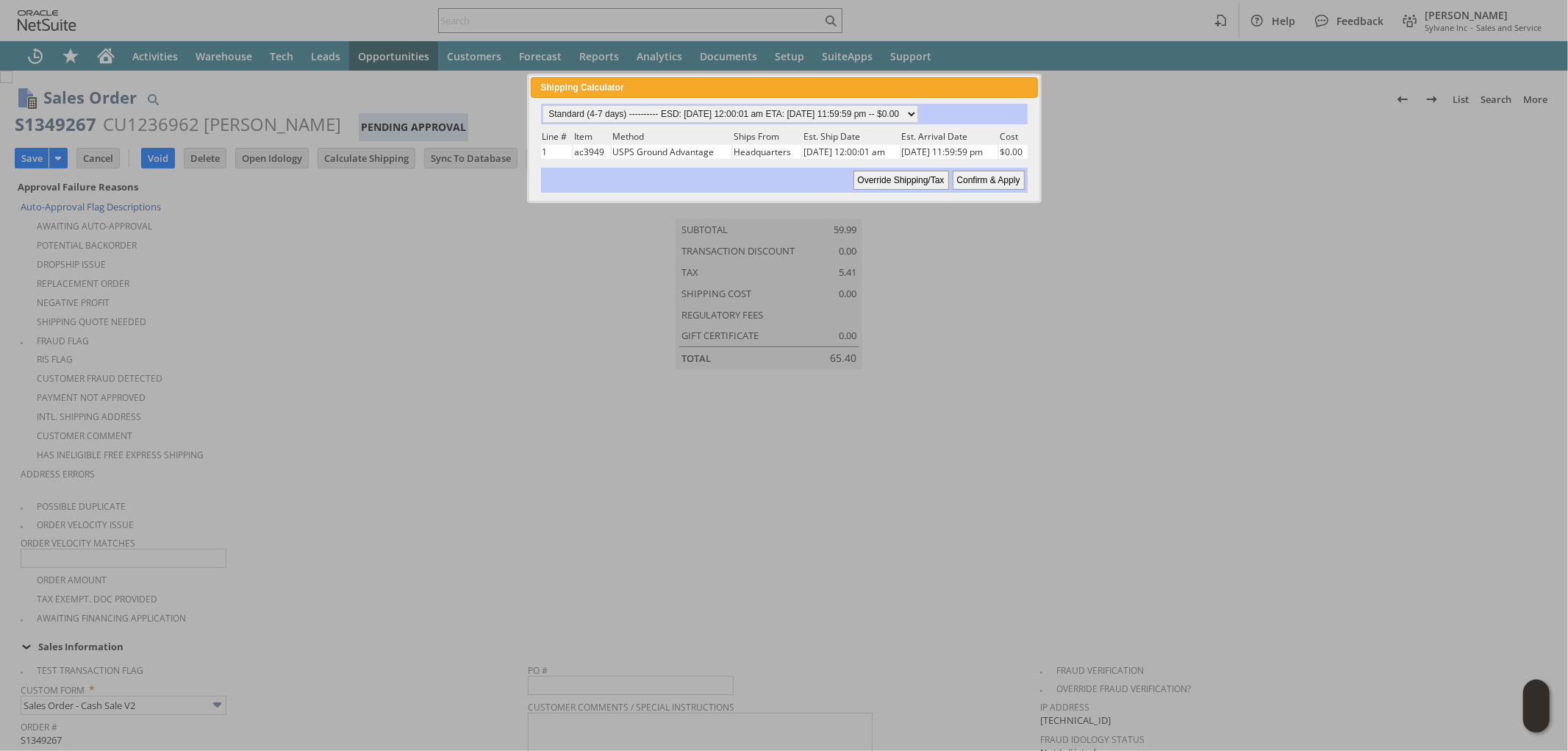
click at [976, 172] on input "Confirm & Apply" at bounding box center [988, 181] width 72 height 19
type input "Add"
type input "Copy Previous"
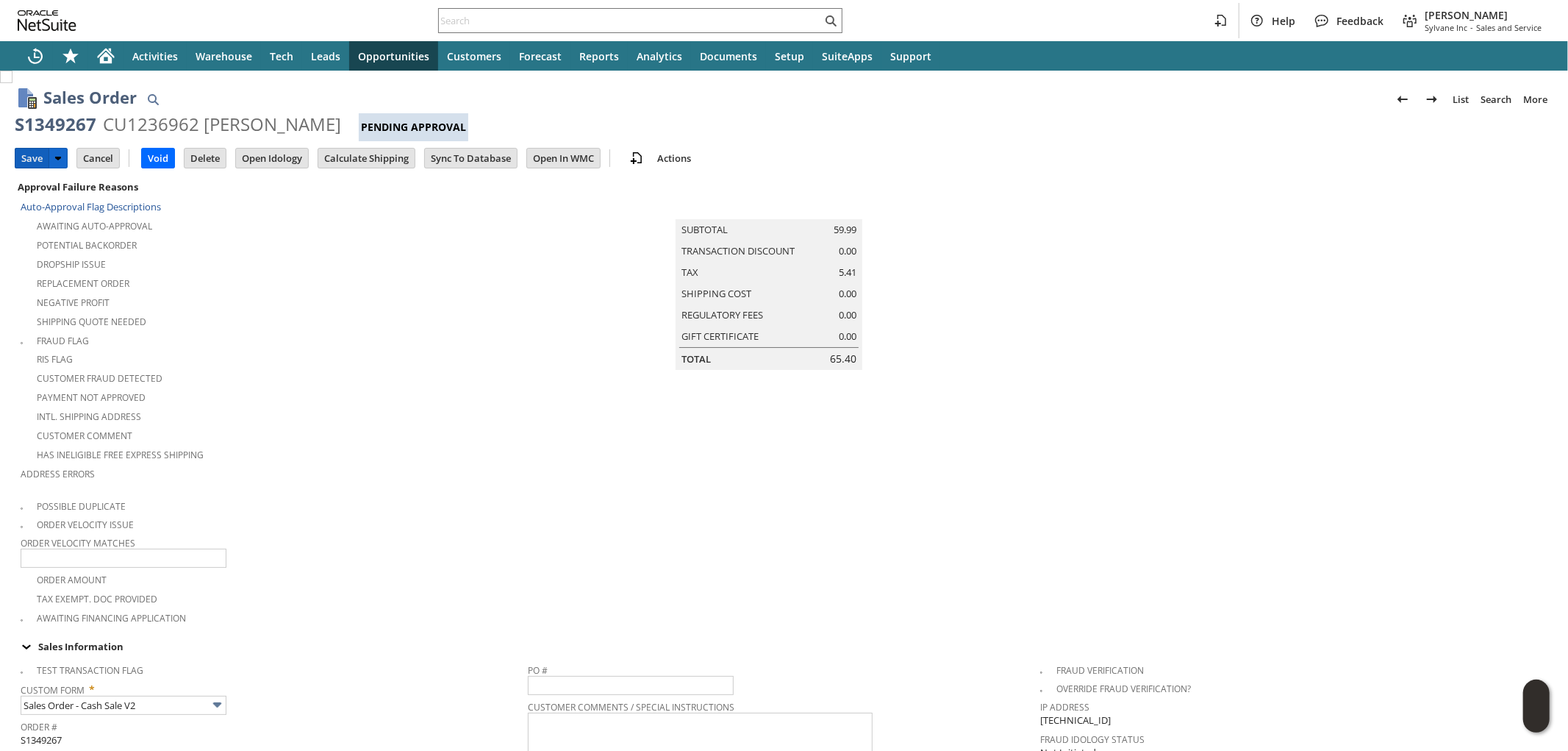
click at [27, 159] on input "Save" at bounding box center [32, 158] width 33 height 19
type input "Add"
type input "Copy Previous"
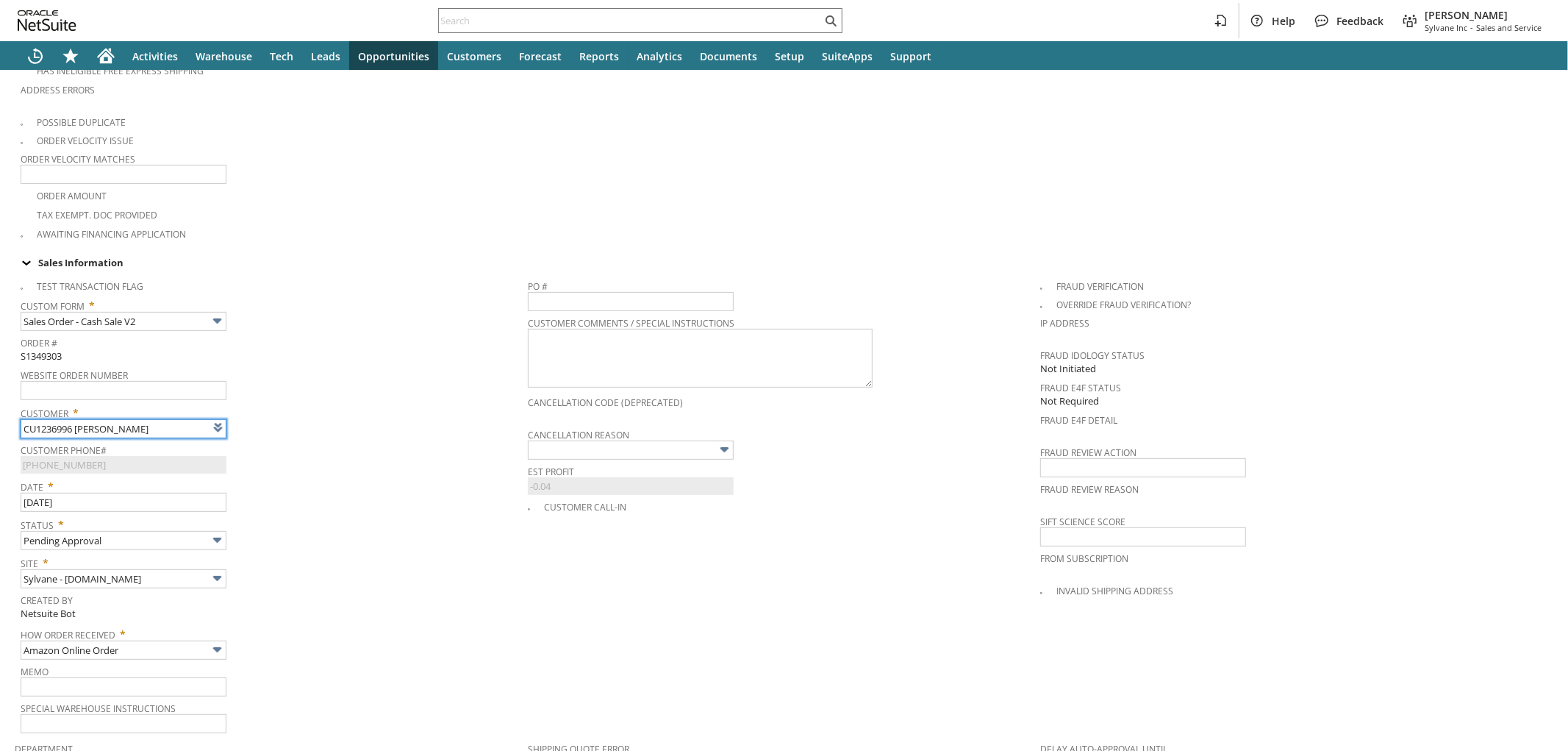
type input "Intelligent Recommendations ⁰"
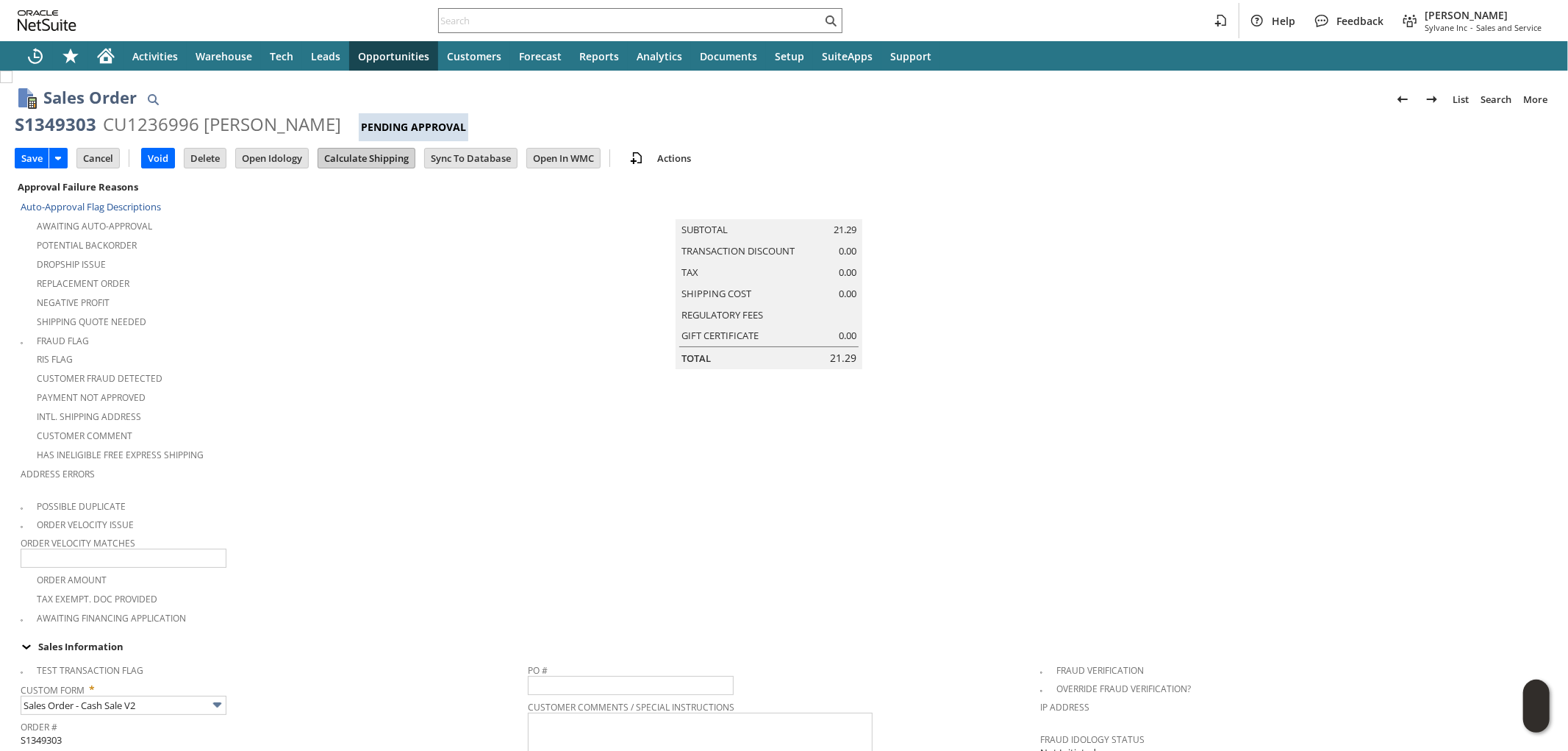
click at [397, 162] on input "Calculate Shipping" at bounding box center [366, 158] width 97 height 19
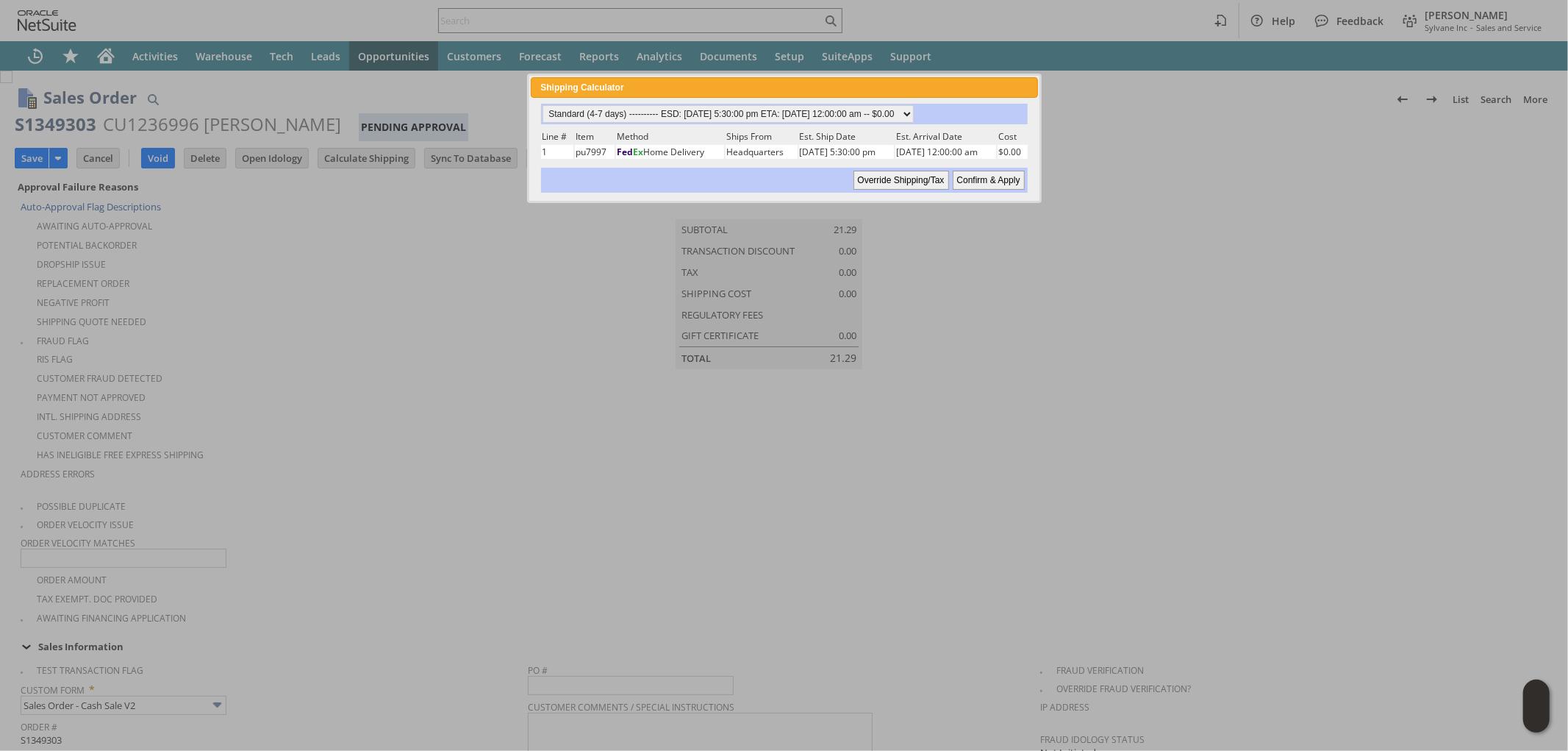
click at [971, 177] on input "Confirm & Apply" at bounding box center [988, 181] width 72 height 19
type input "NotExempt"
type input "Add"
type input "Copy Previous"
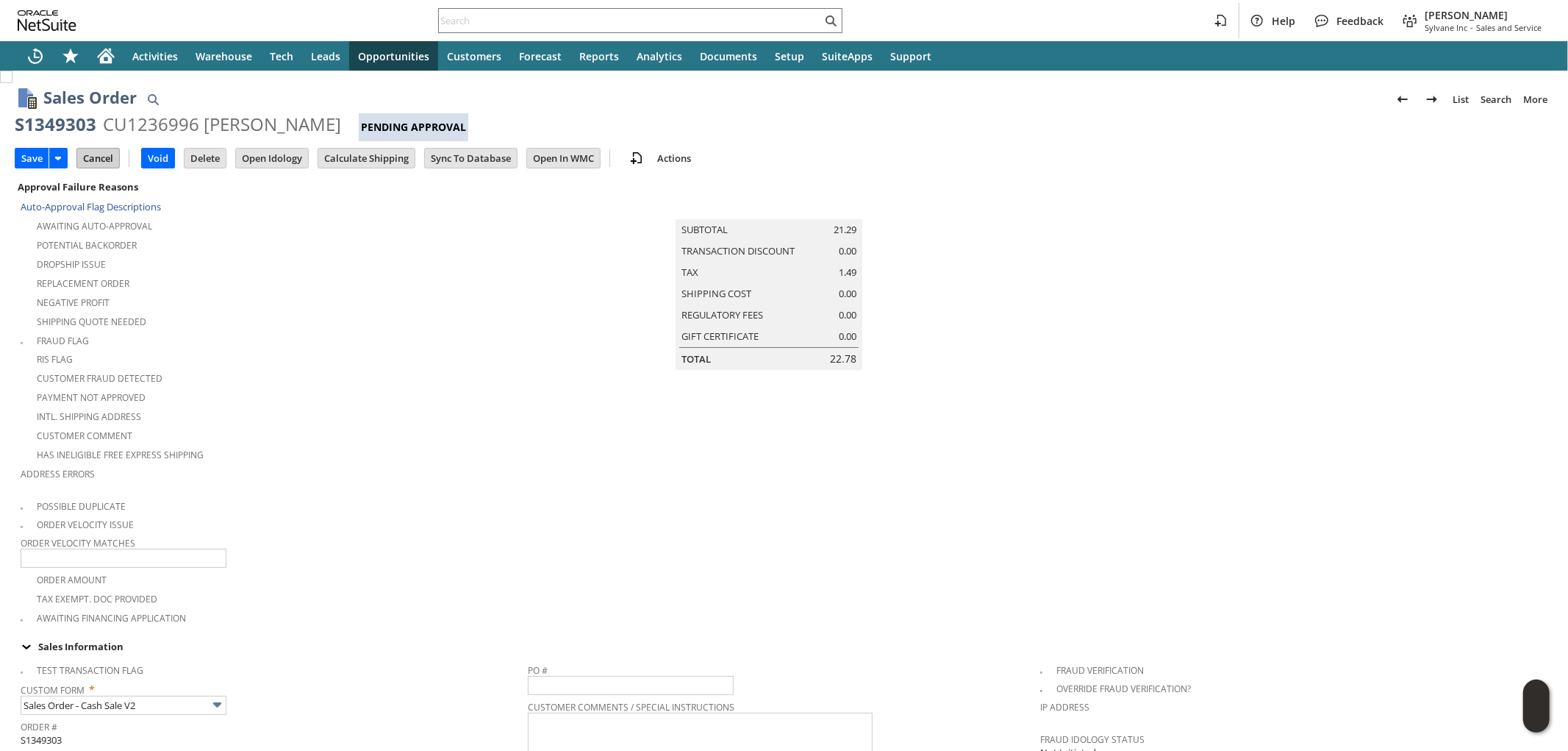
click at [98, 156] on input "Cancel" at bounding box center [98, 158] width 42 height 19
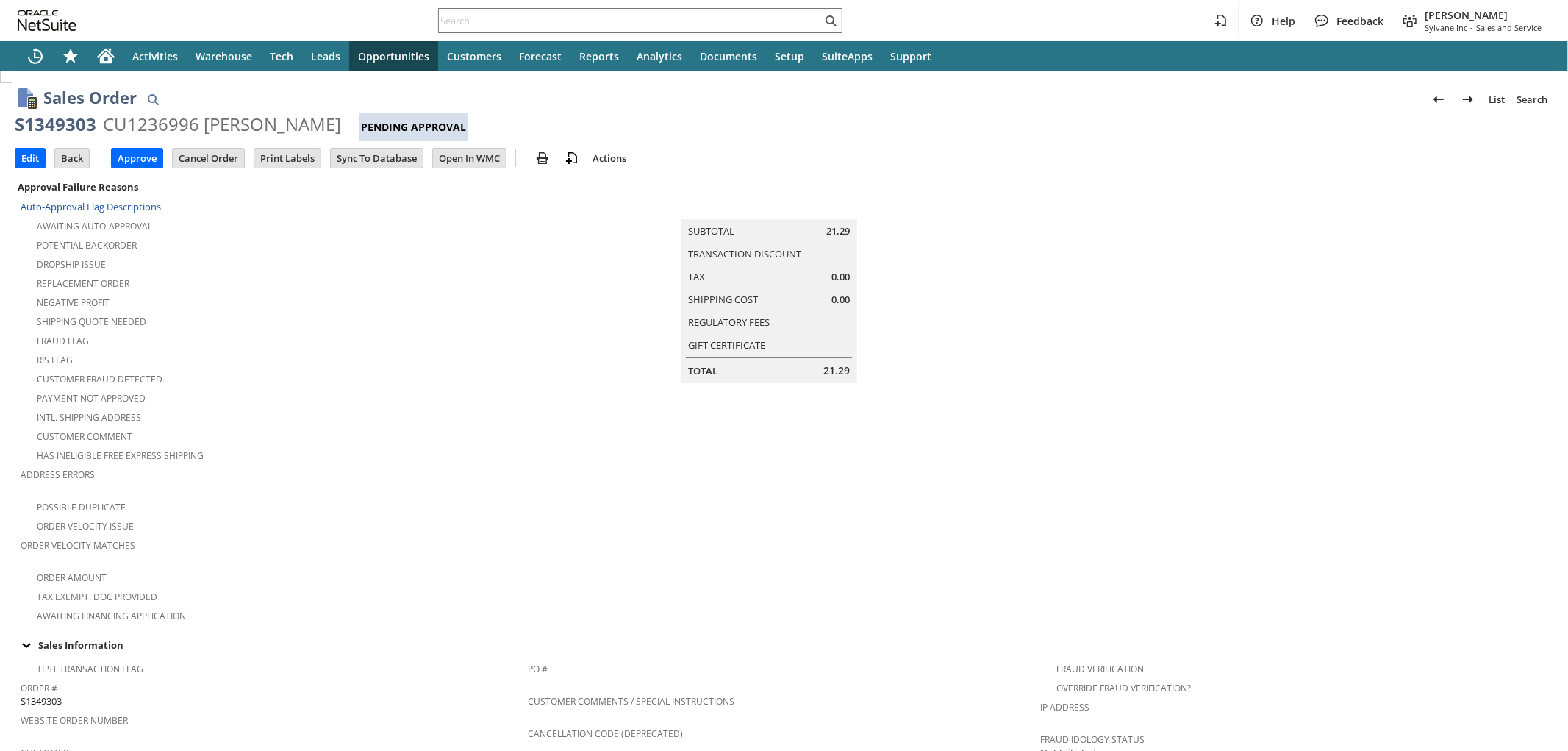
click at [143, 159] on input "Approve" at bounding box center [137, 158] width 51 height 19
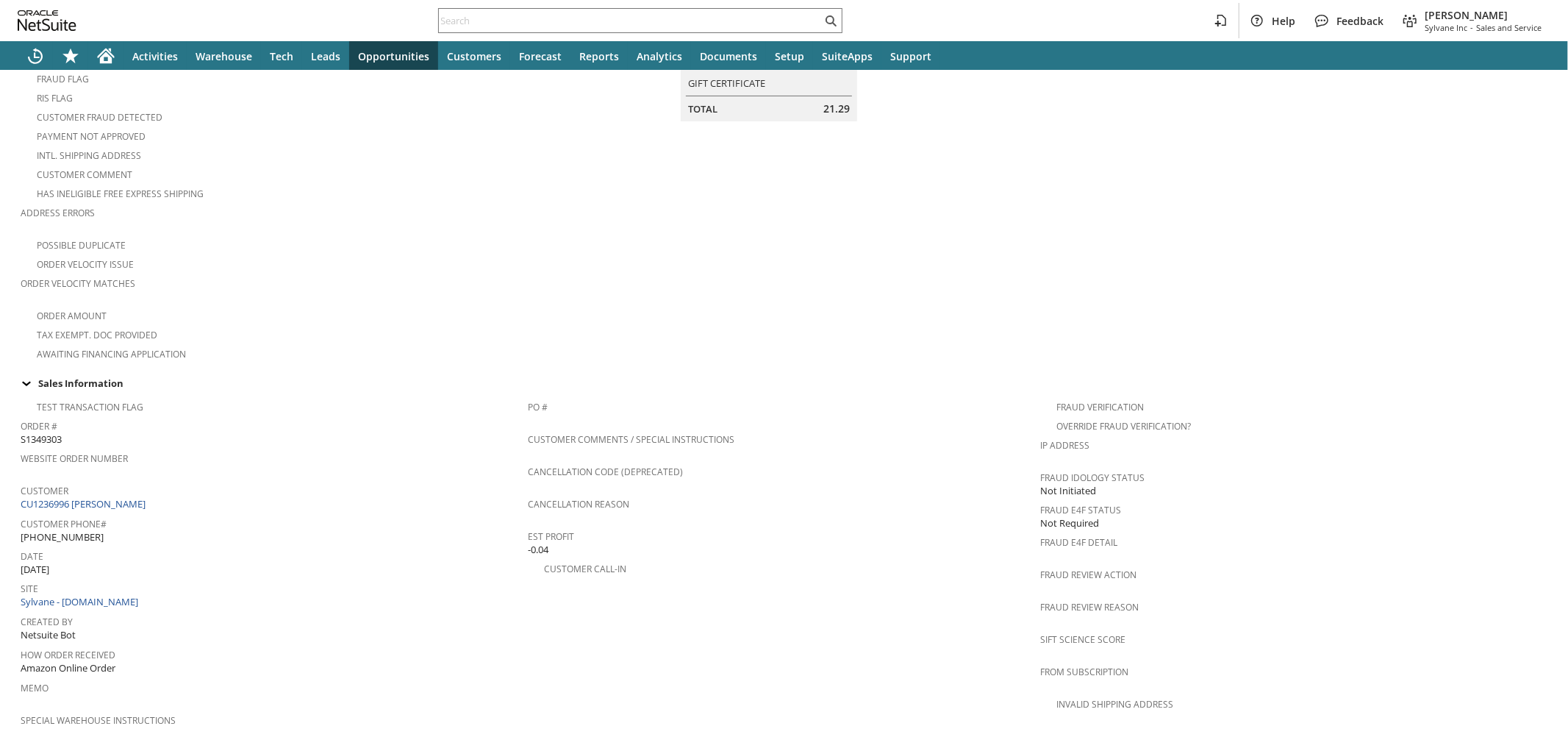
scroll to position [326, 0]
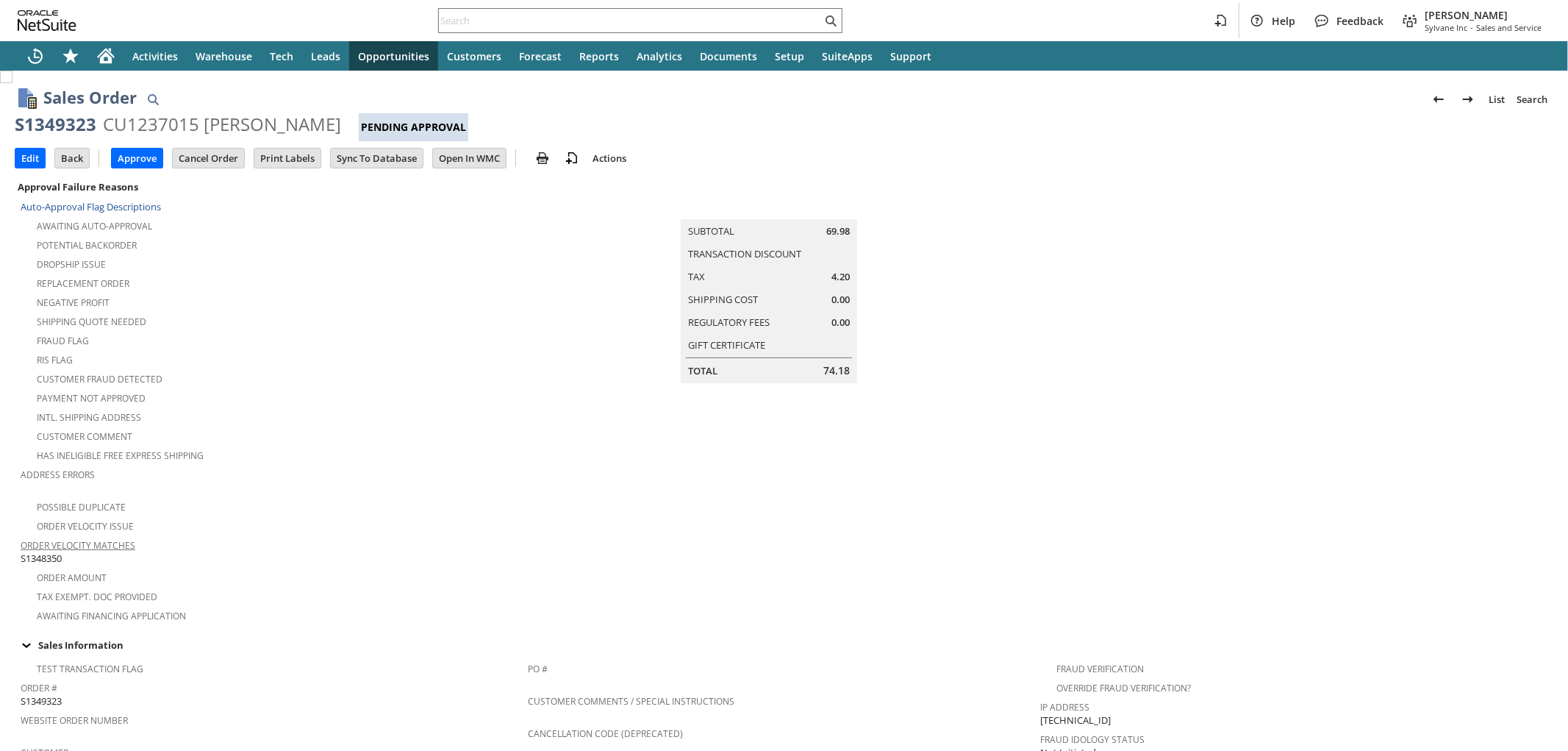
click at [41, 552] on span "S1348350" at bounding box center [41, 558] width 41 height 14
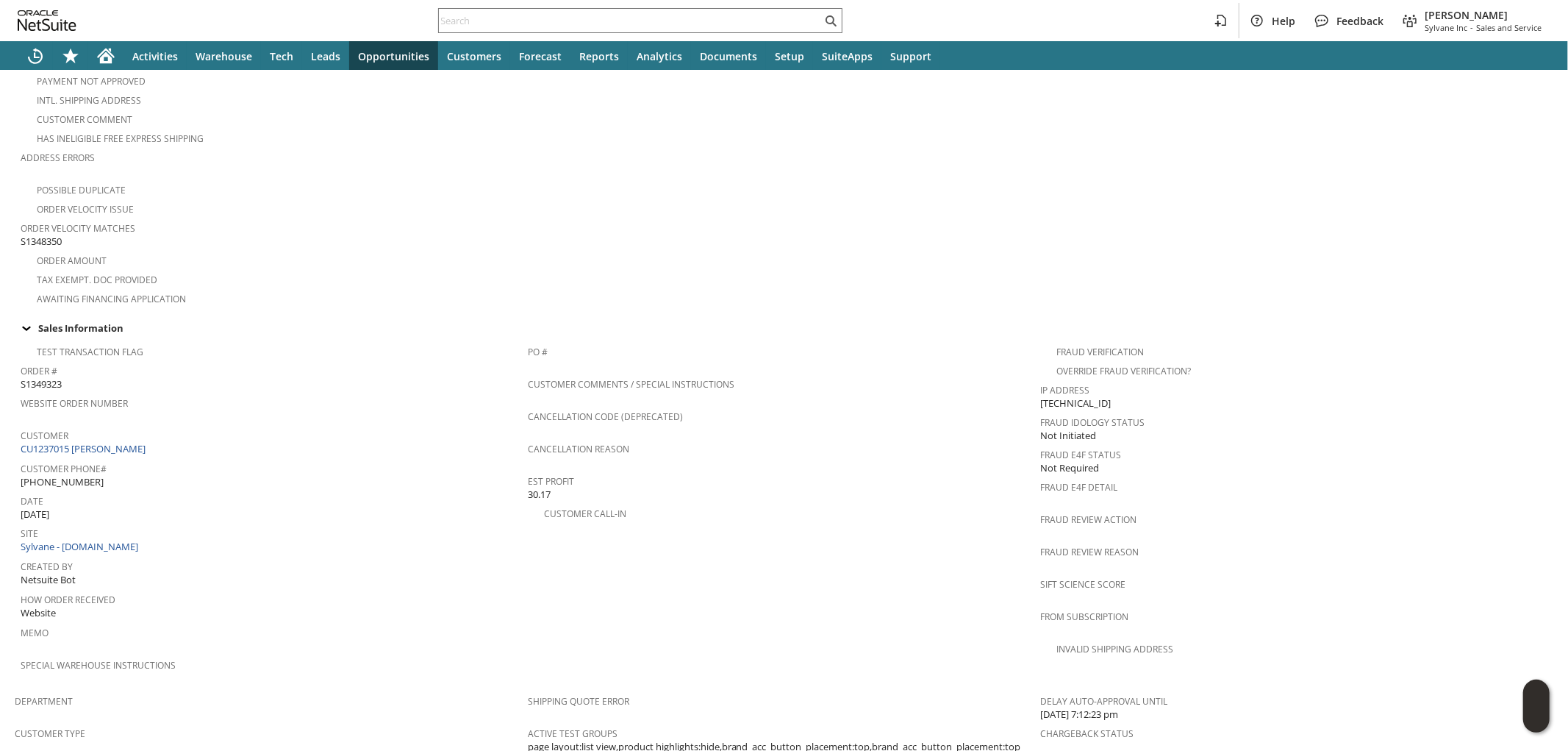
scroll to position [761, 0]
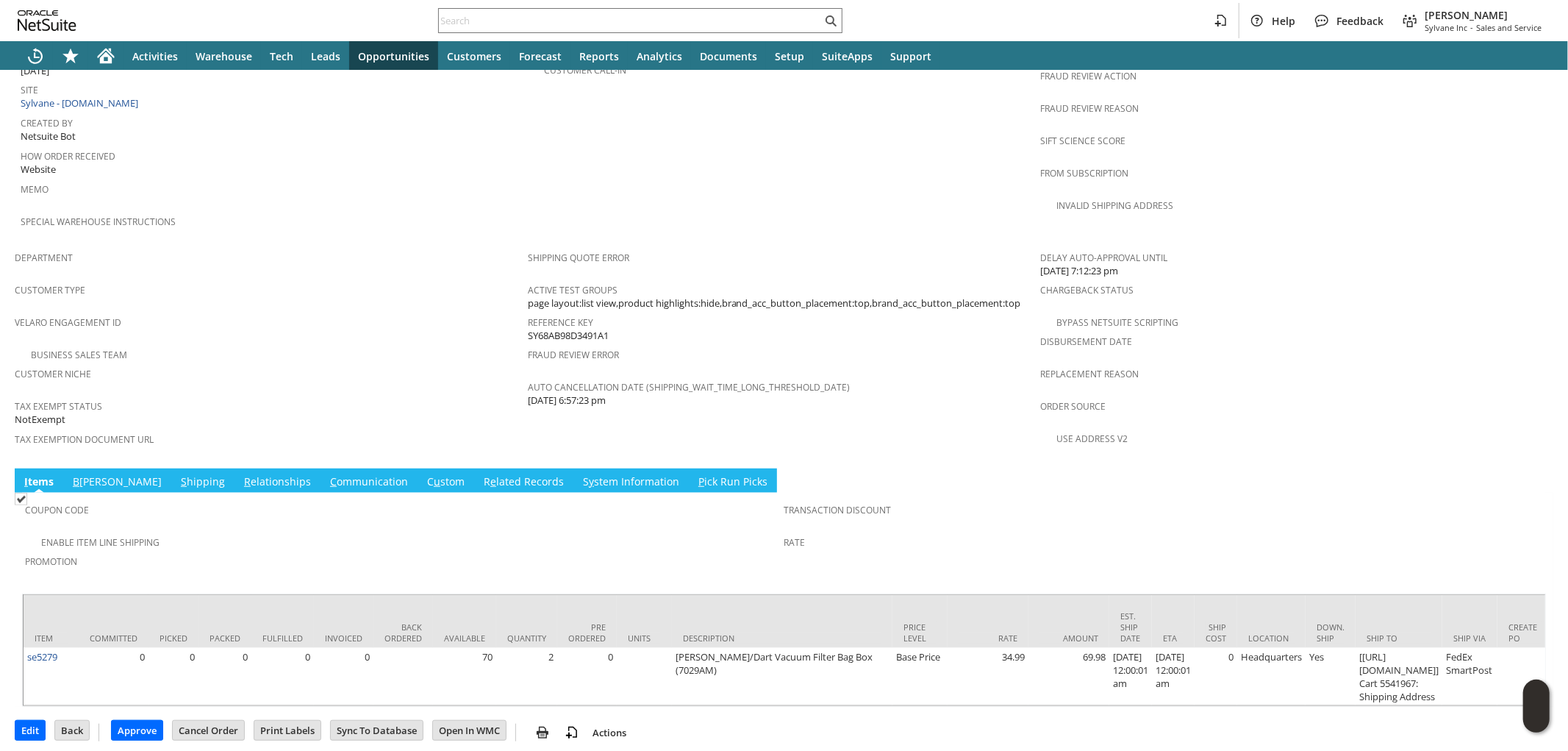
click at [91, 474] on link "B illing" at bounding box center [117, 483] width 97 height 16
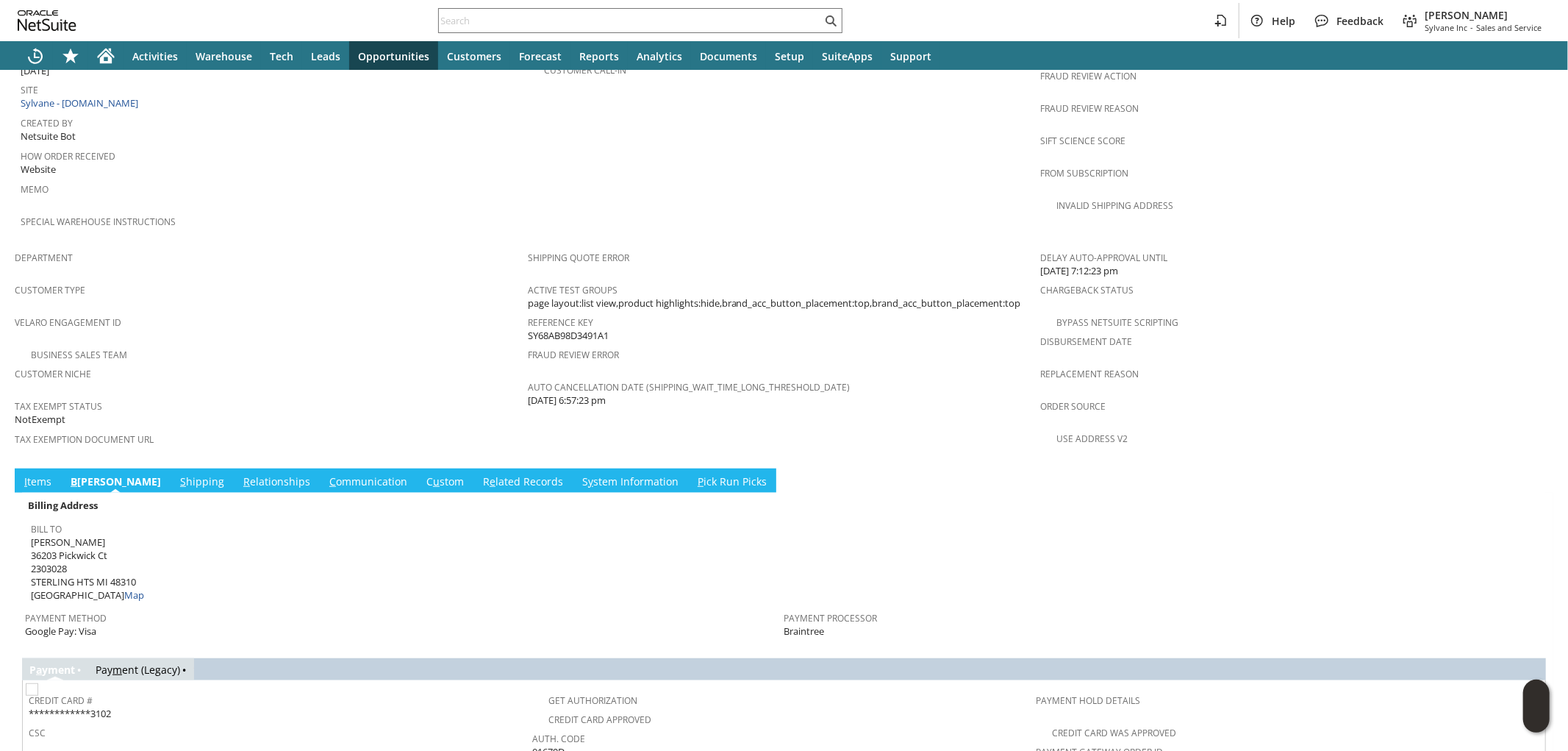
scroll to position [1020, 0]
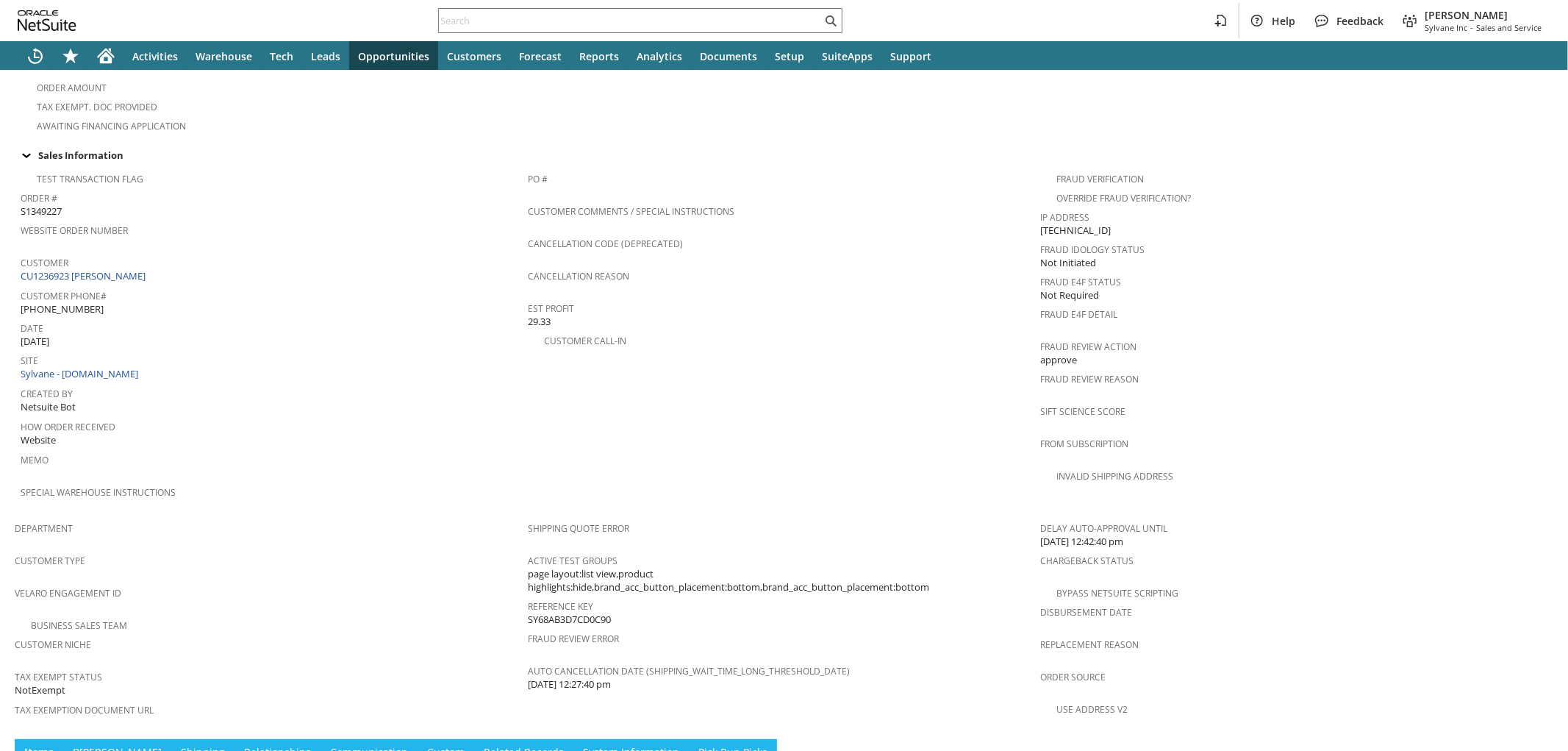
scroll to position [761, 0]
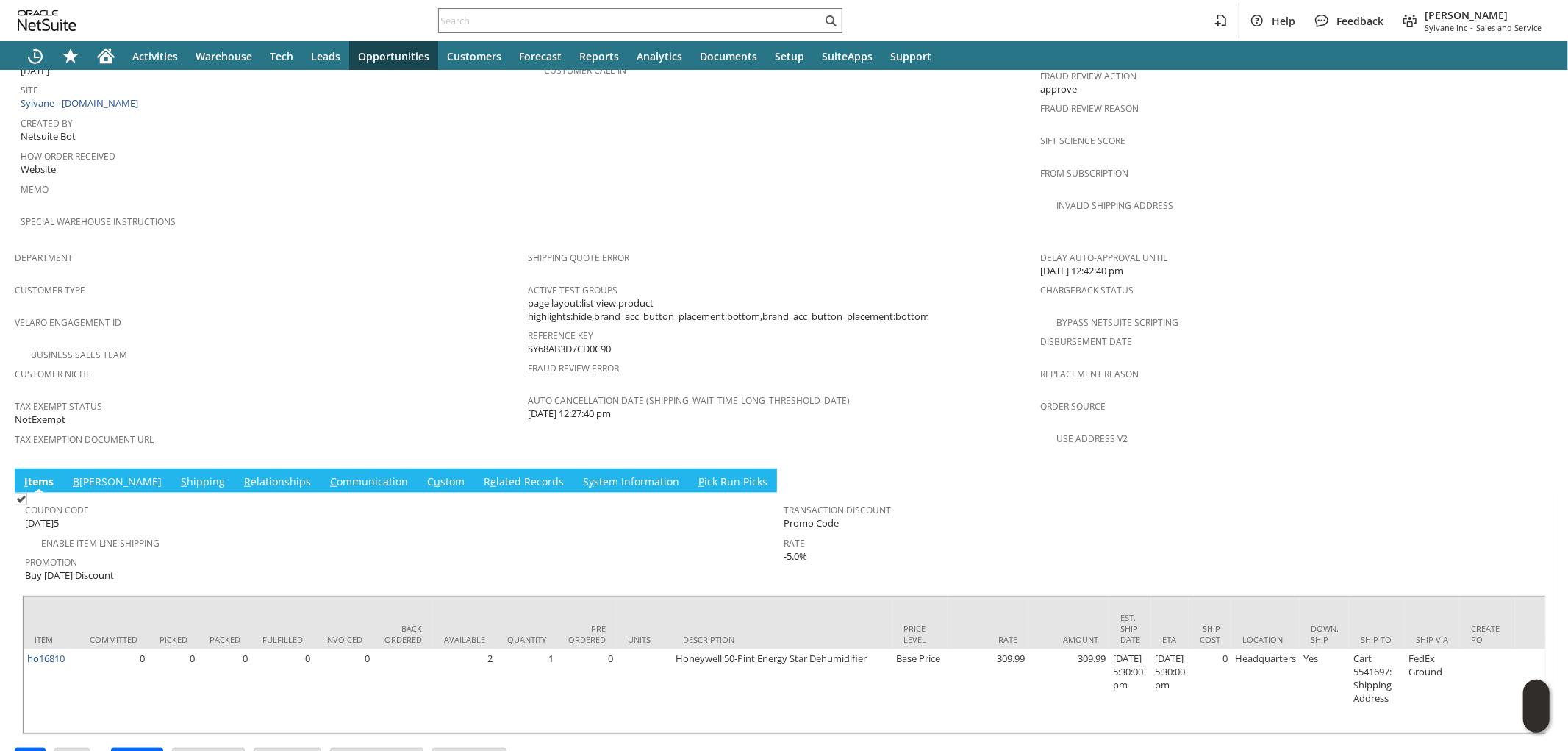
click at [177, 474] on link "S hipping" at bounding box center [202, 483] width 51 height 16
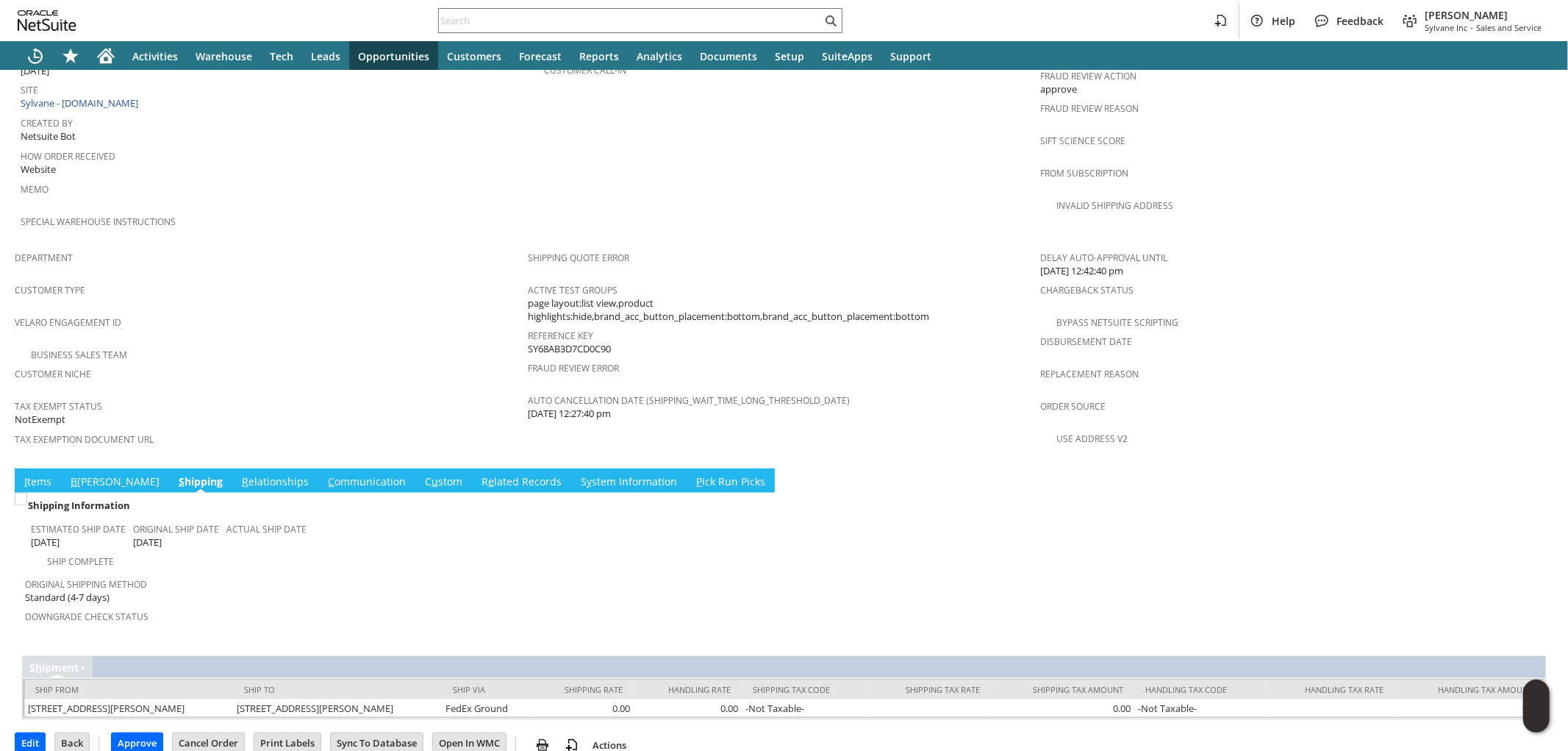
scroll to position [732, 0]
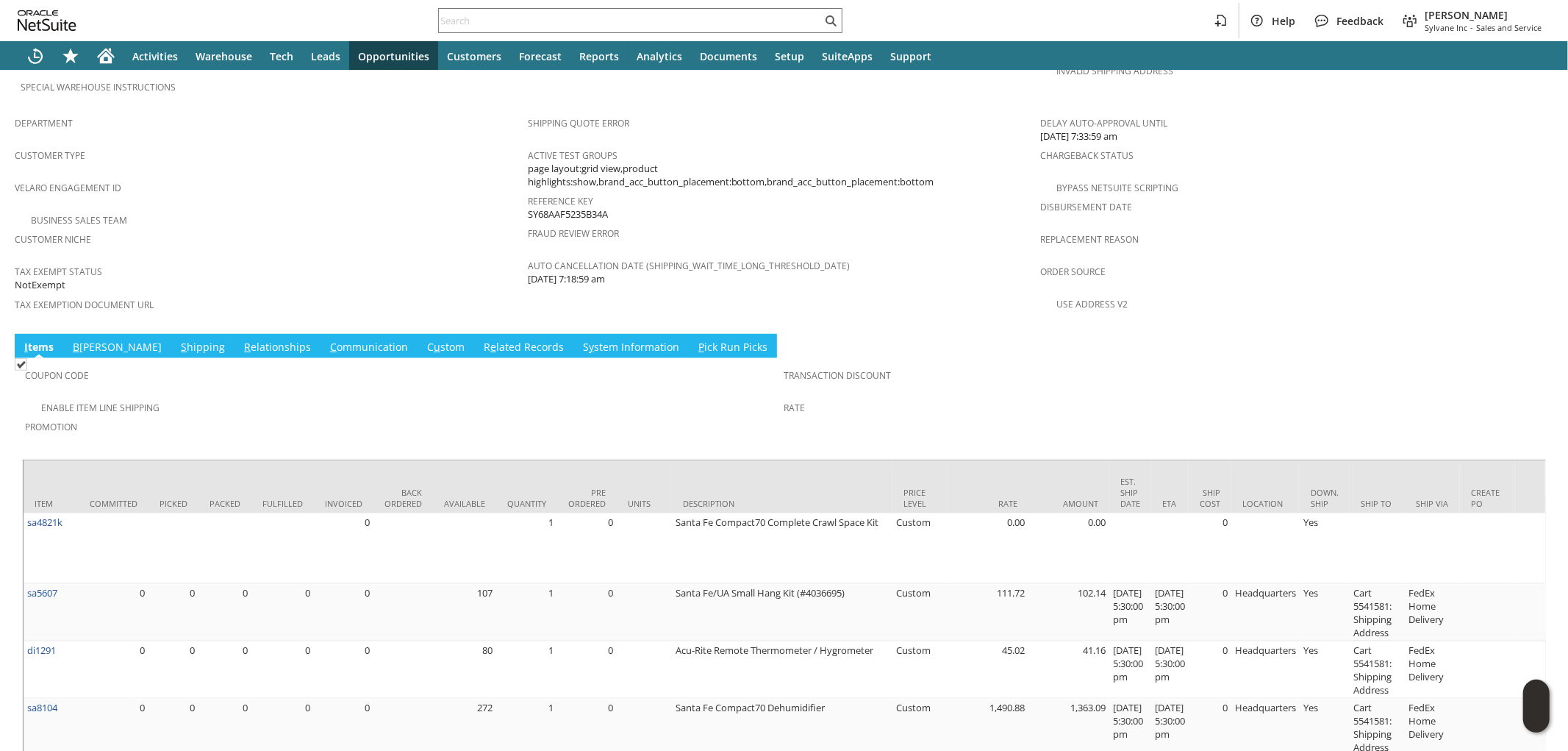
scroll to position [899, 0]
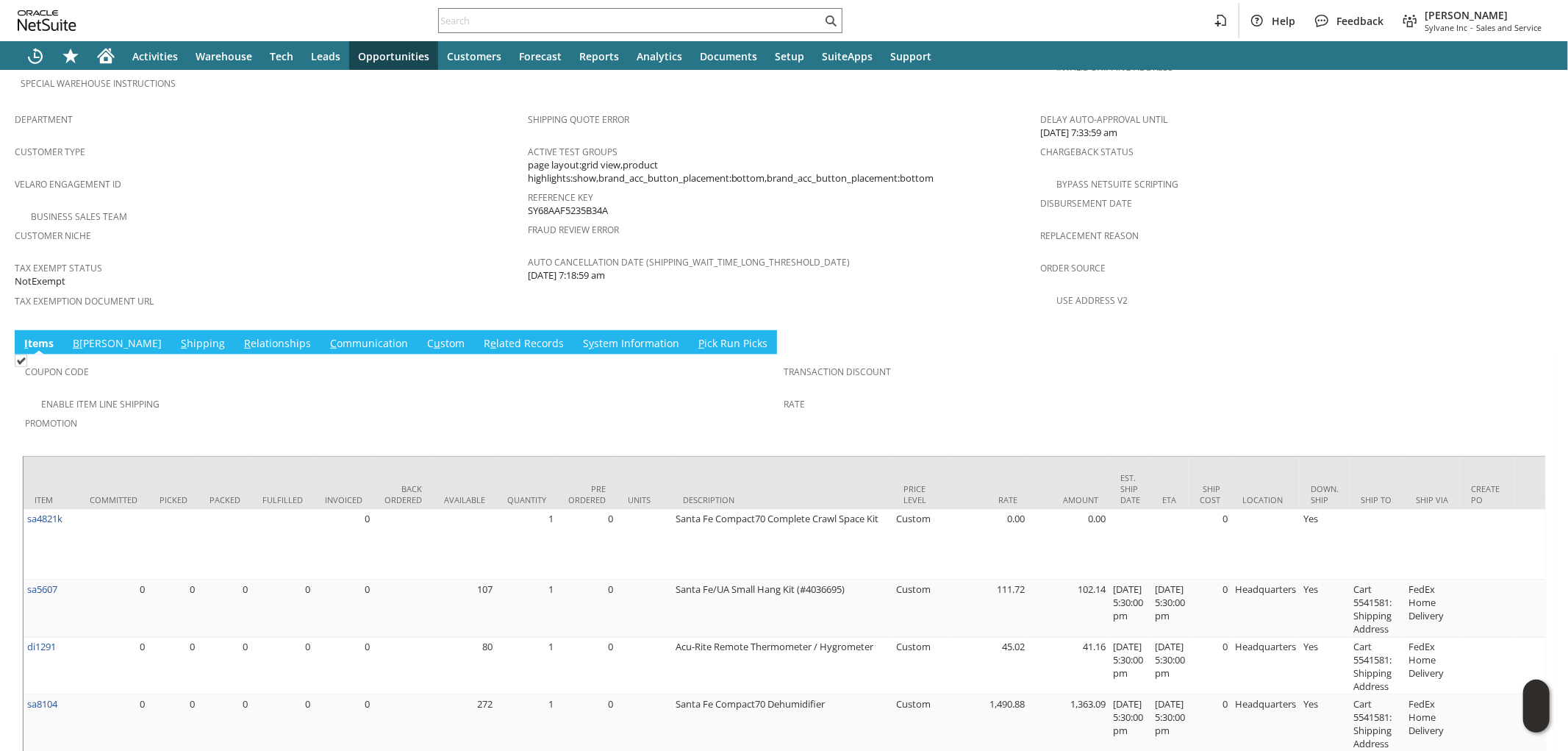
click at [177, 336] on link "S hipping" at bounding box center [202, 344] width 51 height 16
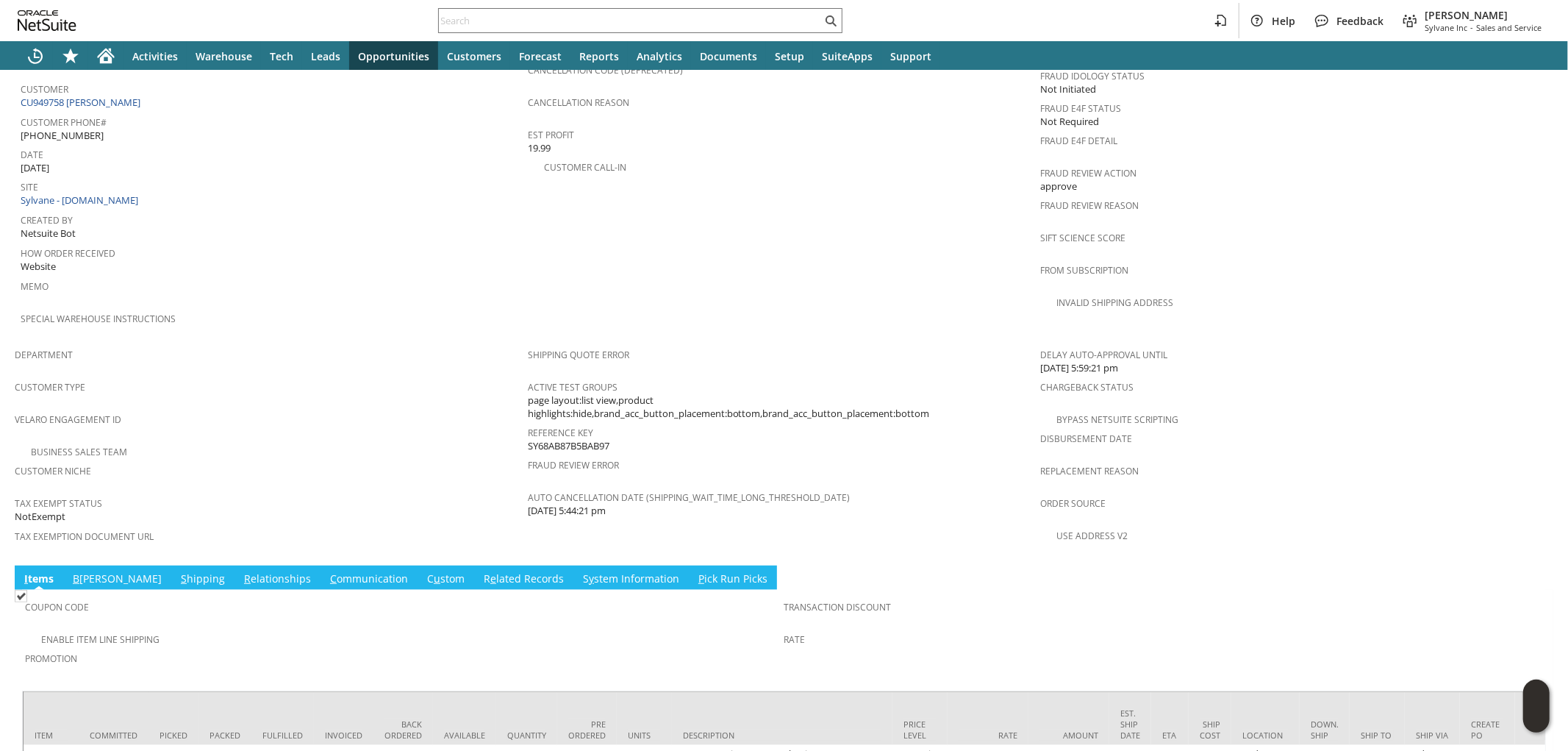
scroll to position [774, 0]
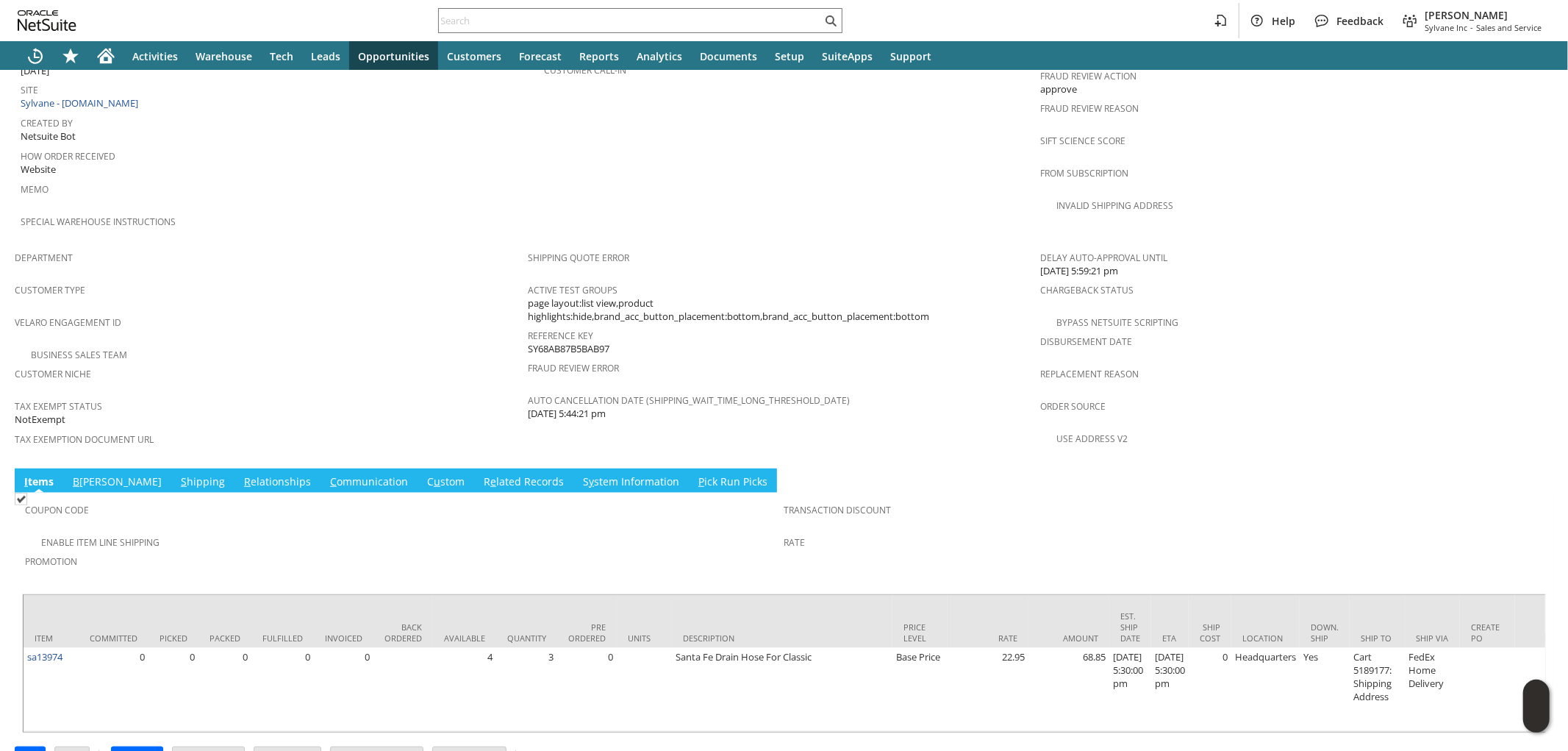
click at [177, 474] on link "S hipping" at bounding box center [202, 483] width 51 height 16
click at [148, 440] on div "Tax Exemption Document URL" at bounding box center [268, 445] width 506 height 31
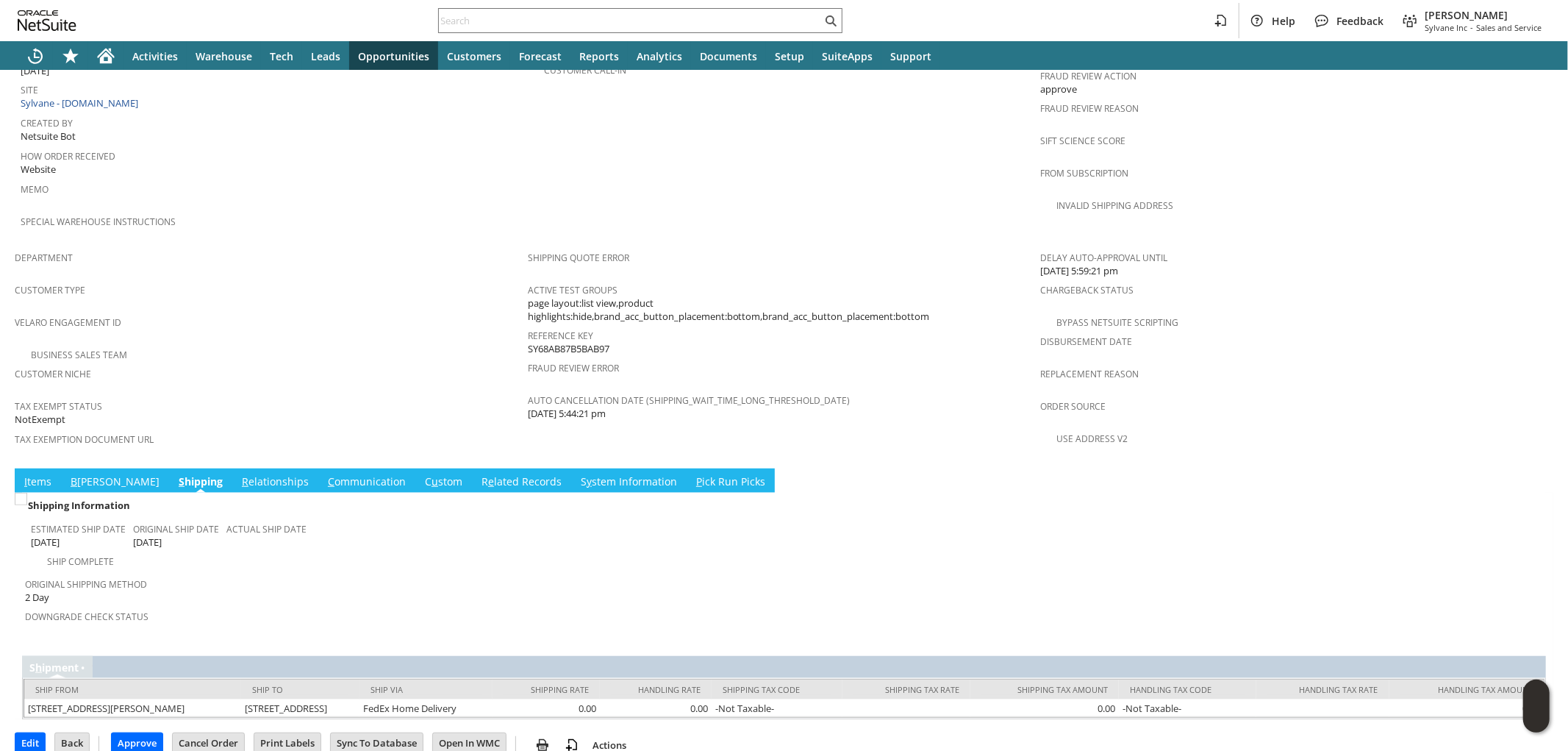
scroll to position [745, 0]
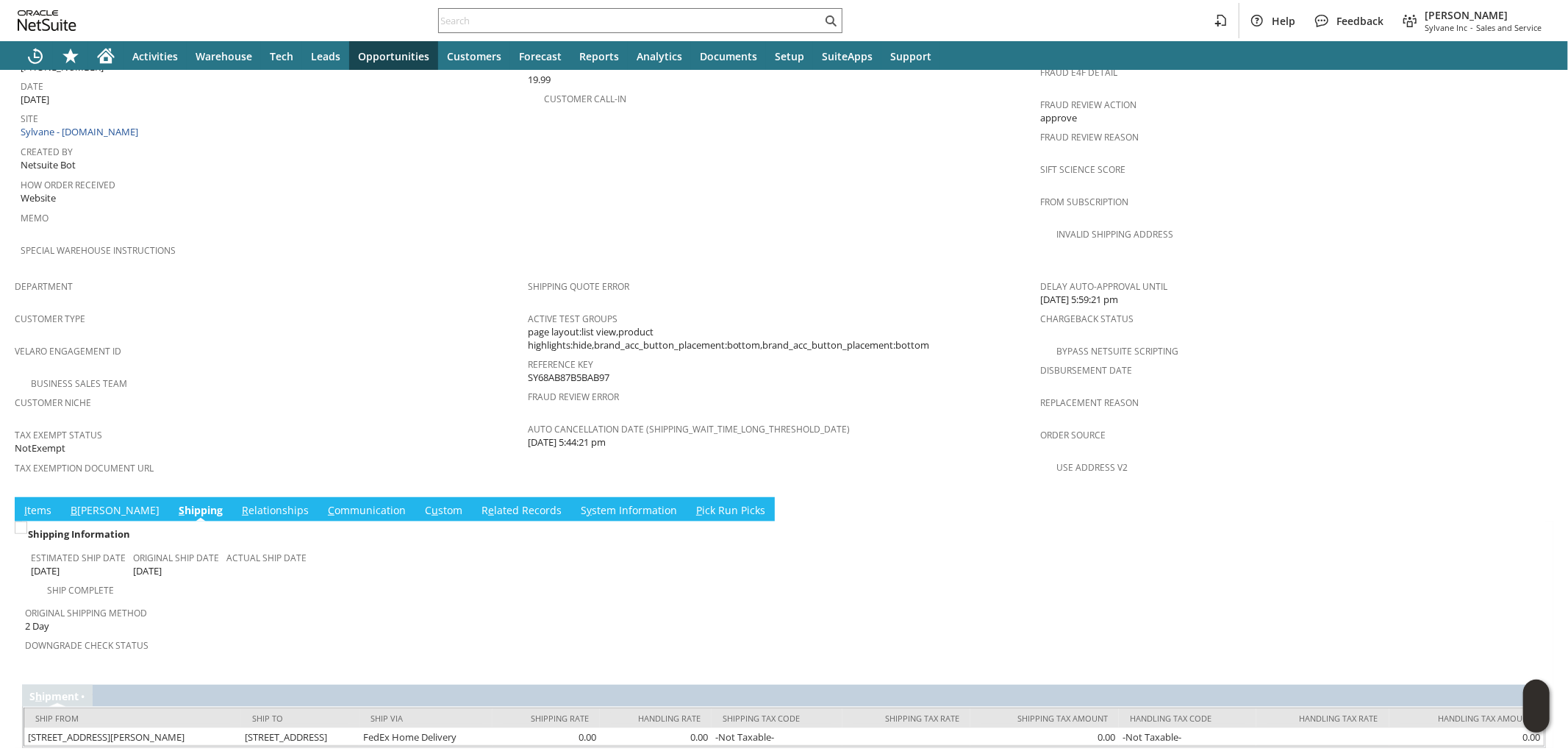
click at [141, 457] on div "Tax Exemption Document URL" at bounding box center [268, 473] width 506 height 31
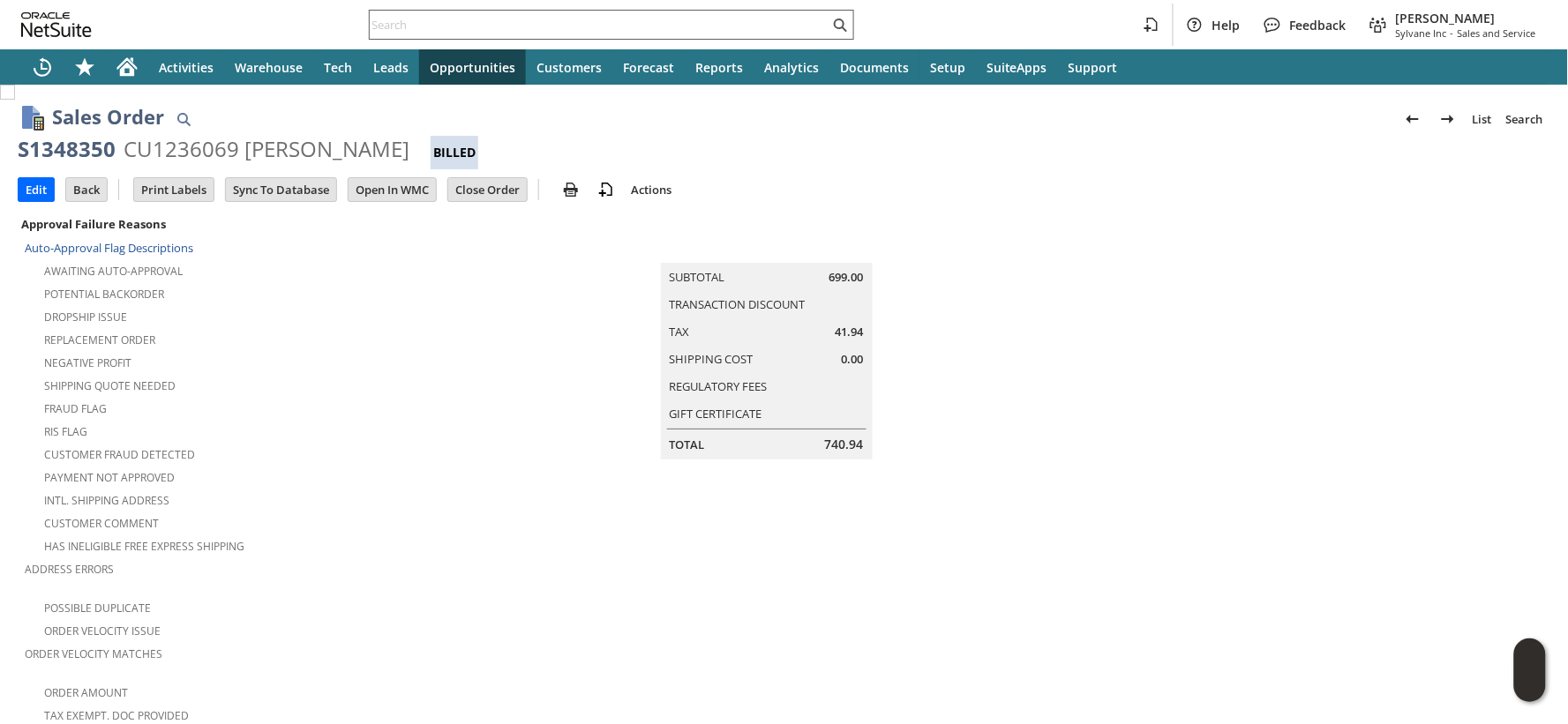
click at [561, 29] on input "text" at bounding box center [599, 25] width 459 height 21
paste input "S1349411"
click at [541, 33] on input "S1349411" at bounding box center [599, 25] width 459 height 21
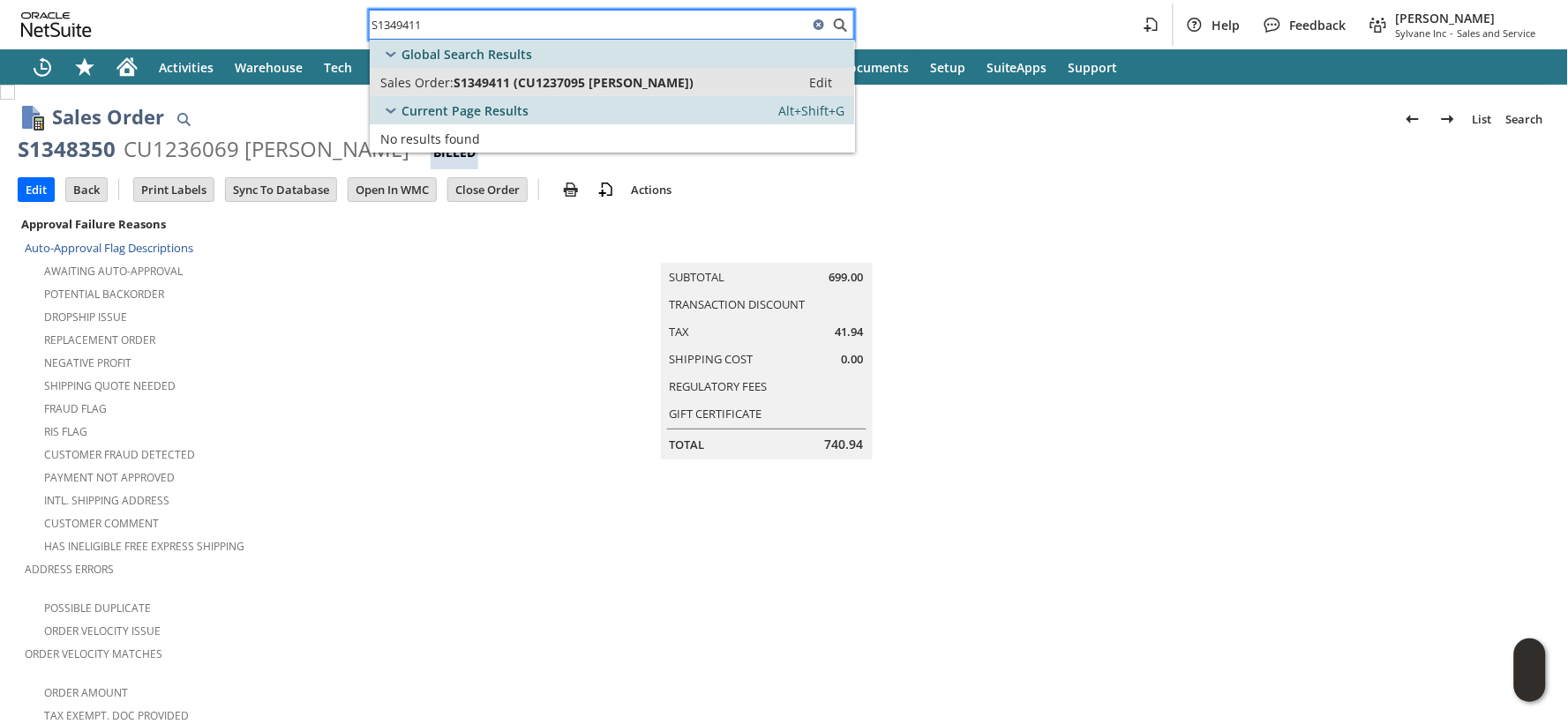
type input "S1349411"
click at [478, 78] on span "S1349411 (CU1237095 Jeffrey Koch)" at bounding box center [573, 82] width 240 height 17
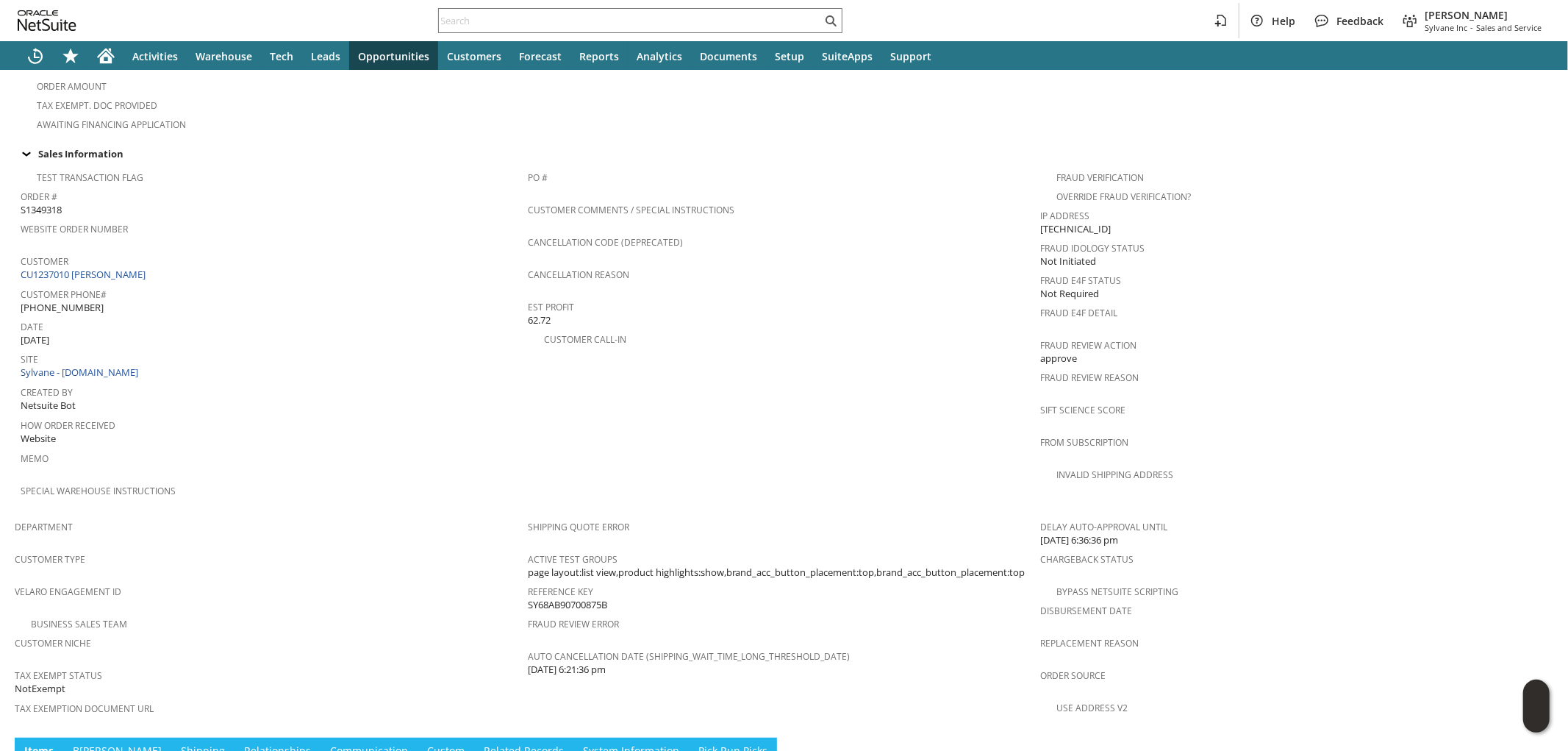
scroll to position [813, 0]
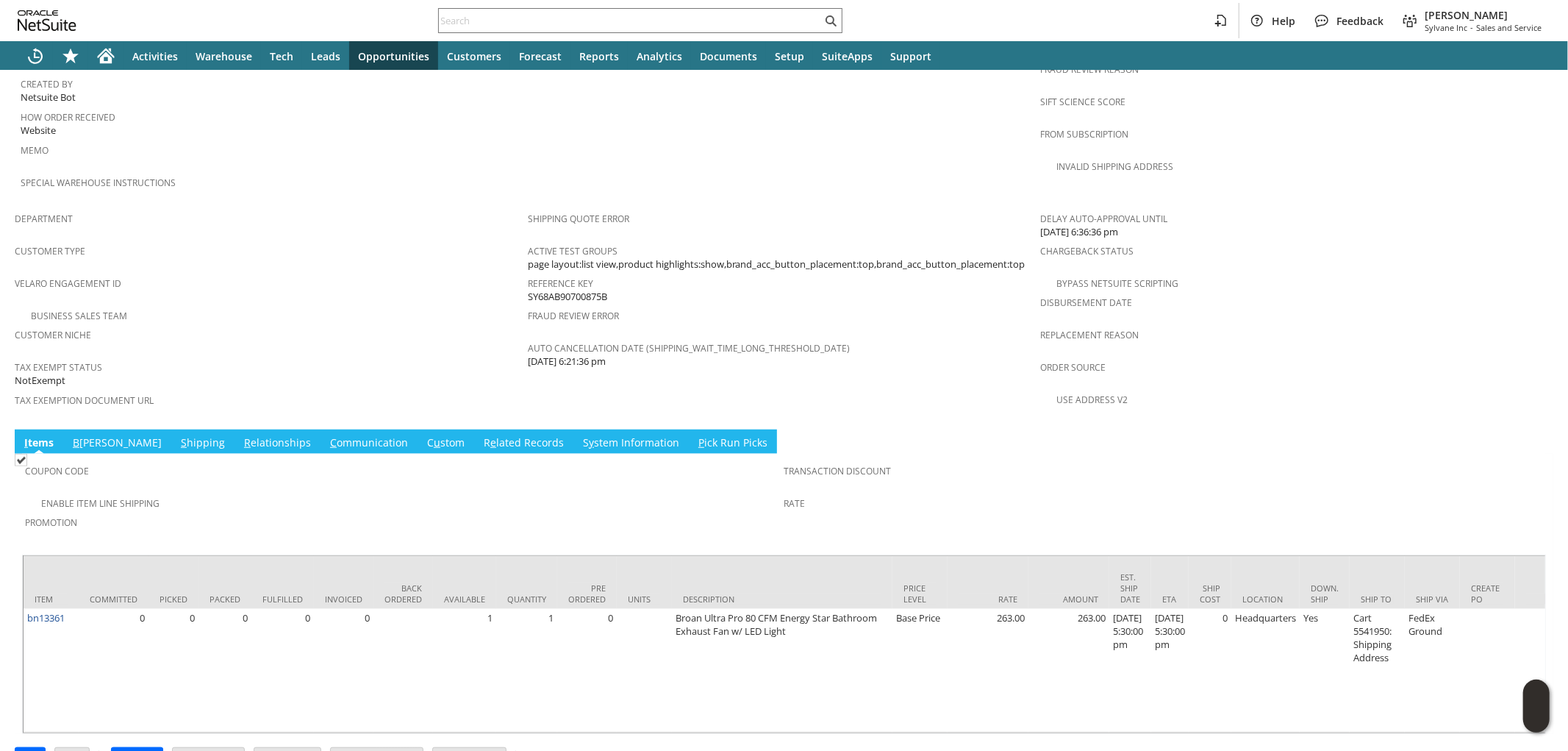
click at [177, 436] on link "S hipping" at bounding box center [202, 444] width 51 height 16
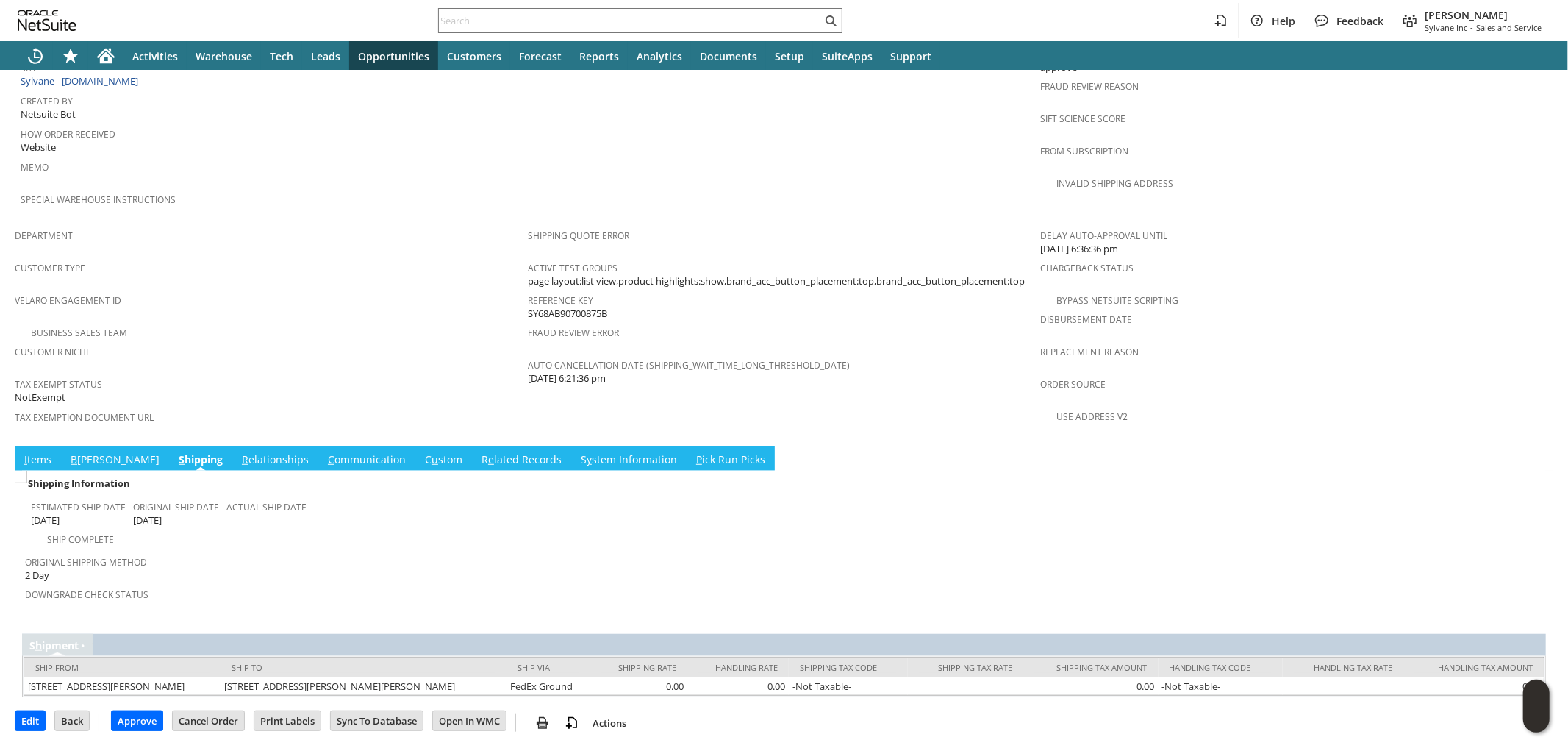
scroll to position [745, 0]
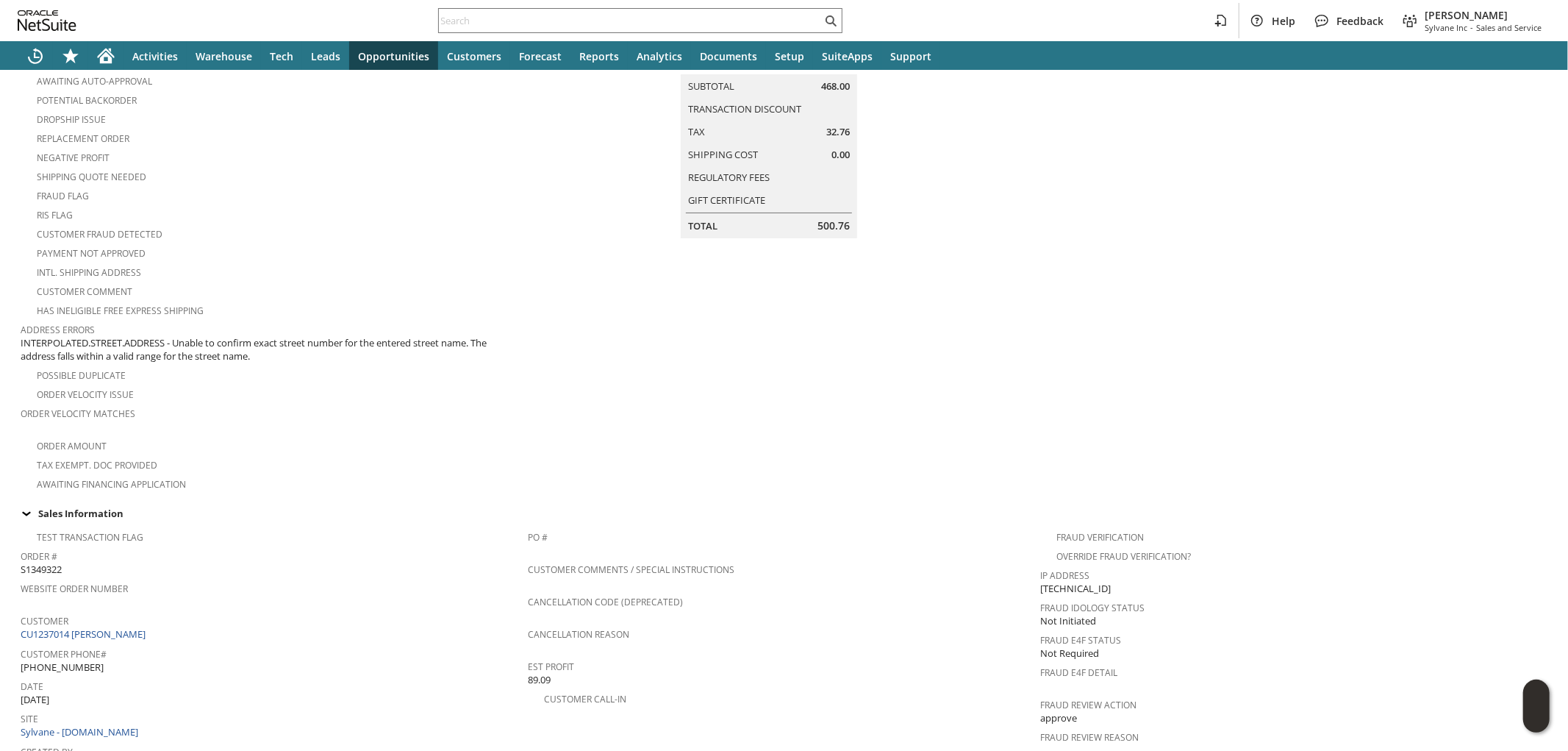
scroll to position [164, 0]
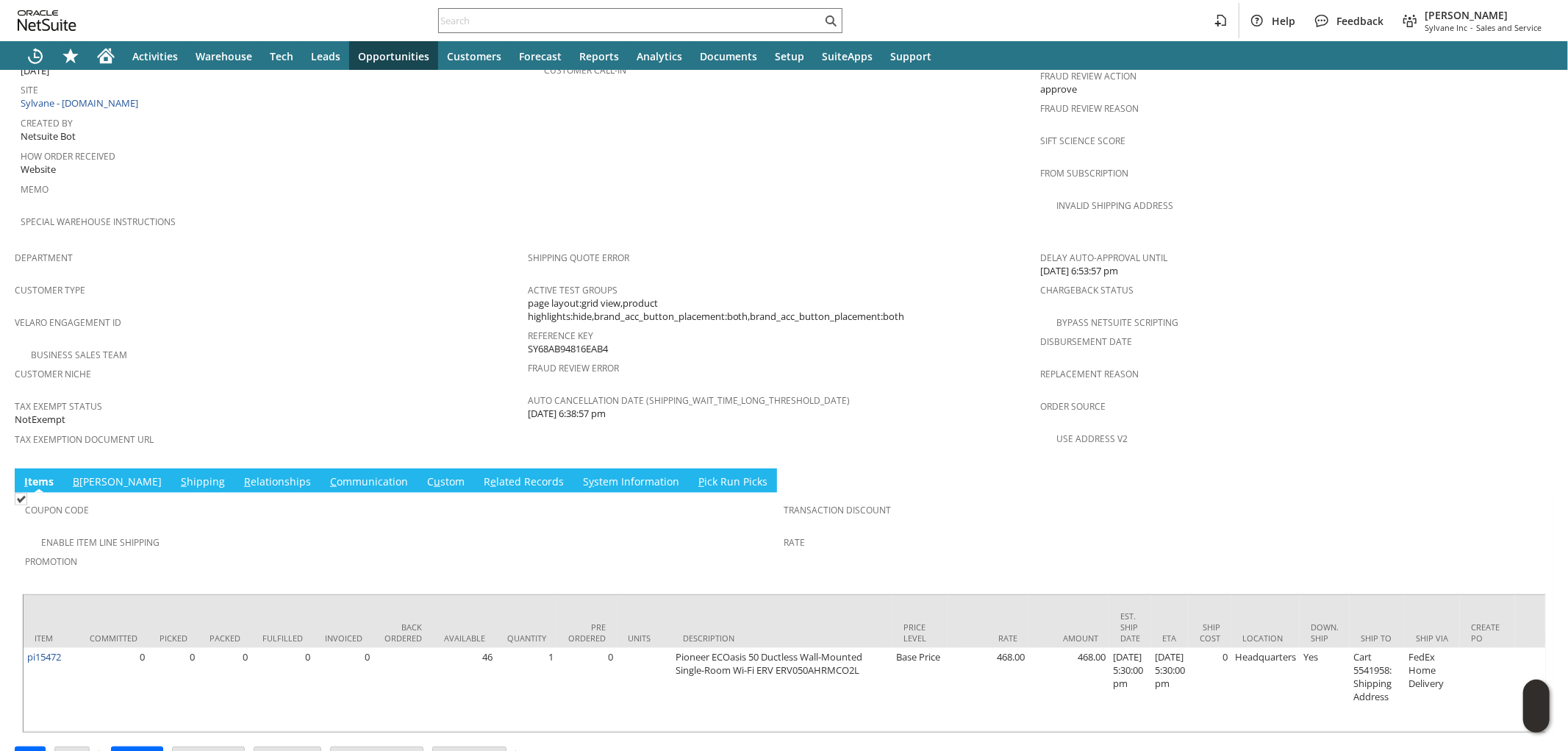
click at [177, 474] on link "S hipping" at bounding box center [202, 483] width 51 height 16
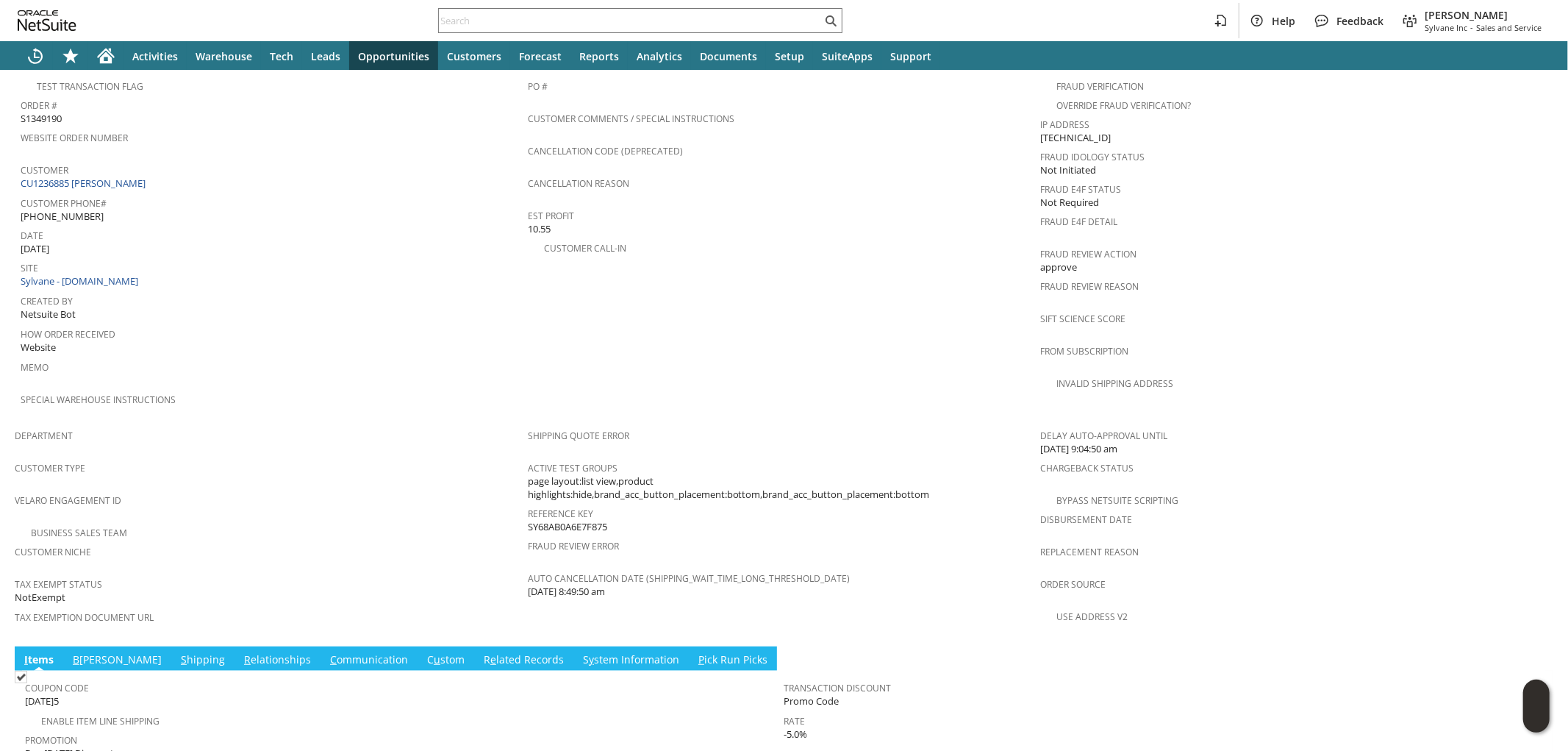
scroll to position [761, 0]
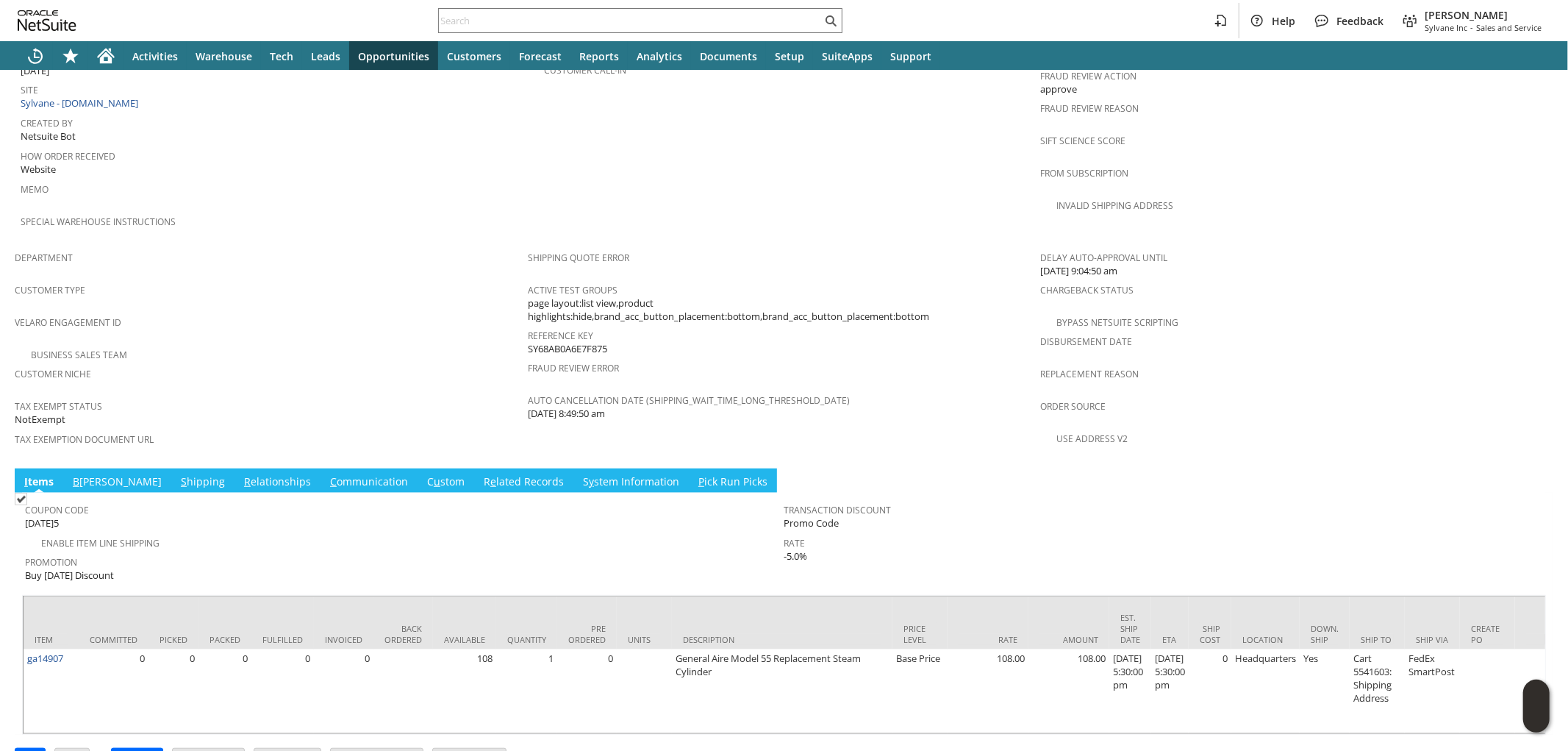
click at [177, 474] on link "S hipping" at bounding box center [202, 483] width 51 height 16
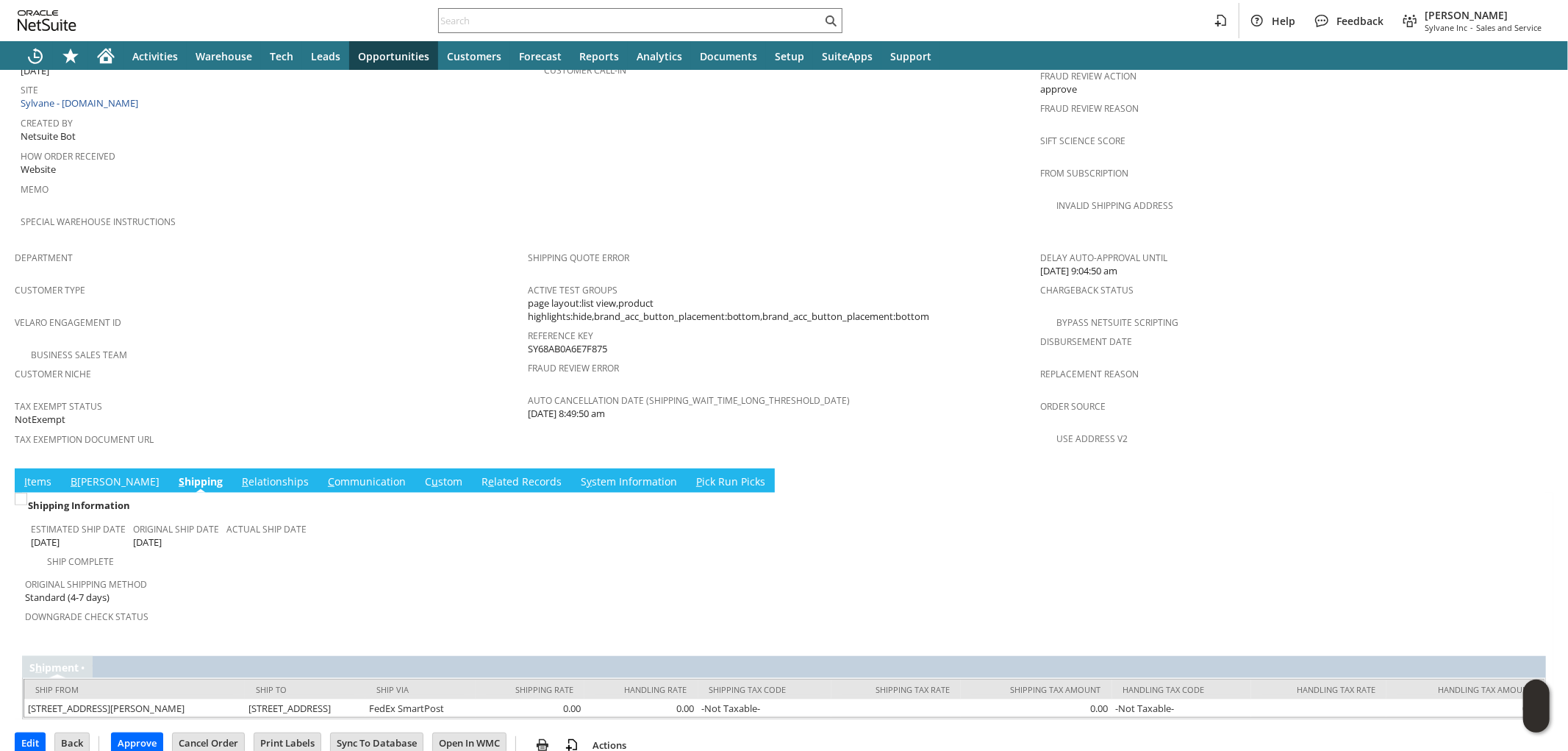
scroll to position [732, 0]
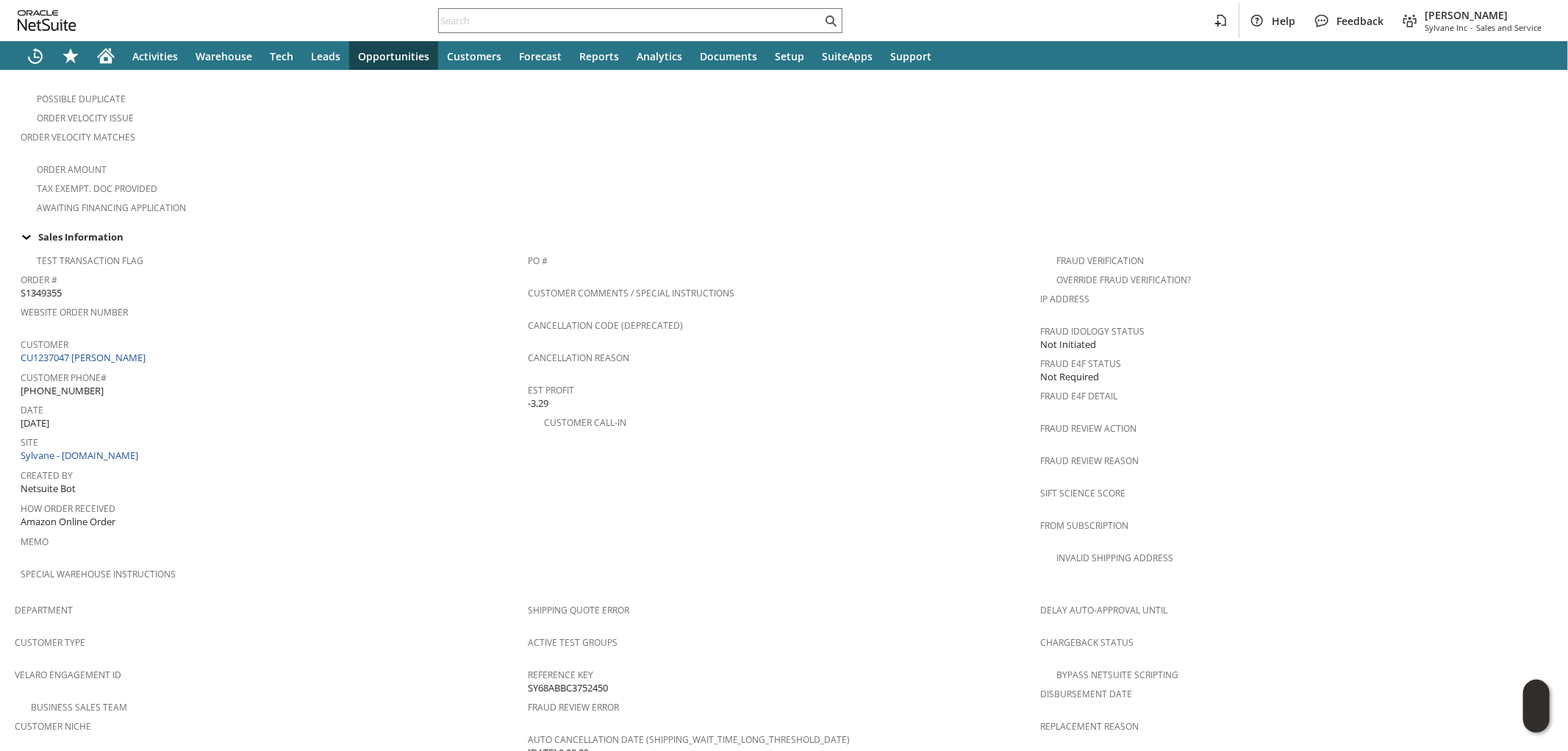
scroll to position [817, 0]
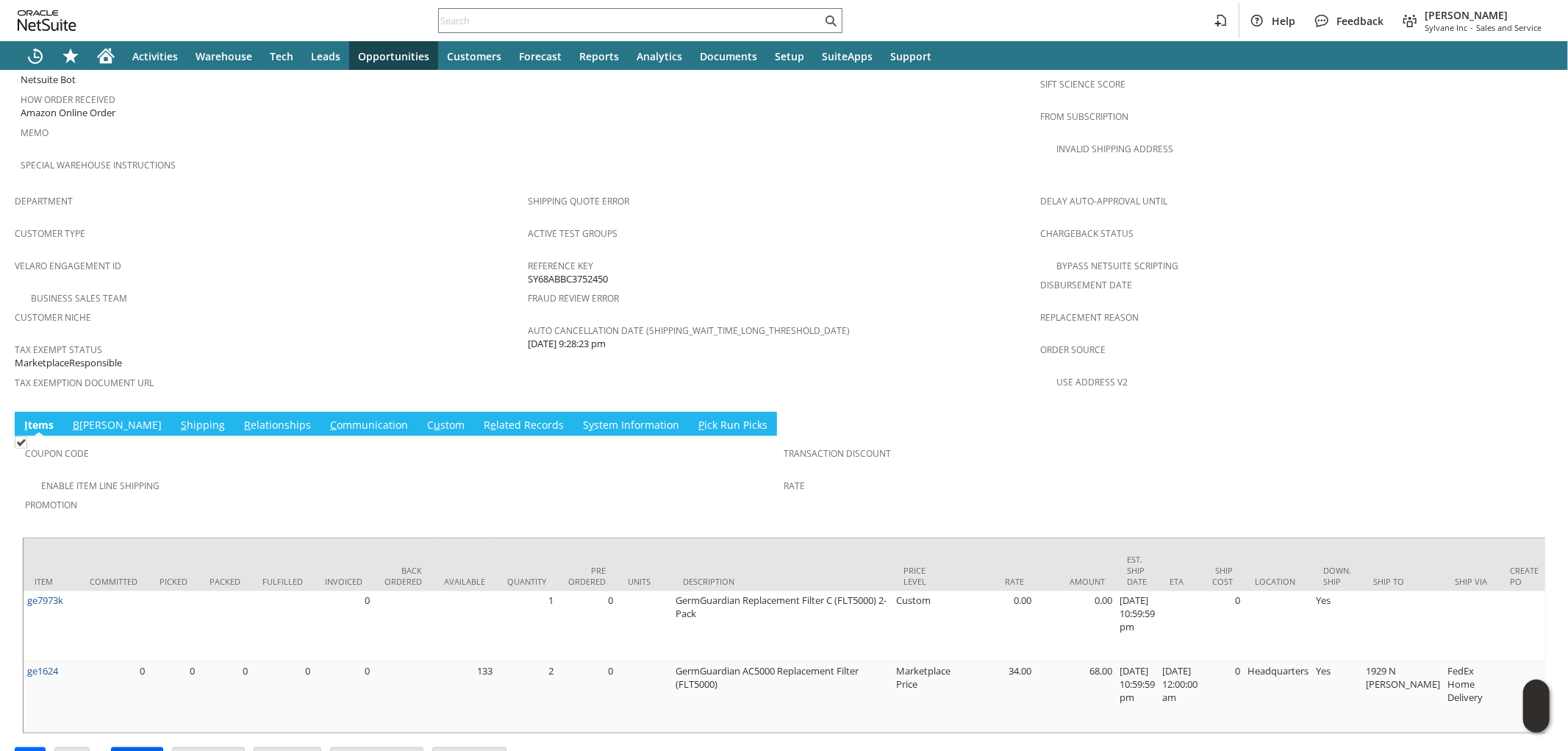
click at [142, 748] on input "Approve" at bounding box center [137, 758] width 51 height 19
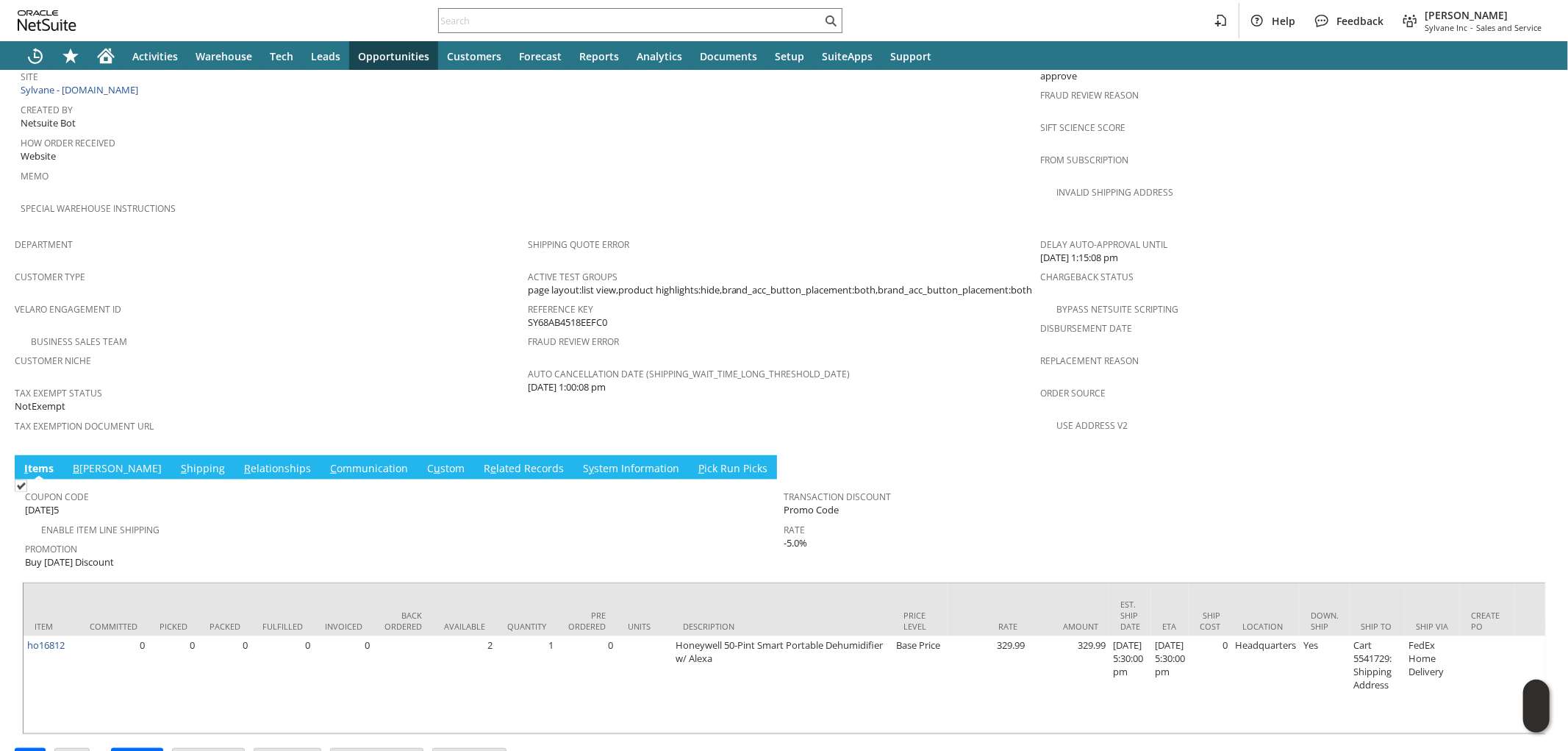
click at [177, 461] on link "S hipping" at bounding box center [202, 469] width 51 height 16
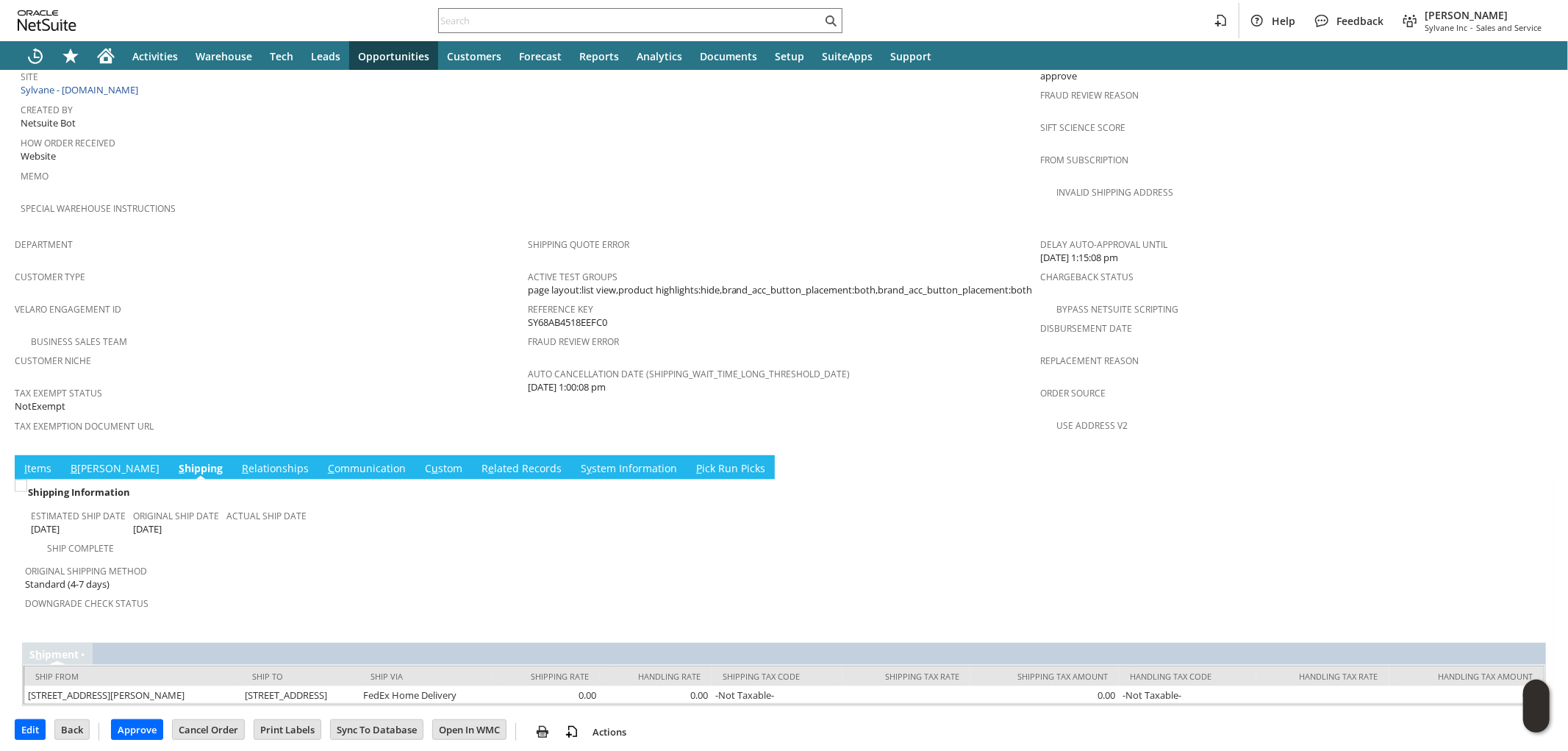
scroll to position [770, 0]
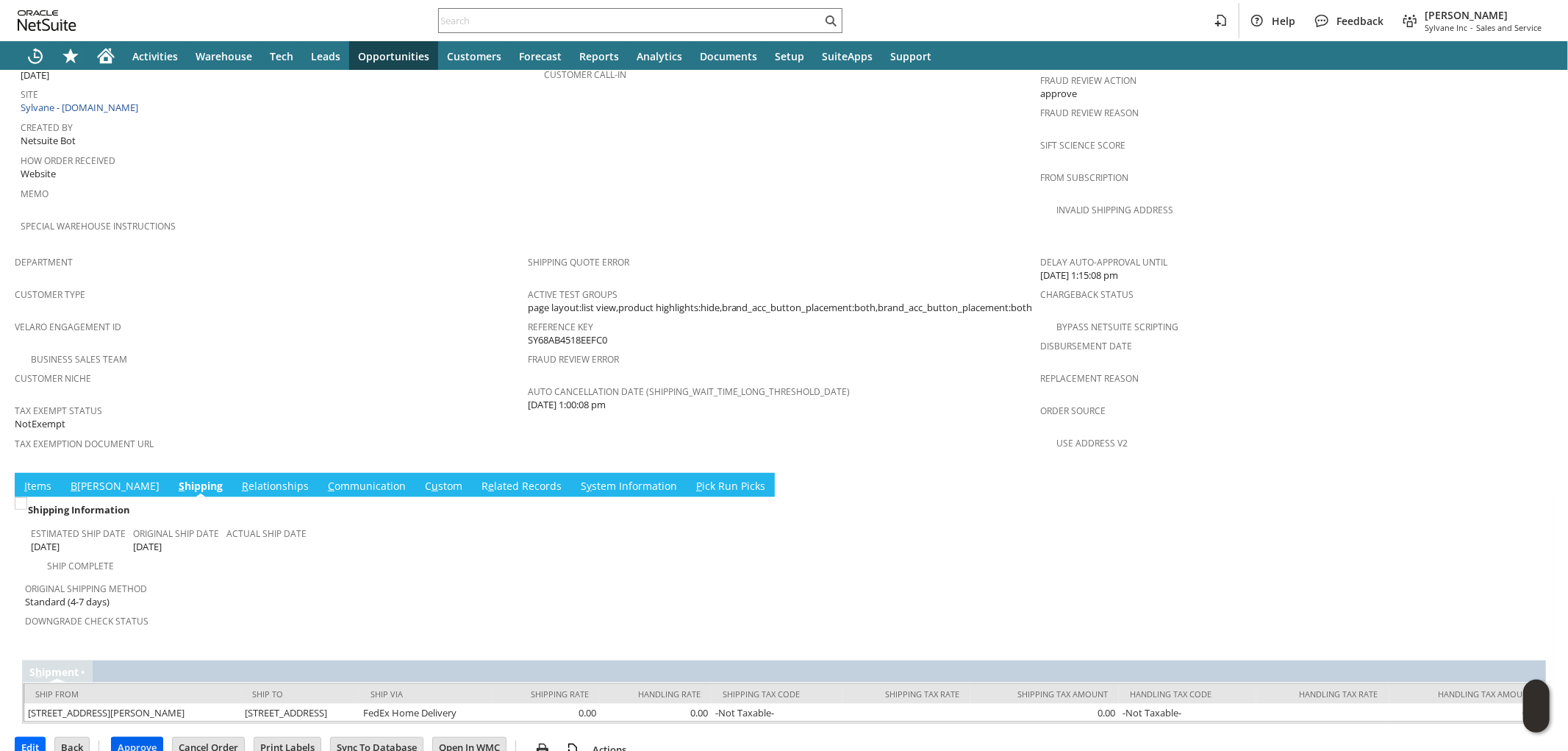
click at [146, 738] on input "Approve" at bounding box center [137, 747] width 51 height 19
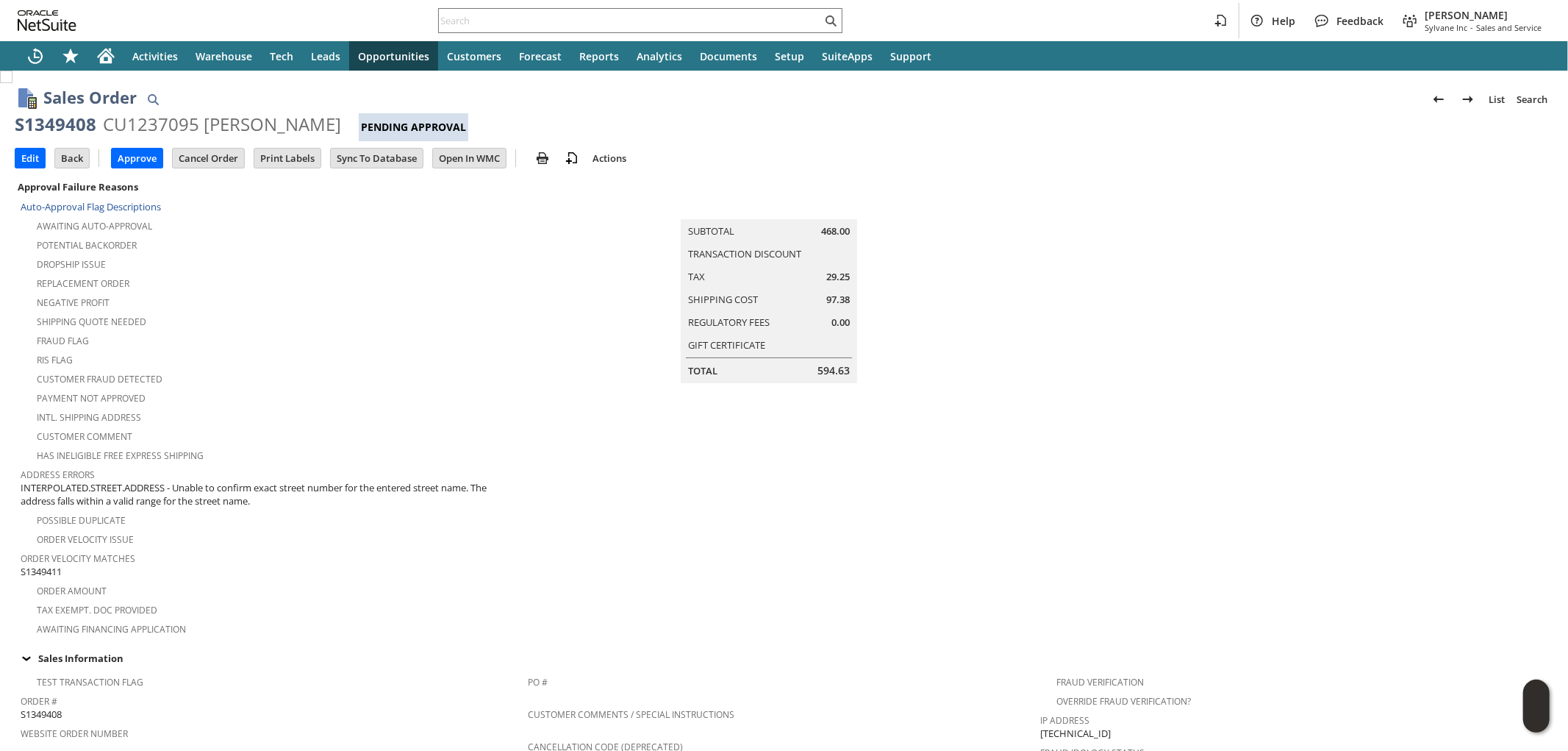
click at [51, 565] on span "S1349411" at bounding box center [41, 572] width 41 height 14
click at [50, 565] on span "S1349411" at bounding box center [41, 572] width 41 height 14
copy span "S1349411"
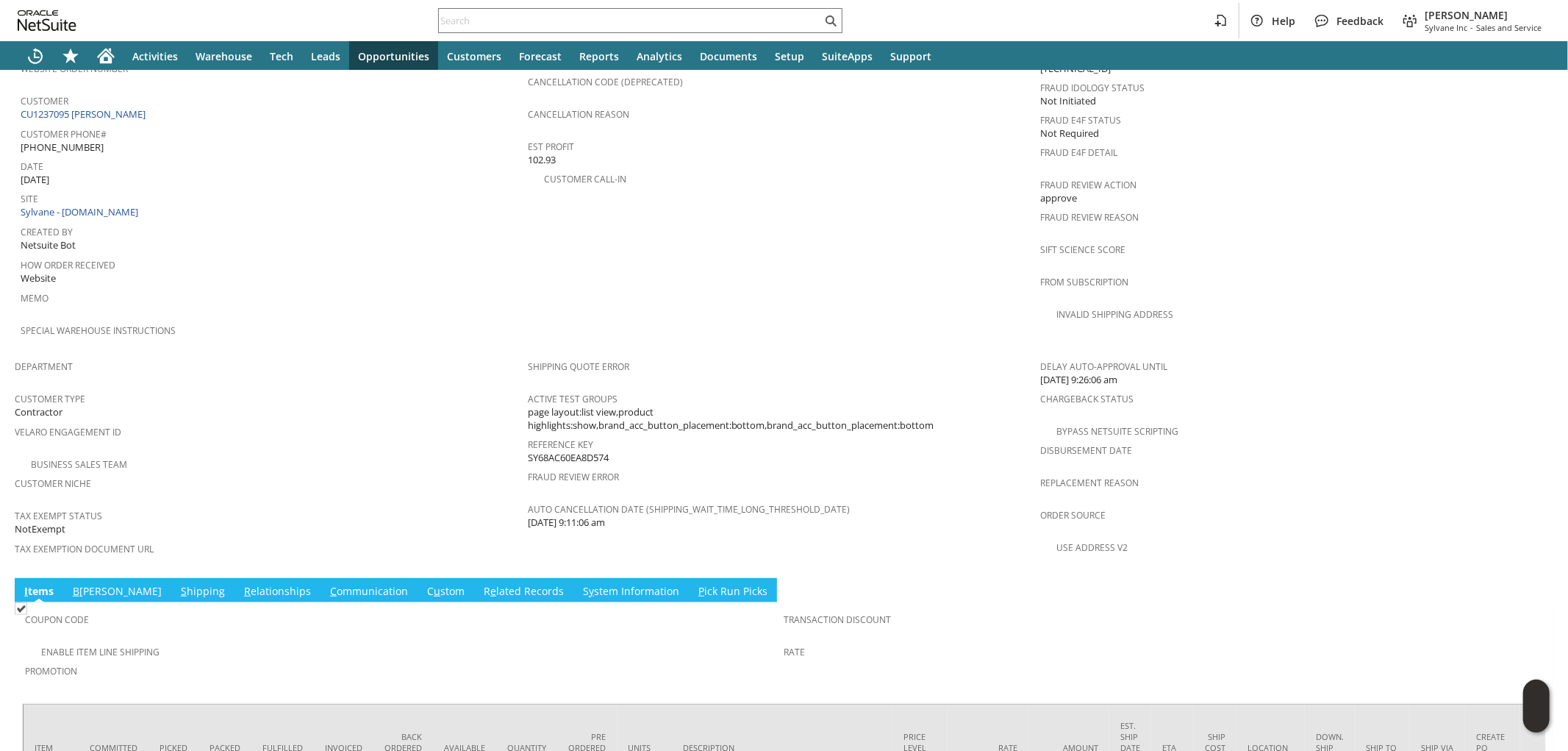
scroll to position [774, 0]
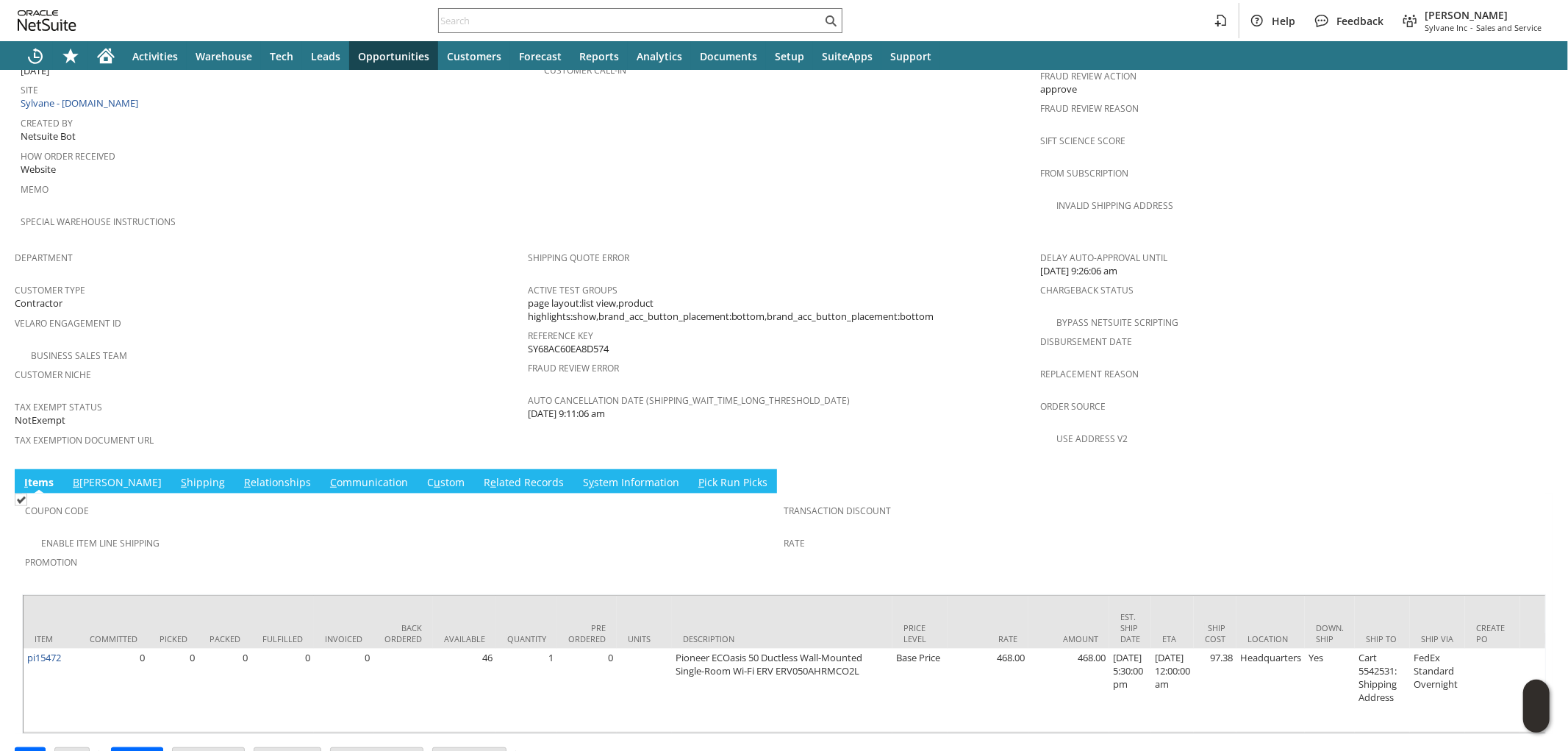
drag, startPoint x: 130, startPoint y: 433, endPoint x: 524, endPoint y: 515, distance: 402.4
click at [177, 475] on link "S hipping" at bounding box center [202, 483] width 51 height 16
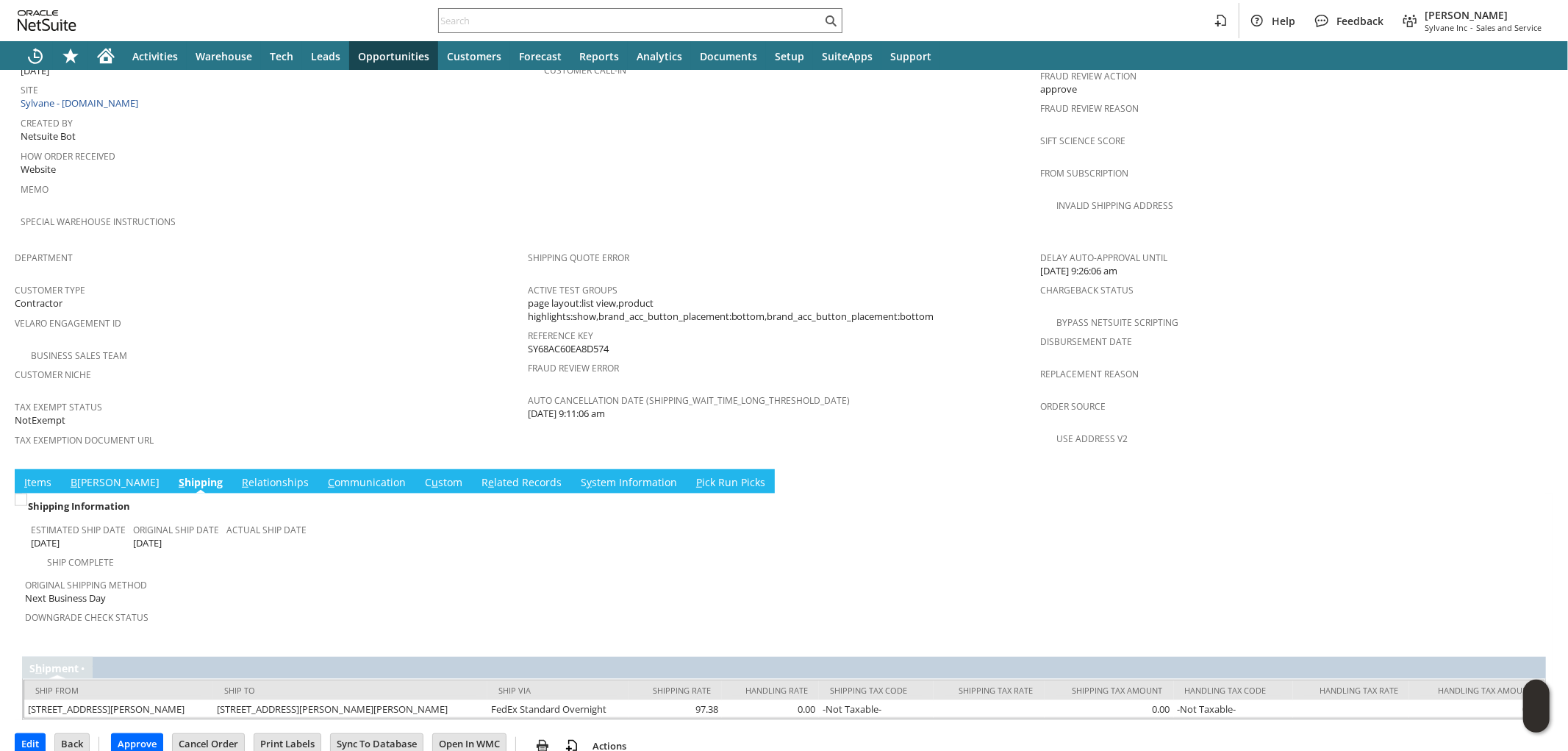
scroll to position [745, 0]
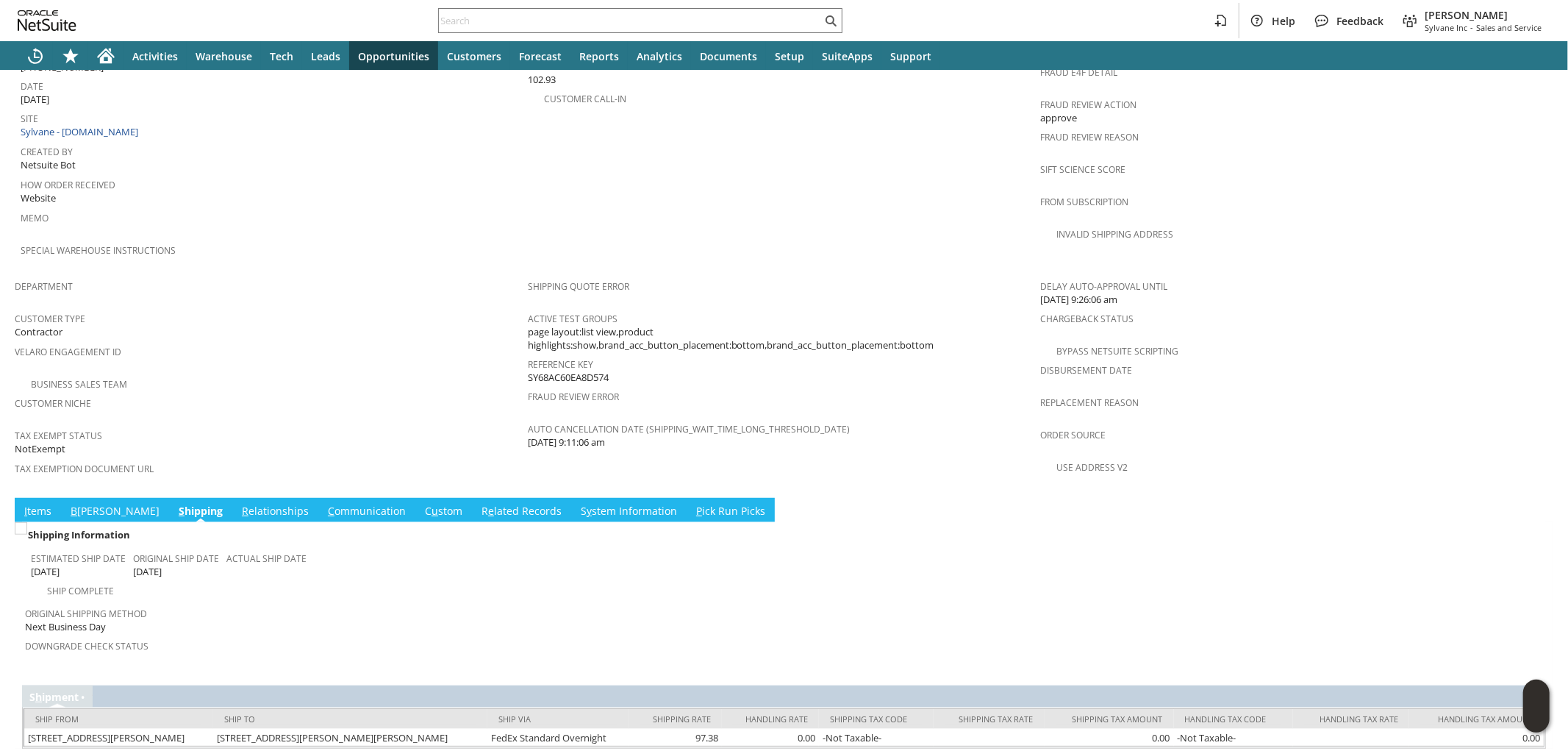
click at [28, 504] on link "I tems" at bounding box center [38, 512] width 34 height 16
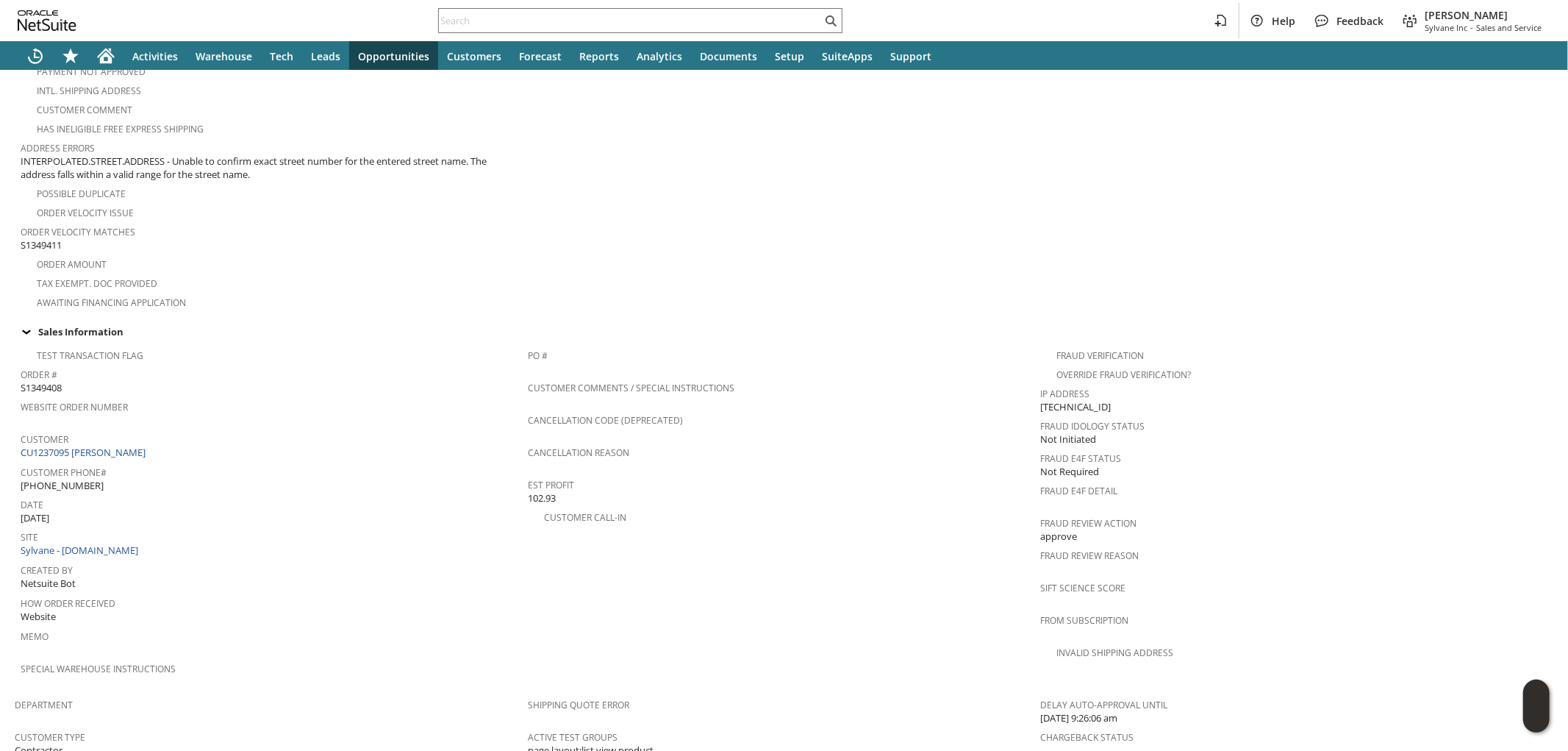
scroll to position [0, 0]
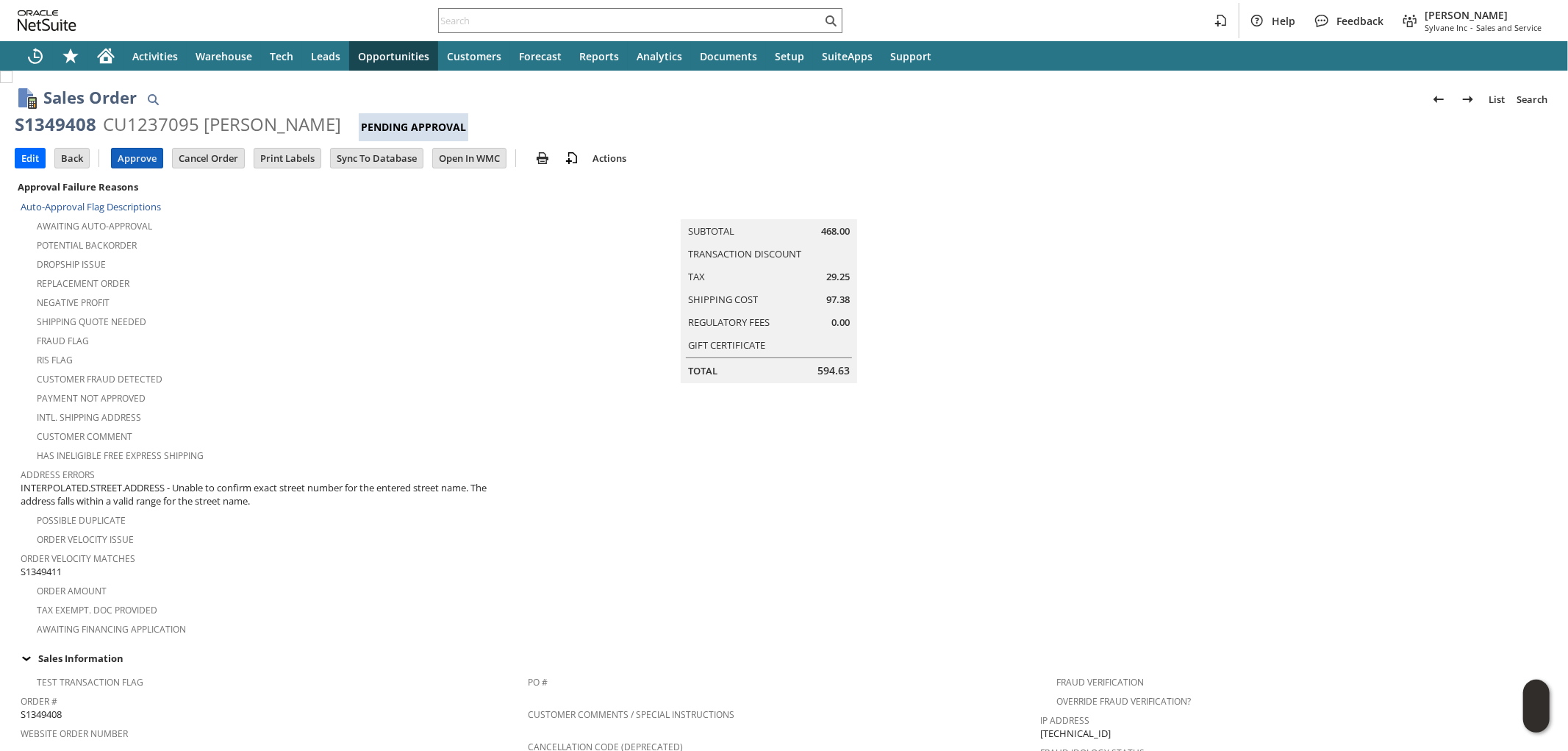
click at [141, 157] on input "Approve" at bounding box center [137, 158] width 51 height 19
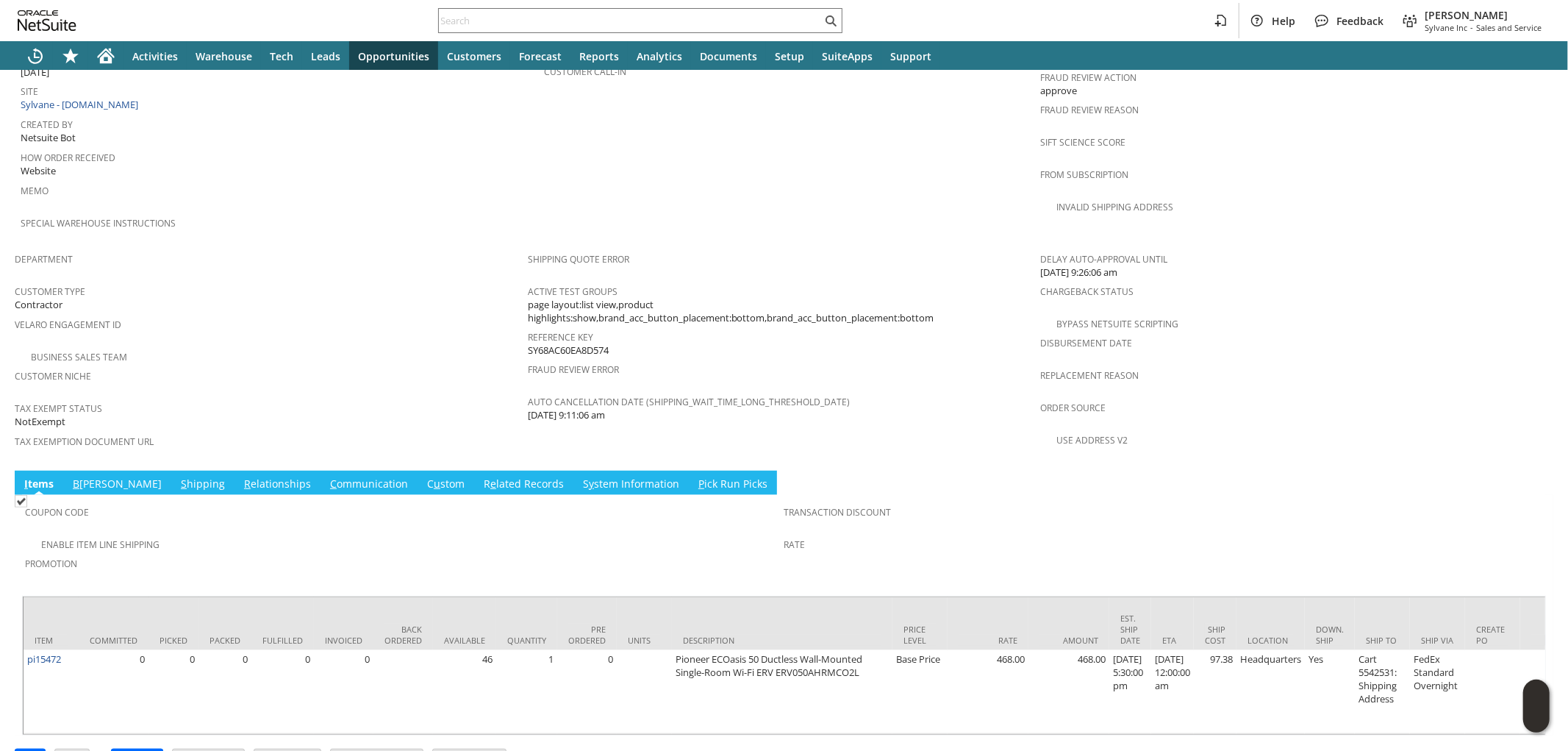
scroll to position [774, 0]
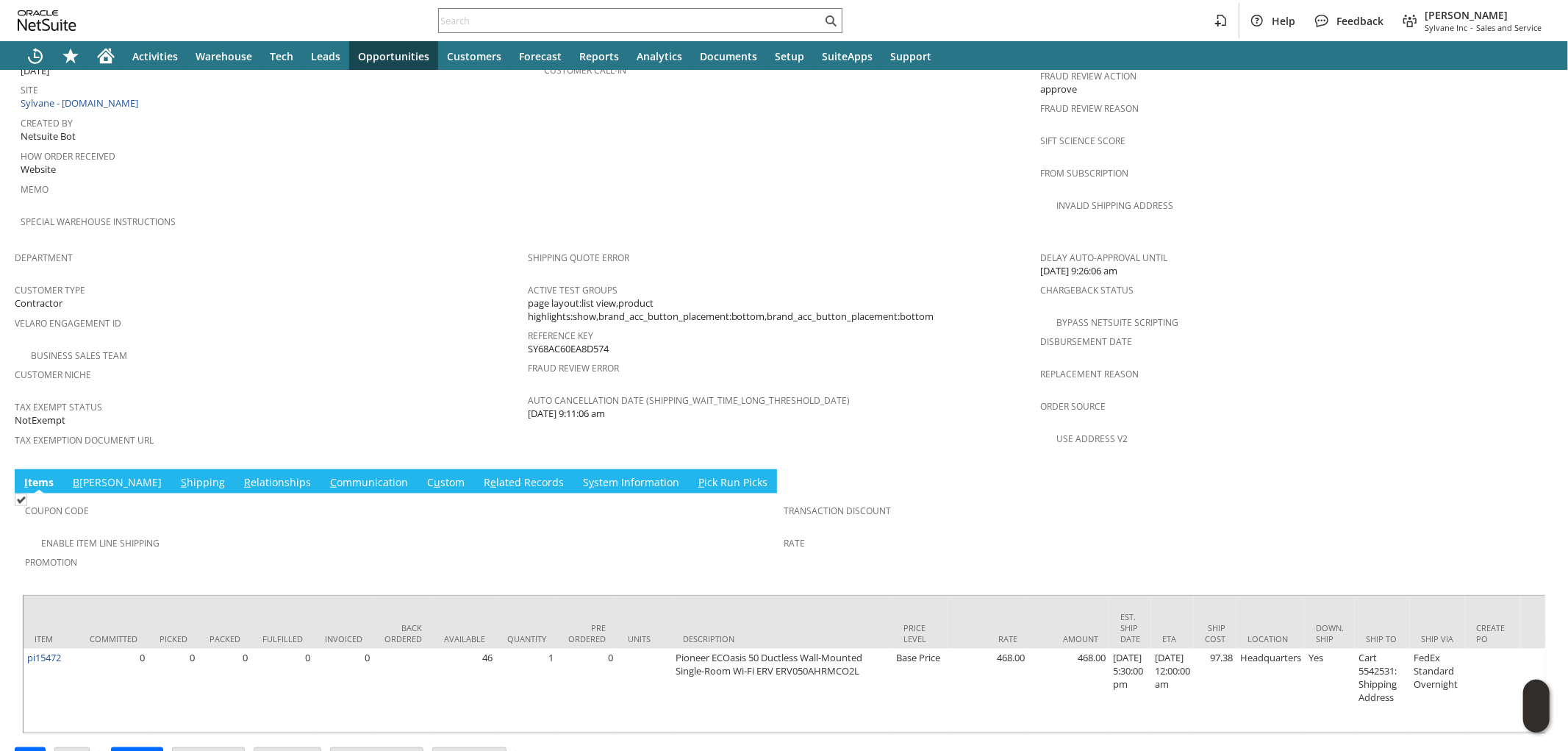
click at [94, 475] on link "B illing" at bounding box center [117, 483] width 97 height 16
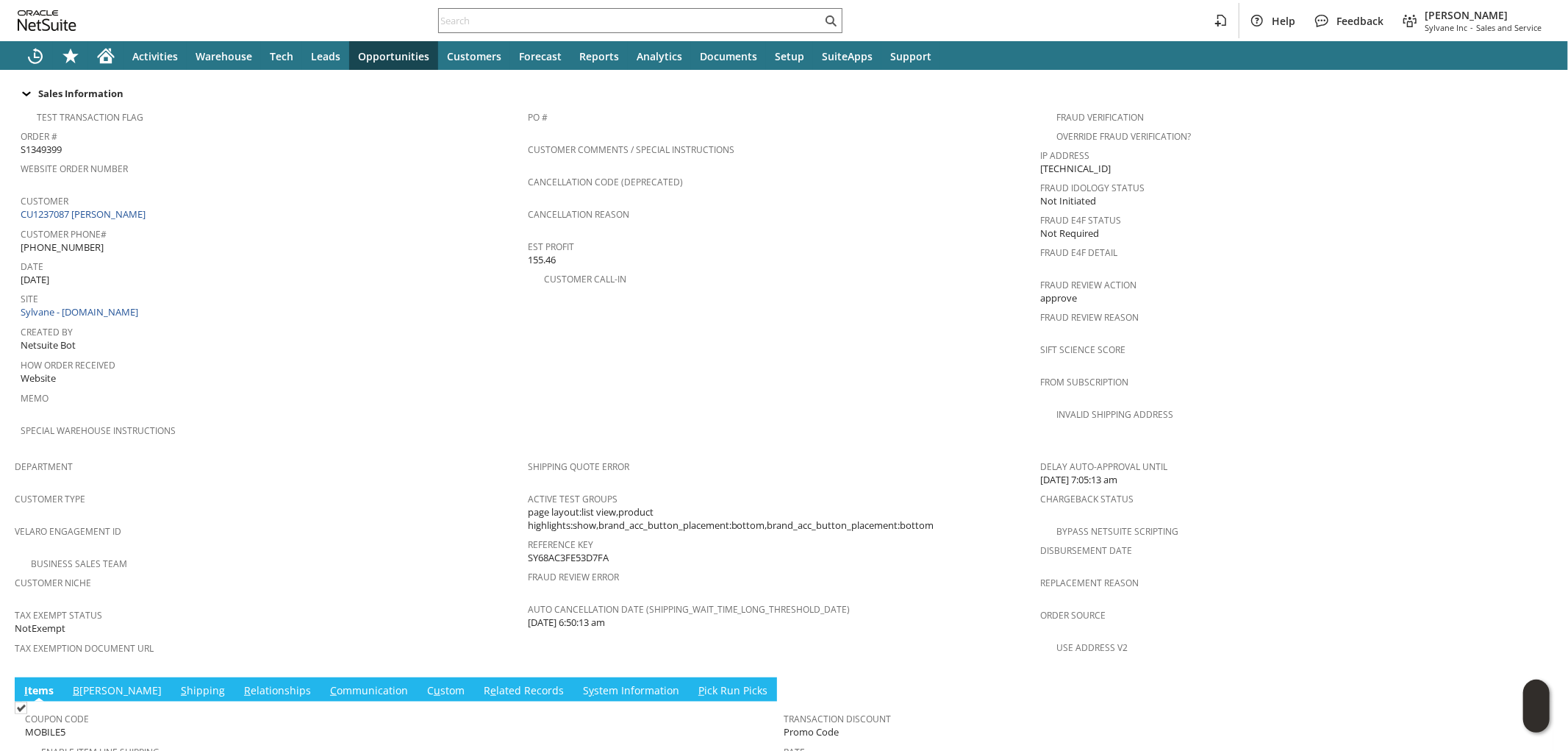
scroll to position [774, 0]
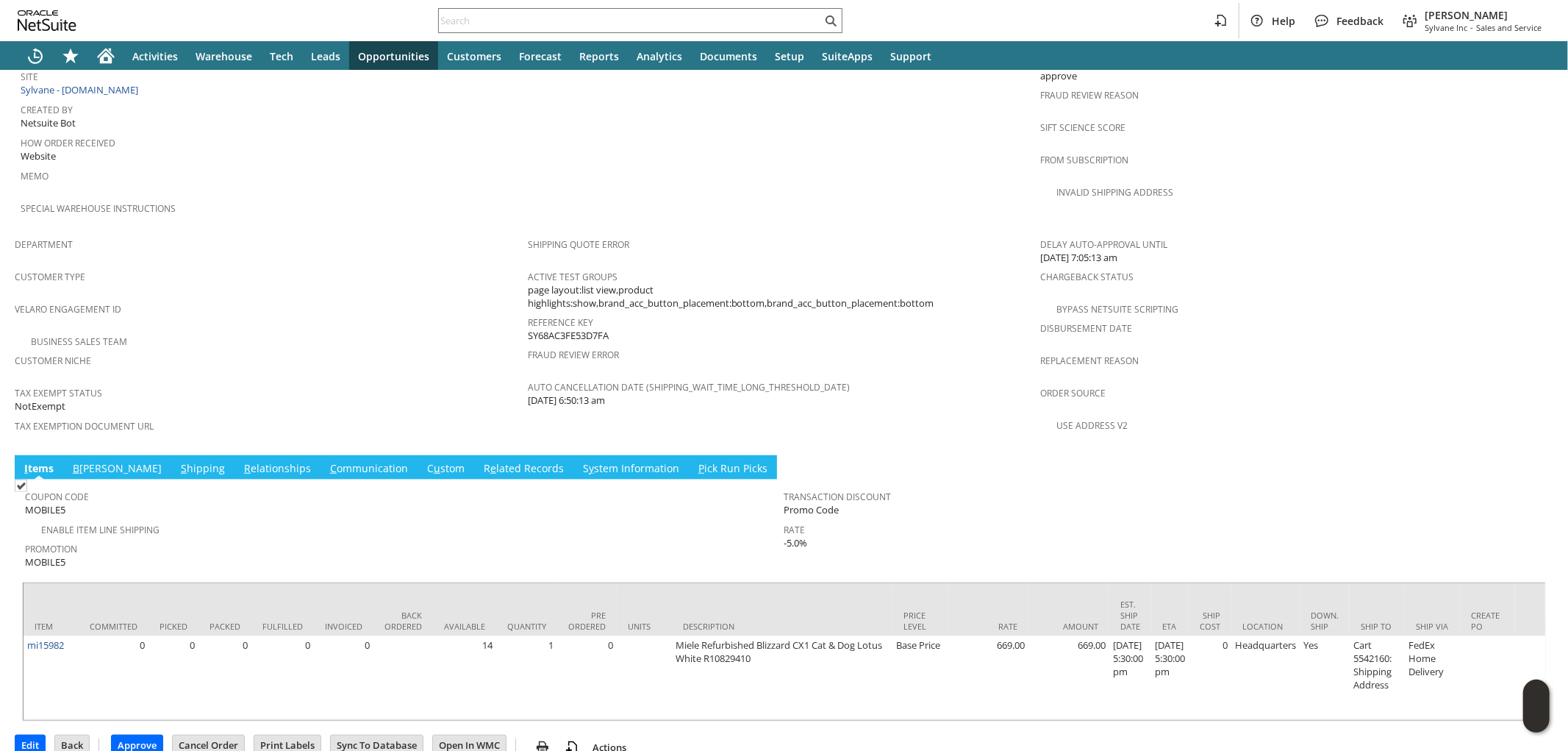
click at [177, 461] on link "S hipping" at bounding box center [202, 469] width 51 height 16
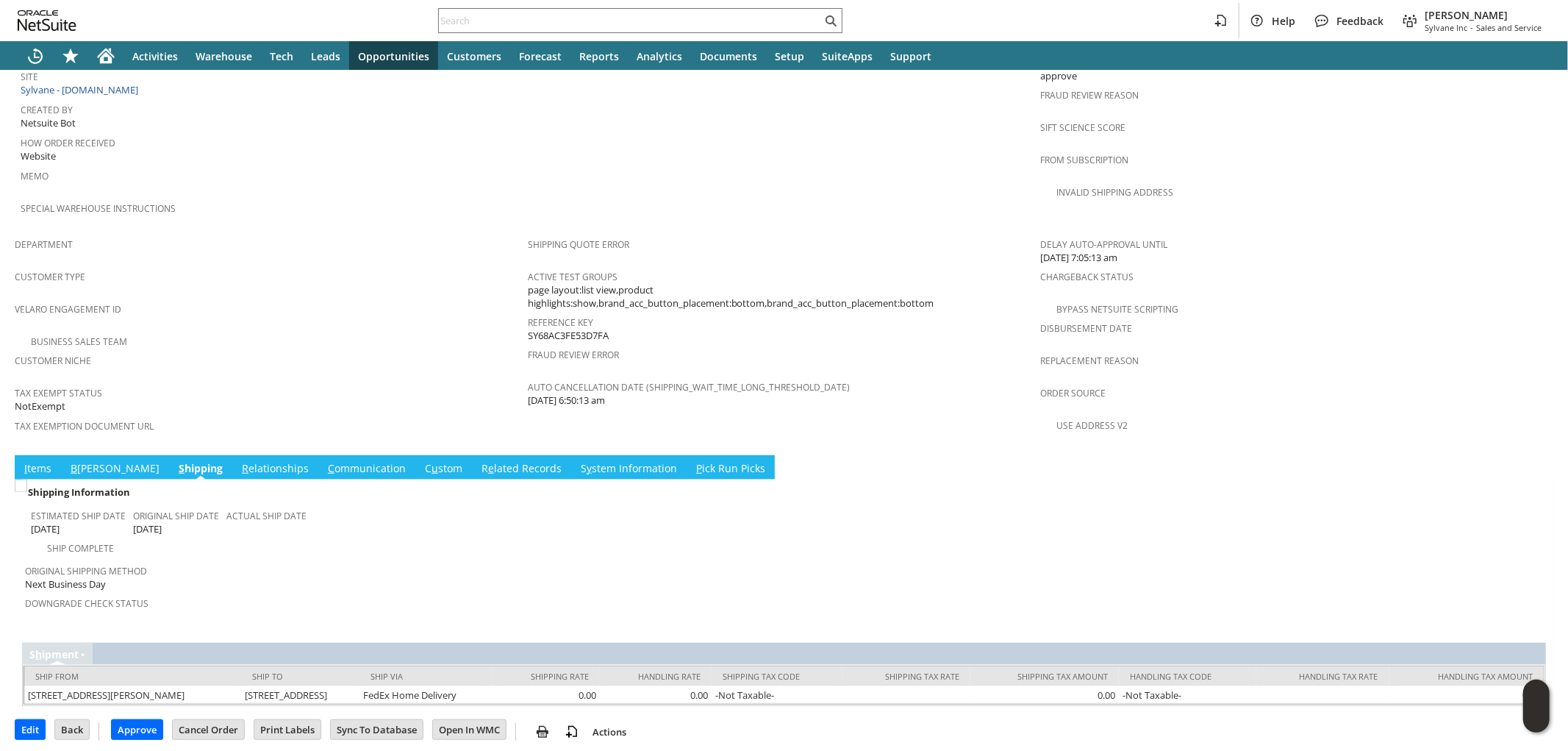
scroll to position [732, 0]
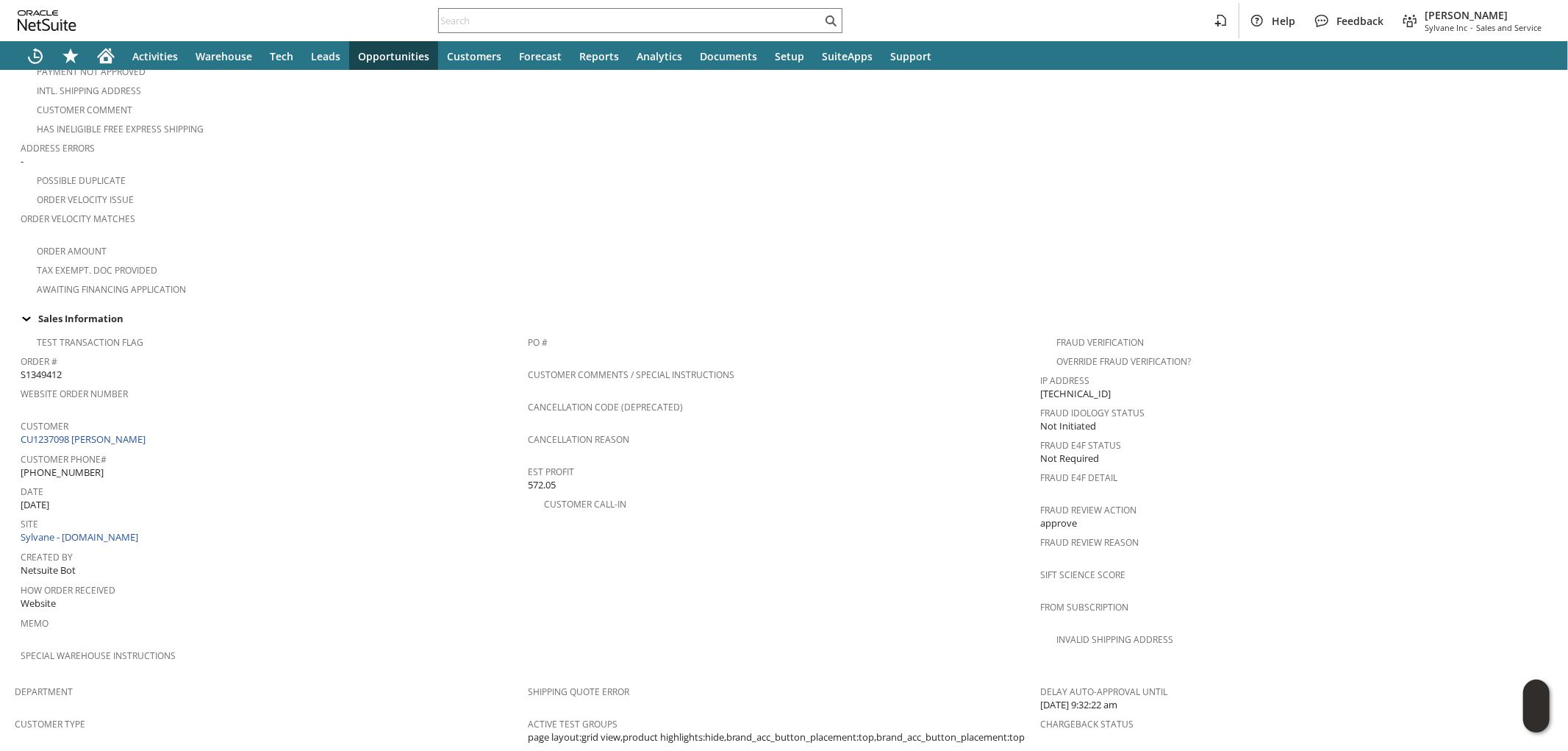
scroll to position [747, 0]
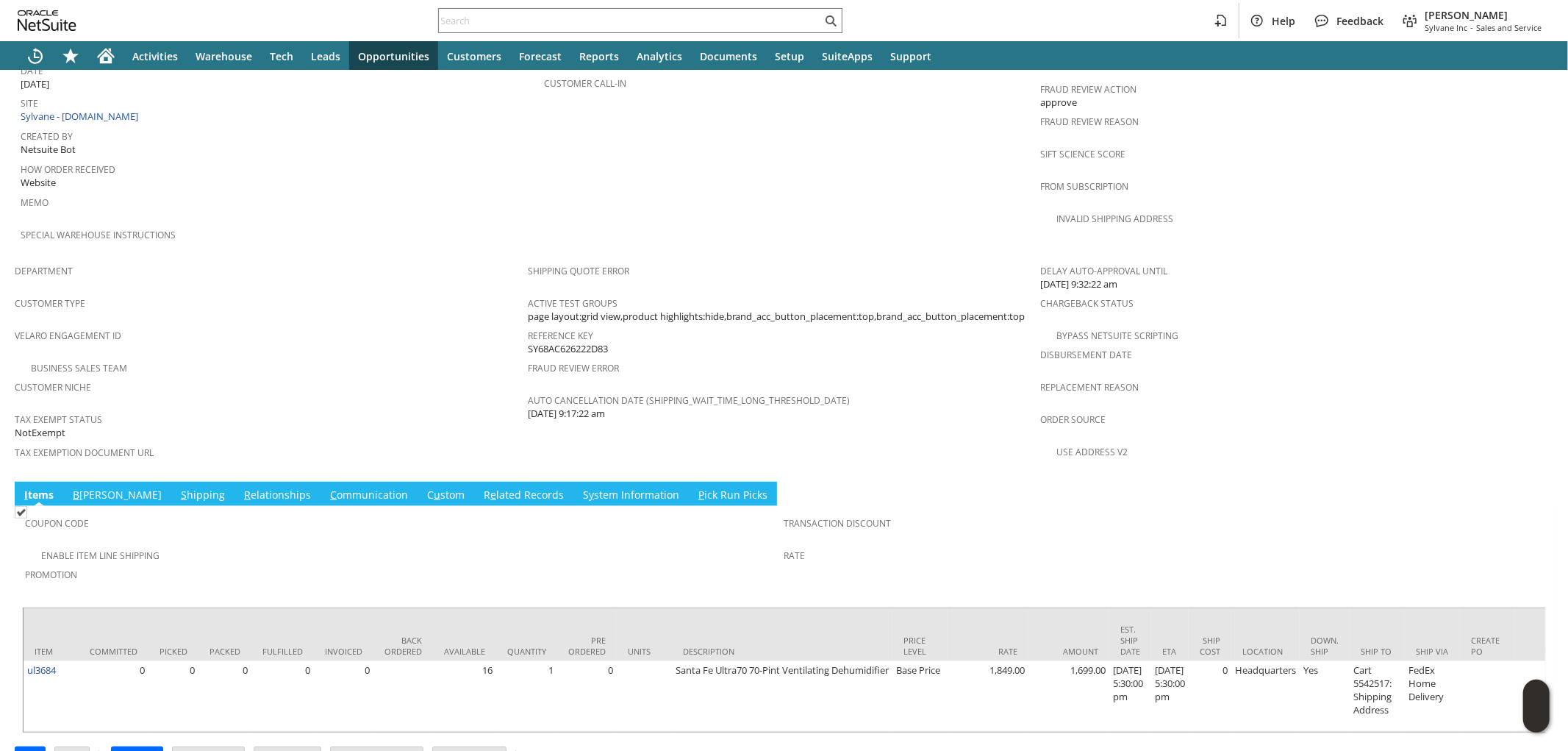
click at [177, 488] on link "S hipping" at bounding box center [202, 496] width 51 height 16
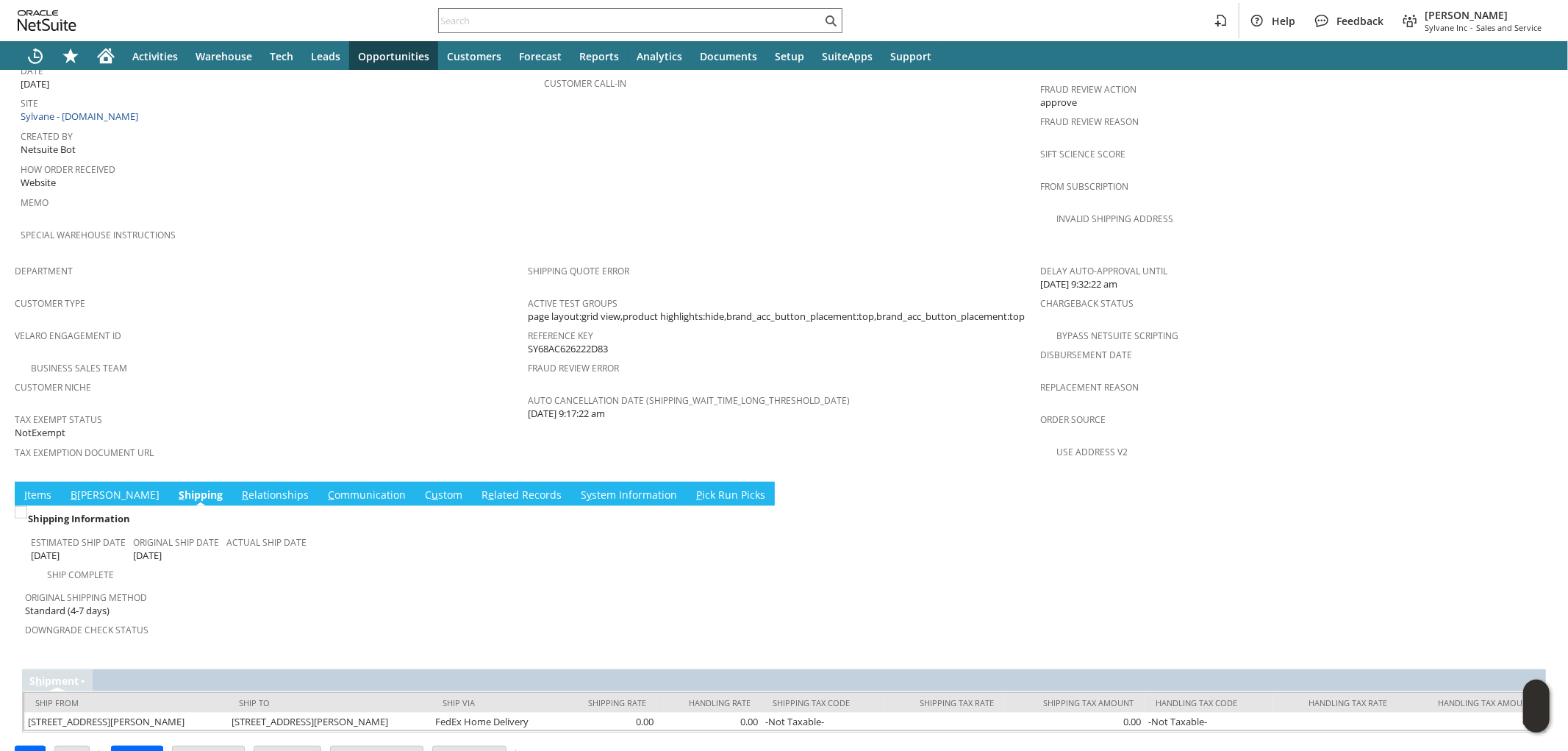
scroll to position [732, 0]
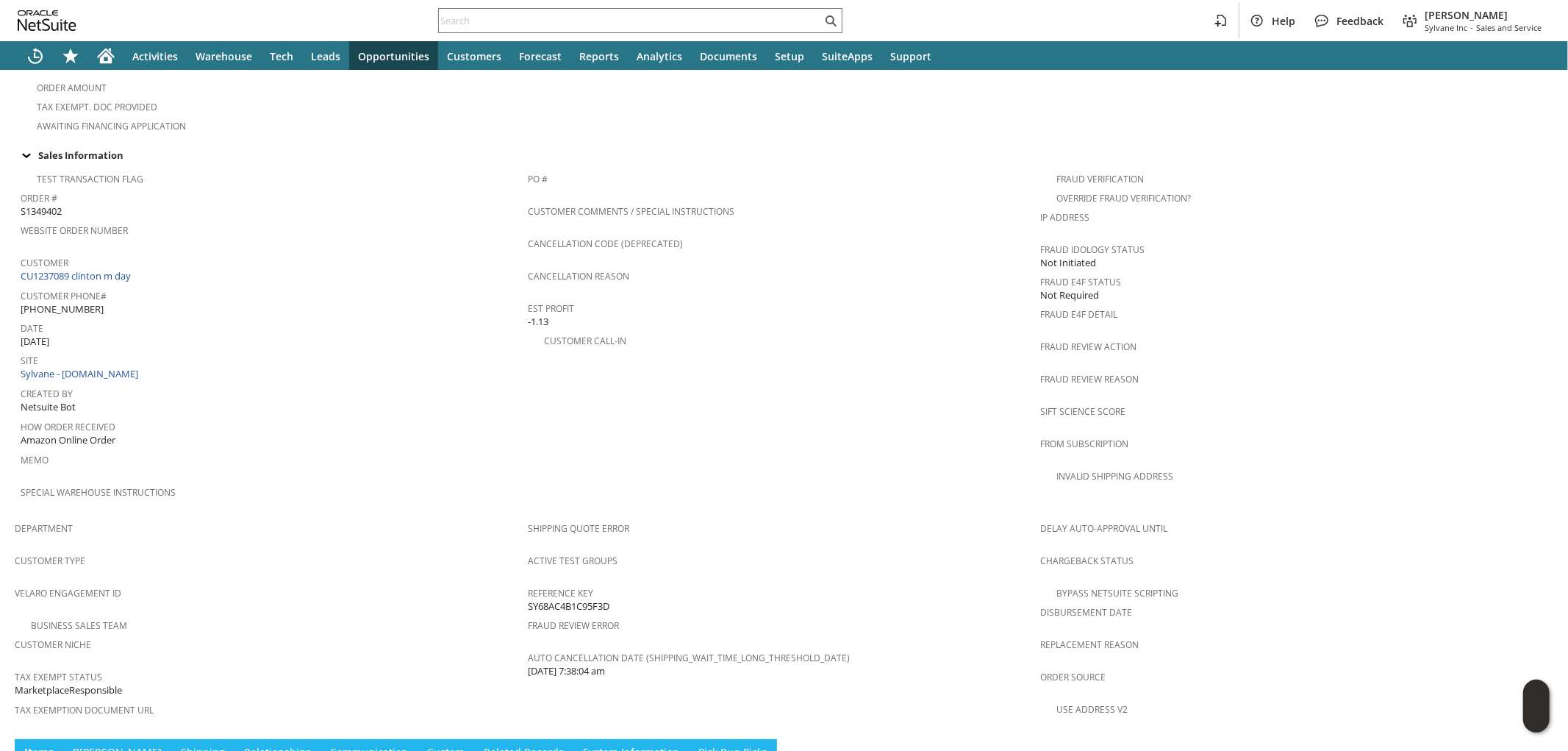
scroll to position [817, 0]
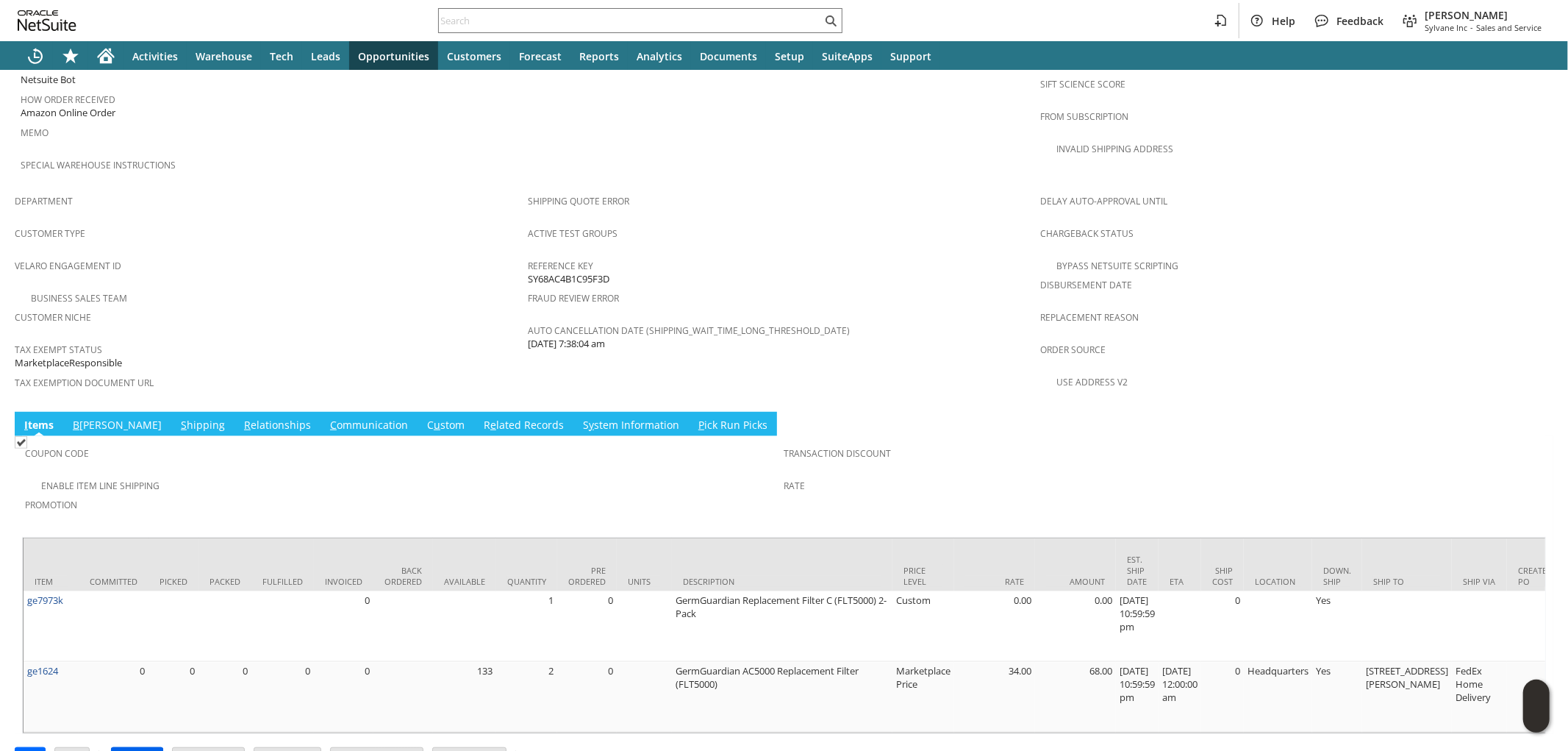
click at [149, 748] on input "Approve" at bounding box center [137, 758] width 51 height 19
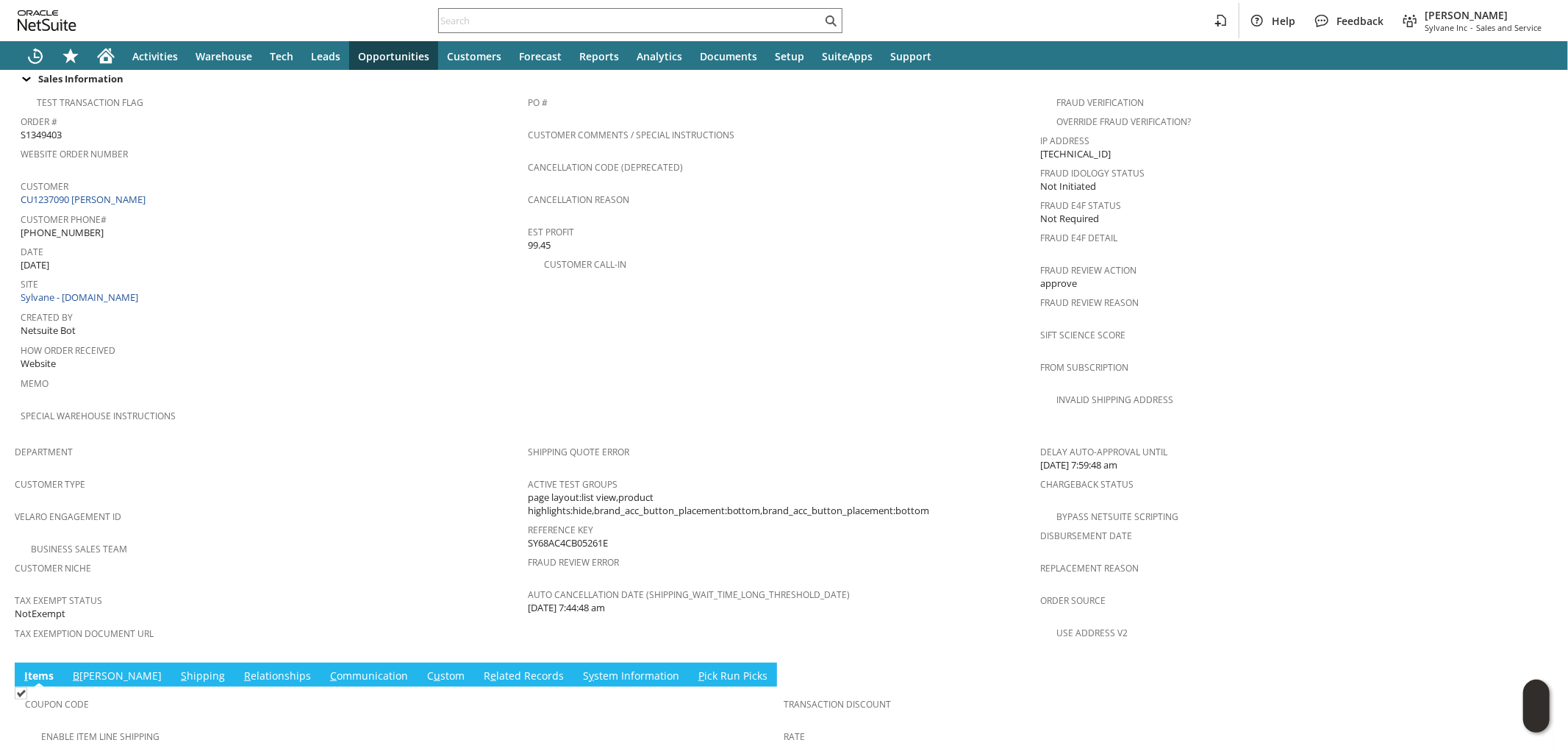
scroll to position [761, 0]
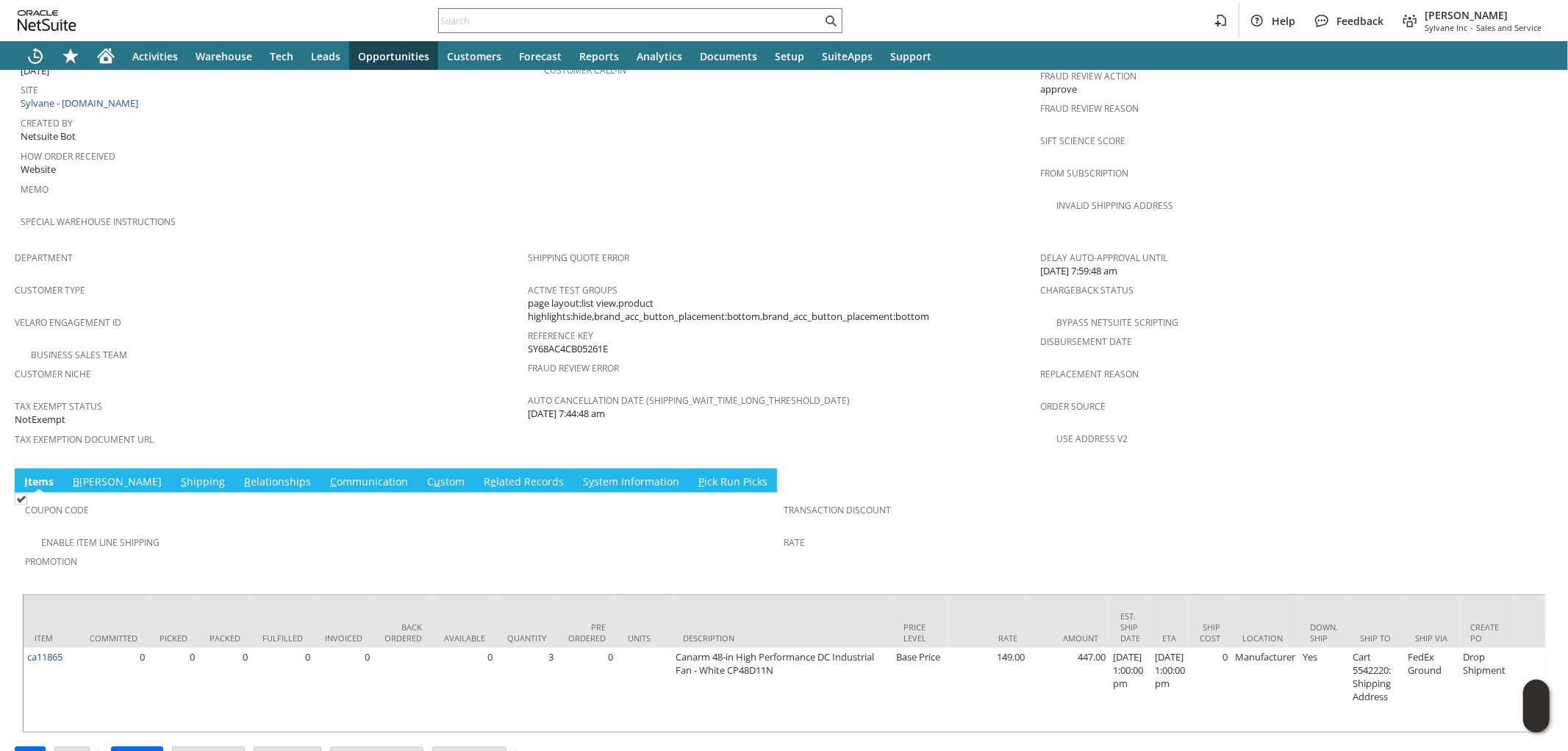
click at [177, 474] on link "S hipping" at bounding box center [202, 483] width 51 height 16
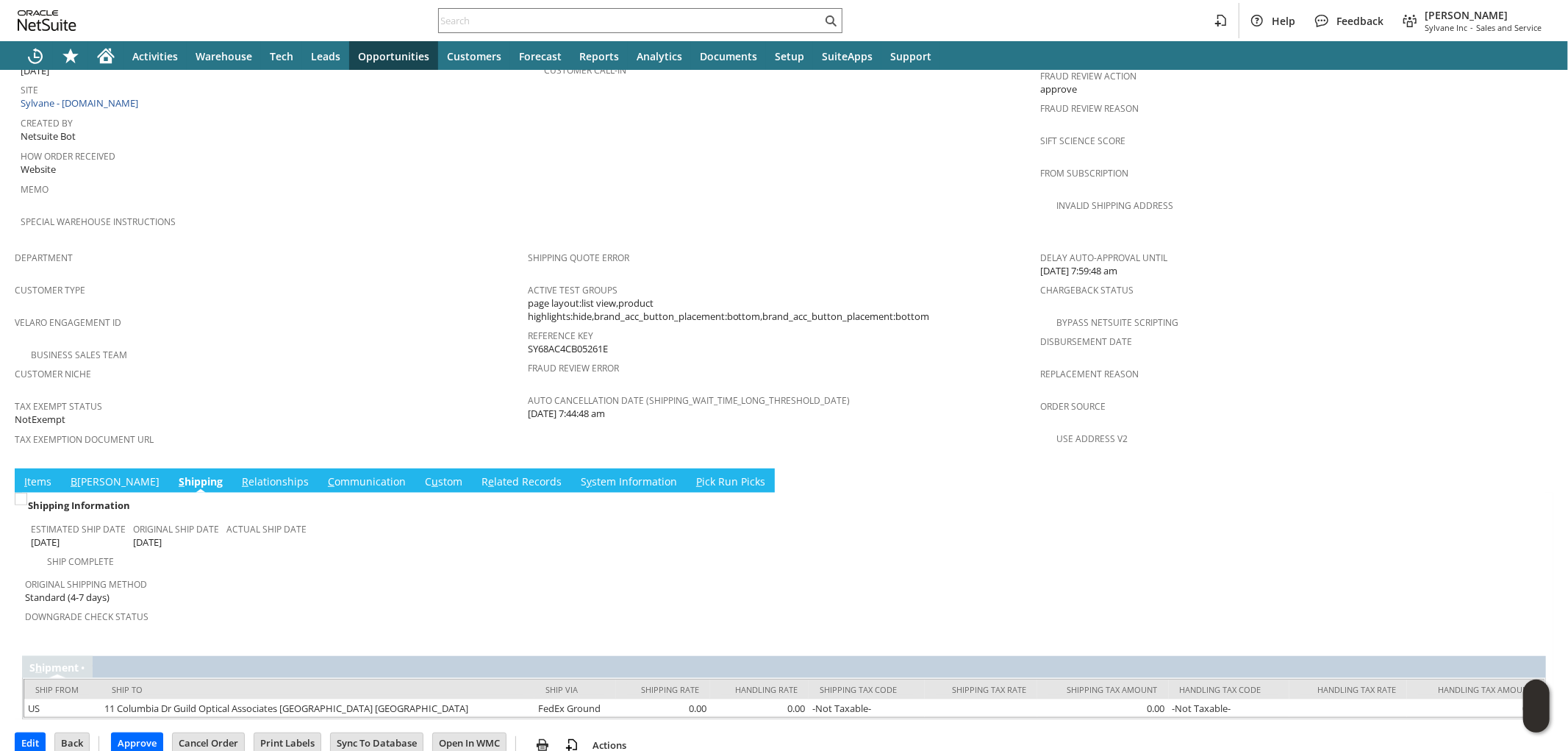
scroll to position [732, 0]
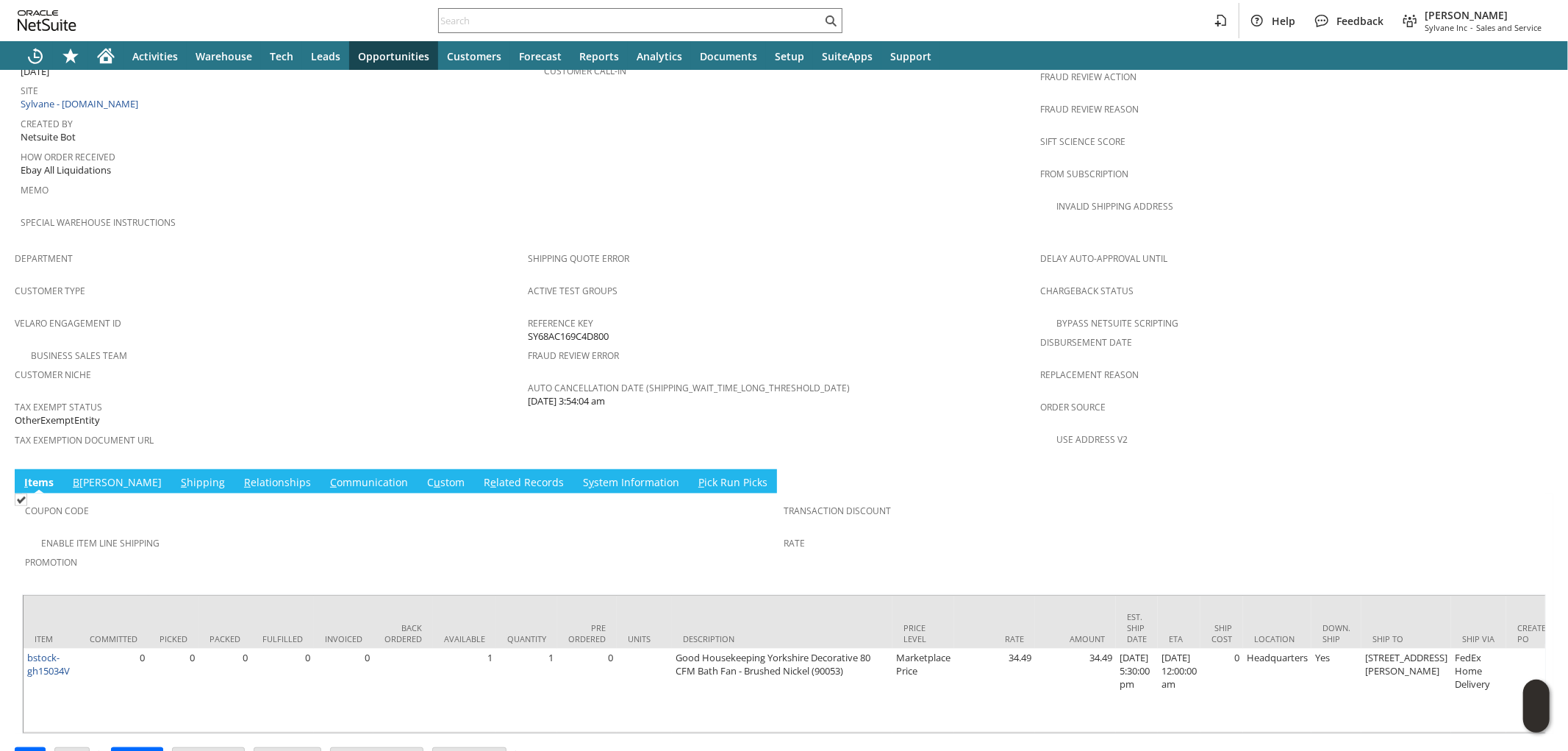
scroll to position [761, 0]
click at [177, 474] on link "S hipping" at bounding box center [202, 483] width 51 height 16
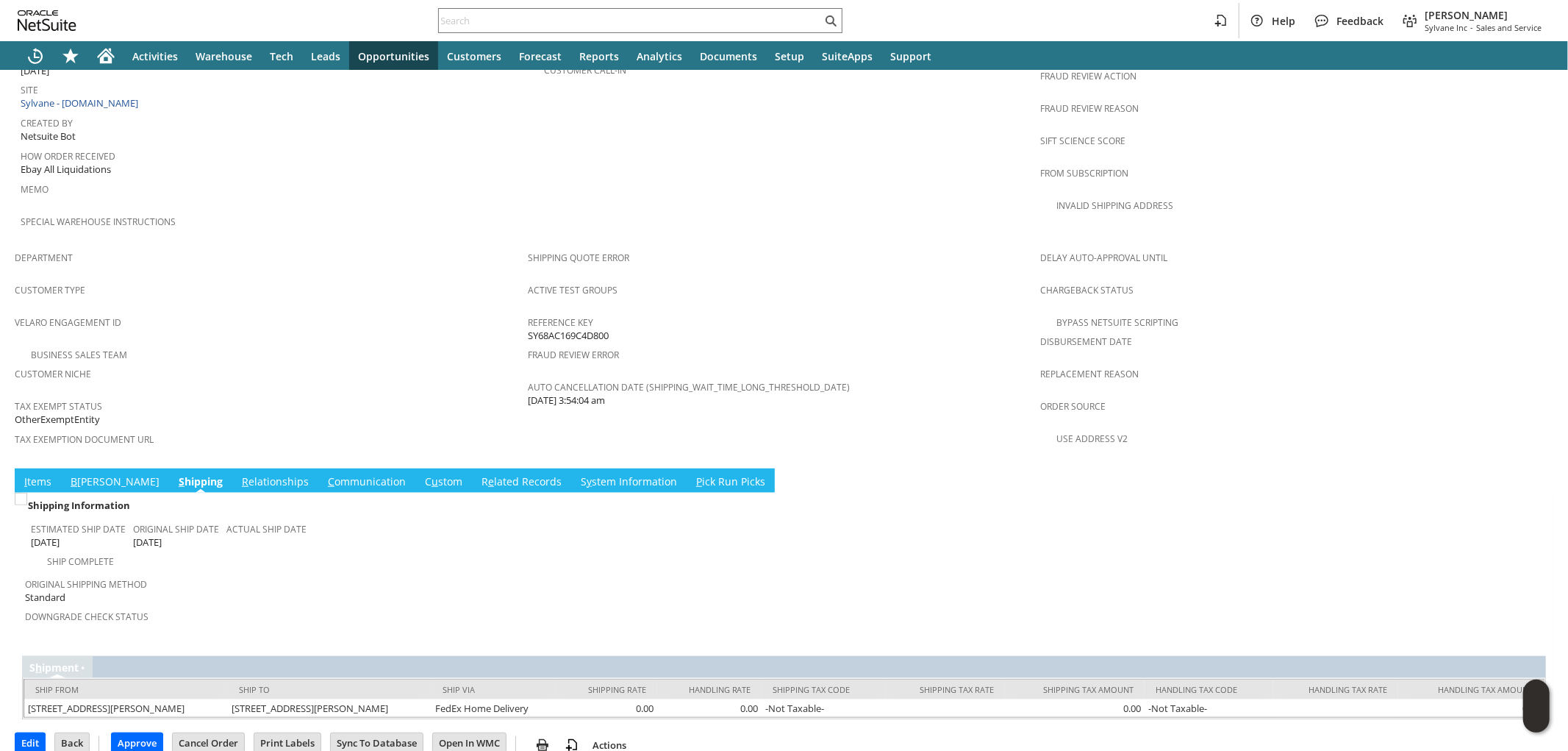
scroll to position [732, 0]
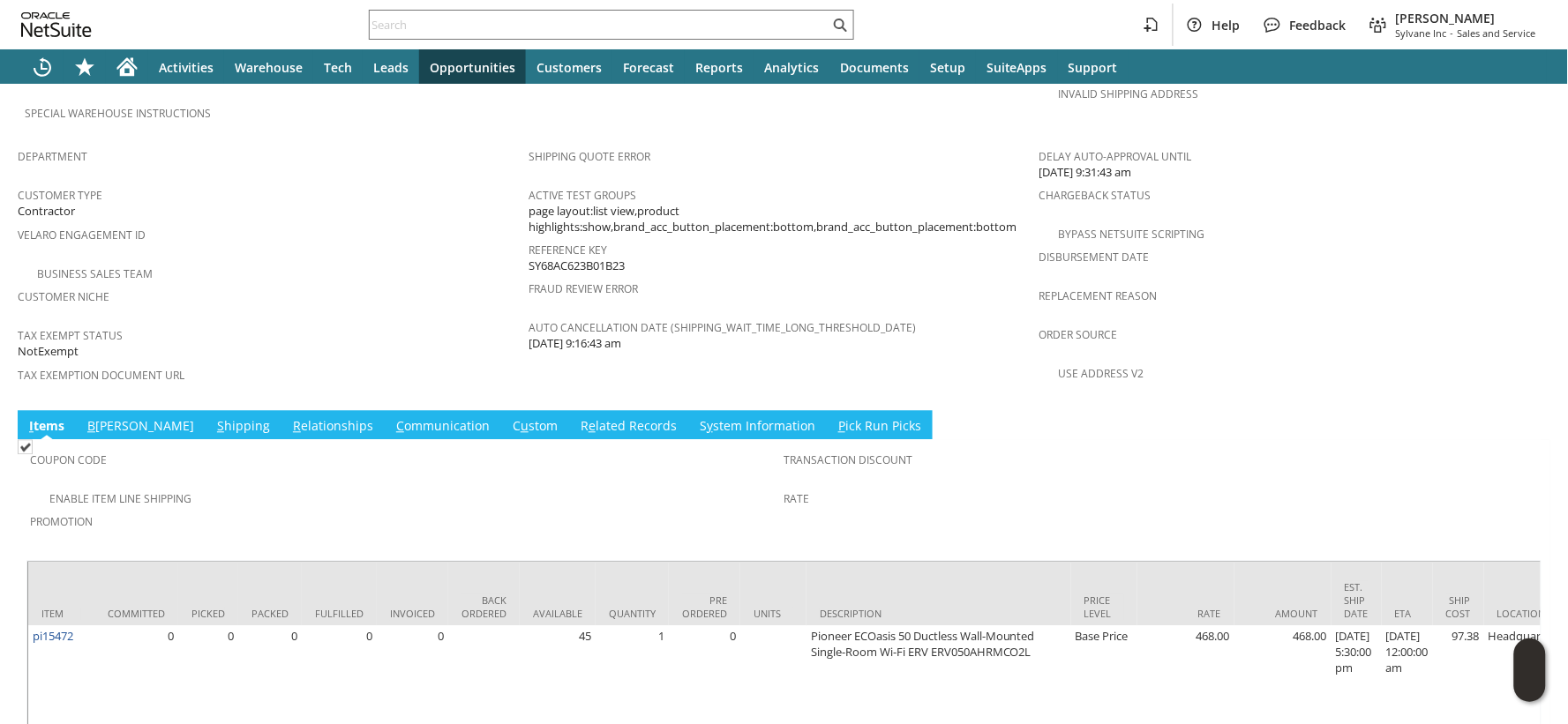
scroll to position [1105, 0]
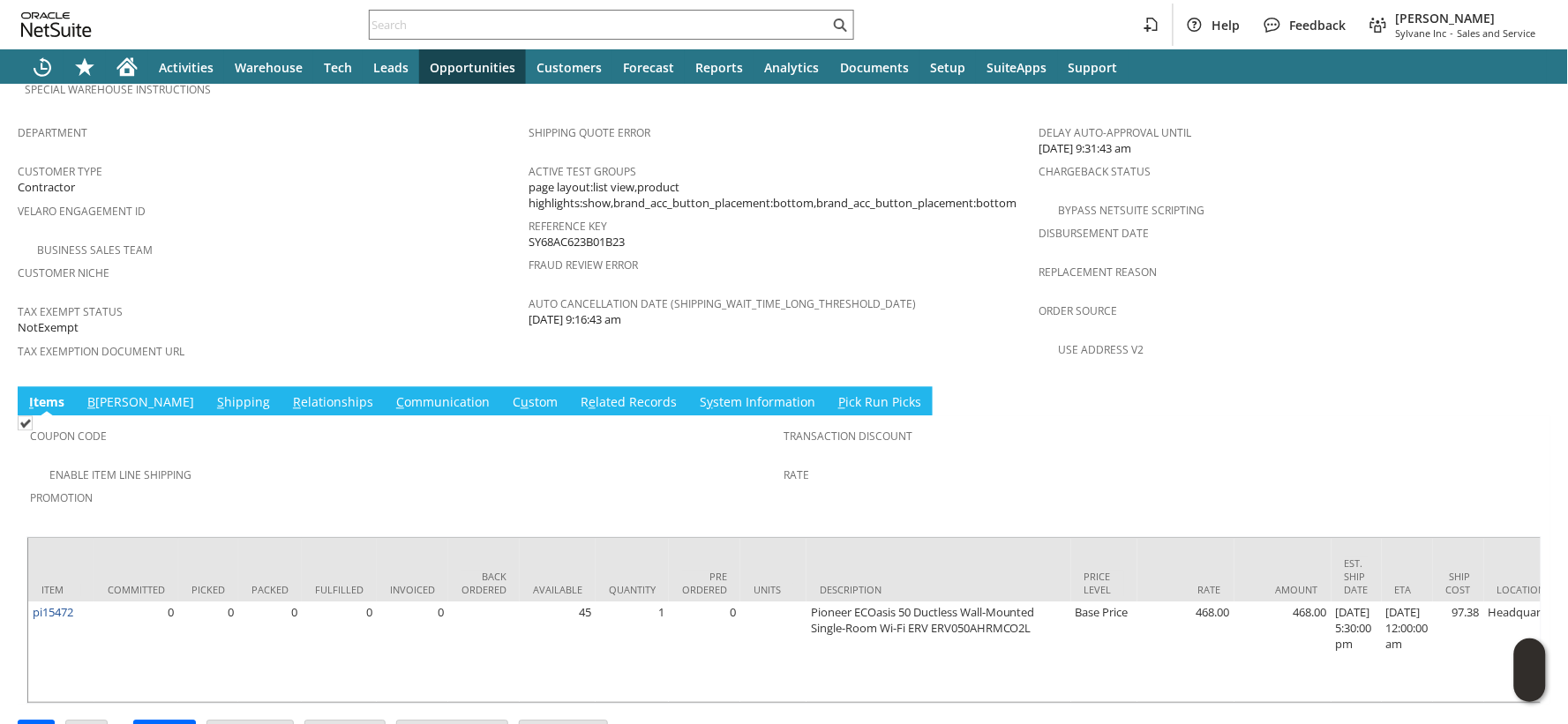
click at [212, 393] on link "S hipping" at bounding box center [243, 403] width 62 height 20
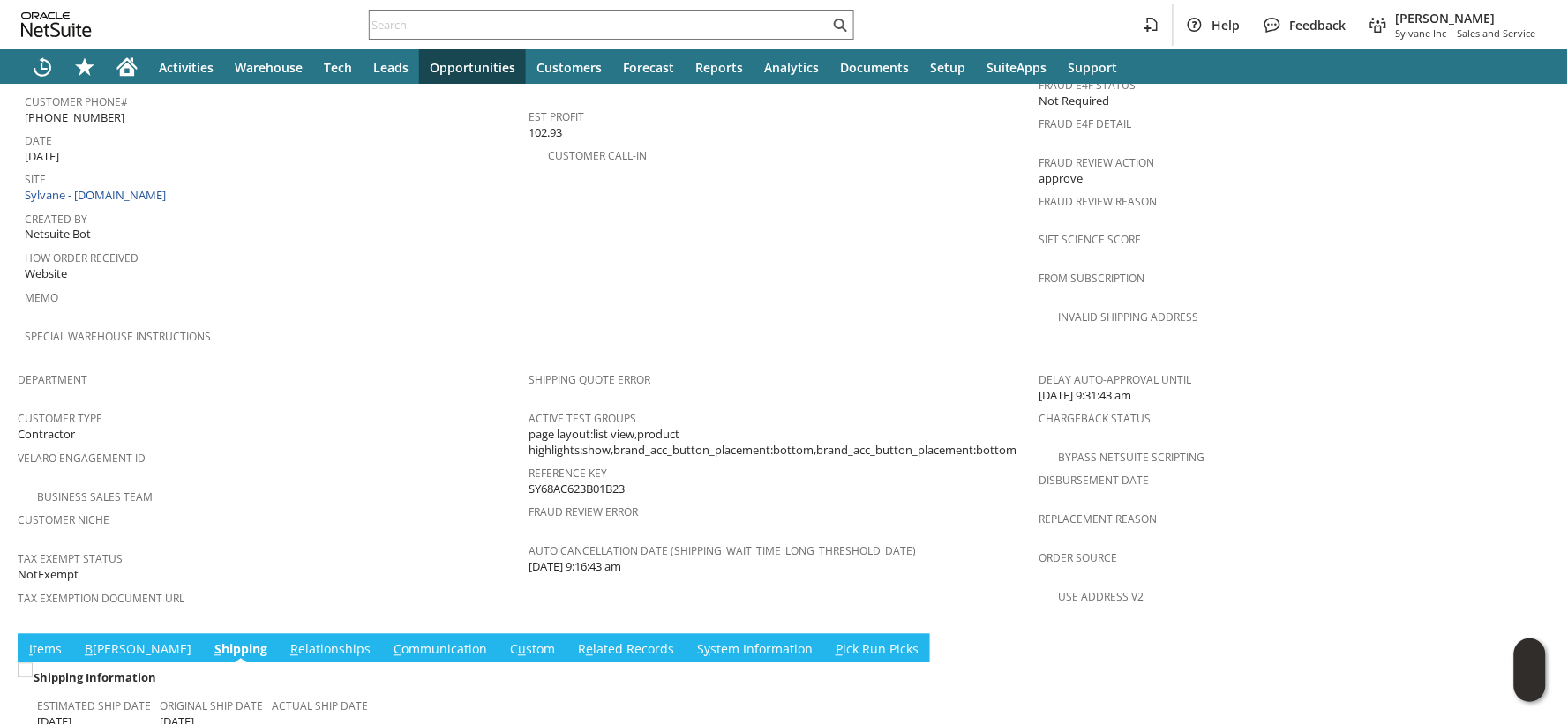
scroll to position [1099, 0]
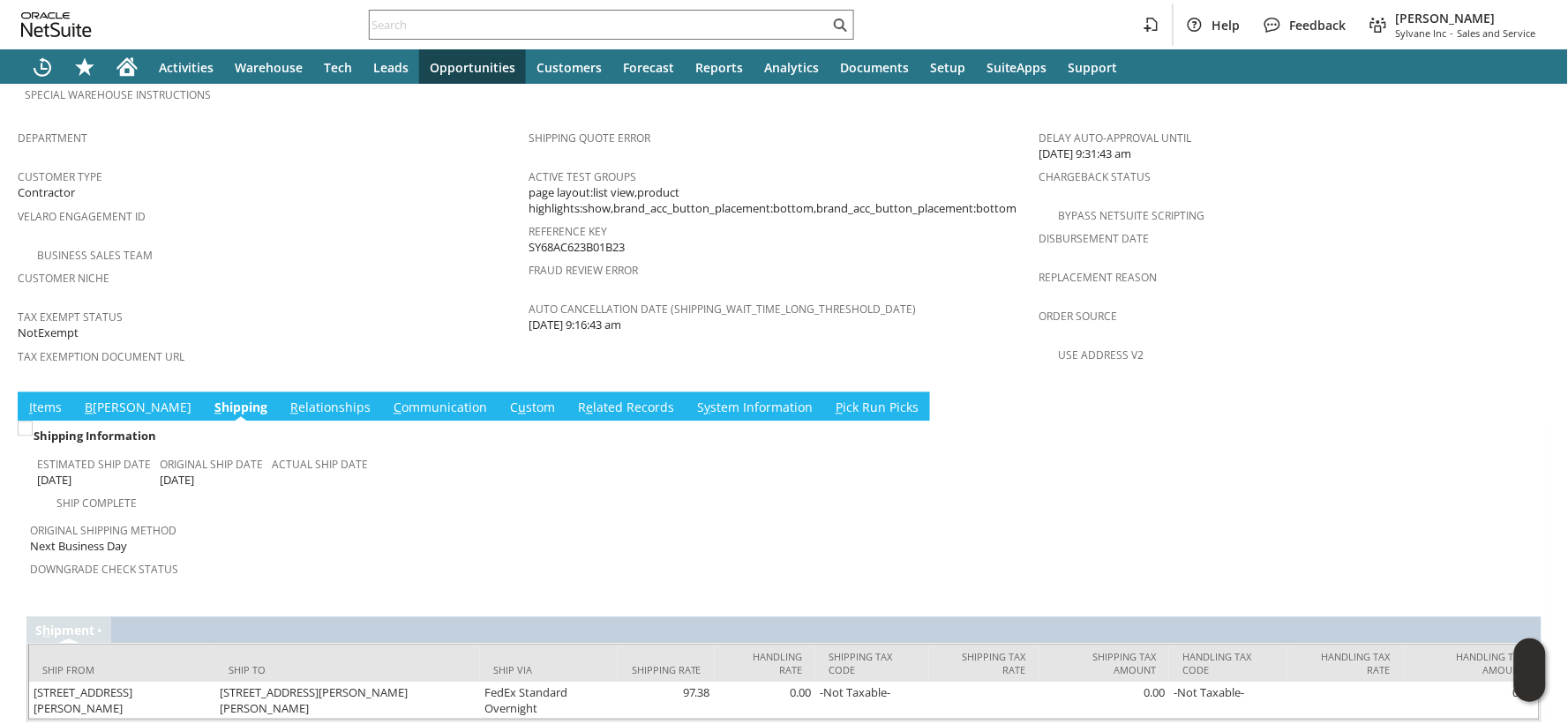
click at [389, 399] on link "C ommunication" at bounding box center [440, 408] width 103 height 20
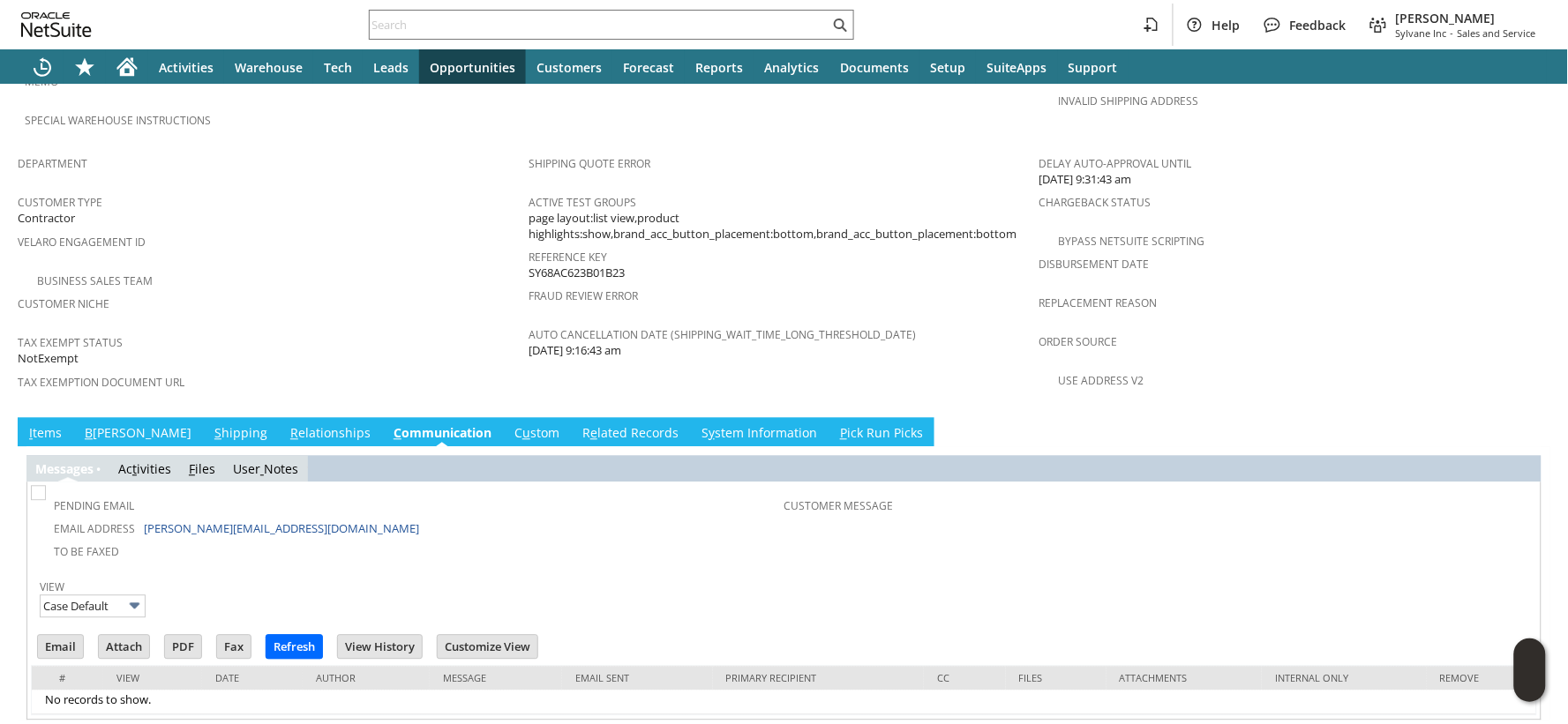
scroll to position [0, 0]
click at [54, 636] on input "Email" at bounding box center [61, 647] width 45 height 23
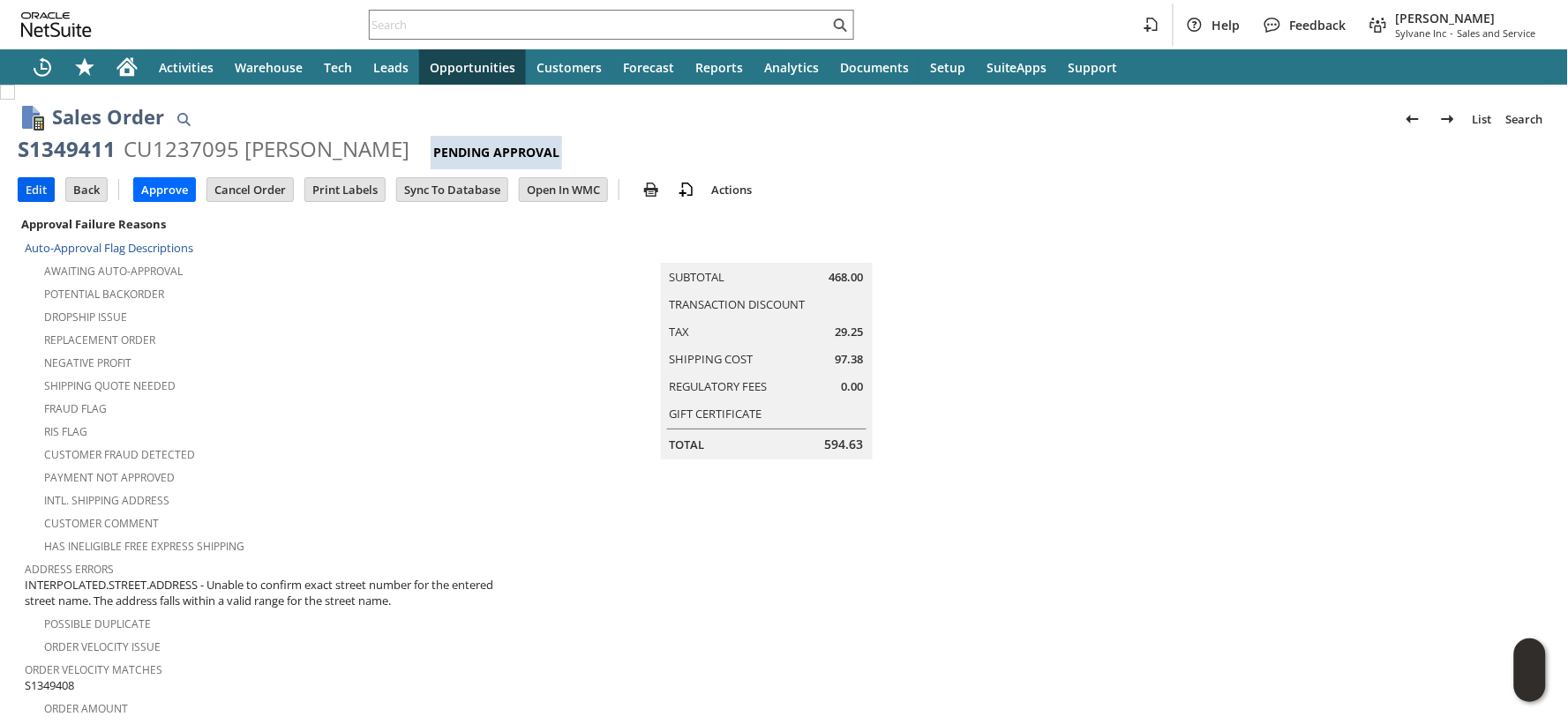
click at [32, 193] on input "Edit" at bounding box center [37, 190] width 36 height 23
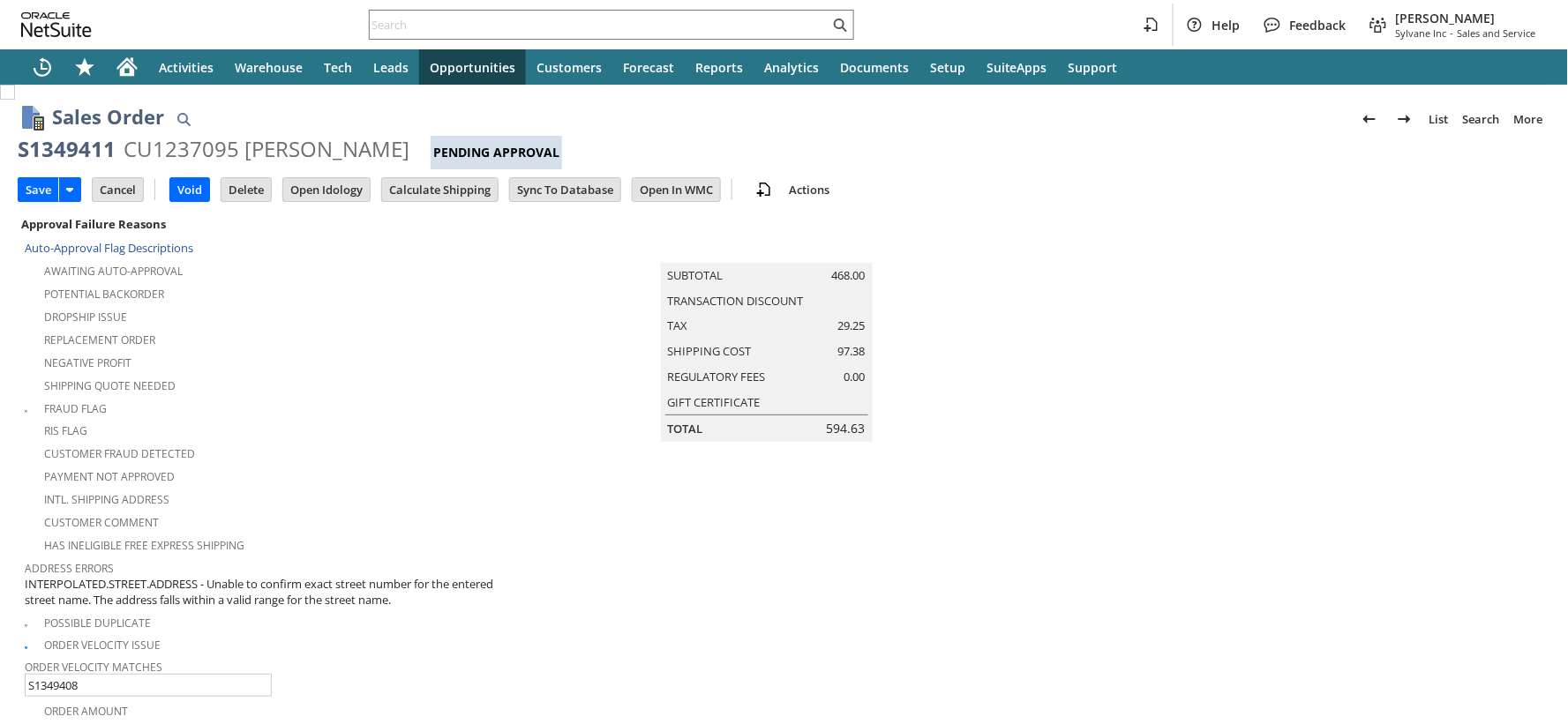
scroll to position [980, 0]
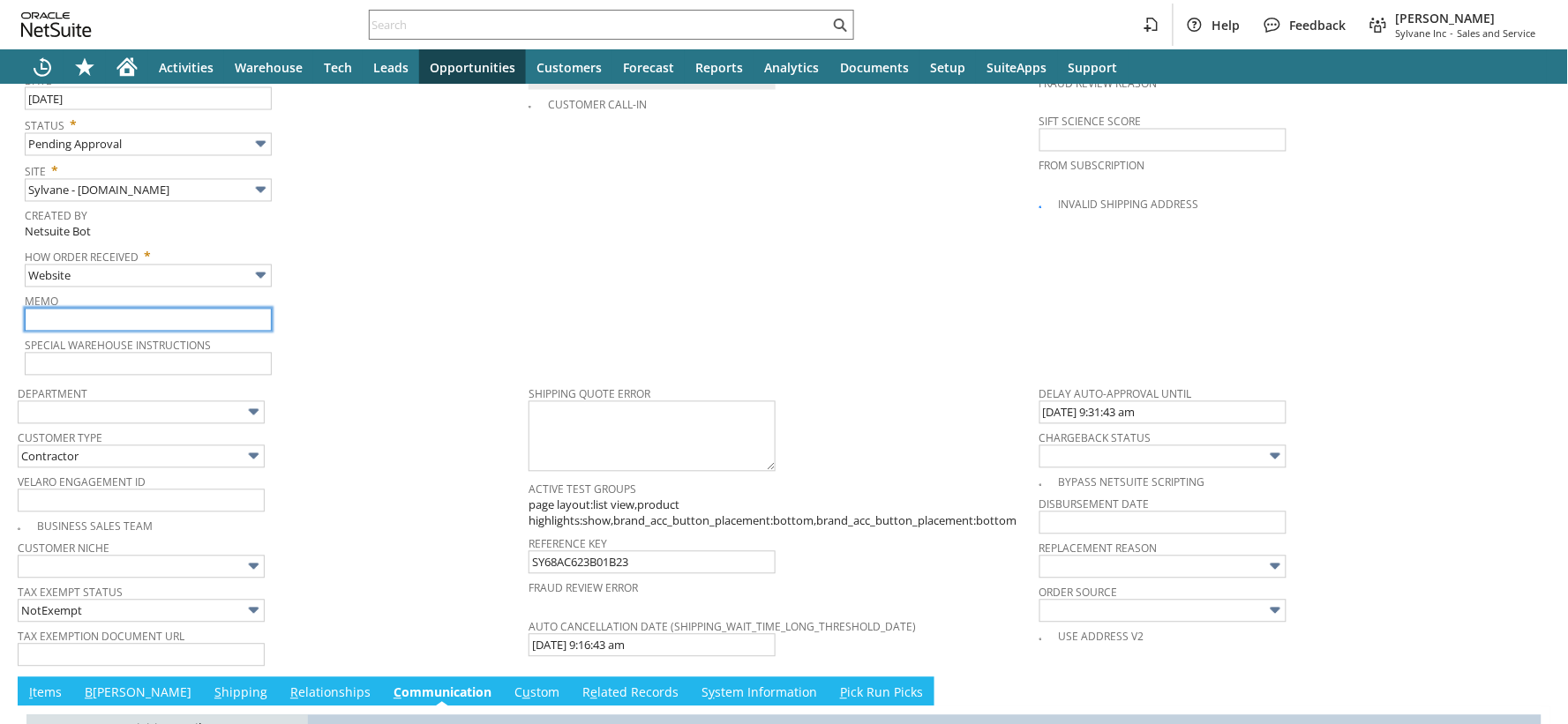
click at [75, 309] on input "text" at bounding box center [148, 320] width 247 height 23
type input "Emailed customer - possible duplicate"
click at [318, 338] on div "Special Warehouse Instructions" at bounding box center [272, 354] width 495 height 42
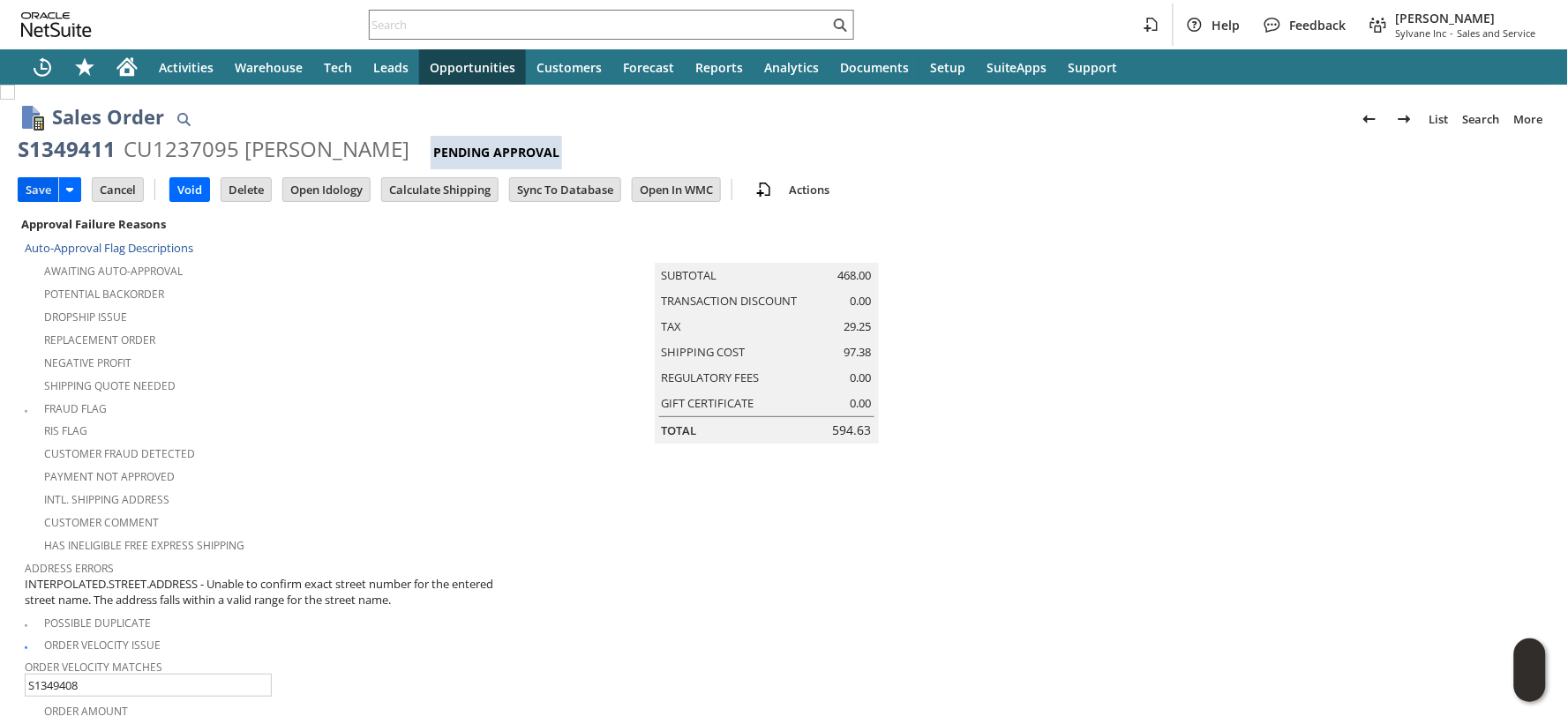
click at [30, 184] on input "Save" at bounding box center [38, 190] width 40 height 23
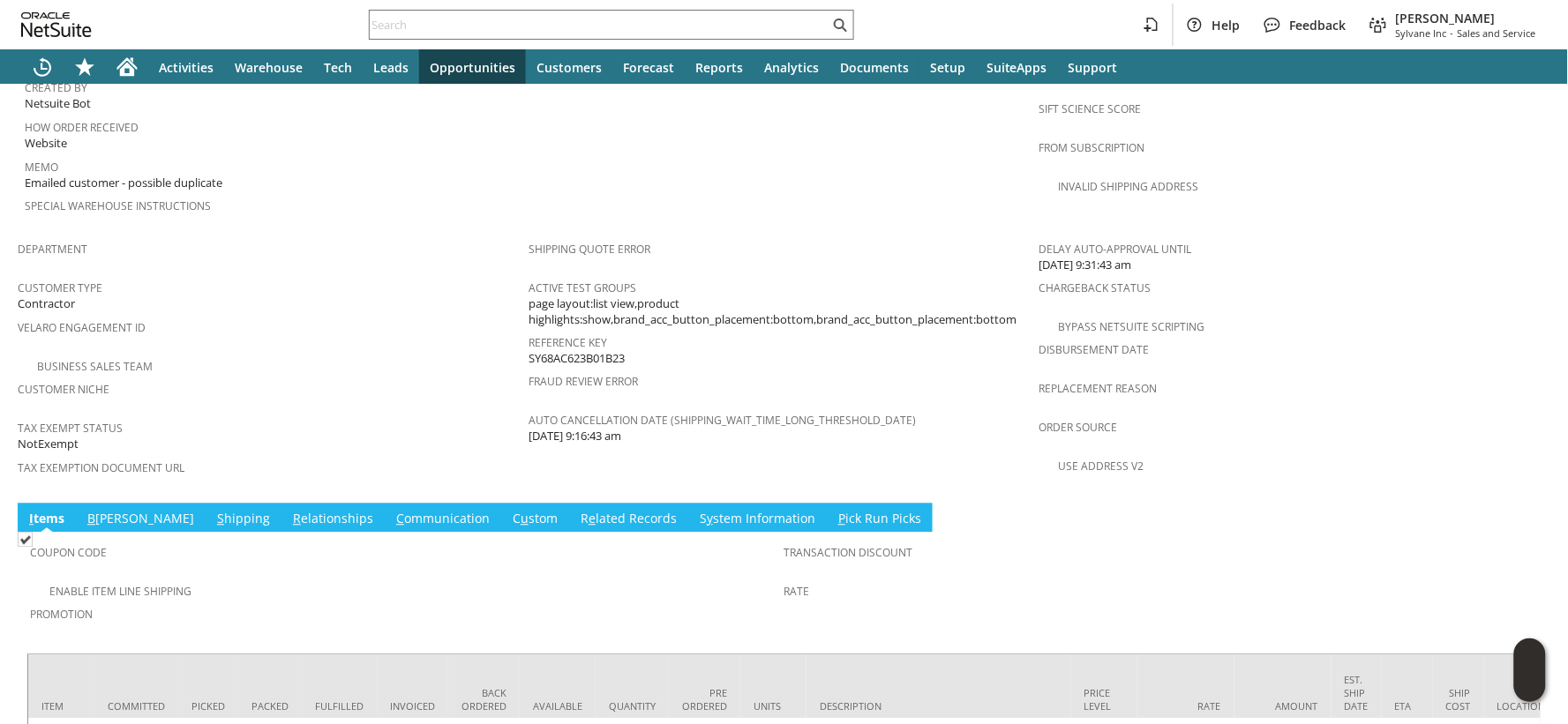
scroll to position [1173, 0]
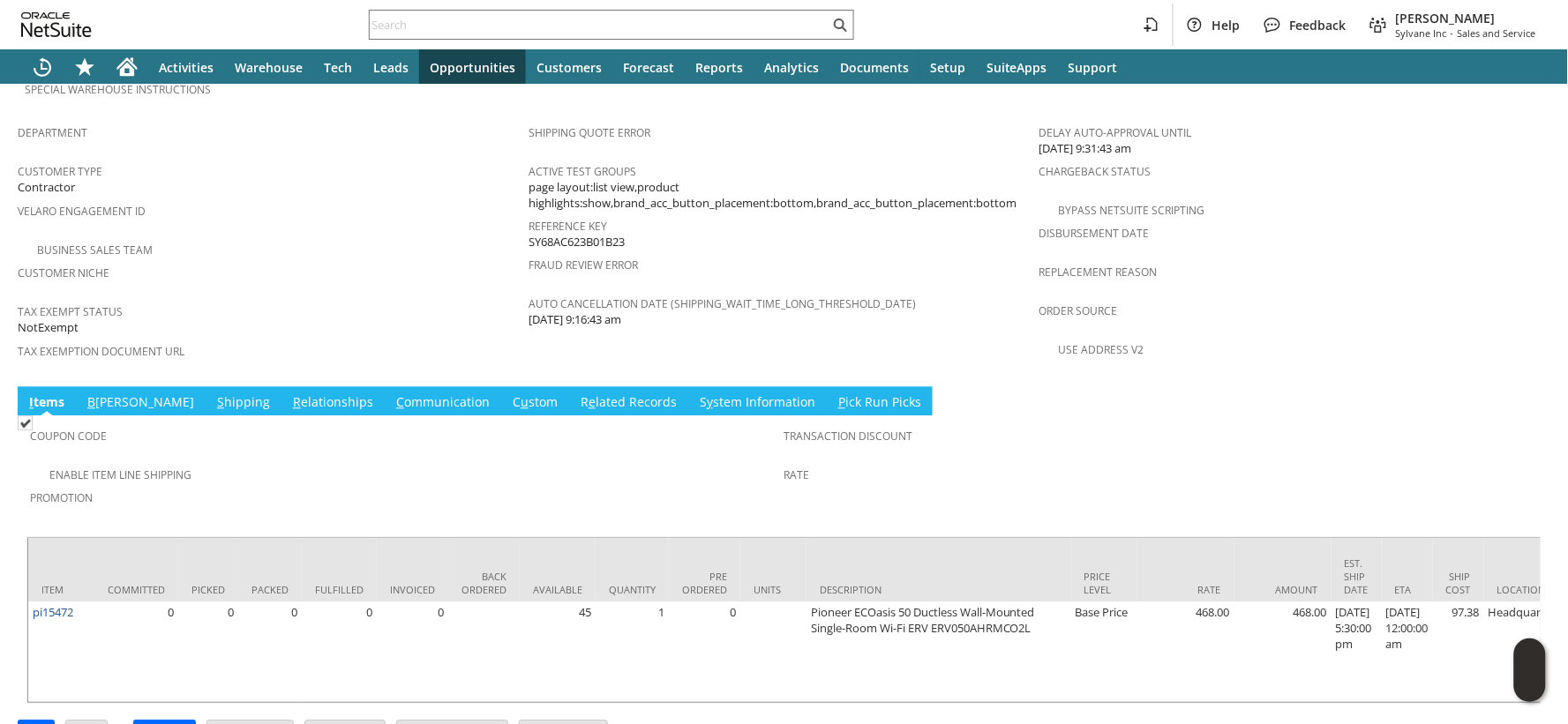
click at [106, 393] on link "B [PERSON_NAME]" at bounding box center [141, 403] width 116 height 20
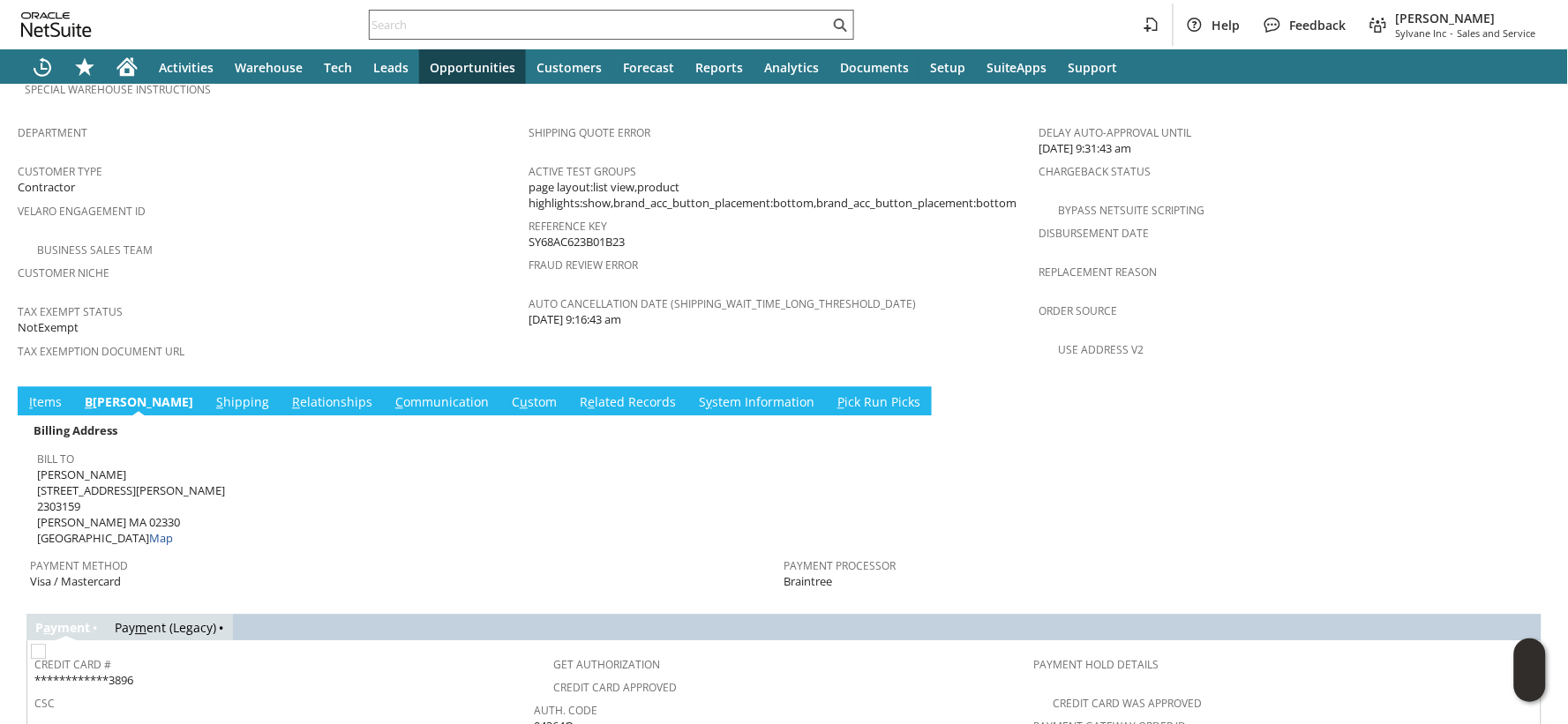
click at [488, 21] on input "text" at bounding box center [599, 25] width 459 height 21
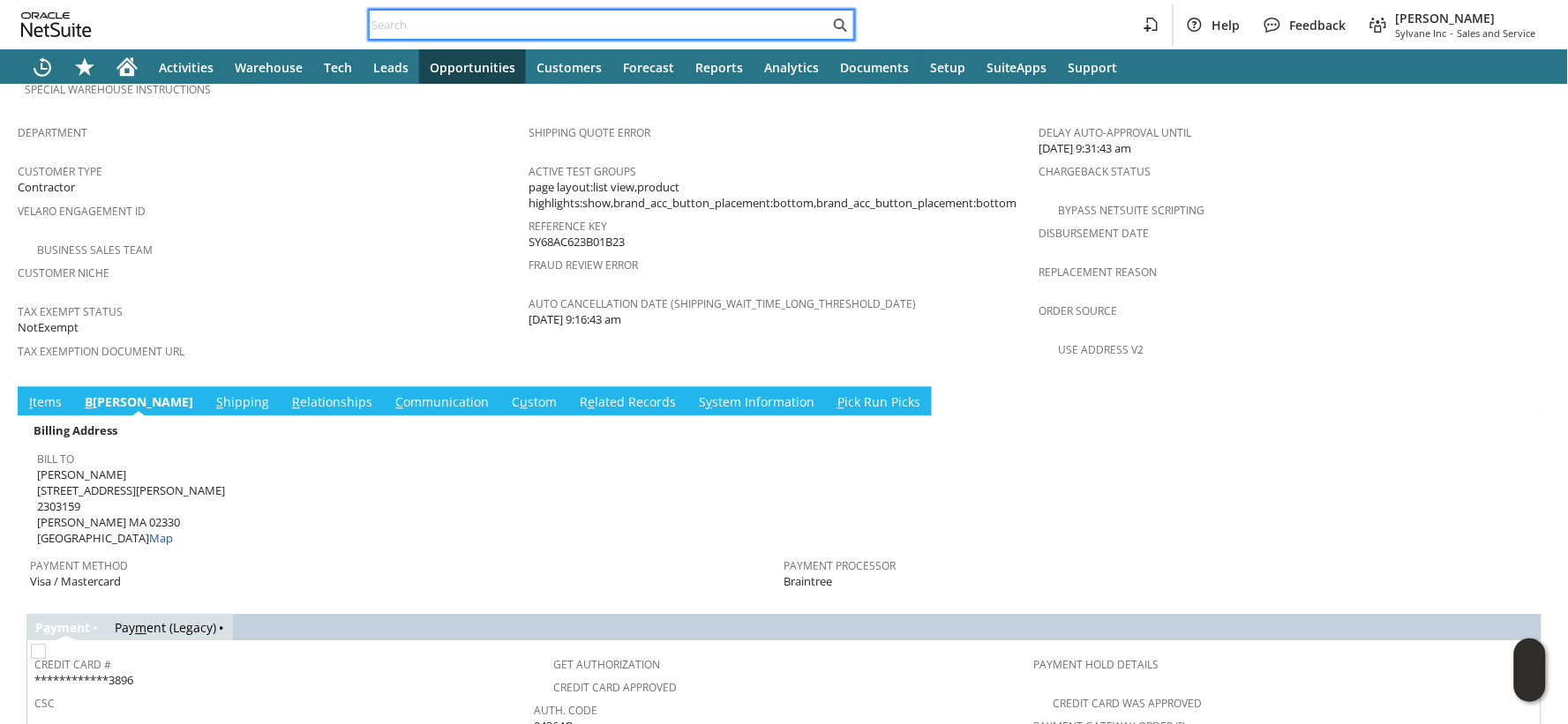
paste input "CU1236655"
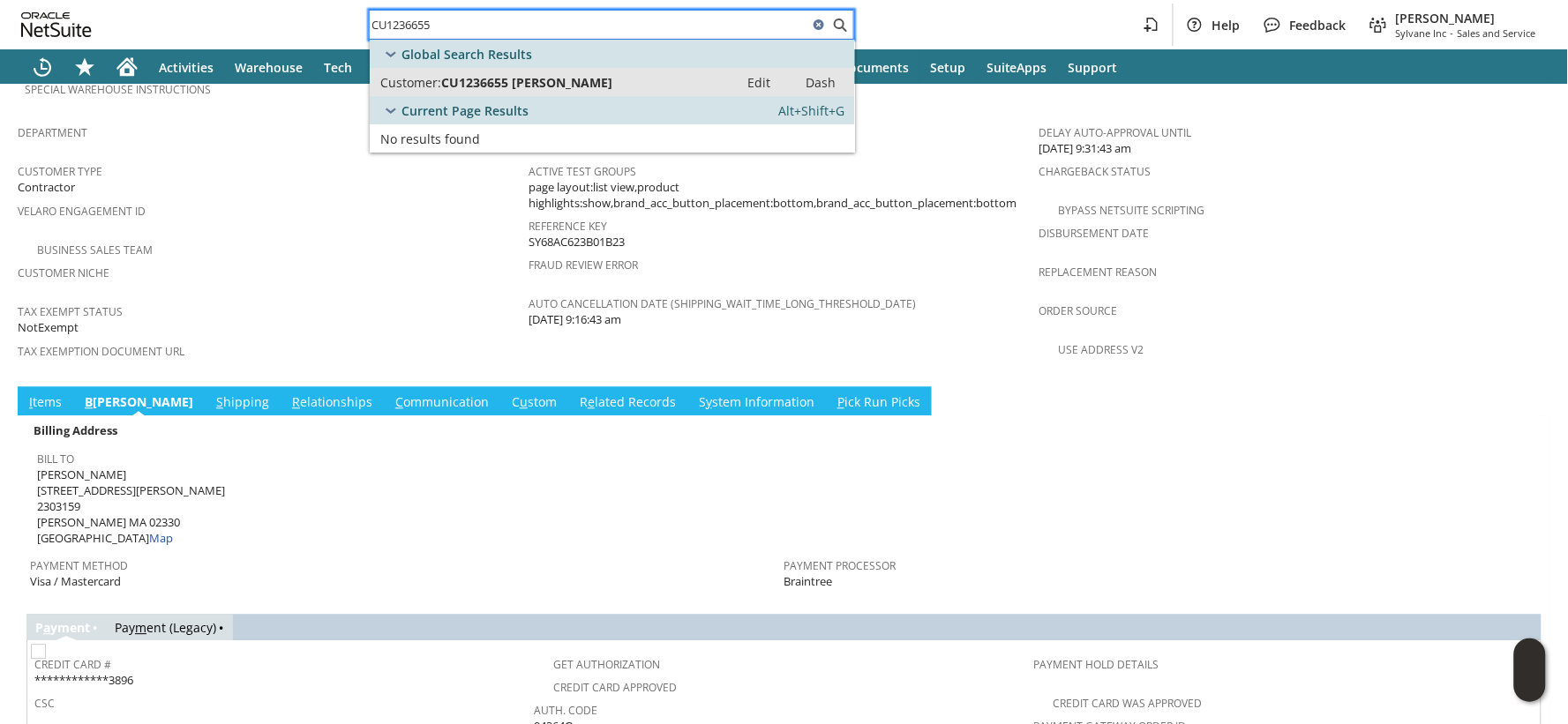
type input "CU1236655"
click at [498, 79] on span "CU1236655 Deadria G Williams" at bounding box center [527, 82] width 171 height 17
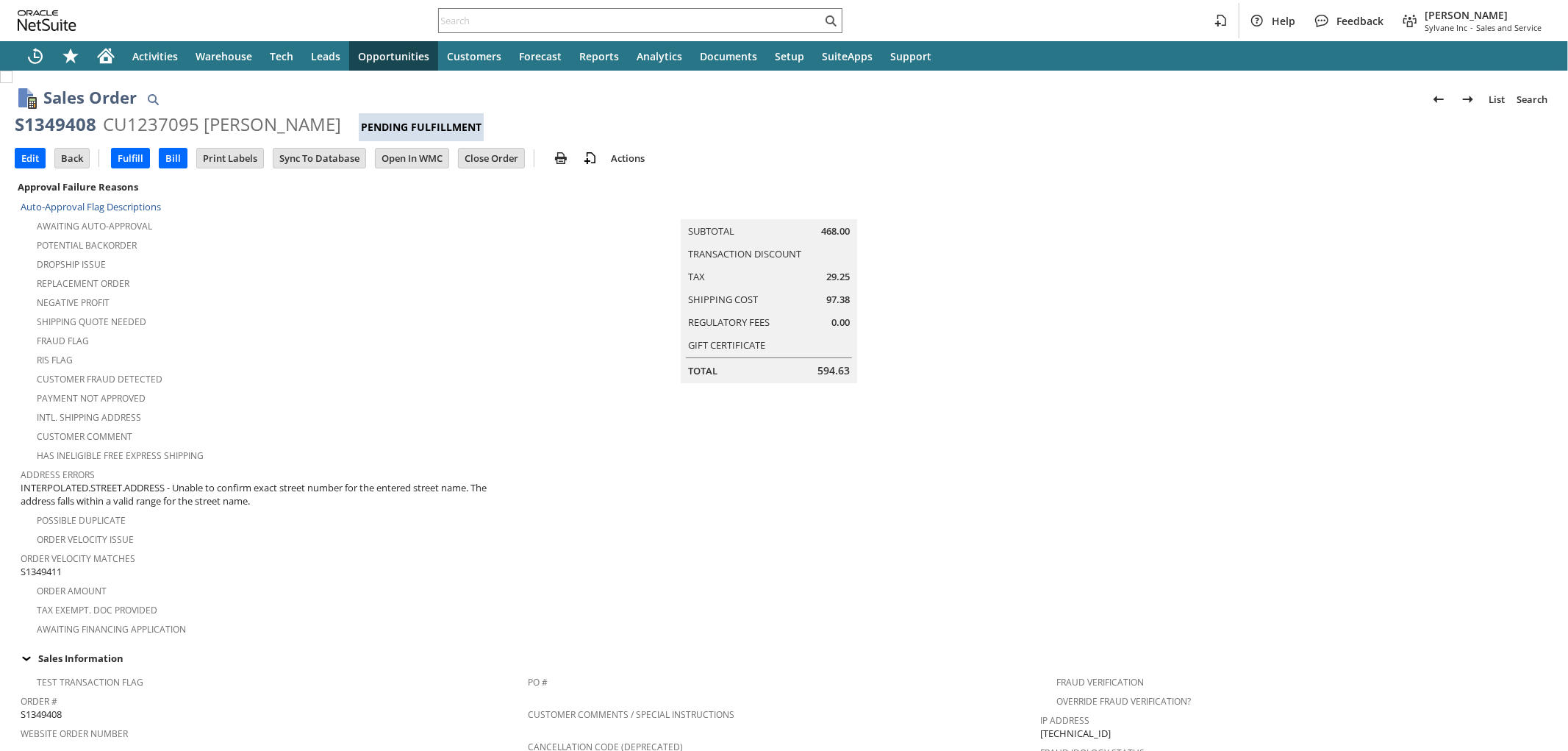
scroll to position [734, 0]
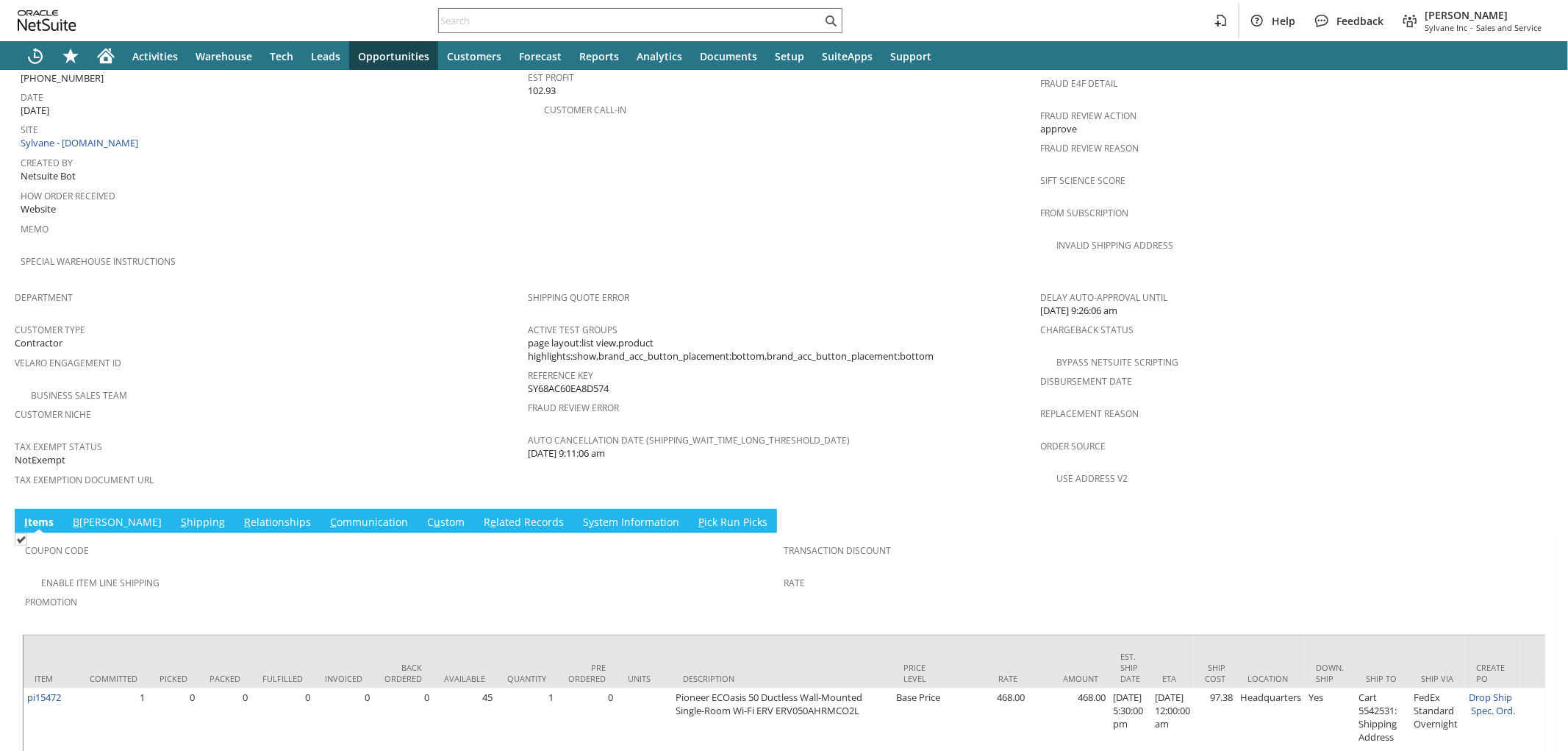
click at [82, 515] on link "B [PERSON_NAME]" at bounding box center [117, 523] width 97 height 16
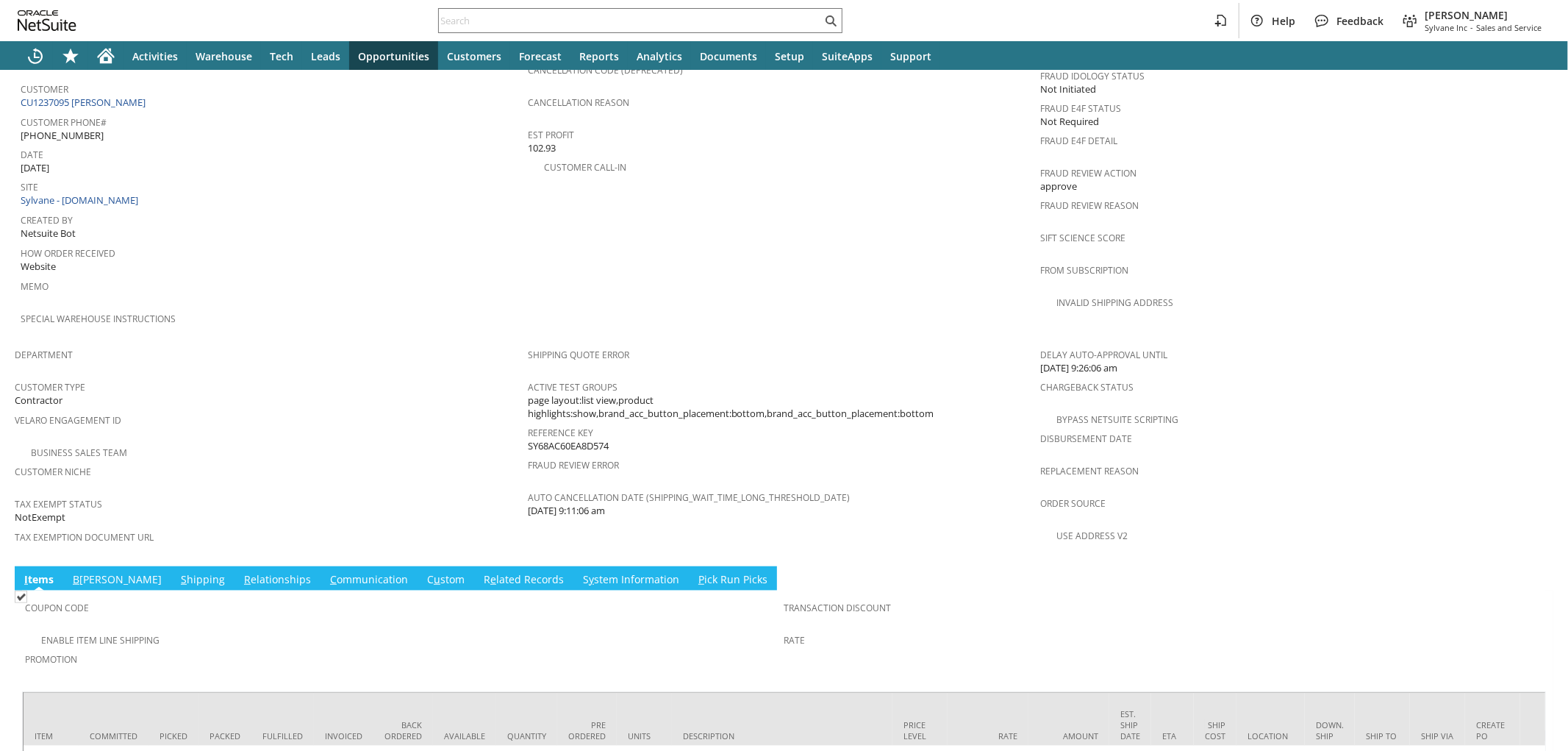
click at [85, 573] on link "B illing" at bounding box center [117, 581] width 97 height 16
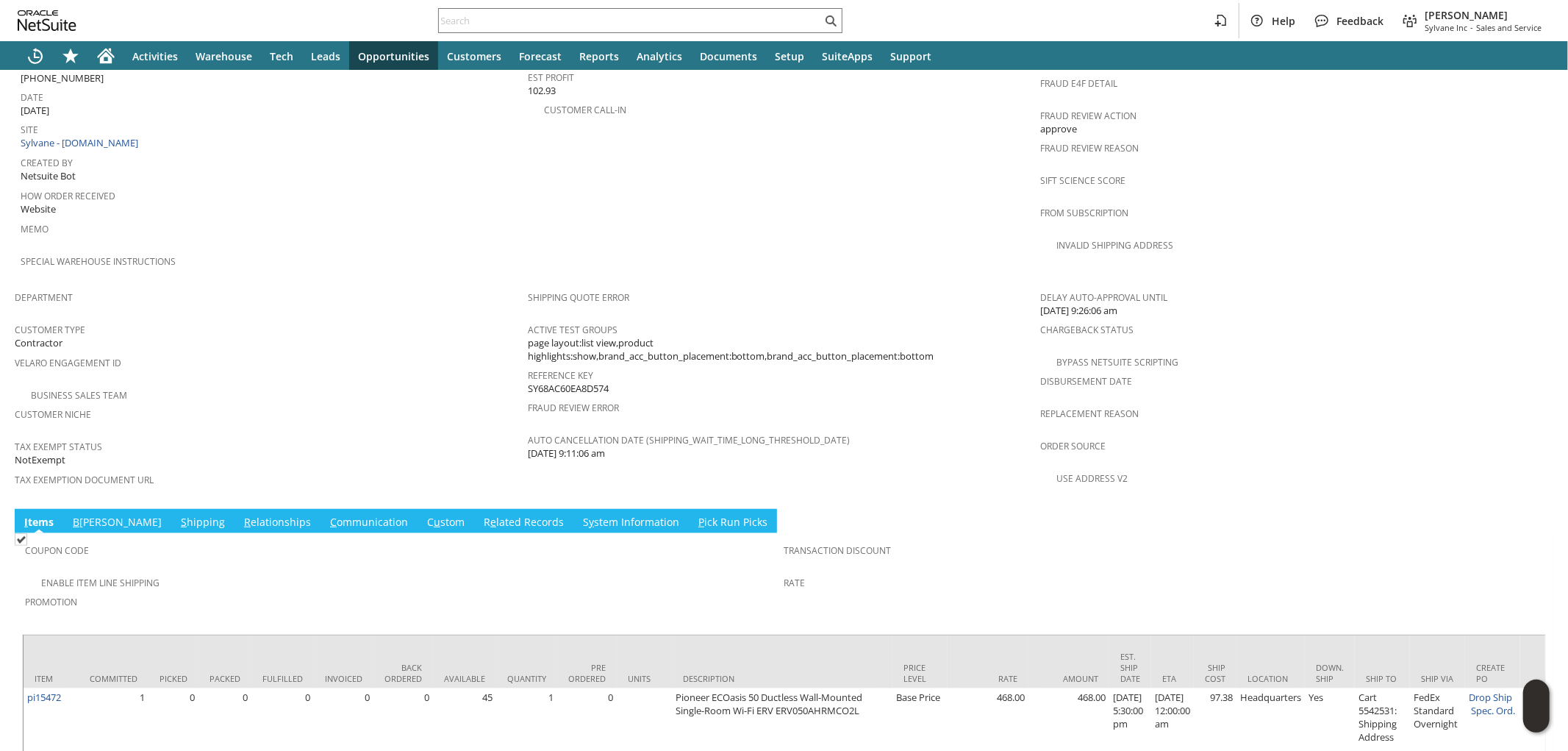
click at [88, 515] on link "B illing" at bounding box center [117, 523] width 97 height 16
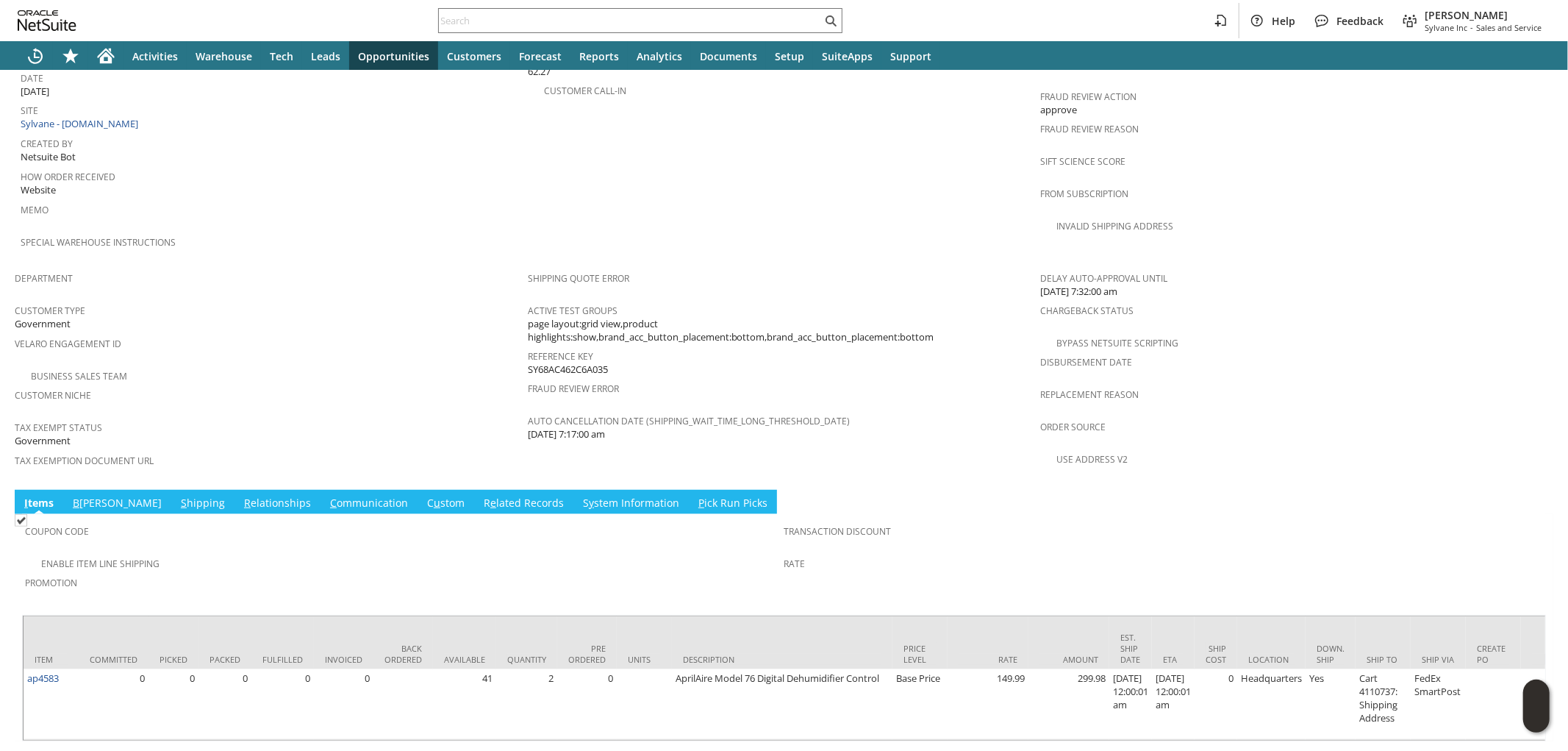
scroll to position [747, 0]
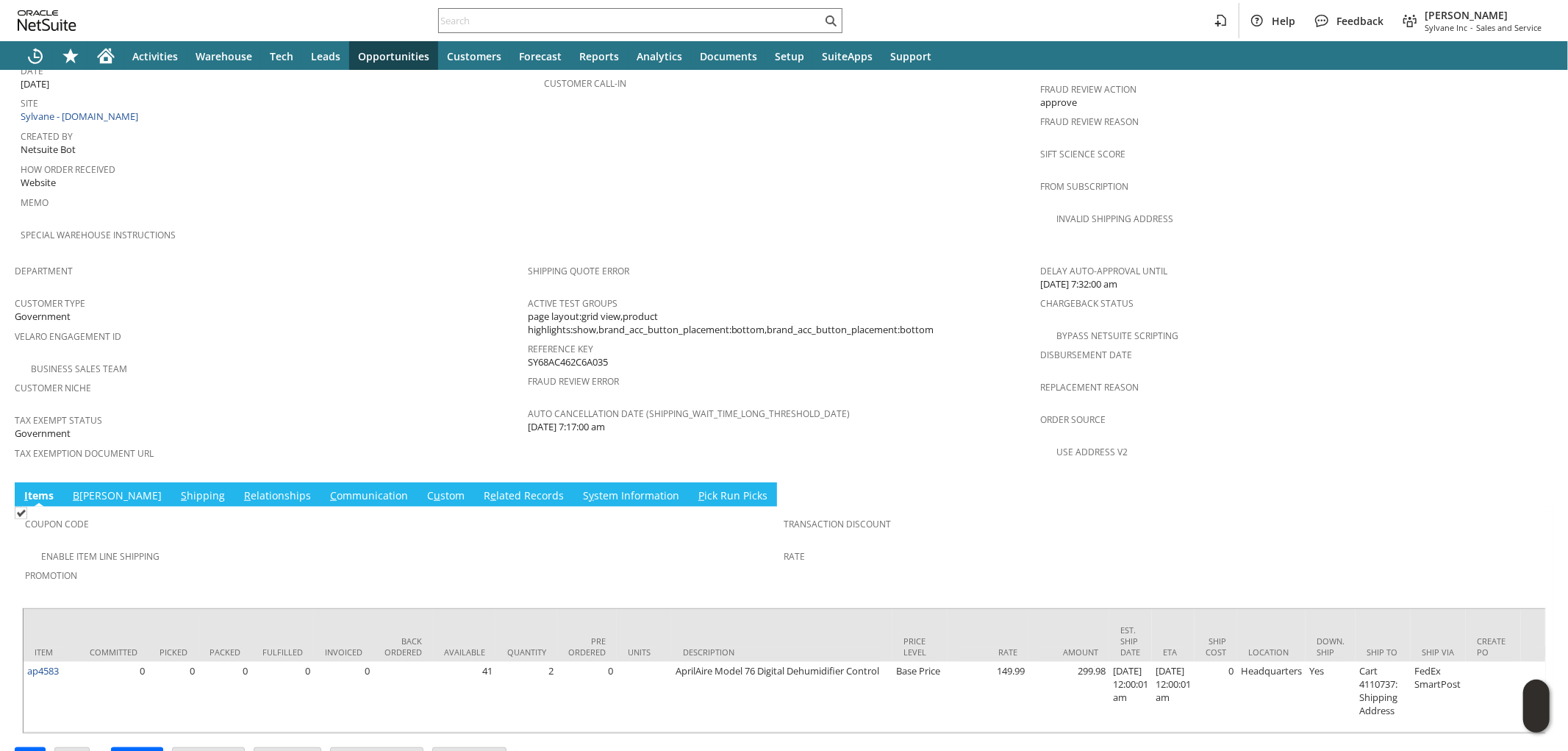
click at [177, 489] on link "S hipping" at bounding box center [202, 497] width 51 height 16
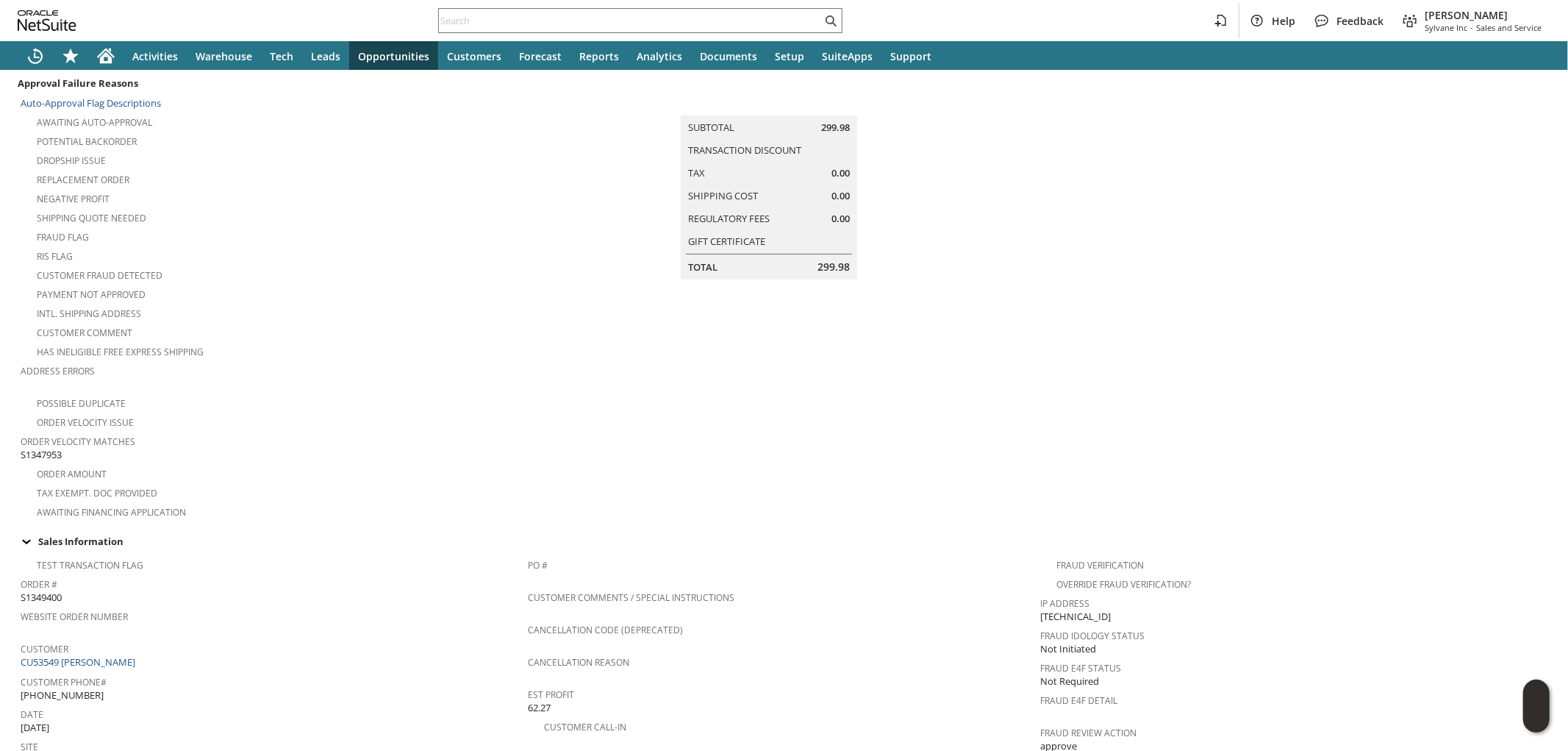
scroll to position [0, 0]
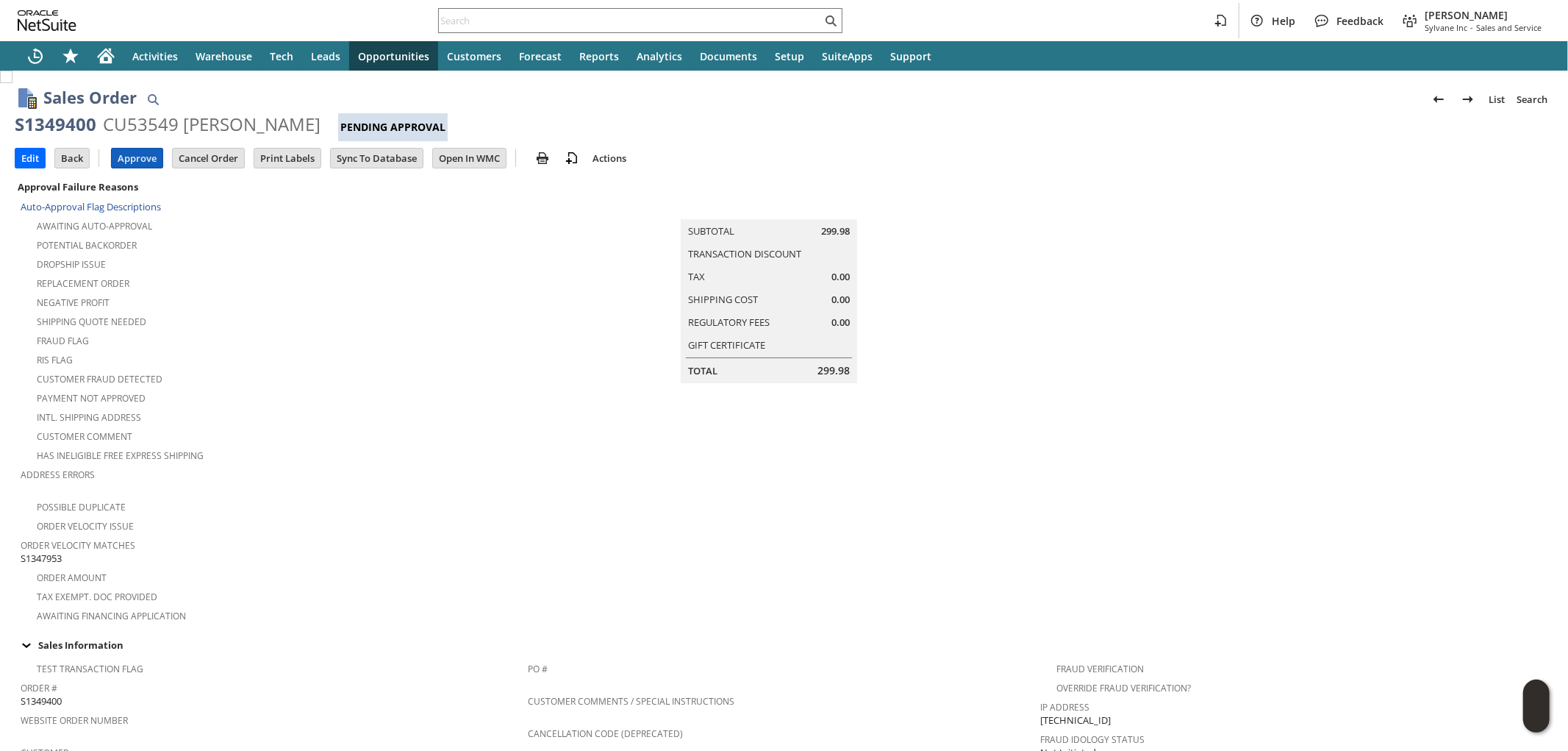
click at [143, 163] on input "Approve" at bounding box center [137, 158] width 51 height 19
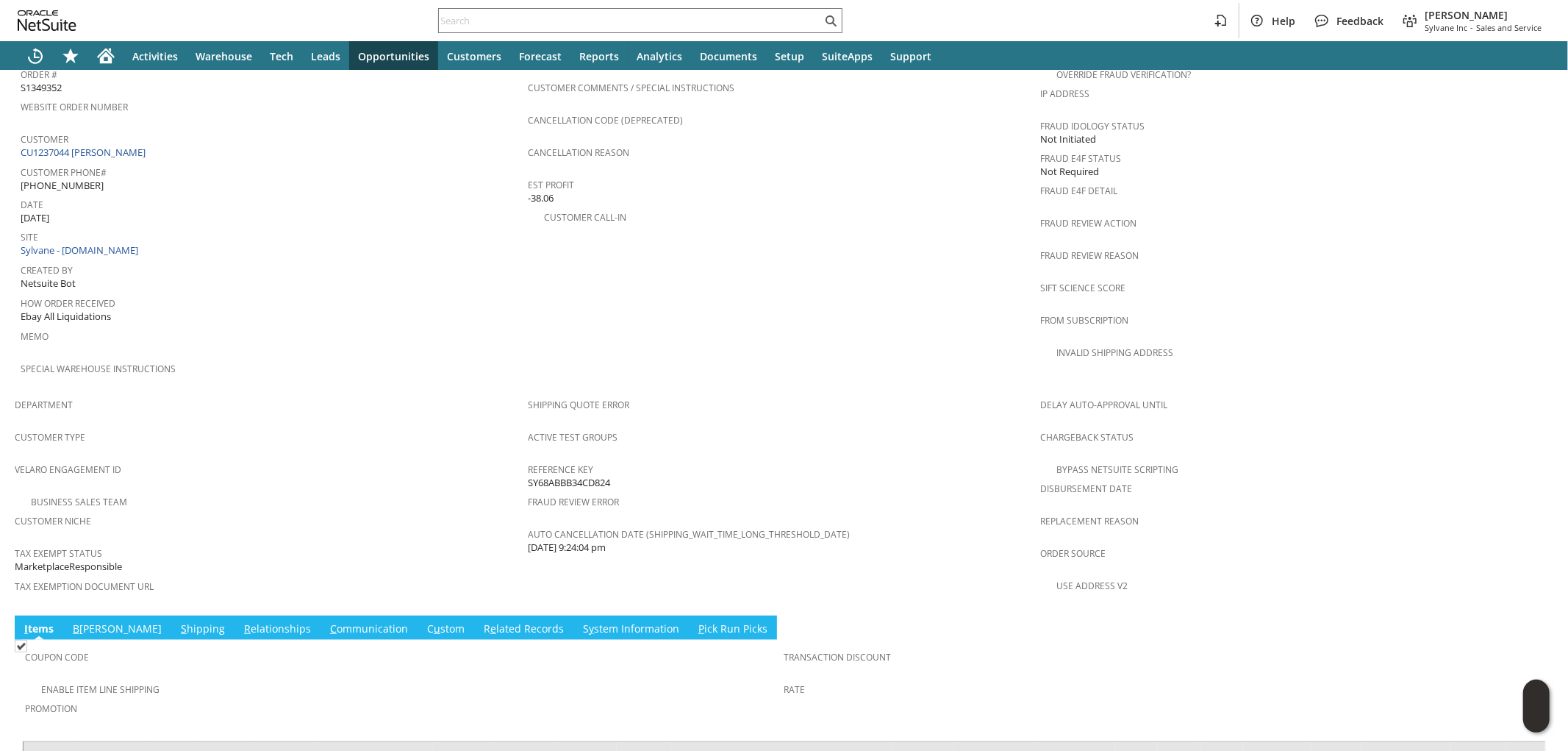
scroll to position [787, 0]
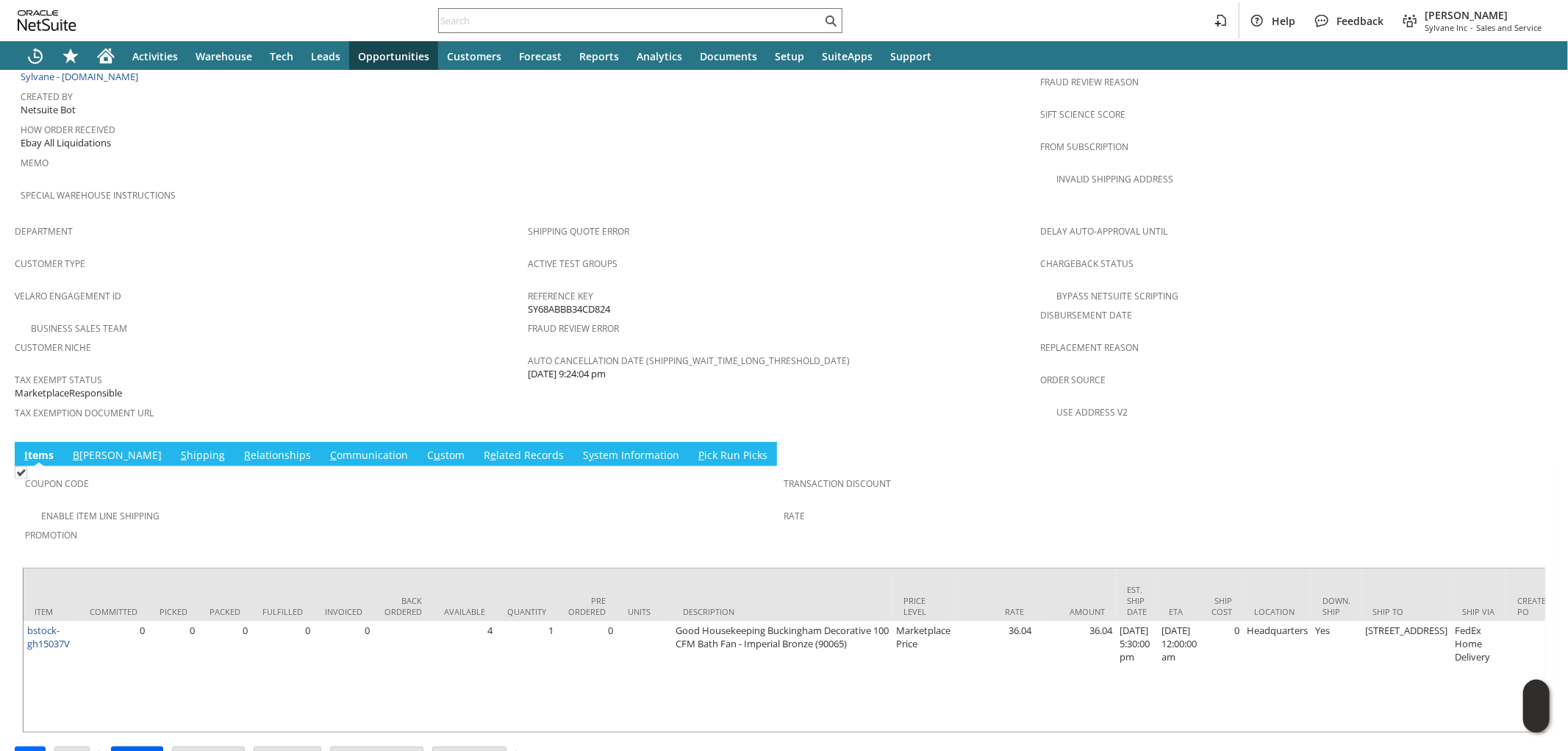
click at [152, 747] on input "Approve" at bounding box center [137, 757] width 51 height 19
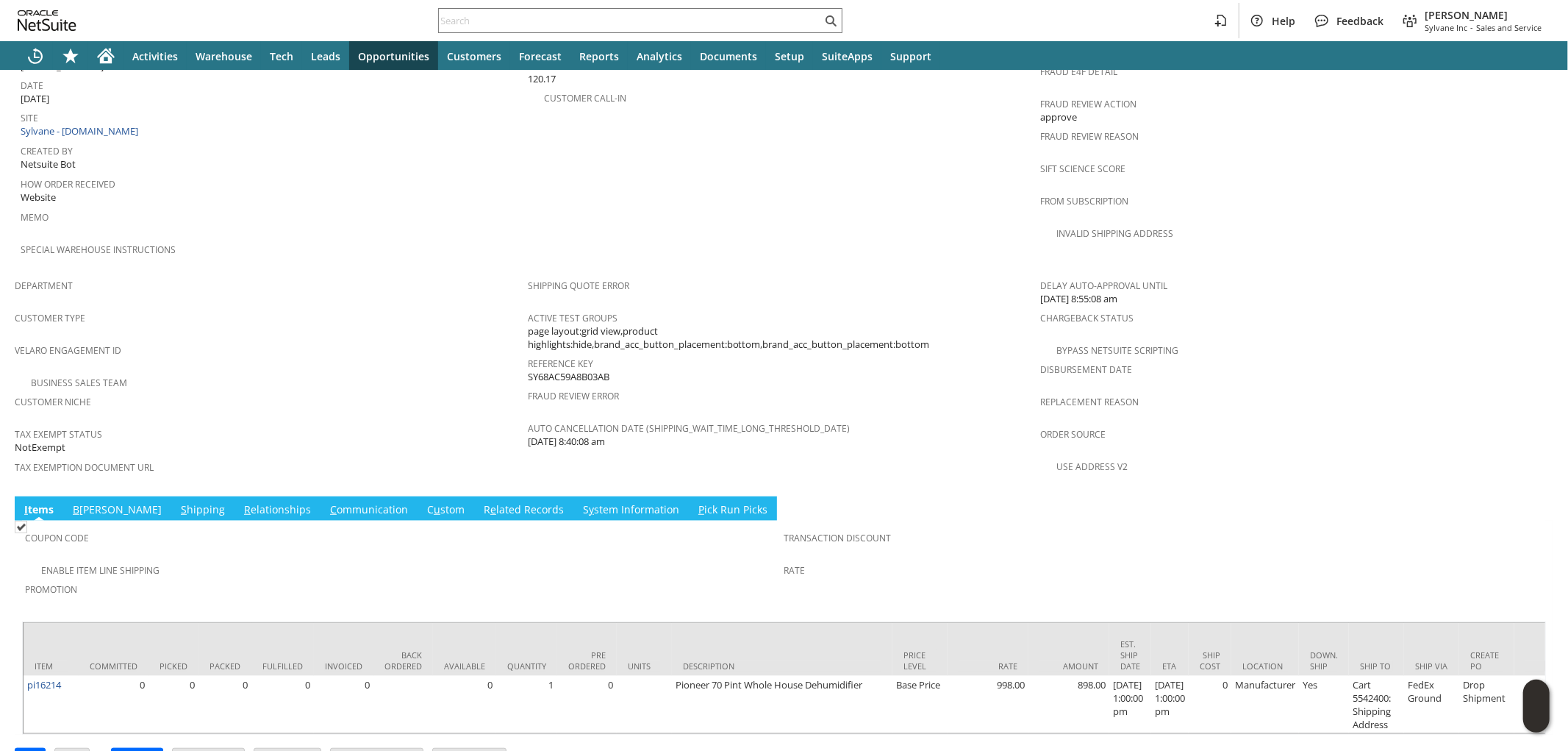
scroll to position [734, 0]
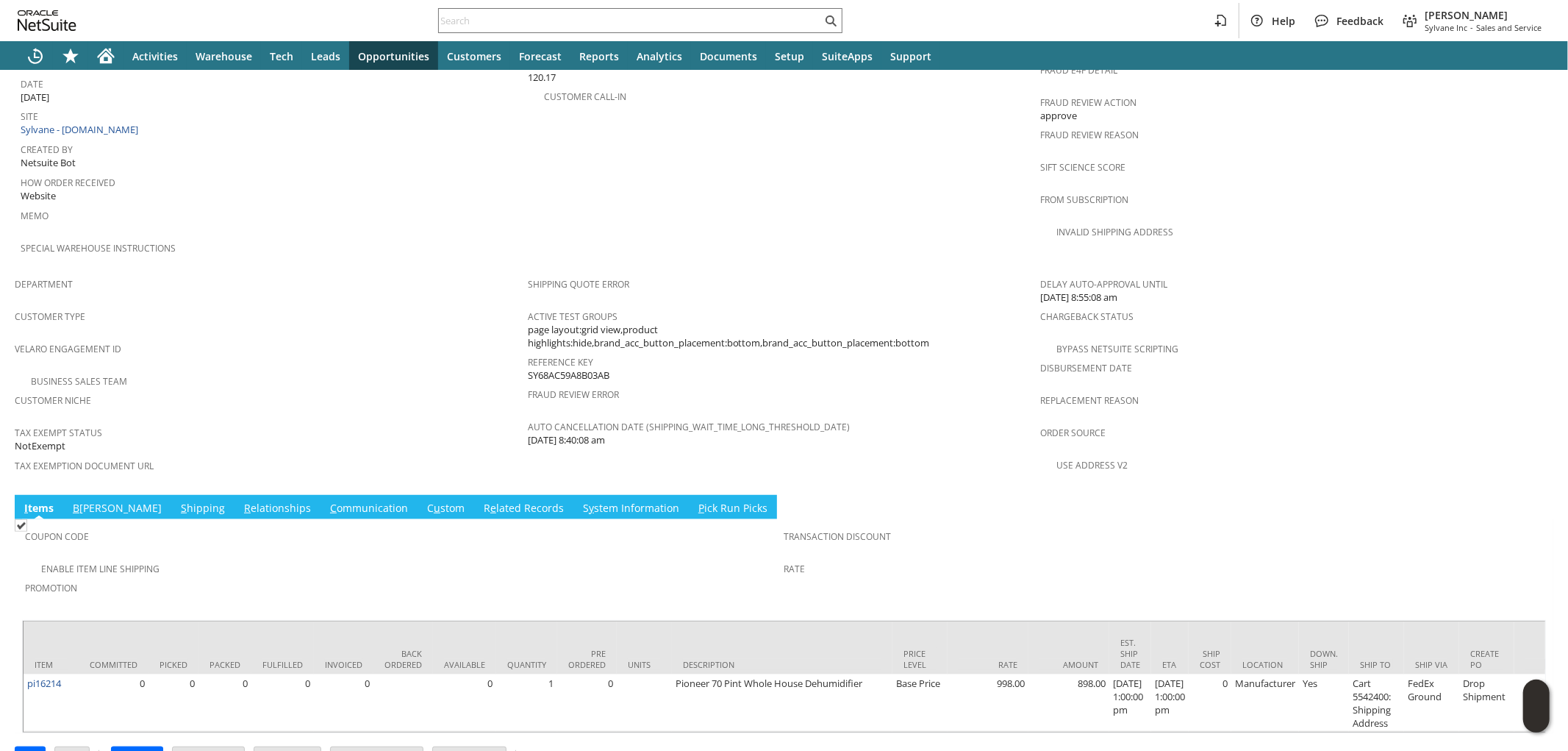
click at [177, 501] on link "S hipping" at bounding box center [202, 509] width 51 height 16
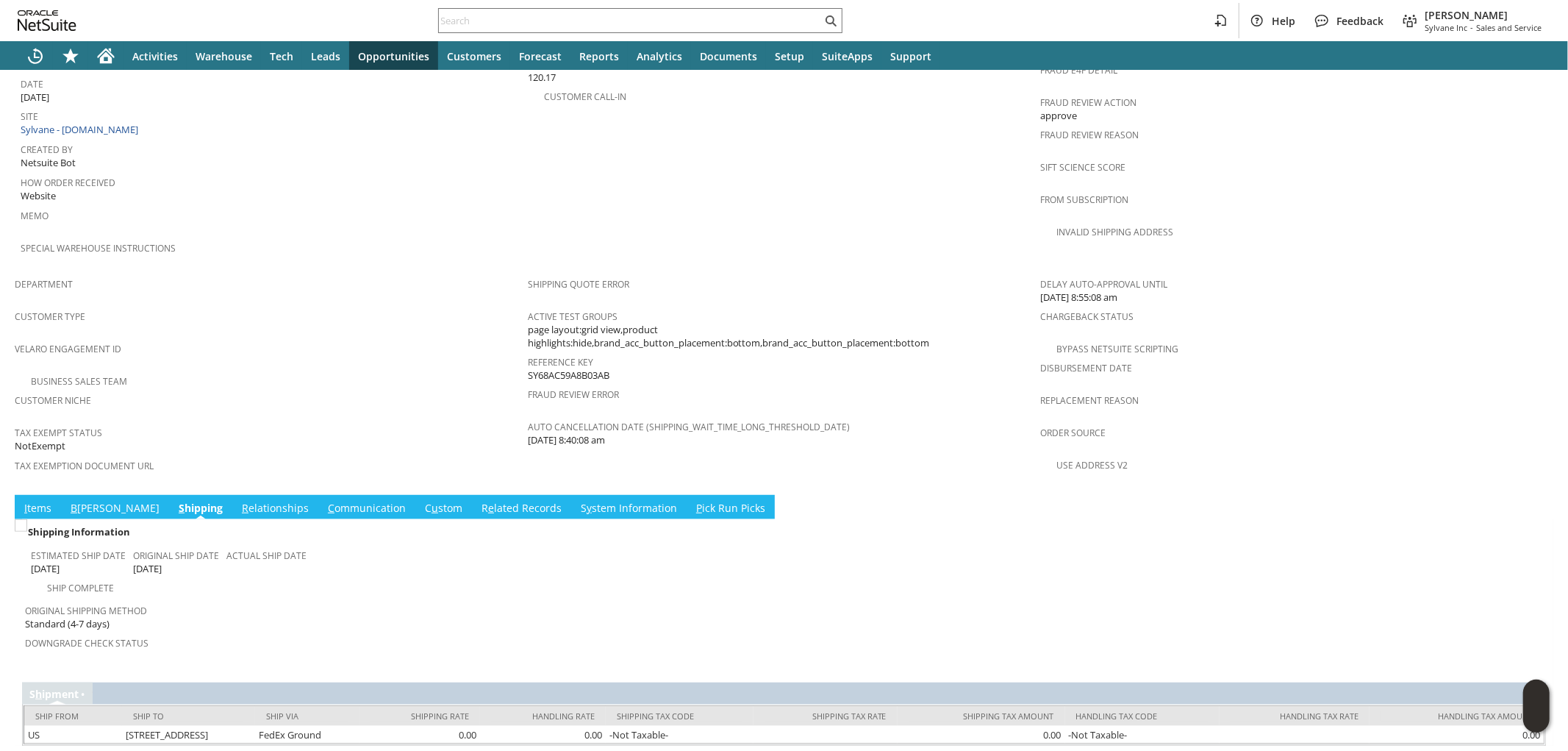
scroll to position [732, 0]
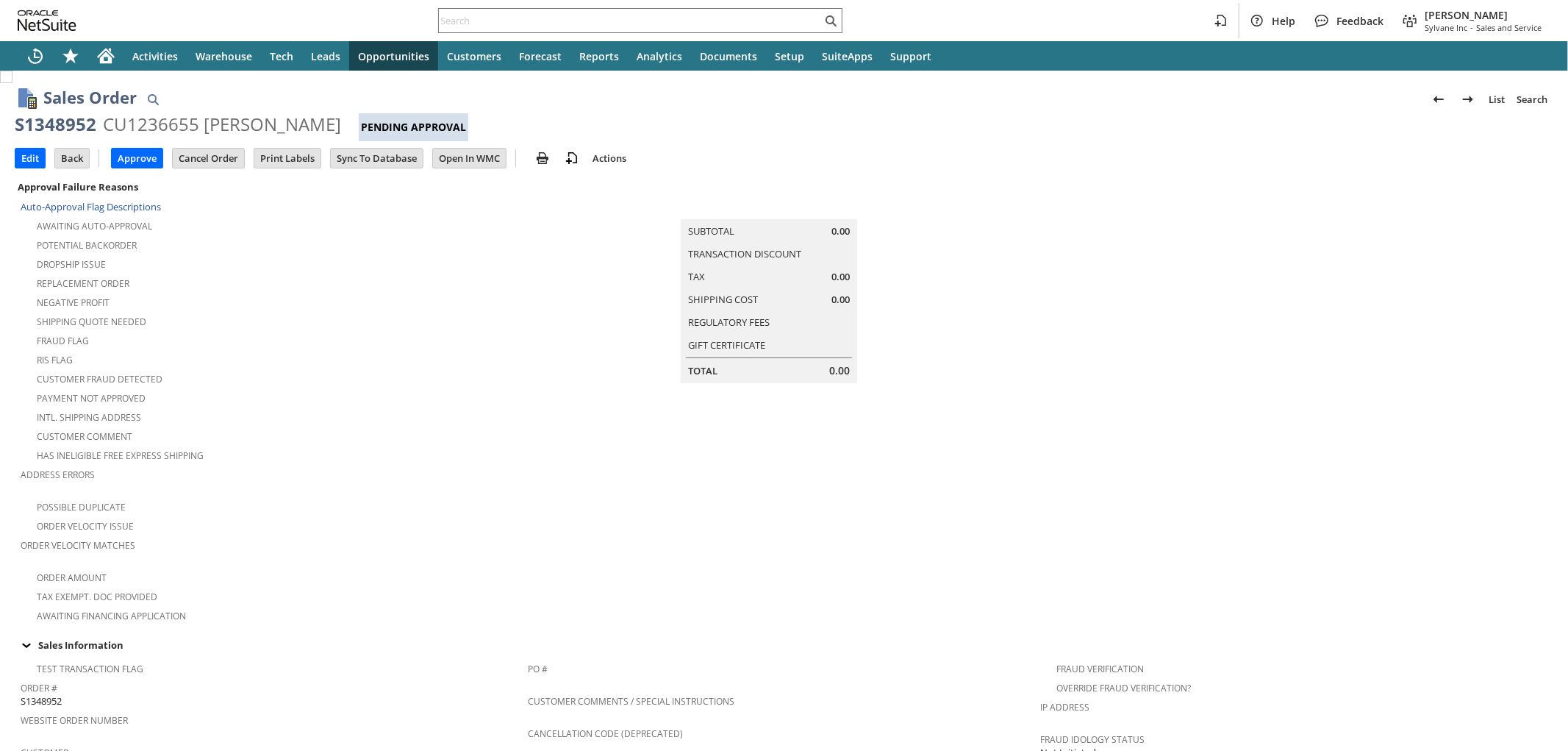
click at [178, 129] on div "CU1236655 [PERSON_NAME]" at bounding box center [221, 124] width 239 height 24
click at [178, 129] on div "CU1236655 Deadria G Williams" at bounding box center [221, 124] width 239 height 24
click at [30, 156] on input "Edit" at bounding box center [30, 158] width 30 height 19
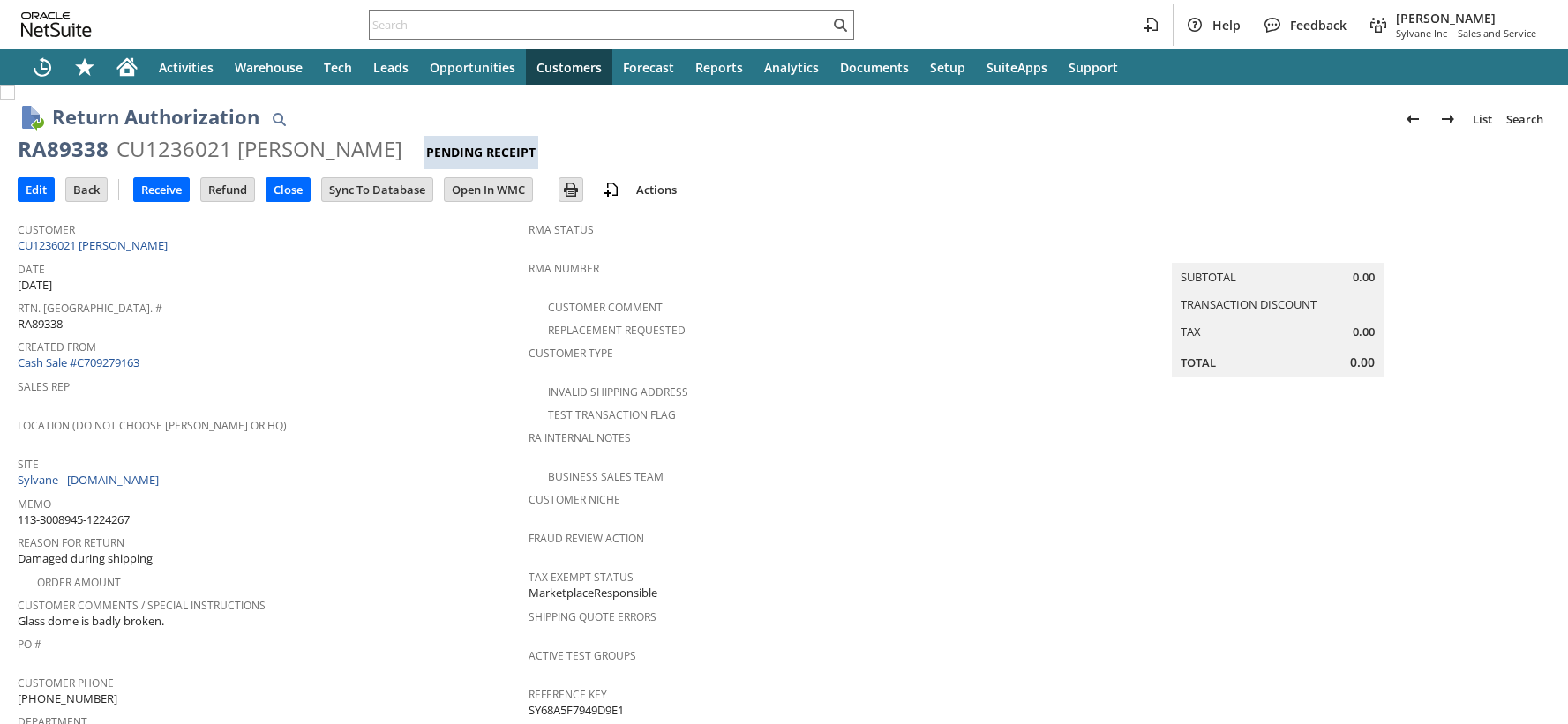
click at [174, 152] on div "CU1236021 [PERSON_NAME]" at bounding box center [260, 149] width 286 height 29
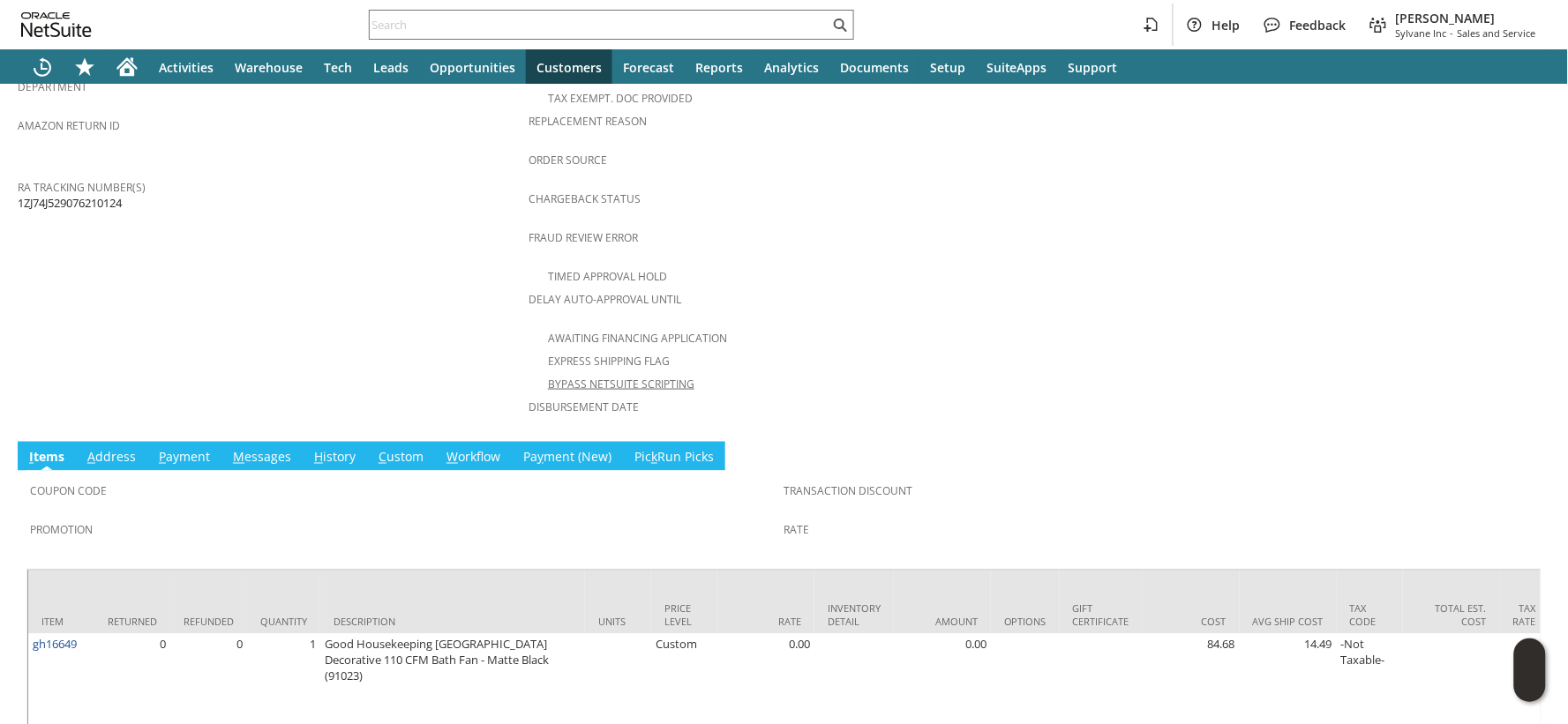
scroll to position [686, 0]
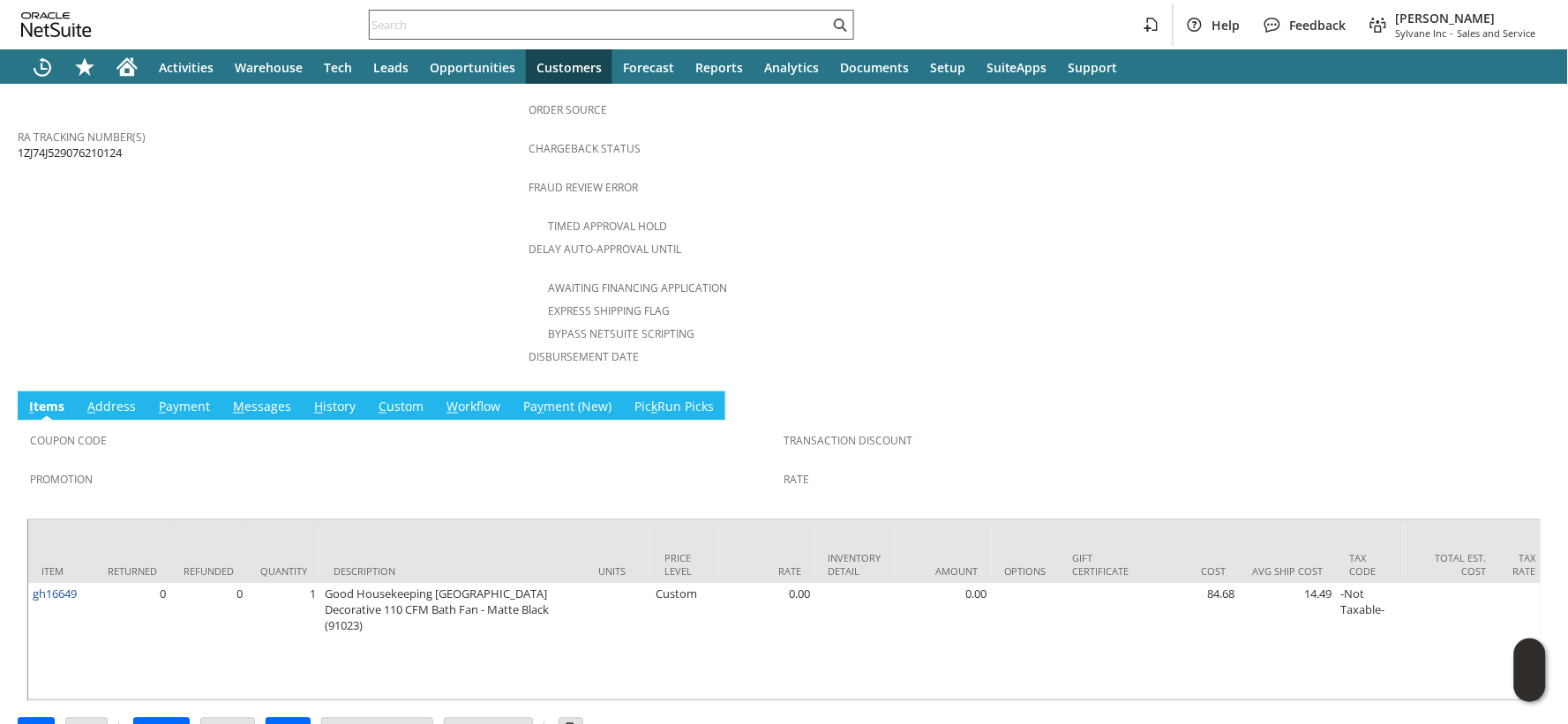
click at [408, 22] on input "text" at bounding box center [599, 25] width 459 height 21
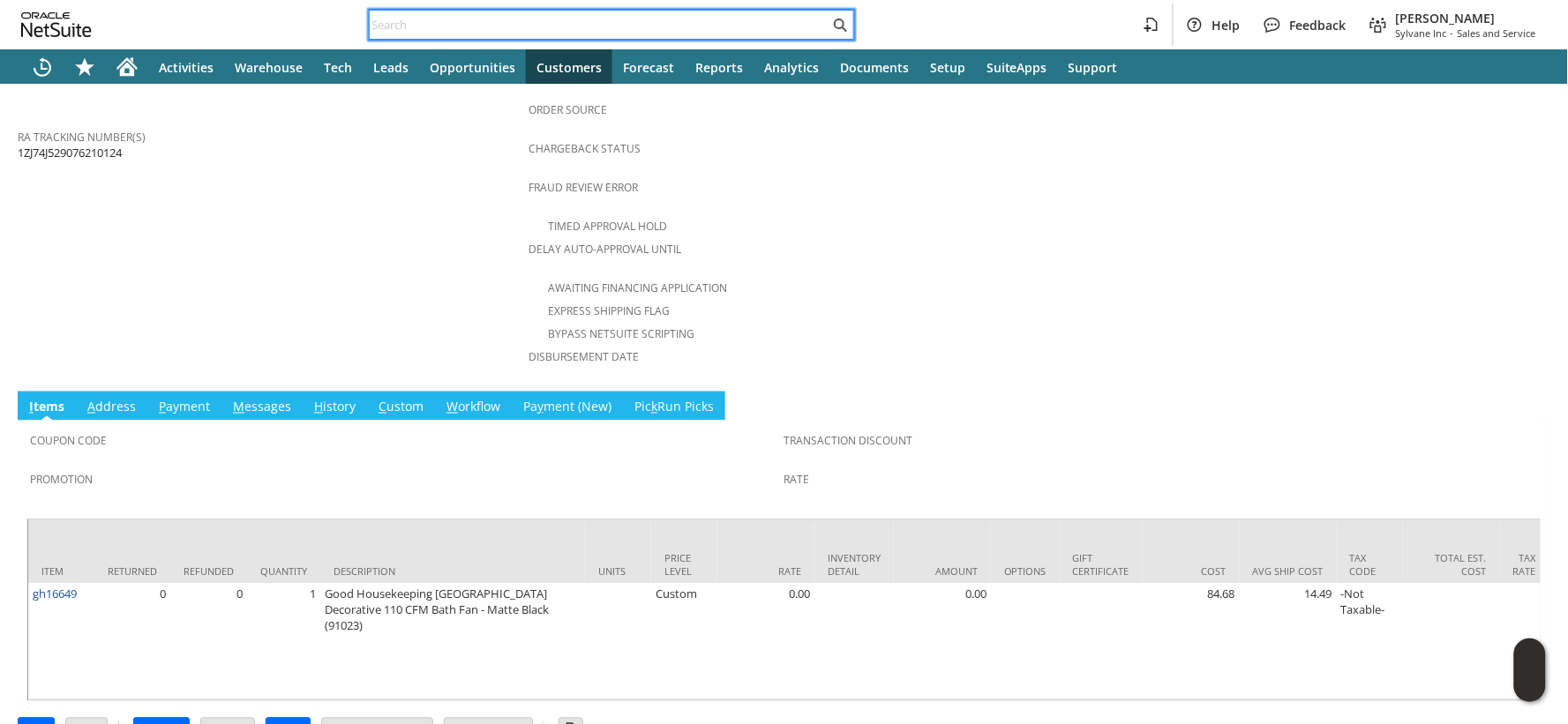
paste input "113-2853599-0310666"
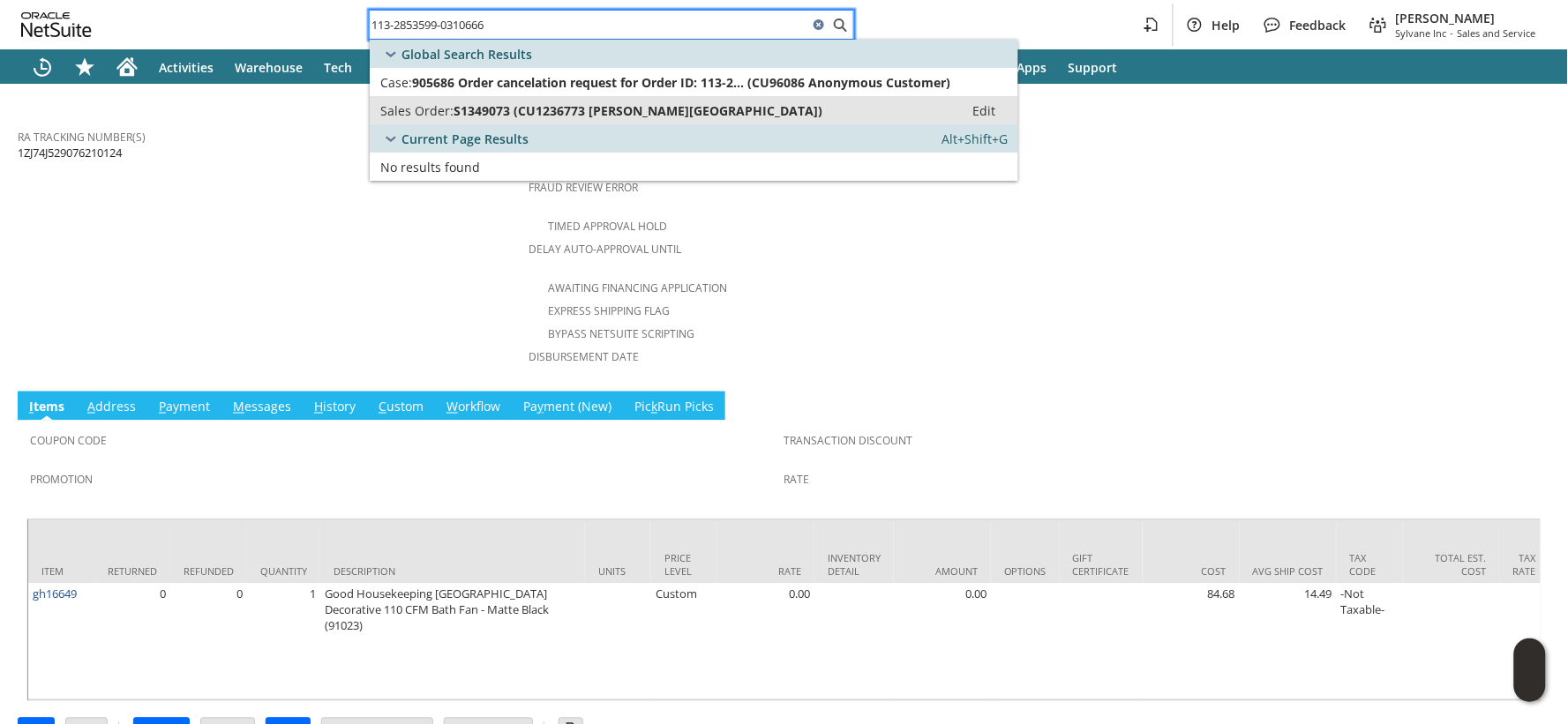
type input "113-2853599-0310666"
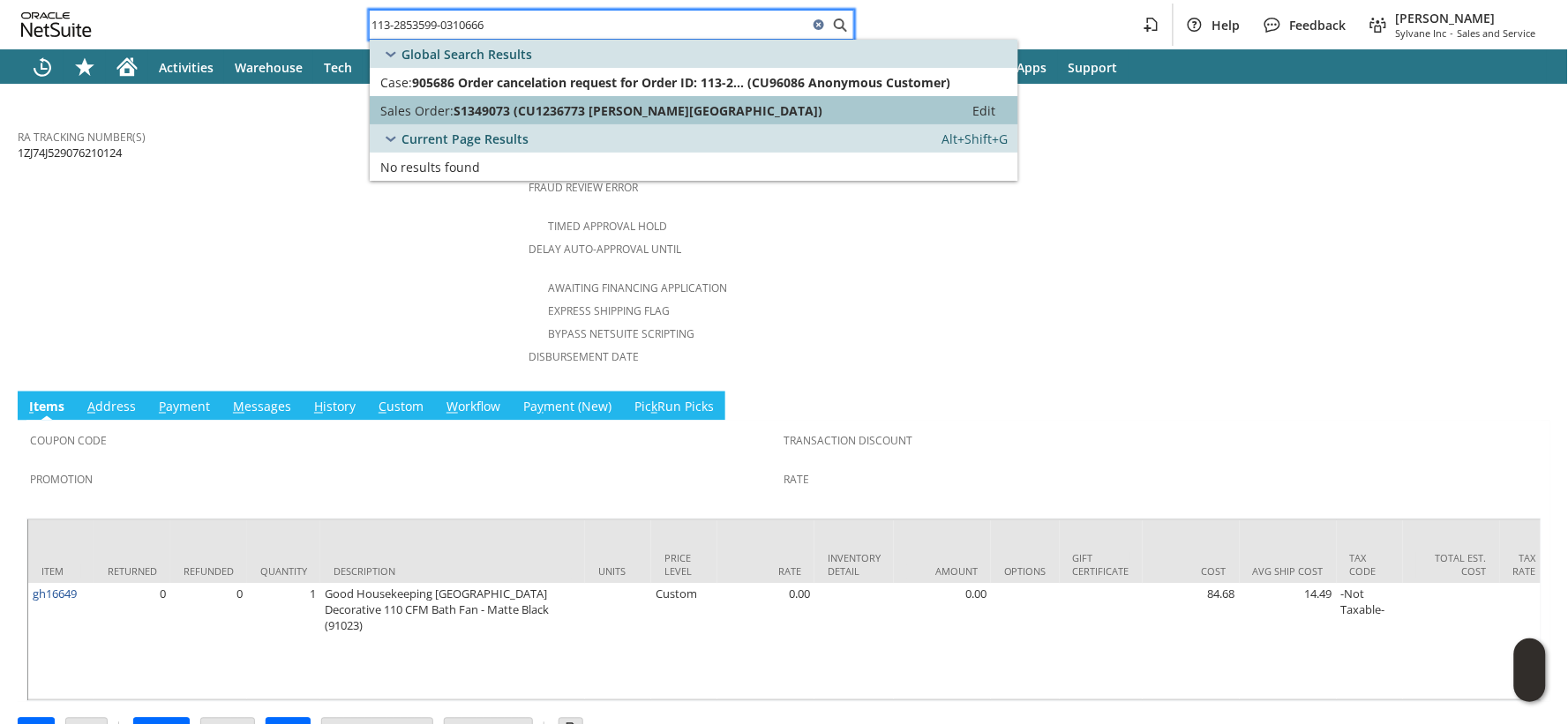
click at [527, 112] on span "S1349073 (CU1236773 Jesse W Bradford)" at bounding box center [638, 111] width 369 height 17
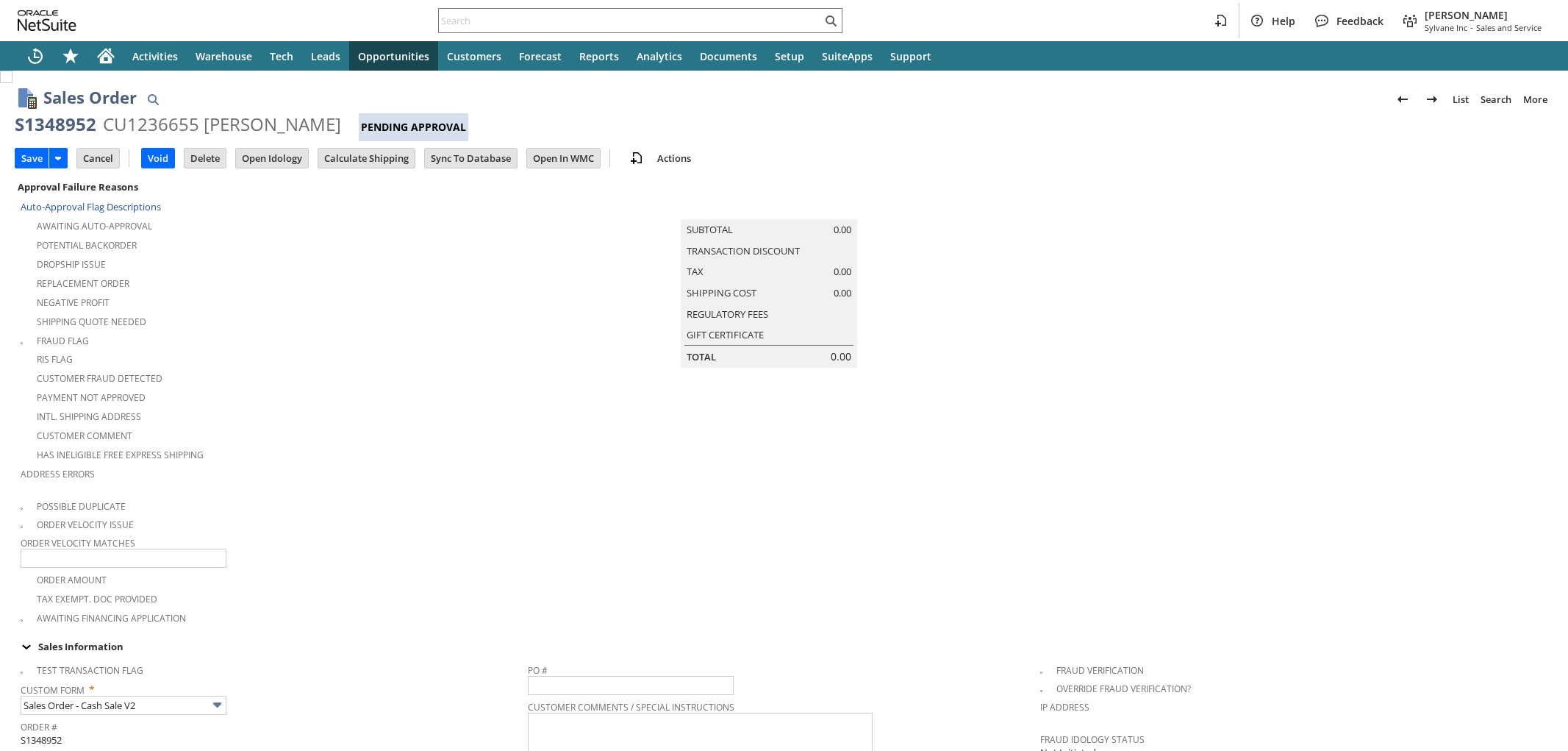
type input "Add"
type input "Copy Previous"
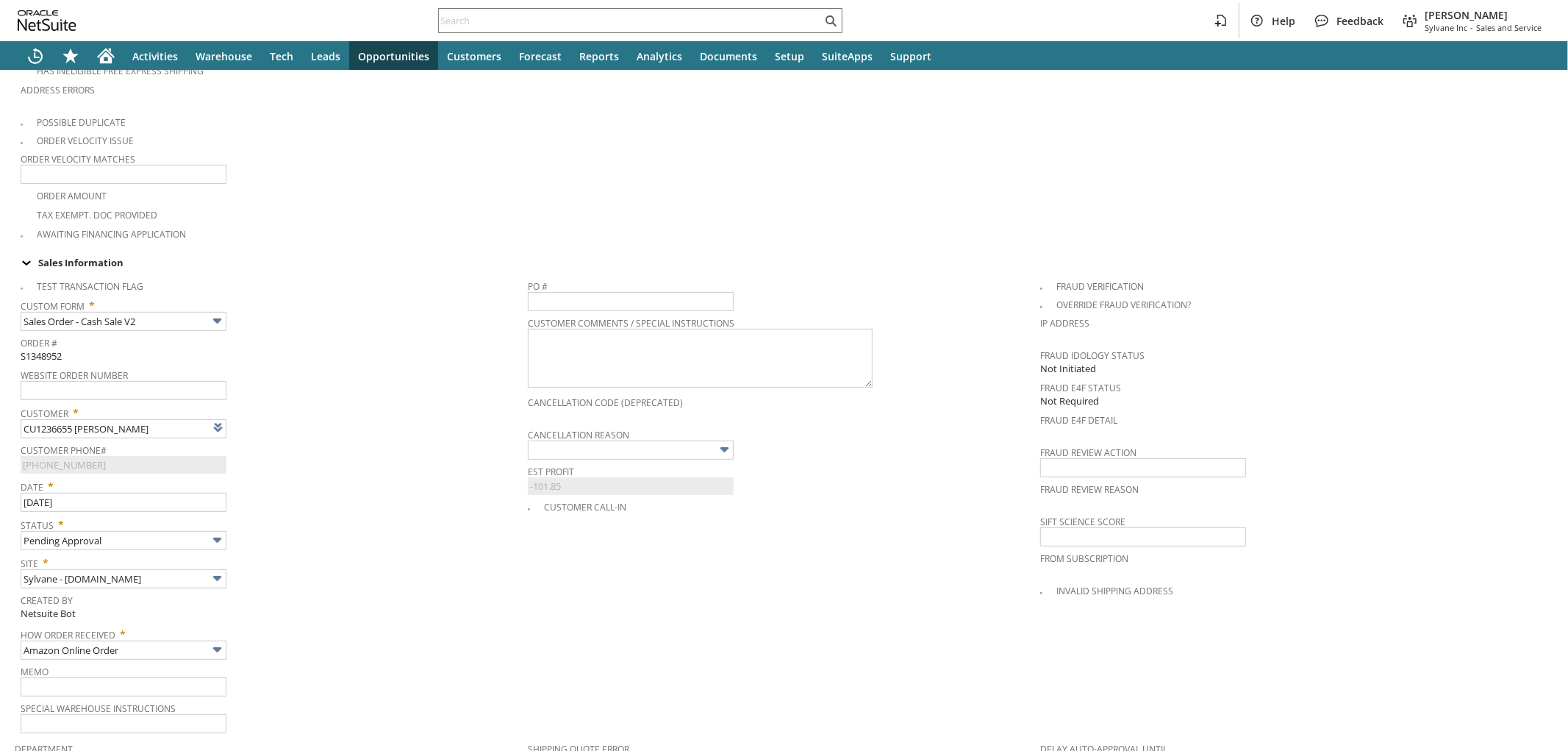
type input "Intelligent Recommendations ⁰"
click at [181, 419] on input "CU1236655 Deadria G Williams" at bounding box center [123, 429] width 206 height 19
paste input "021"
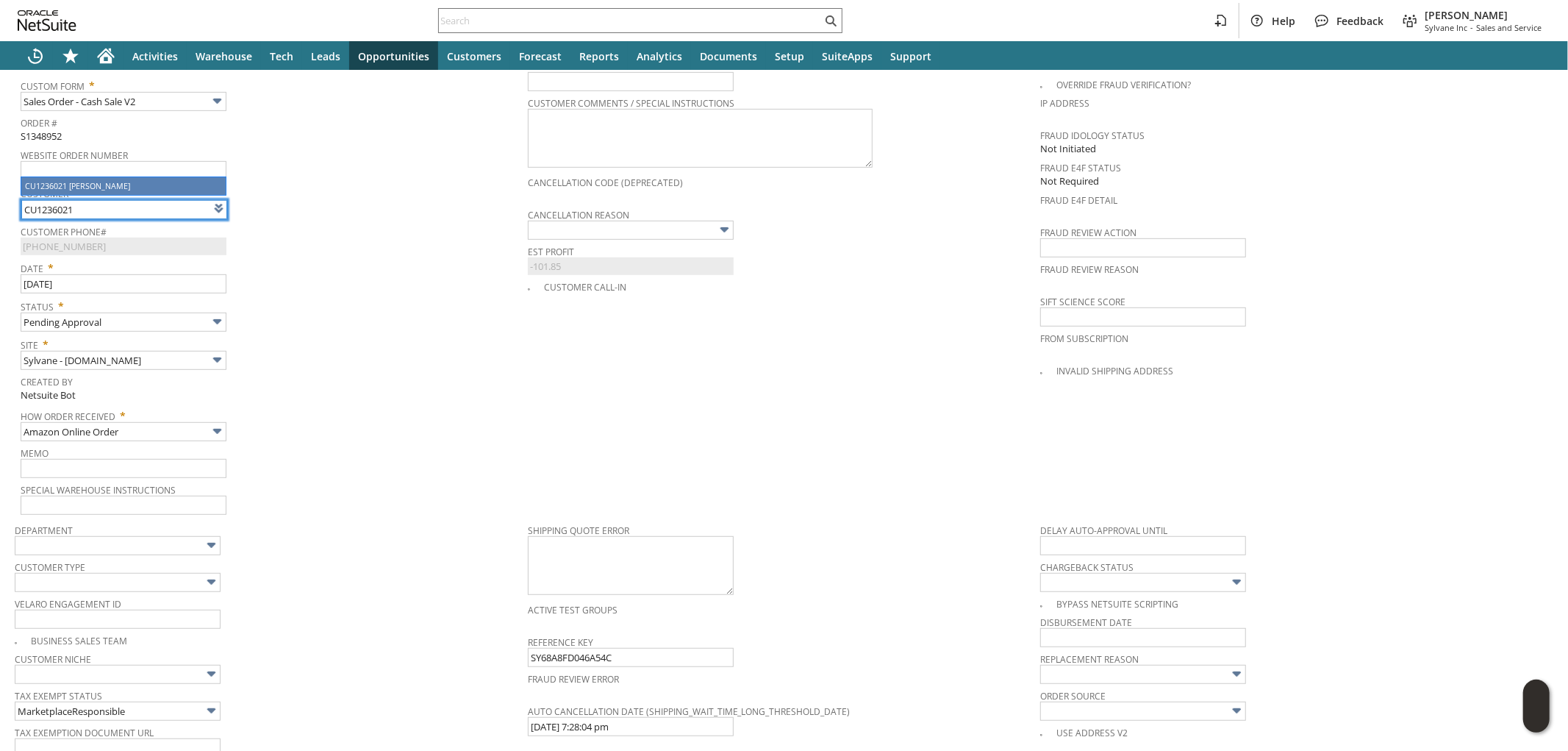
scroll to position [629, 0]
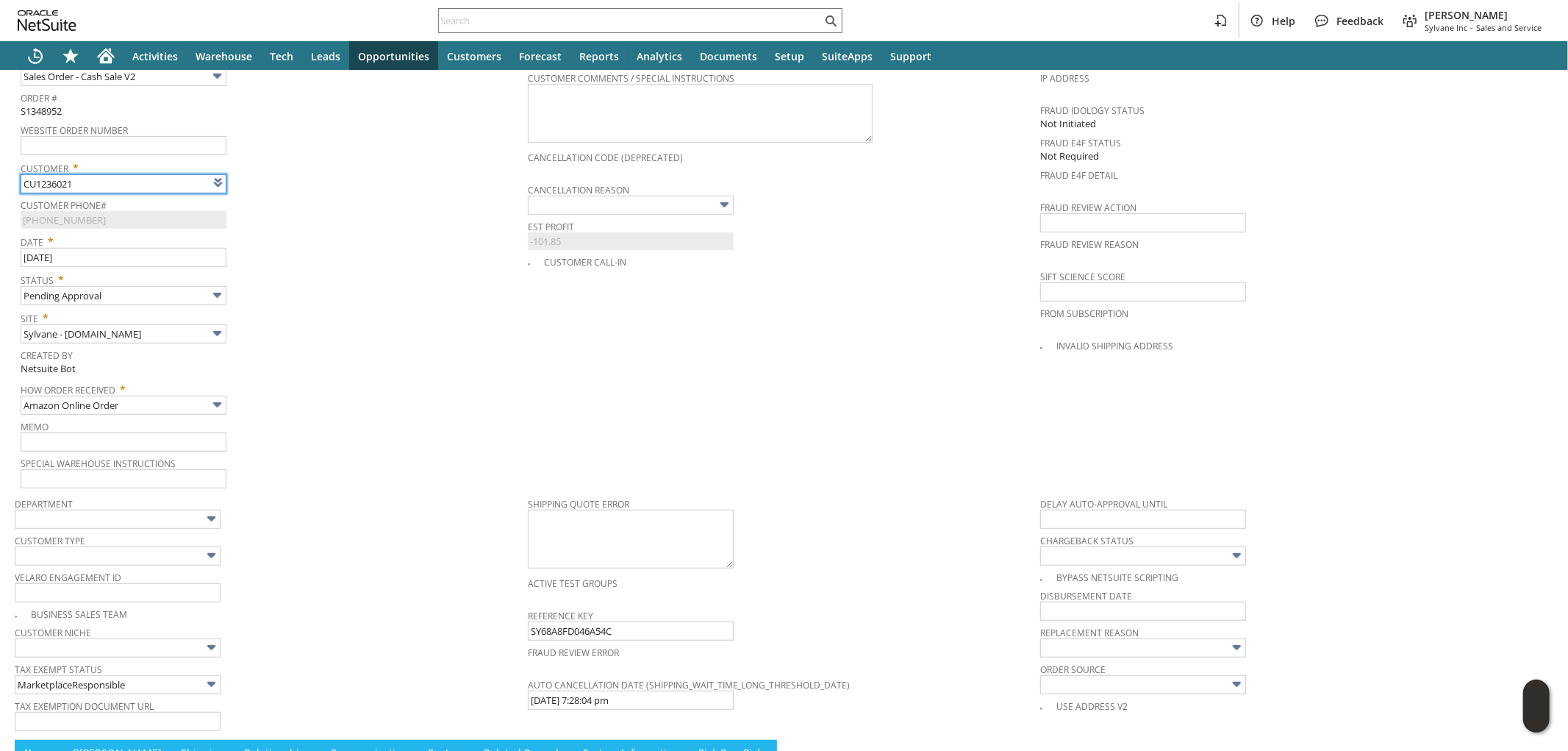
type input "CU1236021 Deadria G Williams"
type input "(210) 728-4548 X23968"
type input "CU1236021 Deadria G Williams"
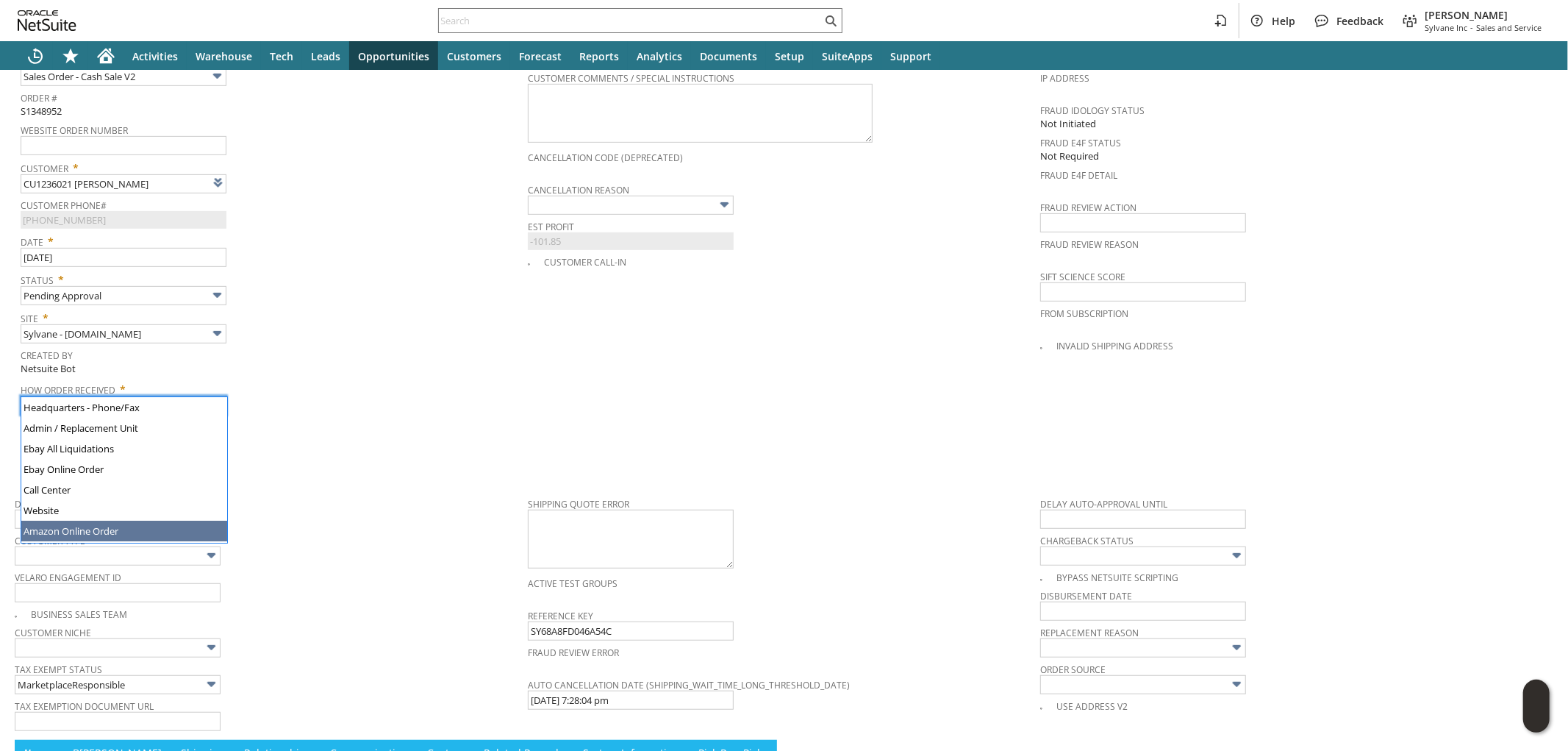
click at [187, 396] on input "Amazon Online Order" at bounding box center [123, 405] width 206 height 19
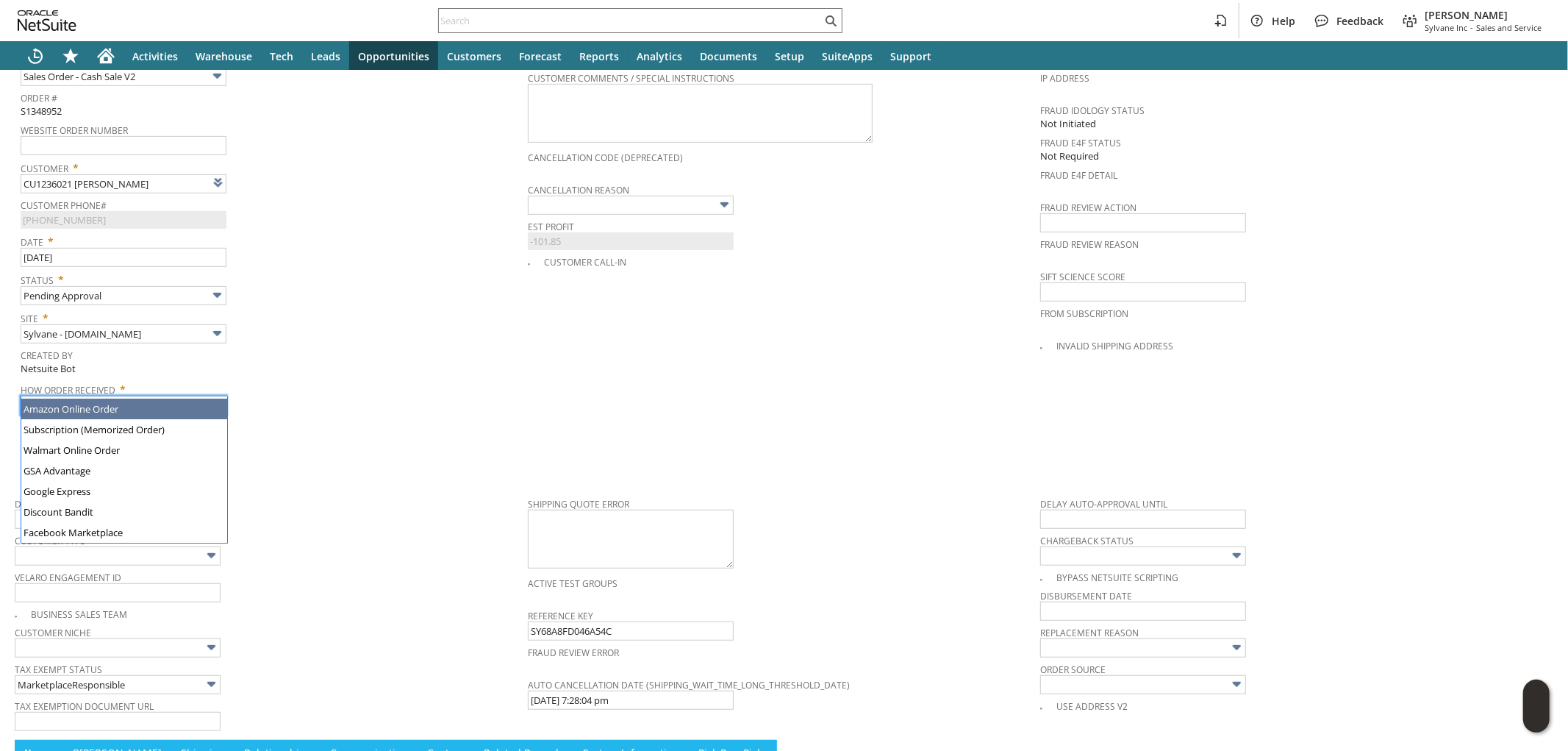
type input "Admin / Replacement Unit"
click at [300, 386] on div "How Order Received * Admin / Replacement Unit" at bounding box center [270, 396] width 500 height 36
type input "gh16649"
type input "OK"
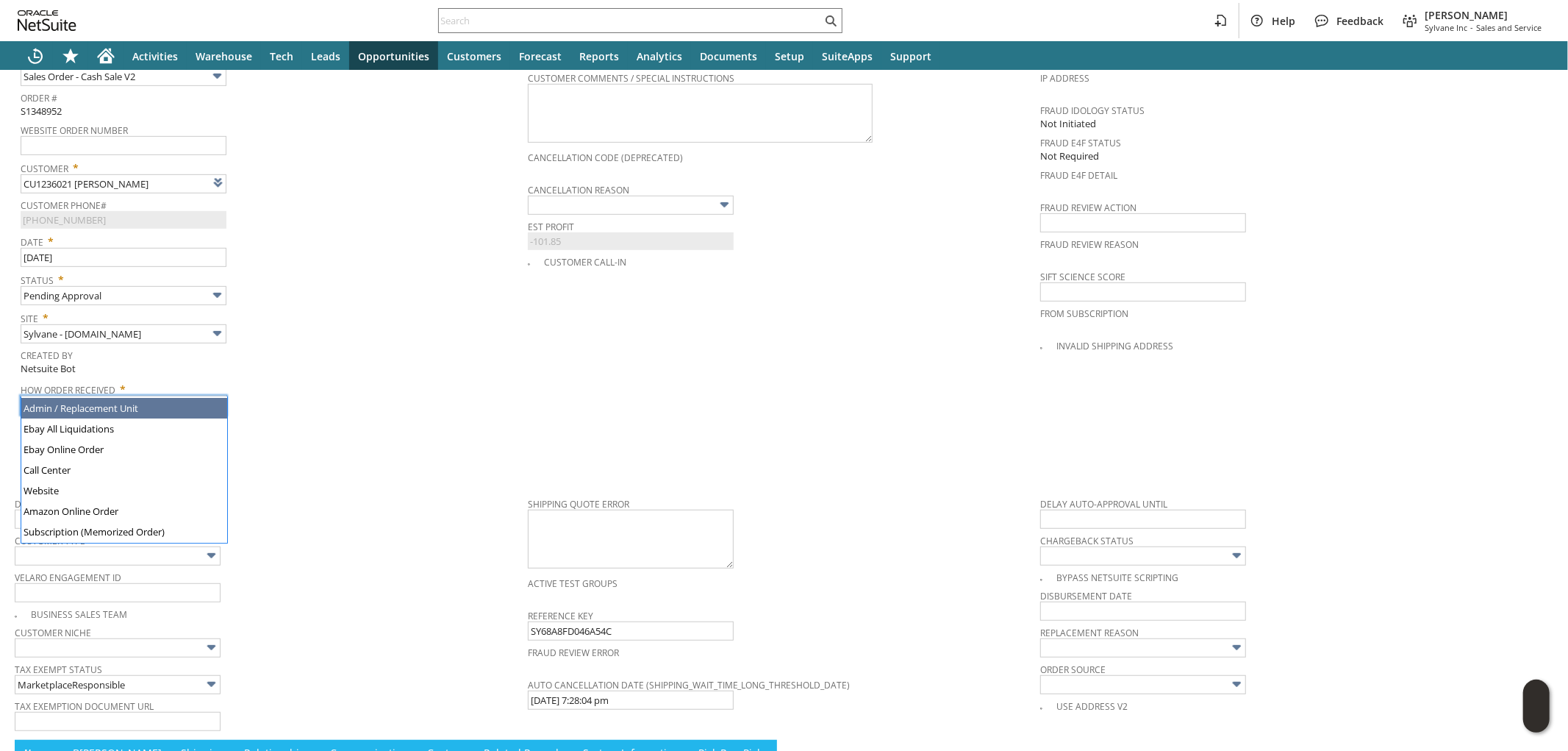
type input "Make Copy"
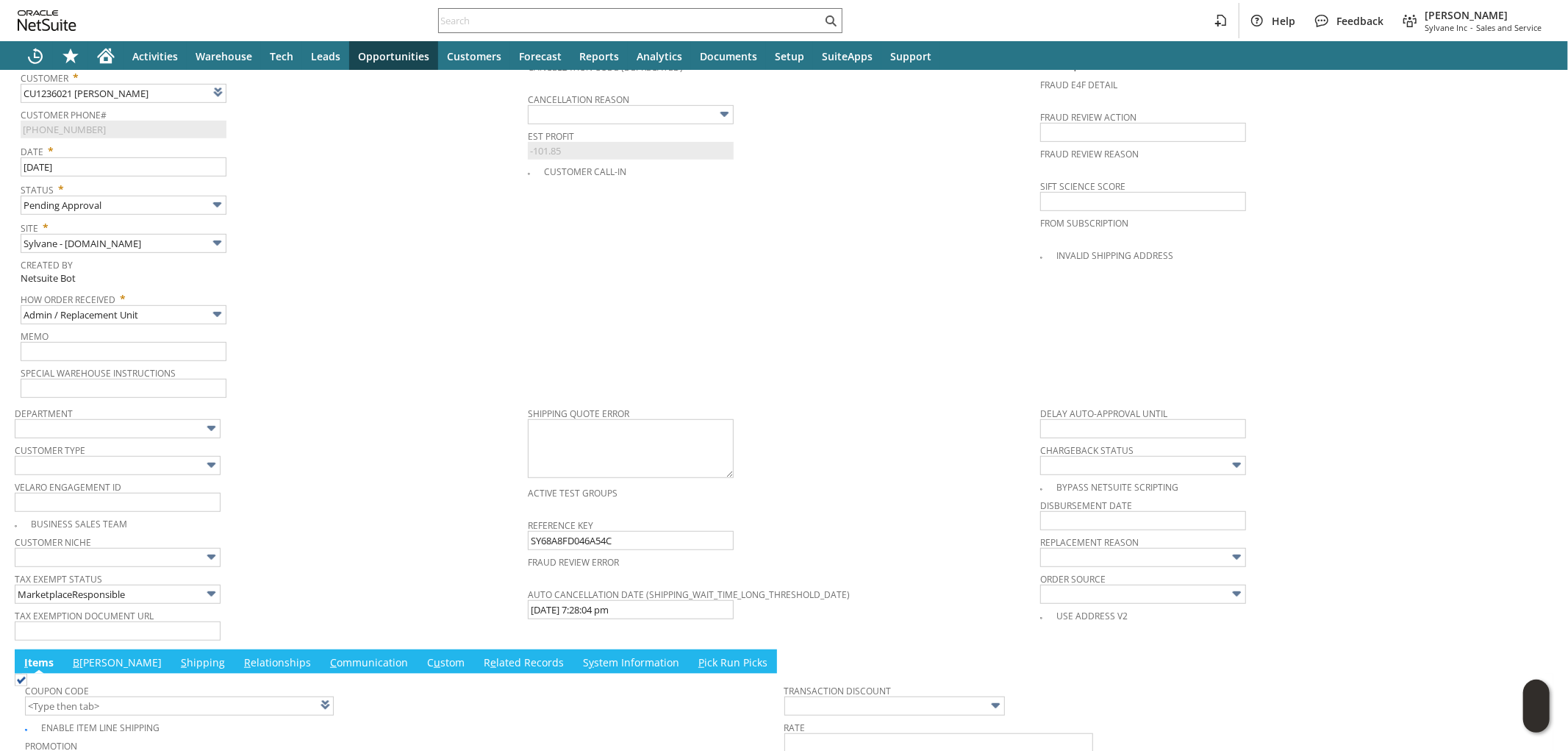
scroll to position [695, 0]
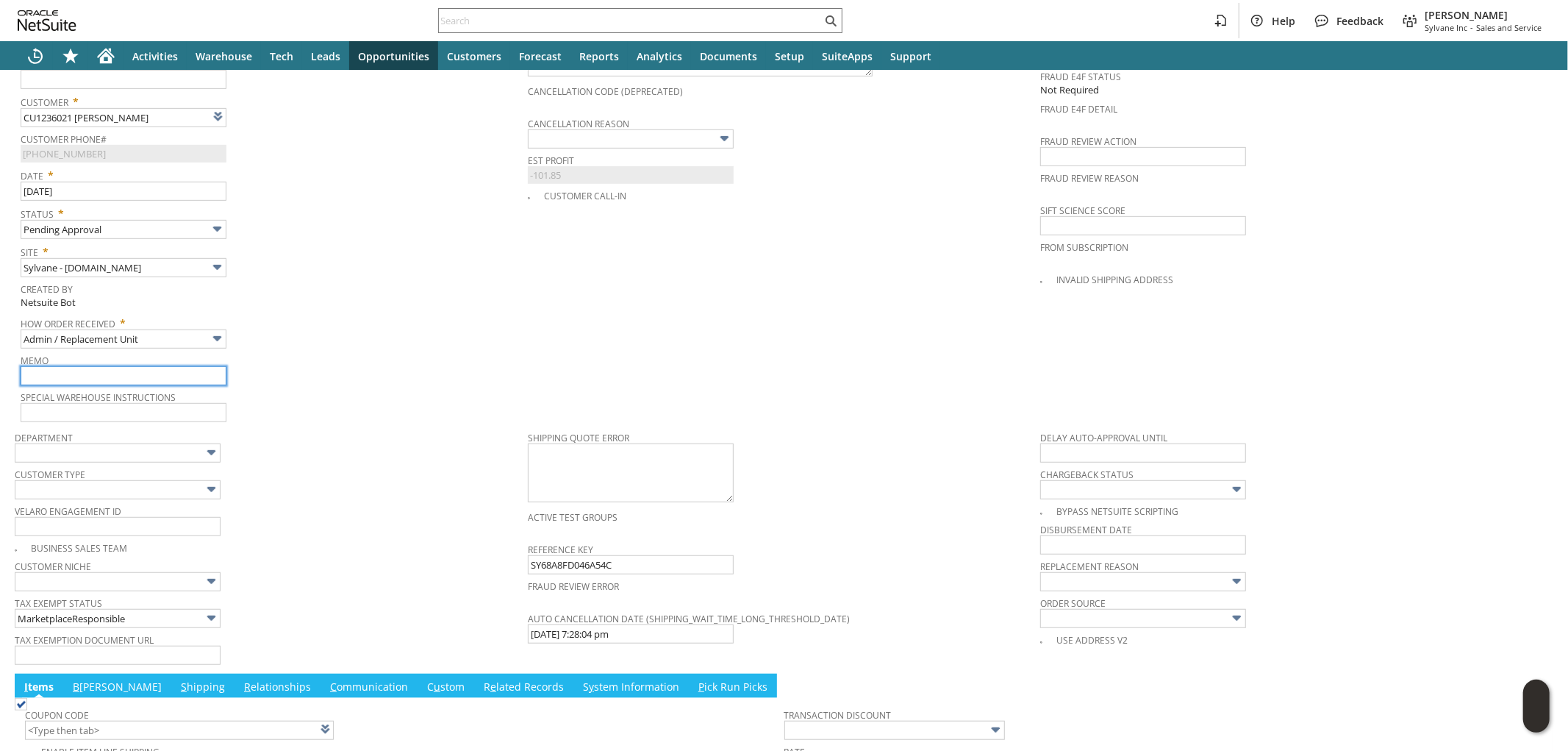
click at [138, 367] on input "text" at bounding box center [123, 376] width 206 height 19
type input "Replacement Order - damaged - claim filed"
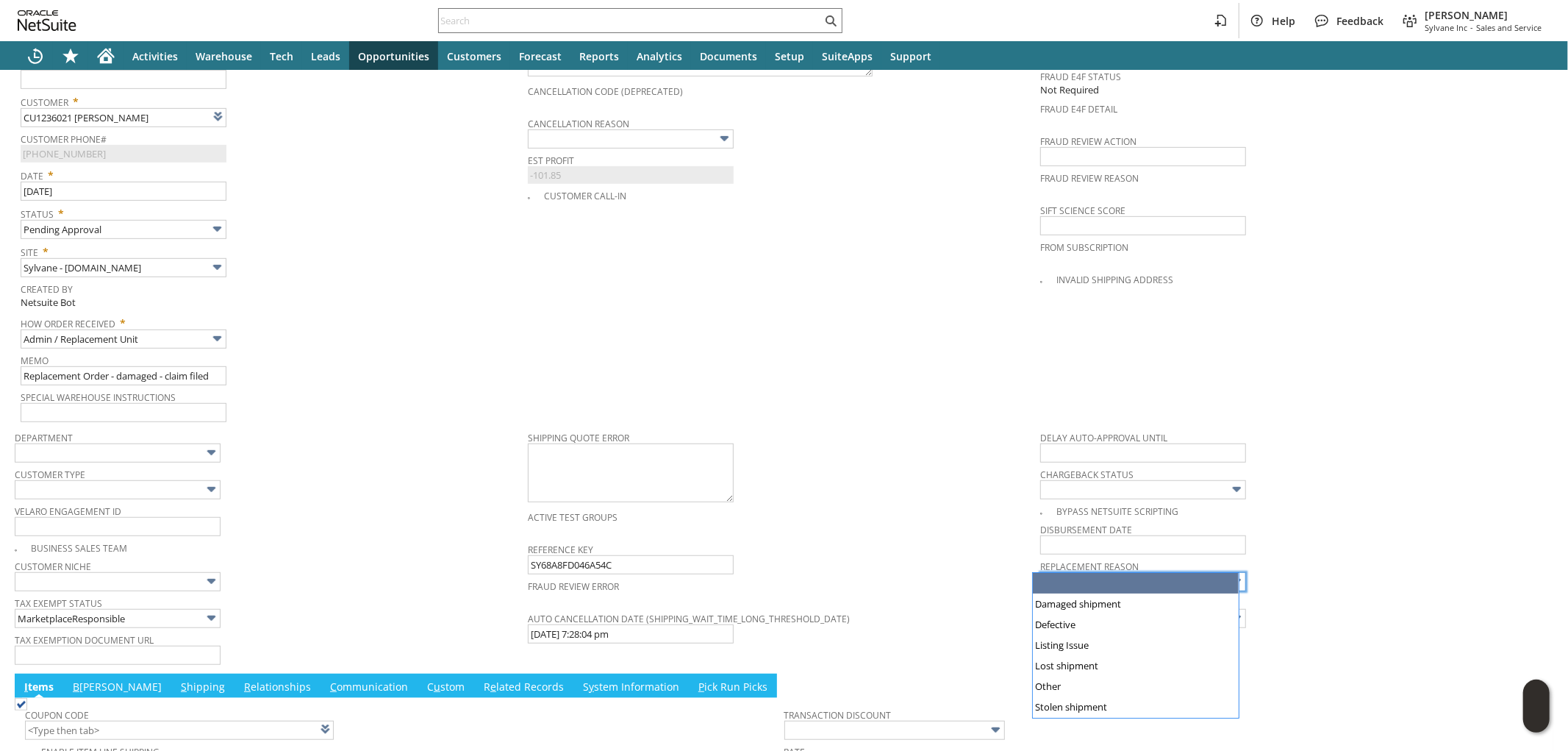
click at [1092, 573] on input "text" at bounding box center [1143, 582] width 206 height 19
type input "Damaged shipment"
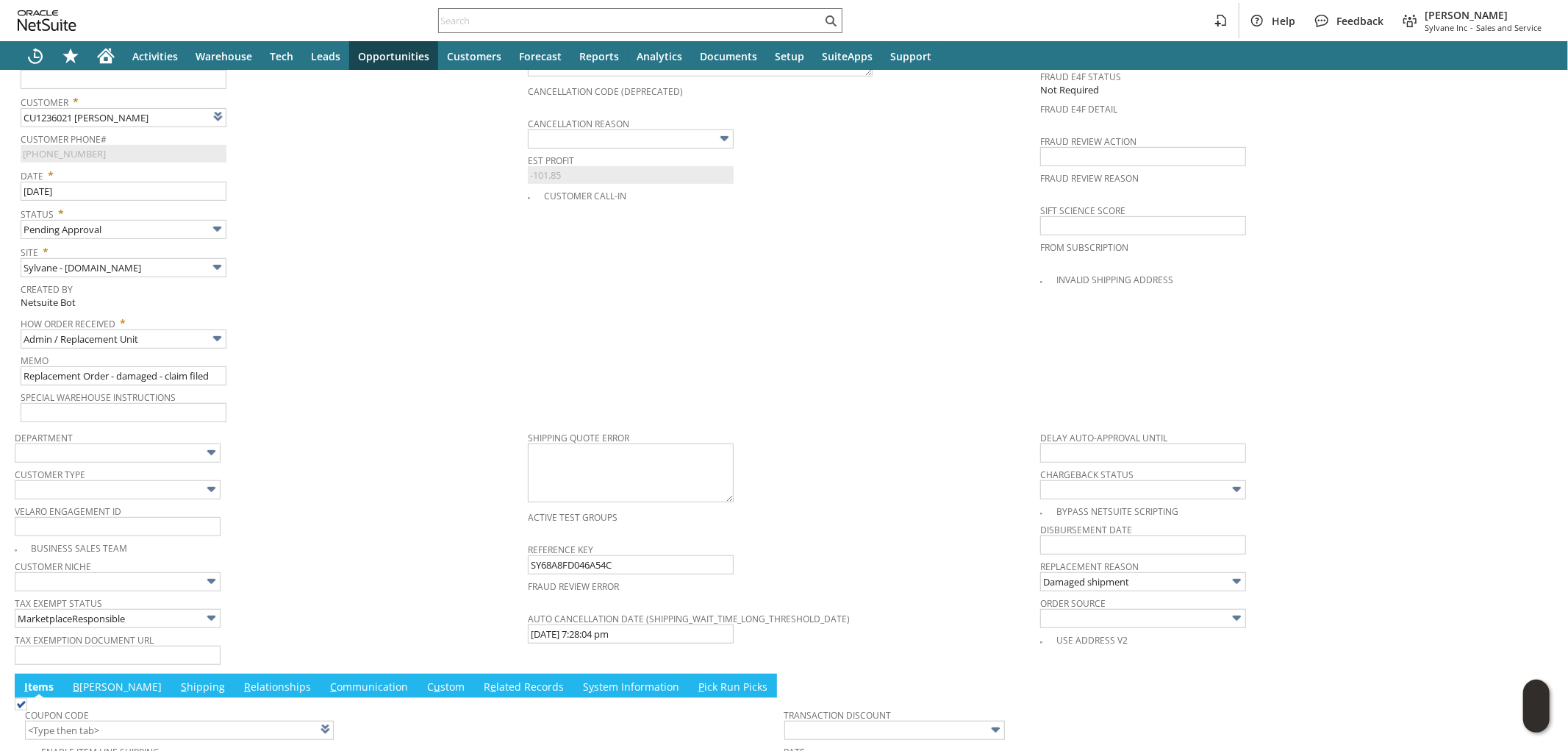
click at [853, 507] on span "Active Test Groups" at bounding box center [780, 515] width 506 height 17
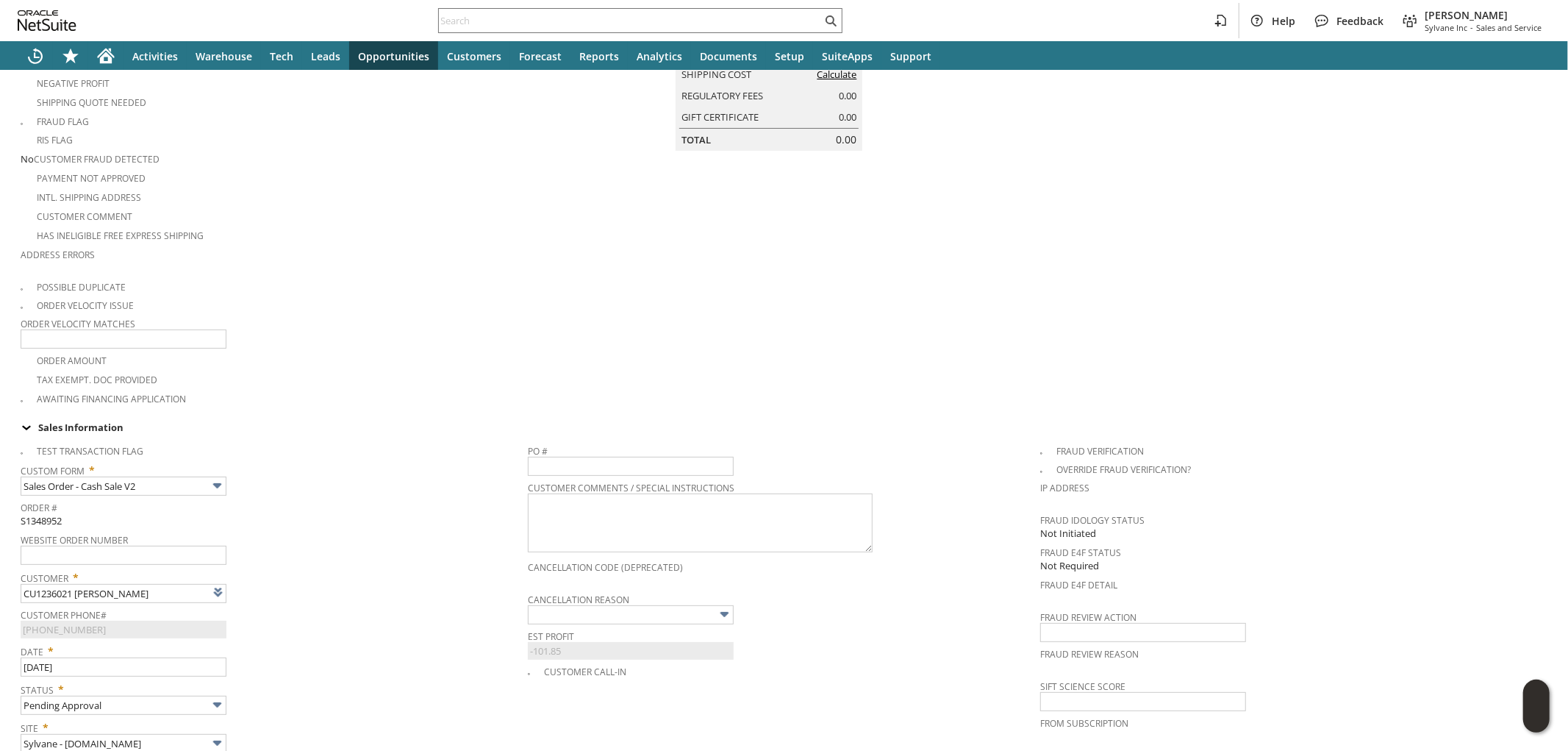
scroll to position [0, 0]
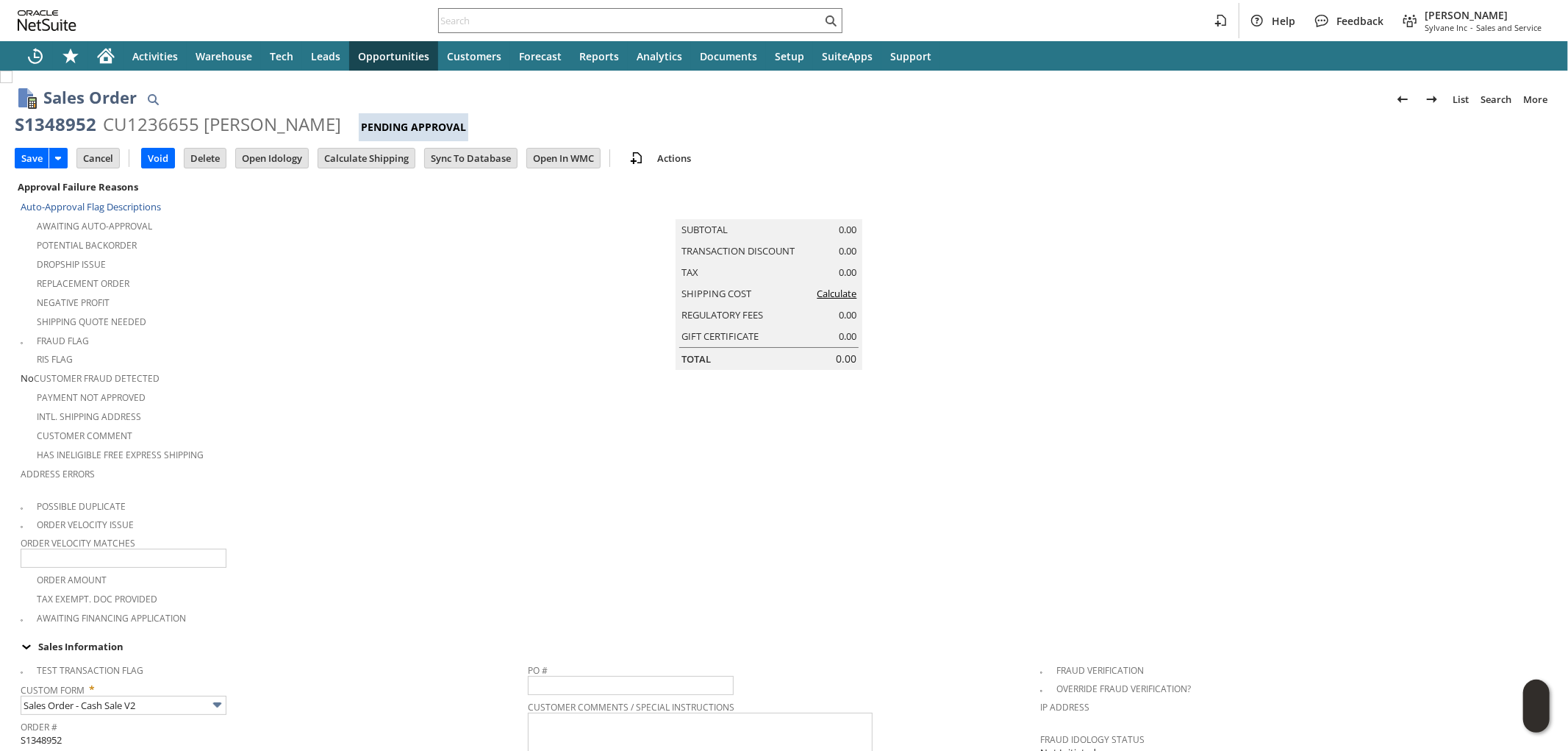
click at [835, 300] on link "Calculate" at bounding box center [836, 294] width 39 height 13
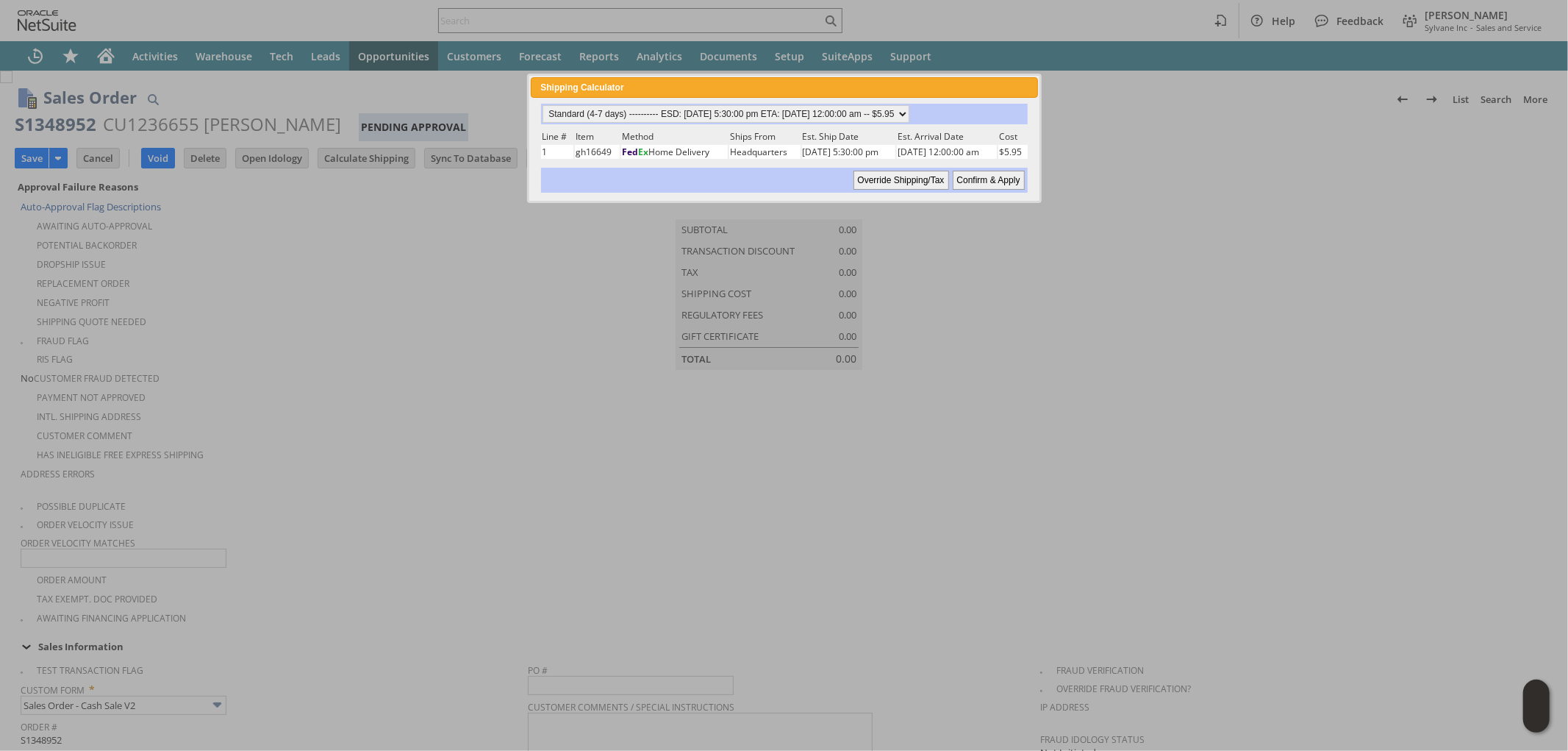
click at [985, 174] on input "Confirm & Apply" at bounding box center [988, 181] width 72 height 19
type input "NotExempt"
type input "Add"
type input "Copy Previous"
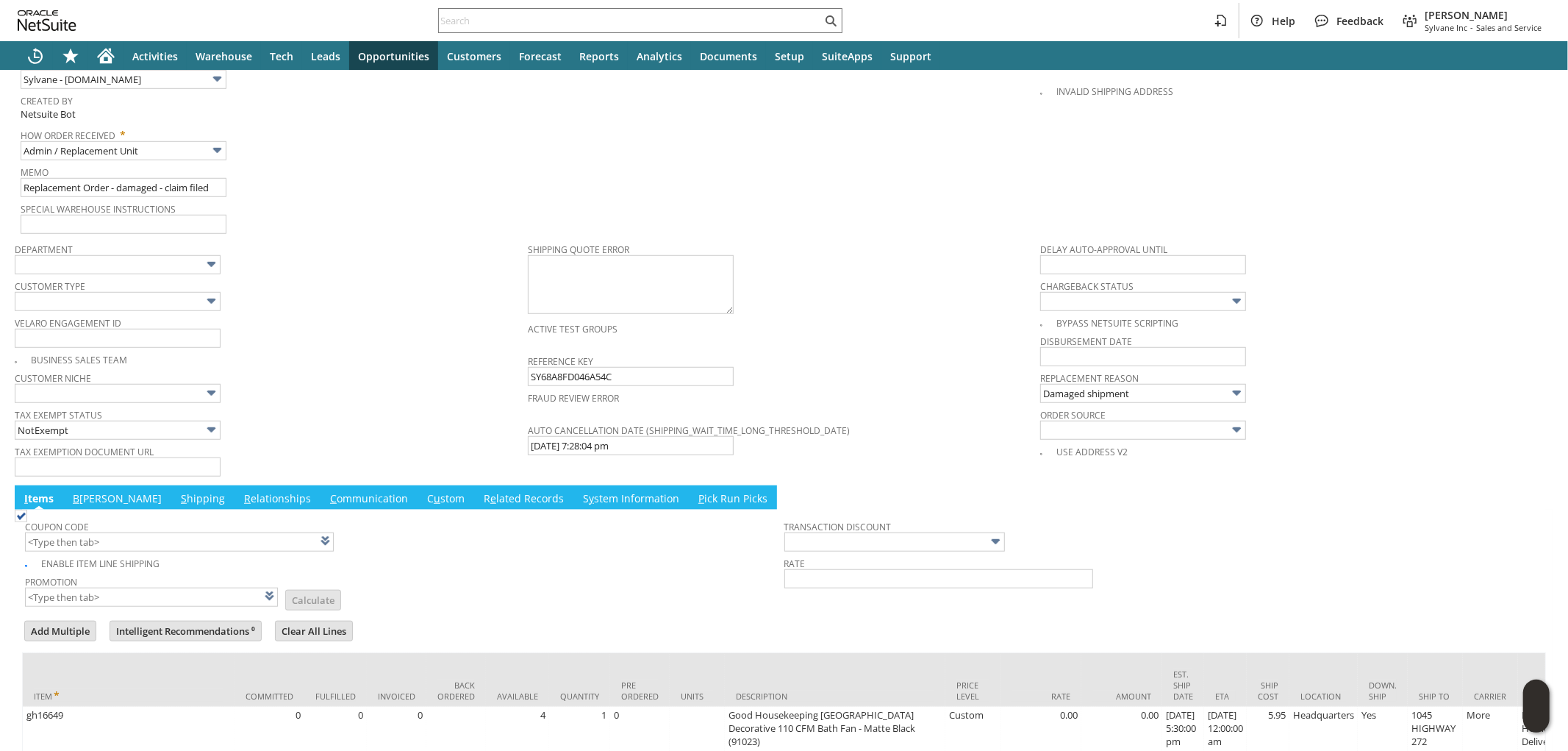
scroll to position [1024, 0]
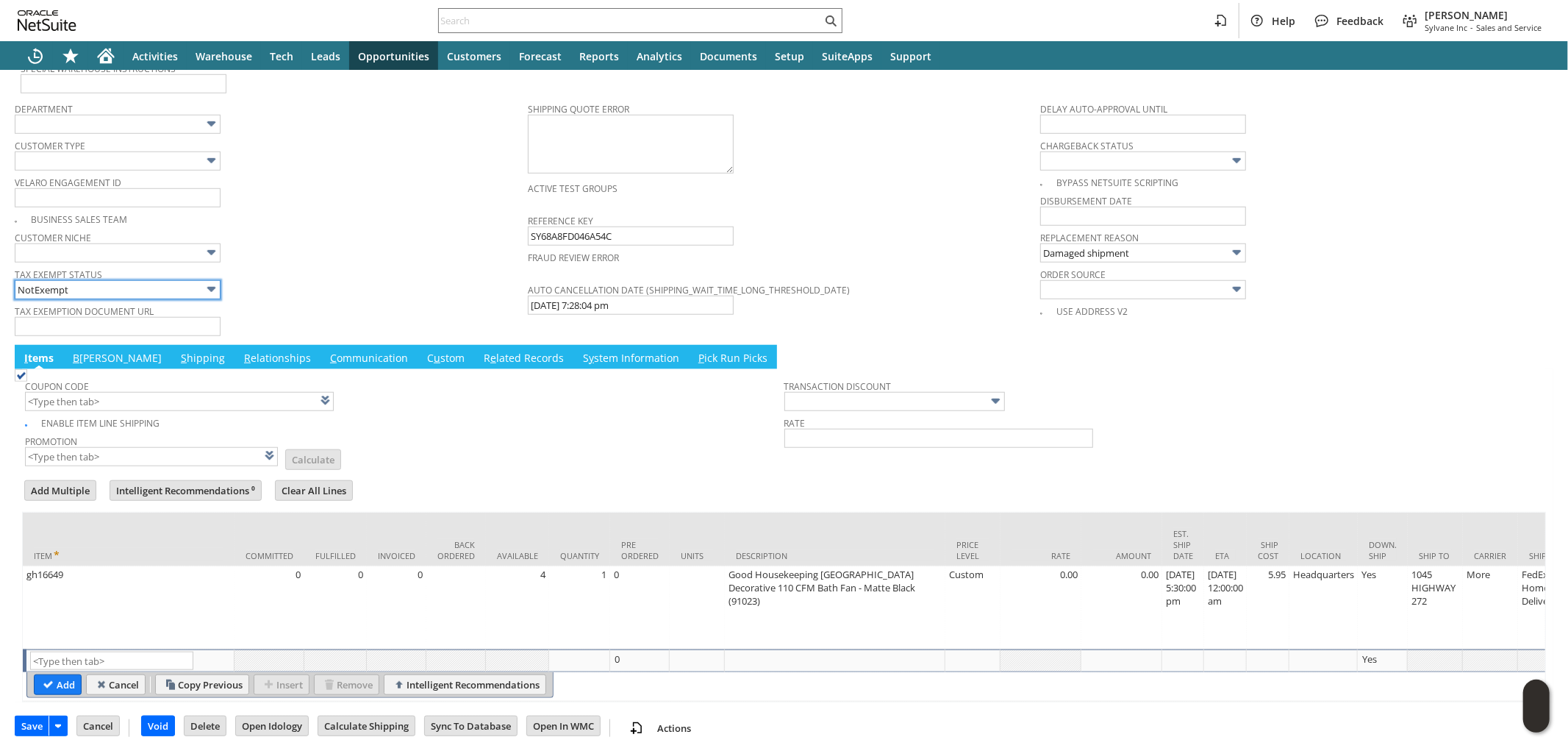
click at [156, 280] on input "NotExempt" at bounding box center [117, 290] width 206 height 19
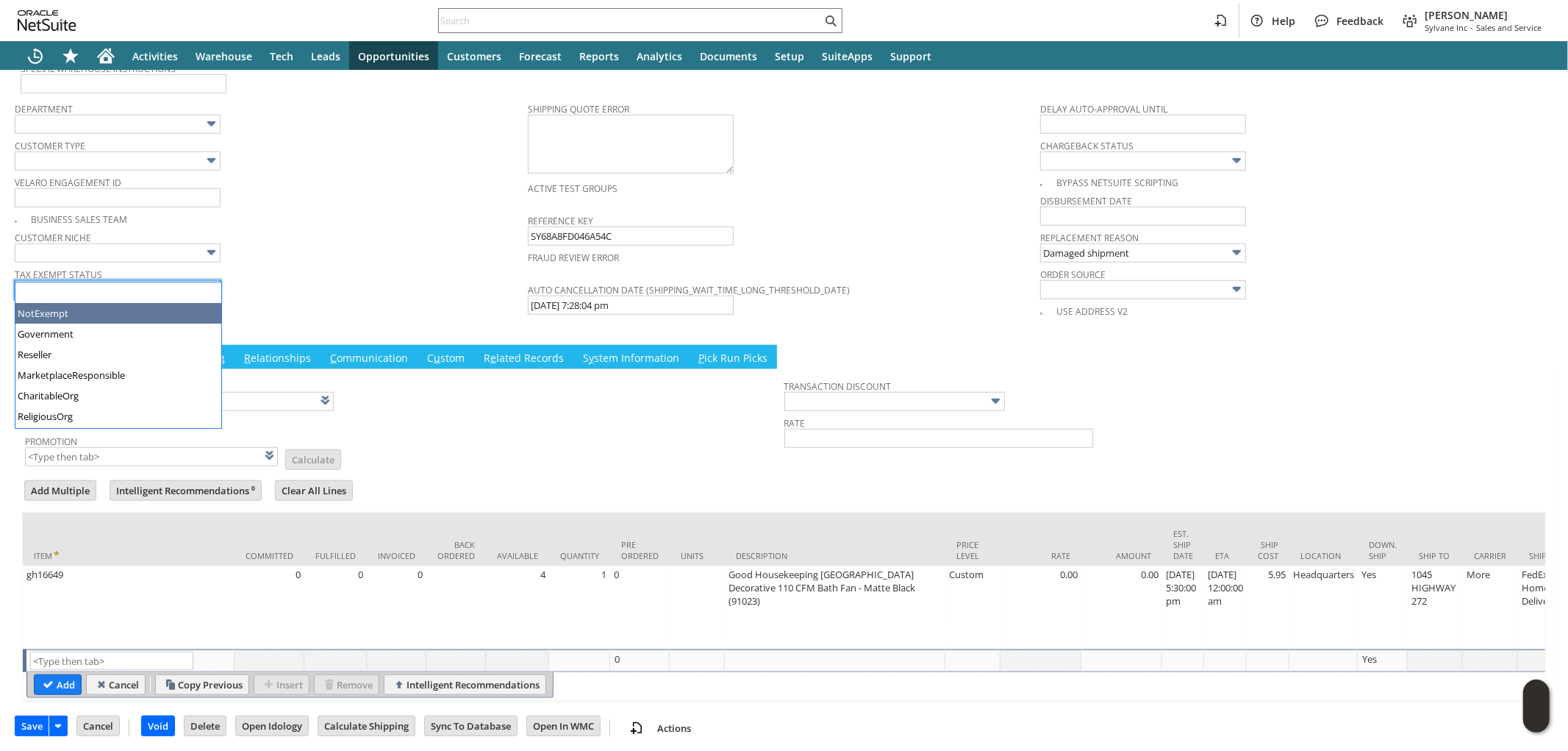
scroll to position [18, 0]
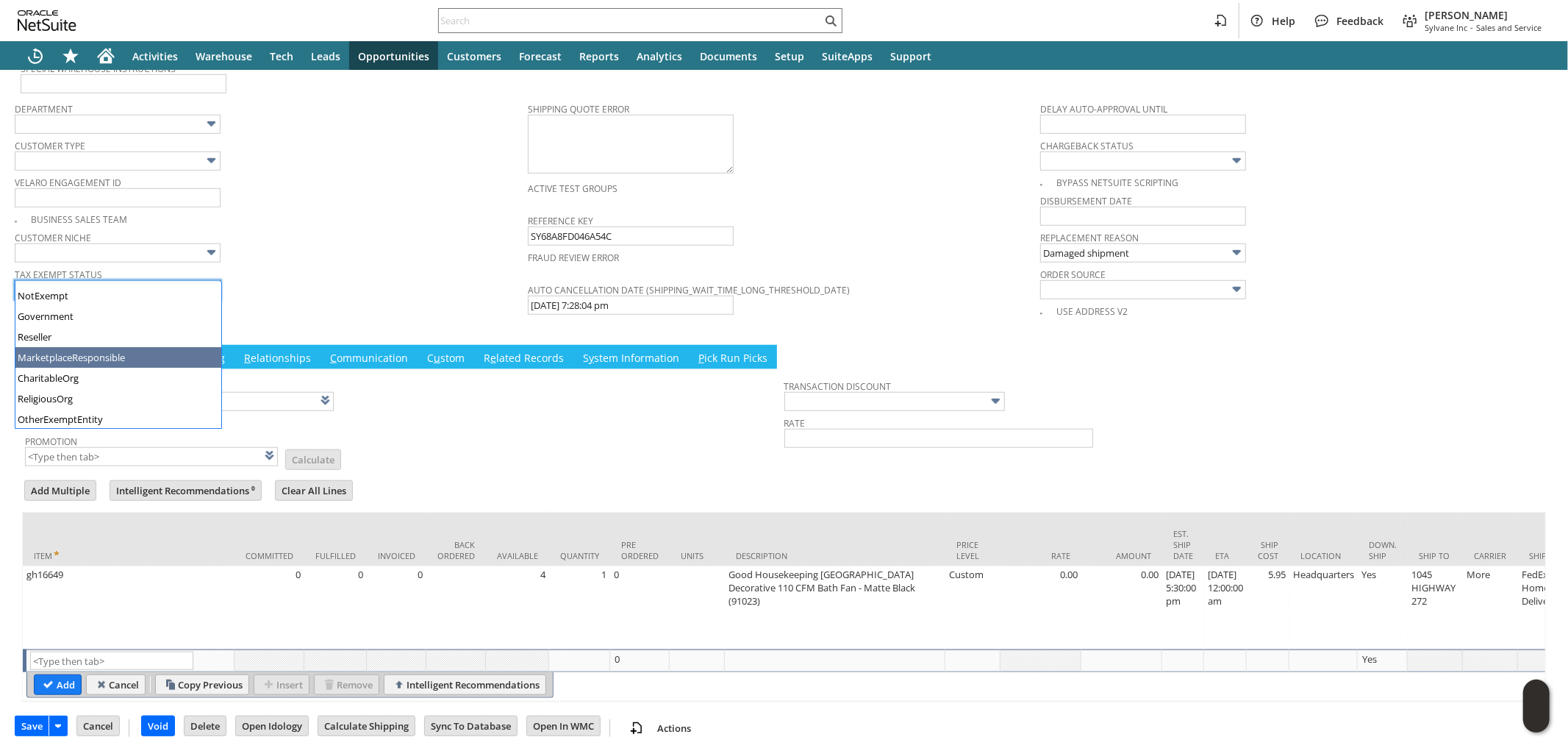
type input "MarketplaceResponsible"
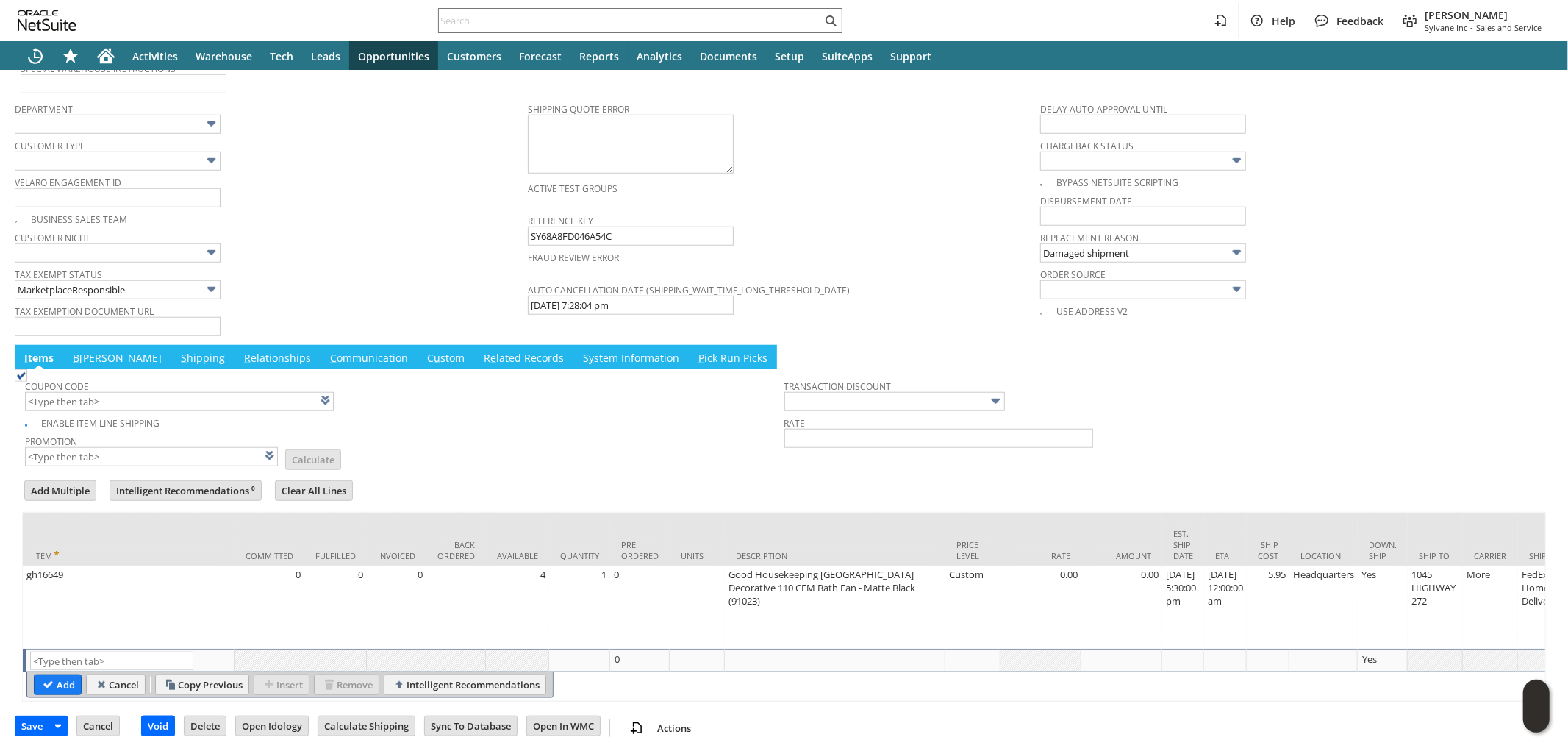
click at [344, 265] on div "Tax Exempt Status MarketplaceResponsible" at bounding box center [268, 281] width 506 height 35
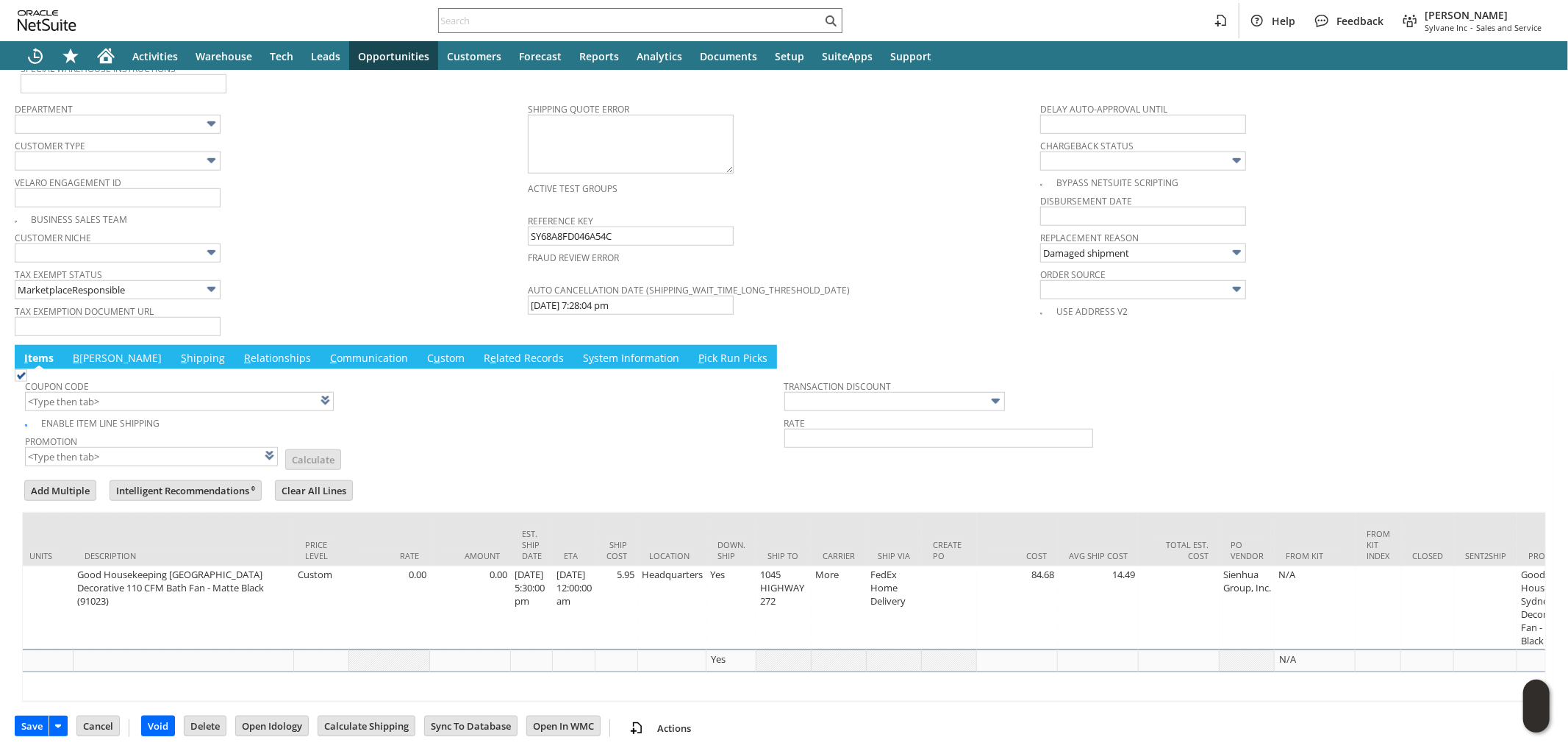
scroll to position [0, 655]
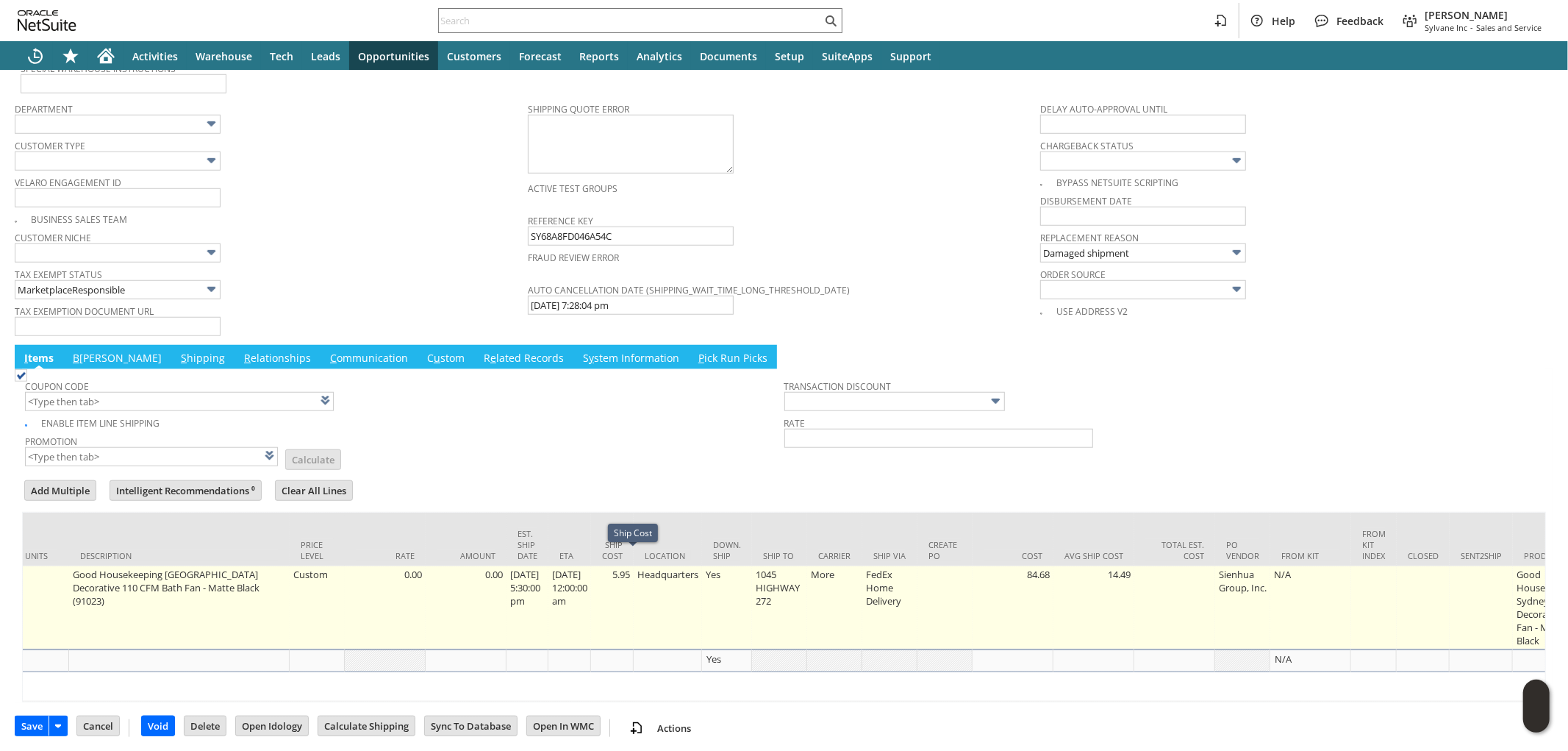
click at [634, 567] on td "5.95" at bounding box center [612, 608] width 42 height 83
type input "5.95"
type input "OK"
type input "Make Copy"
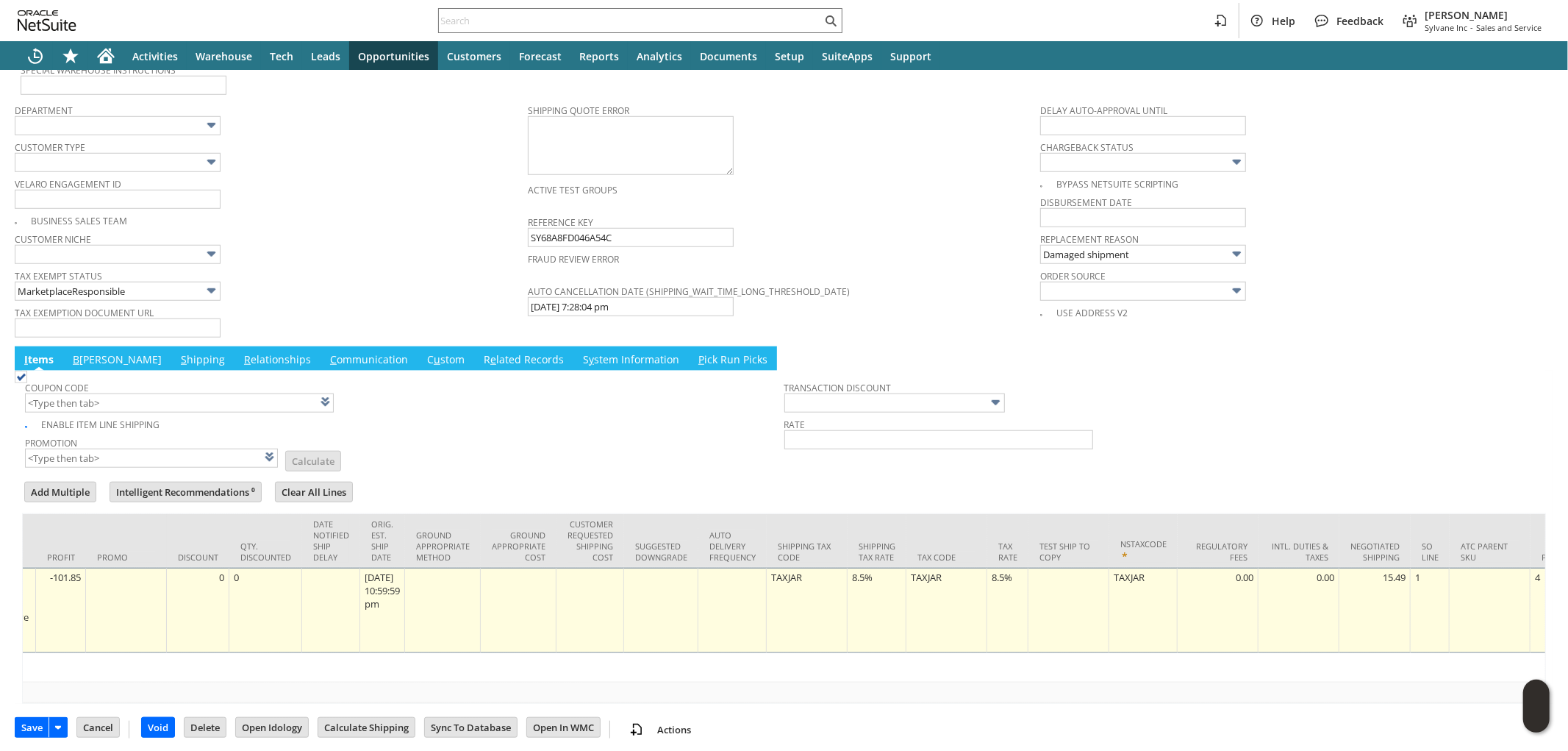
scroll to position [0, 2153]
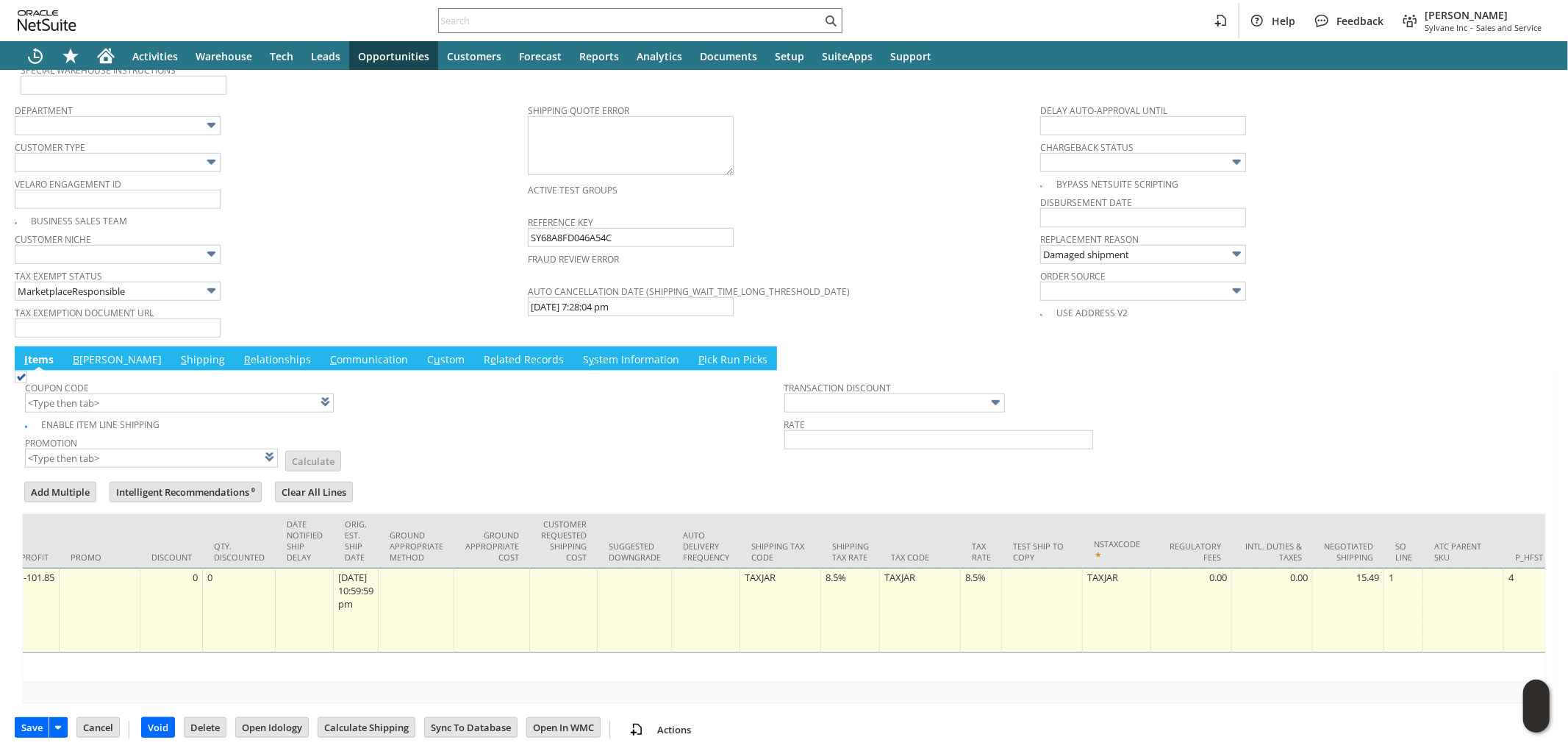
type input "0"
click at [856, 570] on div "8.5%" at bounding box center [850, 578] width 51 height 15
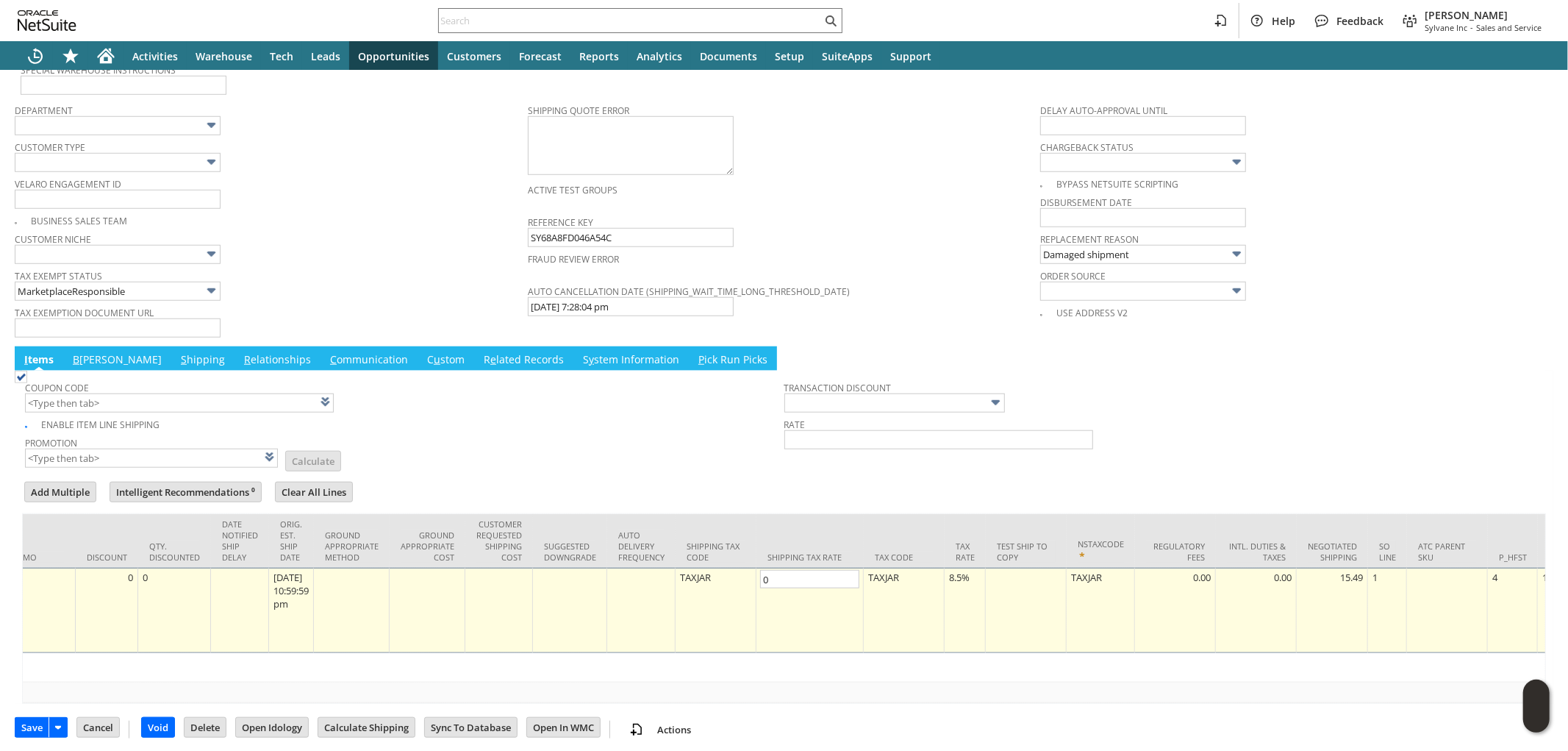
type input "0.0%"
click at [974, 570] on div "8.5%" at bounding box center [965, 578] width 33 height 15
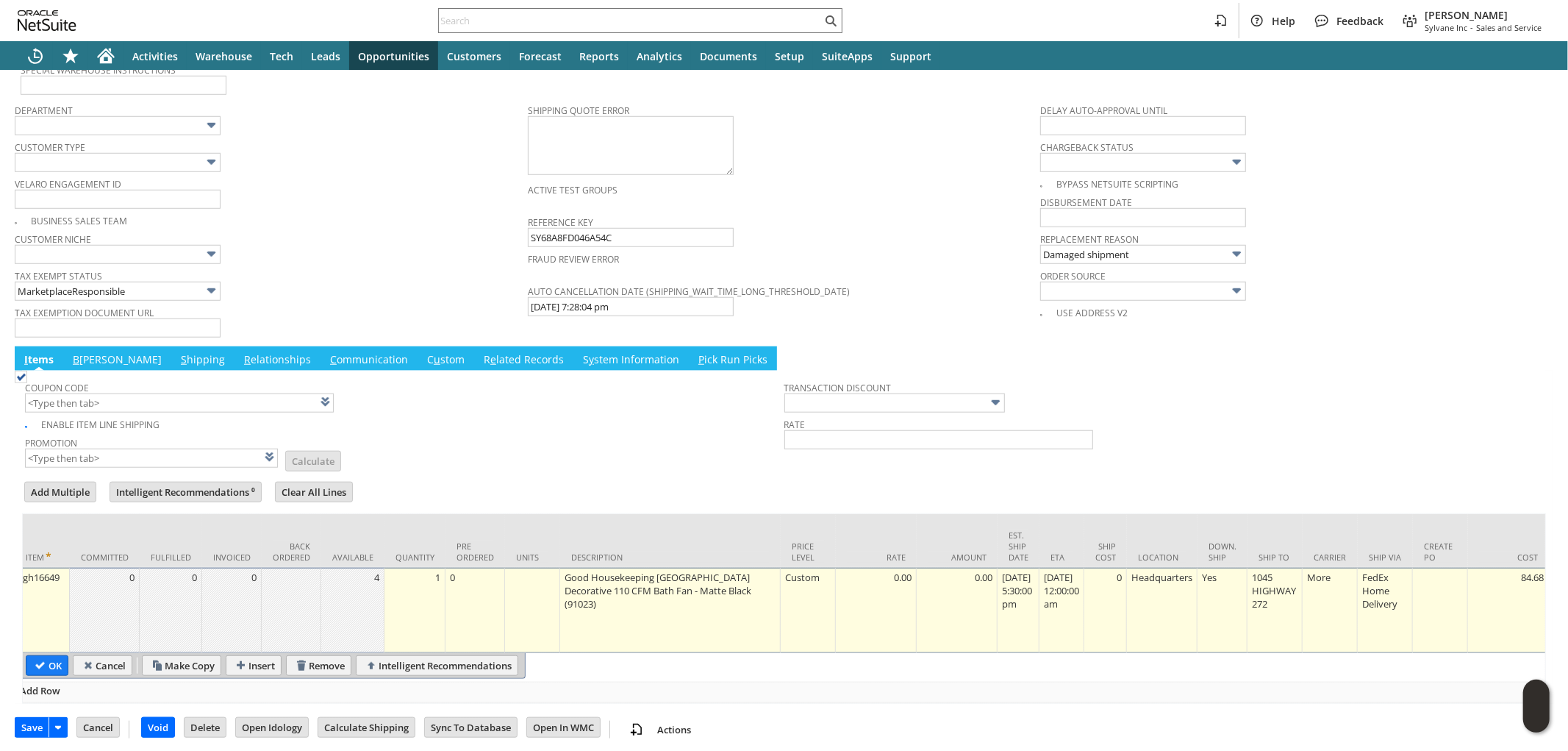
scroll to position [0, 0]
type input "0.0%"
click at [48, 656] on input "OK" at bounding box center [54, 665] width 41 height 19
type input "Add"
type input "Copy Previous"
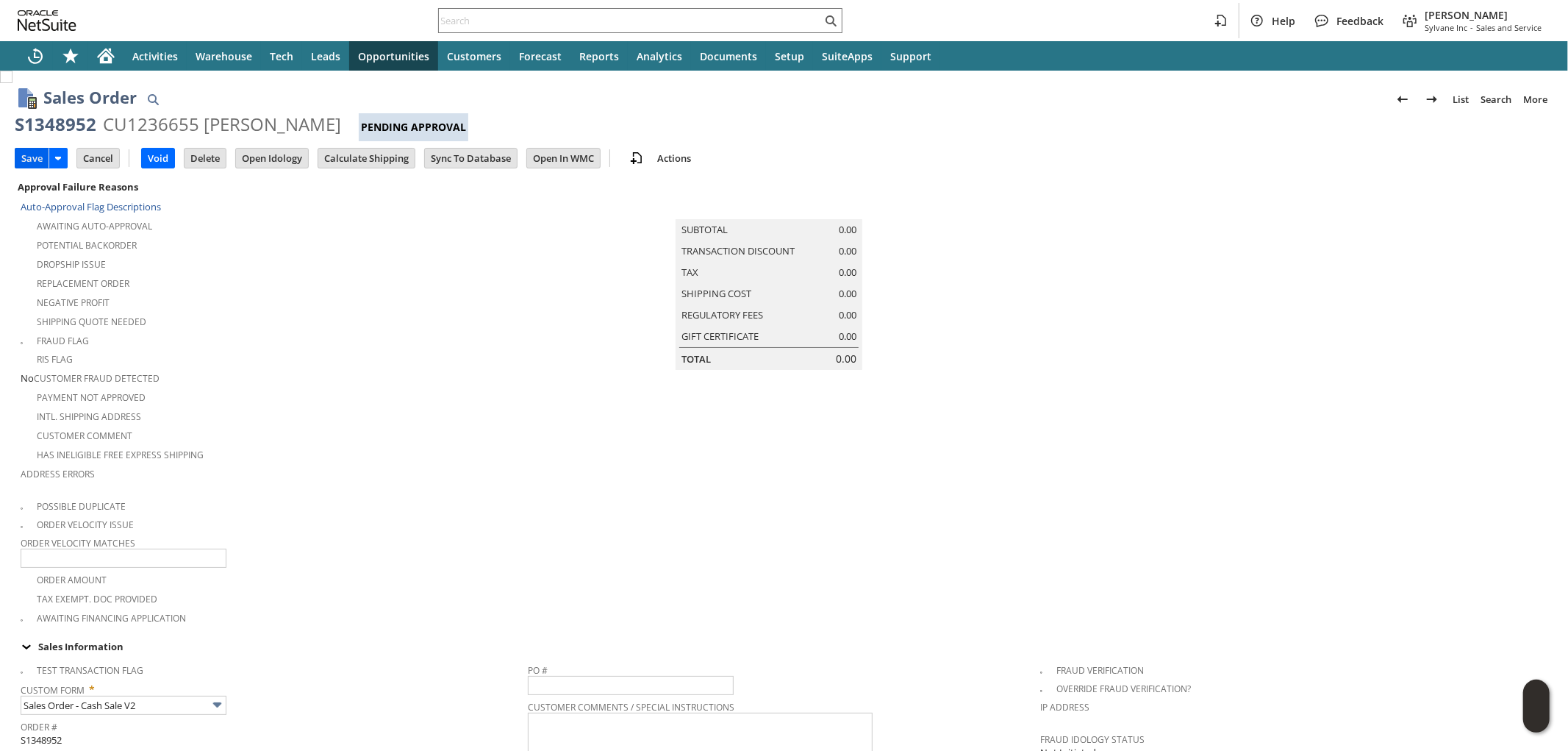
click at [25, 155] on input "Save" at bounding box center [32, 158] width 33 height 19
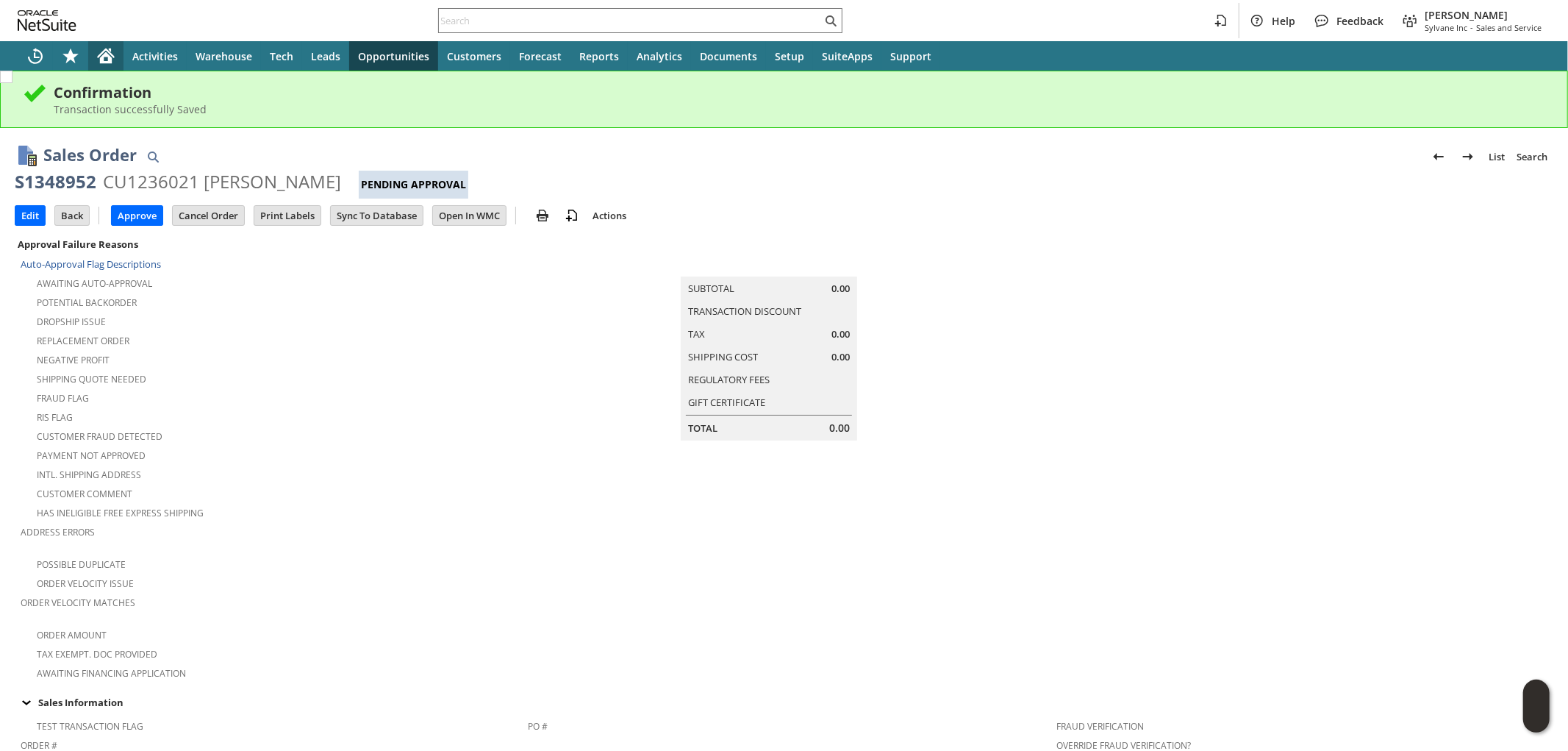
click at [111, 54] on icon "Home" at bounding box center [106, 53] width 17 height 10
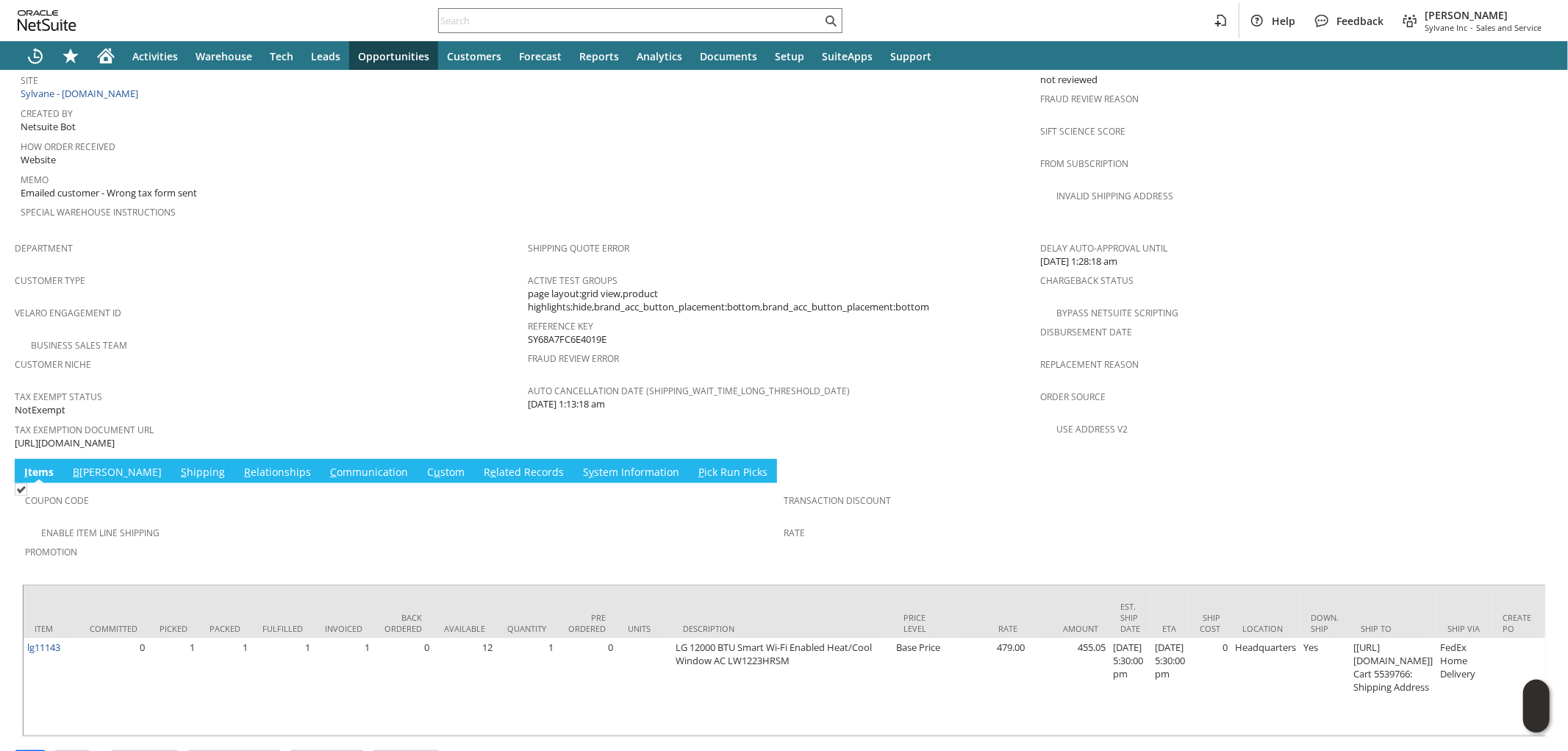
scroll to position [774, 0]
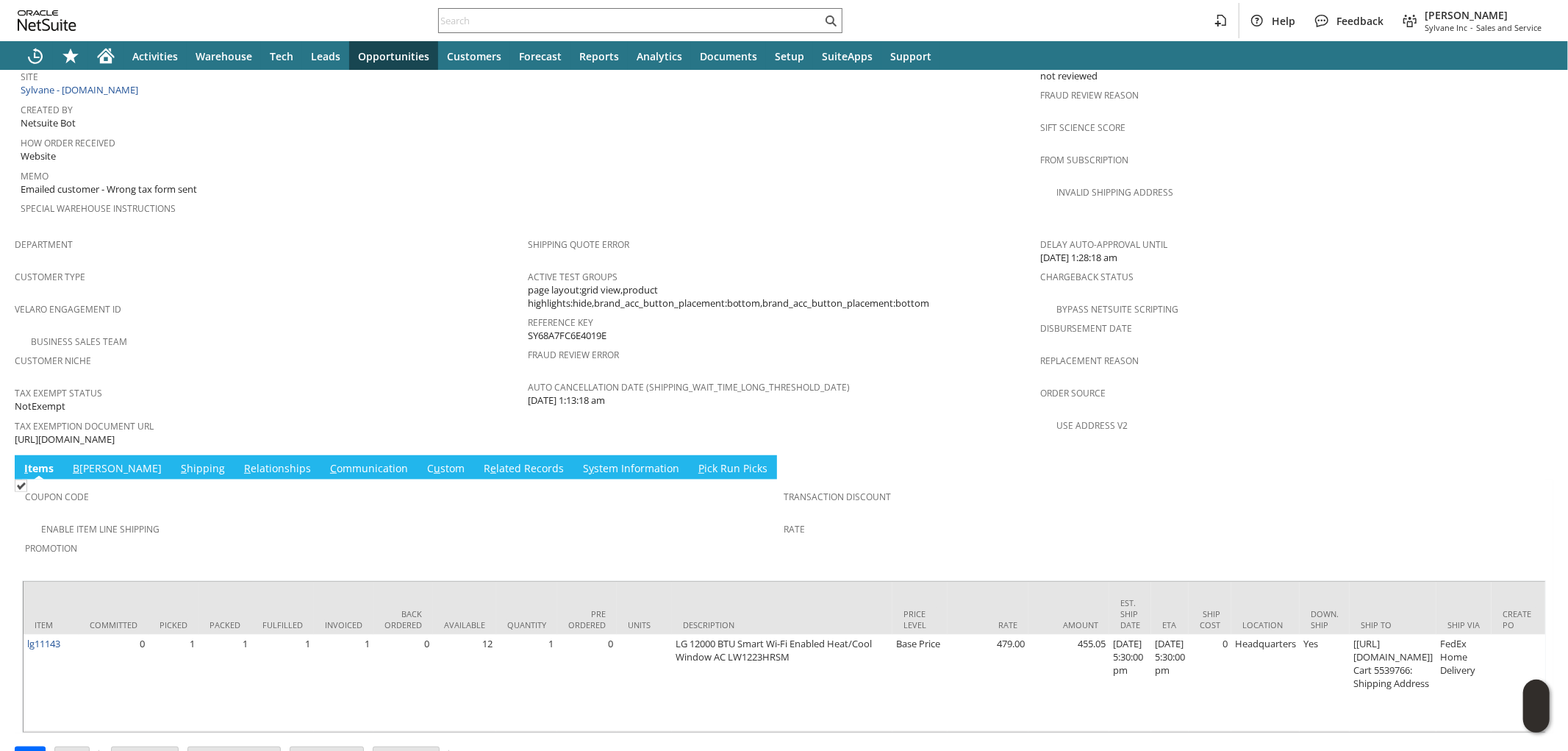
click at [326, 461] on link "C ommunication" at bounding box center [369, 469] width 85 height 16
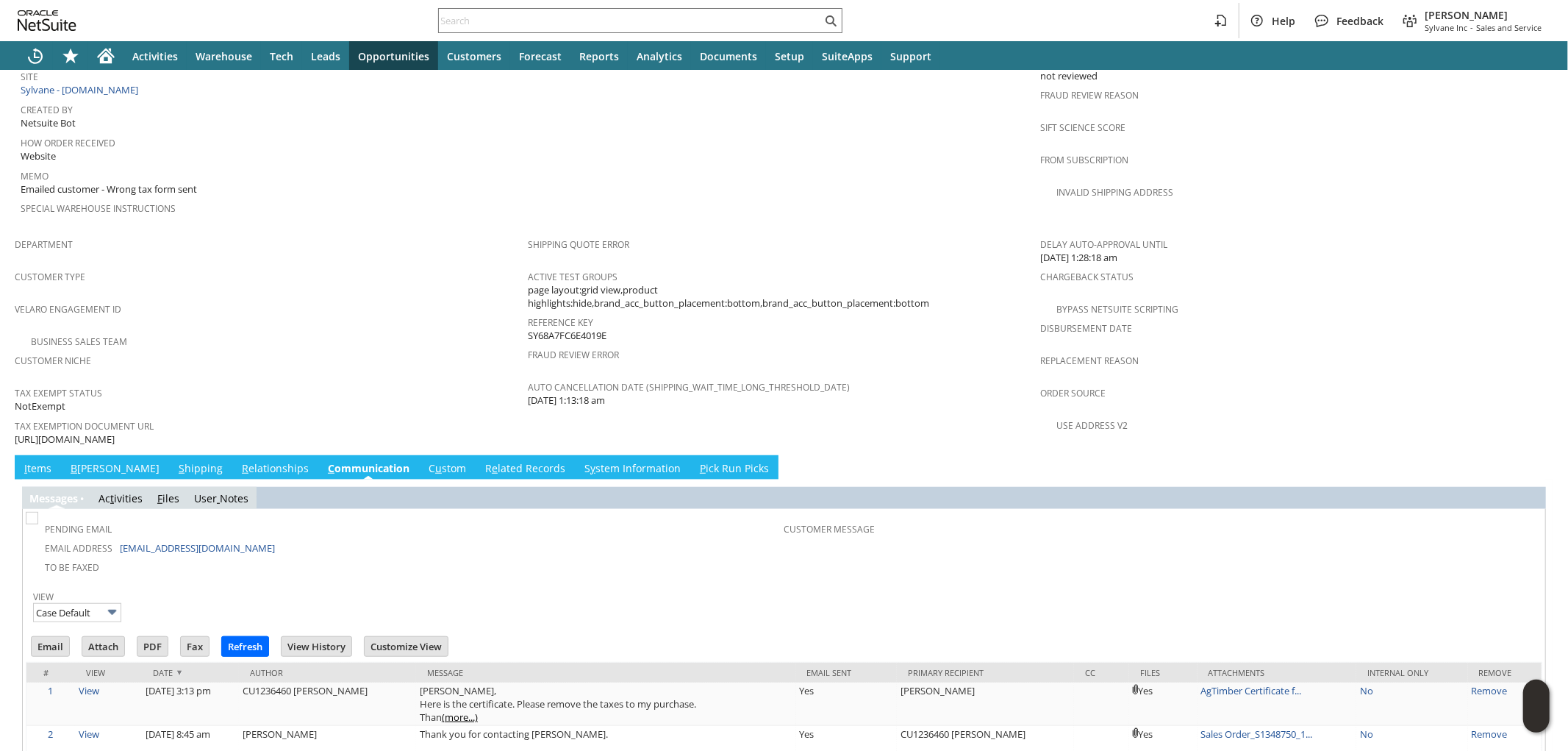
scroll to position [0, 0]
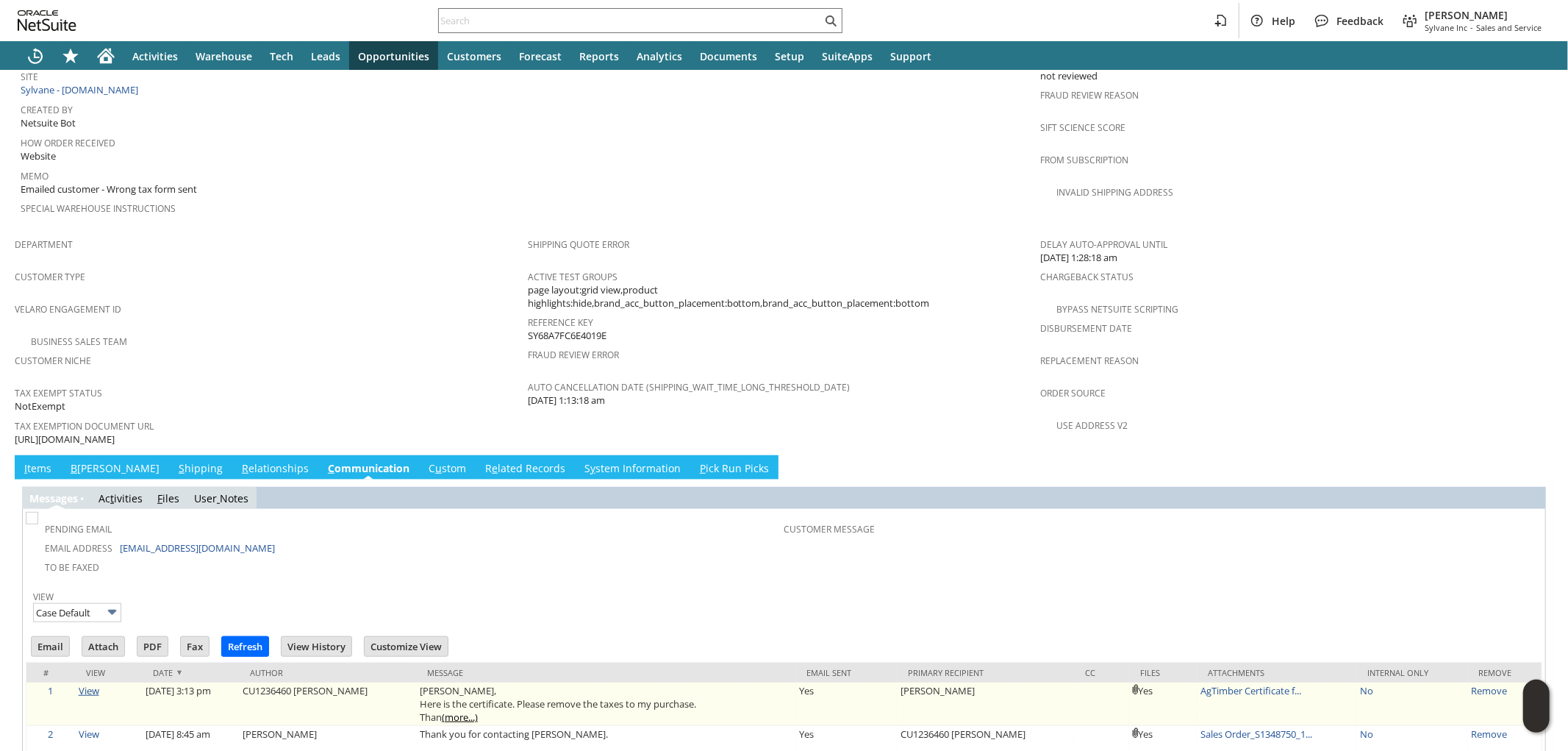
click at [86, 684] on link "View" at bounding box center [89, 691] width 21 height 13
click at [1214, 684] on link "AgTimber Certificate f..." at bounding box center [1251, 691] width 101 height 13
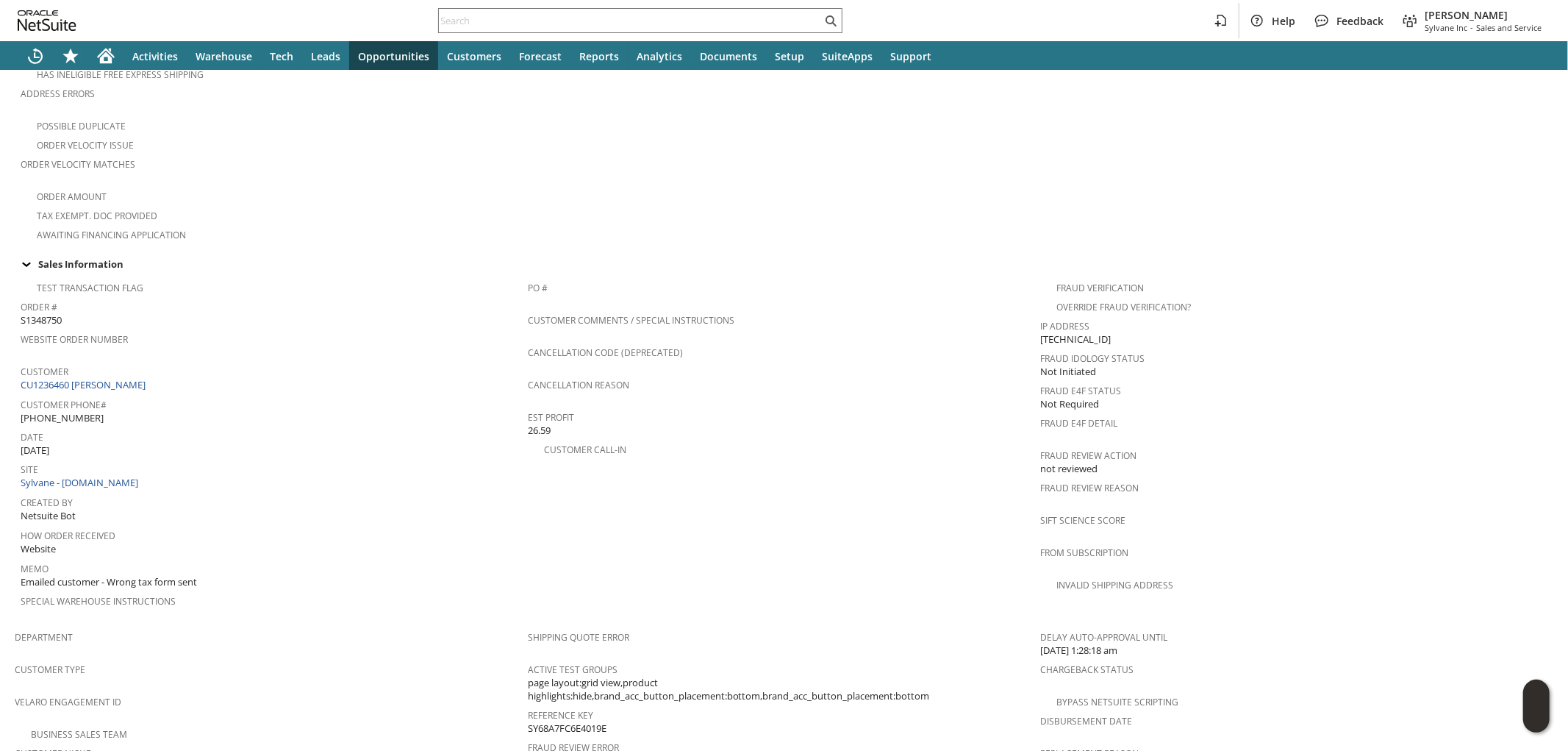
scroll to position [271, 0]
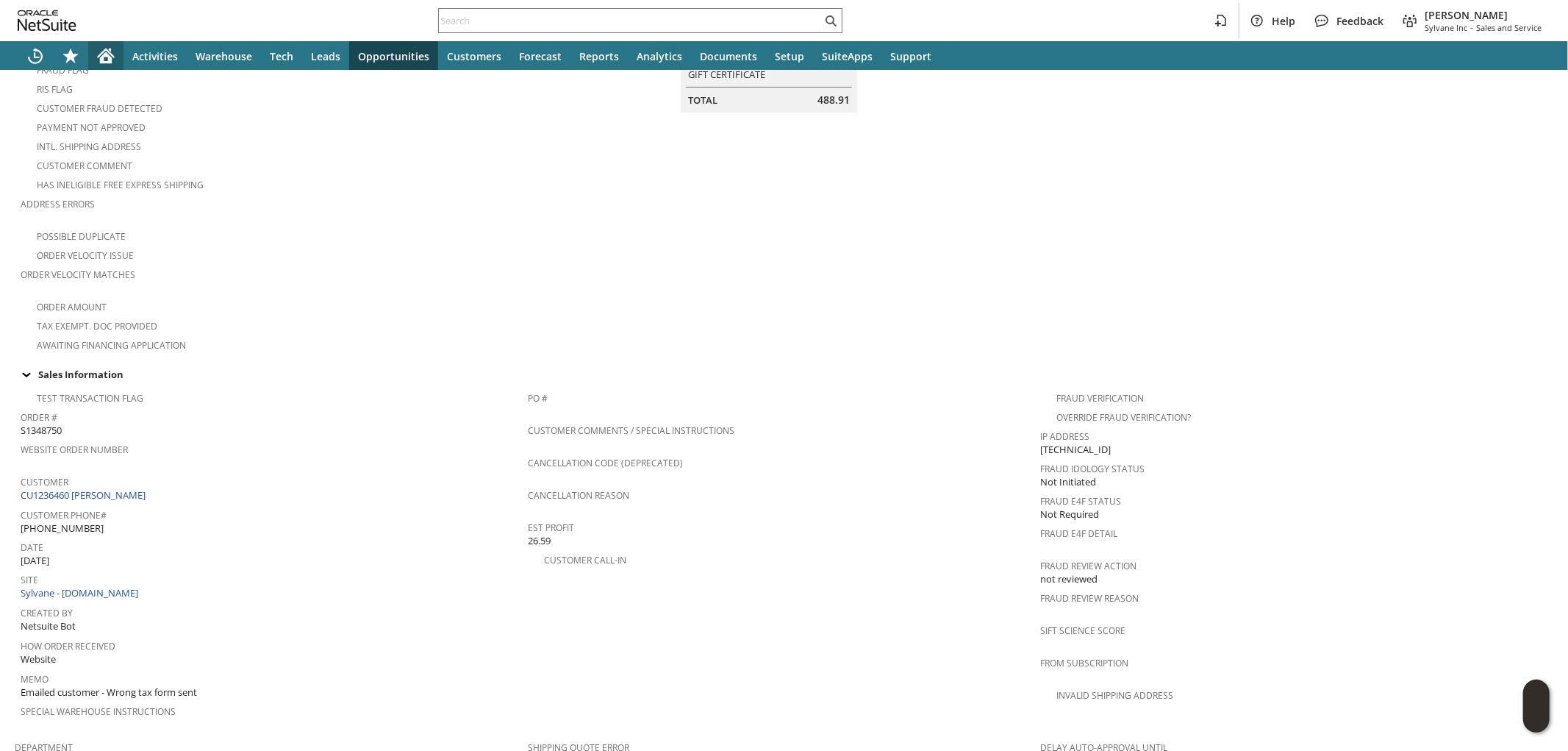
click at [110, 64] on icon "Home" at bounding box center [106, 56] width 18 height 18
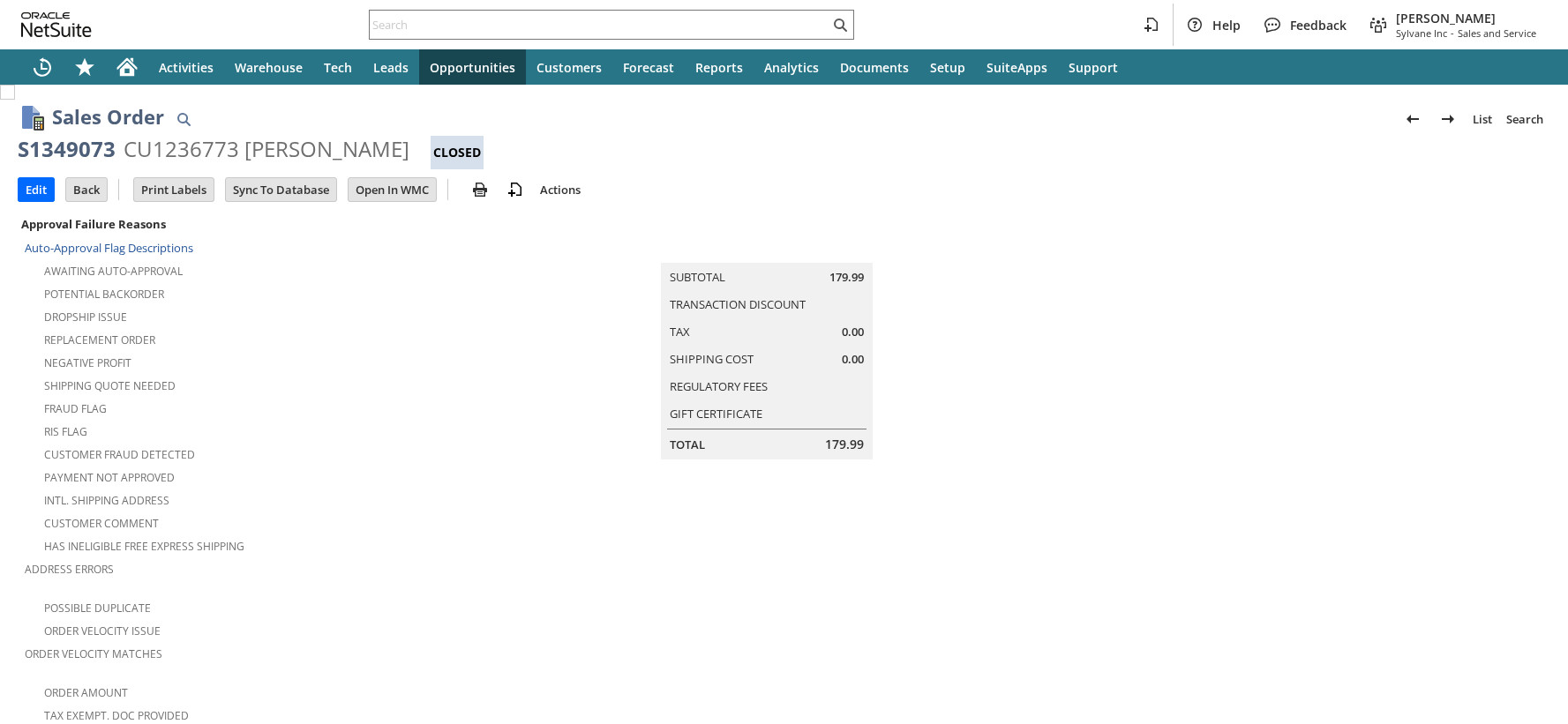
click at [171, 145] on div "CU1236773 Jesse W Bradford" at bounding box center [266, 149] width 286 height 29
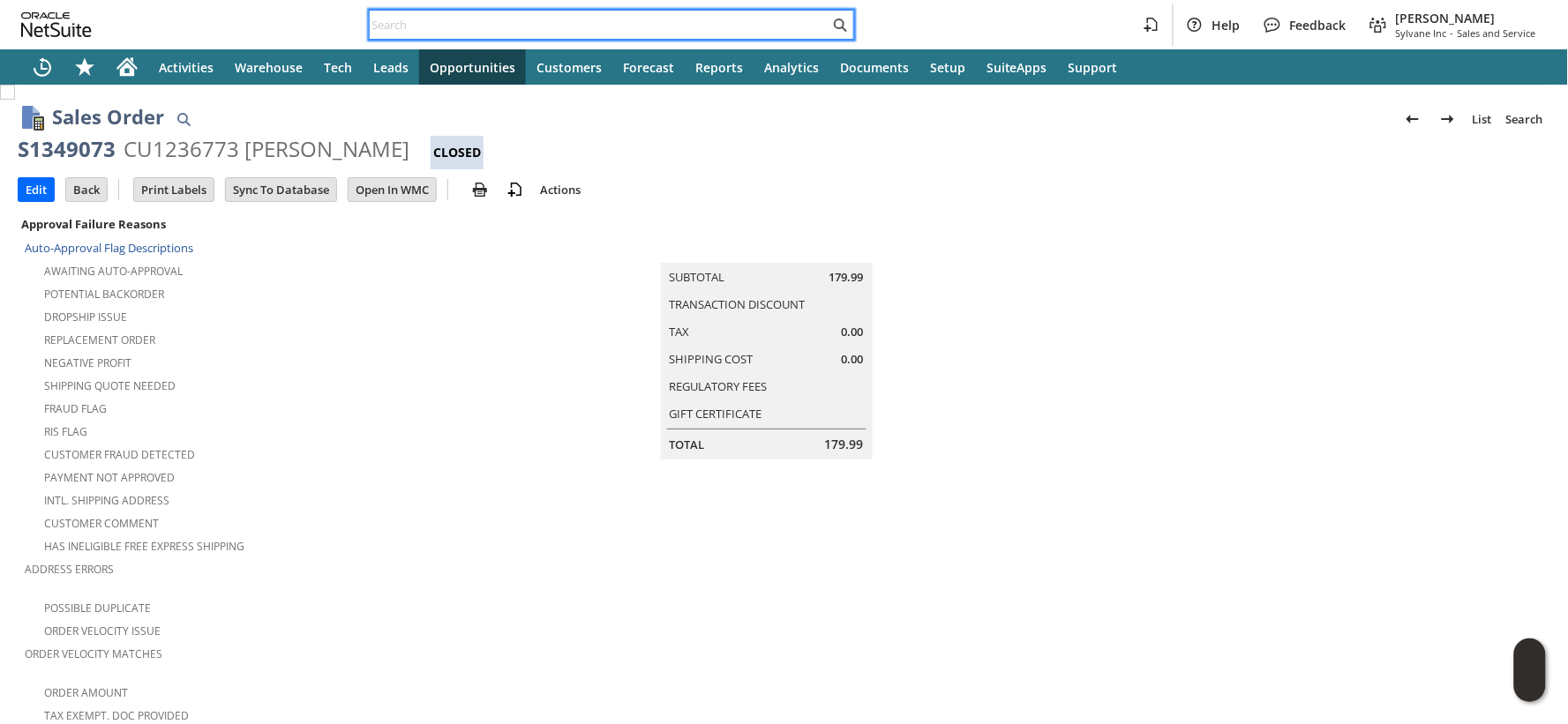
click at [522, 23] on input "text" at bounding box center [599, 25] width 459 height 21
paste input "111-2975401-7437015"
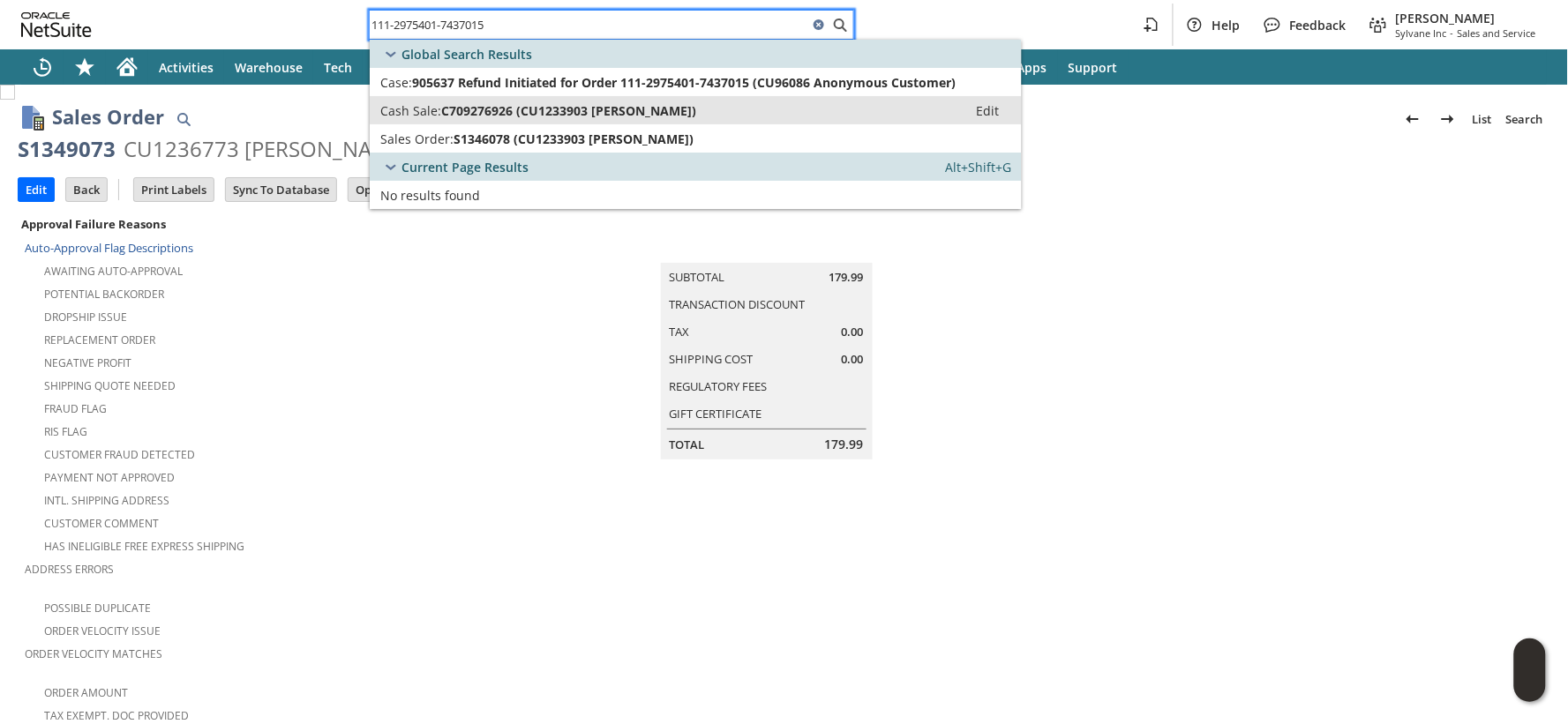
type input "111-2975401-7437015"
click at [508, 109] on span "C709276926 (CU1233903 Ella Pais)" at bounding box center [569, 111] width 255 height 17
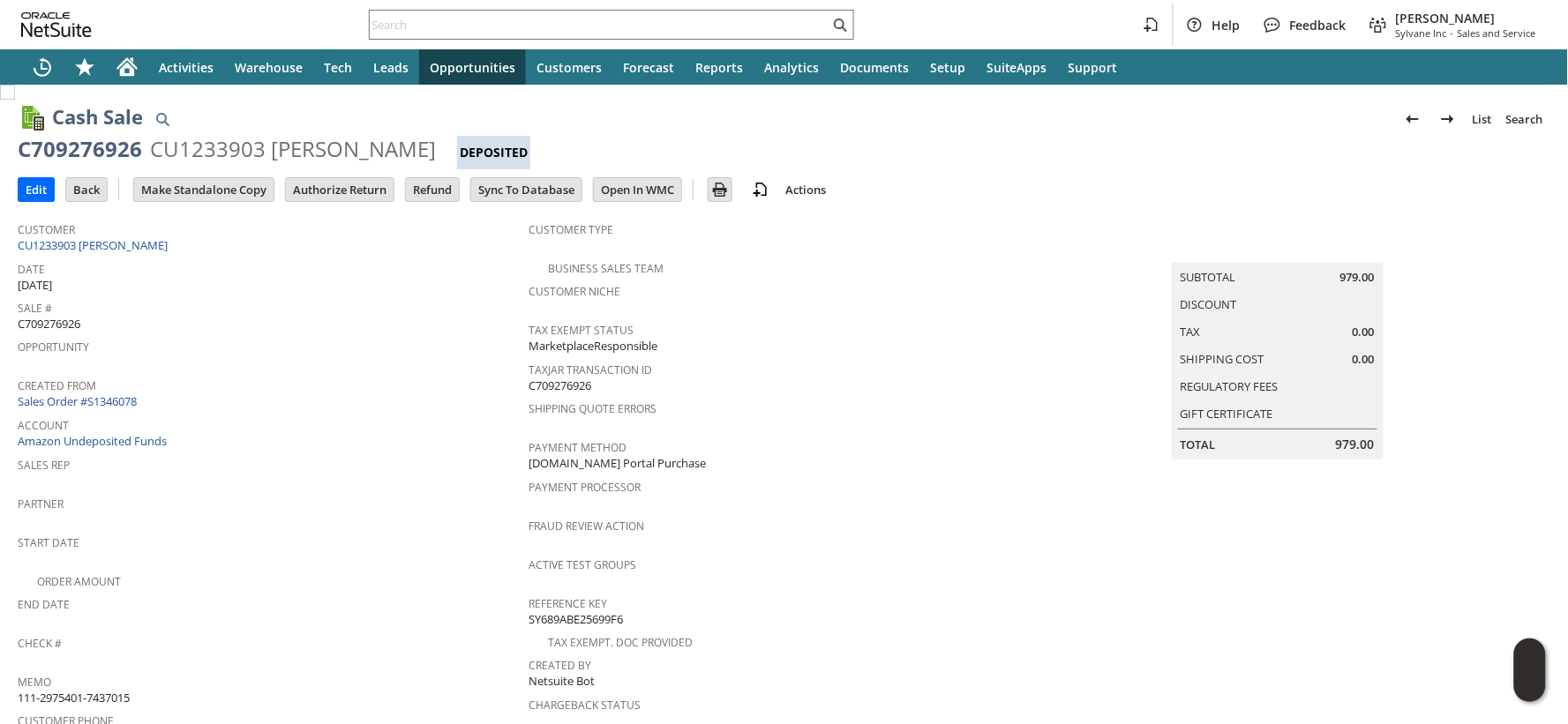
click at [197, 154] on div "CU1233903 [PERSON_NAME]" at bounding box center [293, 149] width 286 height 29
click at [198, 154] on div "CU1233903 [PERSON_NAME]" at bounding box center [293, 149] width 286 height 29
copy div "CU1233903"
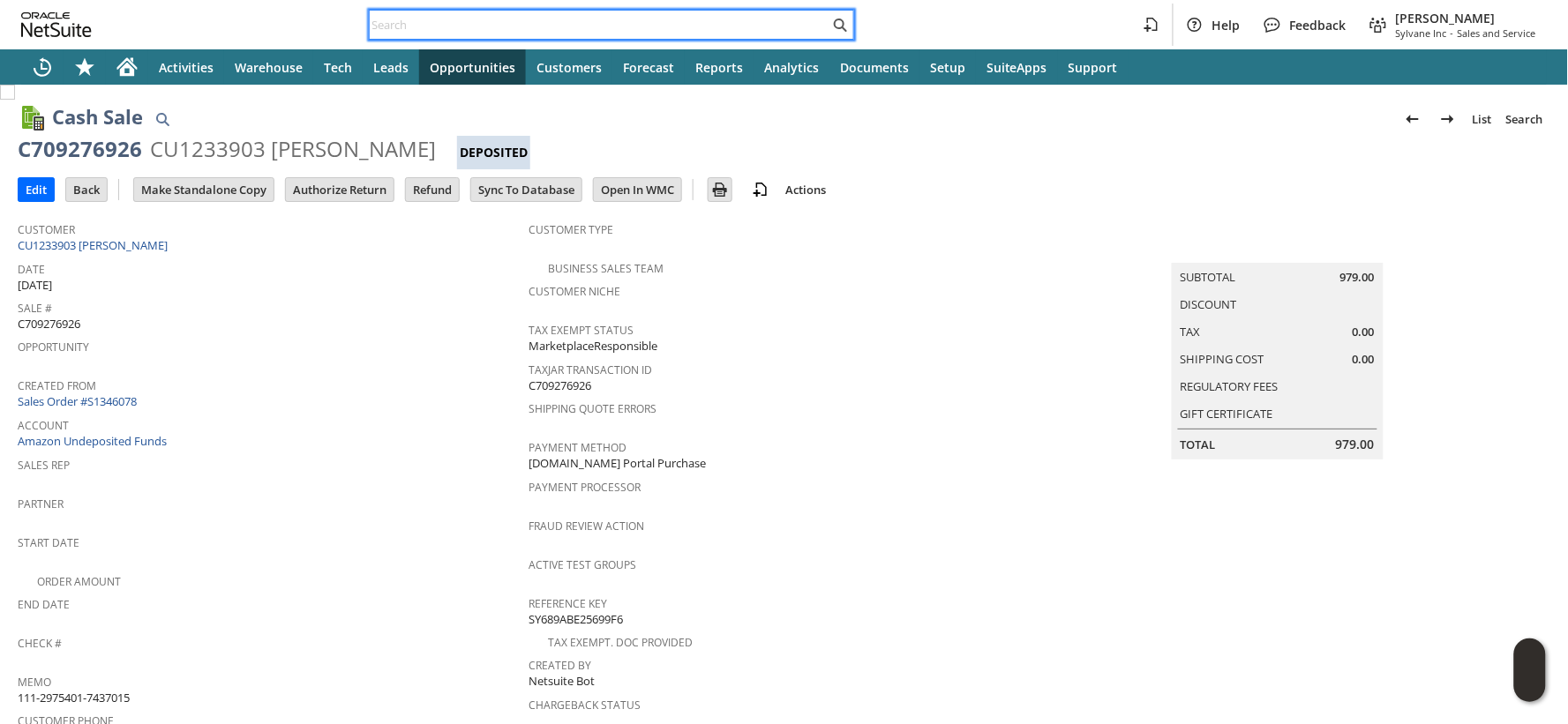
click at [395, 28] on input "text" at bounding box center [599, 25] width 459 height 21
paste input "111-3685956-5353063"
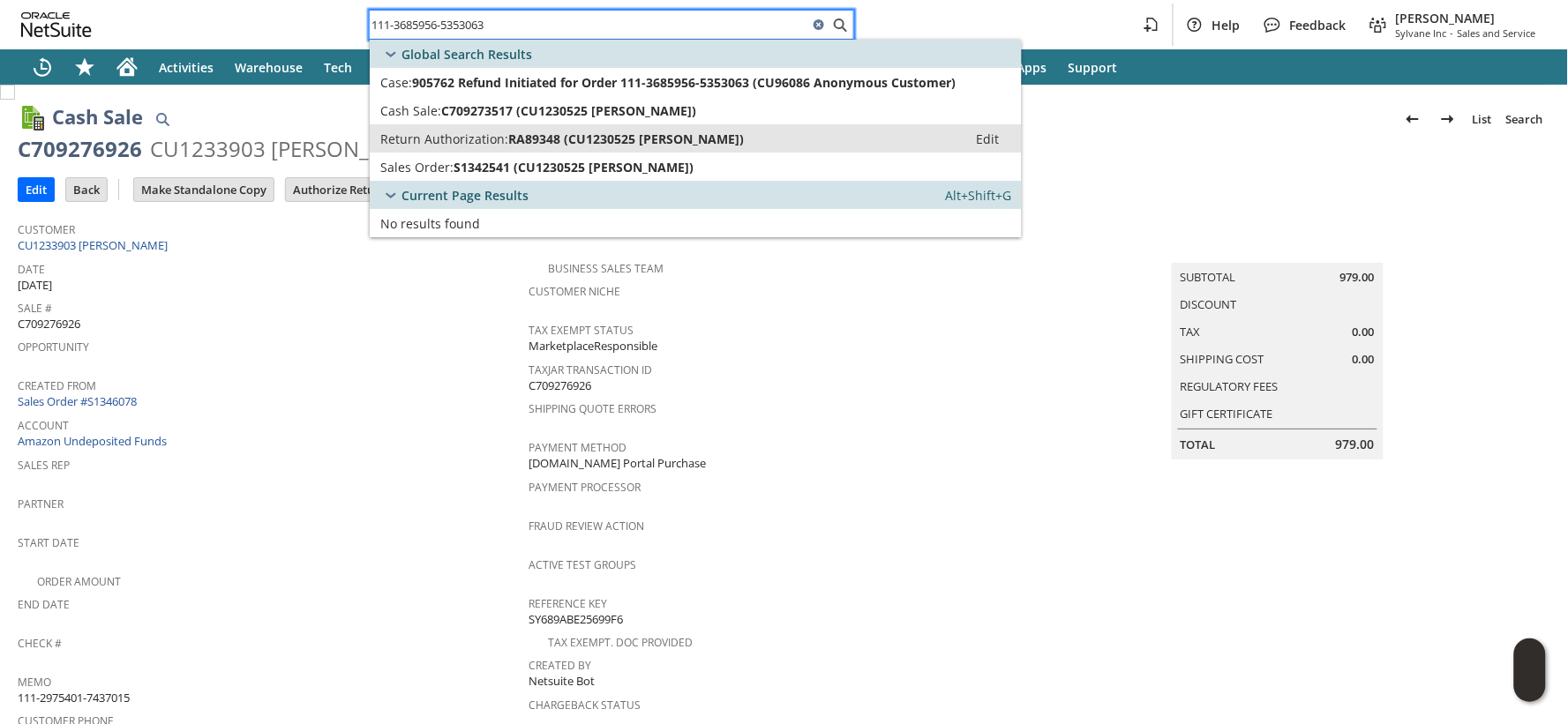
type input "111-3685956-5353063"
click at [437, 151] on link "Return Authorization: RA89348 (CU1230525 RayAnn Customer) Edit" at bounding box center [696, 138] width 652 height 29
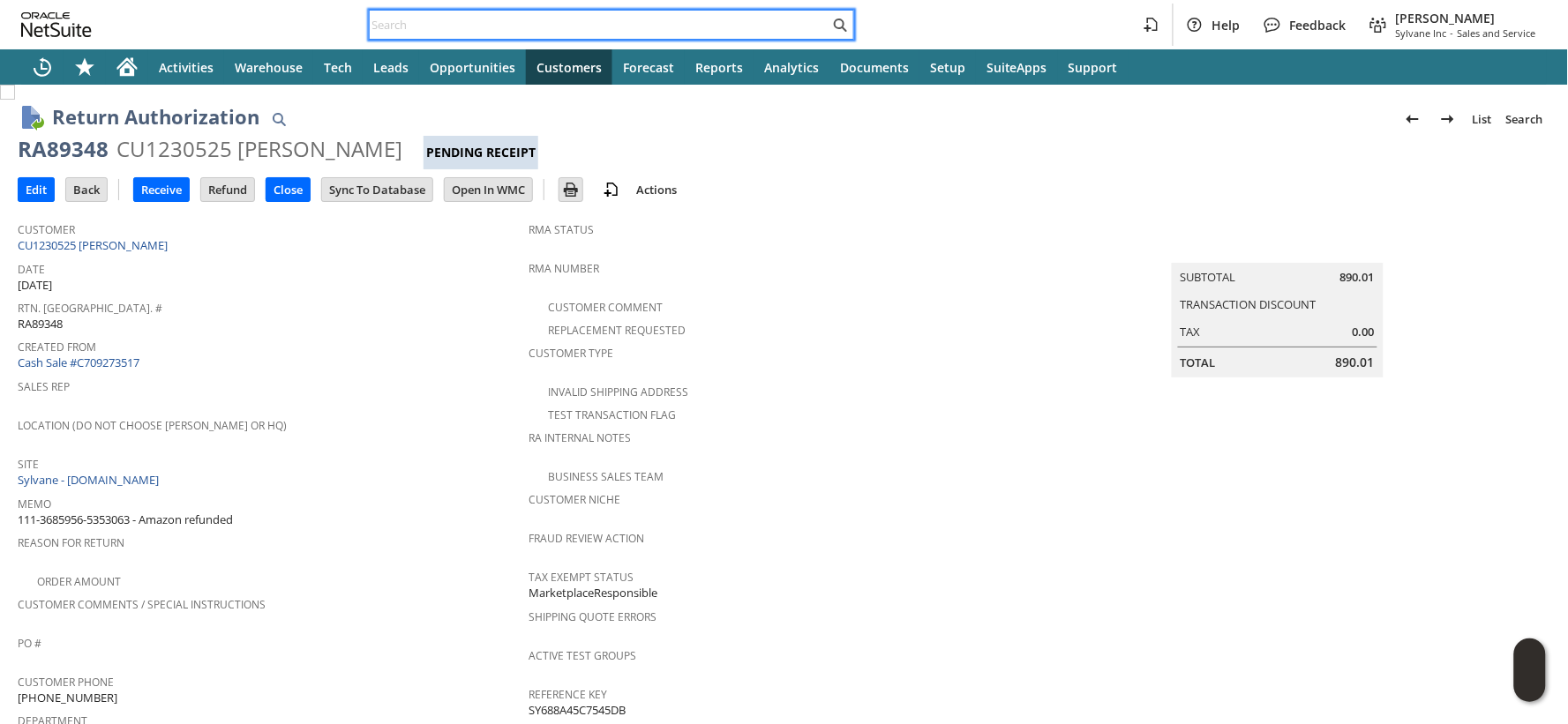
click at [401, 28] on input "text" at bounding box center [599, 25] width 459 height 21
paste input "111-4786327-6329048"
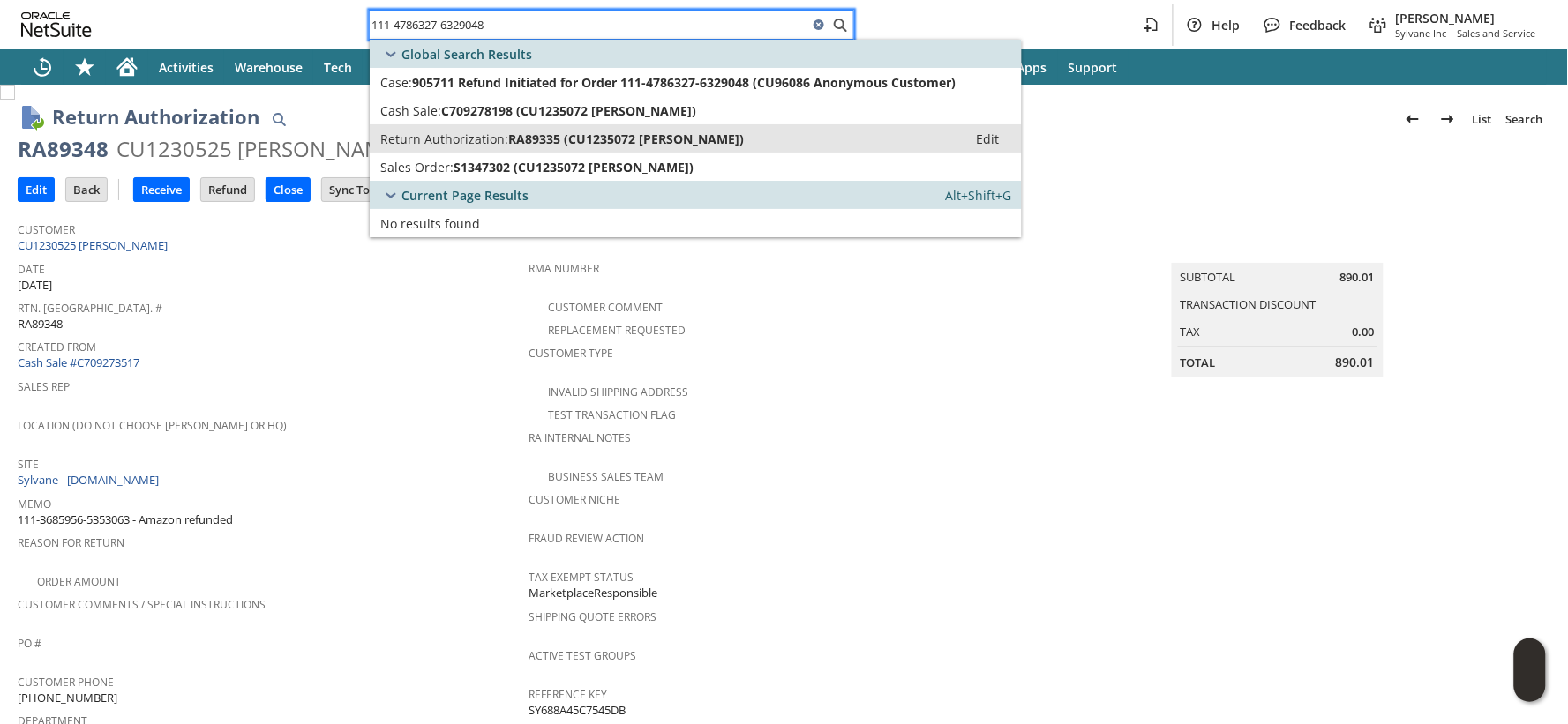
type input "111-4786327-6329048"
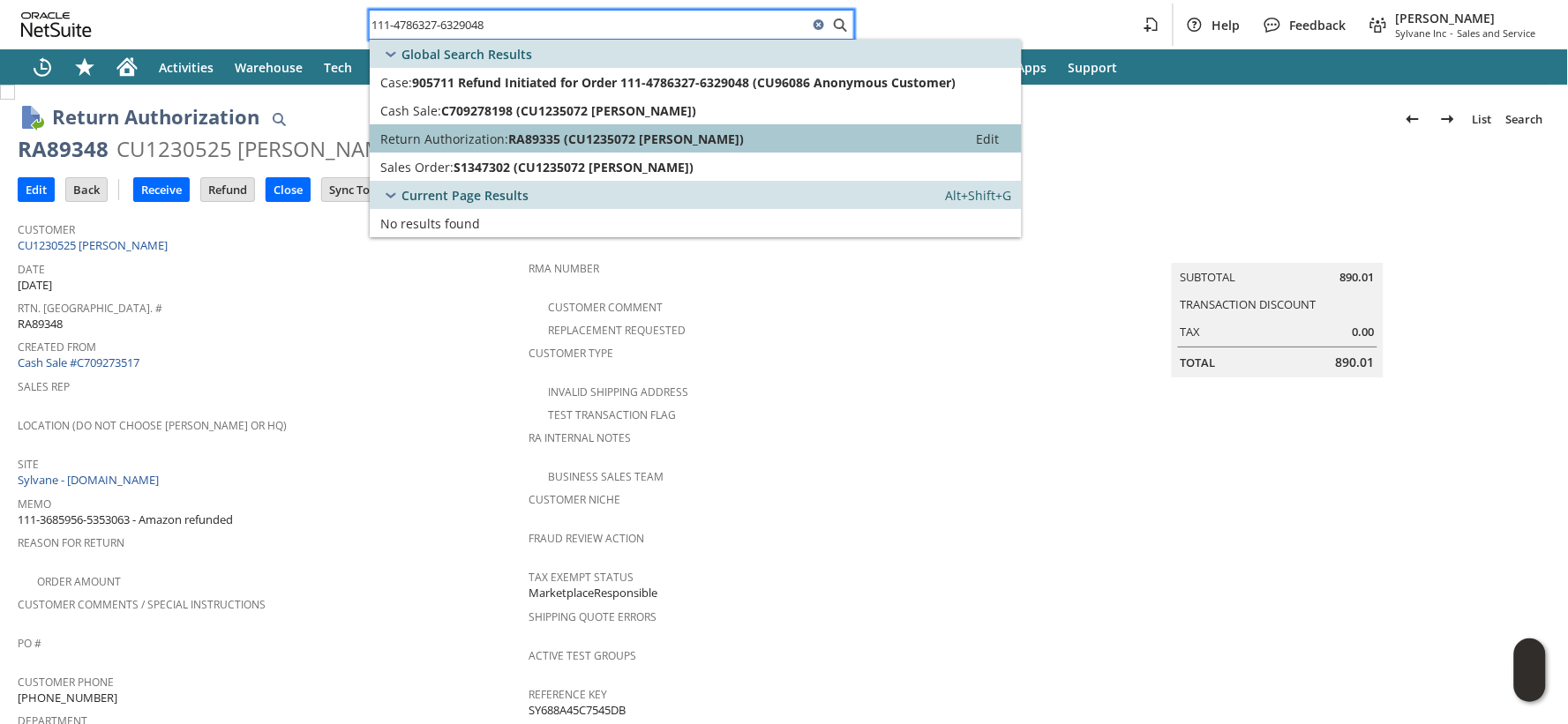
click at [421, 135] on span "Return Authorization:" at bounding box center [443, 138] width 128 height 17
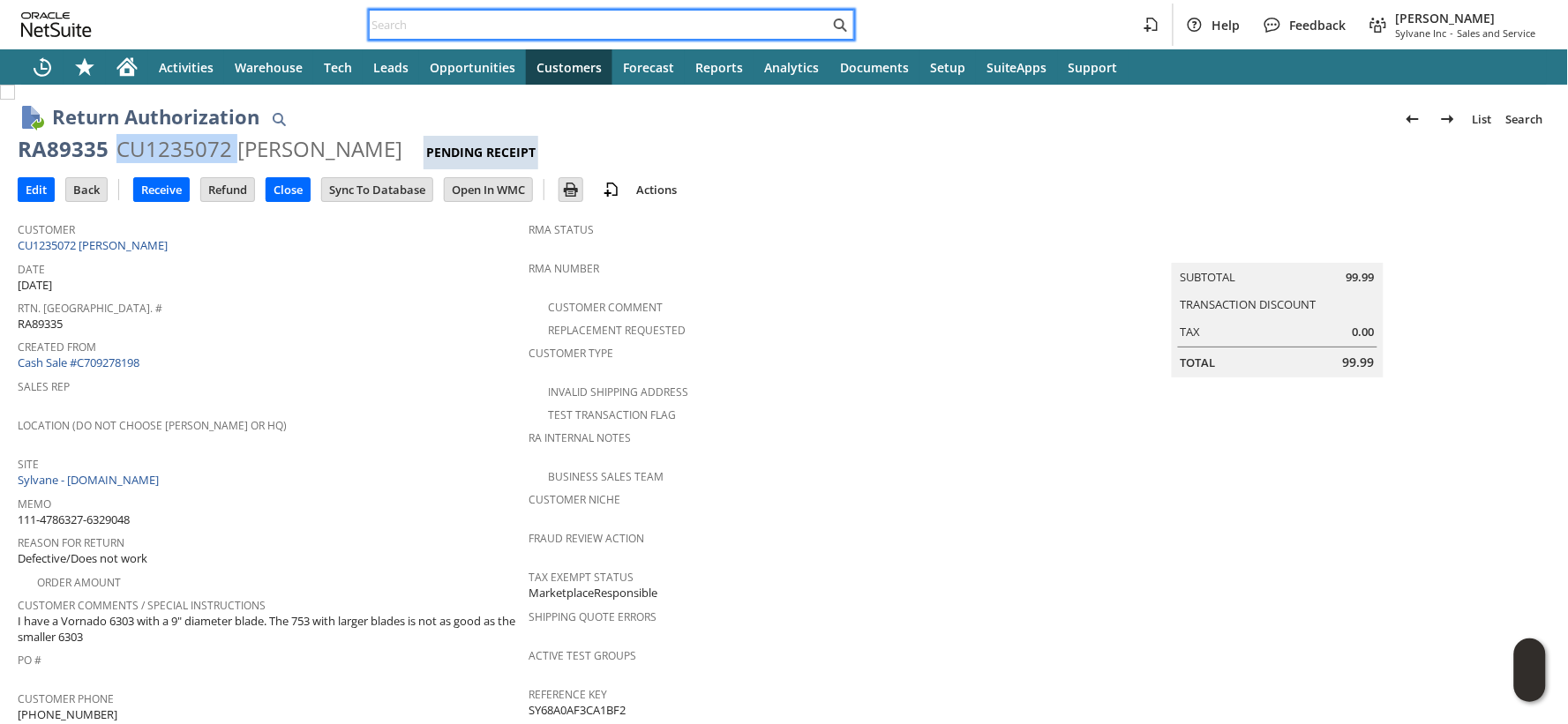
click at [526, 20] on input "text" at bounding box center [599, 25] width 459 height 21
paste input "111-6767464-7605816"
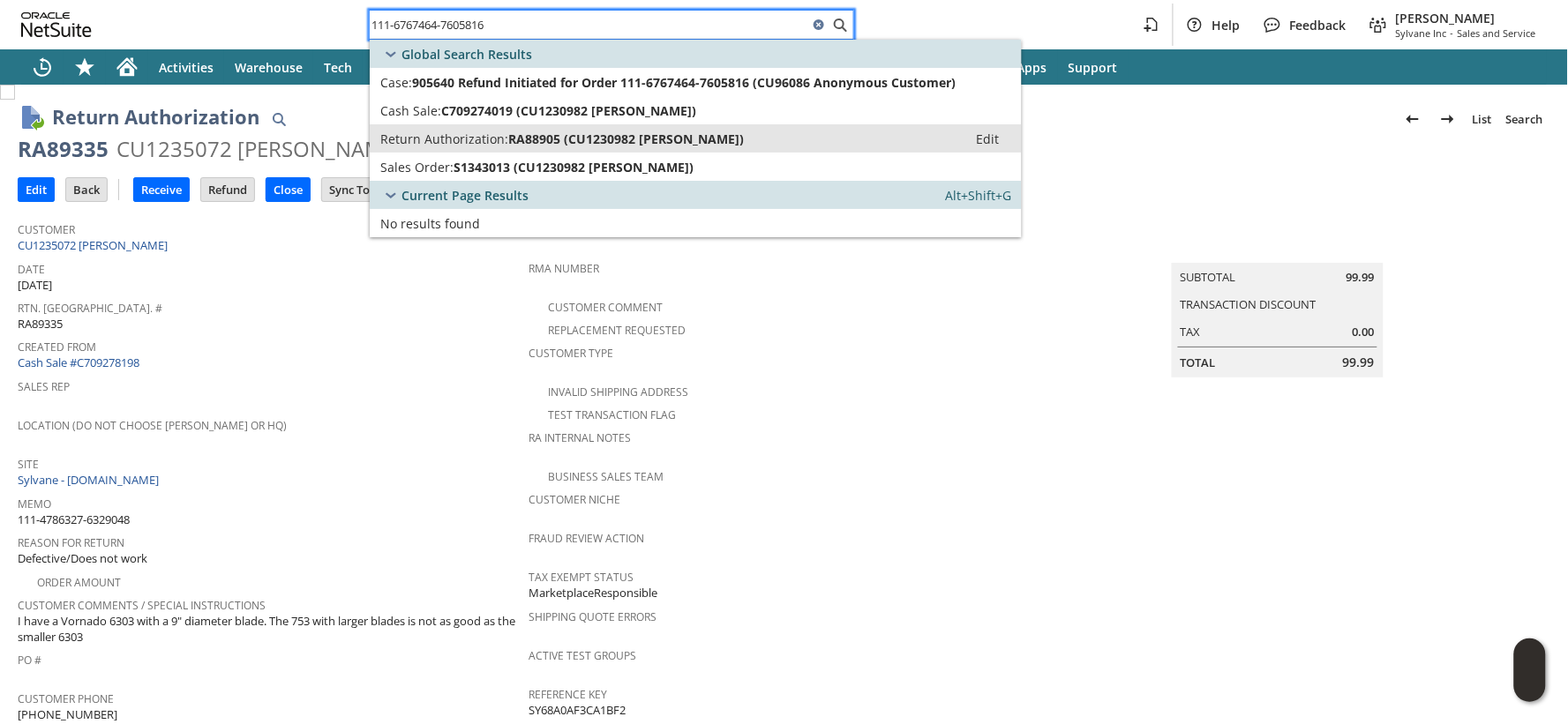
type input "111-6767464-7605816"
click at [521, 135] on span "RA88905 (CU1230982 Jason M Burstein)" at bounding box center [626, 138] width 235 height 17
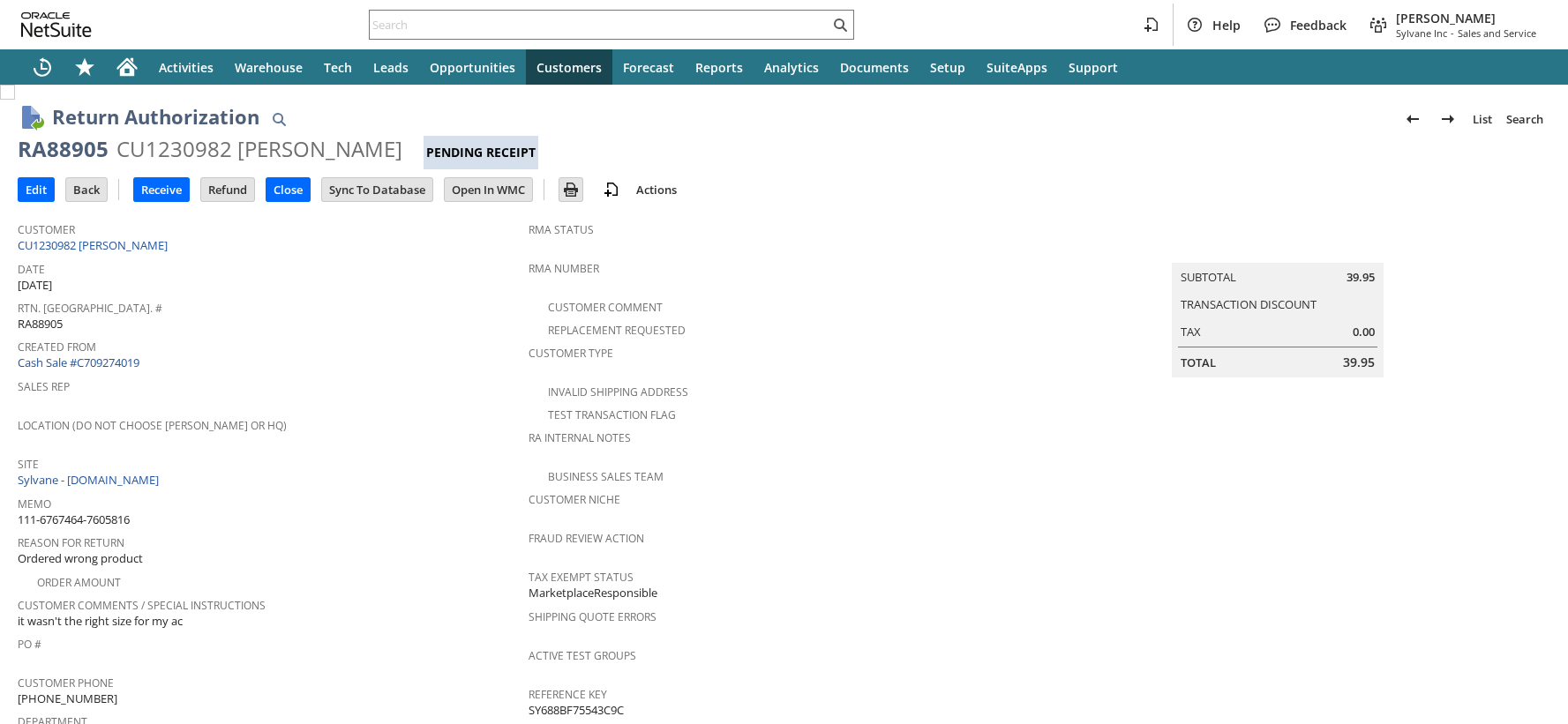
click at [195, 153] on div "CU1230982 [PERSON_NAME]" at bounding box center [260, 149] width 286 height 29
click at [380, 29] on input "text" at bounding box center [599, 25] width 459 height 21
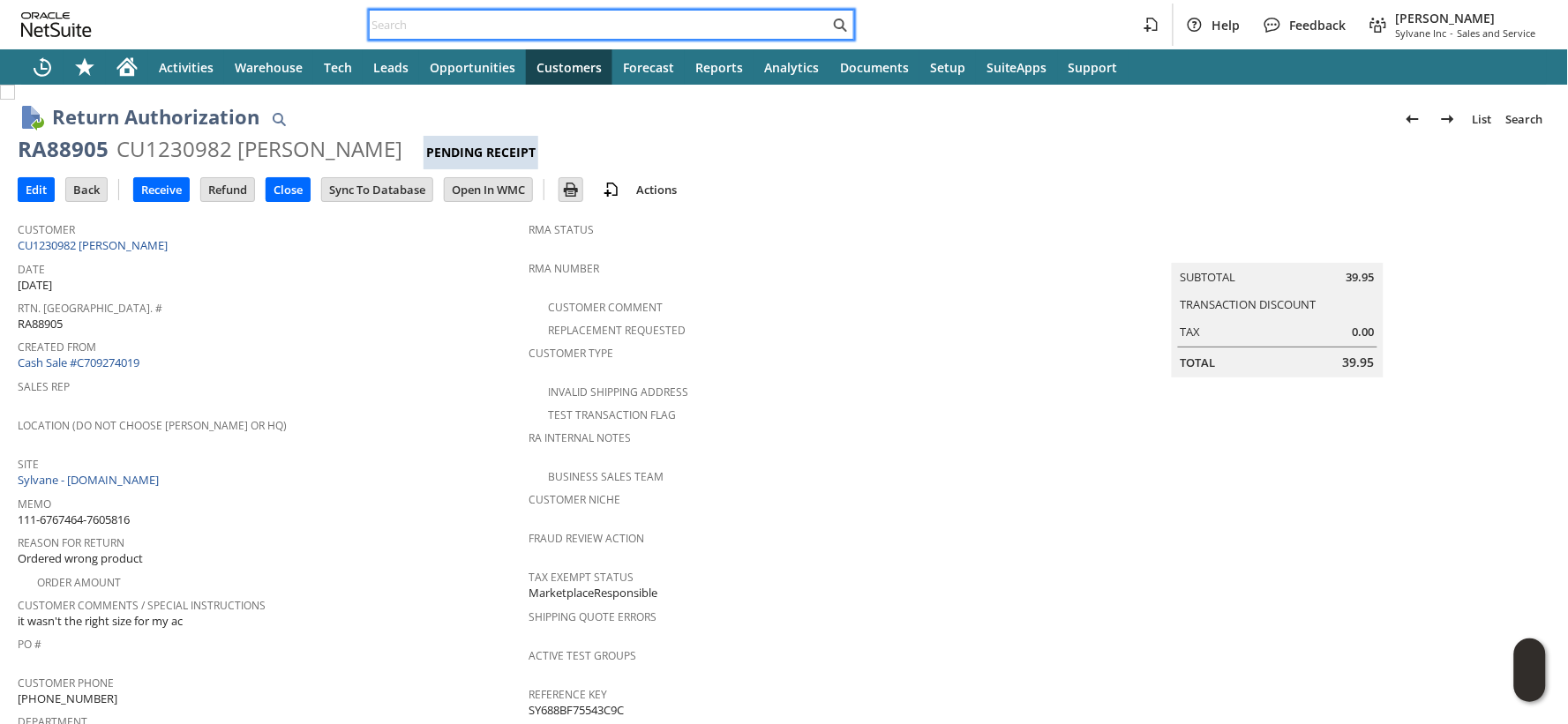
paste input "111-8893448-6155457"
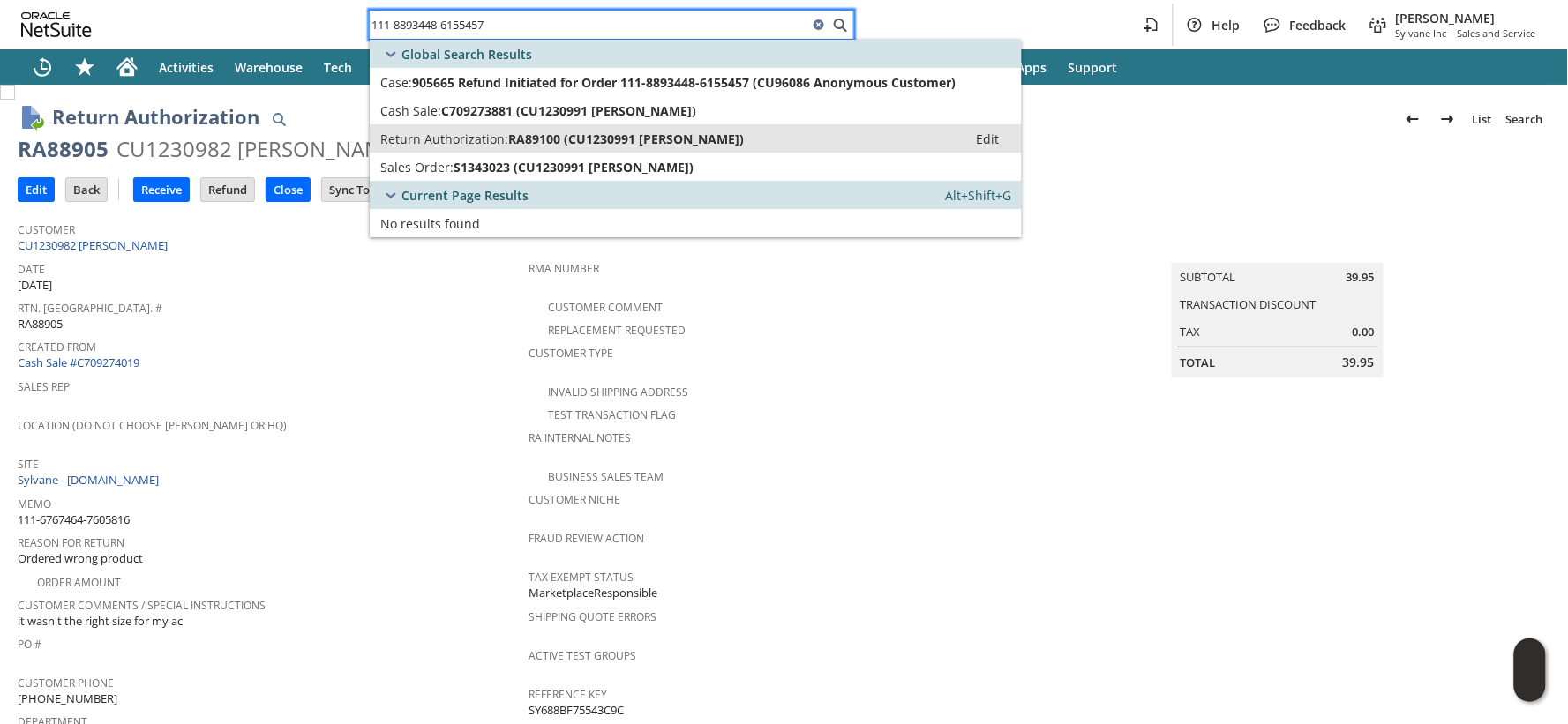
type input "111-8893448-6155457"
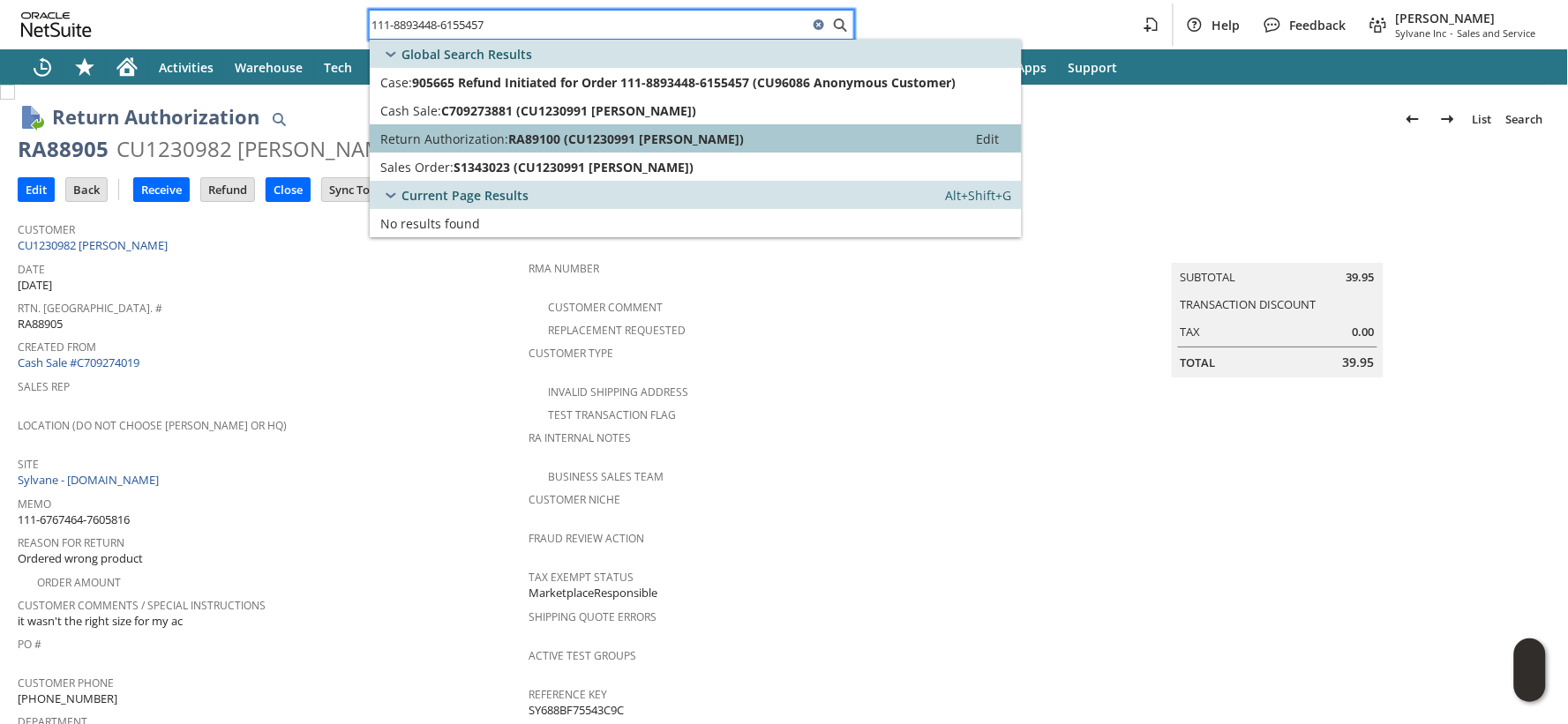
click at [429, 135] on span "Return Authorization:" at bounding box center [443, 138] width 128 height 17
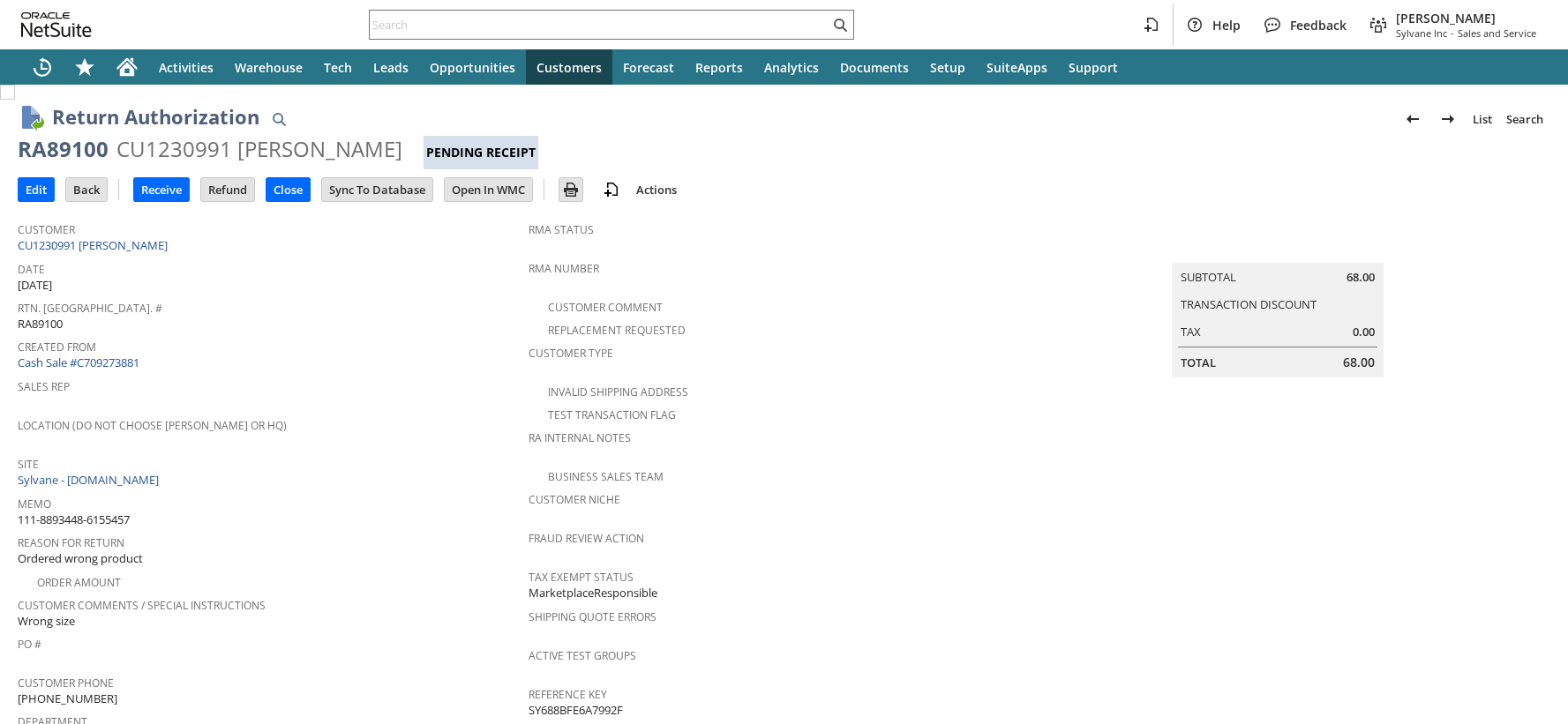
click at [198, 151] on div "CU1230991 Katie Frider" at bounding box center [260, 149] width 286 height 29
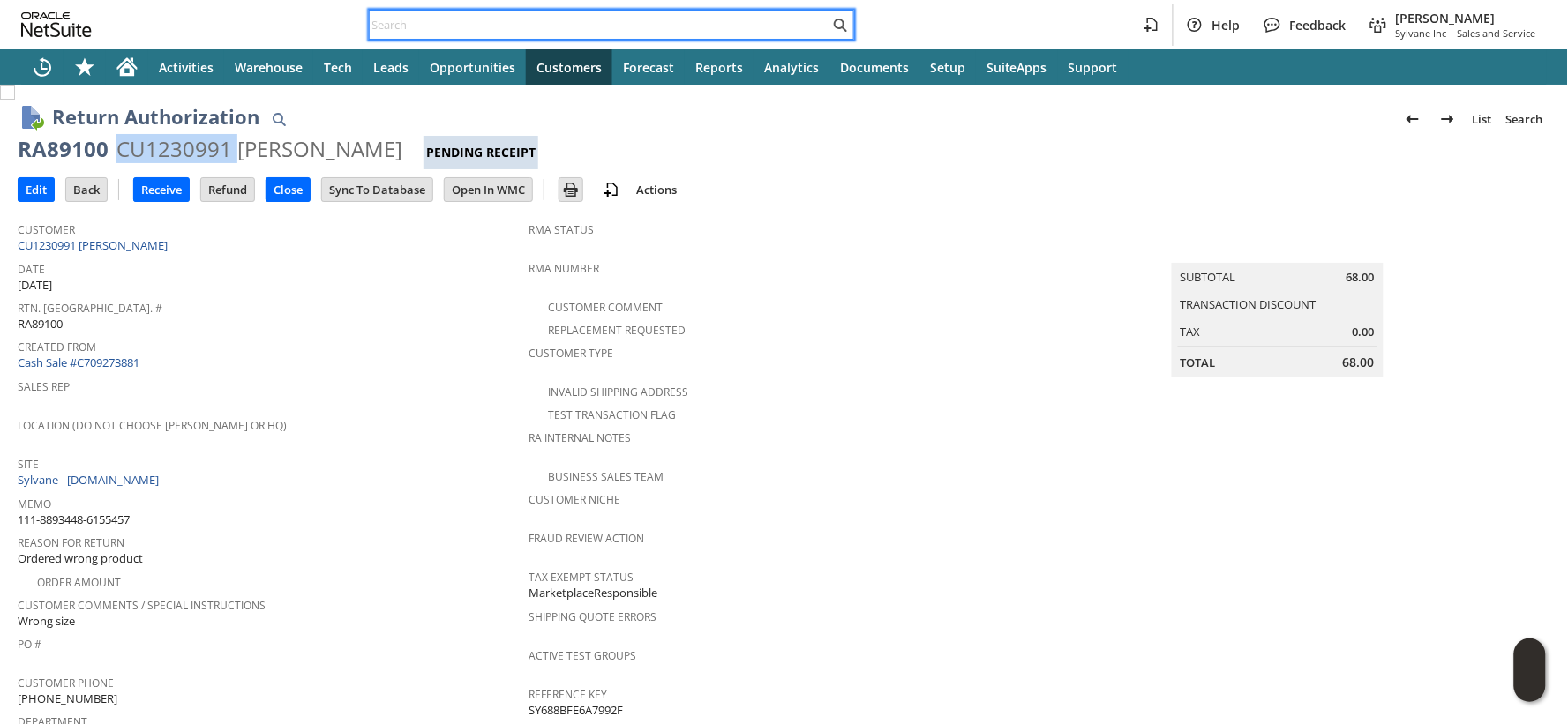
click at [452, 24] on input "text" at bounding box center [599, 25] width 459 height 21
paste input "112-2450475-6066625"
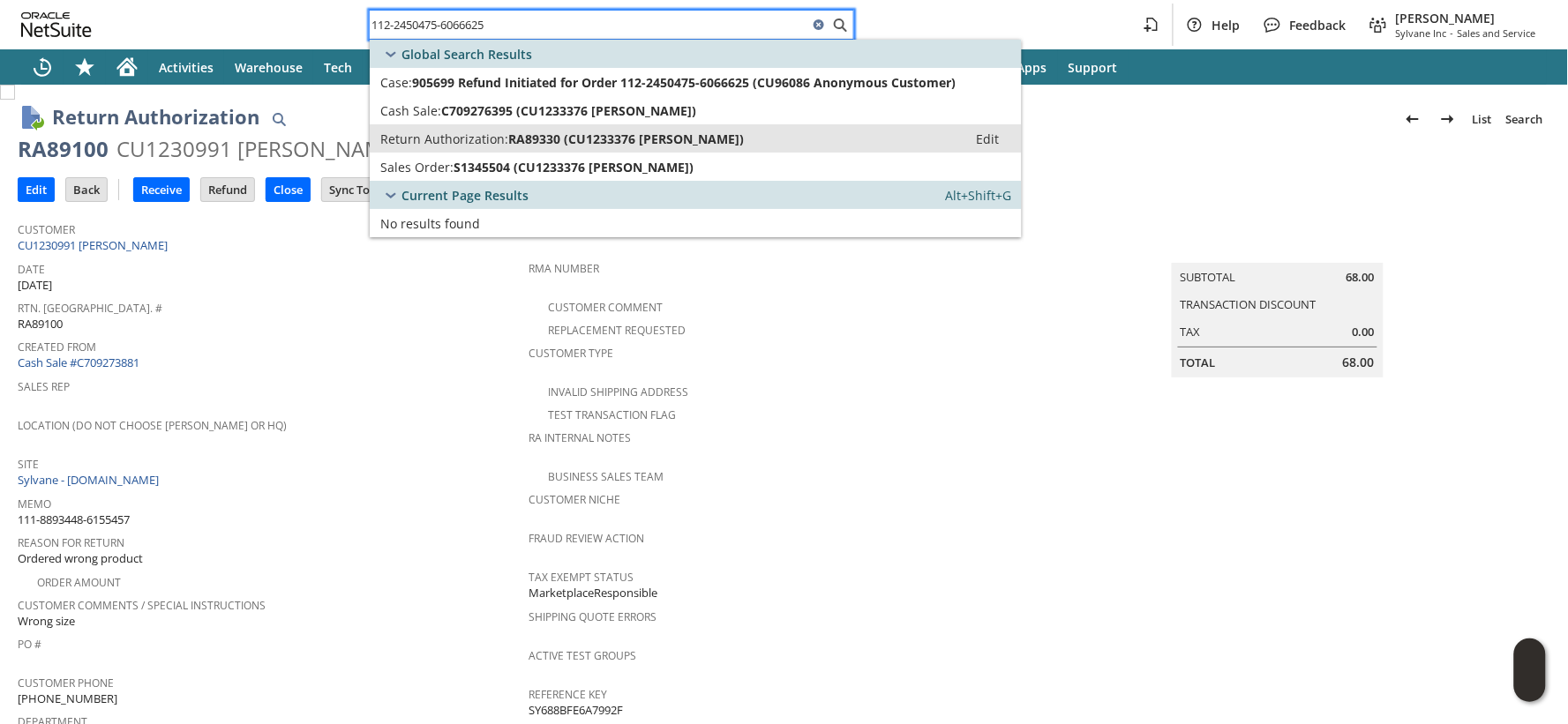
type input "112-2450475-6066625"
click at [460, 133] on span "Return Authorization:" at bounding box center [443, 138] width 128 height 17
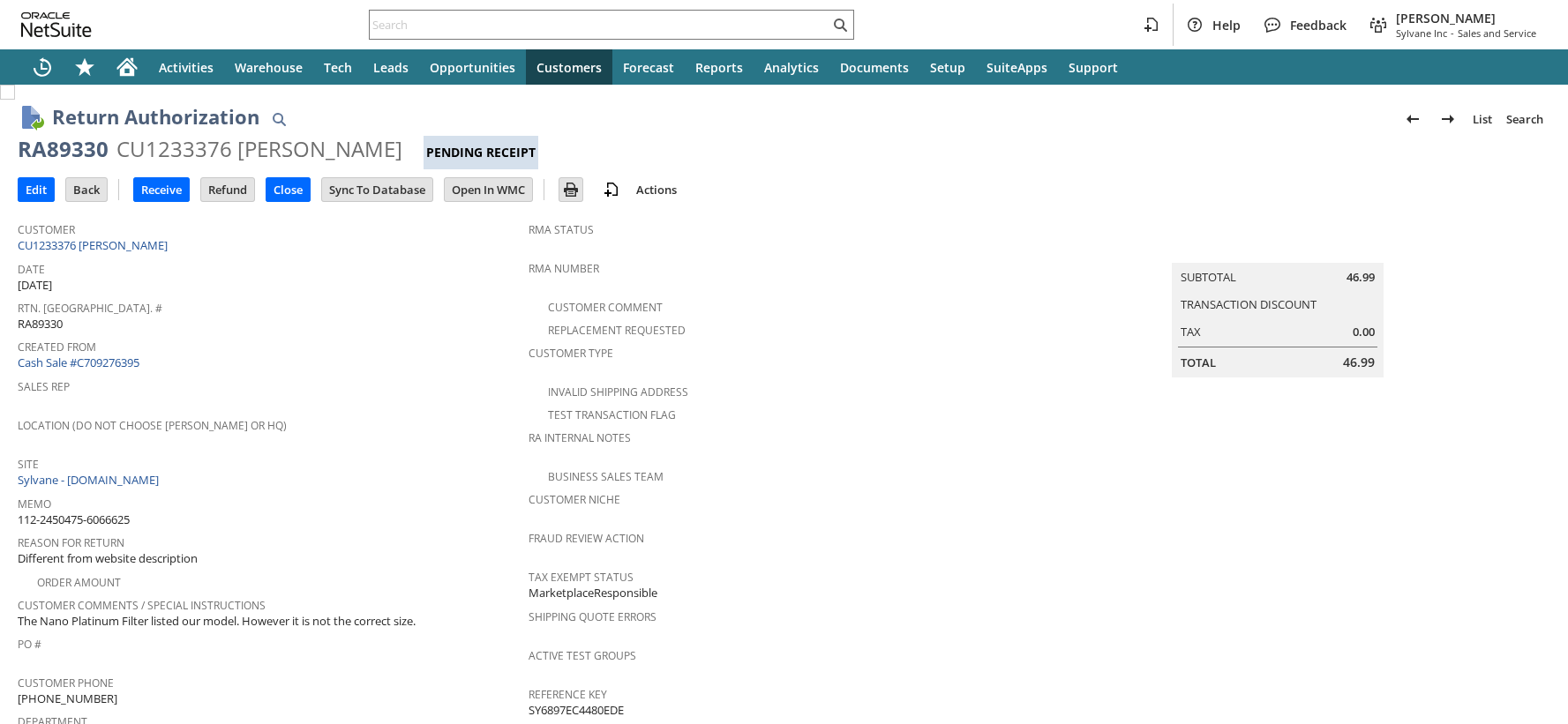
click at [169, 144] on div "CU1233376 [PERSON_NAME]" at bounding box center [260, 149] width 286 height 29
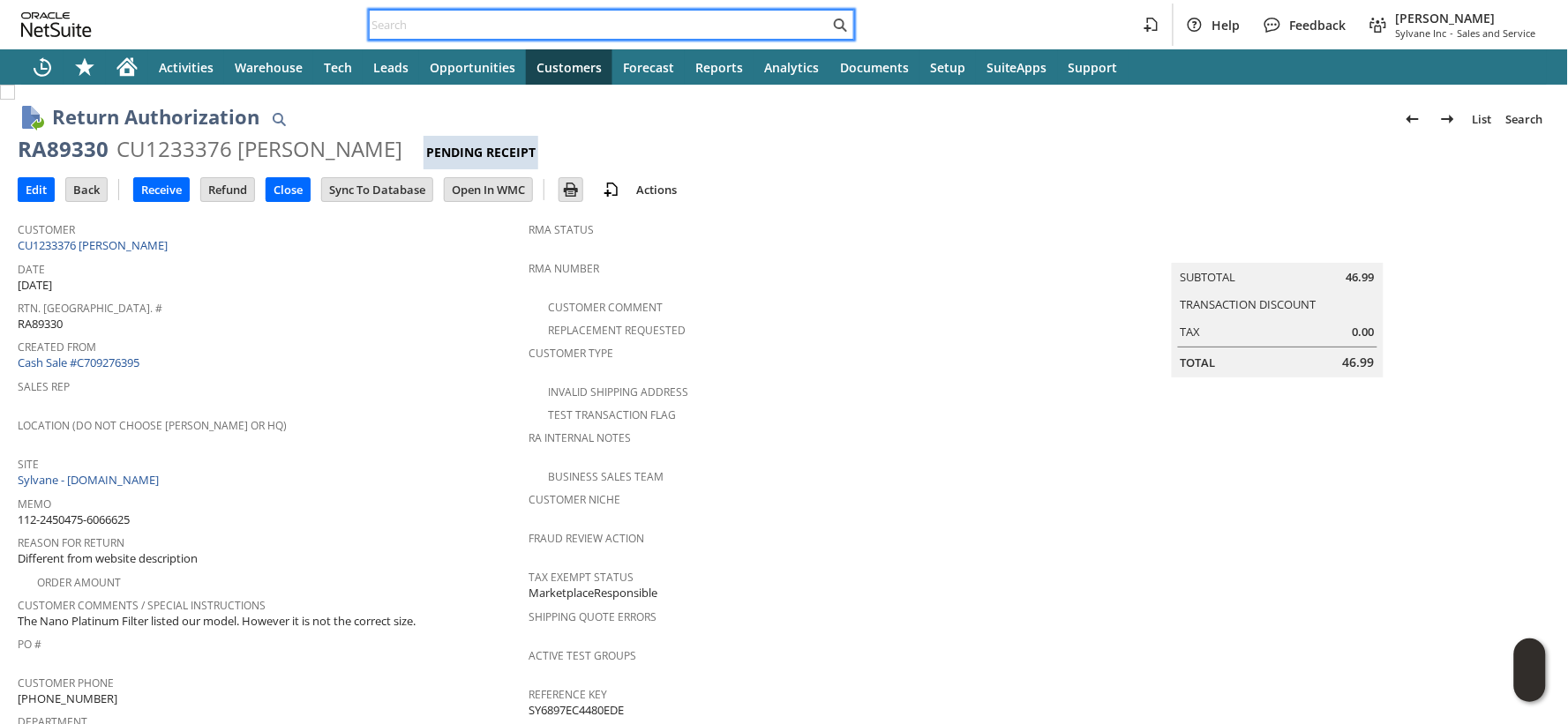
click at [419, 25] on input "text" at bounding box center [599, 25] width 459 height 21
paste input "112-6742293-7005053"
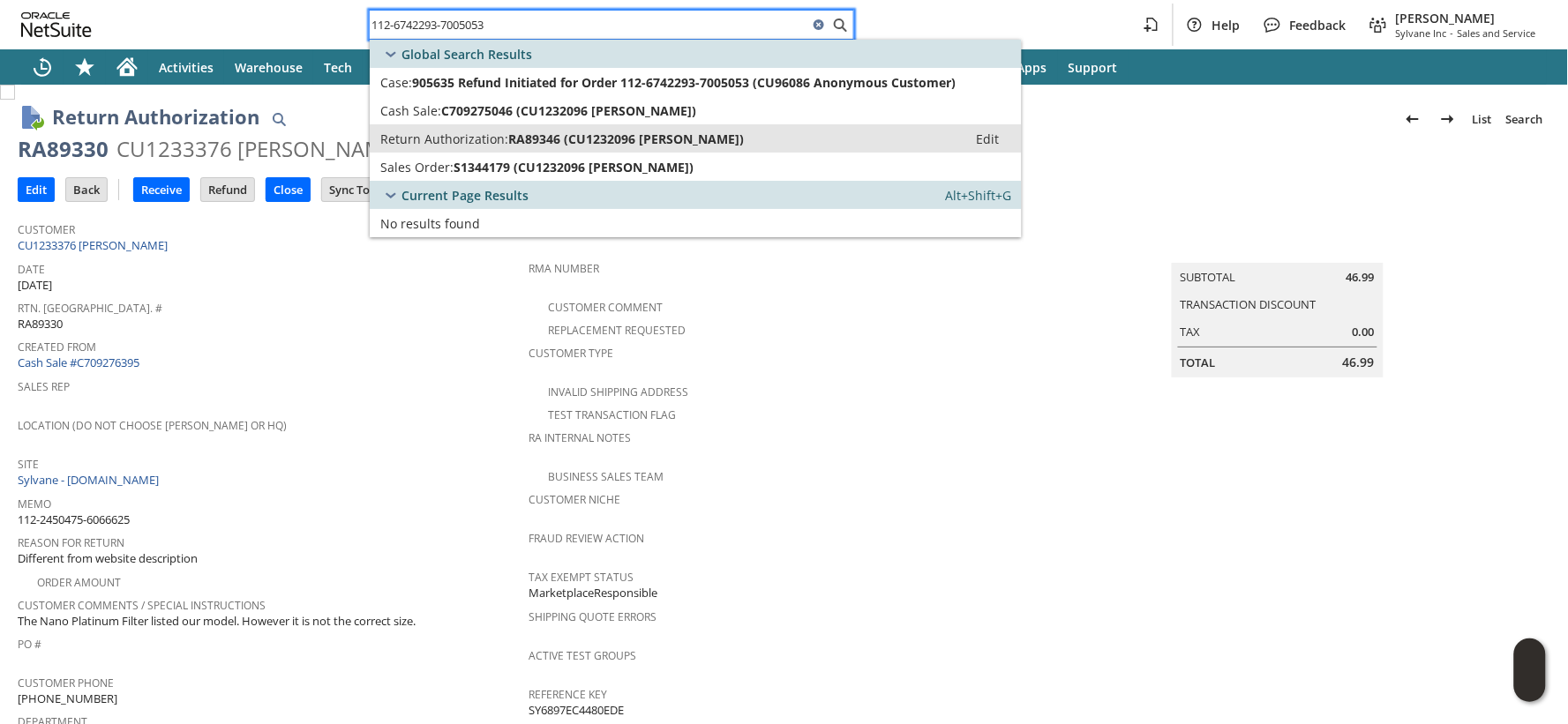
type input "112-6742293-7005053"
click at [450, 137] on span "Return Authorization:" at bounding box center [443, 138] width 128 height 17
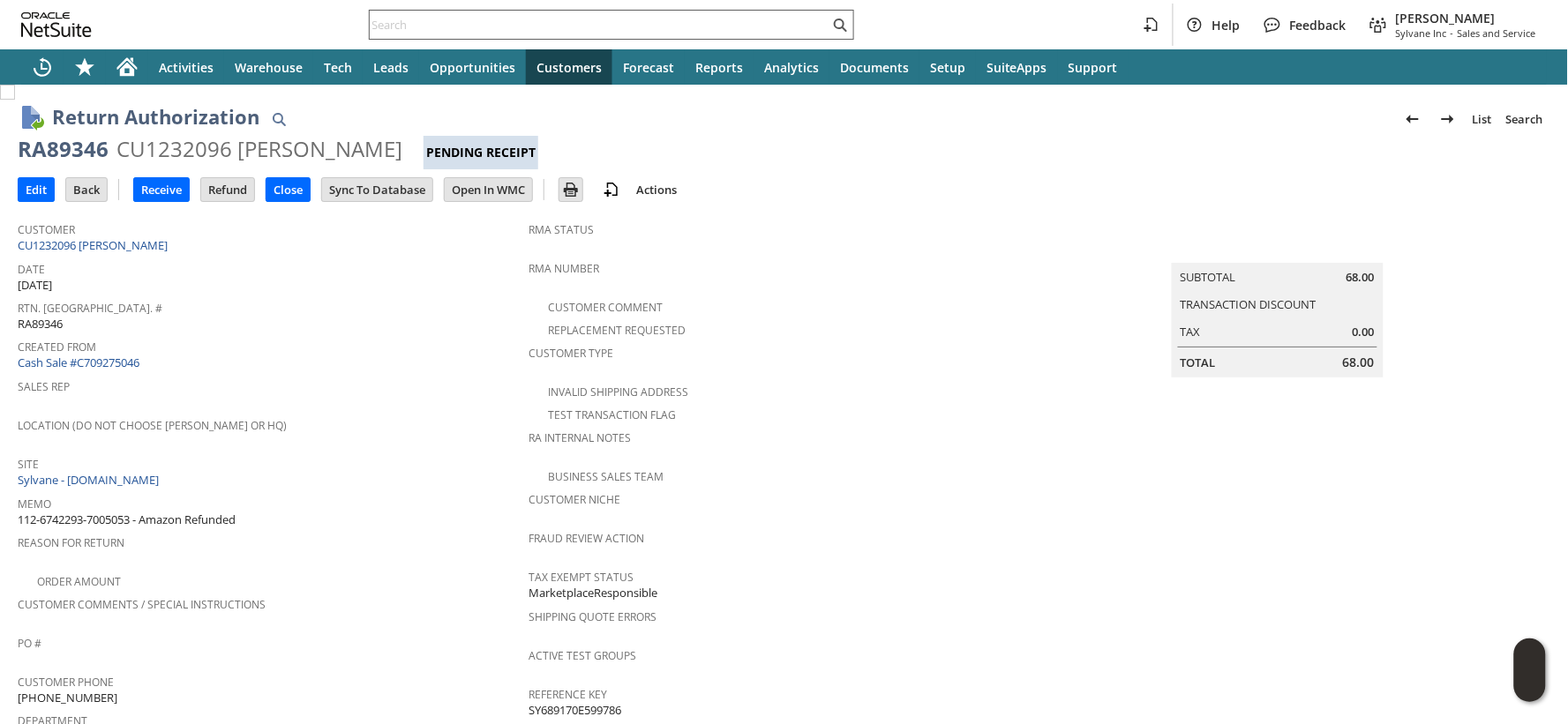
click at [377, 23] on input "text" at bounding box center [599, 25] width 459 height 21
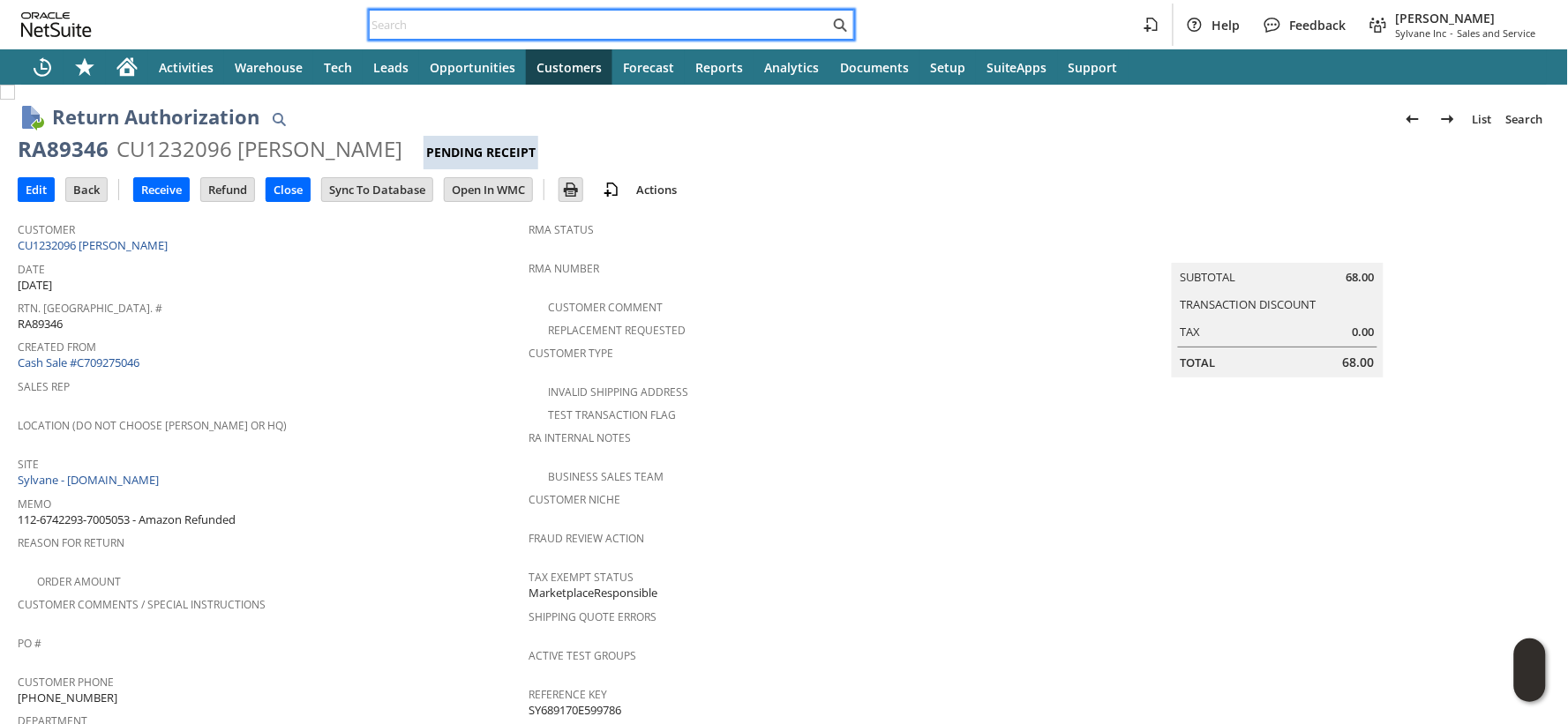
paste input "112-8441622-6874669"
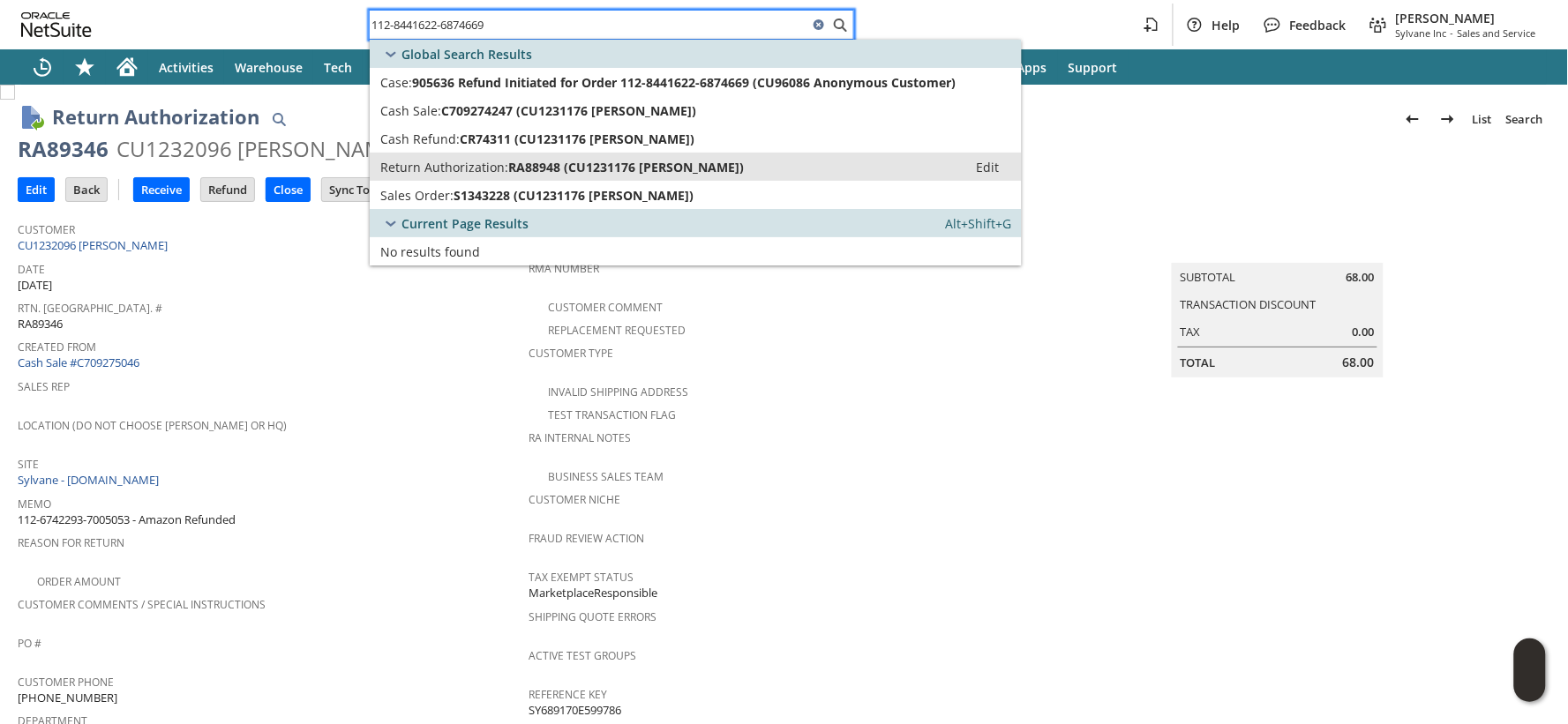
type input "112-8441622-6874669"
click at [431, 168] on span "Return Authorization:" at bounding box center [443, 167] width 128 height 17
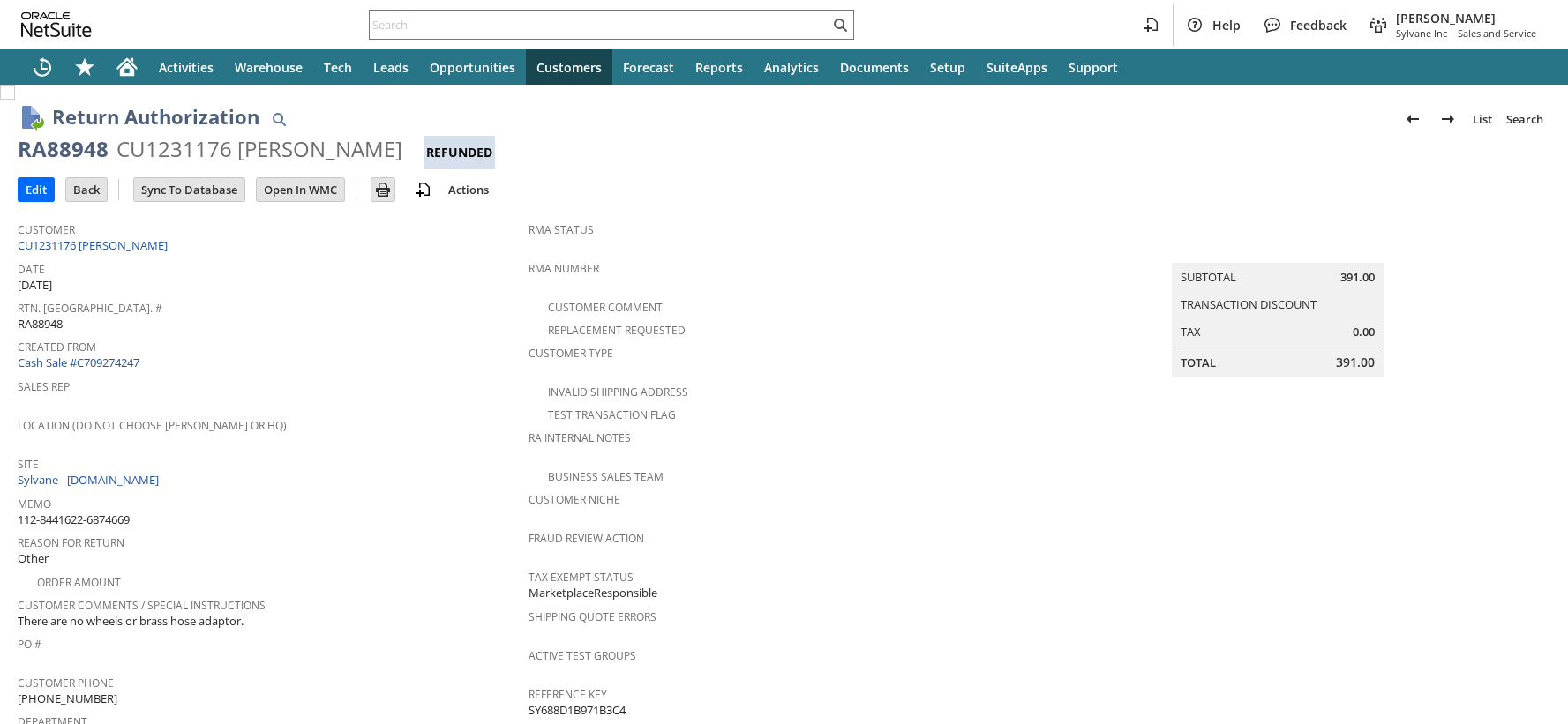
click at [168, 152] on div "CU1231176 Jeannine Fournier" at bounding box center [260, 149] width 286 height 29
copy div "CU1231176"
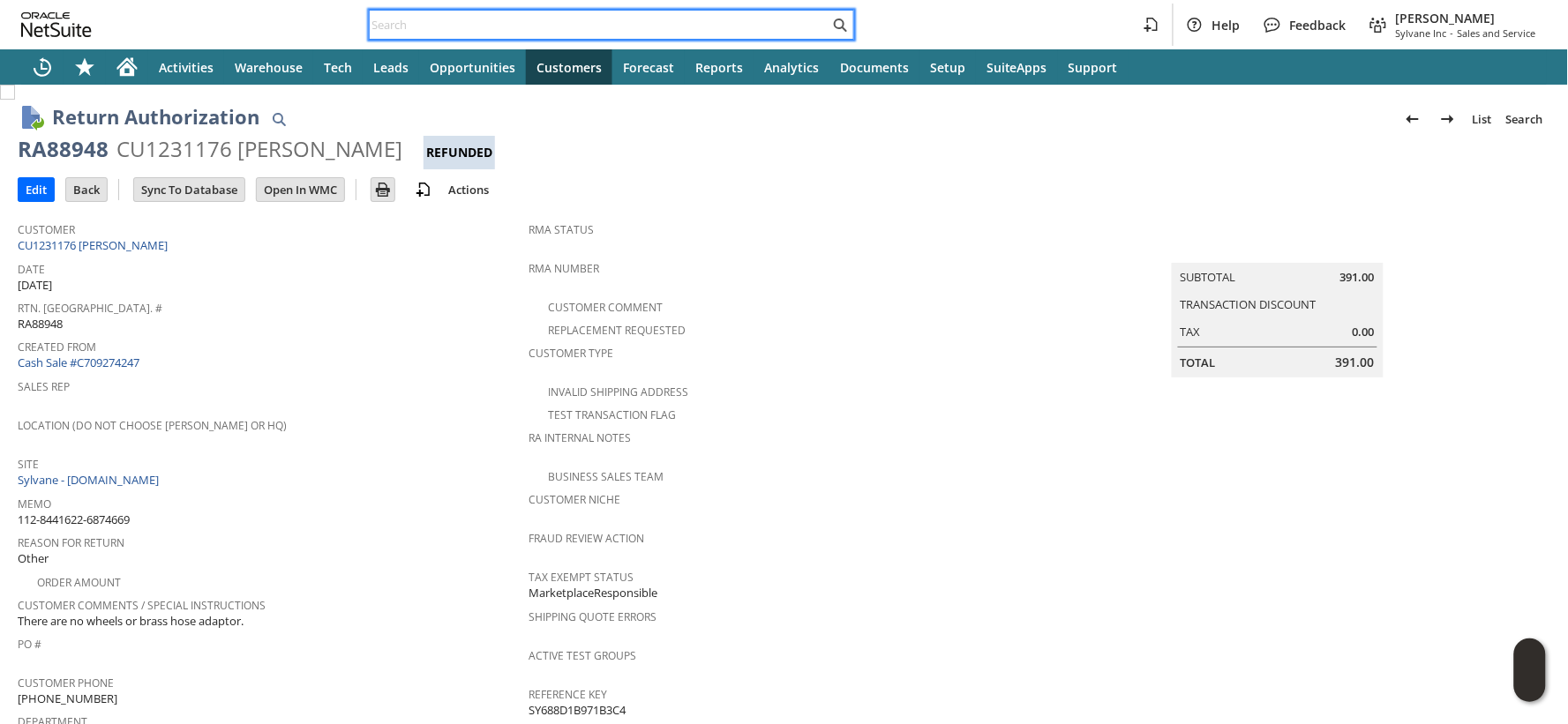
click at [485, 30] on input "text" at bounding box center [599, 25] width 459 height 21
paste input "113-0355488-0168249"
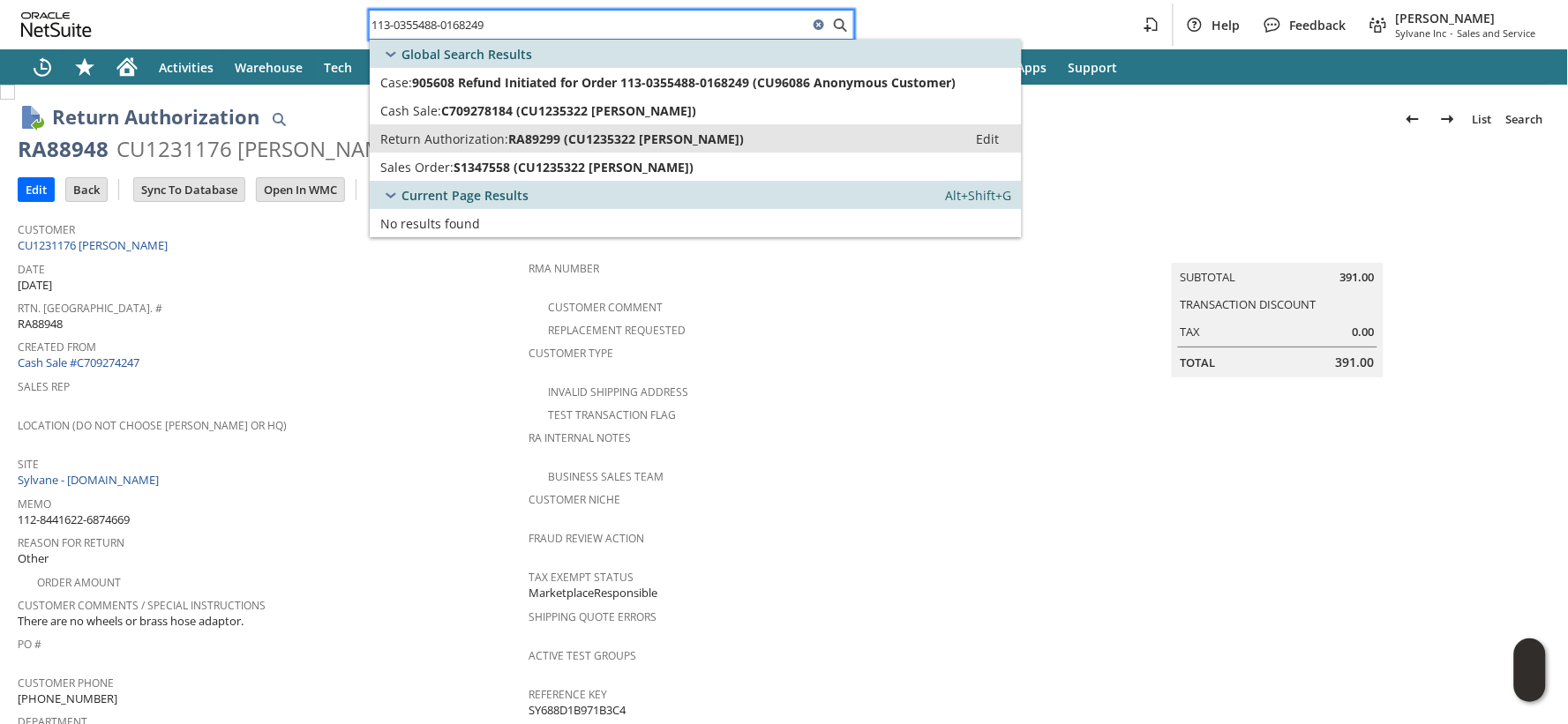
type input "113-0355488-0168249"
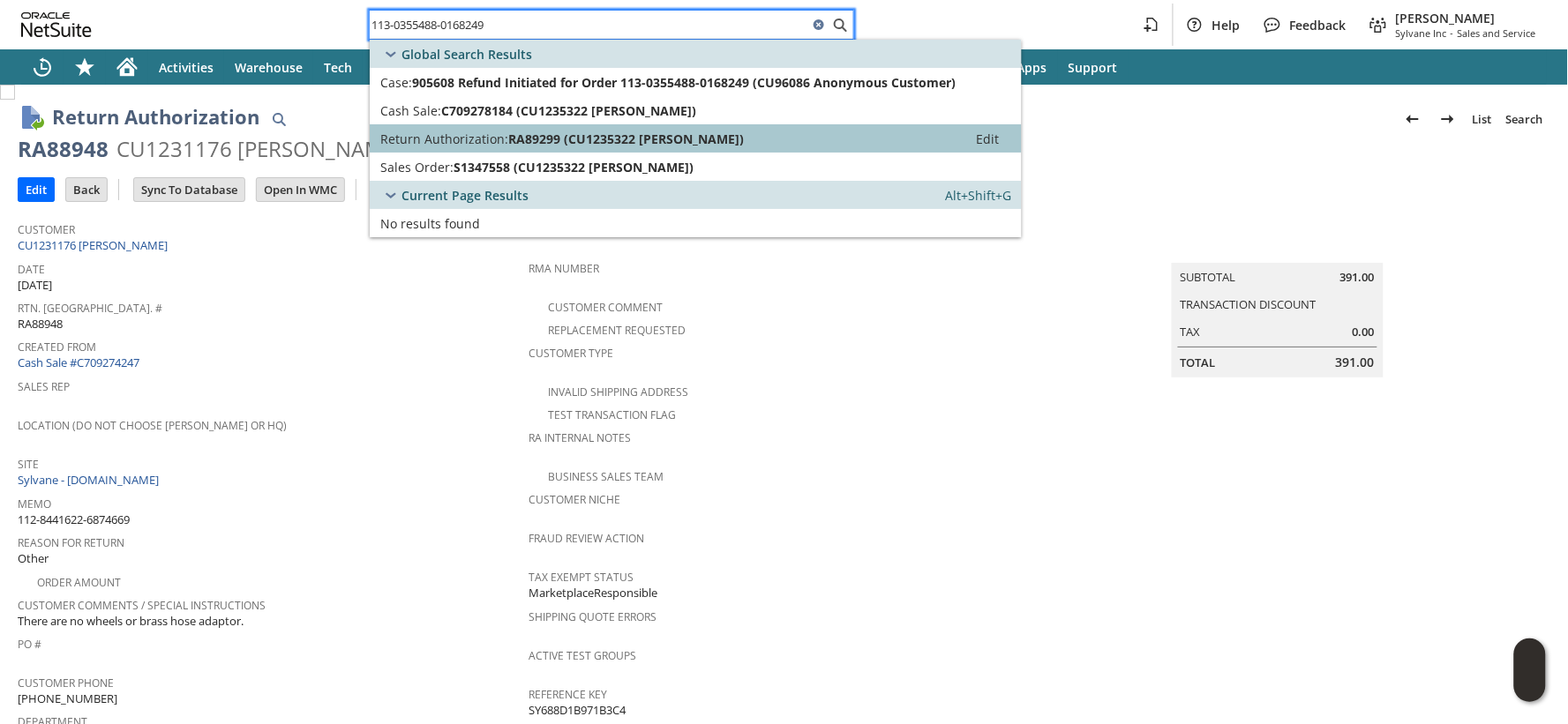
click at [468, 144] on span "Return Authorization:" at bounding box center [443, 138] width 128 height 17
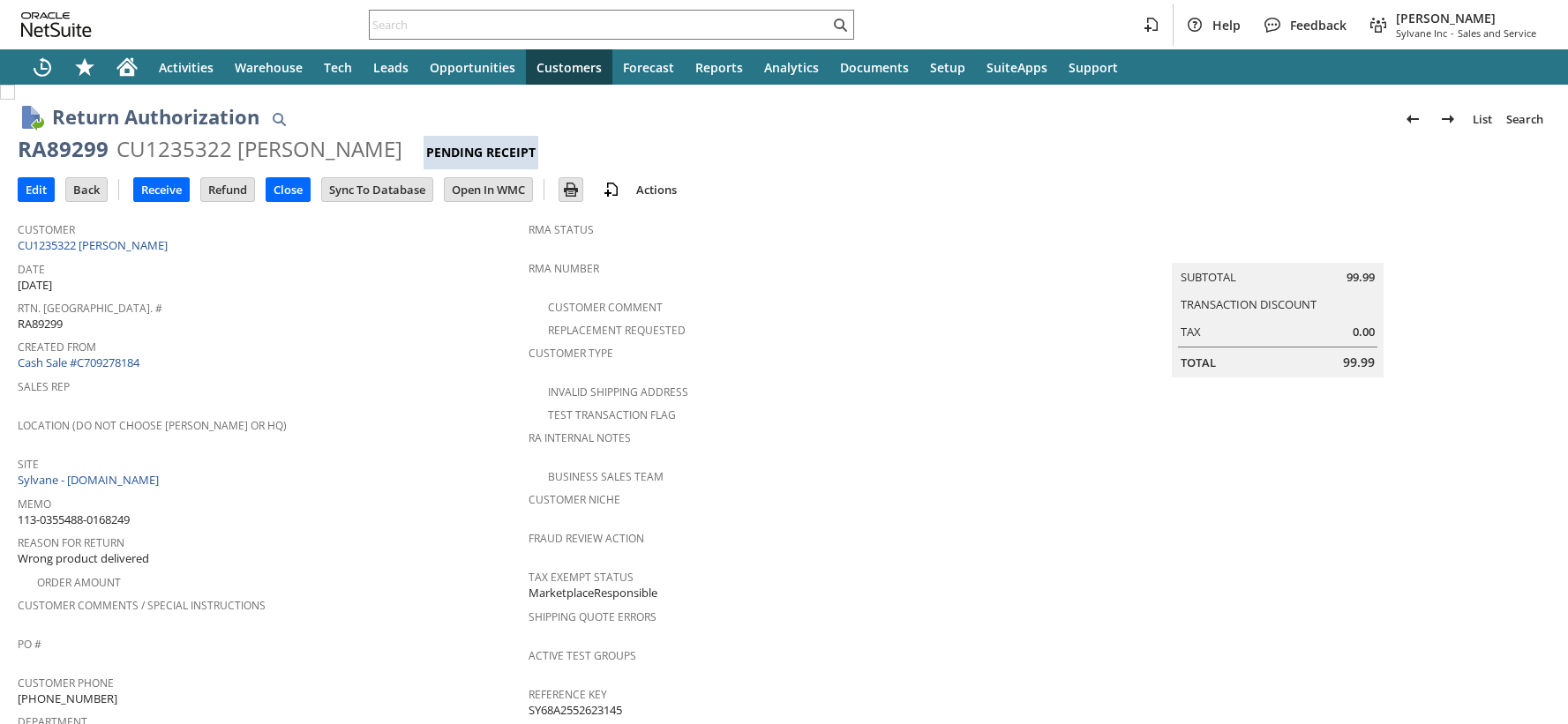
click at [210, 152] on div "CU1235322 [PERSON_NAME]" at bounding box center [260, 149] width 286 height 29
click at [440, 21] on input "text" at bounding box center [599, 25] width 459 height 21
paste input "113-5395634-1145039"
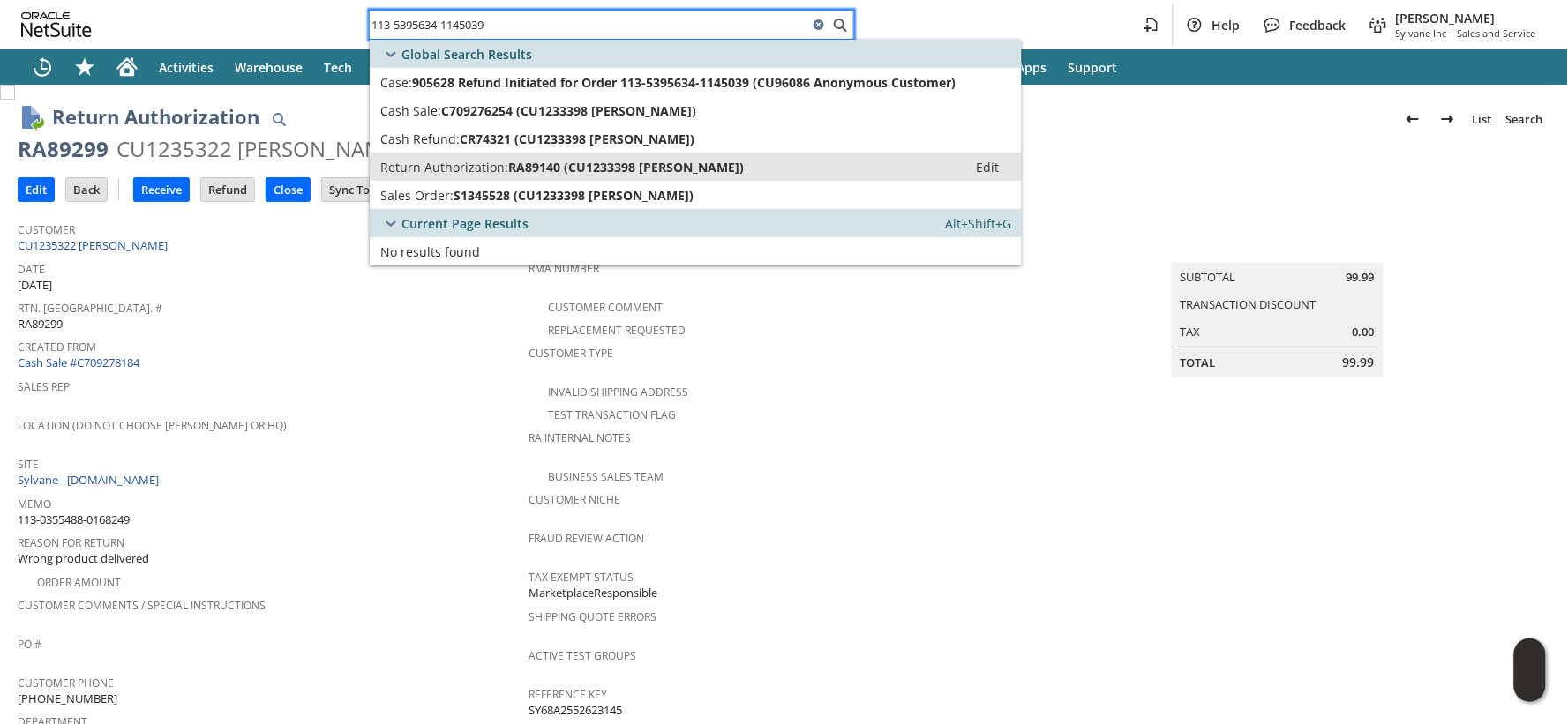
type input "113-5395634-1145039"
click at [460, 165] on span "Return Authorization:" at bounding box center [443, 167] width 128 height 17
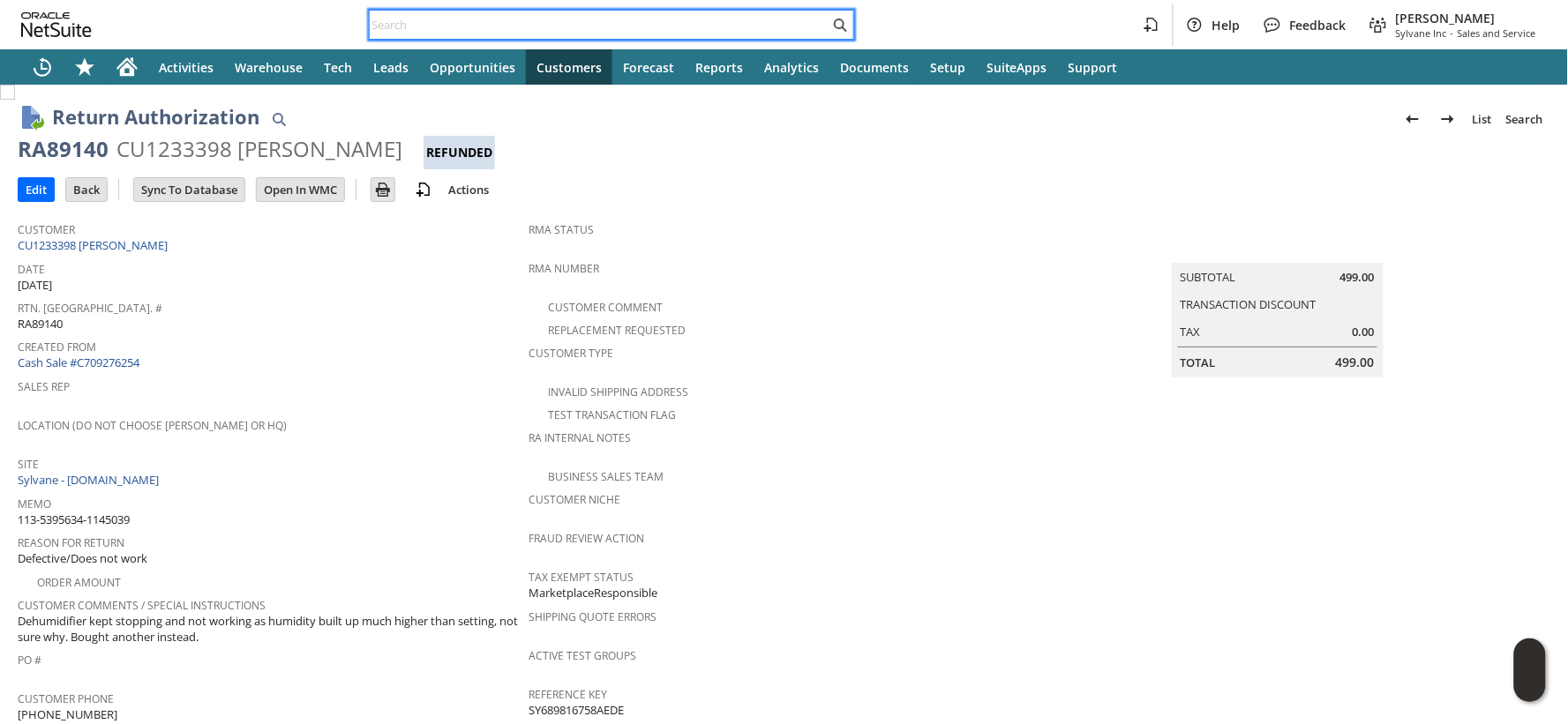
click at [384, 27] on input "text" at bounding box center [599, 25] width 459 height 21
paste input "113-9007488-6122668"
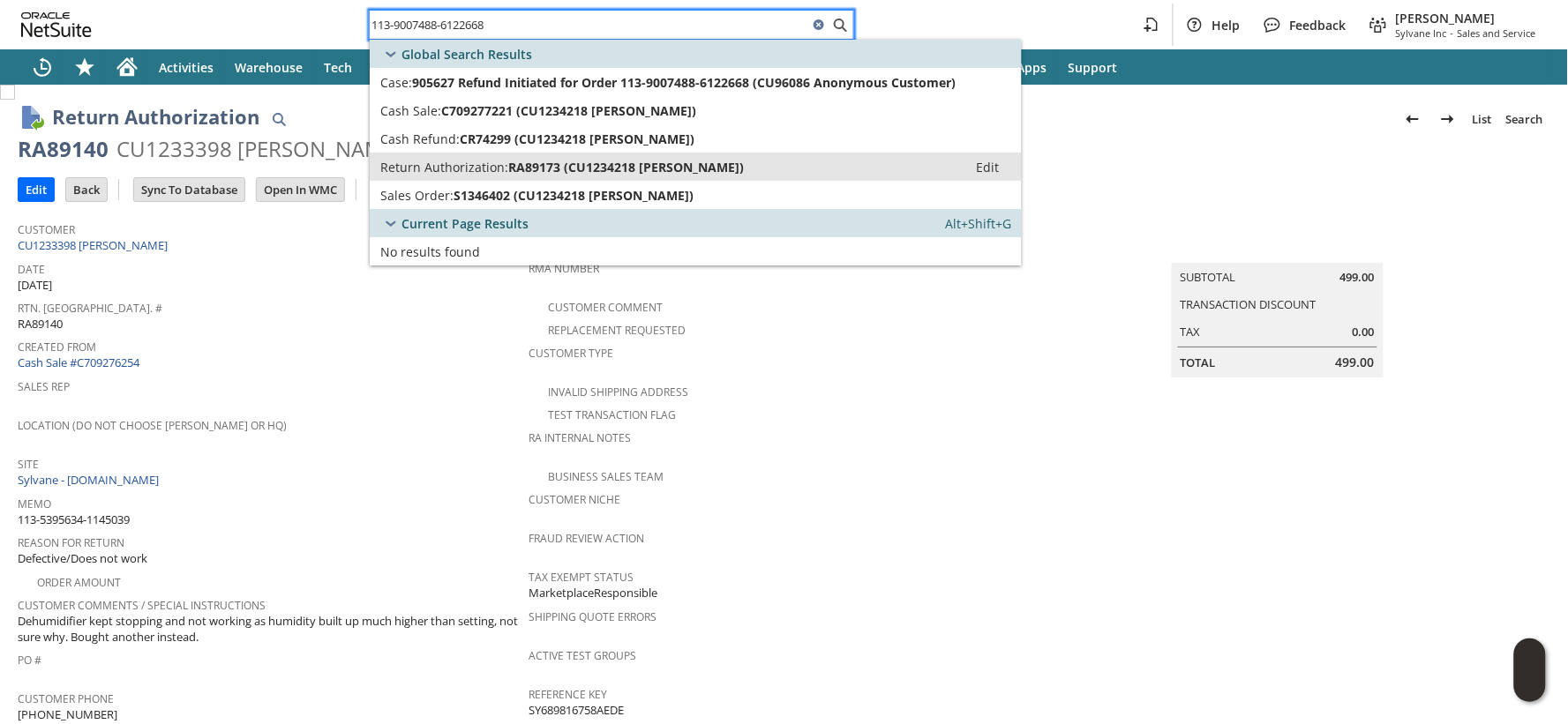
type input "113-9007488-6122668"
click at [421, 163] on span "Return Authorization:" at bounding box center [443, 167] width 128 height 17
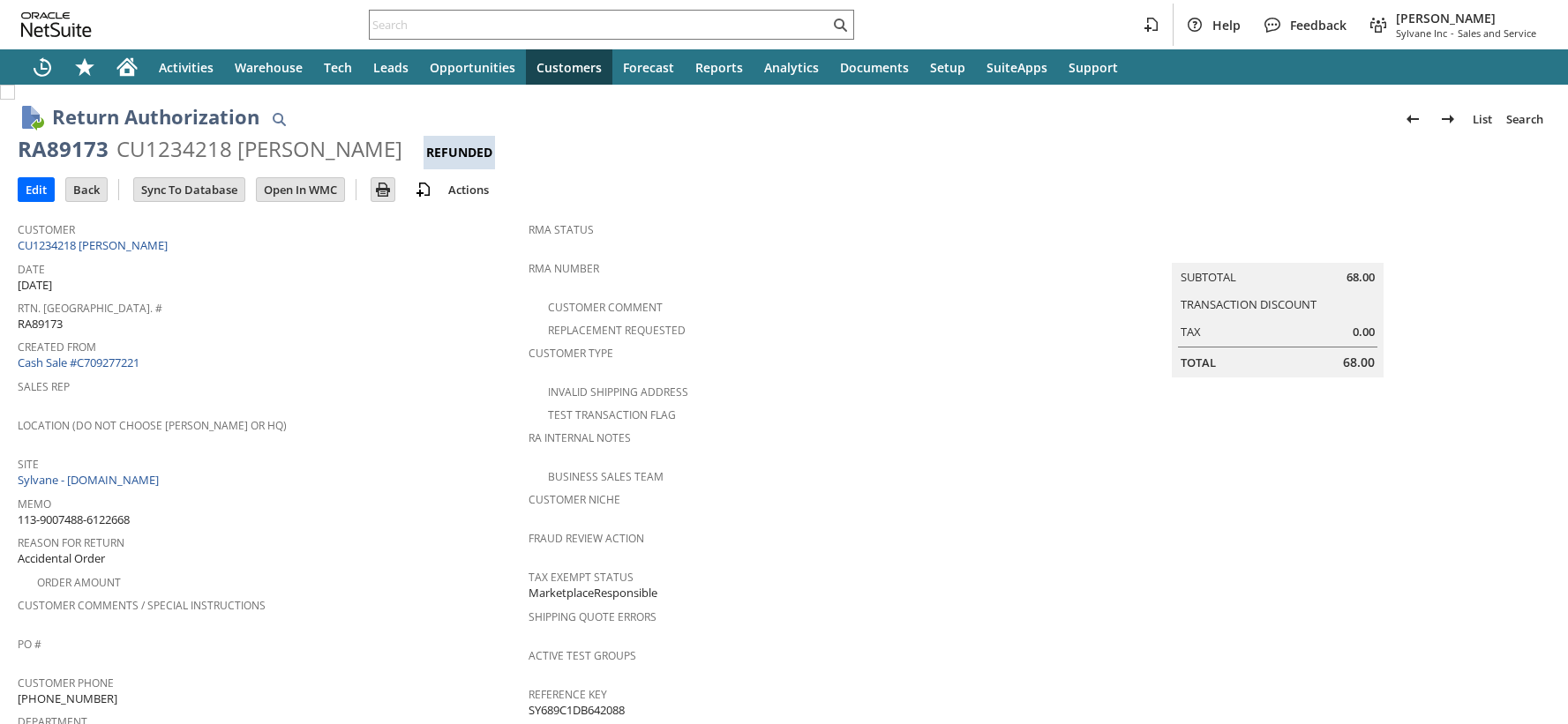
click at [181, 148] on div "CU1234218 Laura Pitman" at bounding box center [260, 149] width 286 height 29
click at [407, 19] on input "text" at bounding box center [599, 25] width 459 height 21
paste input "114-1359077-2620257"
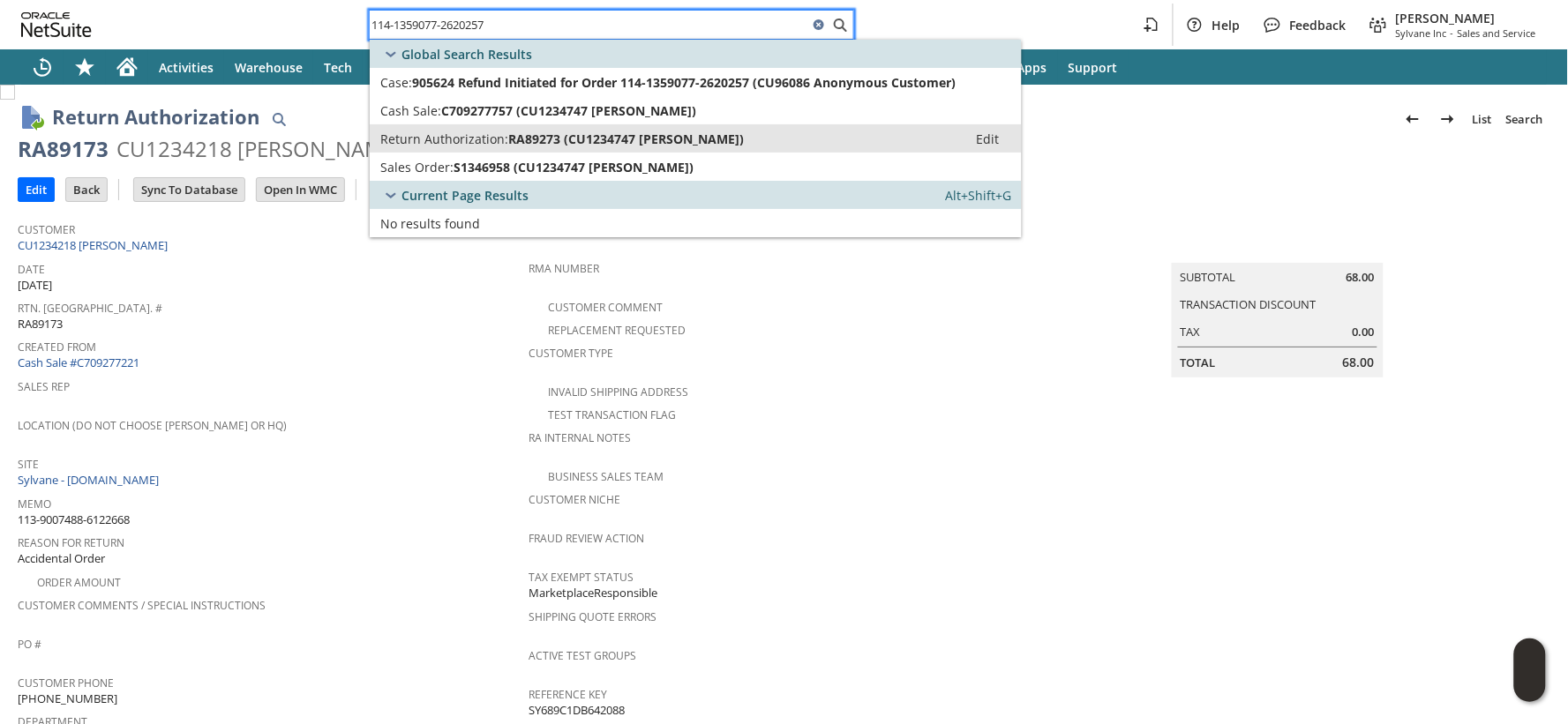
type input "114-1359077-2620257"
click at [439, 134] on span "Return Authorization:" at bounding box center [443, 138] width 128 height 17
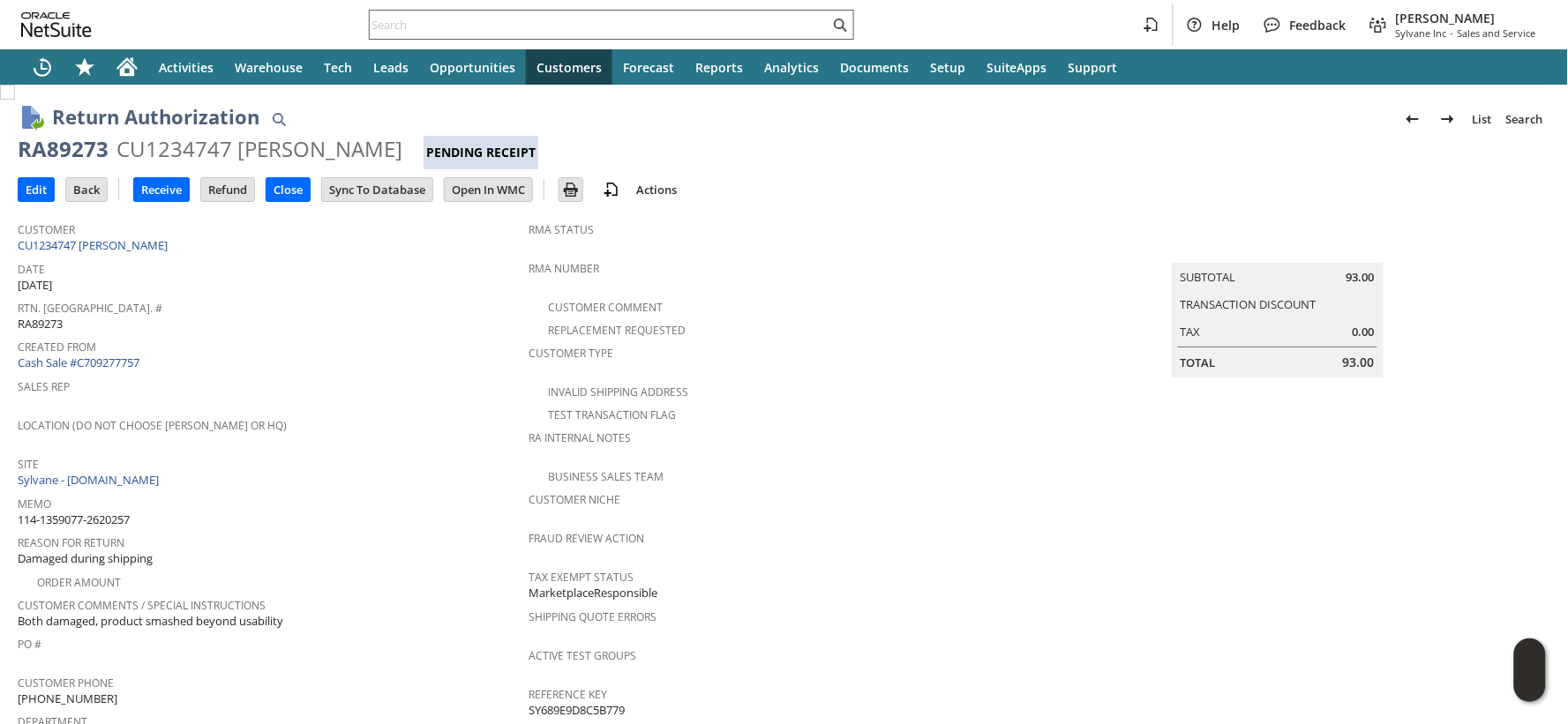
click at [448, 27] on input "text" at bounding box center [599, 25] width 459 height 21
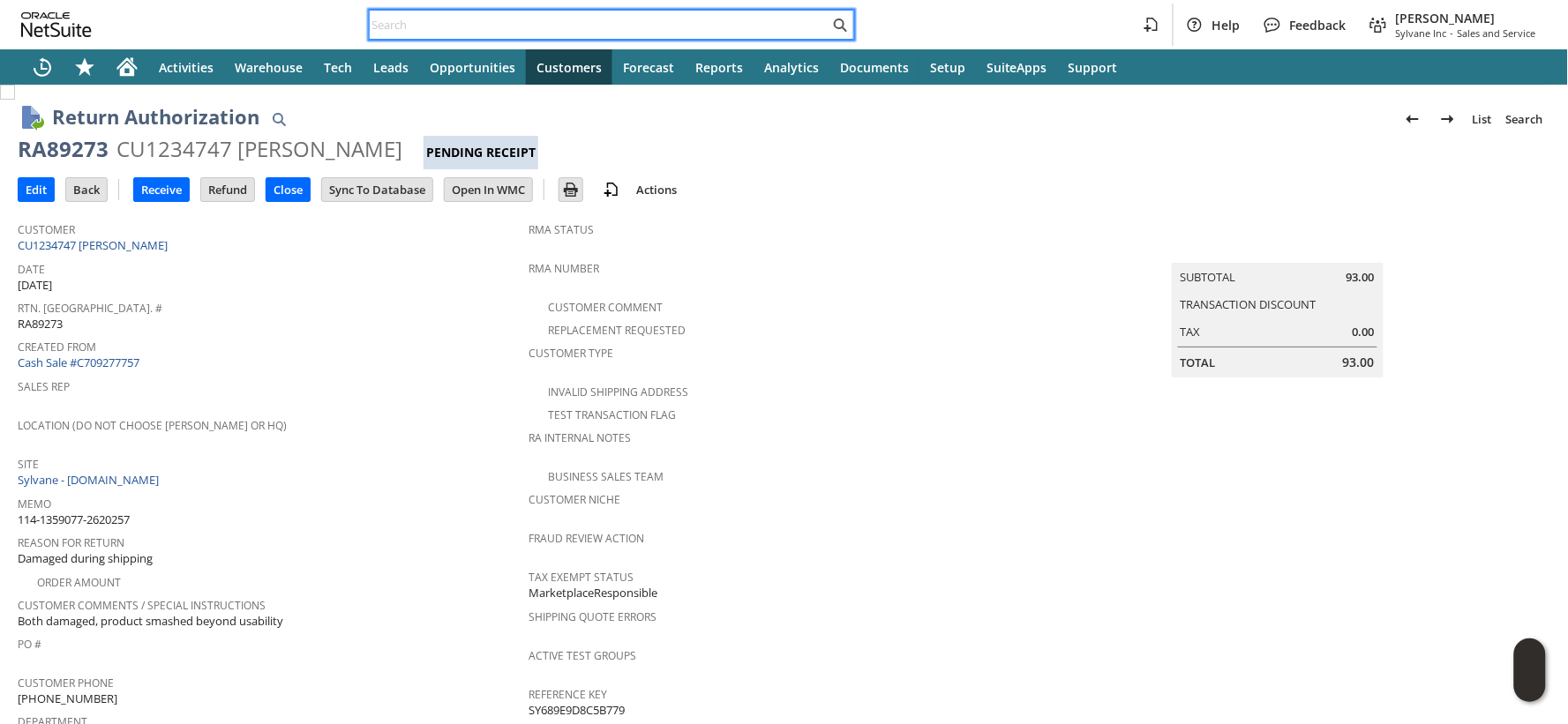
paste input "114-5015072-8033034"
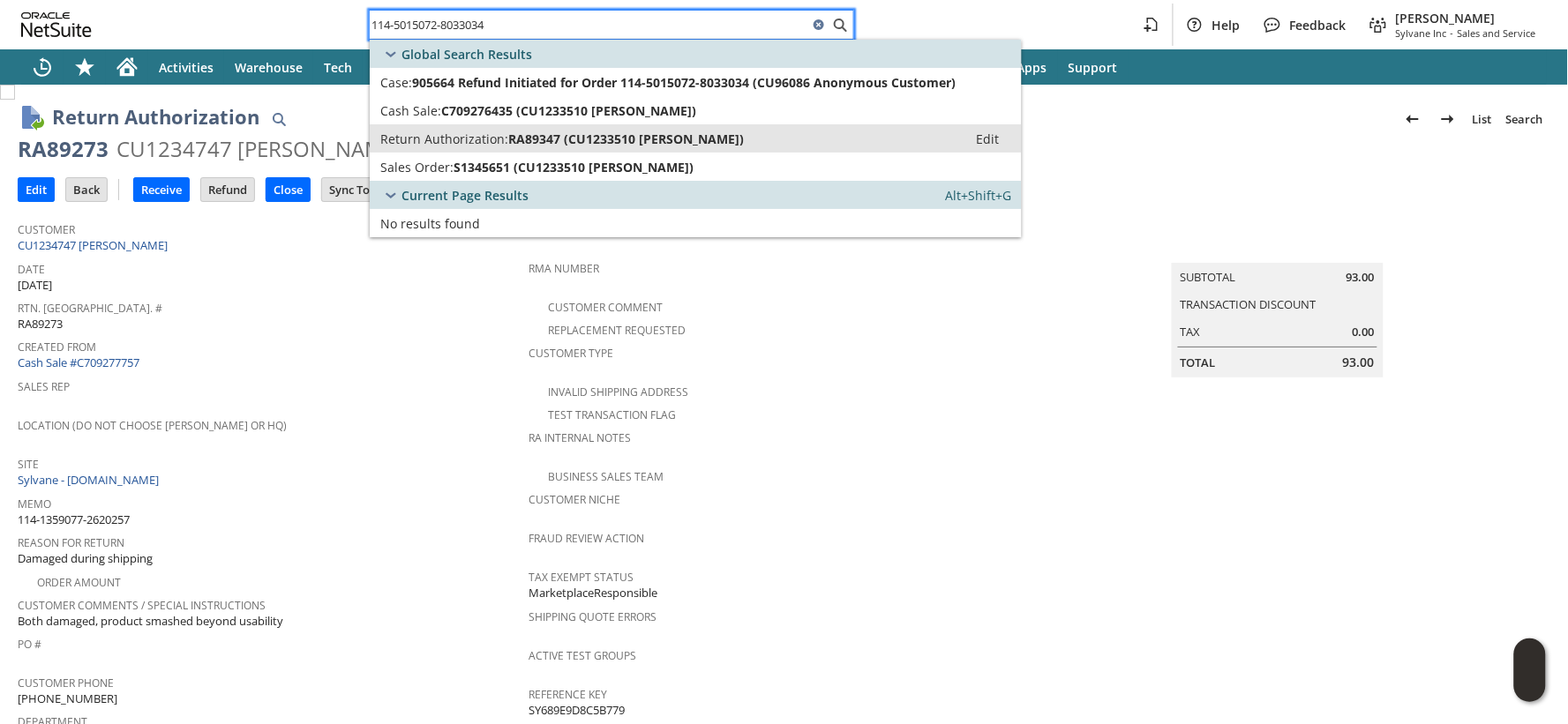
type input "114-5015072-8033034"
click at [462, 137] on span "Return Authorization:" at bounding box center [443, 138] width 128 height 17
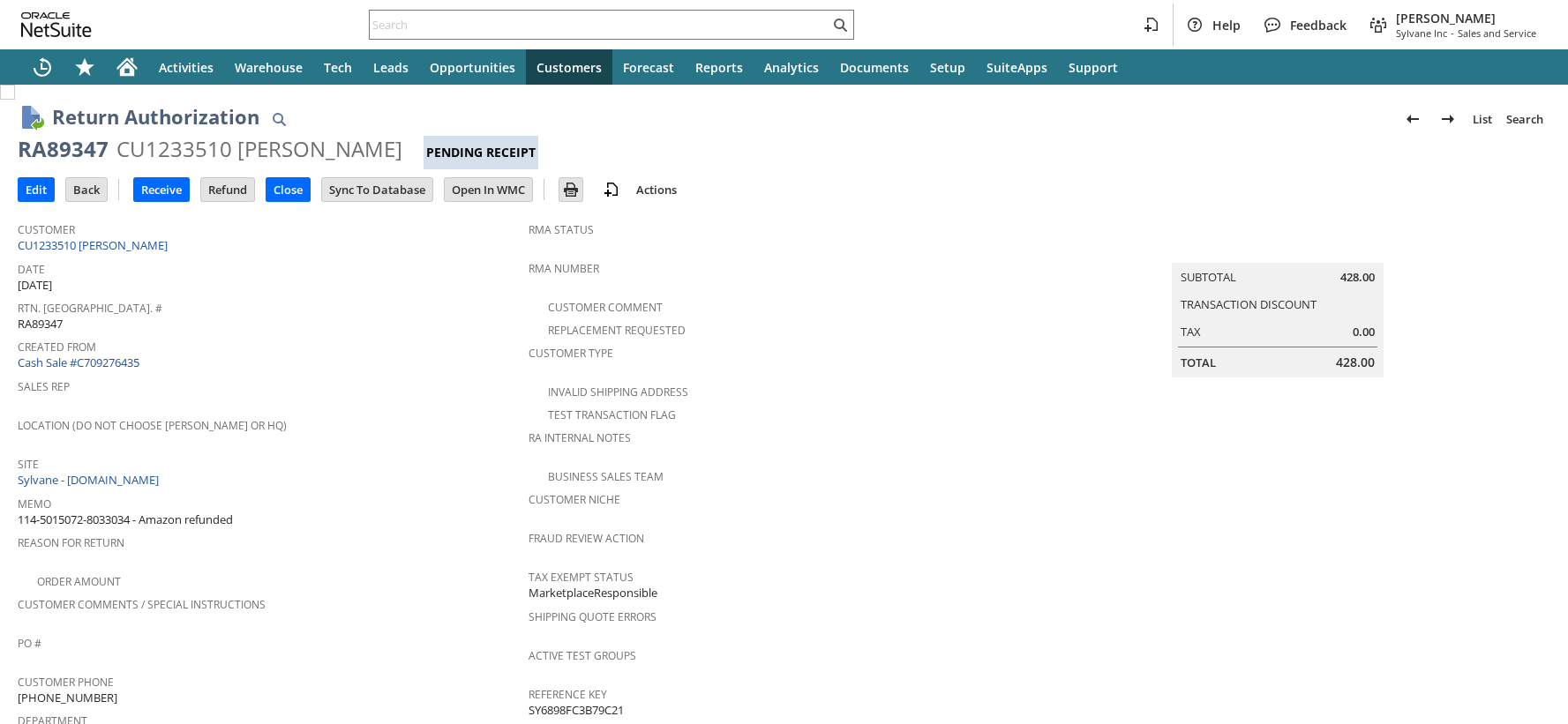
click at [174, 151] on div "CU1233510 [PERSON_NAME]" at bounding box center [260, 149] width 286 height 29
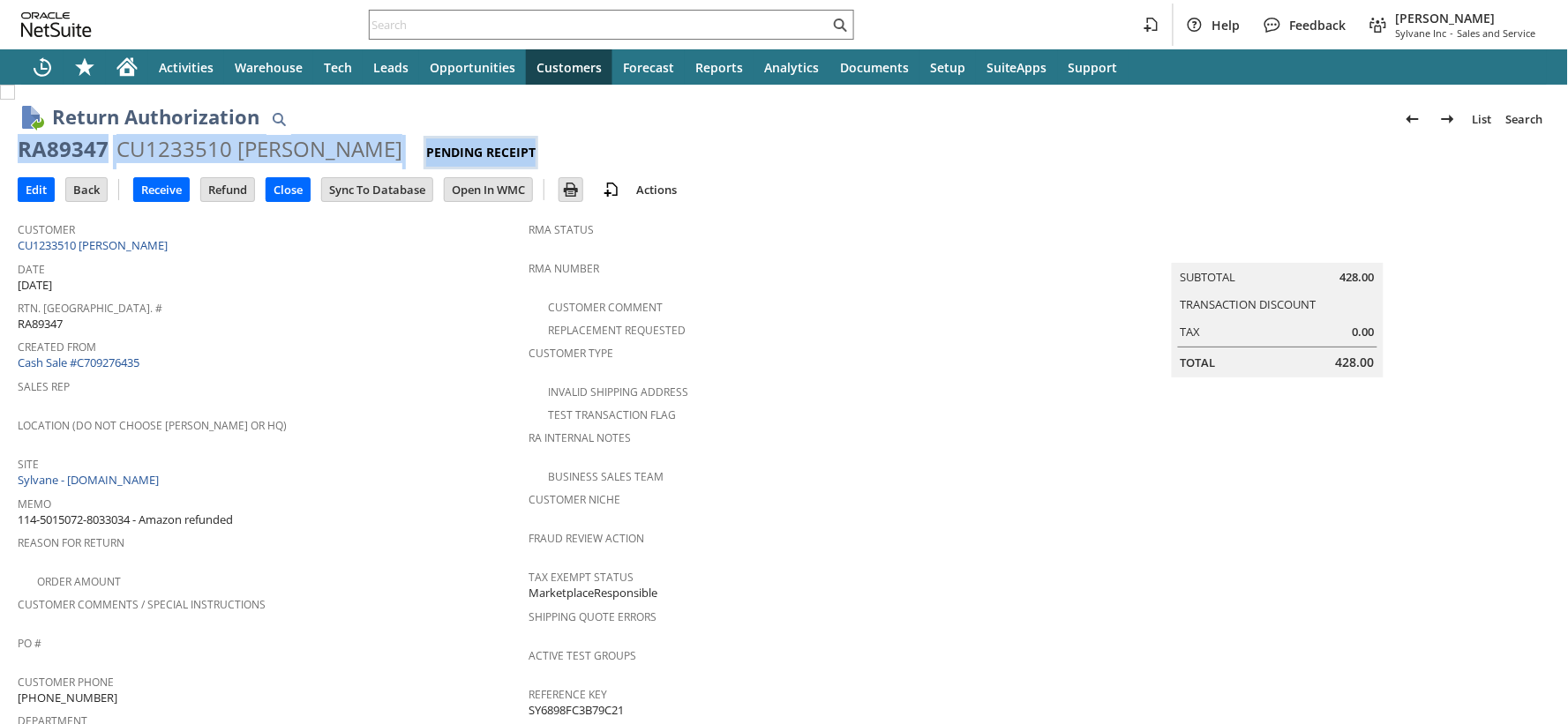
click at [174, 151] on div "CU1233510 [PERSON_NAME]" at bounding box center [260, 149] width 286 height 29
click at [174, 151] on div "CU1233510 Cathiana Sylne" at bounding box center [260, 149] width 286 height 29
click at [276, 288] on div "Date 8/25/2025" at bounding box center [268, 276] width 502 height 37
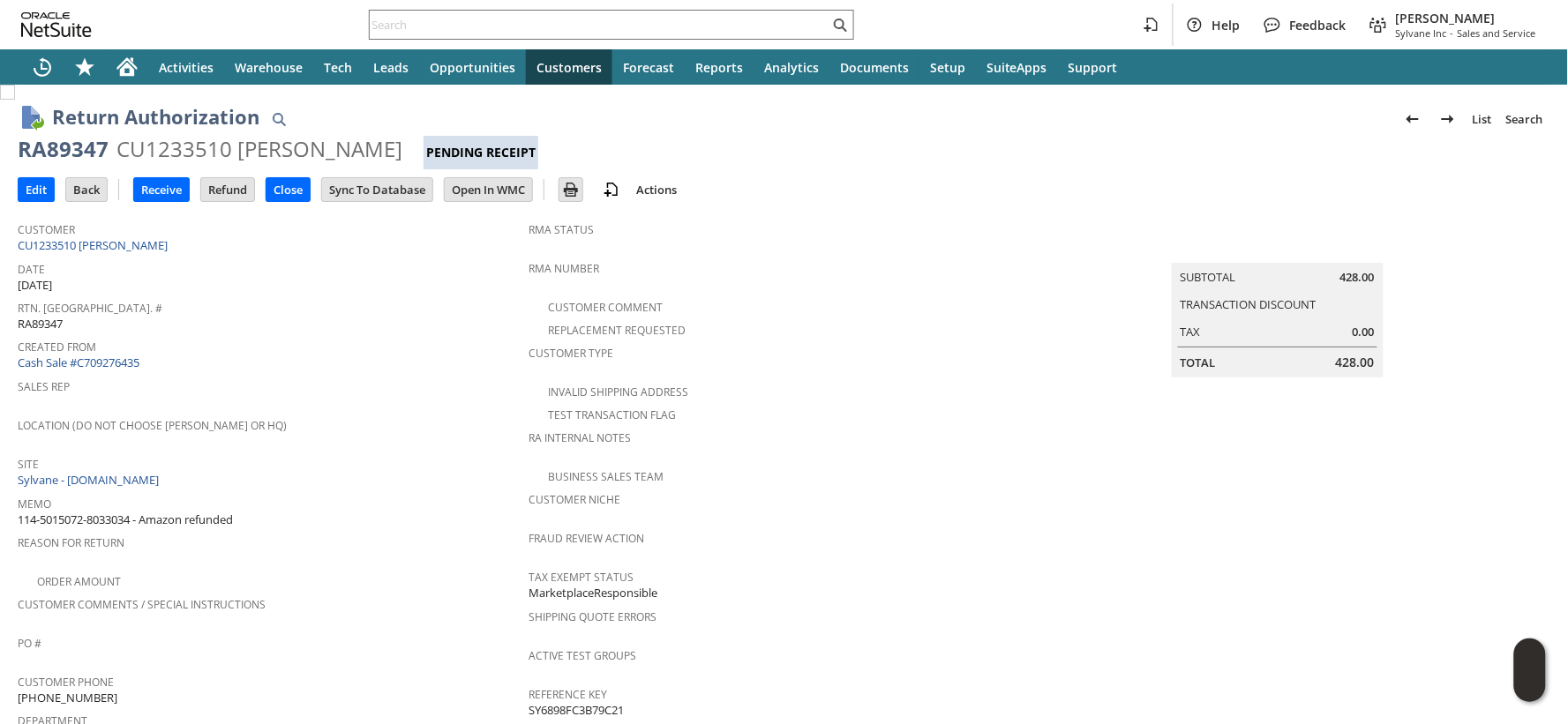
click at [150, 155] on div "CU1233510 Cathiana Sylne" at bounding box center [260, 149] width 286 height 29
copy div "CU1233510"
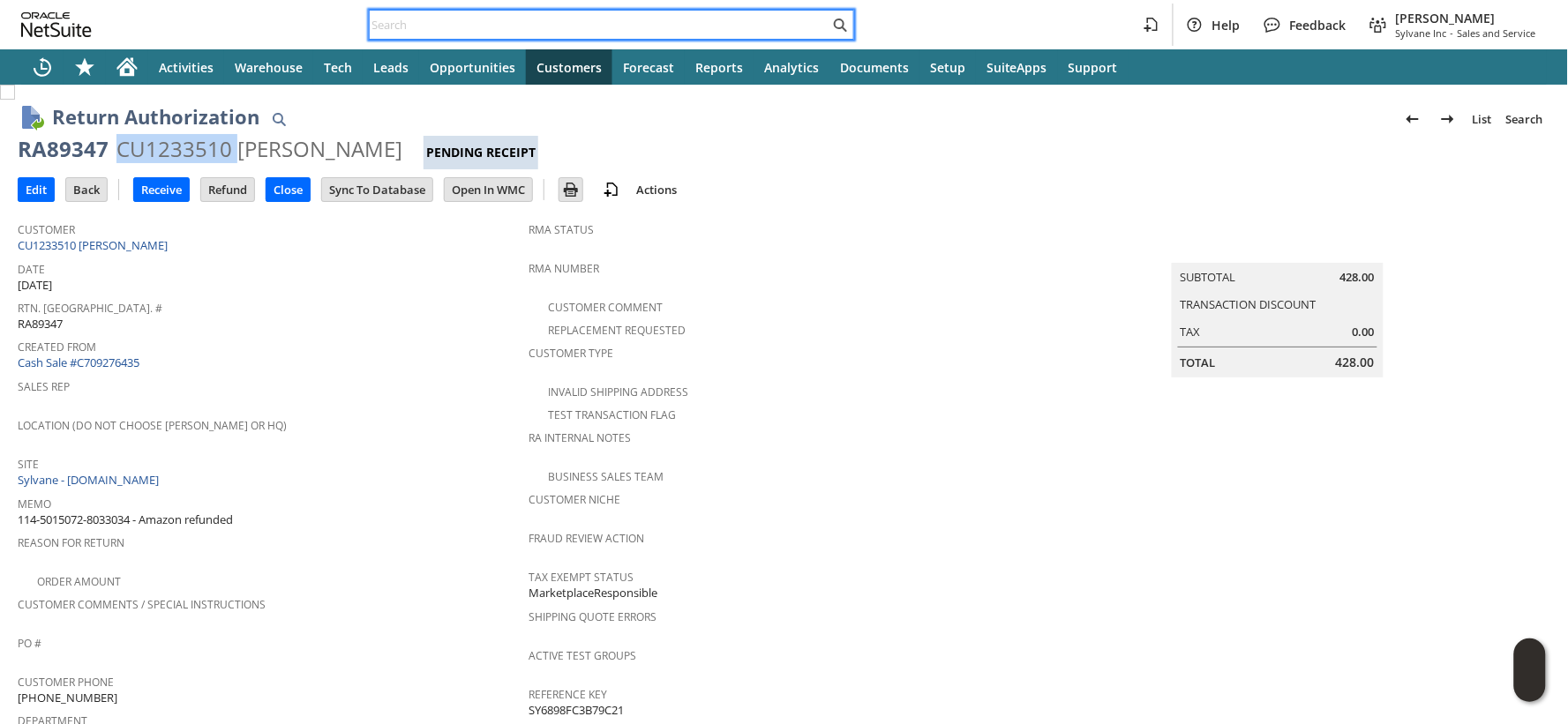
click at [413, 28] on input "text" at bounding box center [599, 25] width 459 height 21
paste input "114-8975436-0549837"
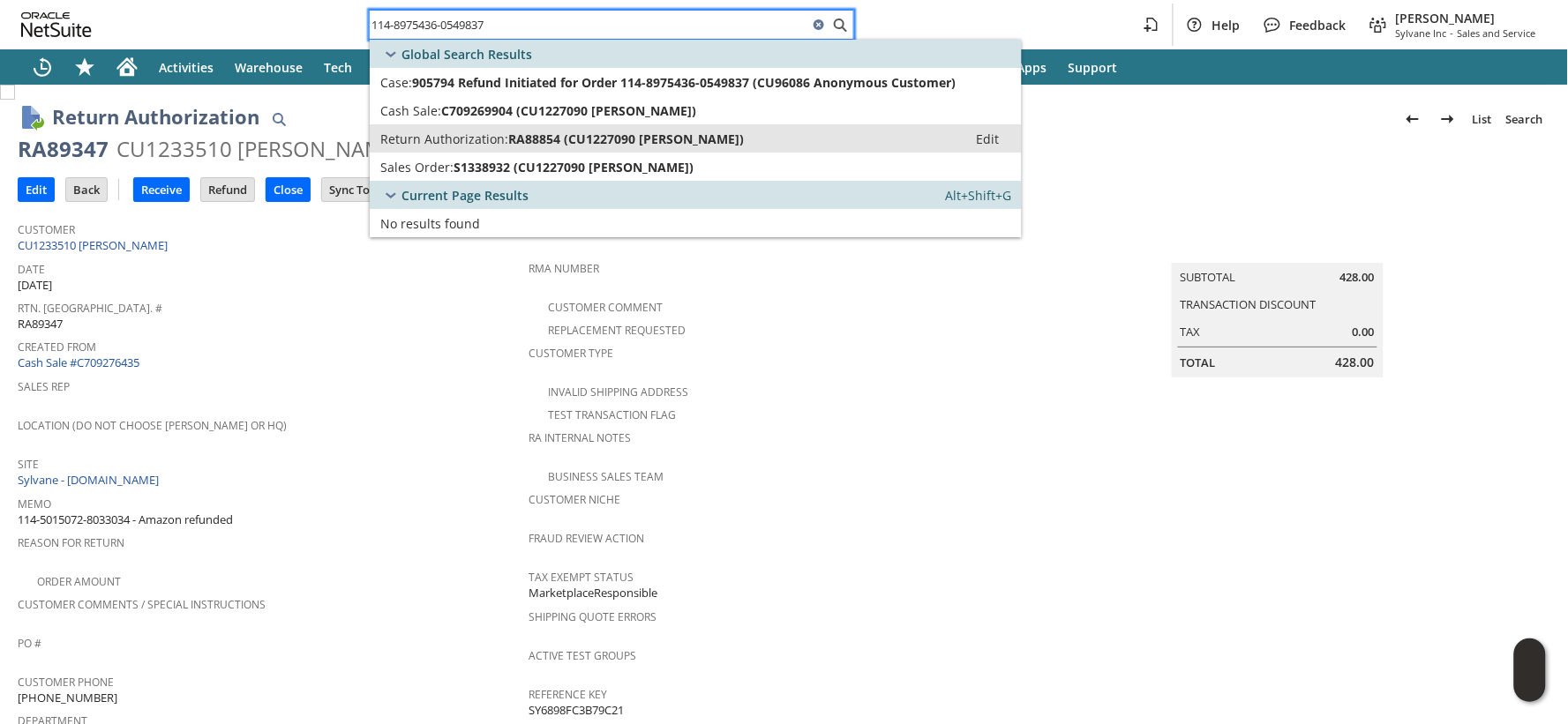
type input "114-8975436-0549837"
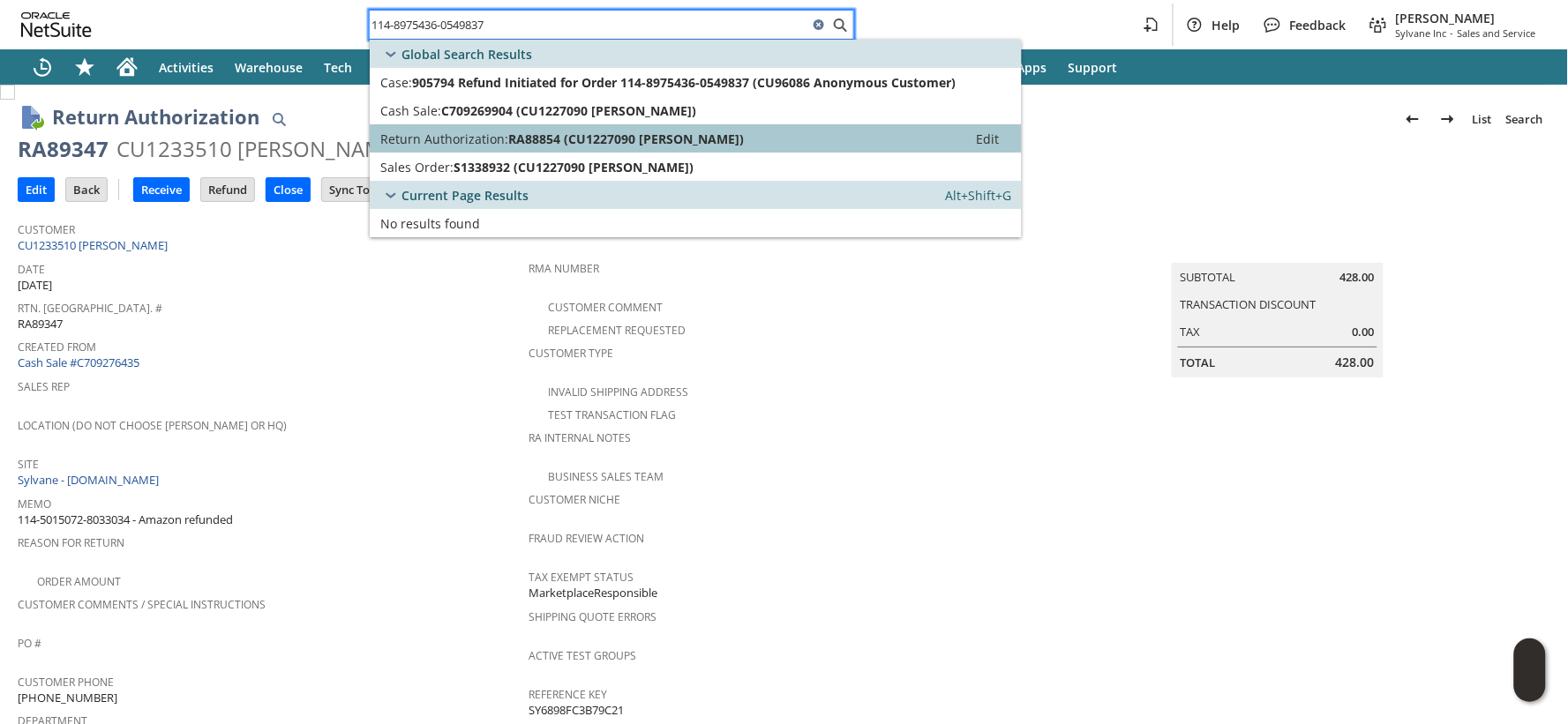
click at [431, 134] on span "Return Authorization:" at bounding box center [443, 138] width 128 height 17
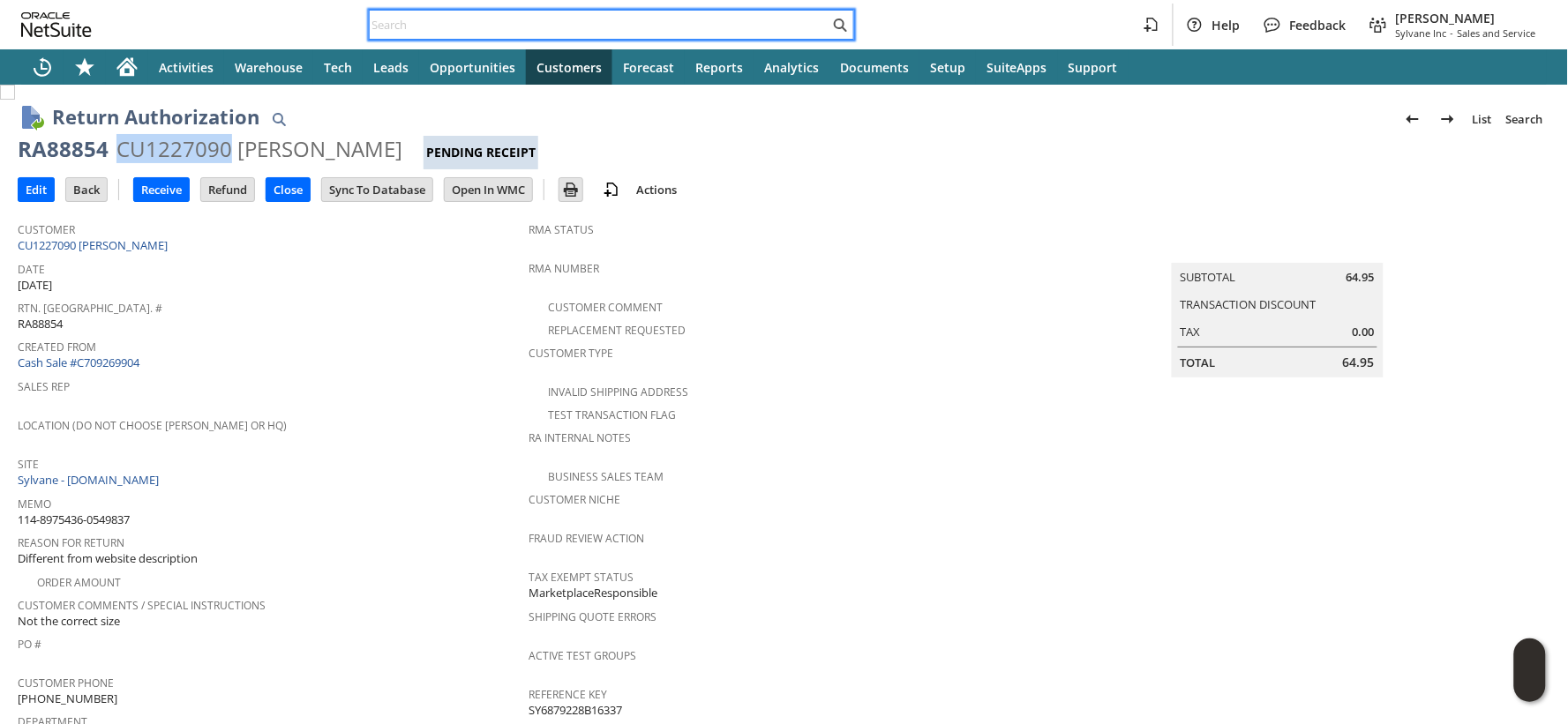
click at [433, 21] on input "text" at bounding box center [599, 25] width 459 height 21
paste input "114-9162743-8866663"
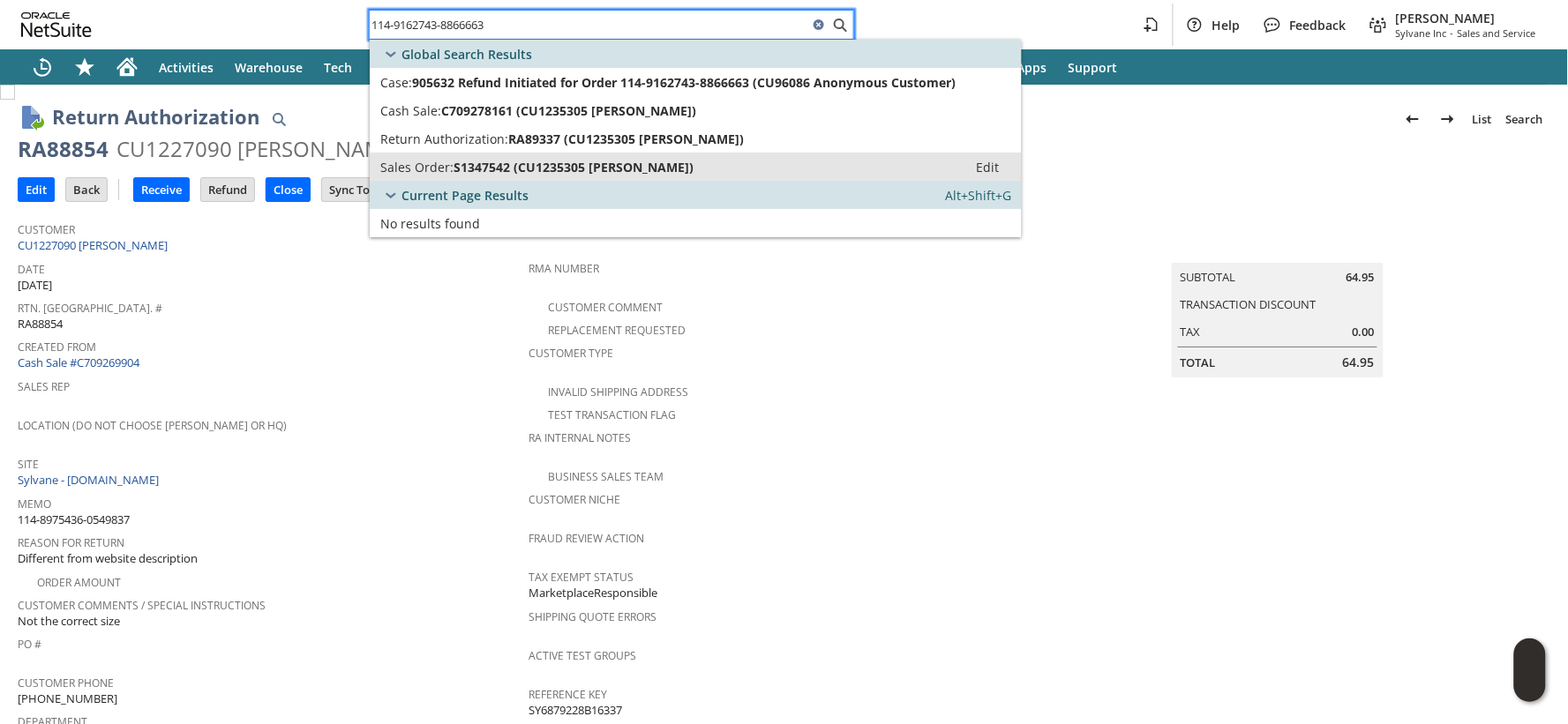
type input "114-9162743-8866663"
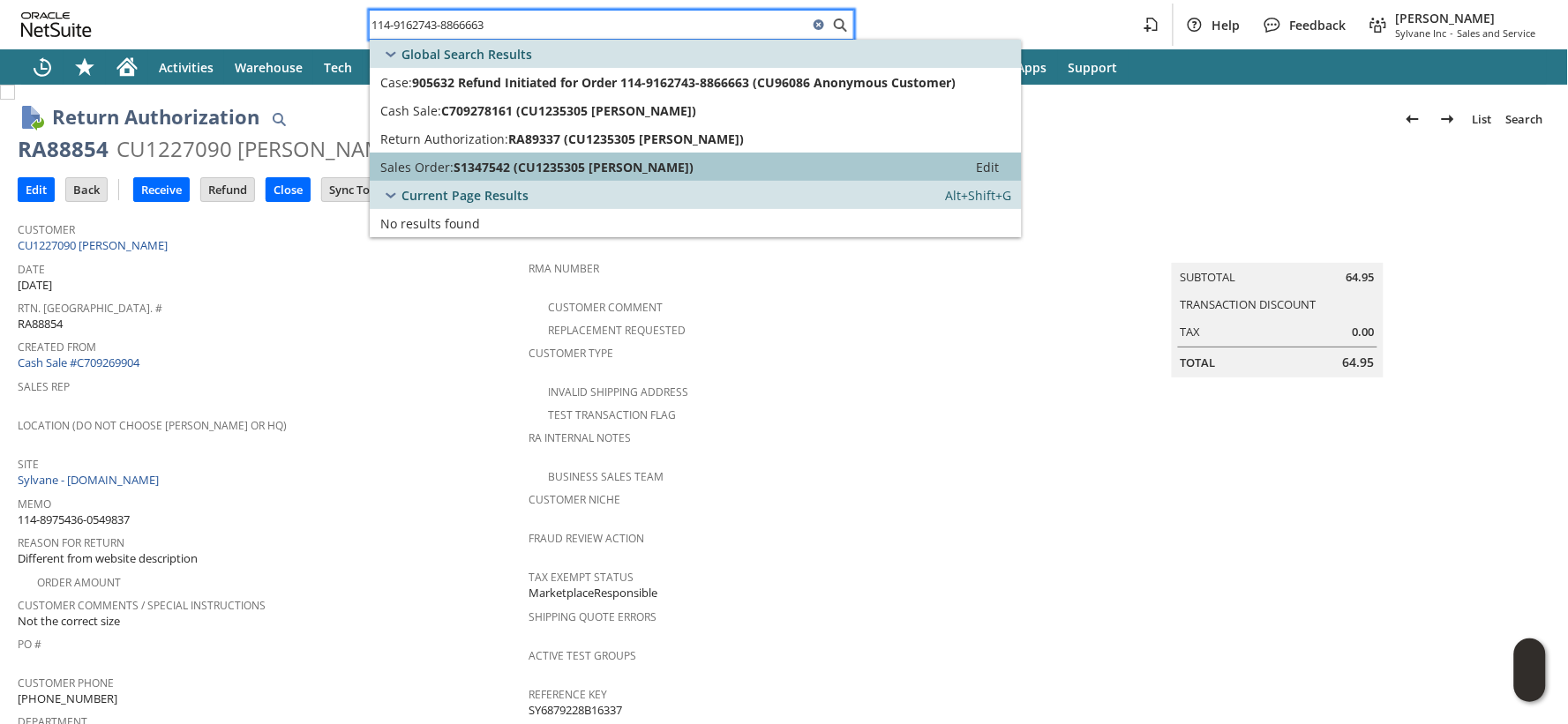
click at [464, 152] on link "Sales Order: S1347542 (CU1235305 angie curry) Edit" at bounding box center [696, 167] width 652 height 29
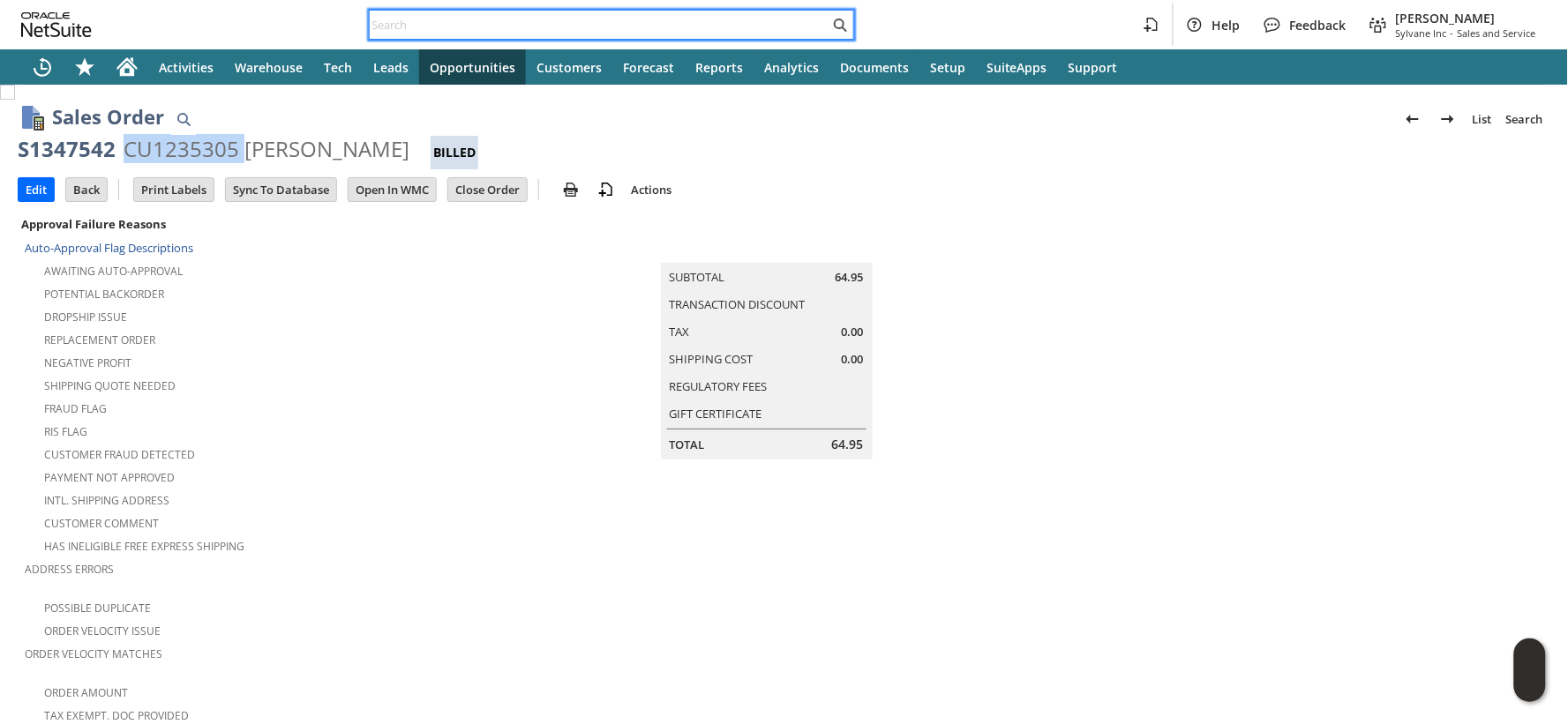
click at [474, 24] on input "text" at bounding box center [599, 25] width 459 height 21
paste input "SY6862AF6833B3B"
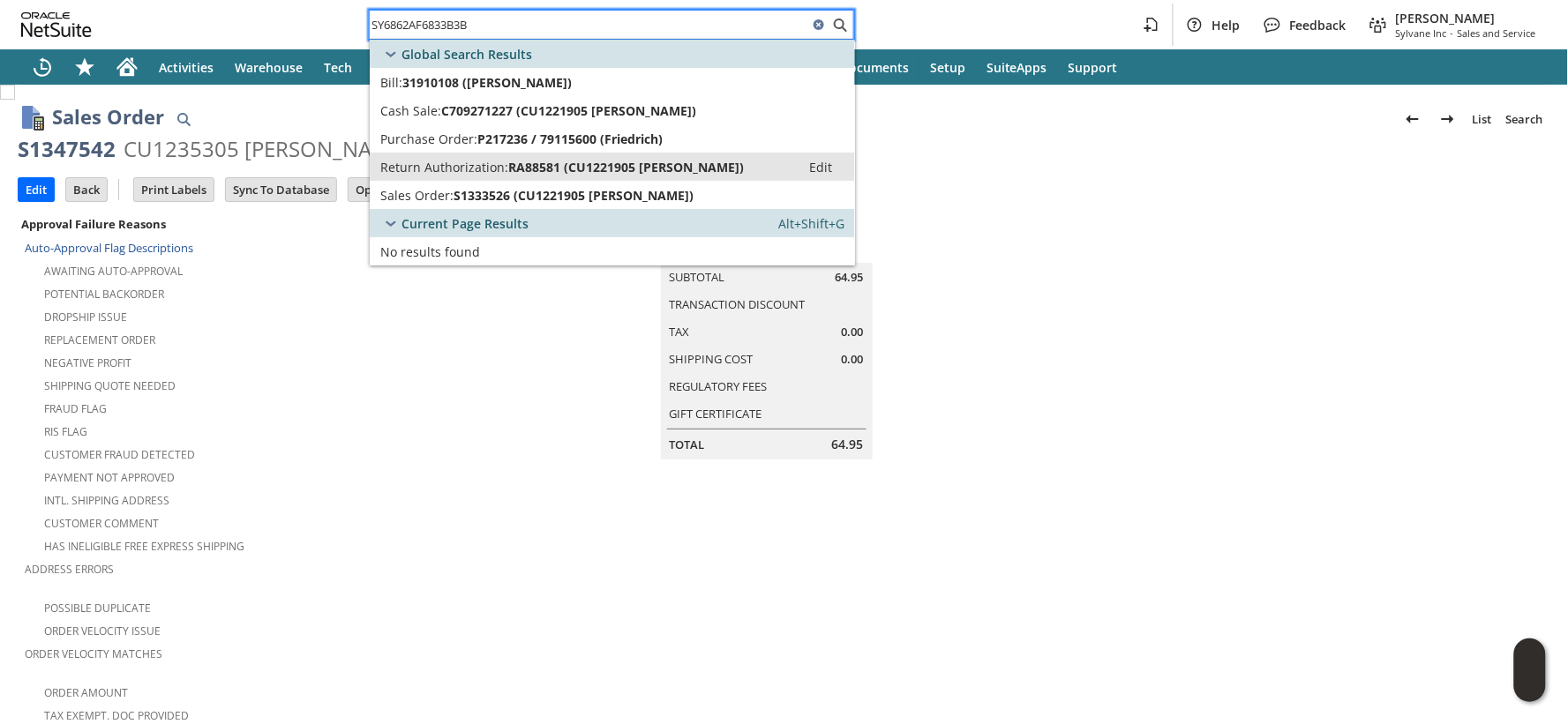
type input "SY6862AF6833B3B"
click at [542, 163] on span "RA88581 (CU1221905 [PERSON_NAME])" at bounding box center [626, 167] width 235 height 17
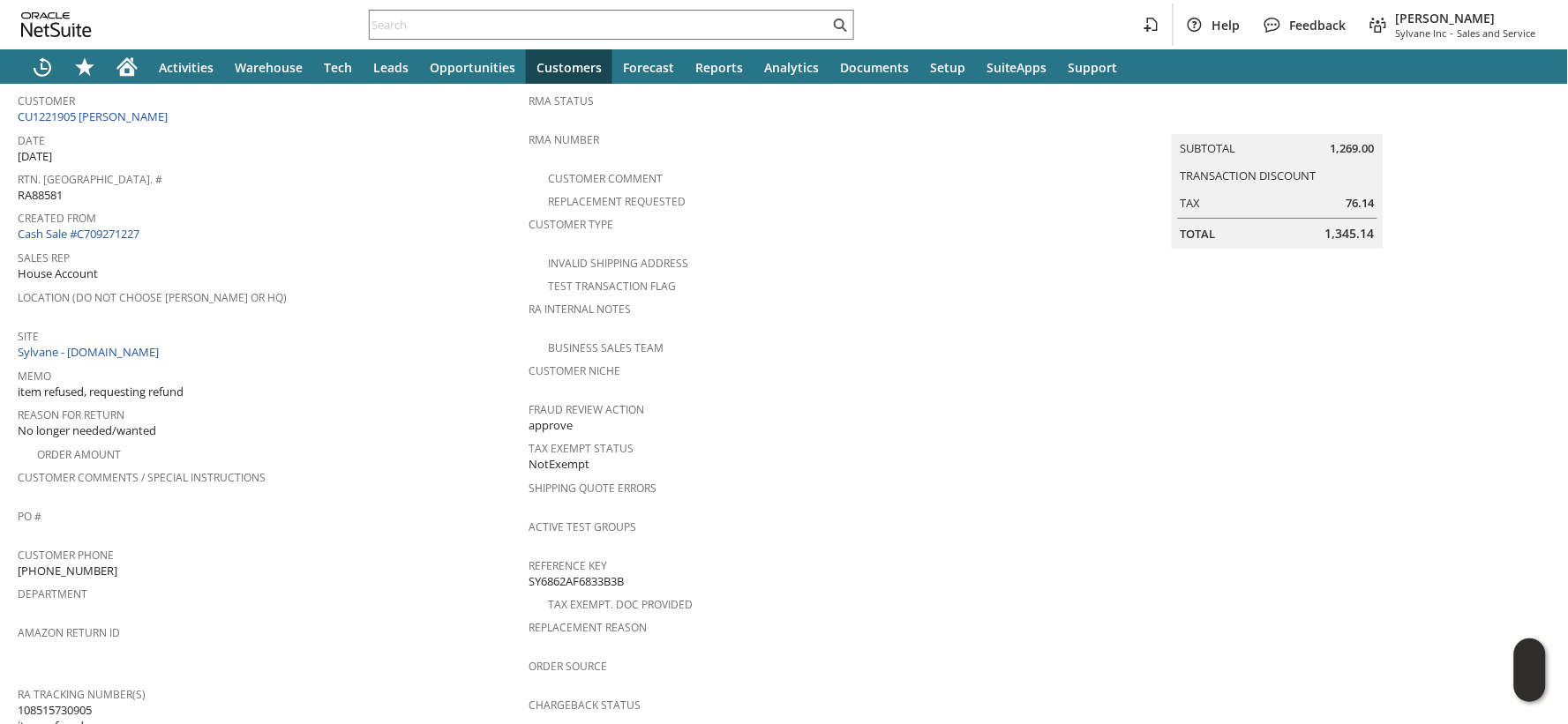
scroll to position [196, 0]
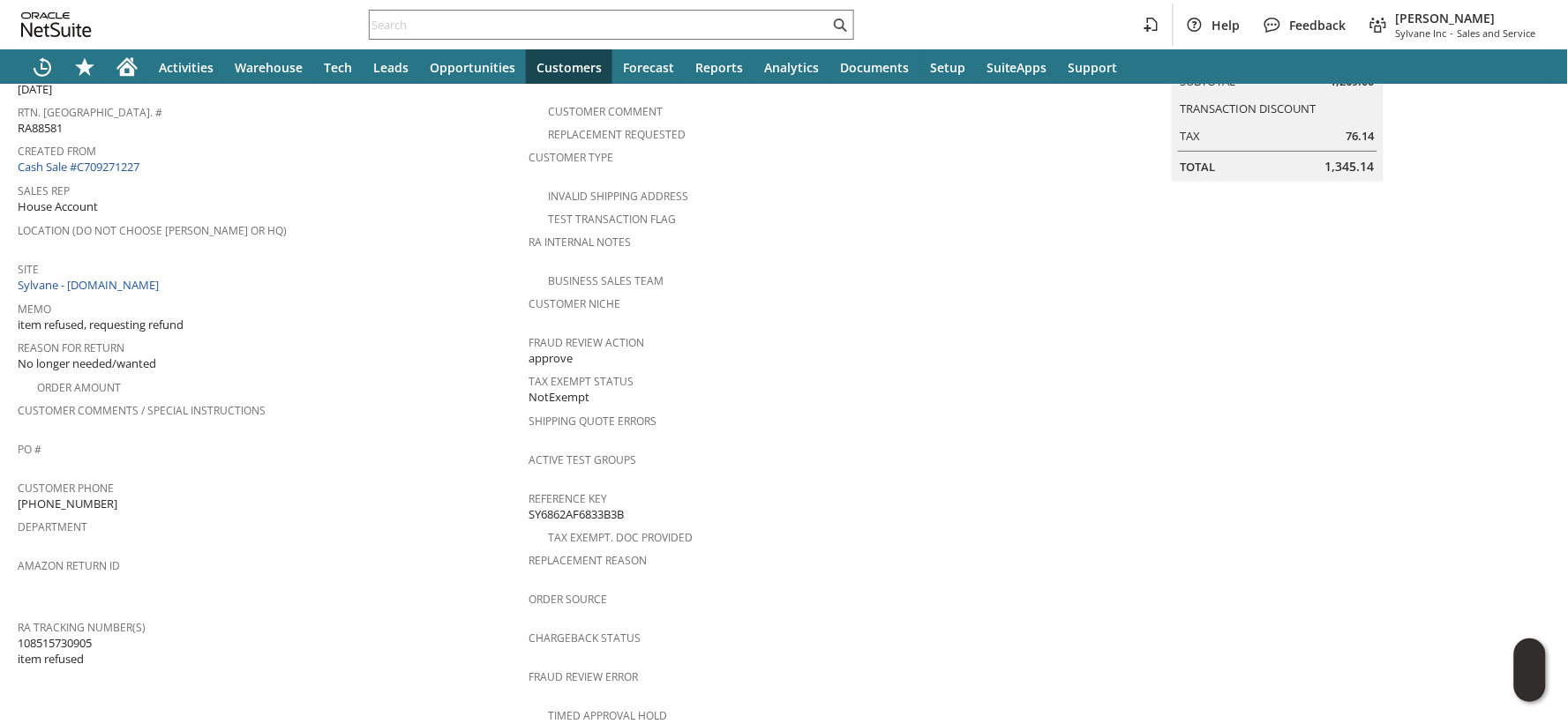
click at [84, 635] on span "108515730905 item refused" at bounding box center [54, 651] width 74 height 33
copy span "108515730905"
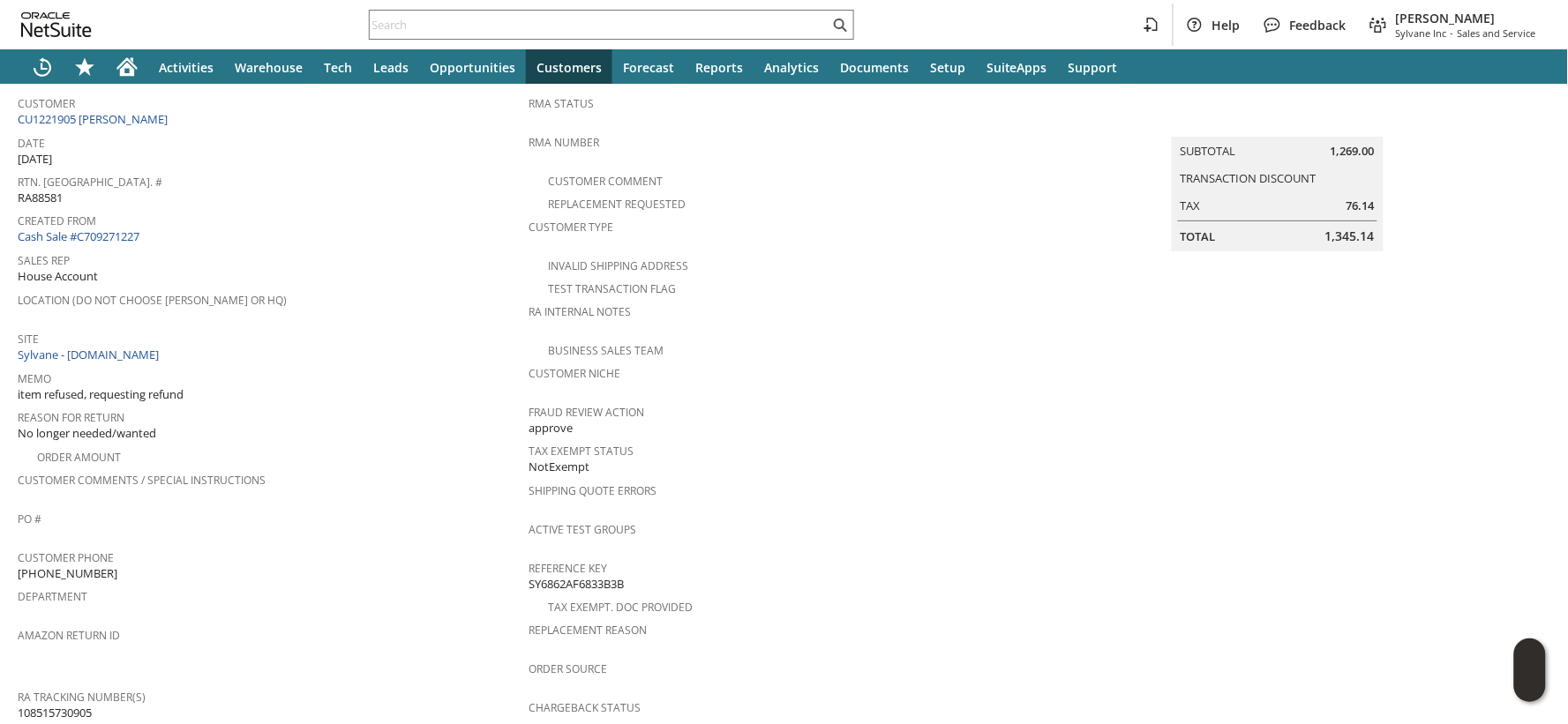
scroll to position [102, 0]
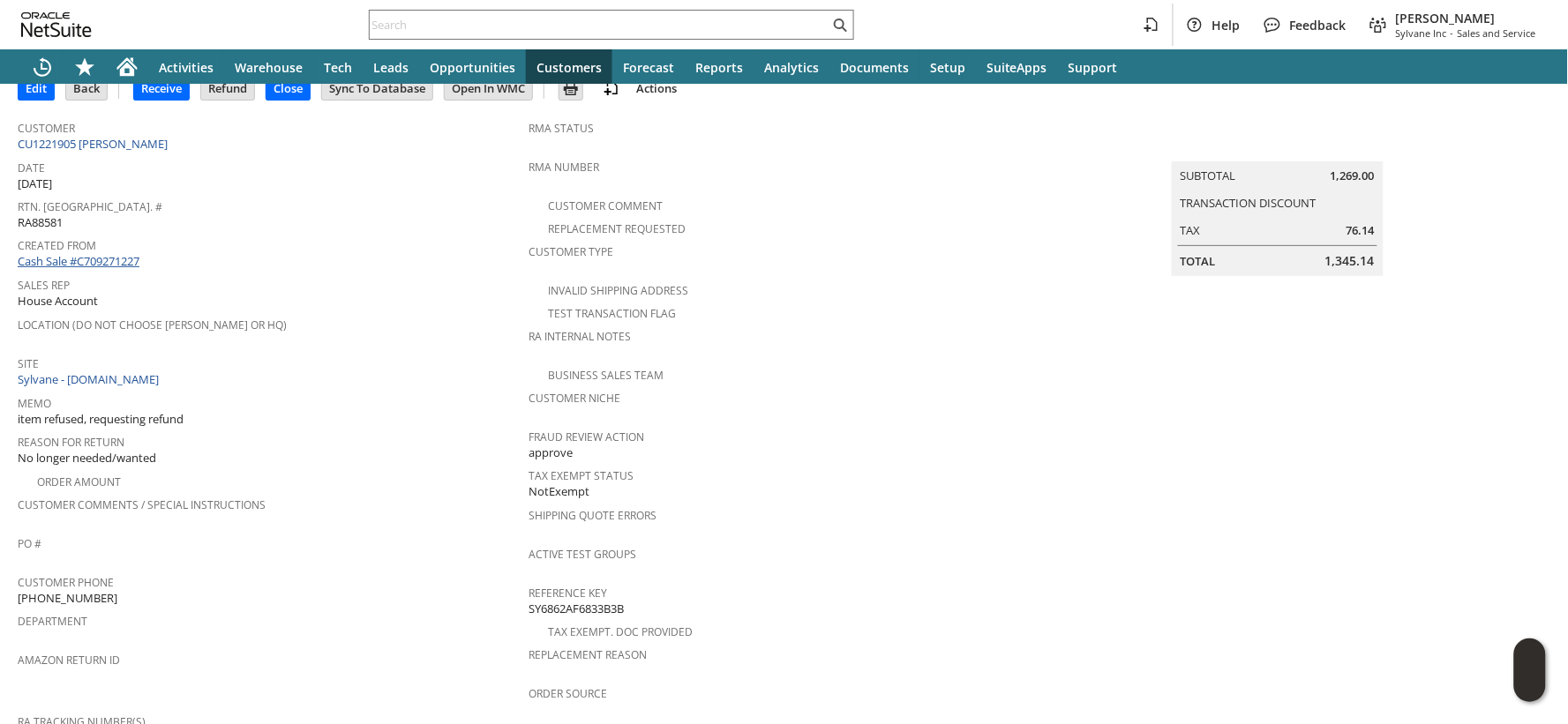
click at [137, 259] on link "Cash Sale #C709271227" at bounding box center [78, 261] width 122 height 16
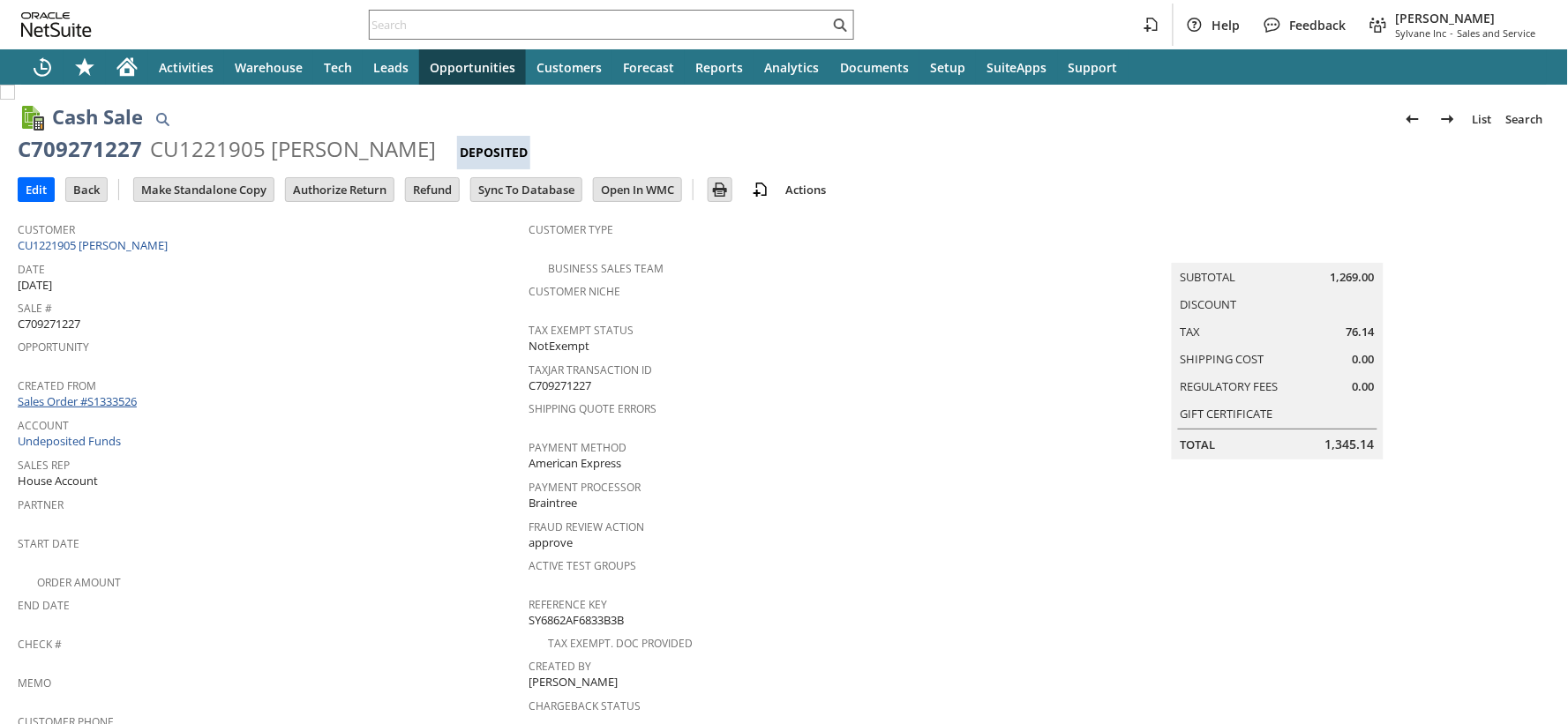
click at [127, 393] on link "Sales Order #S1333526" at bounding box center [79, 401] width 123 height 16
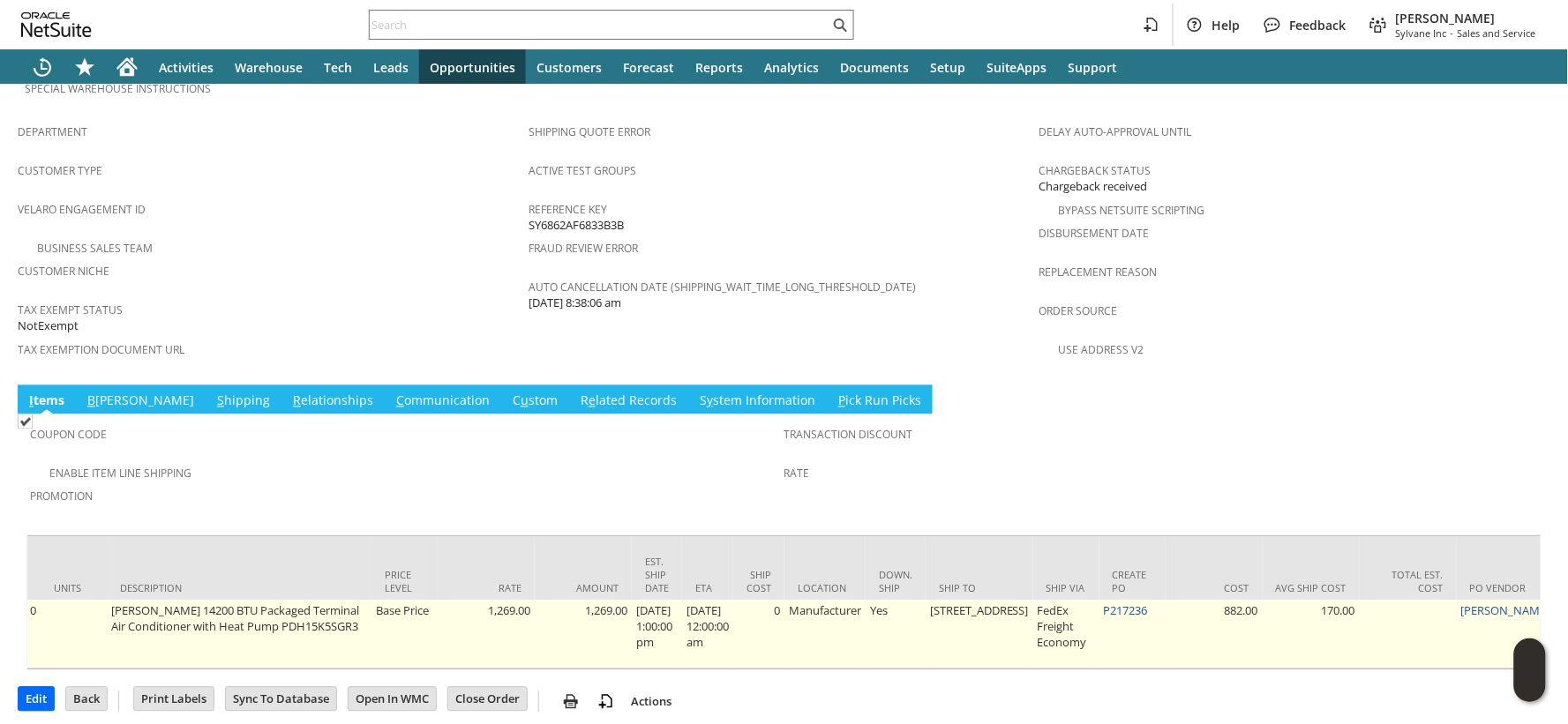
scroll to position [0, 708]
click at [1095, 604] on link "P217236" at bounding box center [1117, 612] width 44 height 16
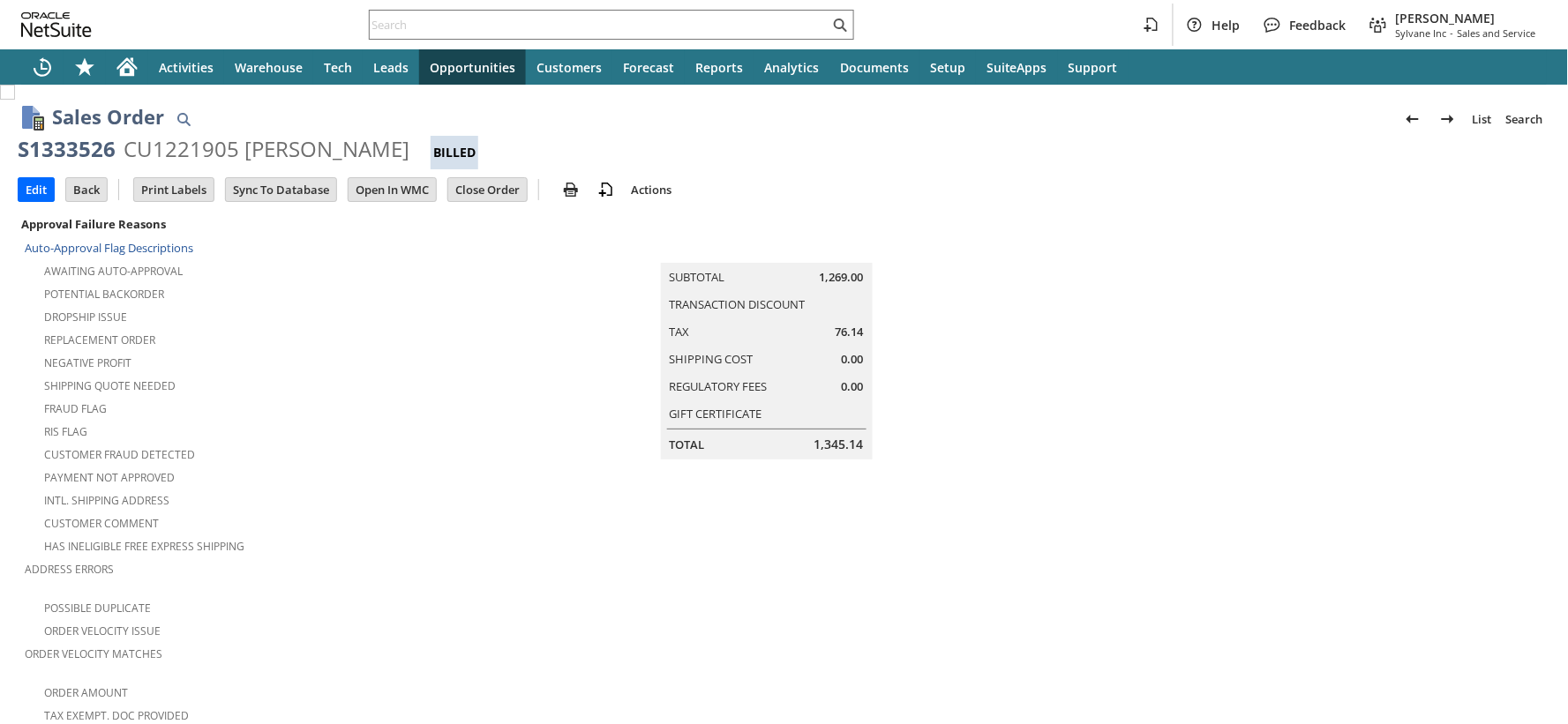
scroll to position [588, 0]
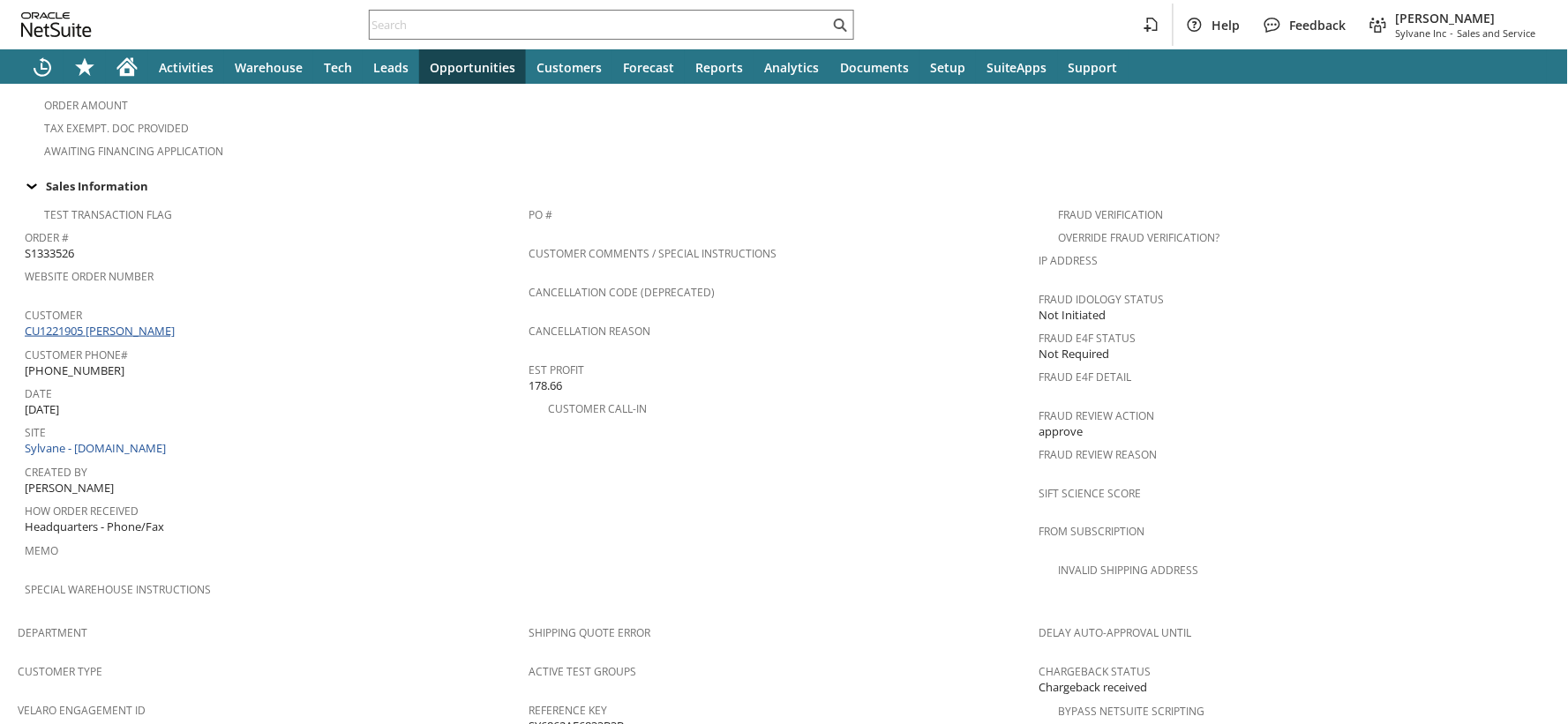
click at [144, 323] on link "CU1221905 [PERSON_NAME]" at bounding box center [102, 331] width 154 height 16
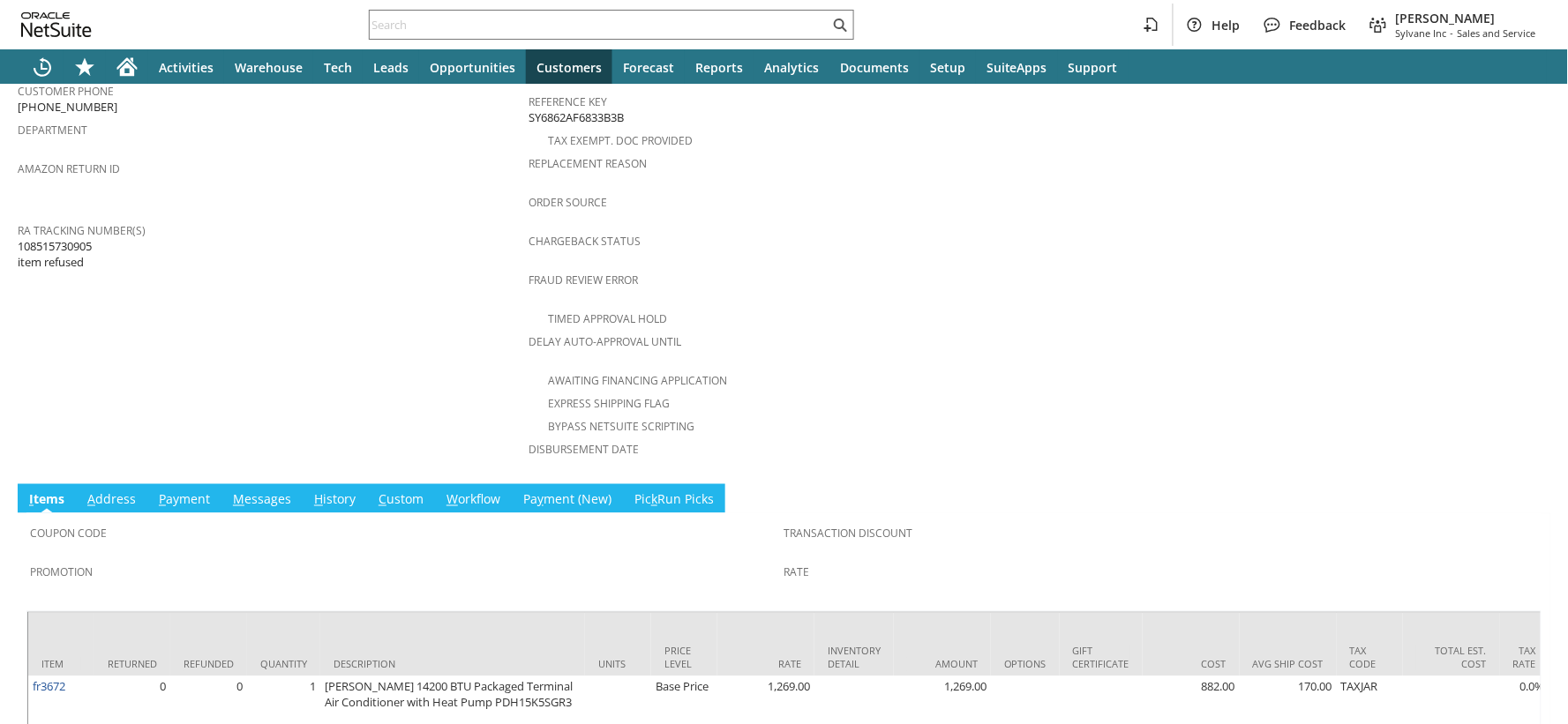
scroll to position [686, 0]
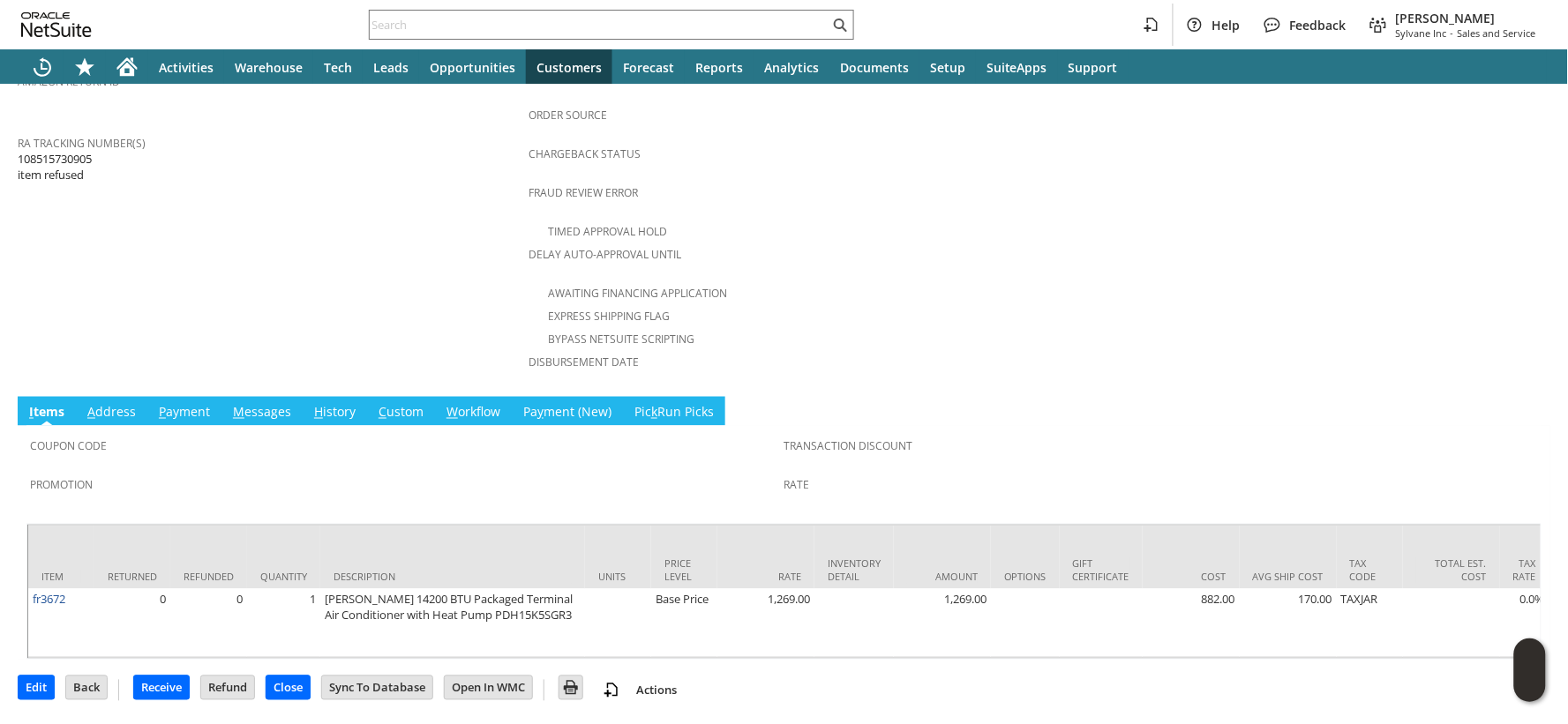
click at [339, 404] on link "H istory" at bounding box center [334, 414] width 50 height 20
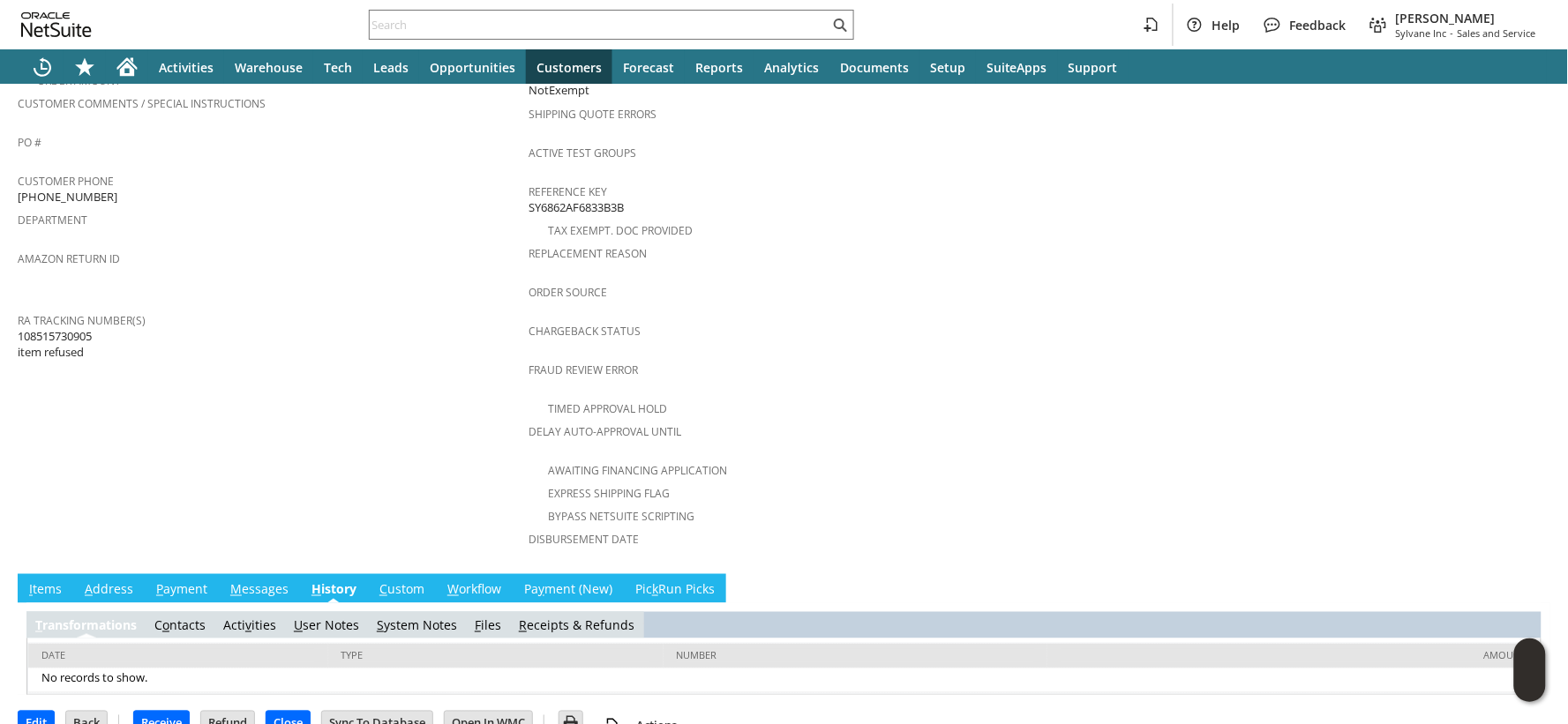
scroll to position [0, 0]
click at [392, 617] on link "S ystem Notes" at bounding box center [417, 625] width 80 height 17
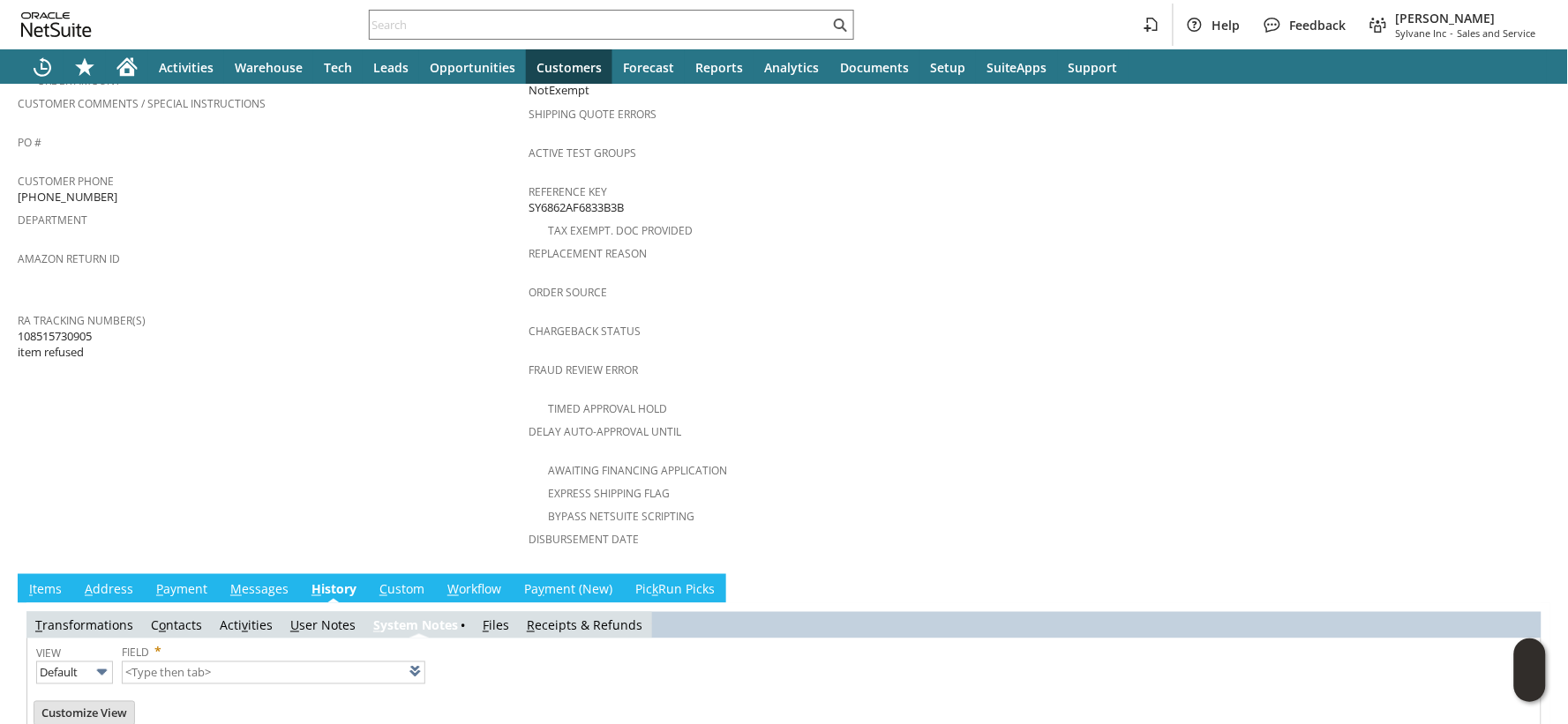
type input "1 to 25 of 79"
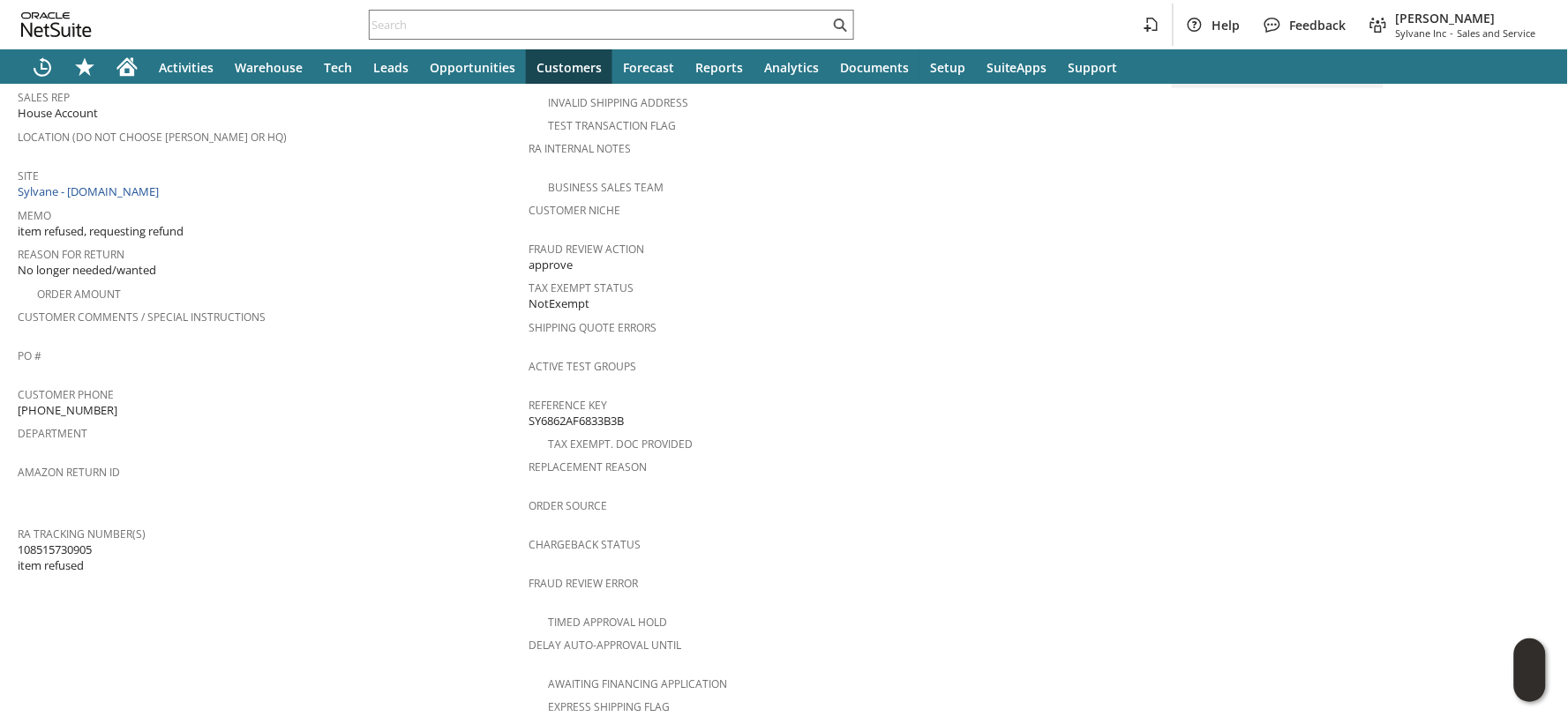
scroll to position [4, 0]
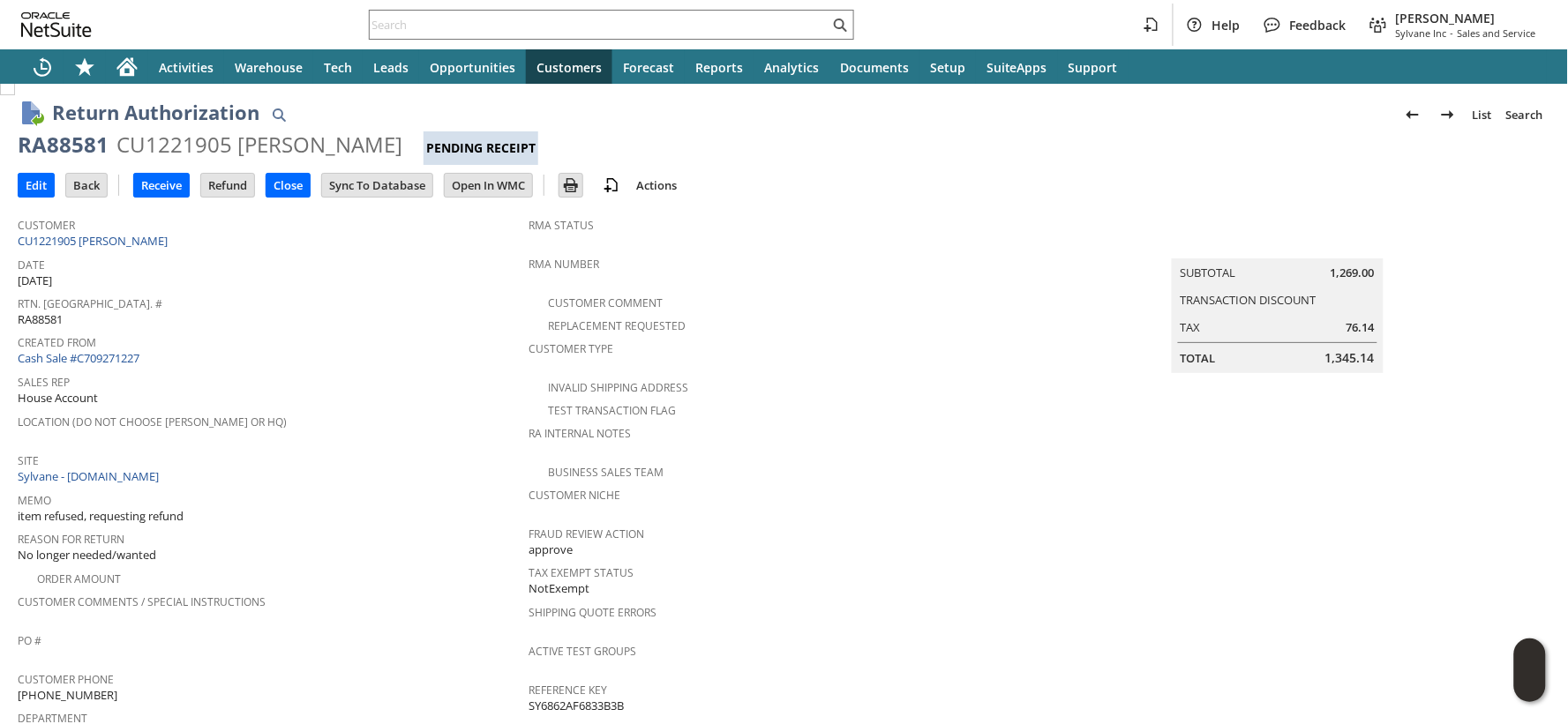
click at [84, 147] on div "RA88581" at bounding box center [63, 144] width 91 height 29
copy div "RA88581"
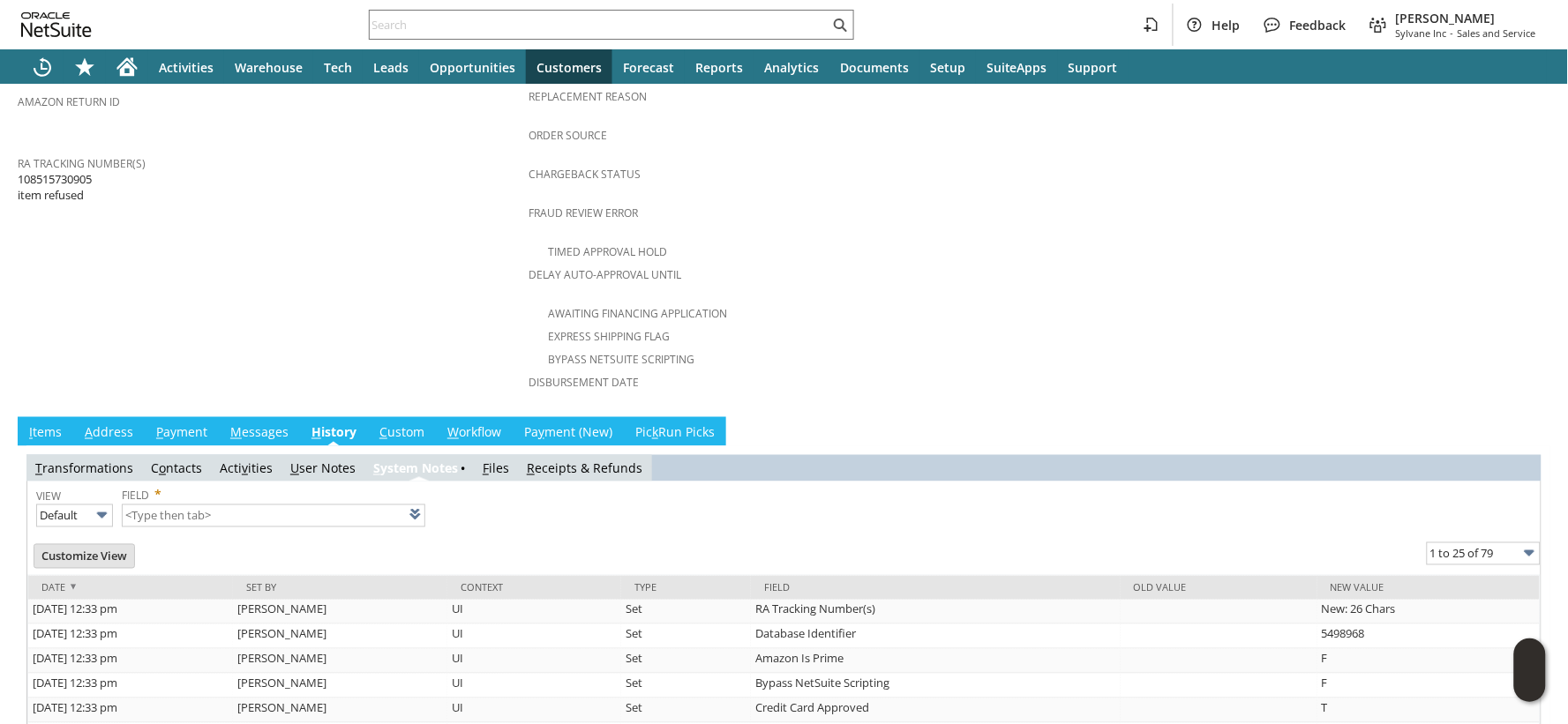
scroll to position [691, 0]
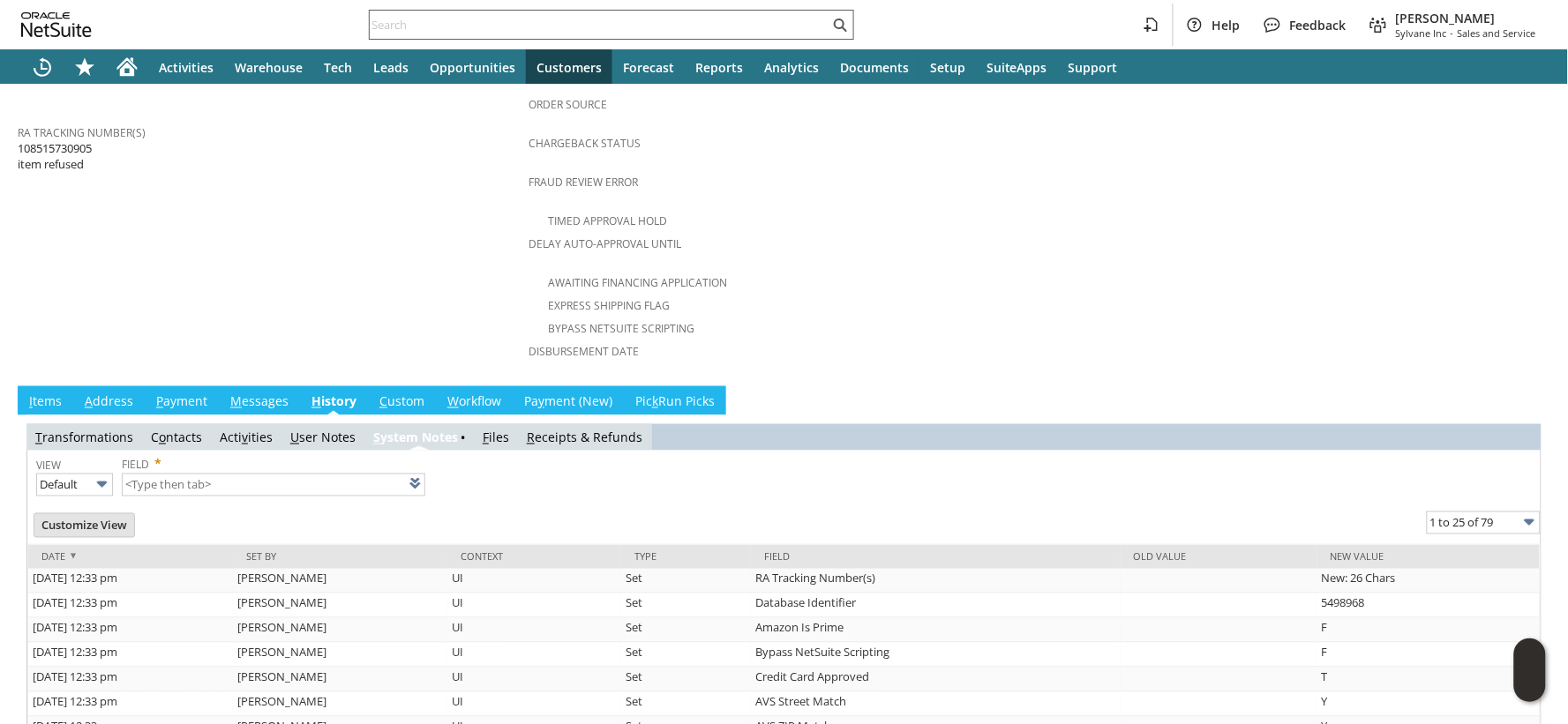
click at [397, 29] on input "text" at bounding box center [599, 25] width 459 height 21
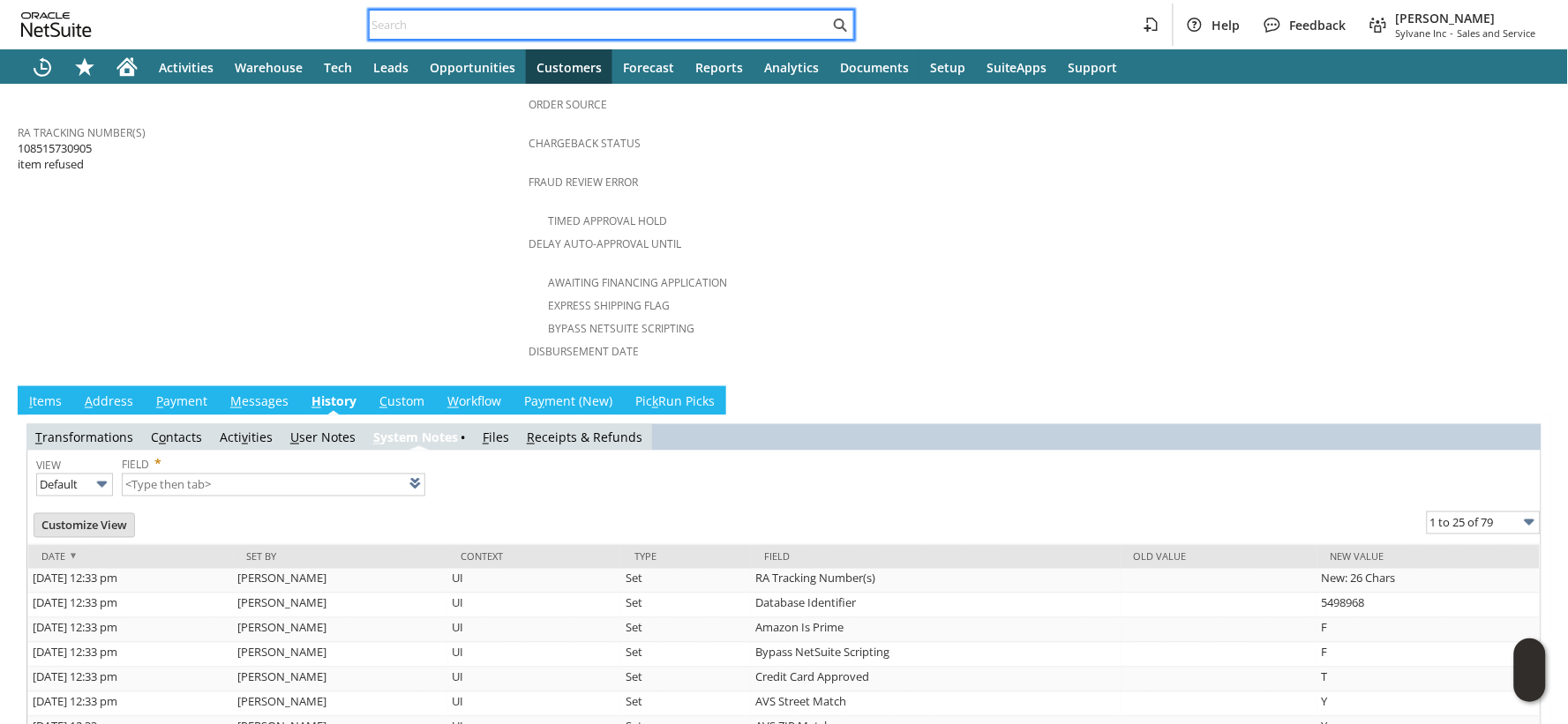
paste input "47QDCC25MDADE"
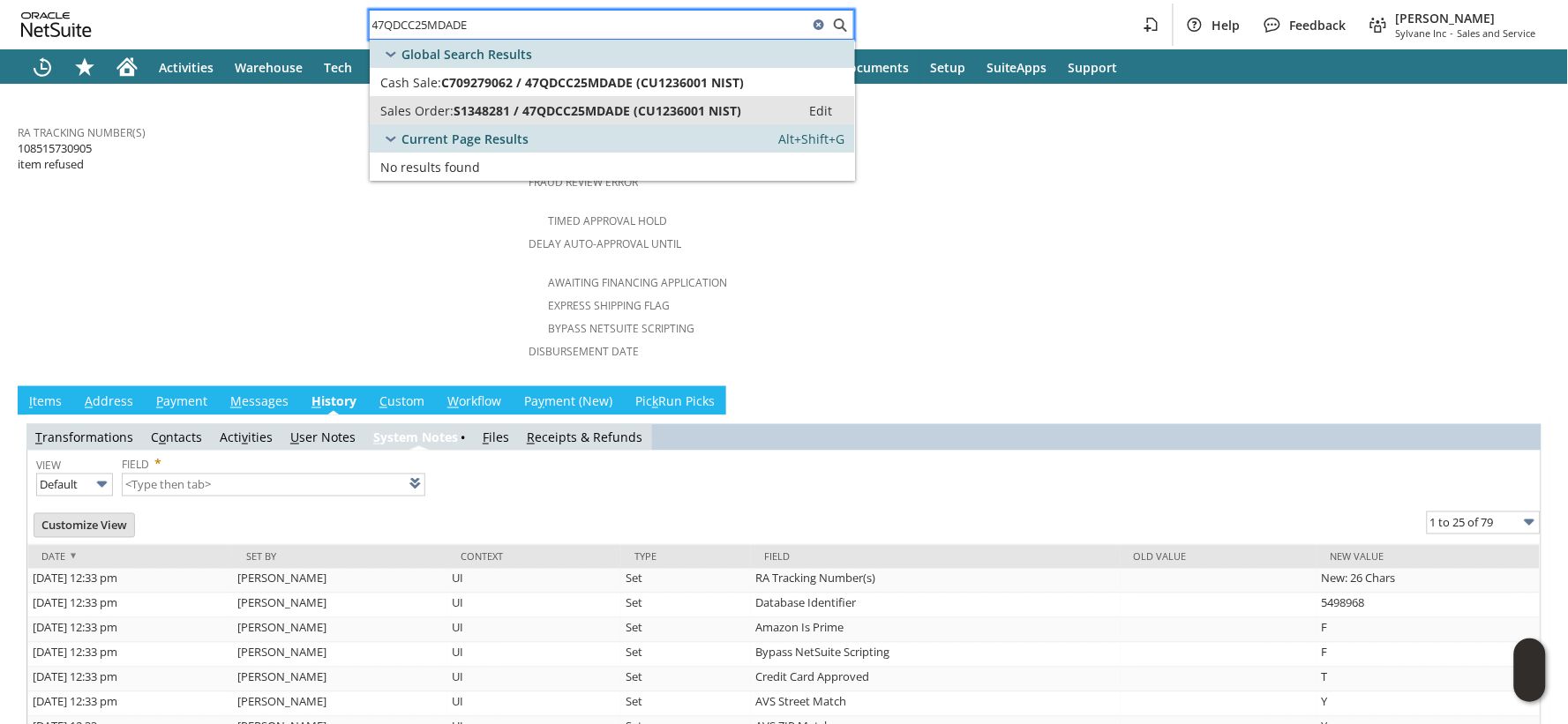
type input "47QDCC25MDADE"
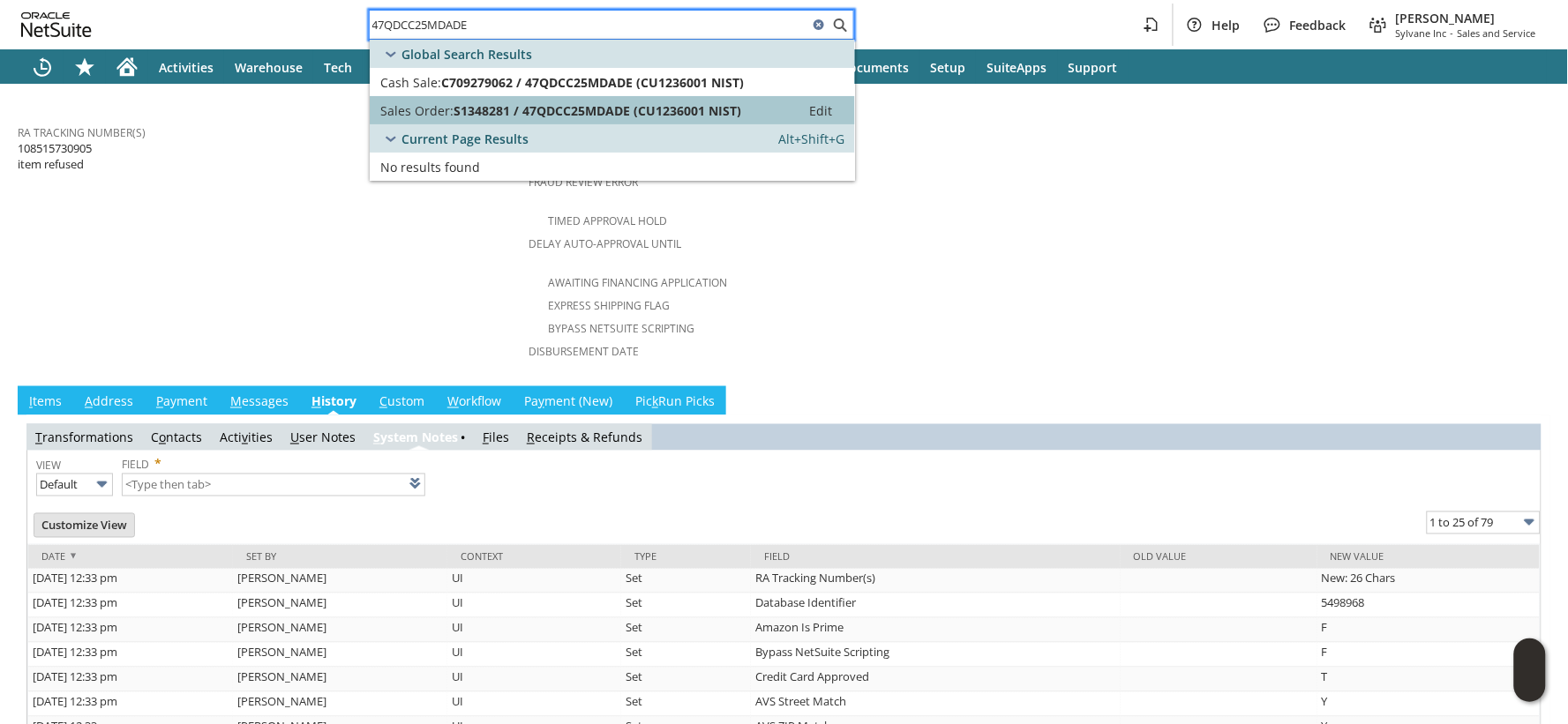
click at [424, 103] on span "Sales Order:" at bounding box center [417, 111] width 73 height 17
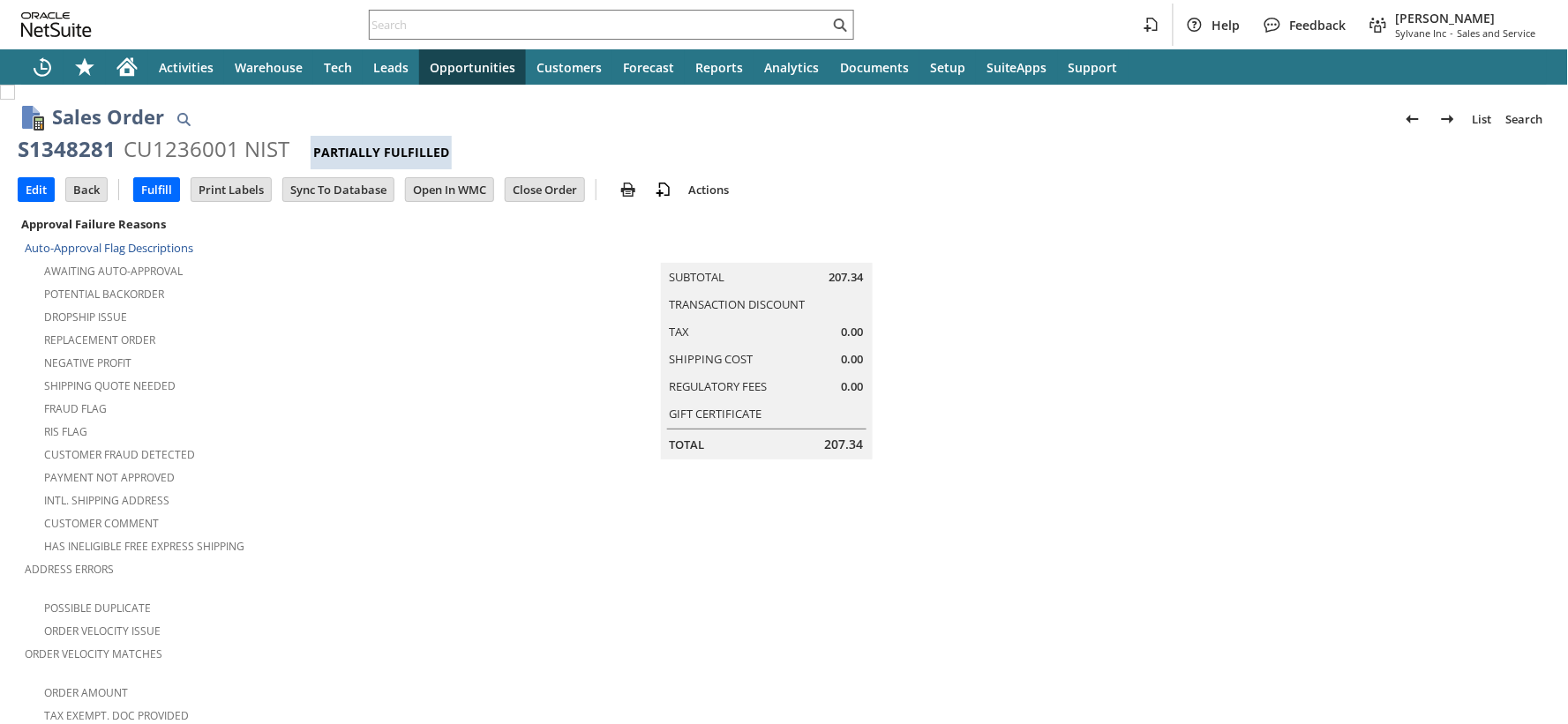
scroll to position [1235, 0]
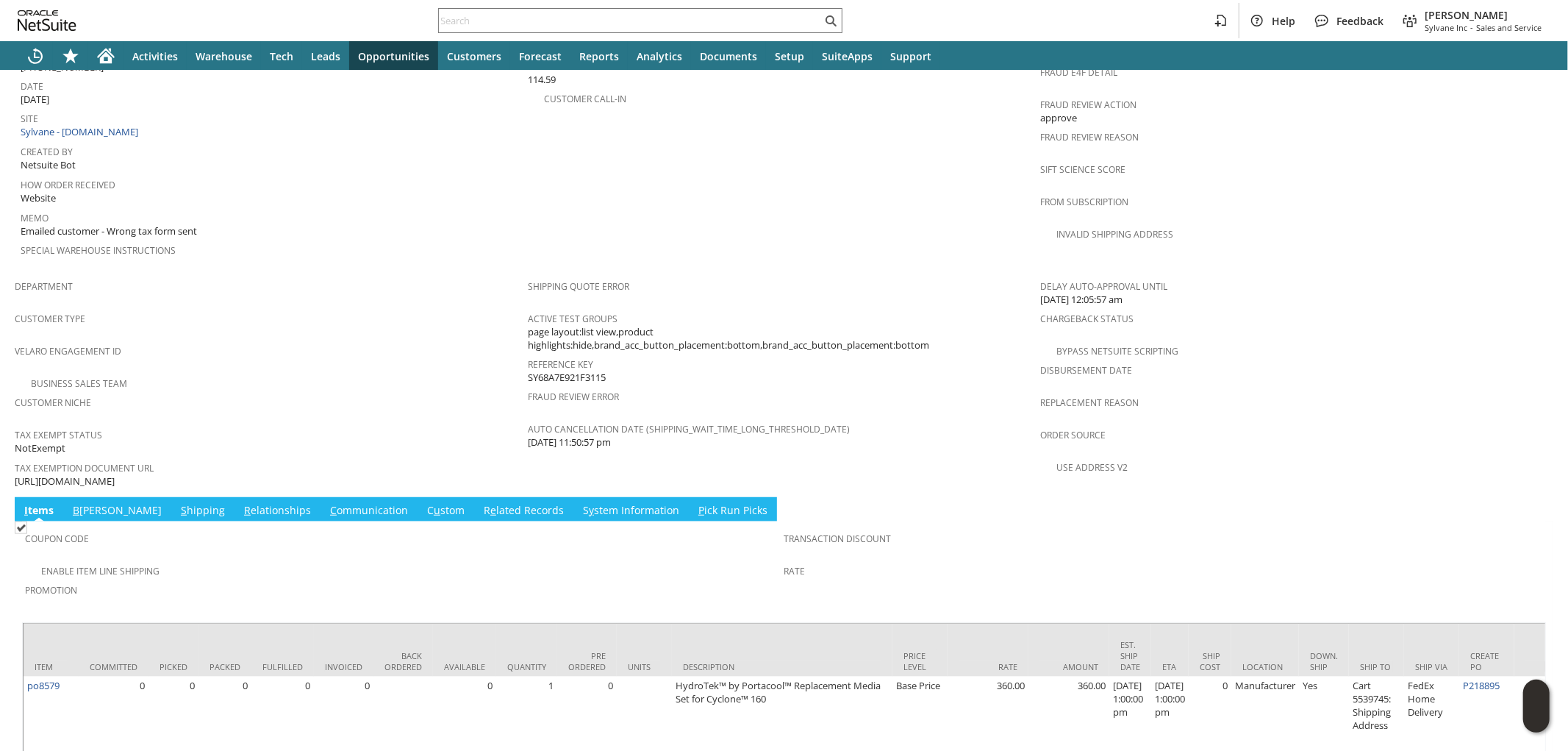
scroll to position [735, 0]
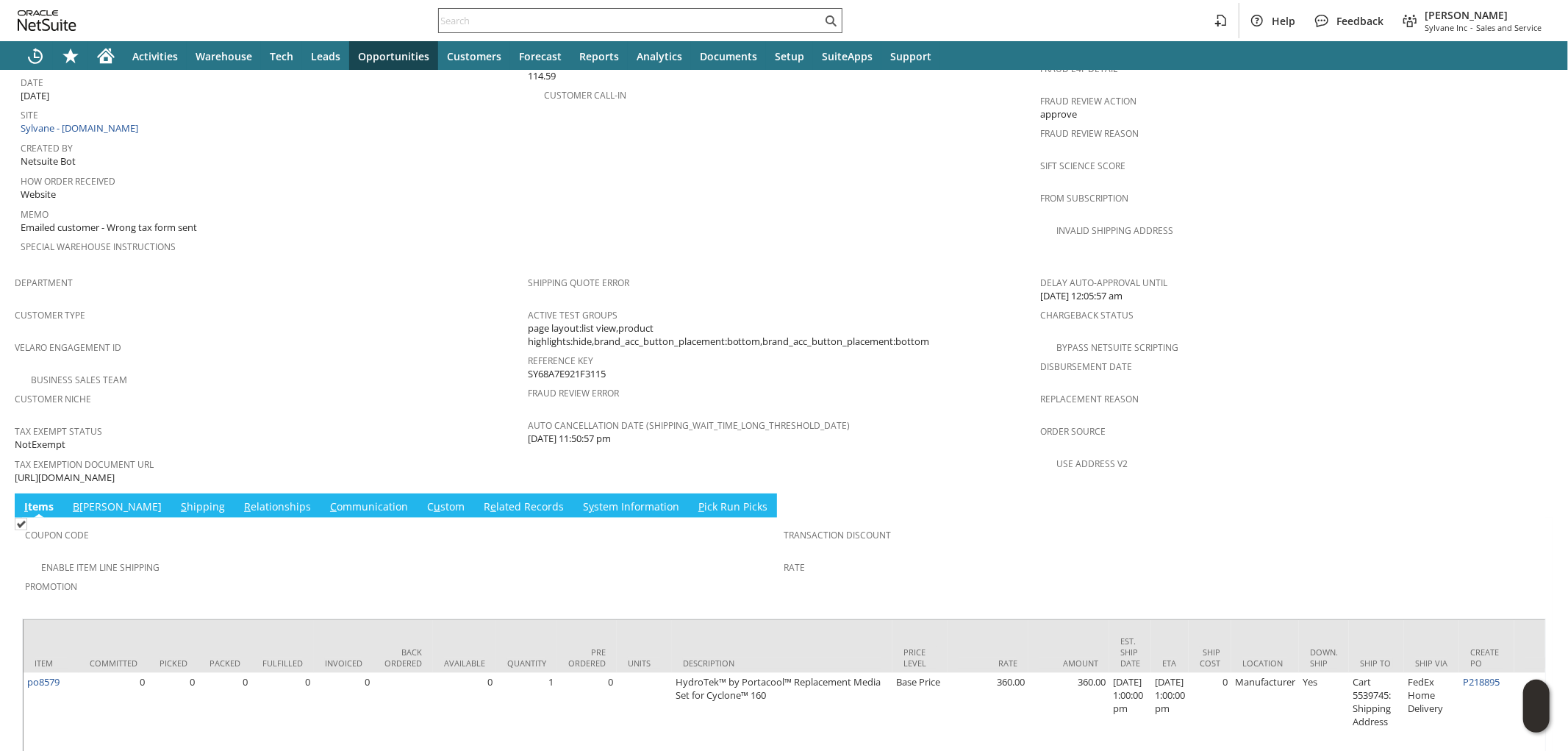
click at [623, 25] on input "text" at bounding box center [630, 21] width 383 height 18
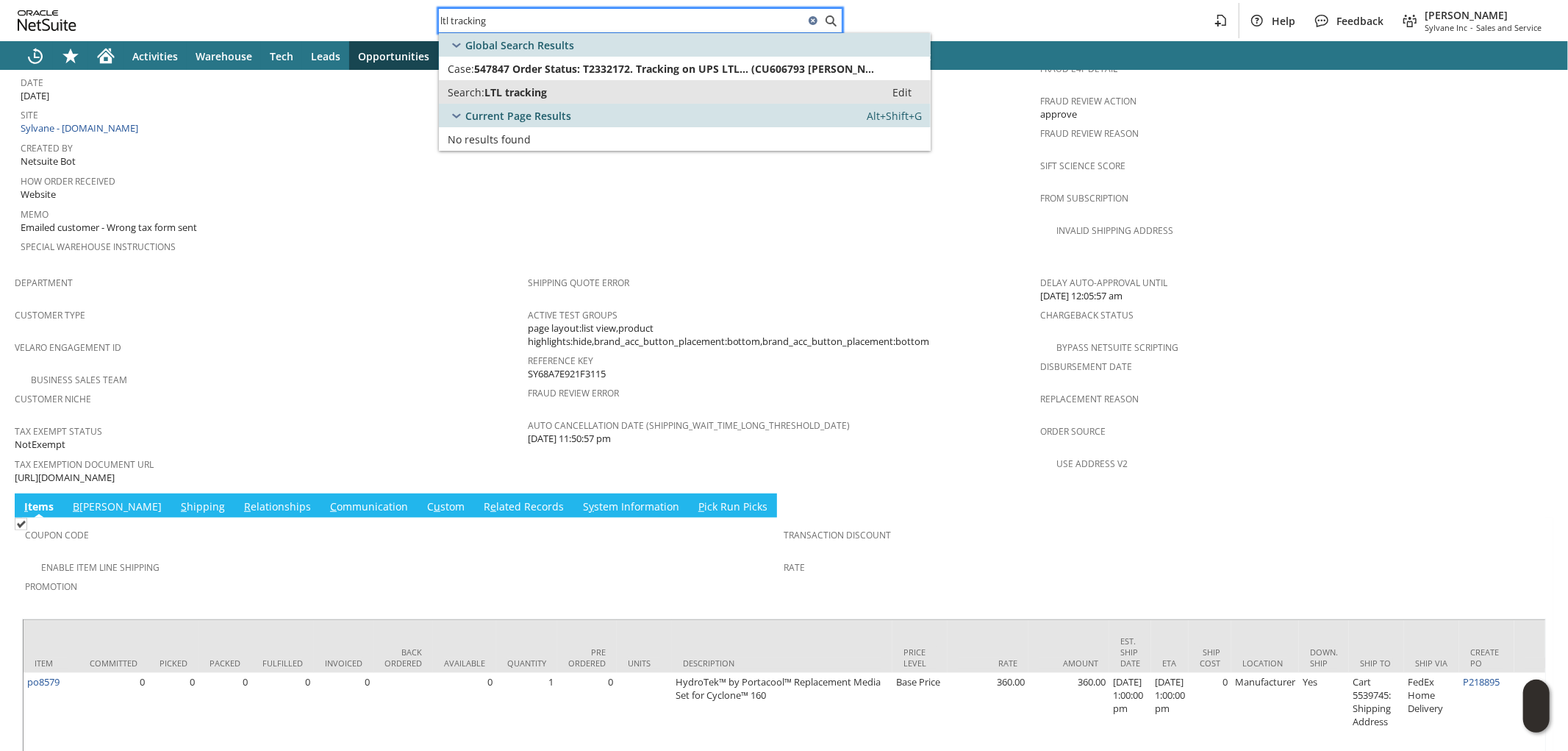
type input "ltl tracking"
click at [560, 89] on div "Search: LTL tracking" at bounding box center [661, 92] width 429 height 14
